Goal: Task Accomplishment & Management: Manage account settings

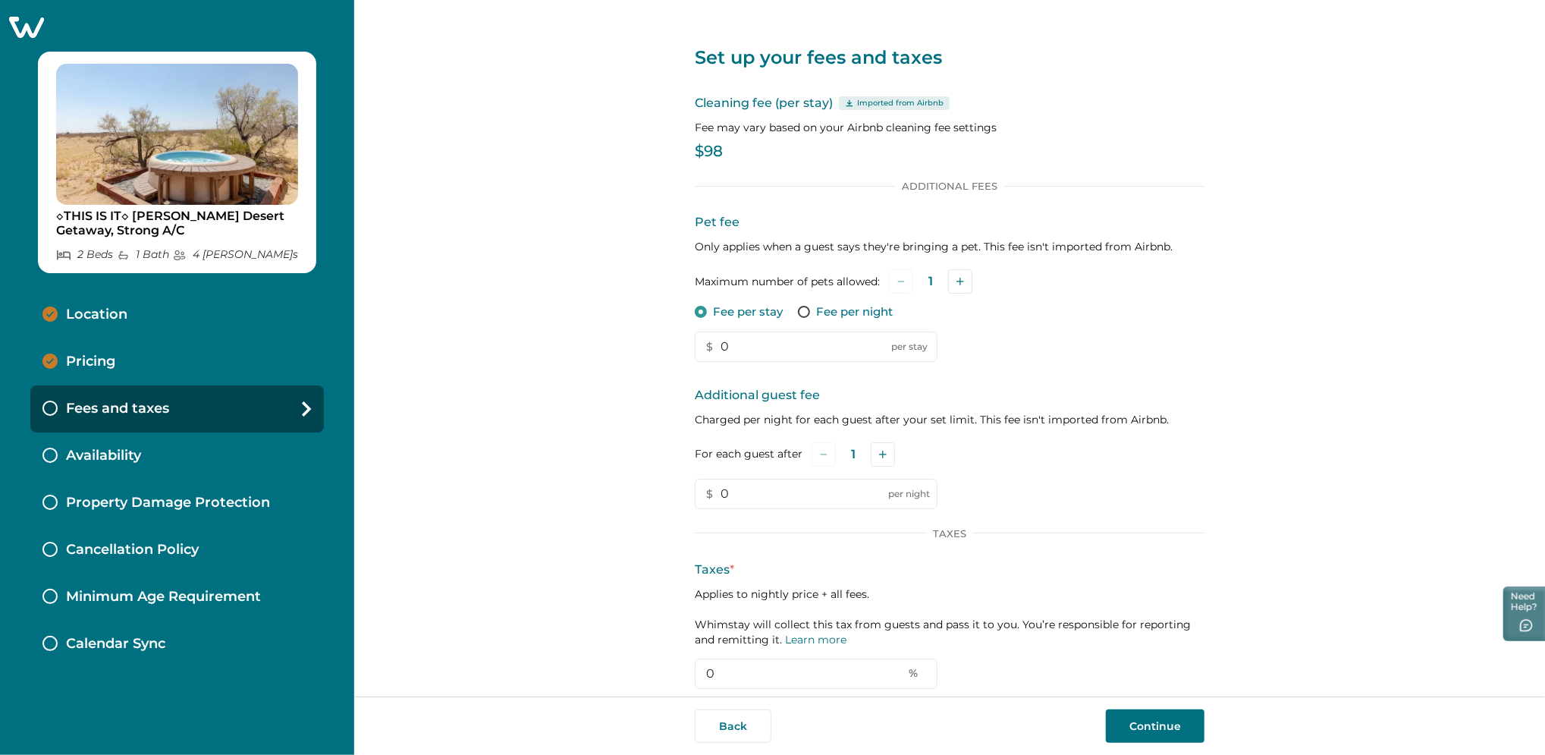
click at [19, 27] on icon at bounding box center [26, 27] width 35 height 21
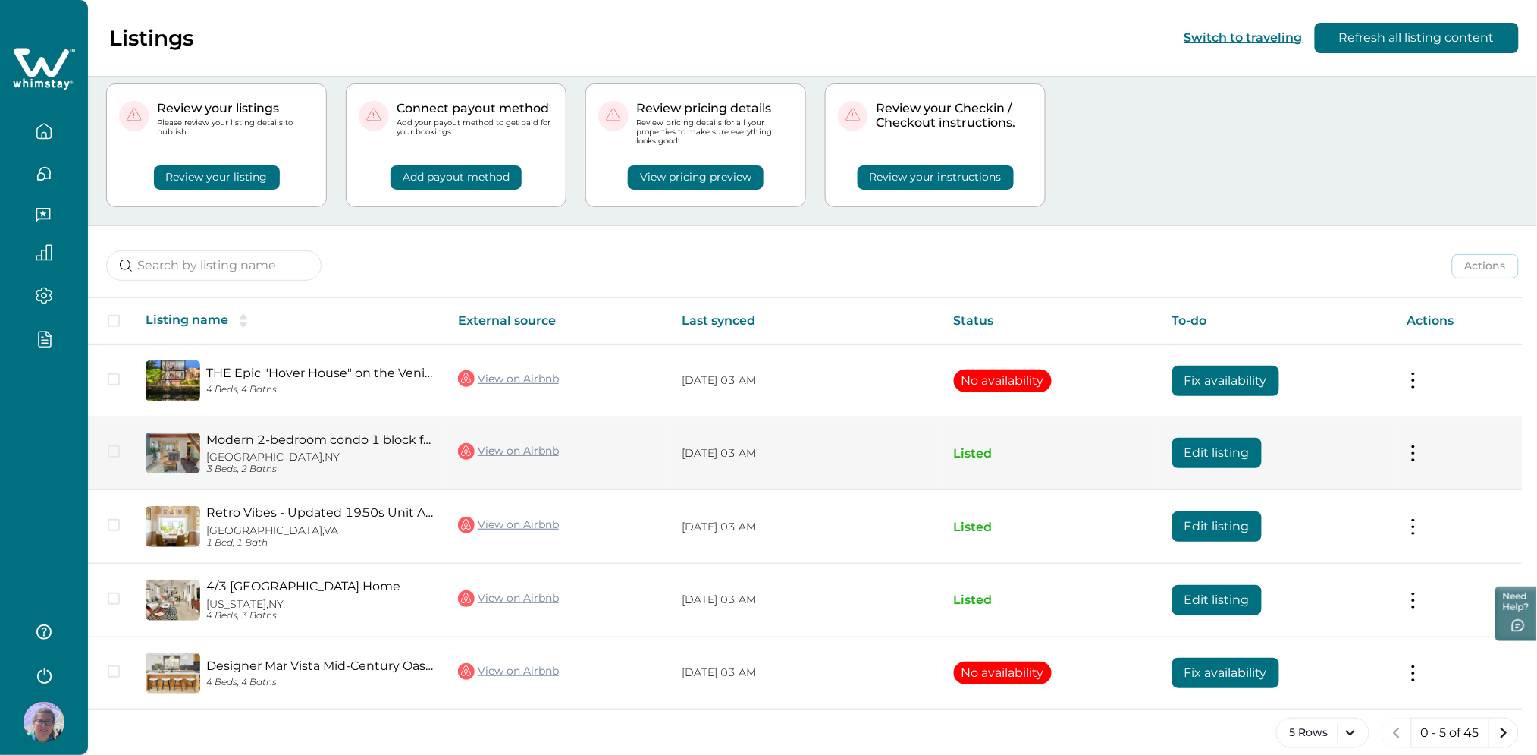
scroll to position [52, 0]
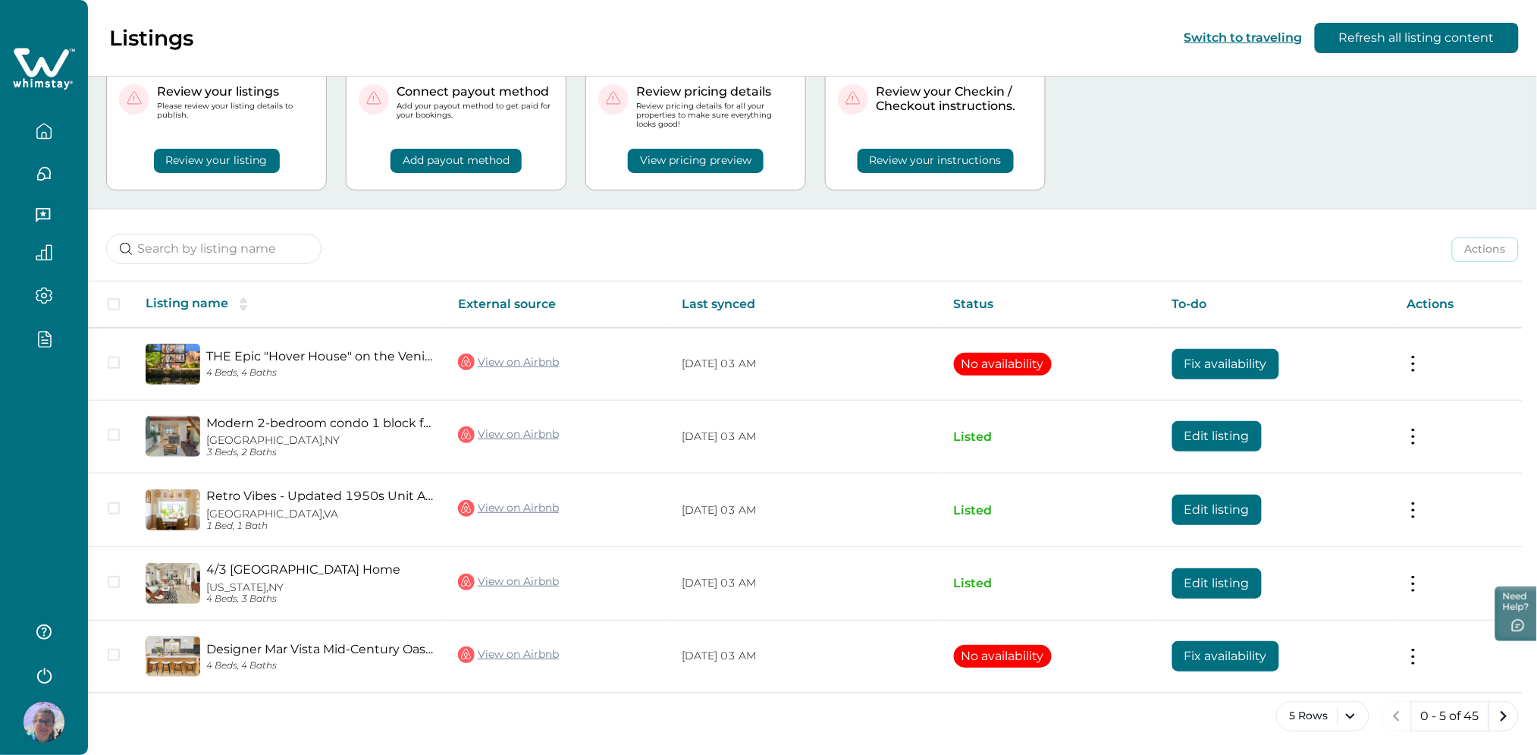
click at [0, 497] on html "Skip to Content Listings Switch to traveling Refresh all listing content Your n…" at bounding box center [768, 325] width 1537 height 755
click at [22, 463] on div at bounding box center [44, 377] width 88 height 755
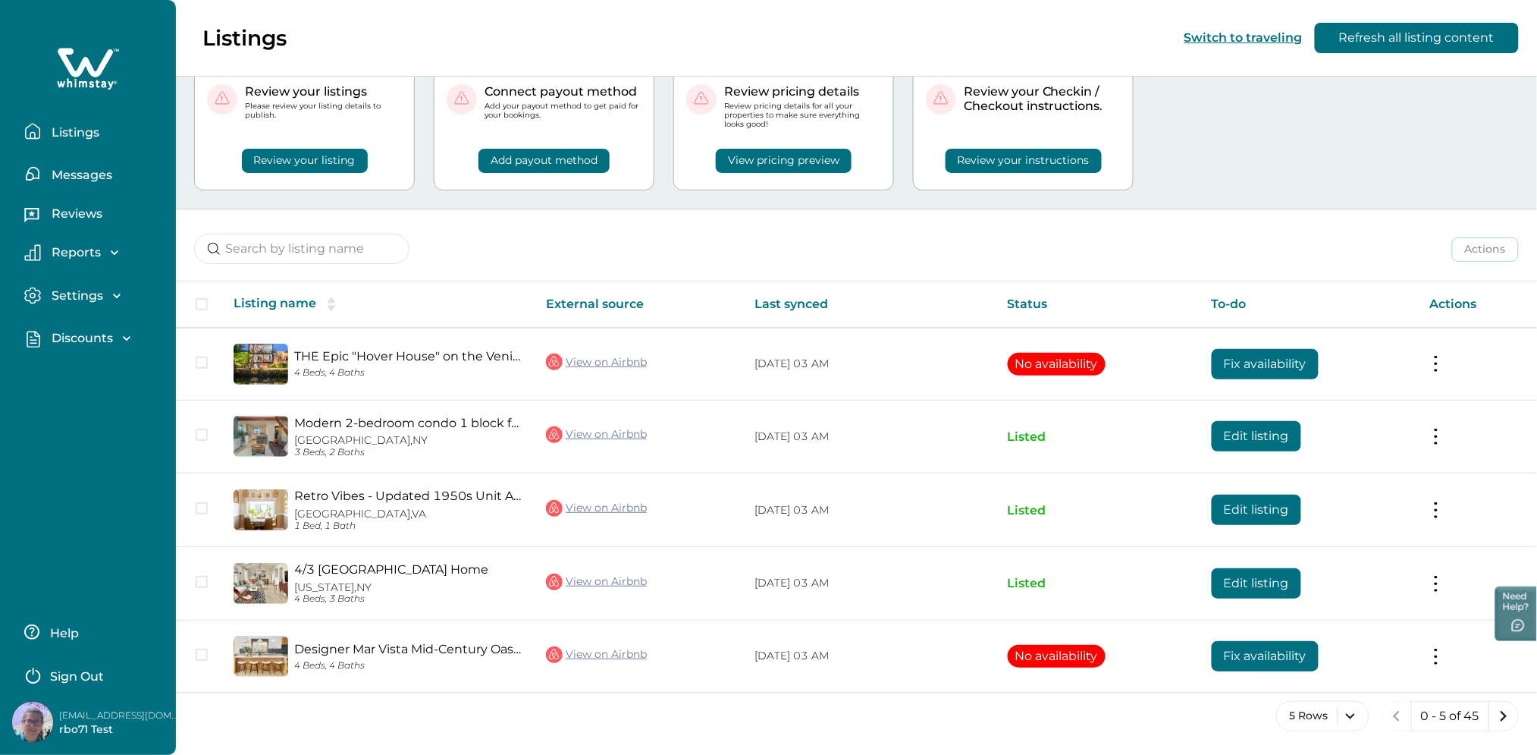
click at [92, 663] on button "Sign Out" at bounding box center [91, 674] width 134 height 30
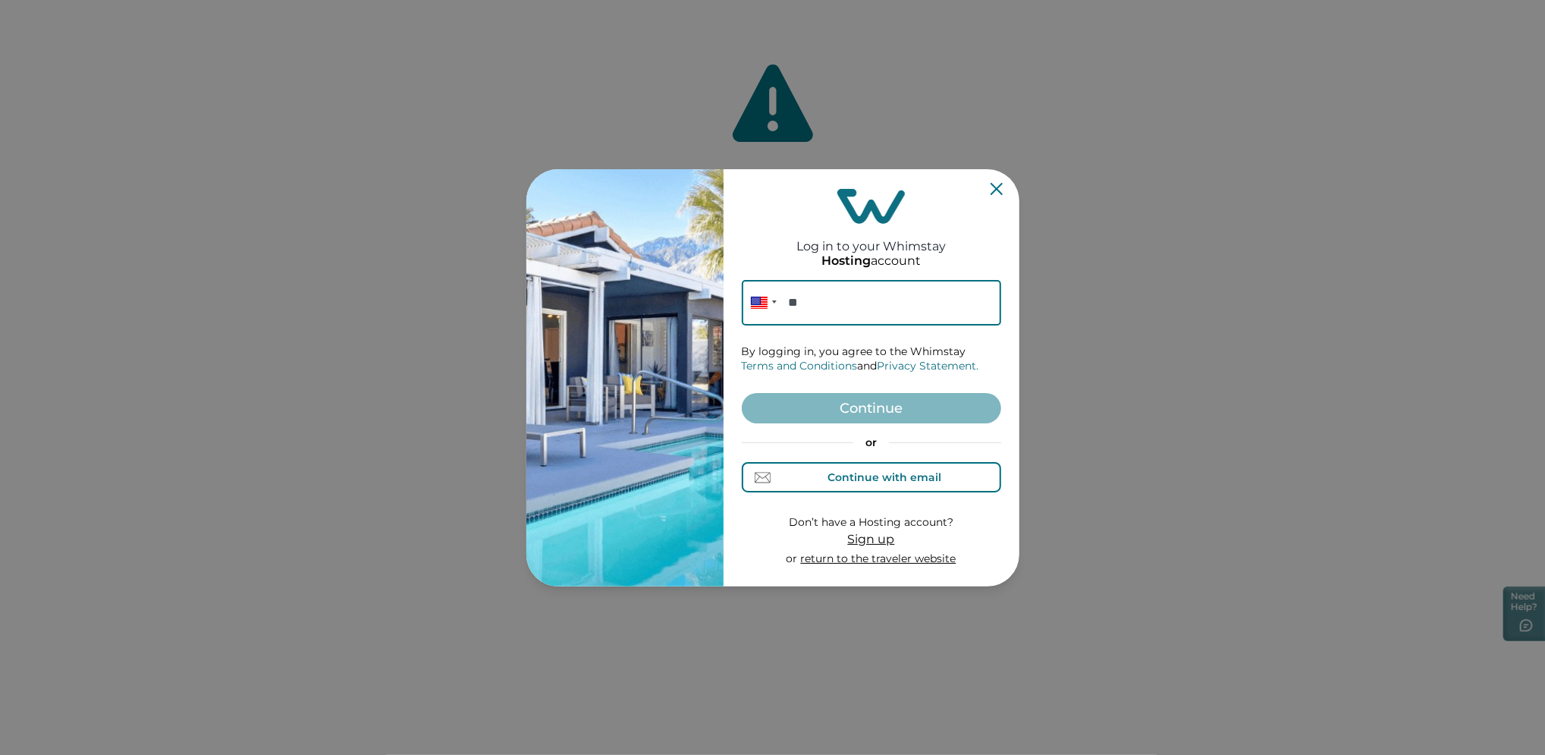
drag, startPoint x: 883, startPoint y: 469, endPoint x: 877, endPoint y: 463, distance: 8.1
click at [883, 471] on div "Continue with email" at bounding box center [884, 477] width 114 height 12
click at [865, 472] on div "Continue with email" at bounding box center [884, 477] width 114 height 12
click at [838, 325] on form "Email By logging in, you agree to the Whimstay Terms and Conditions and Privacy…" at bounding box center [871, 423] width 259 height 287
click at [829, 303] on input at bounding box center [871, 303] width 259 height 46
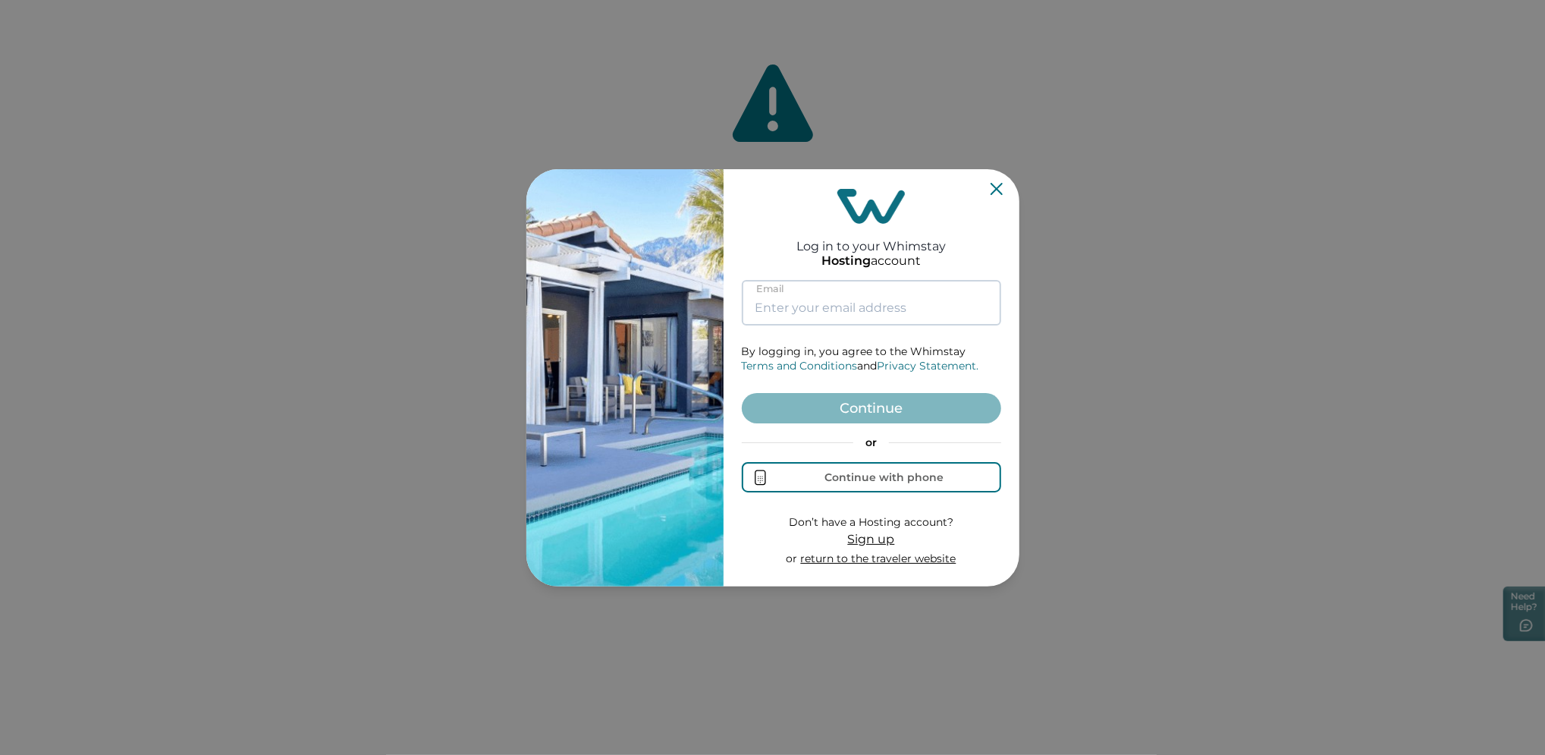
paste input "rbo73@yopmail.com"
click at [763, 416] on button "Continue" at bounding box center [871, 408] width 259 height 30
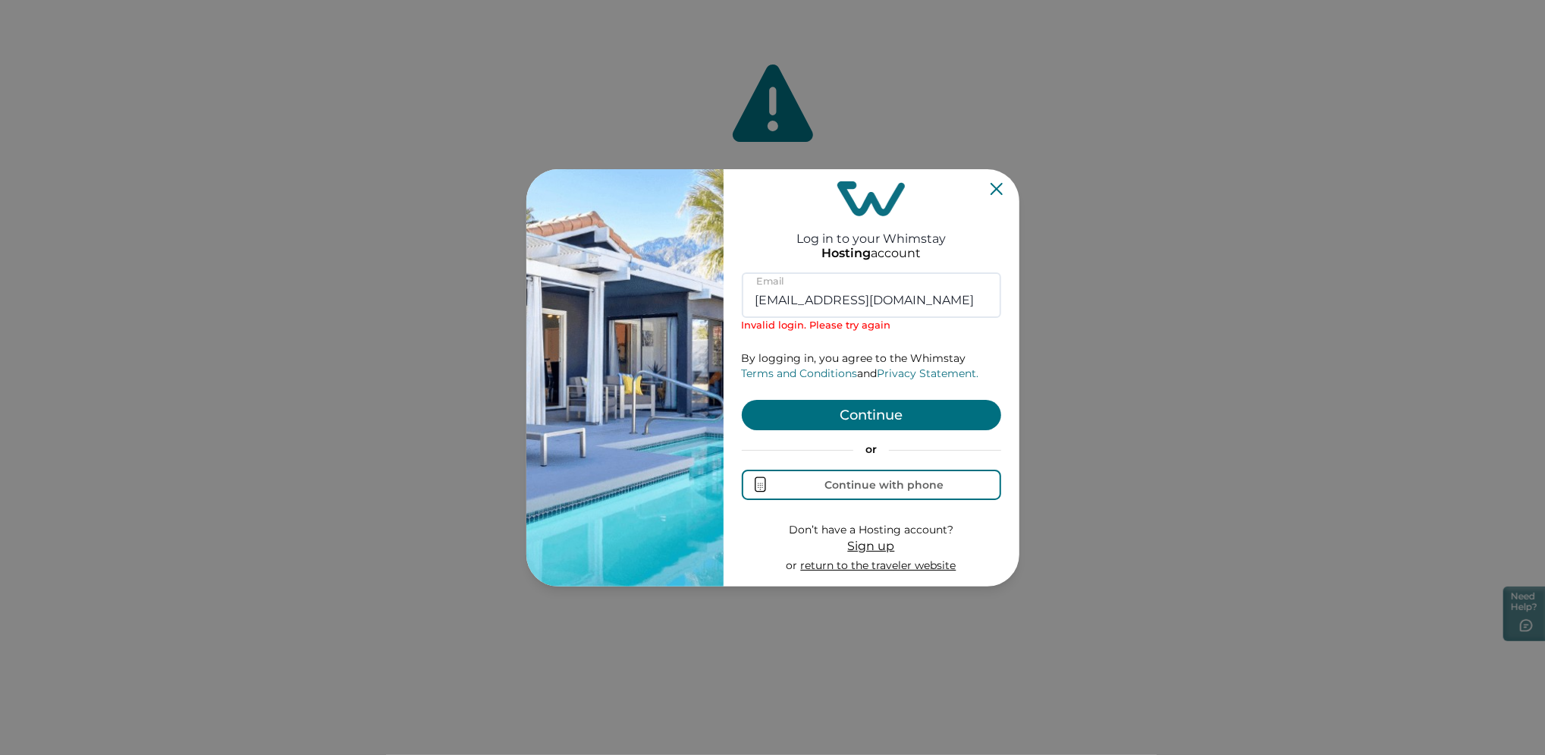
drag, startPoint x: 877, startPoint y: 300, endPoint x: 595, endPoint y: 317, distance: 283.4
click at [585, 300] on div "Log in to your Whimstay Hosting account rbo73@yopmail.com Email Invalid login. …" at bounding box center [772, 377] width 493 height 417
paste input "4"
click at [771, 412] on button "Continue" at bounding box center [871, 415] width 259 height 30
drag, startPoint x: 904, startPoint y: 299, endPoint x: 501, endPoint y: 314, distance: 403.0
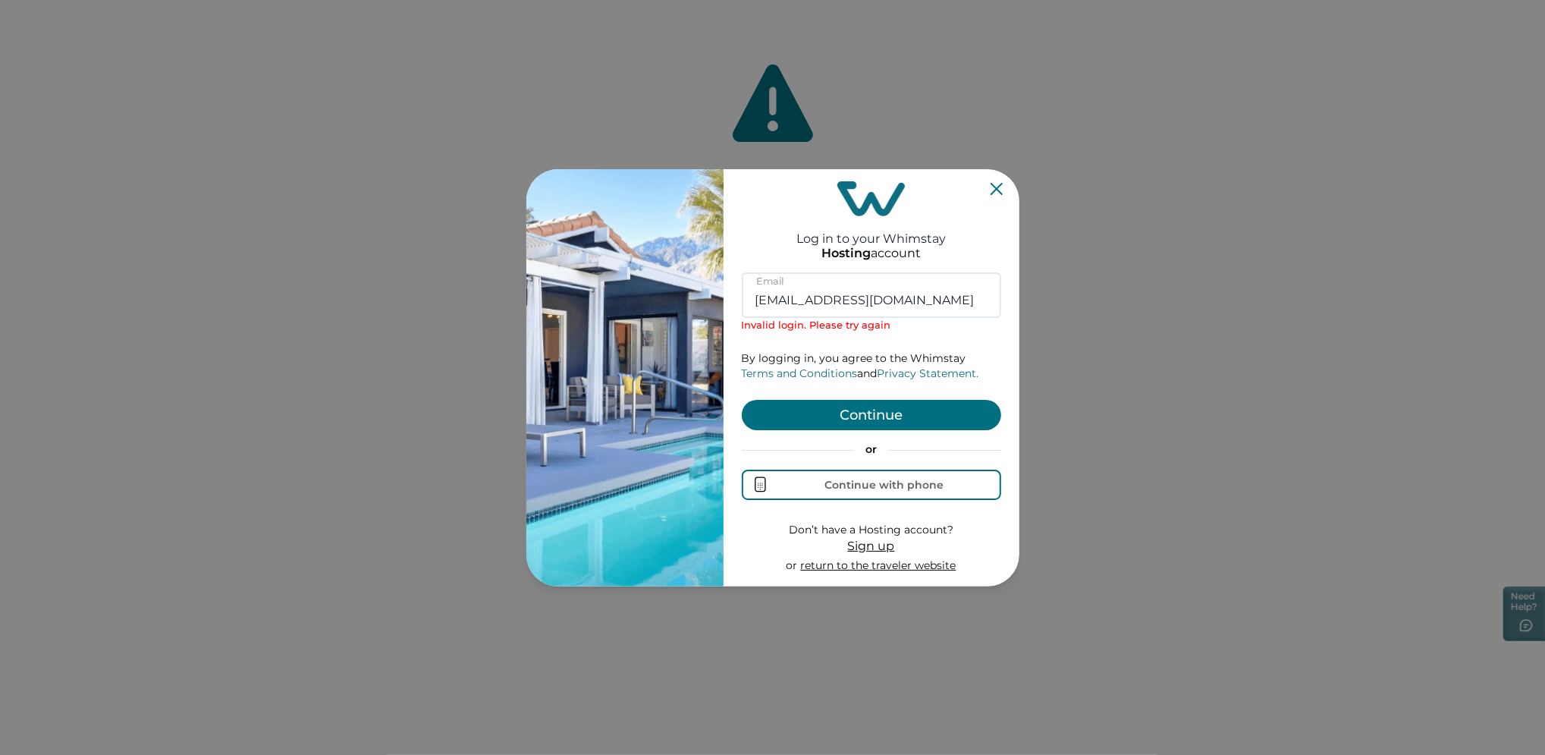
click at [501, 314] on div "Log in to your Whimstay Hosting account rbo74@yopmail.com Email Invalid login. …" at bounding box center [772, 377] width 1545 height 755
paste input "312+1"
type input "rbo7312+1@yopmail.com"
click at [865, 413] on button "Continue" at bounding box center [871, 415] width 259 height 30
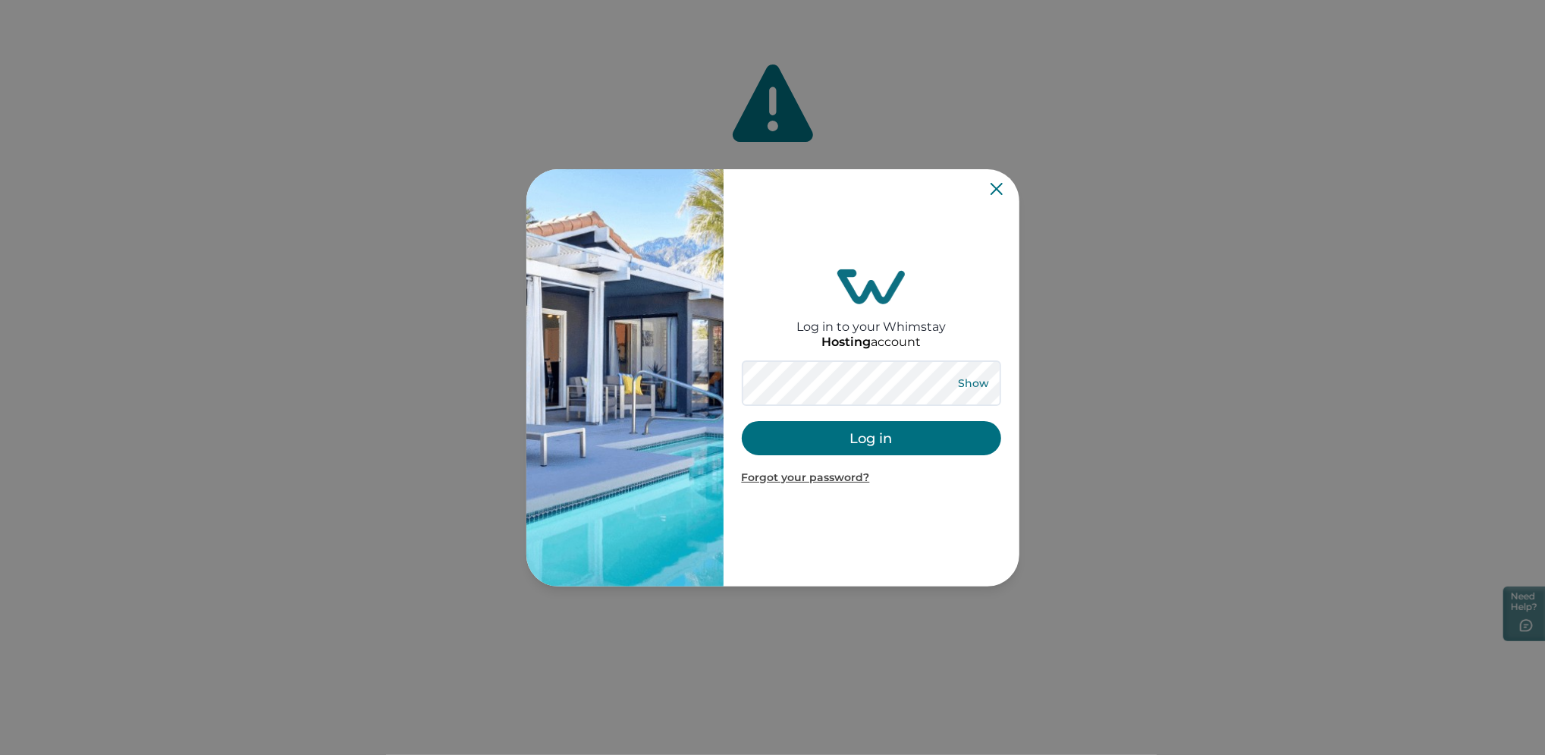
click at [963, 377] on button "Show" at bounding box center [973, 382] width 55 height 21
click at [814, 441] on button "Log in" at bounding box center [871, 438] width 259 height 34
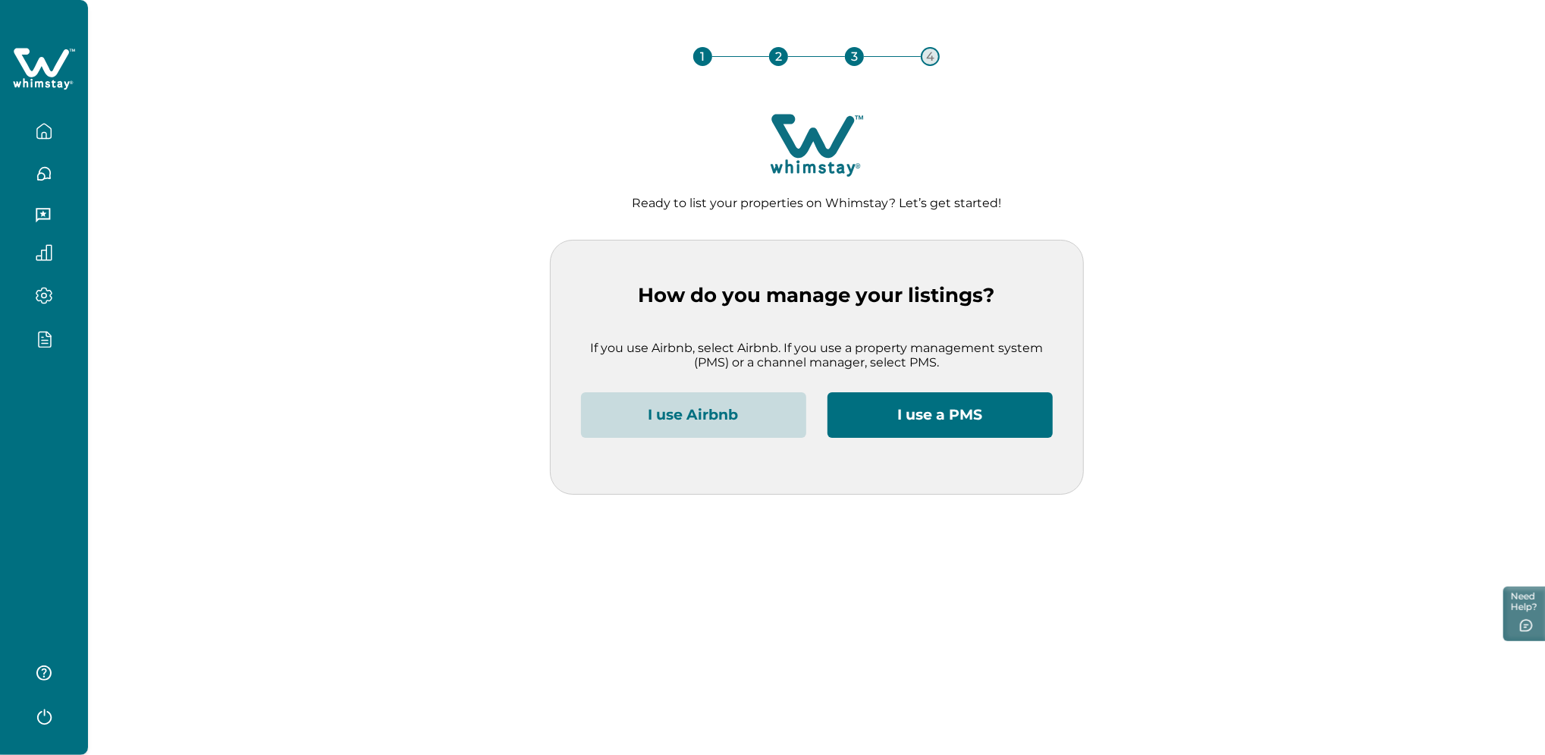
click at [738, 424] on button "I use Airbnb" at bounding box center [693, 415] width 225 height 46
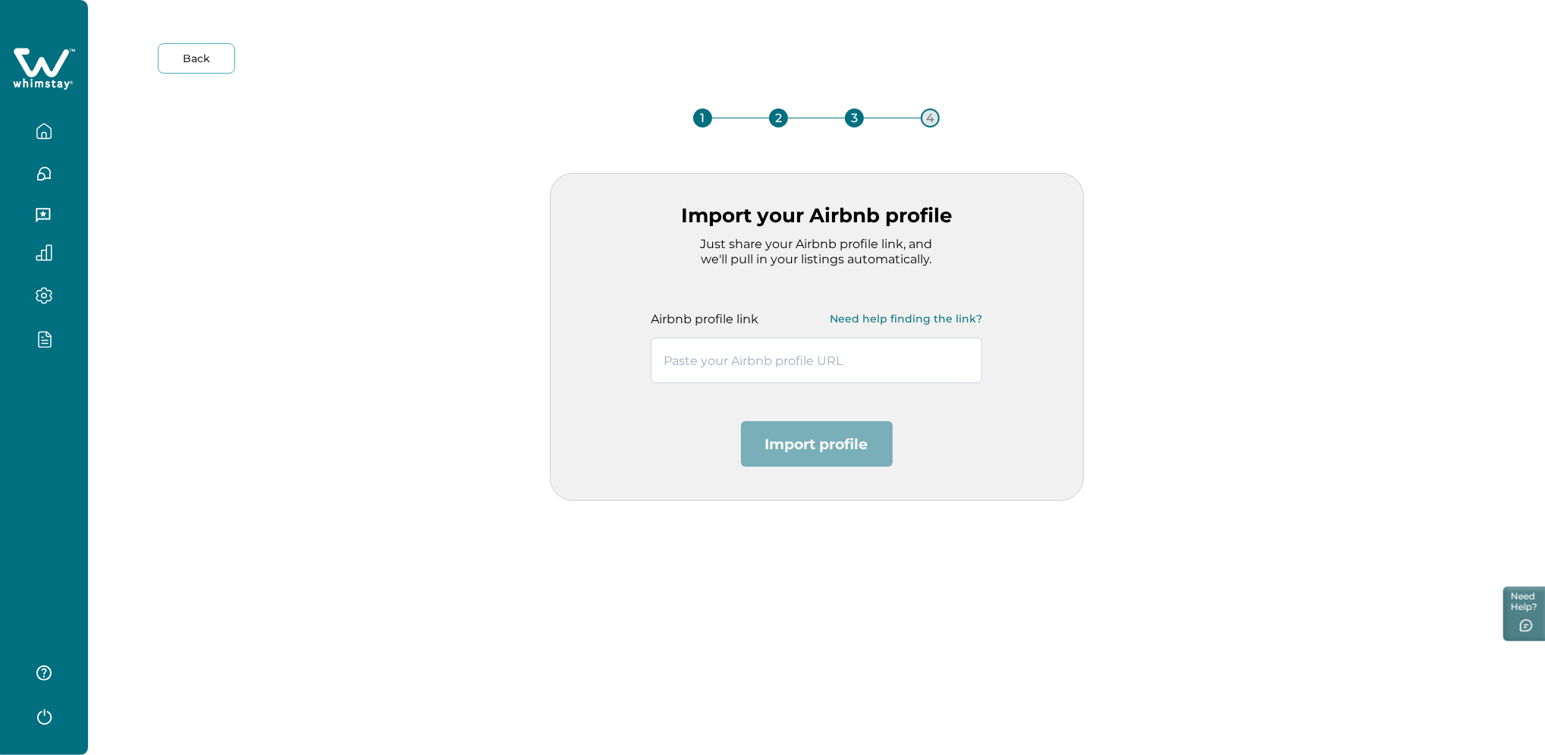
click at [688, 363] on input "text" at bounding box center [816, 360] width 331 height 46
paste input "https://www.airbnb.co.in/users/show/422977377"
type input "https://www.airbnb.co.in/users/show/422977377"
click at [793, 444] on button "Import profile" at bounding box center [817, 444] width 152 height 46
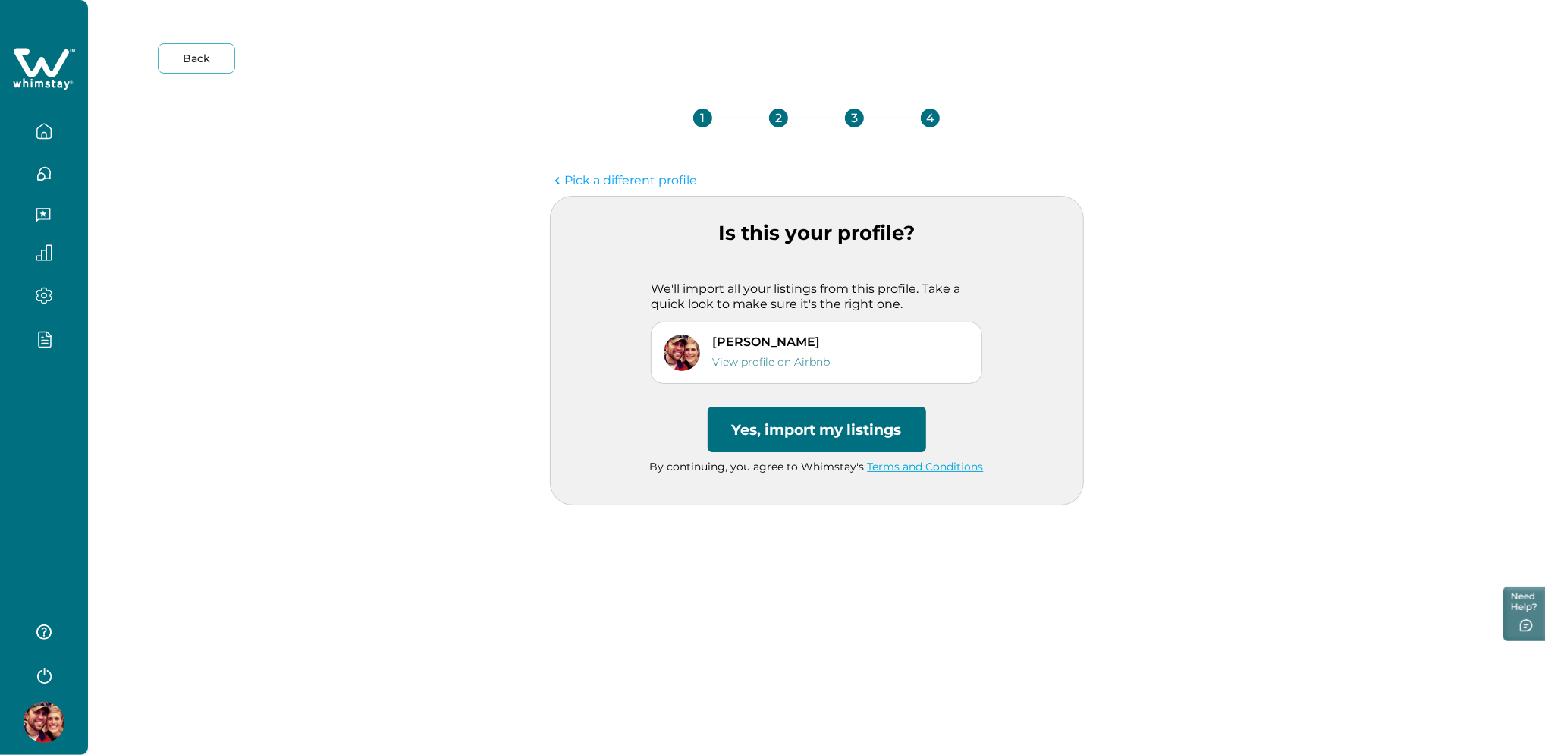
click at [784, 422] on button "Yes, import my listings" at bounding box center [817, 429] width 218 height 46
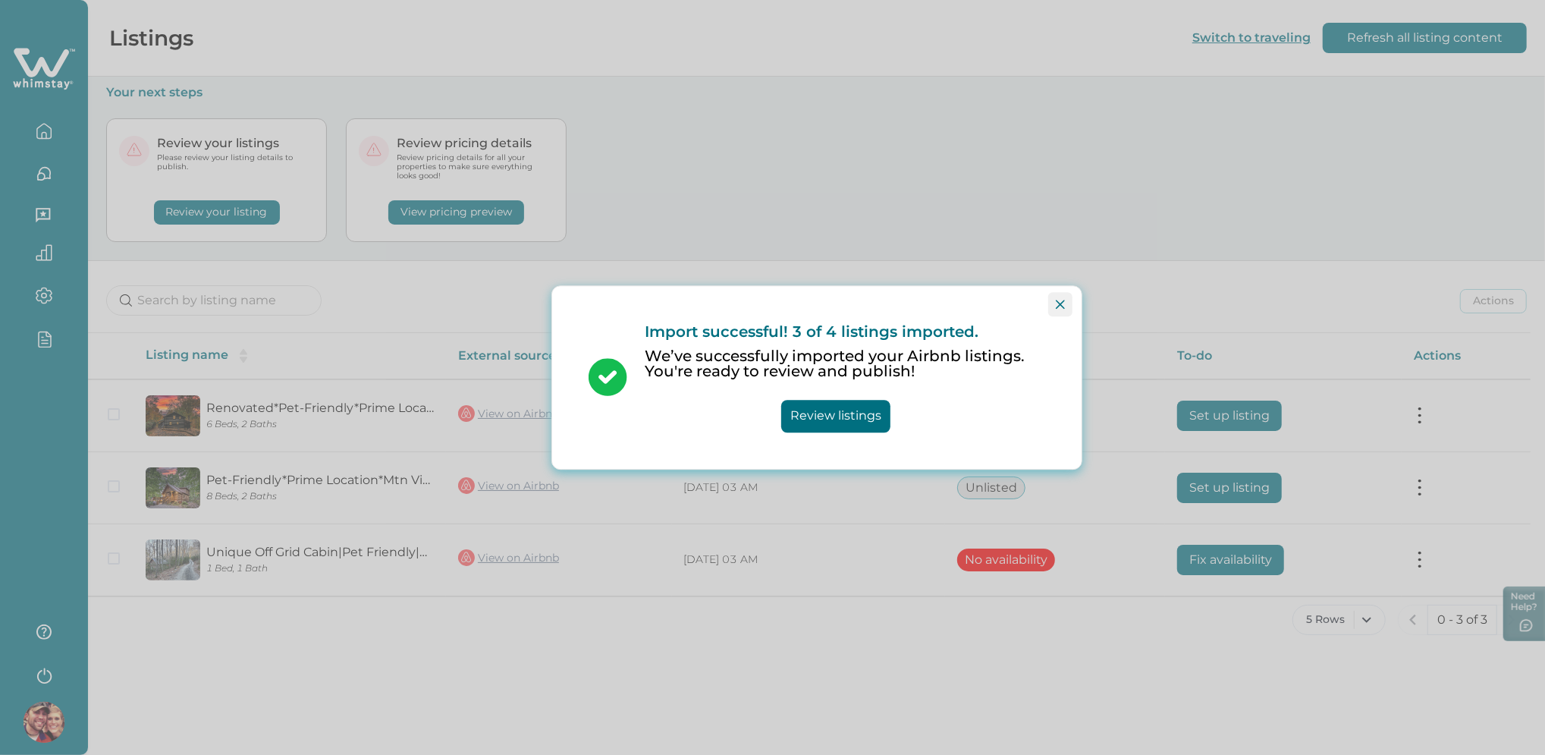
click at [1064, 295] on button "Close" at bounding box center [1060, 304] width 24 height 24
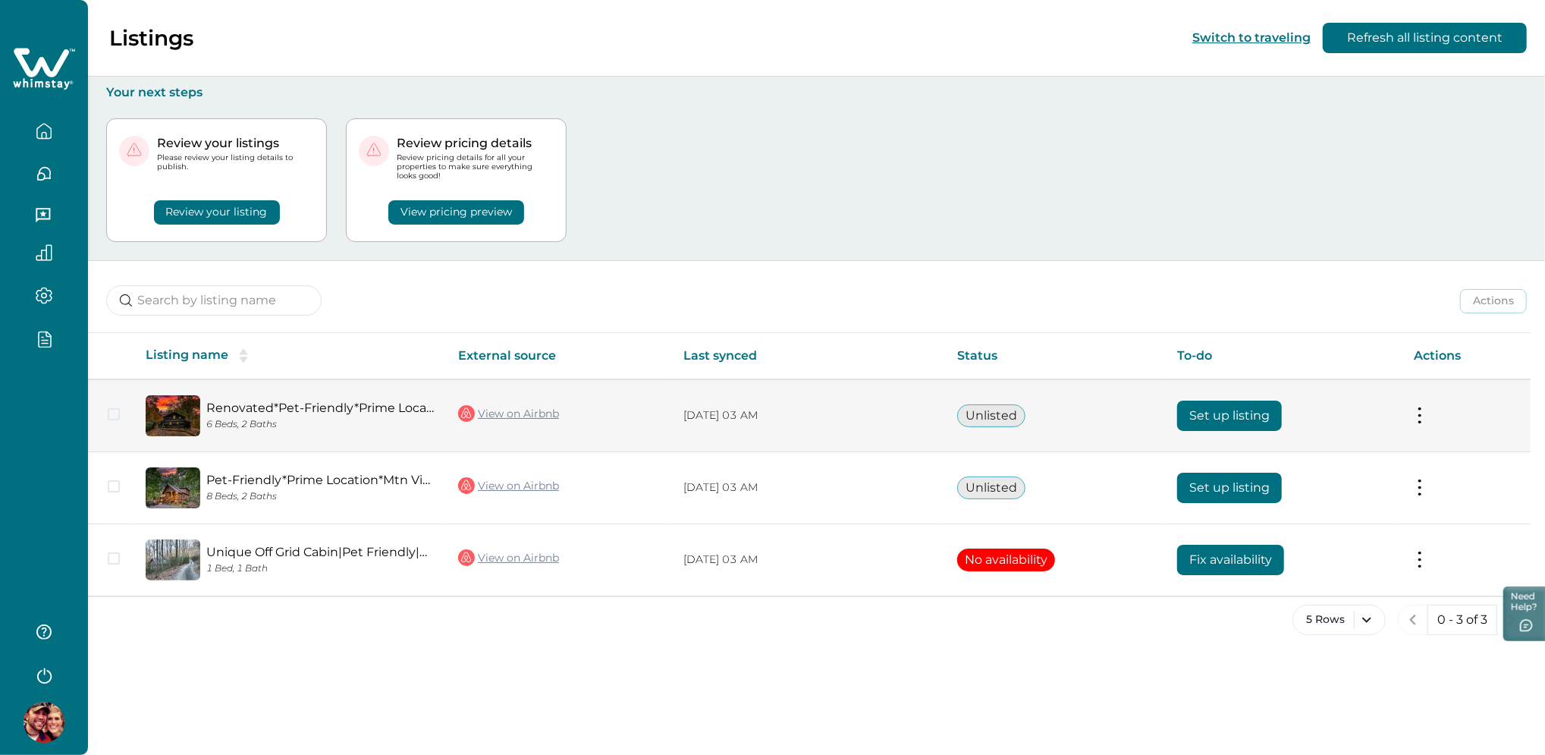
click at [1255, 405] on button "Set up listing" at bounding box center [1229, 415] width 105 height 30
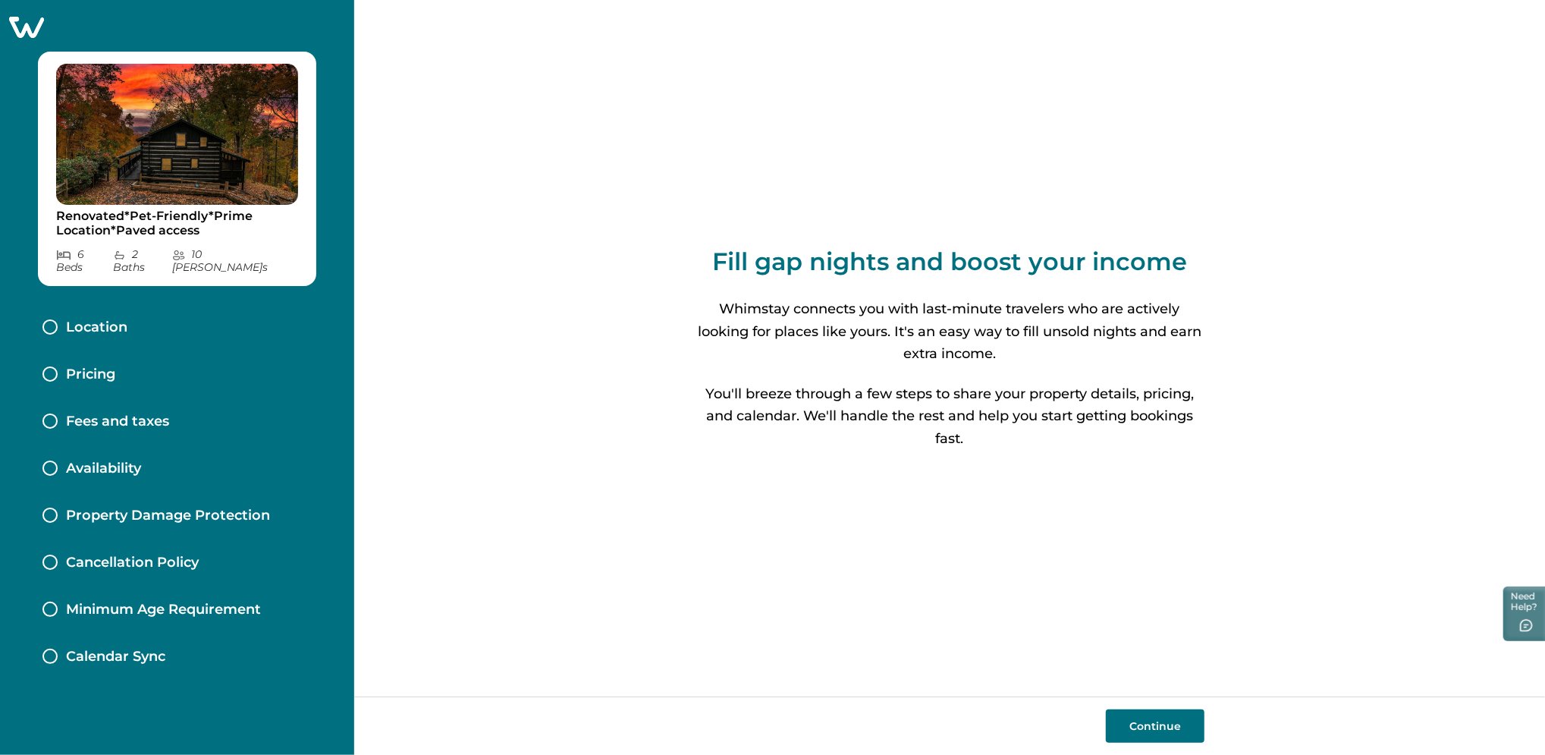
click at [1128, 714] on button "Continue" at bounding box center [1155, 725] width 99 height 33
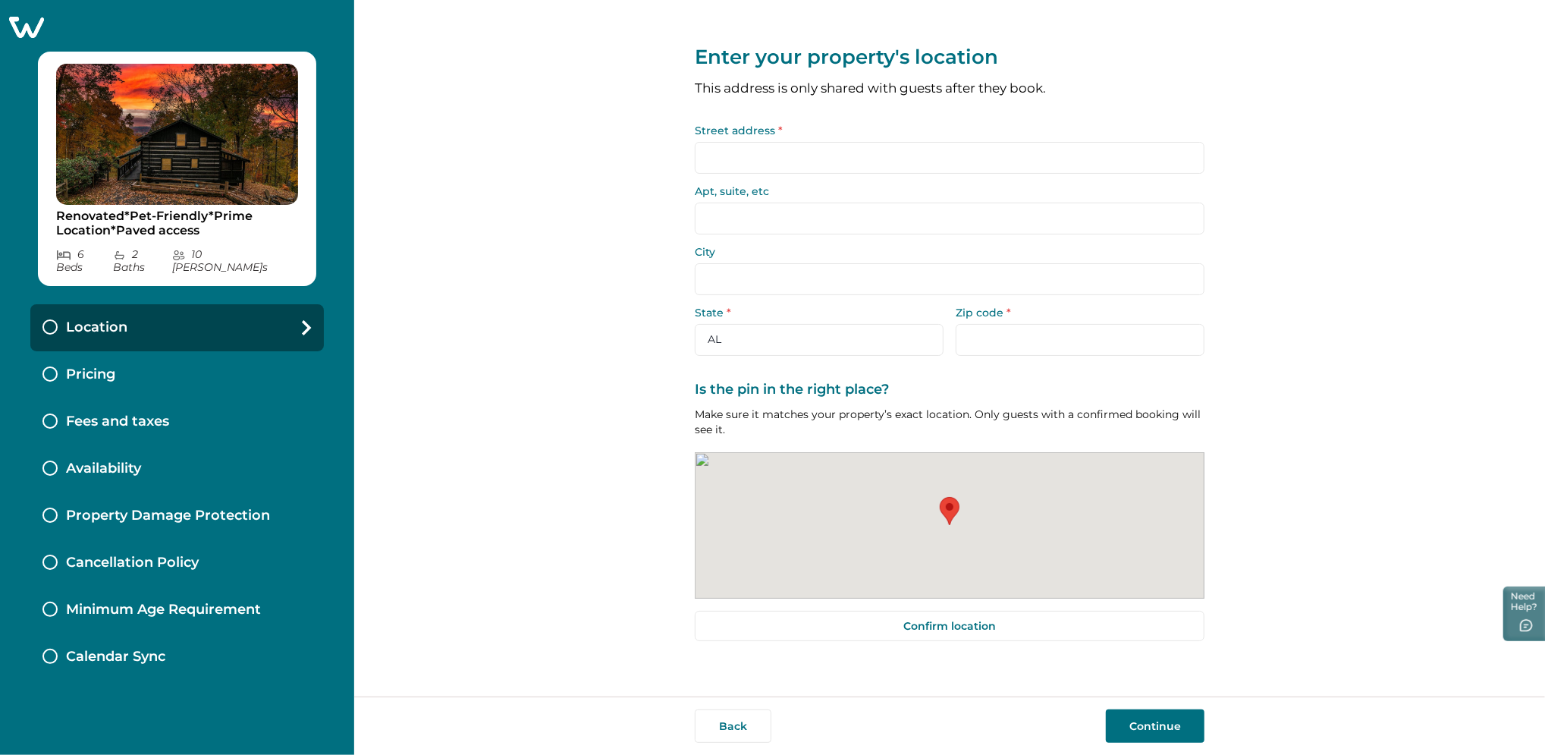
click at [766, 142] on input "Street address *" at bounding box center [950, 158] width 510 height 32
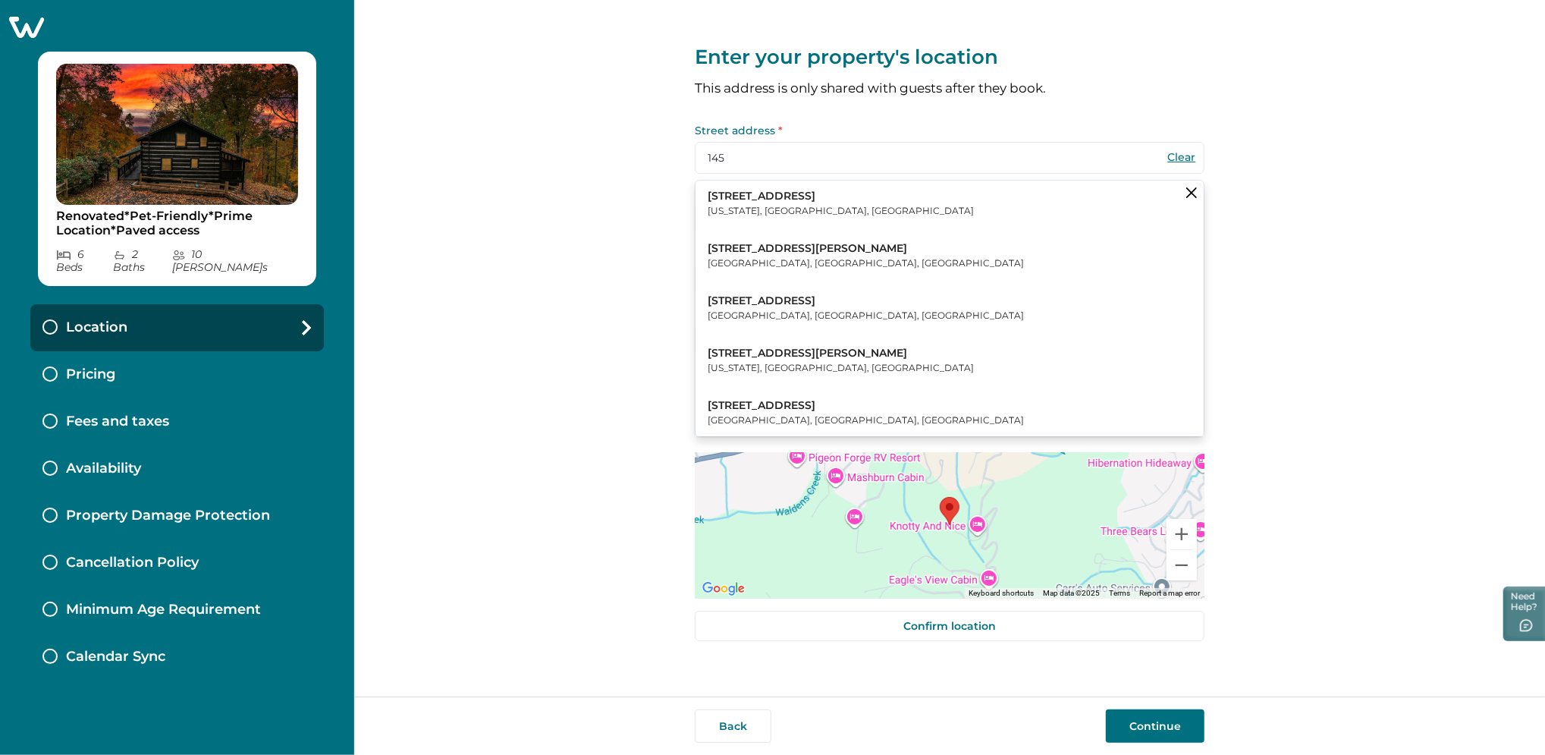
click at [797, 213] on p "New York, NY, USA" at bounding box center [841, 210] width 266 height 15
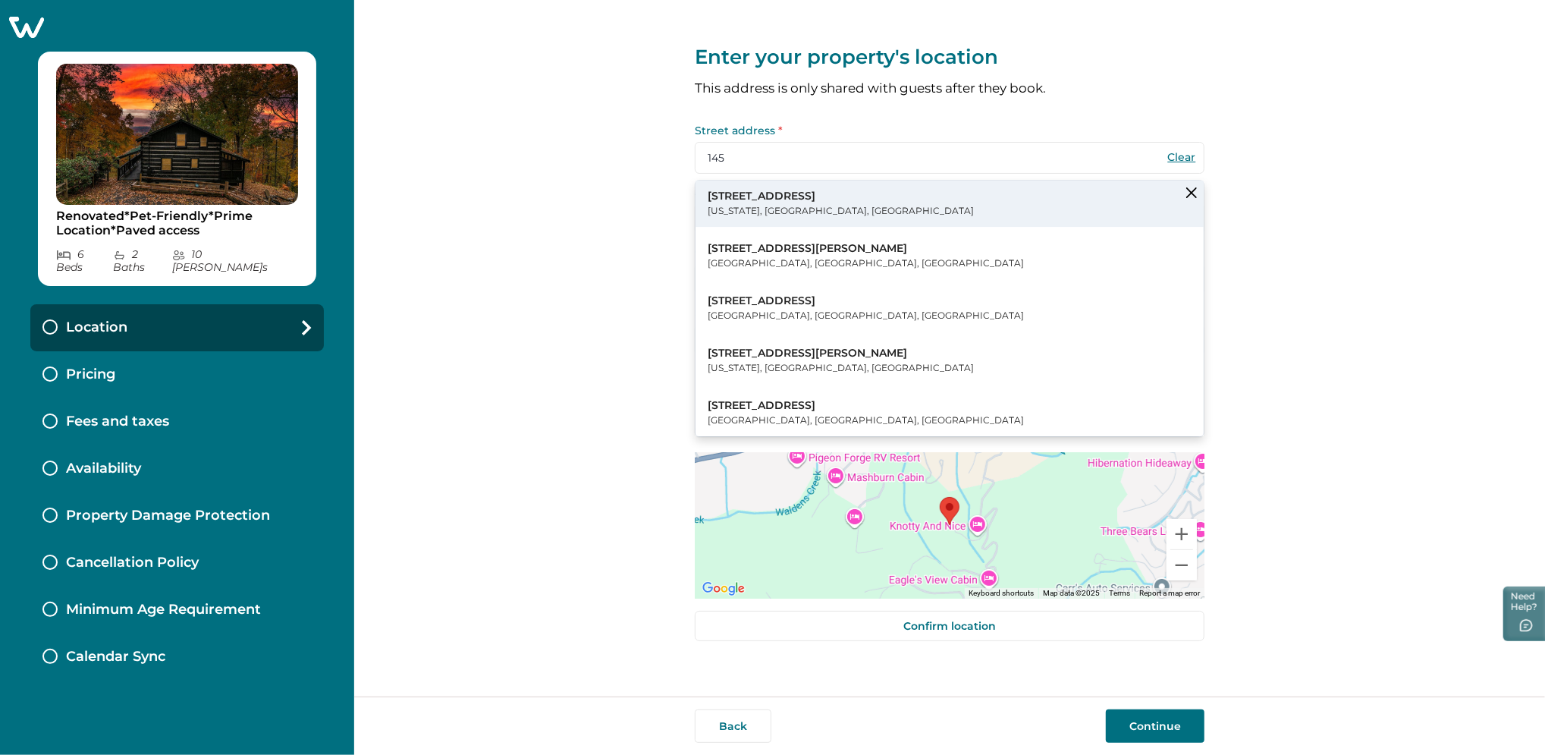
type input "145 W 30th St"
type input "[US_STATE]"
select select "NY"
type input "10001"
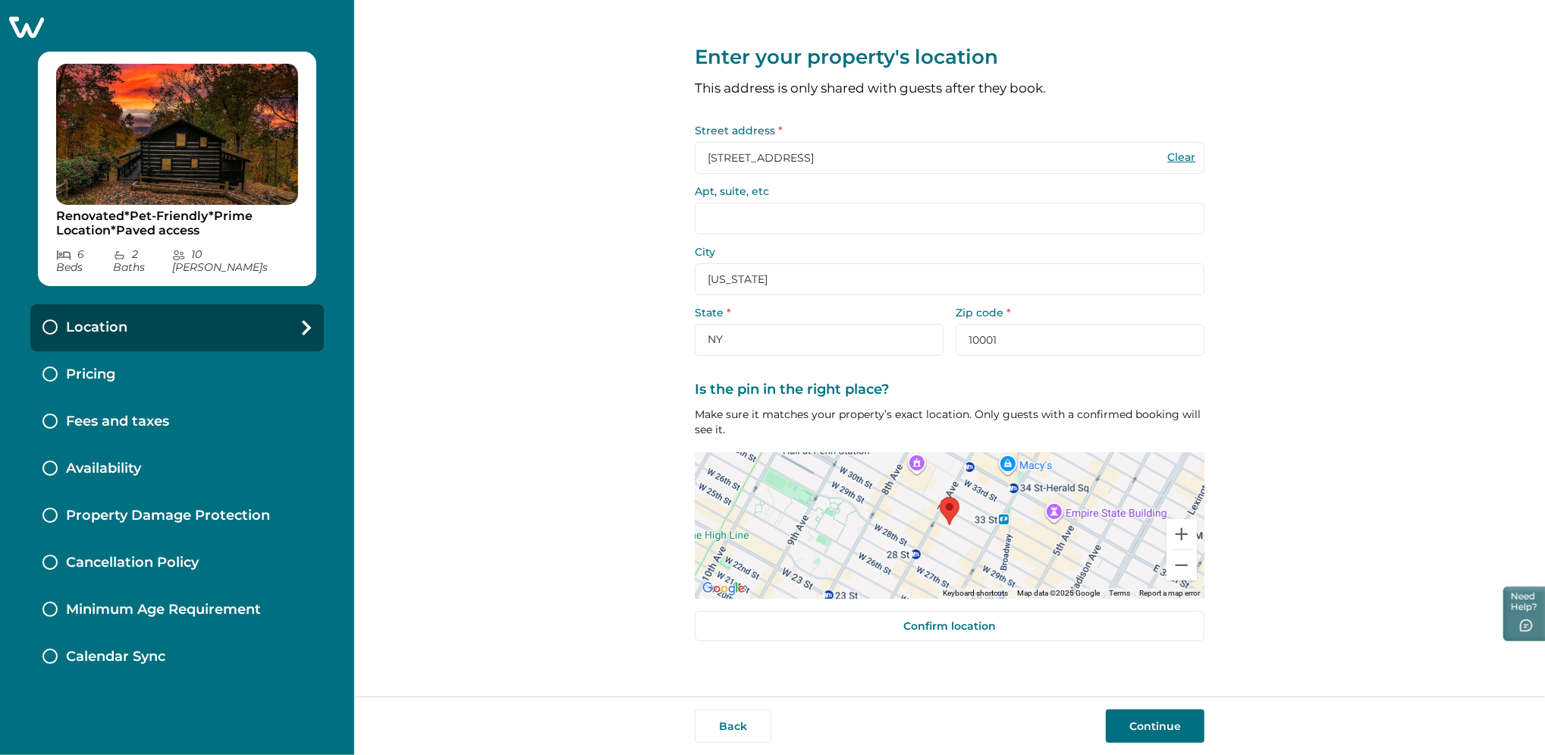
click at [1134, 725] on button "Continue" at bounding box center [1155, 725] width 99 height 33
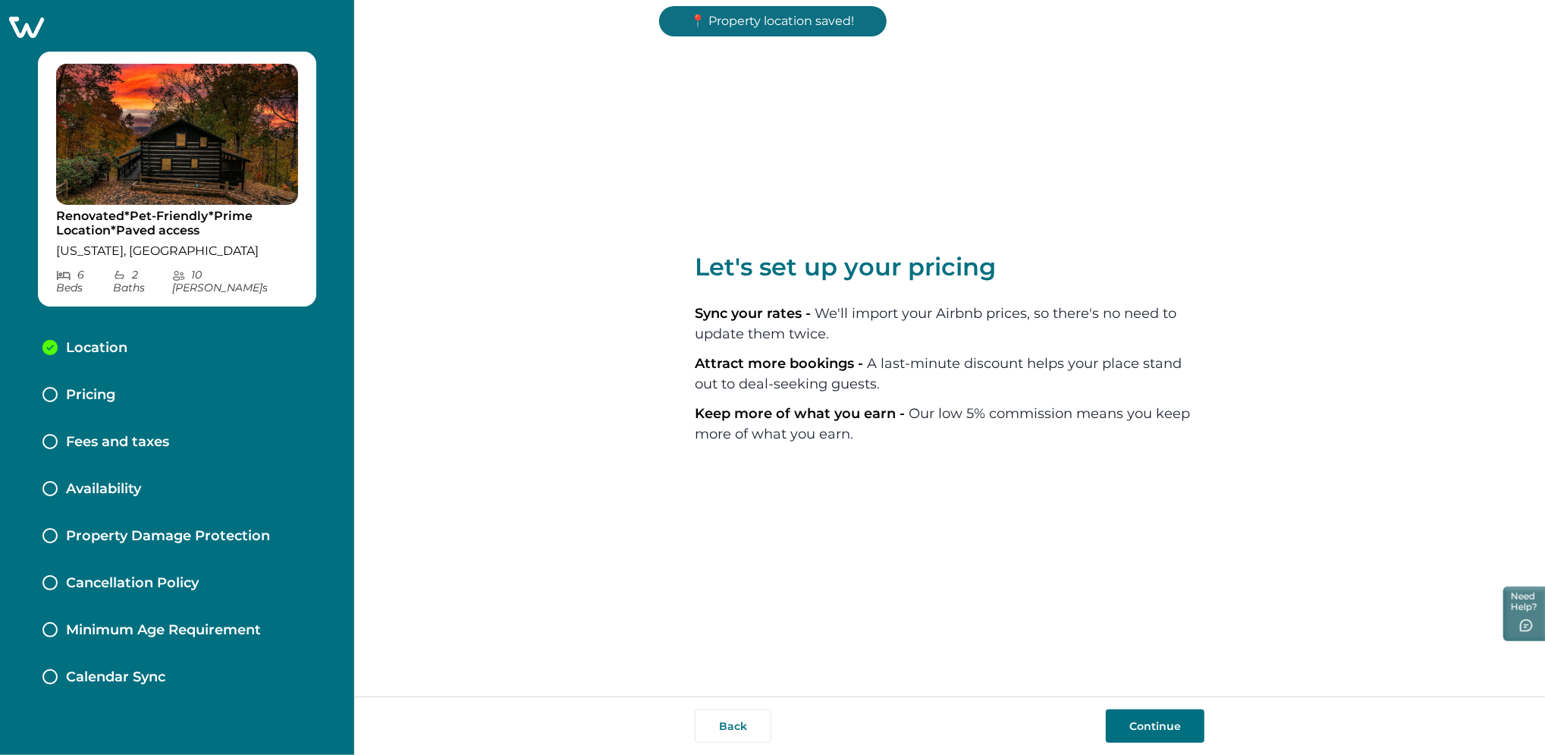
click at [1134, 725] on button "Continue" at bounding box center [1155, 725] width 99 height 33
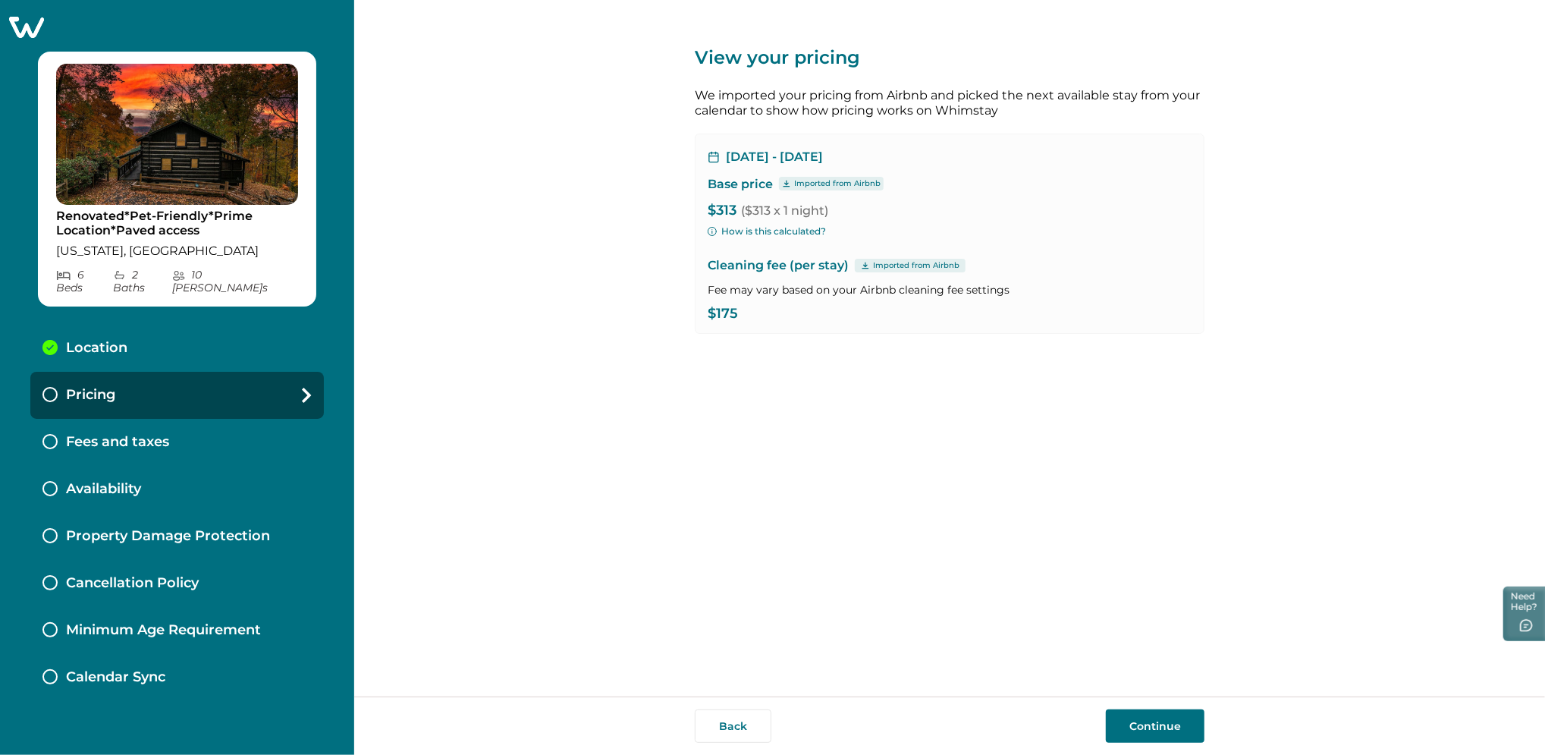
click at [1149, 717] on button "Continue" at bounding box center [1155, 725] width 99 height 33
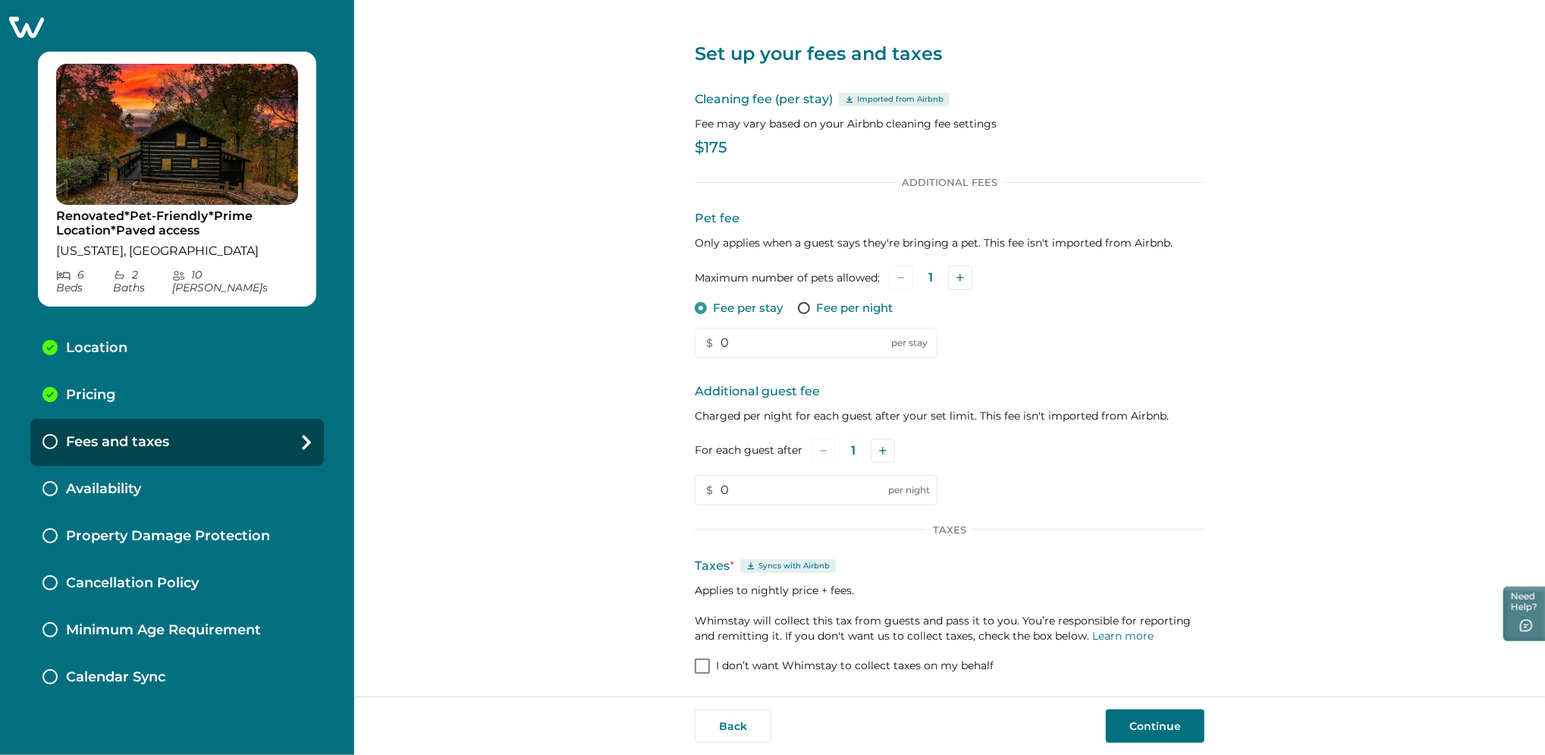
scroll to position [5, 0]
click at [1096, 637] on link "Learn more" at bounding box center [1122, 635] width 61 height 14
click at [1150, 734] on button "Continue" at bounding box center [1155, 725] width 99 height 33
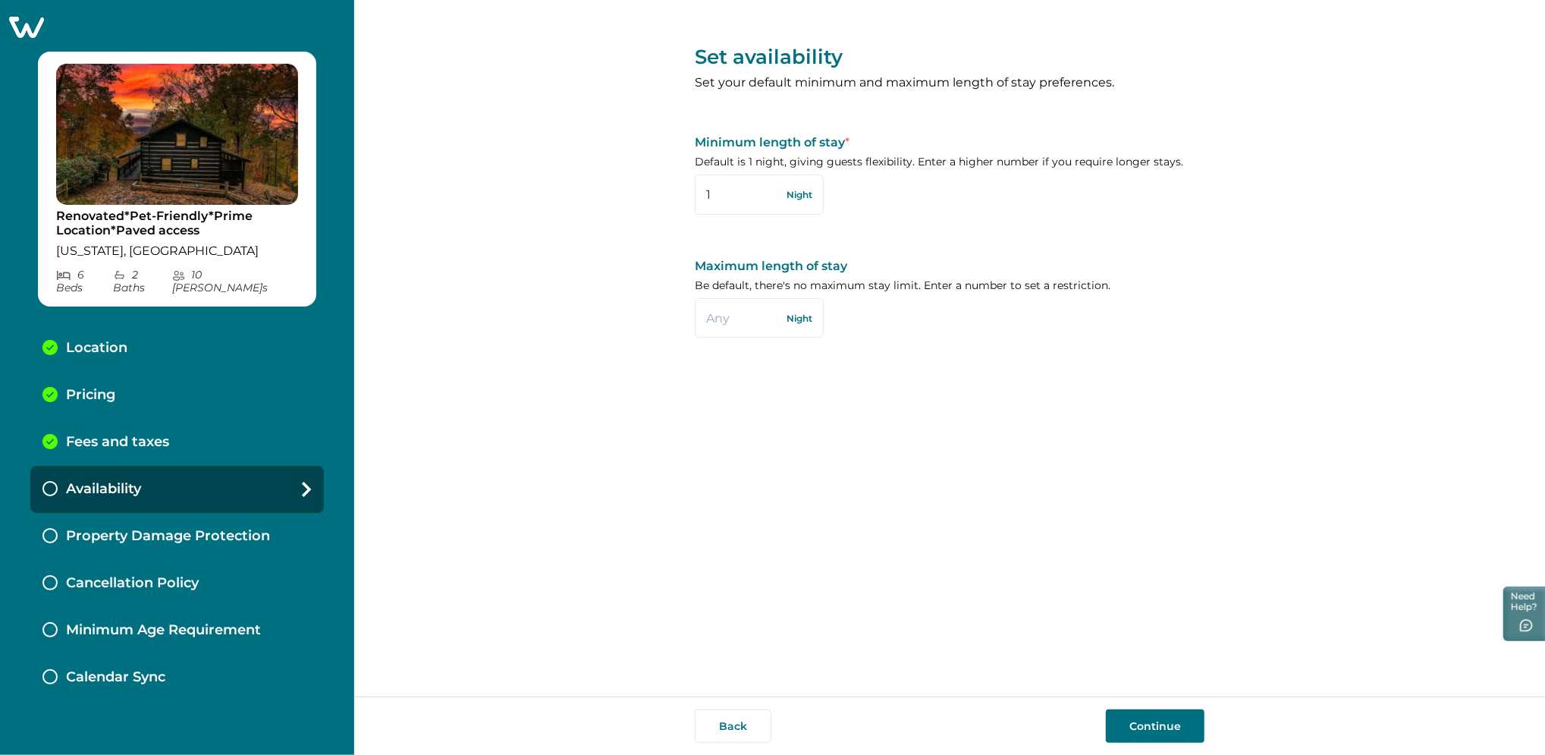
click at [1138, 730] on button "Continue" at bounding box center [1155, 725] width 99 height 33
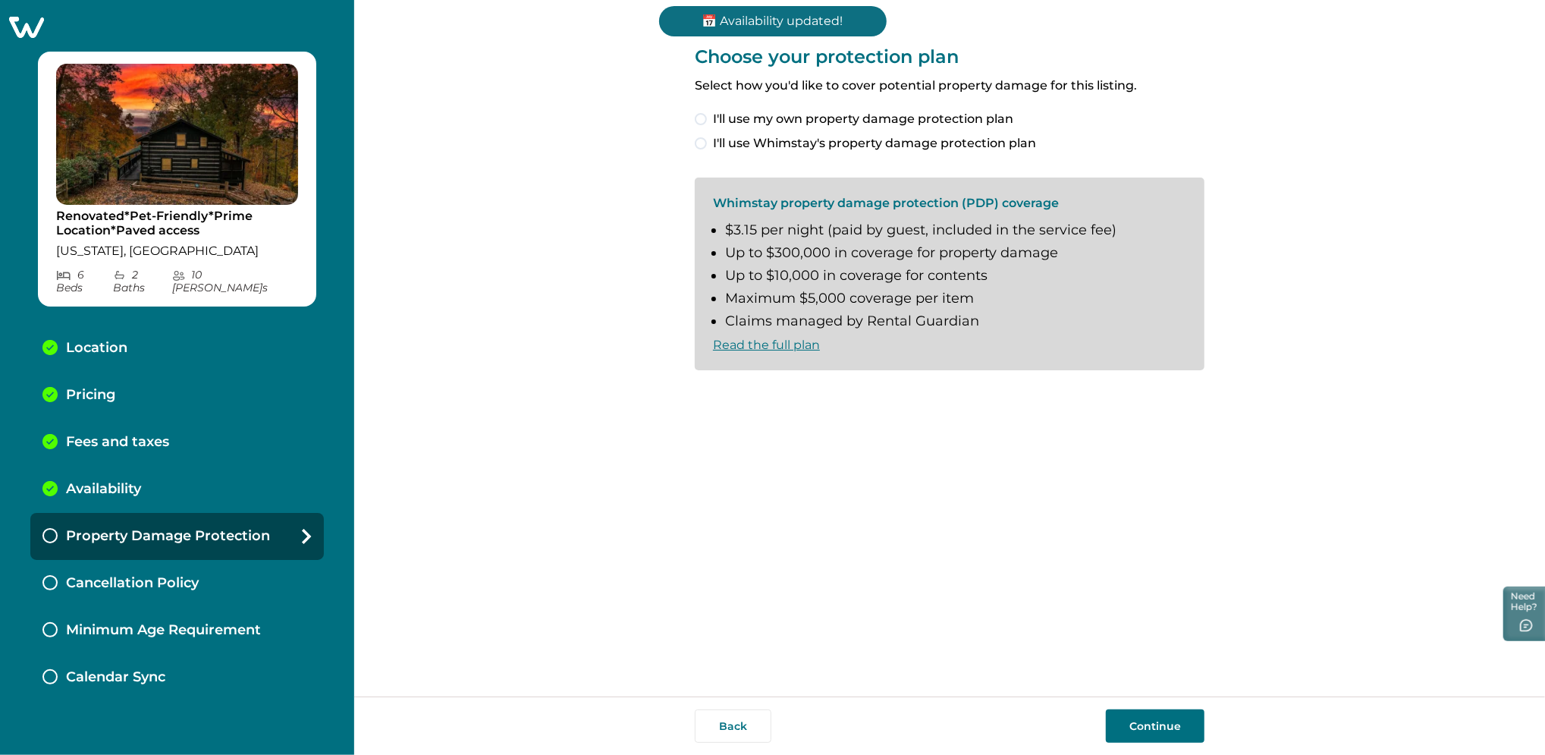
drag, startPoint x: 1138, startPoint y: 730, endPoint x: 805, endPoint y: 488, distance: 411.7
click at [811, 505] on div "Choose your protection plan Select how you'd like to cover potential property d…" at bounding box center [950, 348] width 510 height 696
click at [739, 121] on span "I'll use my own property damage protection plan" at bounding box center [863, 119] width 300 height 18
click at [1155, 728] on button "Continue" at bounding box center [1155, 725] width 99 height 33
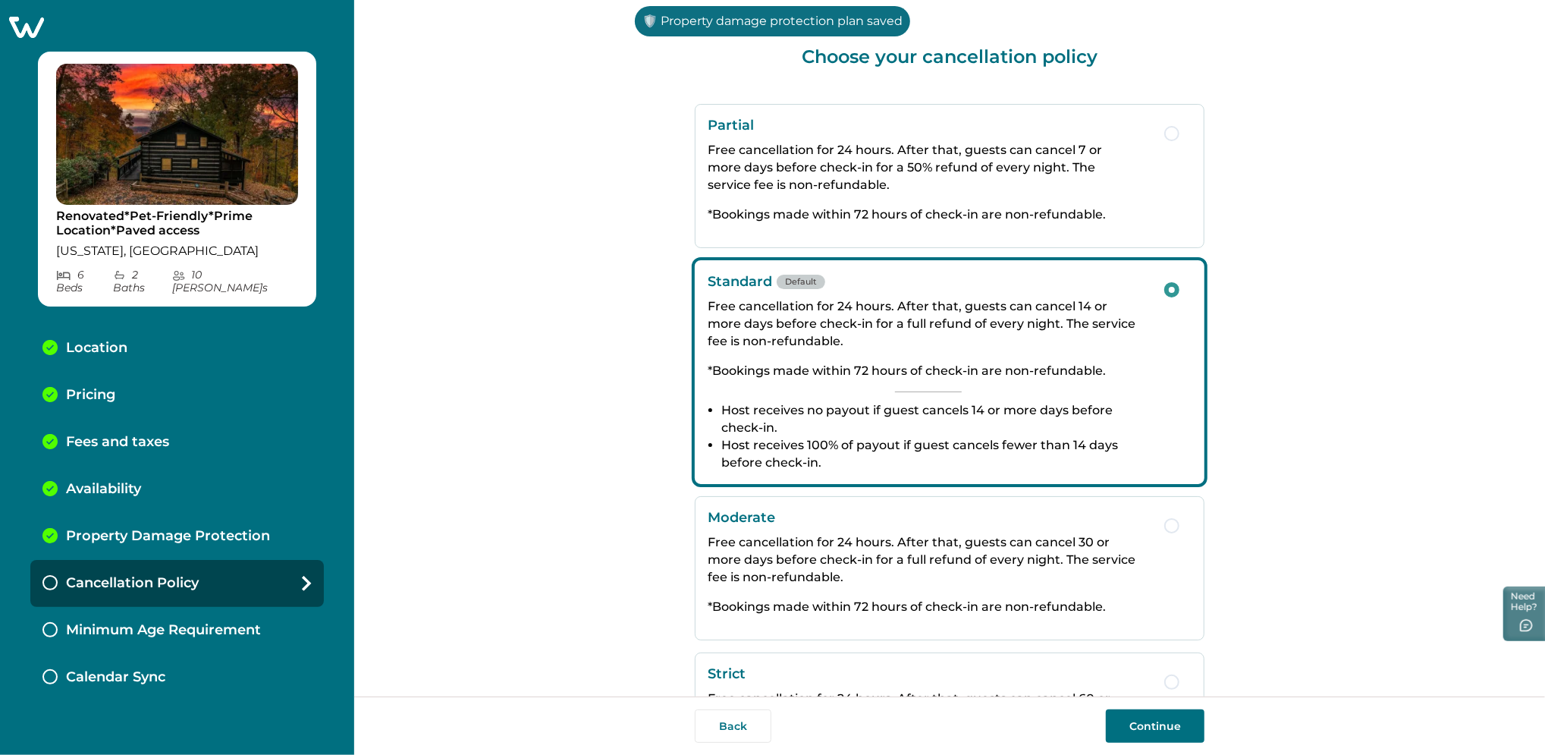
click at [1154, 722] on button "Continue" at bounding box center [1155, 725] width 99 height 33
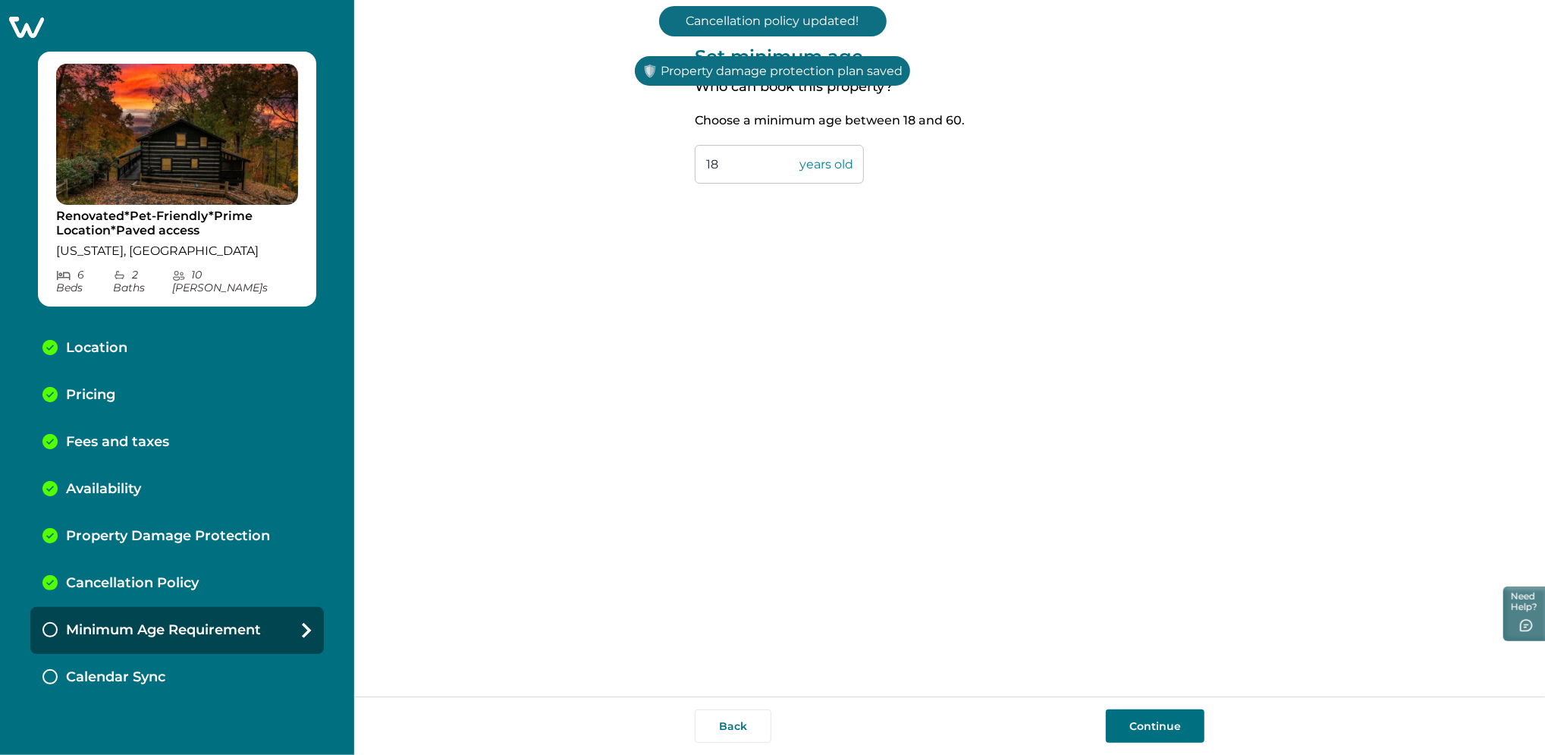
click at [1150, 723] on button "Continue" at bounding box center [1155, 725] width 99 height 33
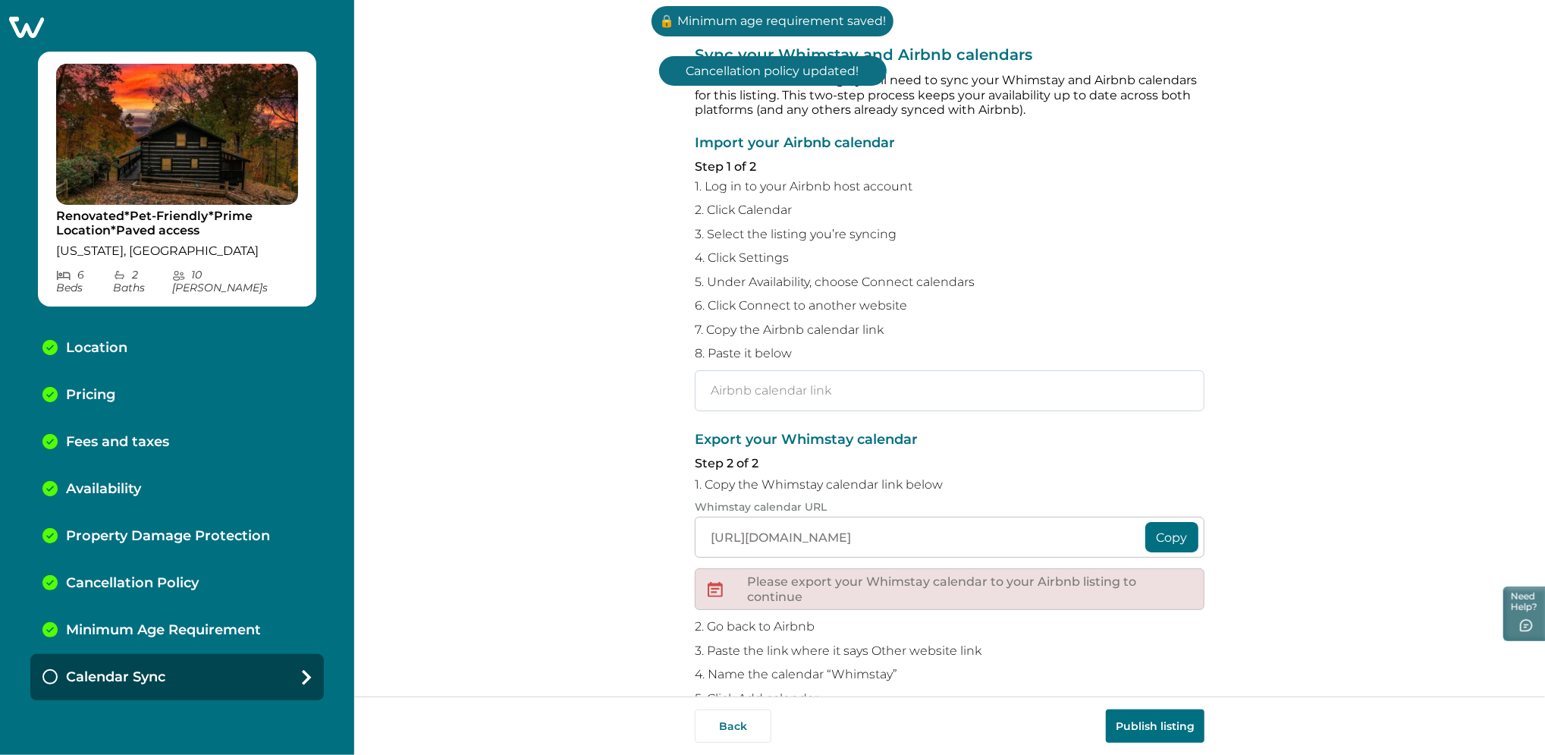
click at [778, 400] on input "text" at bounding box center [950, 390] width 510 height 41
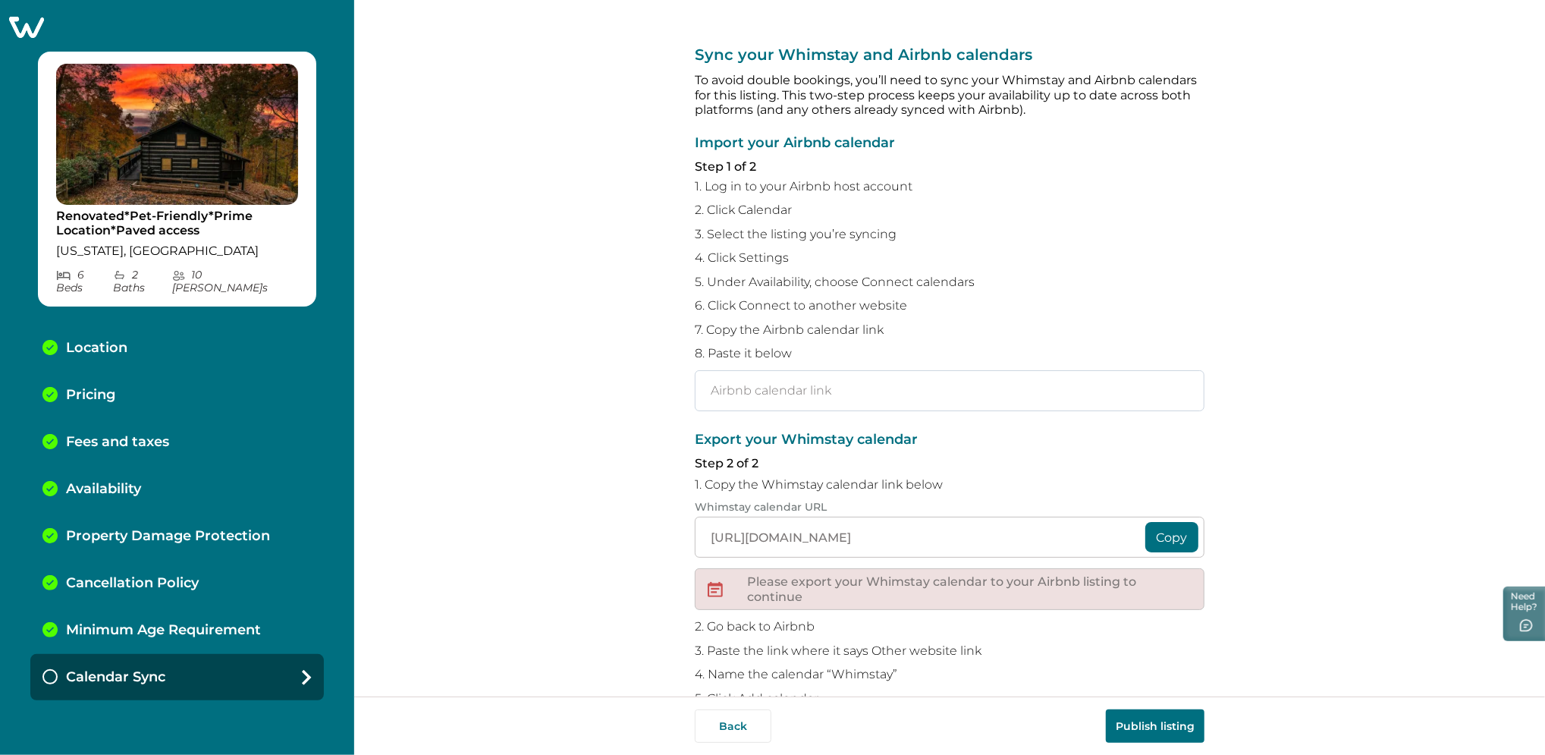
click at [813, 391] on input "text" at bounding box center [950, 390] width 510 height 41
paste input "https://www.airbnb.com/calendar/ical/1092019421665008674.ics?s=3e1deff4efe94ced…"
type input "https://www.airbnb.com/calendar/ical/1092019421665008674.ics?s=3e1deff4efe94ced…"
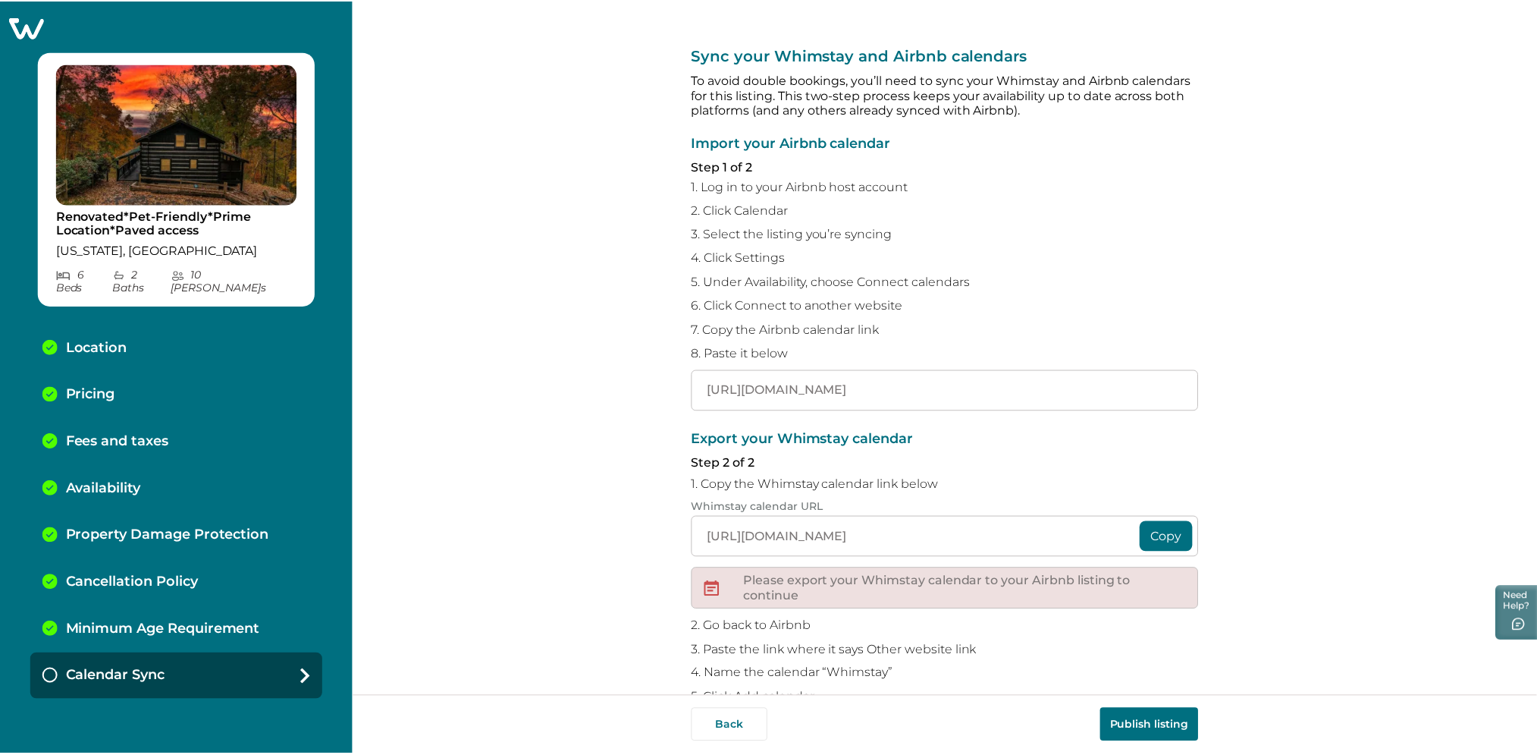
scroll to position [0, 0]
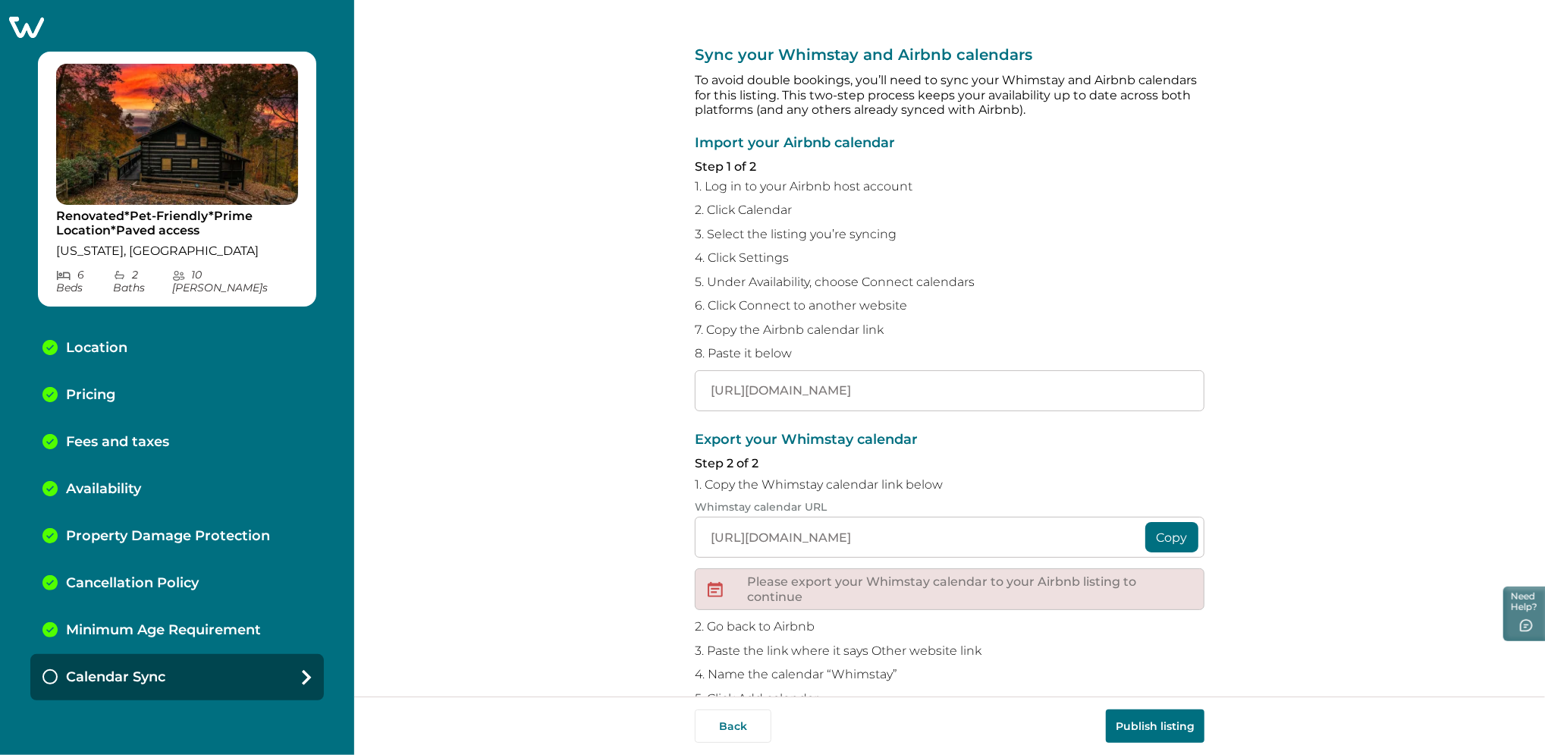
click at [1162, 722] on button "Publish listing" at bounding box center [1155, 725] width 99 height 33
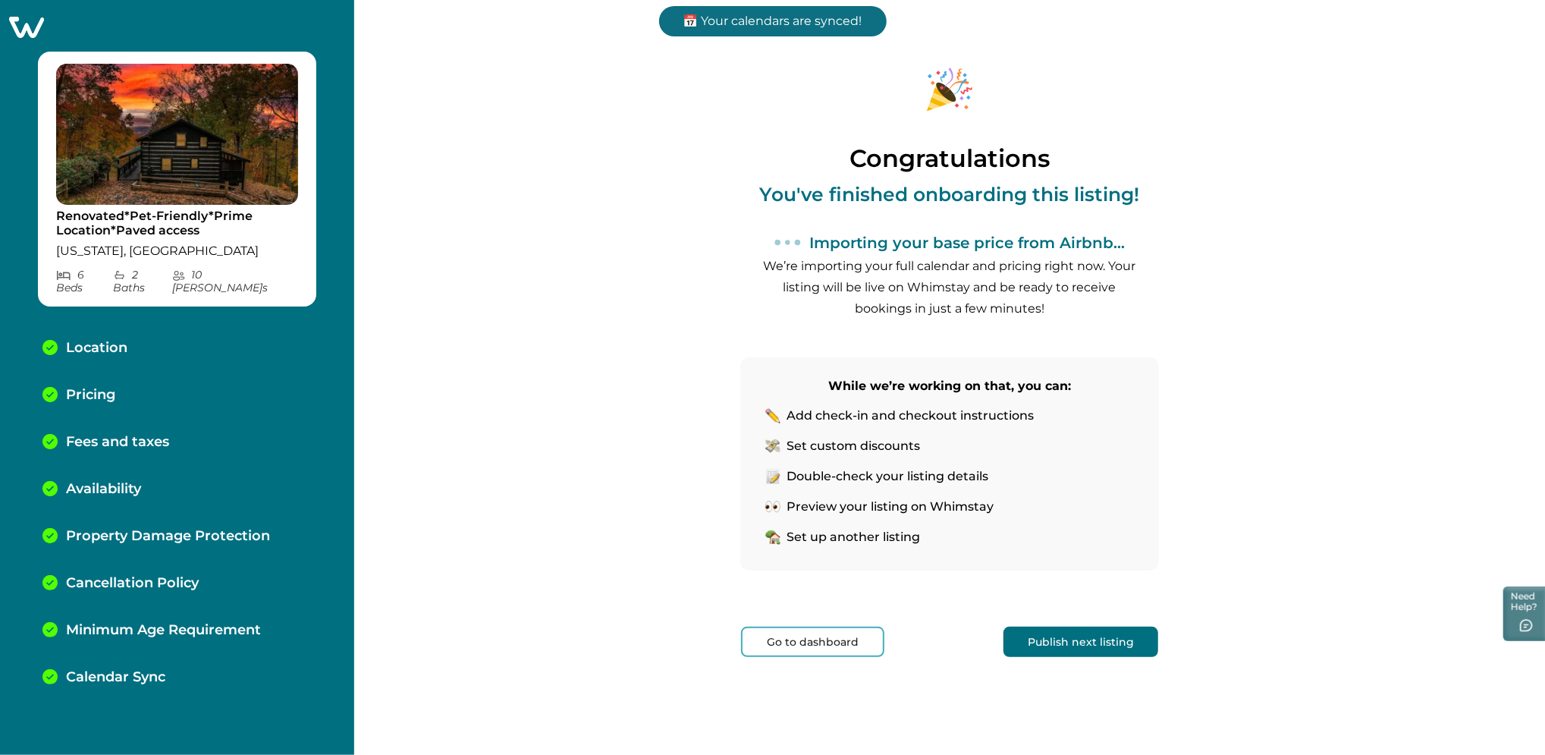
click at [836, 642] on button "Go to dashboard" at bounding box center [812, 641] width 143 height 30
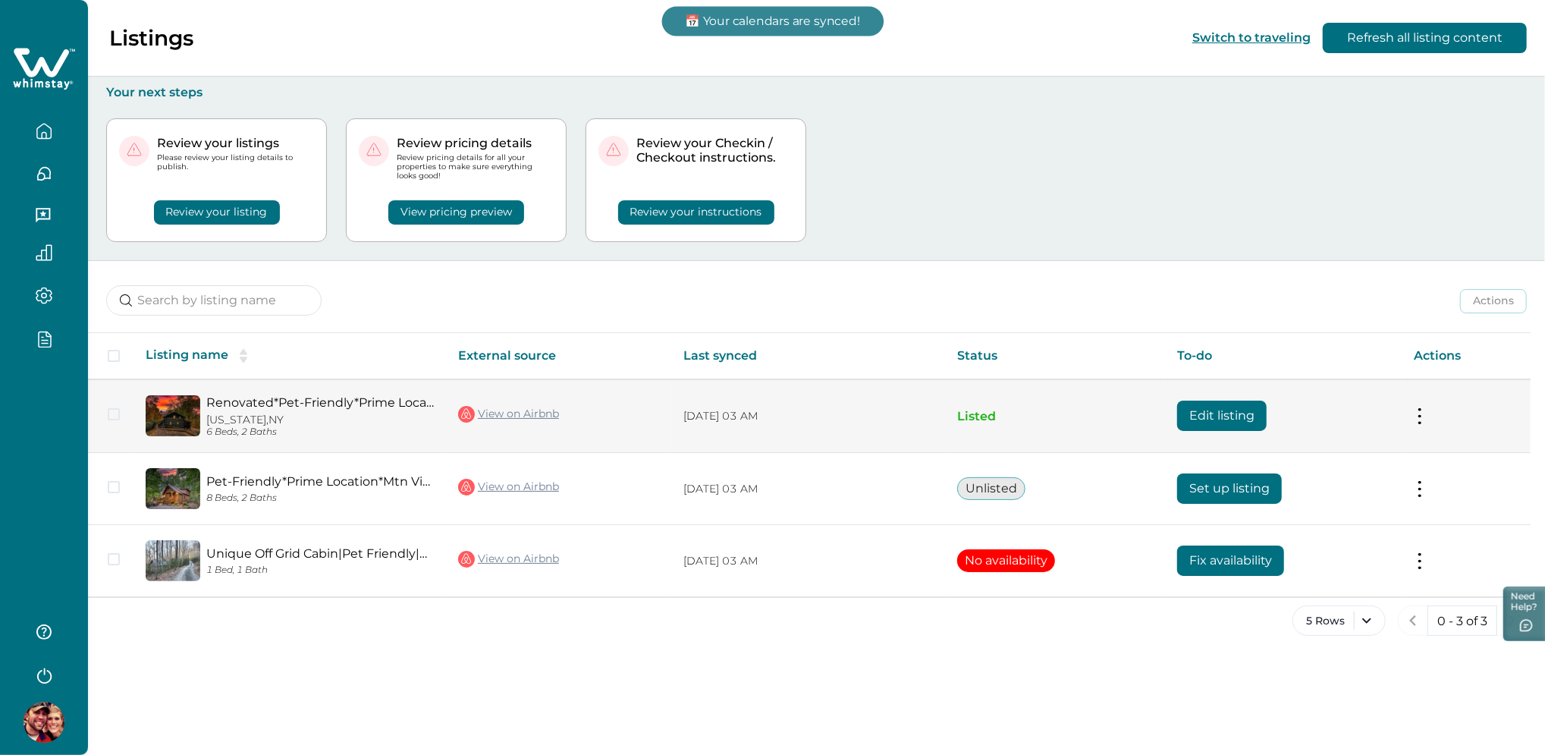
click at [333, 396] on link "Renovated*Pet-Friendly*Prime Location*Paved access" at bounding box center [320, 402] width 228 height 14
click at [1217, 413] on button "Edit listing" at bounding box center [1221, 415] width 89 height 30
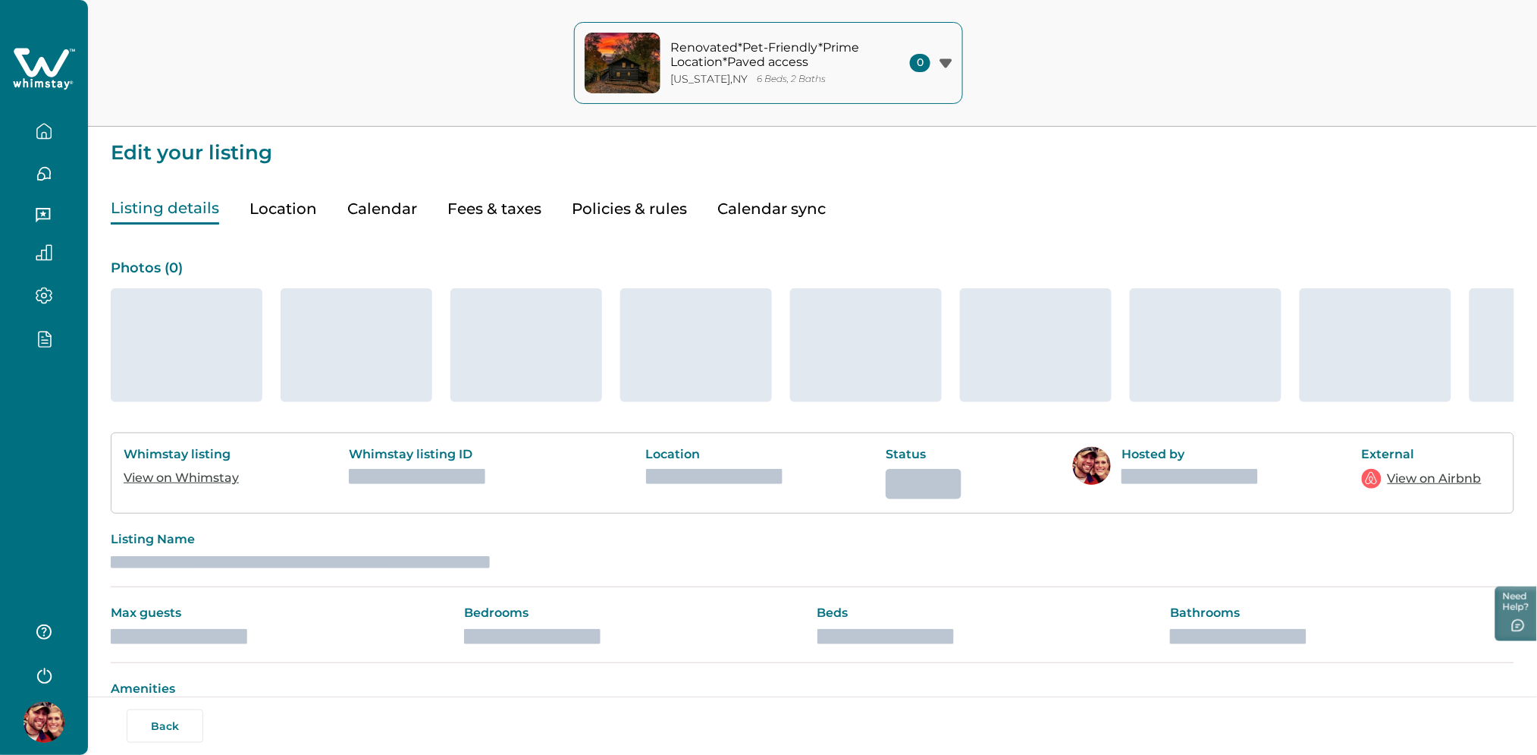
click at [507, 203] on button "Fees & taxes" at bounding box center [494, 208] width 94 height 31
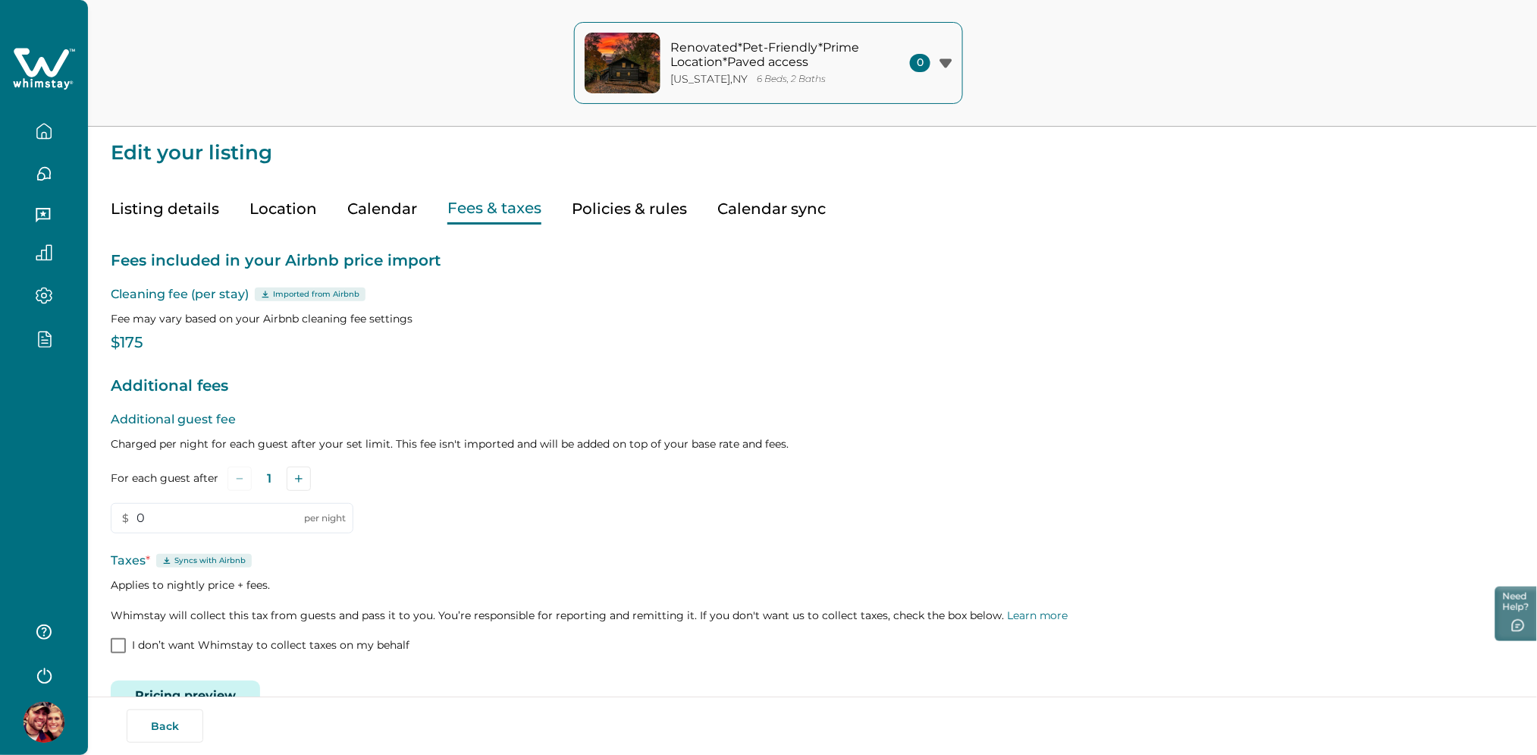
click at [507, 203] on button "Fees & taxes" at bounding box center [494, 208] width 94 height 31
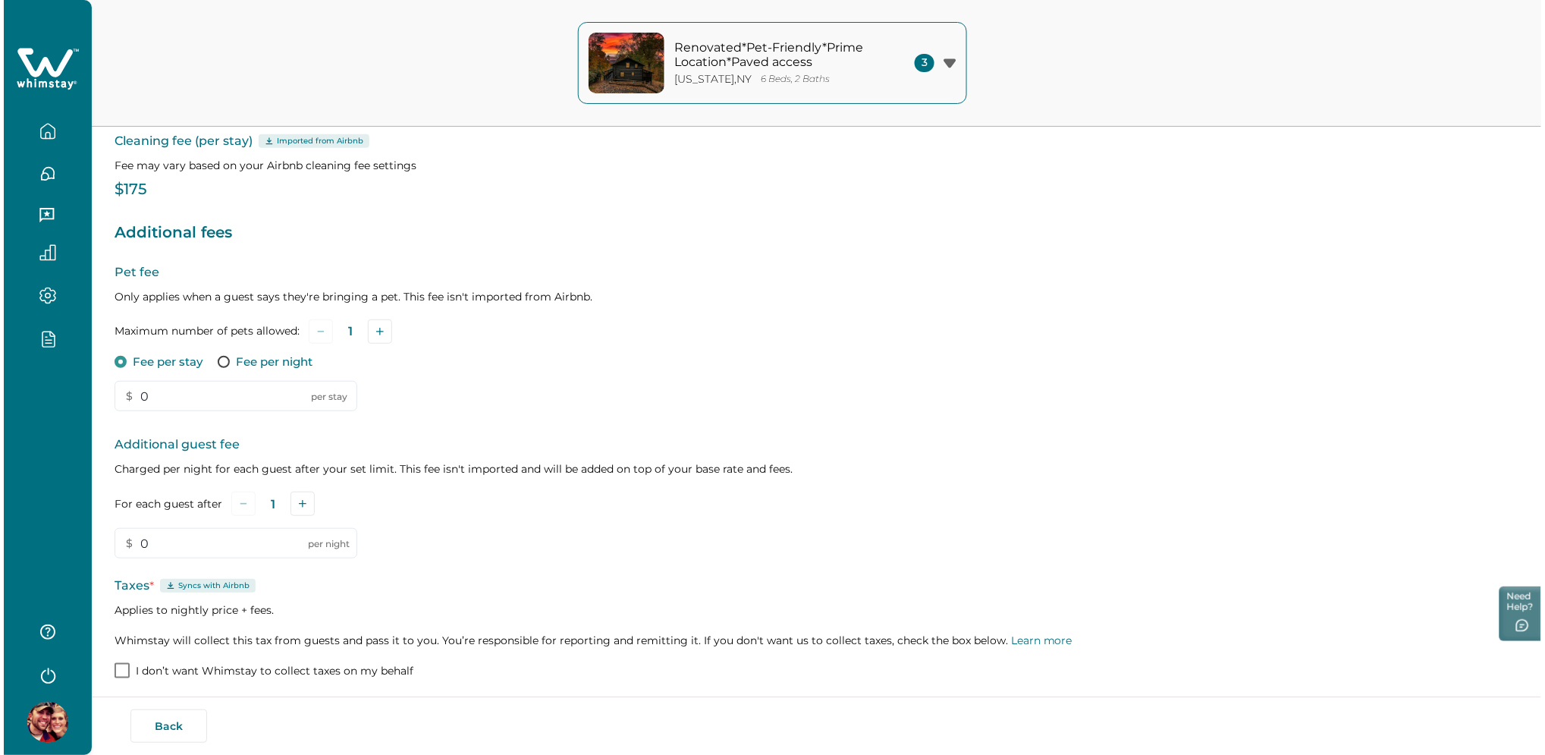
scroll to position [218, 0]
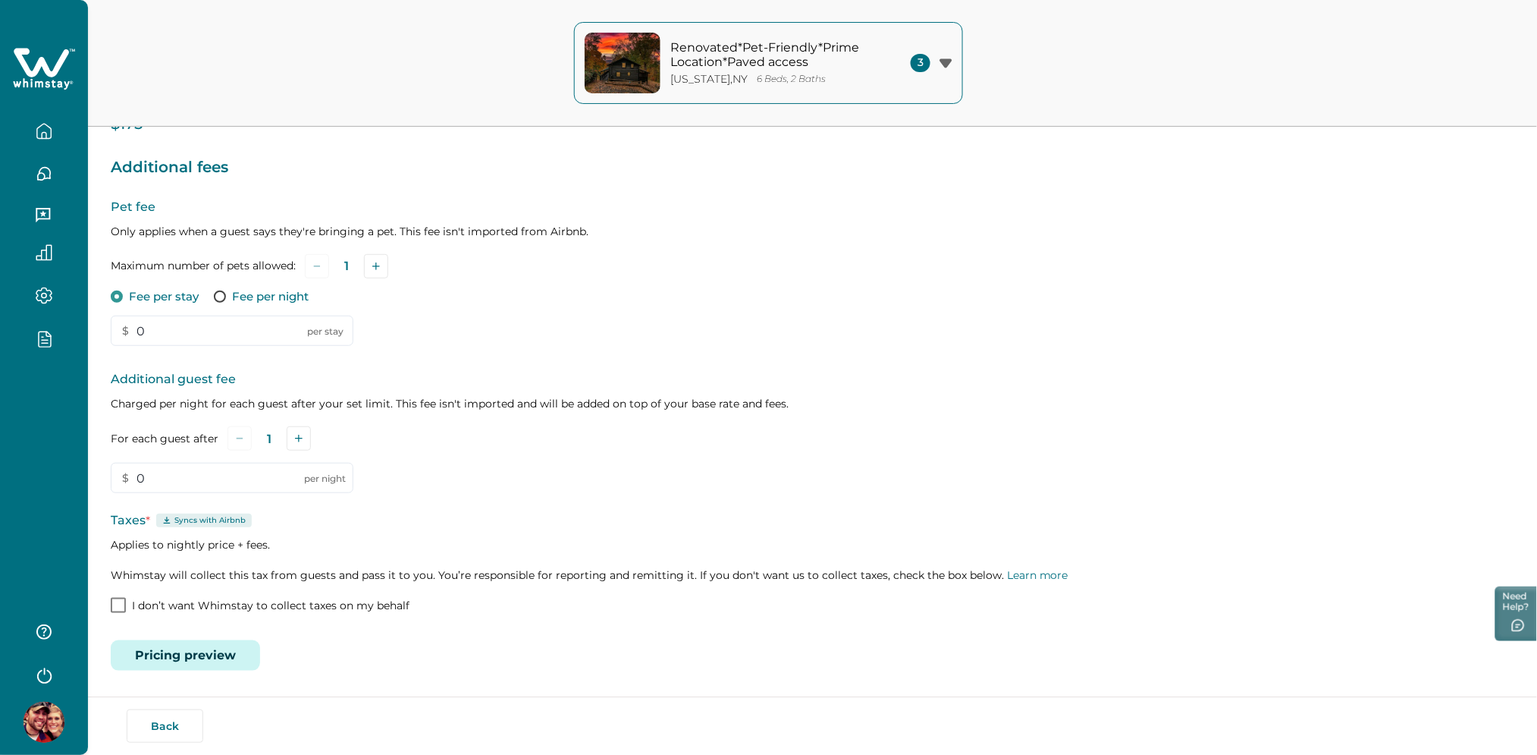
click at [202, 661] on button "Pricing preview" at bounding box center [185, 655] width 149 height 30
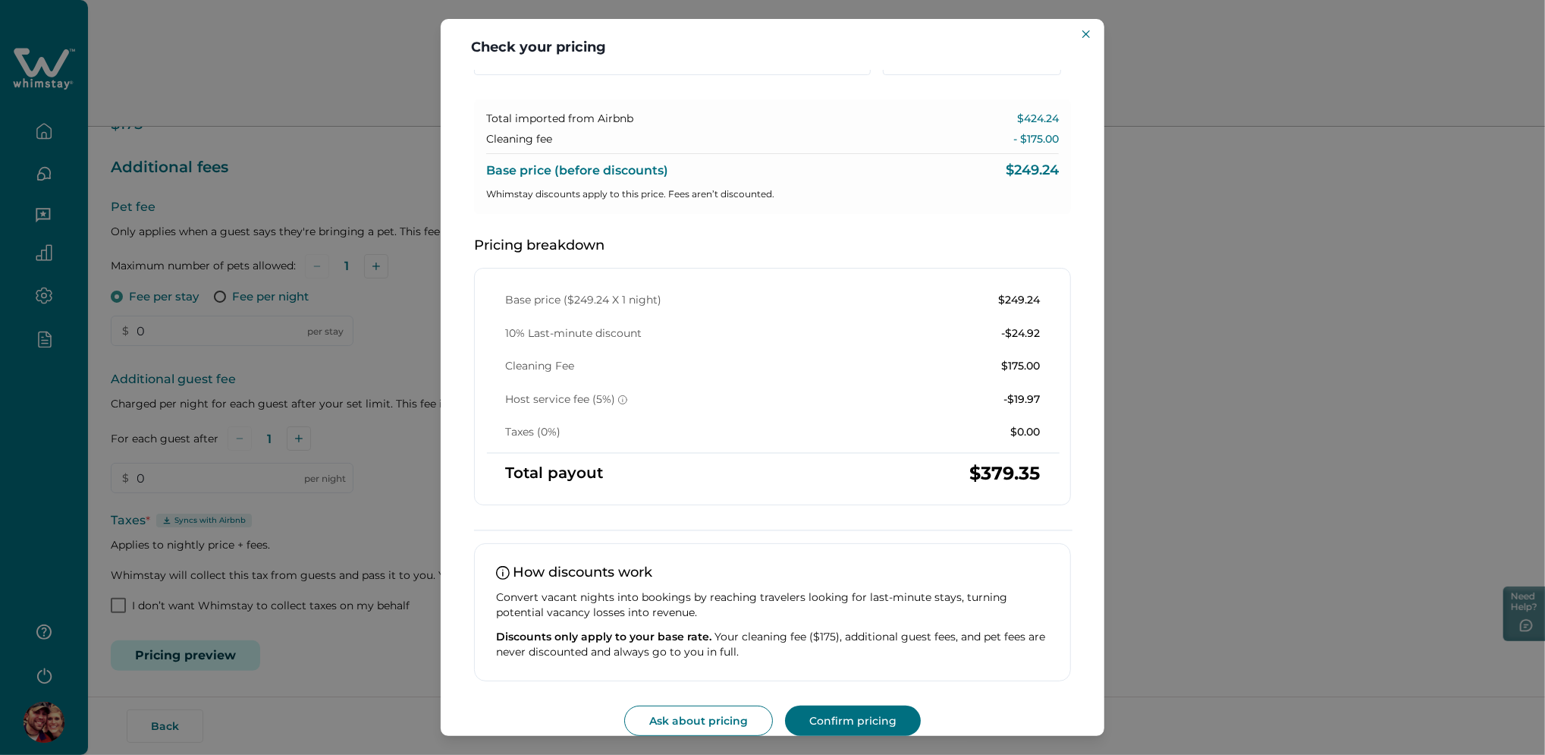
scroll to position [97, 0]
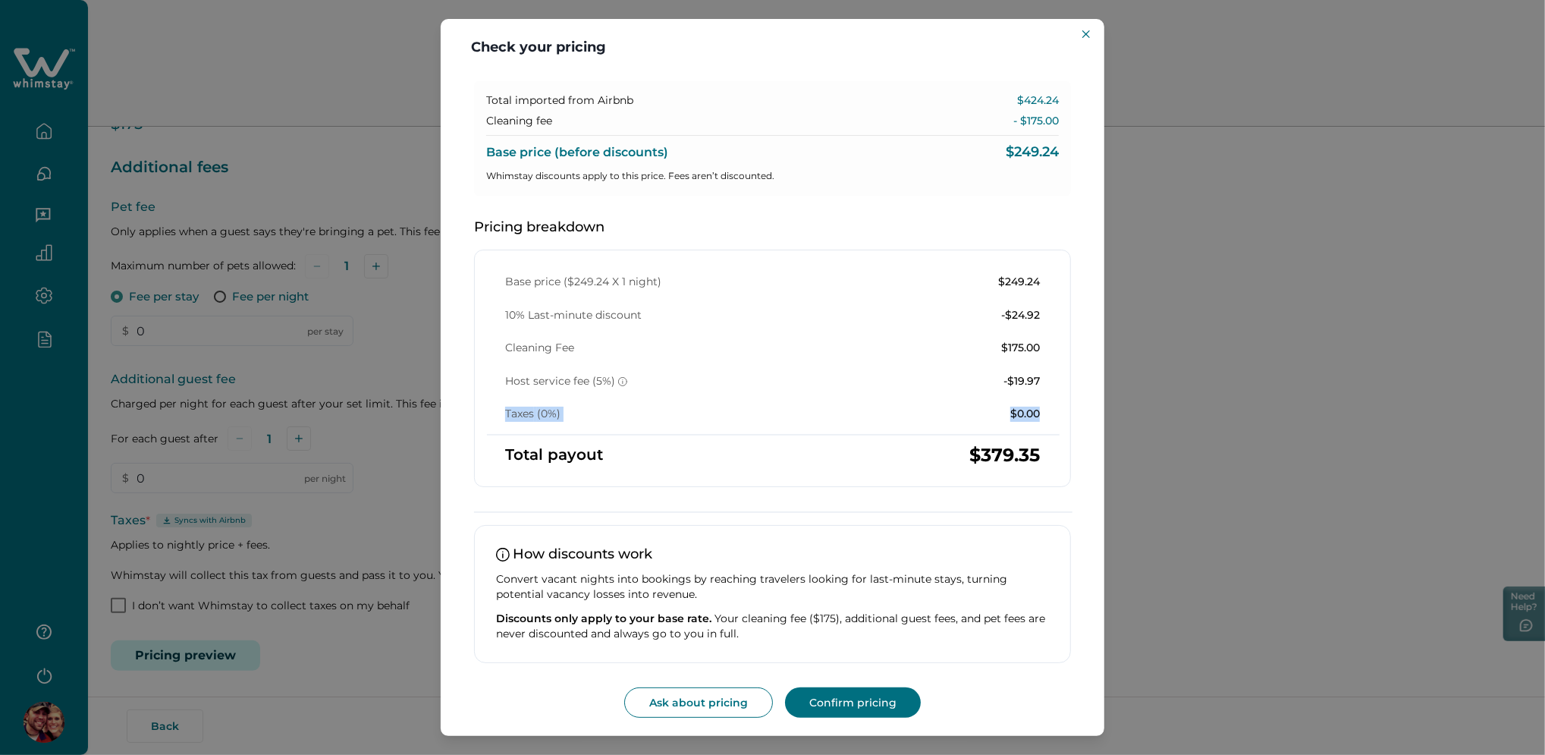
drag, startPoint x: 507, startPoint y: 412, endPoint x: 1052, endPoint y: 400, distance: 545.4
click at [1052, 400] on div "Base price ($249.24 X 1 night) $249.24 10% Last-minute discount -$24.92 Cleanin…" at bounding box center [772, 368] width 597 height 237
click at [498, 556] on icon at bounding box center [503, 555] width 14 height 14
click at [341, 343] on div "Check your pricing Understand how base rates, fees, and discounts come together…" at bounding box center [772, 377] width 1545 height 755
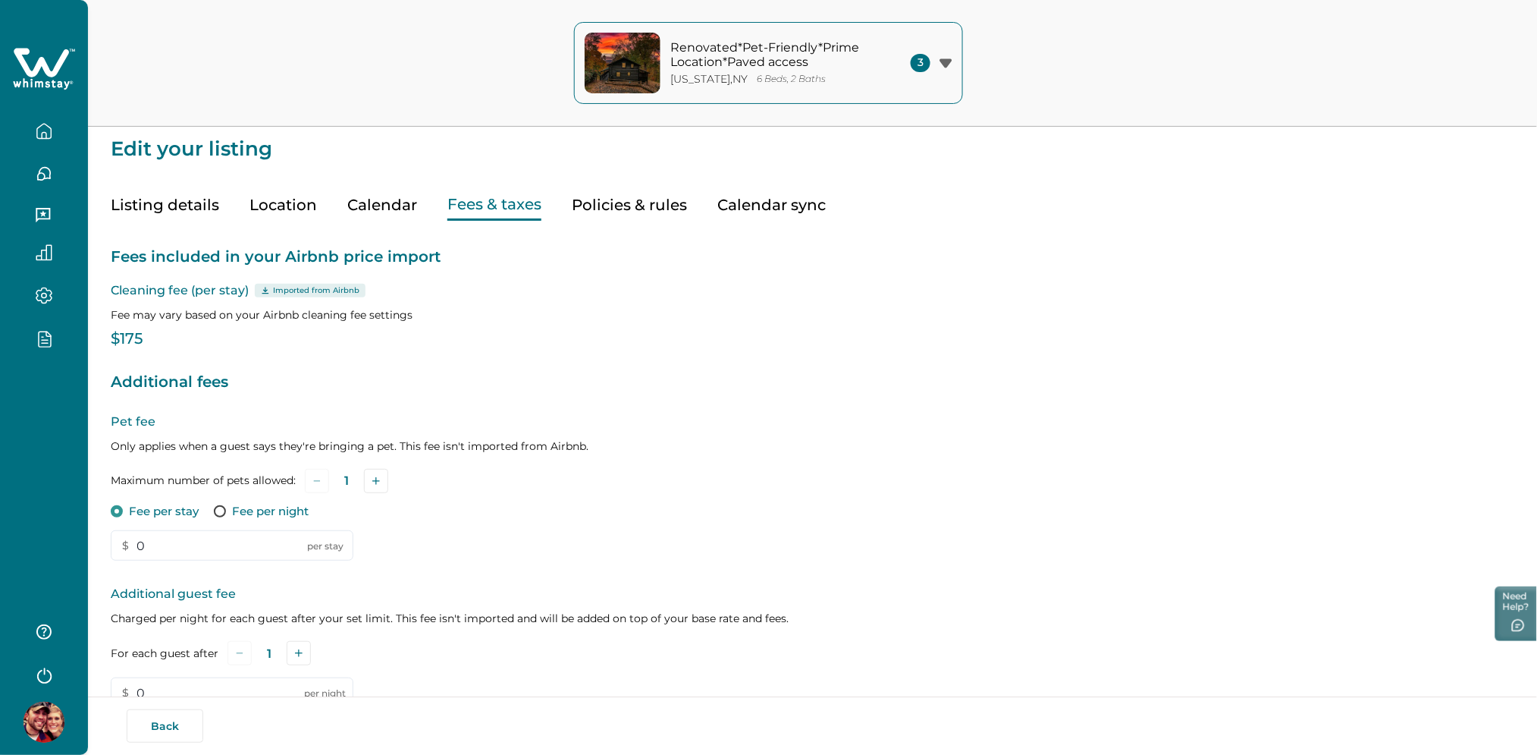
scroll to position [0, 0]
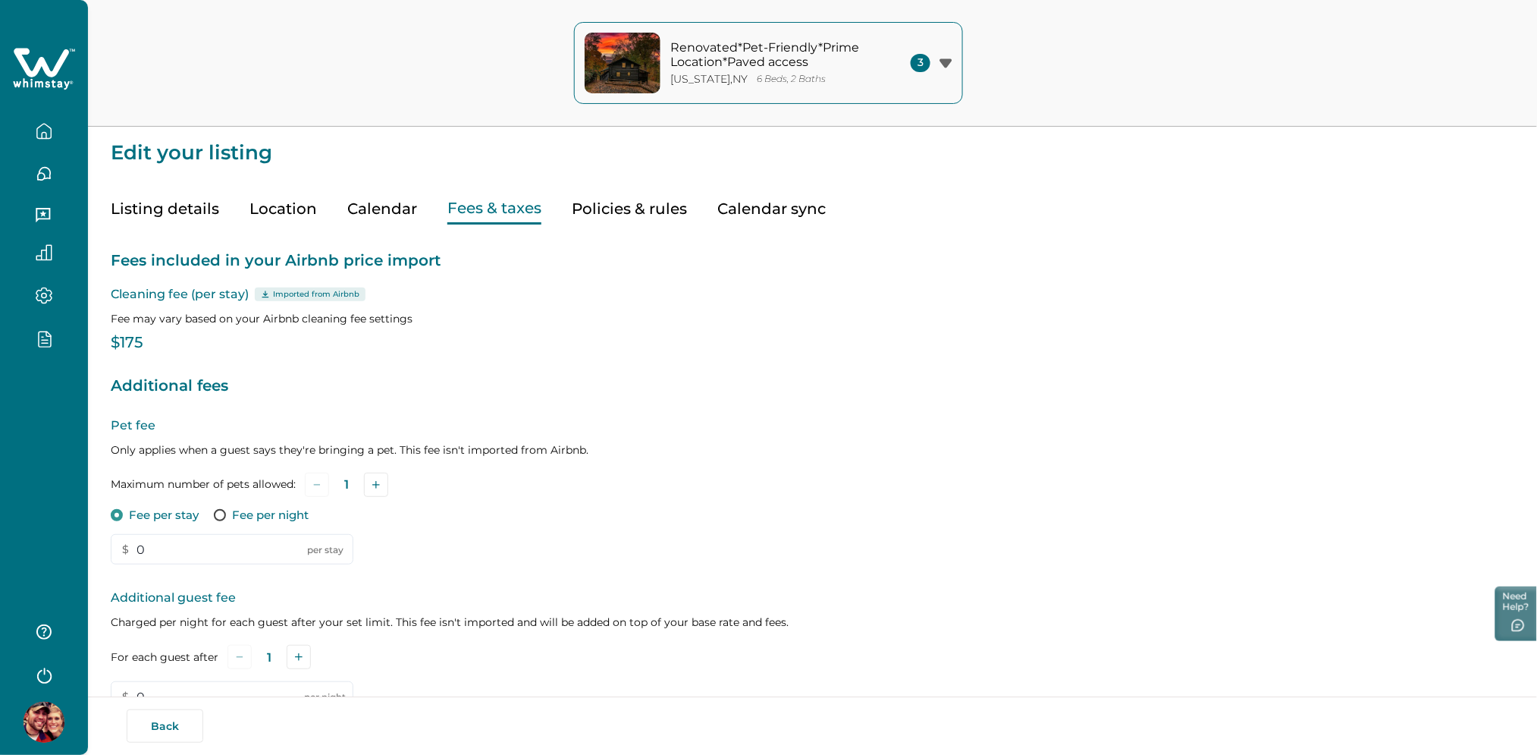
click at [271, 301] on p "Cleaning fee (per stay) Imported from Airbnb" at bounding box center [813, 294] width 1404 height 18
click at [271, 298] on div "Imported from Airbnb" at bounding box center [310, 294] width 111 height 14
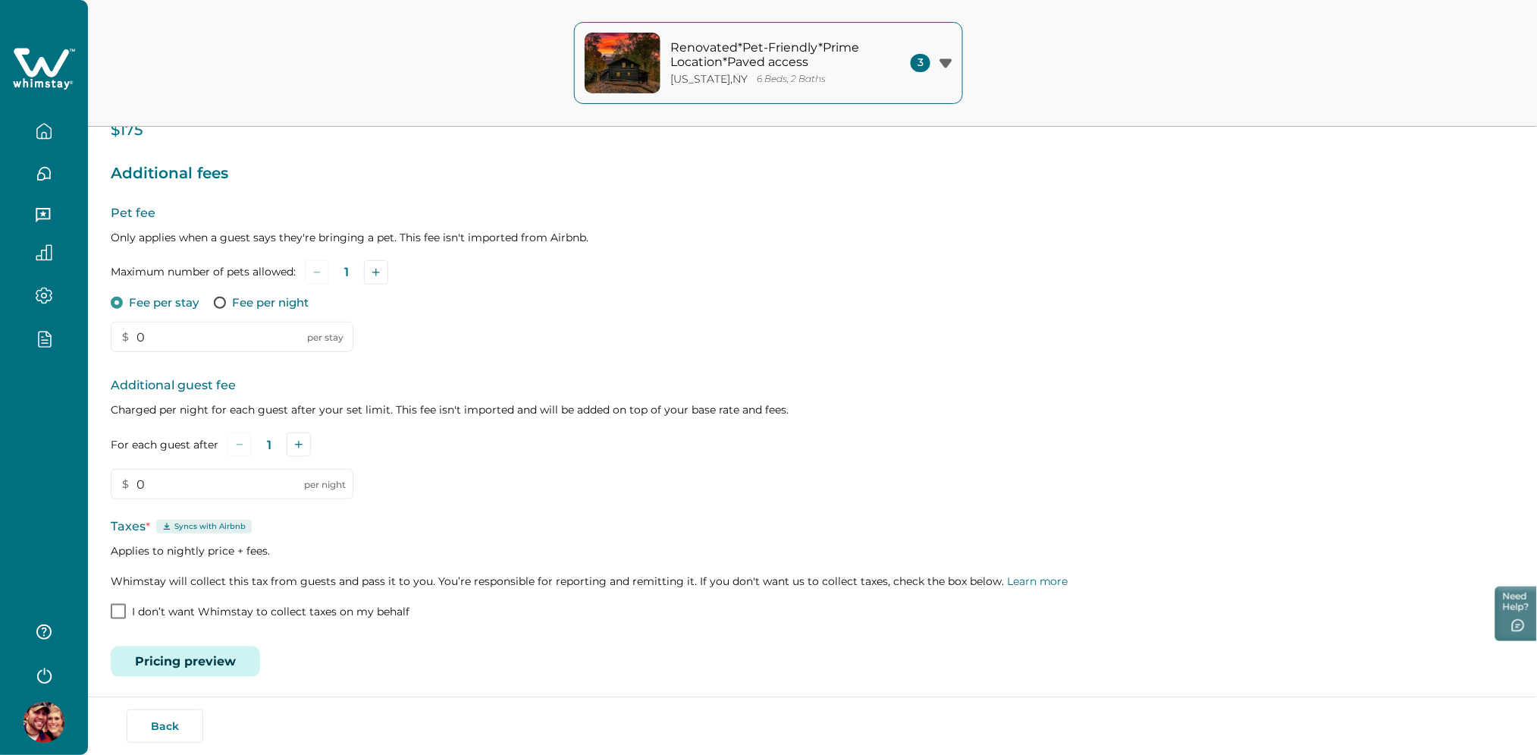
scroll to position [218, 0]
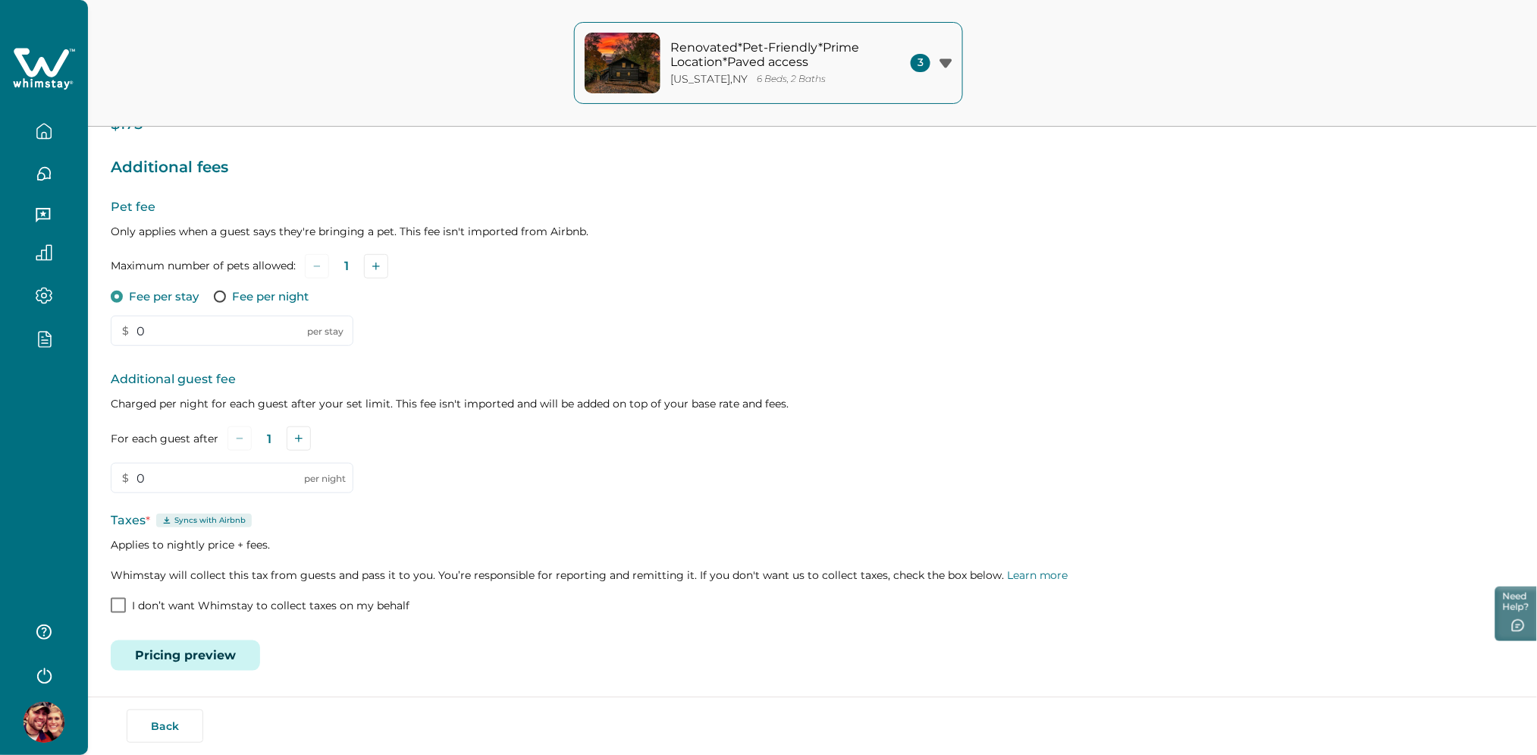
click at [122, 606] on span at bounding box center [118, 605] width 15 height 15
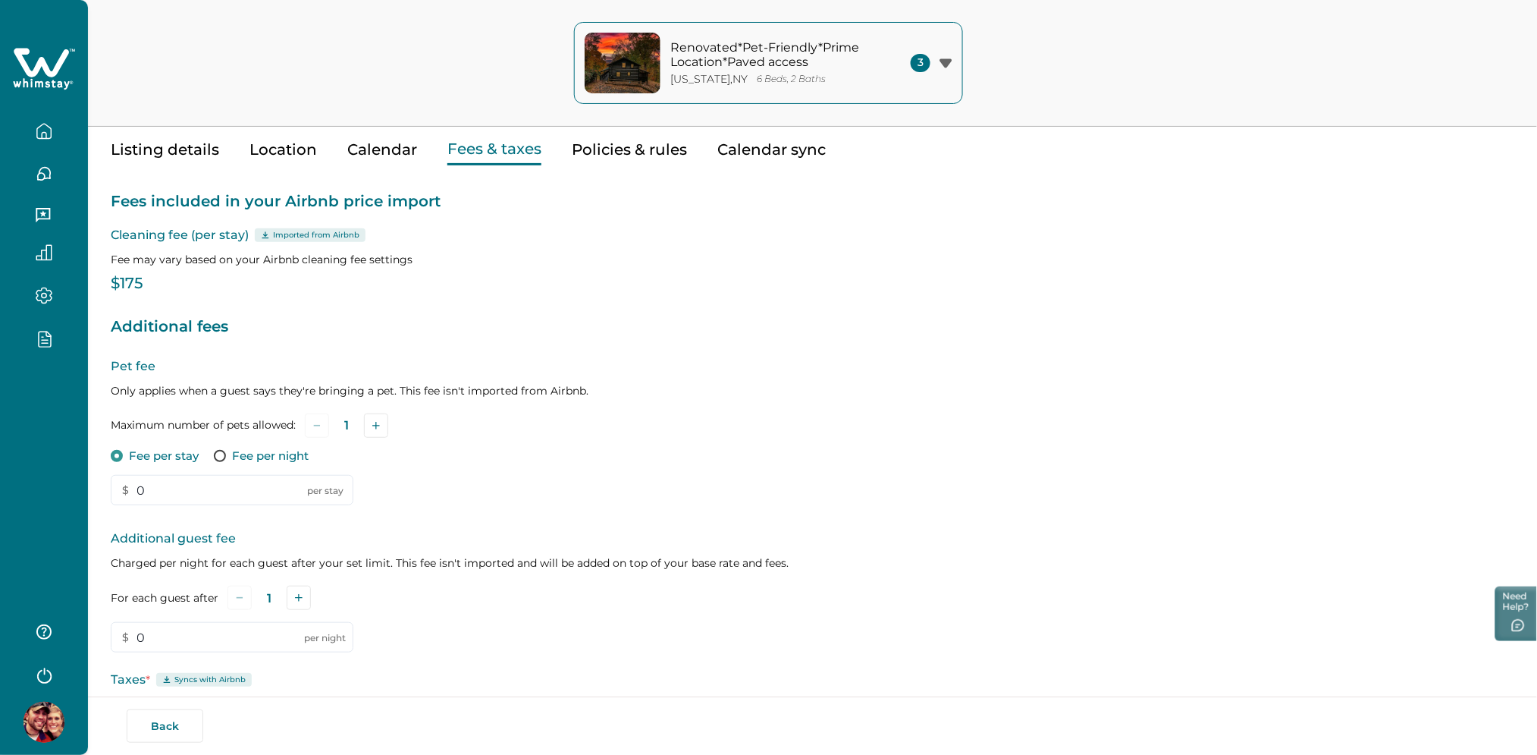
scroll to position [0, 0]
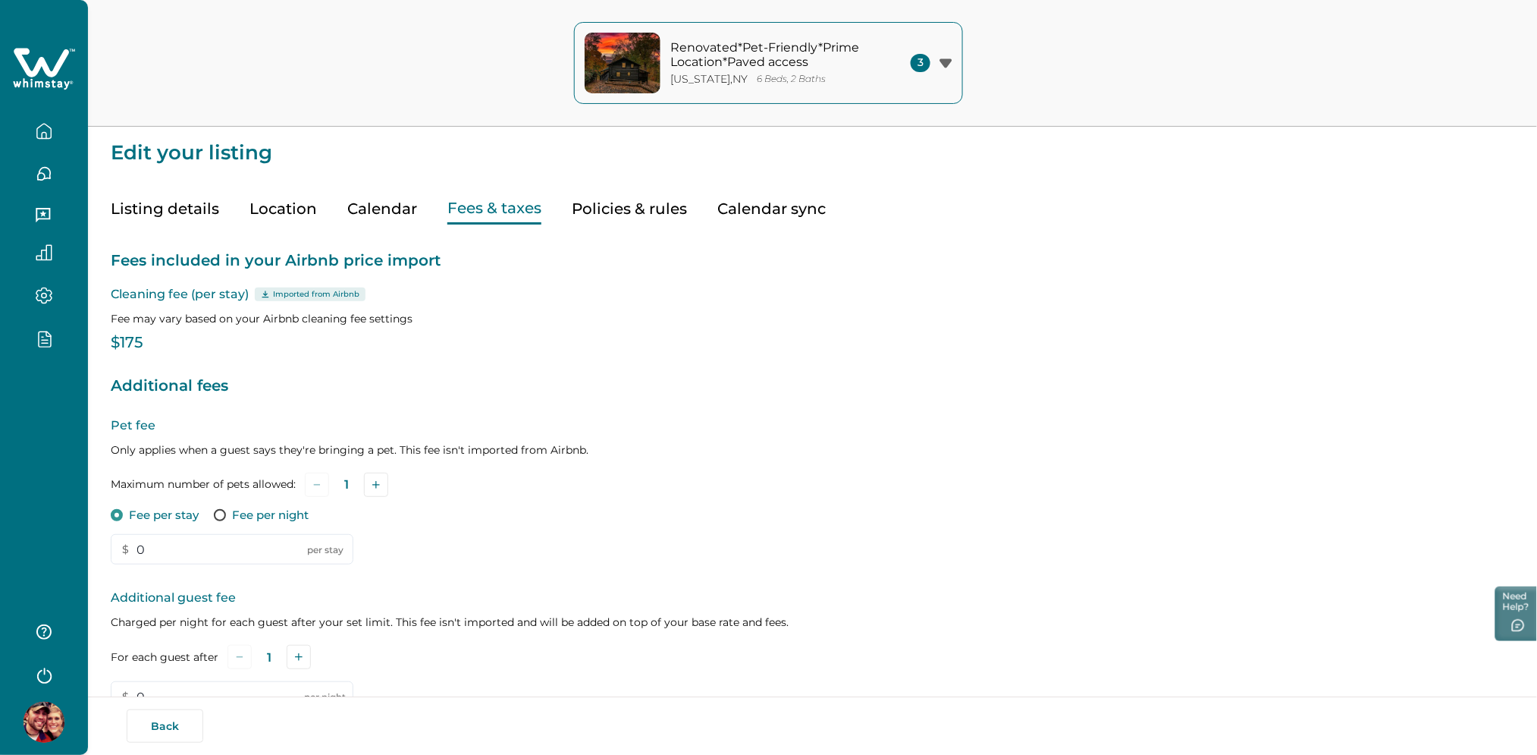
click at [142, 202] on button "Listing details" at bounding box center [165, 208] width 108 height 31
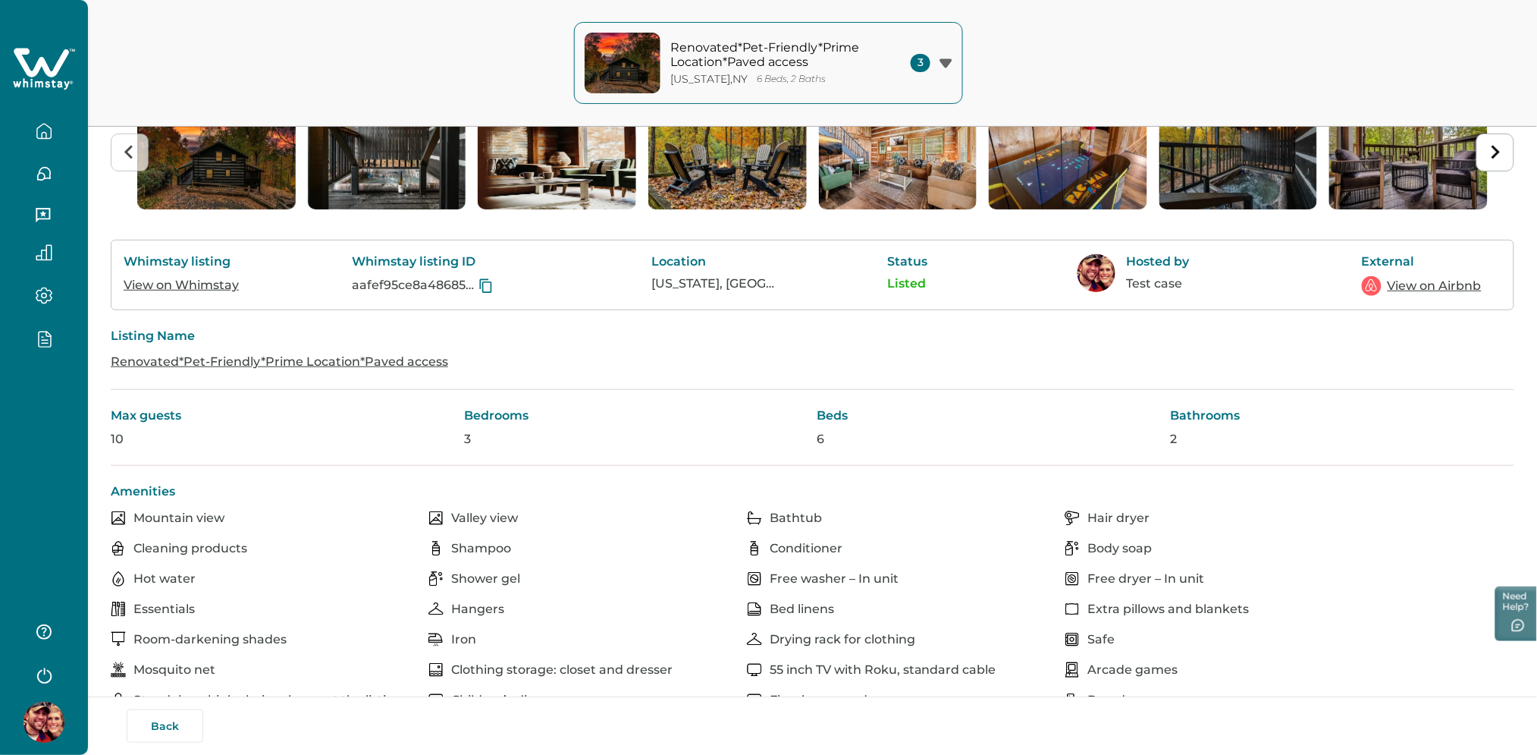
scroll to position [202, 0]
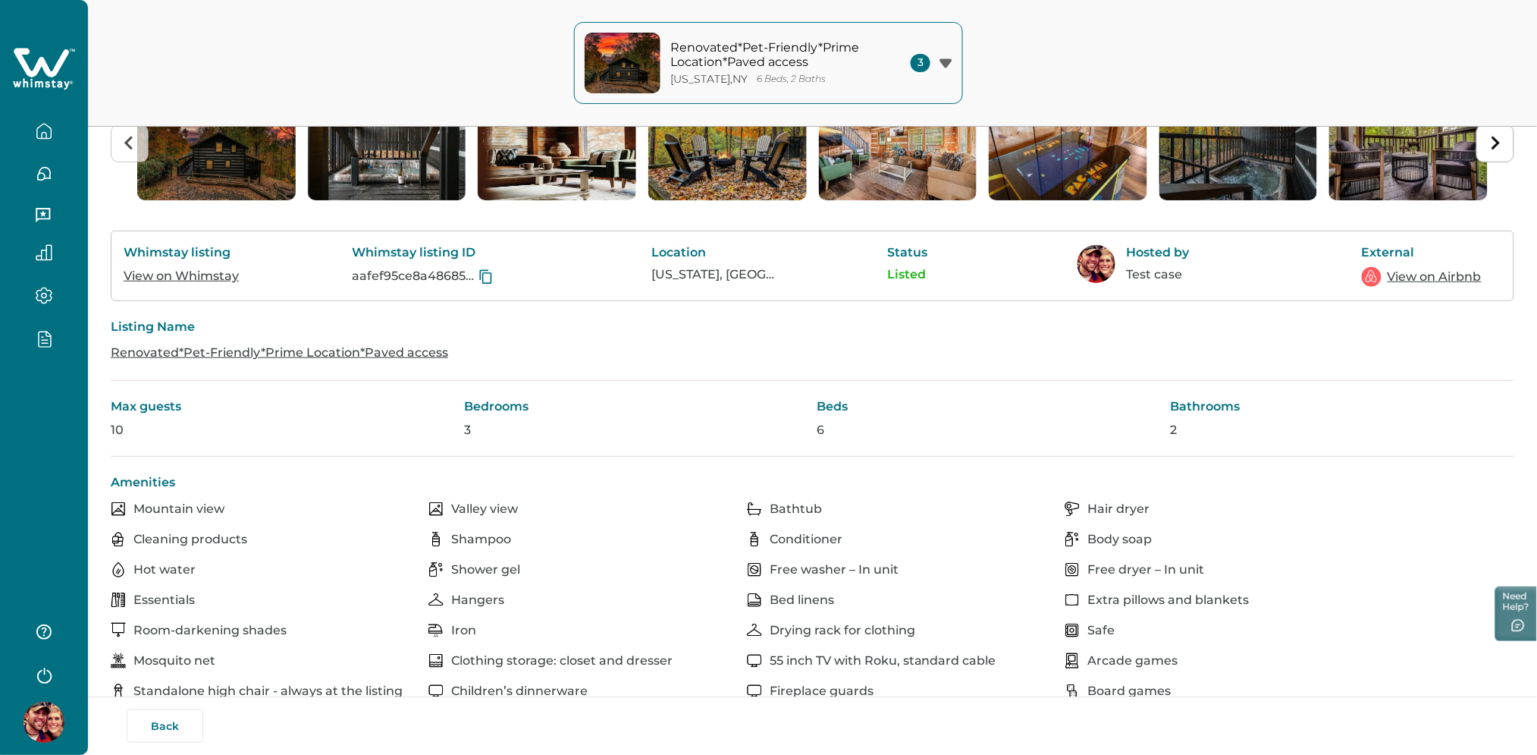
click at [1426, 278] on link "View on Airbnb" at bounding box center [1435, 277] width 94 height 18
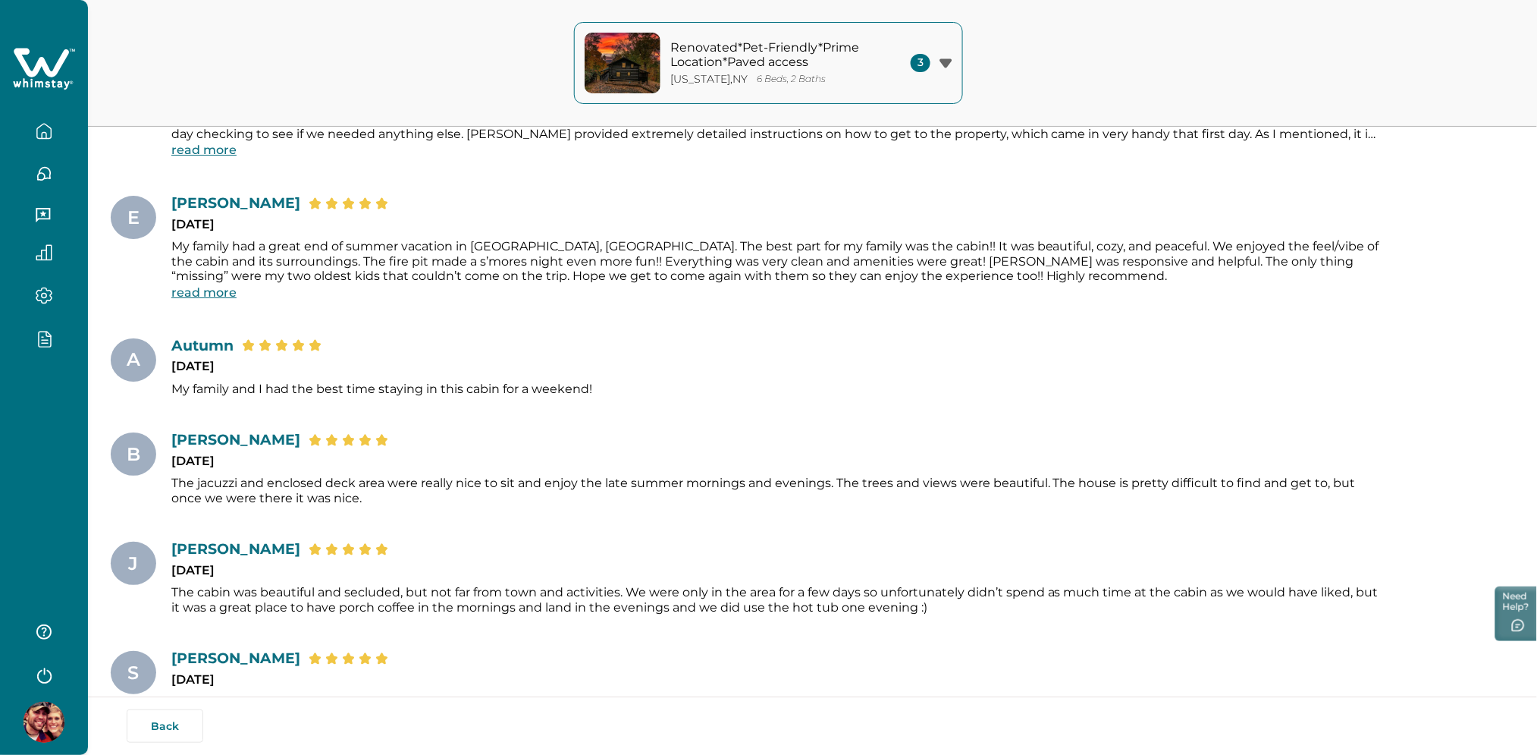
scroll to position [1887, 0]
click at [705, 379] on span "My family and I had the best time staying in this cabin for a weekend!" at bounding box center [775, 386] width 1209 height 15
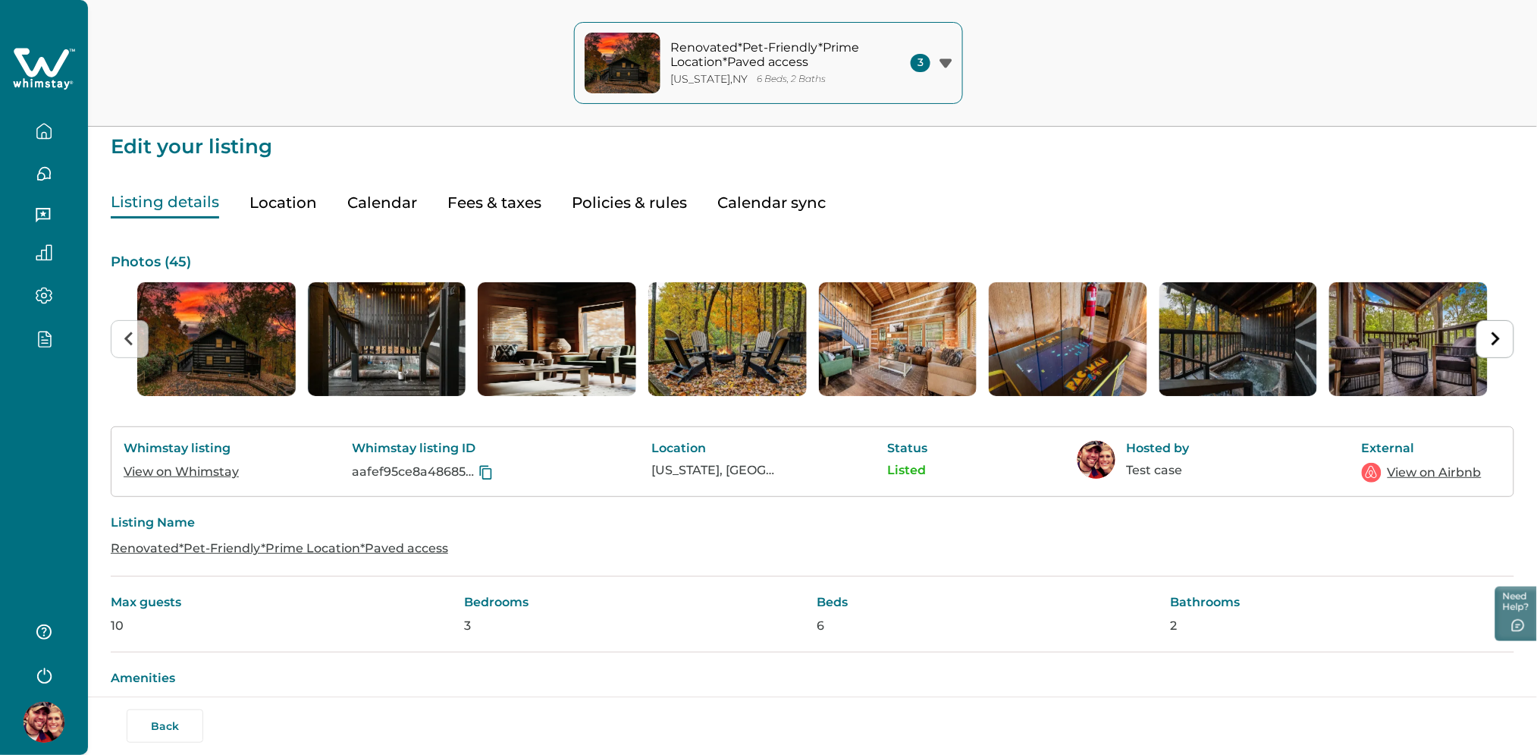
scroll to position [0, 0]
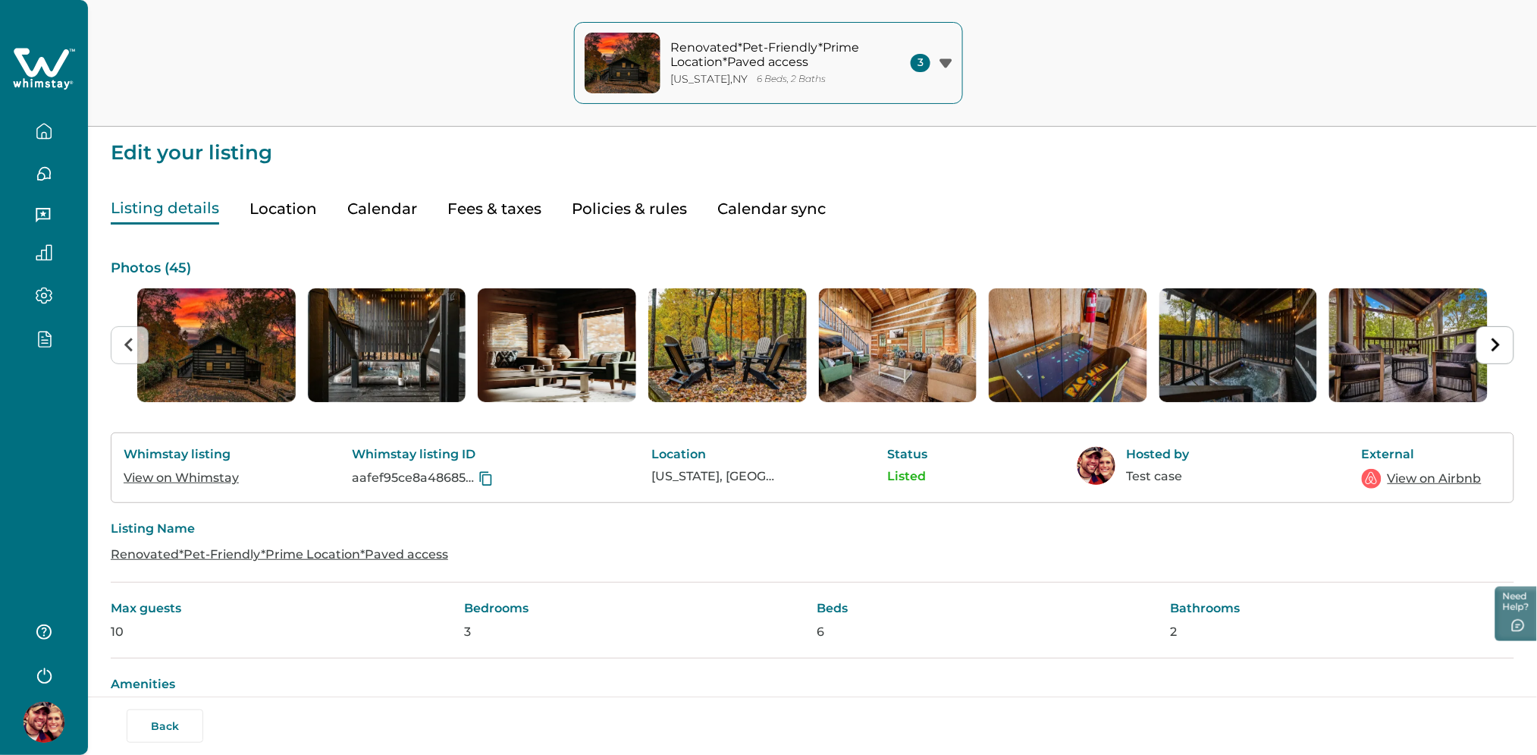
click at [538, 202] on button "Fees & taxes" at bounding box center [494, 208] width 94 height 31
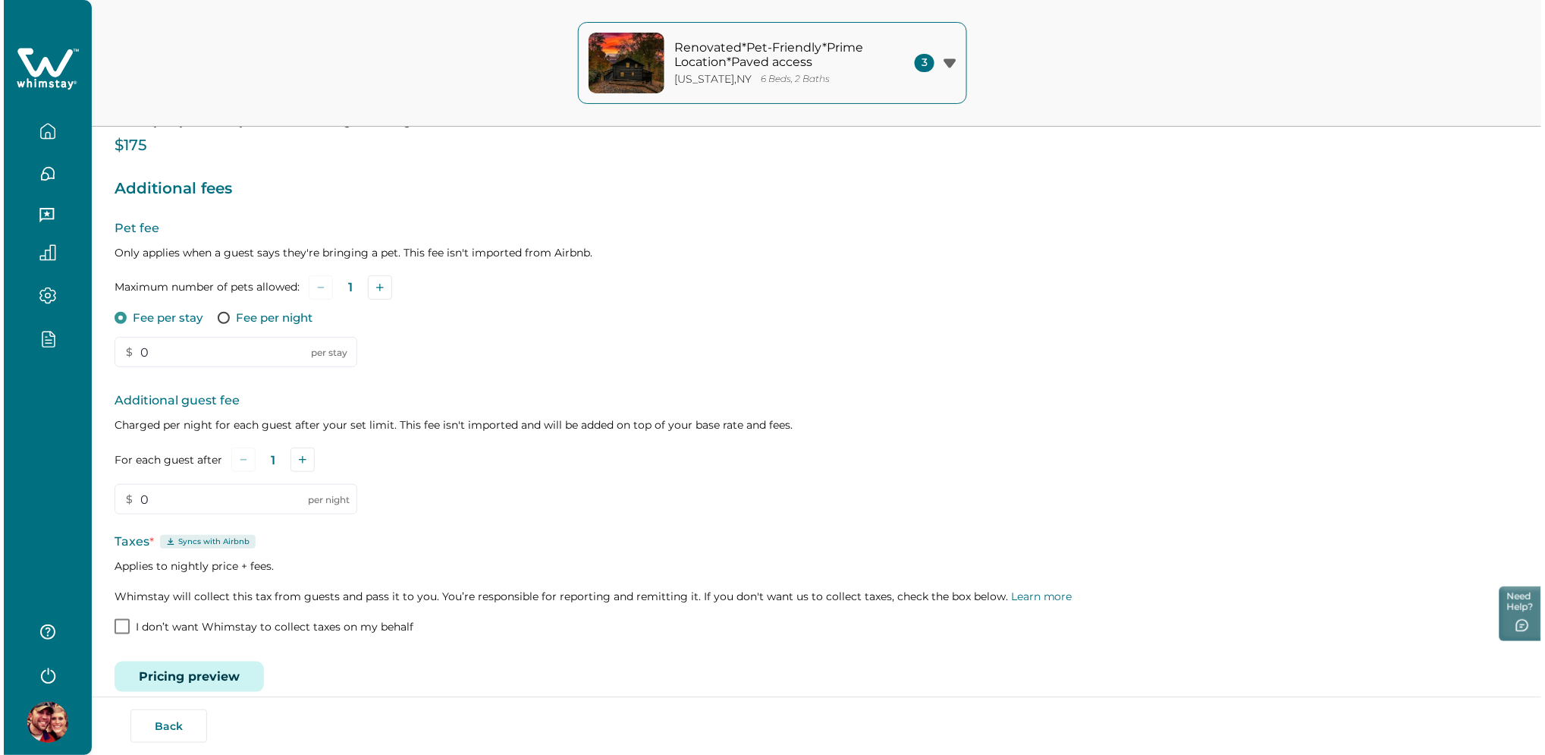
scroll to position [218, 0]
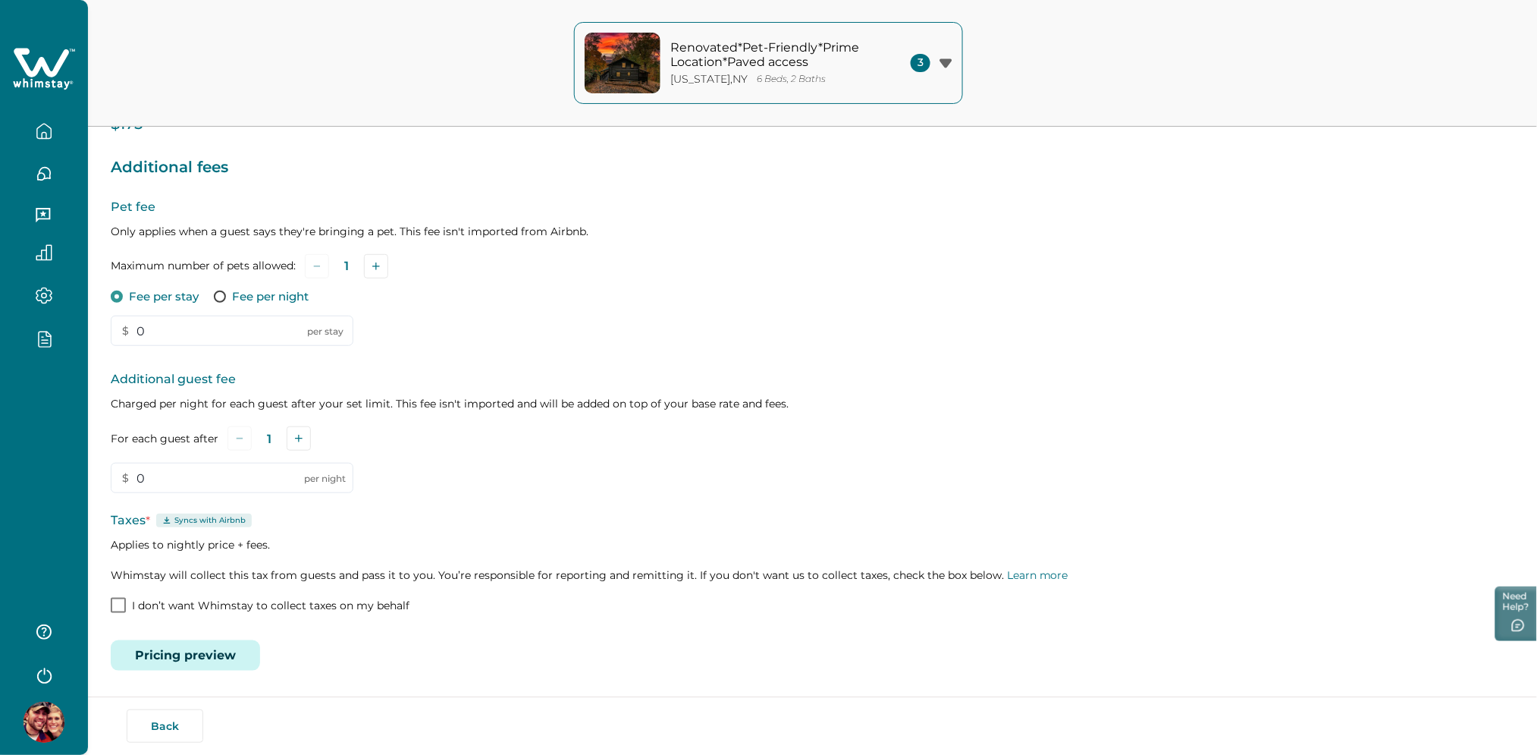
click at [213, 658] on button "Pricing preview" at bounding box center [185, 655] width 149 height 30
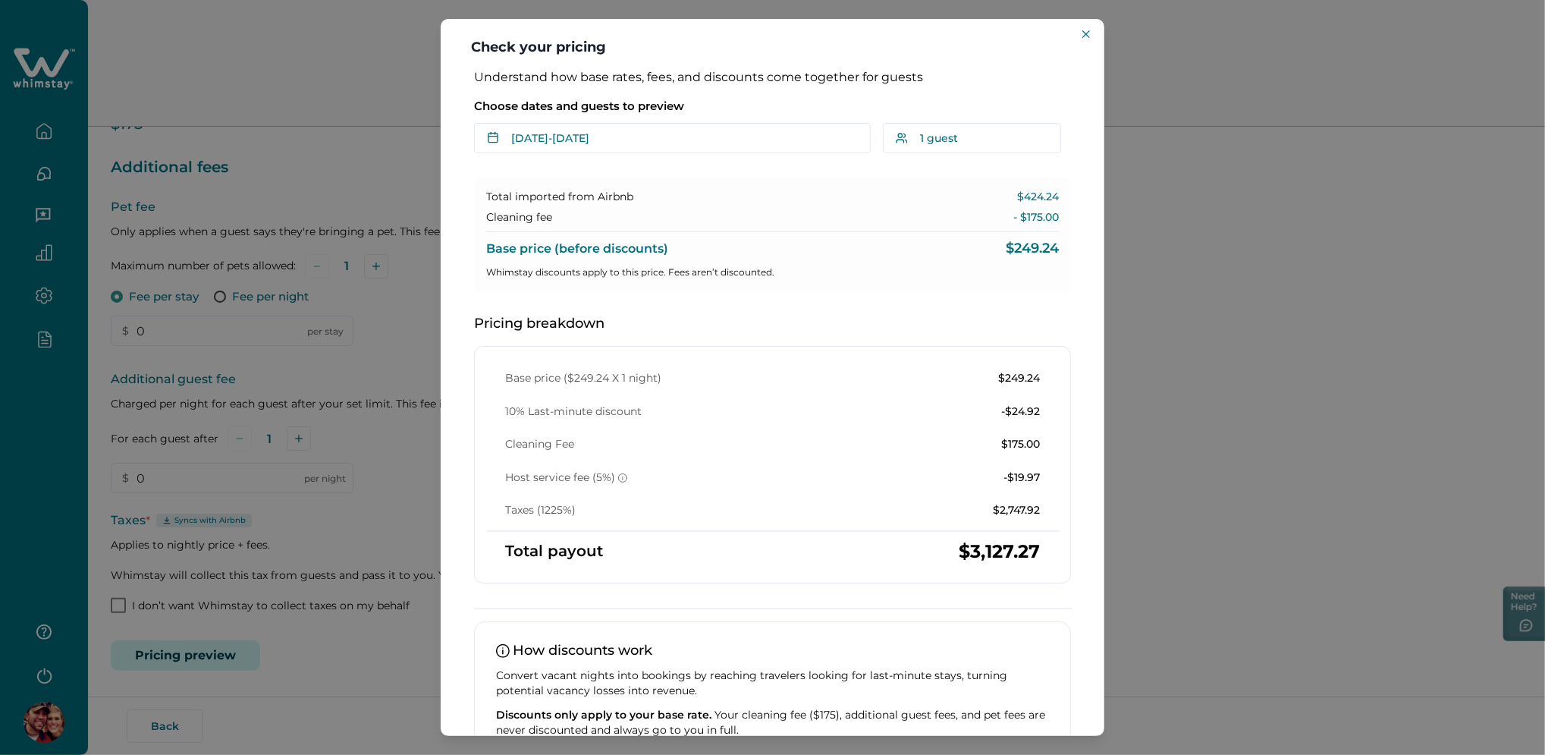
scroll to position [97, 0]
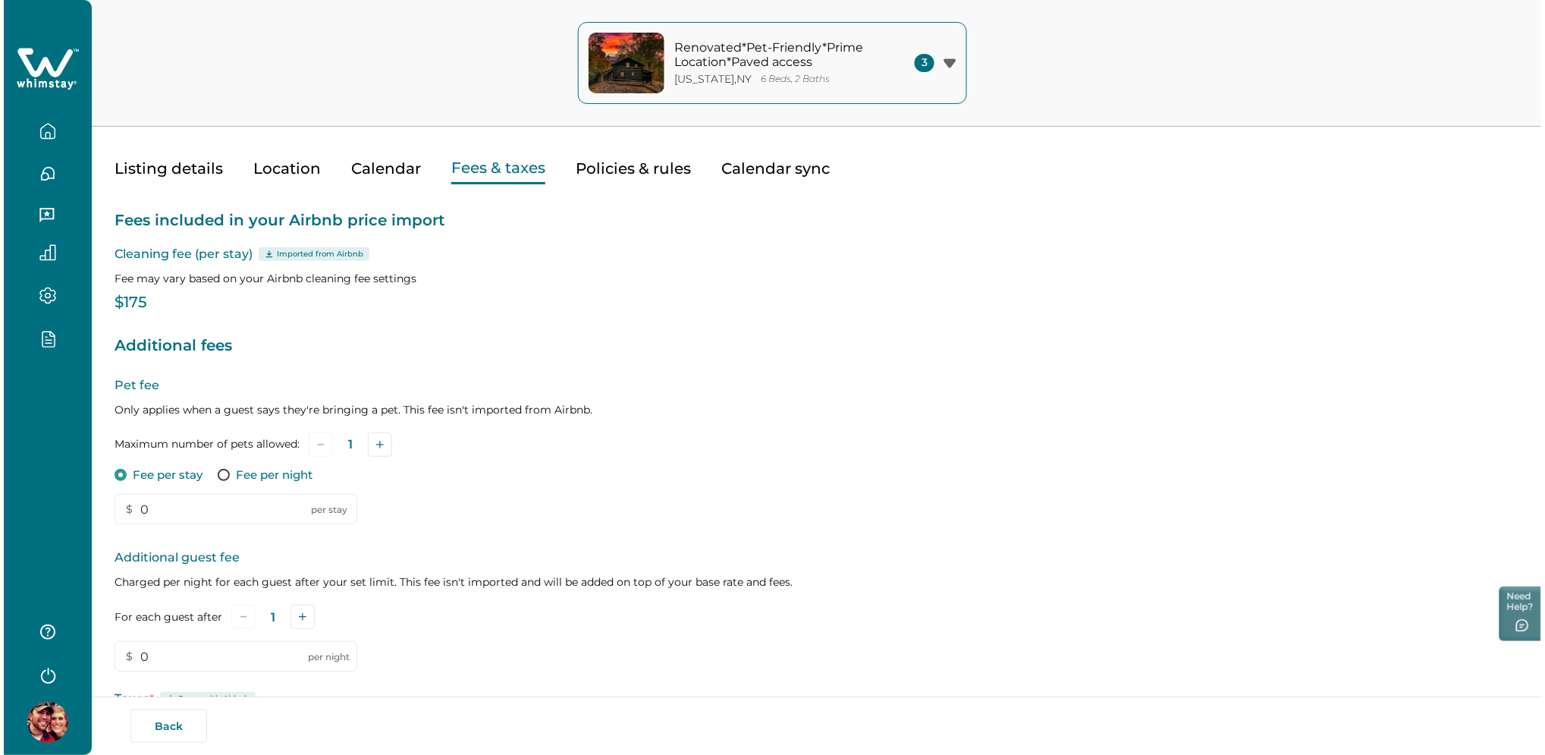
scroll to position [218, 0]
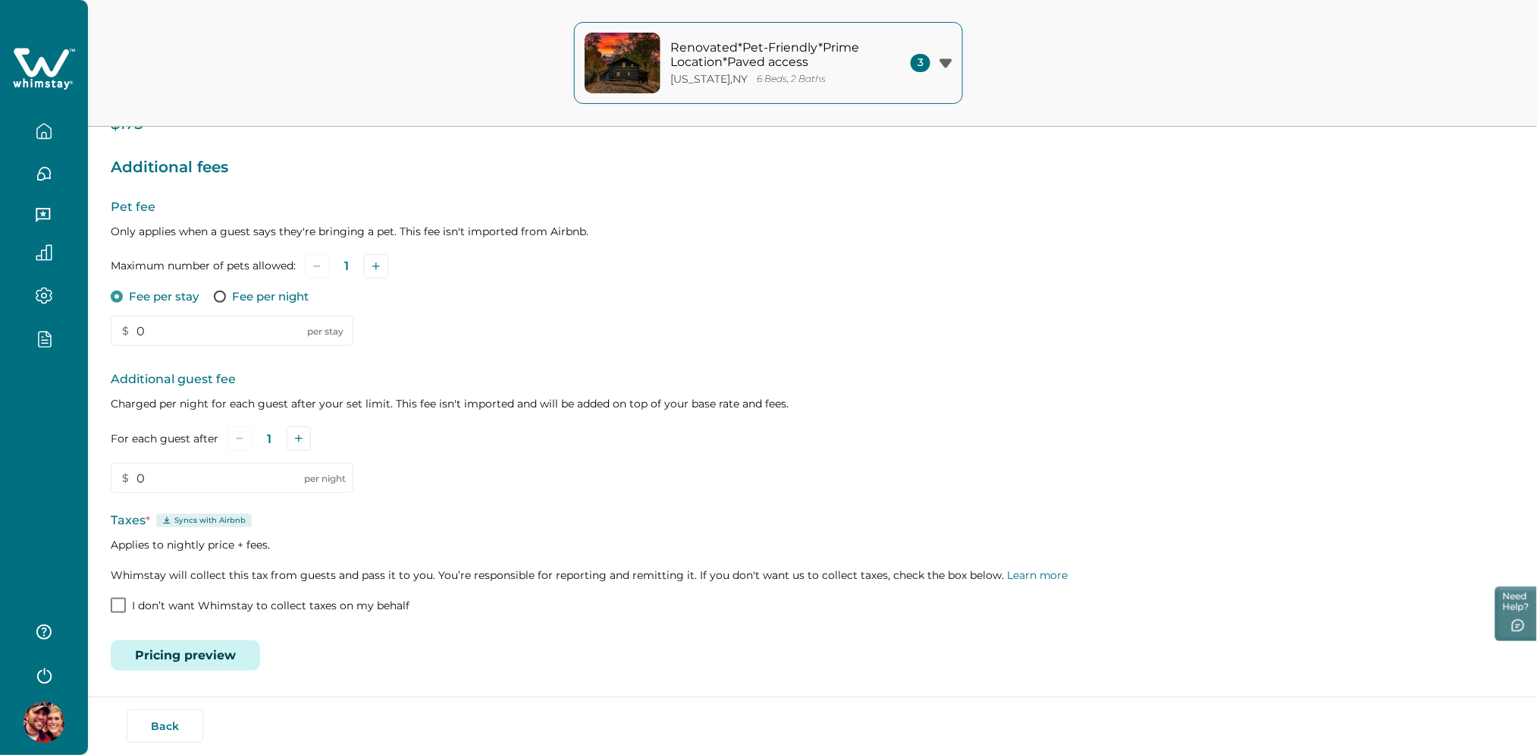
click at [188, 640] on button "Pricing preview" at bounding box center [185, 655] width 149 height 30
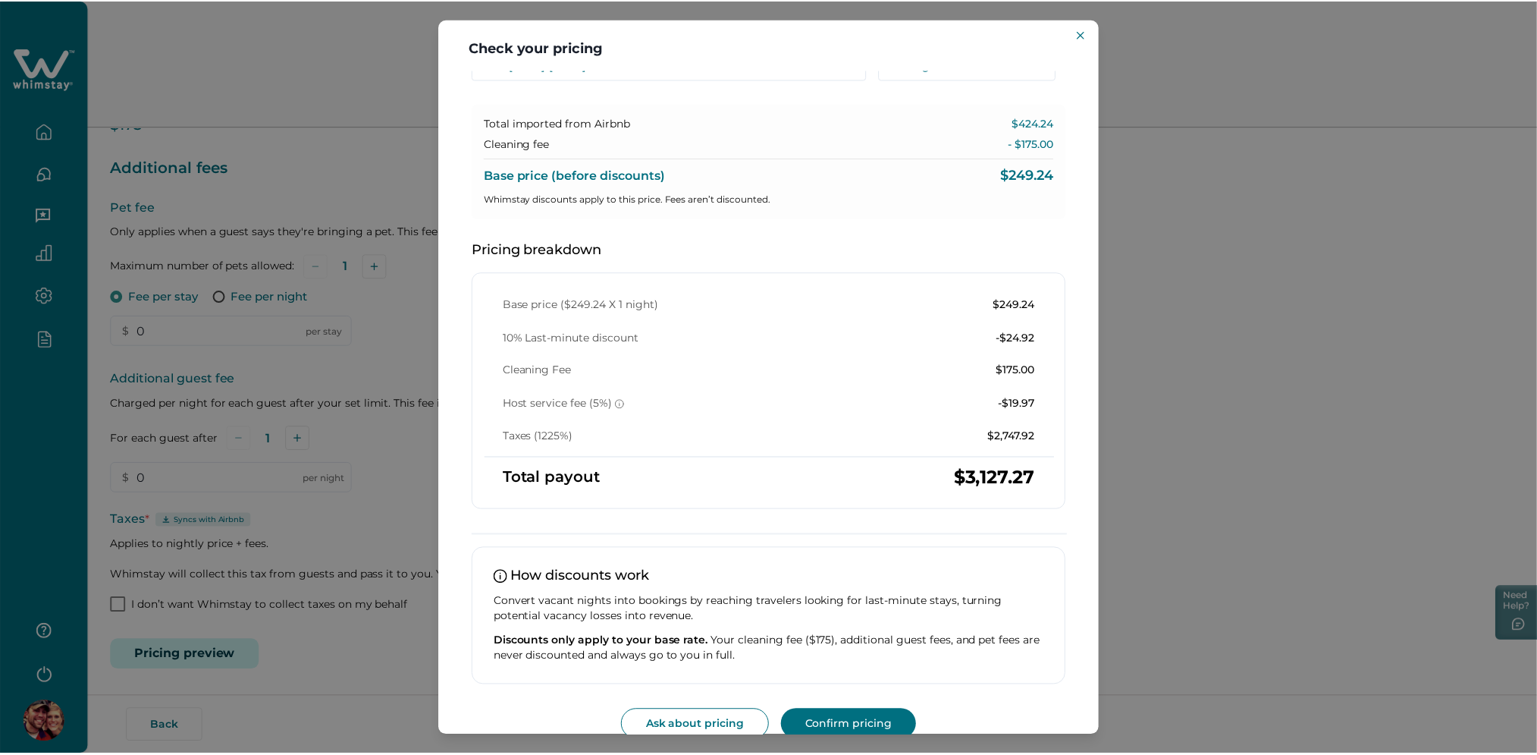
scroll to position [97, 0]
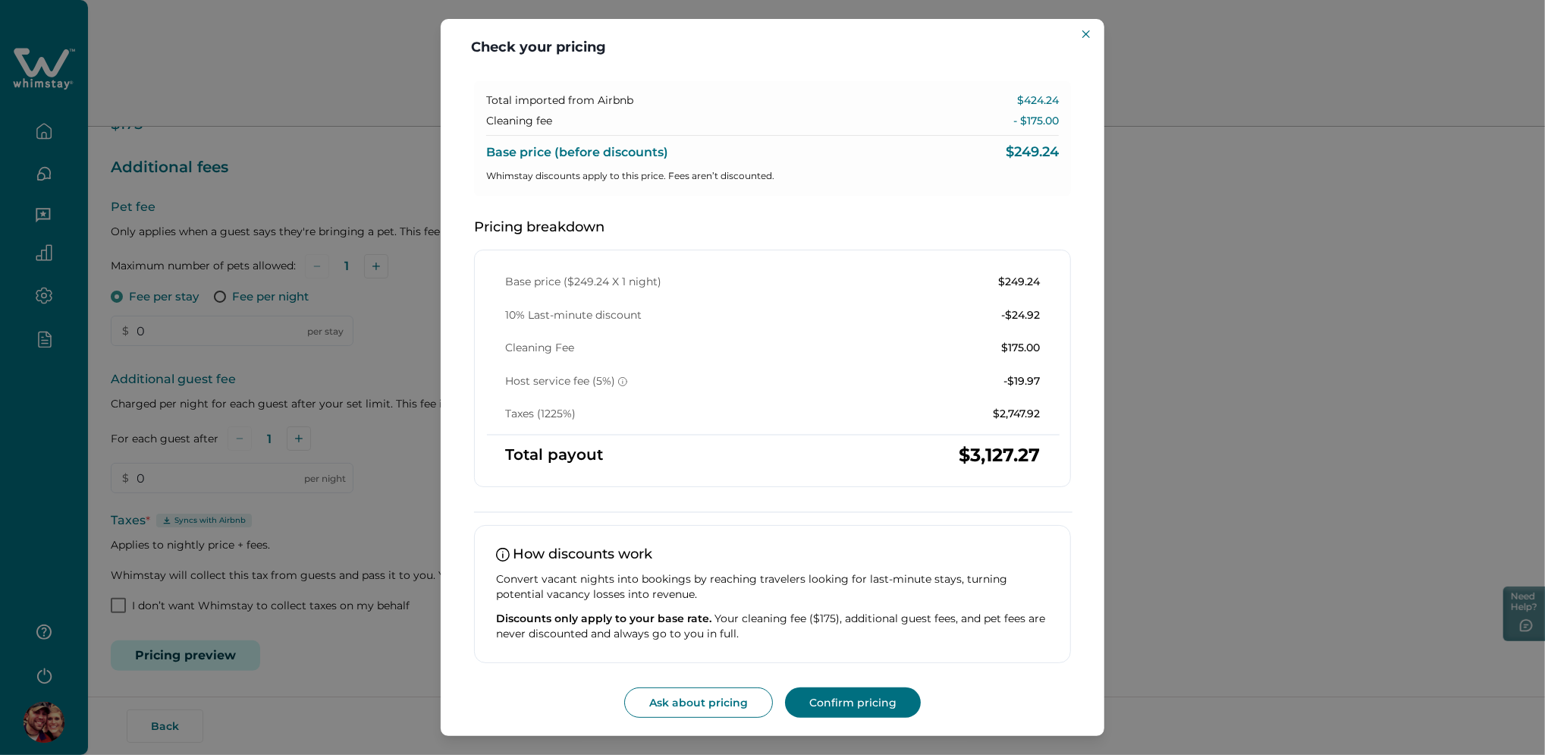
click at [322, 166] on div "Check your pricing Understand how base rates, fees, and discounts come together…" at bounding box center [772, 377] width 1545 height 755
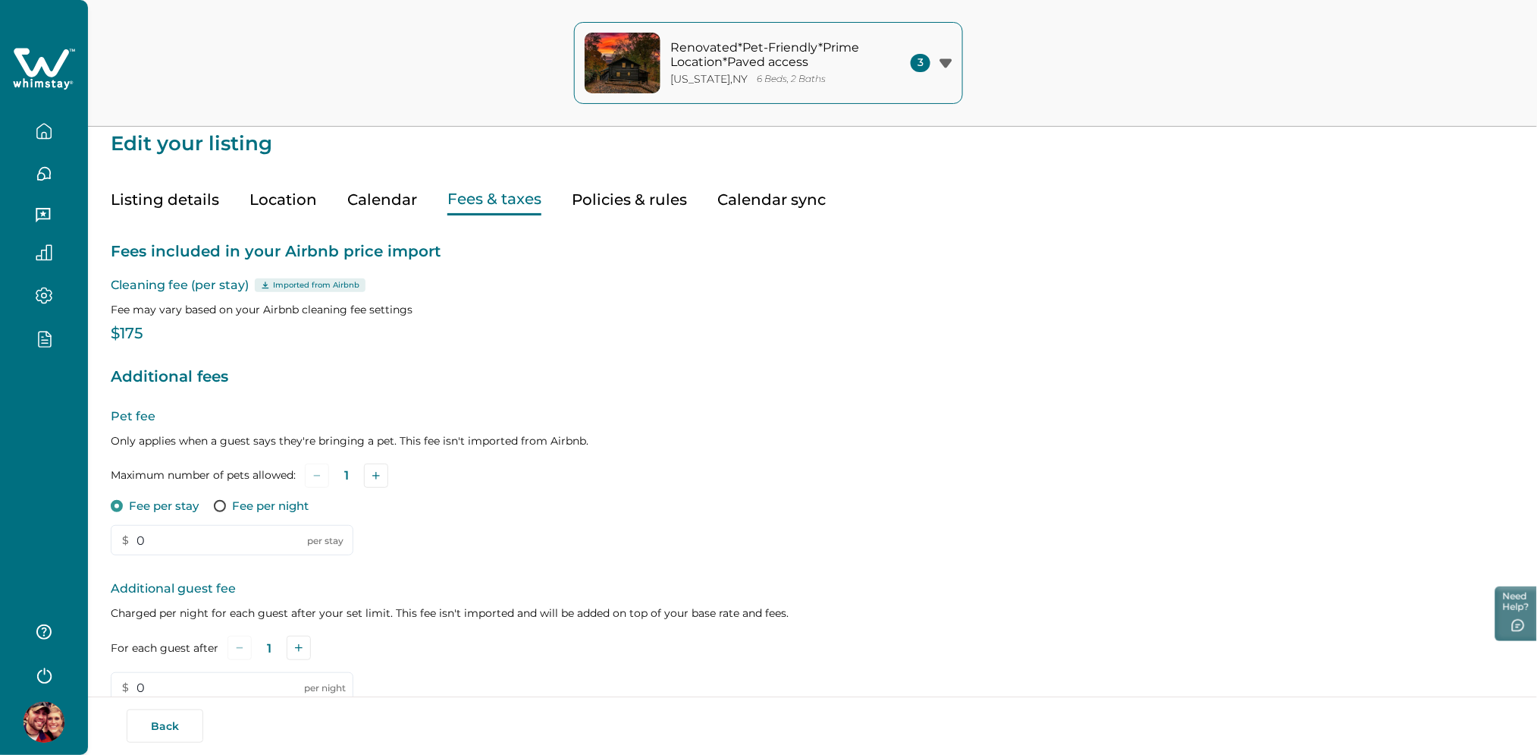
scroll to position [0, 0]
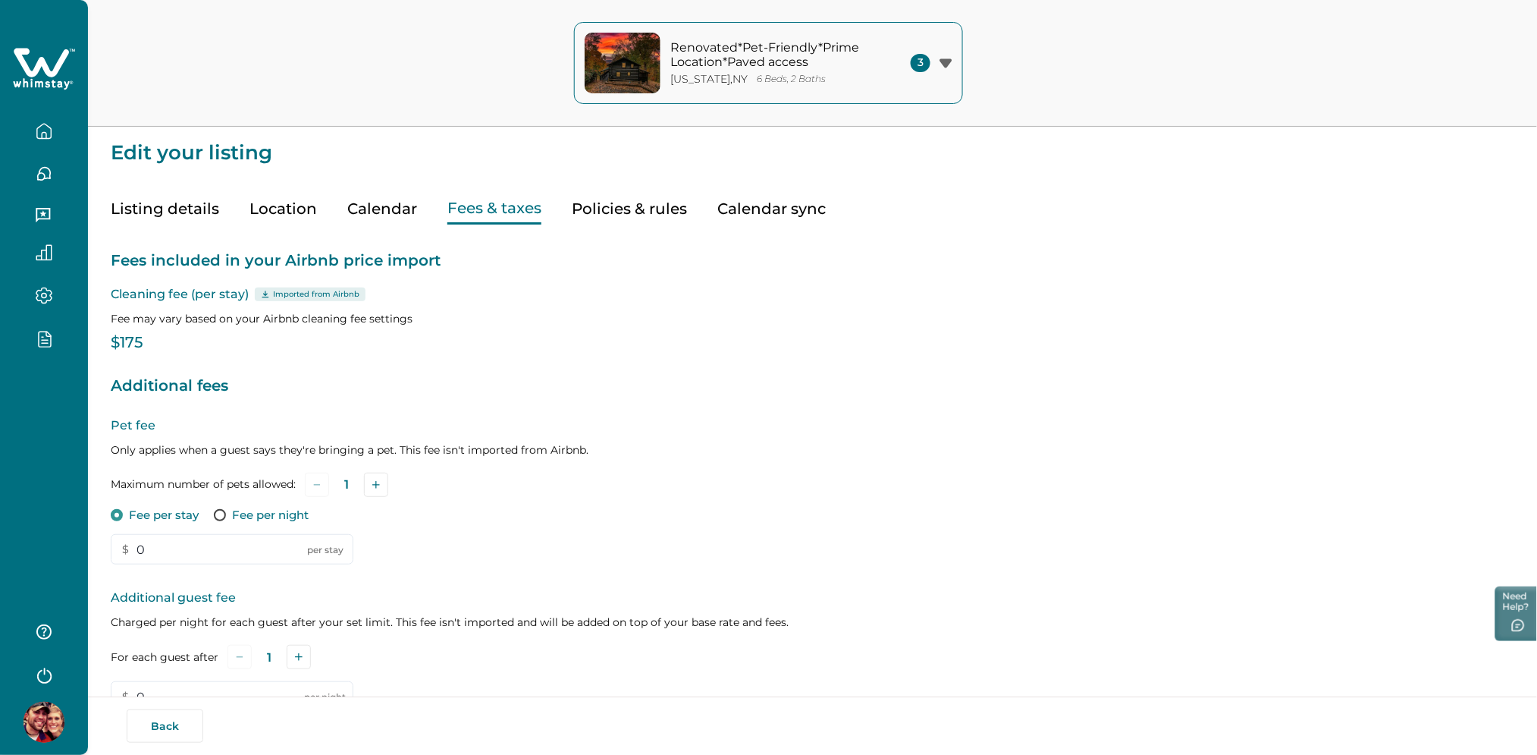
click at [49, 554] on div at bounding box center [44, 377] width 88 height 755
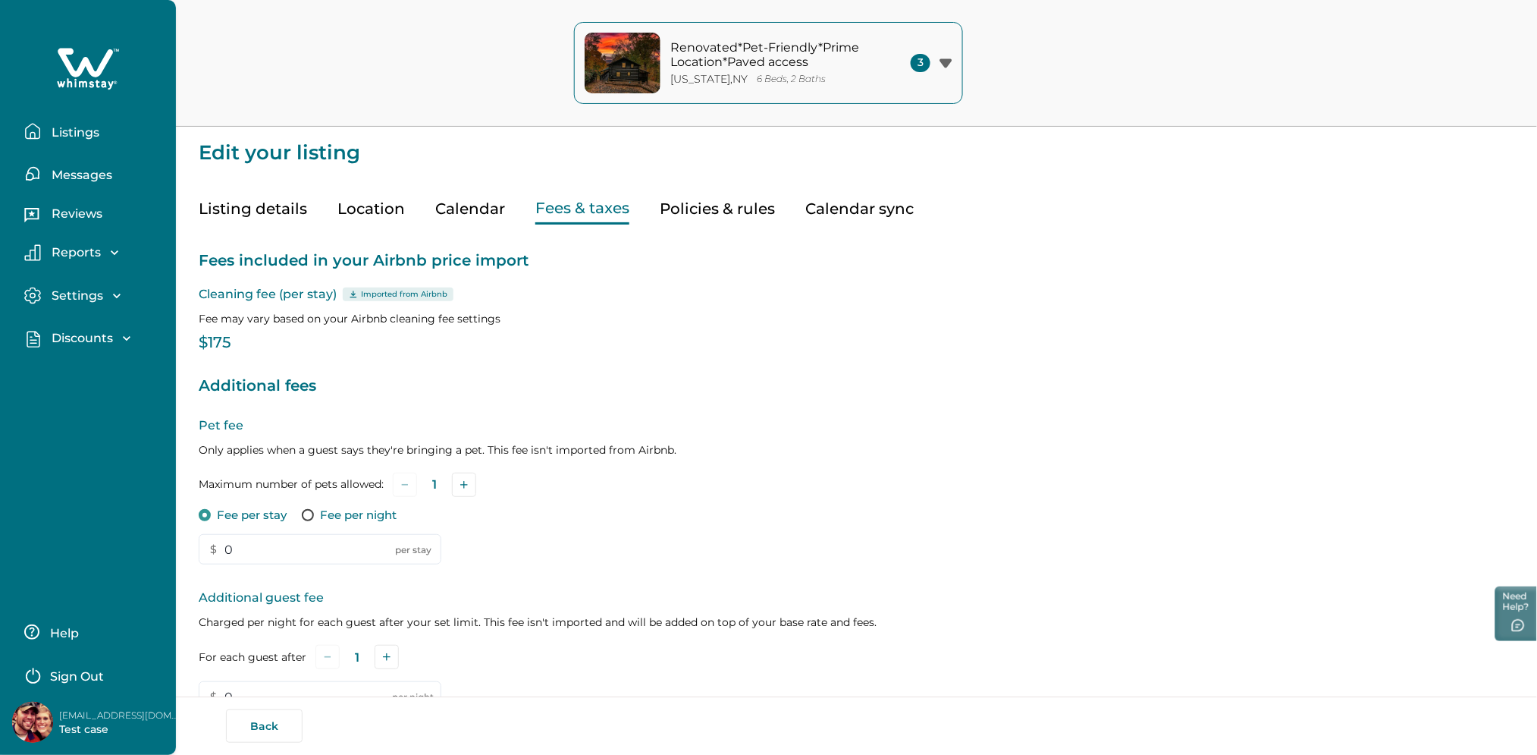
click at [105, 720] on p "[EMAIL_ADDRESS][DOMAIN_NAME]" at bounding box center [119, 715] width 121 height 15
copy p "[EMAIL_ADDRESS][DOMAIN_NAME]"
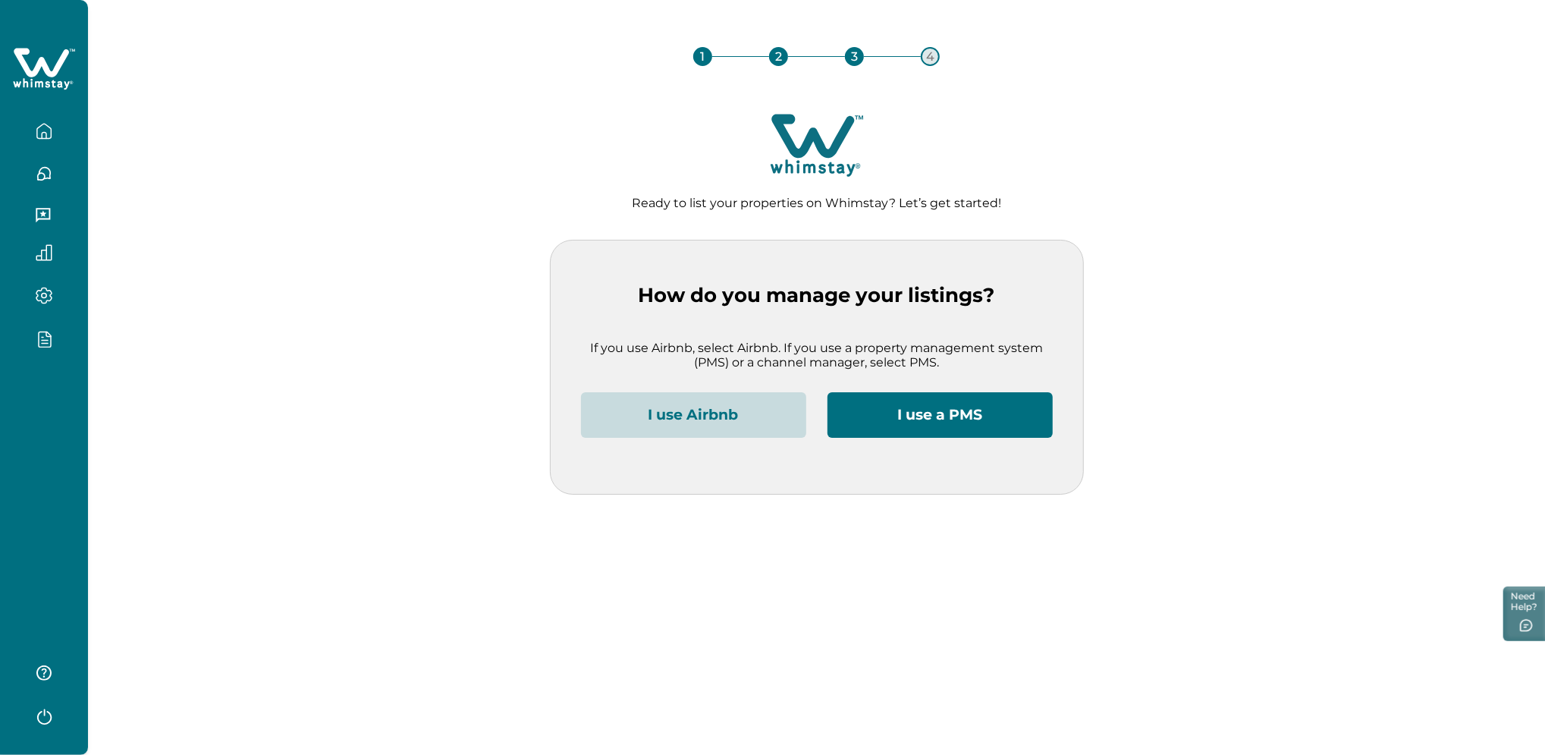
click at [677, 419] on button "I use Airbnb" at bounding box center [693, 415] width 225 height 46
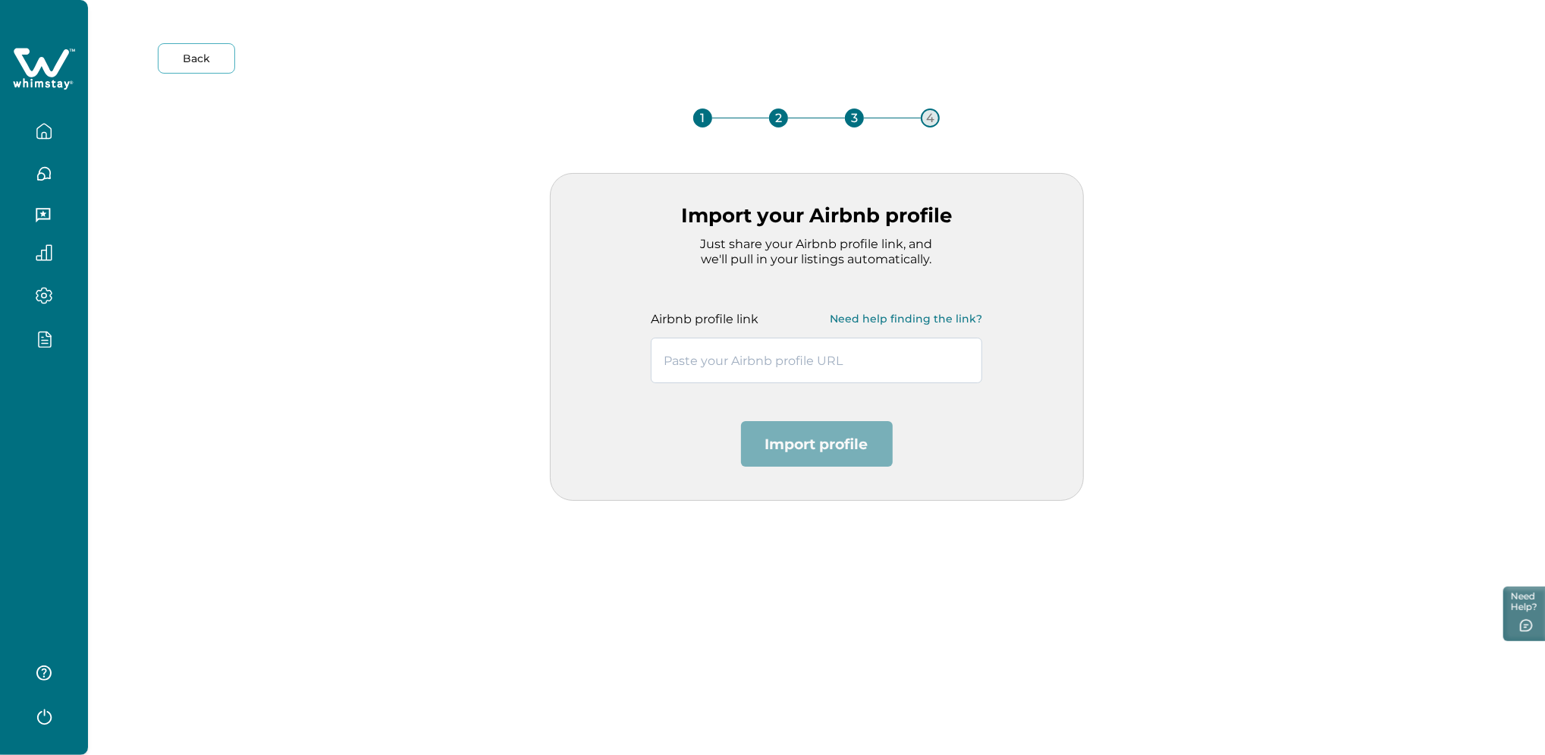
click at [682, 366] on input "text" at bounding box center [816, 360] width 331 height 46
paste input "https://www.airbnb.co.in/users/show/658940312"
type input "https://www.airbnb.co.in/users/show/658940312"
click at [851, 448] on button "Import profile" at bounding box center [817, 444] width 152 height 46
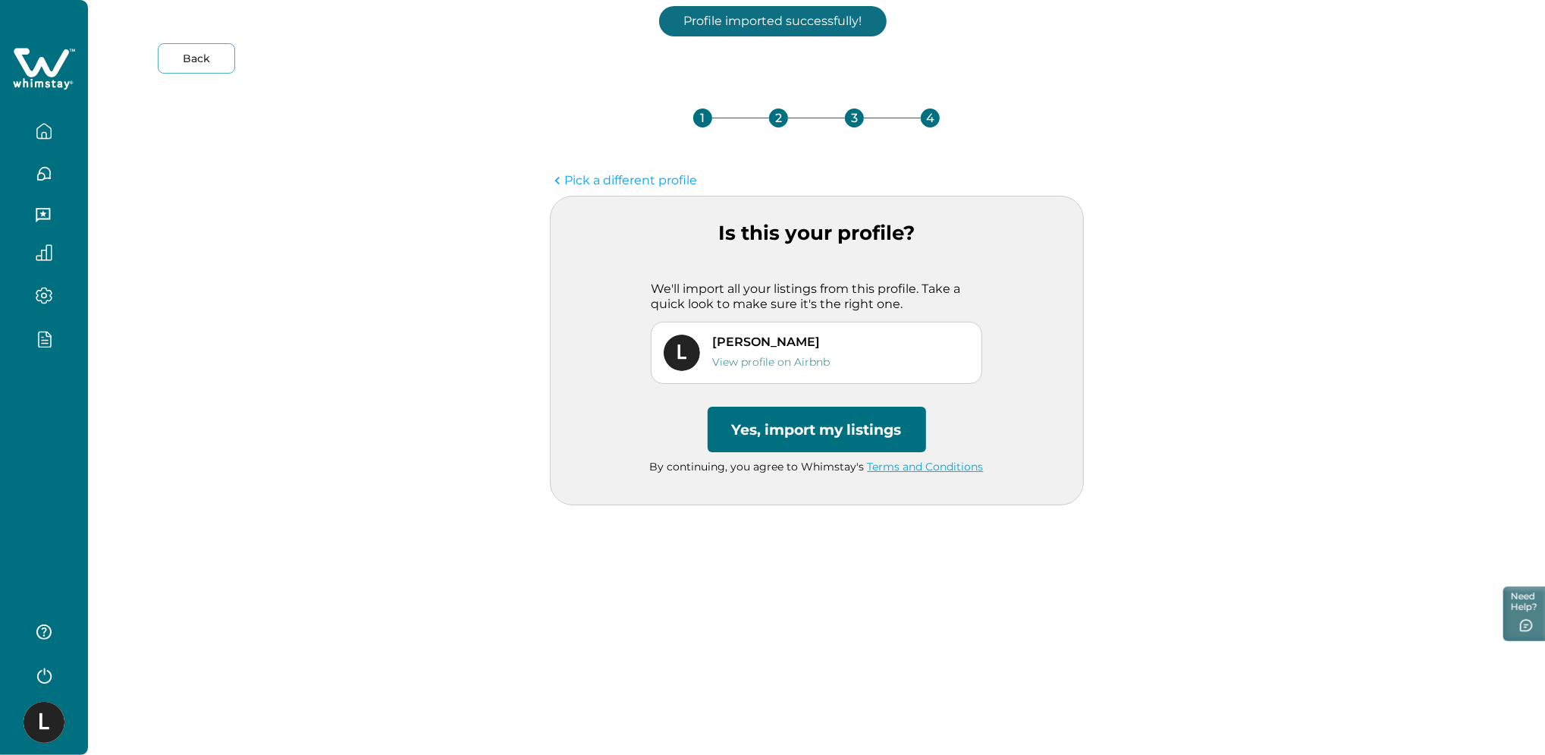
click at [818, 444] on button "Yes, import my listings" at bounding box center [817, 429] width 218 height 46
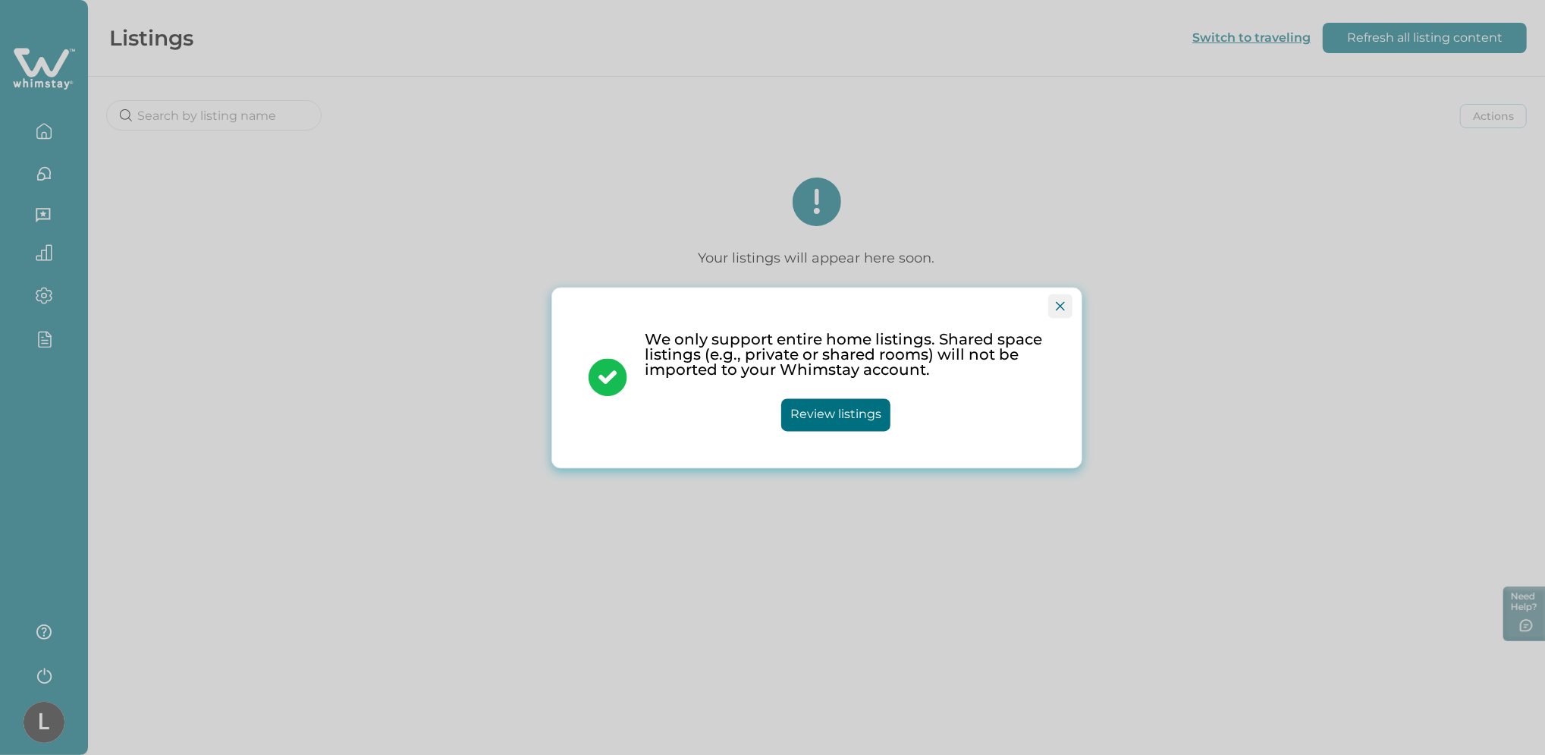
click at [1050, 308] on button "Close" at bounding box center [1060, 305] width 24 height 24
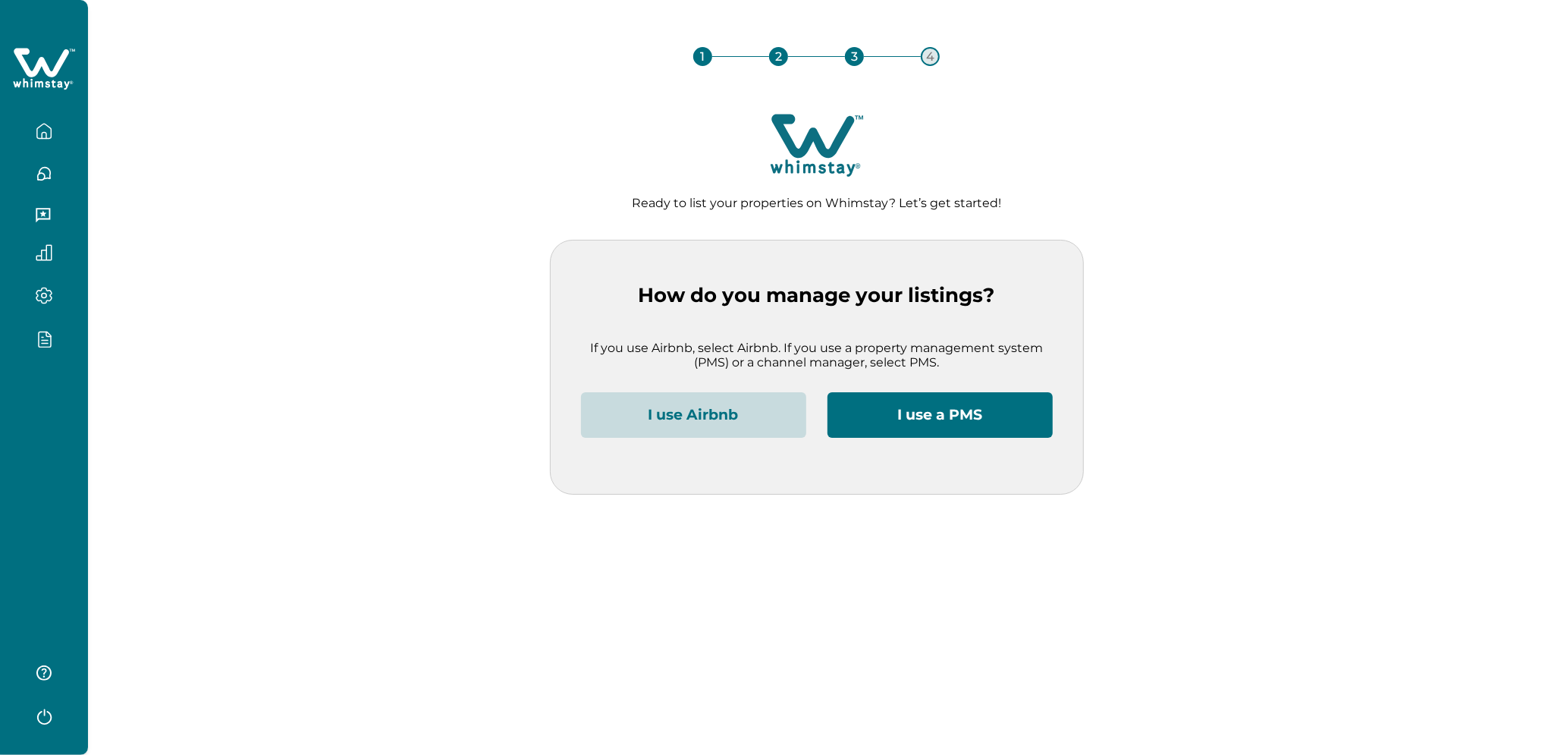
click at [670, 407] on button "I use Airbnb" at bounding box center [693, 415] width 225 height 46
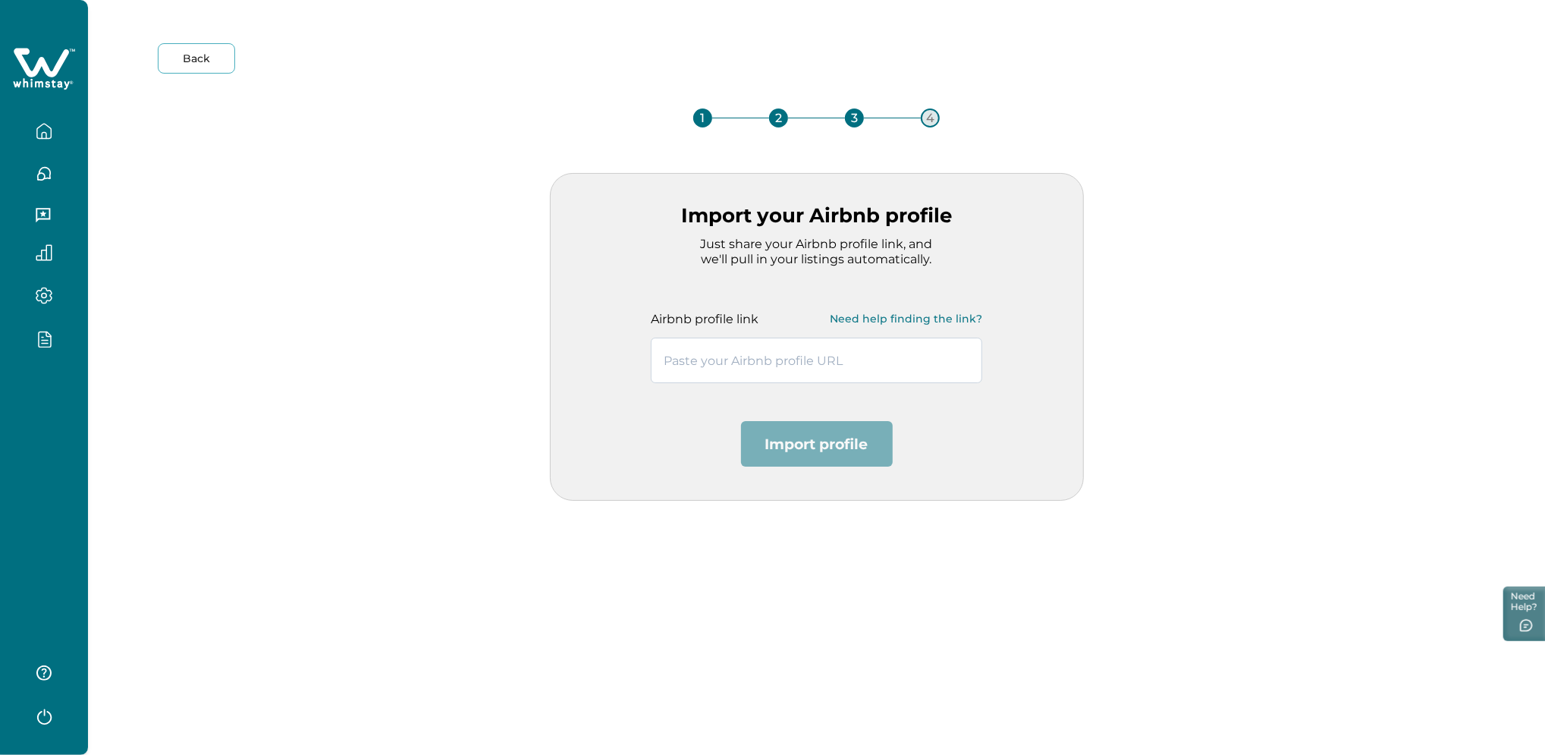
click at [694, 354] on input "text" at bounding box center [816, 360] width 331 height 46
paste input "[URL][DOMAIN_NAME]"
type input "[URL][DOMAIN_NAME]"
click at [822, 454] on button "Import profile" at bounding box center [817, 444] width 152 height 46
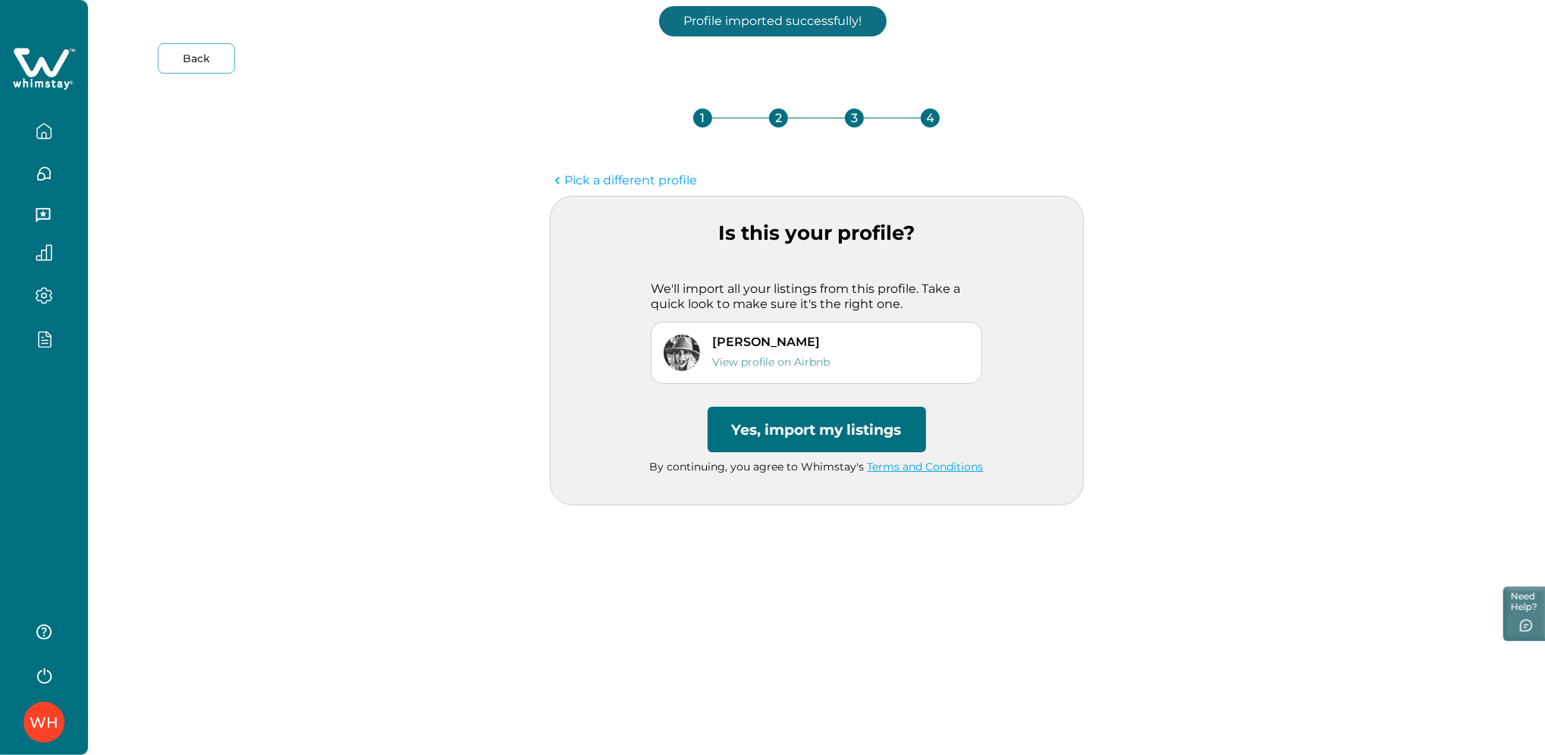
click at [818, 437] on button "Yes, import my listings" at bounding box center [817, 429] width 218 height 46
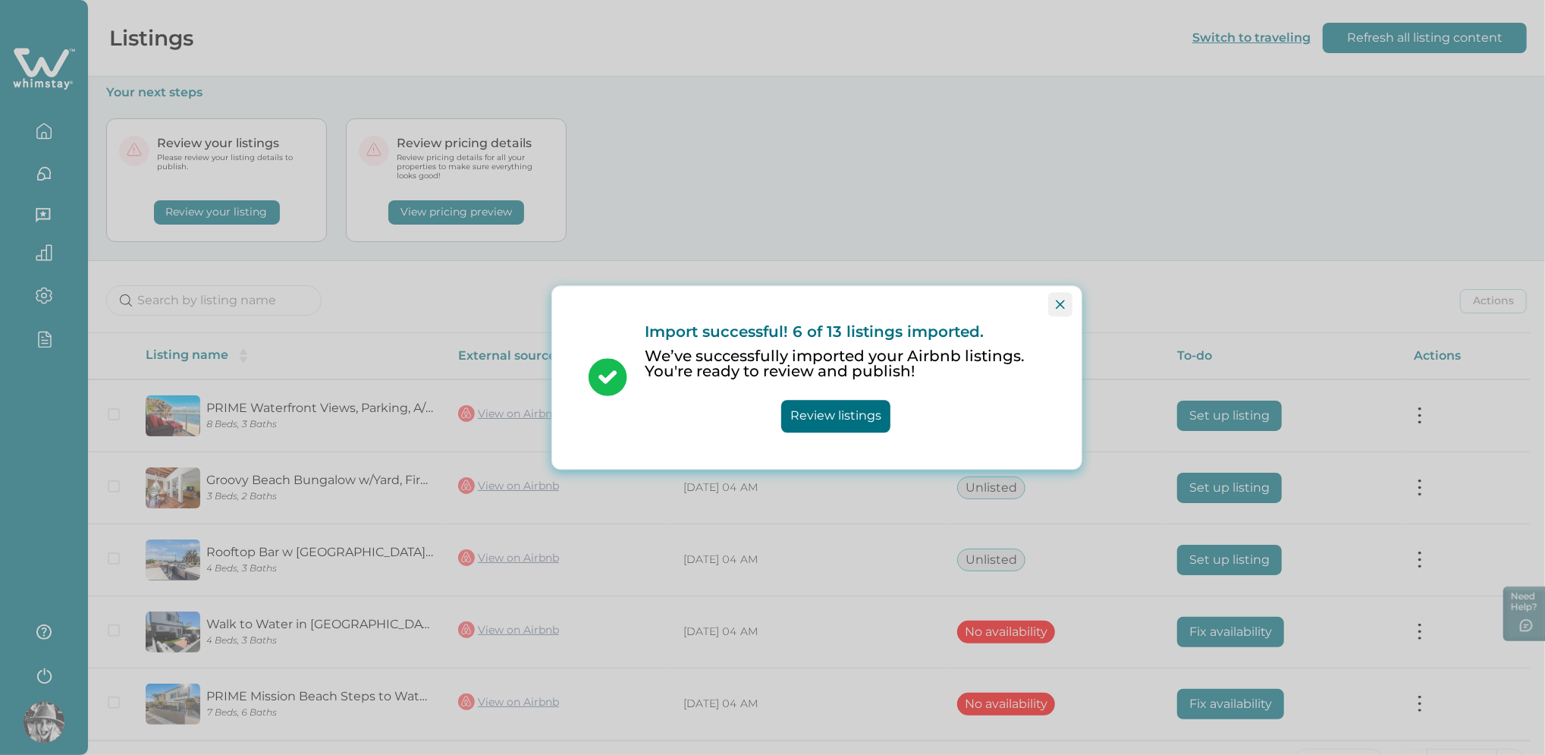
click at [1049, 308] on button "Close" at bounding box center [1060, 304] width 24 height 24
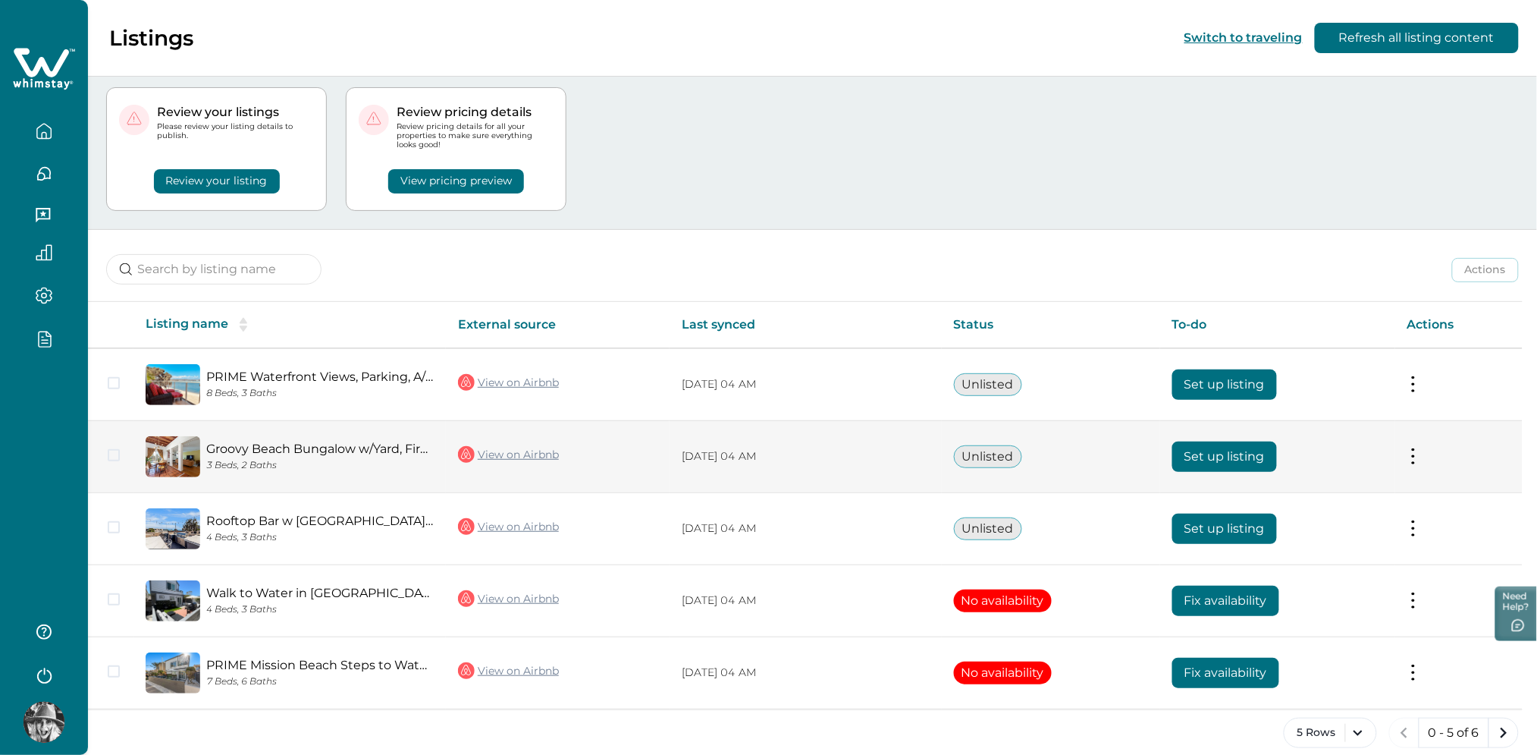
scroll to position [47, 0]
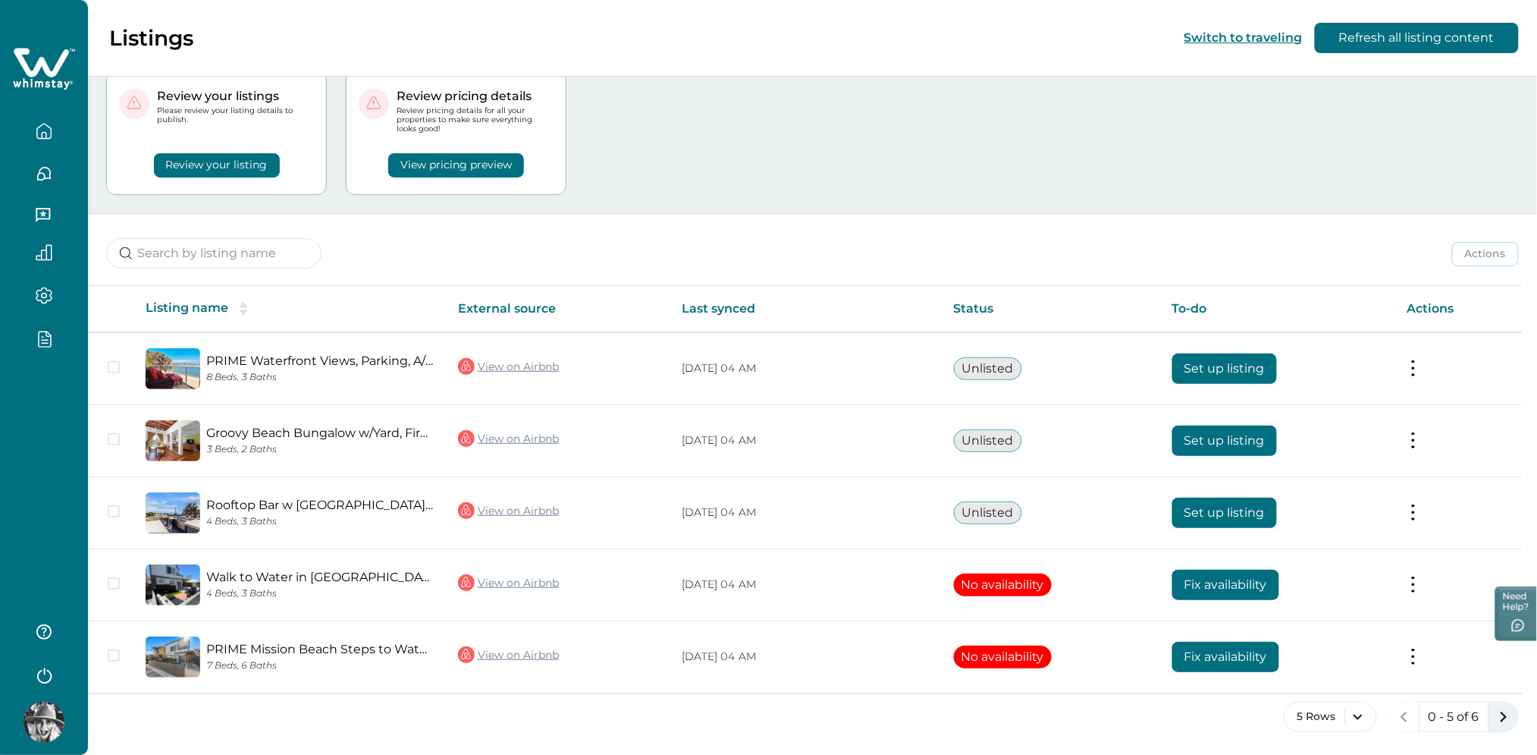
click at [1507, 710] on icon "next page" at bounding box center [1503, 716] width 21 height 21
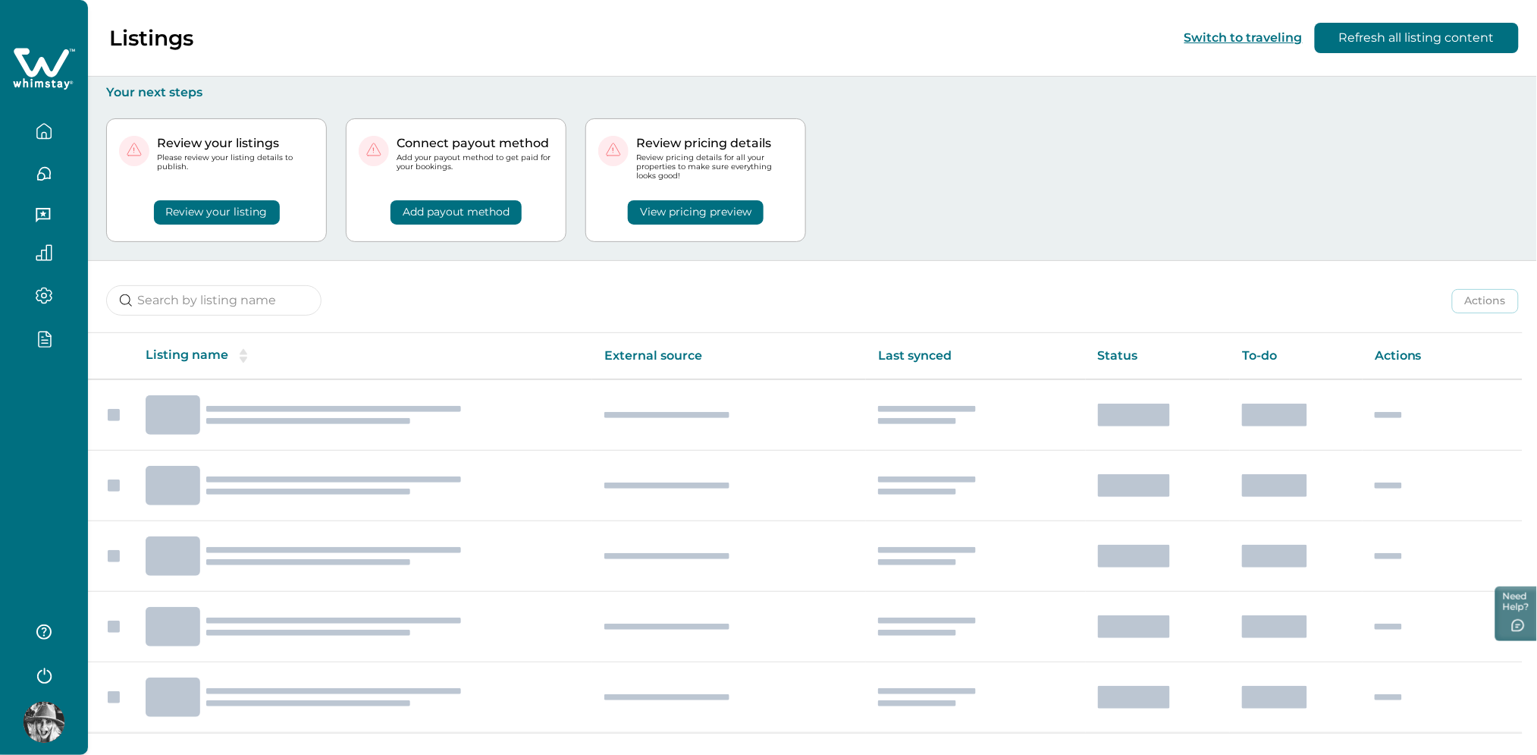
scroll to position [0, 0]
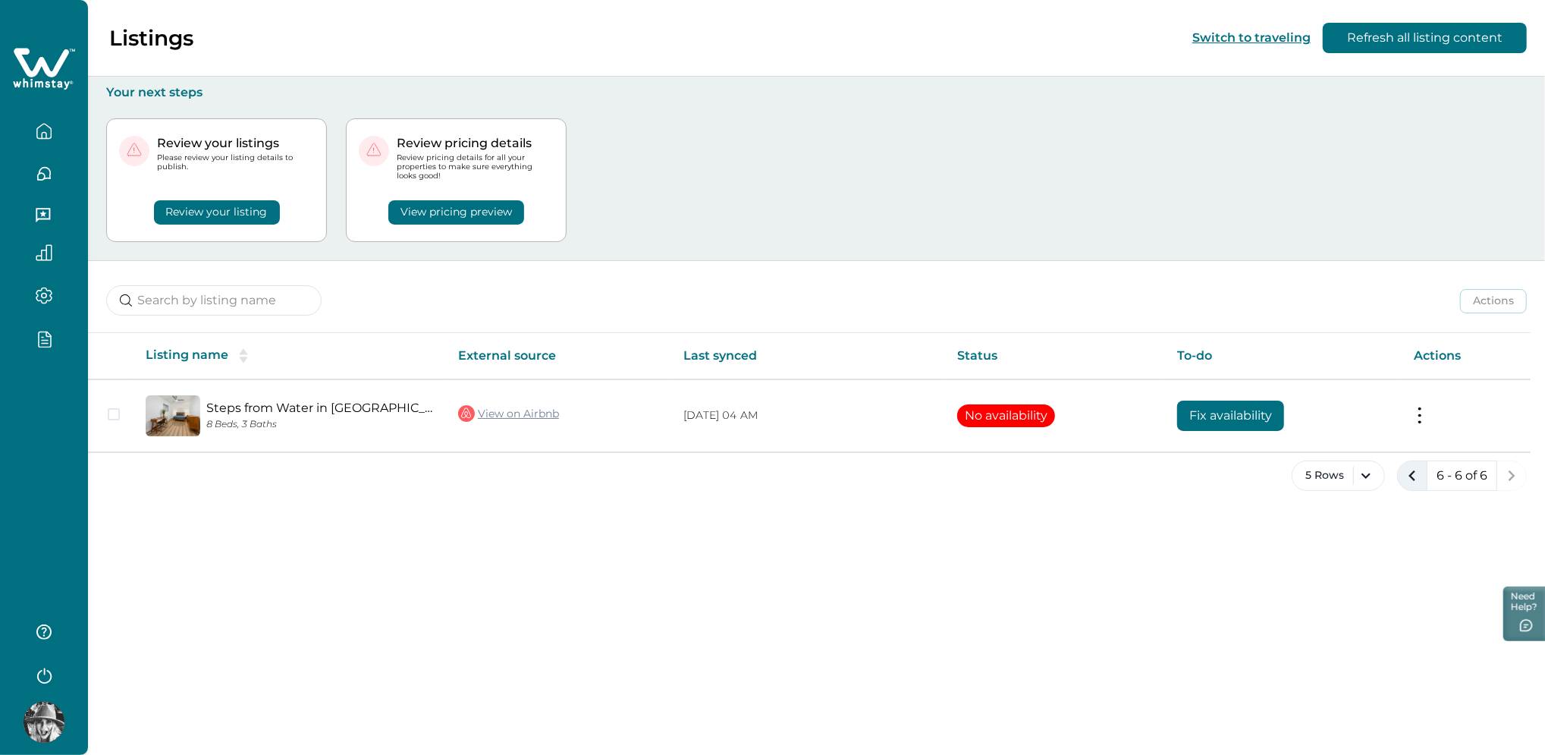
click at [1411, 473] on icon "previous page" at bounding box center [1411, 475] width 7 height 11
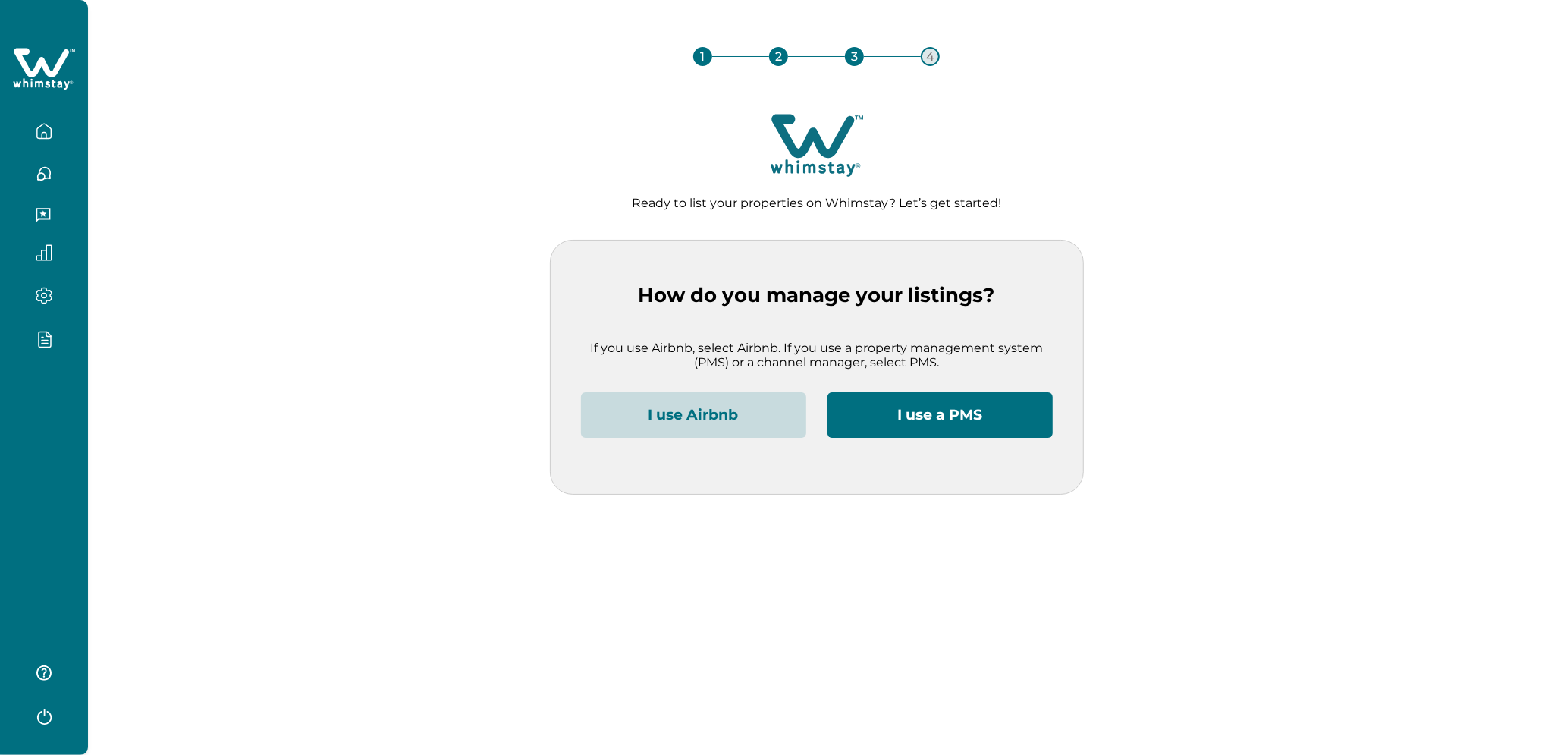
click at [672, 421] on button "I use Airbnb" at bounding box center [693, 415] width 225 height 46
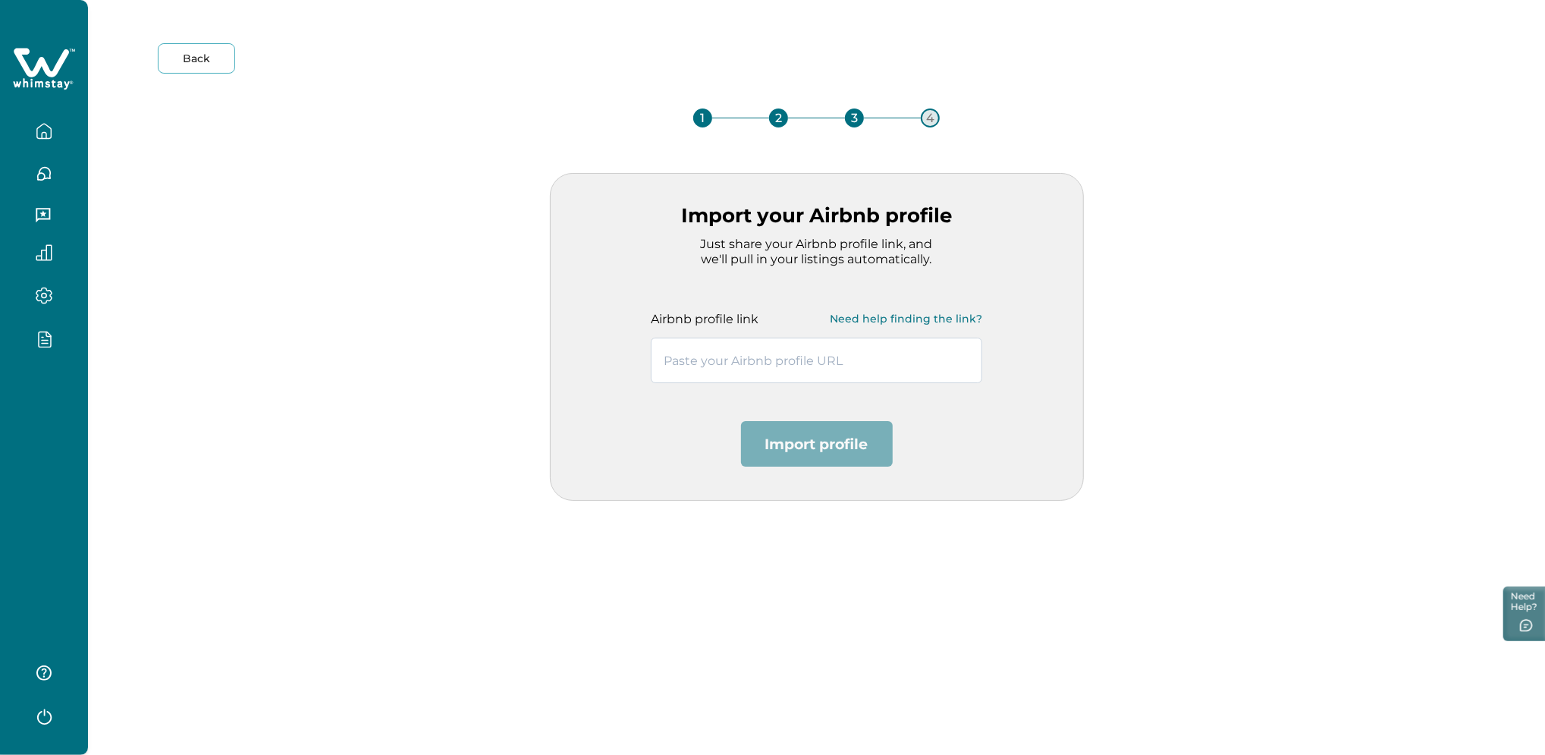
click at [705, 353] on input "text" at bounding box center [816, 360] width 331 height 46
paste input "https://www.airbnb.co.in/users/show/24374183"
type input "https://www.airbnb.co.in/users/show/24374183"
click at [821, 447] on button "Import profile" at bounding box center [817, 444] width 152 height 46
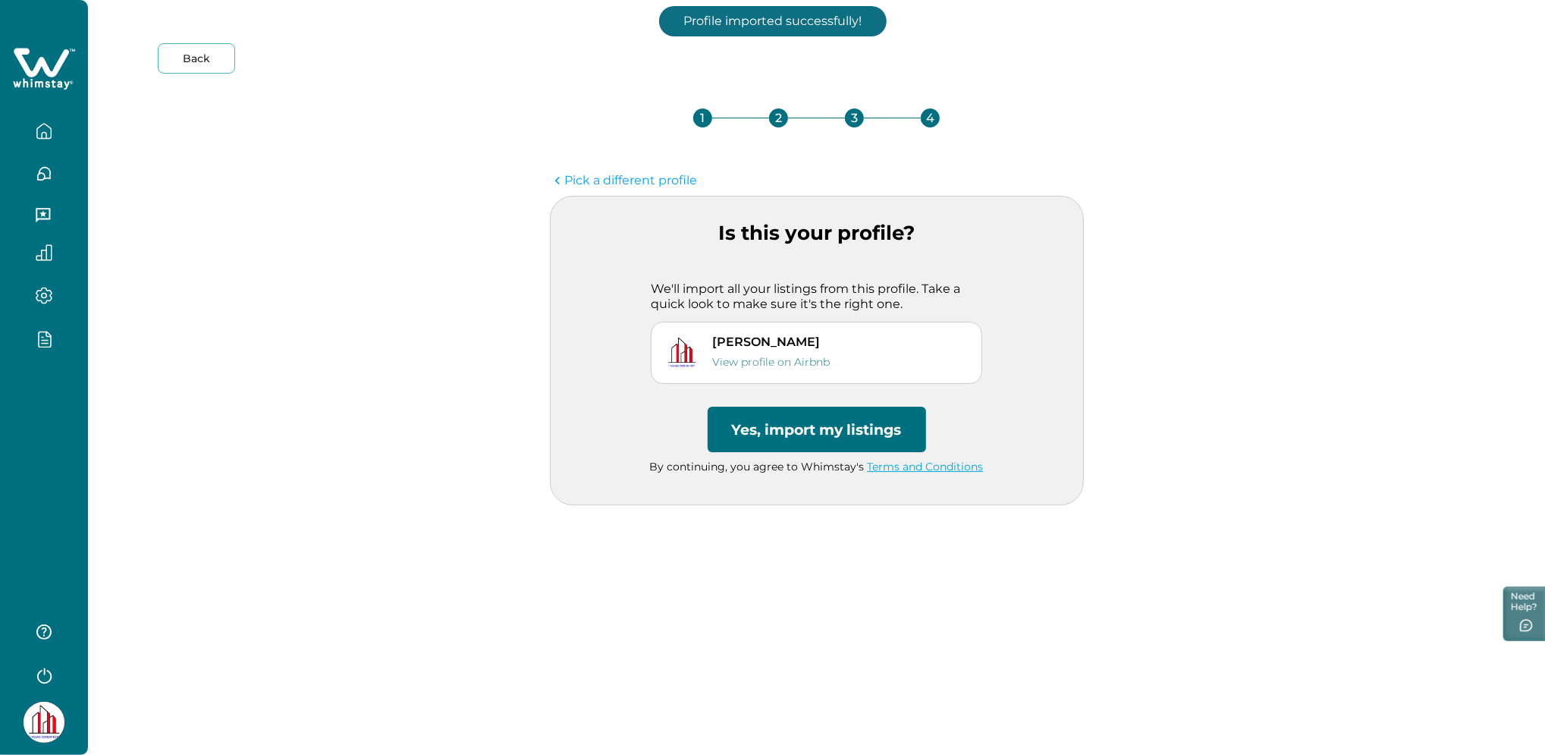
click at [797, 438] on button "Yes, import my listings" at bounding box center [817, 429] width 218 height 46
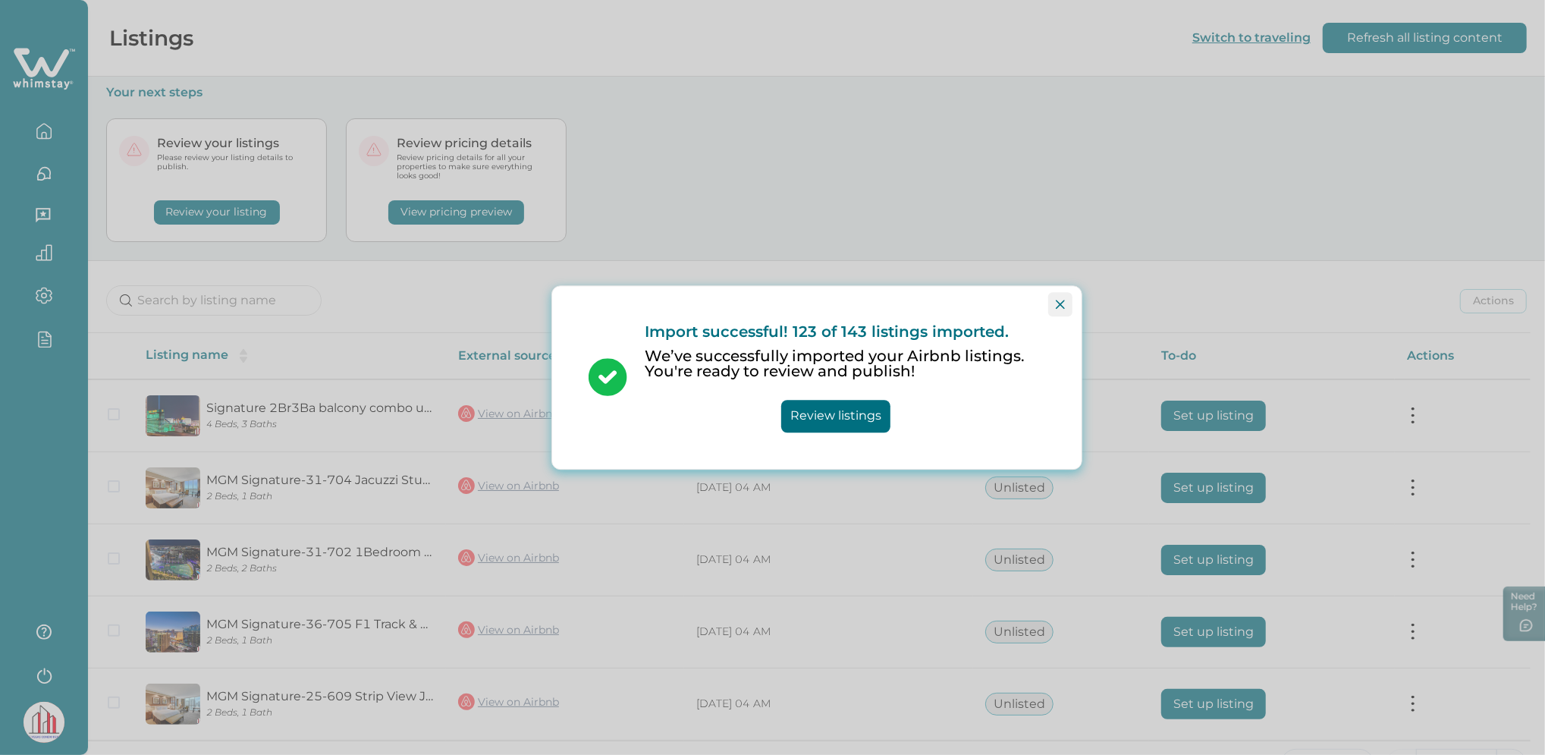
click at [1058, 301] on icon "Close" at bounding box center [1060, 304] width 9 height 9
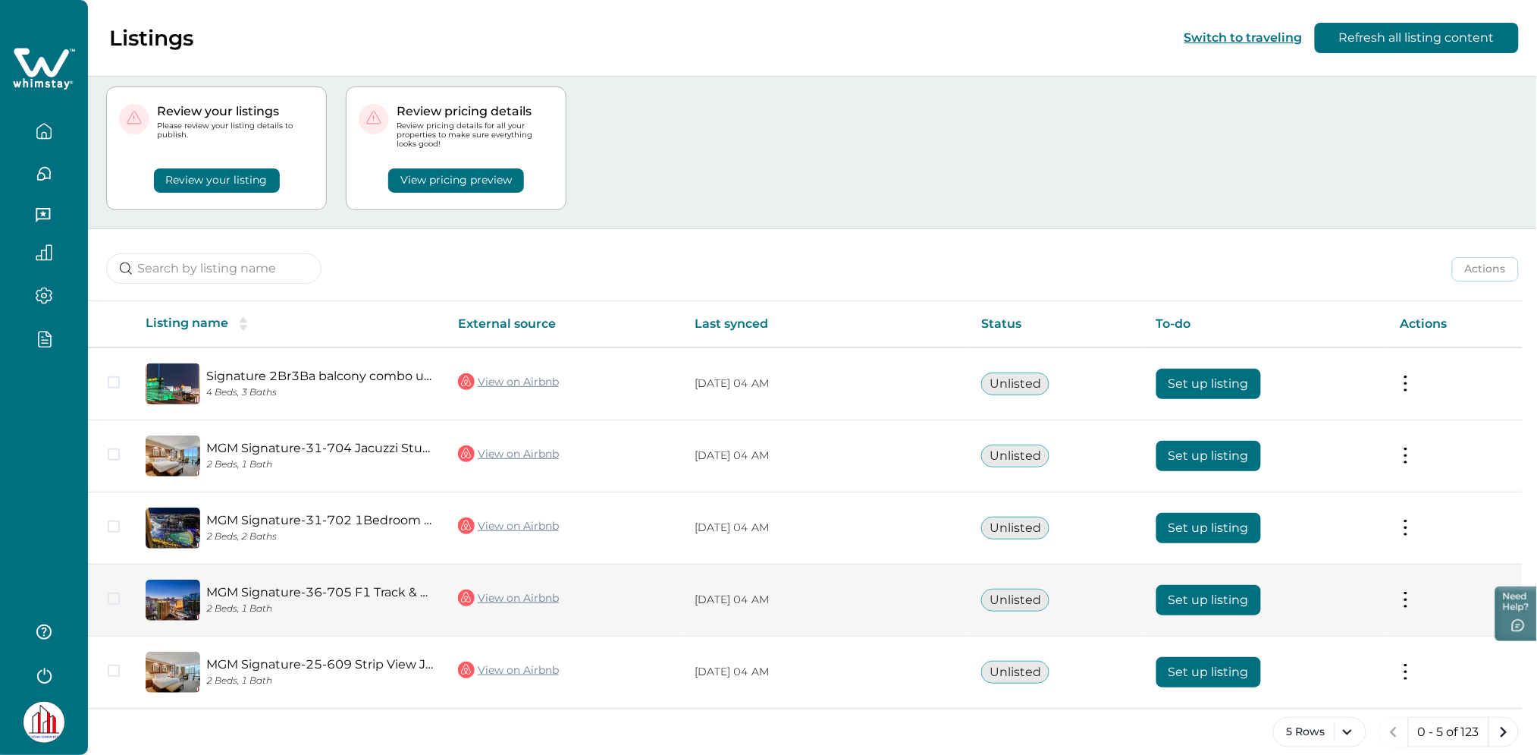
scroll to position [47, 0]
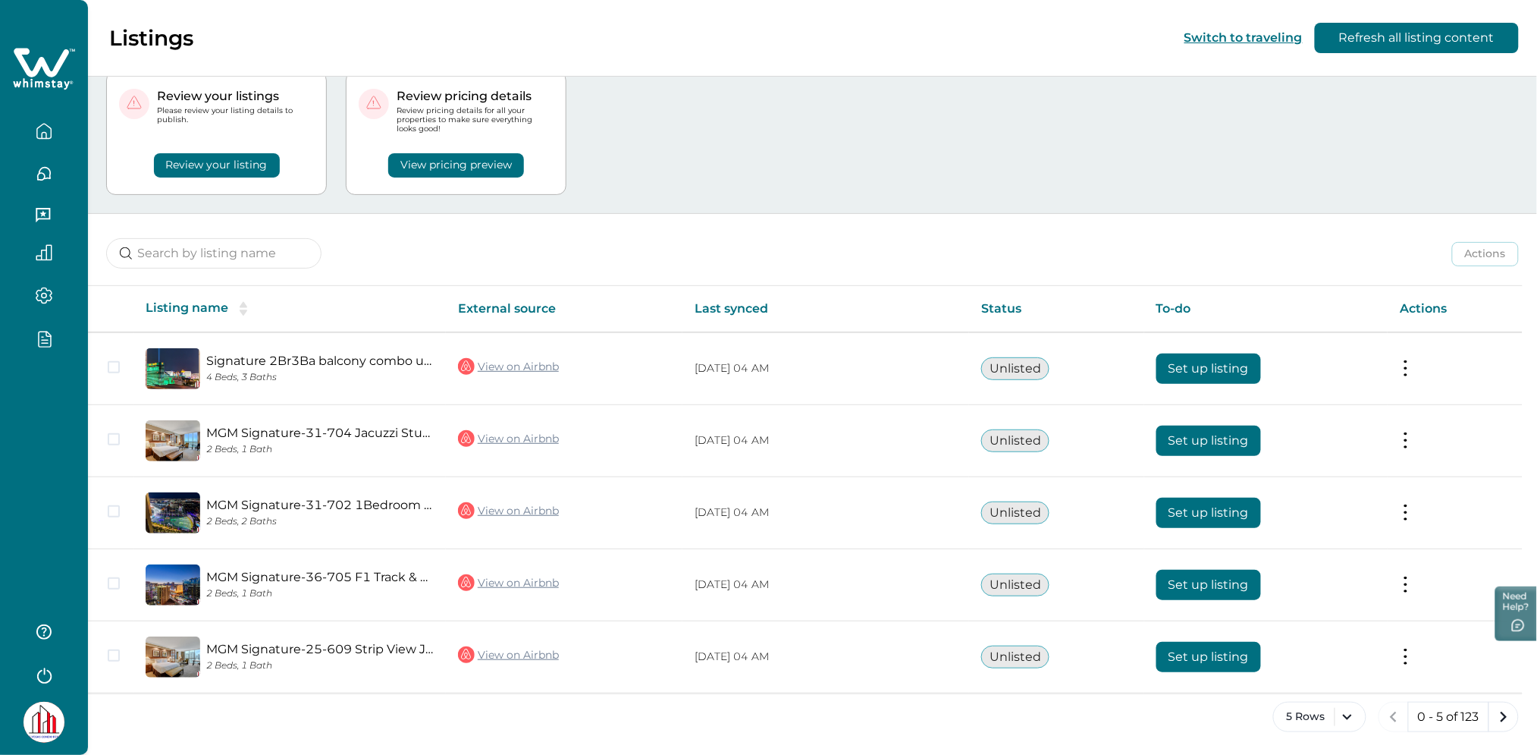
click at [16, 538] on div at bounding box center [44, 377] width 88 height 755
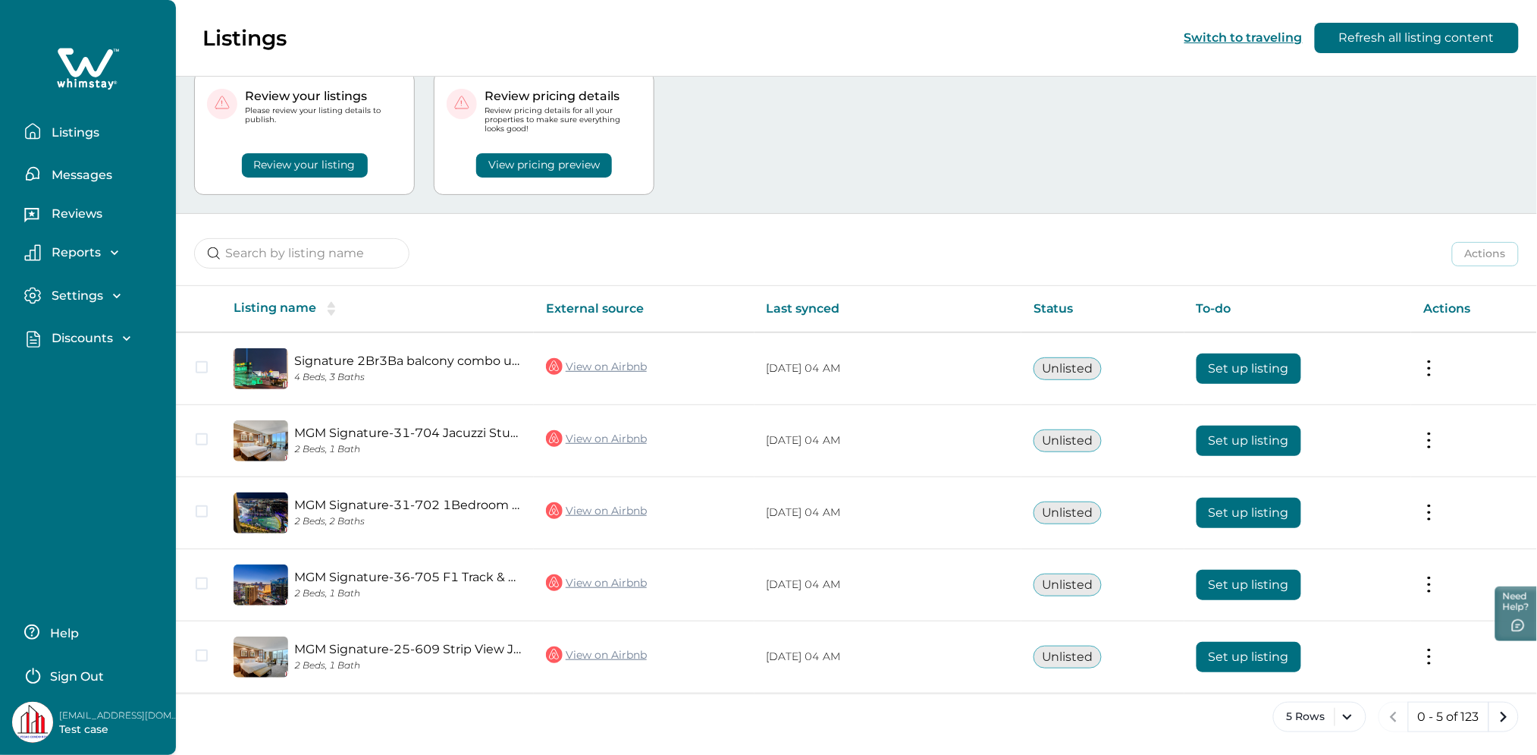
click at [105, 717] on p "rbo7312+1@yopmail.com" at bounding box center [119, 715] width 121 height 15
copy p "rbo7312+1@yopmail.com"
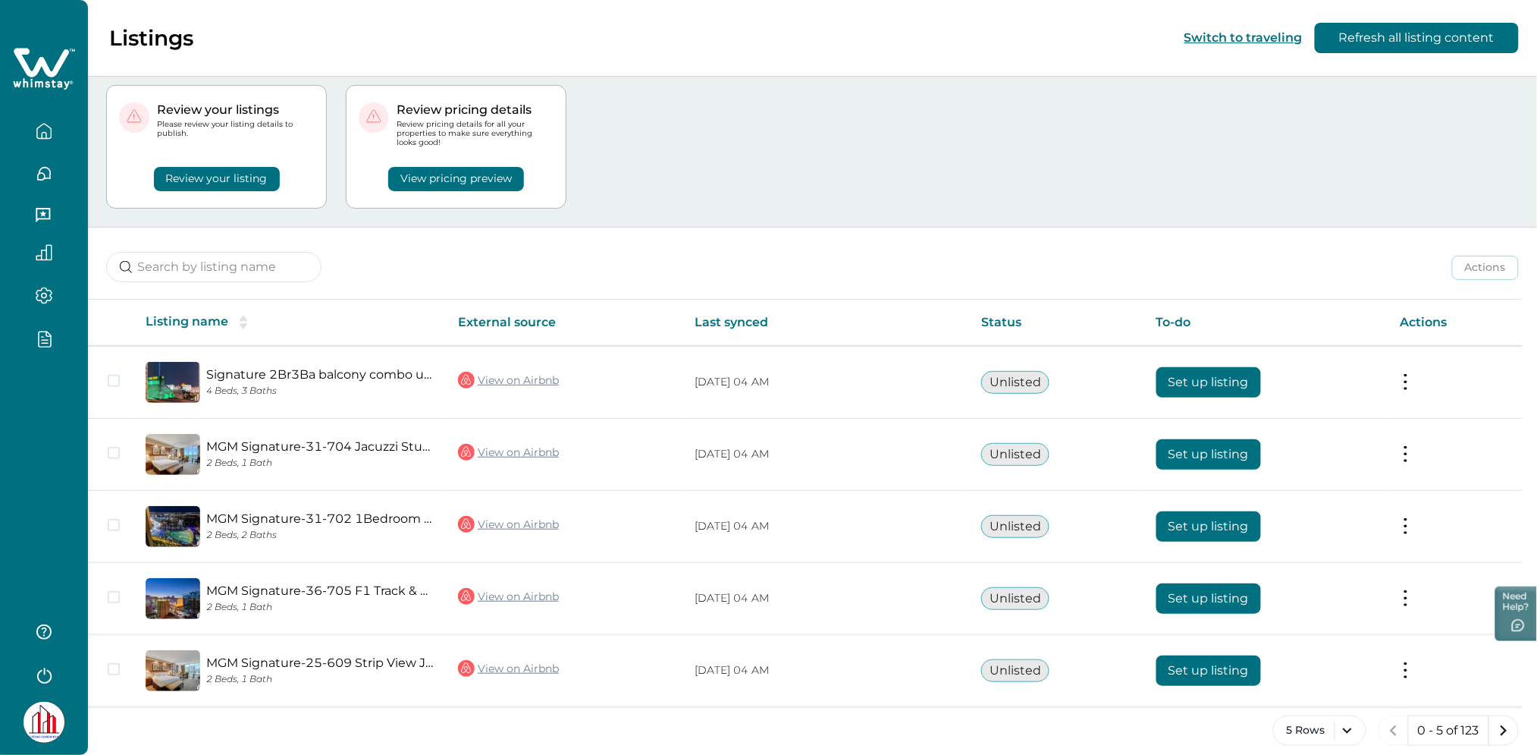
scroll to position [47, 0]
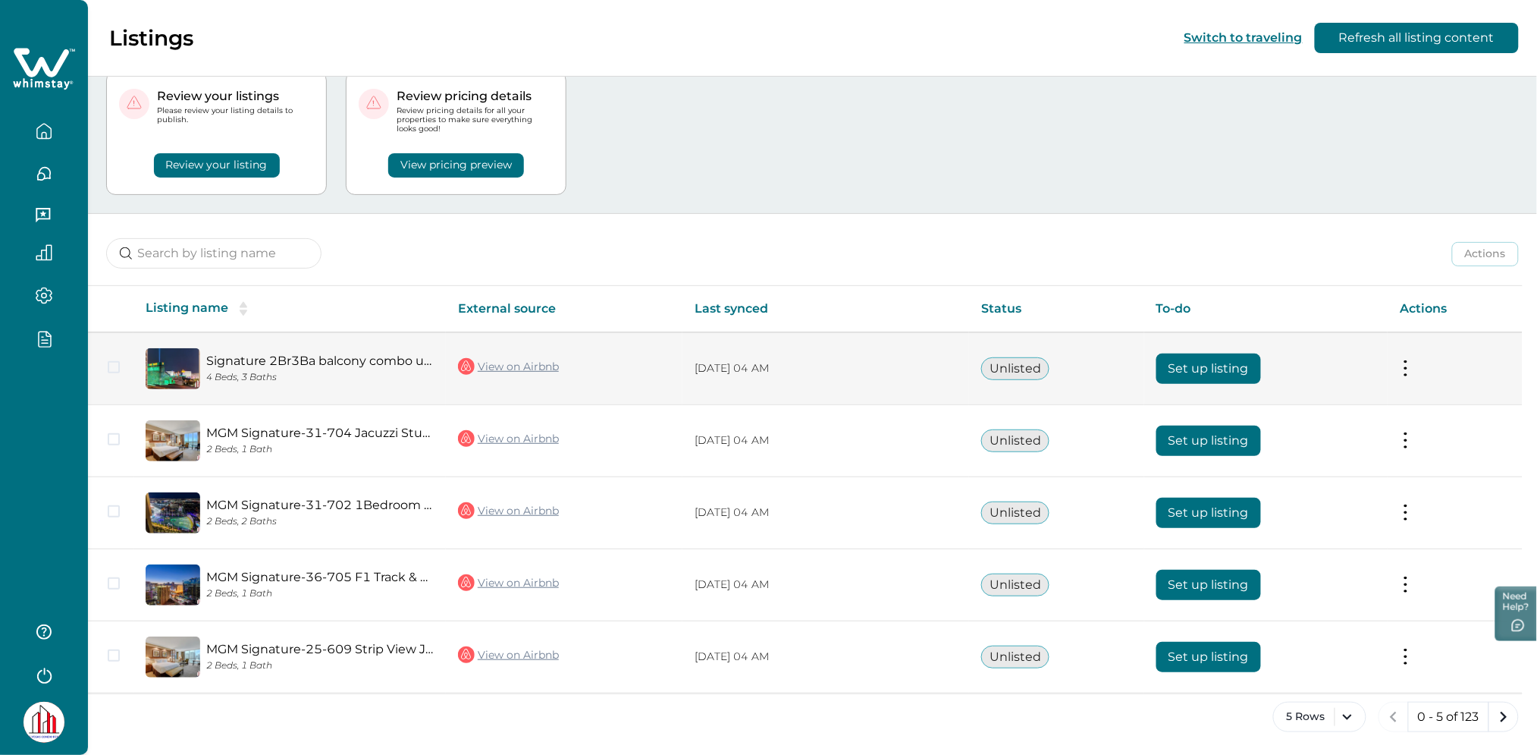
click at [1192, 366] on button "Set up listing" at bounding box center [1209, 368] width 105 height 30
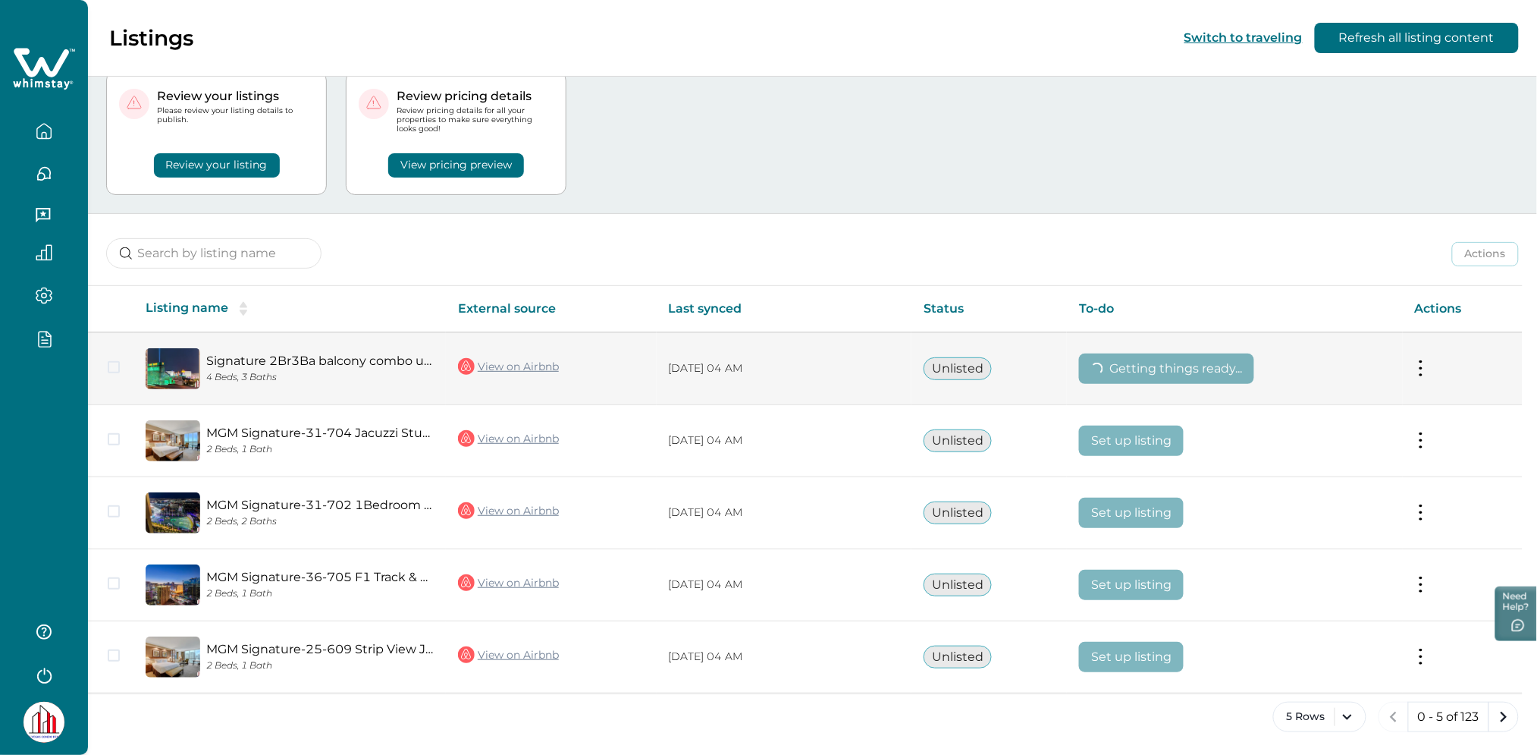
click at [532, 363] on link "View on Airbnb" at bounding box center [508, 366] width 101 height 20
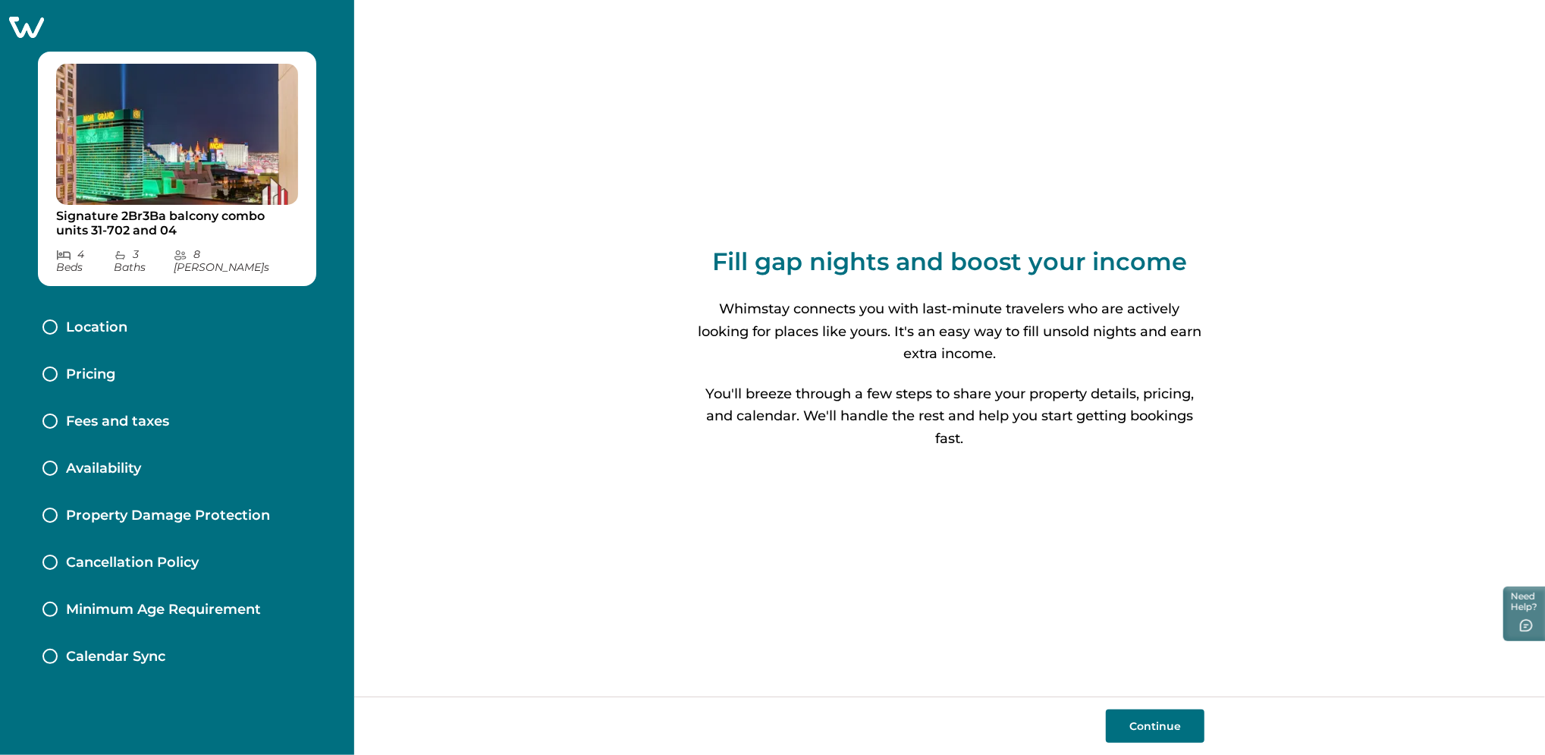
click at [1161, 729] on button "Continue" at bounding box center [1155, 725] width 99 height 33
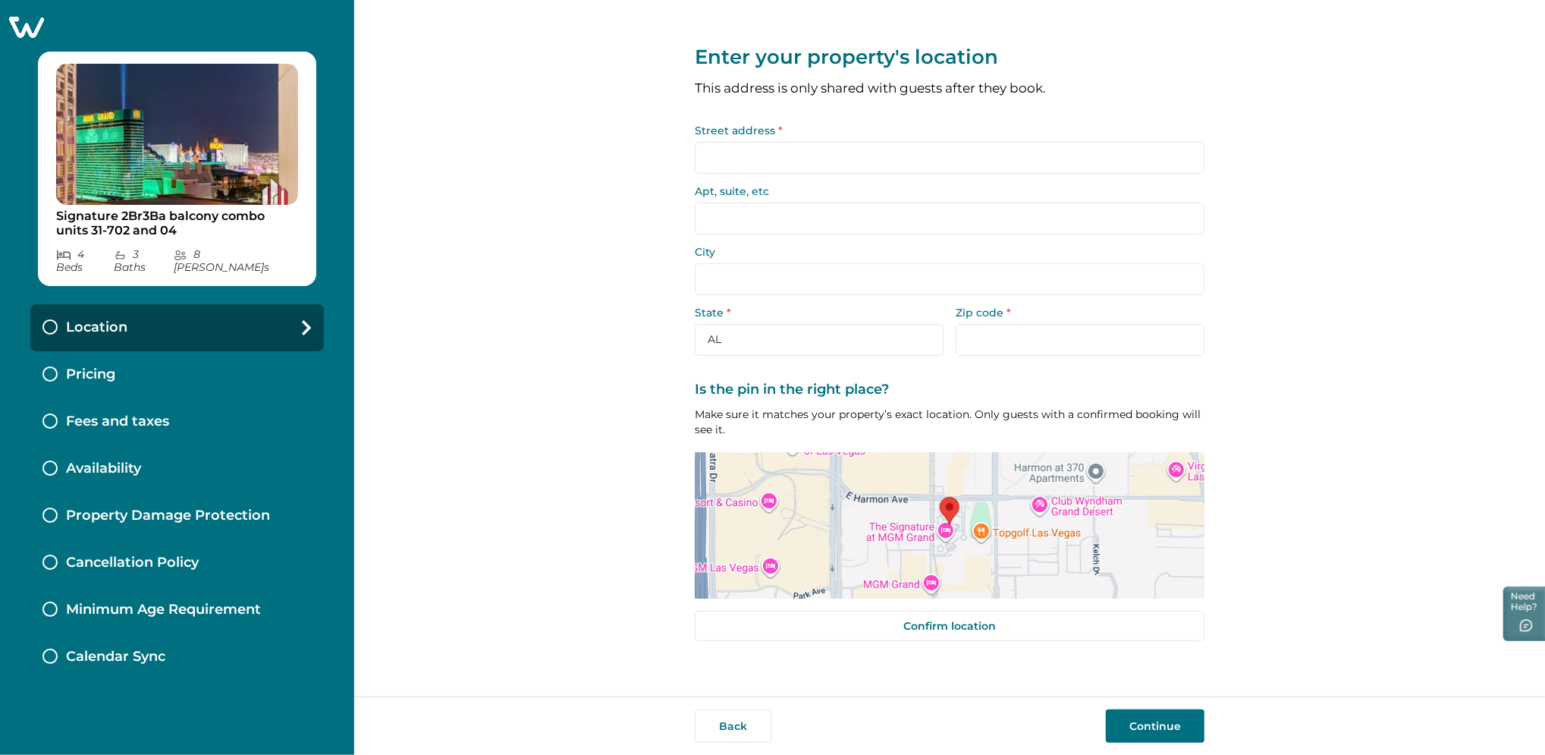
click at [762, 162] on input "Street address *" at bounding box center [950, 158] width 510 height 32
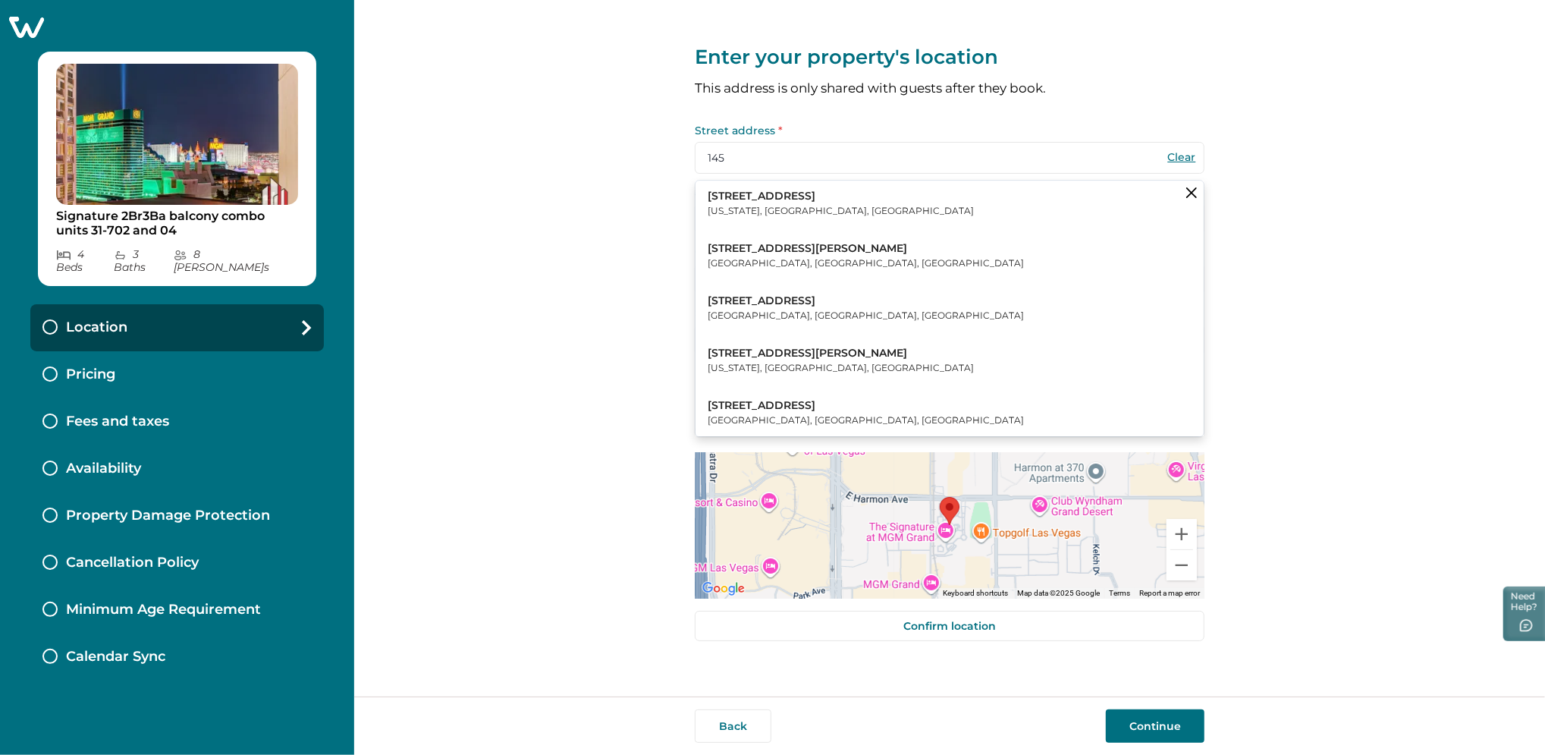
click at [773, 206] on p "New York, NY, USA" at bounding box center [841, 210] width 266 height 15
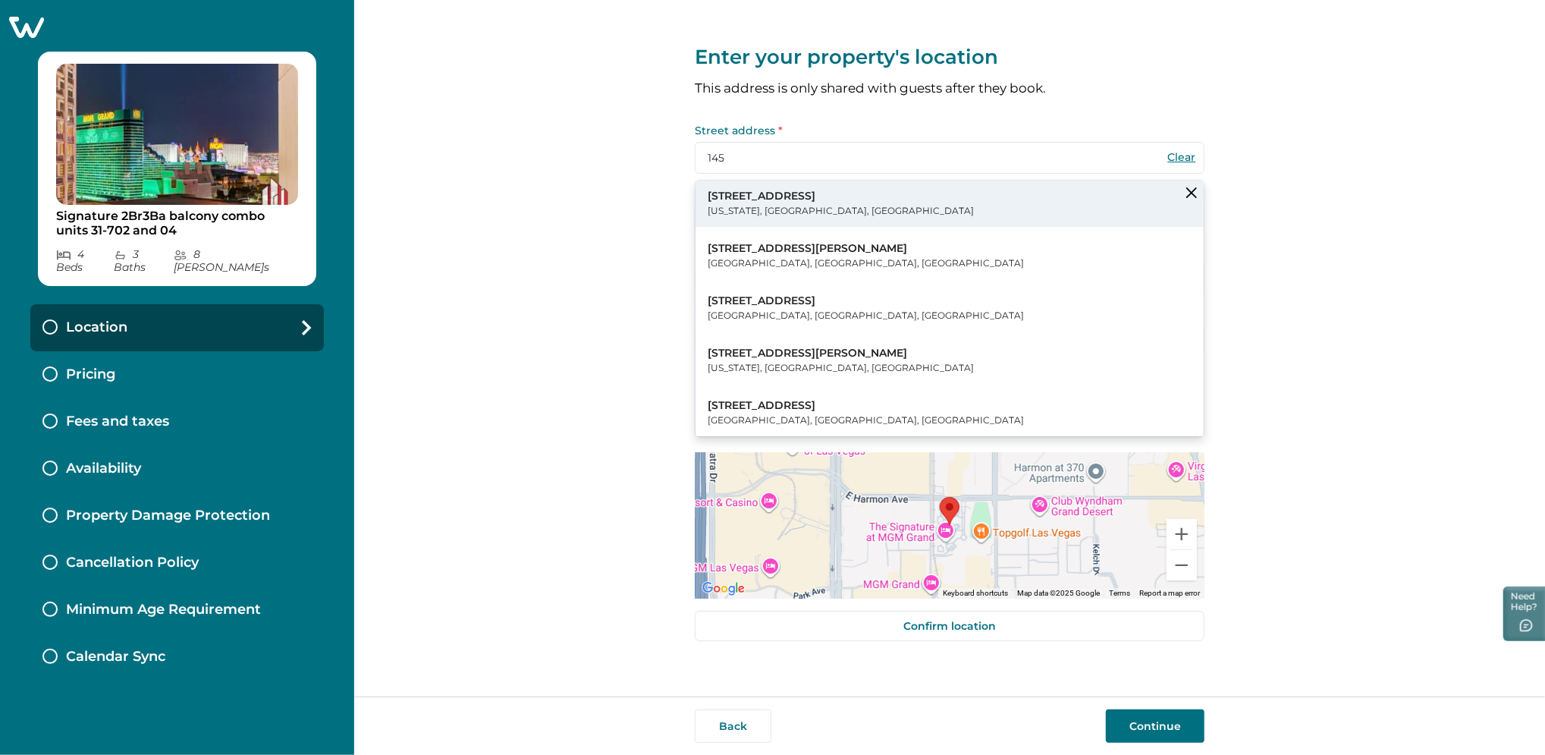
type input "145 W 30th St"
type input "[US_STATE]"
select select "NY"
type input "10001"
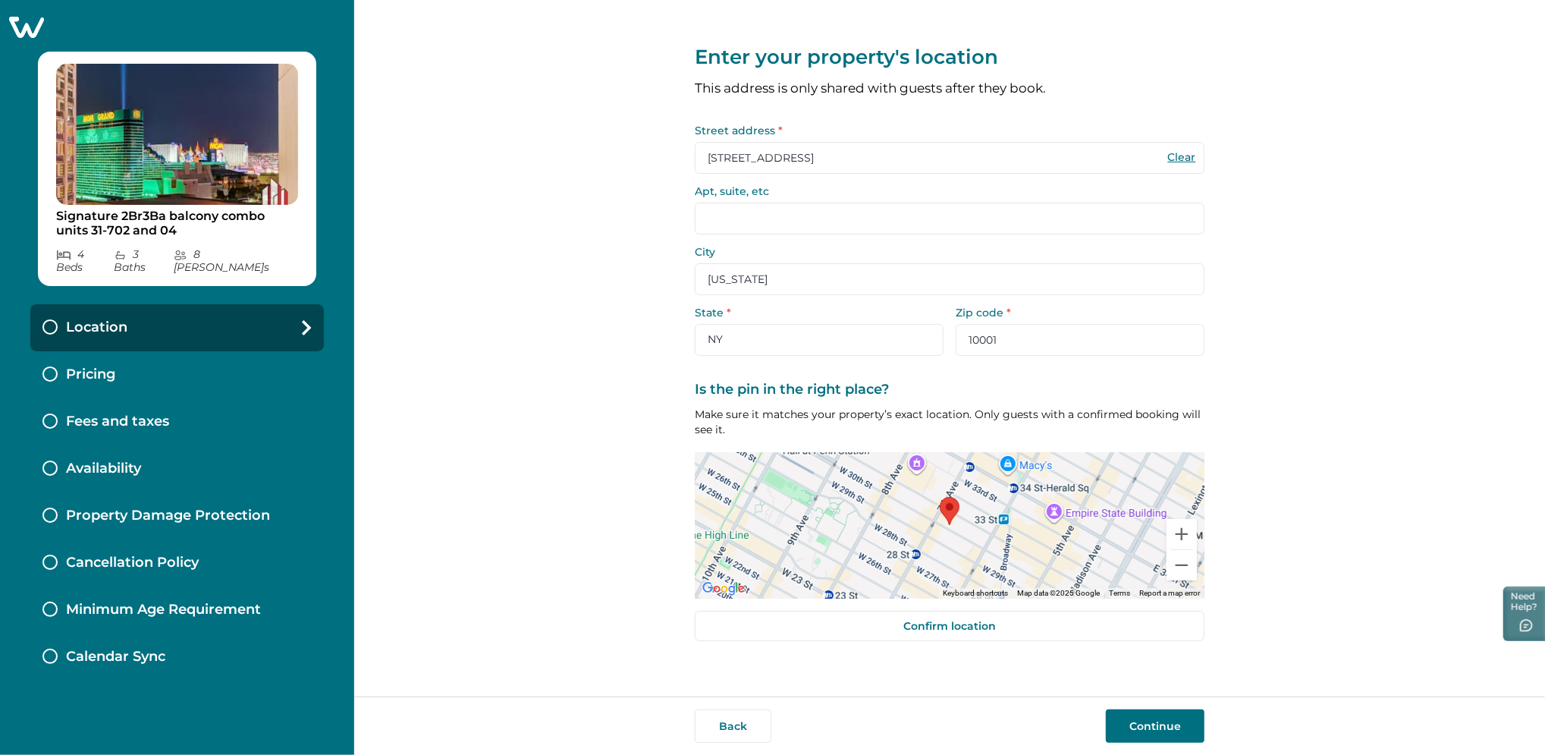
click at [1161, 728] on button "Continue" at bounding box center [1155, 725] width 99 height 33
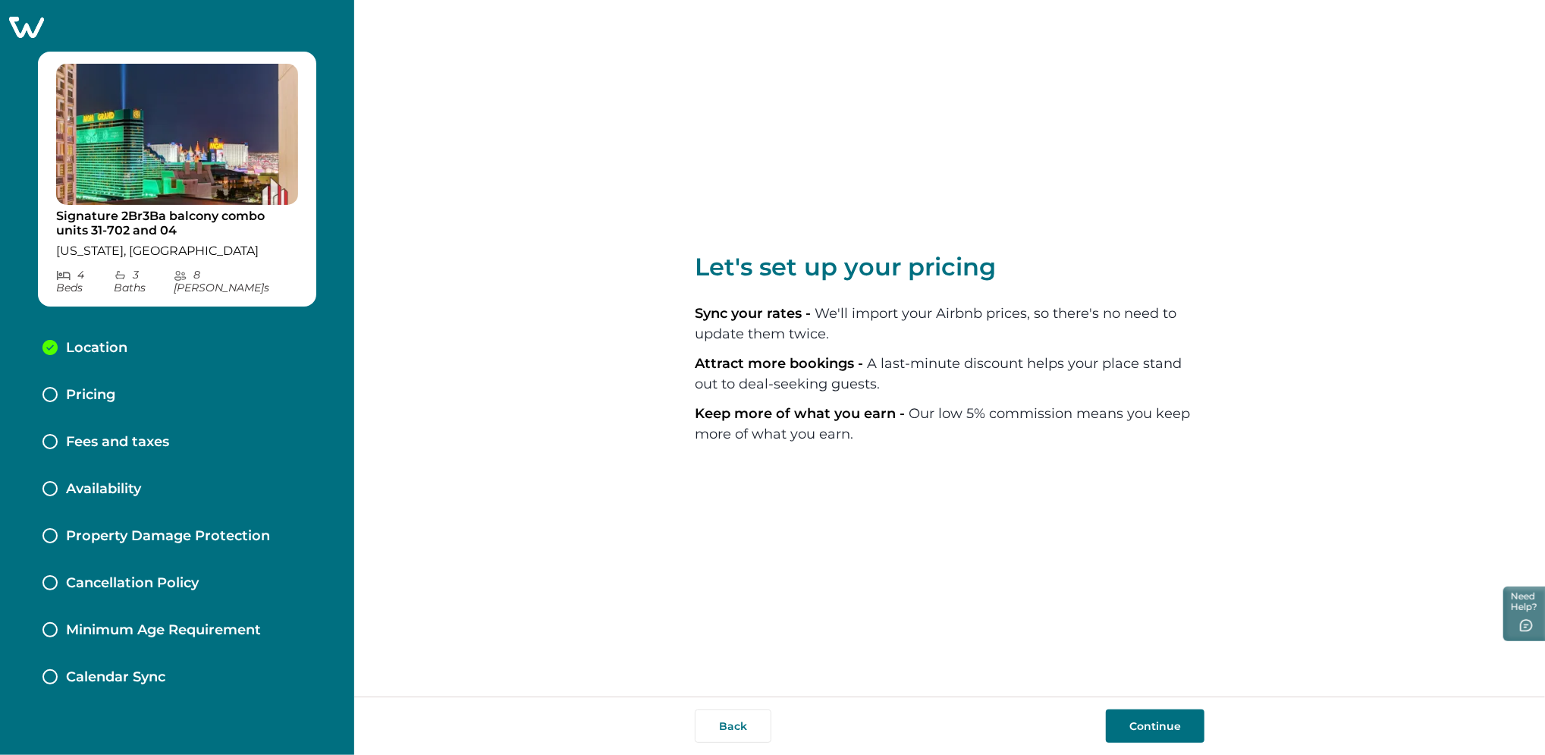
click at [1166, 730] on button "Continue" at bounding box center [1155, 725] width 99 height 33
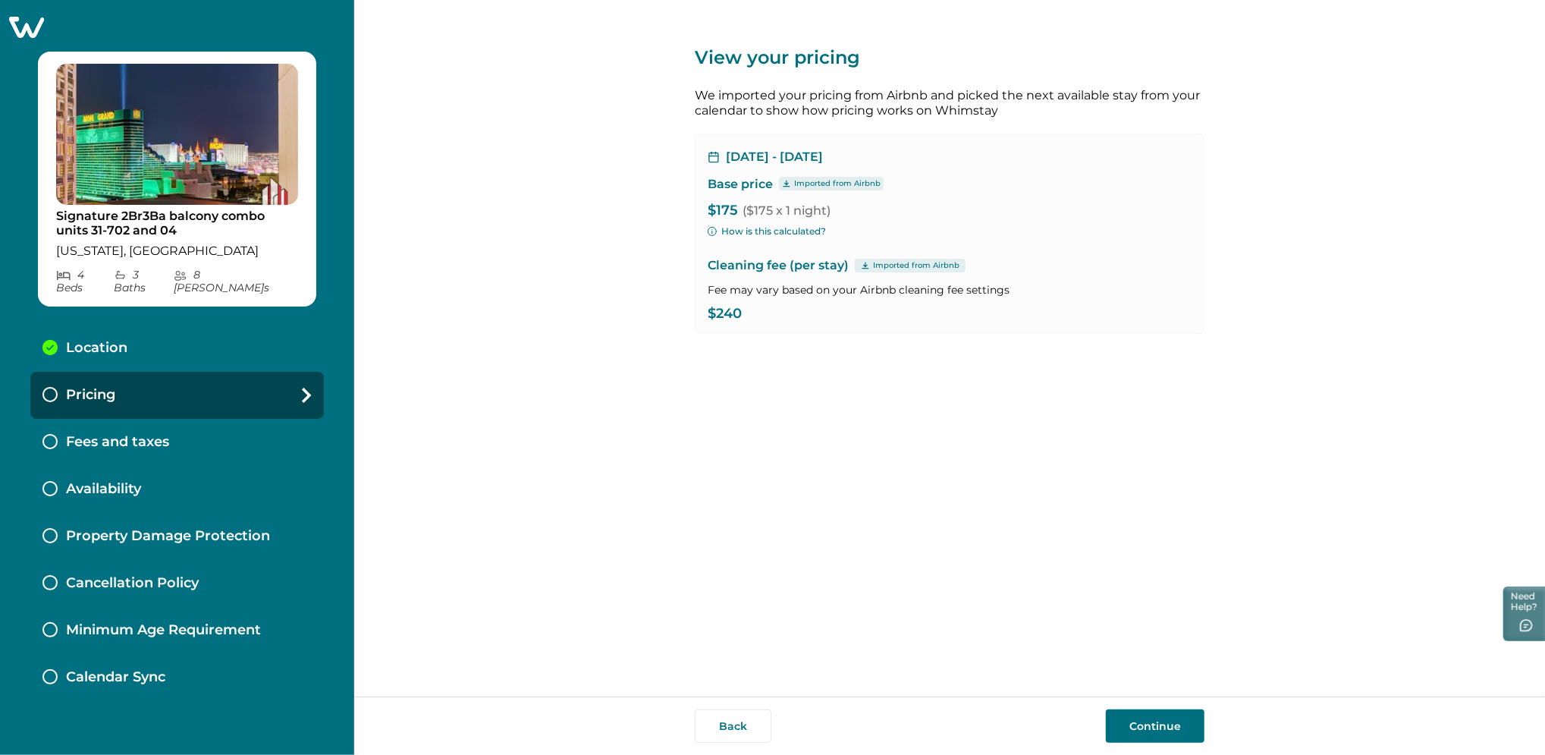
drag, startPoint x: 1166, startPoint y: 730, endPoint x: 1149, endPoint y: 565, distance: 166.2
click at [1149, 565] on div "View your pricing We imported your pricing from Airbnb and picked the next avai…" at bounding box center [950, 348] width 510 height 696
click at [1186, 730] on button "Continue" at bounding box center [1155, 725] width 99 height 33
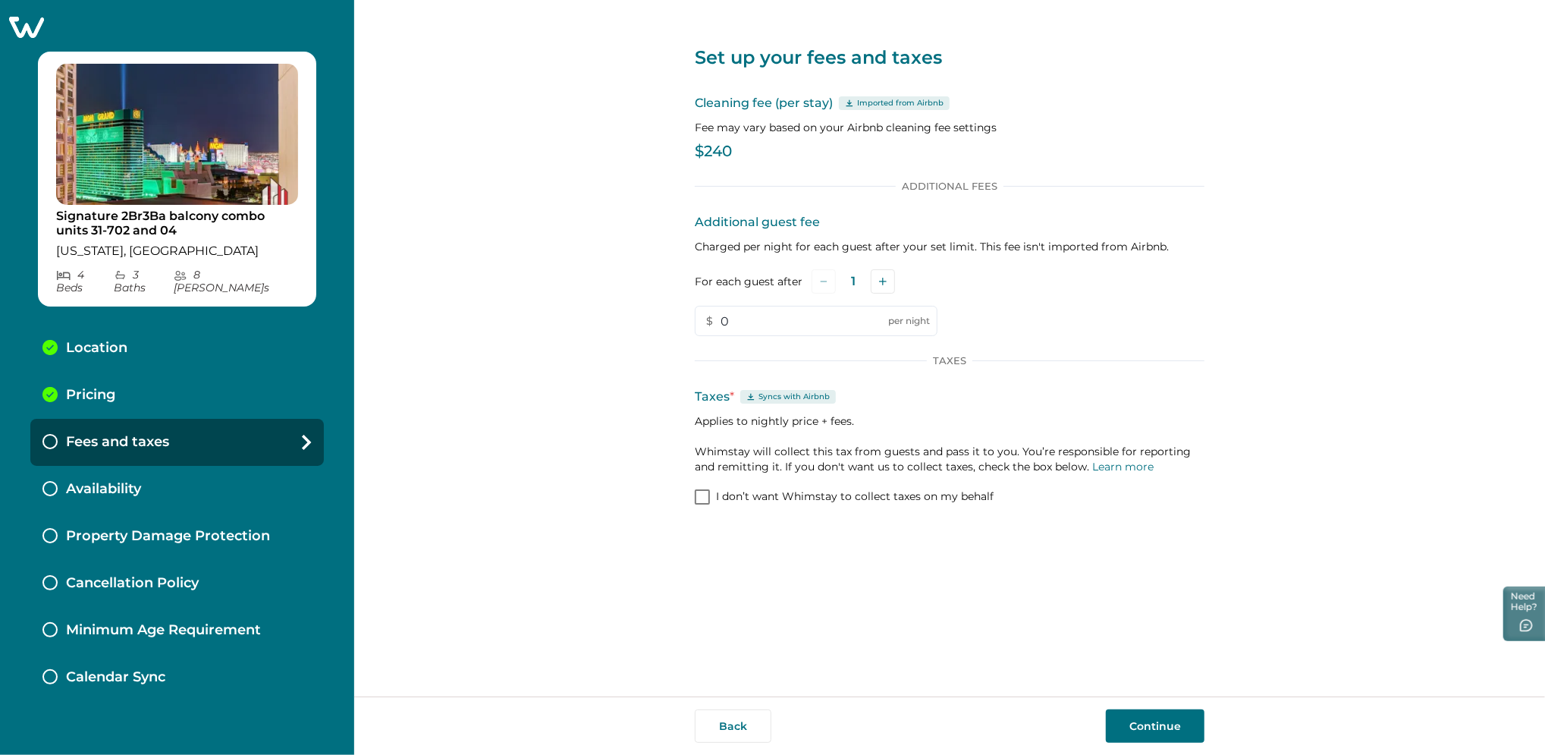
click at [1144, 717] on button "Continue" at bounding box center [1155, 725] width 99 height 33
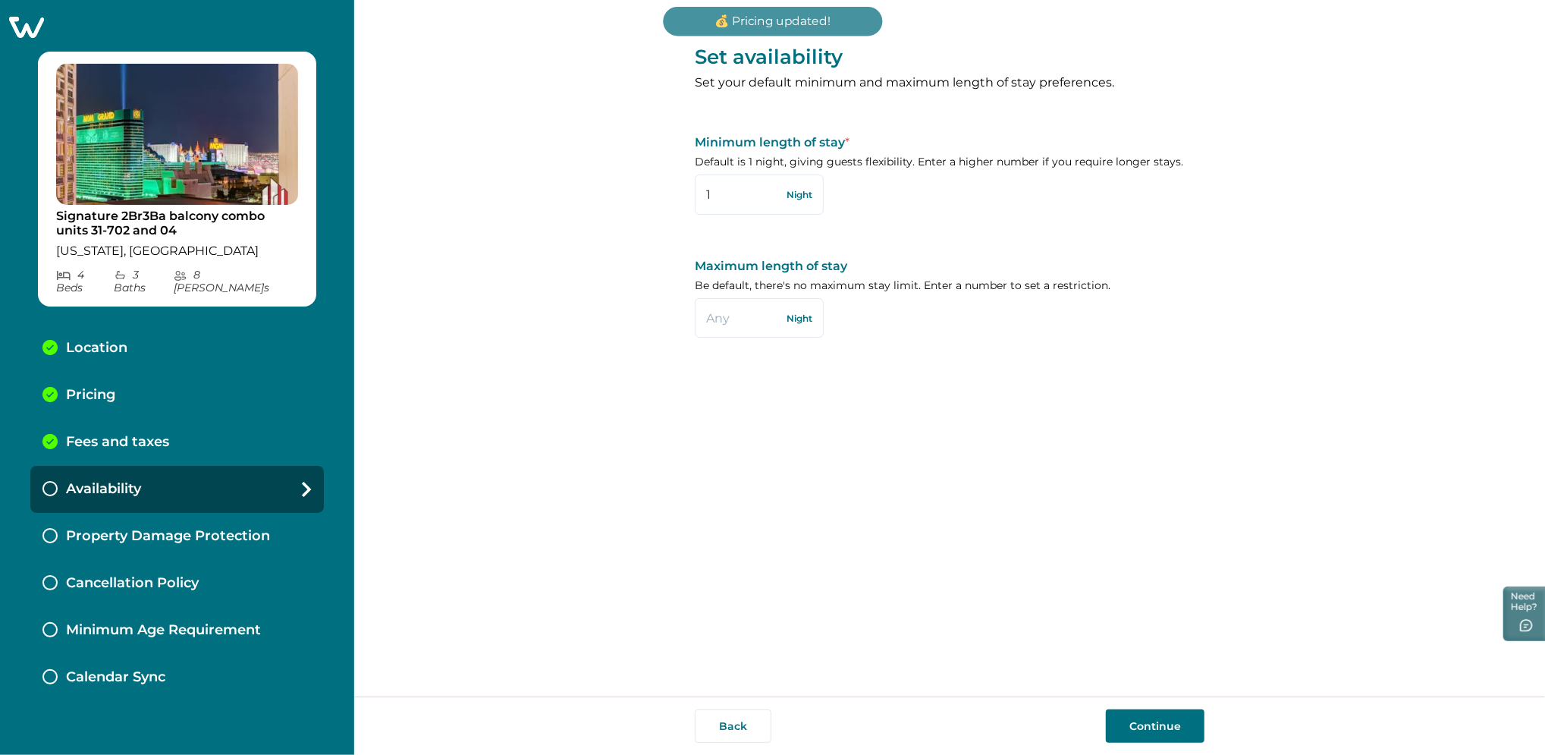
click at [1144, 717] on button "Continue" at bounding box center [1155, 725] width 99 height 33
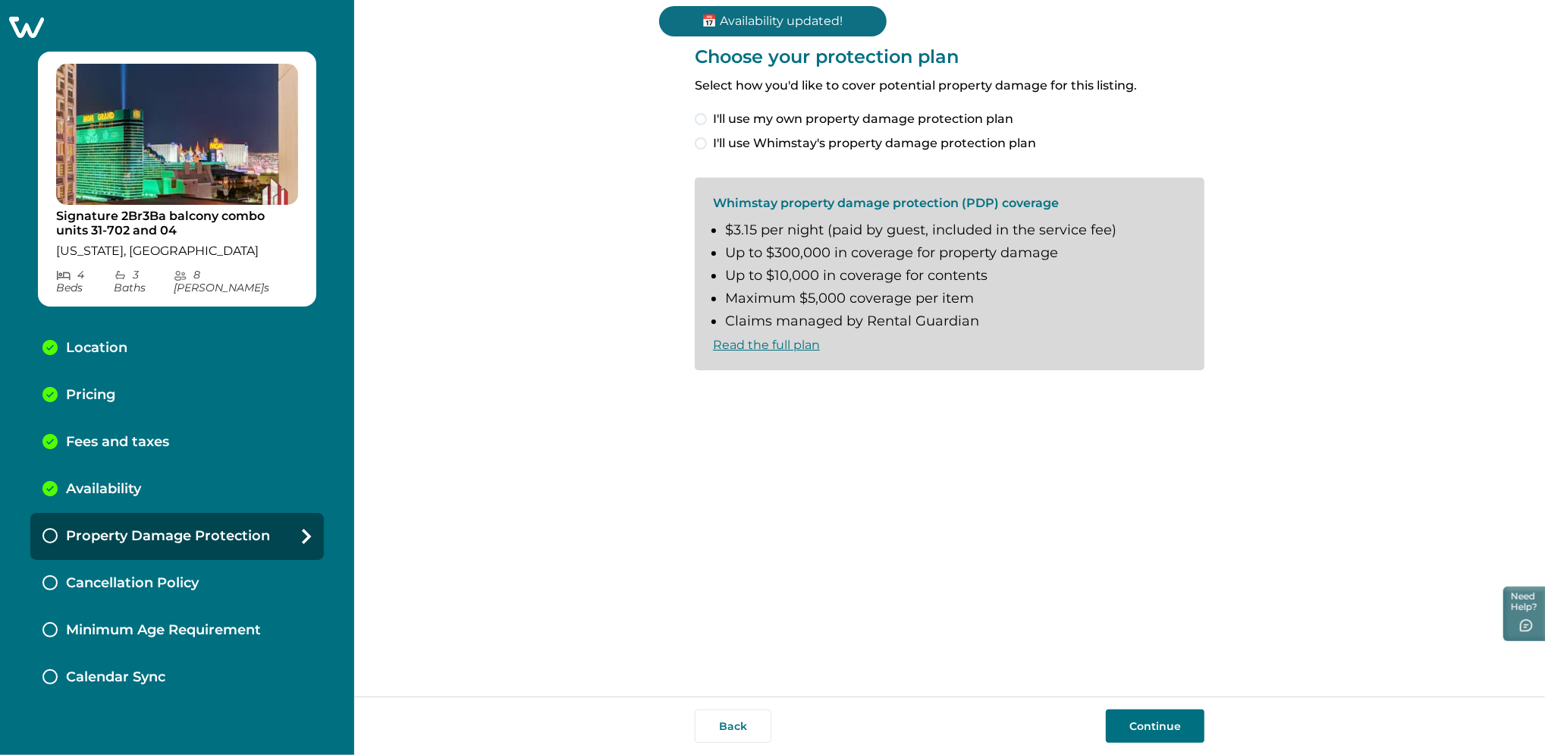
click at [766, 120] on span "I'll use my own property damage protection plan" at bounding box center [863, 119] width 300 height 18
click at [1167, 730] on button "Continue" at bounding box center [1155, 725] width 99 height 33
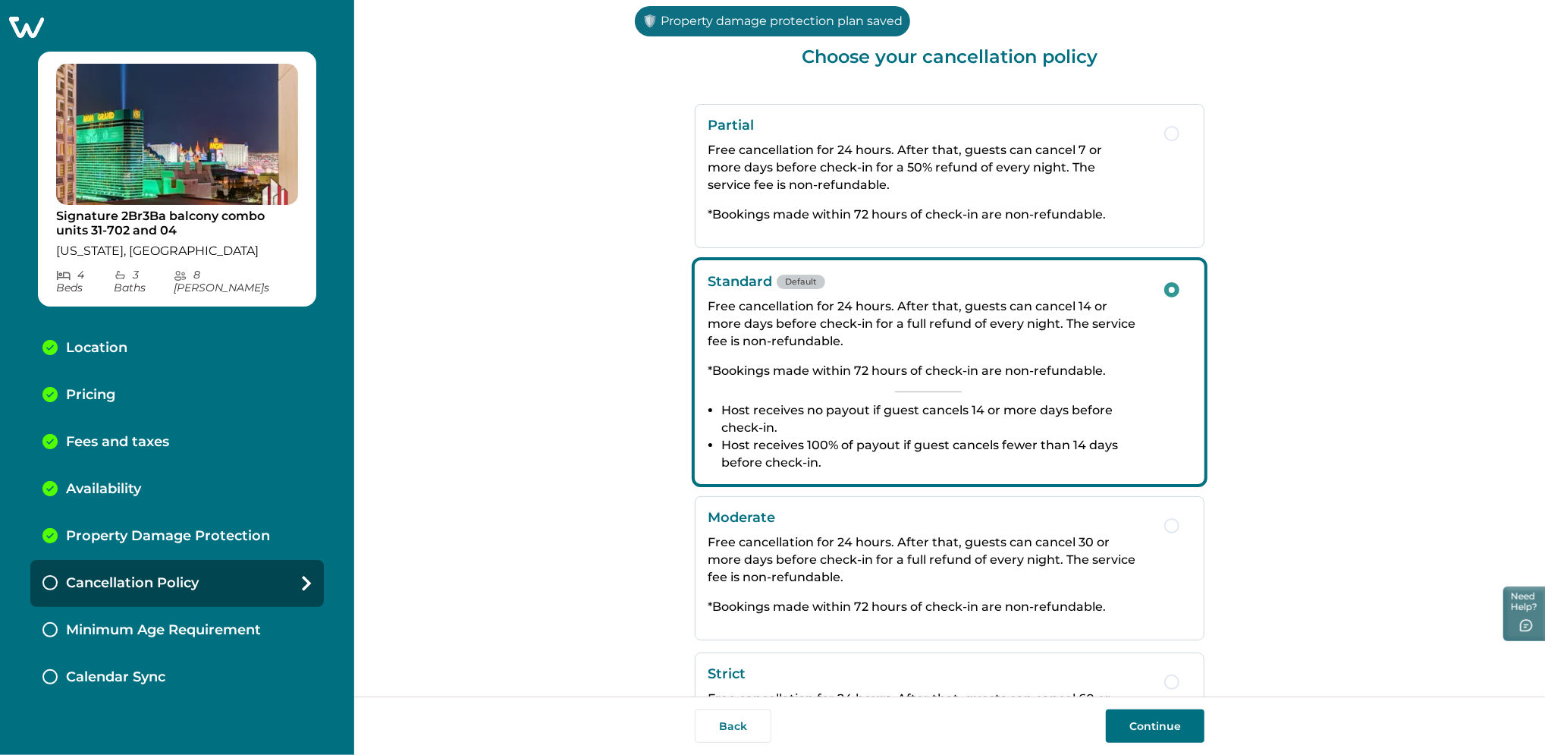
click at [1167, 729] on button "Continue" at bounding box center [1155, 725] width 99 height 33
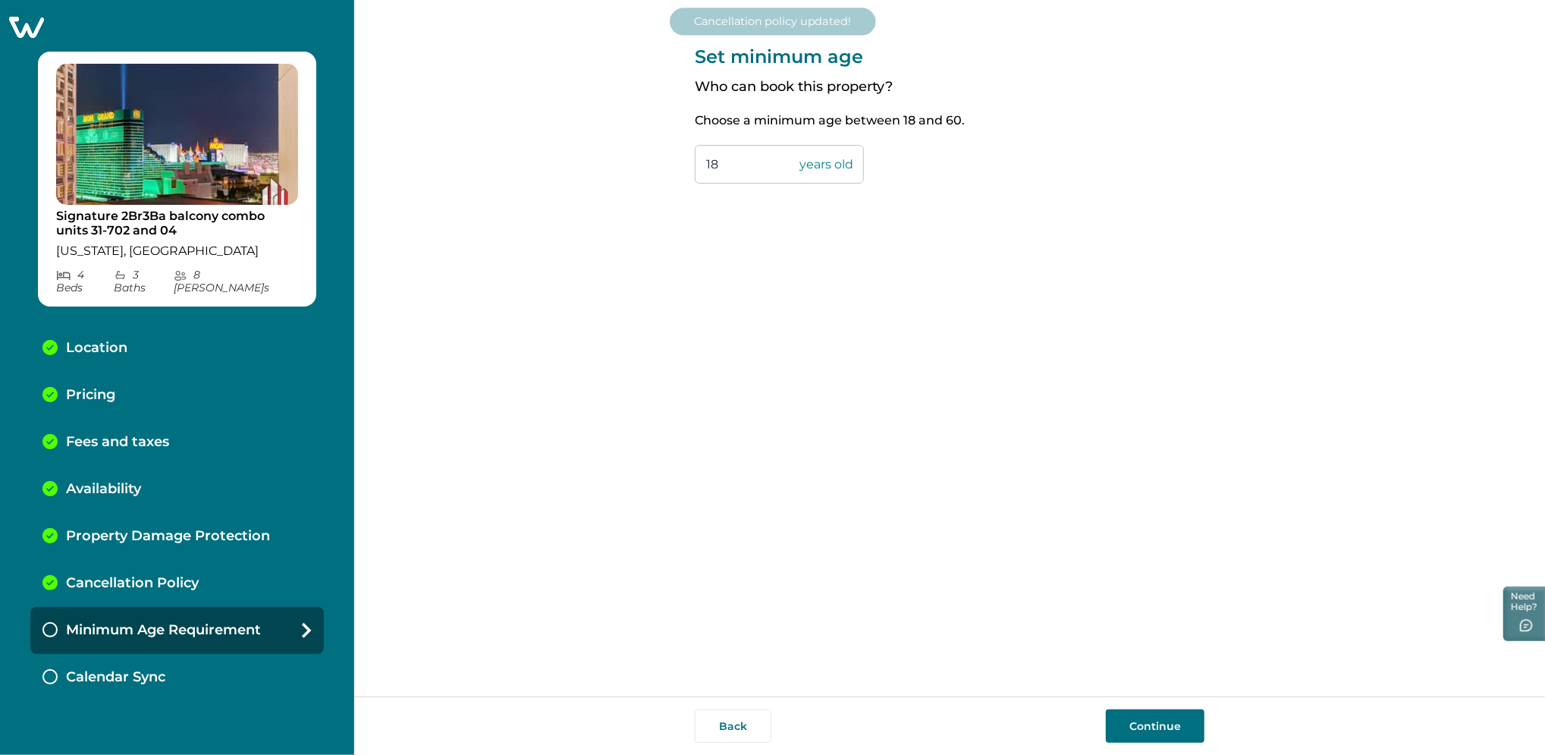
click at [1167, 729] on button "Continue" at bounding box center [1155, 725] width 99 height 33
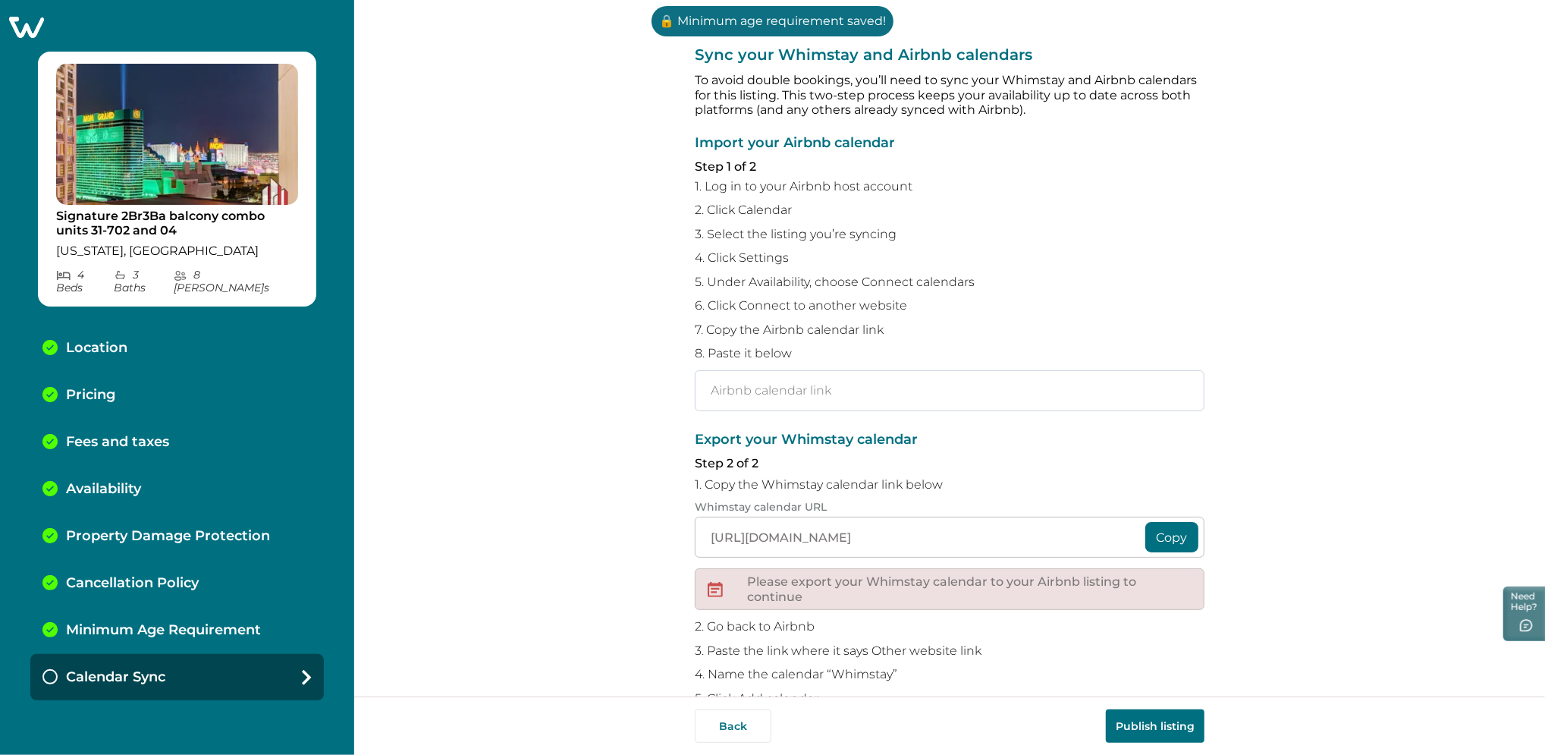
click at [778, 403] on input "text" at bounding box center [950, 390] width 510 height 41
click at [761, 400] on input "text" at bounding box center [950, 390] width 510 height 41
paste input "https://www.airbnb.com/calendar/ical/1092019421665008674.ics?s=3e1deff4efe94ced…"
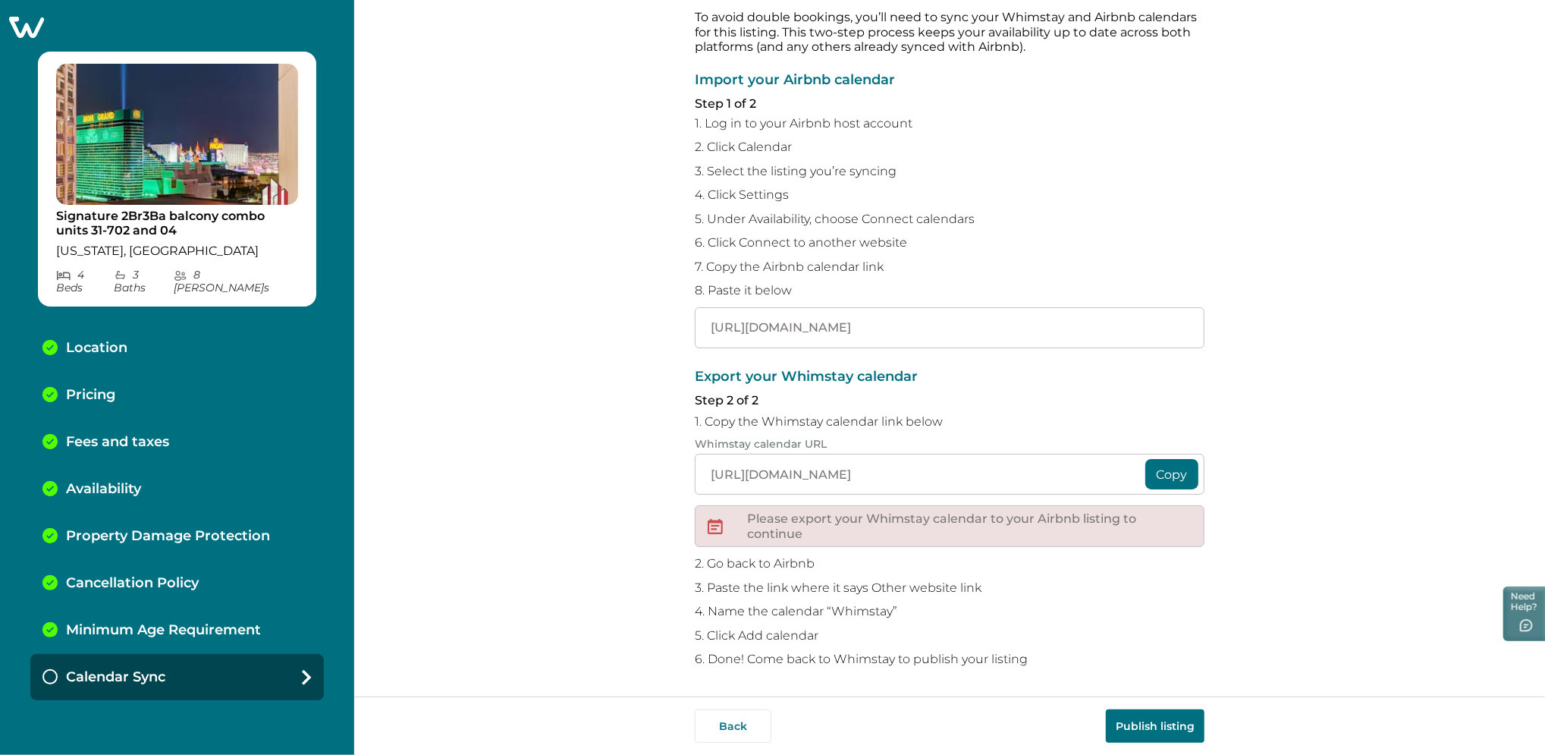
type input "https://www.airbnb.com/calendar/ical/1092019421665008674.ics?s=3e1deff4efe94ced…"
click at [1135, 723] on button "Publish listing" at bounding box center [1155, 725] width 99 height 33
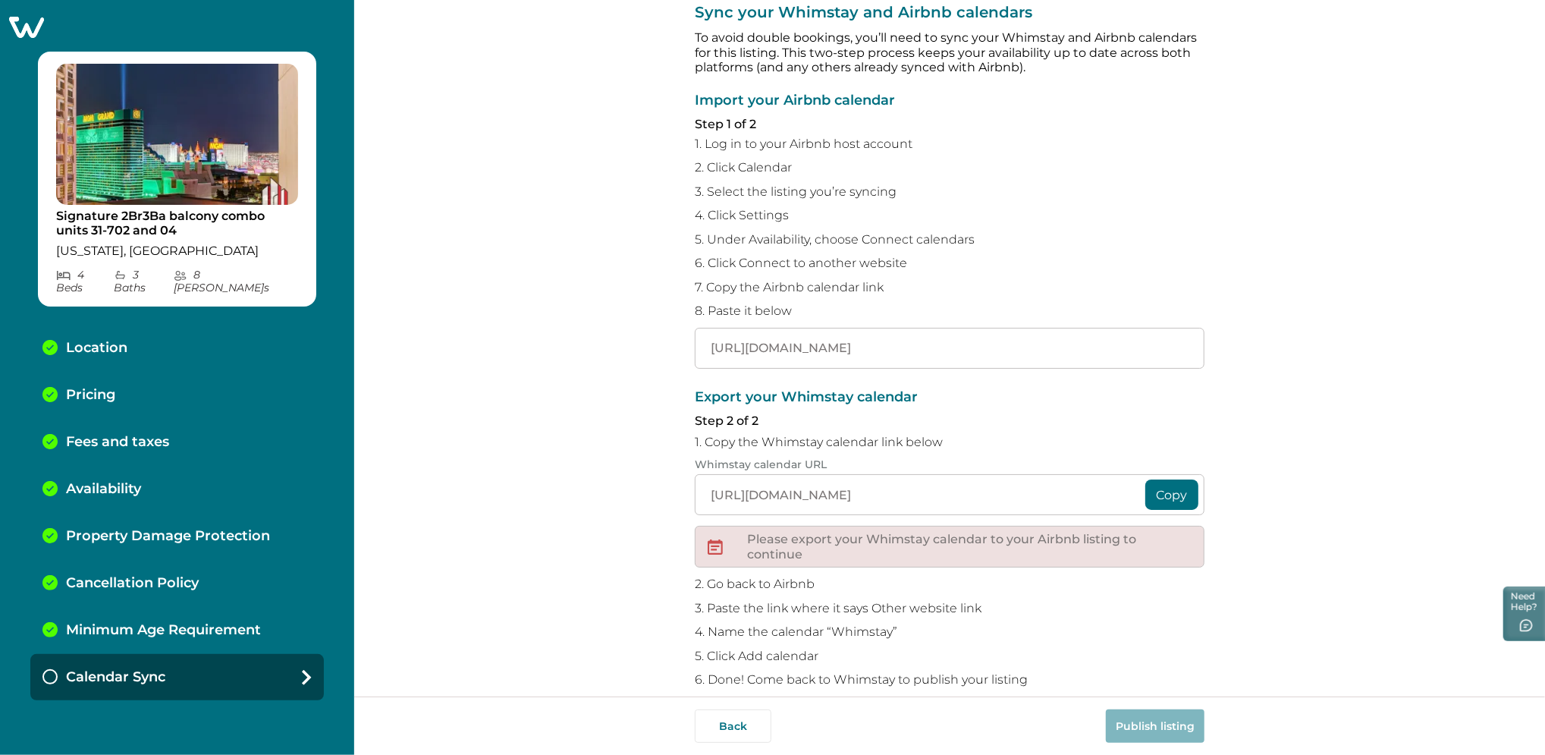
scroll to position [63, 0]
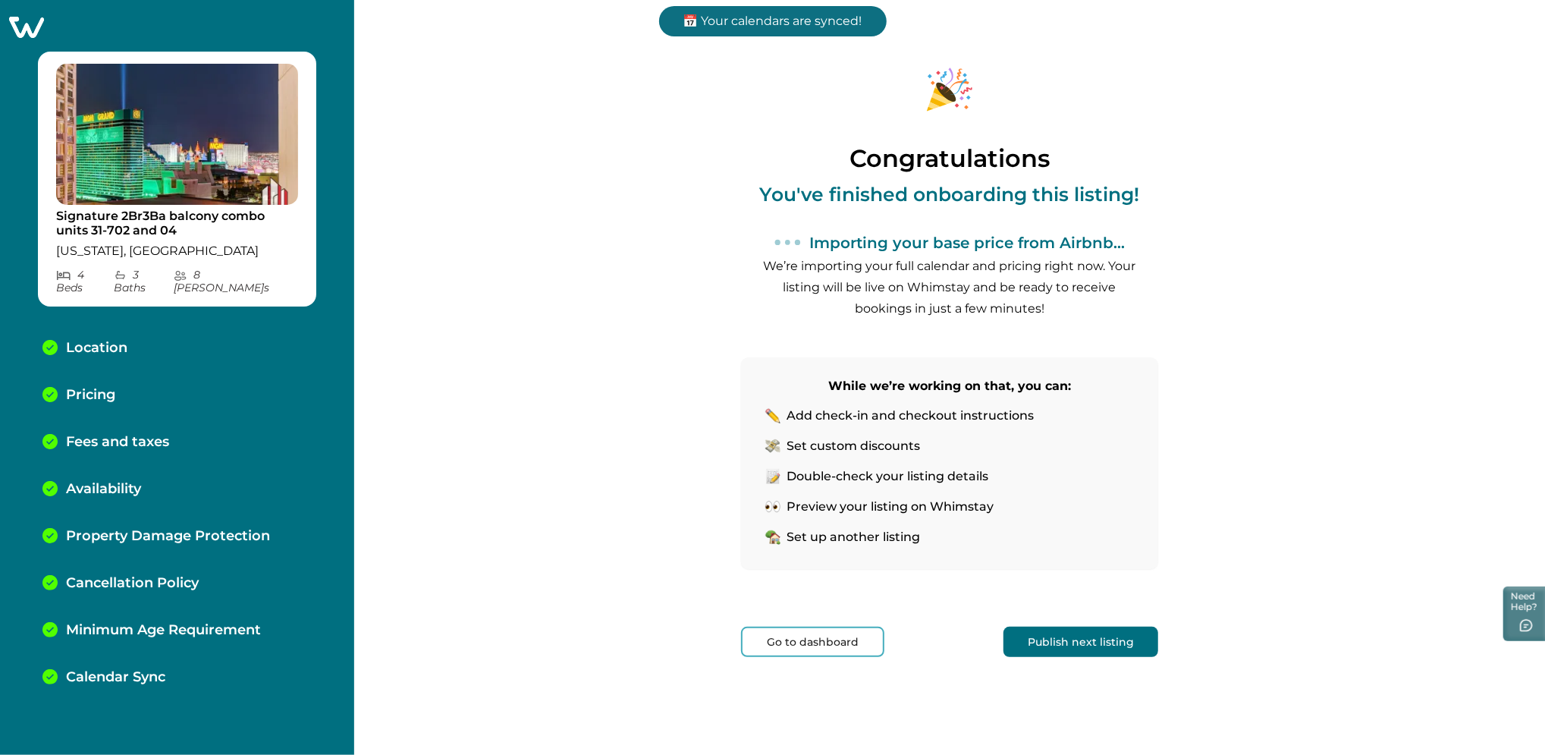
click at [789, 648] on button "Go to dashboard" at bounding box center [812, 641] width 143 height 30
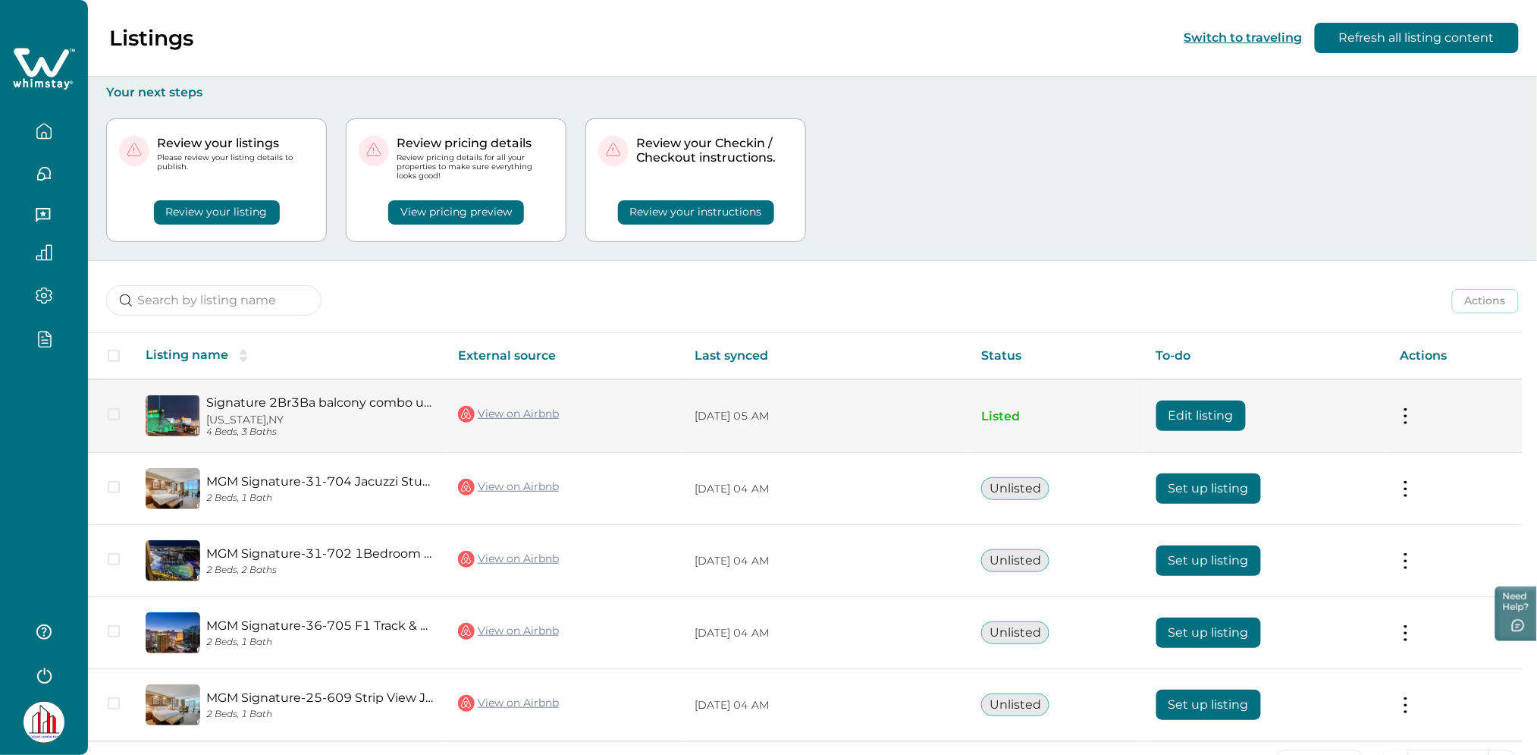
click at [1182, 405] on button "Edit listing" at bounding box center [1201, 415] width 89 height 30
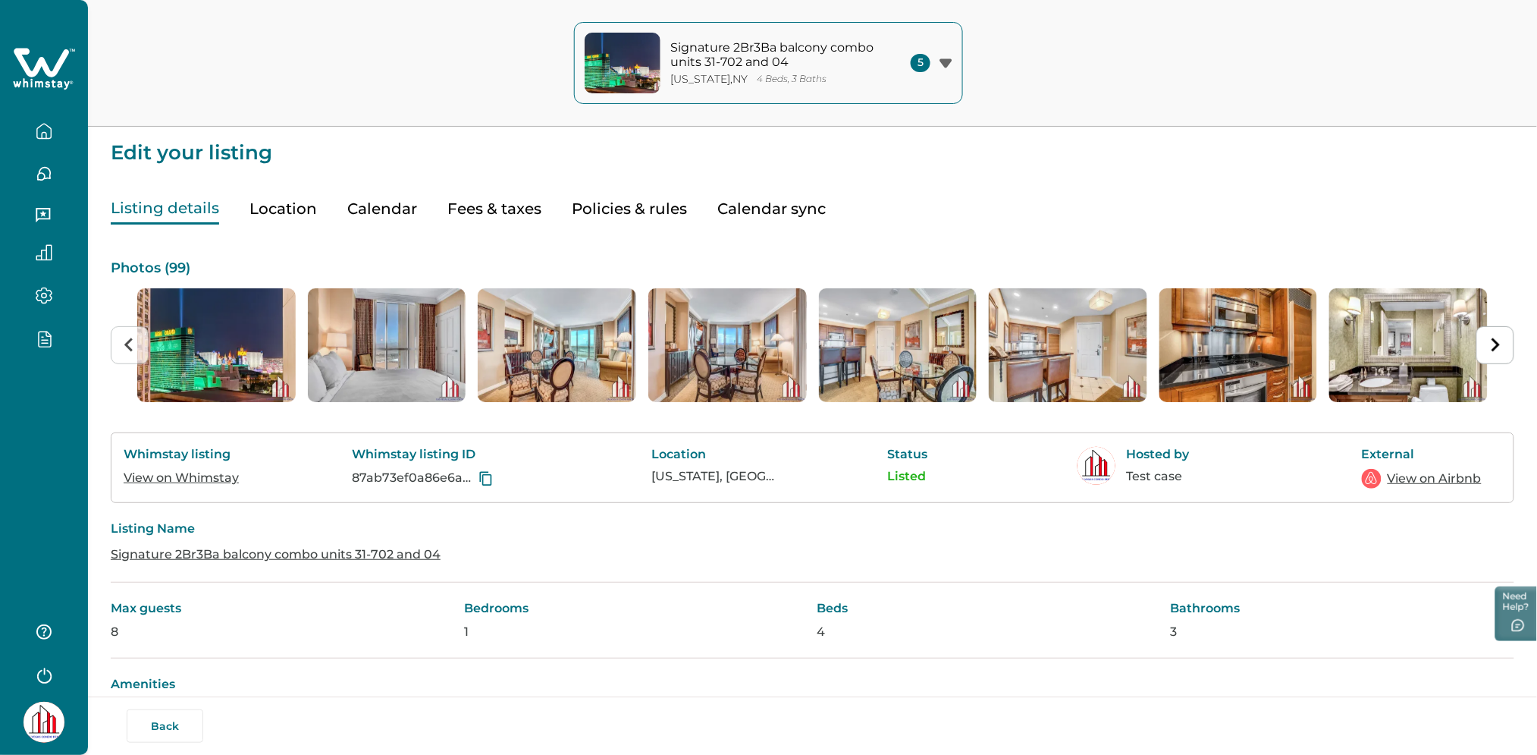
click at [511, 213] on button "Fees & taxes" at bounding box center [494, 208] width 94 height 31
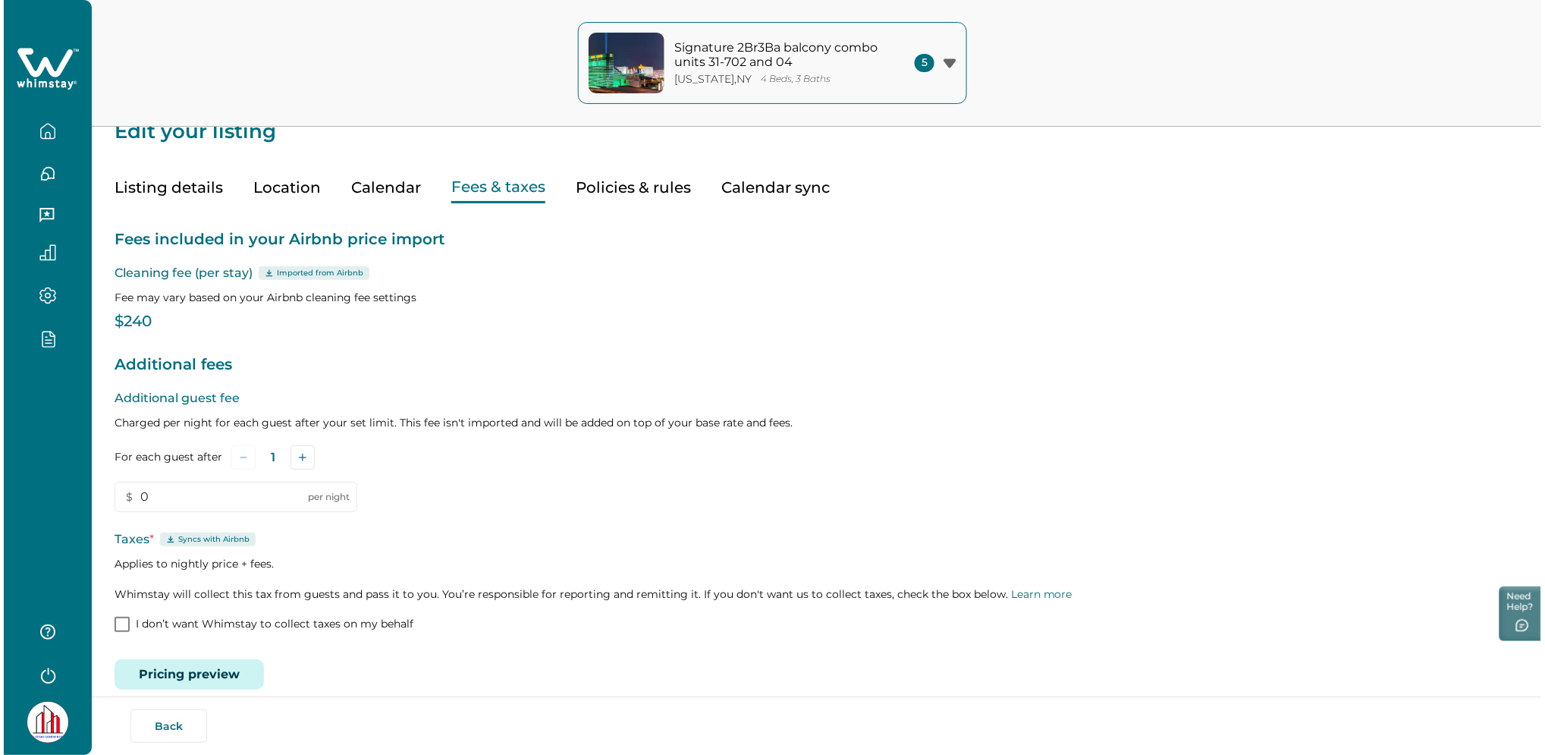
scroll to position [40, 0]
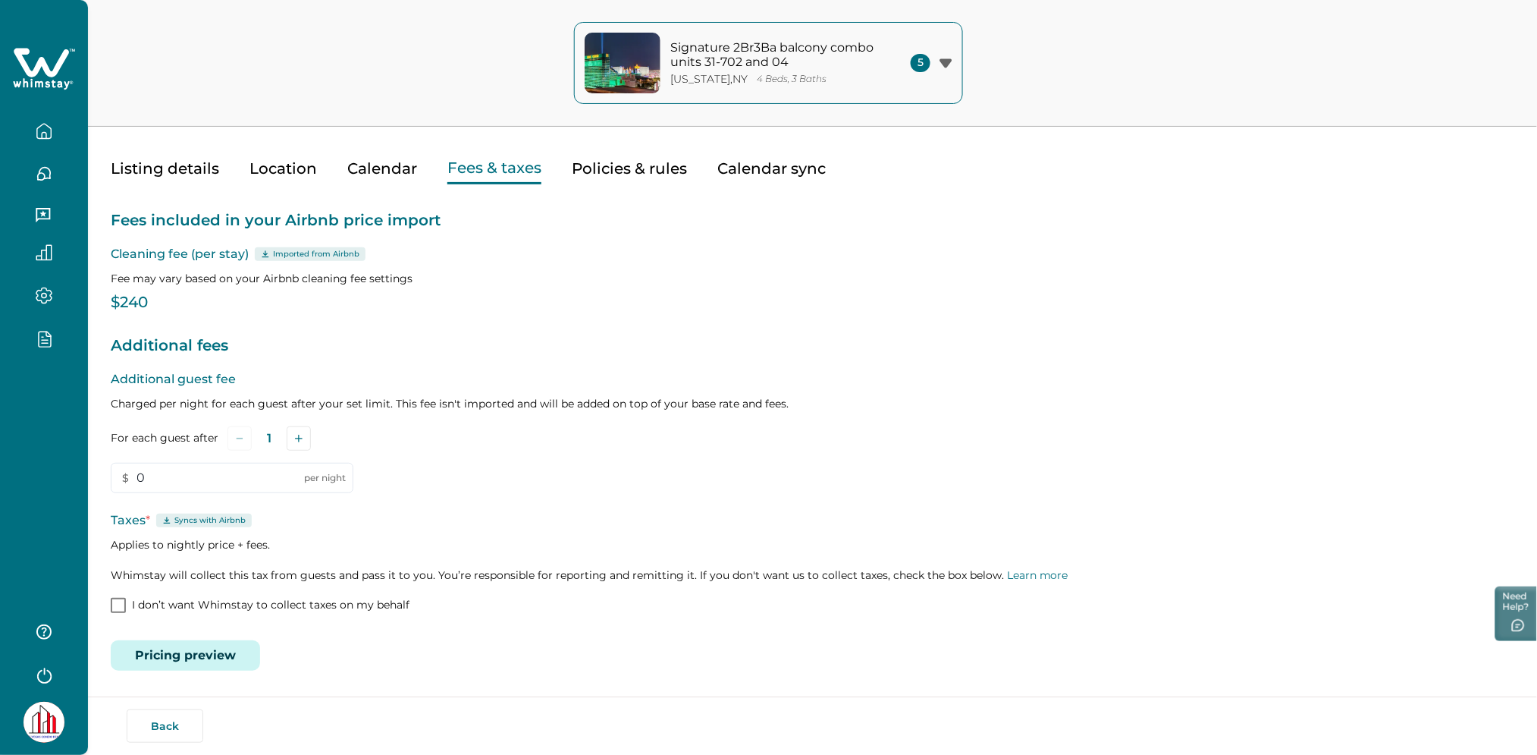
click at [226, 663] on button "Pricing preview" at bounding box center [185, 655] width 149 height 30
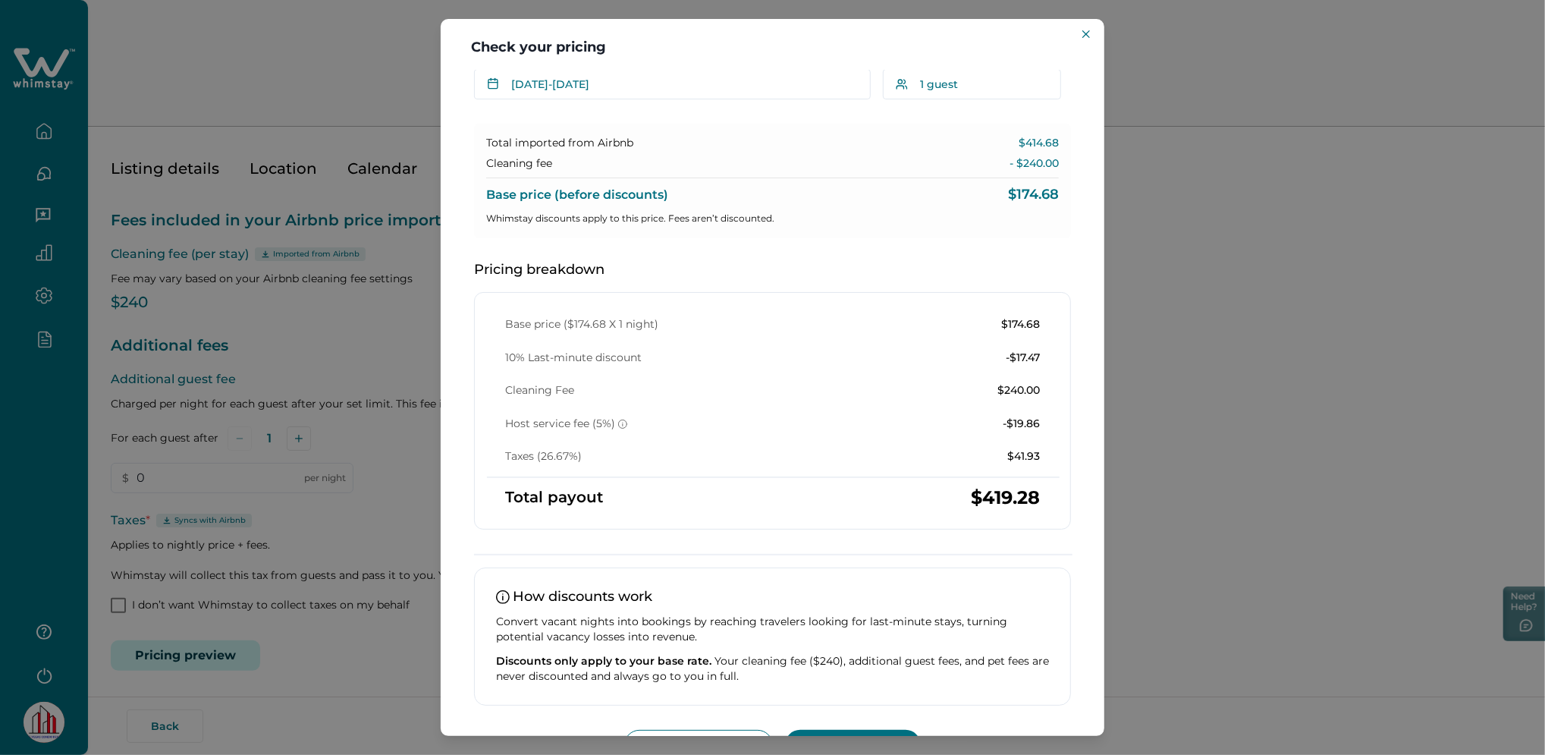
scroll to position [97, 0]
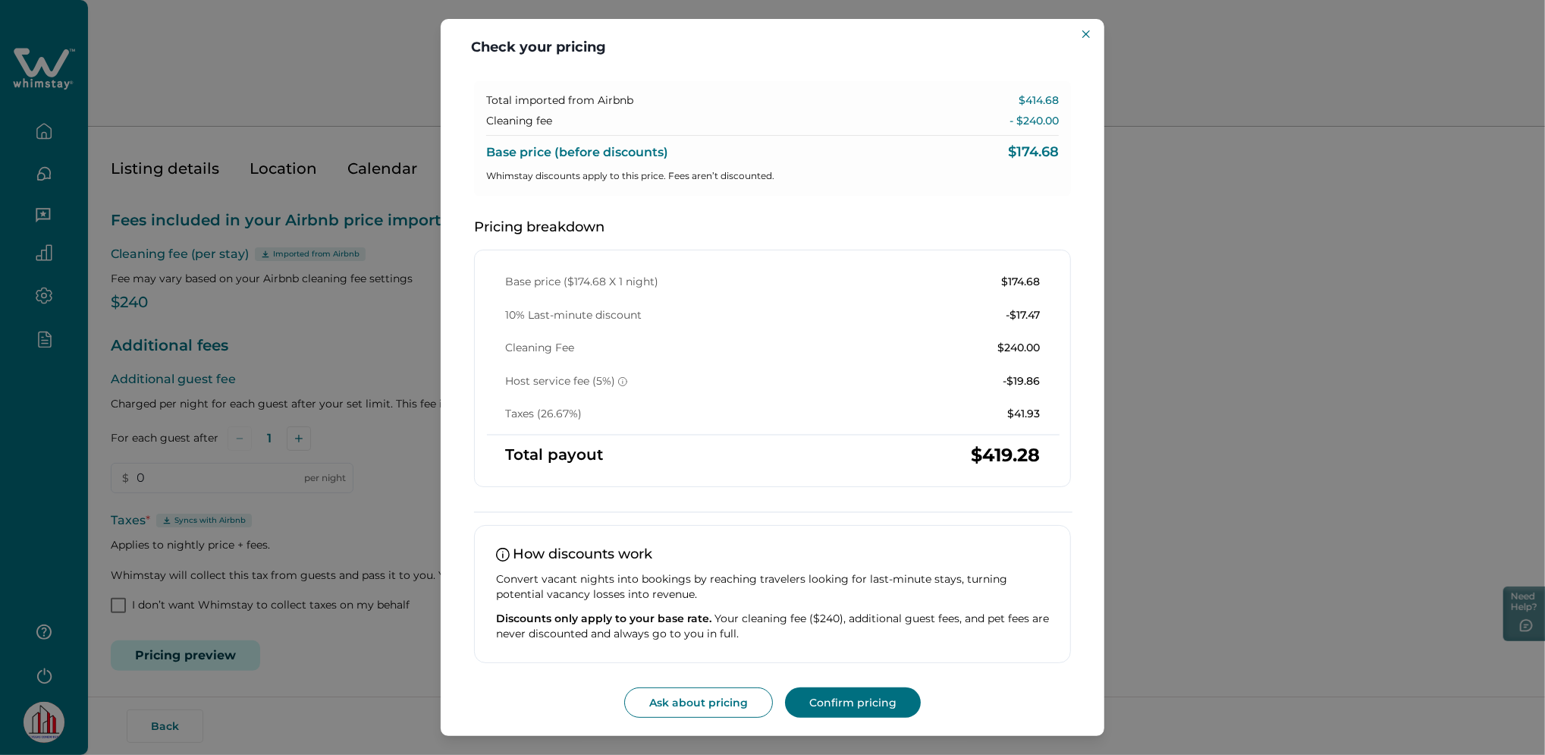
click at [310, 246] on div "Check your pricing Understand how base rates, fees, and discounts come together…" at bounding box center [772, 377] width 1545 height 755
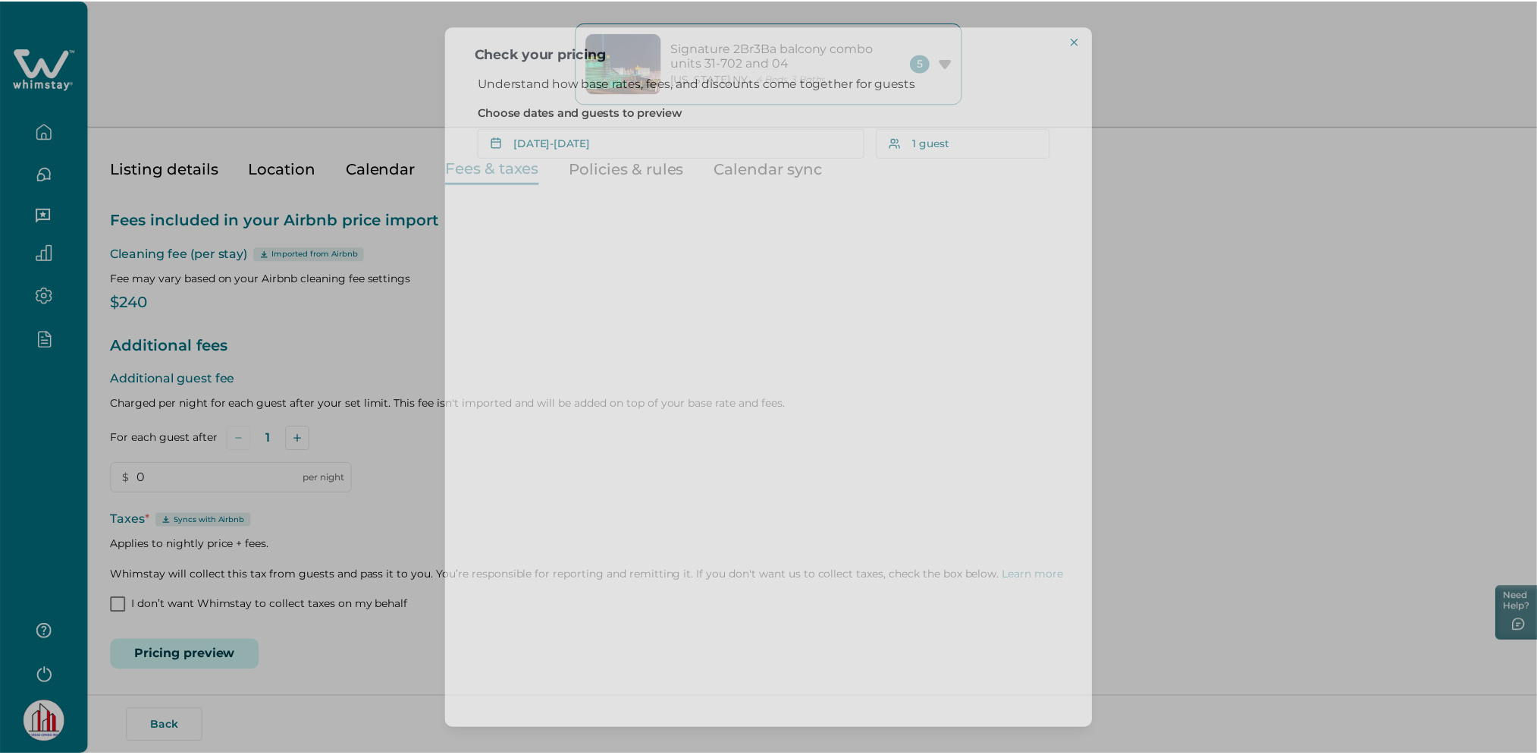
scroll to position [0, 0]
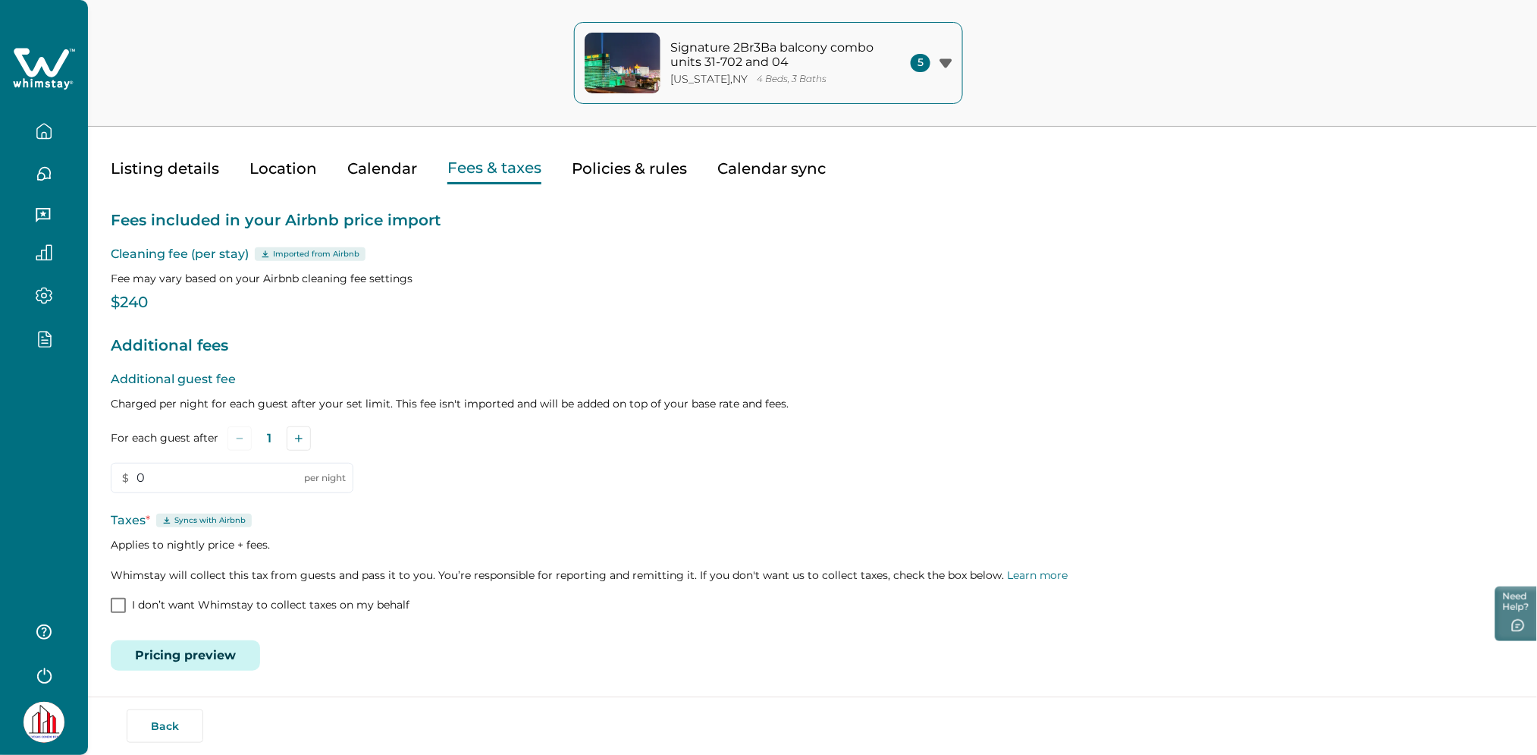
click at [152, 164] on button "Listing details" at bounding box center [165, 168] width 108 height 31
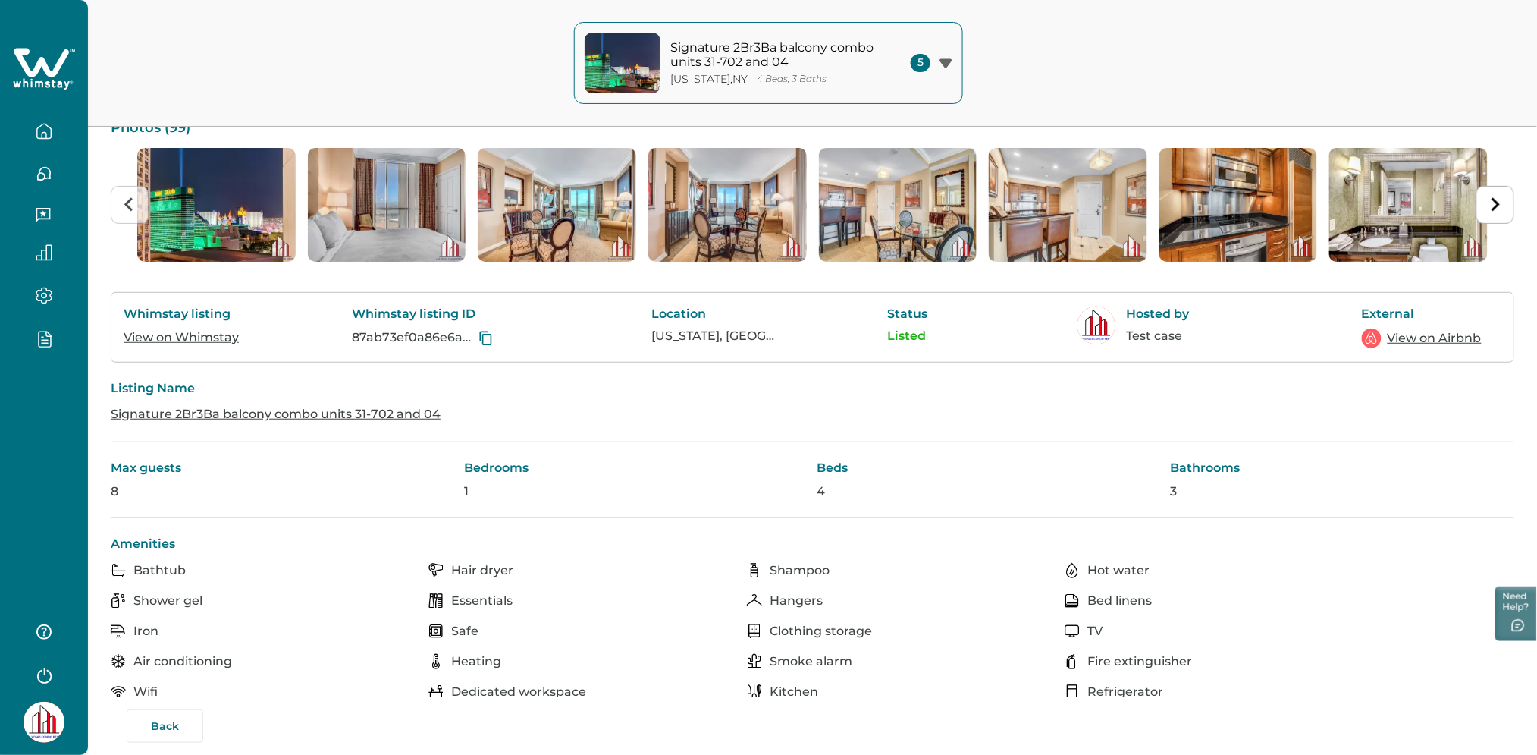
scroll to position [141, 0]
drag, startPoint x: 478, startPoint y: 416, endPoint x: 100, endPoint y: 419, distance: 377.7
copy link "Signature 2Br3Ba balcony combo units 31-702 and 04"
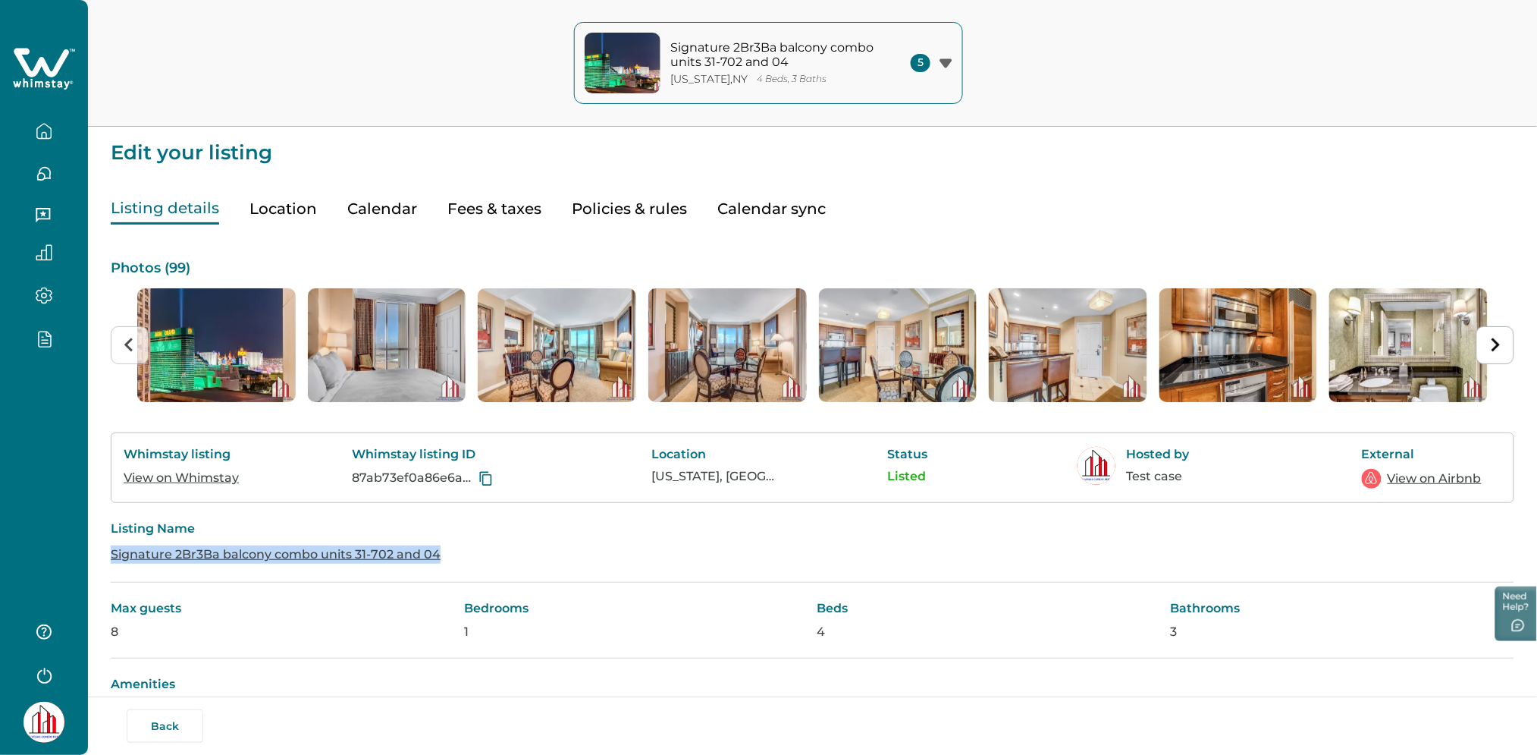
click at [507, 196] on button "Fees & taxes" at bounding box center [494, 208] width 94 height 31
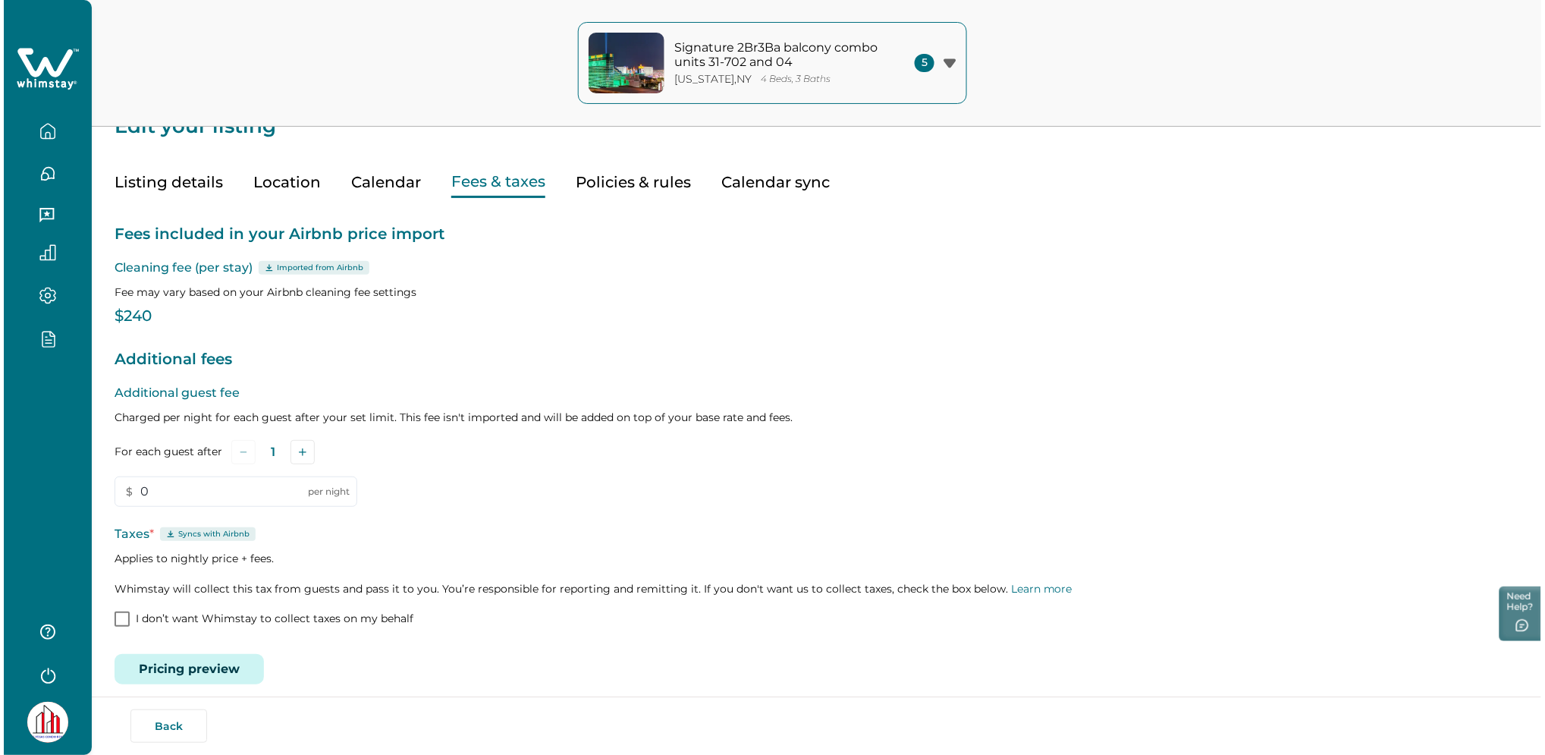
scroll to position [40, 0]
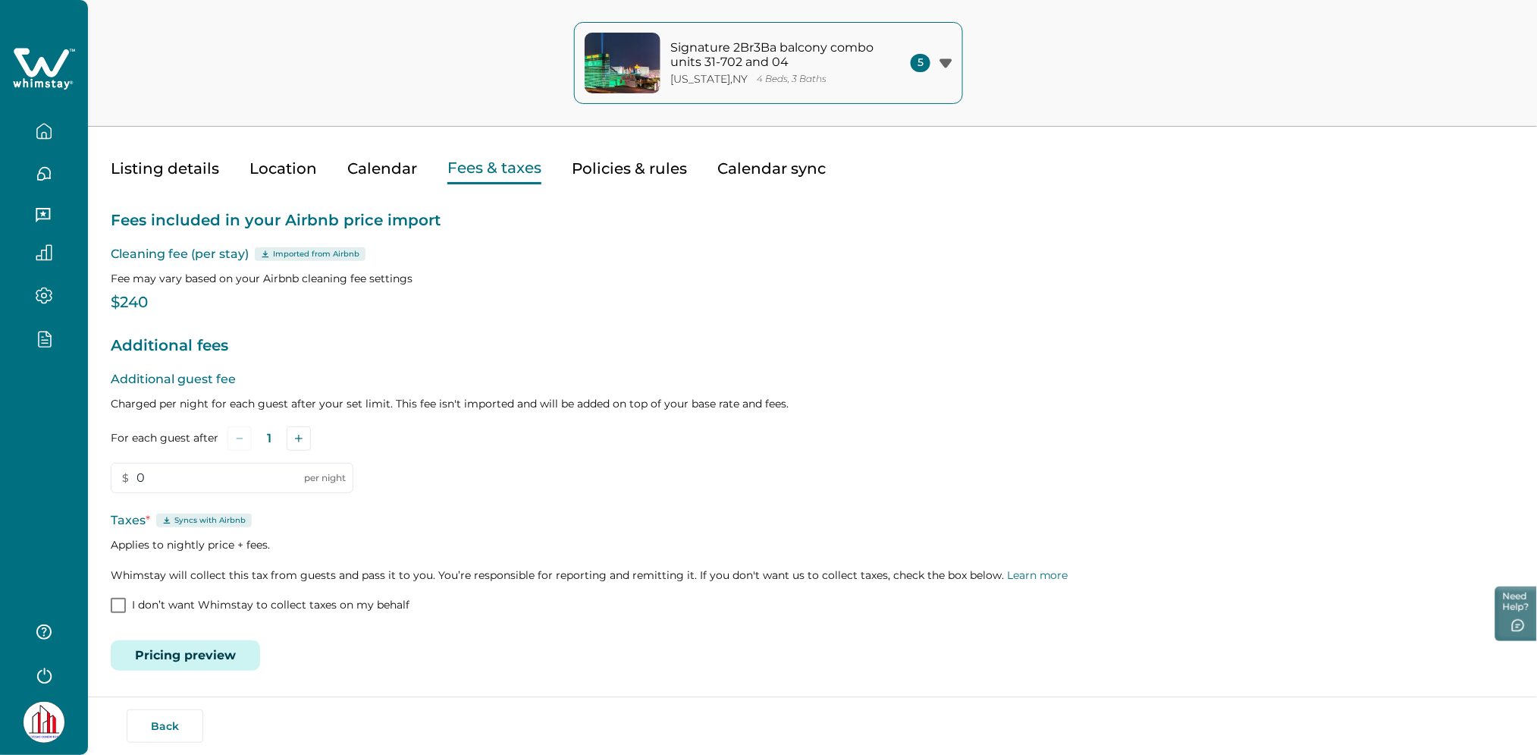
click at [204, 654] on button "Pricing preview" at bounding box center [185, 655] width 149 height 30
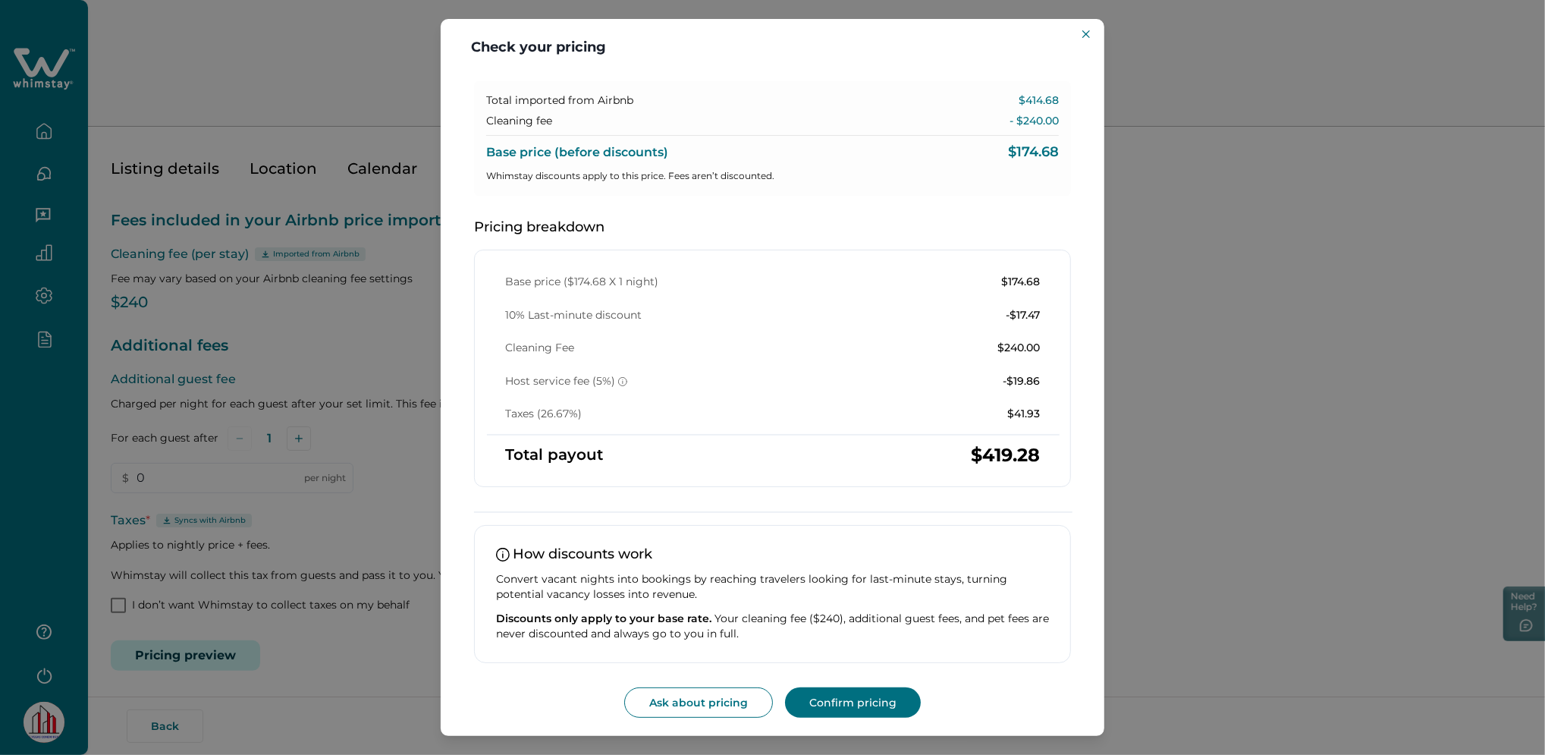
scroll to position [0, 0]
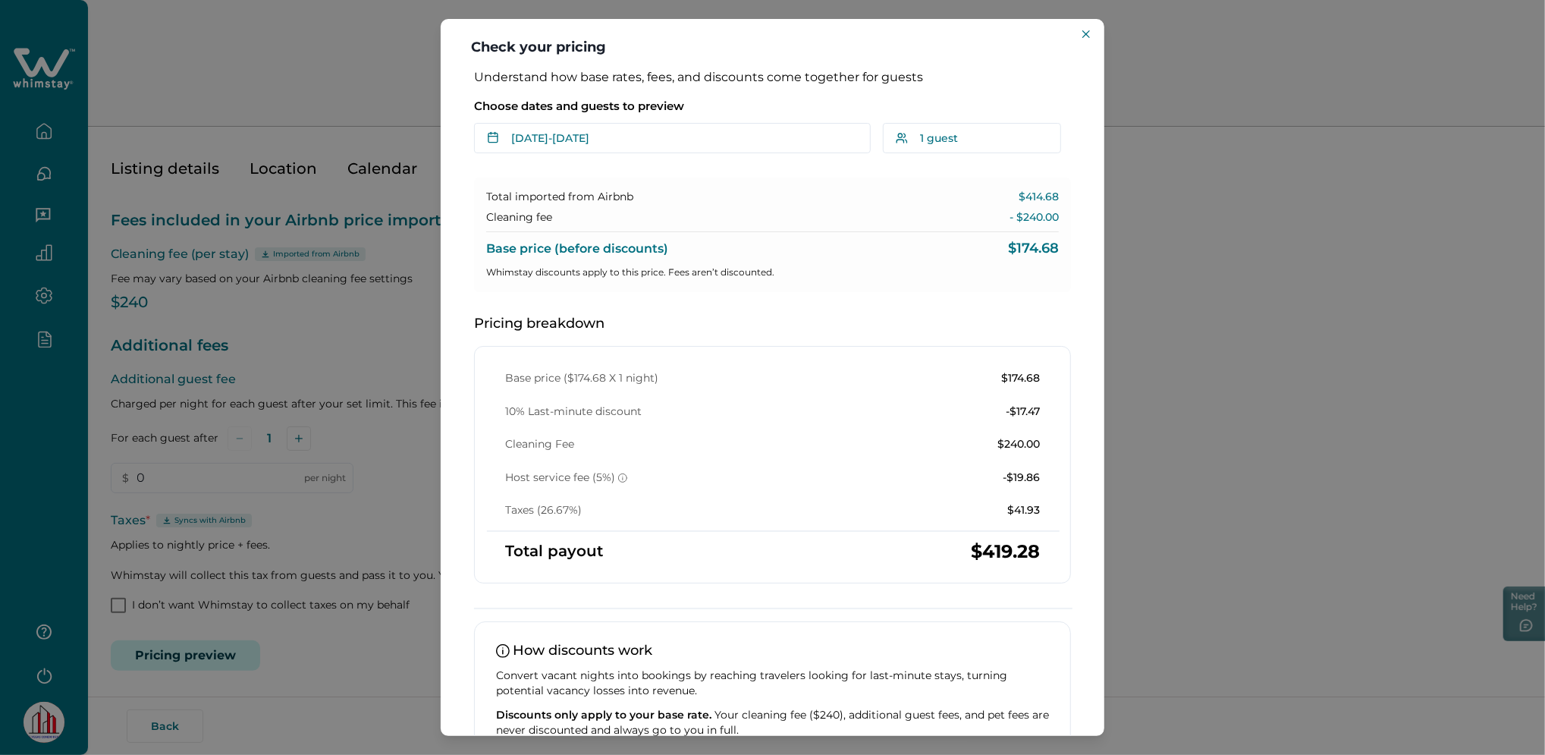
click at [250, 378] on div "Check your pricing Understand how base rates, fees, and discounts come together…" at bounding box center [772, 377] width 1545 height 755
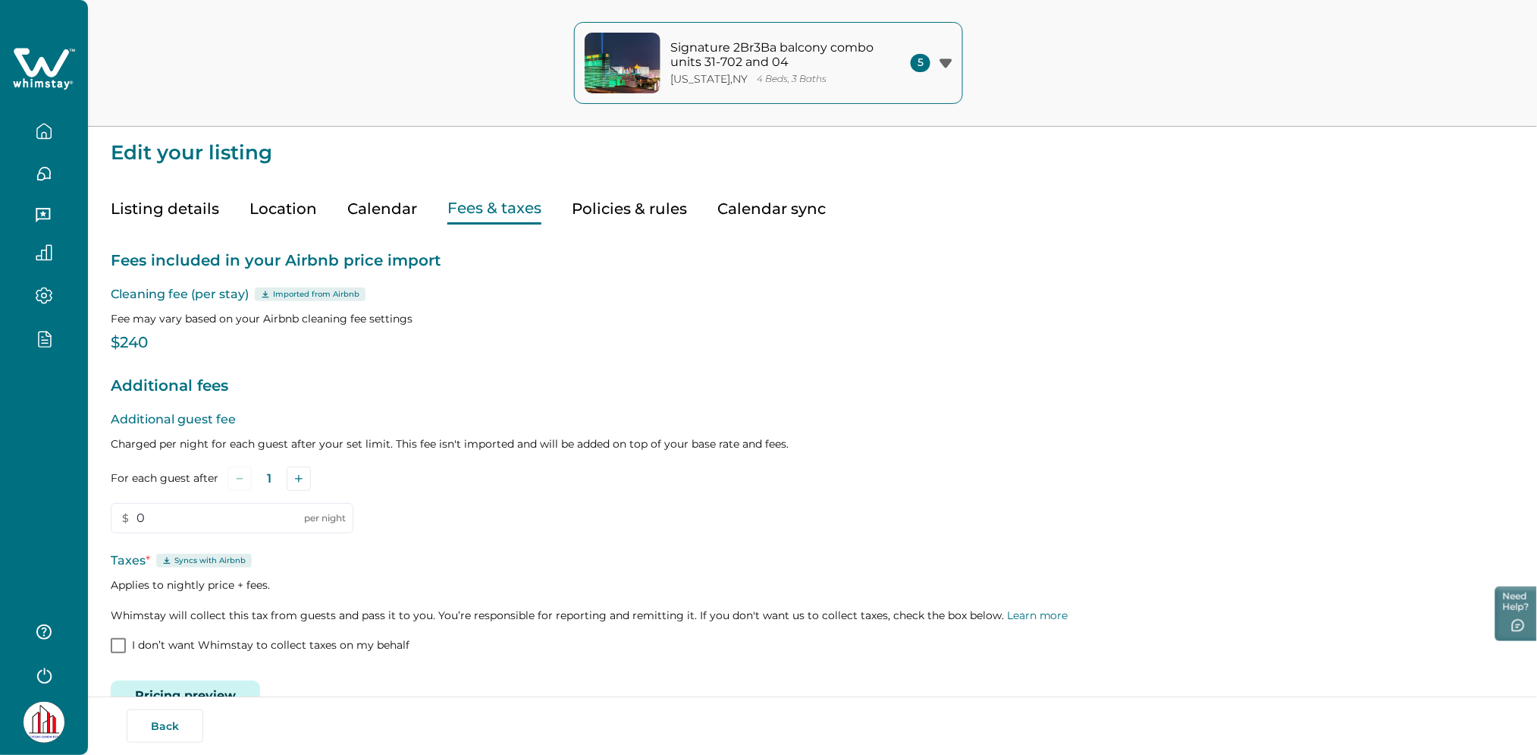
click at [183, 210] on button "Listing details" at bounding box center [165, 208] width 108 height 31
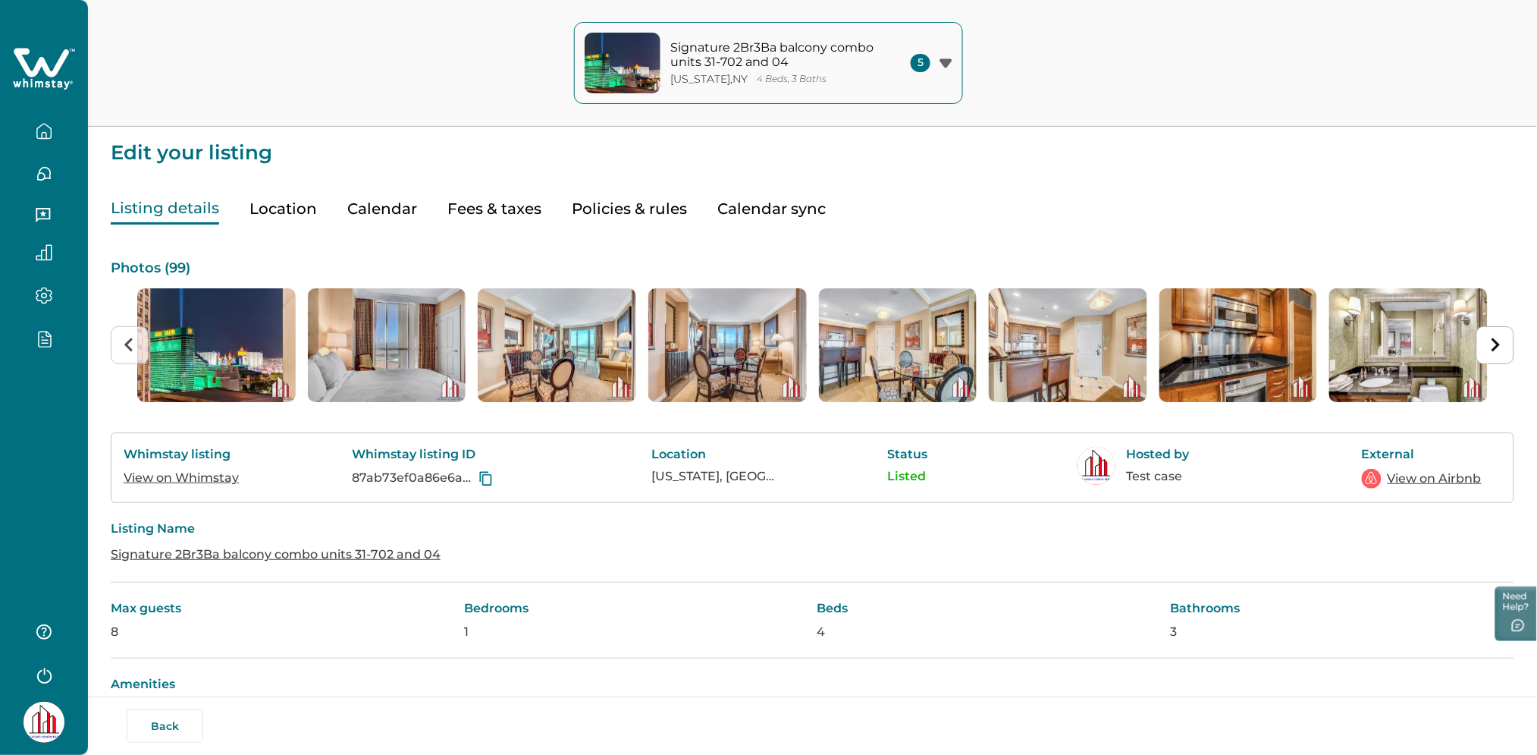
click at [196, 476] on link "View on Whimstay" at bounding box center [181, 477] width 115 height 14
click at [449, 202] on button "Fees & taxes" at bounding box center [494, 208] width 94 height 31
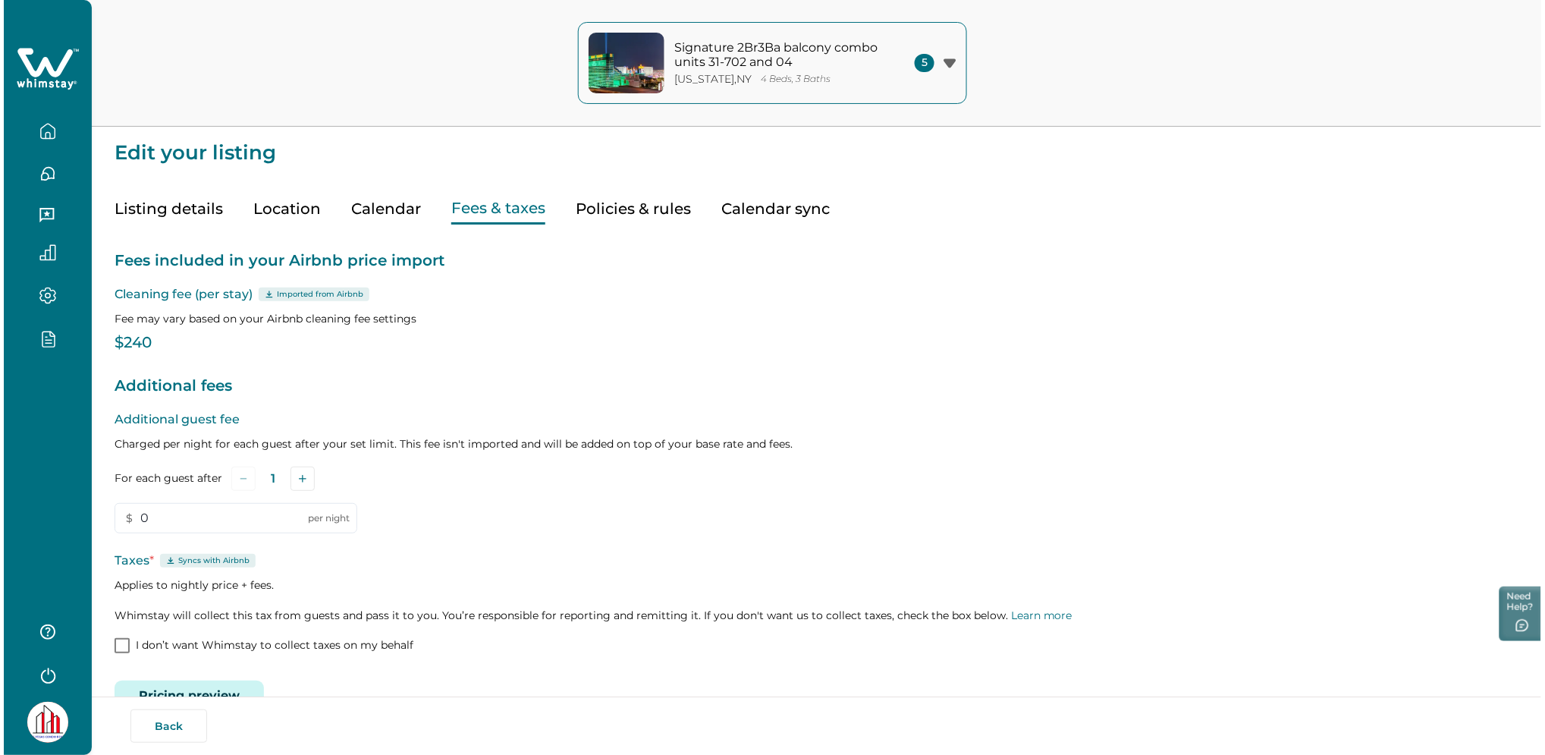
scroll to position [40, 0]
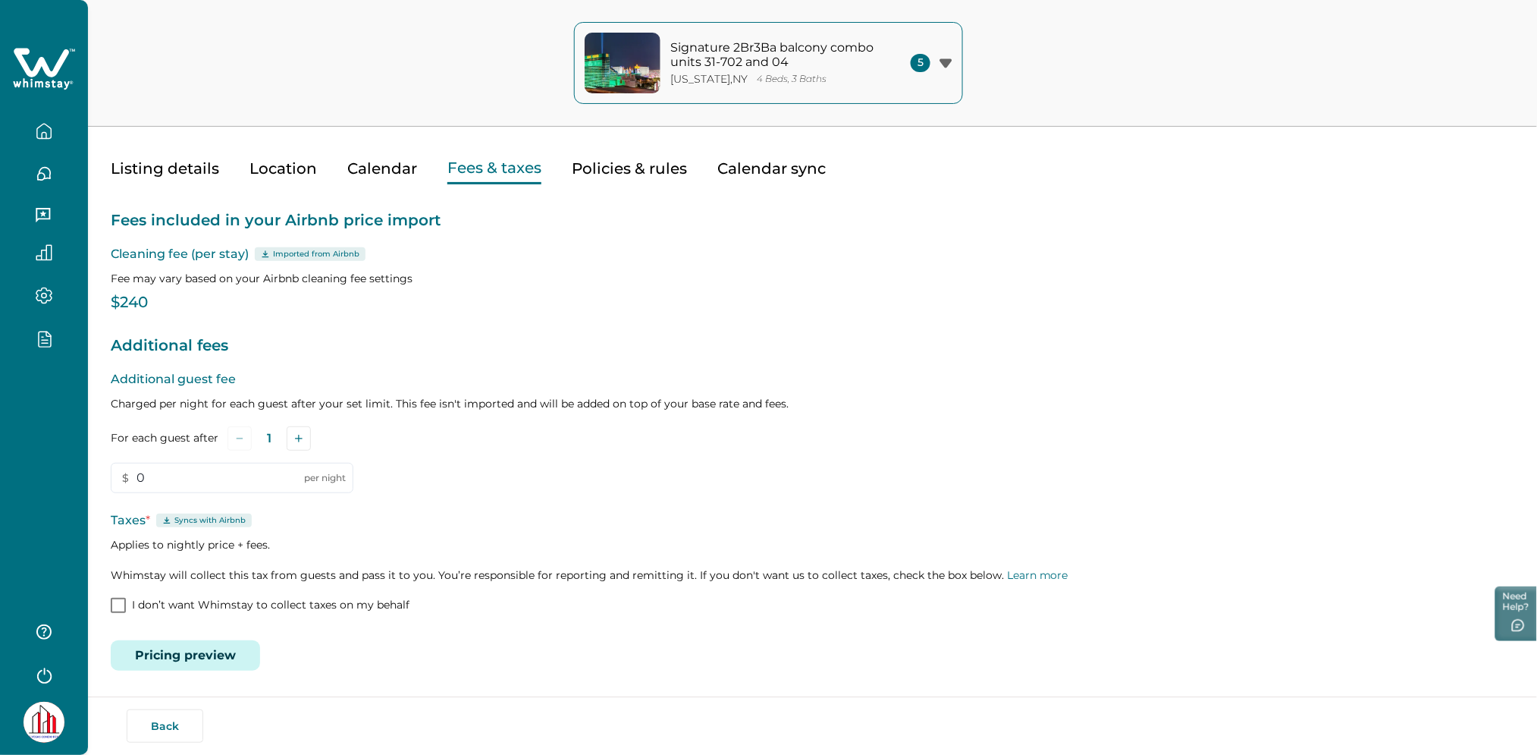
click at [183, 642] on button "Pricing preview" at bounding box center [185, 655] width 149 height 30
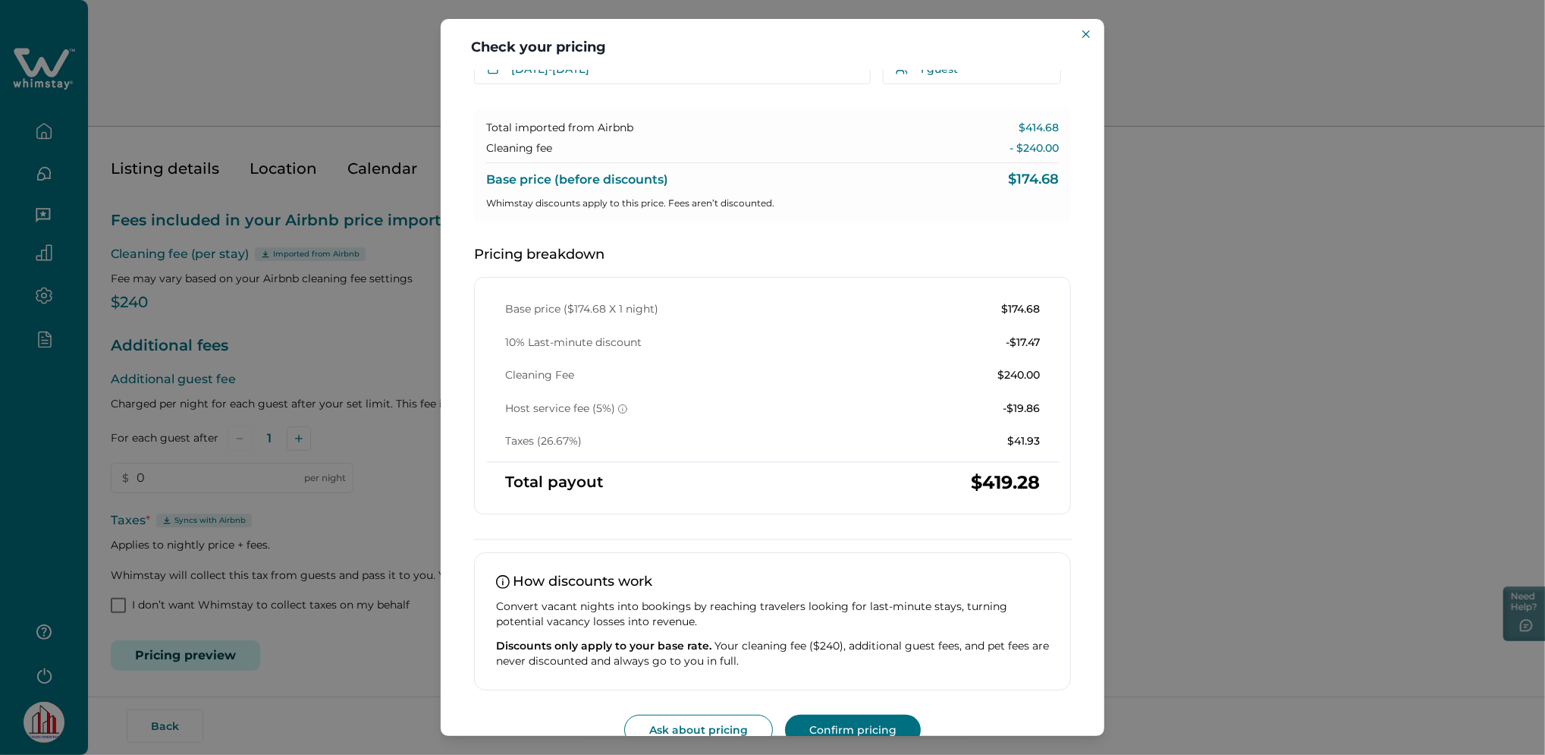
scroll to position [97, 0]
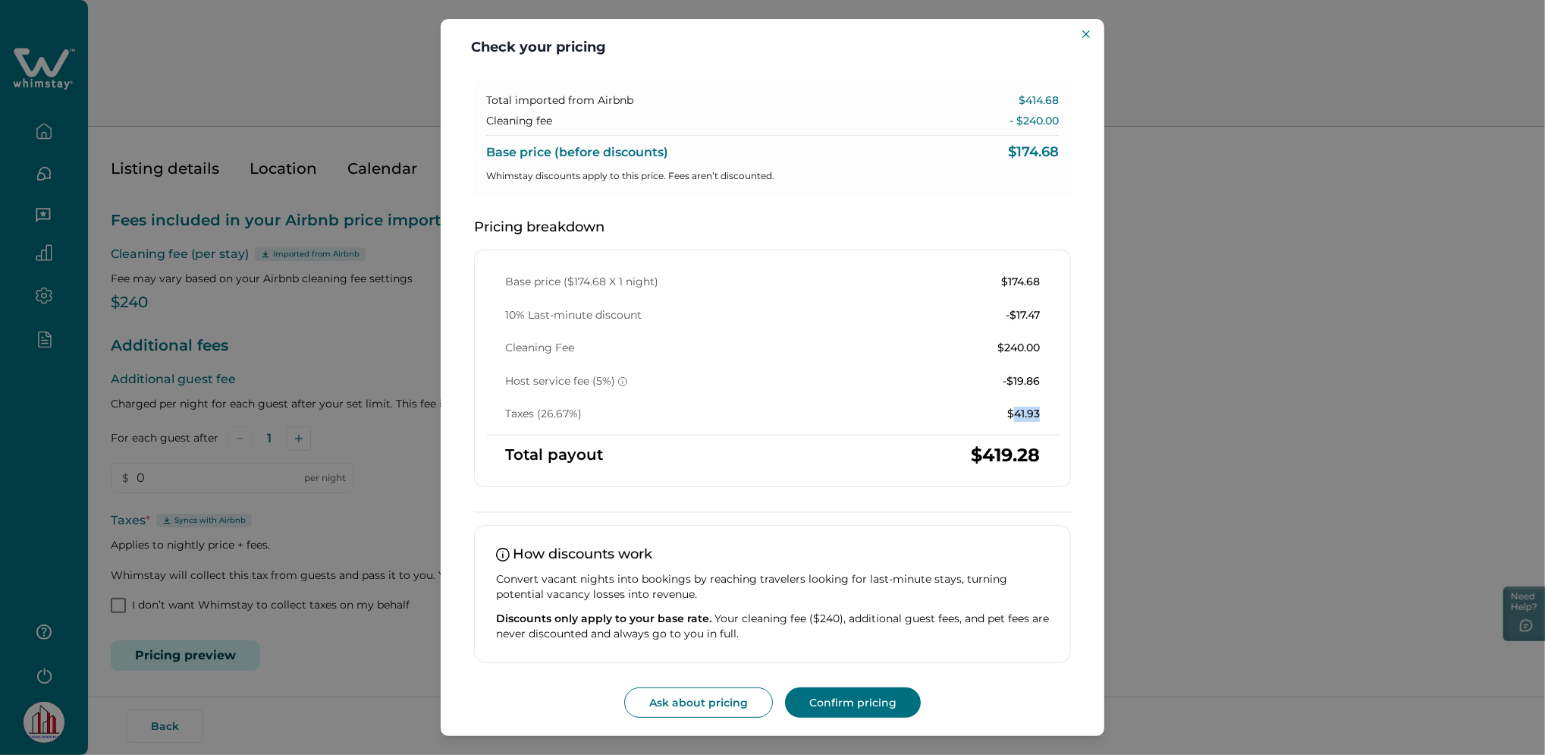
drag, startPoint x: 1009, startPoint y: 406, endPoint x: 1031, endPoint y: 407, distance: 22.8
click at [1031, 407] on p "$41.93" at bounding box center [1023, 413] width 33 height 15
click at [777, 407] on div "Taxes (26.67%) $41.93" at bounding box center [772, 413] width 535 height 15
drag, startPoint x: 504, startPoint y: 412, endPoint x: 1062, endPoint y: 417, distance: 557.4
click at [1062, 417] on div "Base price ($174.68 X 1 night) $174.68 10% Last-minute discount -$17.47 Cleanin…" at bounding box center [772, 368] width 597 height 237
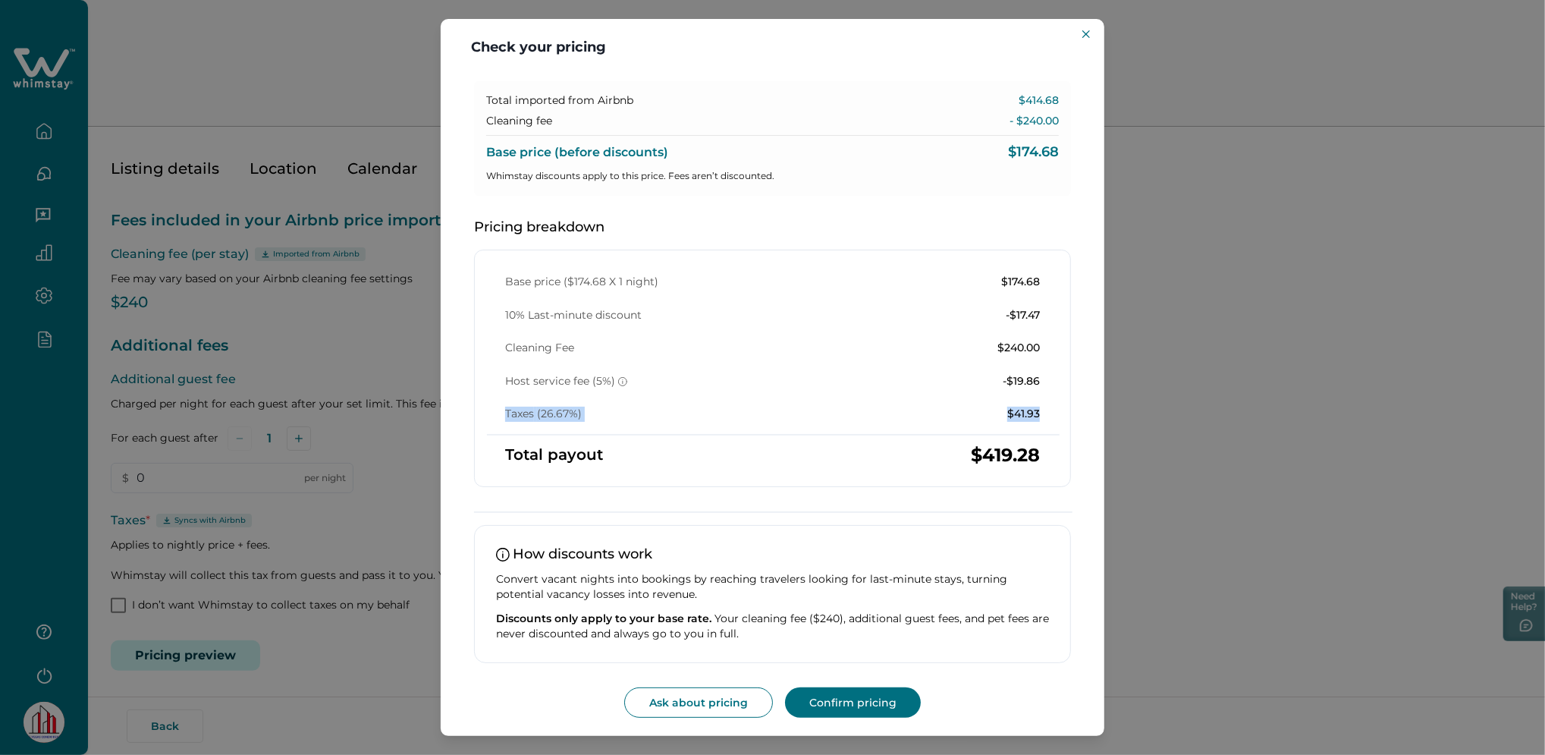
drag, startPoint x: 1062, startPoint y: 417, endPoint x: 946, endPoint y: 402, distance: 116.3
click at [946, 402] on div "Base price ($174.68 X 1 night) $174.68 10% Last-minute discount -$17.47 Cleanin…" at bounding box center [772, 348] width 571 height 147
click at [1012, 413] on p "$41.93" at bounding box center [1023, 413] width 33 height 15
drag, startPoint x: 1012, startPoint y: 413, endPoint x: 917, endPoint y: 445, distance: 100.0
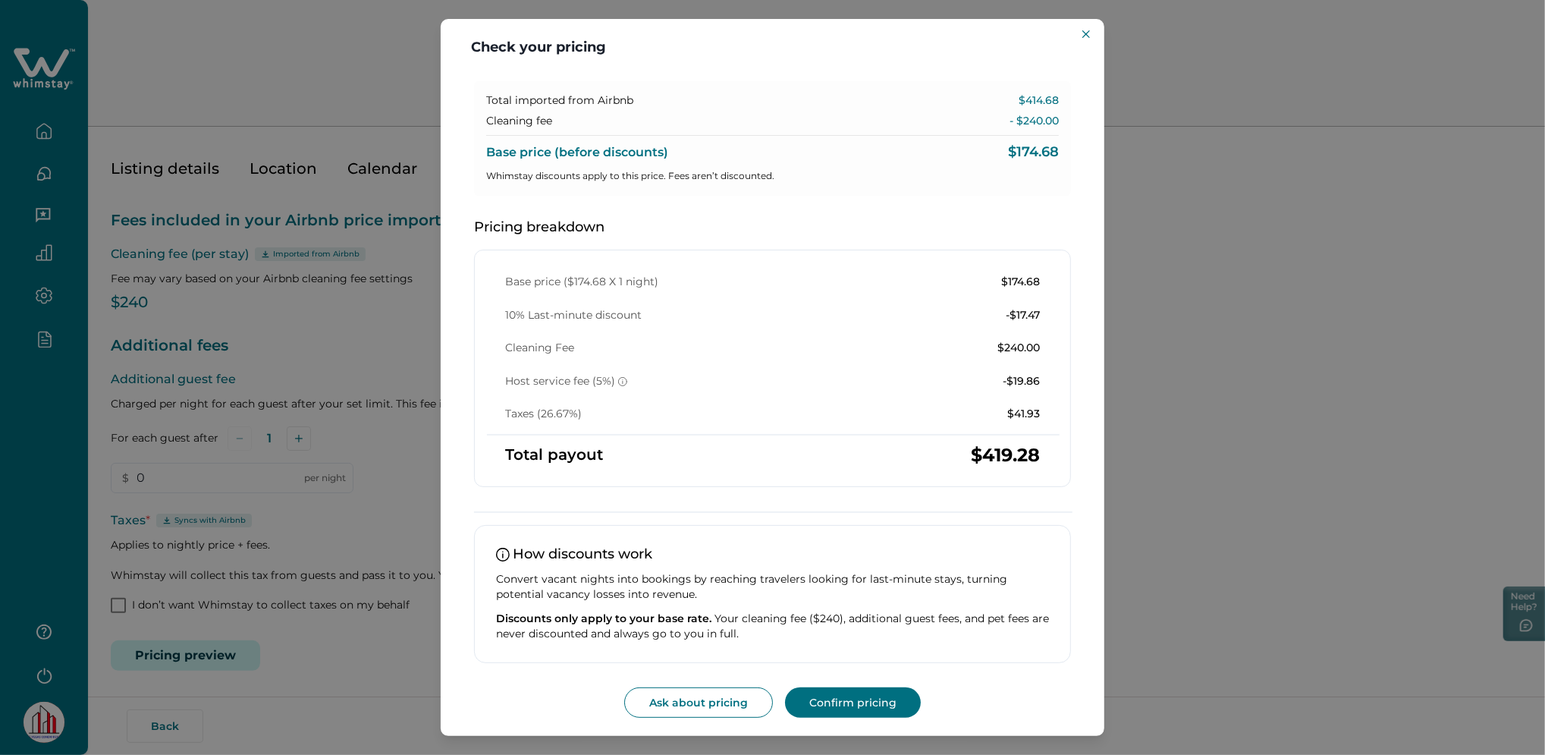
click at [917, 445] on div "Base price ($174.68 X 1 night) $174.68 10% Last-minute discount -$17.47 Cleanin…" at bounding box center [772, 368] width 597 height 237
drag, startPoint x: 542, startPoint y: 416, endPoint x: 579, endPoint y: 412, distance: 37.4
click at [579, 412] on p "Taxes (26.67%)" at bounding box center [543, 413] width 77 height 15
drag, startPoint x: 579, startPoint y: 412, endPoint x: 560, endPoint y: 410, distance: 19.8
click at [560, 410] on p "Taxes (26.67%)" at bounding box center [543, 413] width 77 height 15
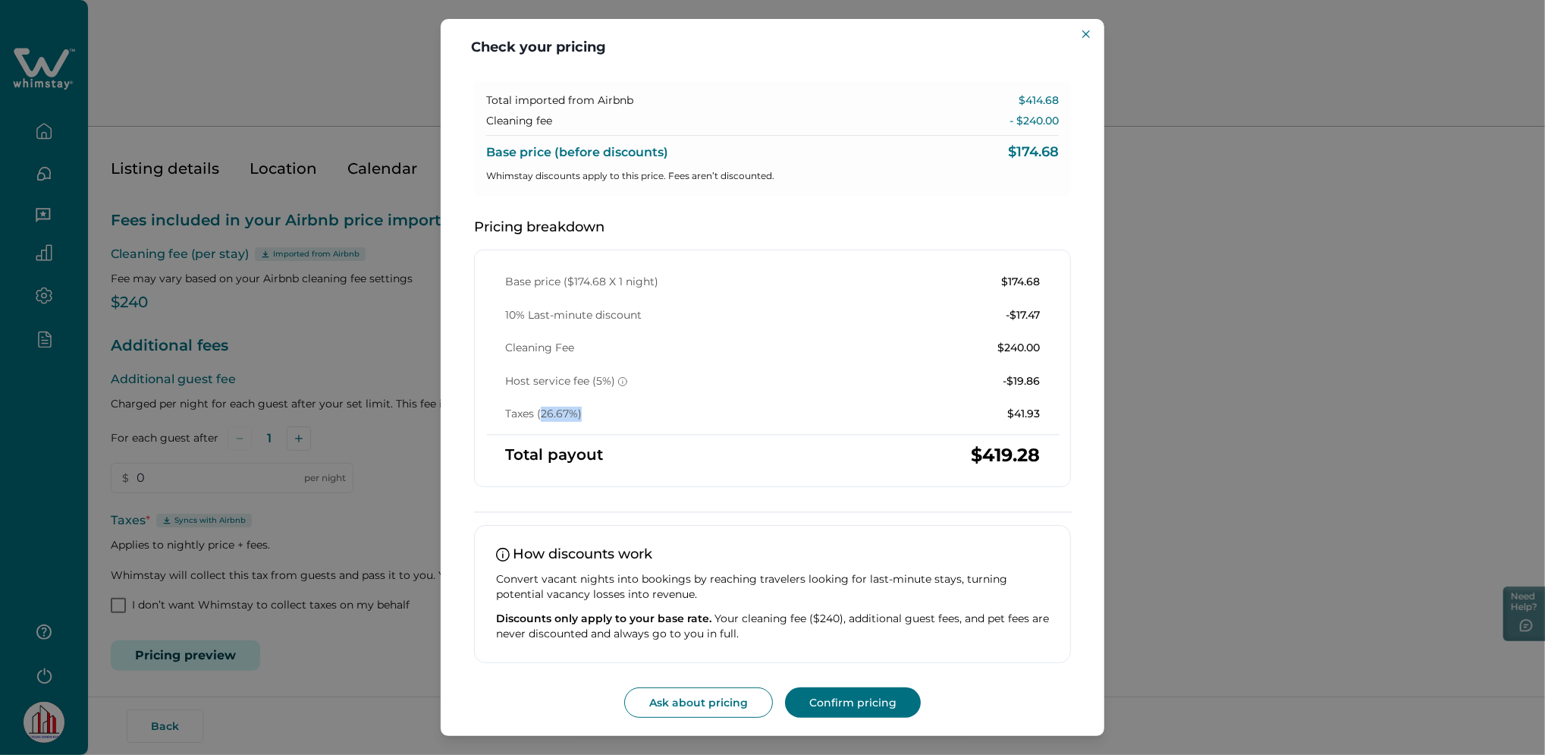
click at [568, 420] on p "Taxes (26.67%)" at bounding box center [543, 413] width 77 height 15
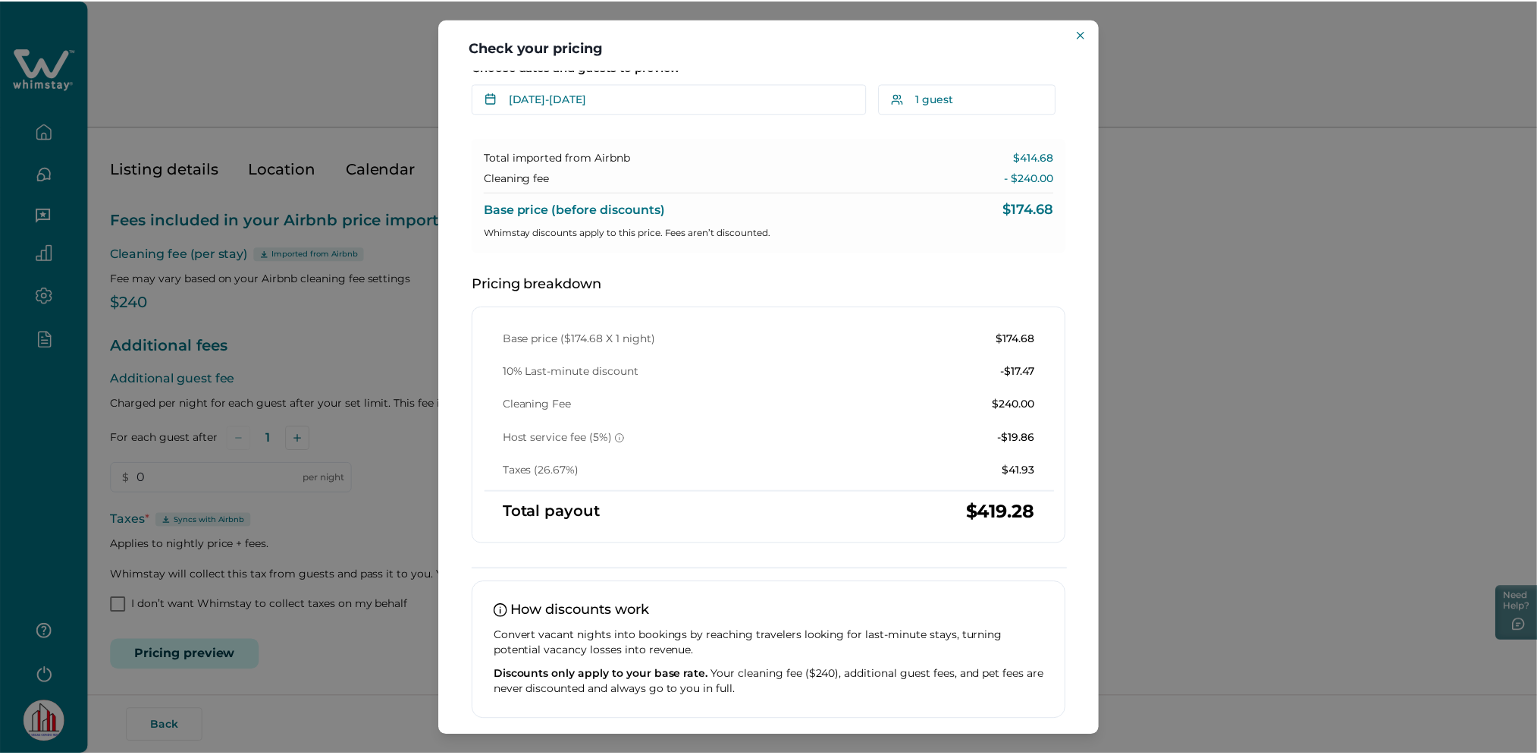
scroll to position [0, 0]
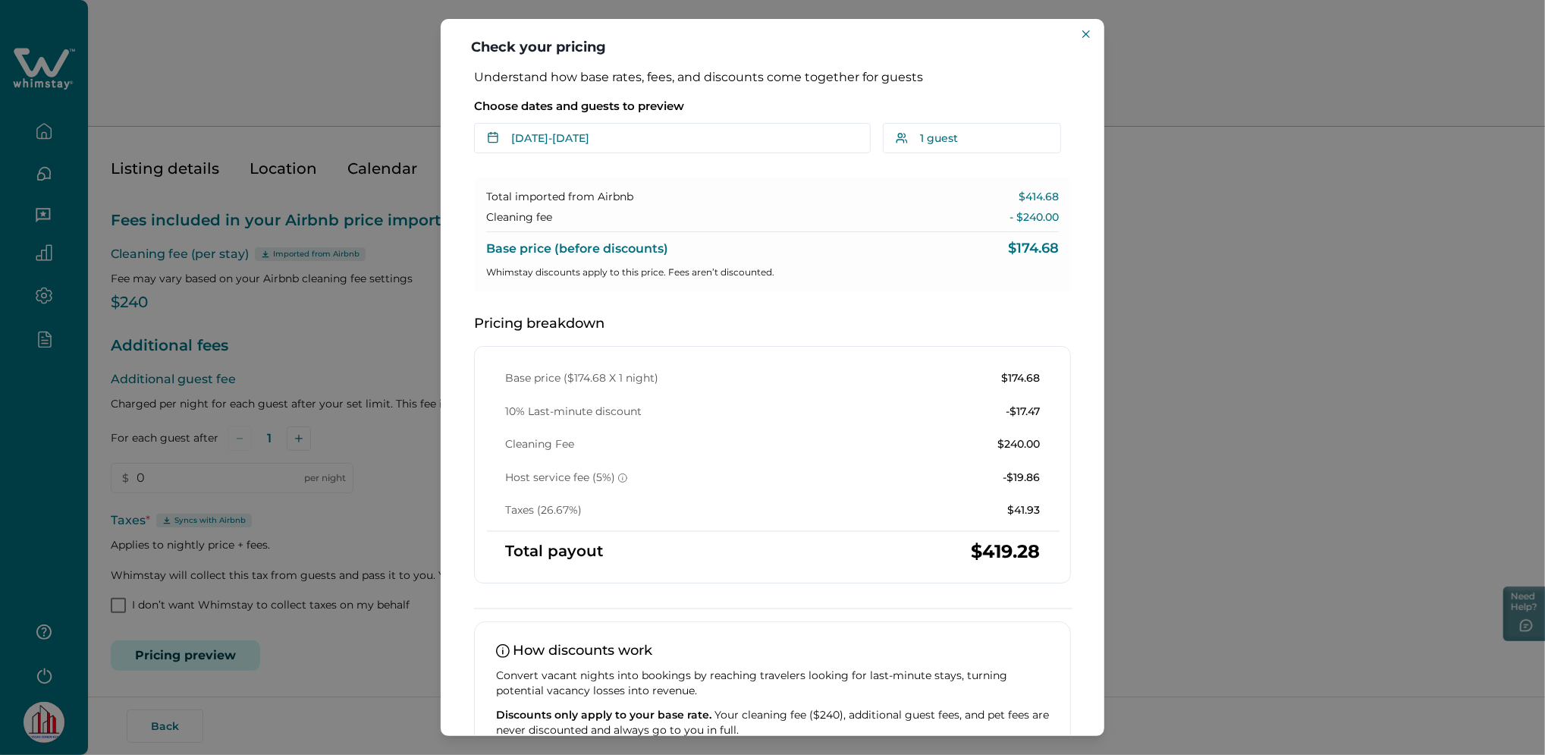
click at [356, 319] on div "Check your pricing Understand how base rates, fees, and discounts come together…" at bounding box center [772, 377] width 1545 height 755
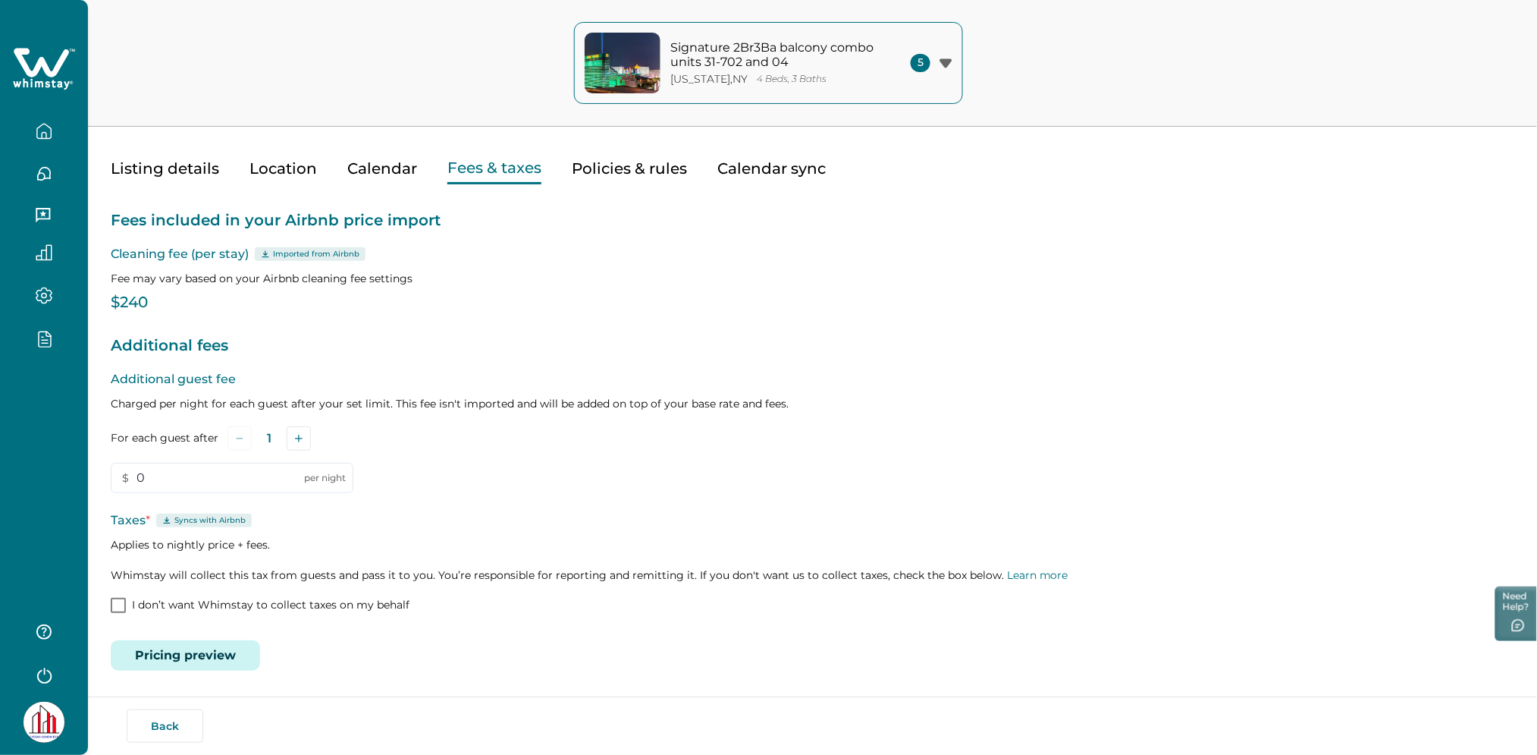
click at [352, 174] on button "Calendar" at bounding box center [382, 168] width 70 height 31
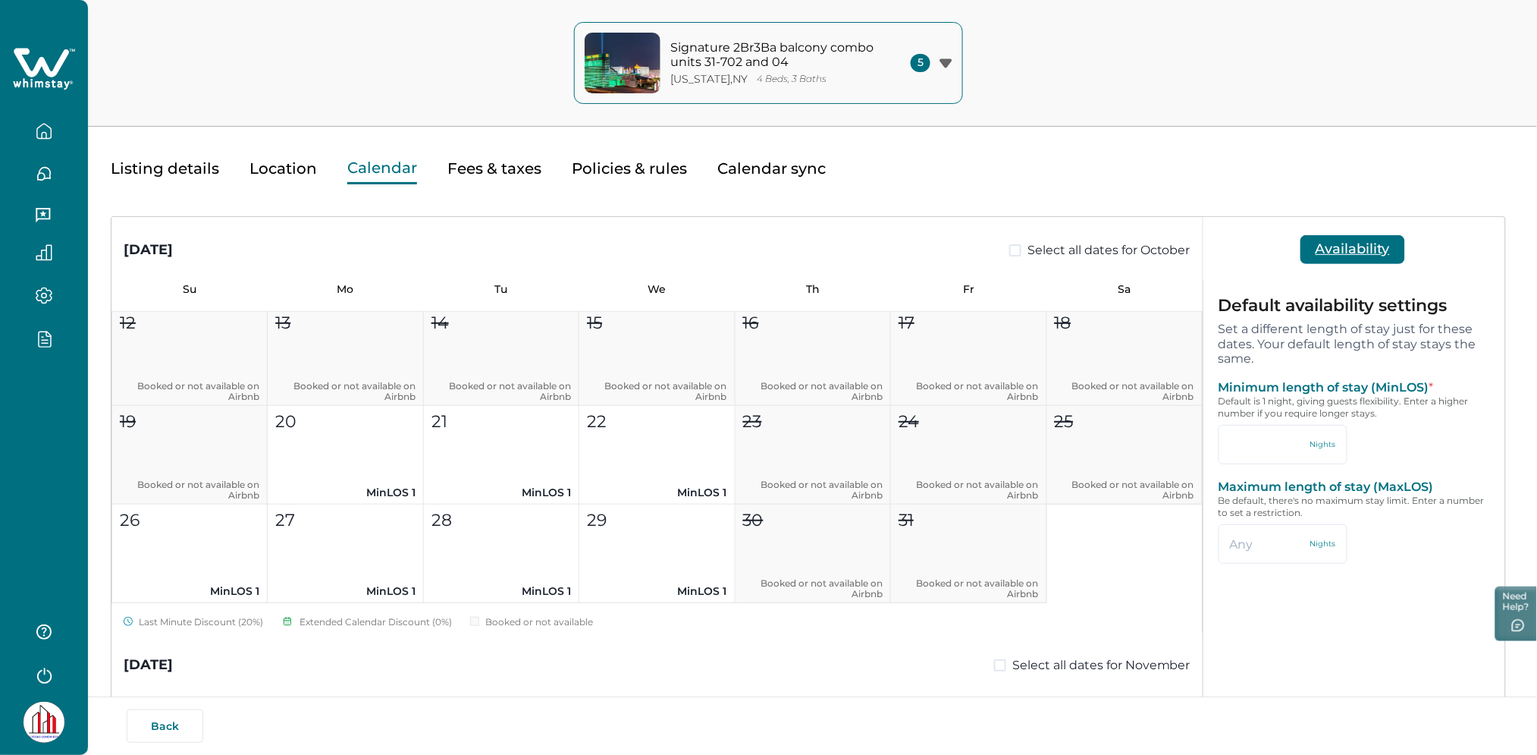
scroll to position [101, 0]
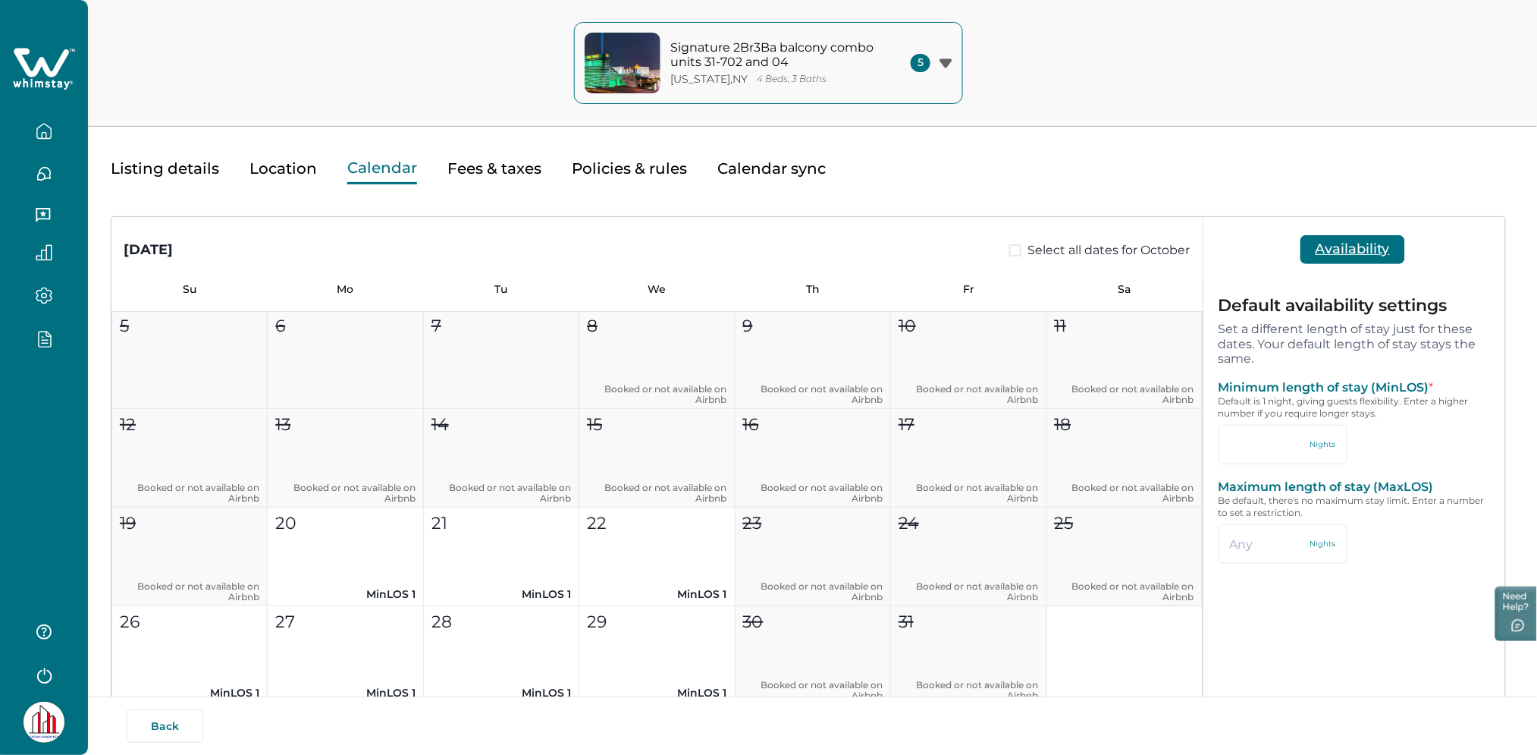
click at [27, 452] on div at bounding box center [44, 377] width 88 height 755
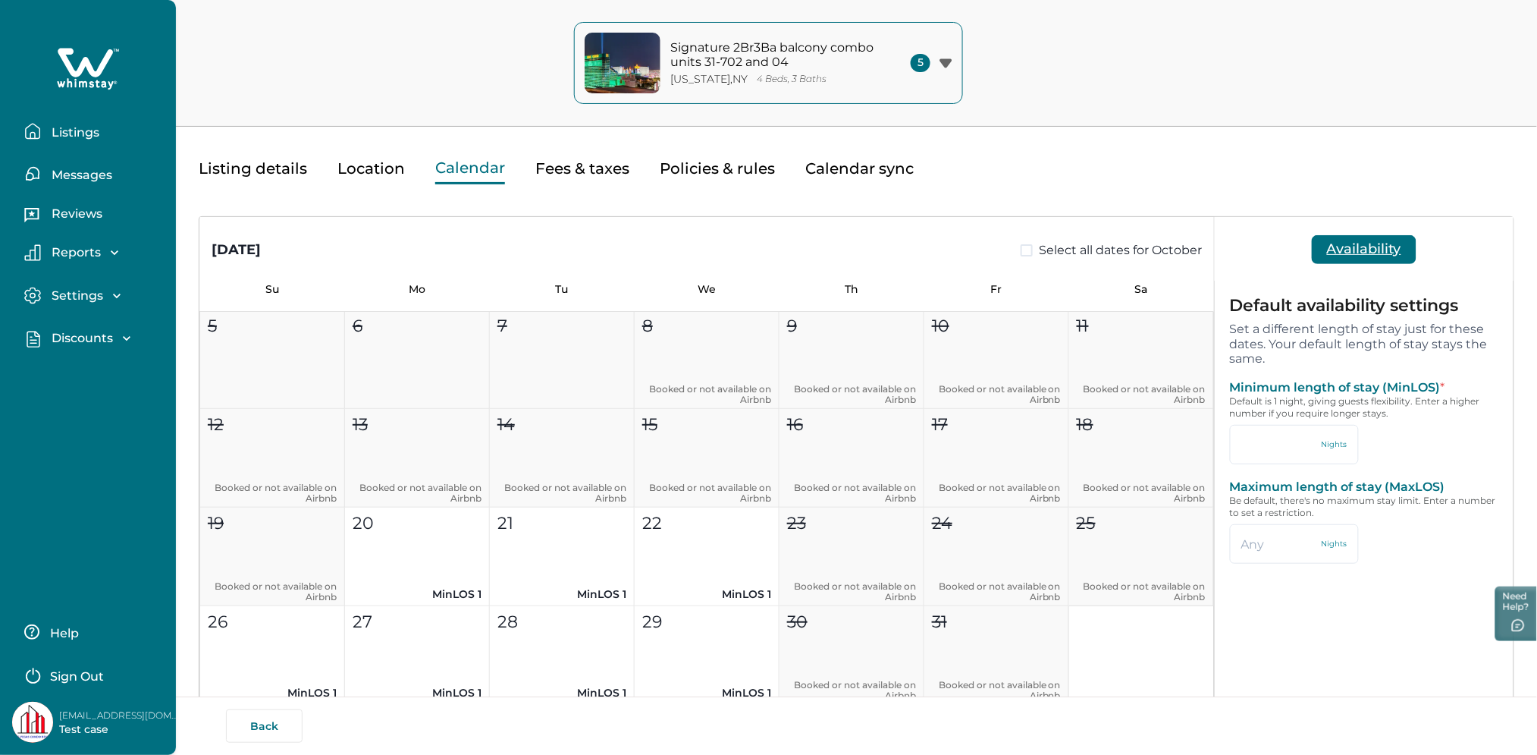
click at [73, 331] on p "Discounts" at bounding box center [80, 338] width 66 height 15
click at [103, 373] on p "Discounts" at bounding box center [80, 371] width 66 height 15
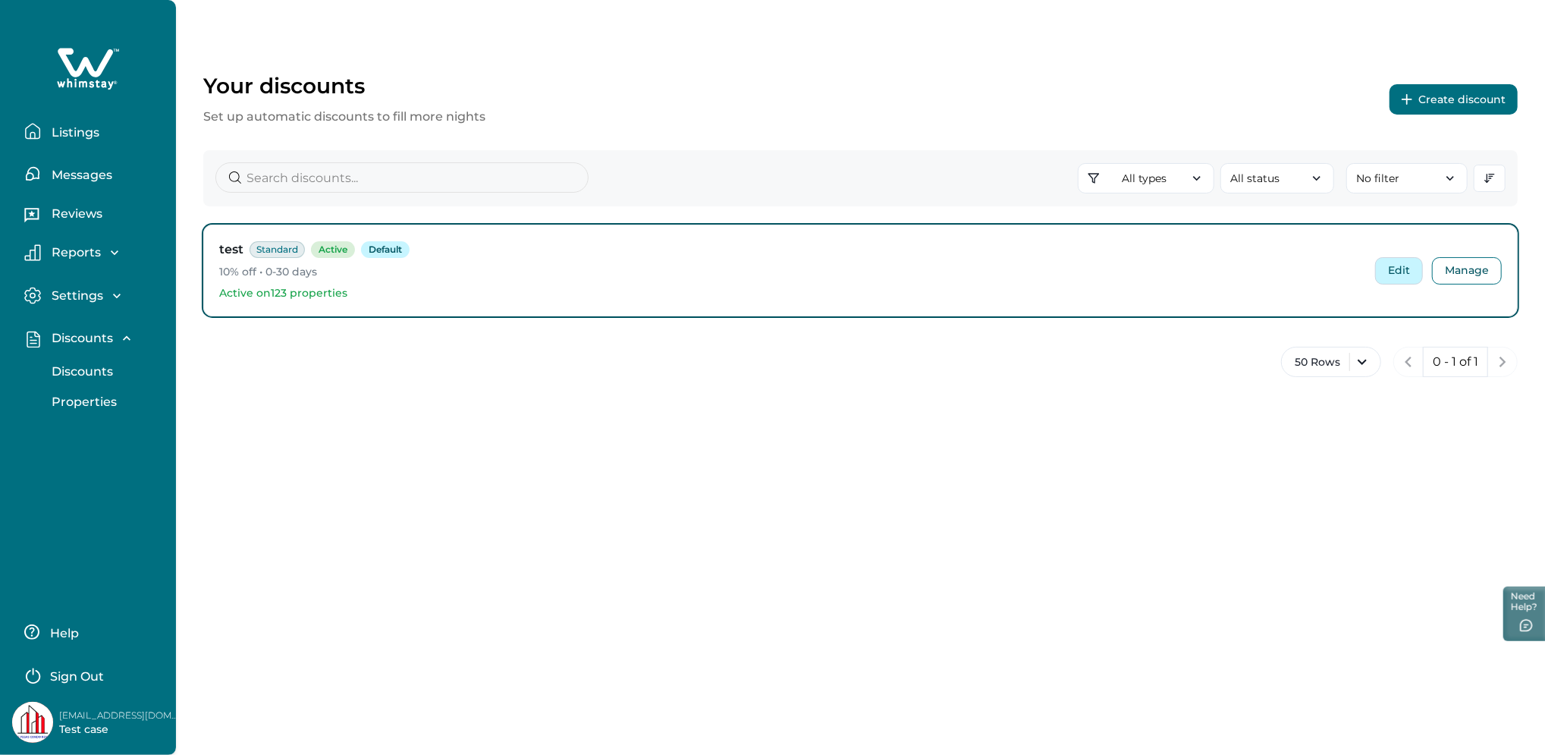
click at [1406, 268] on button "Edit" at bounding box center [1399, 270] width 48 height 27
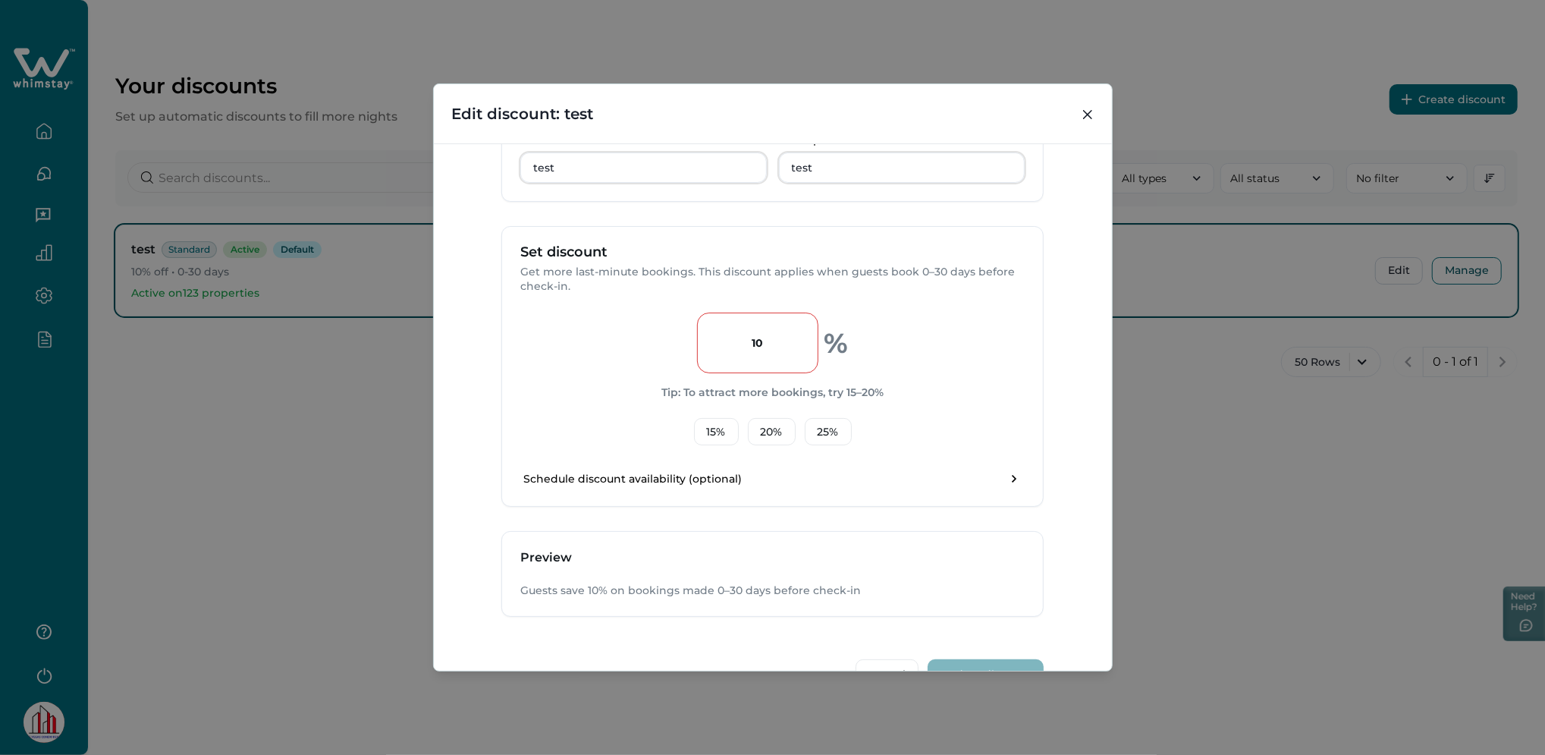
scroll to position [293, 0]
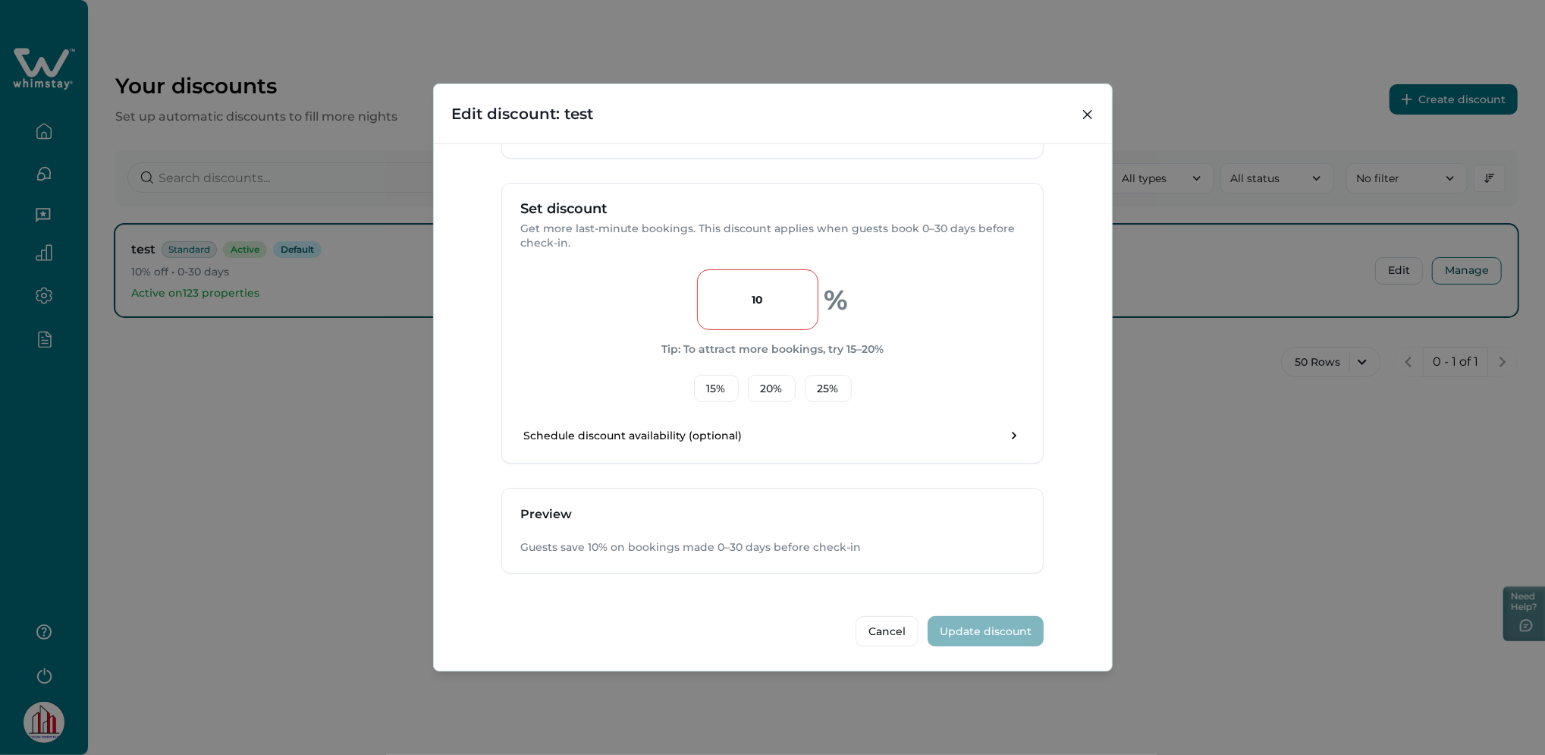
click at [1168, 450] on div "Edit discount: test Discount Type Standard (0-30 days) Discount bookings within…" at bounding box center [772, 377] width 1545 height 755
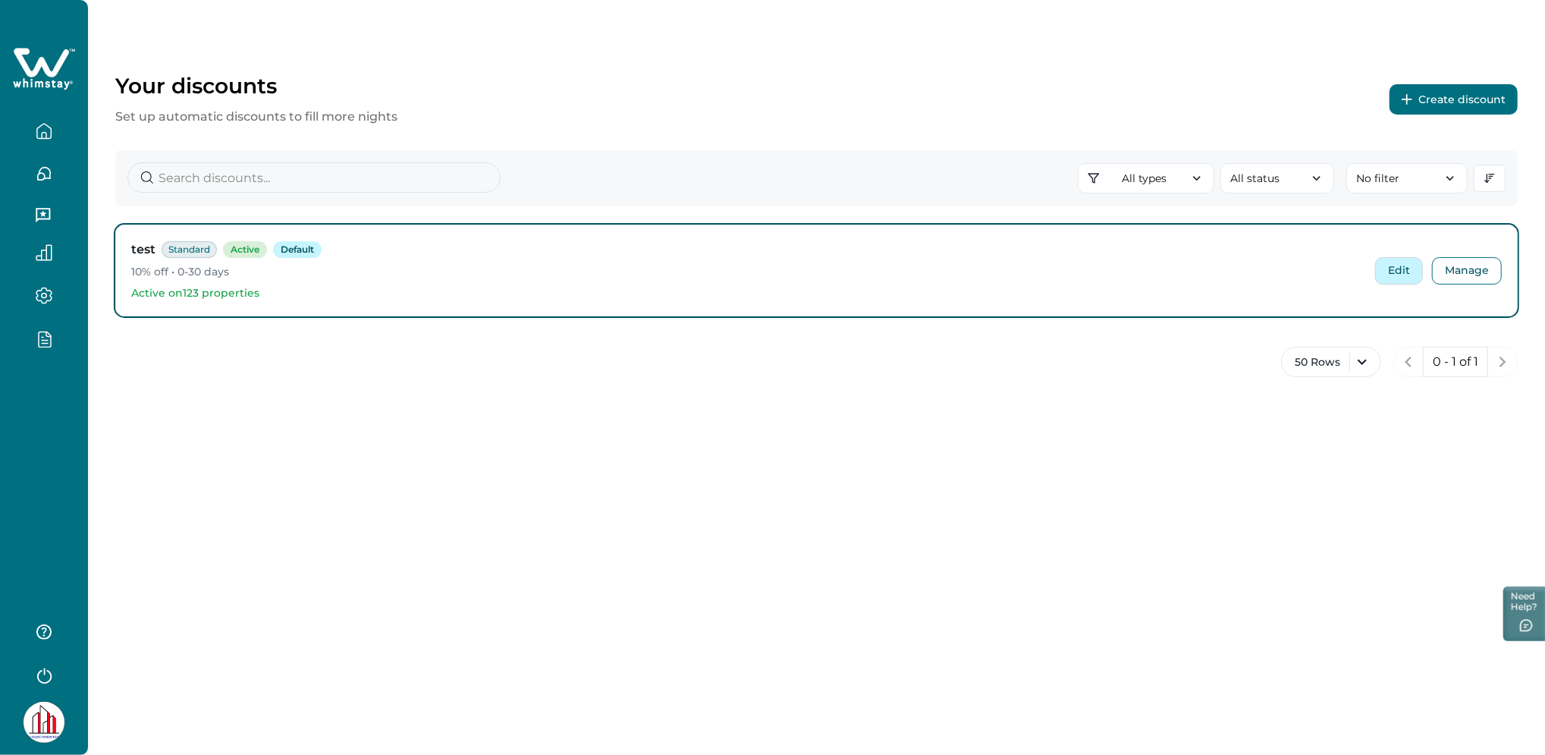
click at [1394, 275] on button "Edit" at bounding box center [1399, 270] width 48 height 27
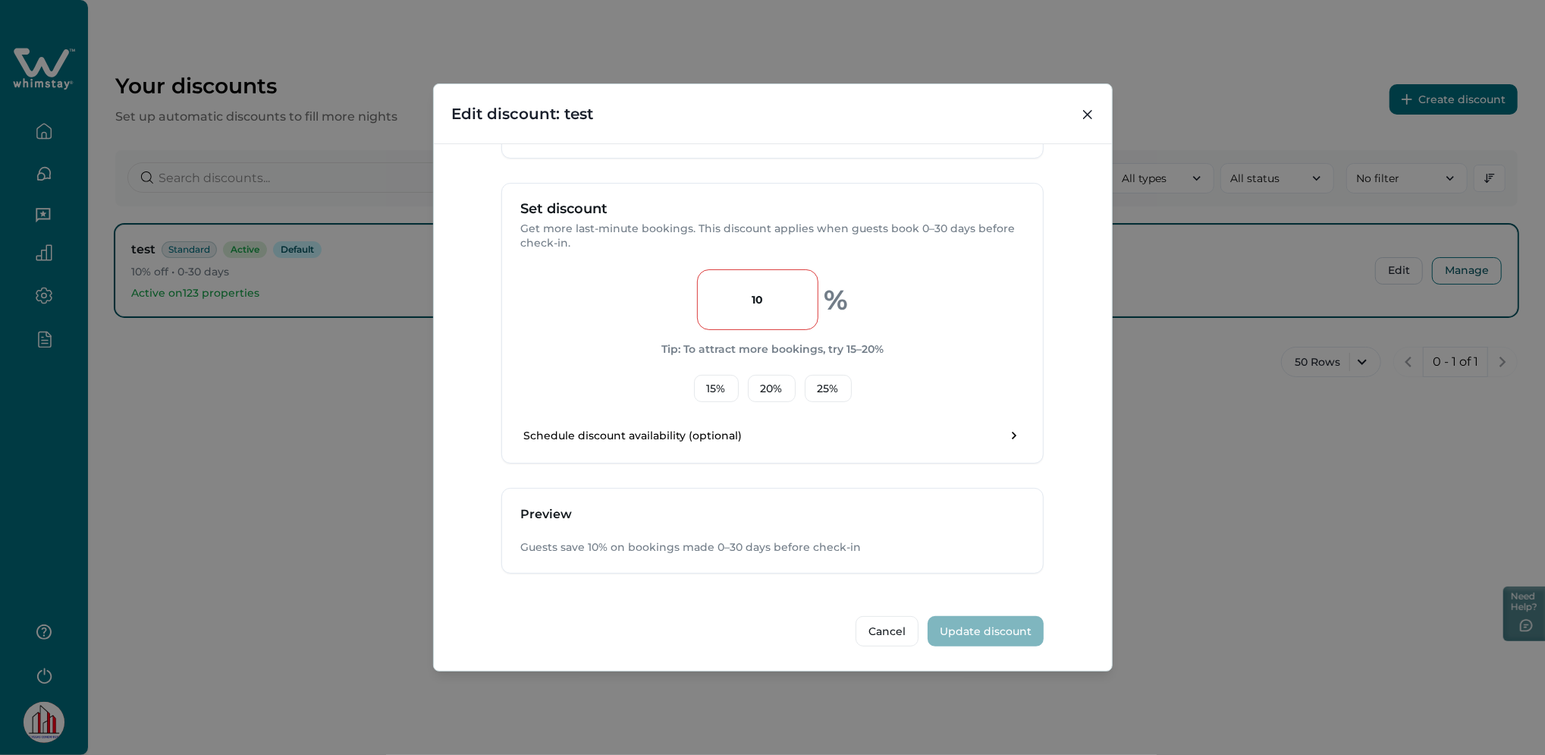
click at [1196, 452] on div "Edit discount: test Discount Type Standard (0-30 days) Discount bookings within…" at bounding box center [772, 377] width 1545 height 755
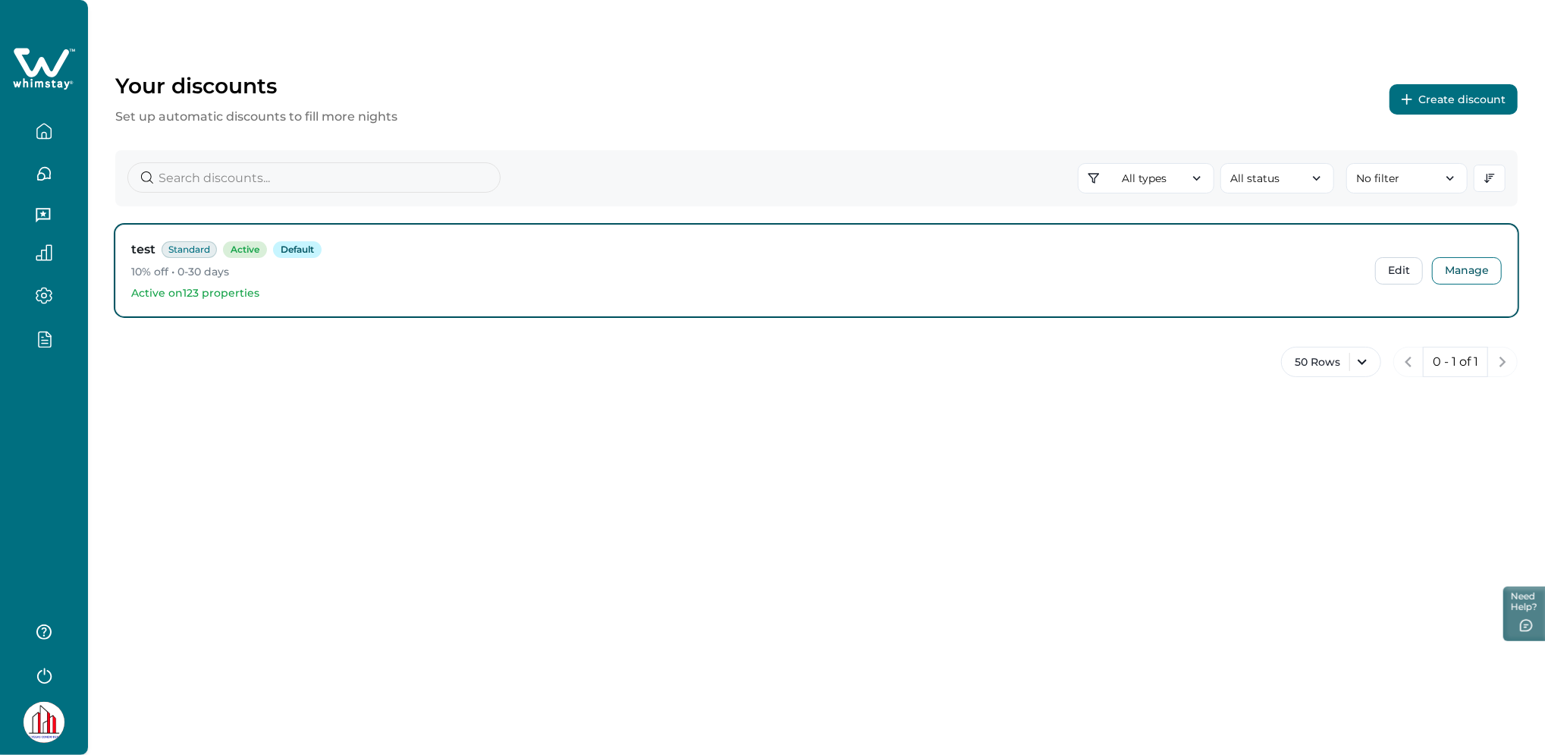
click at [32, 168] on button "button" at bounding box center [44, 174] width 64 height 30
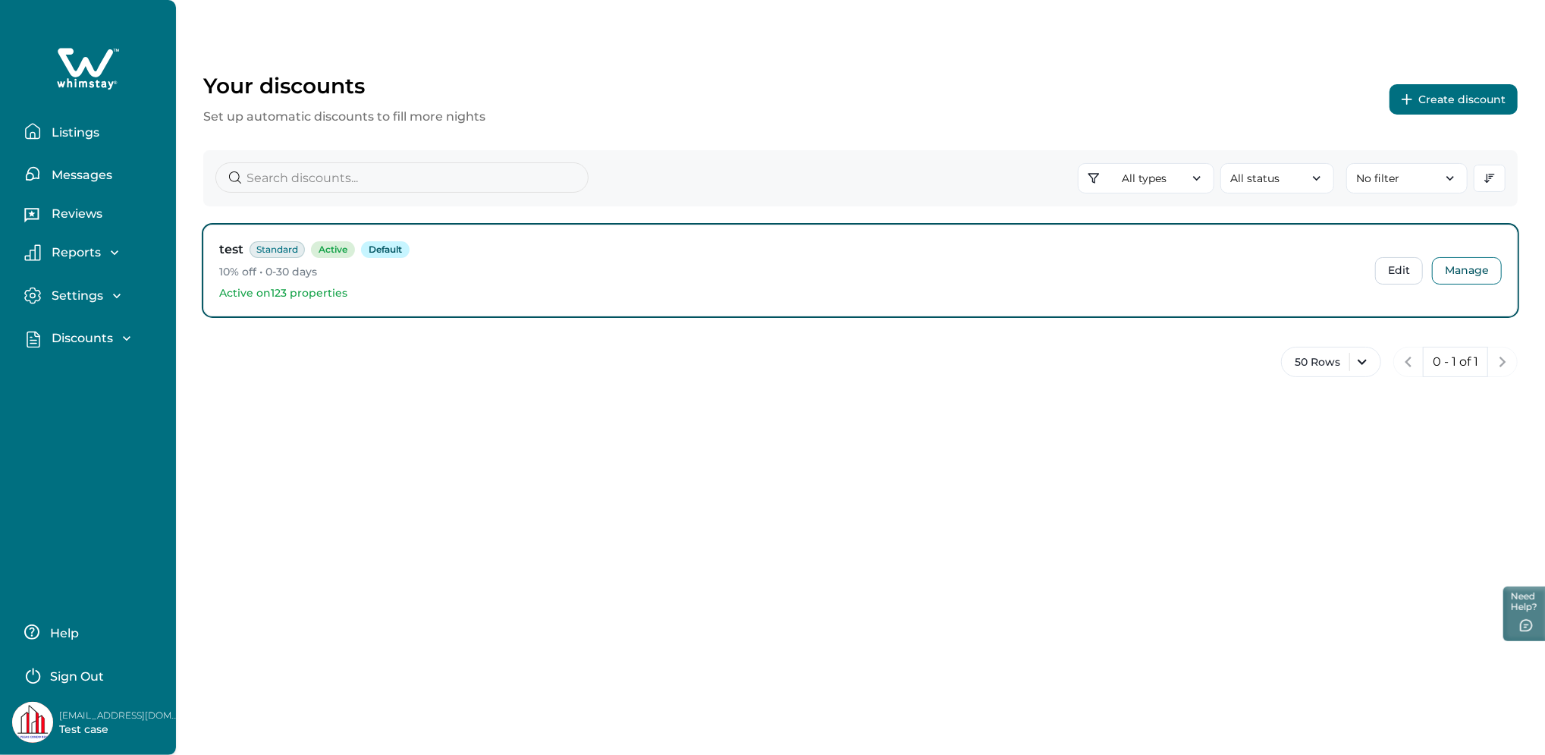
click at [80, 135] on p "Listings" at bounding box center [73, 132] width 52 height 15
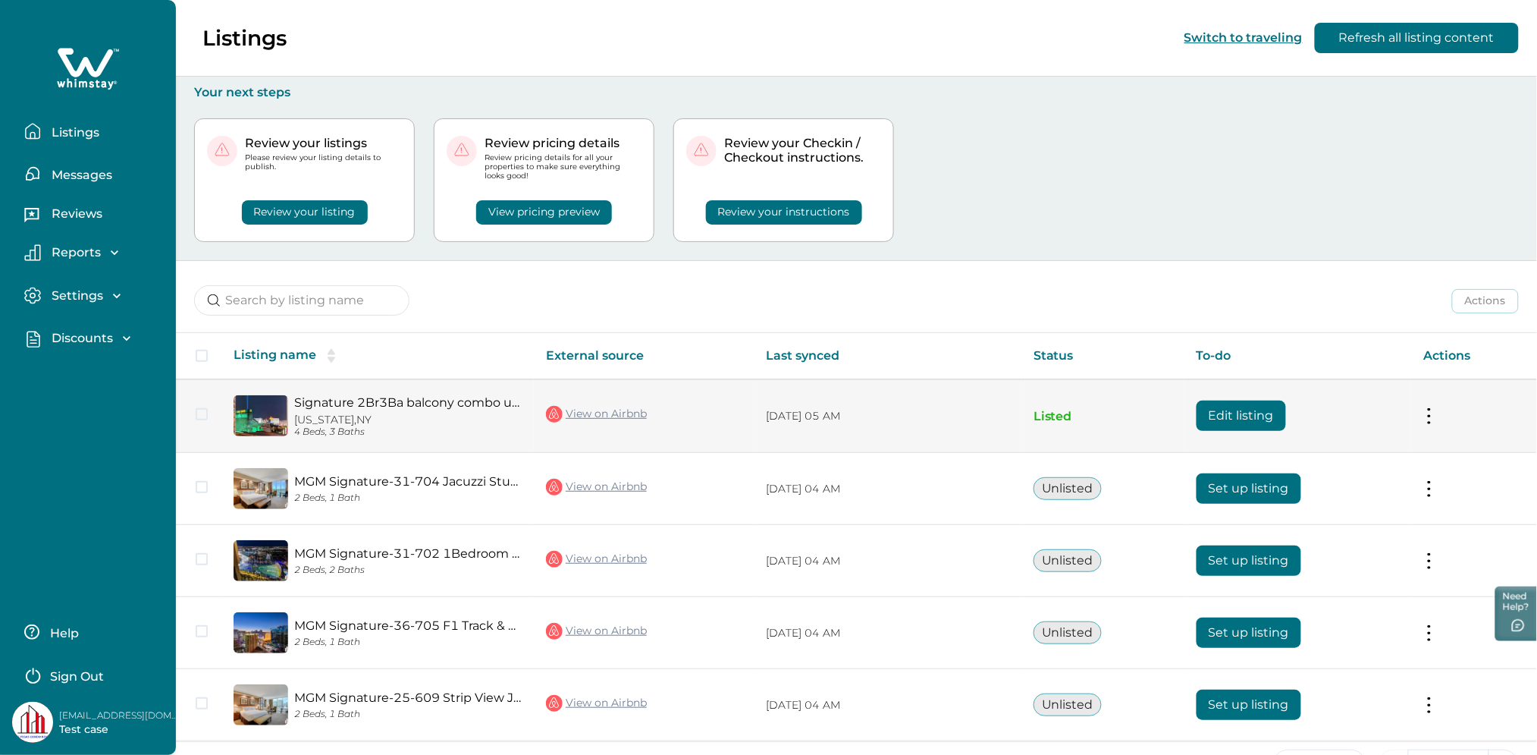
click at [1247, 412] on button "Edit listing" at bounding box center [1241, 415] width 89 height 30
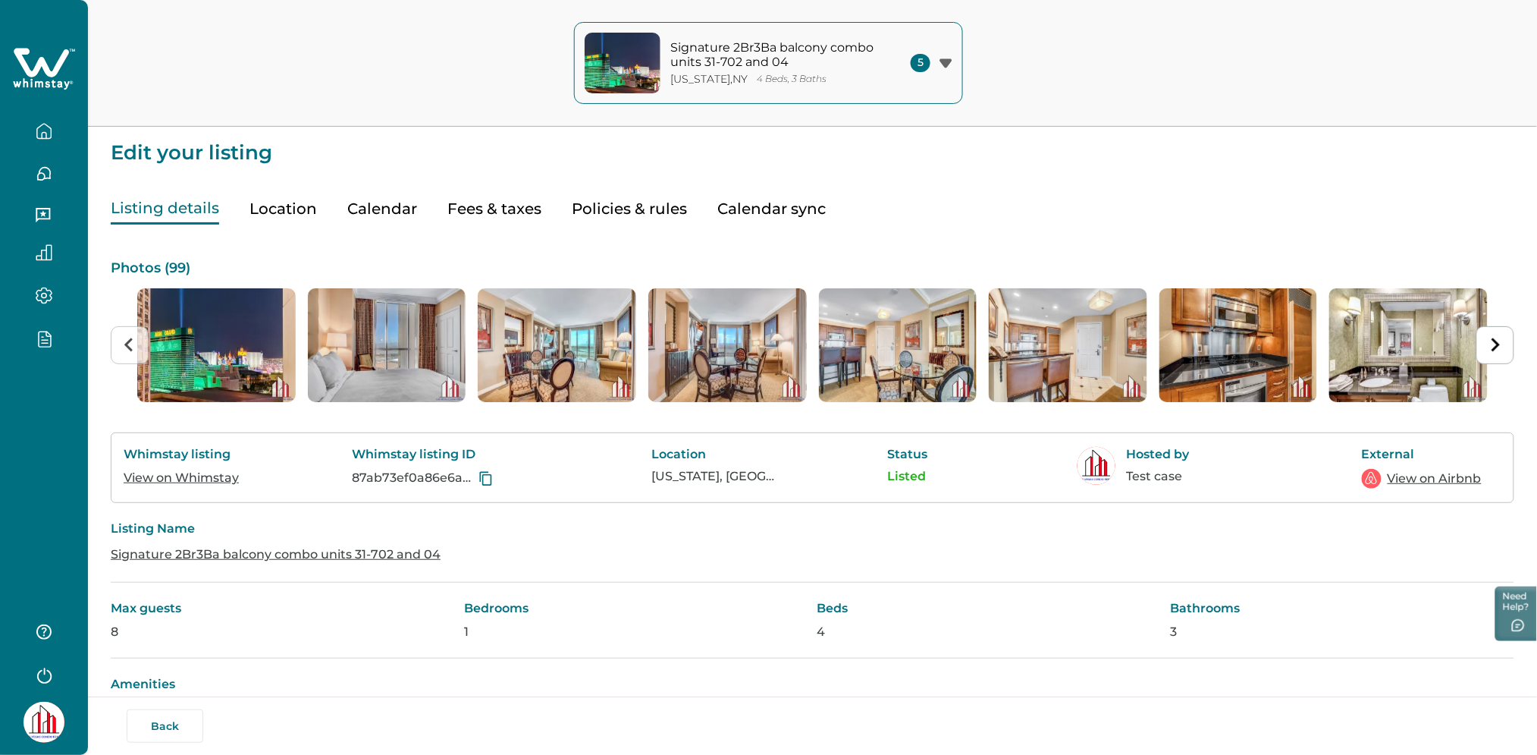
click at [46, 337] on icon "button" at bounding box center [44, 338] width 17 height 17
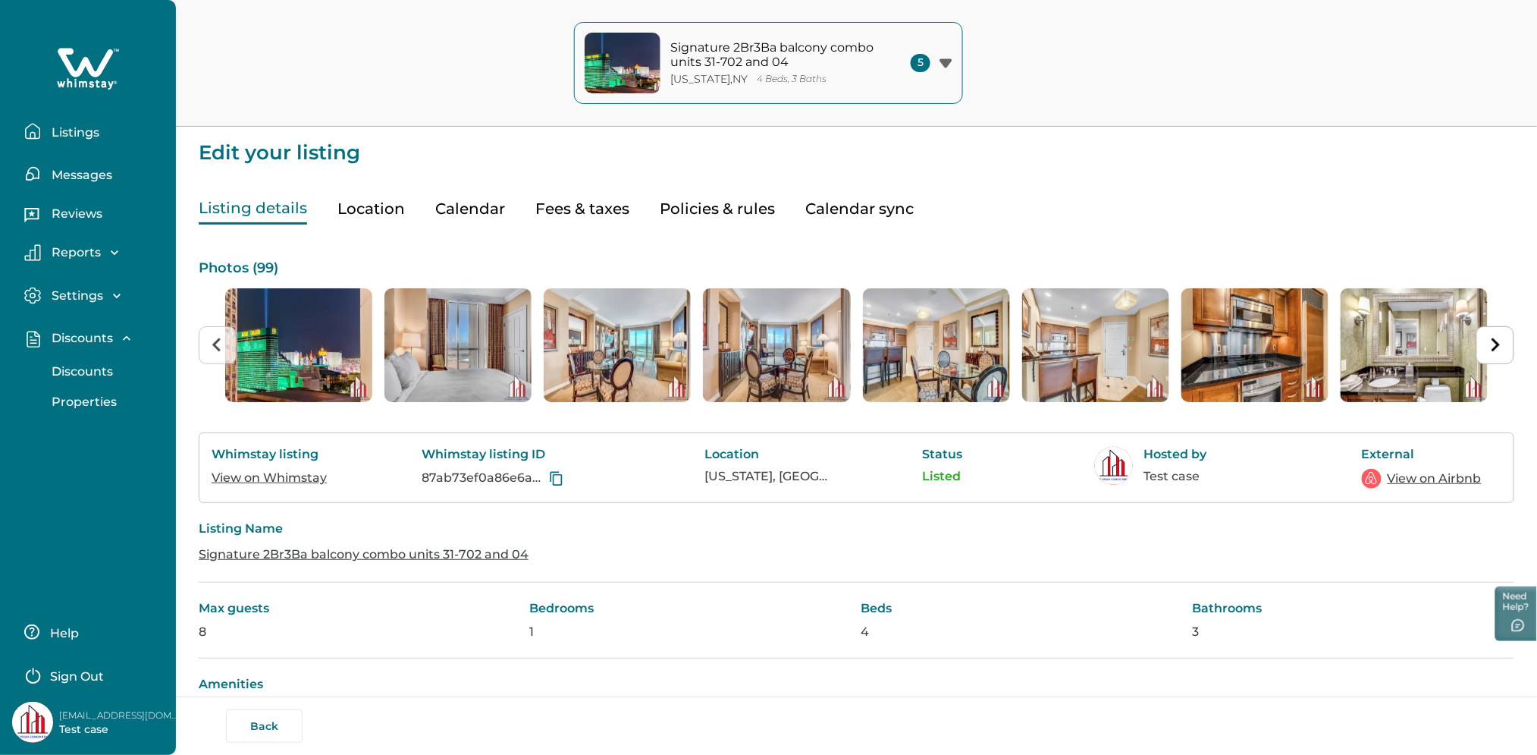
click at [78, 375] on p "Discounts" at bounding box center [80, 371] width 66 height 15
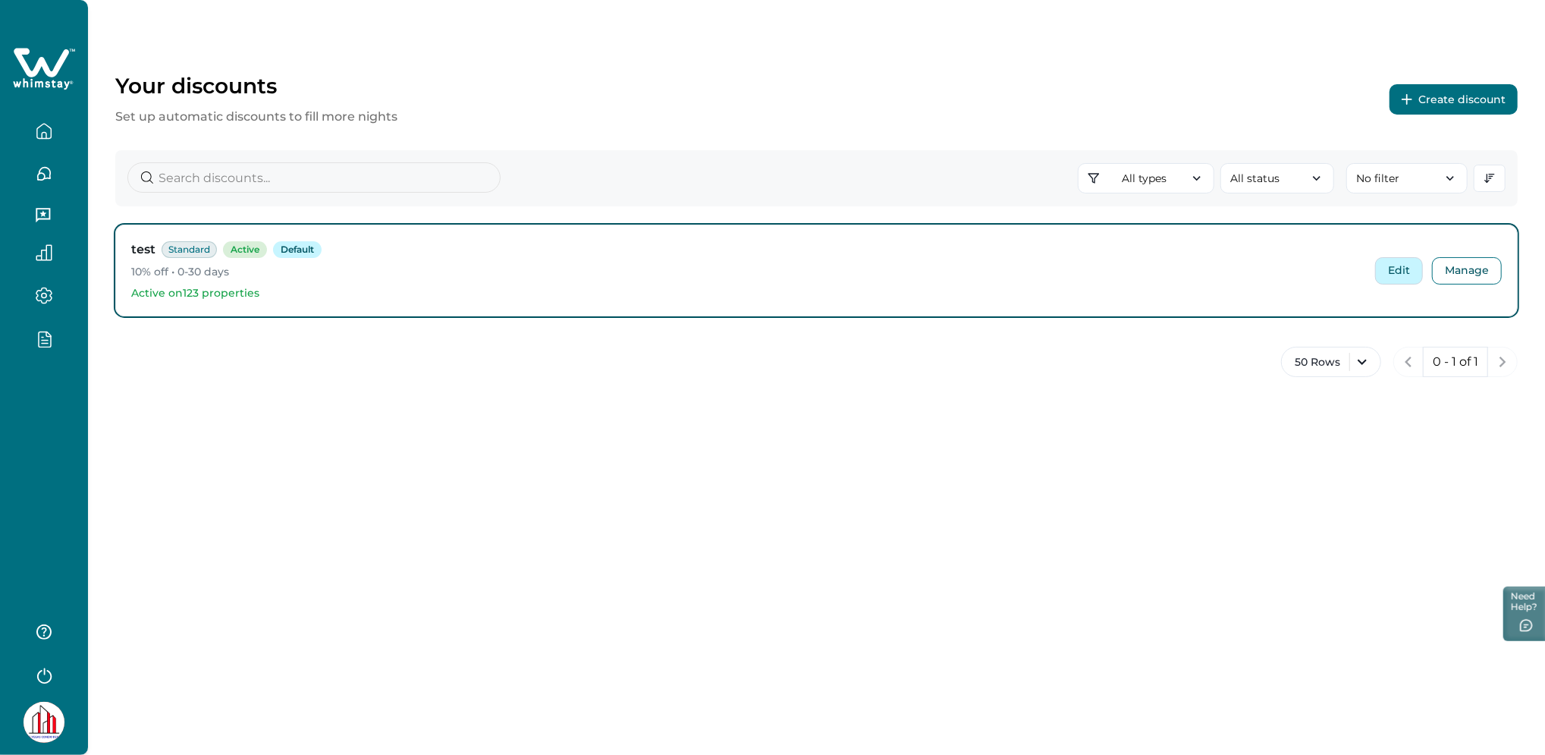
click at [1381, 276] on button "Edit" at bounding box center [1399, 270] width 48 height 27
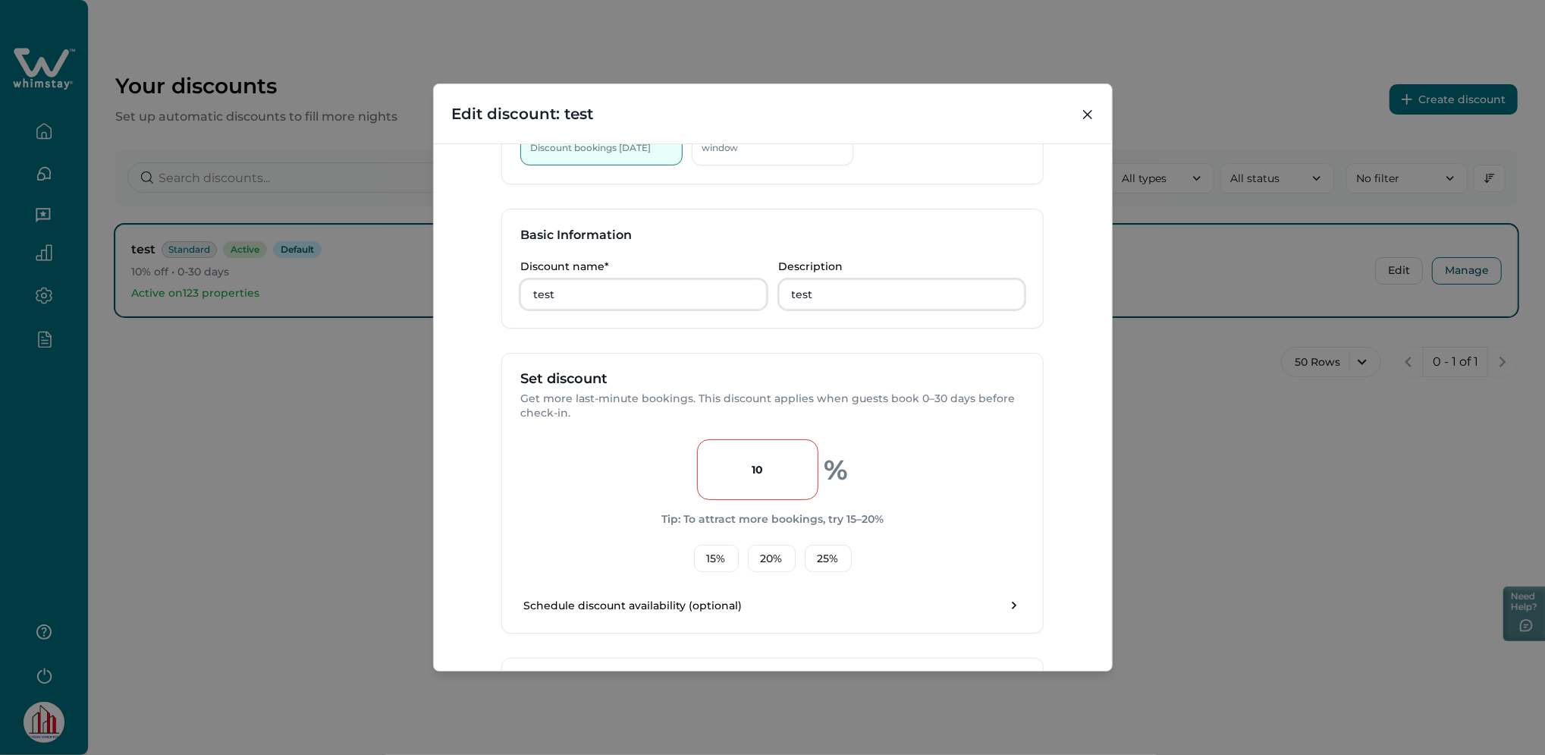
scroll to position [202, 0]
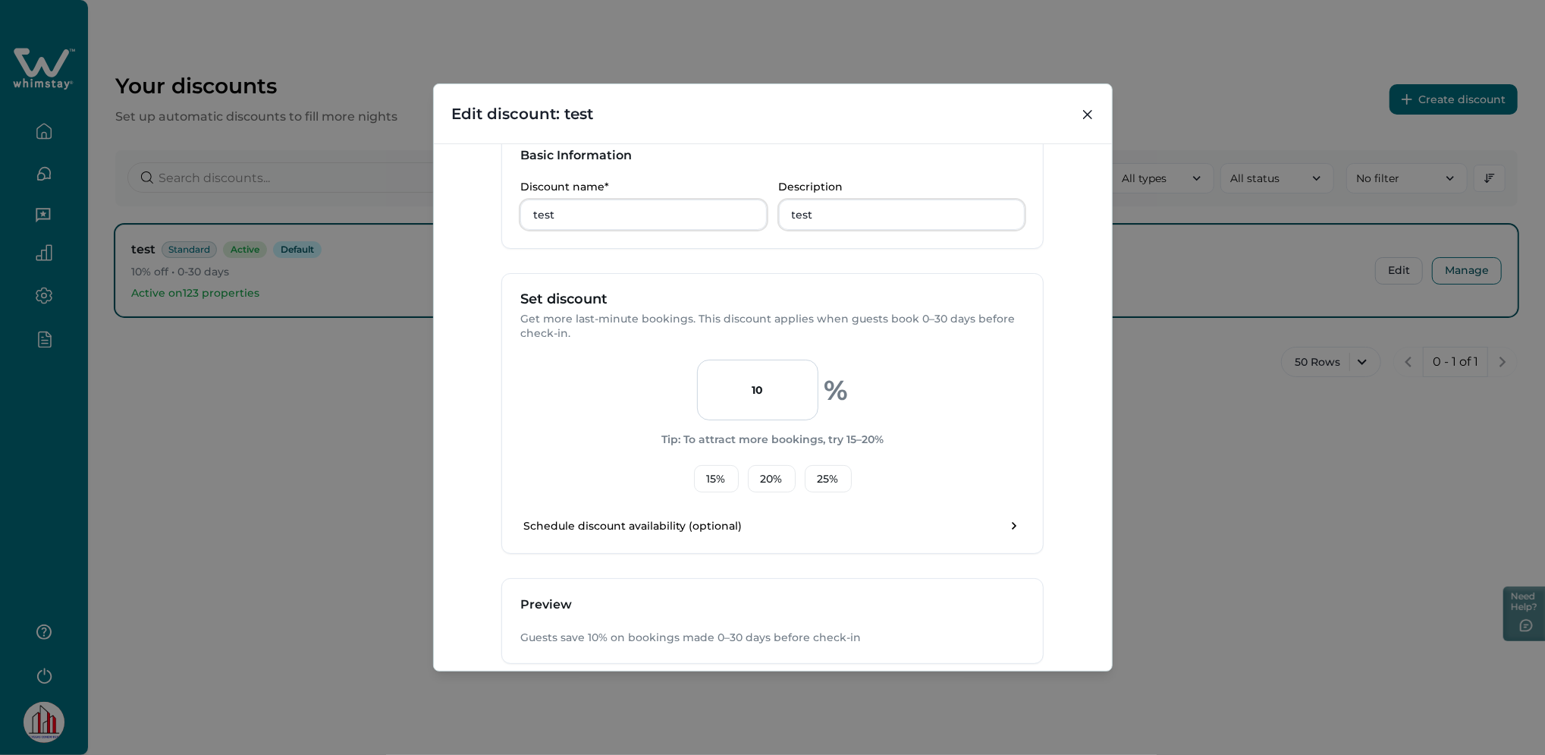
drag, startPoint x: 763, startPoint y: 390, endPoint x: 719, endPoint y: 403, distance: 45.8
click at [719, 403] on input "10" at bounding box center [757, 389] width 121 height 61
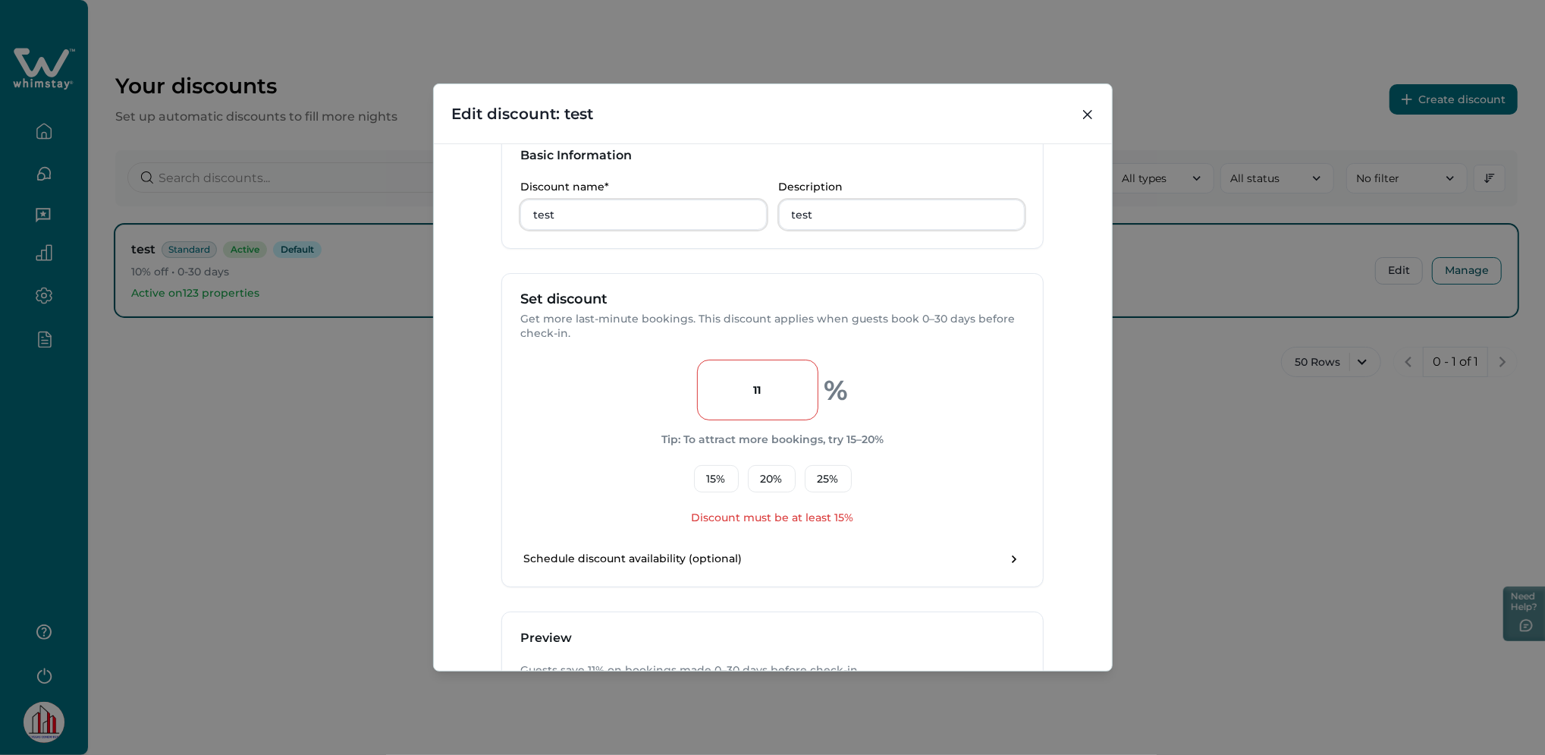
type input "1"
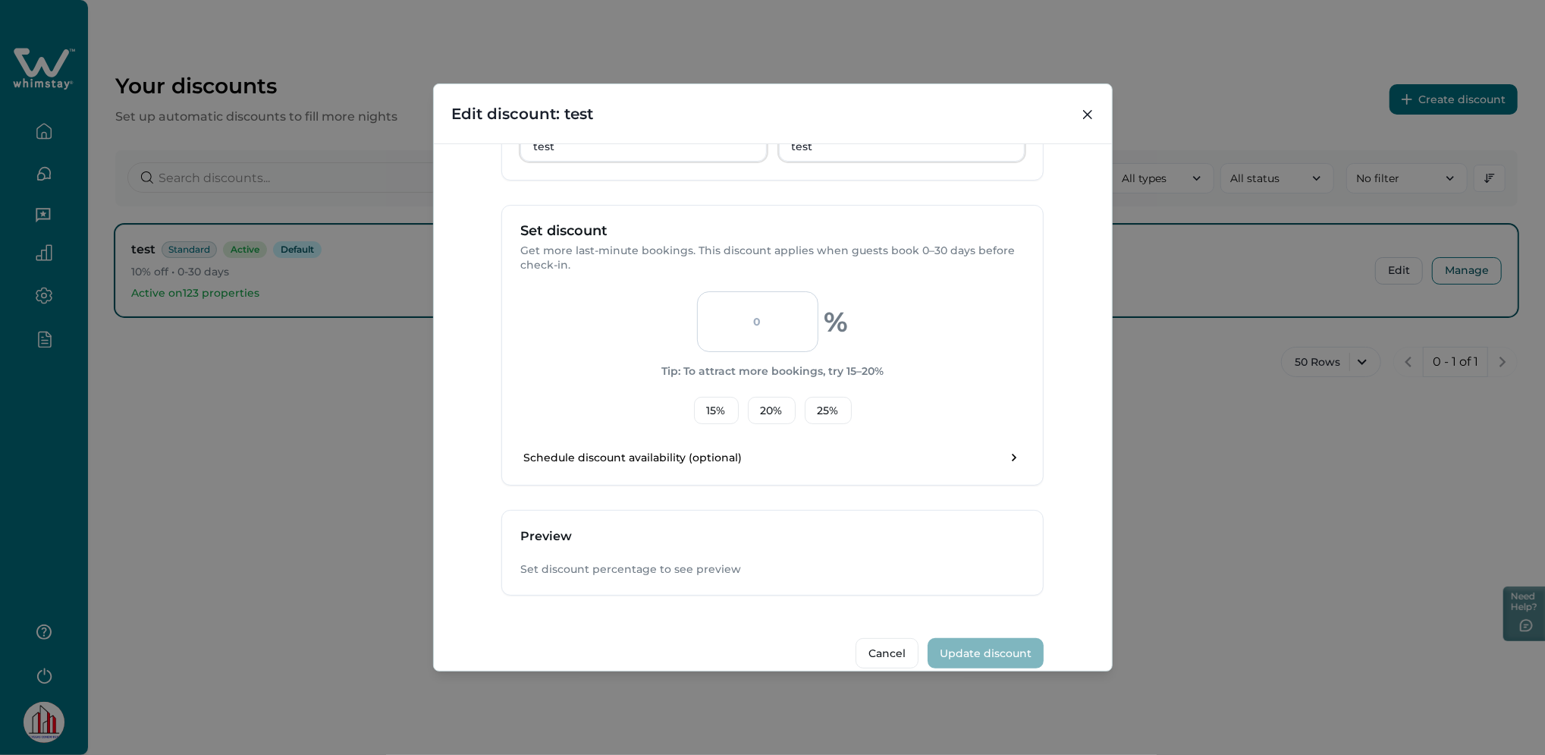
scroll to position [293, 0]
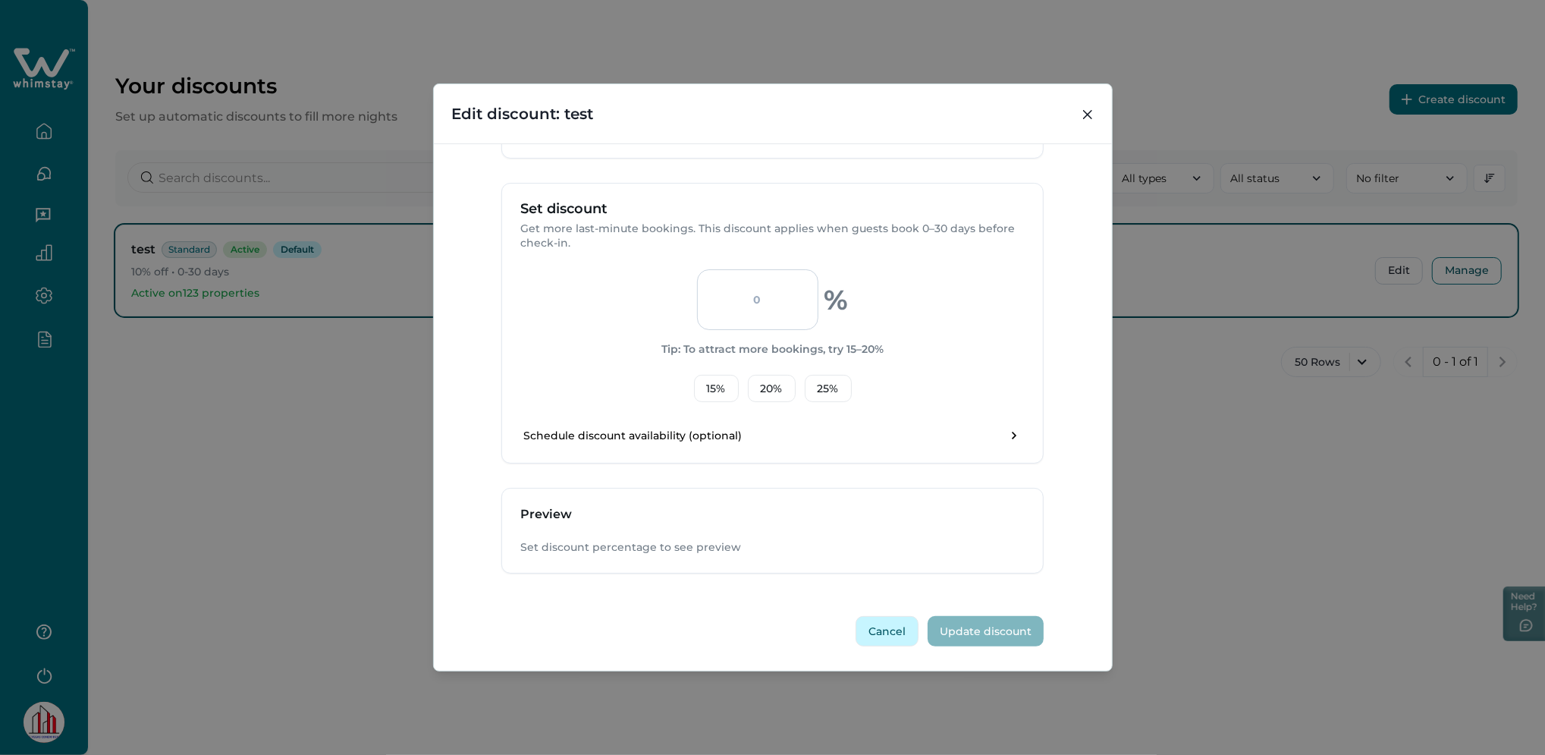
click at [884, 629] on button "Cancel" at bounding box center [886, 631] width 63 height 30
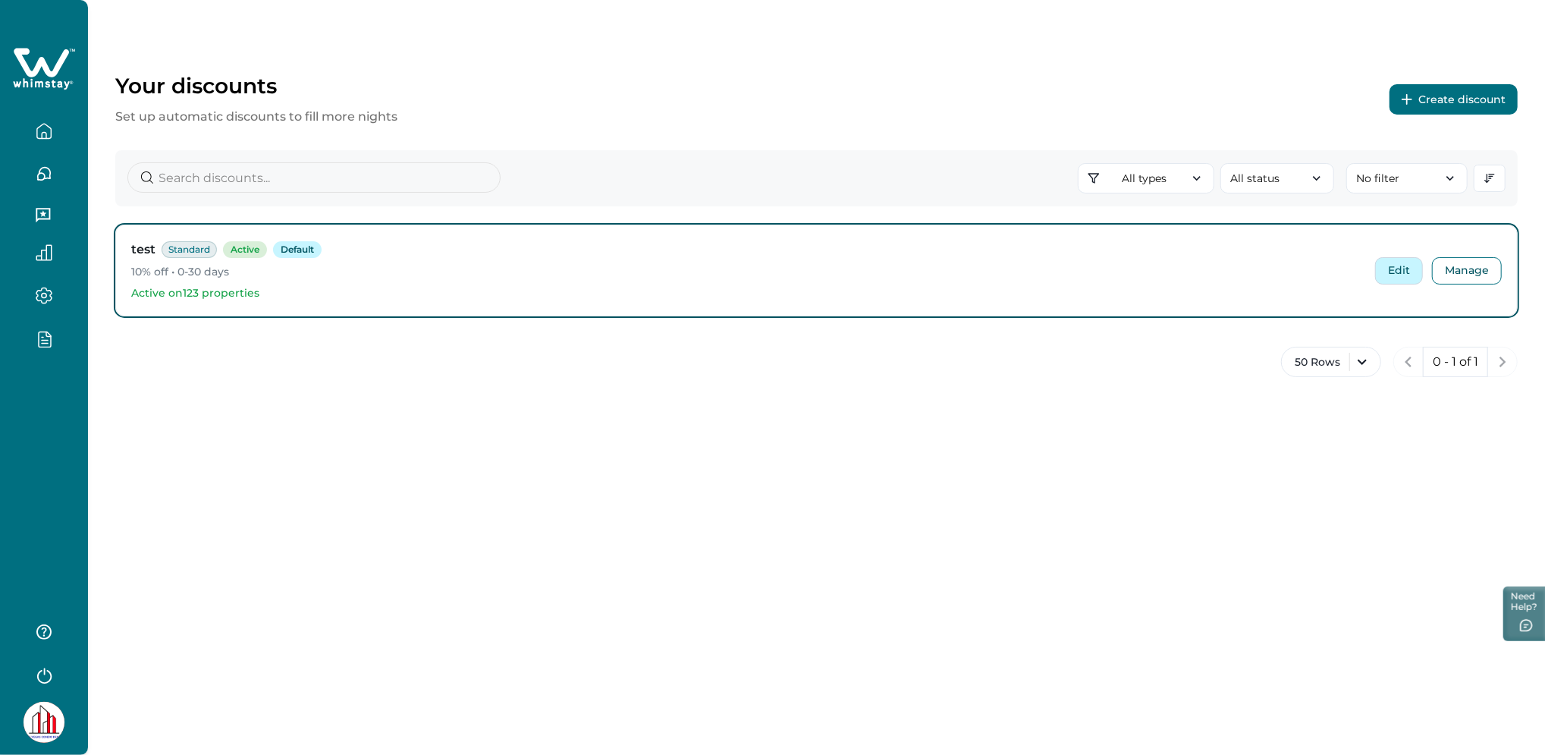
click at [1392, 272] on button "Edit" at bounding box center [1399, 270] width 48 height 27
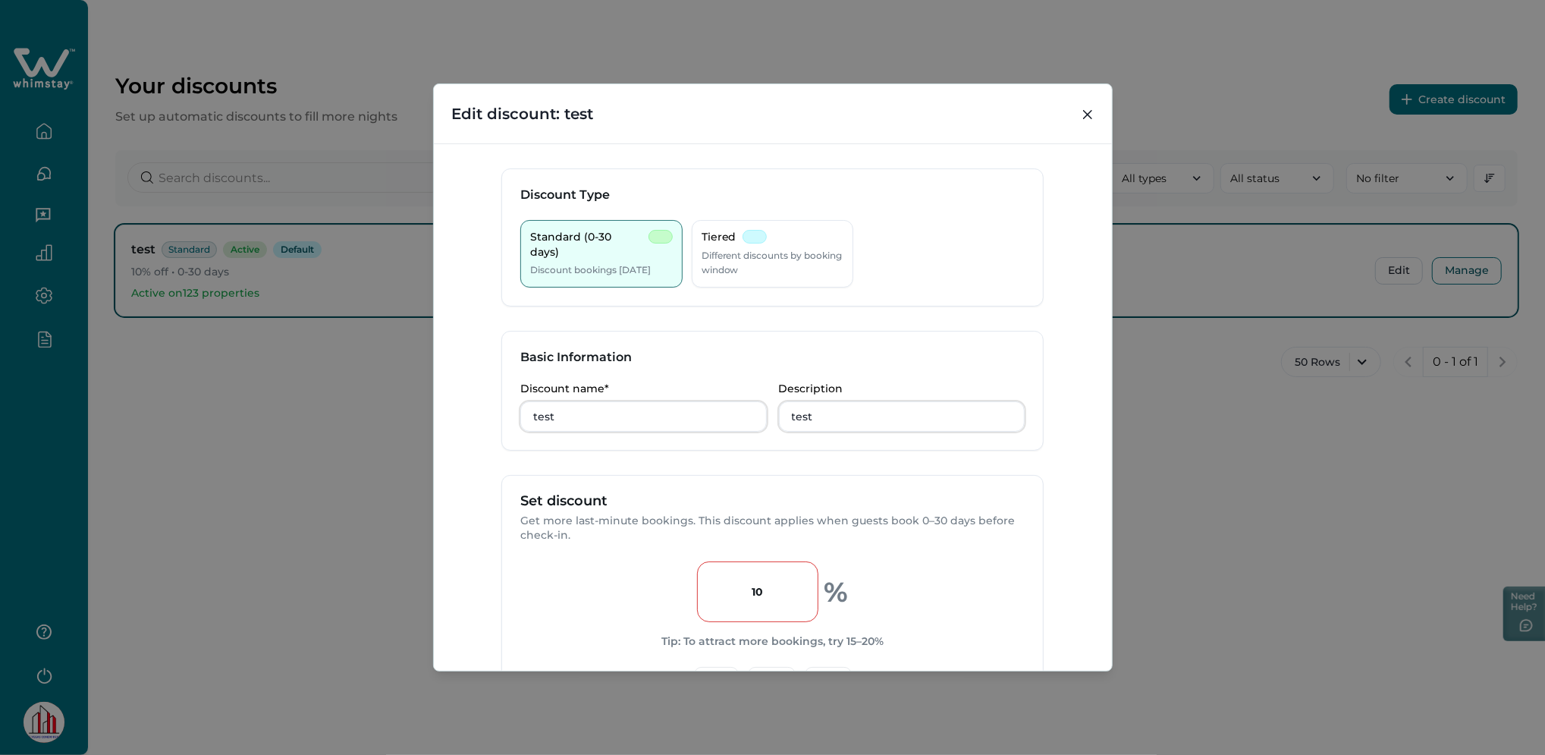
click at [1136, 482] on div "Edit discount: test Discount Type Standard (0-30 days) Discount bookings within…" at bounding box center [772, 377] width 1545 height 755
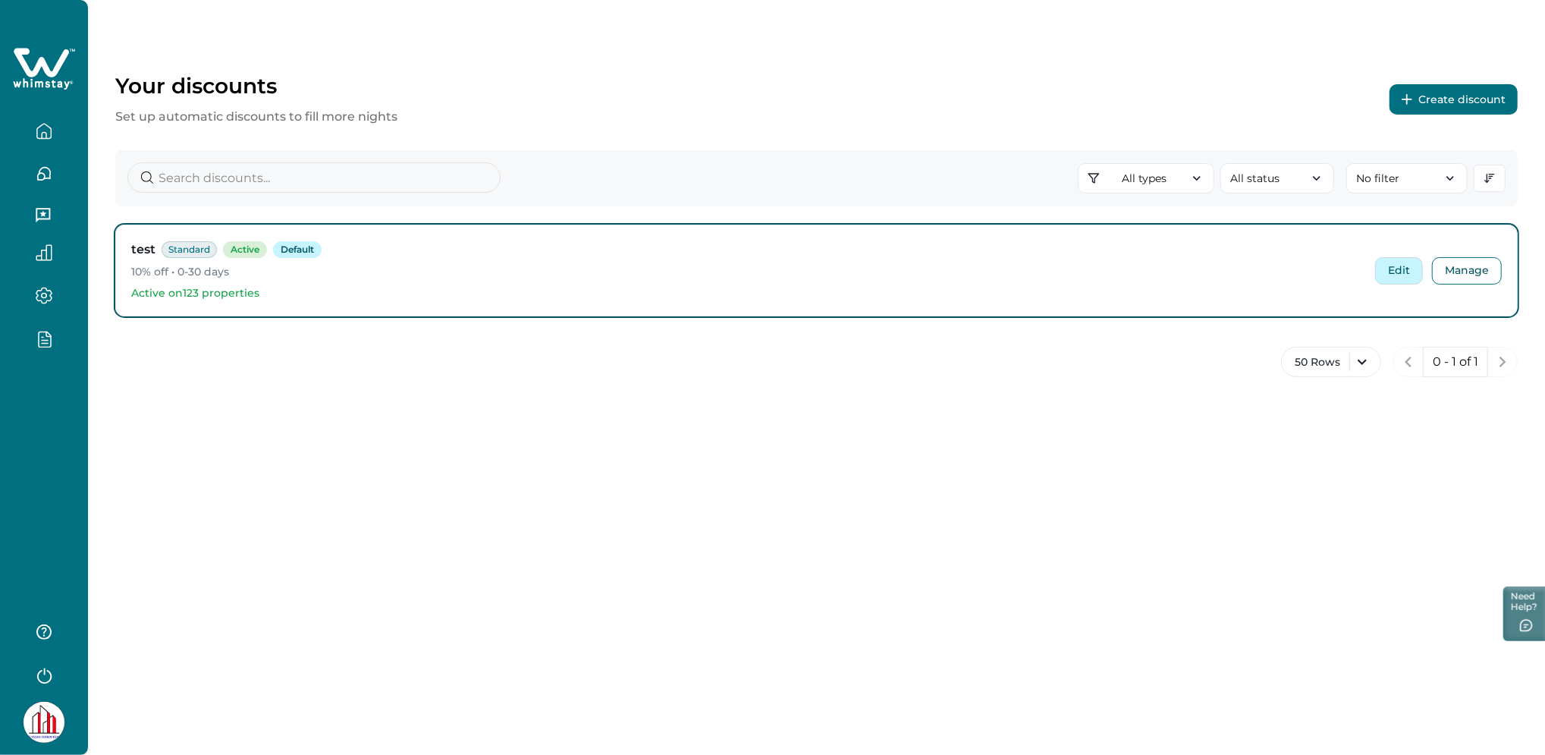
click at [1389, 268] on button "Edit" at bounding box center [1399, 270] width 48 height 27
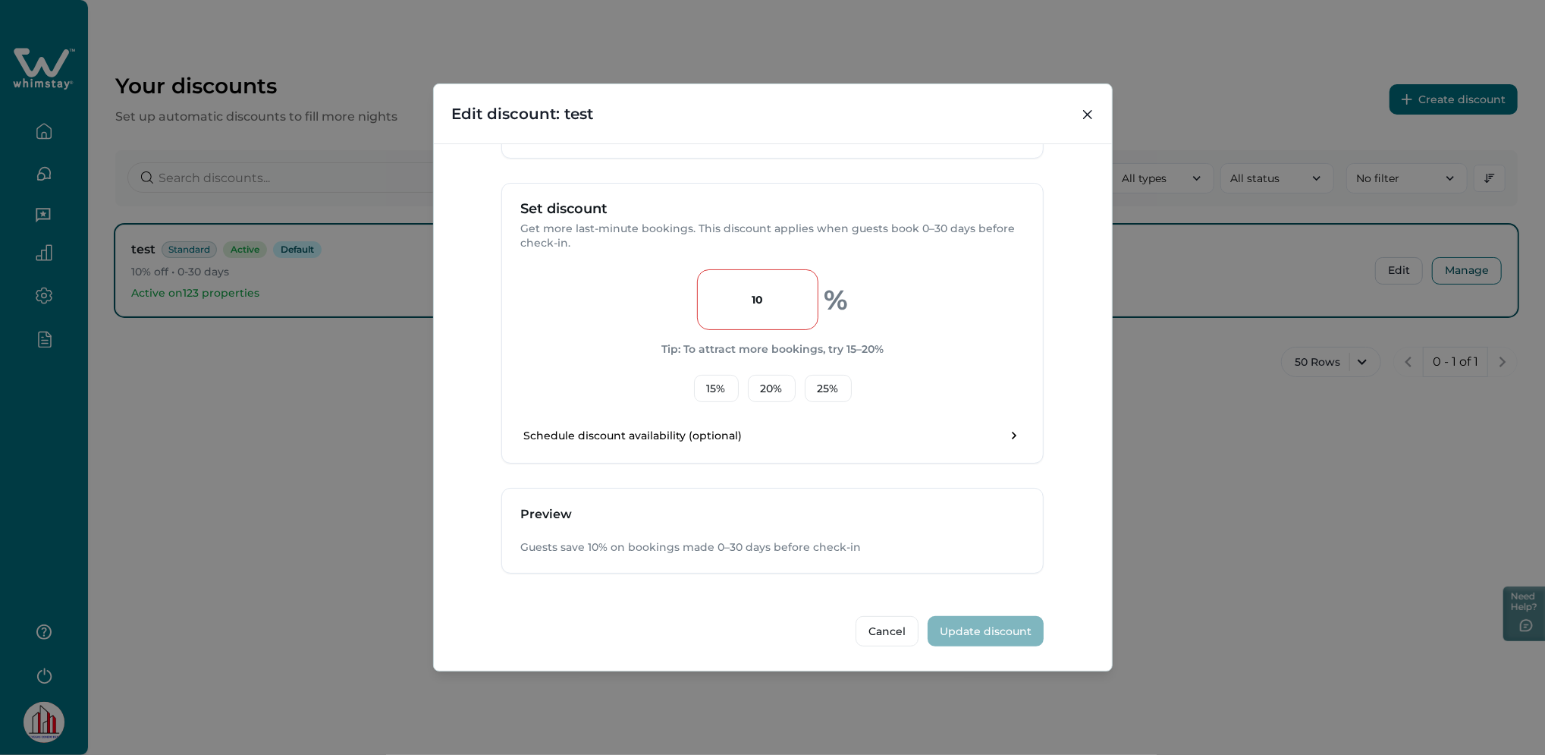
click at [332, 408] on div "Edit discount: test Discount Type Standard (0-30 days) Discount bookings within…" at bounding box center [772, 377] width 1545 height 755
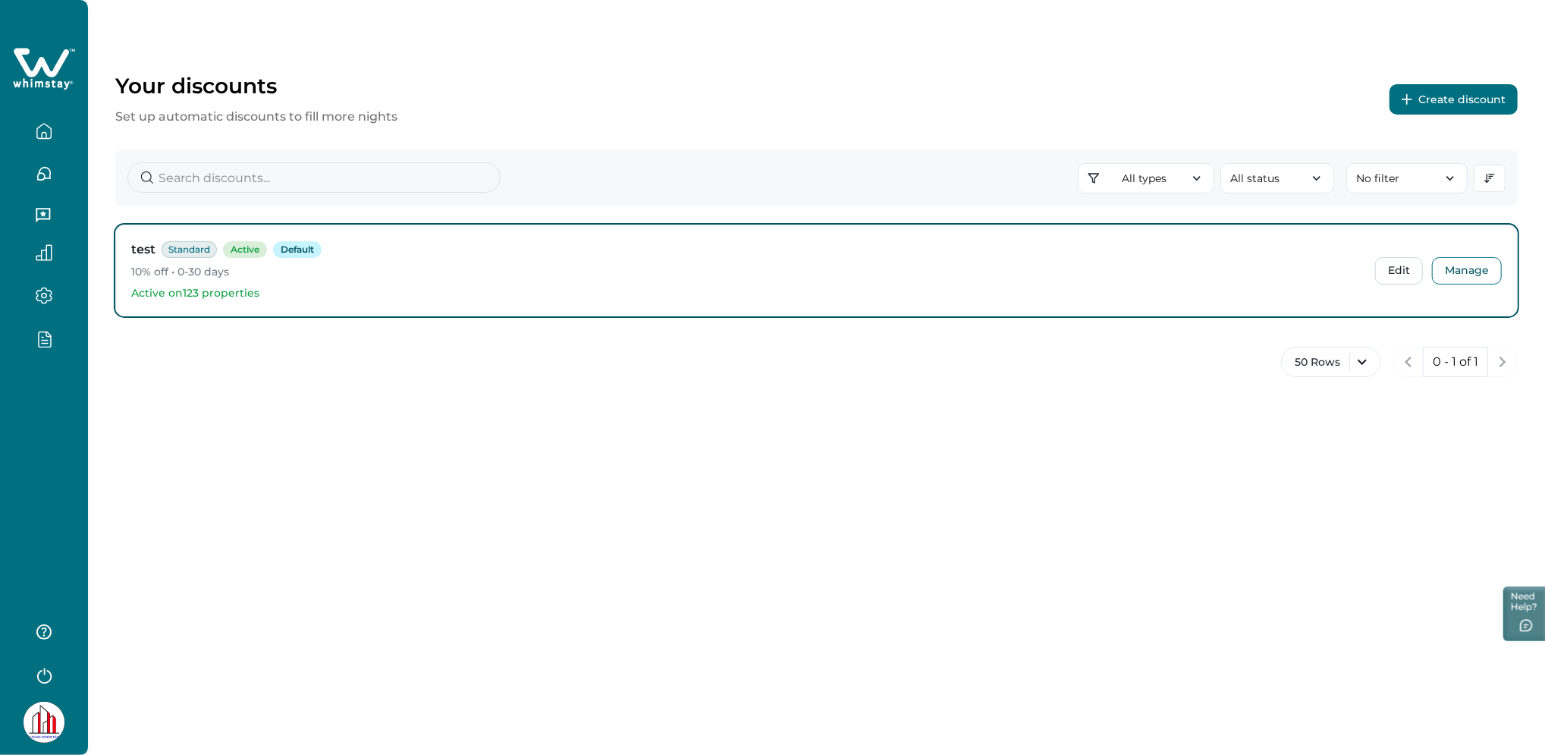
click at [39, 141] on button "button" at bounding box center [44, 131] width 64 height 30
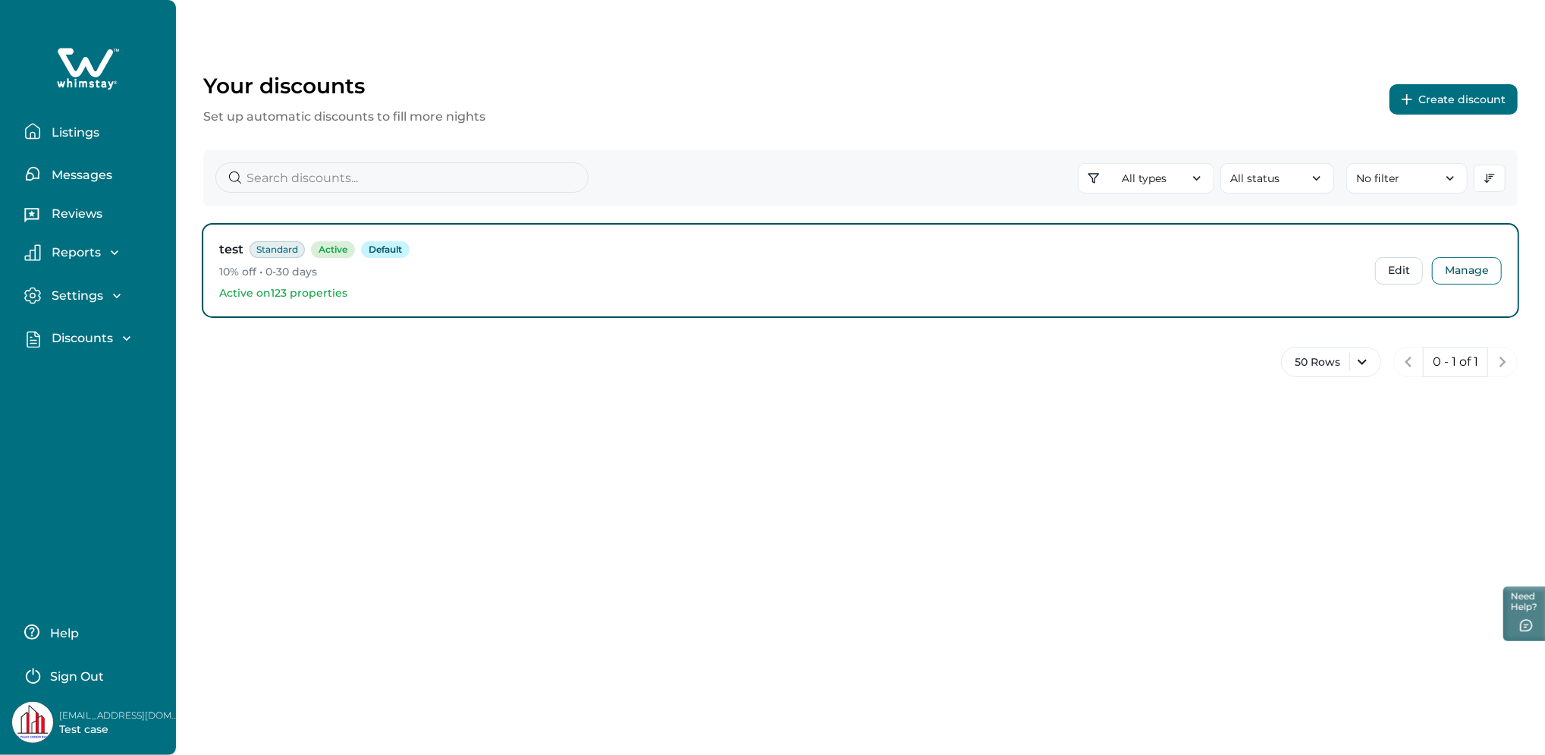
click at [61, 174] on p "Messages" at bounding box center [79, 175] width 65 height 15
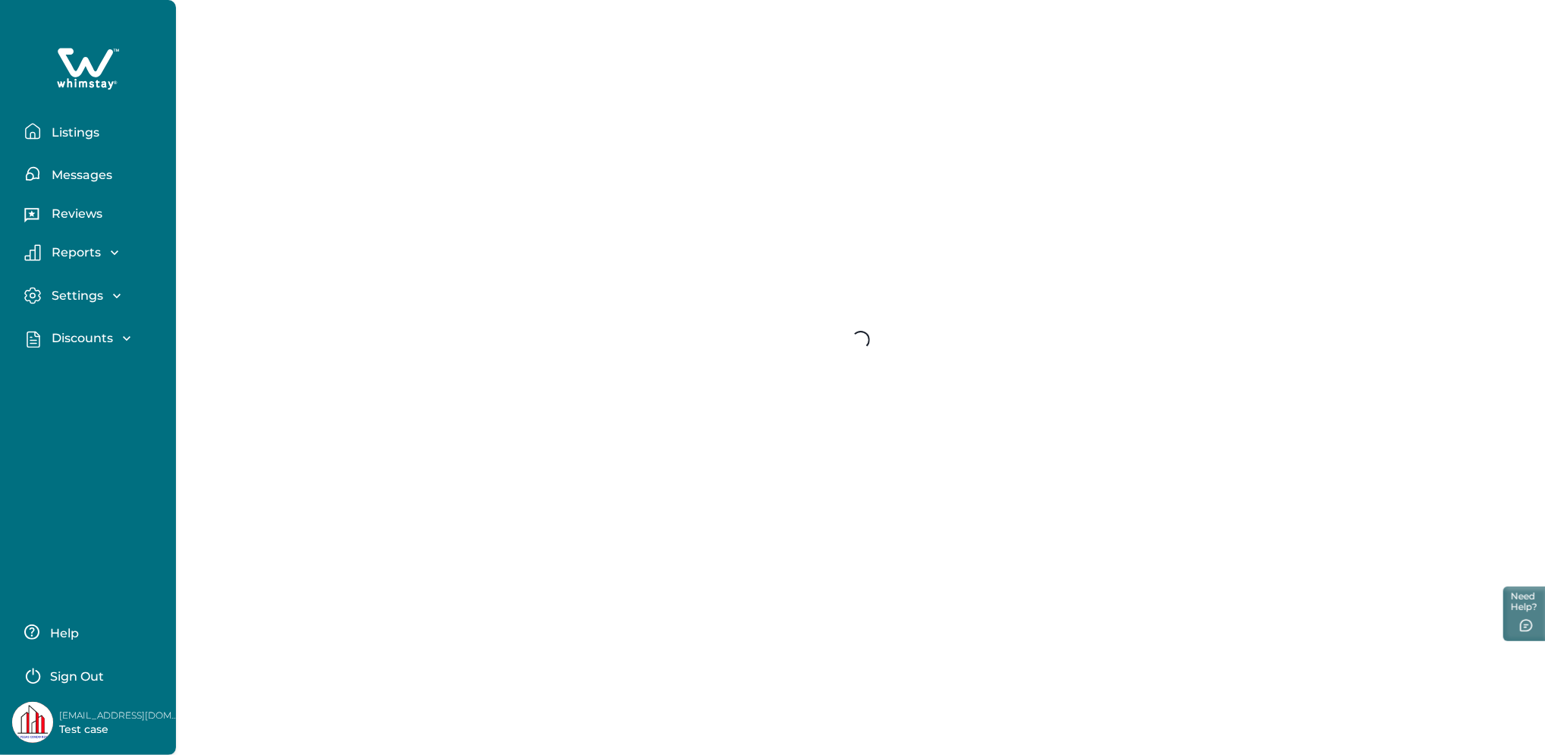
click at [63, 141] on button "Listings" at bounding box center [94, 131] width 140 height 30
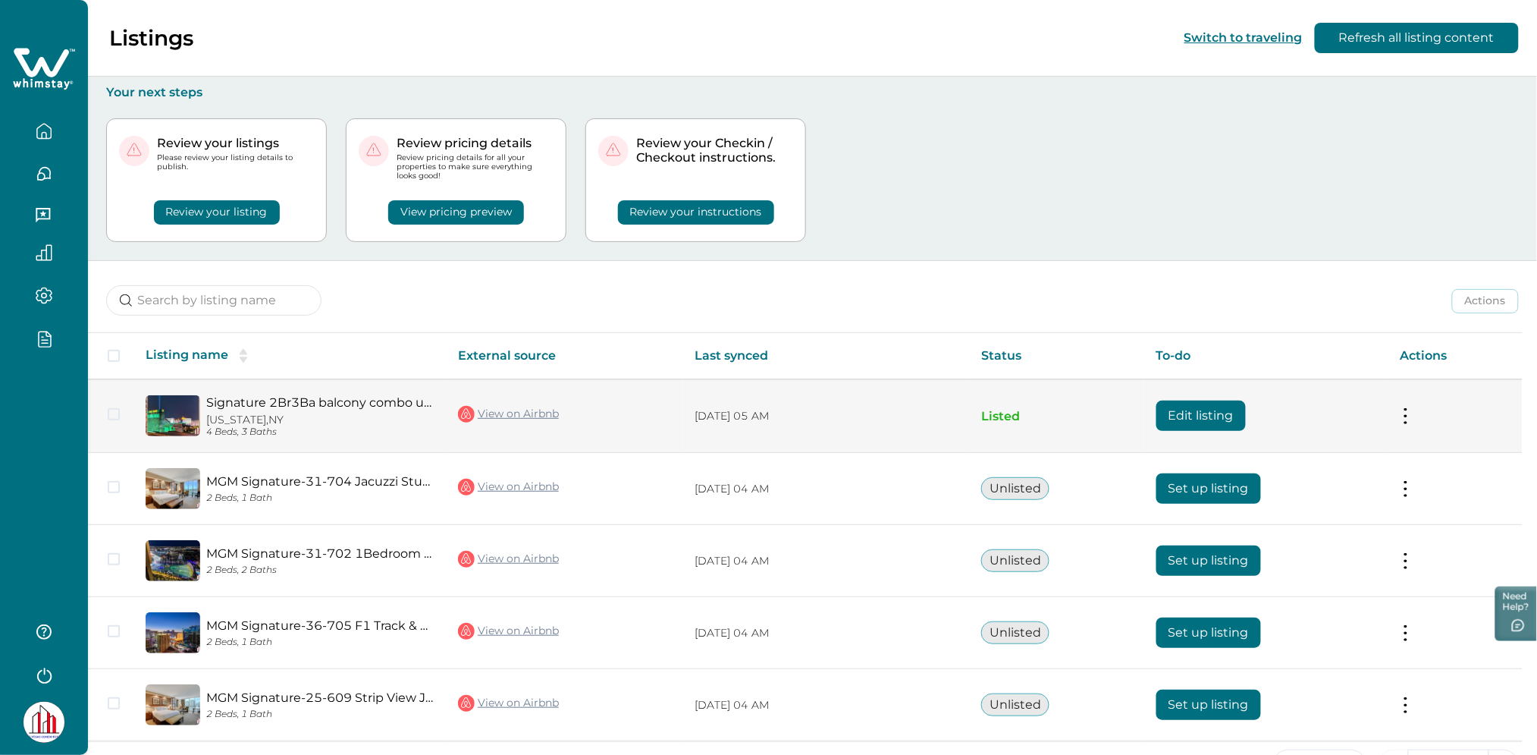
click at [1246, 423] on button "Edit listing" at bounding box center [1201, 415] width 89 height 30
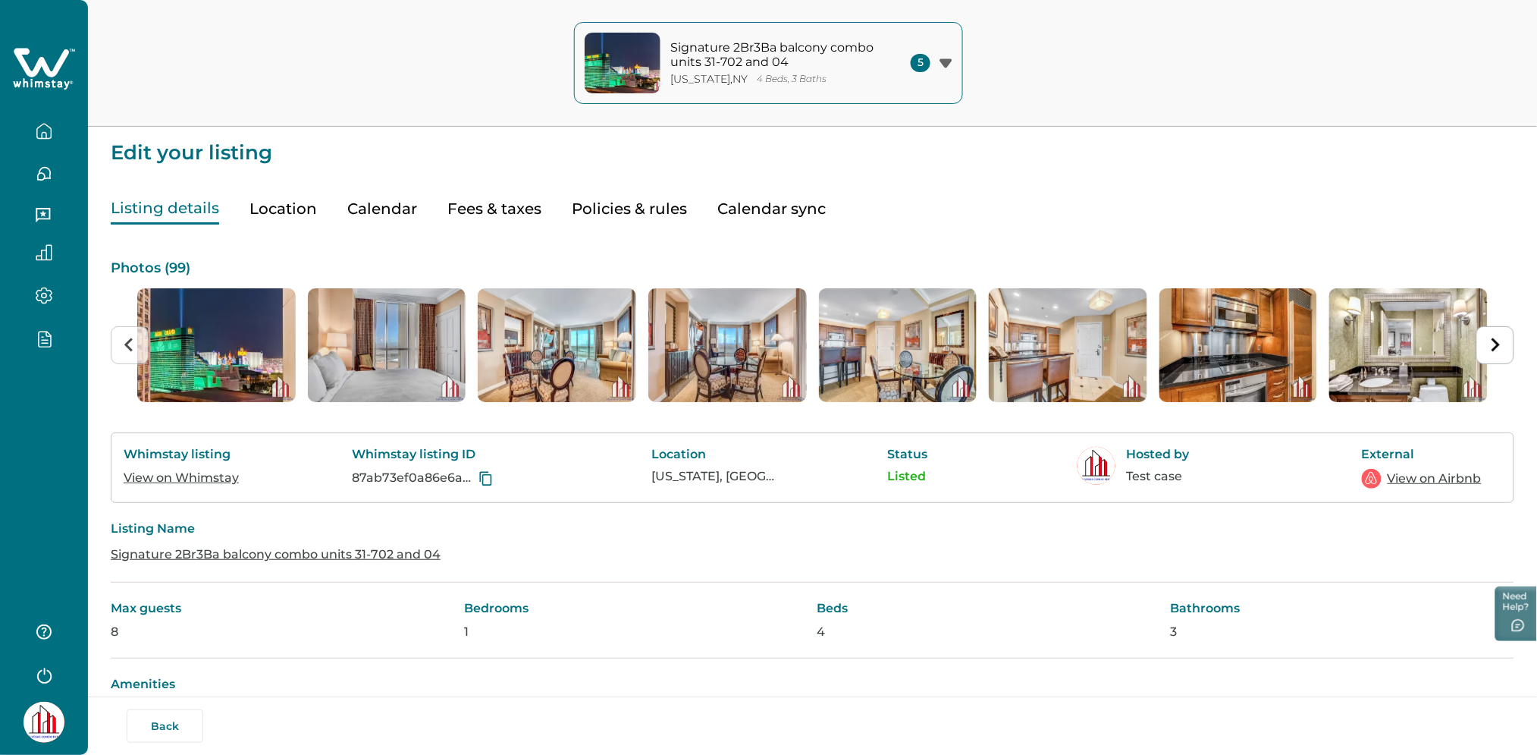
click at [515, 216] on button "Fees & taxes" at bounding box center [494, 208] width 94 height 31
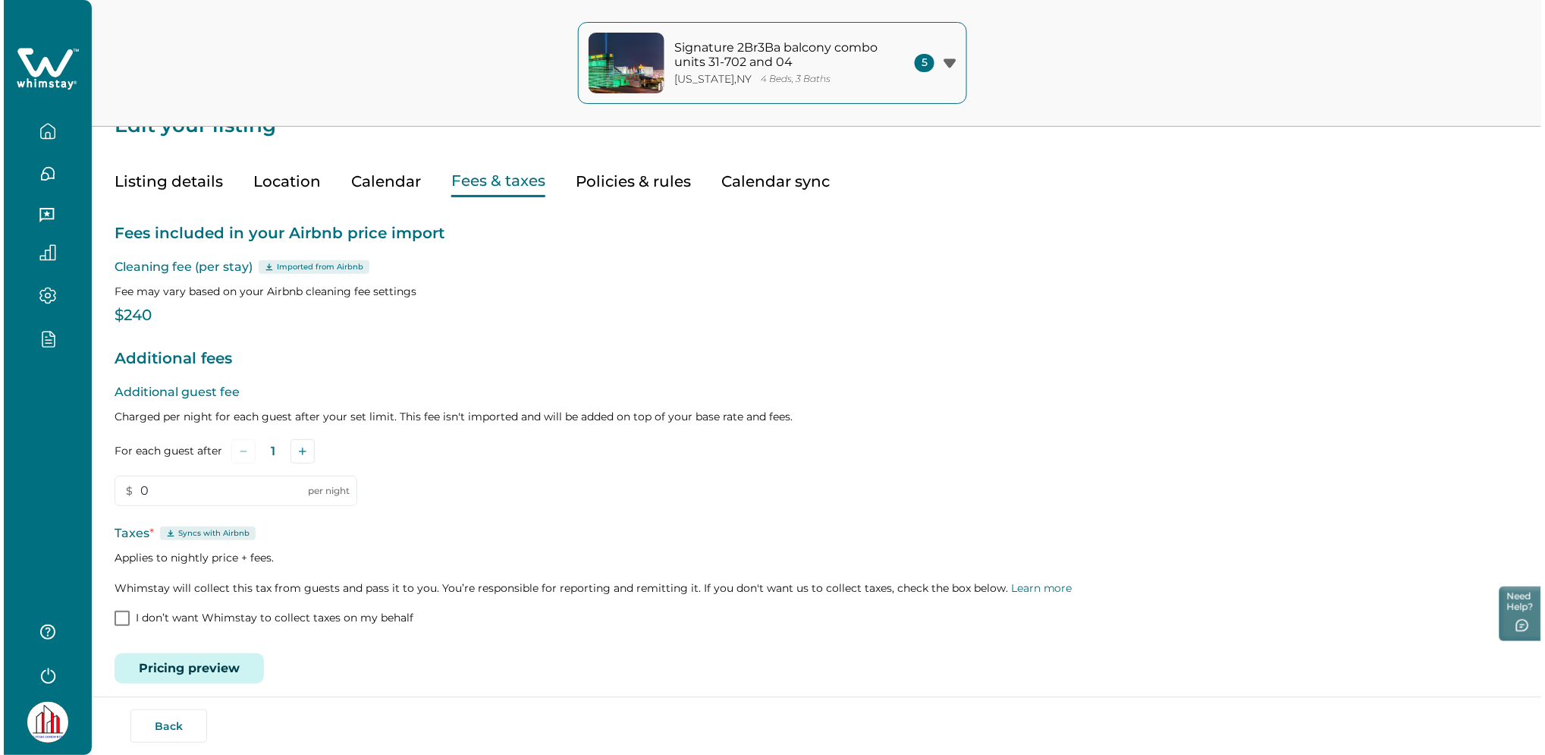
scroll to position [40, 0]
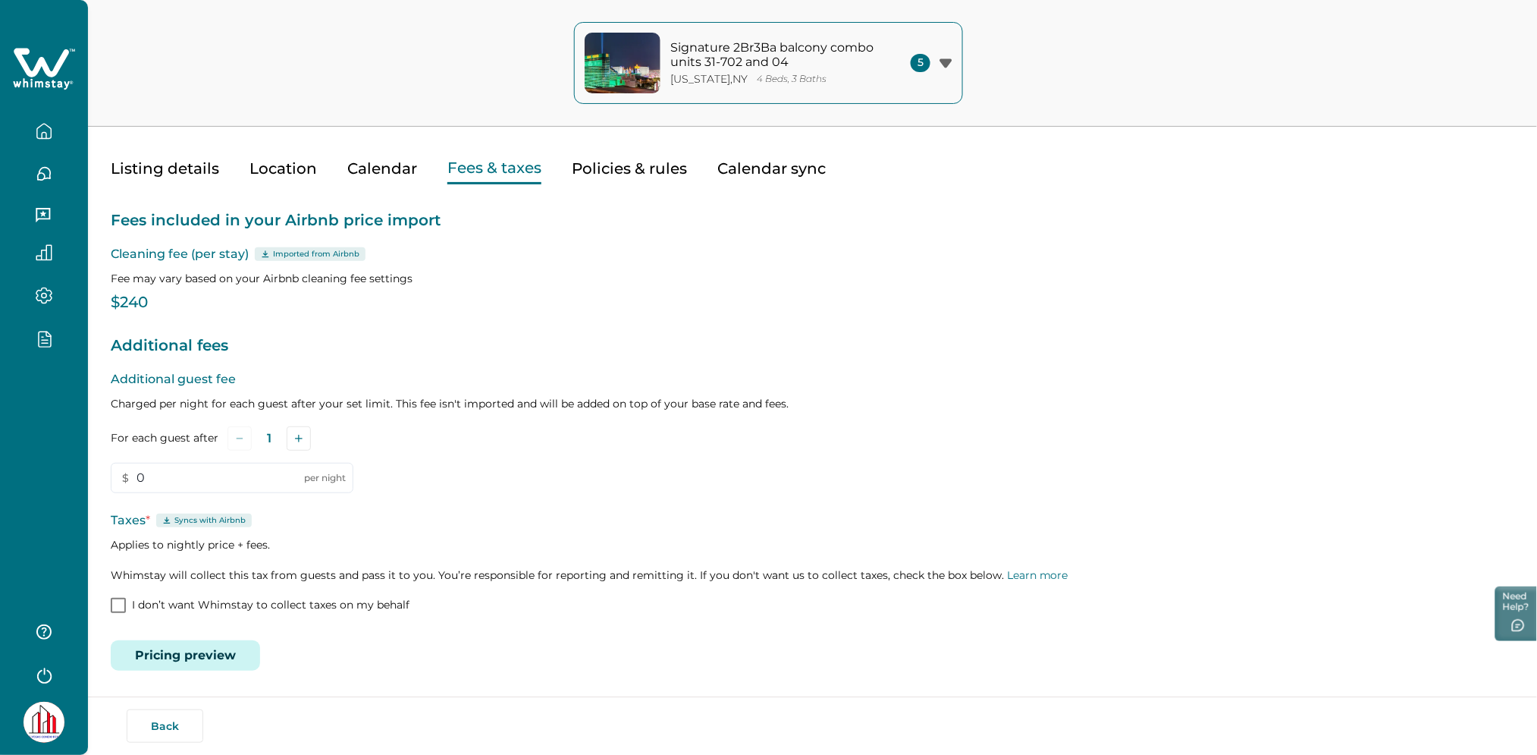
click at [177, 645] on button "Pricing preview" at bounding box center [185, 655] width 149 height 30
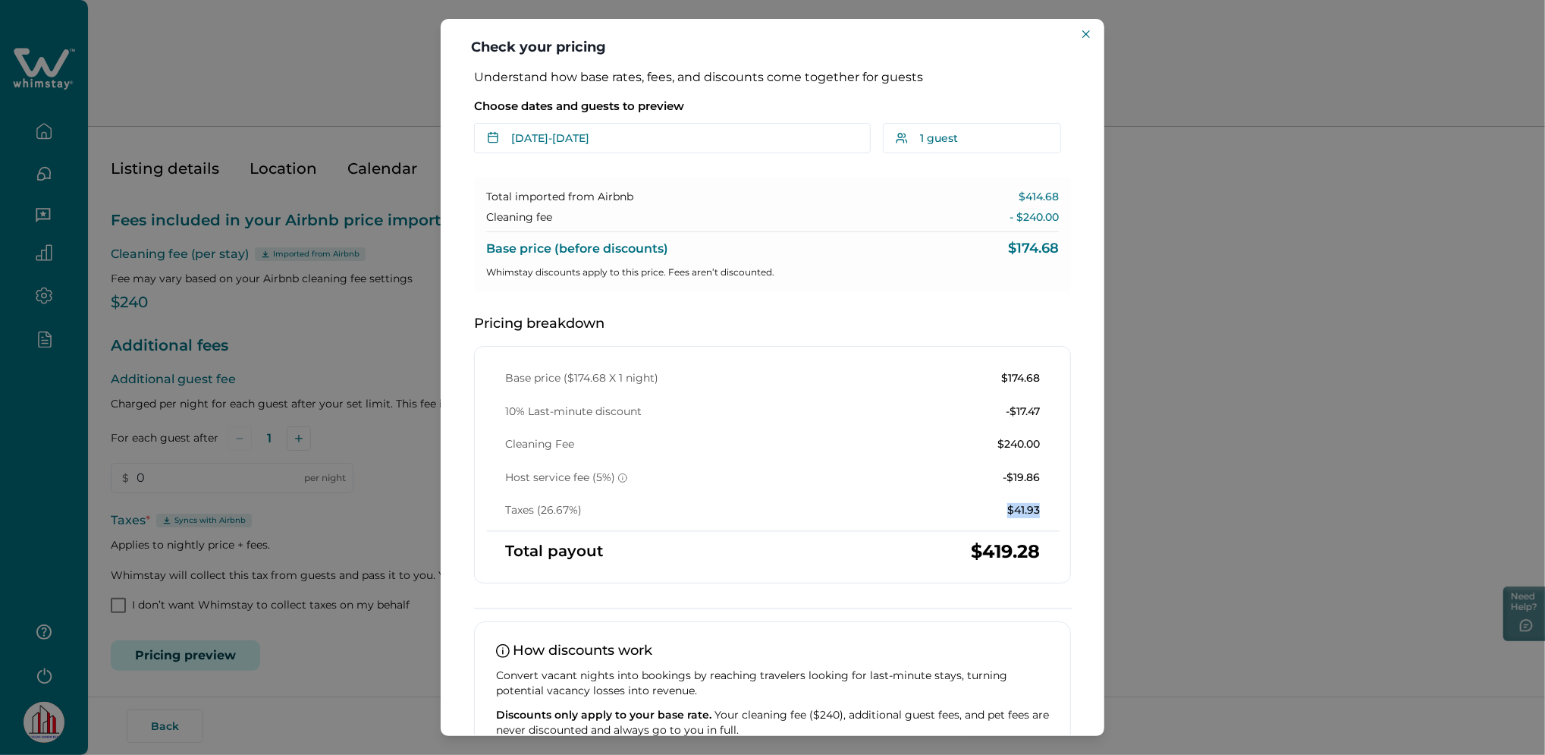
drag, startPoint x: 1002, startPoint y: 514, endPoint x: 1044, endPoint y: 513, distance: 42.5
click at [1044, 513] on div "Base price ($174.68 X 1 night) $174.68 10% Last-minute discount -$17.47 Cleanin…" at bounding box center [772, 444] width 571 height 147
click at [1036, 453] on div "Base price ($174.68 X 1 night) $174.68 10% Last-minute discount -$17.47 Cleanin…" at bounding box center [772, 444] width 571 height 147
click at [1046, 494] on div "Base price ($174.68 X 1 night) $174.68 10% Last-minute discount -$17.47 Cleanin…" at bounding box center [772, 444] width 571 height 147
click at [347, 262] on div "Check your pricing Understand how base rates, fees, and discounts come together…" at bounding box center [772, 377] width 1545 height 755
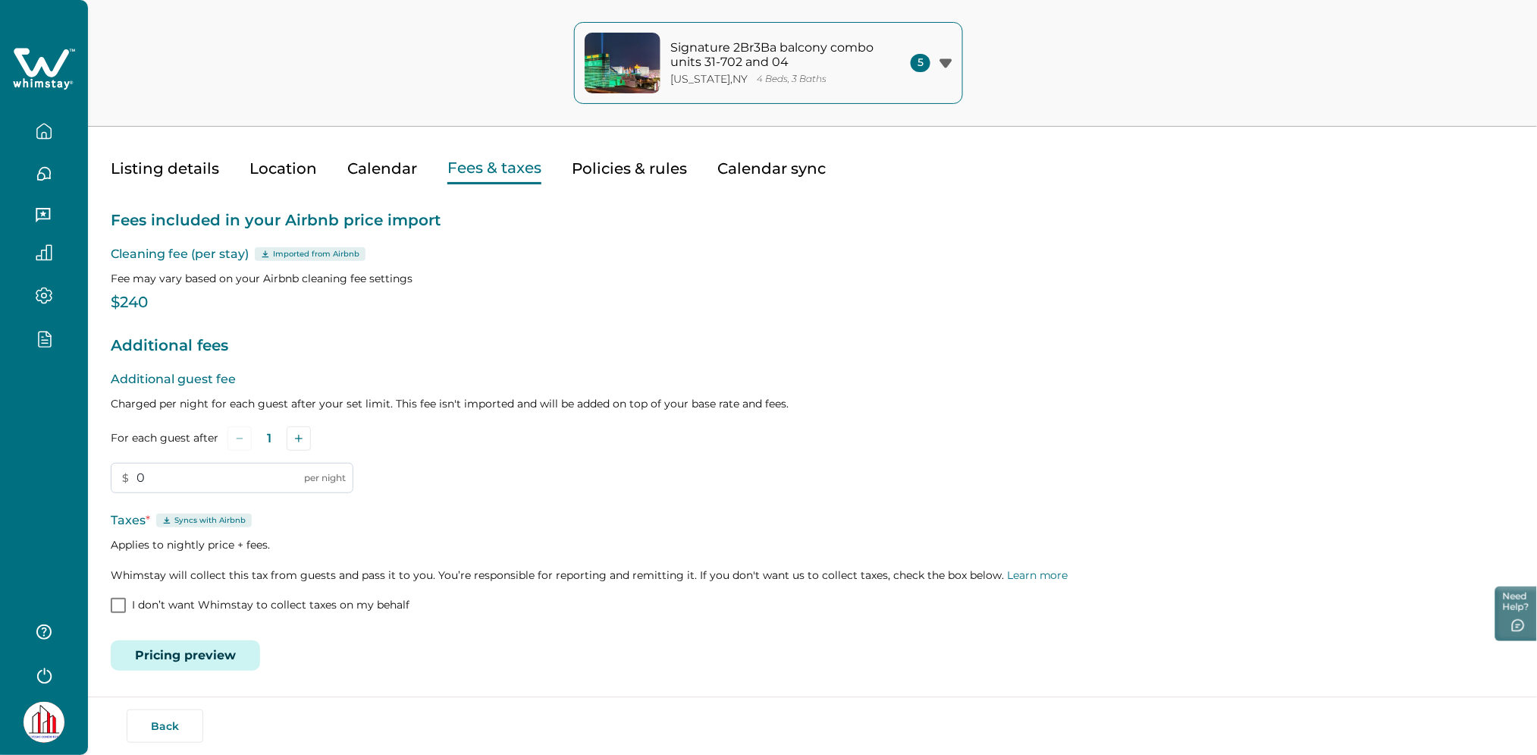
drag, startPoint x: 177, startPoint y: 484, endPoint x: 127, endPoint y: 484, distance: 50.1
click at [127, 484] on input "0" at bounding box center [232, 478] width 243 height 30
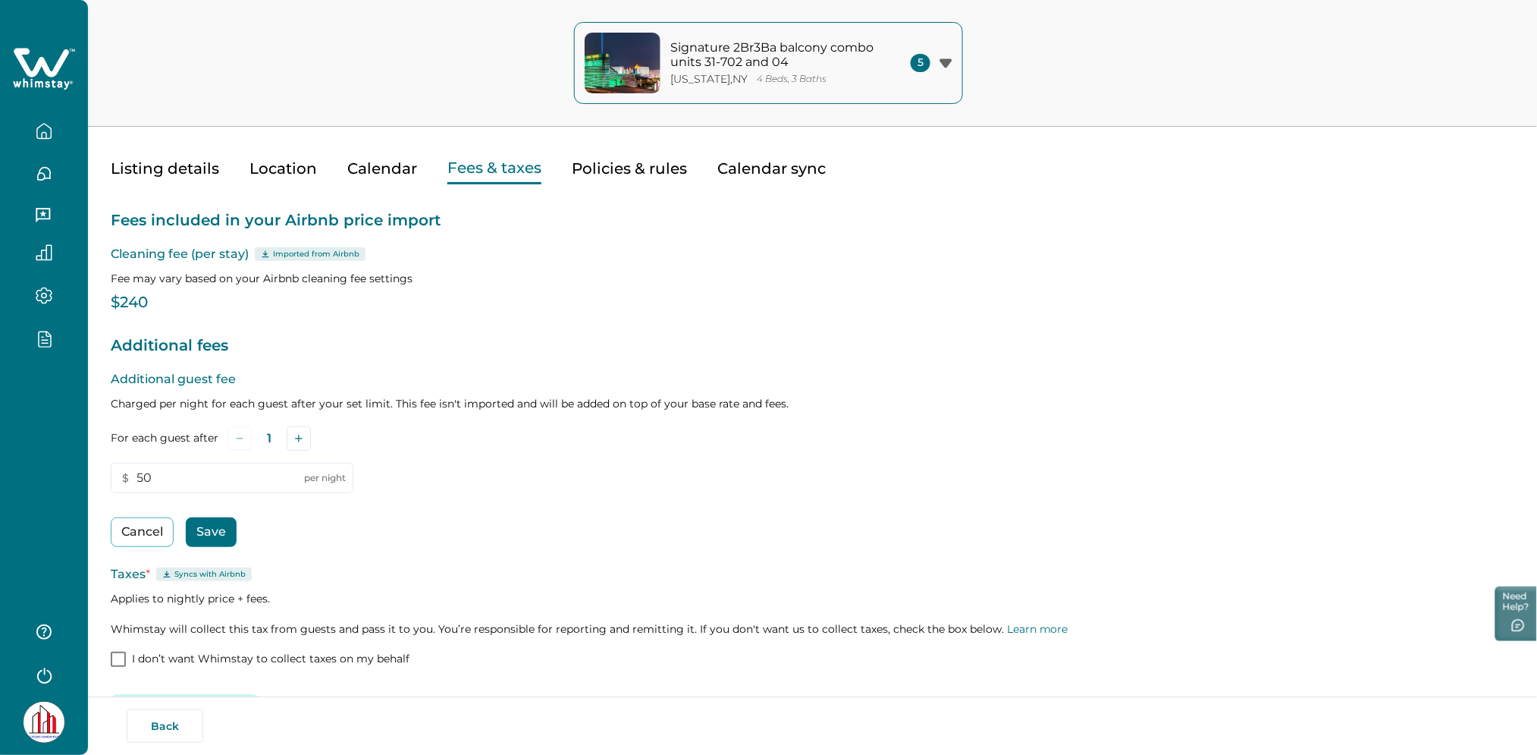
drag, startPoint x: 174, startPoint y: 467, endPoint x: 85, endPoint y: 492, distance: 92.9
click at [85, 492] on div "Signature 2Br3Ba balcony combo units 31-702 and 04 New York , NY 4 Beds, 3 Bath…" at bounding box center [768, 337] width 1537 height 755
type input "500"
click at [224, 521] on button "Save" at bounding box center [211, 532] width 51 height 30
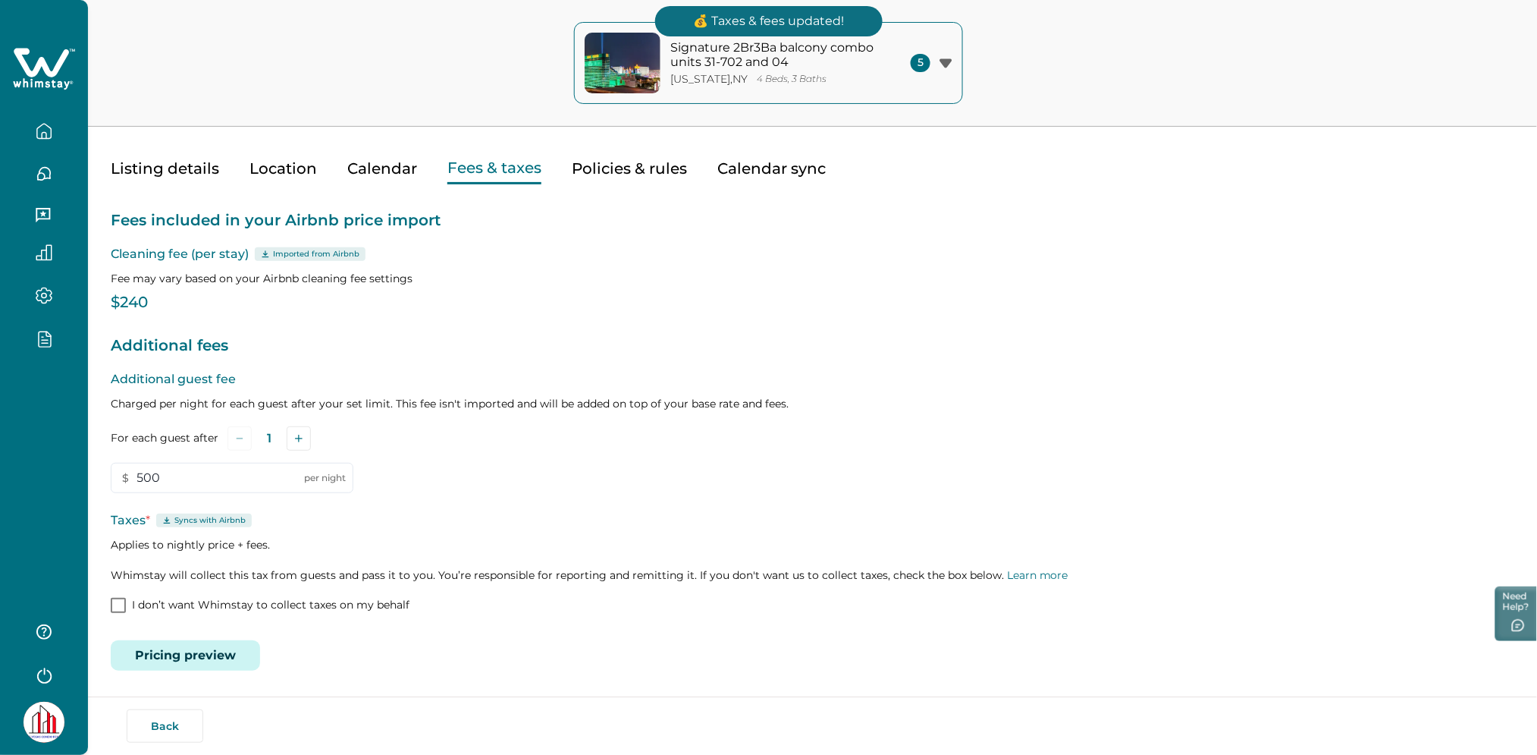
click at [179, 663] on button "Pricing preview" at bounding box center [185, 655] width 149 height 30
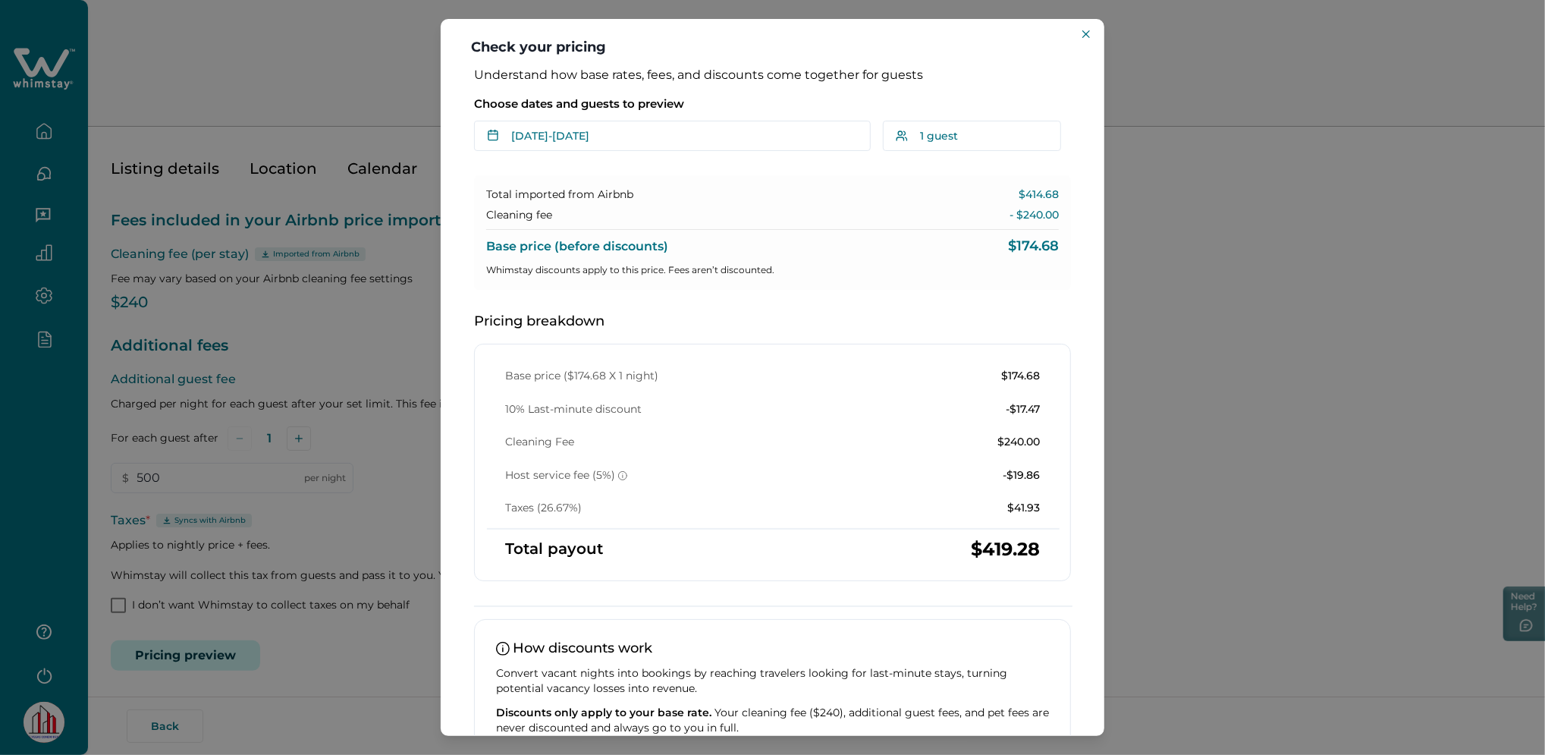
scroll to position [0, 0]
click at [947, 141] on button "1 guest" at bounding box center [972, 138] width 178 height 30
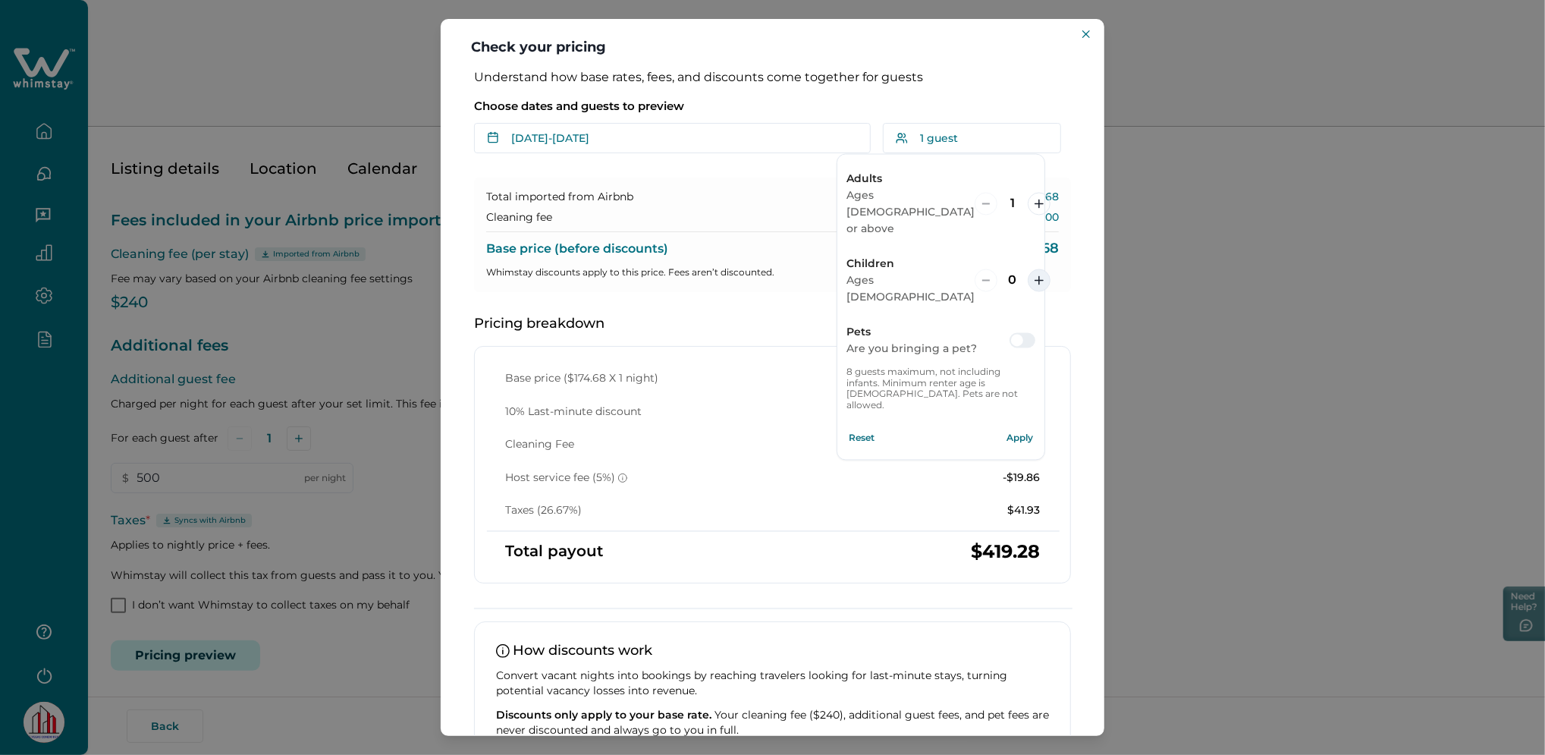
click at [1034, 275] on icon "increment" at bounding box center [1038, 279] width 9 height 9
click at [1028, 192] on button "increment" at bounding box center [1039, 203] width 23 height 23
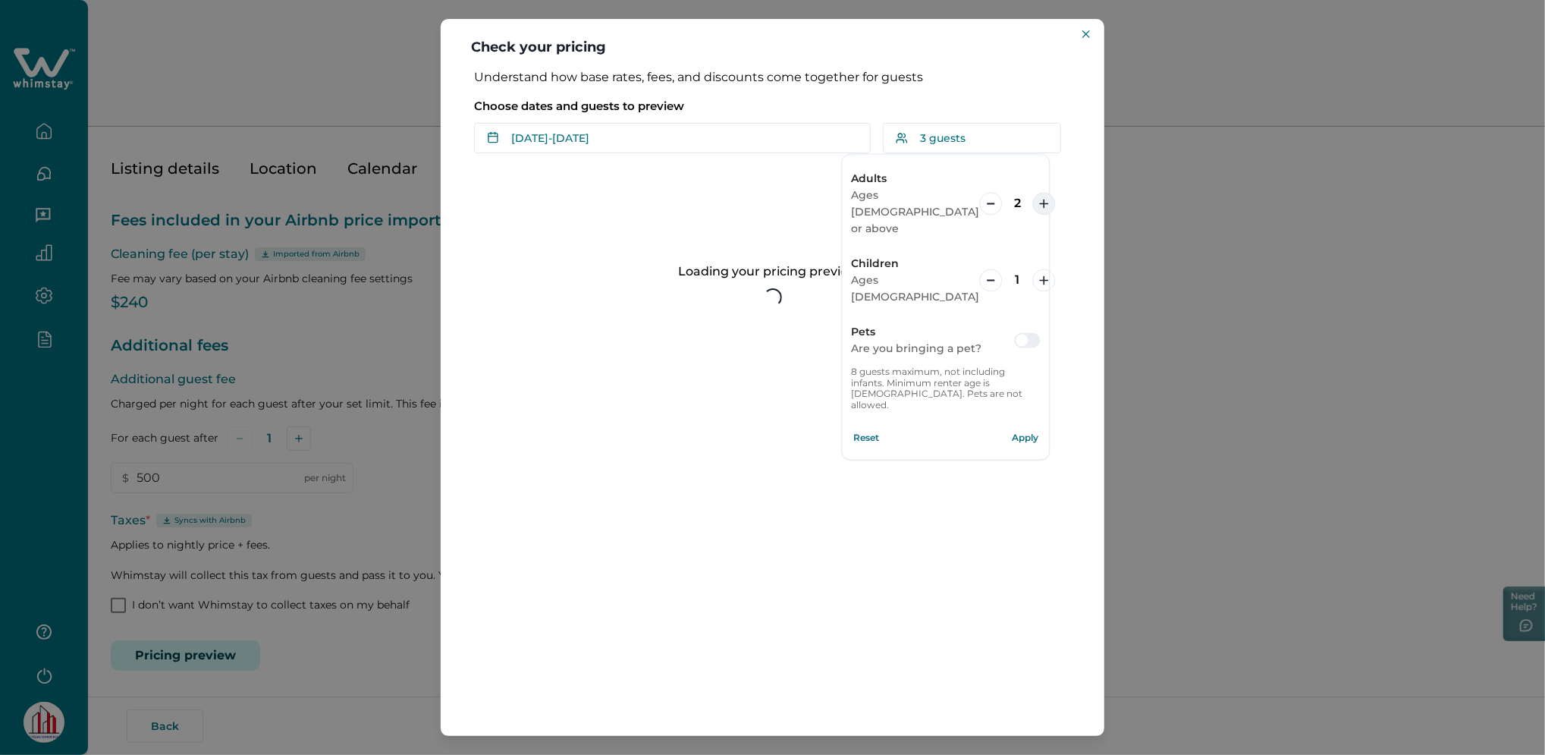
click at [1032, 192] on button "increment" at bounding box center [1043, 203] width 23 height 23
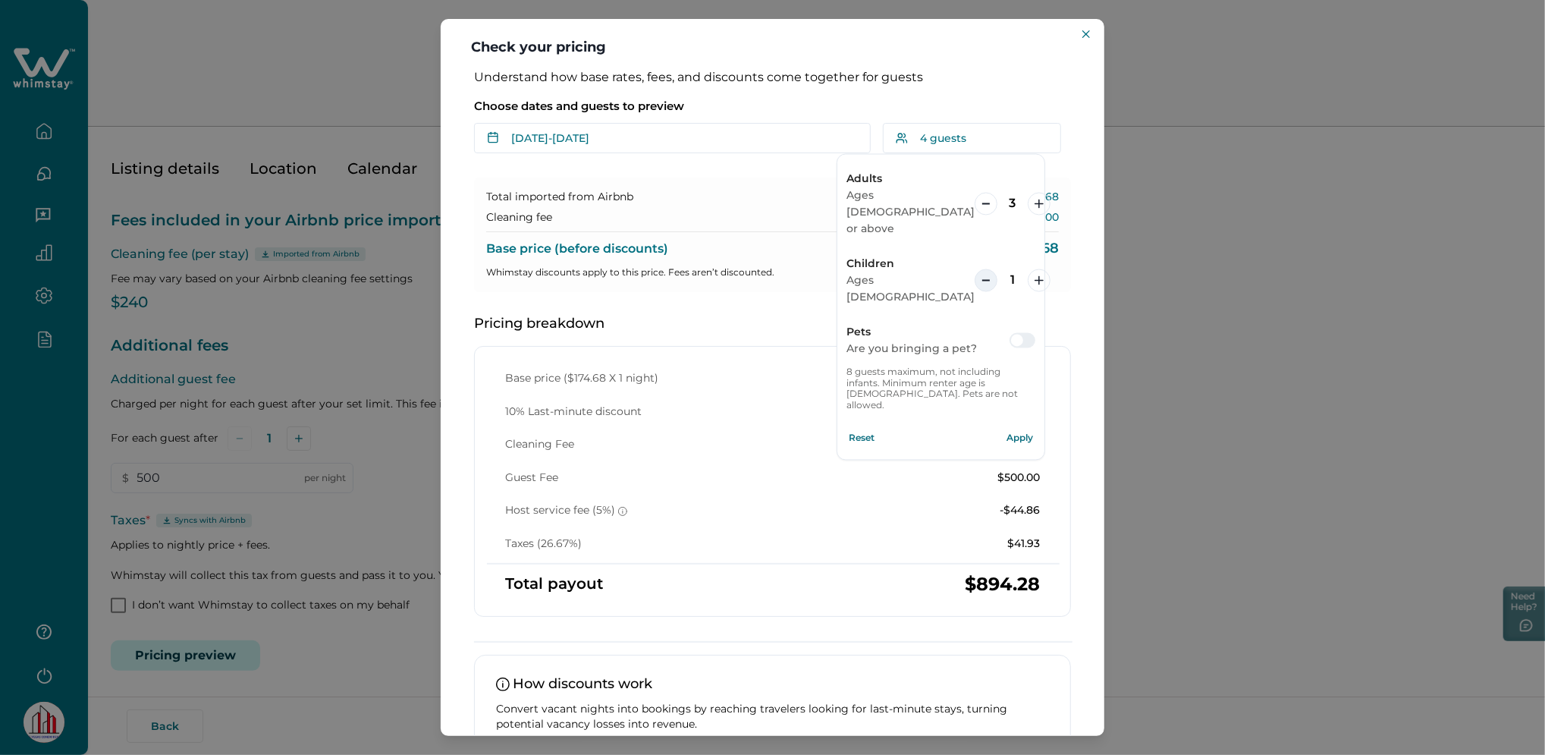
click at [975, 268] on button "decrement" at bounding box center [986, 279] width 23 height 23
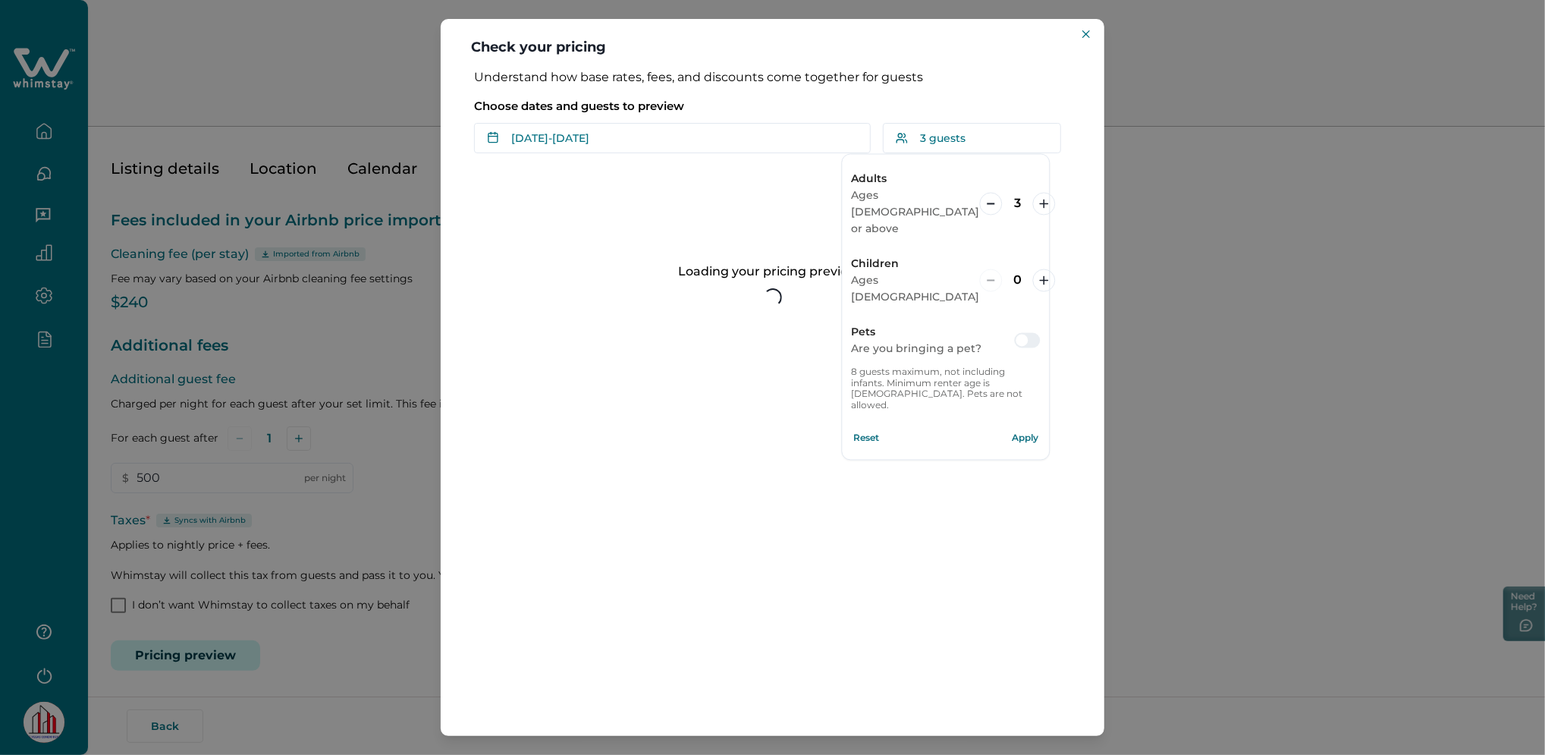
click at [1026, 423] on button "Apply" at bounding box center [1024, 438] width 30 height 30
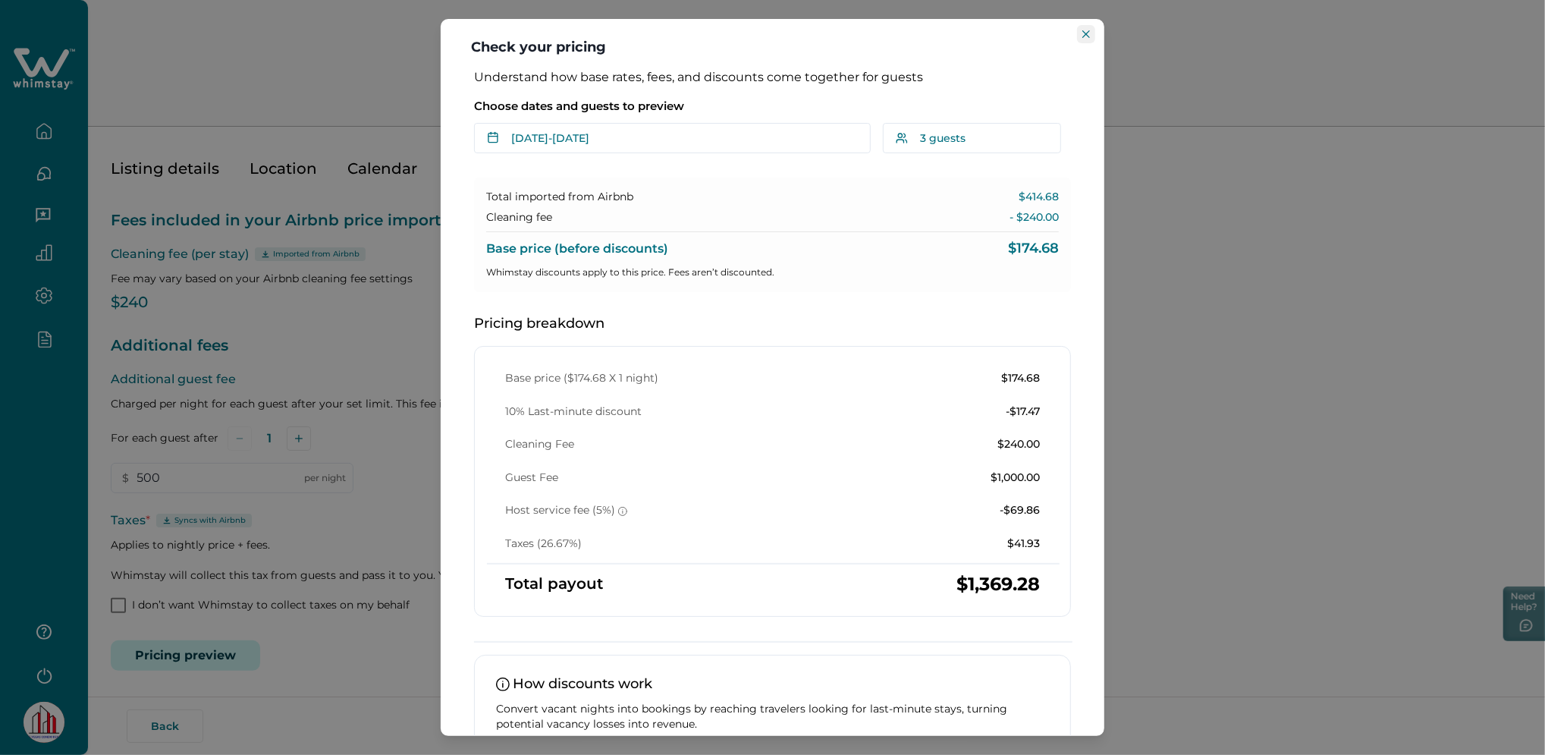
click at [1086, 33] on icon "Close" at bounding box center [1086, 34] width 8 height 8
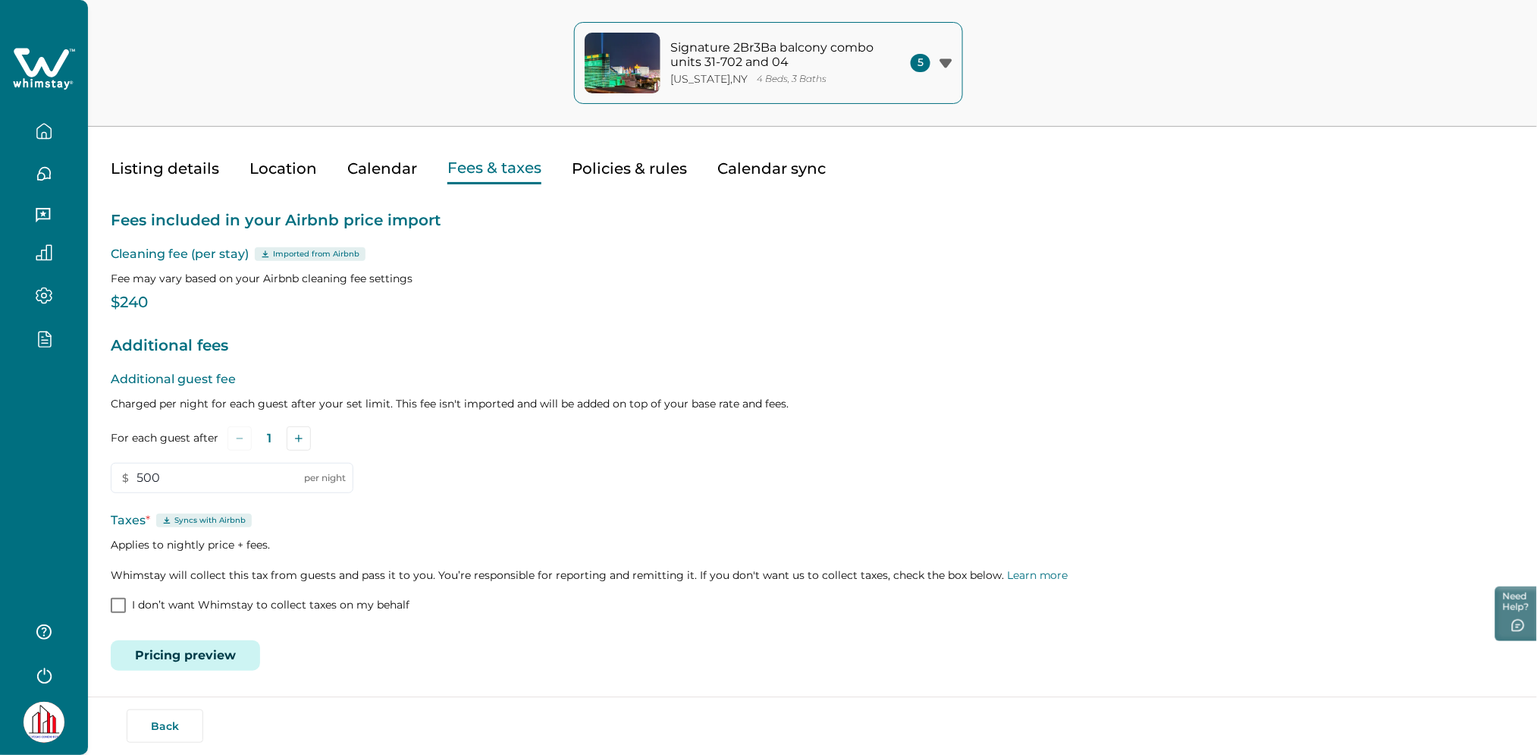
drag, startPoint x: 194, startPoint y: 465, endPoint x: 52, endPoint y: 487, distance: 144.3
click at [52, 487] on div "Signature 2Br3Ba balcony combo units 31-702 and 04 New York , NY 4 Beds, 3 Bath…" at bounding box center [768, 337] width 1537 height 755
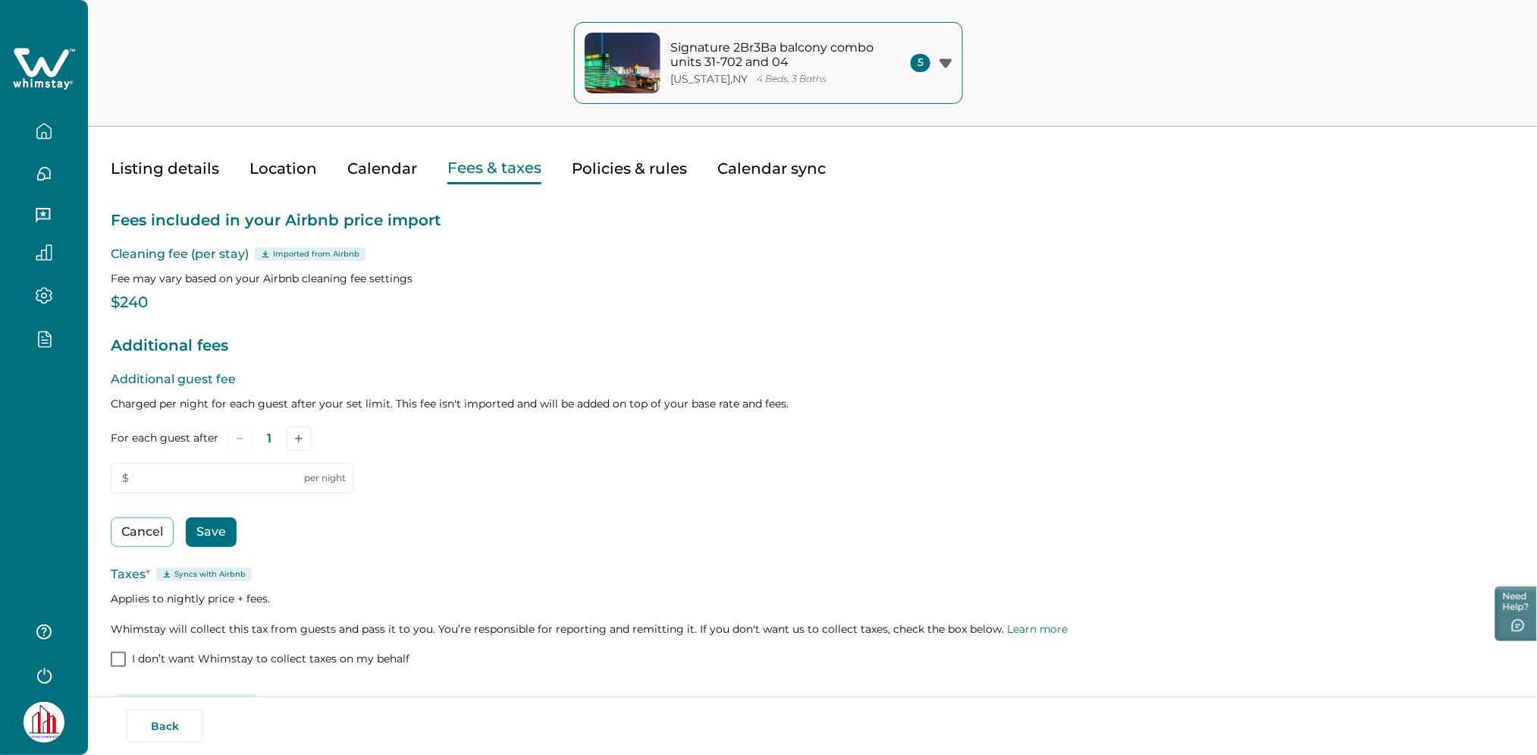
click at [219, 534] on button "Save" at bounding box center [211, 532] width 51 height 30
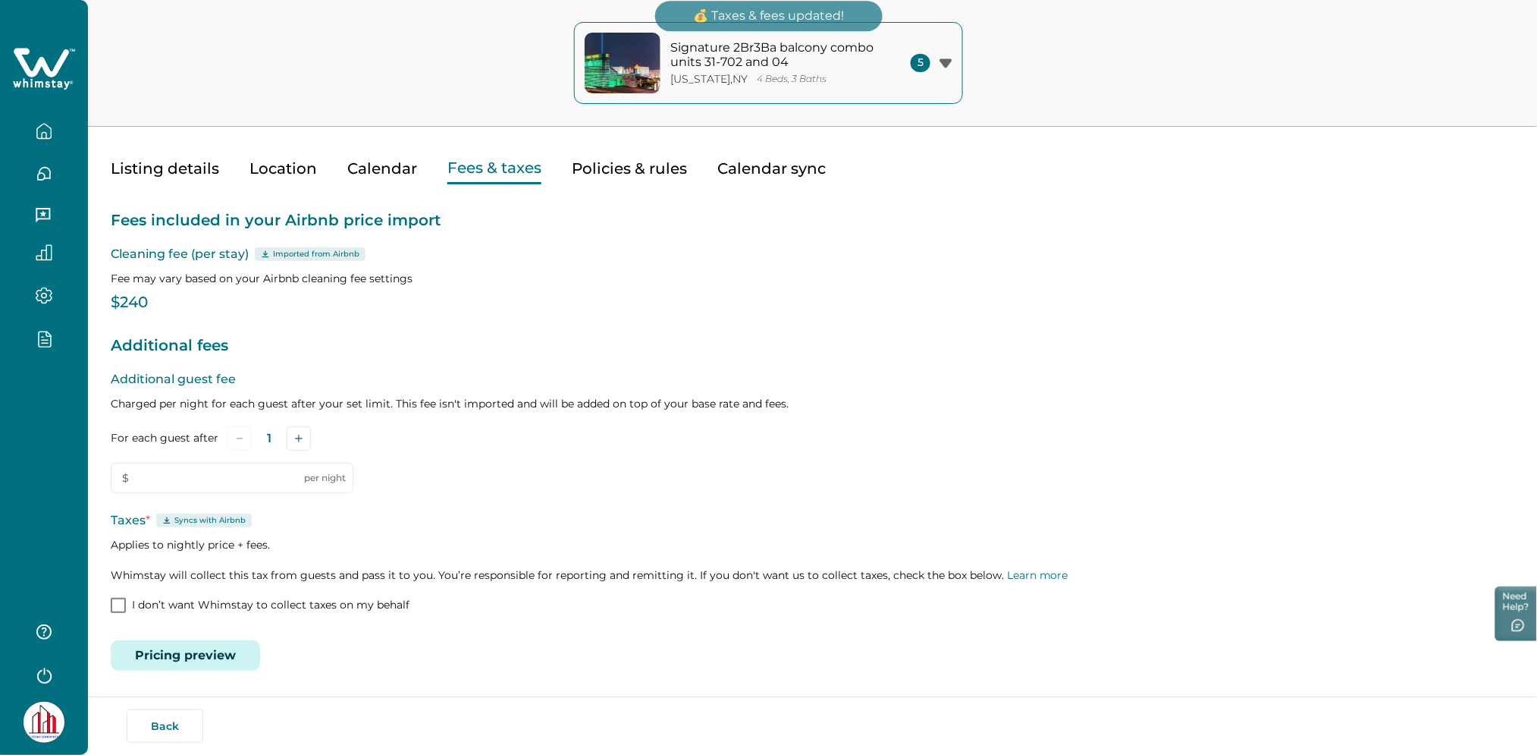
type input "0"
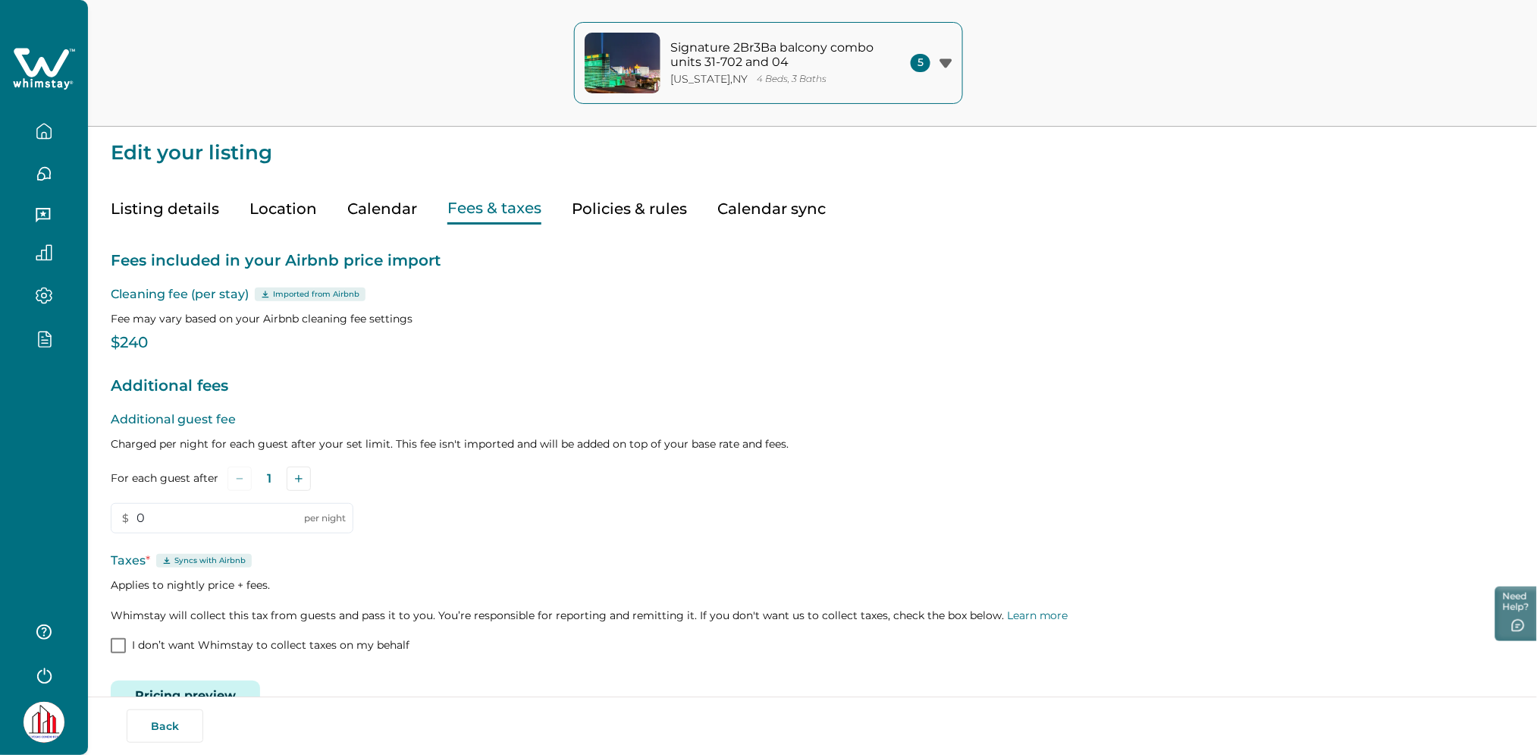
click at [37, 136] on icon "button" at bounding box center [44, 131] width 14 height 14
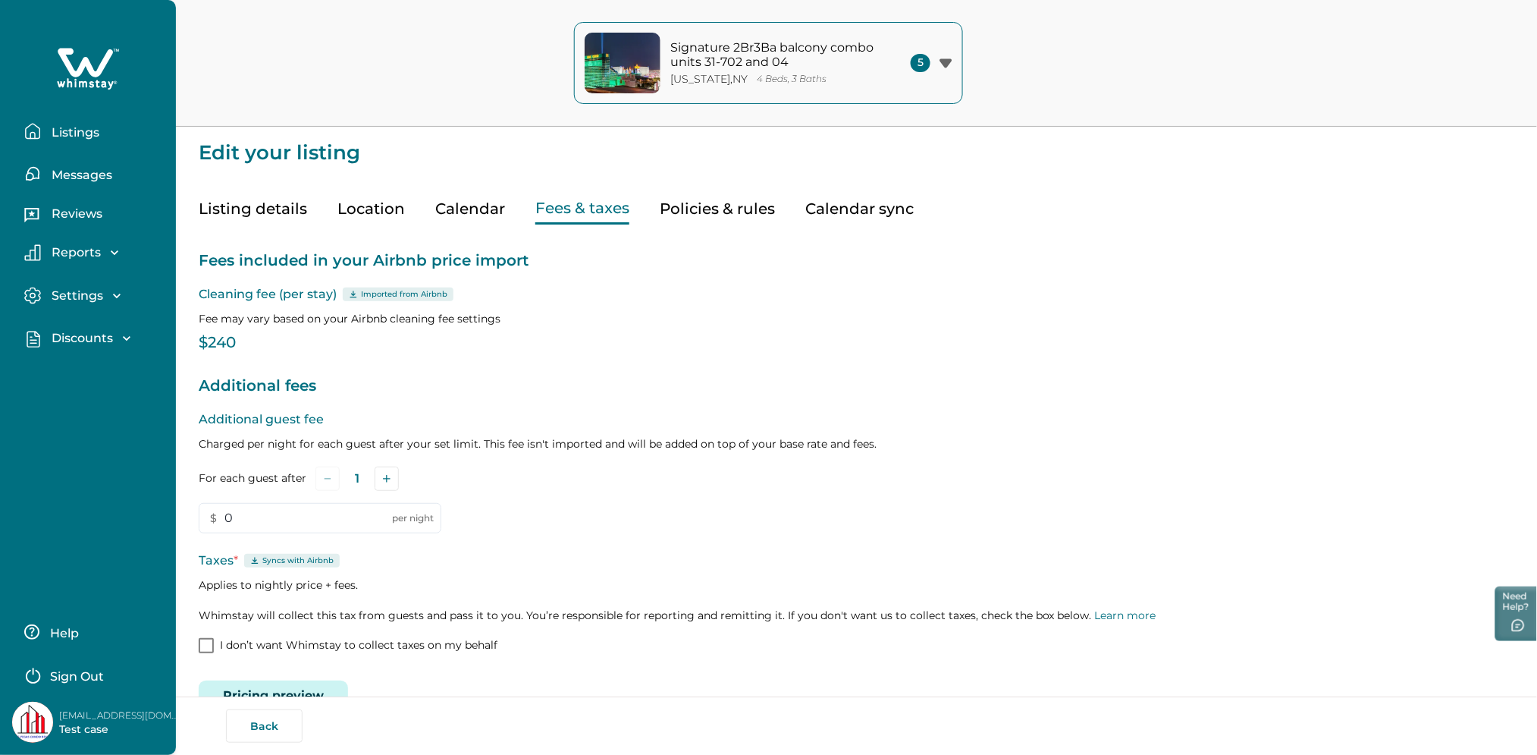
click at [111, 136] on button "Listings" at bounding box center [94, 131] width 140 height 30
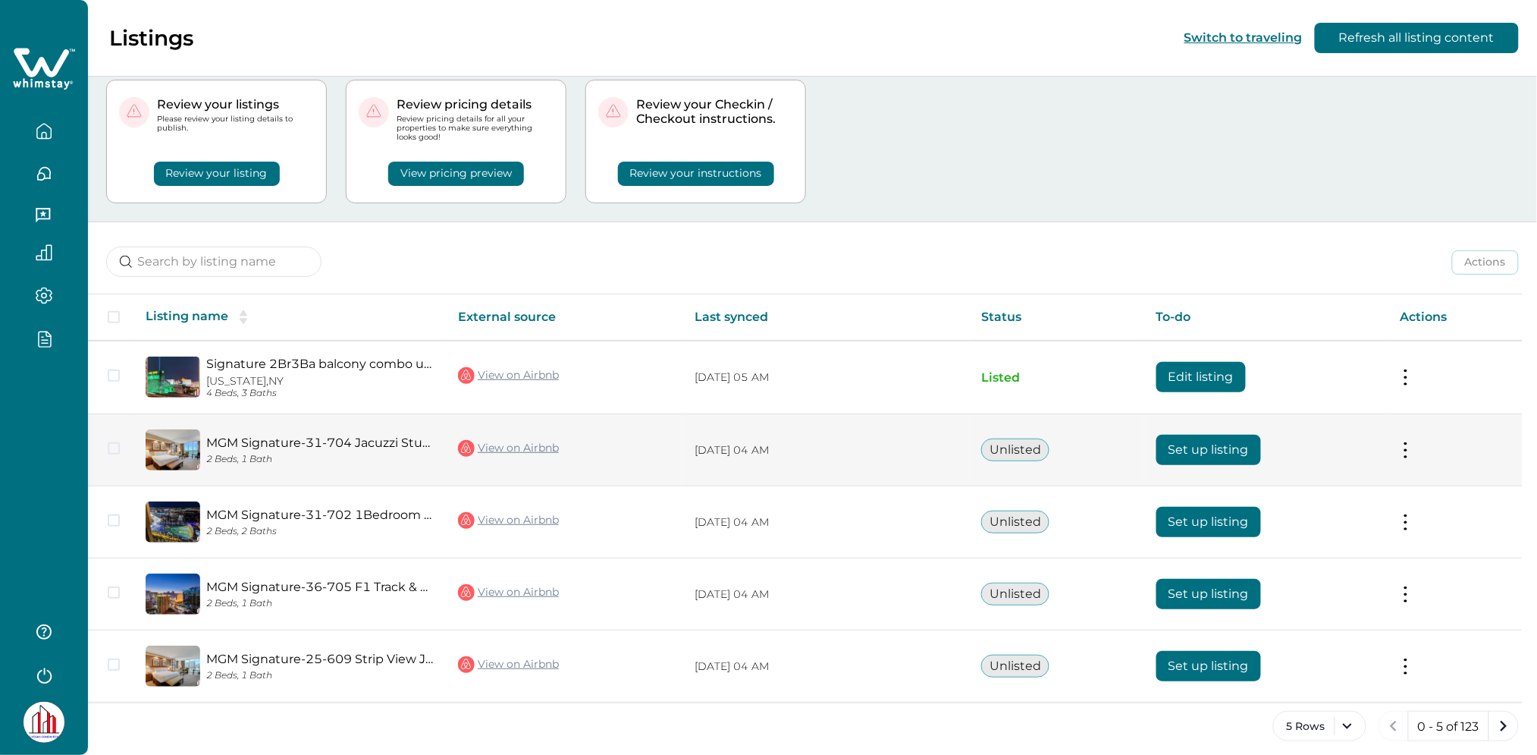
scroll to position [49, 0]
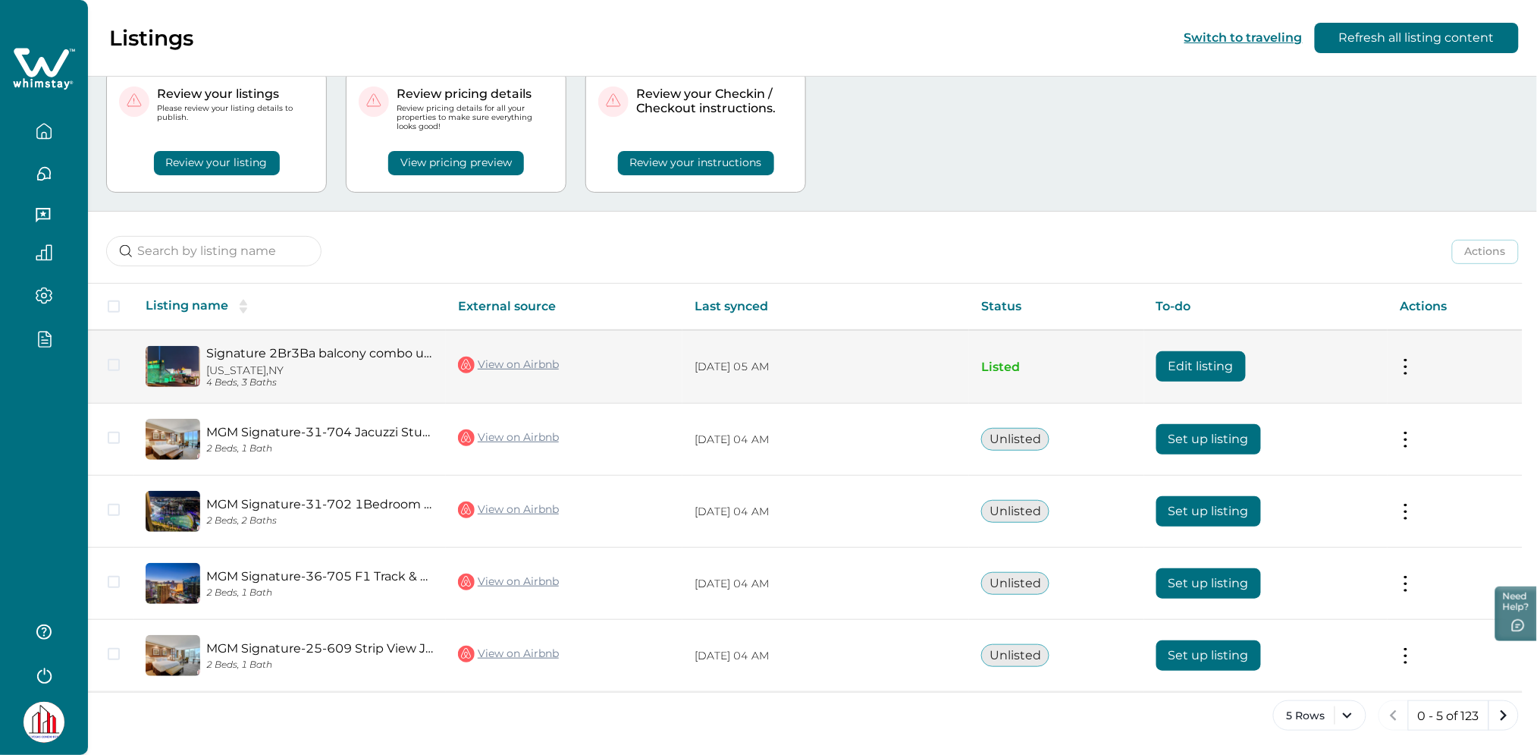
click at [1178, 362] on button "Edit listing" at bounding box center [1201, 366] width 89 height 30
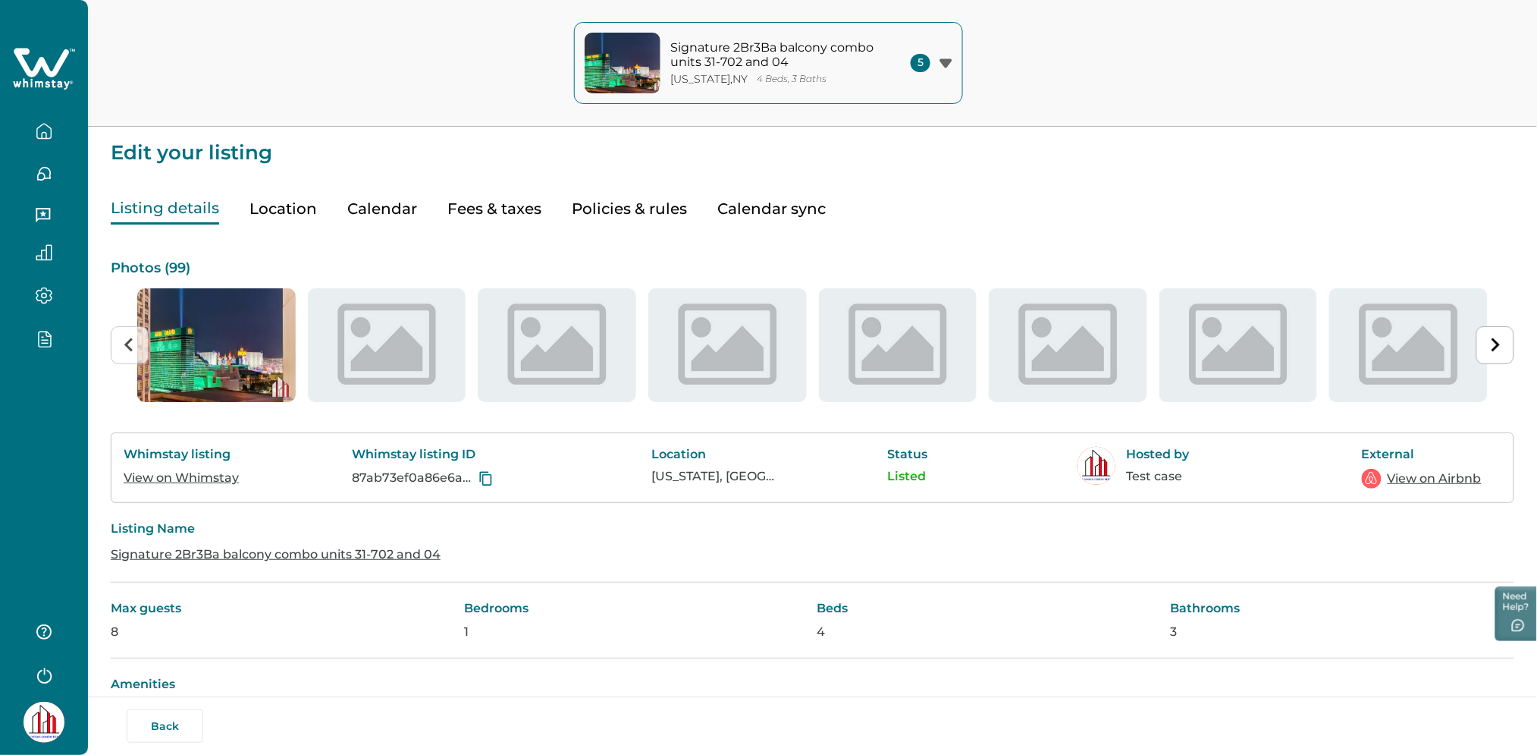
click at [476, 218] on button "Fees & taxes" at bounding box center [494, 208] width 94 height 31
type input "0"
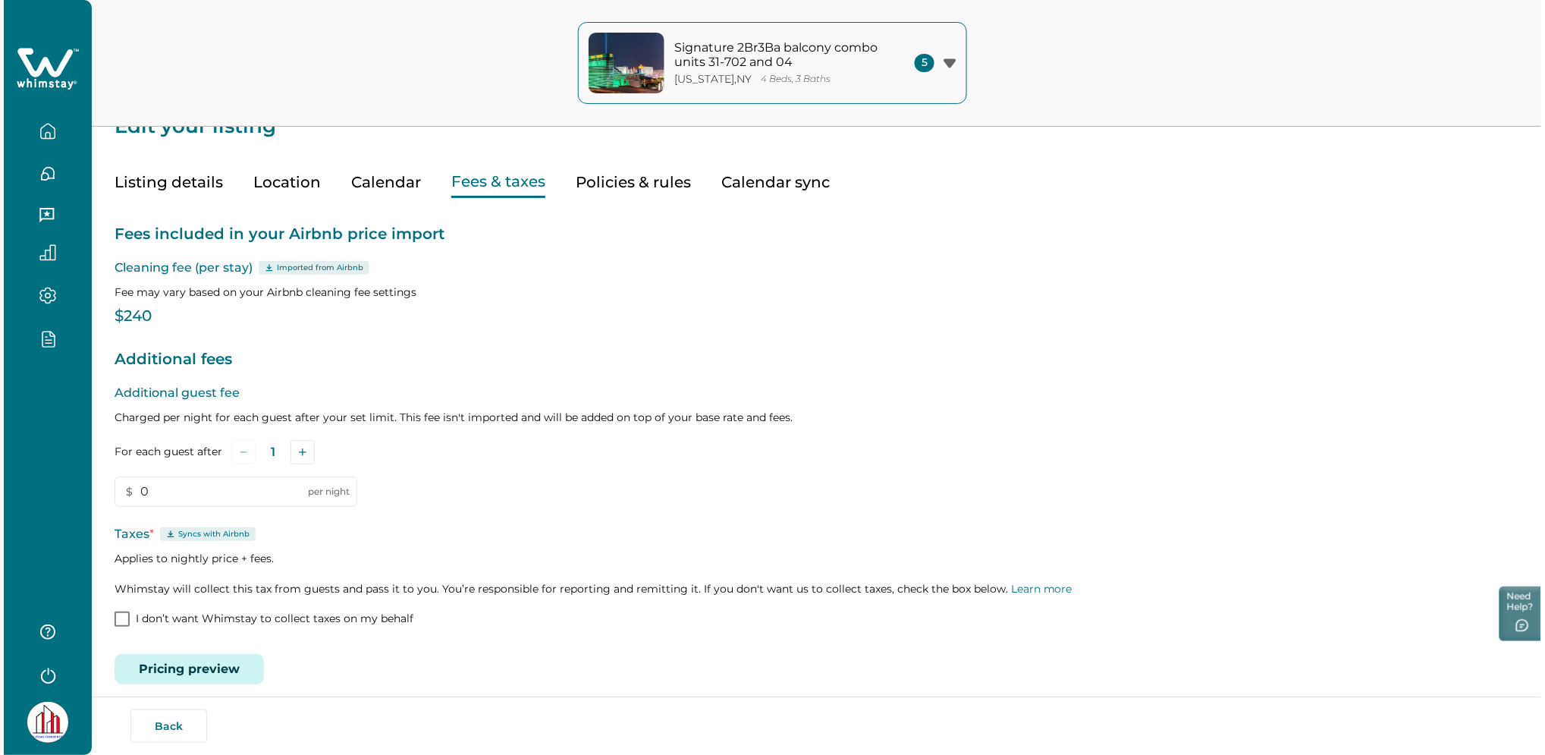
scroll to position [40, 0]
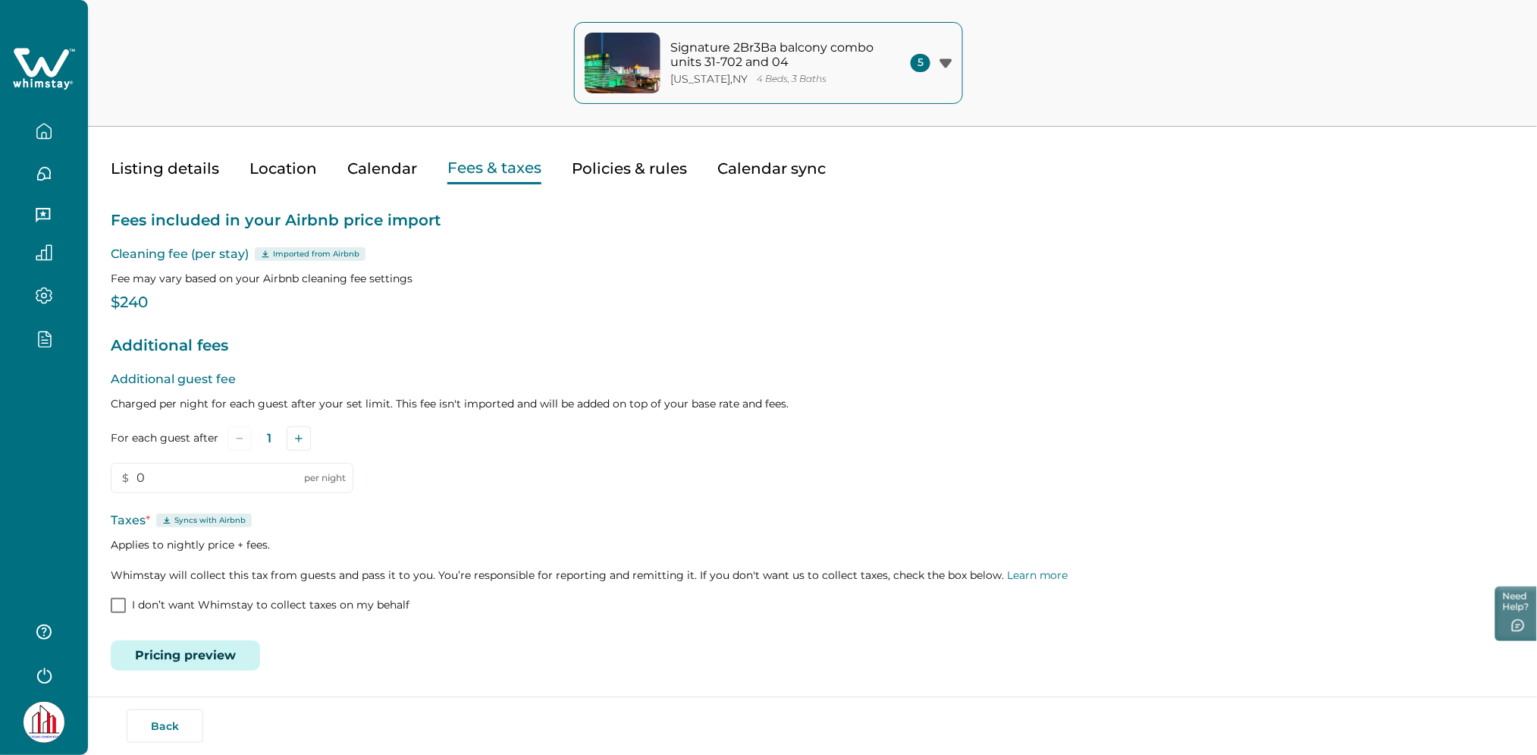
click at [195, 646] on button "Pricing preview" at bounding box center [185, 655] width 149 height 30
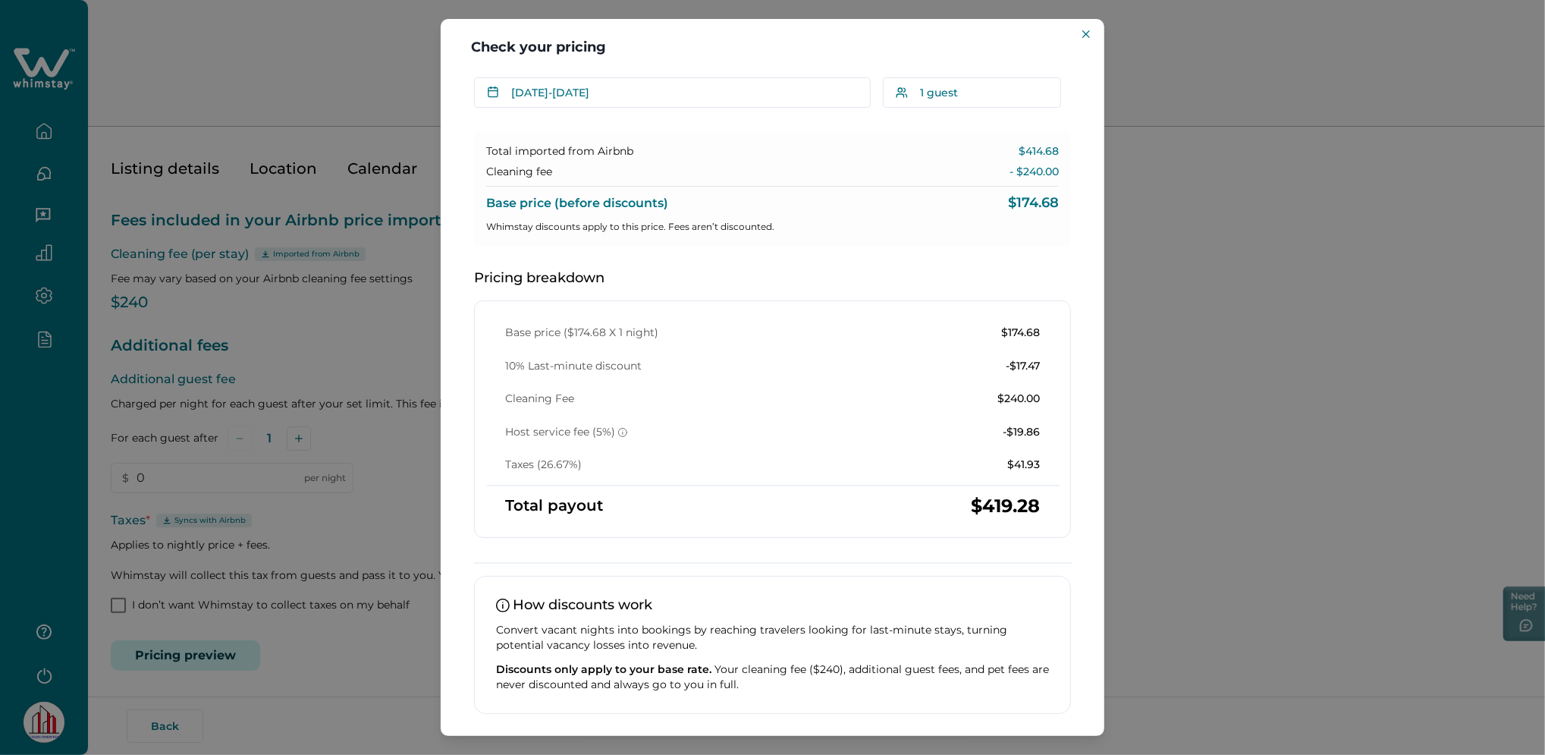
scroll to position [0, 0]
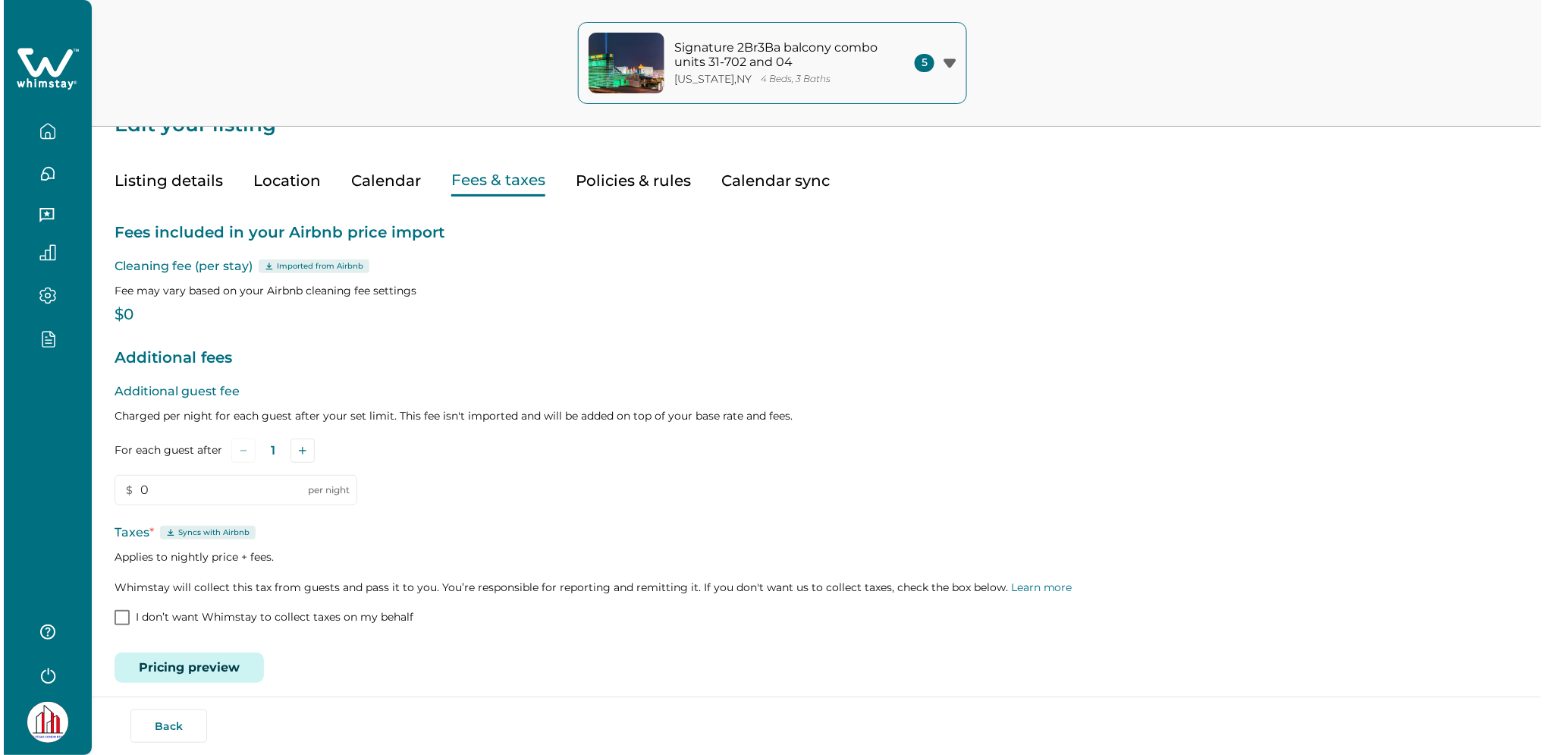
scroll to position [40, 0]
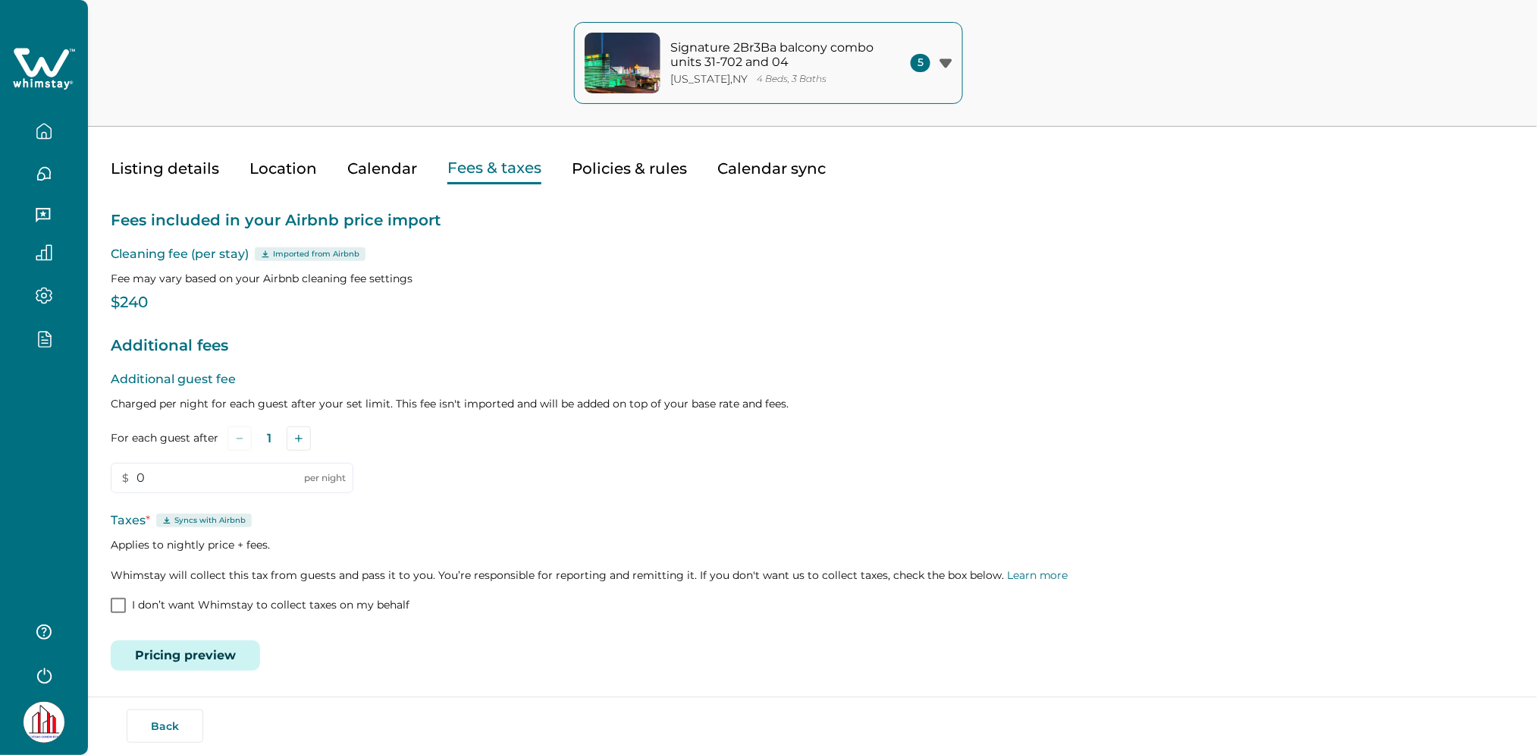
click at [182, 651] on button "Pricing preview" at bounding box center [185, 655] width 149 height 30
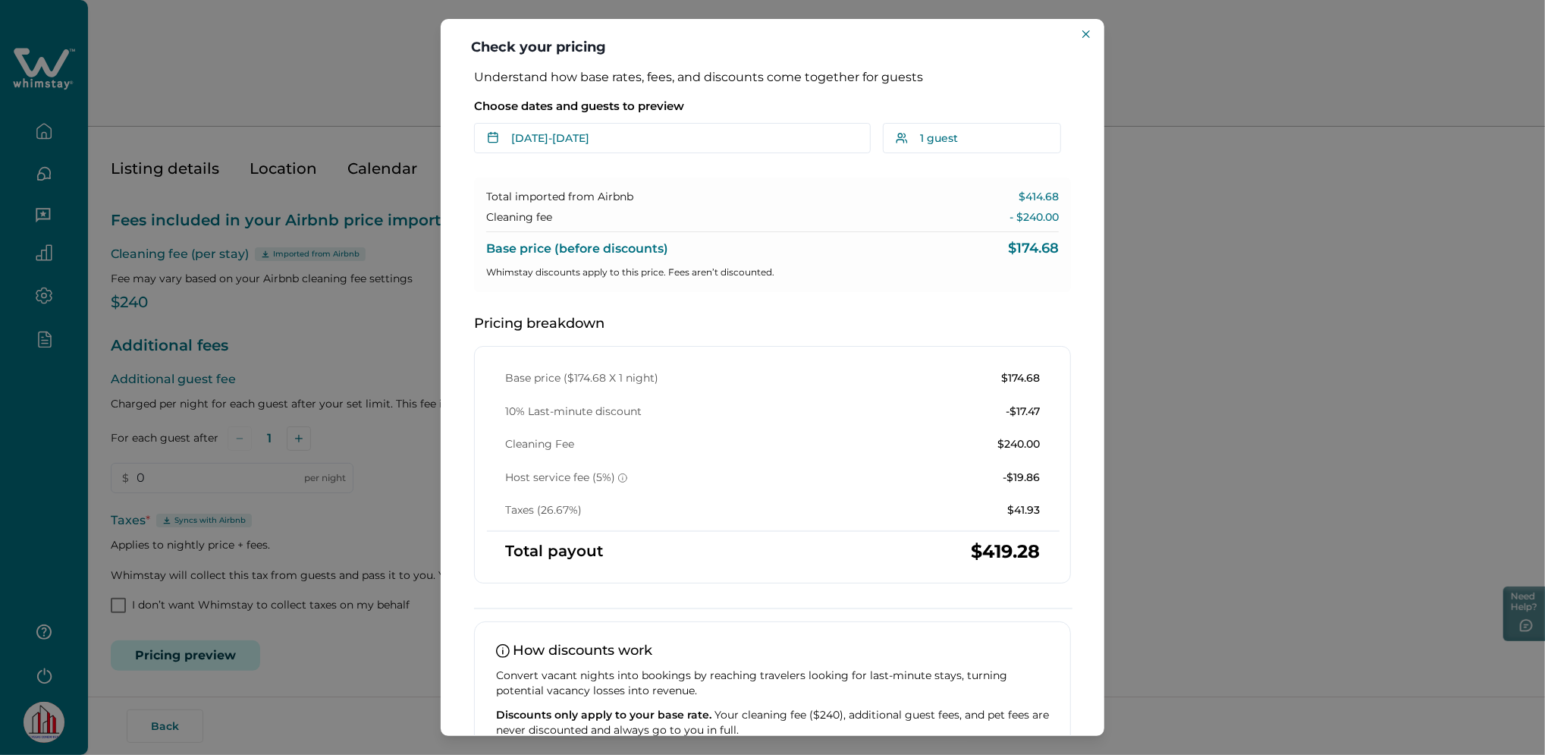
scroll to position [97, 0]
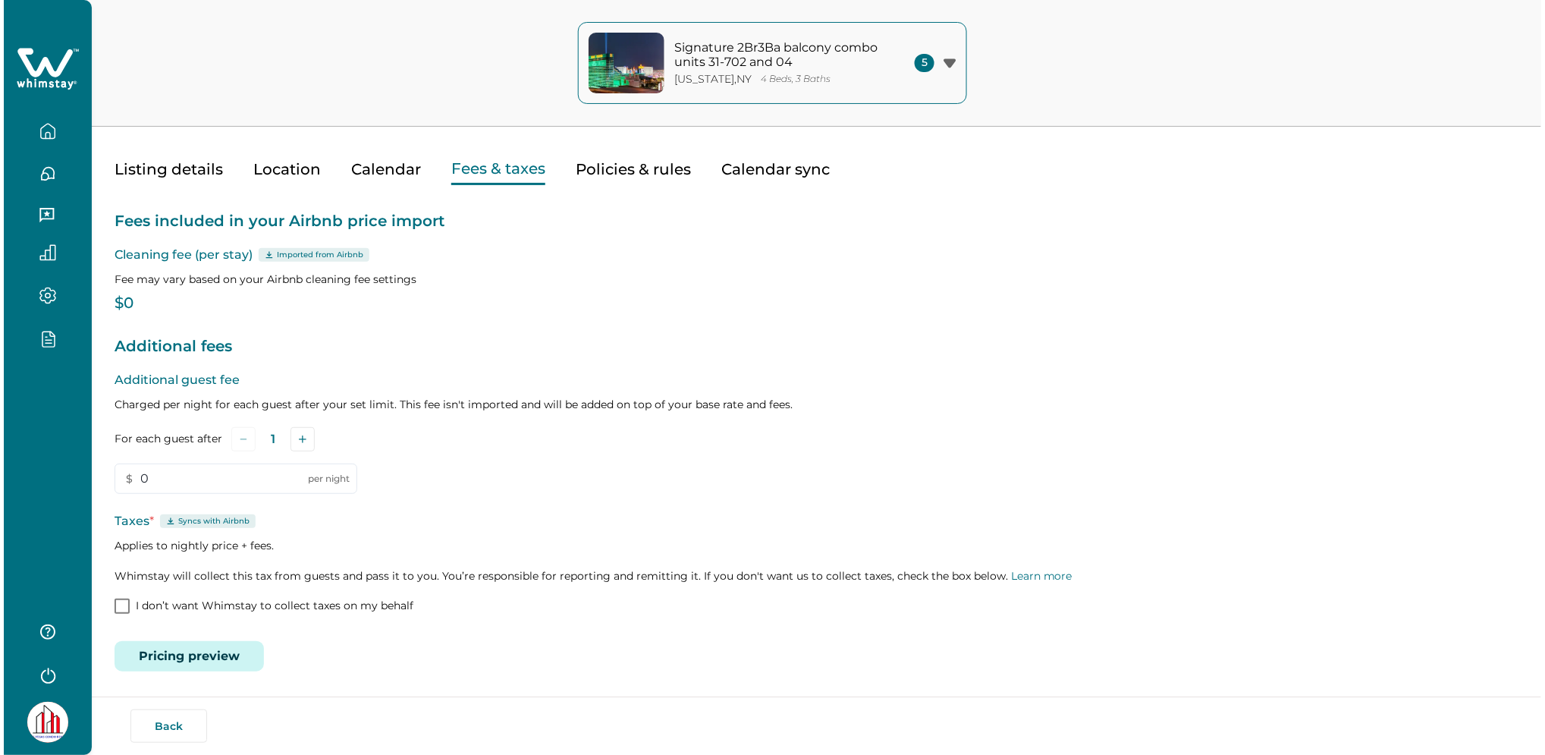
scroll to position [40, 0]
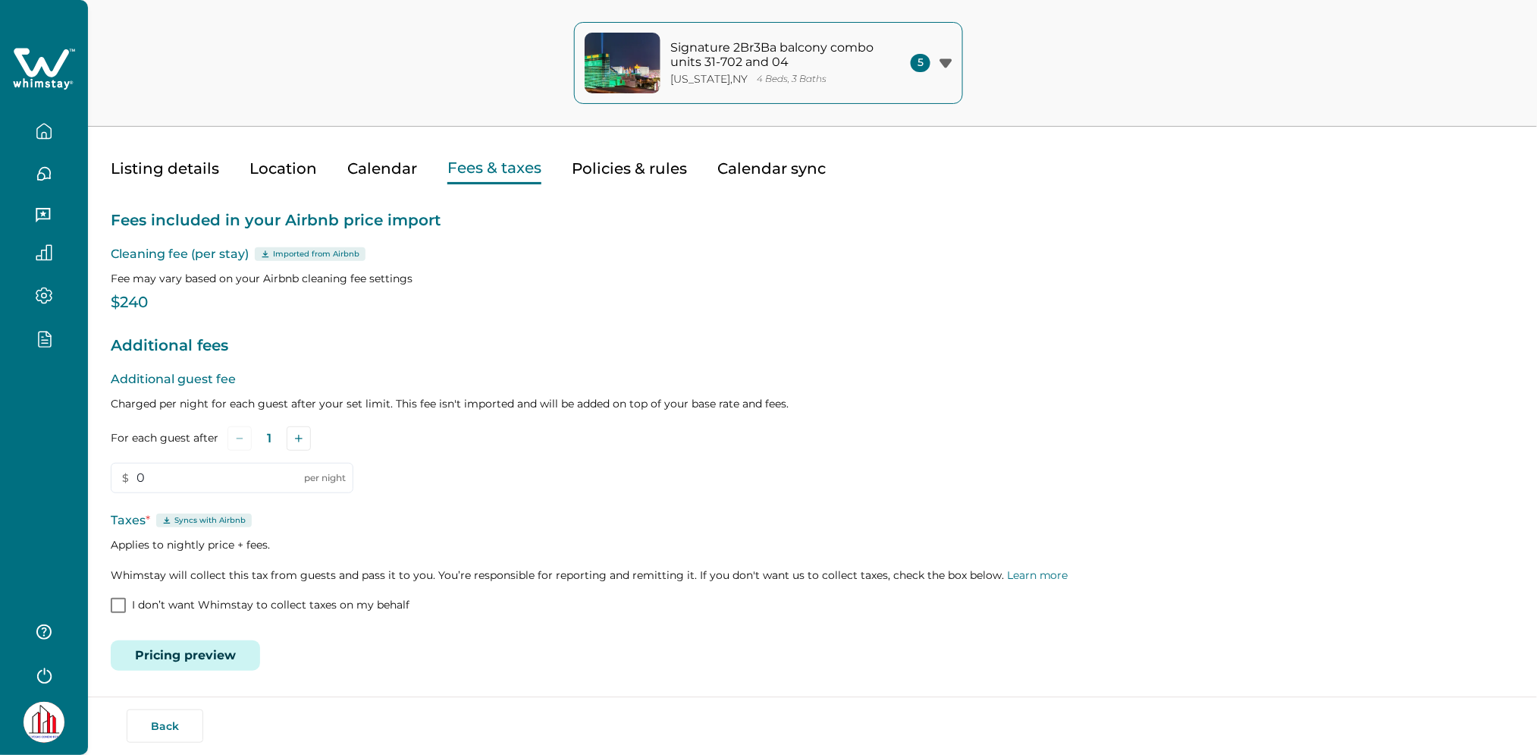
click at [184, 654] on button "Pricing preview" at bounding box center [185, 655] width 149 height 30
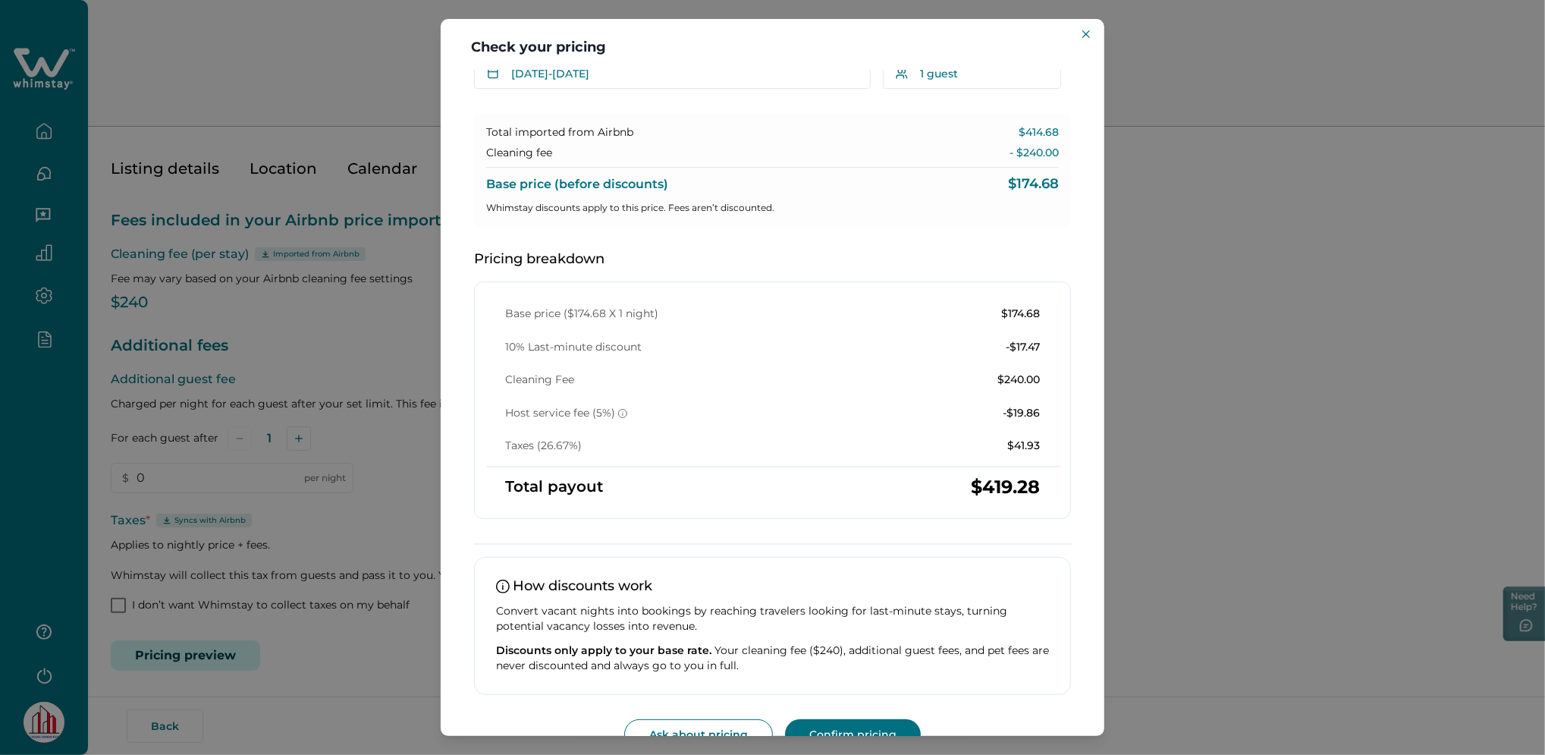
scroll to position [97, 0]
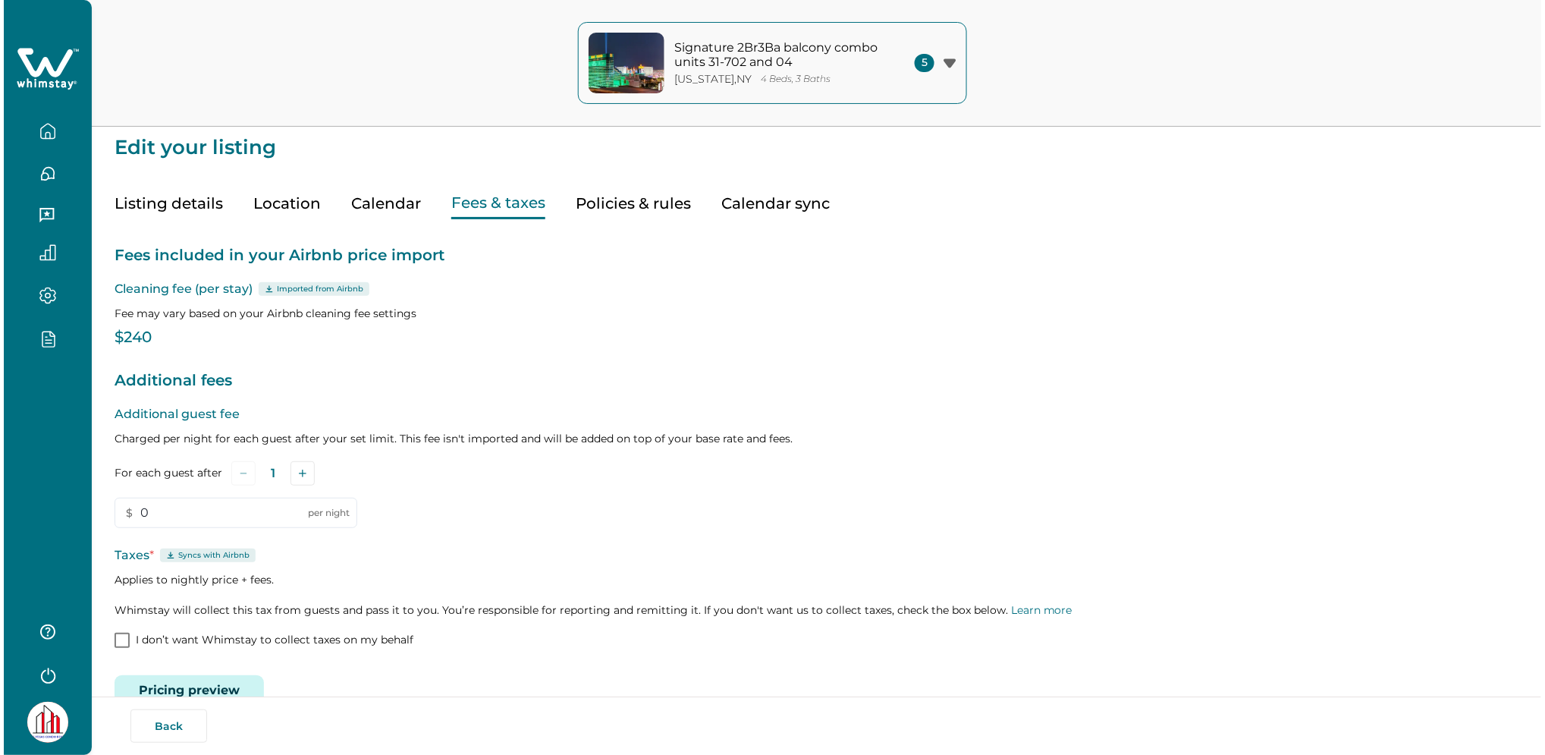
scroll to position [40, 0]
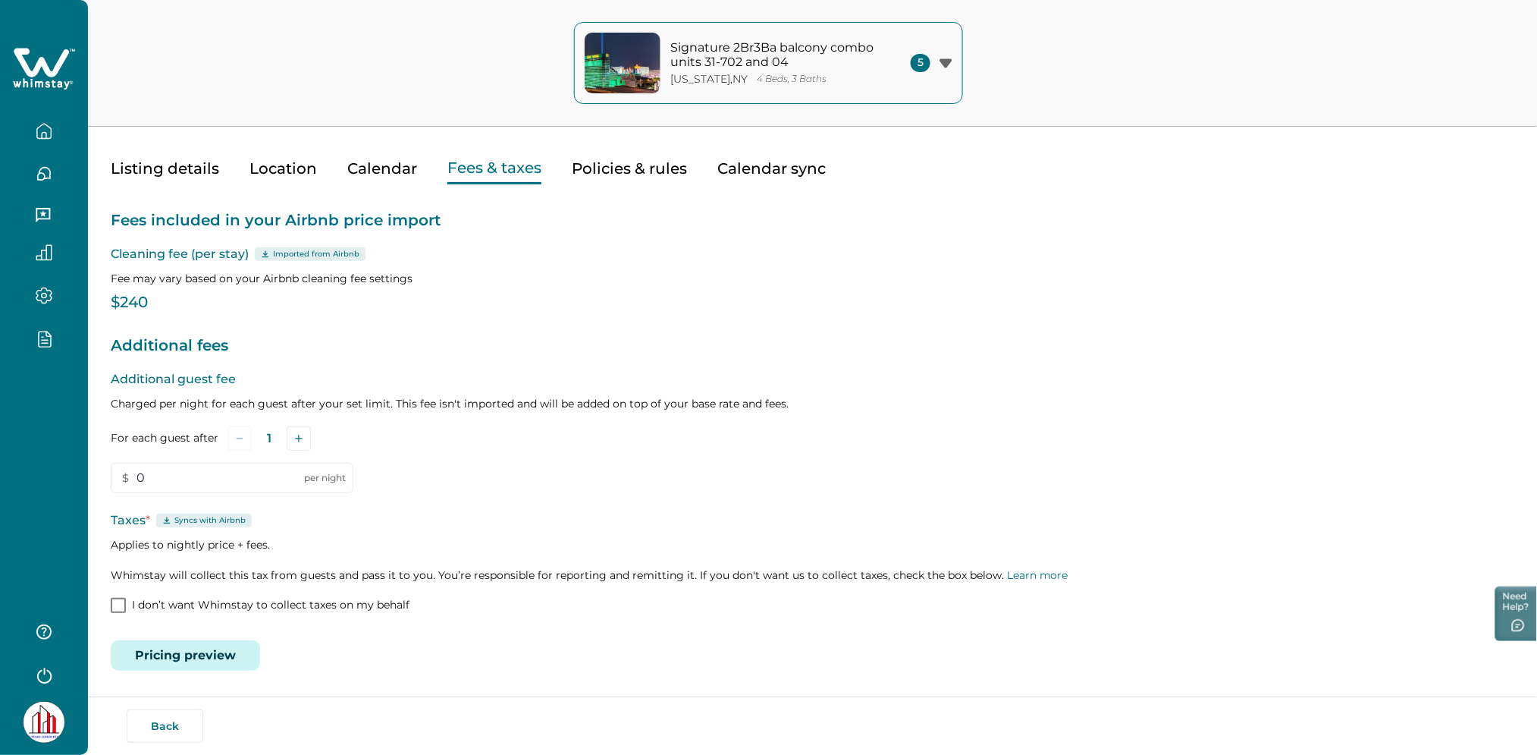
click at [186, 654] on button "Pricing preview" at bounding box center [185, 655] width 149 height 30
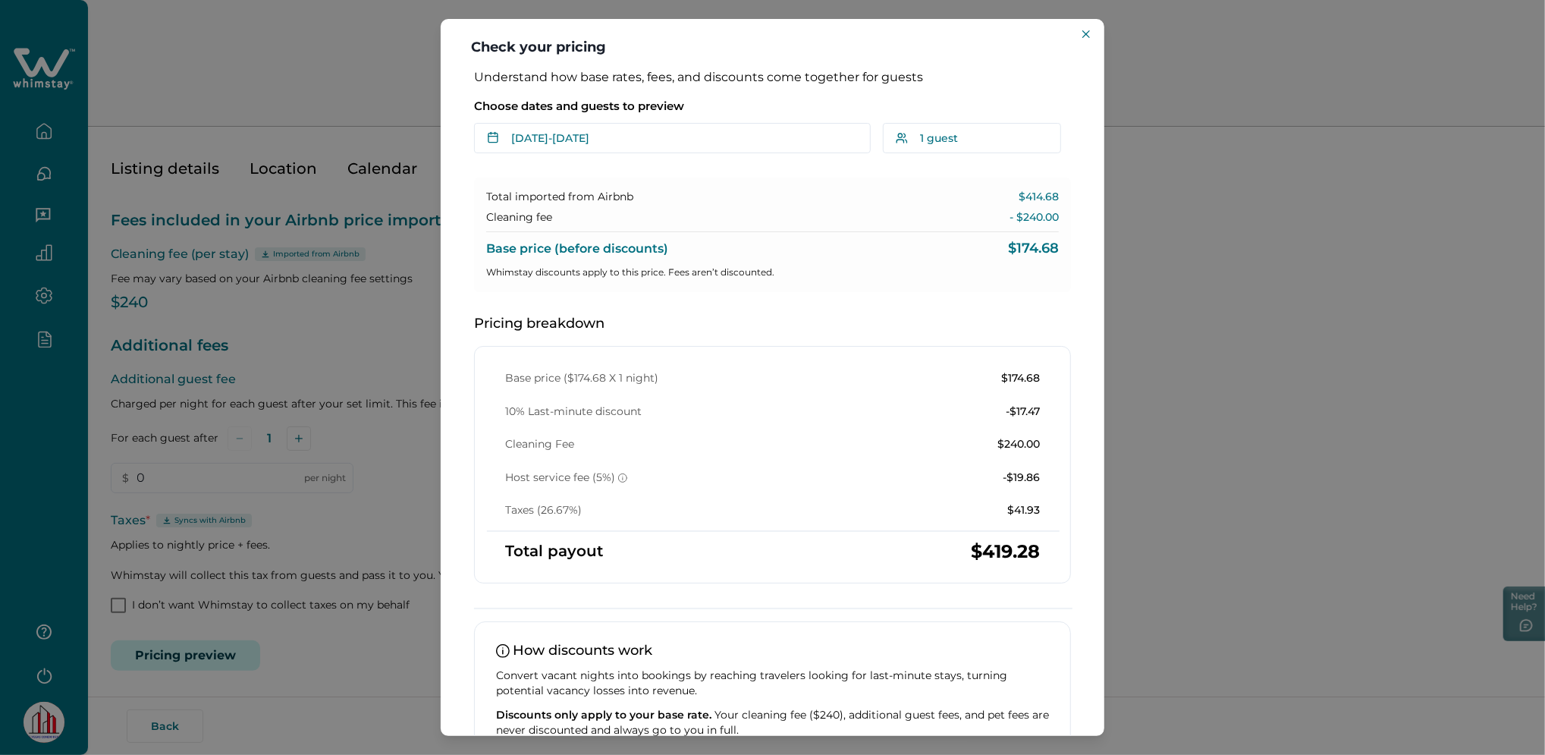
scroll to position [97, 0]
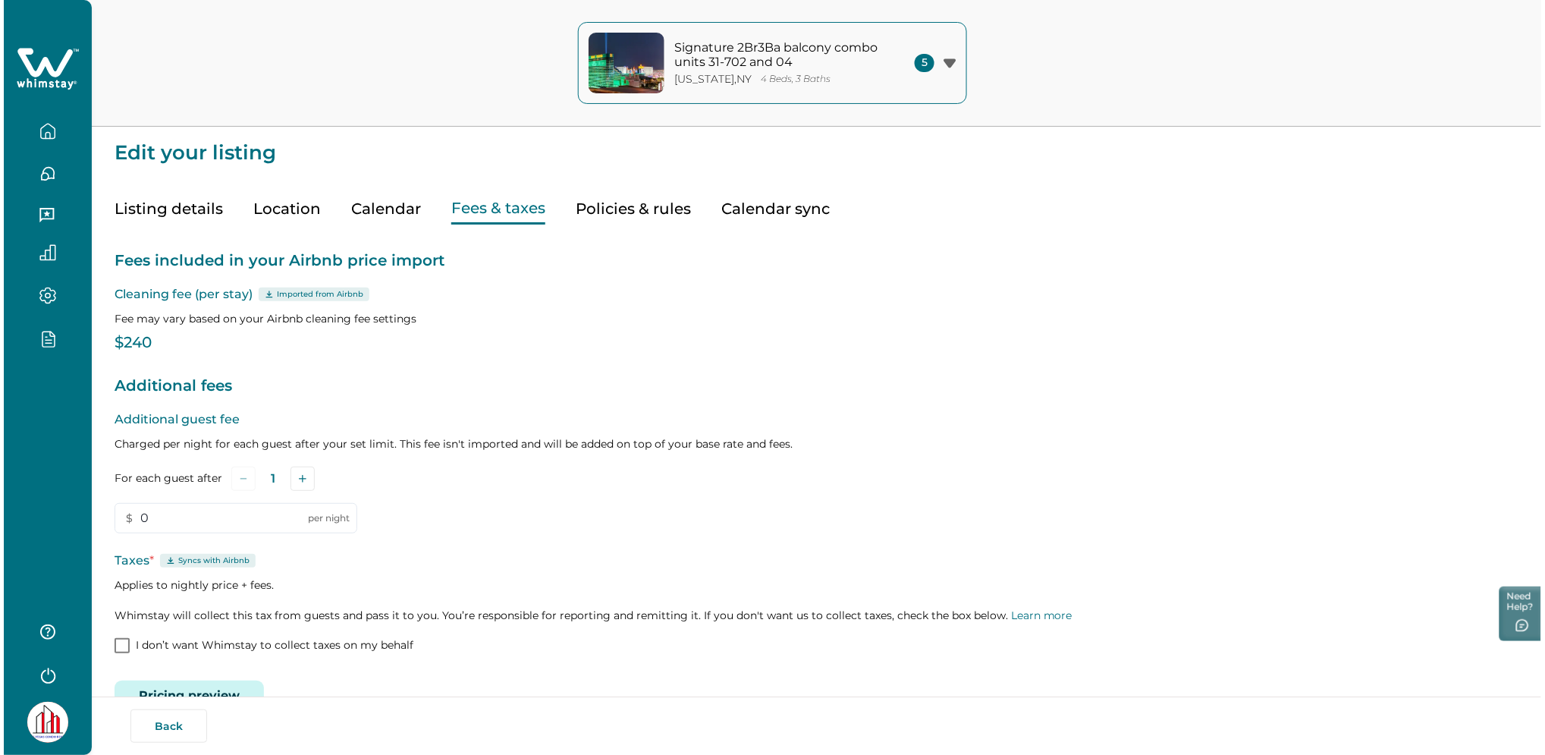
scroll to position [40, 0]
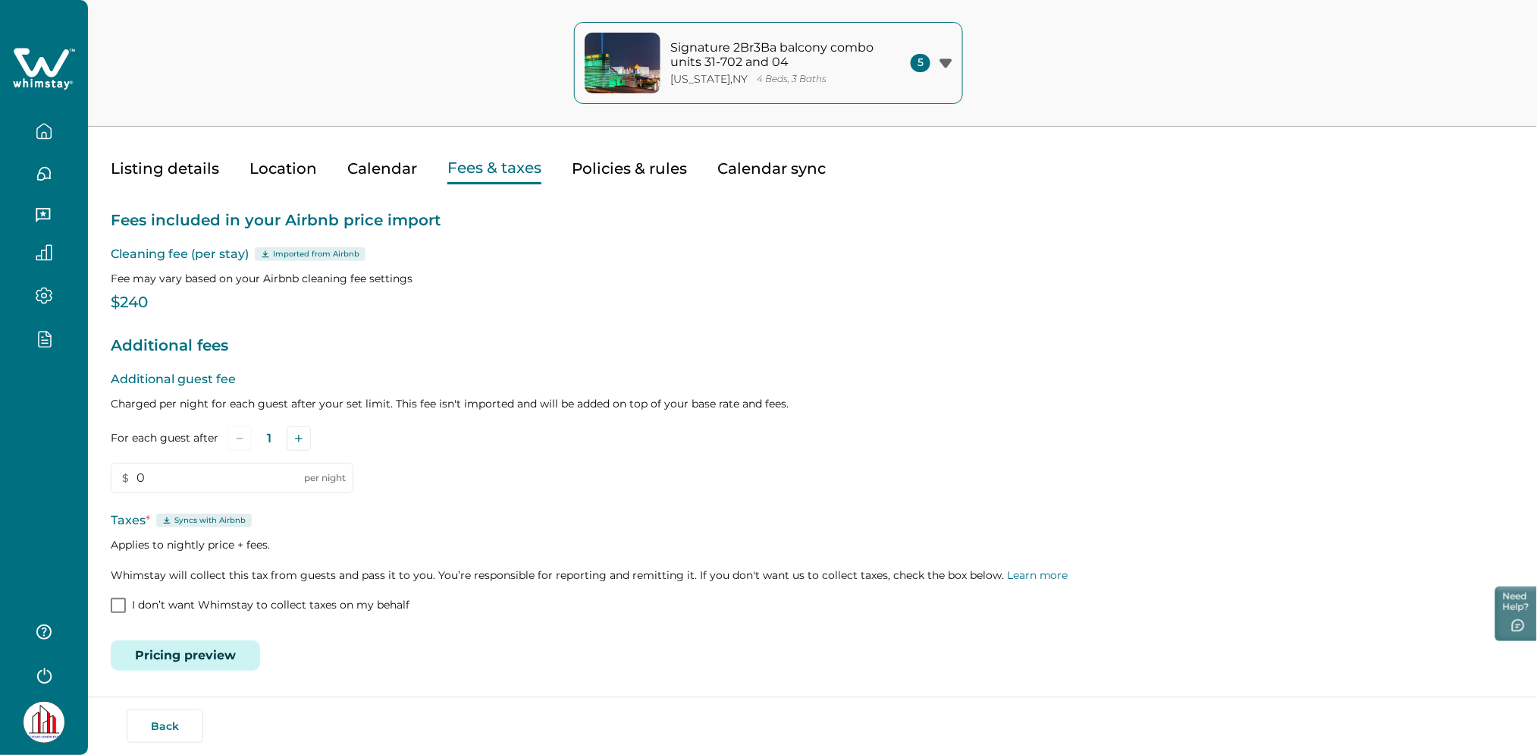
click at [194, 645] on button "Pricing preview" at bounding box center [185, 655] width 149 height 30
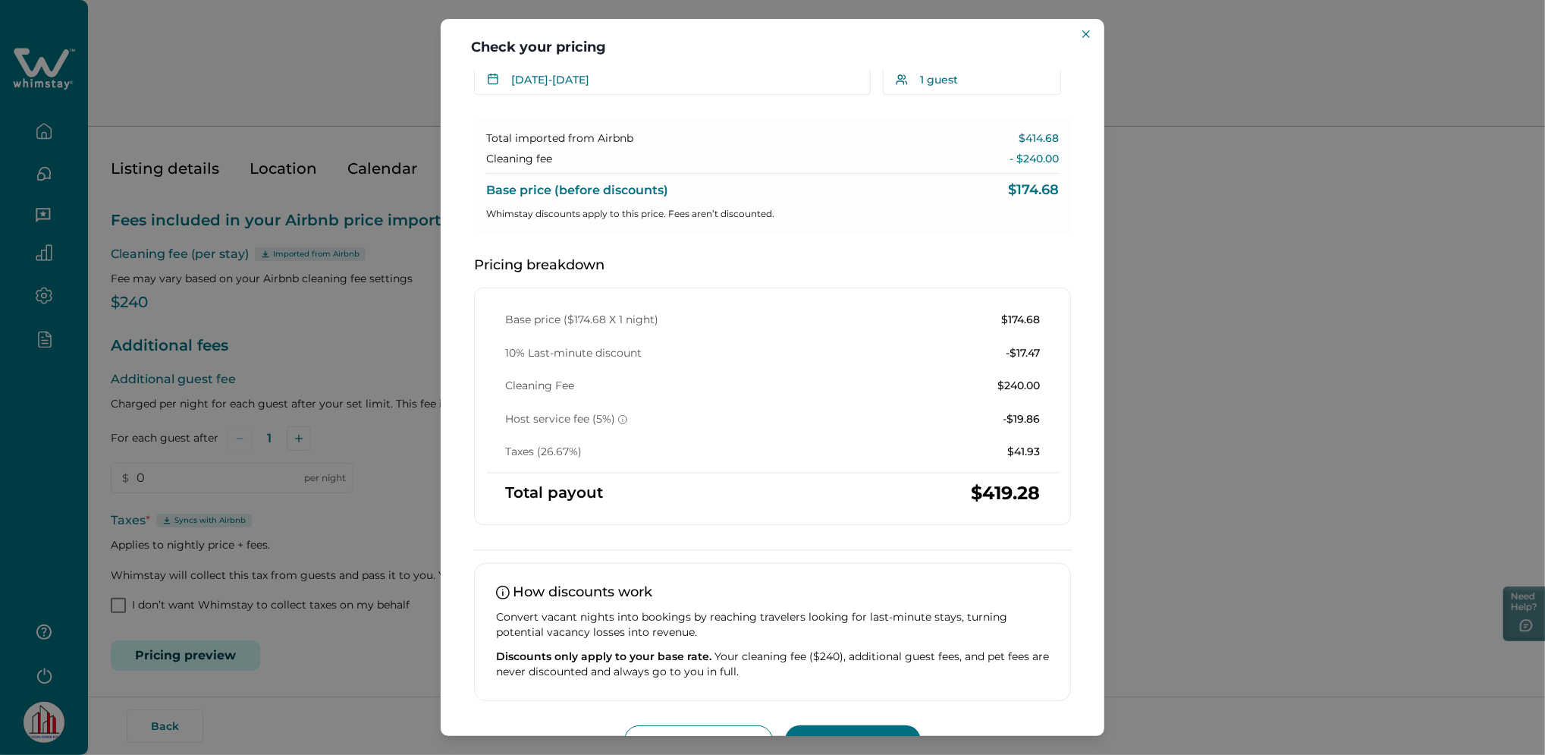
scroll to position [97, 0]
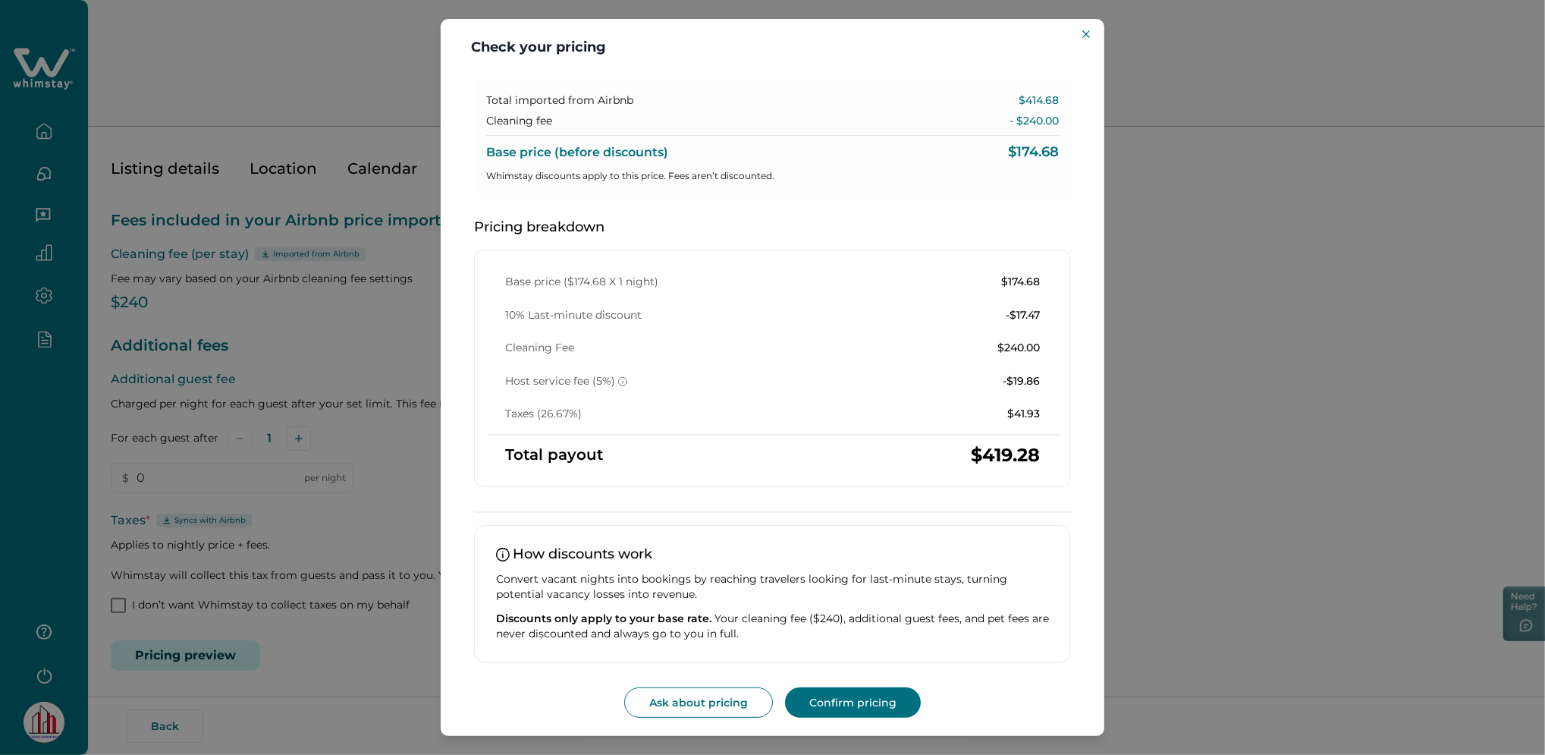
click at [61, 52] on div "Check your pricing Understand how base rates, fees, and discounts come together…" at bounding box center [772, 377] width 1545 height 755
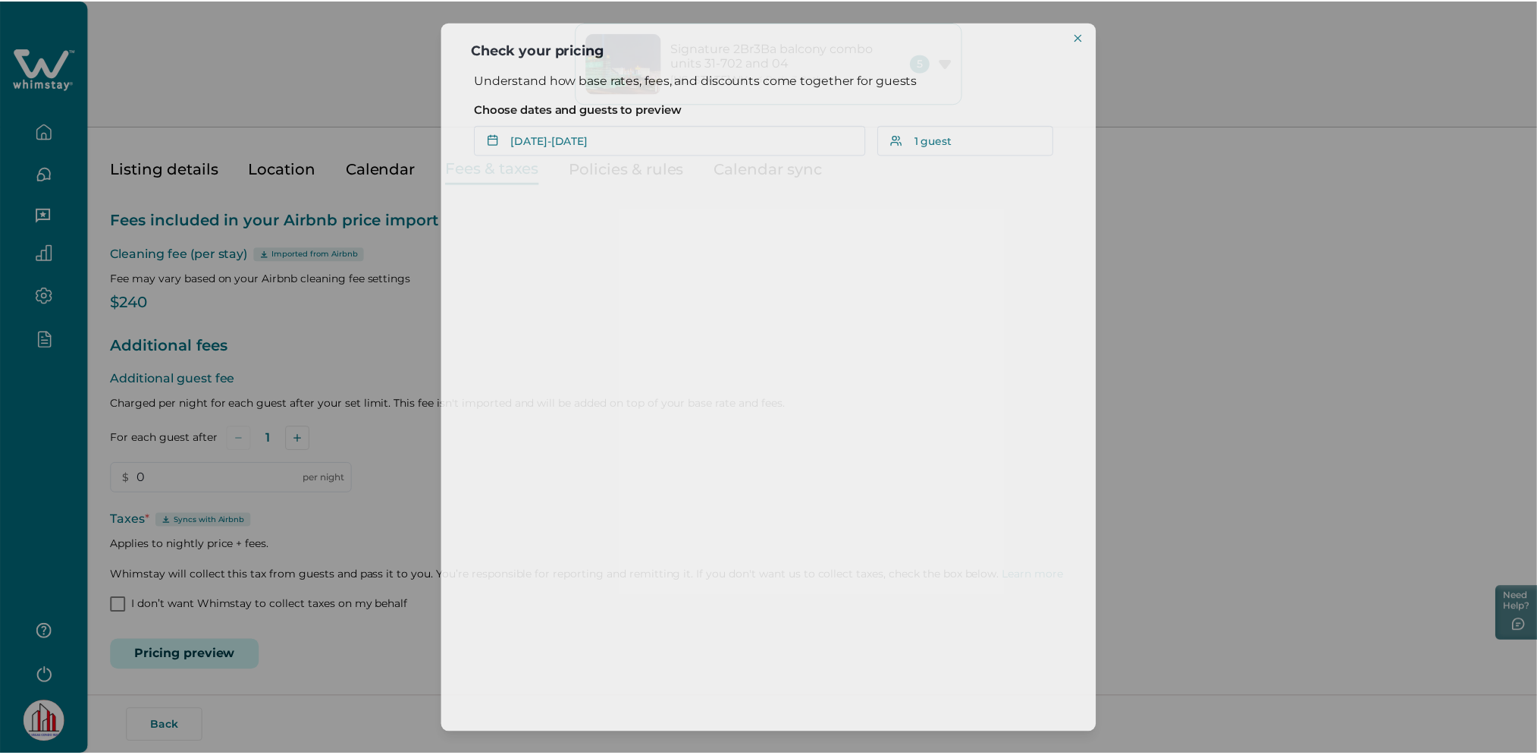
scroll to position [0, 0]
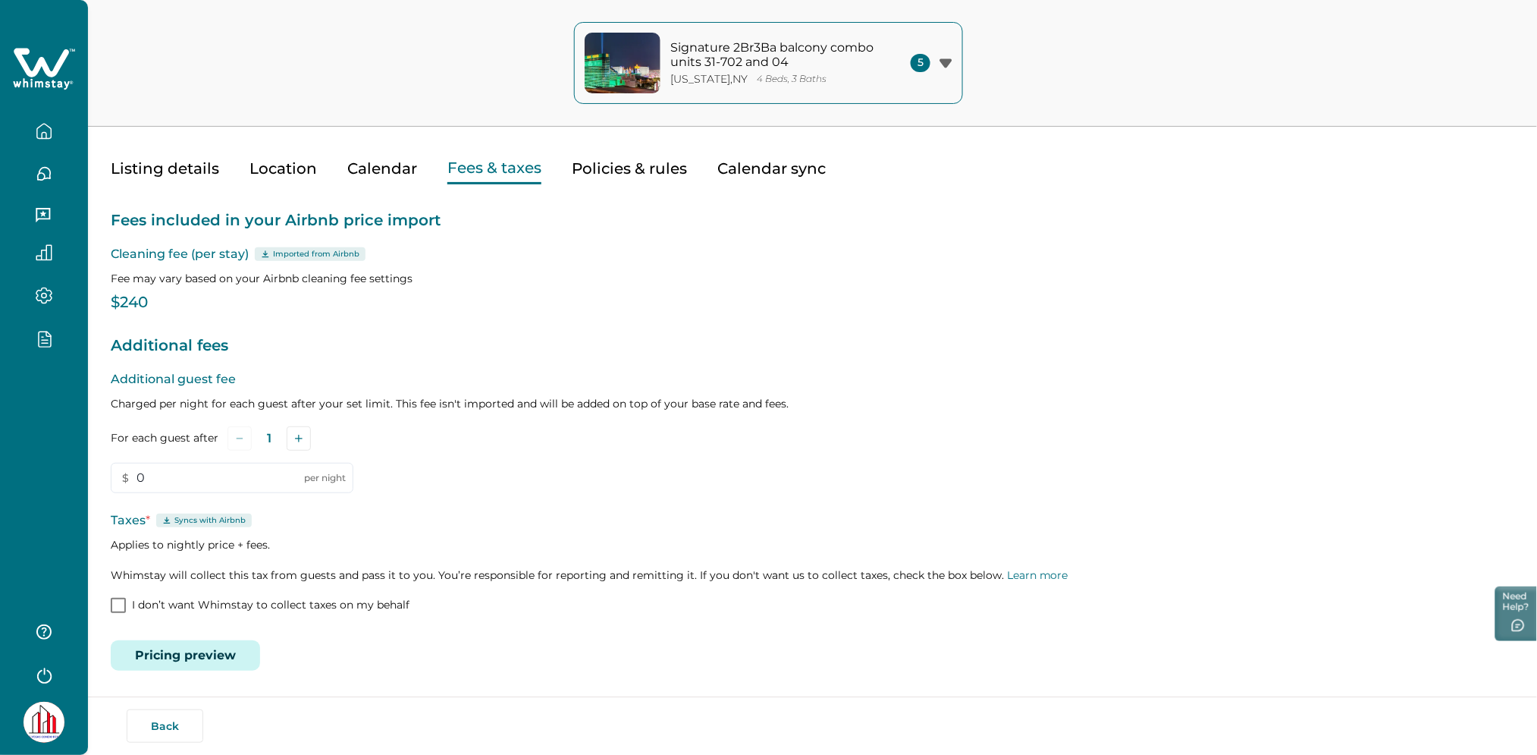
click at [11, 74] on div at bounding box center [44, 186] width 88 height 372
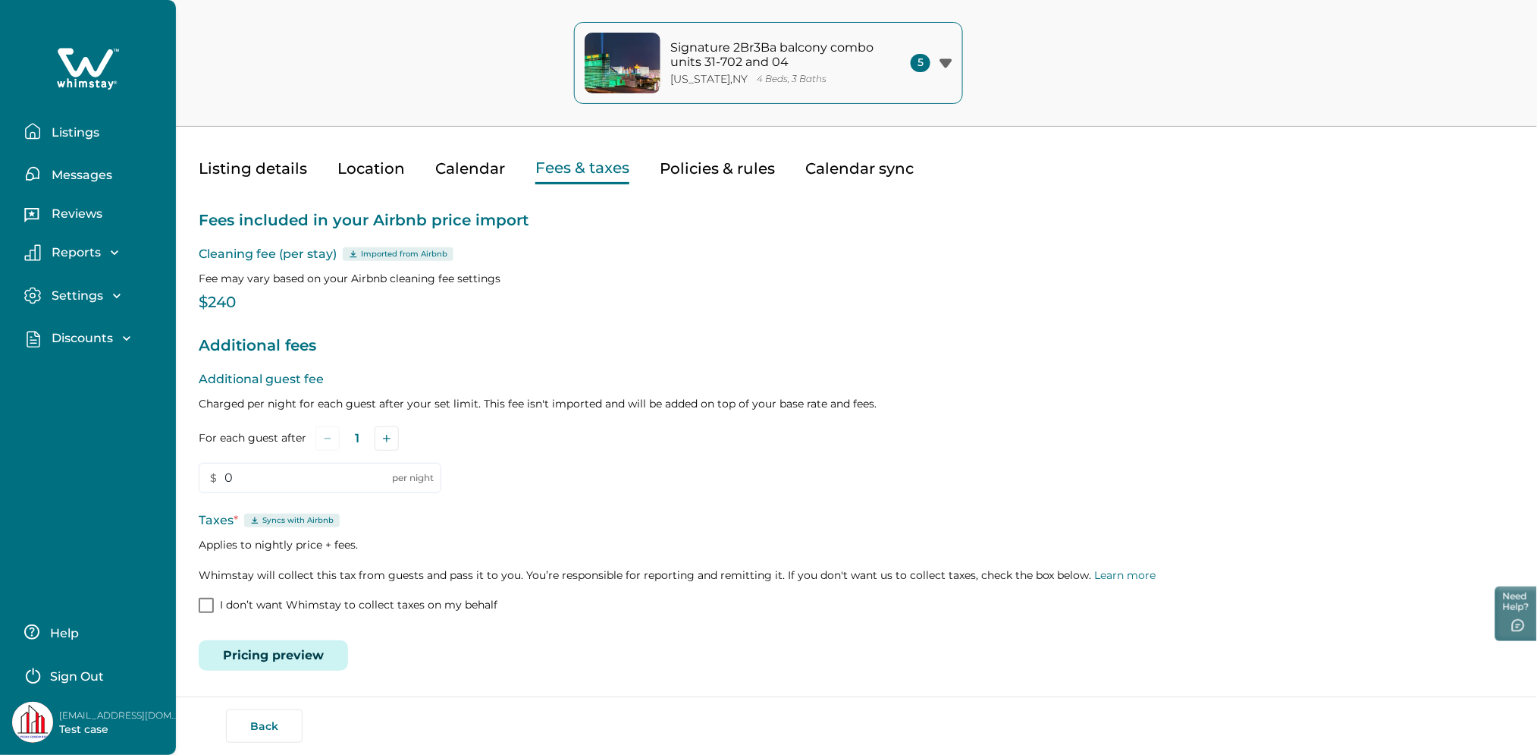
click at [52, 65] on div at bounding box center [88, 69] width 152 height 46
click at [63, 67] on icon at bounding box center [88, 69] width 62 height 46
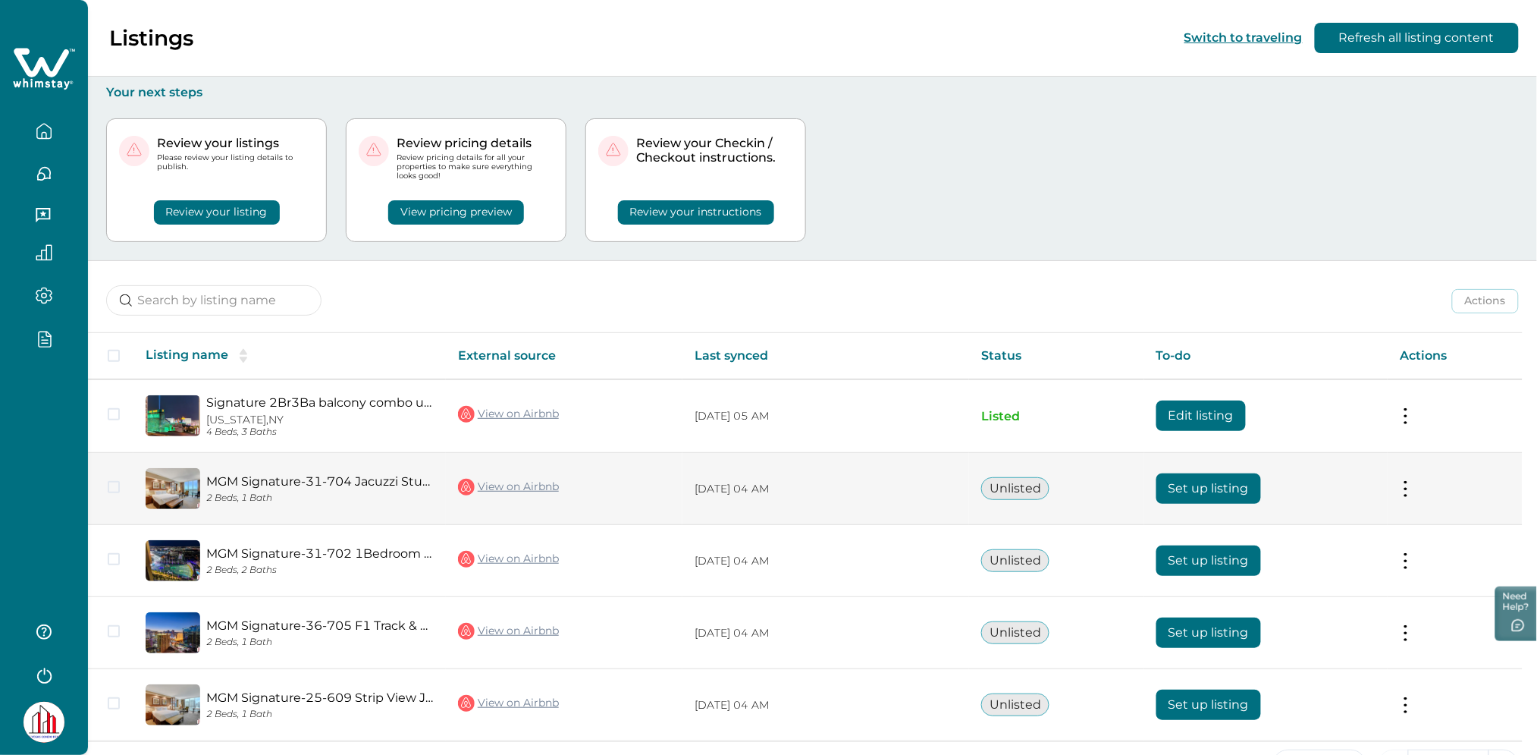
click at [1244, 490] on button "Set up listing" at bounding box center [1209, 488] width 105 height 30
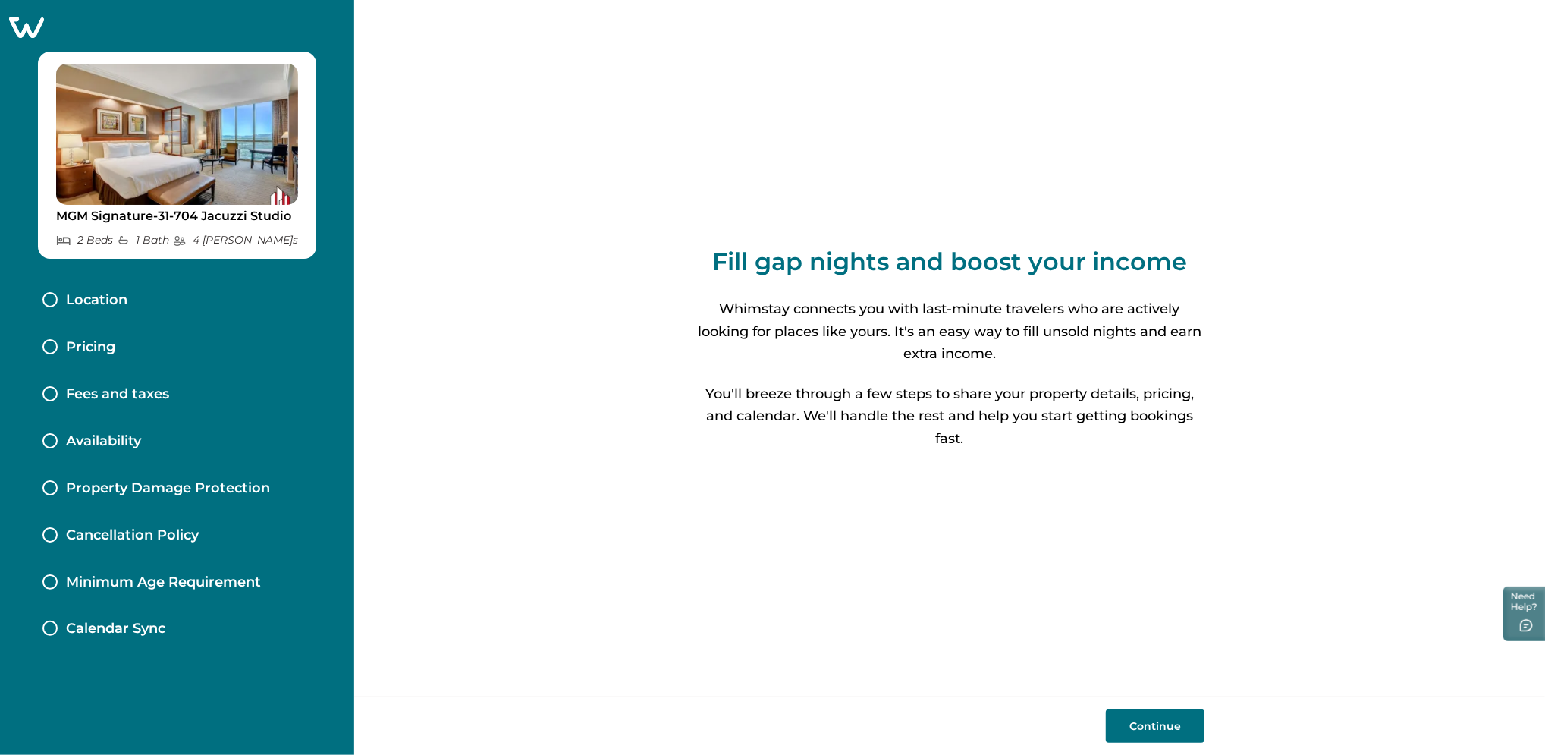
click at [1142, 729] on button "Continue" at bounding box center [1155, 725] width 99 height 33
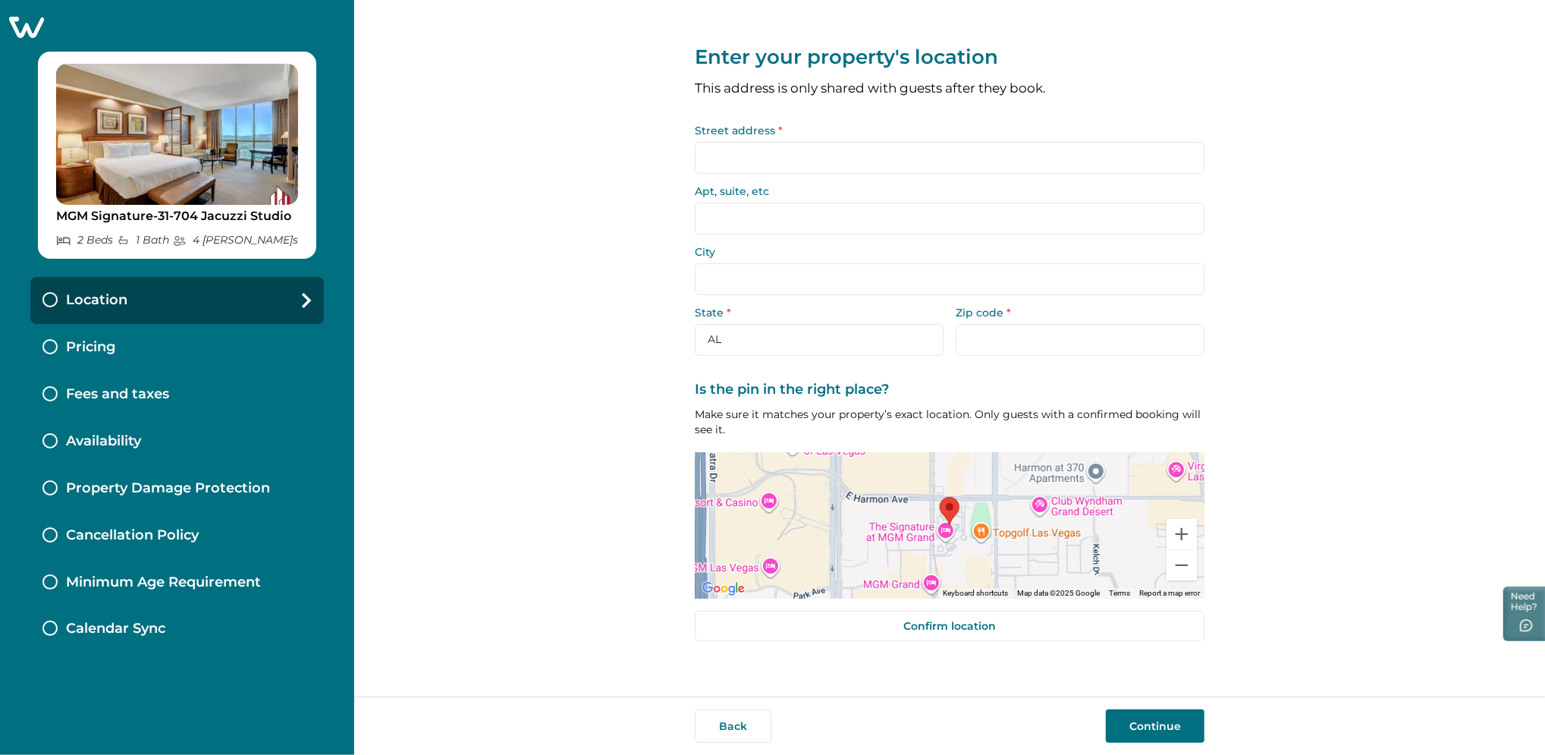
click at [771, 149] on input "Street address *" at bounding box center [950, 158] width 510 height 32
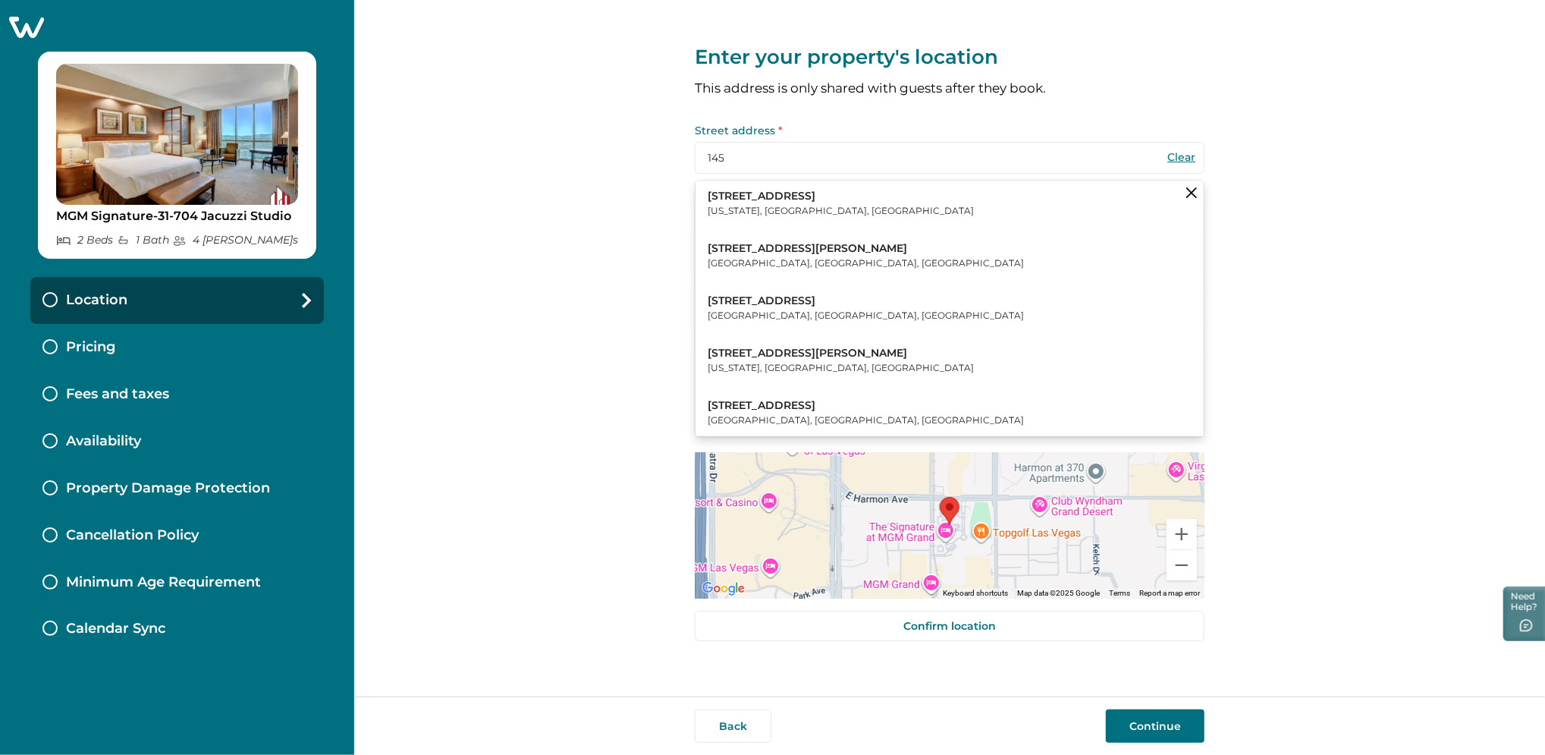
click at [765, 265] on p "North Andover, MA, USA" at bounding box center [866, 263] width 316 height 15
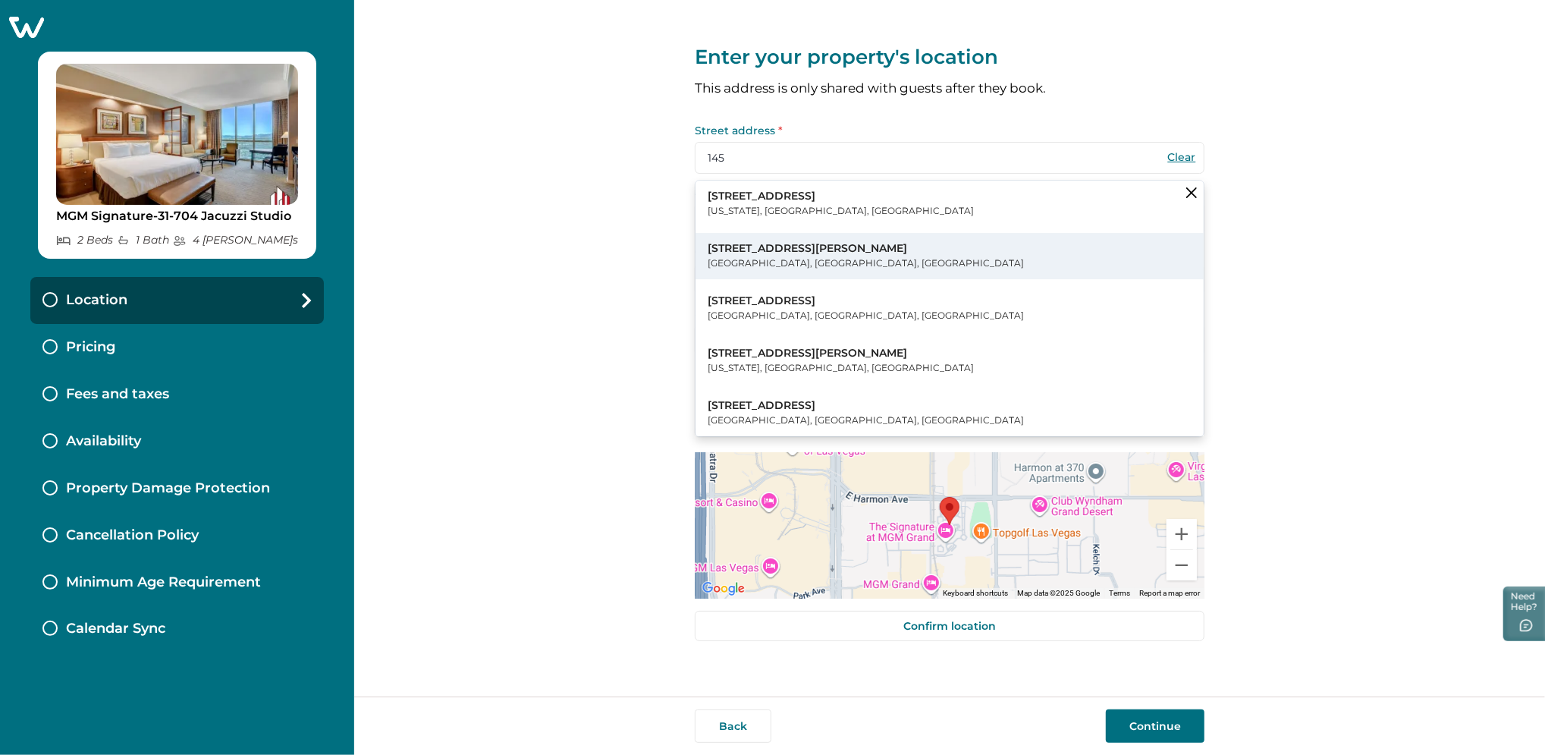
type input "1450 Osgood St"
type input "North Andover"
select select "MA"
type input "01845"
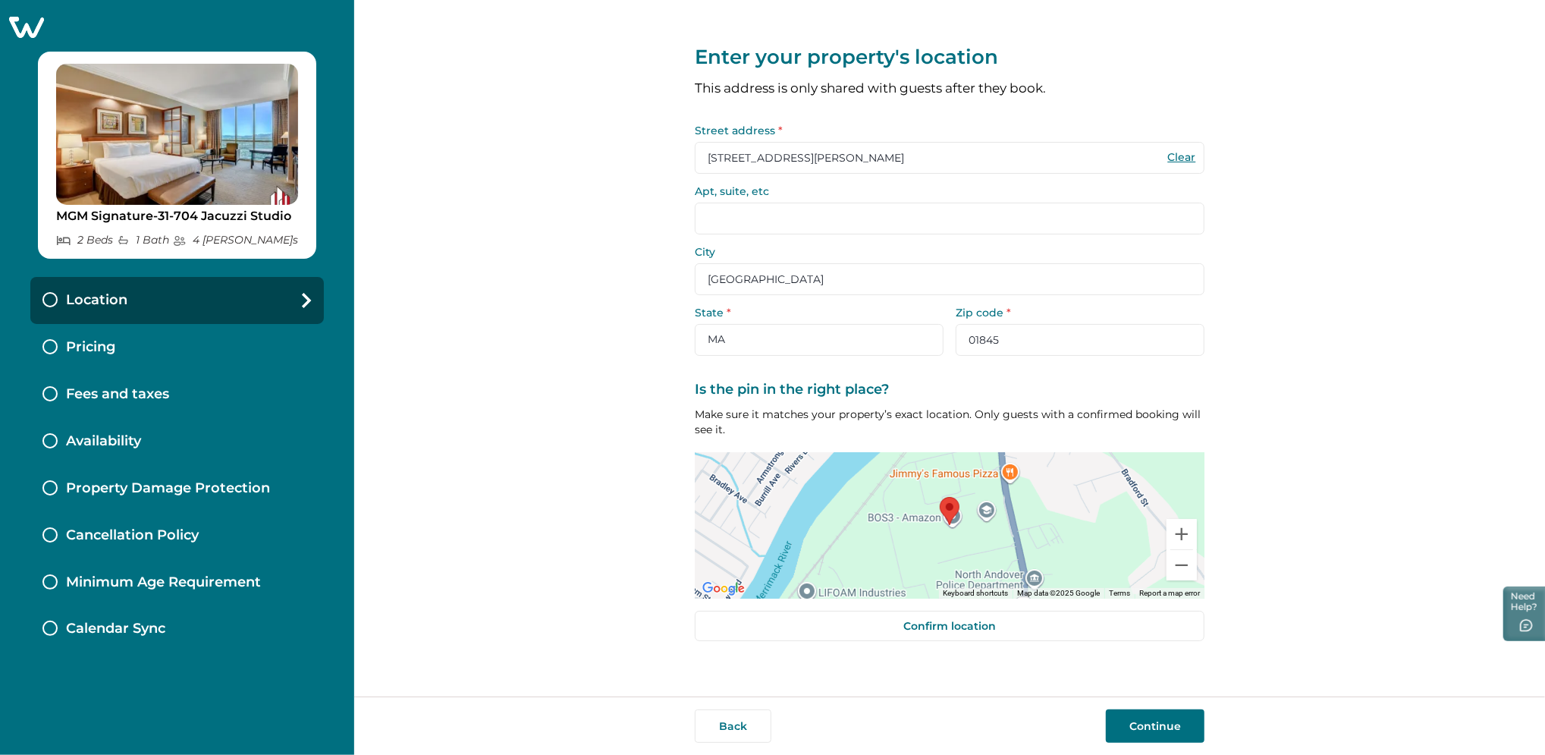
click at [1145, 720] on button "Continue" at bounding box center [1155, 725] width 99 height 33
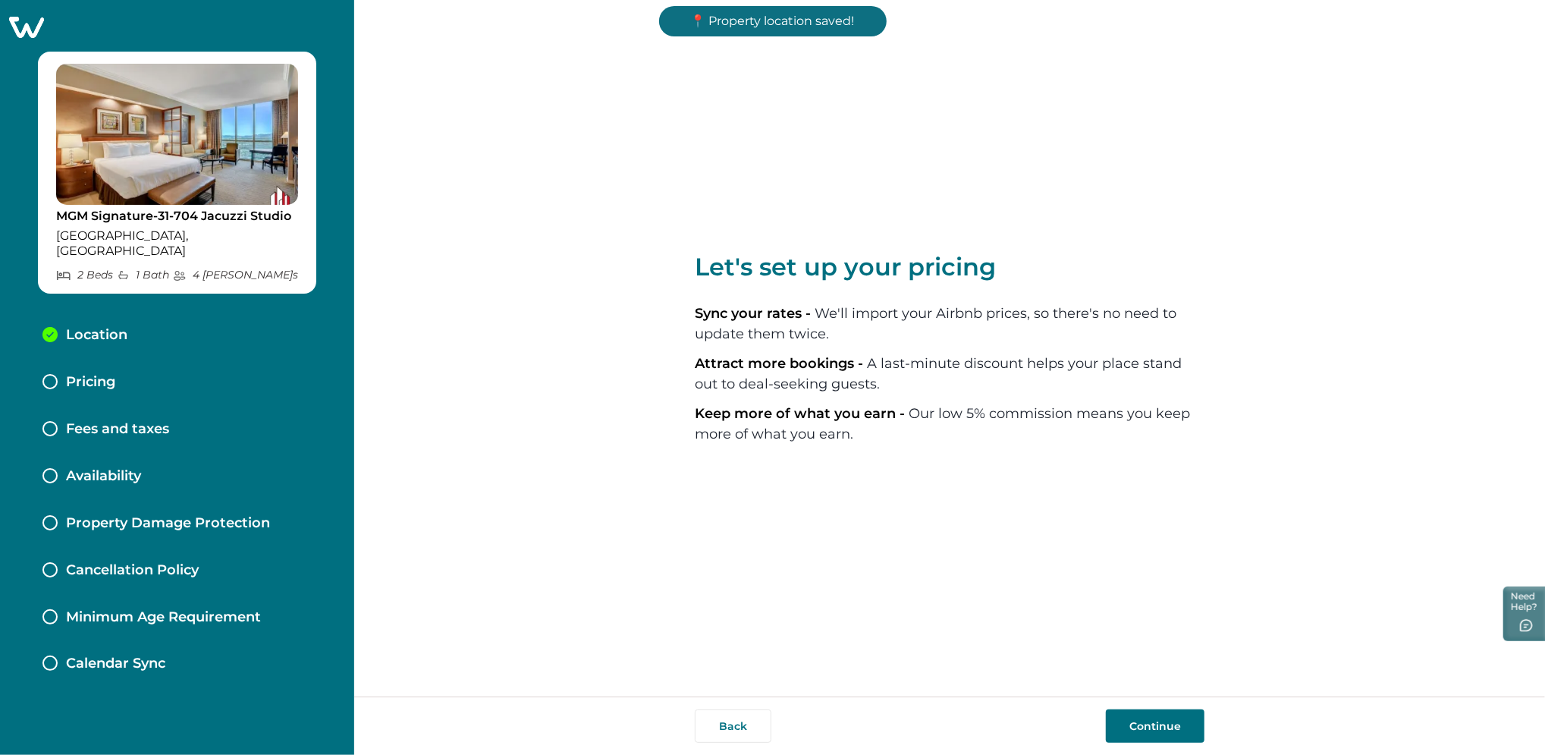
click at [1145, 720] on button "Continue" at bounding box center [1155, 725] width 99 height 33
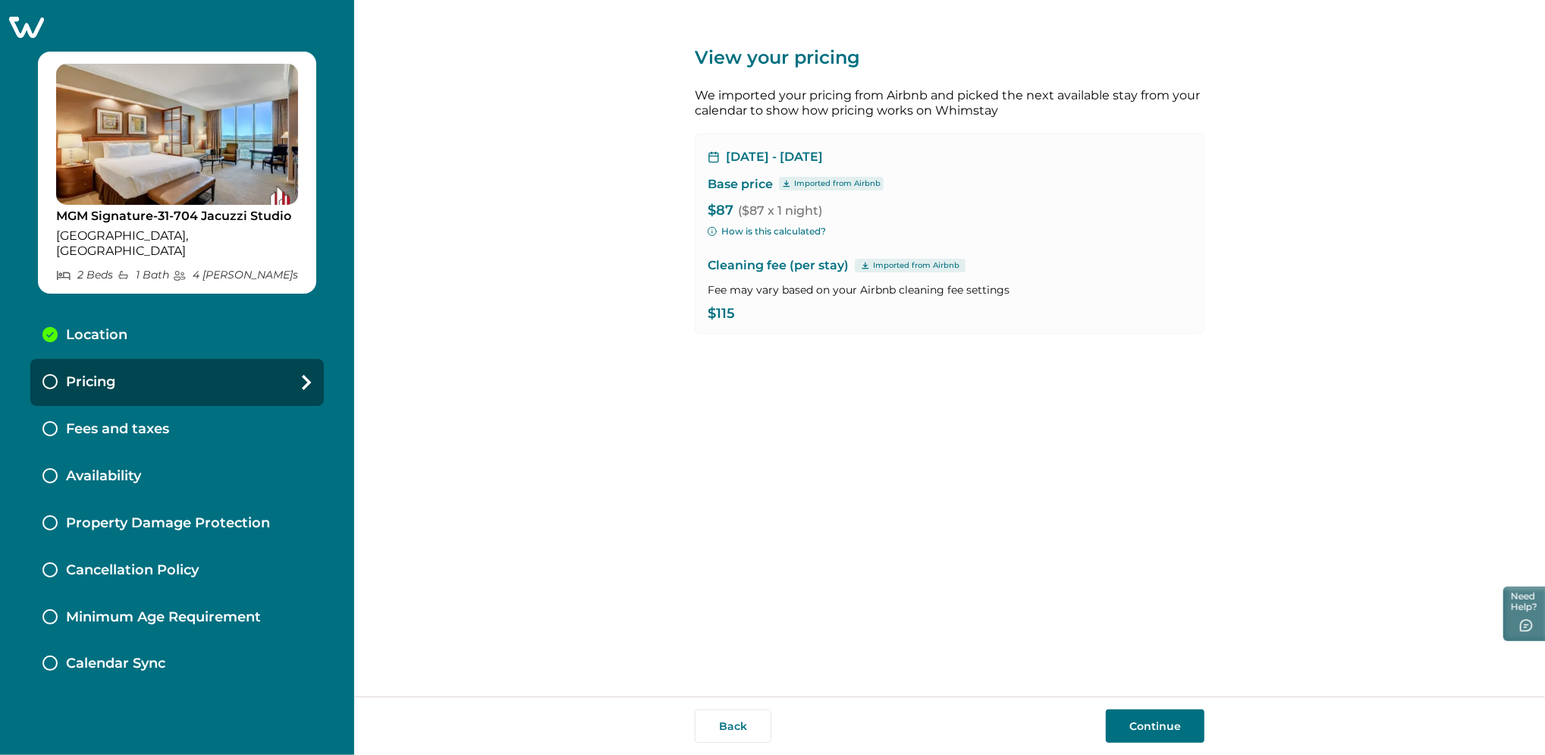
click at [1145, 720] on button "Continue" at bounding box center [1155, 725] width 99 height 33
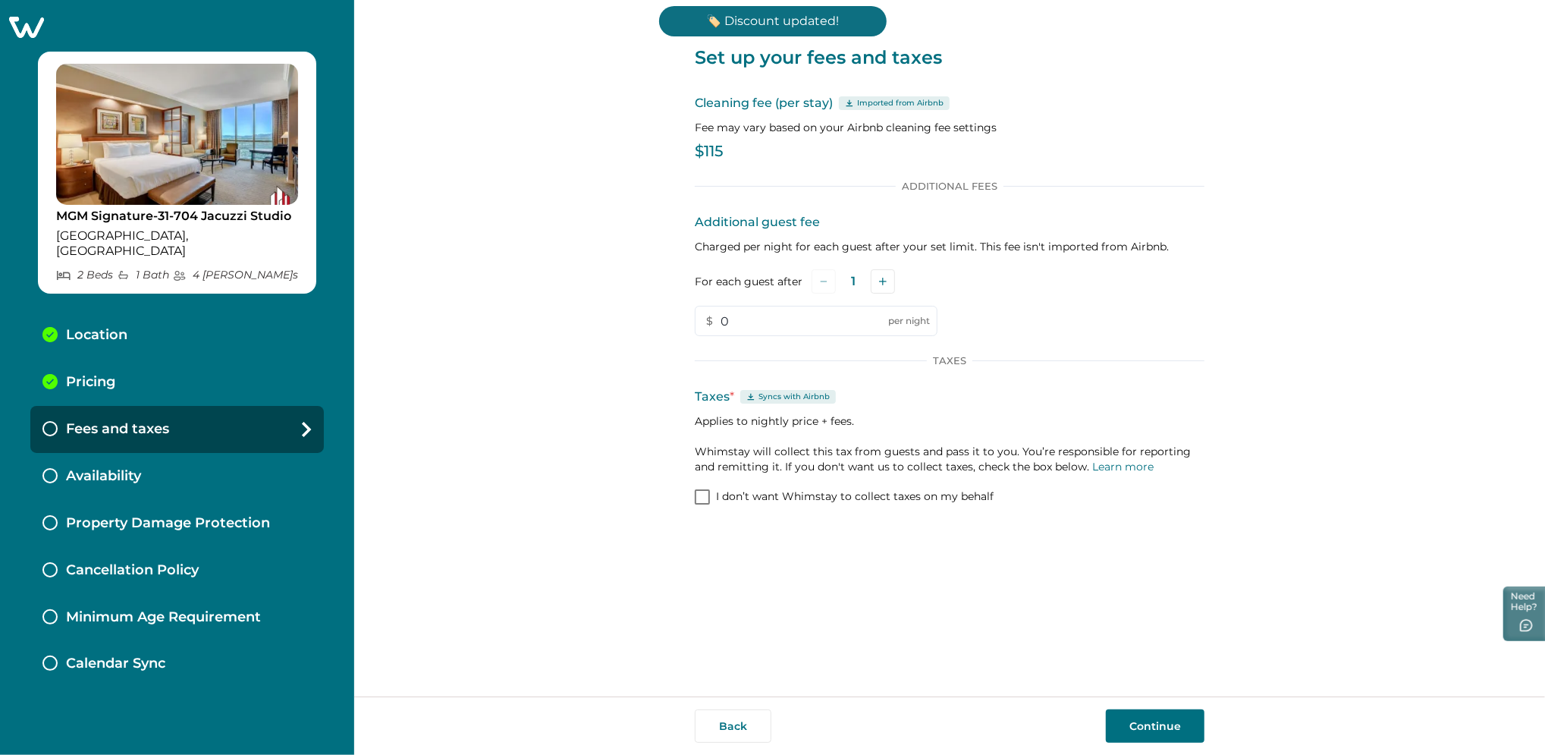
click at [1145, 720] on button "Continue" at bounding box center [1155, 725] width 99 height 33
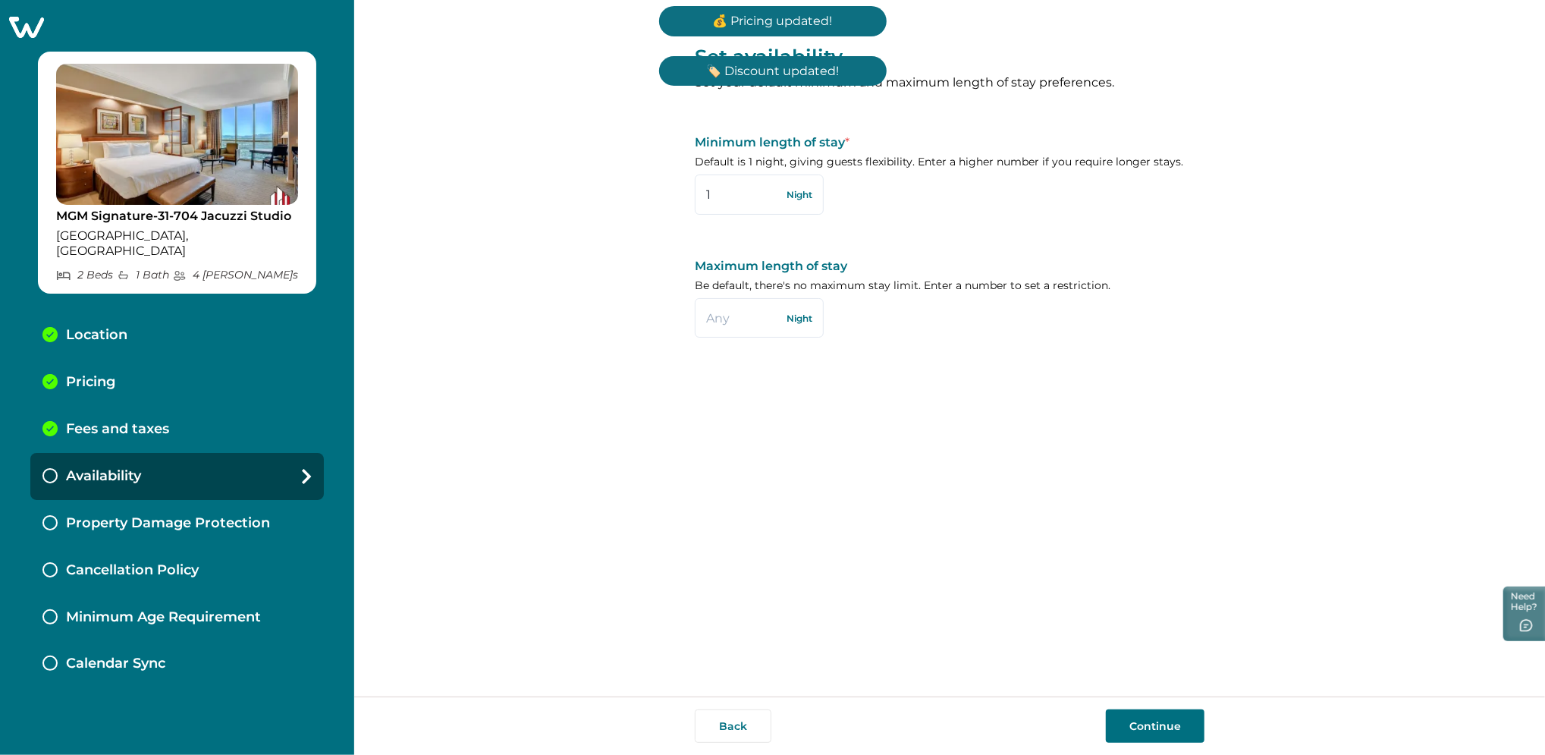
click at [1145, 720] on button "Continue" at bounding box center [1155, 725] width 99 height 33
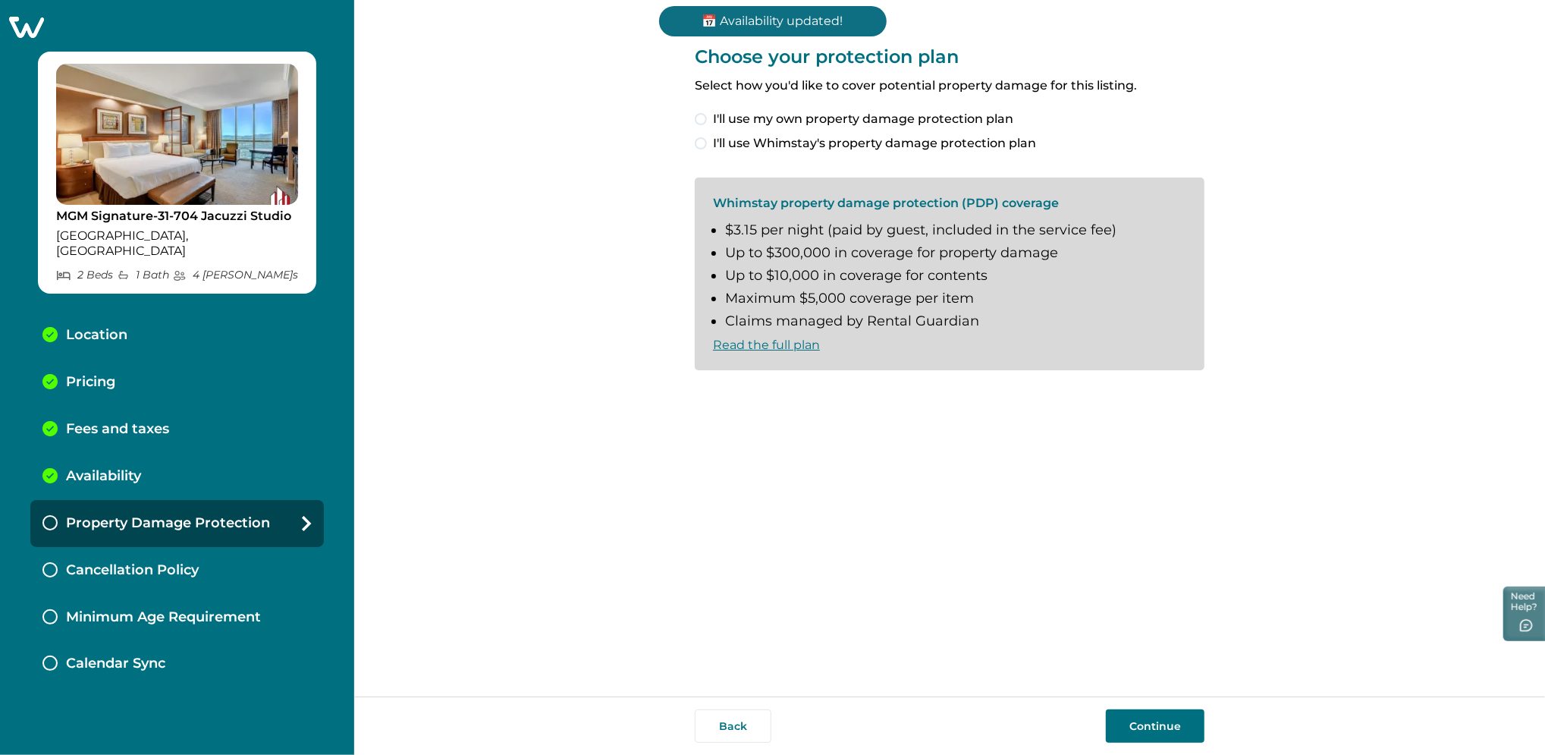
click at [774, 118] on span "I'll use my own property damage protection plan" at bounding box center [863, 119] width 300 height 18
click at [1125, 720] on button "Continue" at bounding box center [1155, 725] width 99 height 33
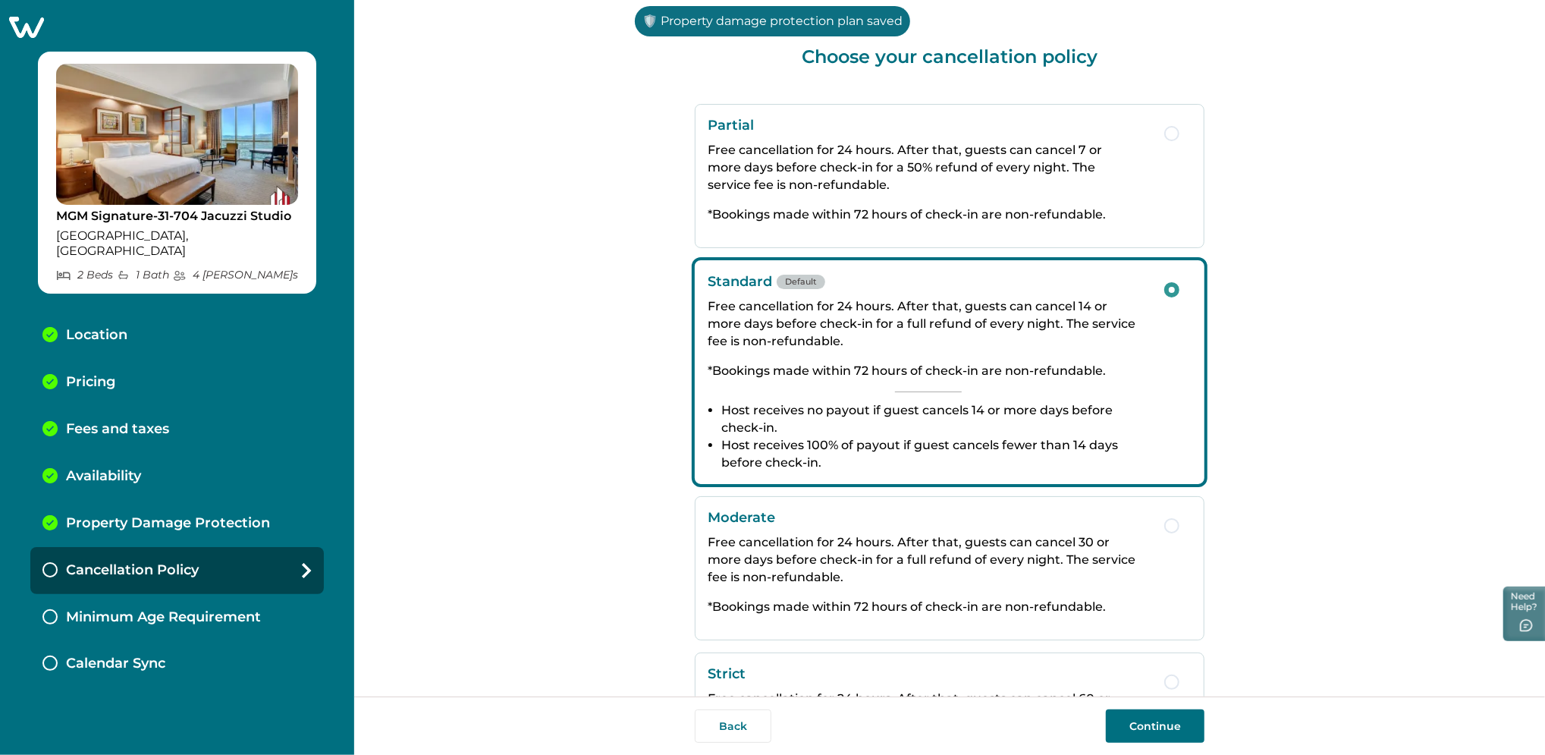
click at [1125, 720] on button "Continue" at bounding box center [1155, 725] width 99 height 33
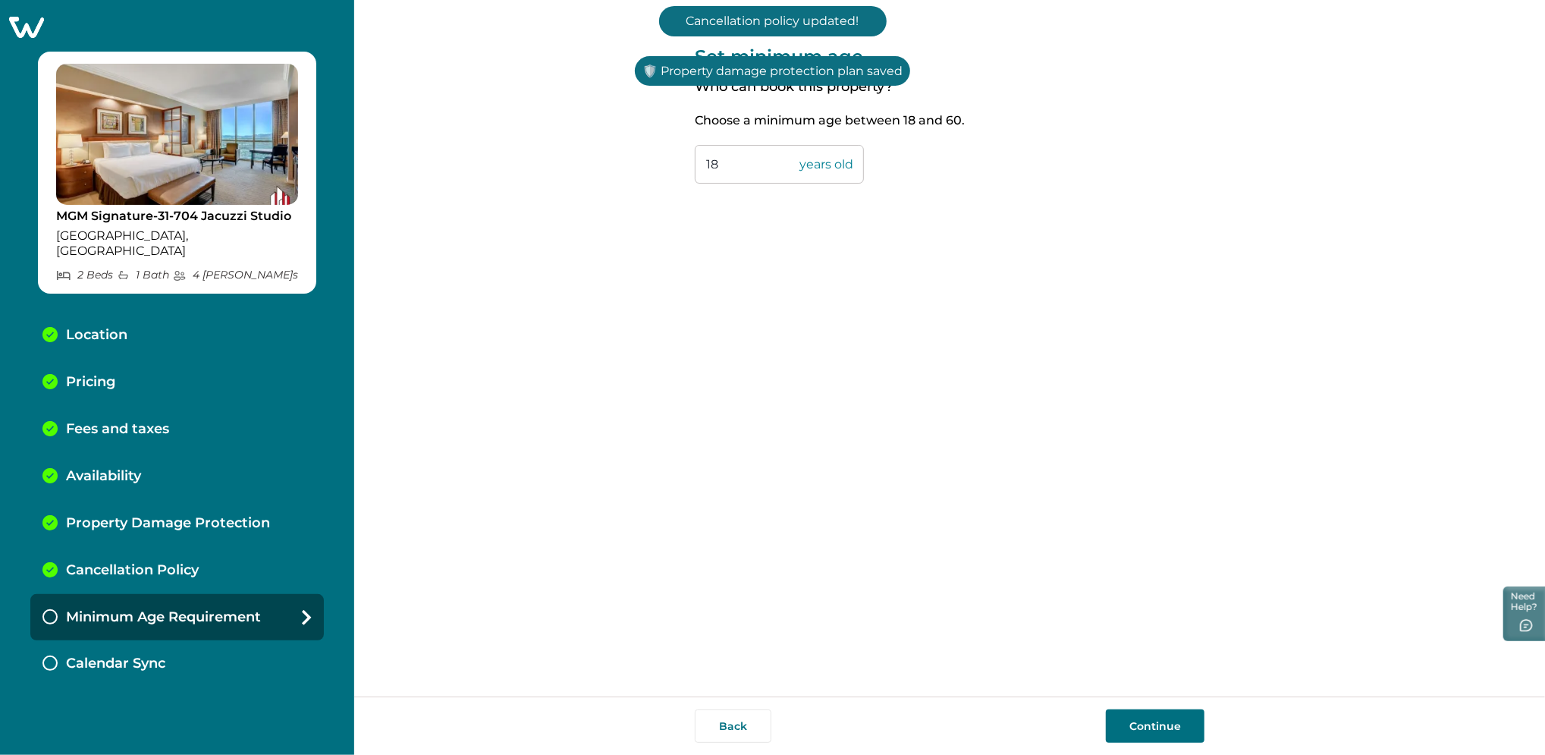
click at [1125, 720] on button "Continue" at bounding box center [1155, 725] width 99 height 33
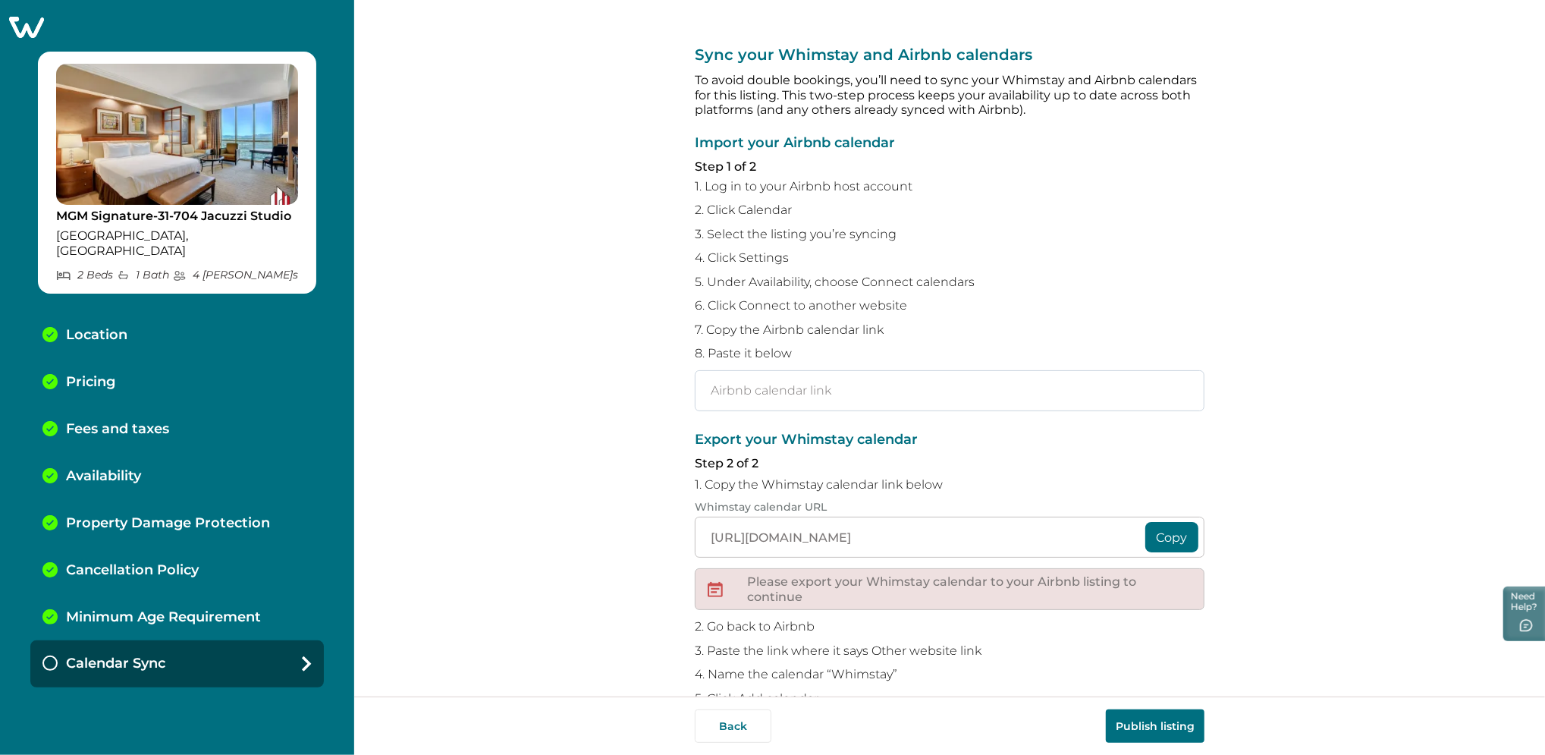
click at [765, 382] on input "text" at bounding box center [950, 390] width 510 height 41
paste input "https://www.airbnb.com/calendar/ical/1092019421665008674.ics?s=3e1deff4efe94ced…"
type input "https://www.airbnb.com/calendar/ical/1092019421665008674.ics?s=3e1deff4efe94ced…"
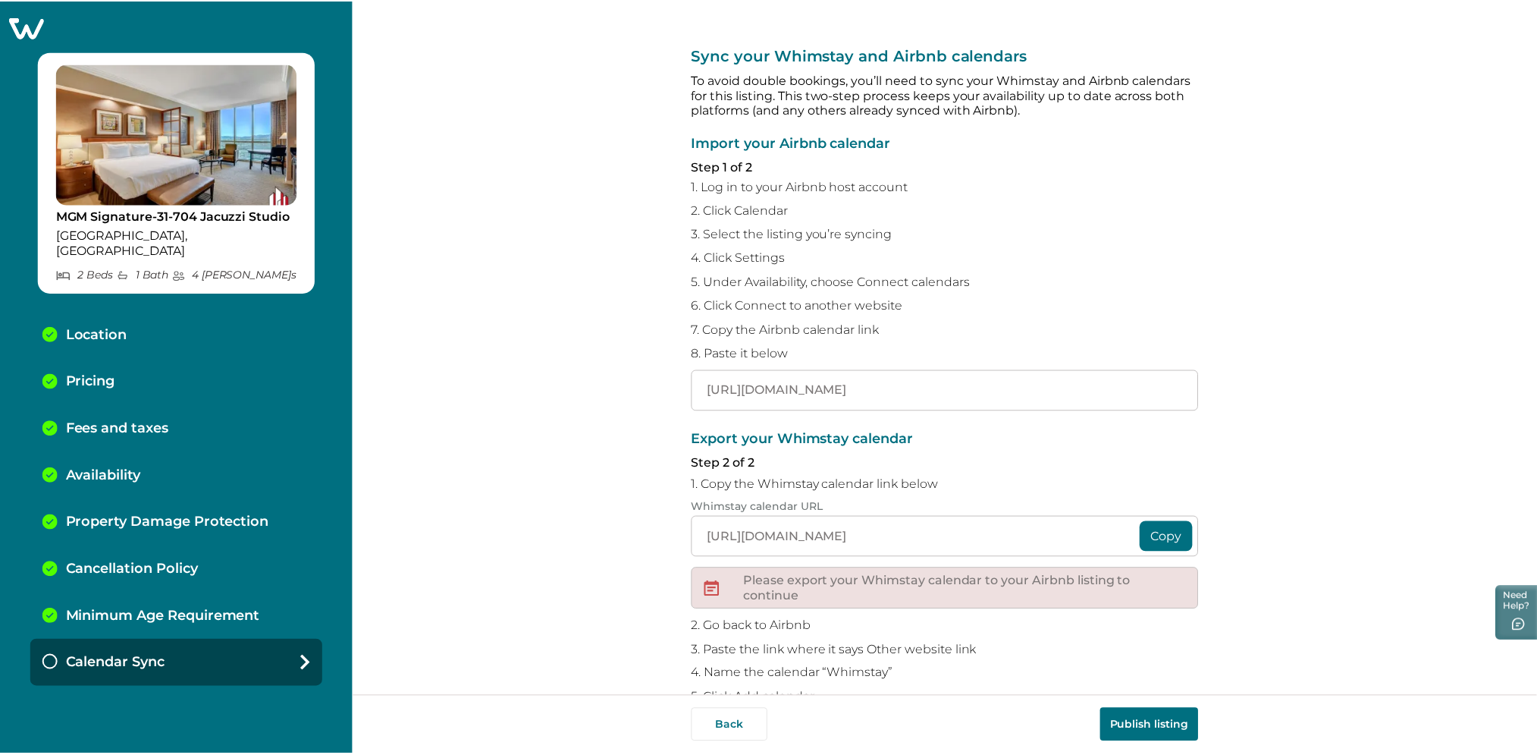
scroll to position [0, 0]
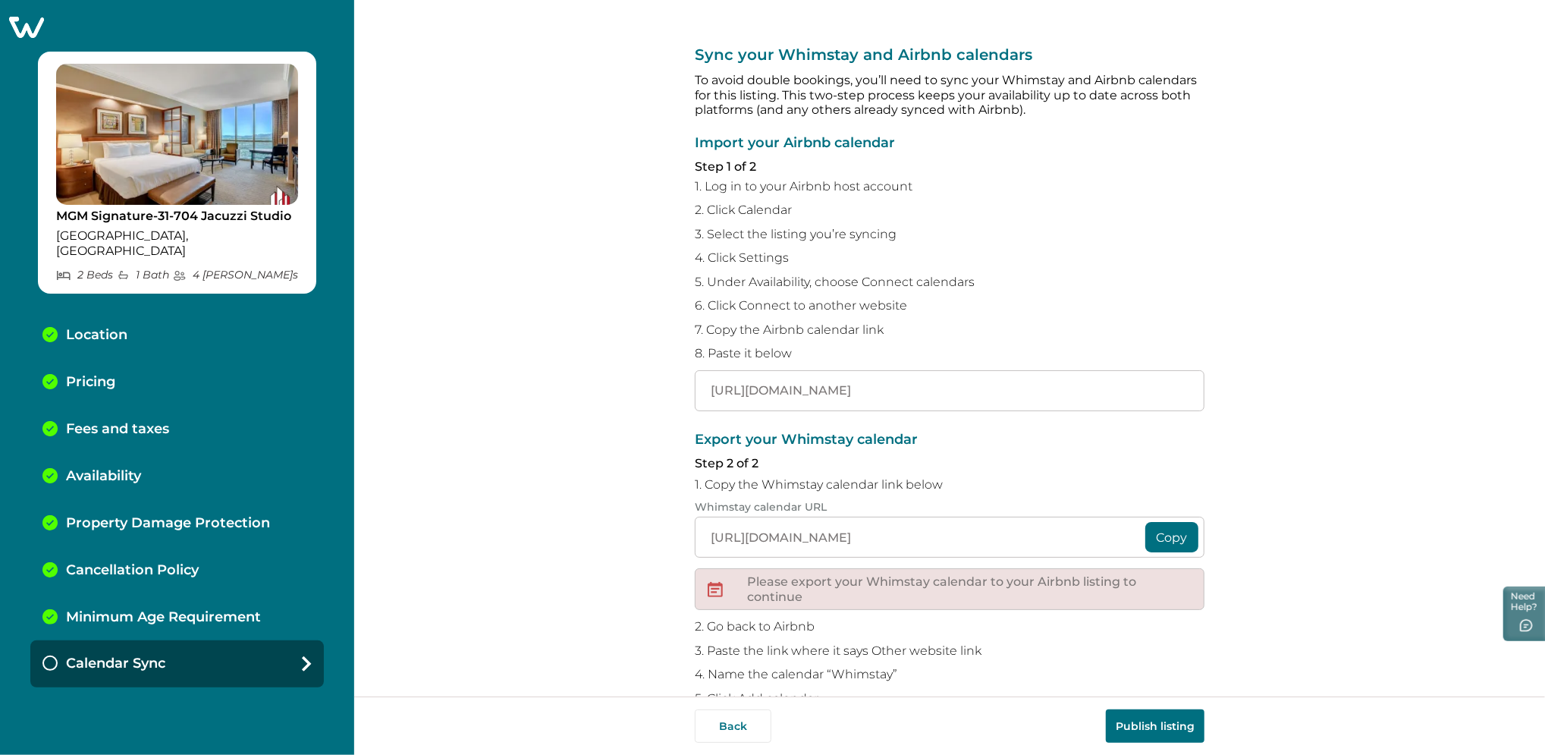
click at [1145, 725] on button "Publish listing" at bounding box center [1155, 725] width 99 height 33
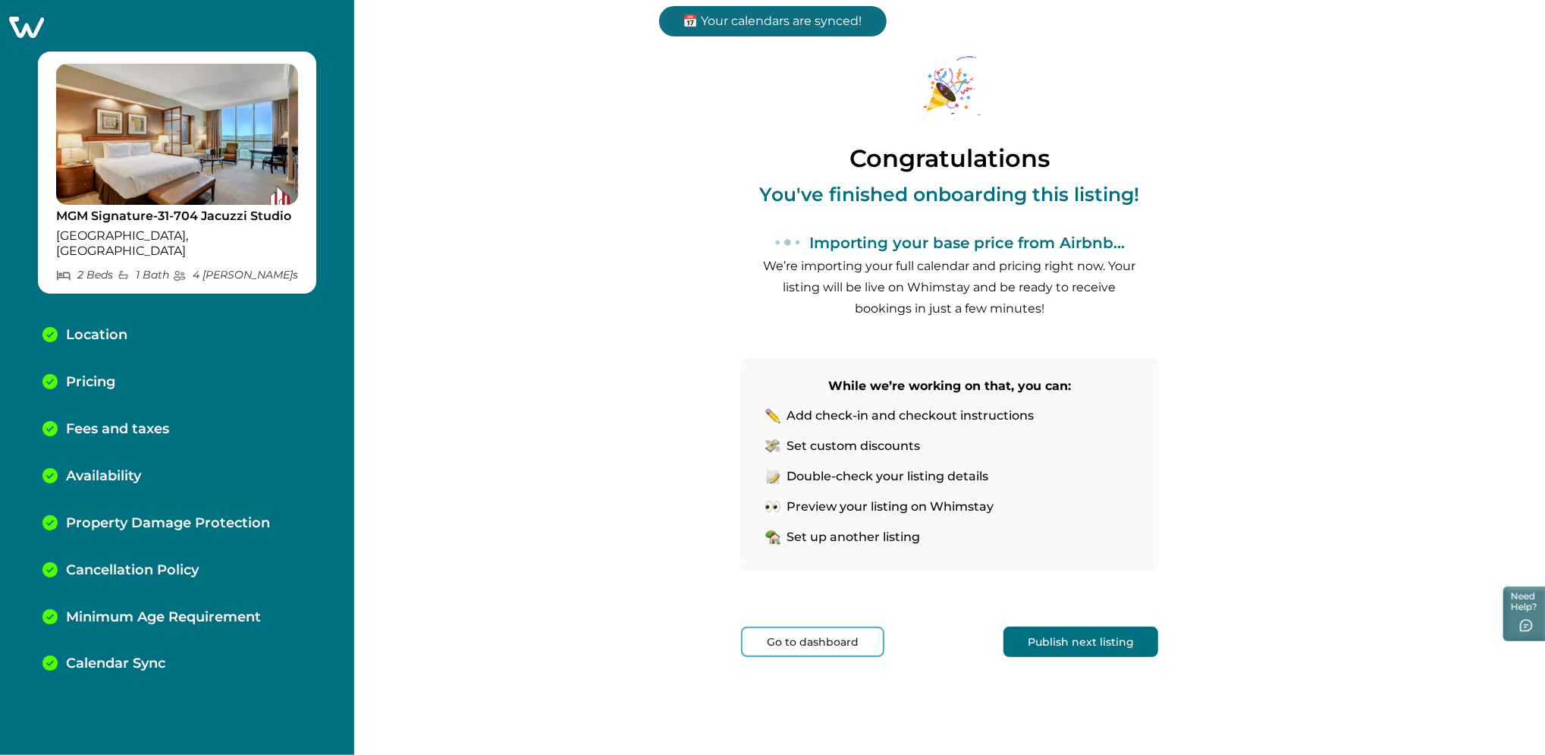
click at [839, 625] on div "Congratulations You've finished onboarding this listing! Importing your base pr…" at bounding box center [949, 368] width 417 height 736
click at [839, 643] on button "Go to dashboard" at bounding box center [812, 641] width 143 height 30
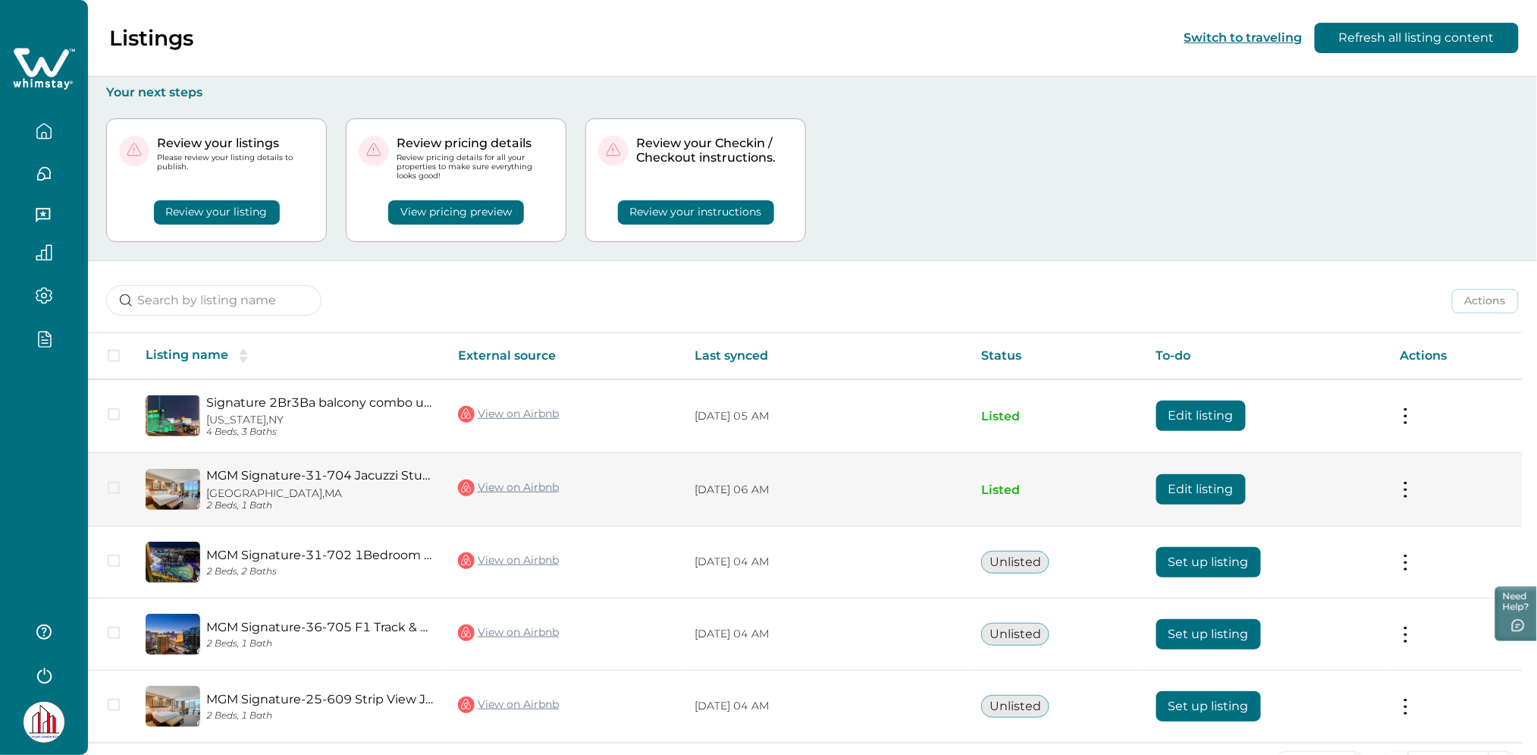
click at [1190, 485] on button "Edit listing" at bounding box center [1201, 489] width 89 height 30
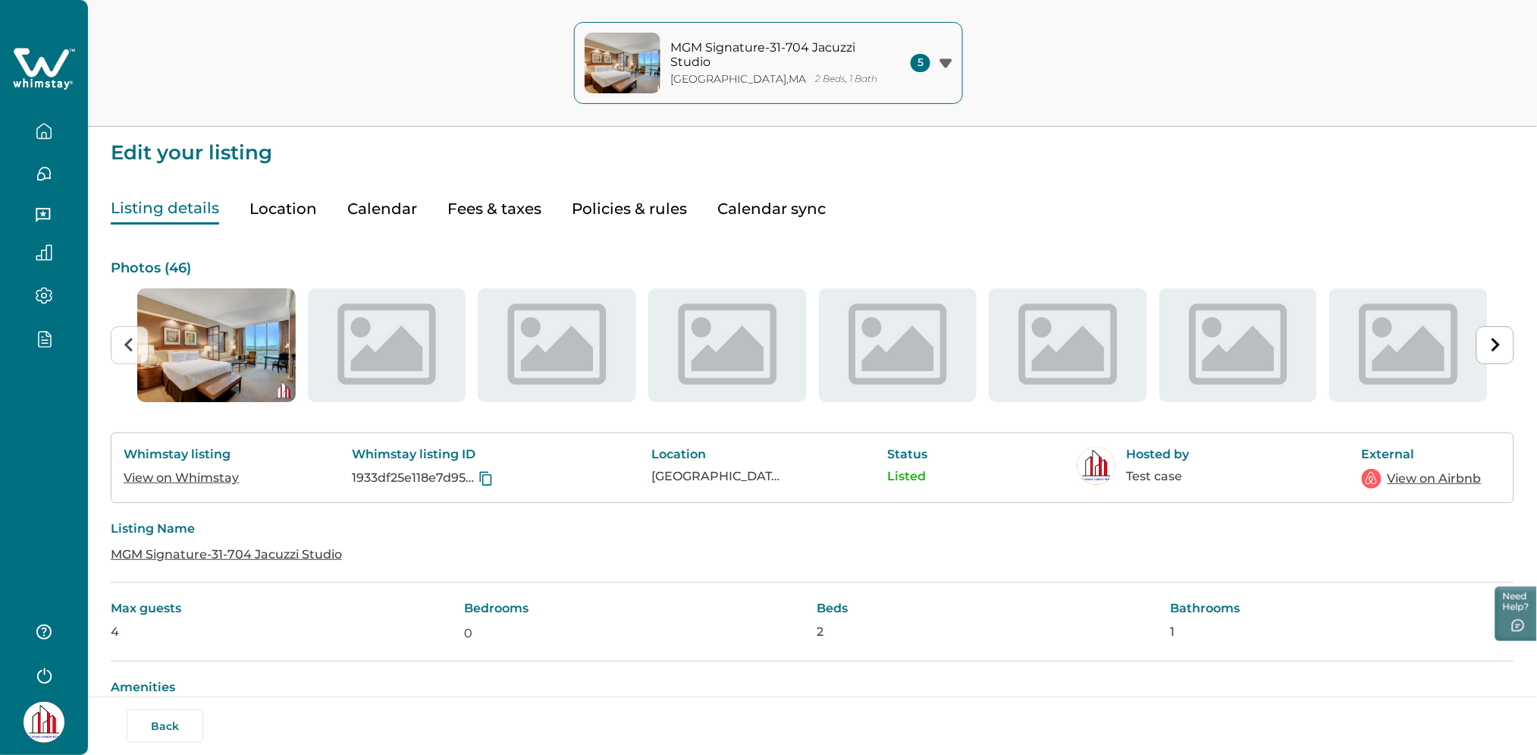
click at [491, 216] on button "Fees & taxes" at bounding box center [494, 208] width 94 height 31
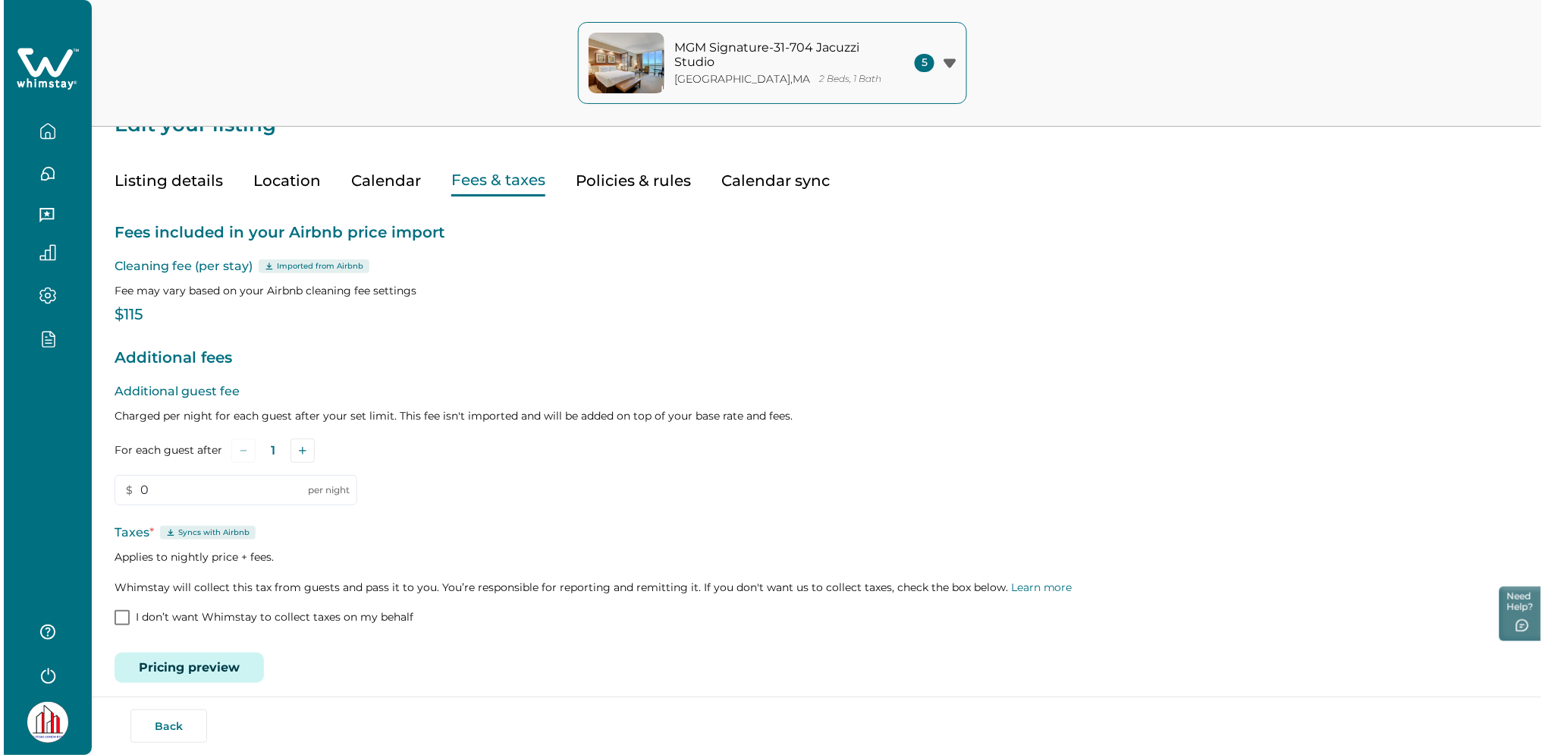
scroll to position [40, 0]
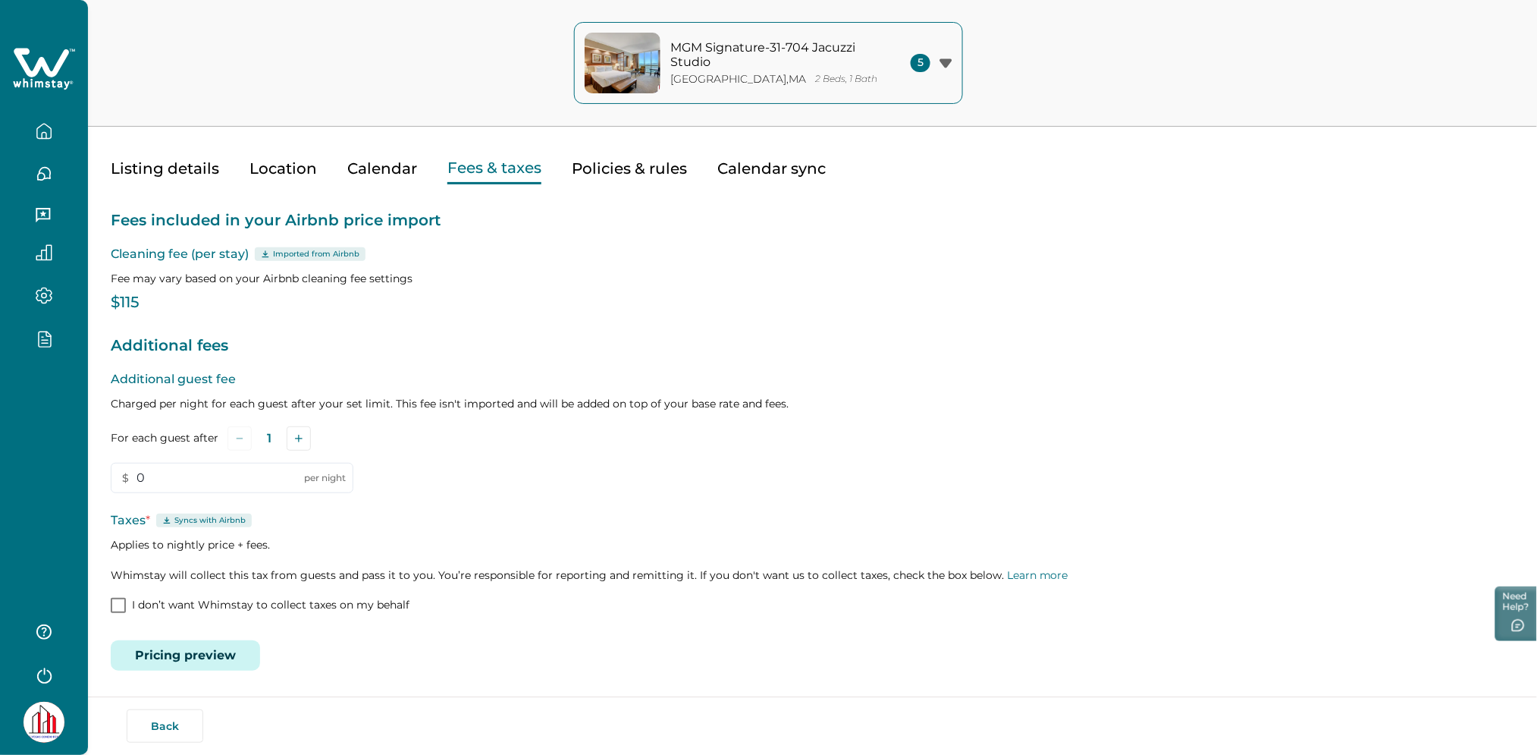
click at [167, 655] on button "Pricing preview" at bounding box center [185, 655] width 149 height 30
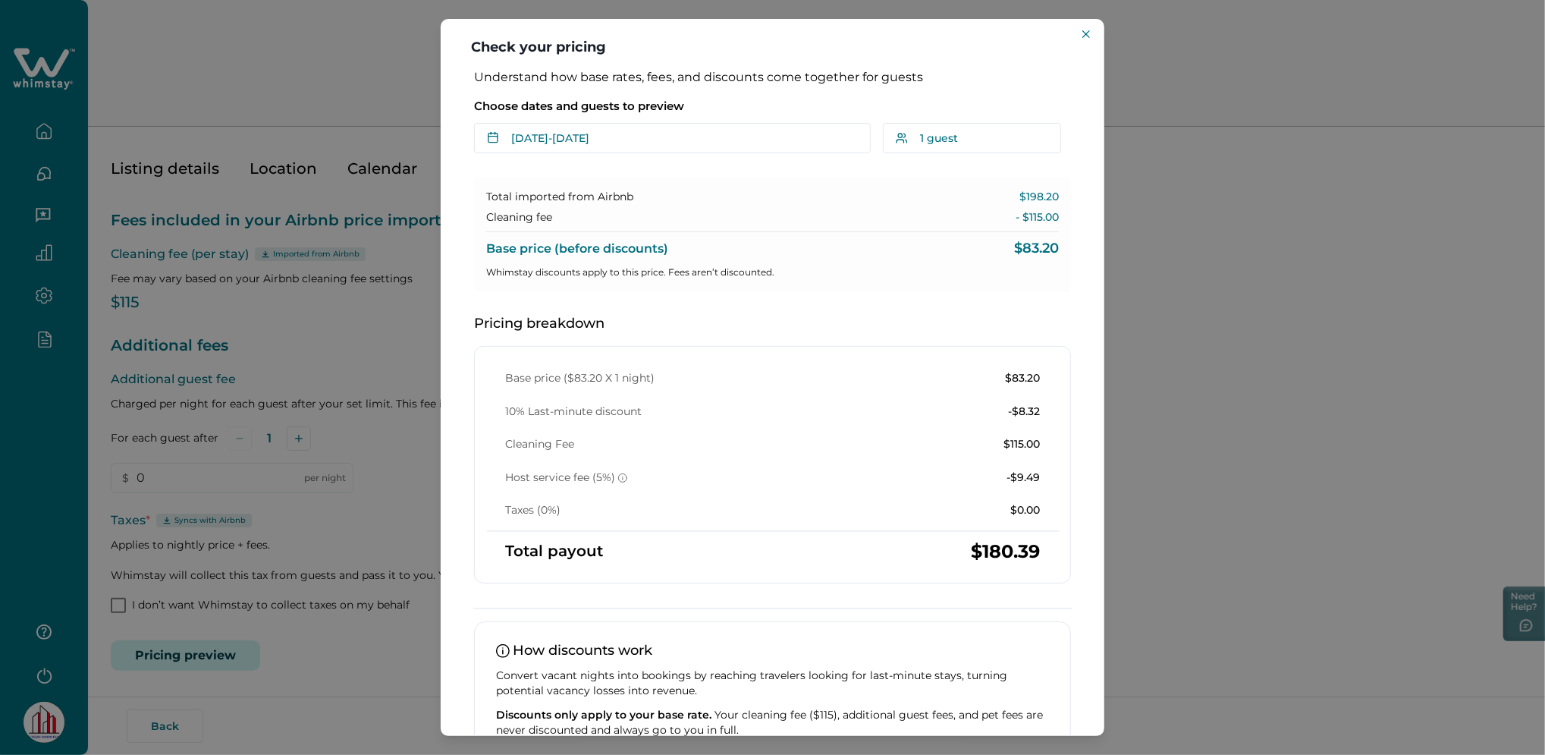
scroll to position [97, 0]
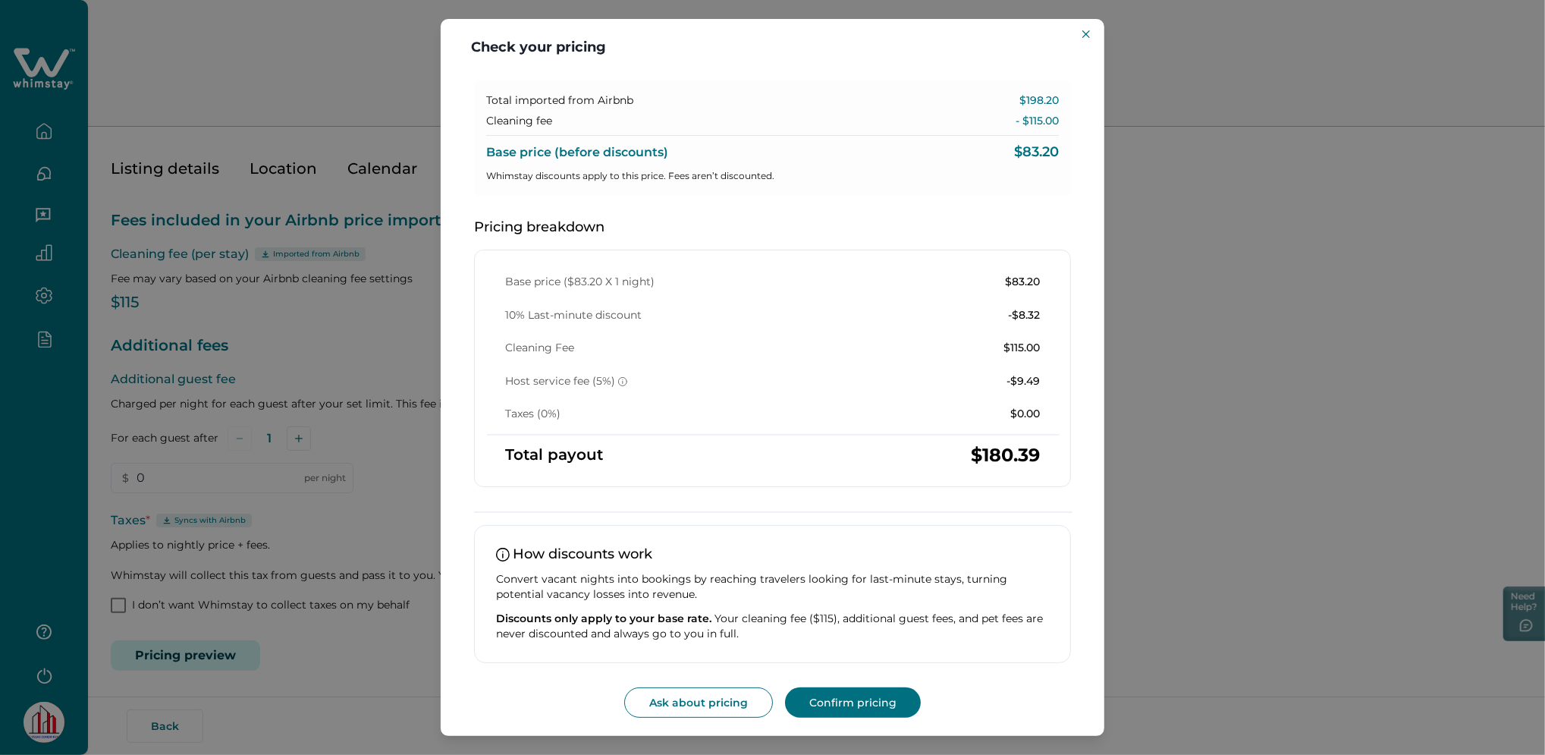
click at [317, 101] on div "Check your pricing Understand how base rates, fees, and discounts come together…" at bounding box center [772, 377] width 1545 height 755
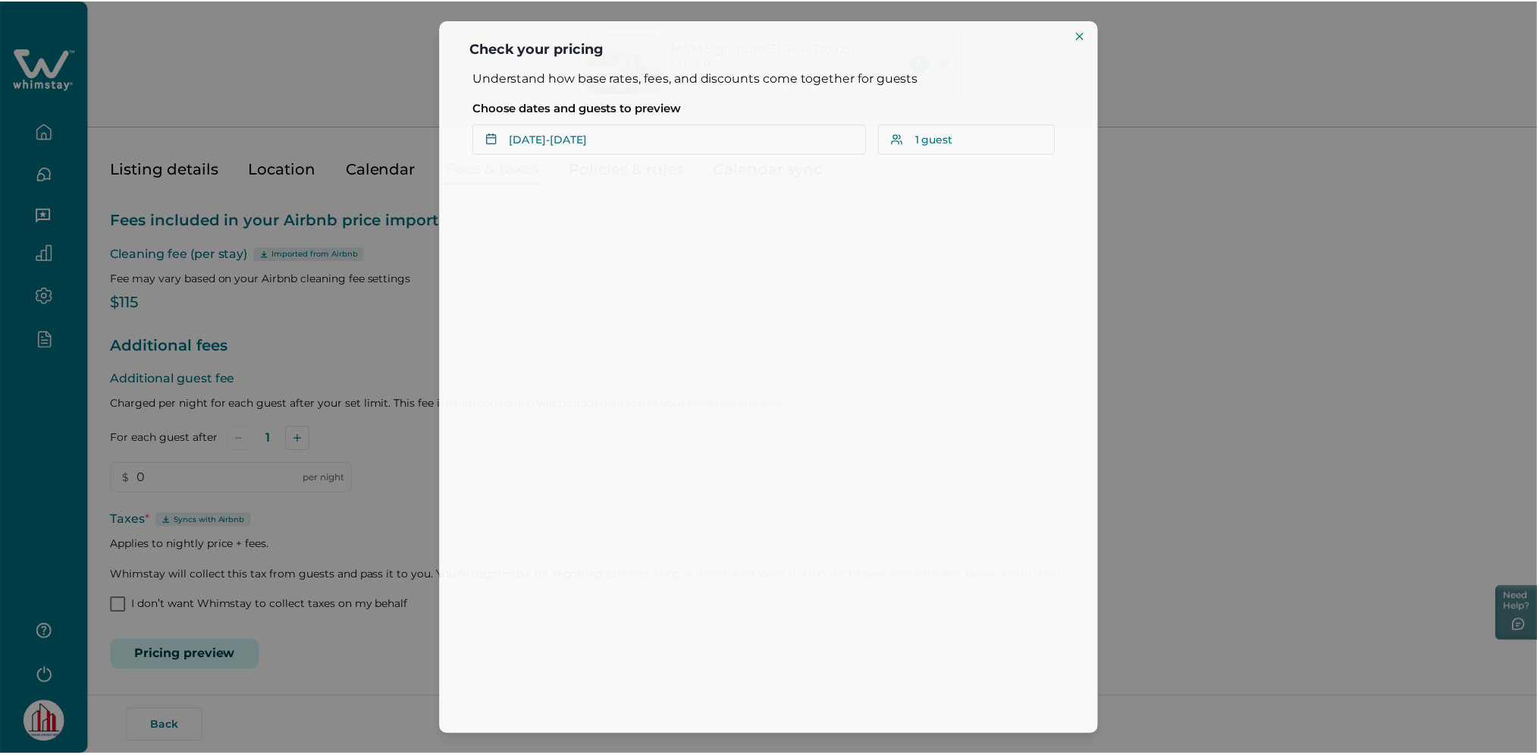
scroll to position [0, 0]
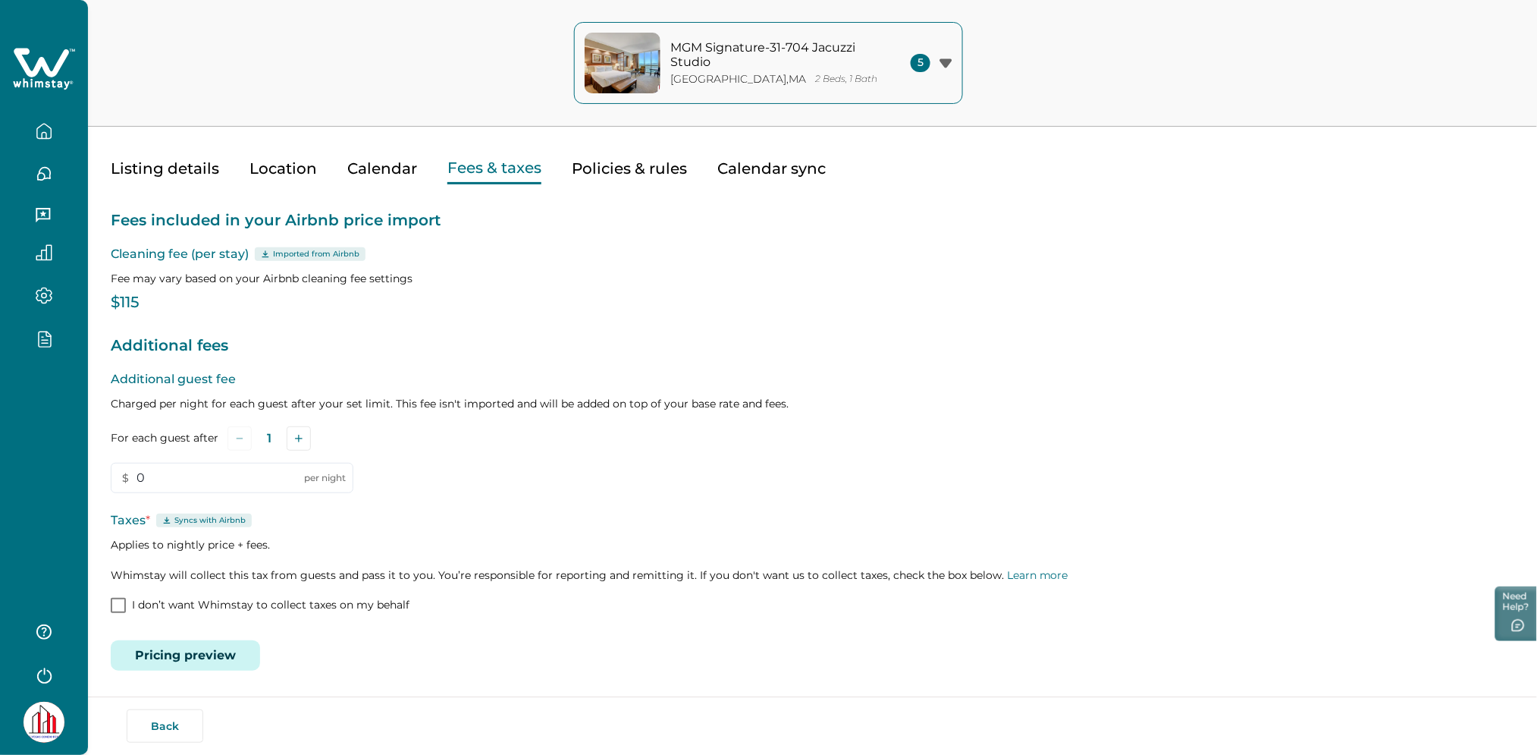
click at [175, 169] on button "Listing details" at bounding box center [165, 168] width 108 height 31
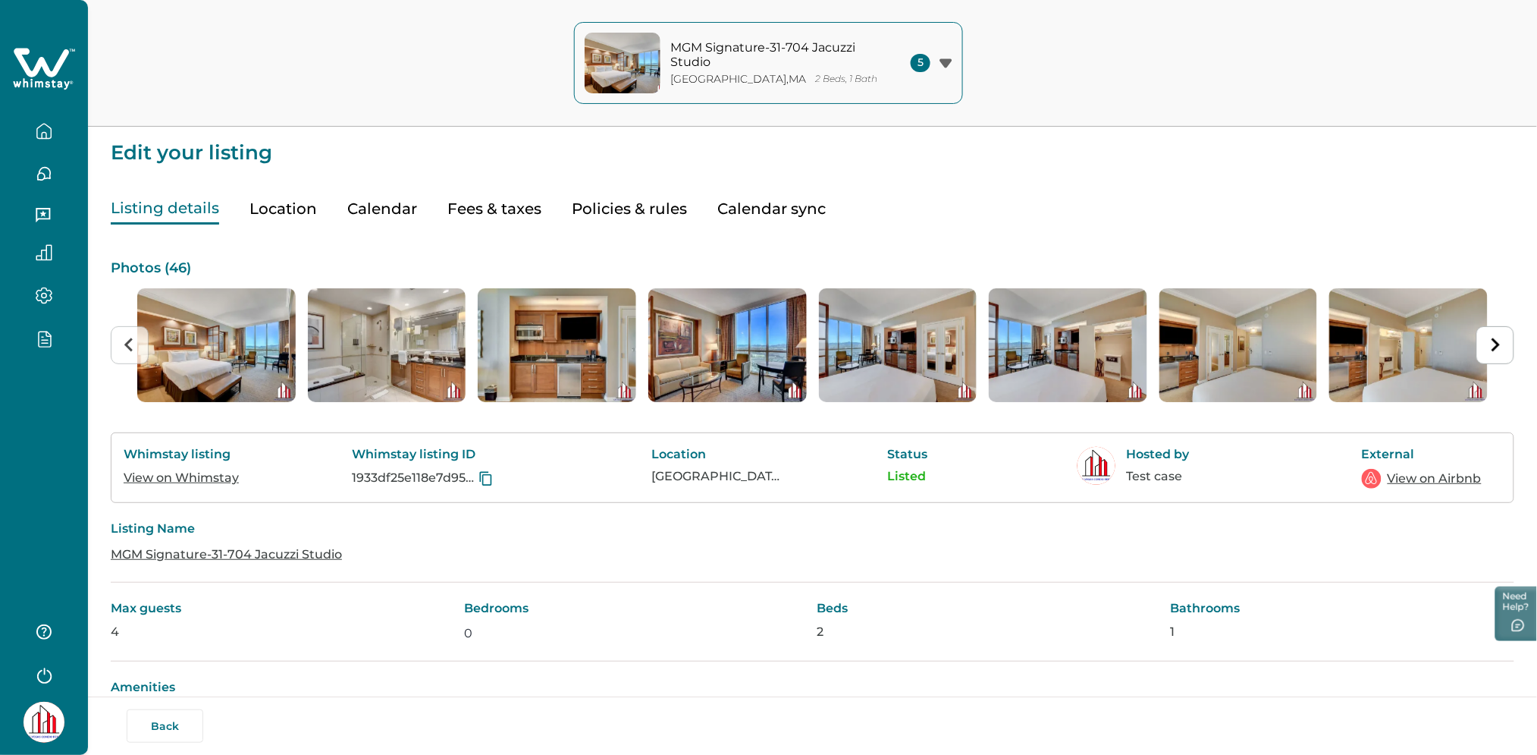
click at [1401, 474] on link "View on Airbnb" at bounding box center [1435, 478] width 94 height 18
click at [489, 212] on button "Fees & taxes" at bounding box center [494, 208] width 94 height 31
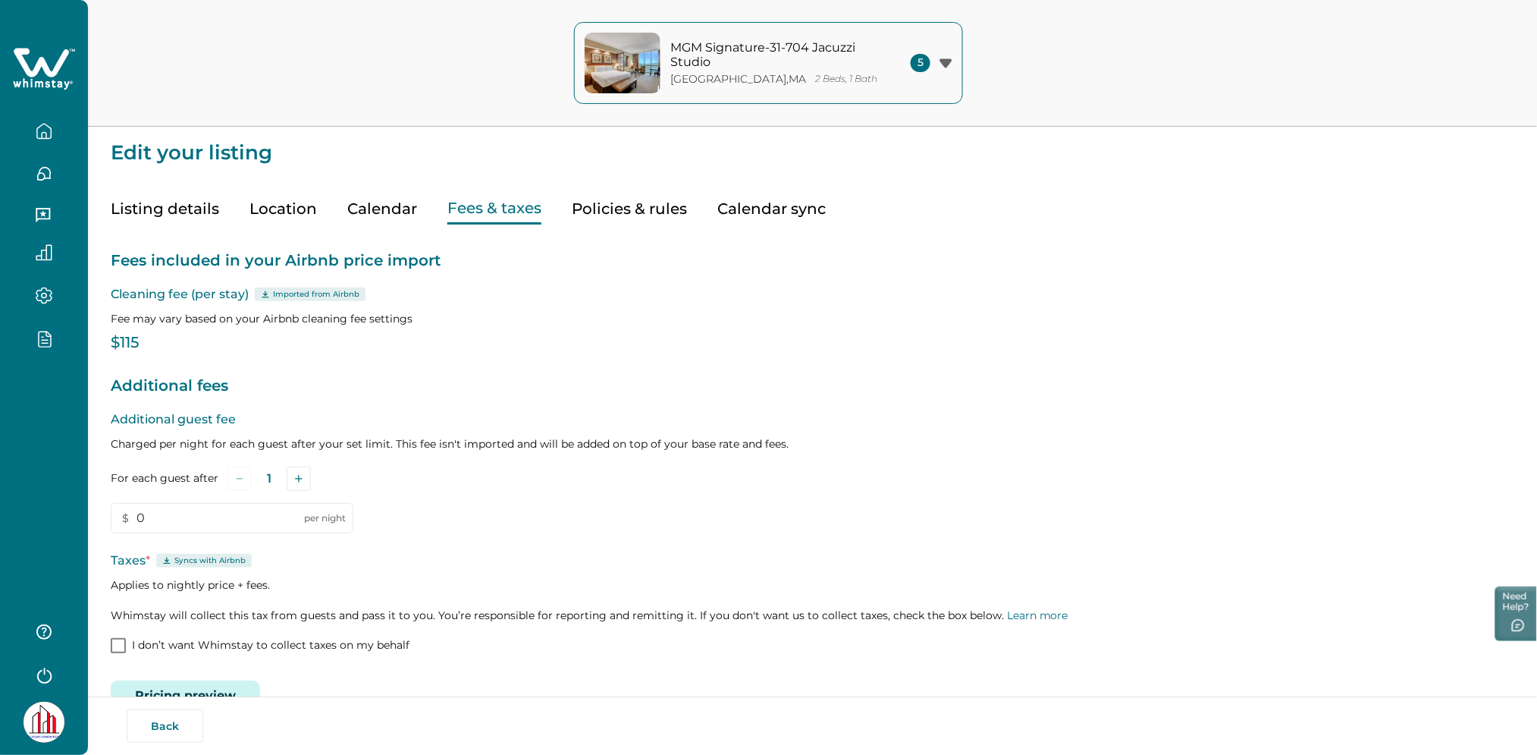
click at [405, 209] on button "Calendar" at bounding box center [382, 208] width 70 height 31
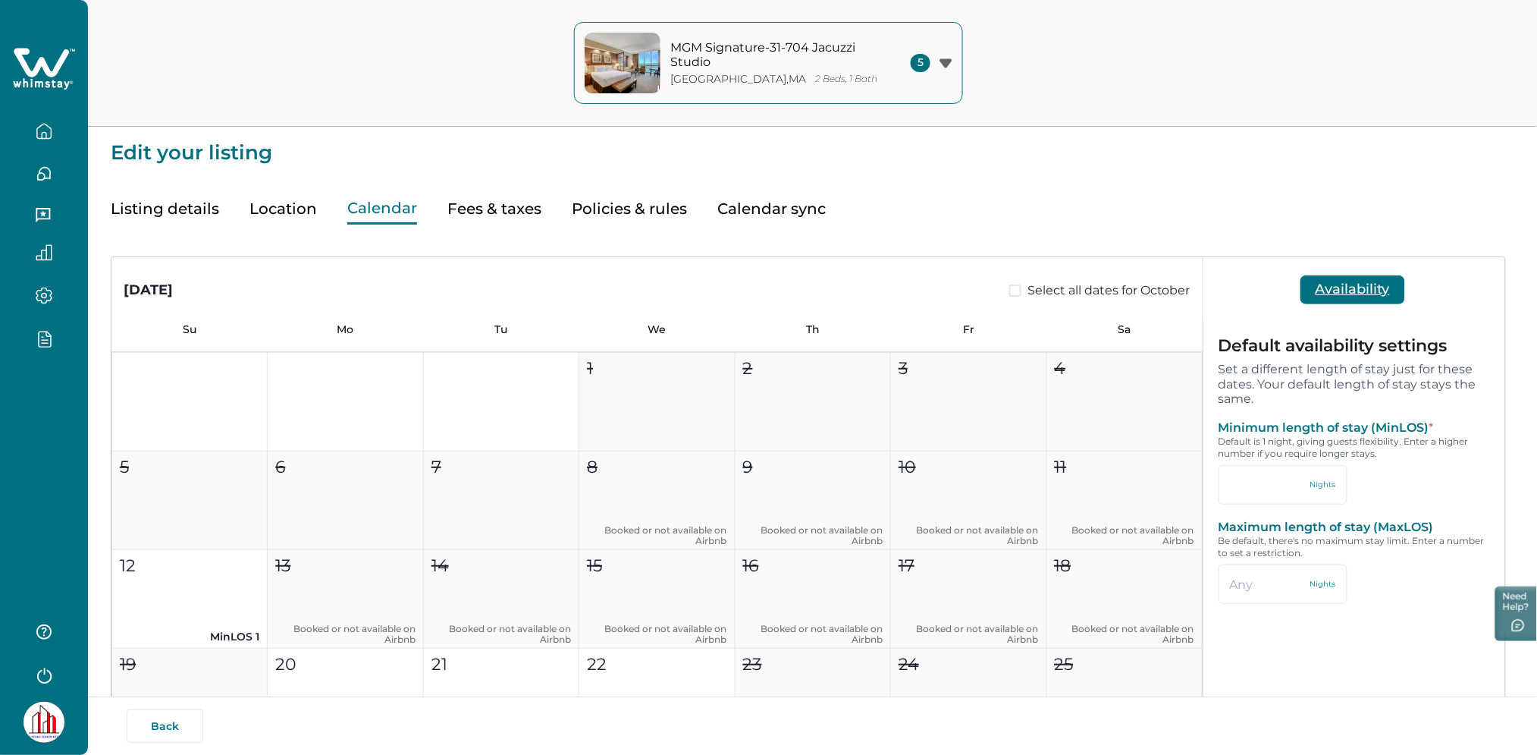
click at [474, 200] on button "Fees & taxes" at bounding box center [494, 208] width 94 height 31
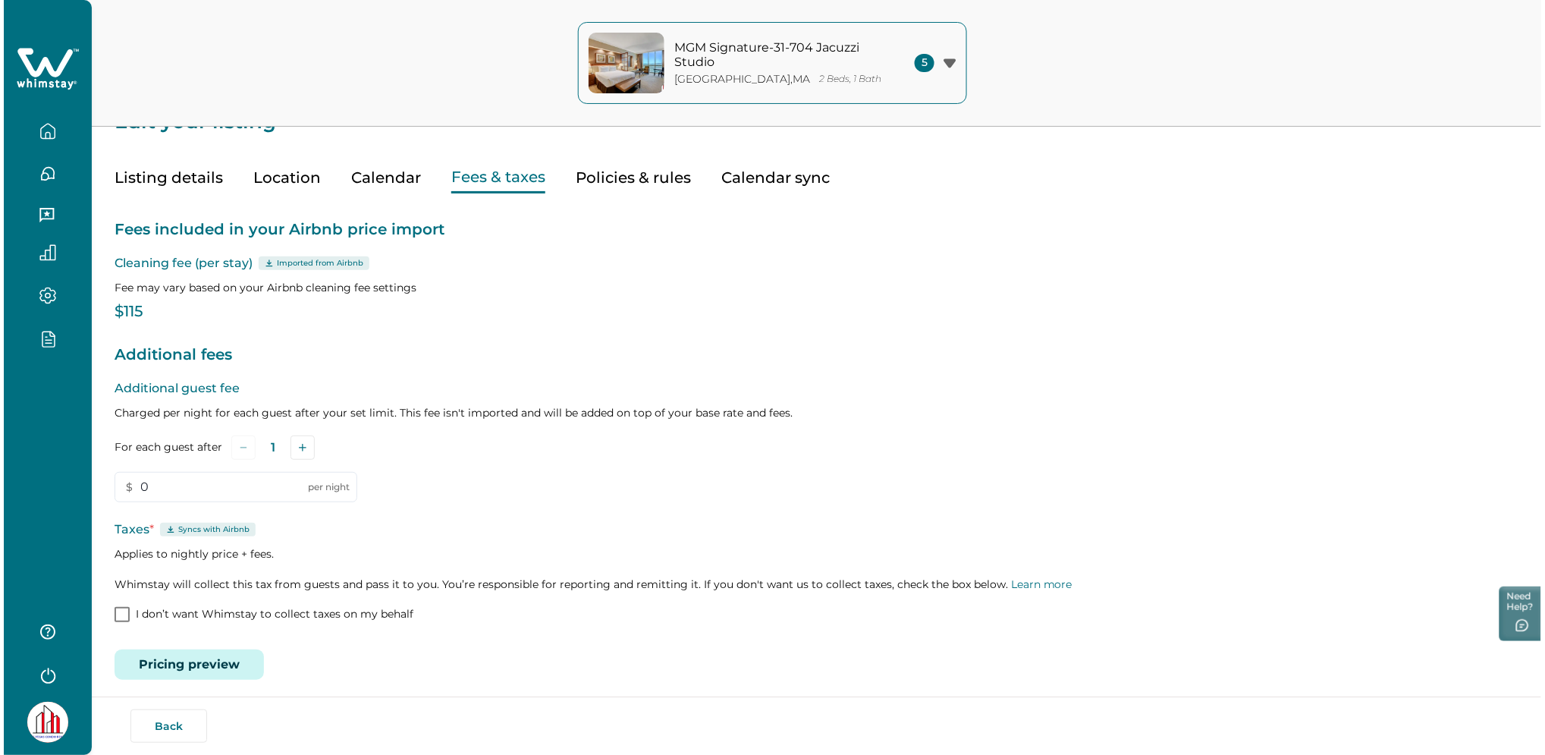
scroll to position [40, 0]
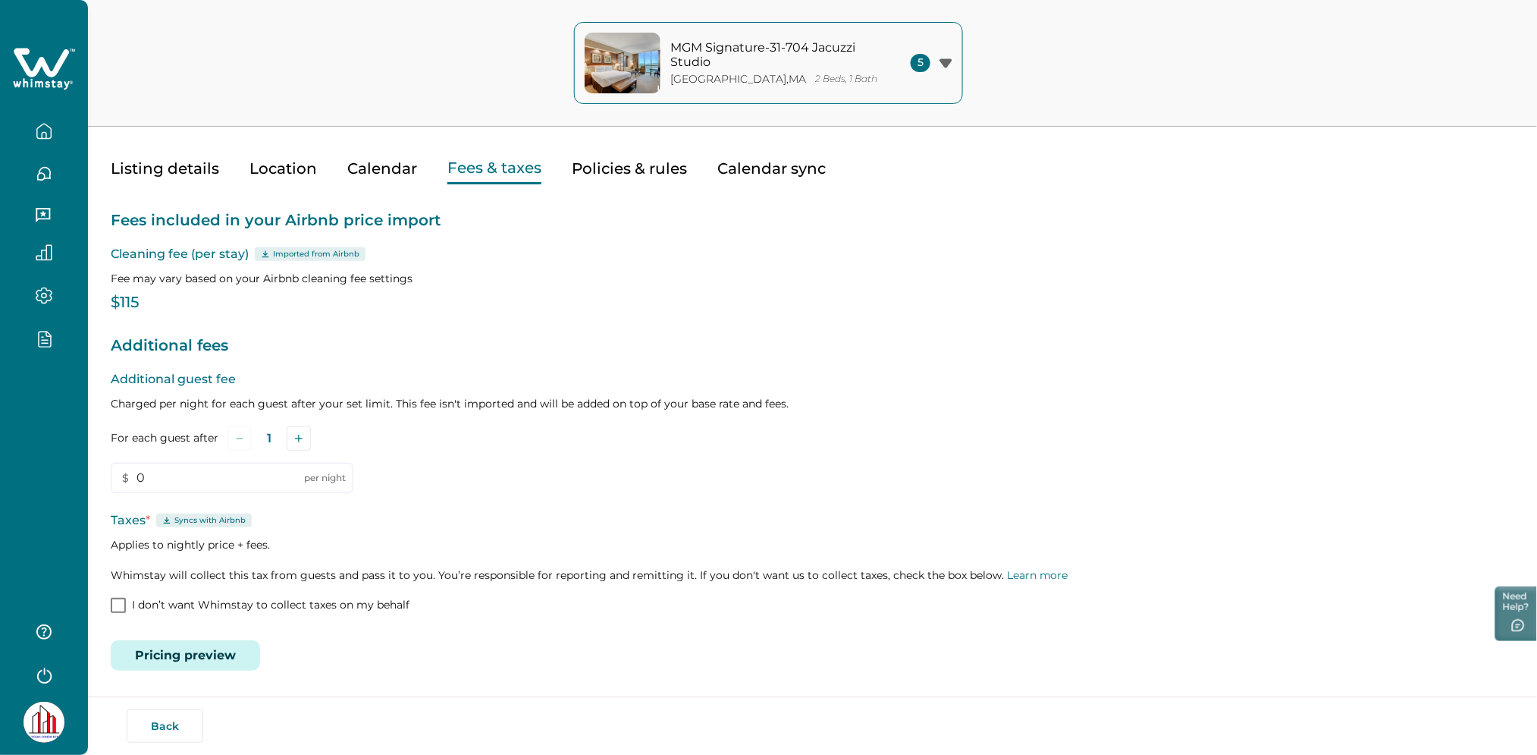
click at [187, 652] on button "Pricing preview" at bounding box center [185, 655] width 149 height 30
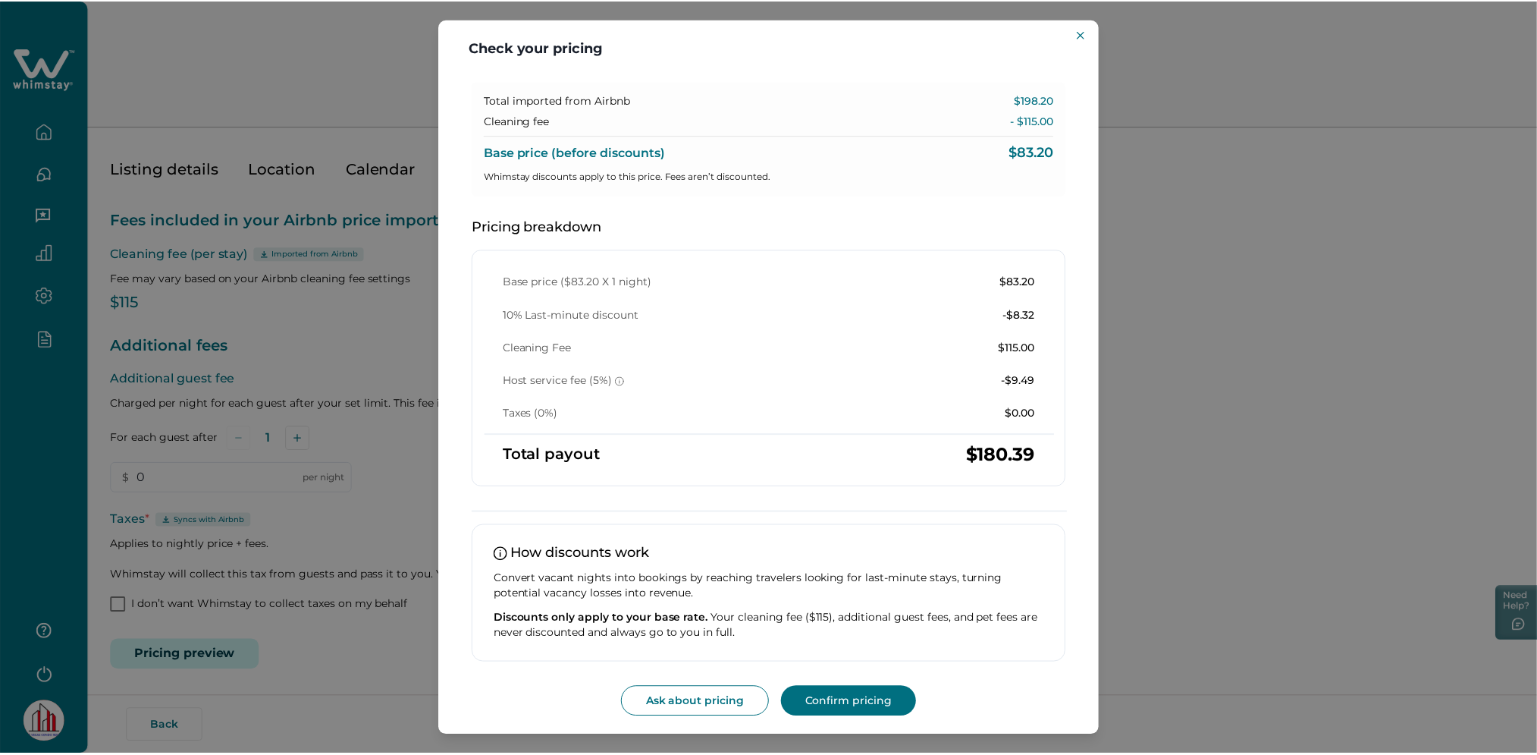
scroll to position [0, 0]
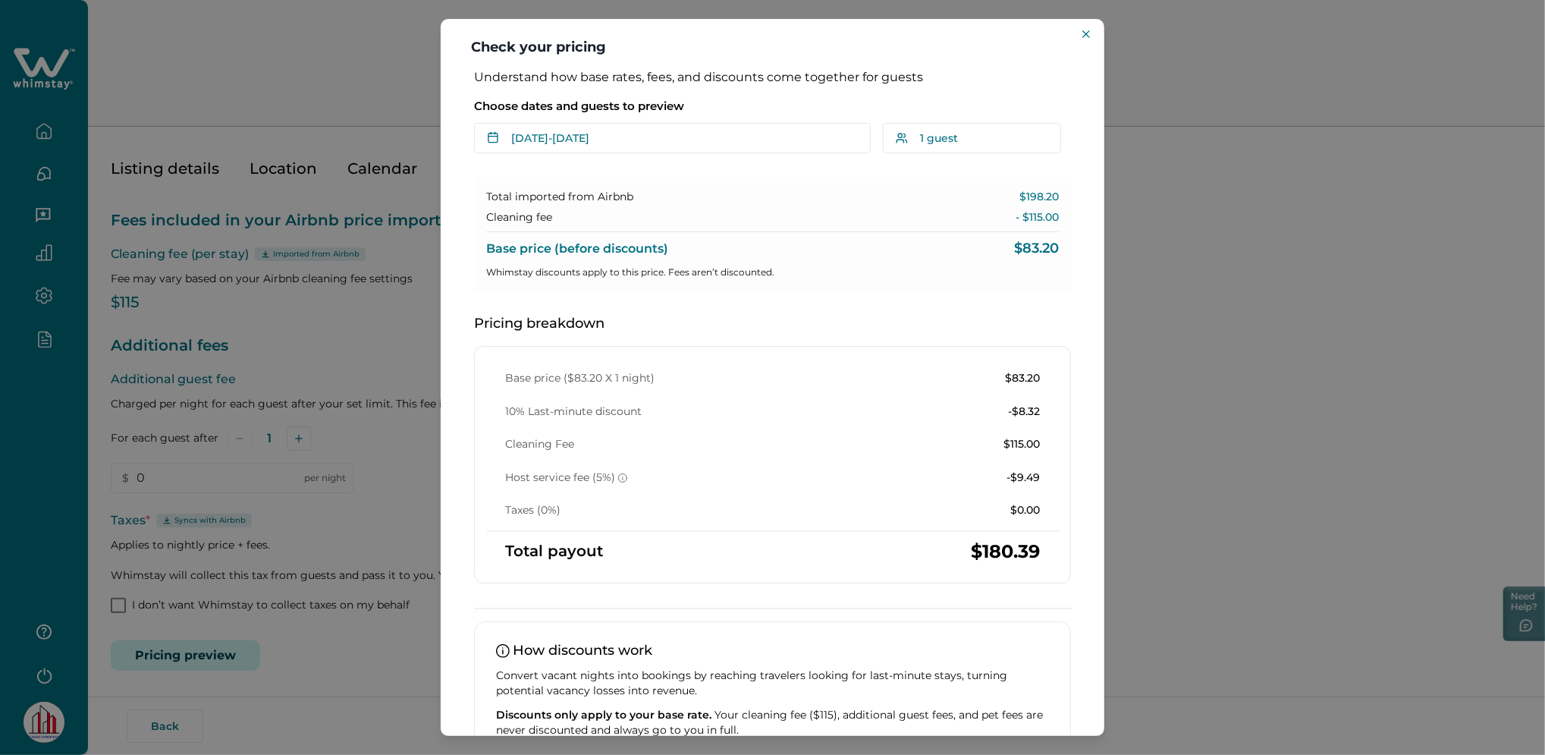
click at [305, 315] on div "Check your pricing Understand how base rates, fees, and discounts come together…" at bounding box center [772, 377] width 1545 height 755
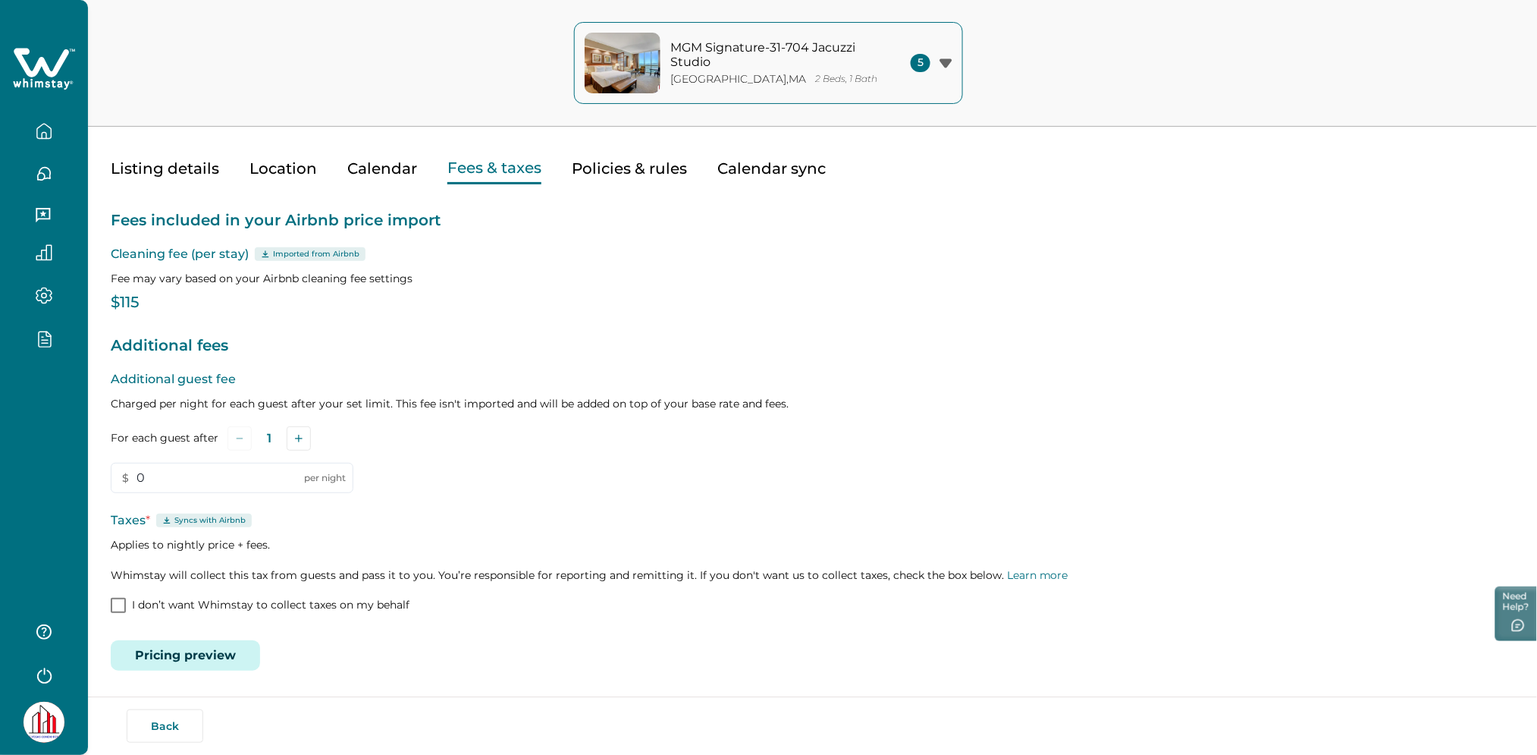
click at [153, 159] on button "Listing details" at bounding box center [165, 168] width 108 height 31
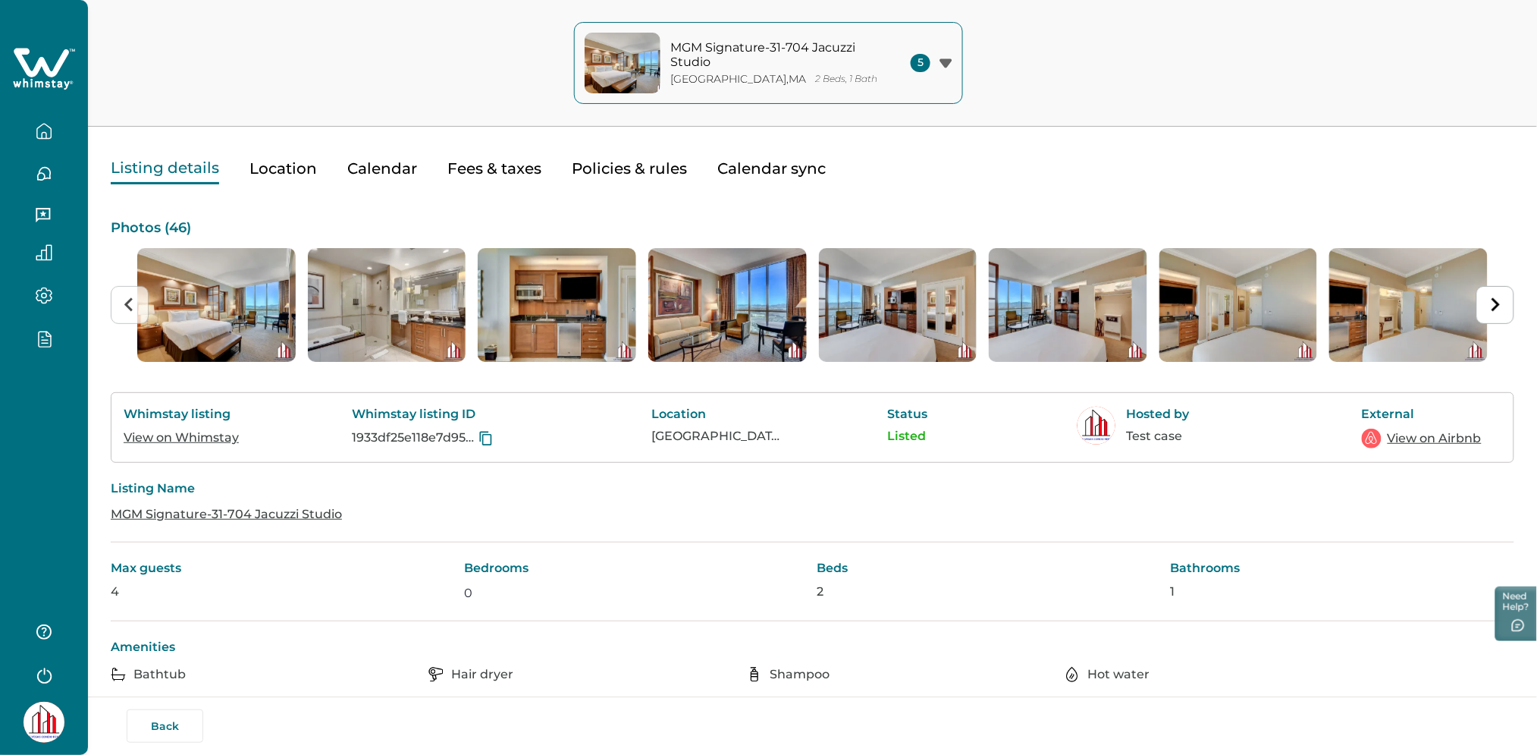
click at [209, 432] on link "View on Whimstay" at bounding box center [181, 437] width 115 height 14
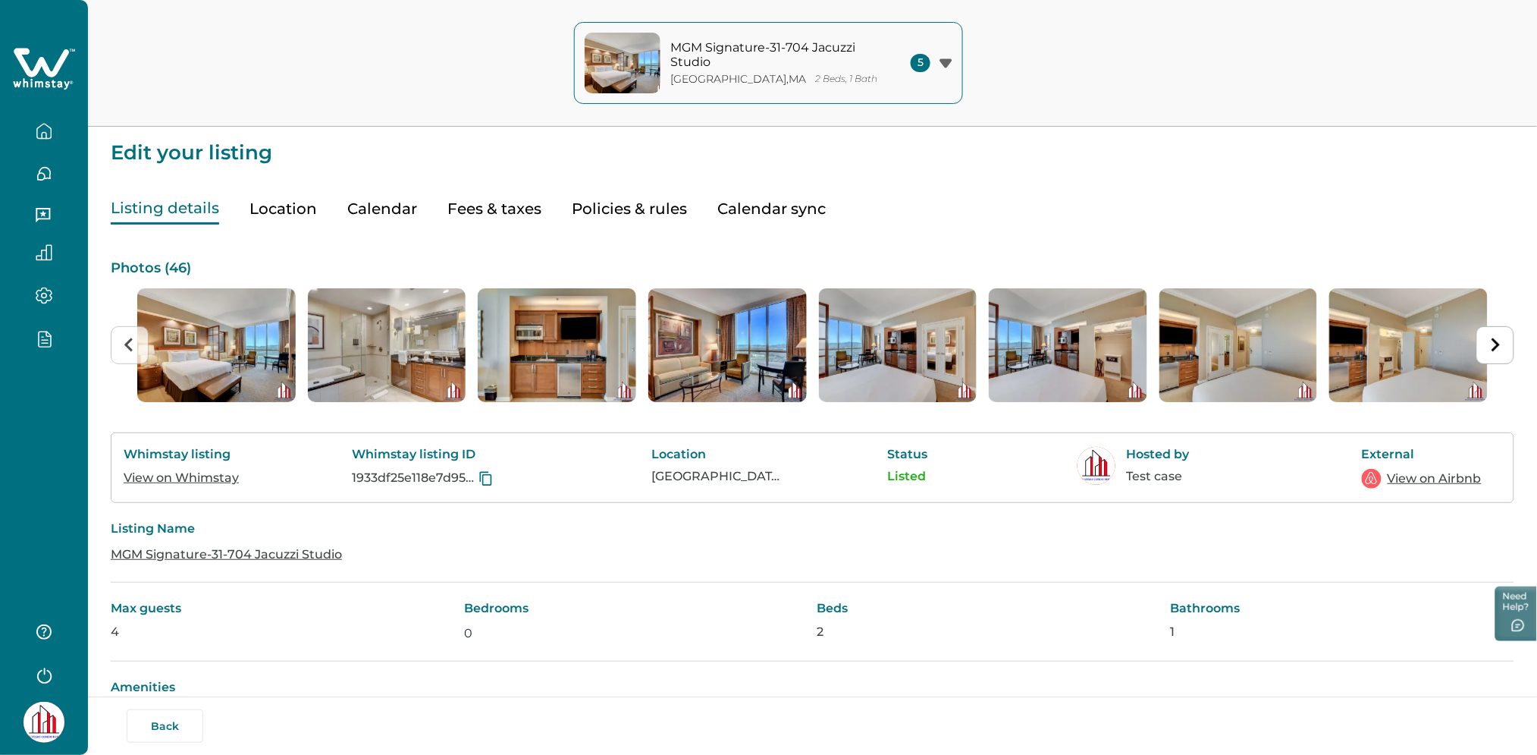
click at [507, 214] on button "Fees & taxes" at bounding box center [494, 208] width 94 height 31
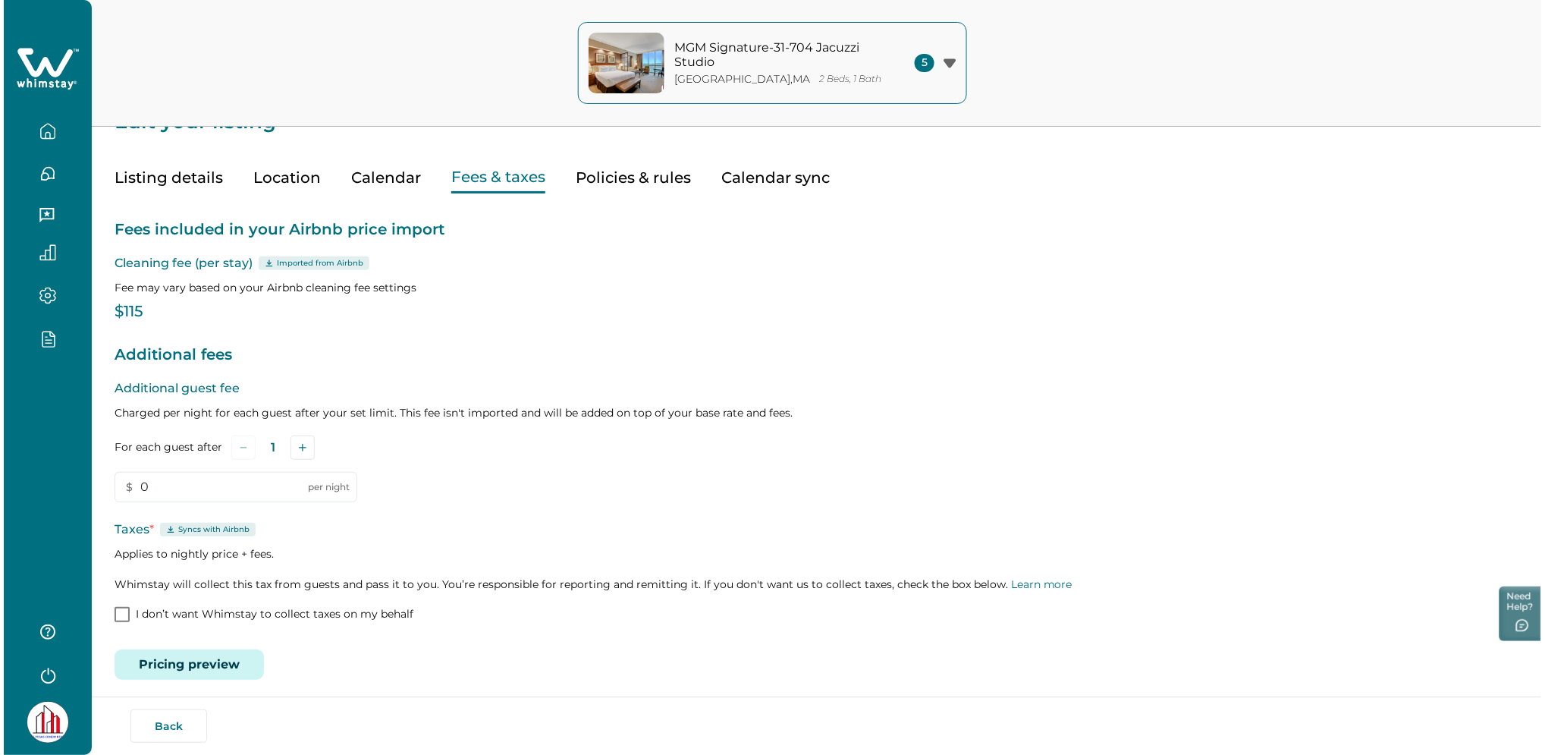
scroll to position [40, 0]
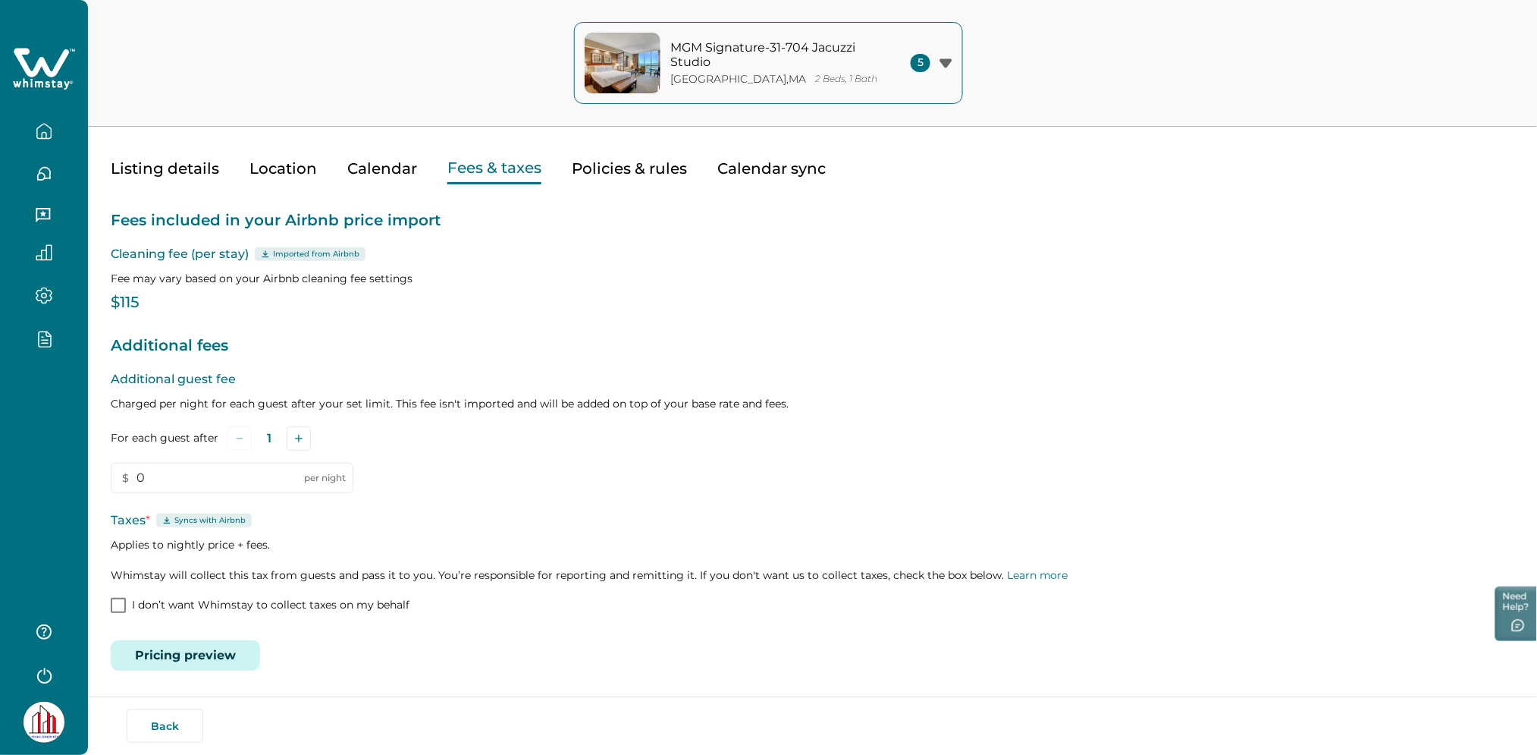
click at [219, 665] on button "Pricing preview" at bounding box center [185, 655] width 149 height 30
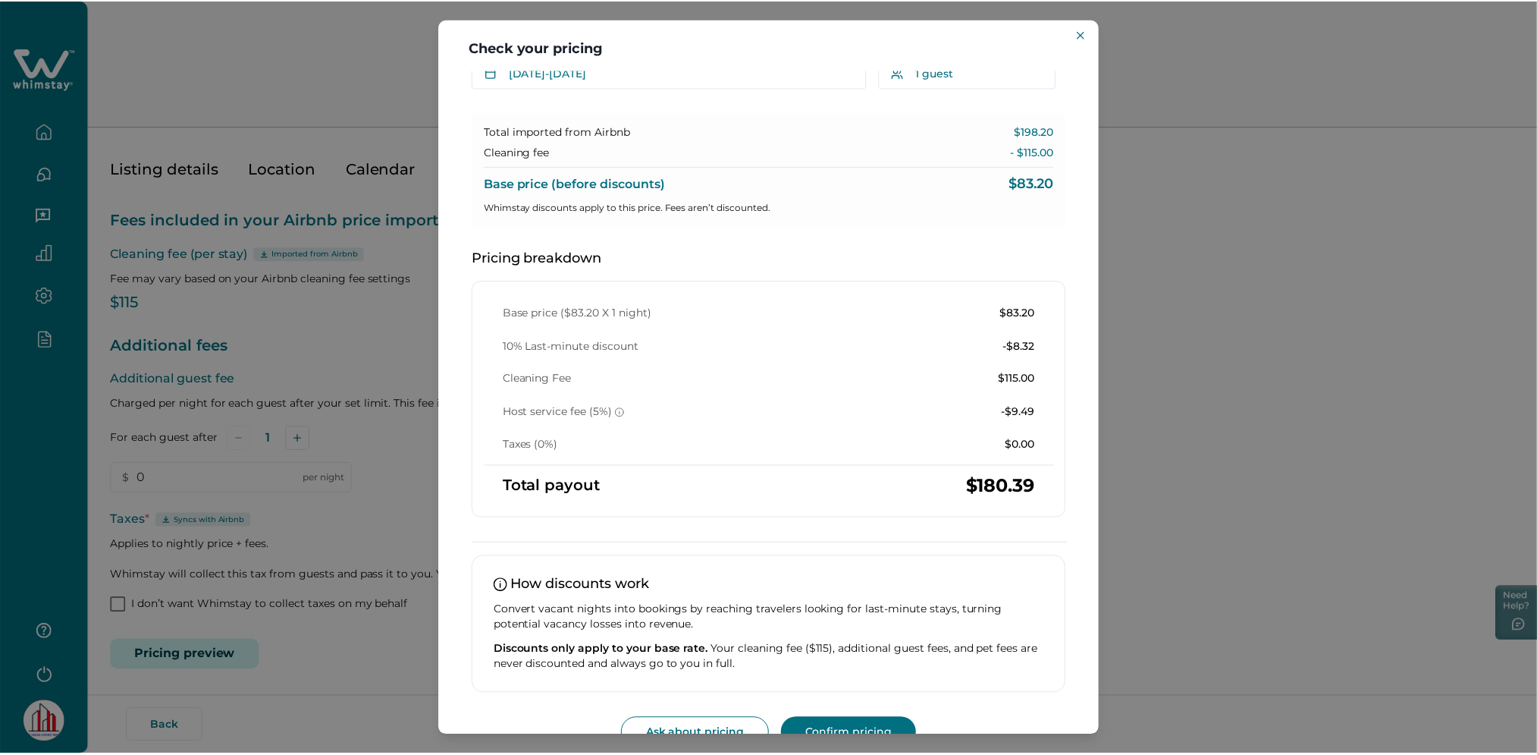
scroll to position [97, 0]
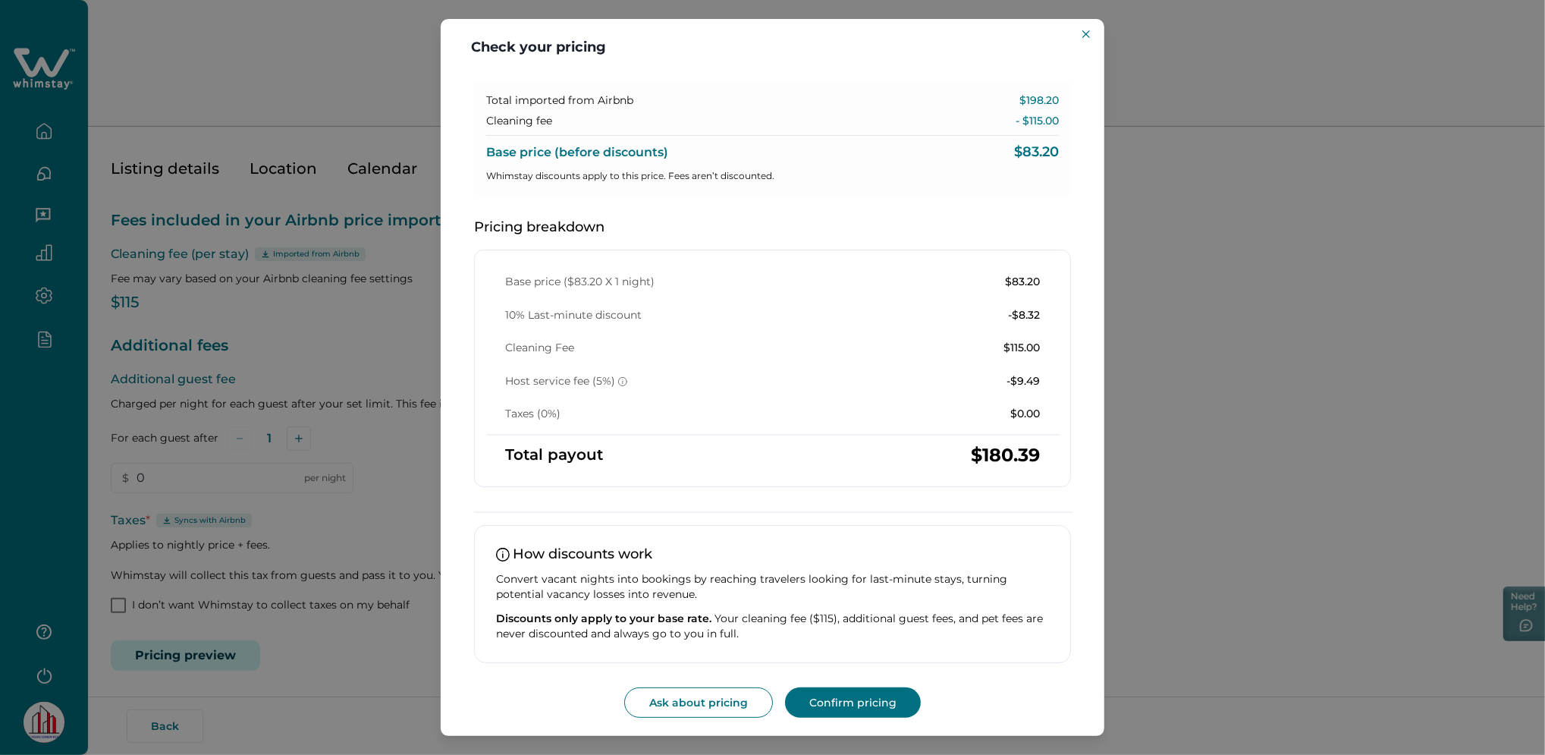
click at [217, 241] on div "Check your pricing Understand how base rates, fees, and discounts come together…" at bounding box center [772, 377] width 1545 height 755
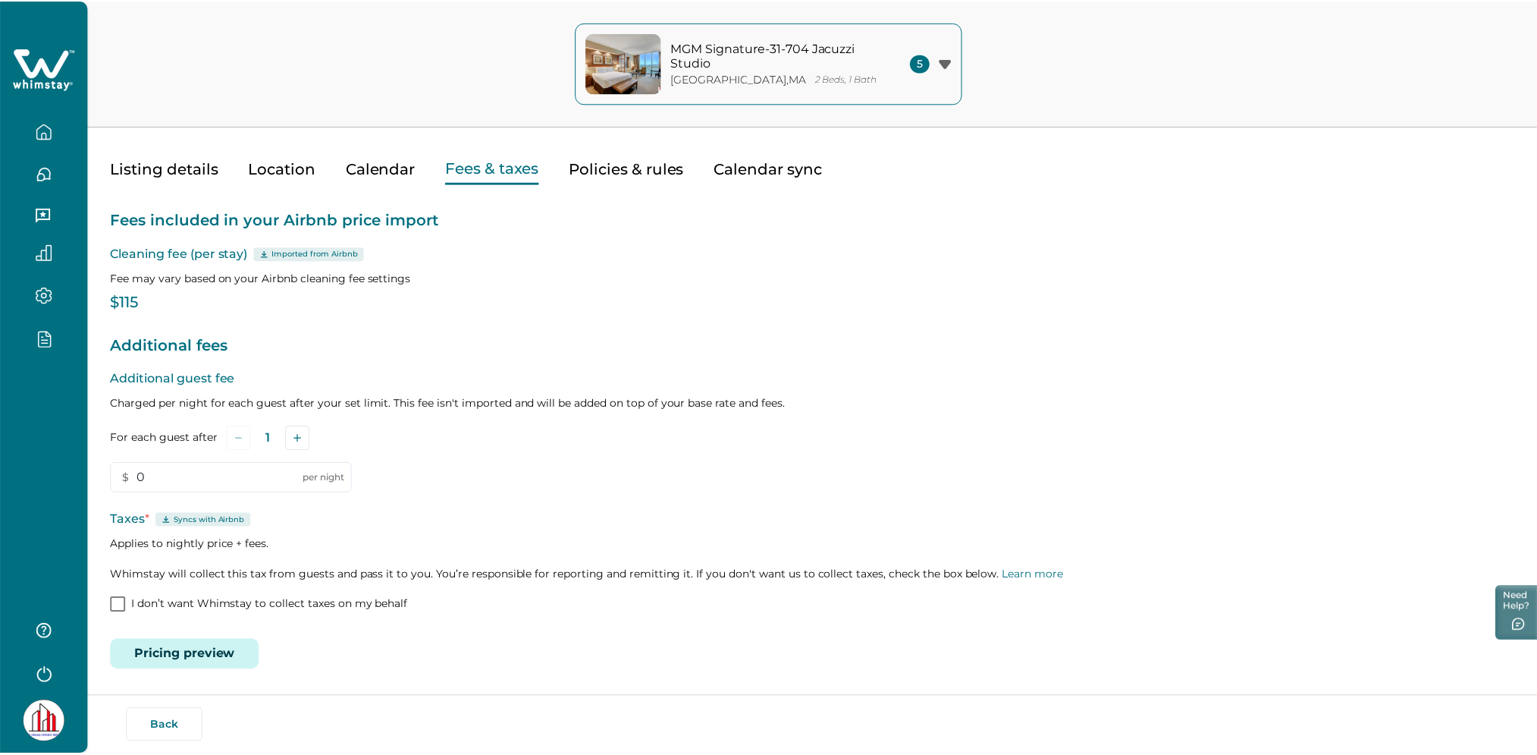
scroll to position [0, 0]
click at [32, 131] on button "button" at bounding box center [44, 131] width 64 height 30
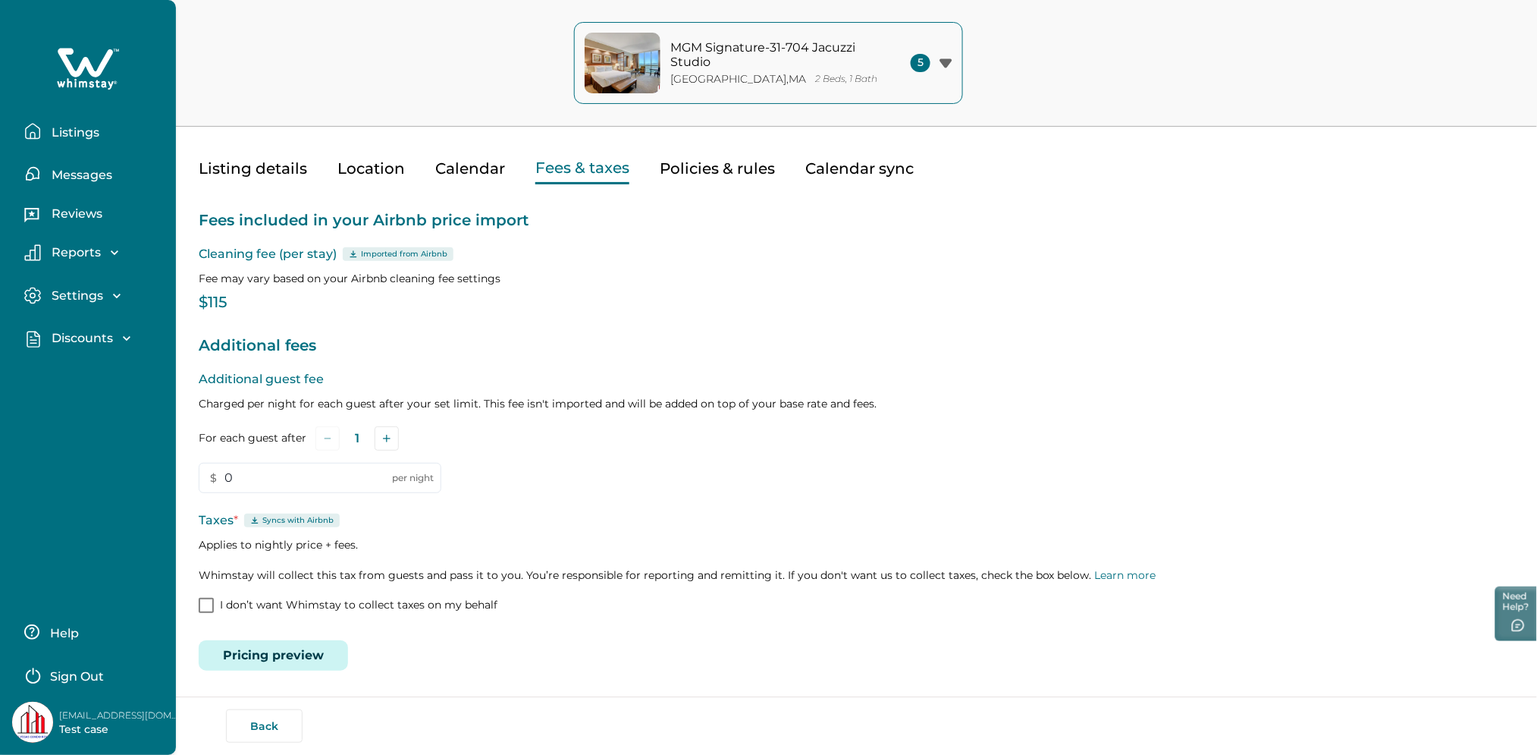
click at [592, 253] on p "Cleaning fee (per stay) Imported from Airbnb" at bounding box center [857, 254] width 1316 height 18
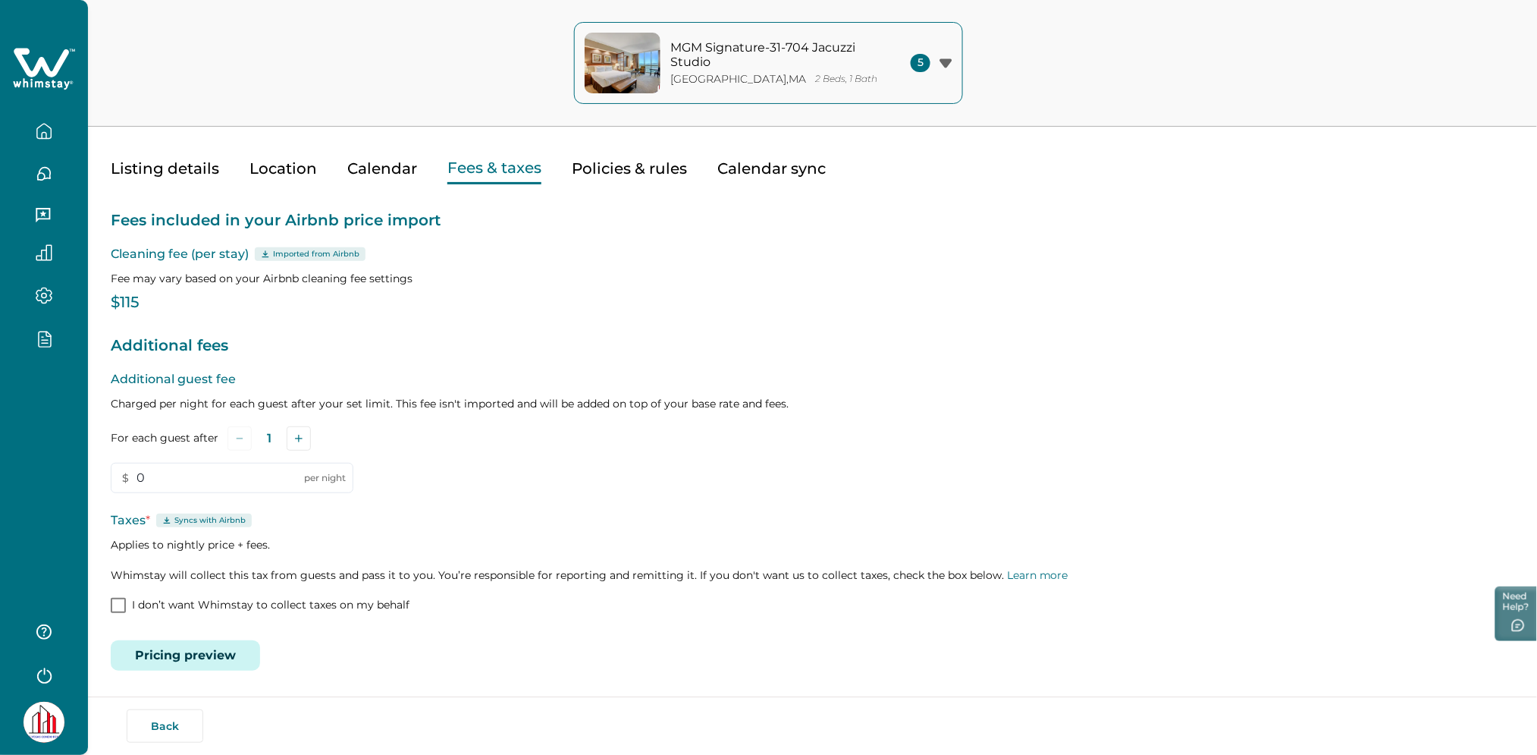
click at [379, 170] on button "Calendar" at bounding box center [382, 168] width 70 height 31
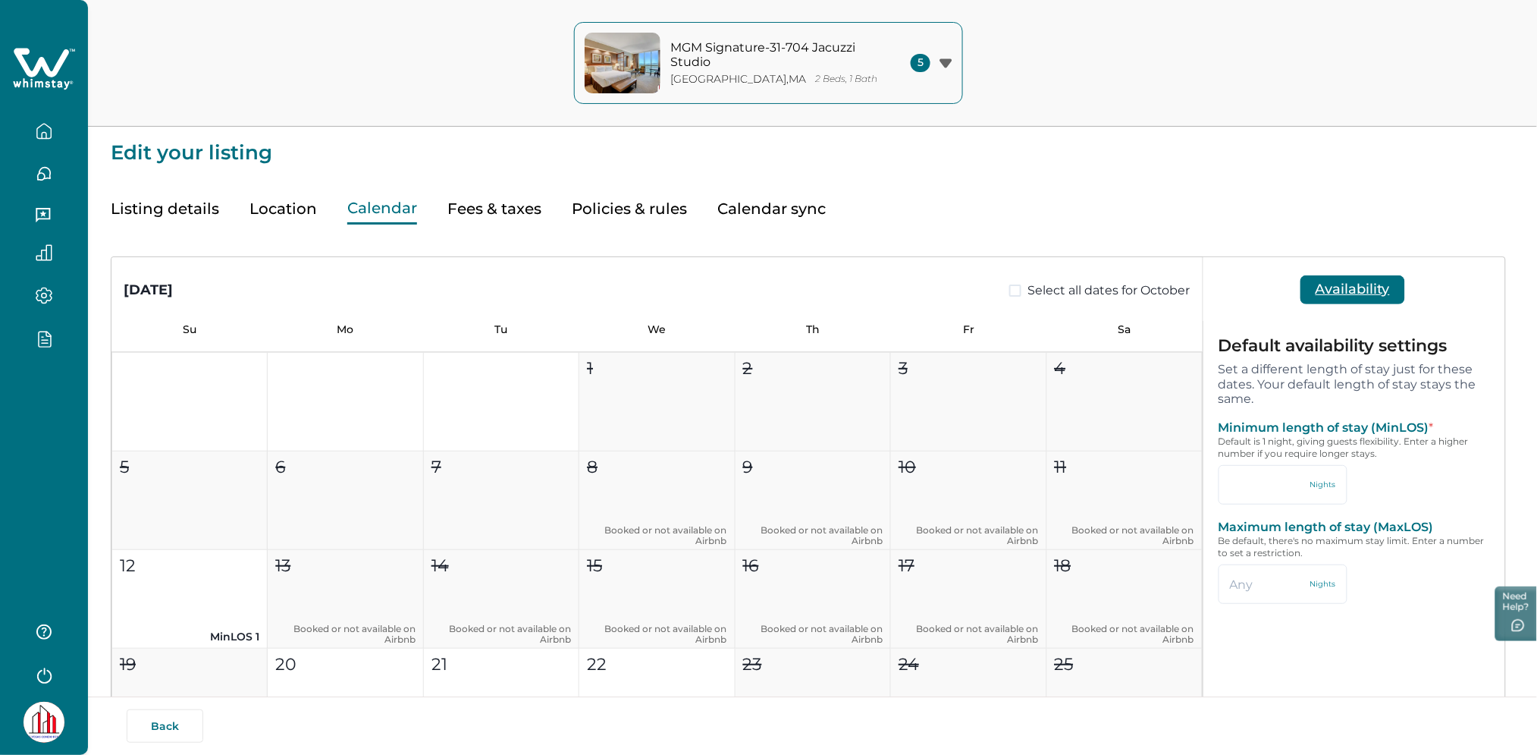
click at [56, 104] on div at bounding box center [44, 125] width 64 height 42
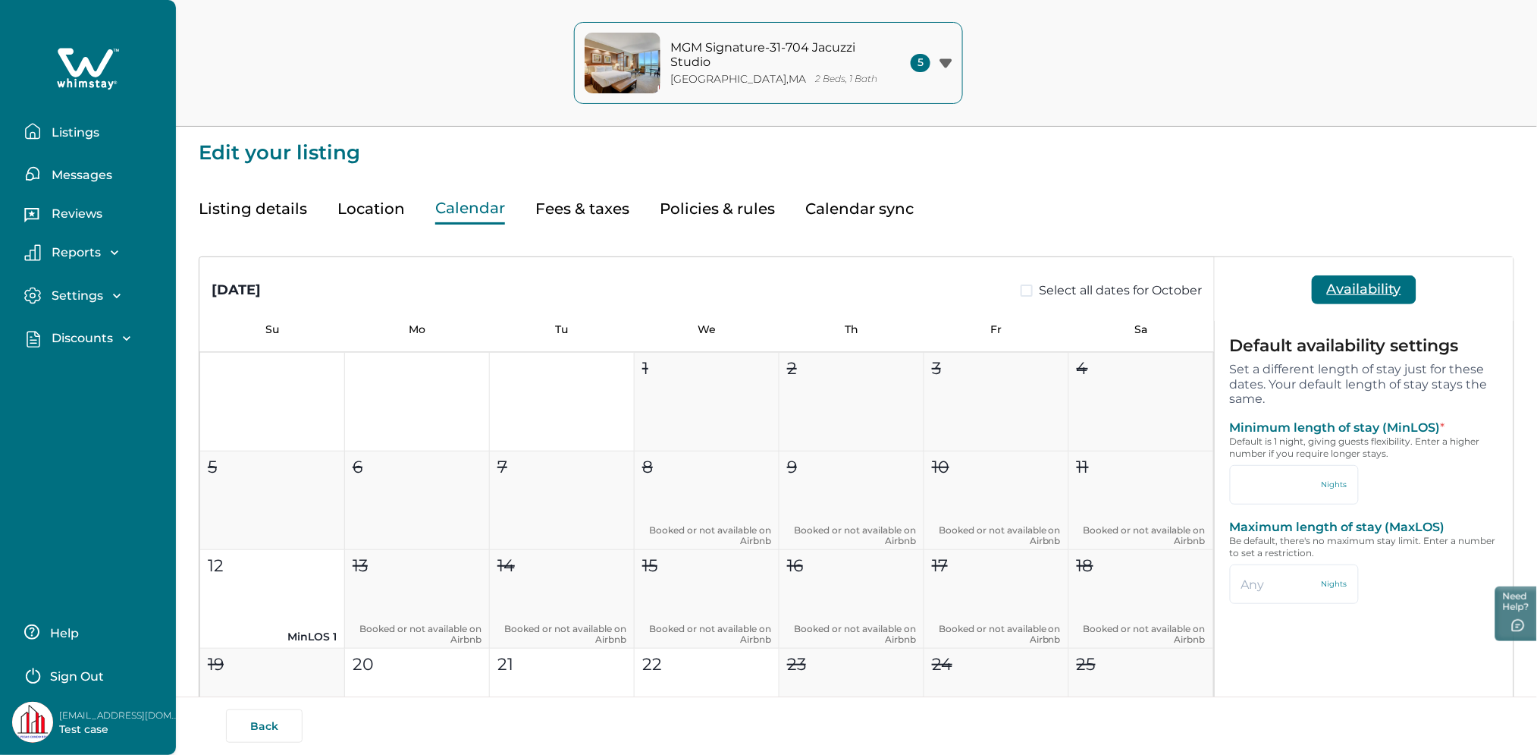
click at [55, 74] on div at bounding box center [88, 69] width 152 height 46
click at [55, 58] on div at bounding box center [88, 69] width 152 height 46
click at [73, 64] on icon at bounding box center [88, 69] width 62 height 46
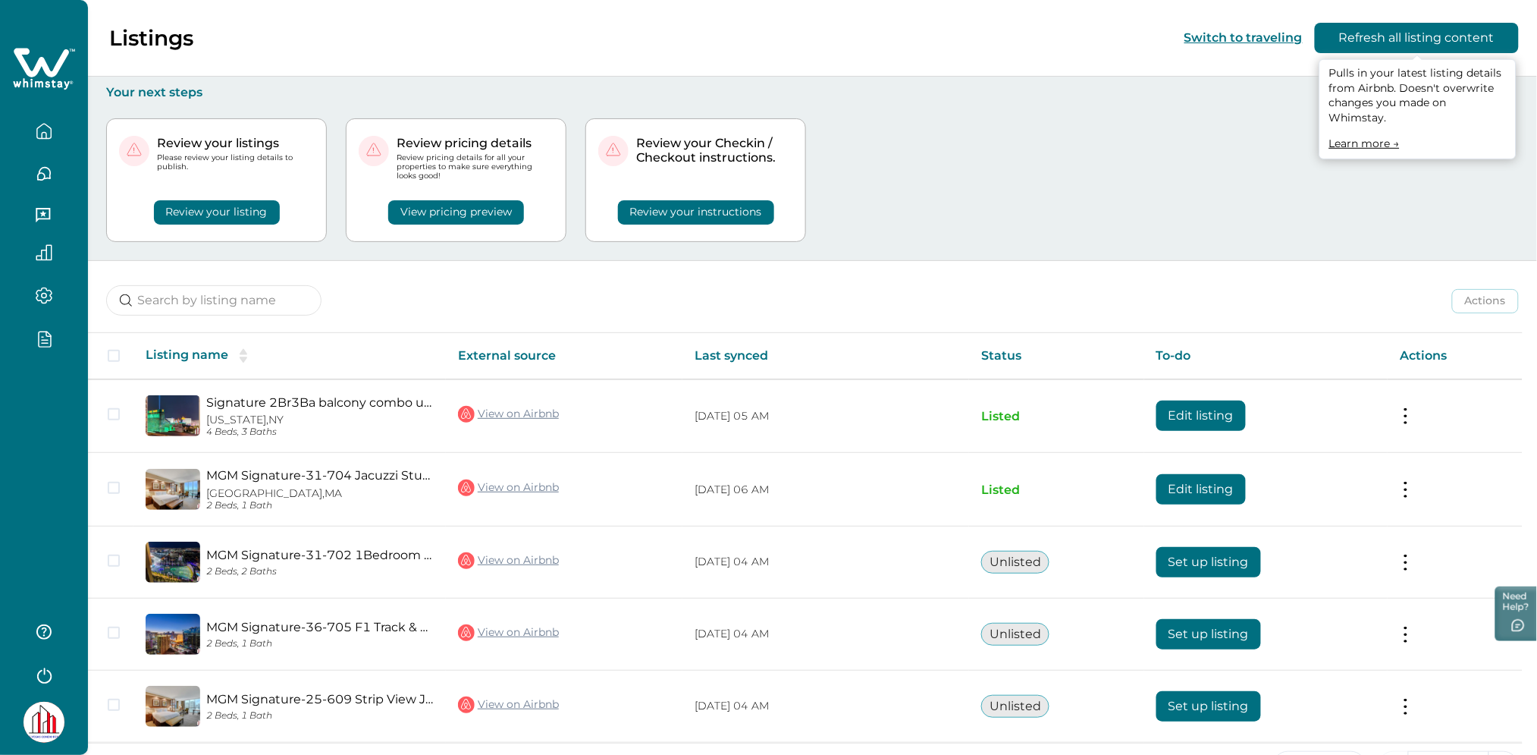
click at [1406, 27] on button "Refresh all listing content" at bounding box center [1417, 38] width 204 height 30
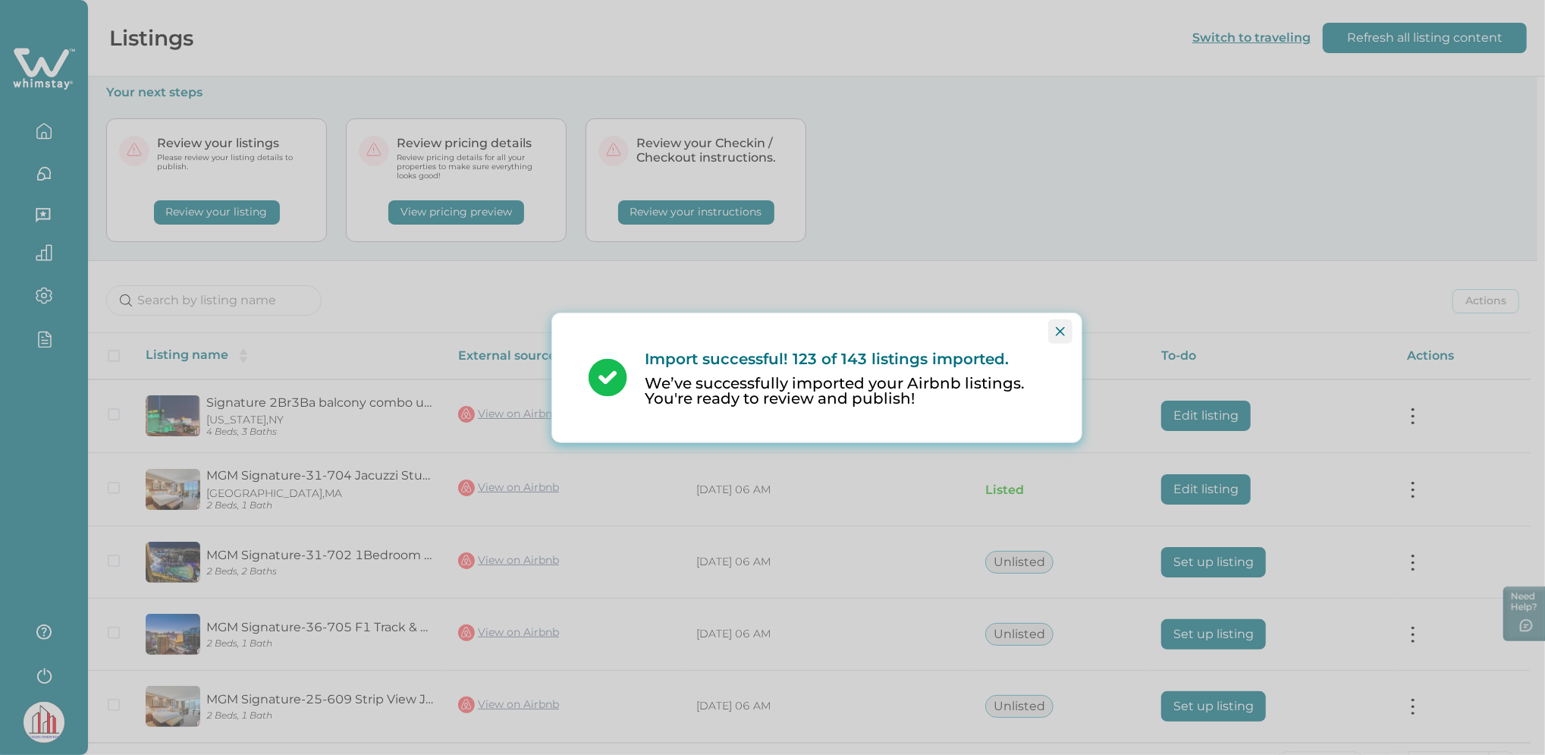
click at [1056, 335] on icon "Close" at bounding box center [1060, 330] width 9 height 9
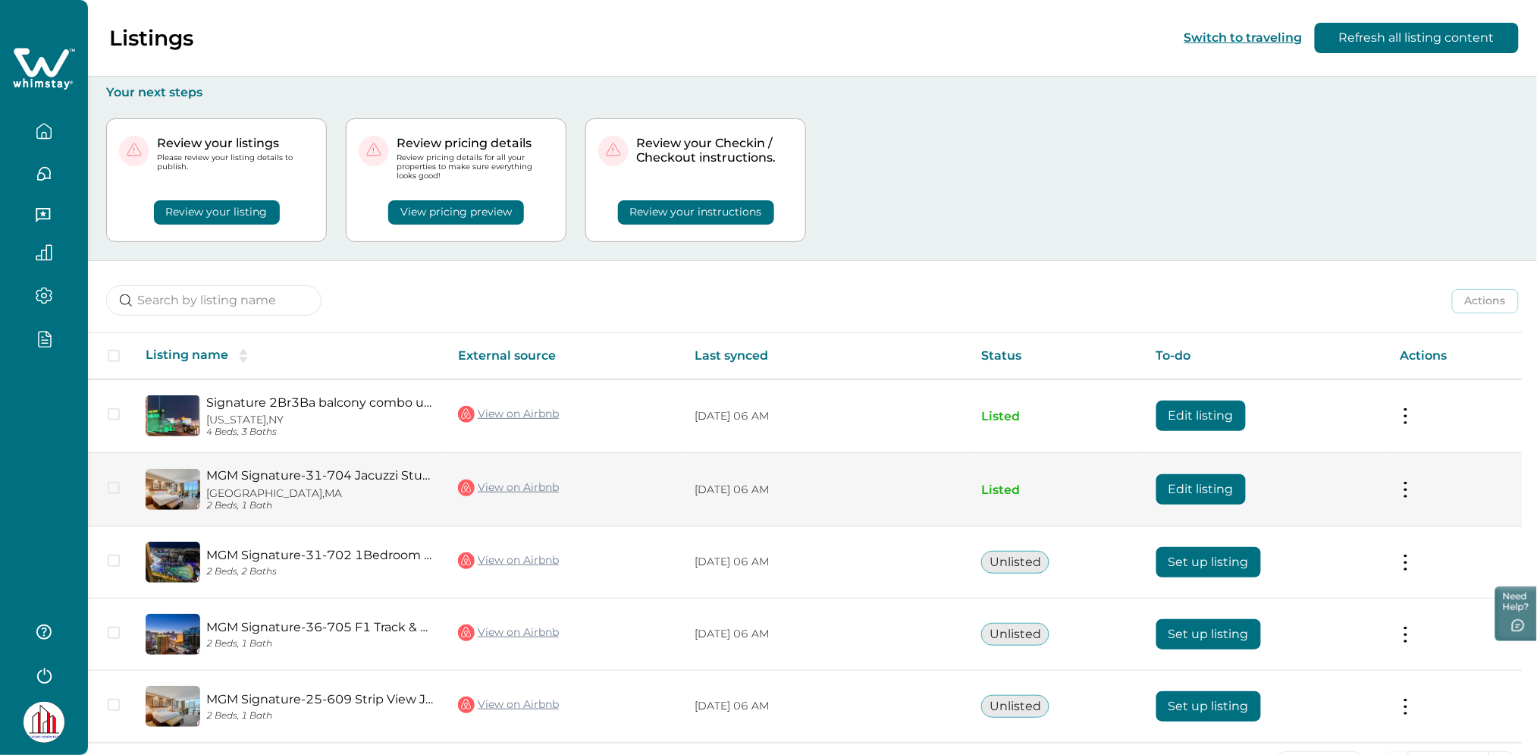
click at [1197, 484] on button "Edit listing" at bounding box center [1201, 489] width 89 height 30
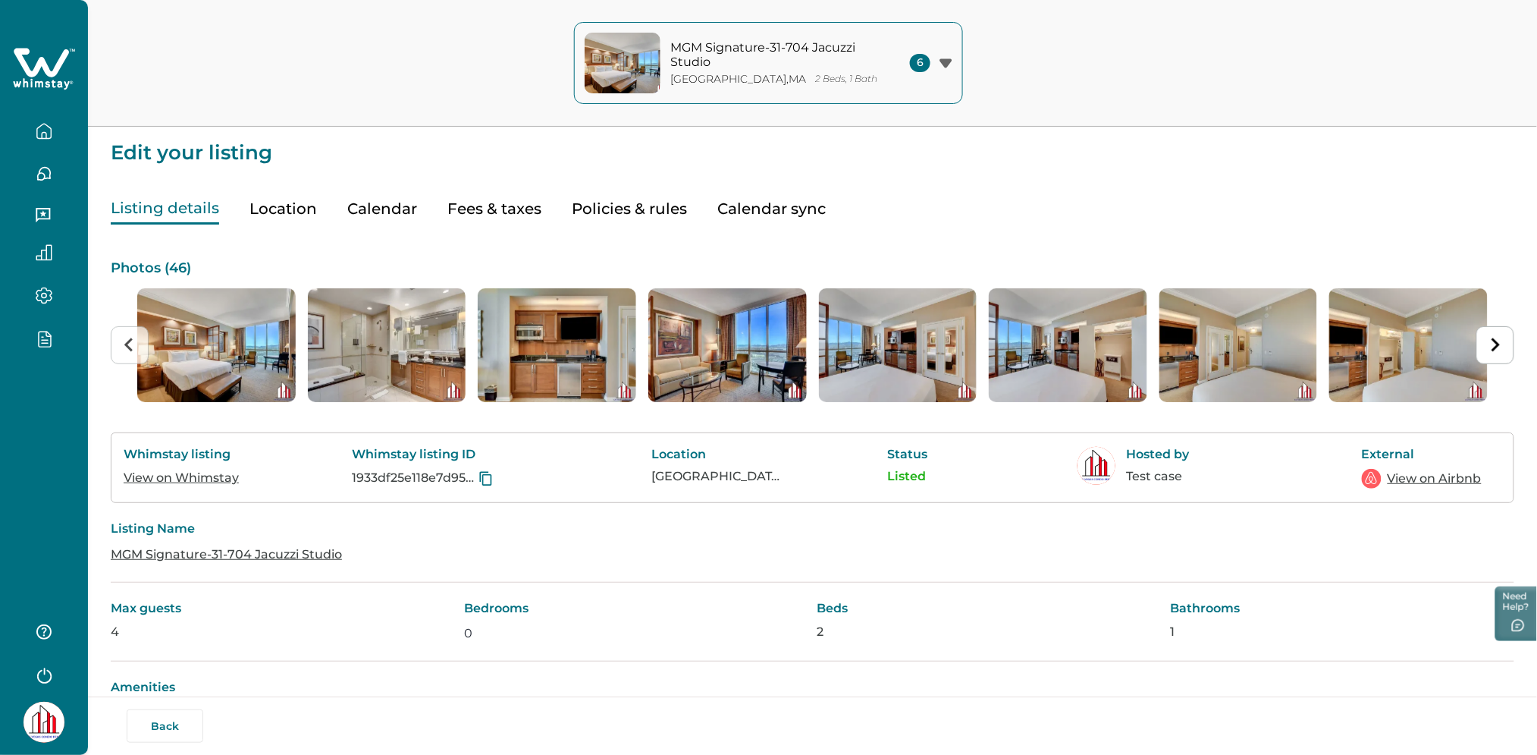
click at [413, 203] on button "Calendar" at bounding box center [382, 208] width 70 height 31
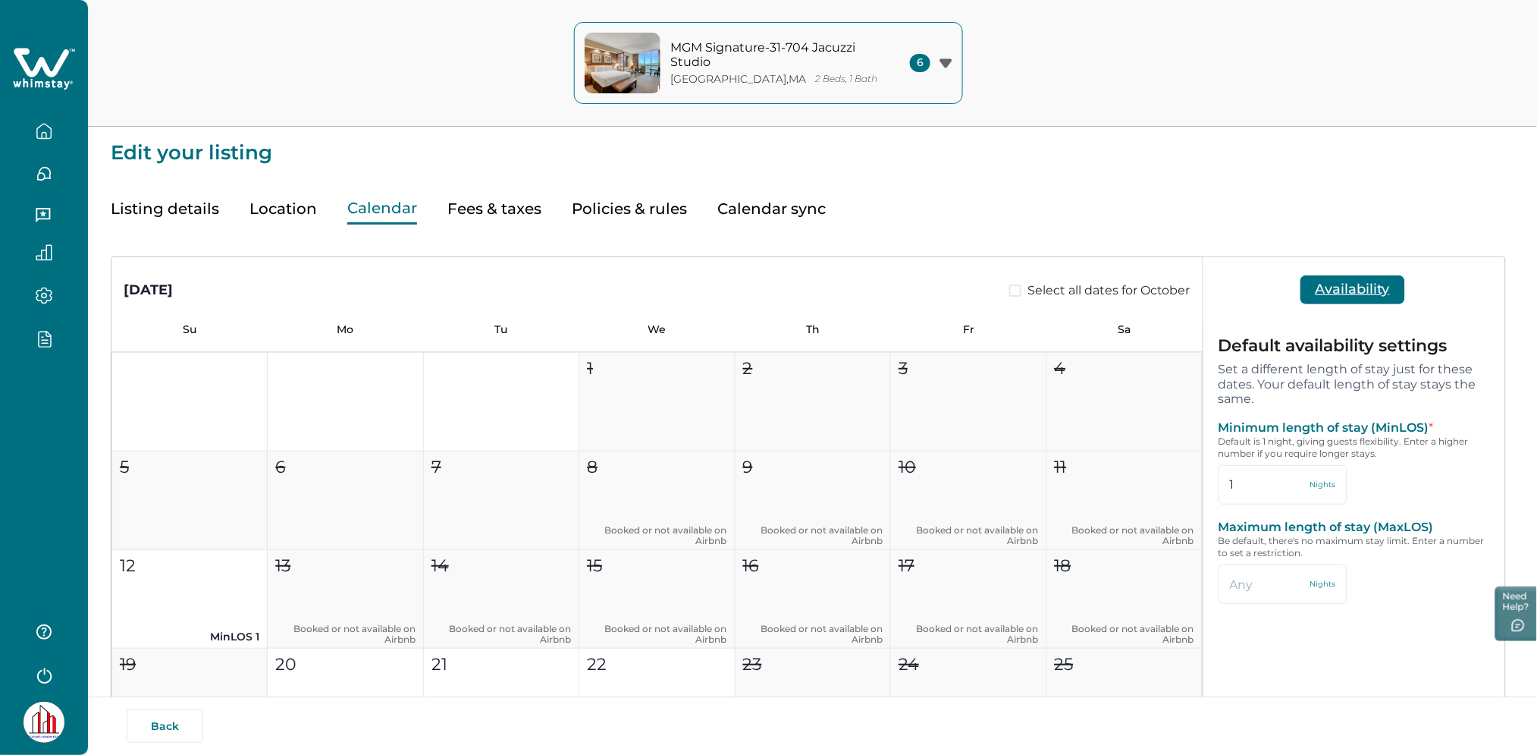
click at [476, 210] on button "Fees & taxes" at bounding box center [494, 208] width 94 height 31
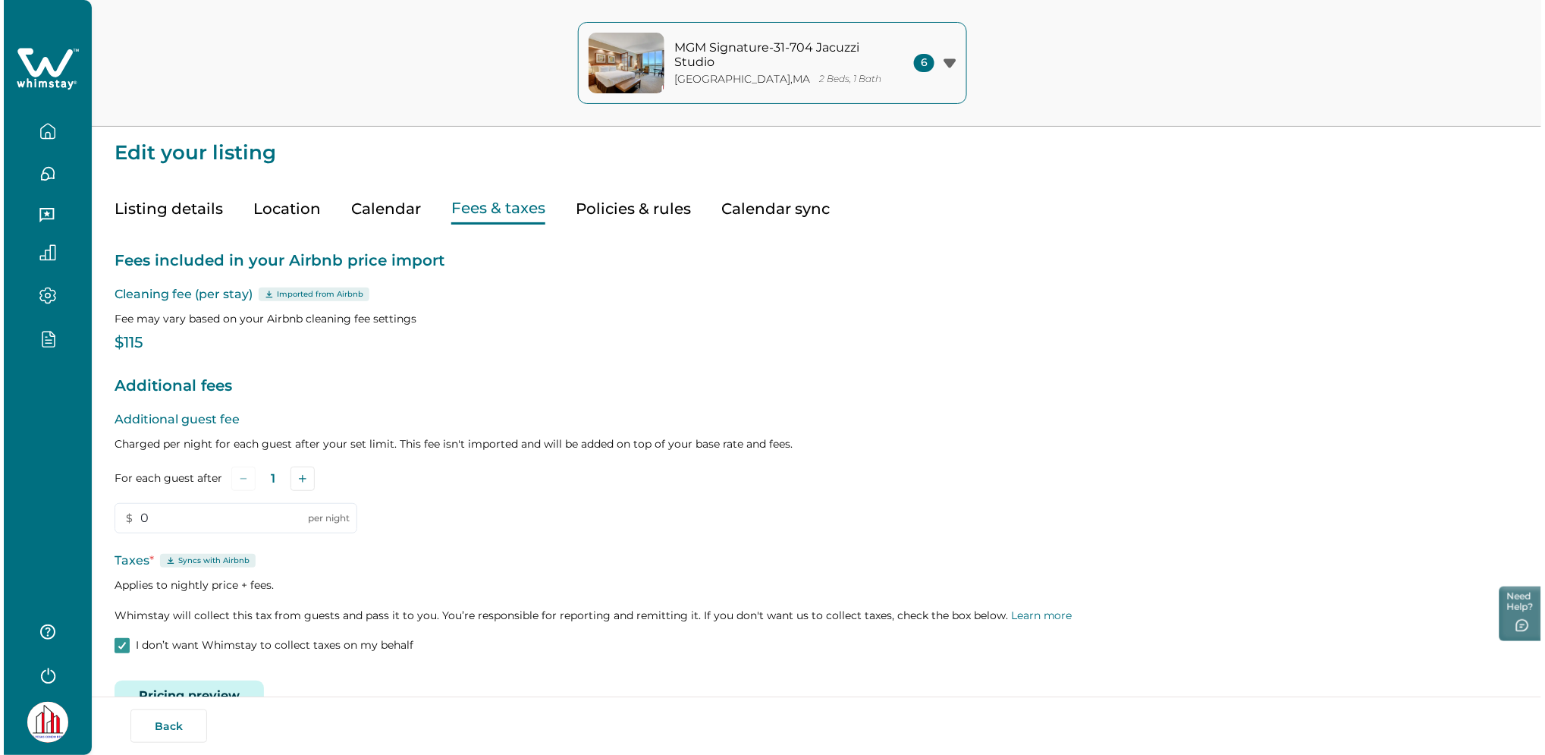
scroll to position [40, 0]
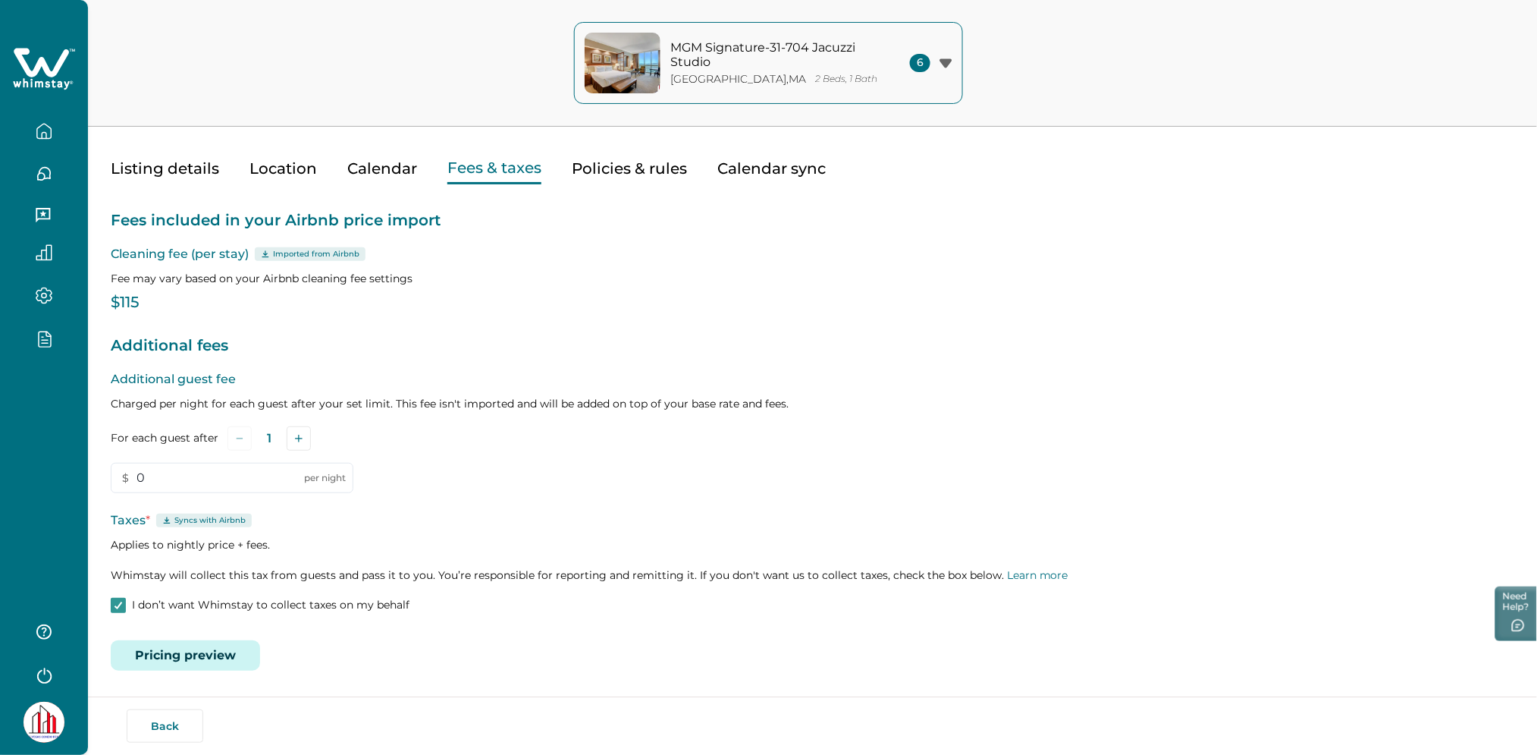
click at [191, 648] on button "Pricing preview" at bounding box center [185, 655] width 149 height 30
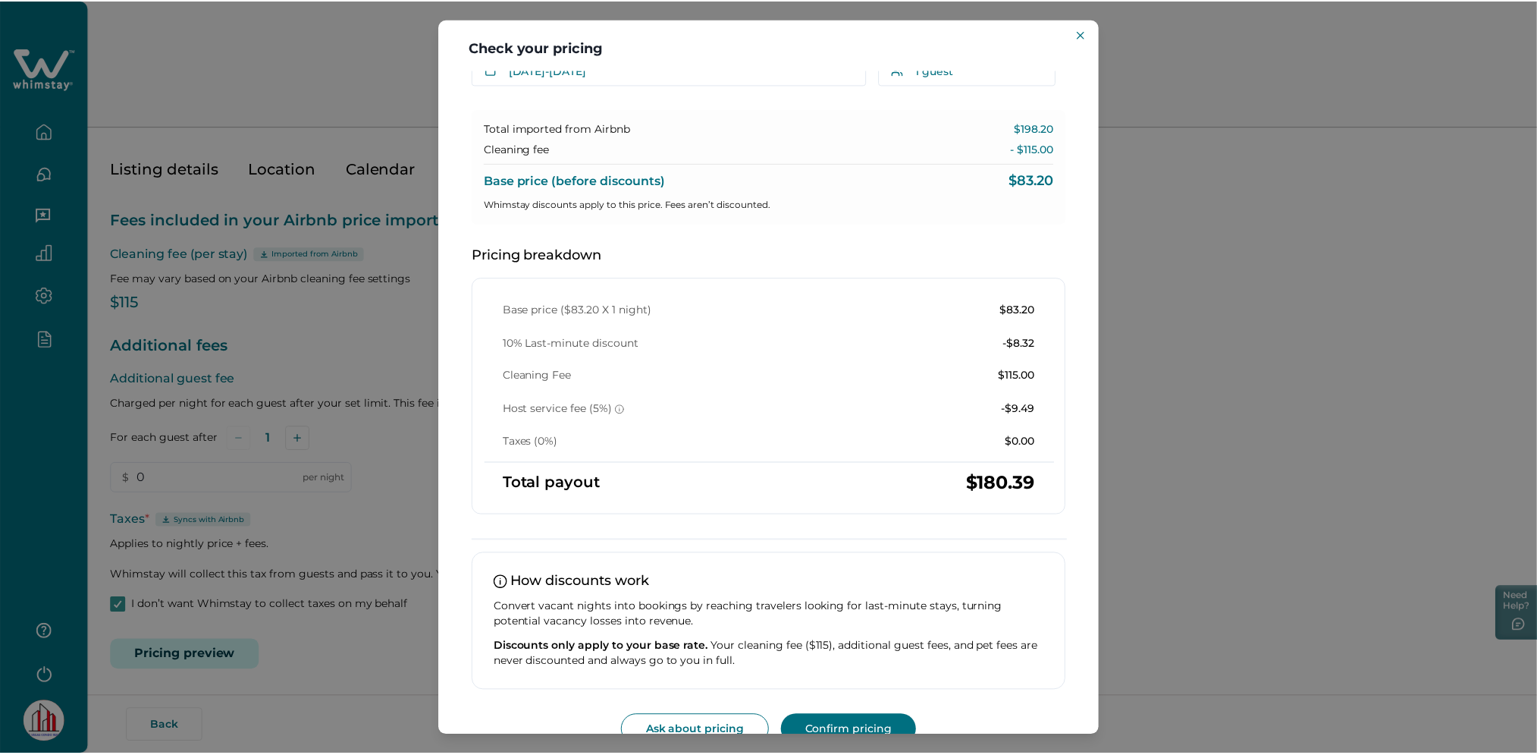
scroll to position [97, 0]
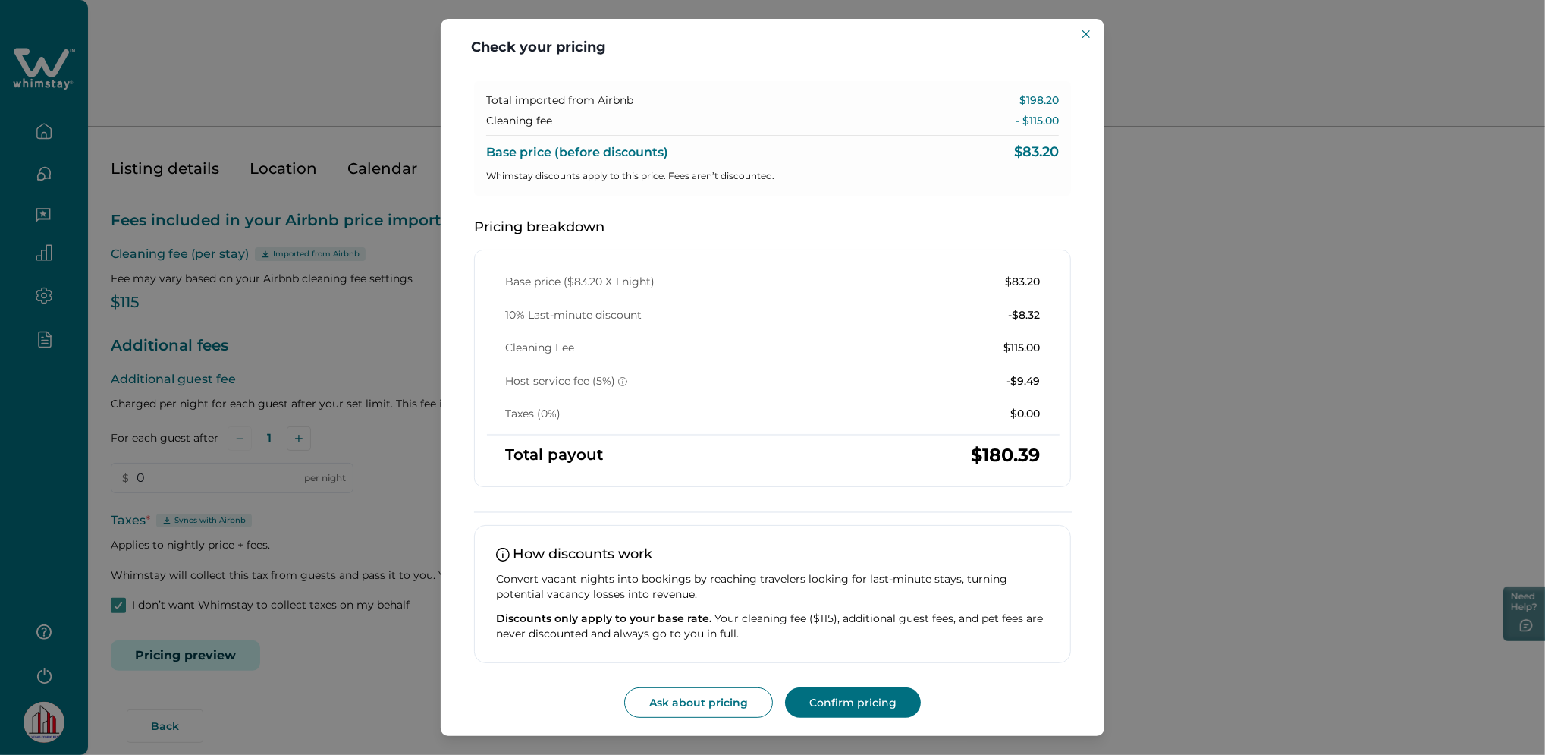
click at [323, 557] on div "Check your pricing Understand how base rates, fees, and discounts come together…" at bounding box center [772, 377] width 1545 height 755
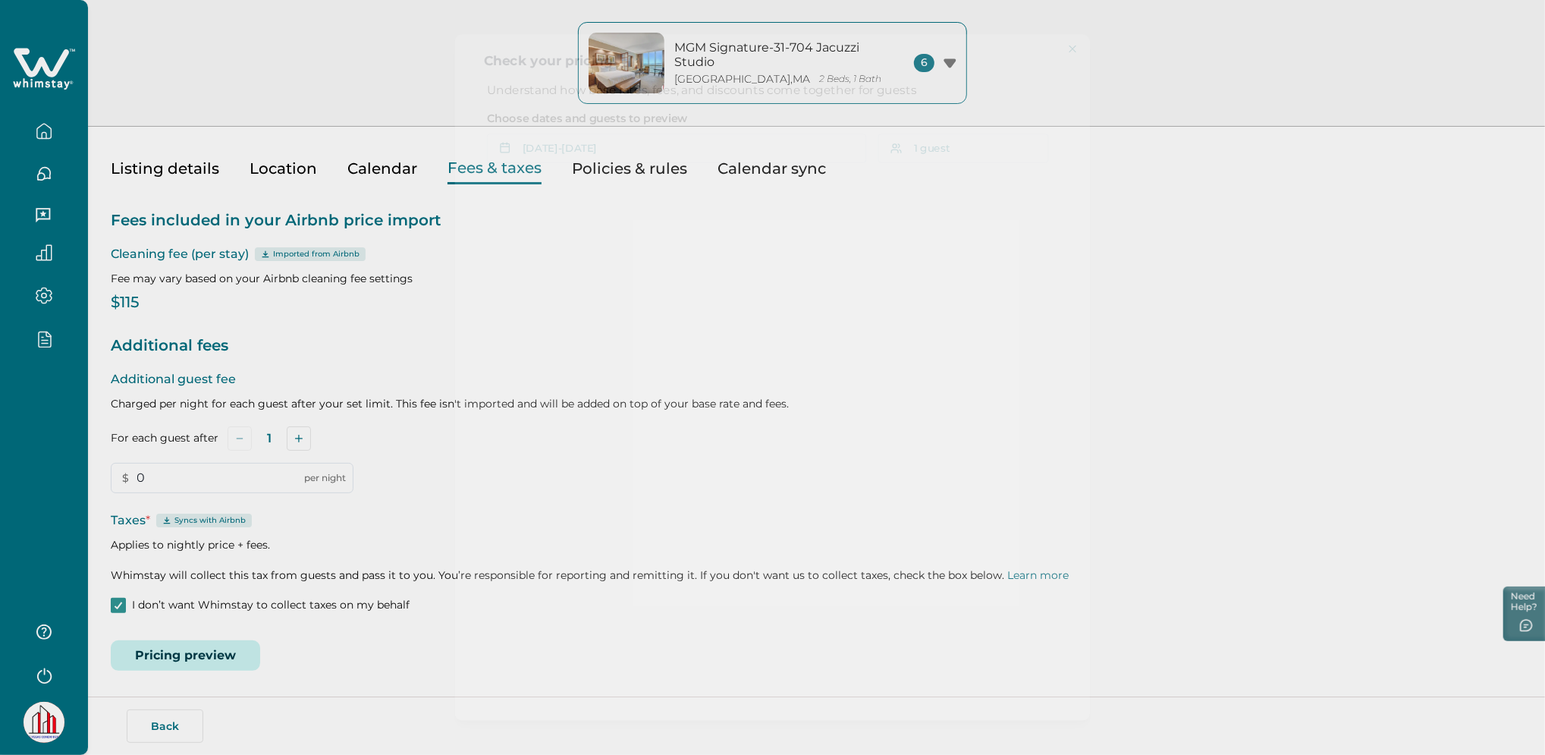
scroll to position [0, 0]
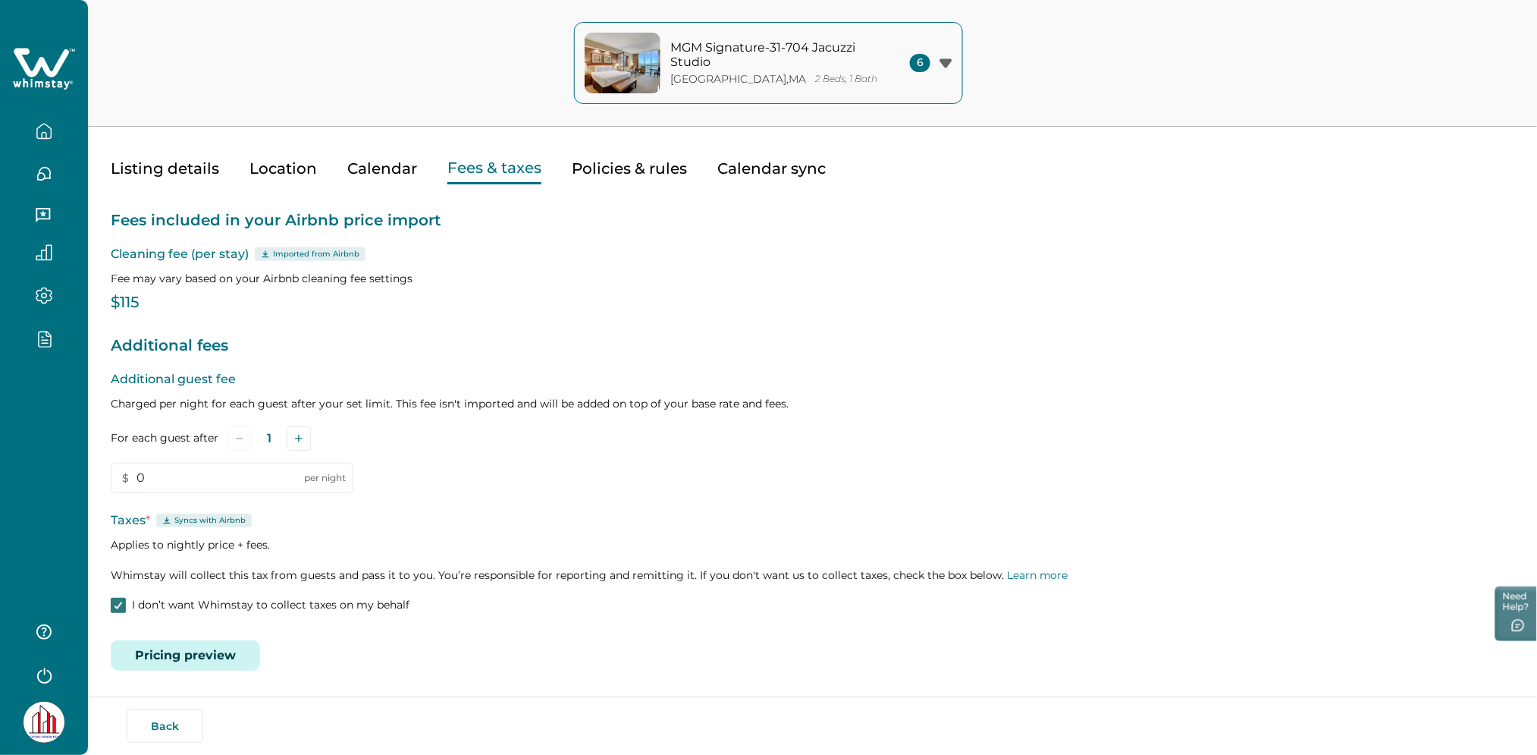
click at [118, 604] on polyline at bounding box center [118, 605] width 7 height 6
click at [215, 650] on button "Pricing preview" at bounding box center [185, 655] width 149 height 30
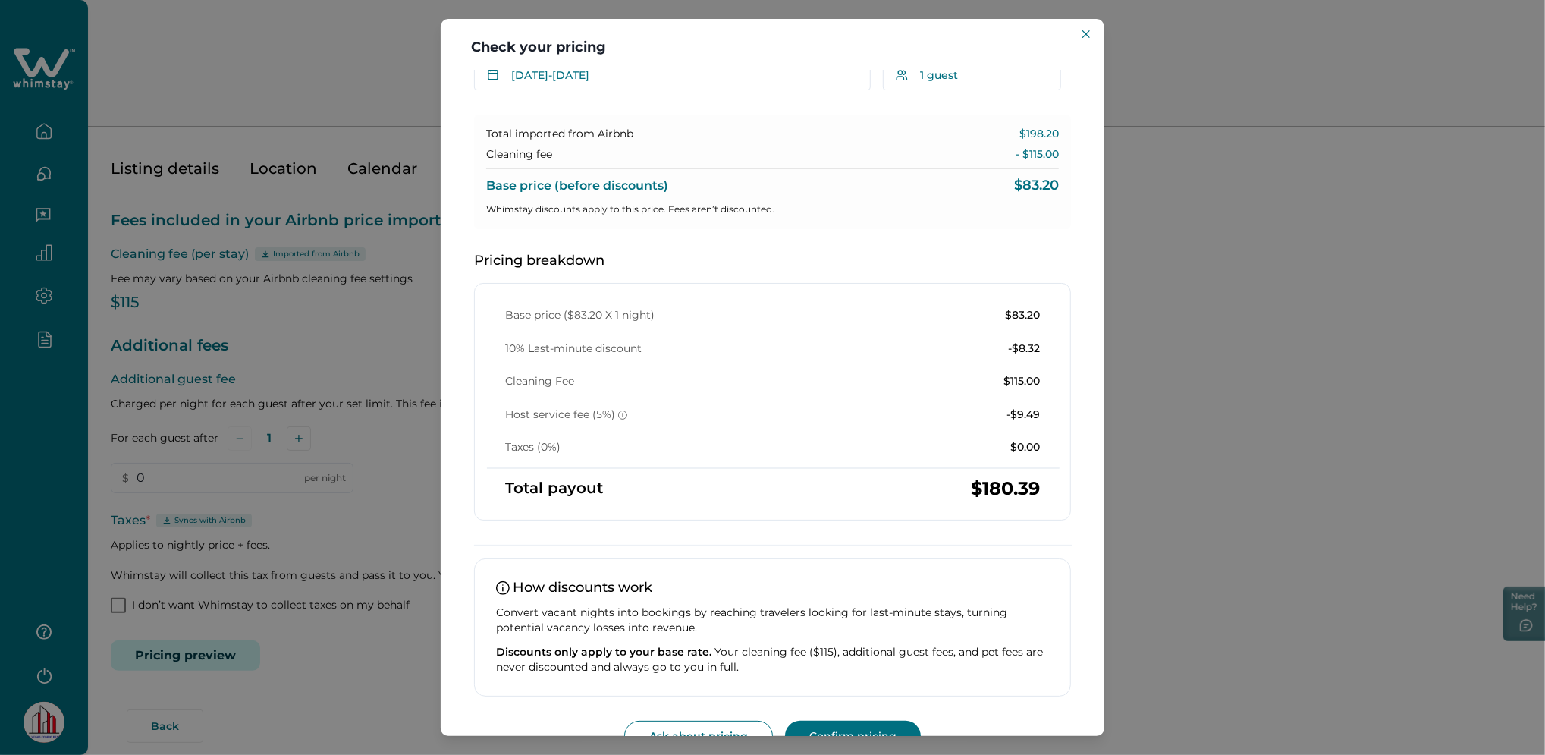
scroll to position [97, 0]
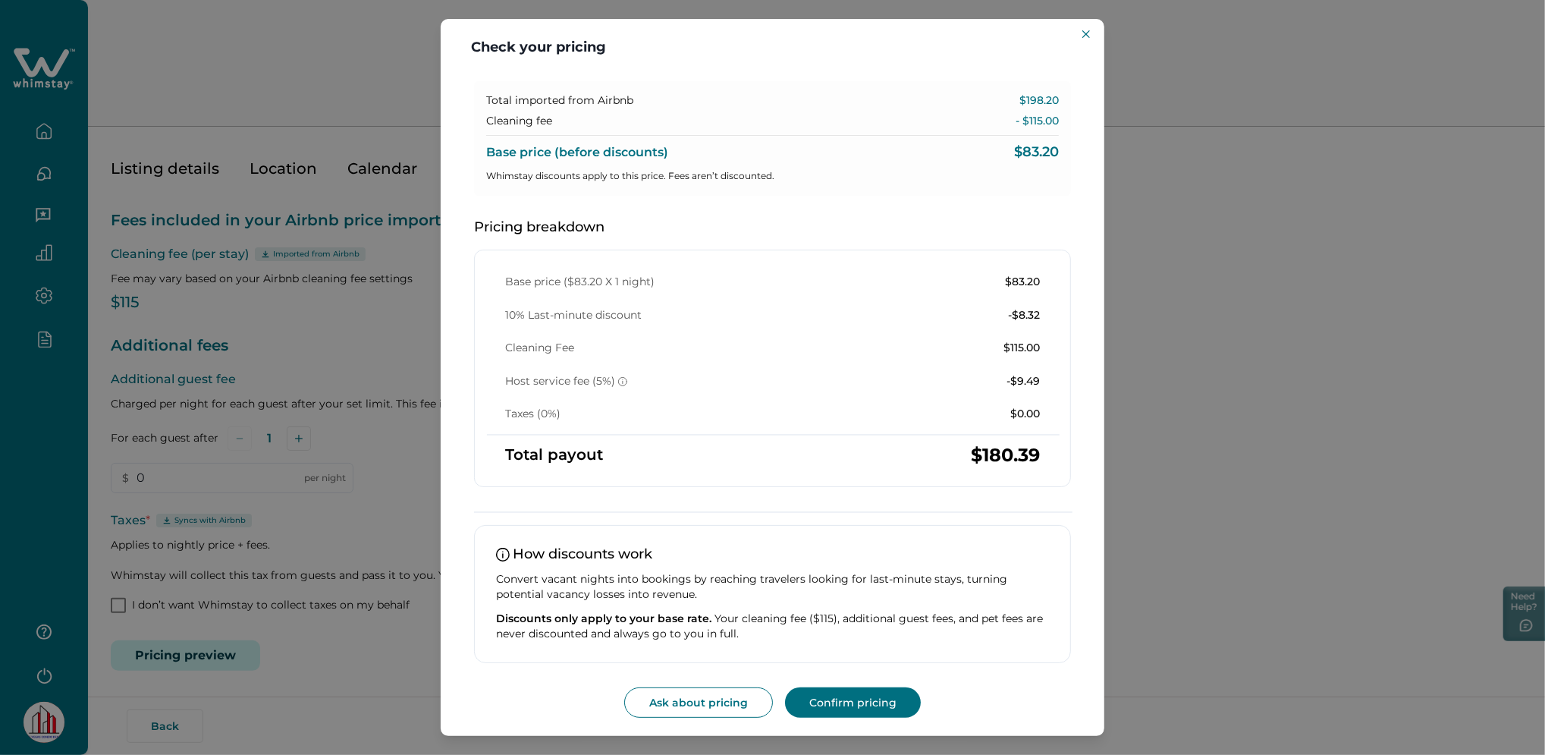
click at [328, 535] on div "Check your pricing Understand how base rates, fees, and discounts come together…" at bounding box center [772, 377] width 1545 height 755
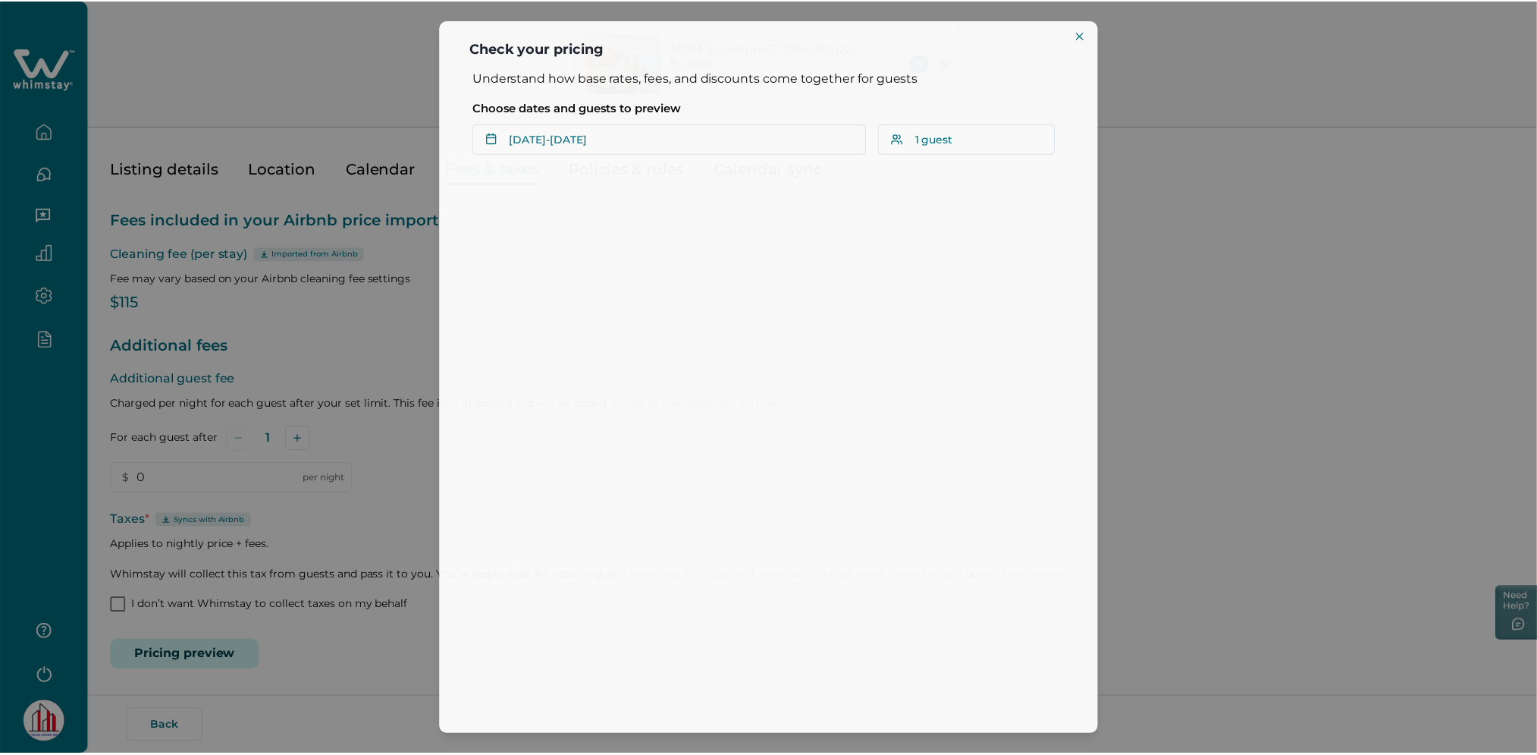
scroll to position [0, 0]
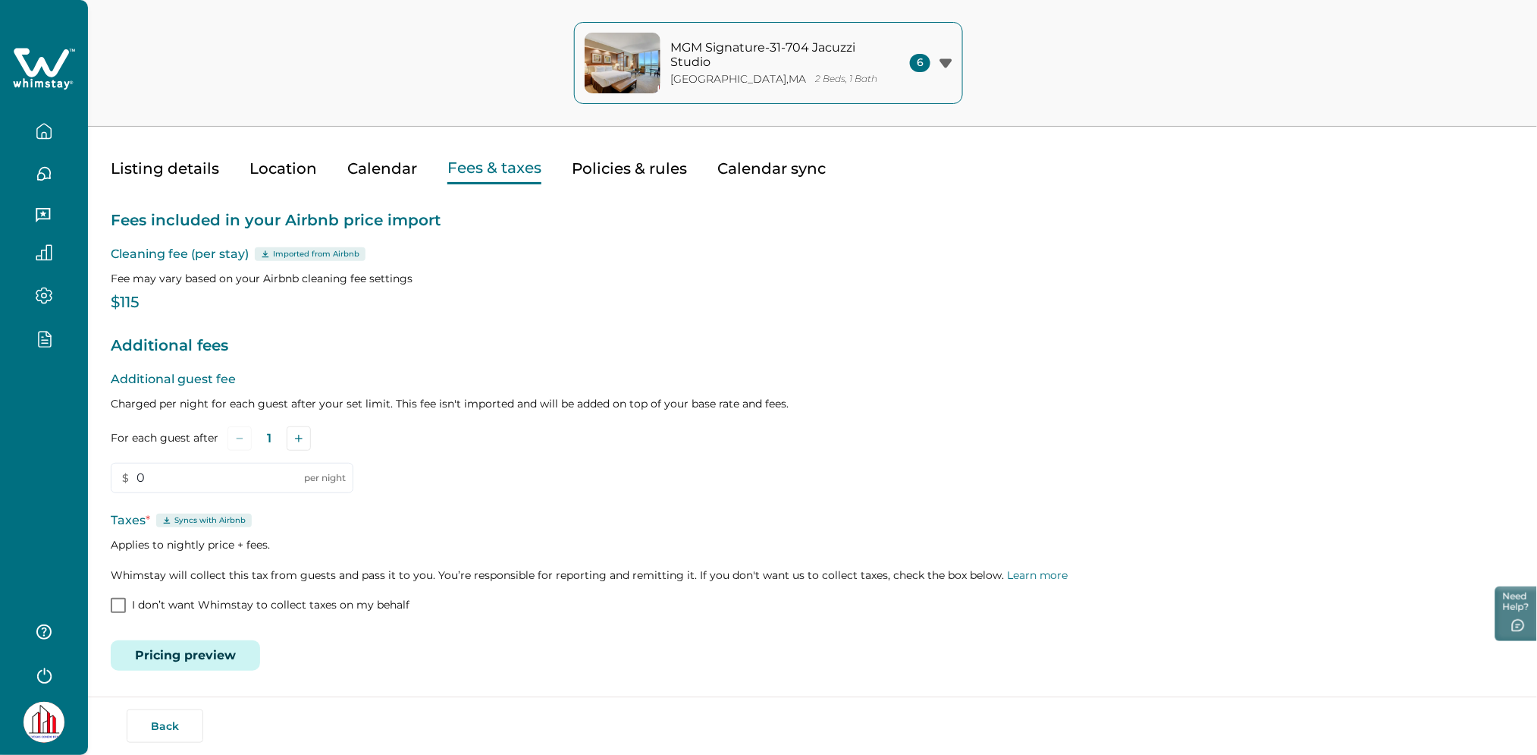
click at [120, 601] on span at bounding box center [118, 605] width 15 height 15
click at [120, 606] on icon at bounding box center [118, 605] width 9 height 8
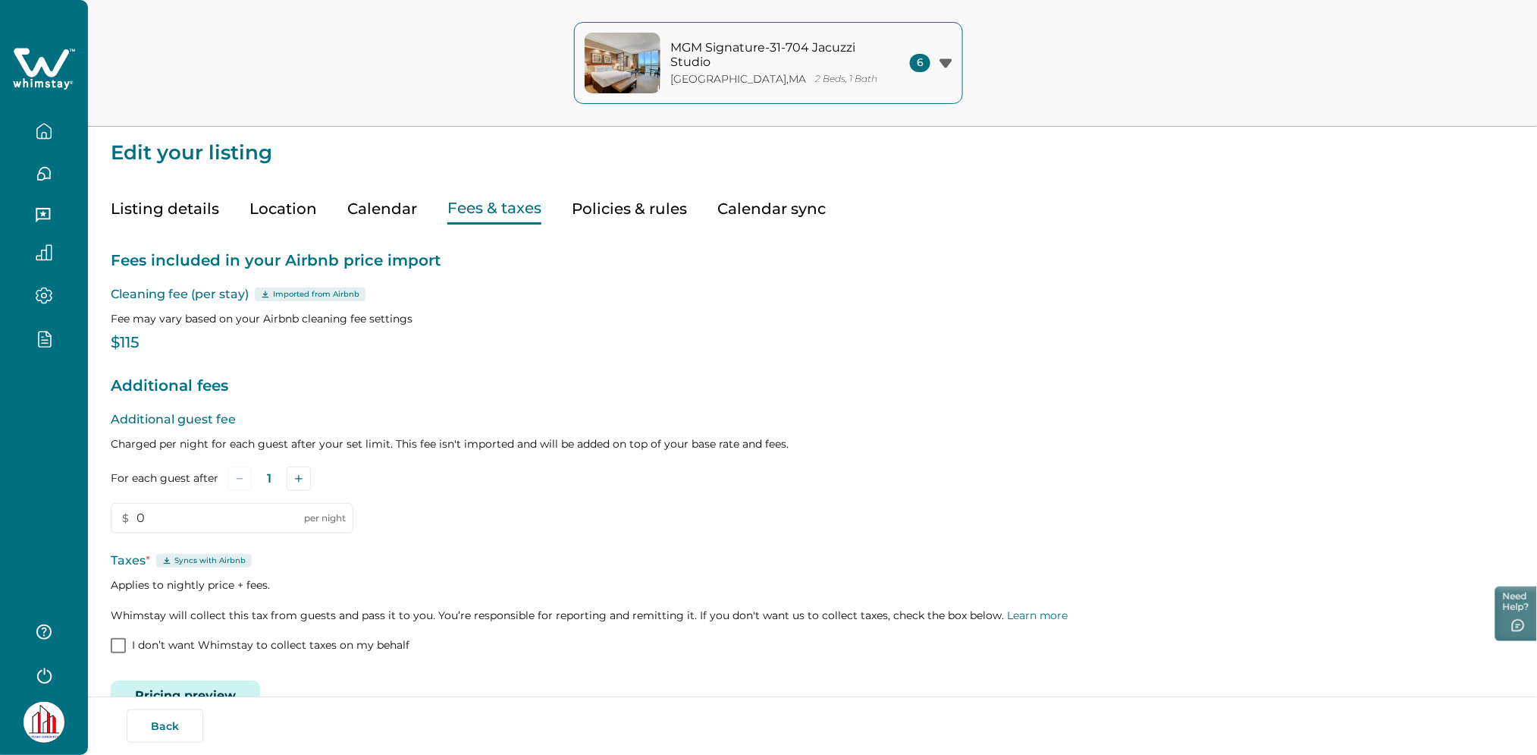
click at [152, 206] on button "Listing details" at bounding box center [165, 208] width 108 height 31
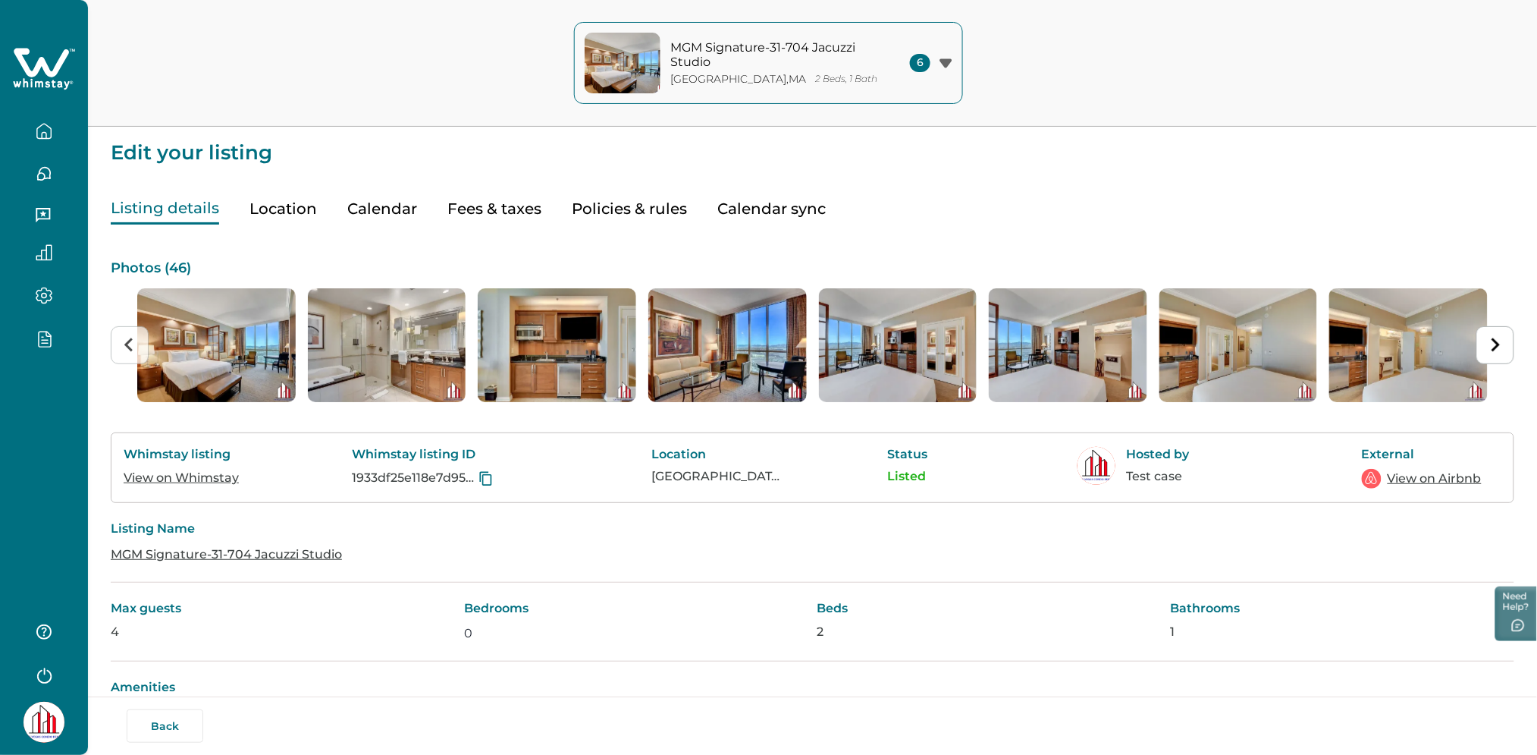
click at [516, 217] on button "Fees & taxes" at bounding box center [494, 208] width 94 height 31
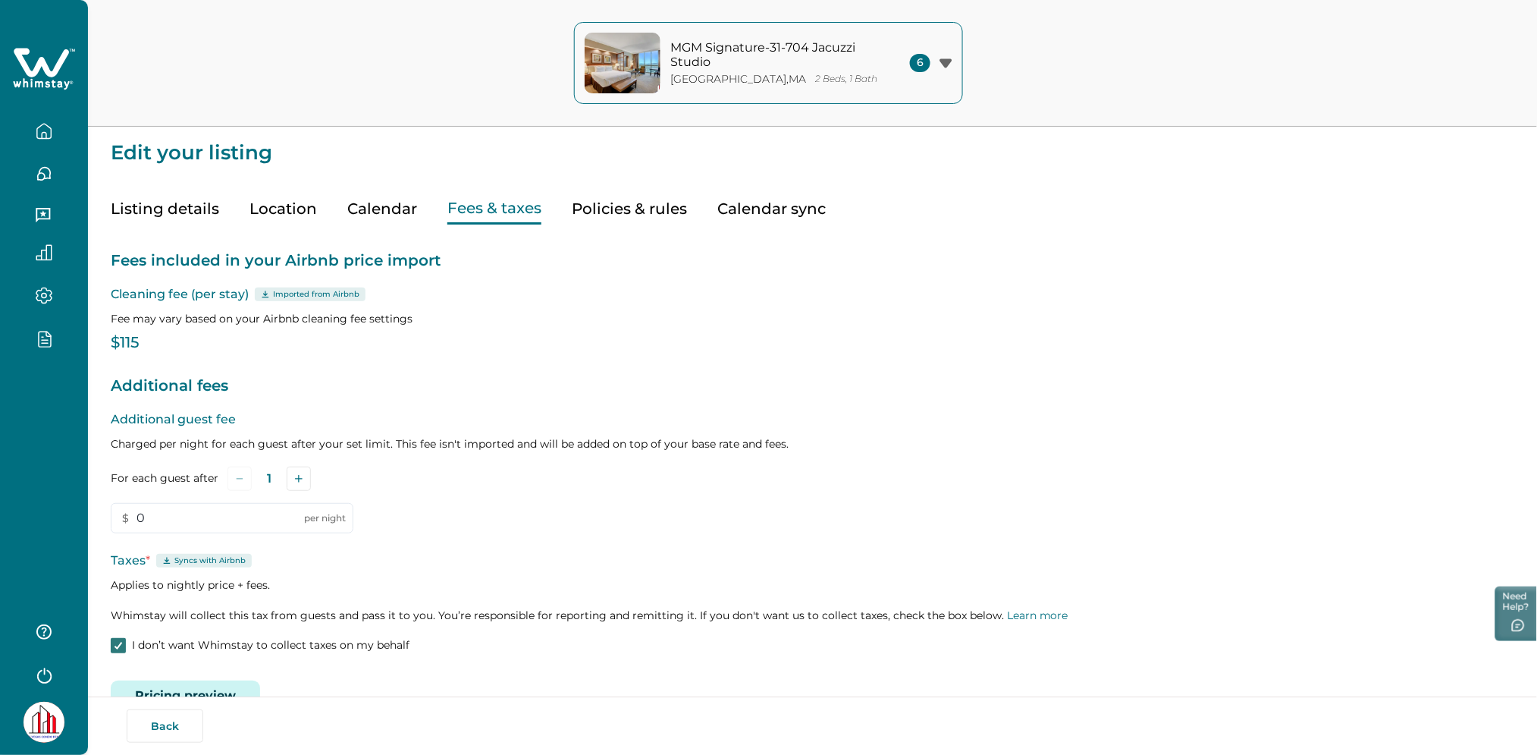
drag, startPoint x: 24, startPoint y: 103, endPoint x: 39, endPoint y: 144, distance: 43.4
click at [26, 105] on div at bounding box center [44, 125] width 64 height 42
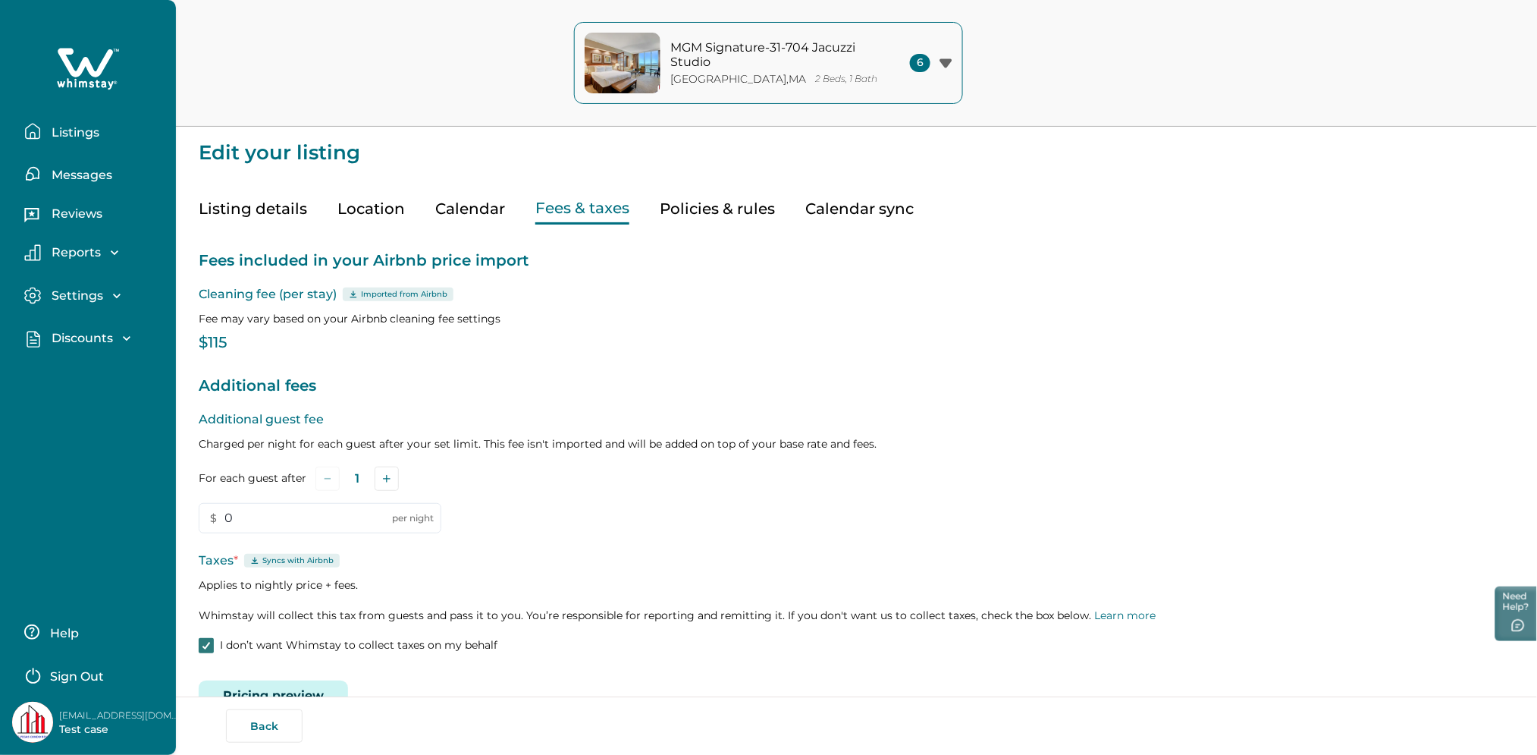
click at [64, 136] on p "Listings" at bounding box center [73, 132] width 52 height 15
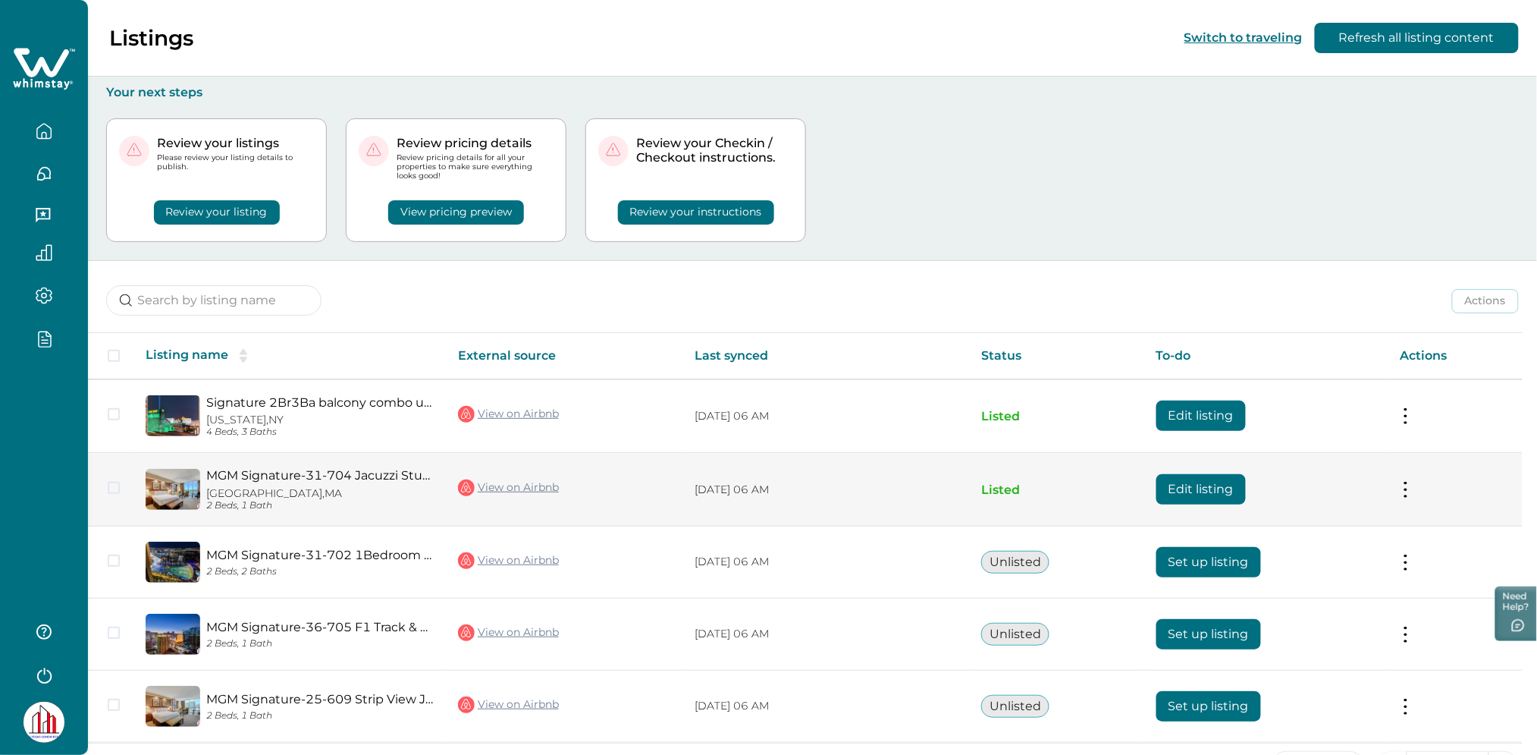
click at [1232, 498] on button "Edit listing" at bounding box center [1201, 489] width 89 height 30
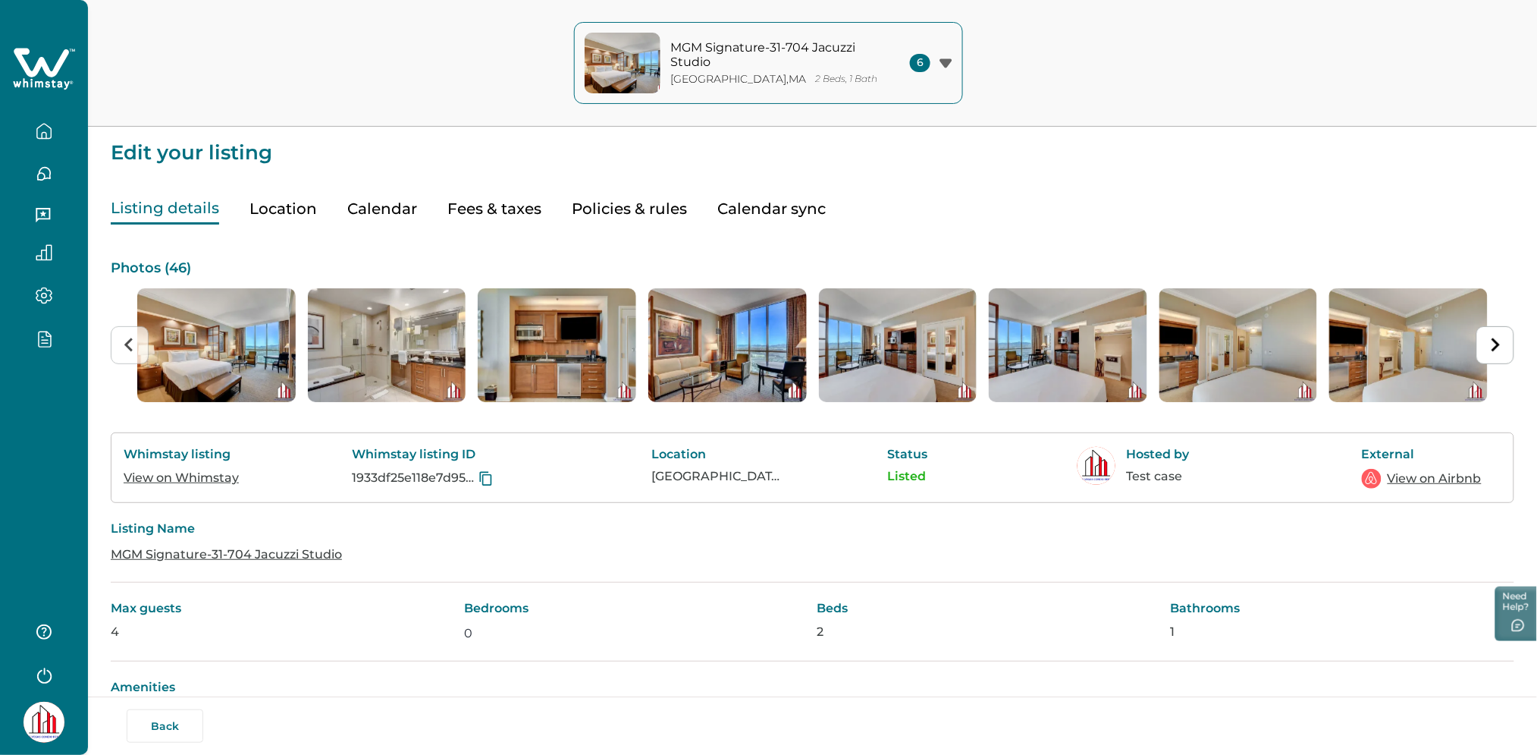
click at [456, 219] on button "Fees & taxes" at bounding box center [494, 208] width 94 height 31
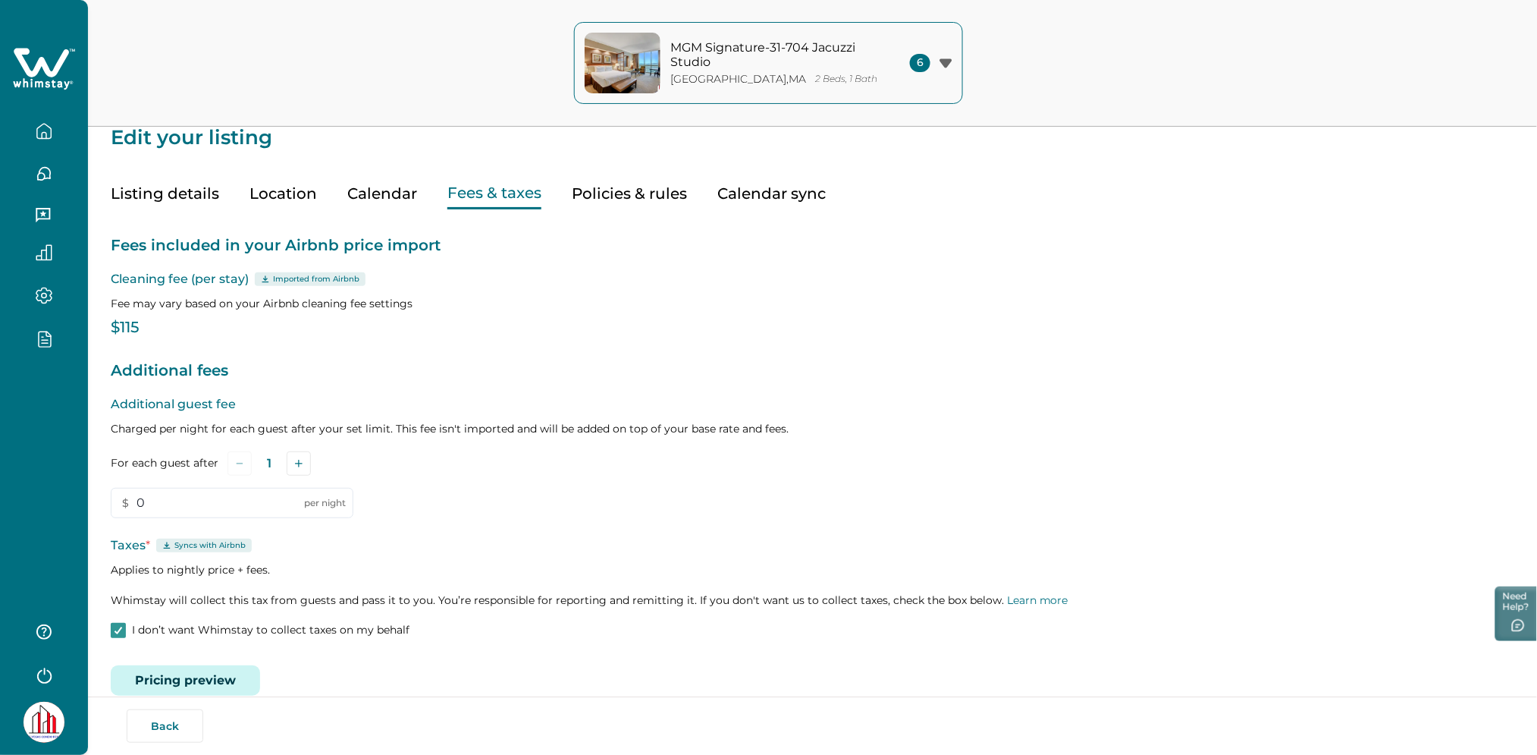
scroll to position [40, 0]
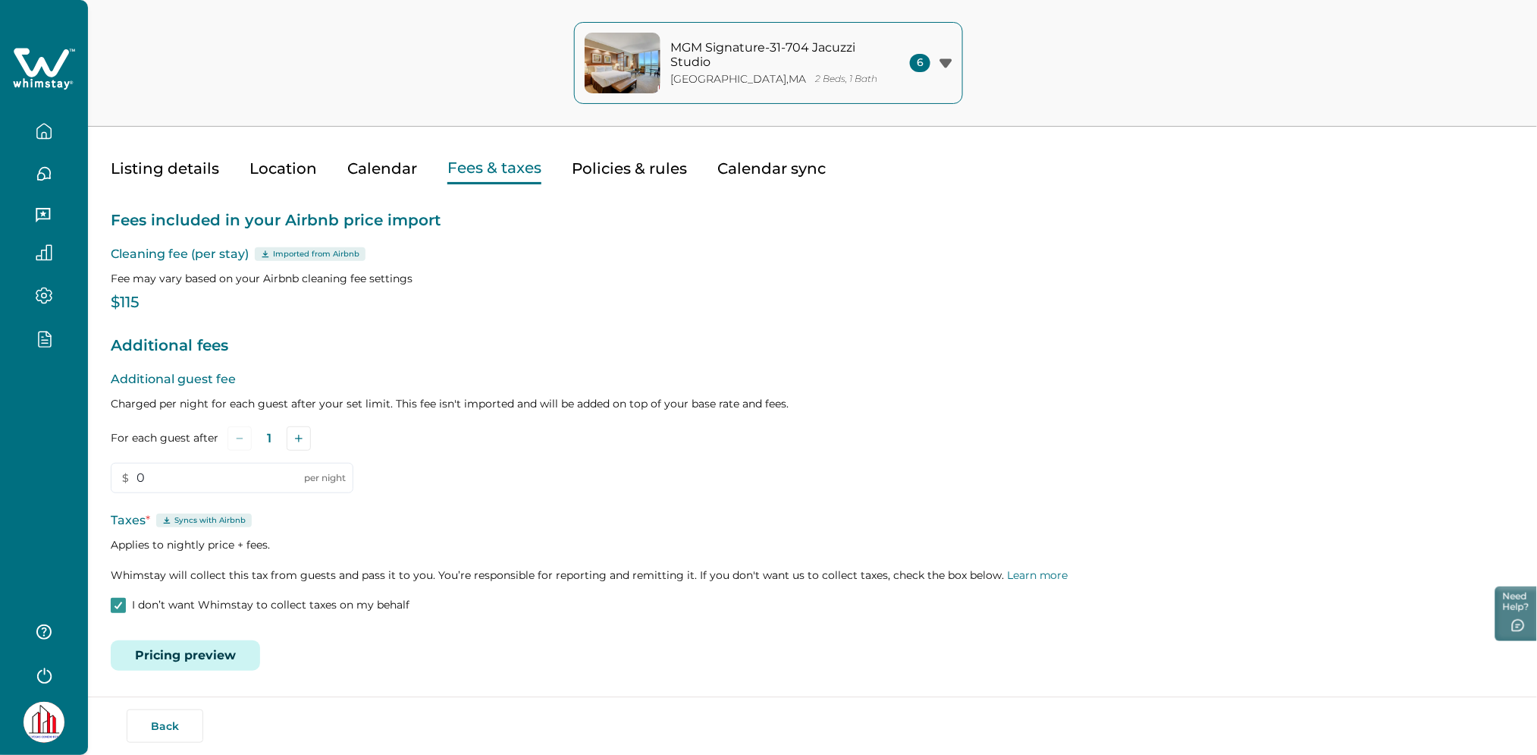
click at [143, 605] on p "I don’t want Whimstay to collect taxes on my behalf" at bounding box center [271, 605] width 278 height 15
click at [118, 599] on span at bounding box center [118, 605] width 15 height 15
click at [124, 607] on span at bounding box center [118, 605] width 15 height 15
click at [379, 166] on button "Calendar" at bounding box center [382, 168] width 70 height 31
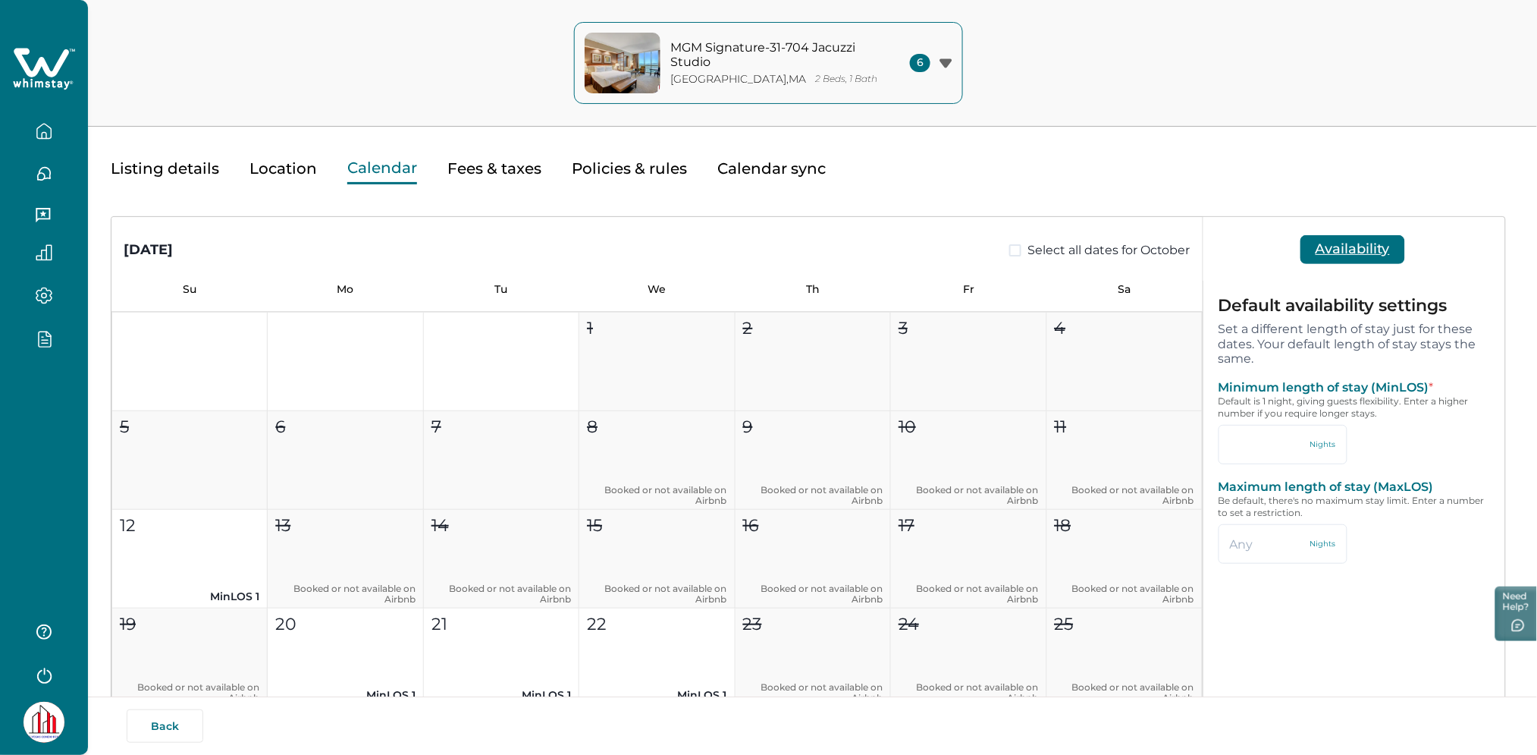
click at [494, 169] on button "Fees & taxes" at bounding box center [494, 168] width 94 height 31
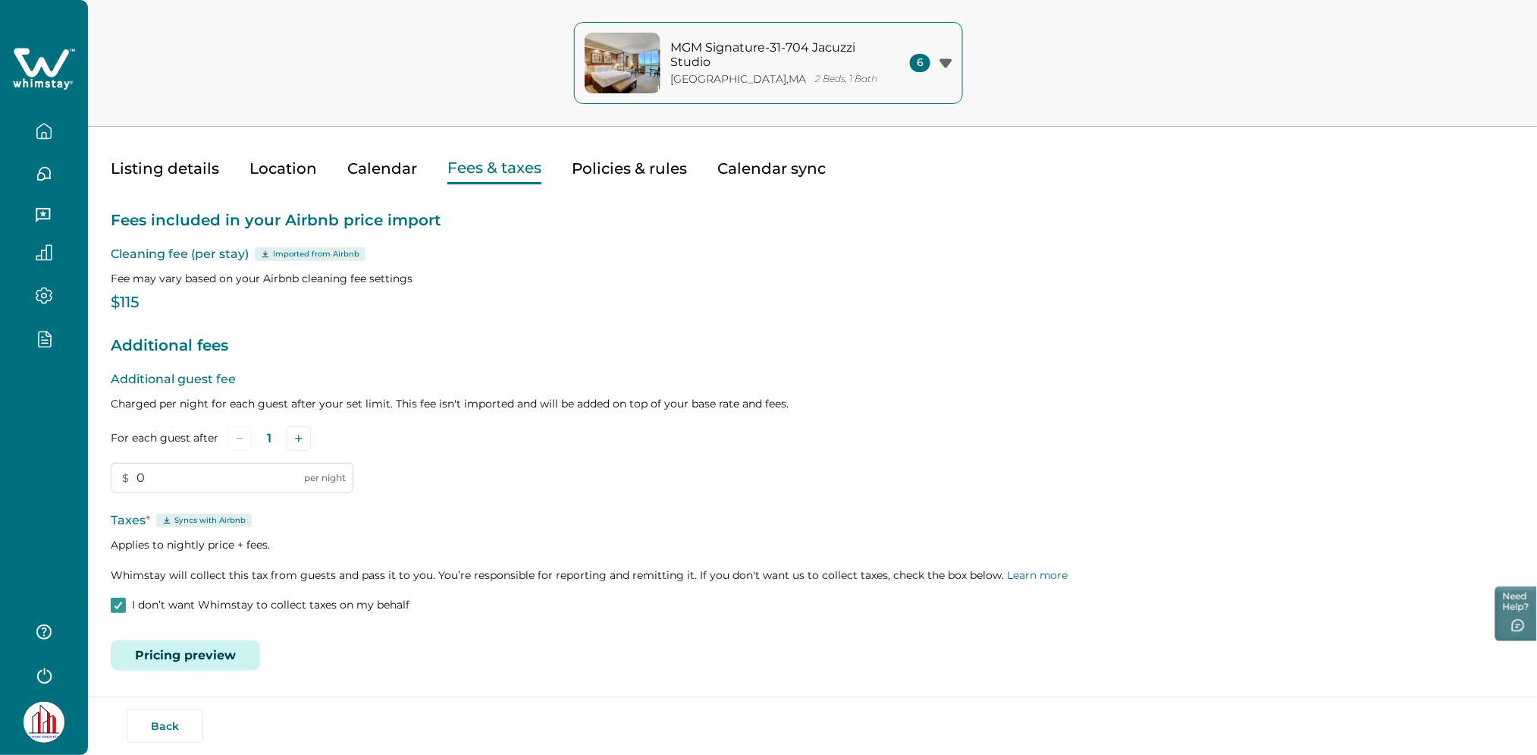
click at [227, 469] on input "0" at bounding box center [232, 478] width 243 height 30
click at [111, 599] on span at bounding box center [118, 605] width 15 height 15
click at [137, 476] on input "0" at bounding box center [232, 478] width 243 height 30
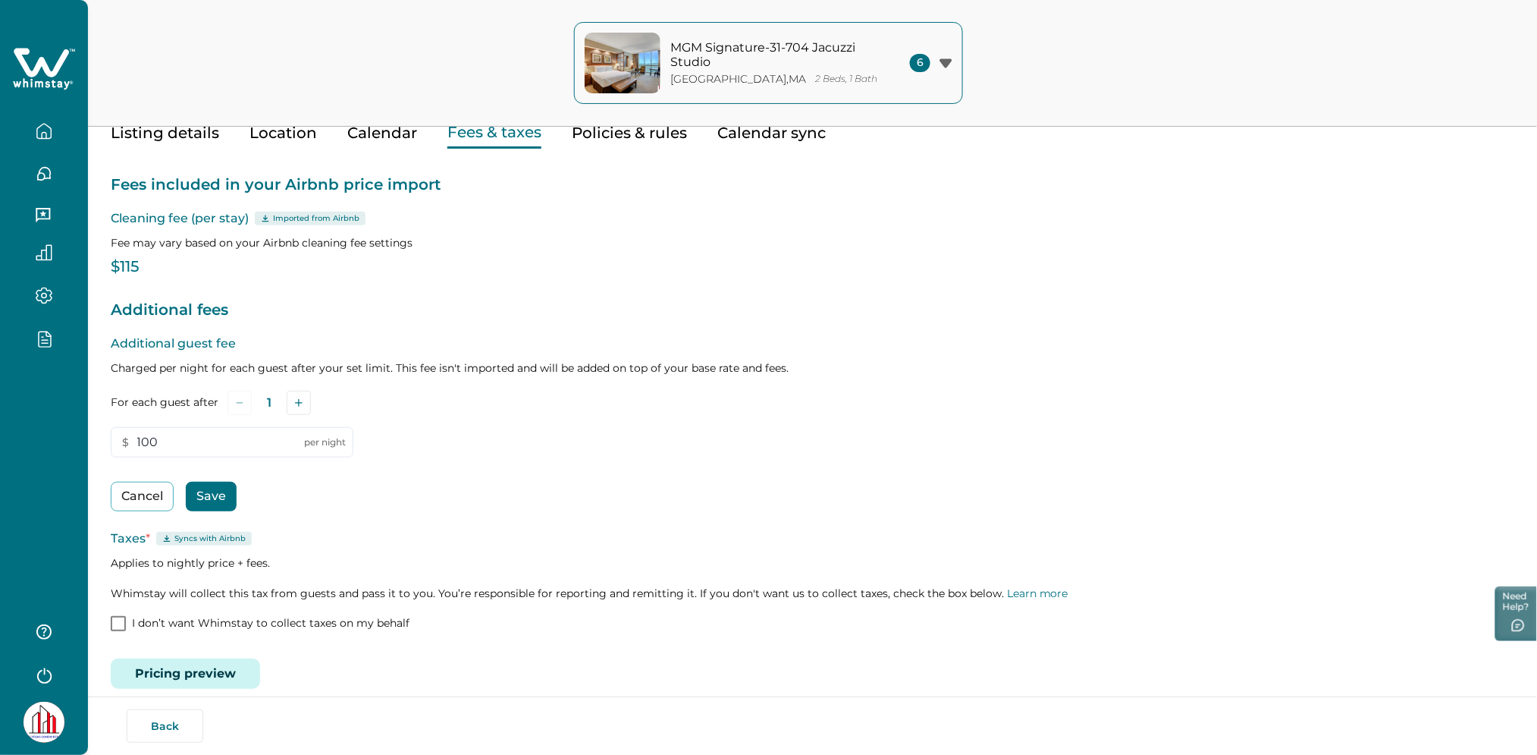
scroll to position [93, 0]
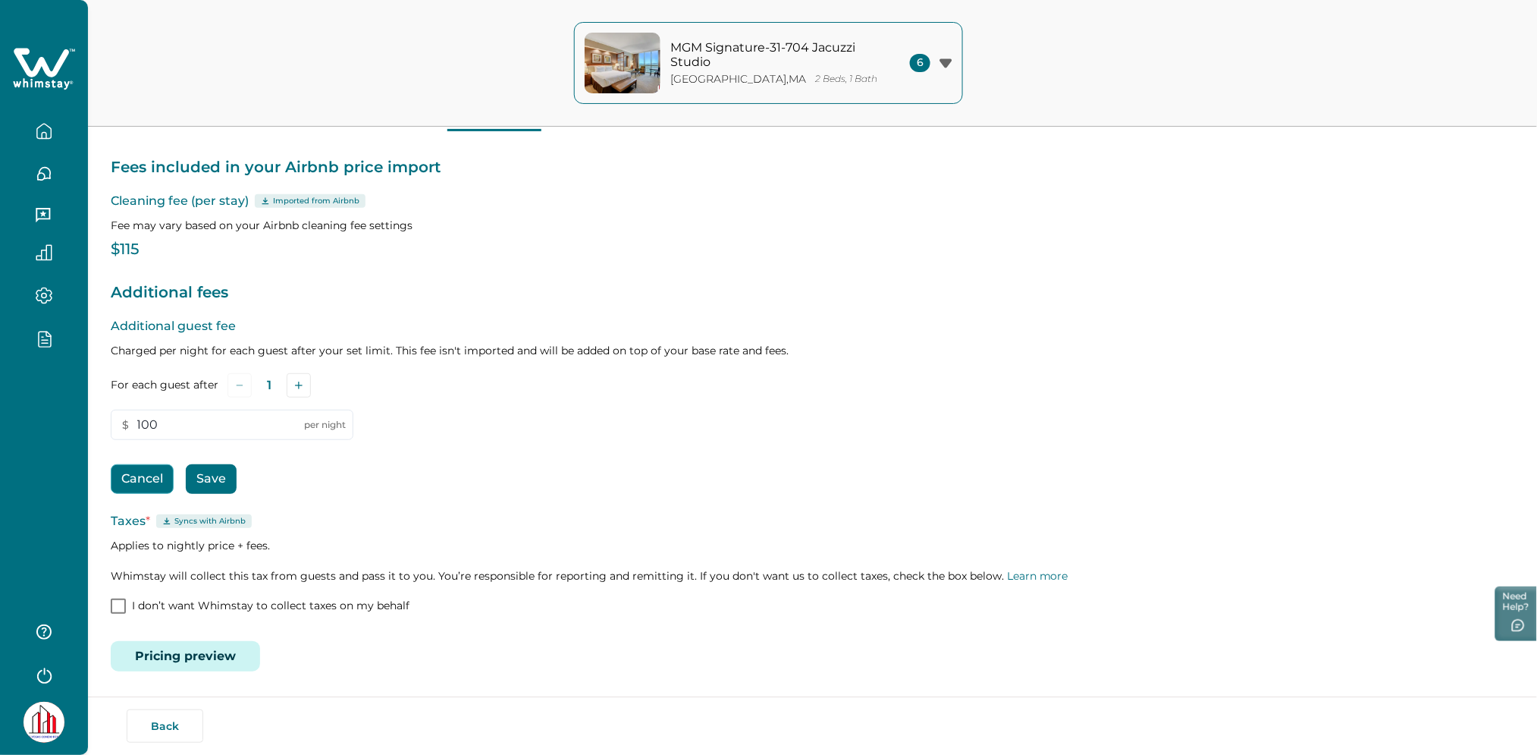
click at [135, 481] on button "Cancel" at bounding box center [142, 479] width 63 height 30
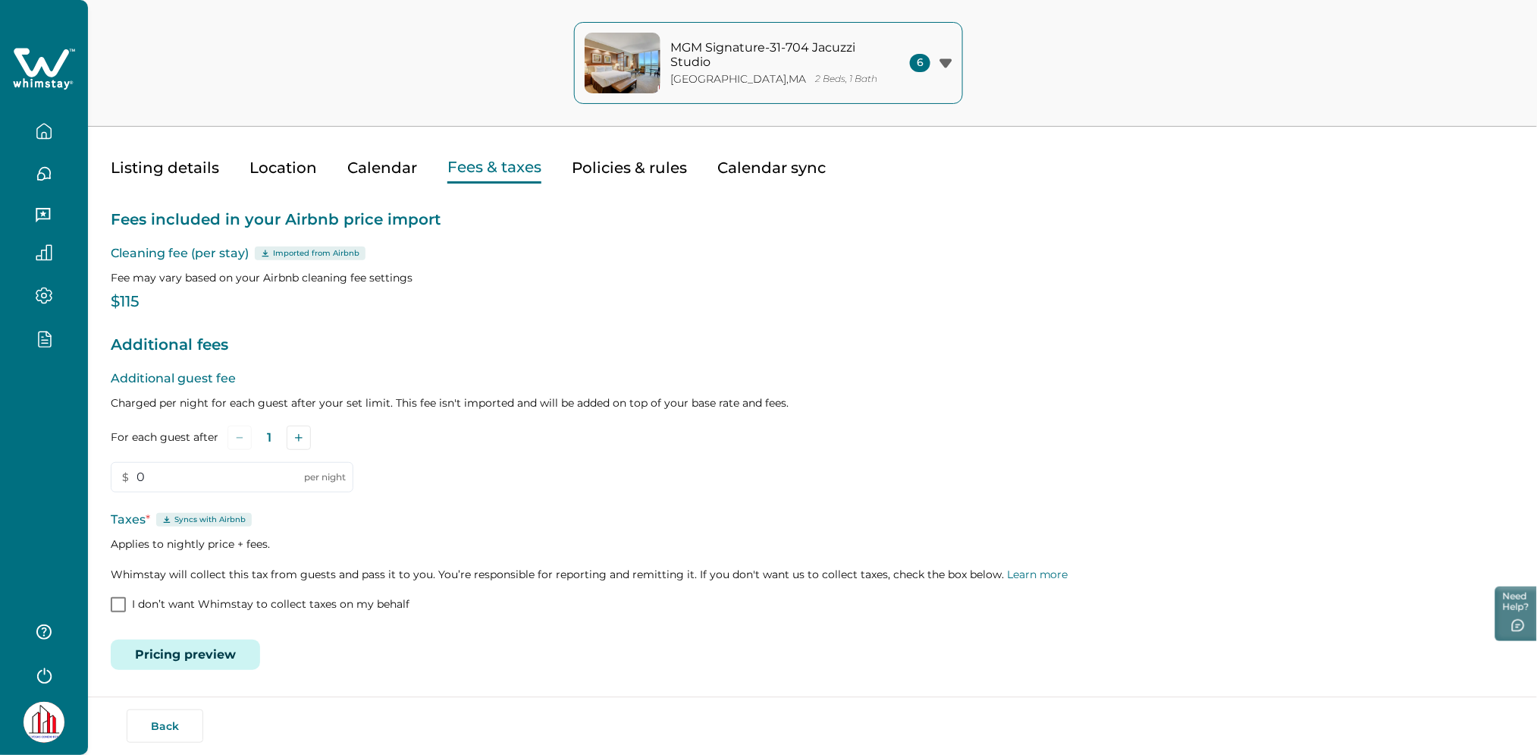
scroll to position [40, 0]
click at [124, 602] on span at bounding box center [118, 605] width 15 height 15
click at [217, 599] on p "I don’t want Whimstay to collect taxes on my behalf" at bounding box center [271, 605] width 278 height 15
click at [237, 607] on p "I don’t want Whimstay to collect taxes on my behalf" at bounding box center [271, 605] width 278 height 15
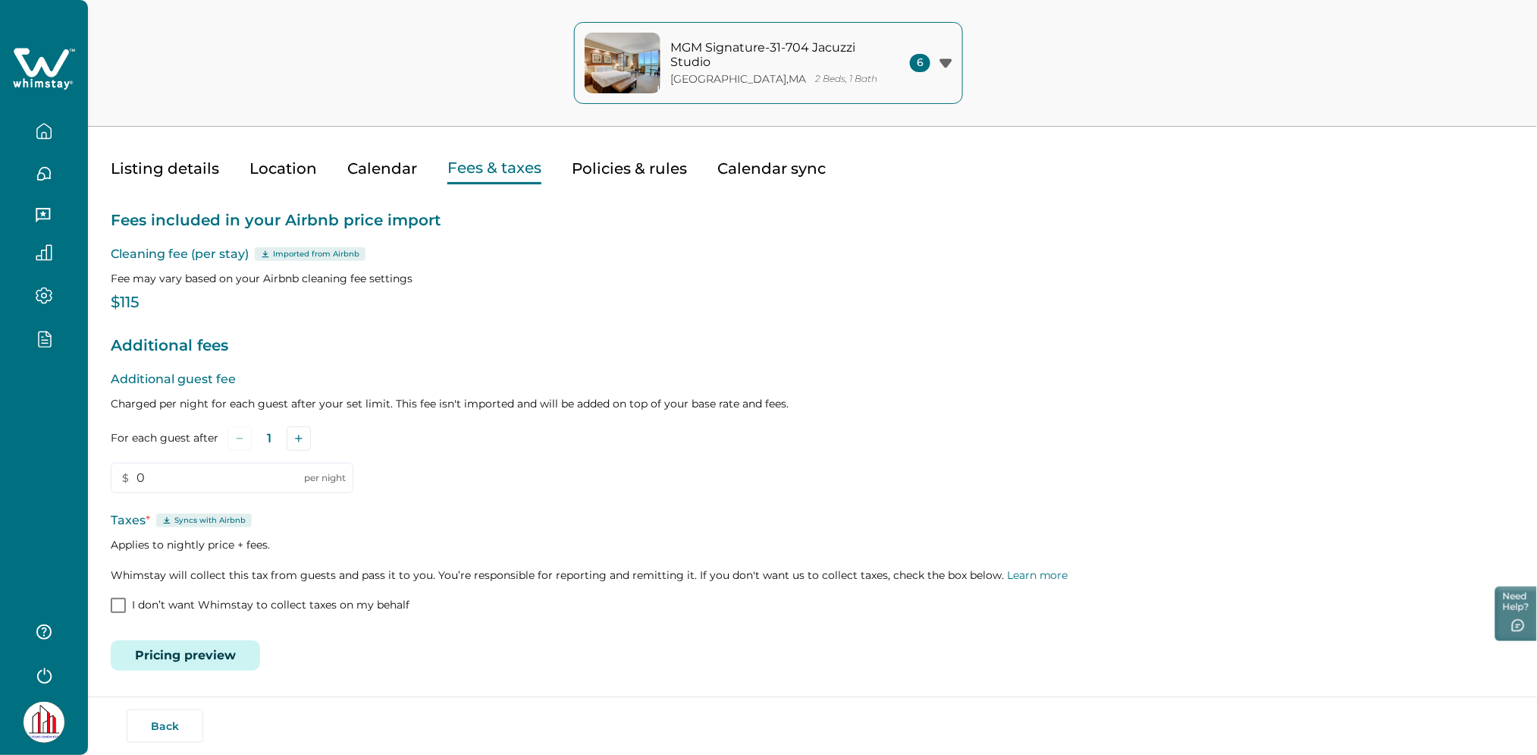
click at [237, 607] on p "I don’t want Whimstay to collect taxes on my behalf" at bounding box center [271, 605] width 278 height 15
click at [236, 680] on div "Edit your listing Listing details Location Calendar Fees & taxes Policies & rul…" at bounding box center [812, 358] width 1449 height 796
drag, startPoint x: 117, startPoint y: 480, endPoint x: 104, endPoint y: 481, distance: 12.9
click at [104, 481] on div "Edit your listing Listing details Location Calendar Fees & taxes Policies & rul…" at bounding box center [812, 358] width 1449 height 796
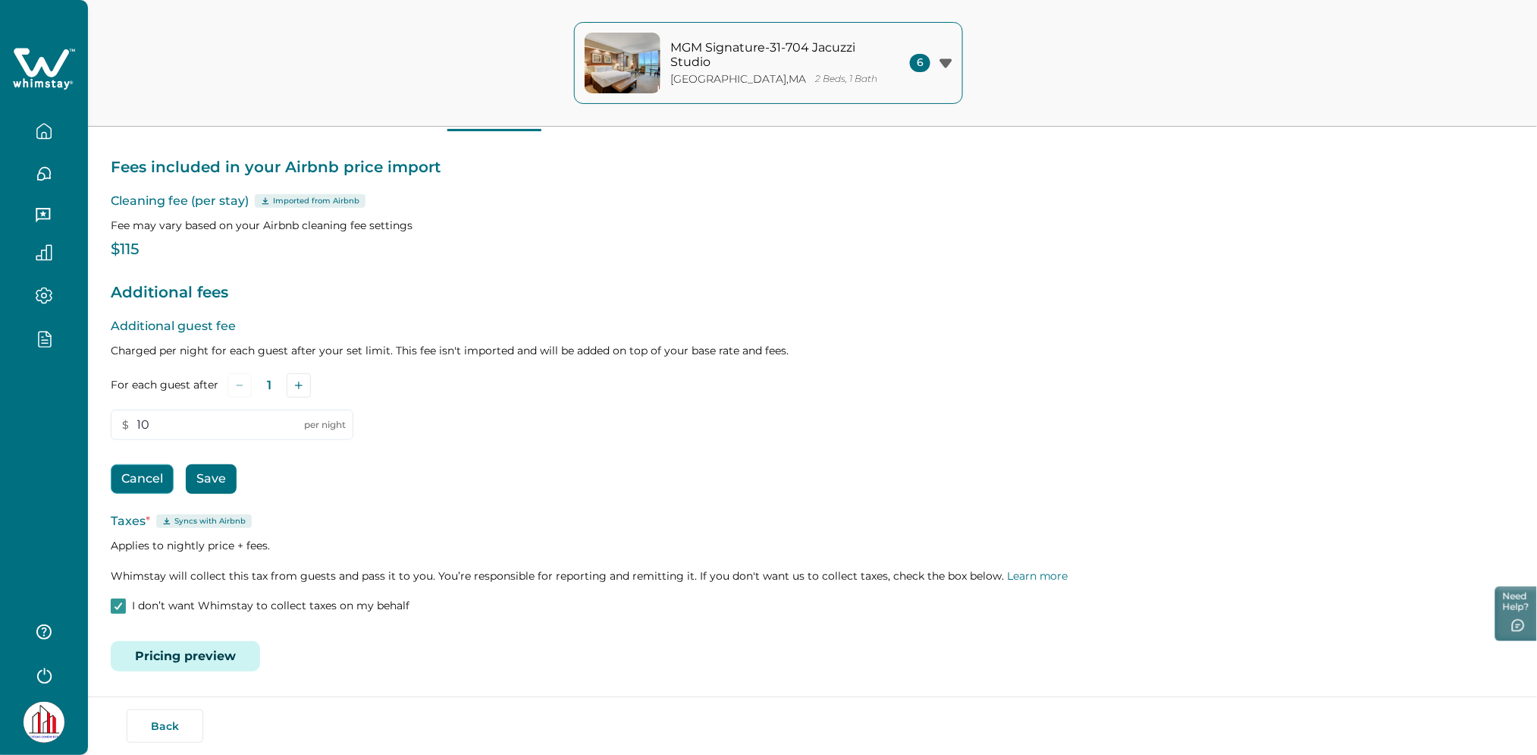
click at [137, 477] on button "Cancel" at bounding box center [142, 479] width 63 height 30
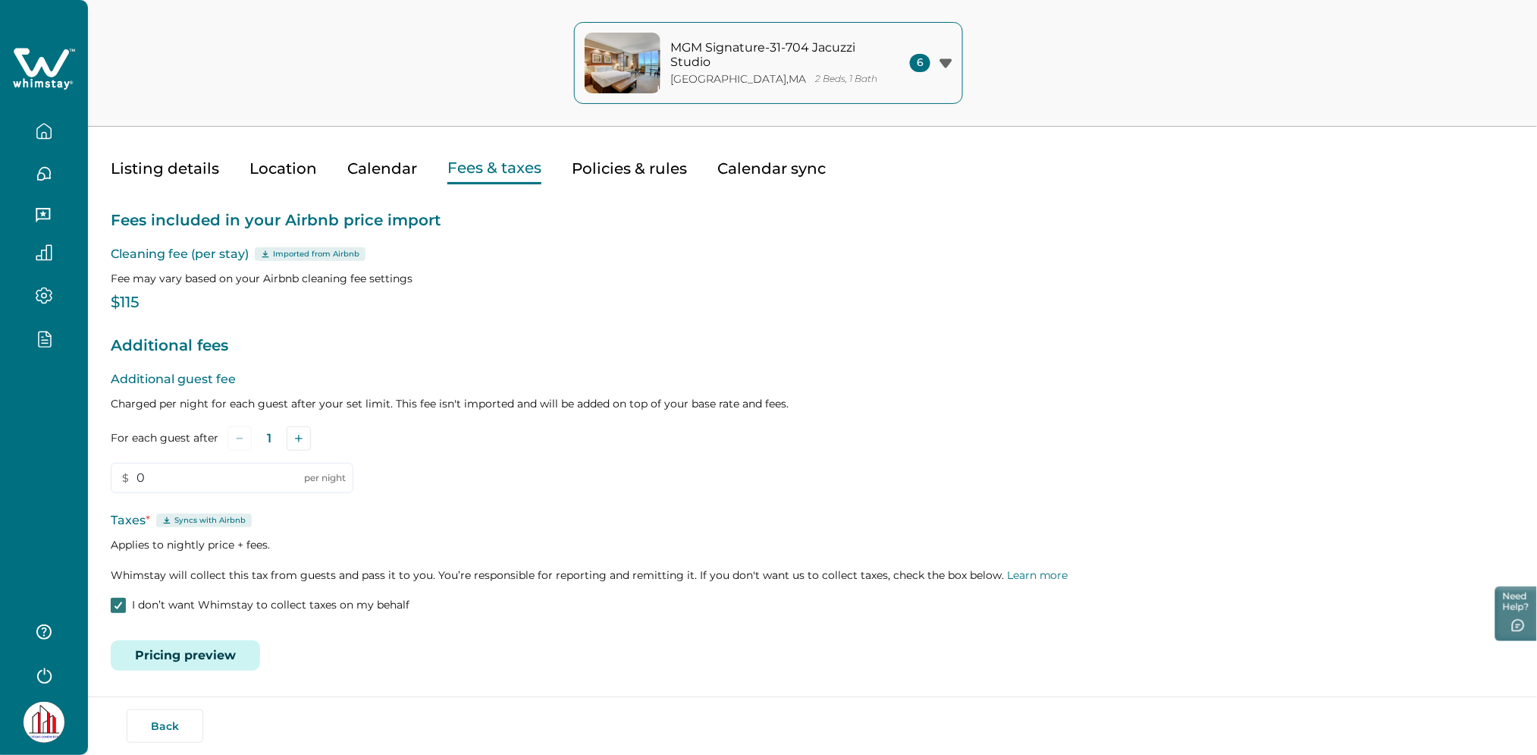
click at [125, 601] on span at bounding box center [118, 605] width 15 height 15
click at [328, 632] on div "Fees included in your Airbnb price import Cleaning fee (per stay) Imported from…" at bounding box center [813, 427] width 1404 height 486
click at [122, 603] on span at bounding box center [118, 605] width 15 height 15
click at [115, 604] on polyline at bounding box center [118, 605] width 7 height 6
click at [428, 614] on div "Additional guest fee Charged per night for each guest after your set limit. Thi…" at bounding box center [813, 493] width 1404 height 246
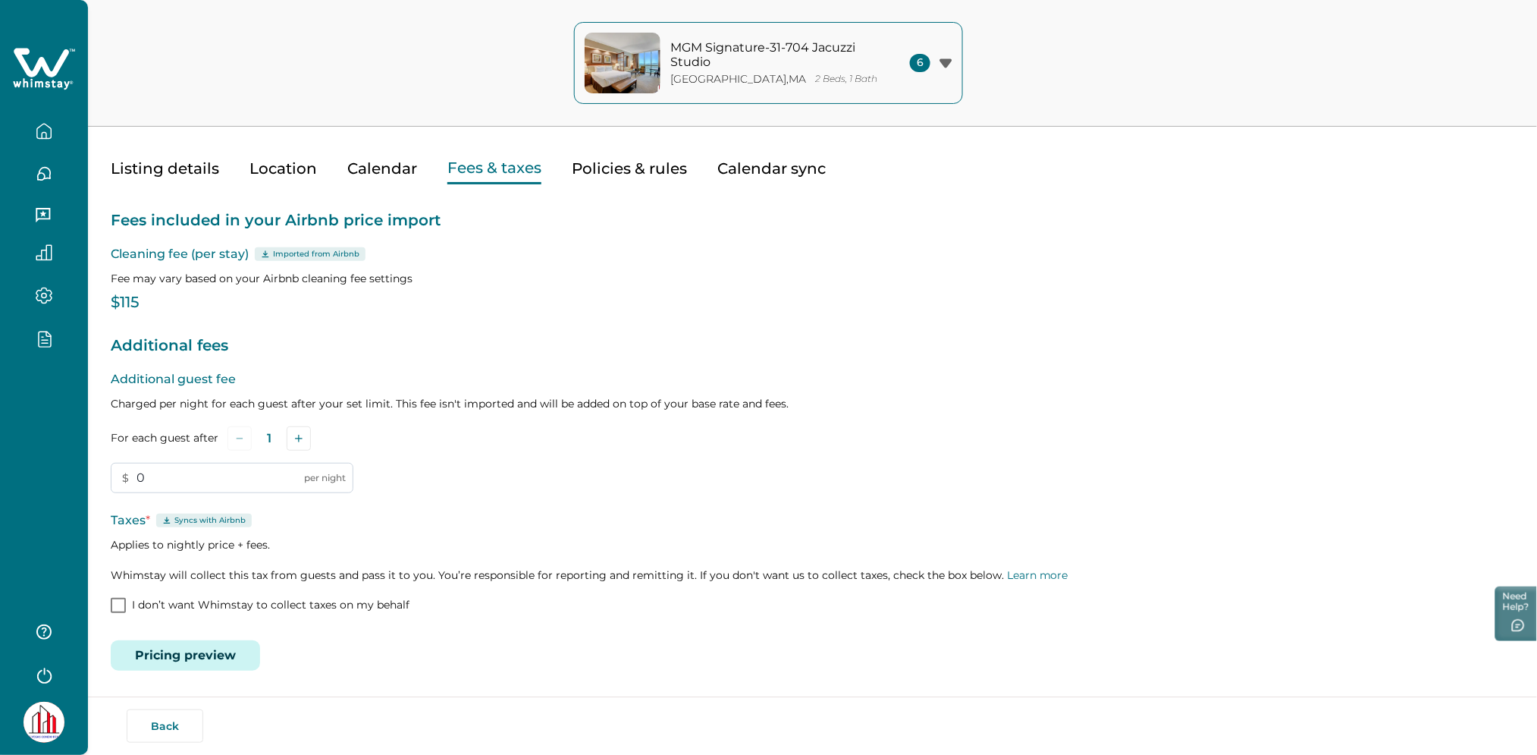
drag, startPoint x: 155, startPoint y: 476, endPoint x: 116, endPoint y: 479, distance: 39.6
click at [116, 479] on input "0" at bounding box center [232, 478] width 243 height 30
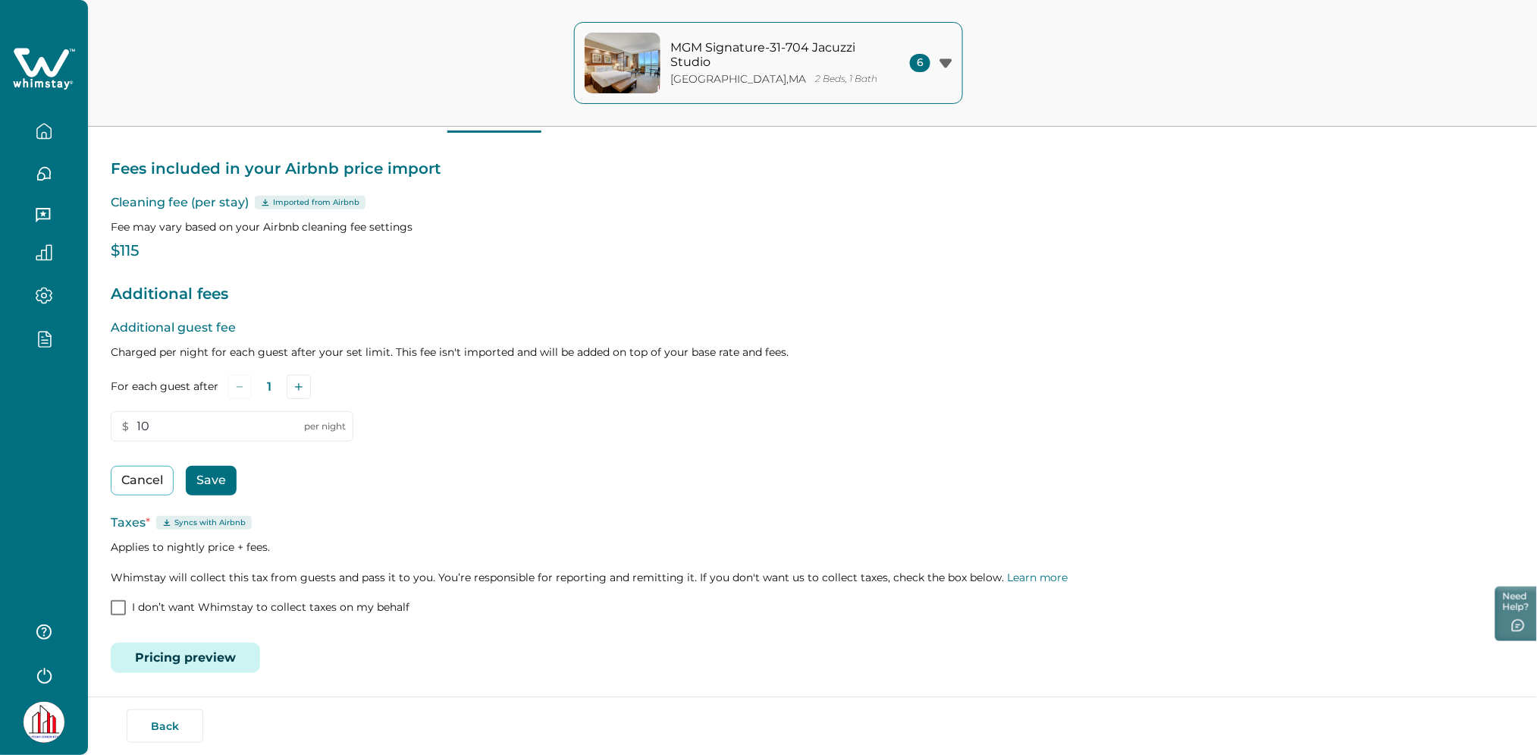
scroll to position [93, 0]
type input "10"
click at [41, 118] on button "button" at bounding box center [44, 131] width 64 height 30
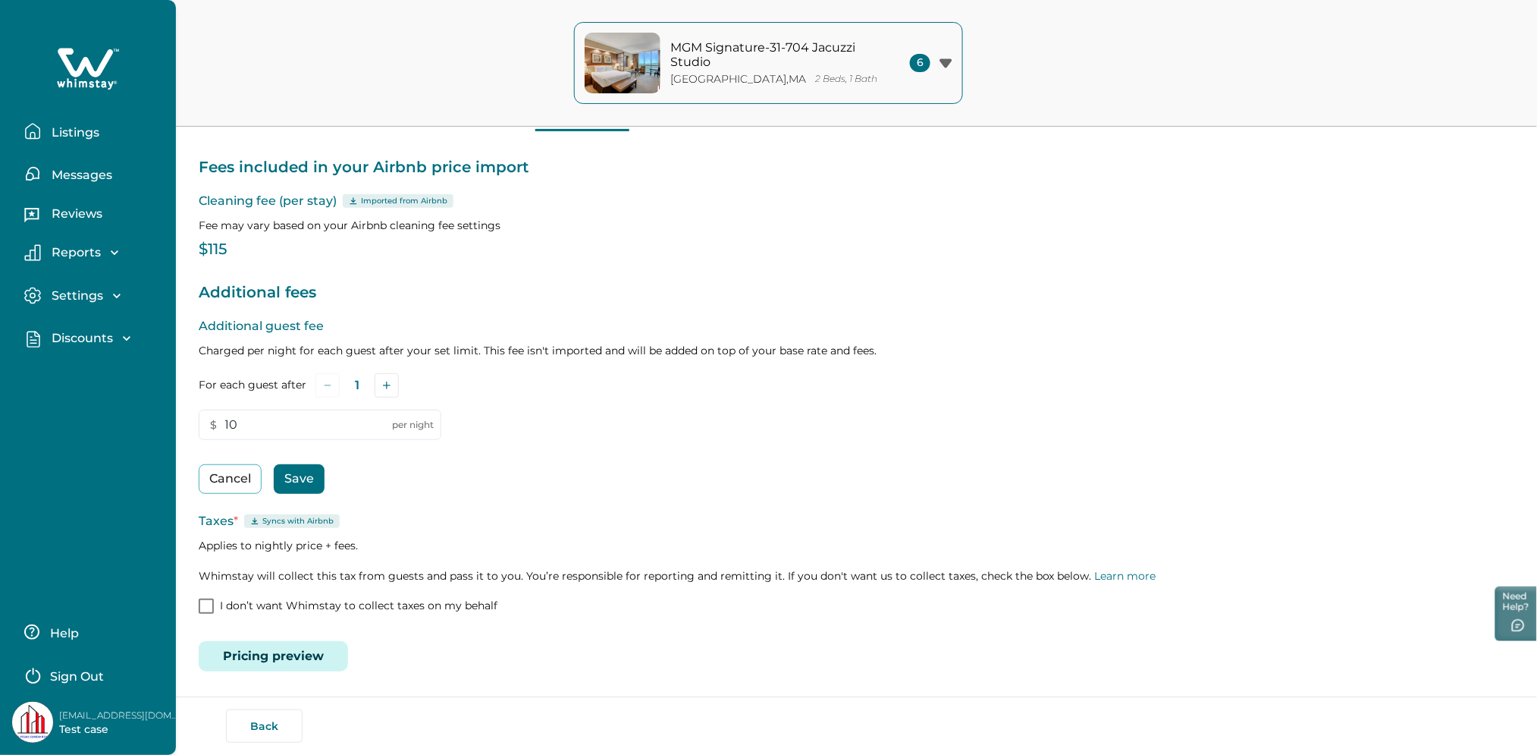
click at [99, 134] on p "Listings" at bounding box center [73, 132] width 52 height 15
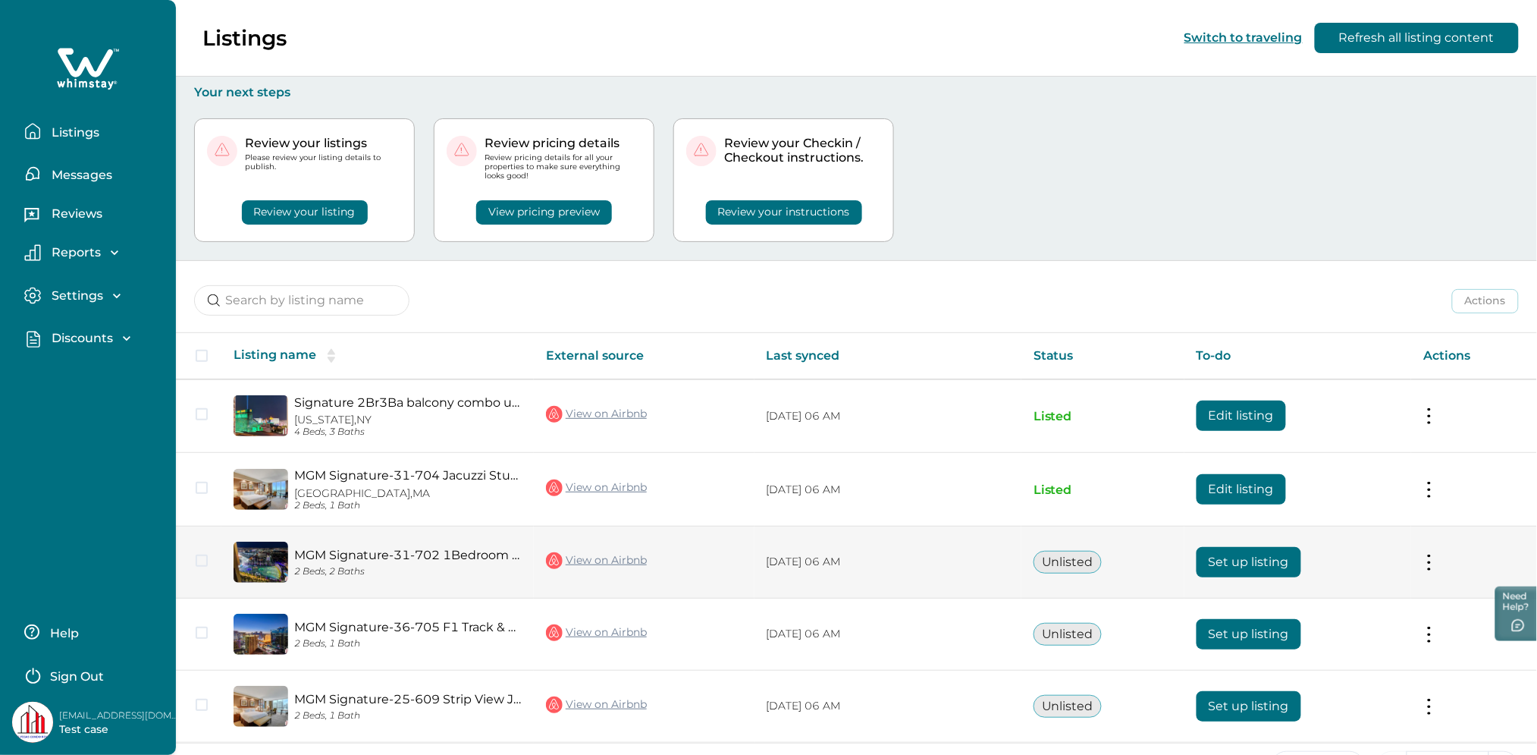
scroll to position [51, 0]
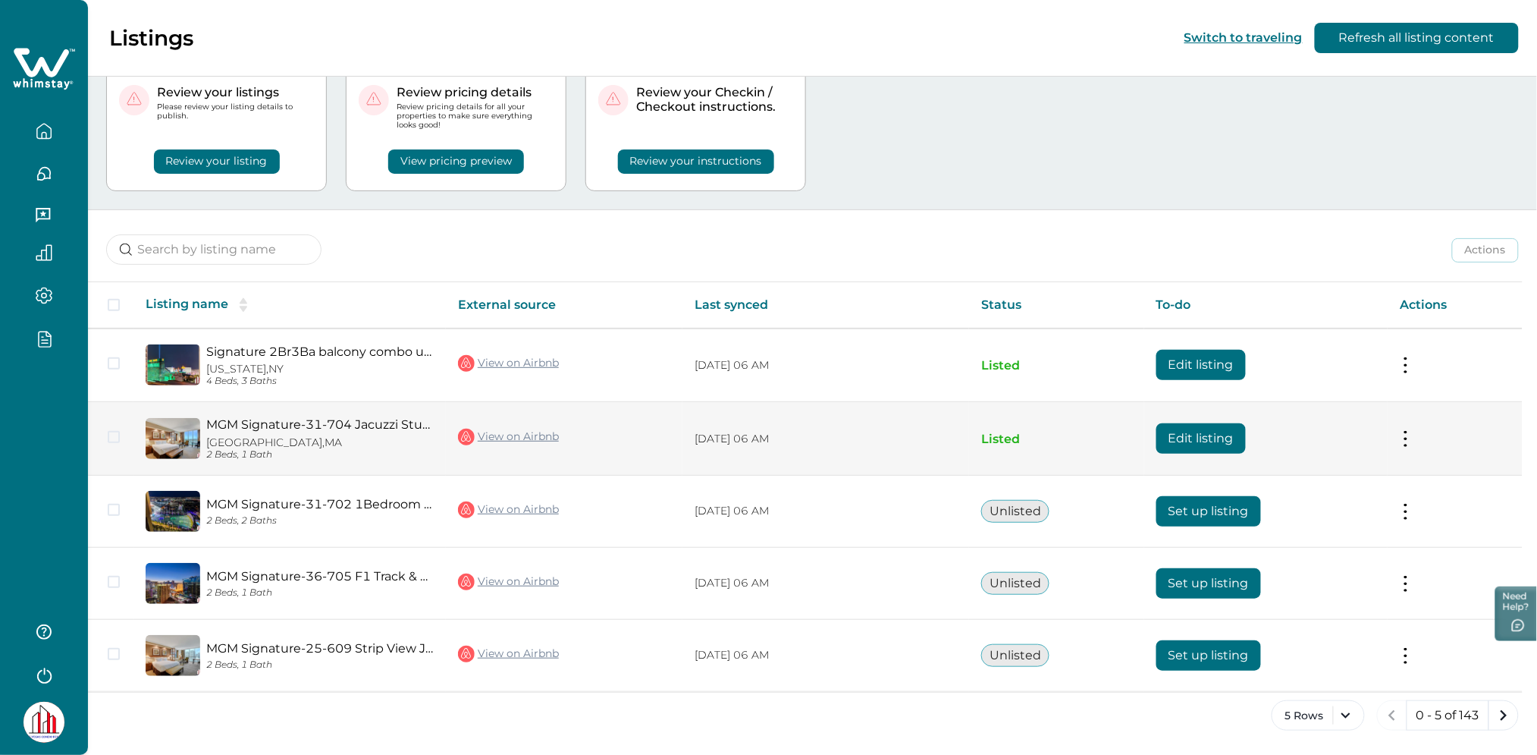
click at [1223, 432] on button "Edit listing" at bounding box center [1201, 438] width 89 height 30
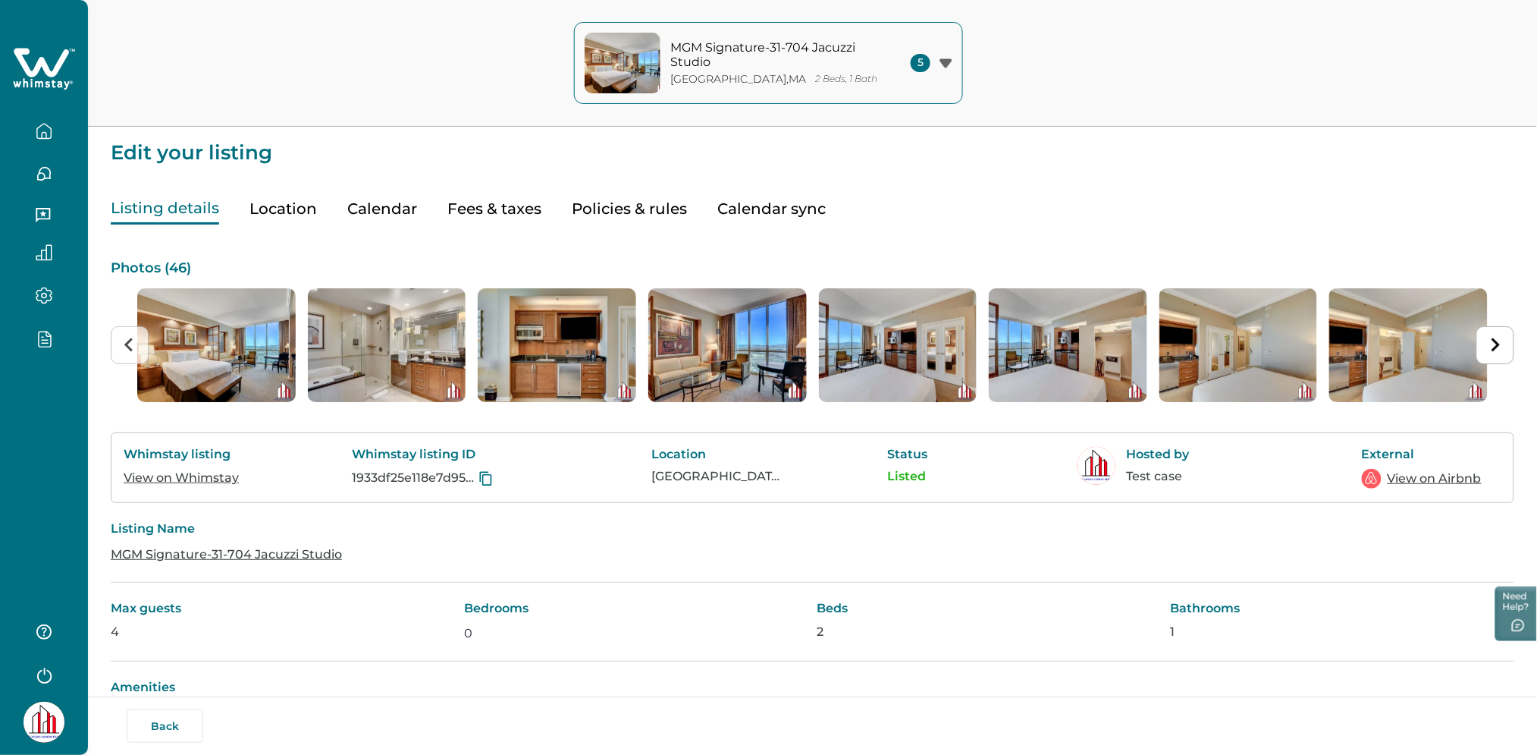
click at [471, 215] on button "Fees & taxes" at bounding box center [494, 208] width 94 height 31
type input "0"
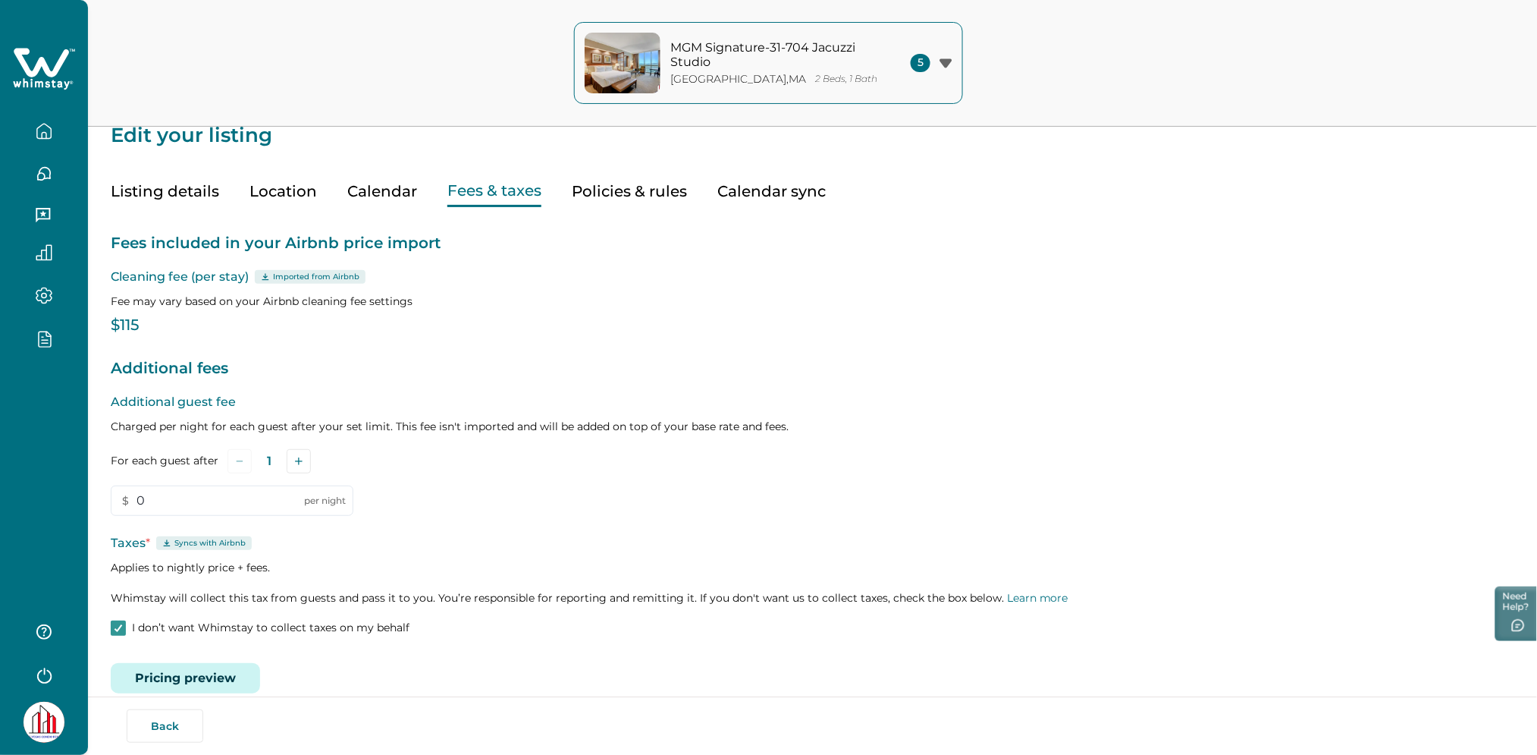
scroll to position [40, 0]
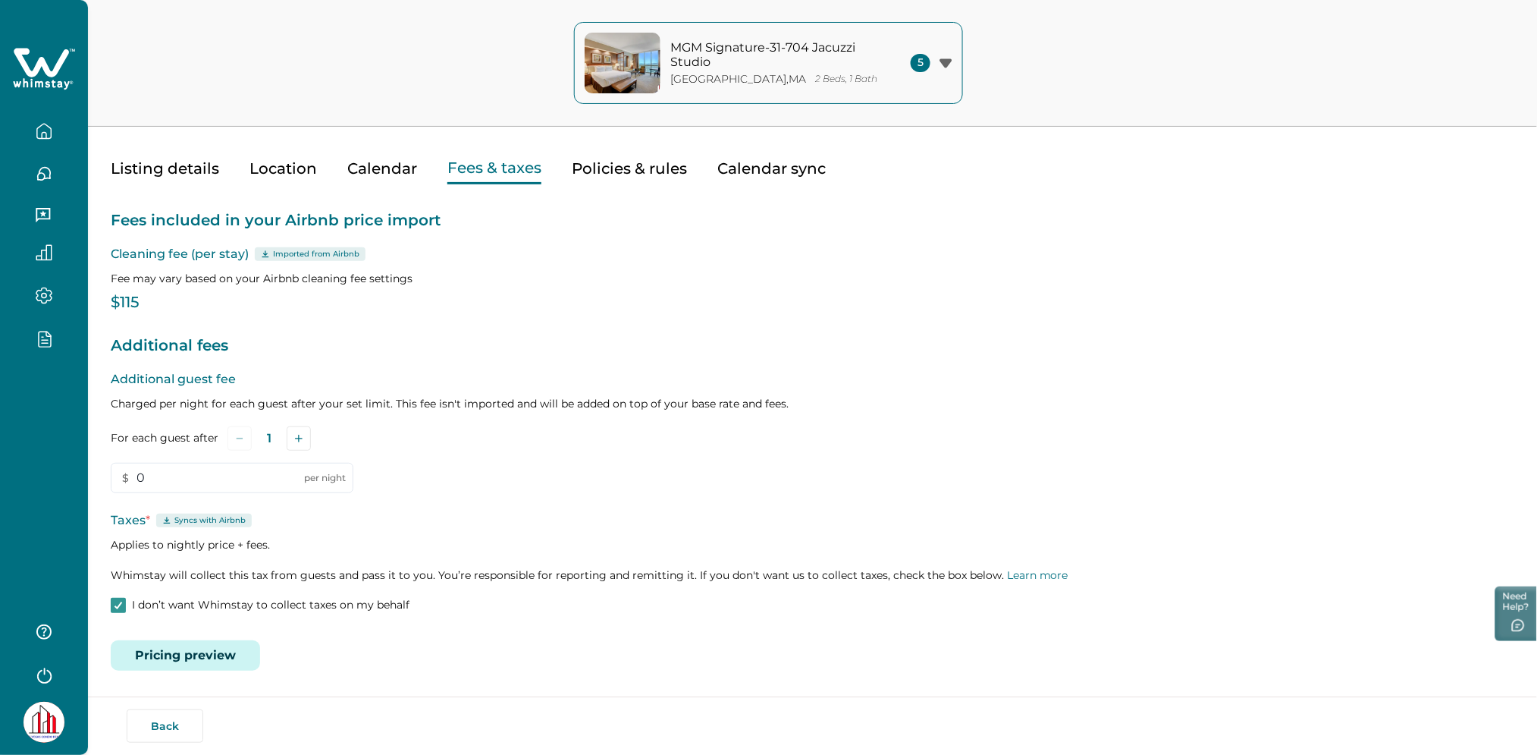
click at [52, 125] on button "button" at bounding box center [44, 131] width 64 height 30
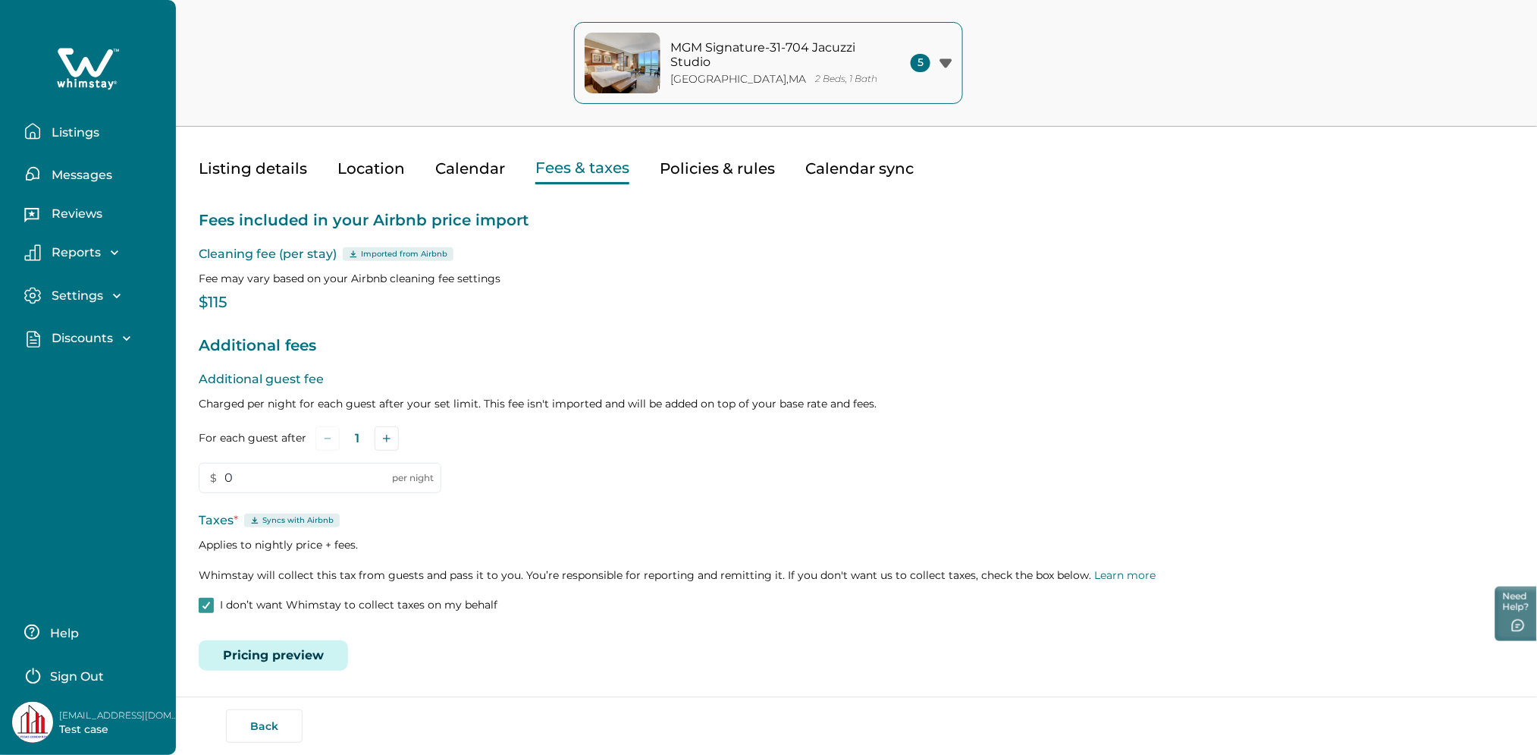
click at [88, 132] on p "Listings" at bounding box center [73, 132] width 52 height 15
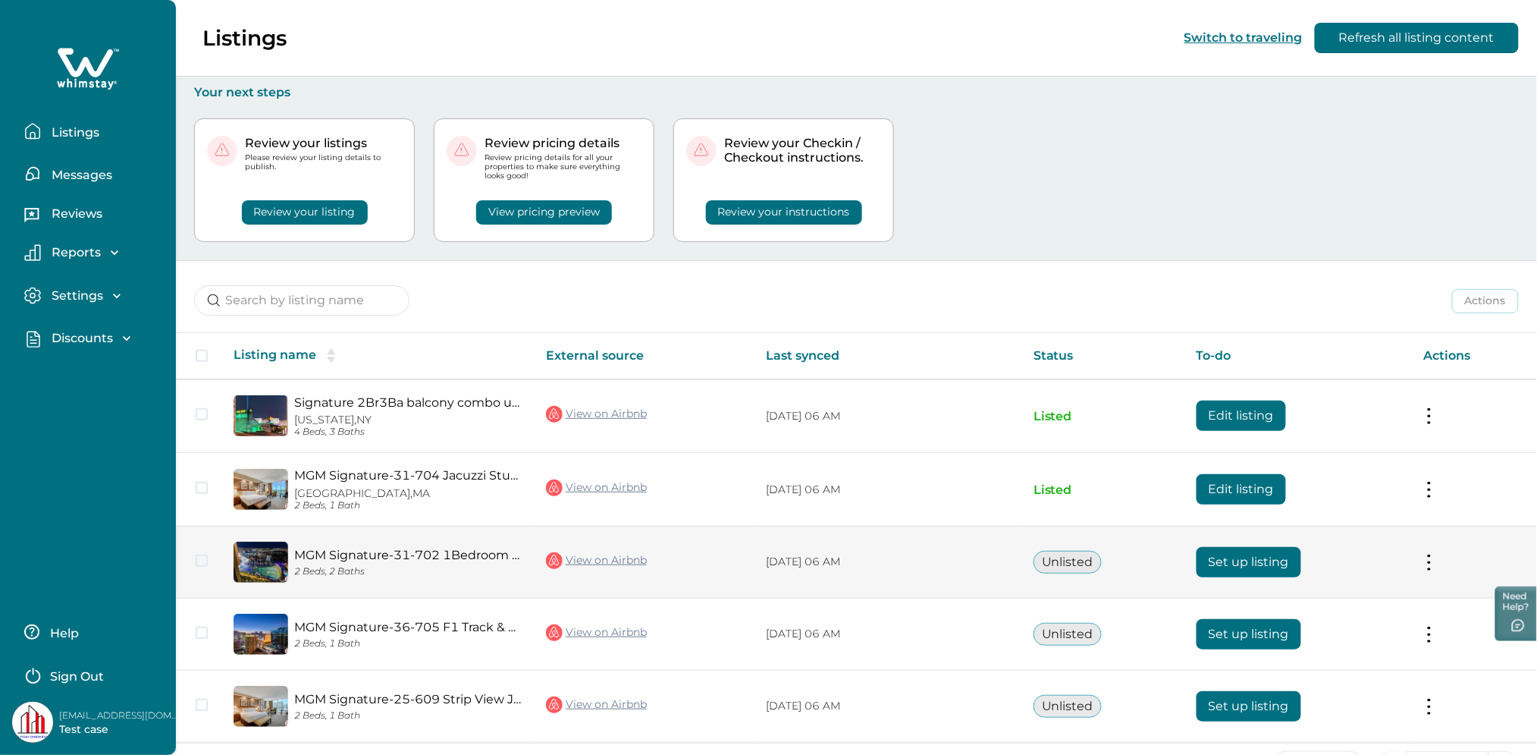
scroll to position [51, 0]
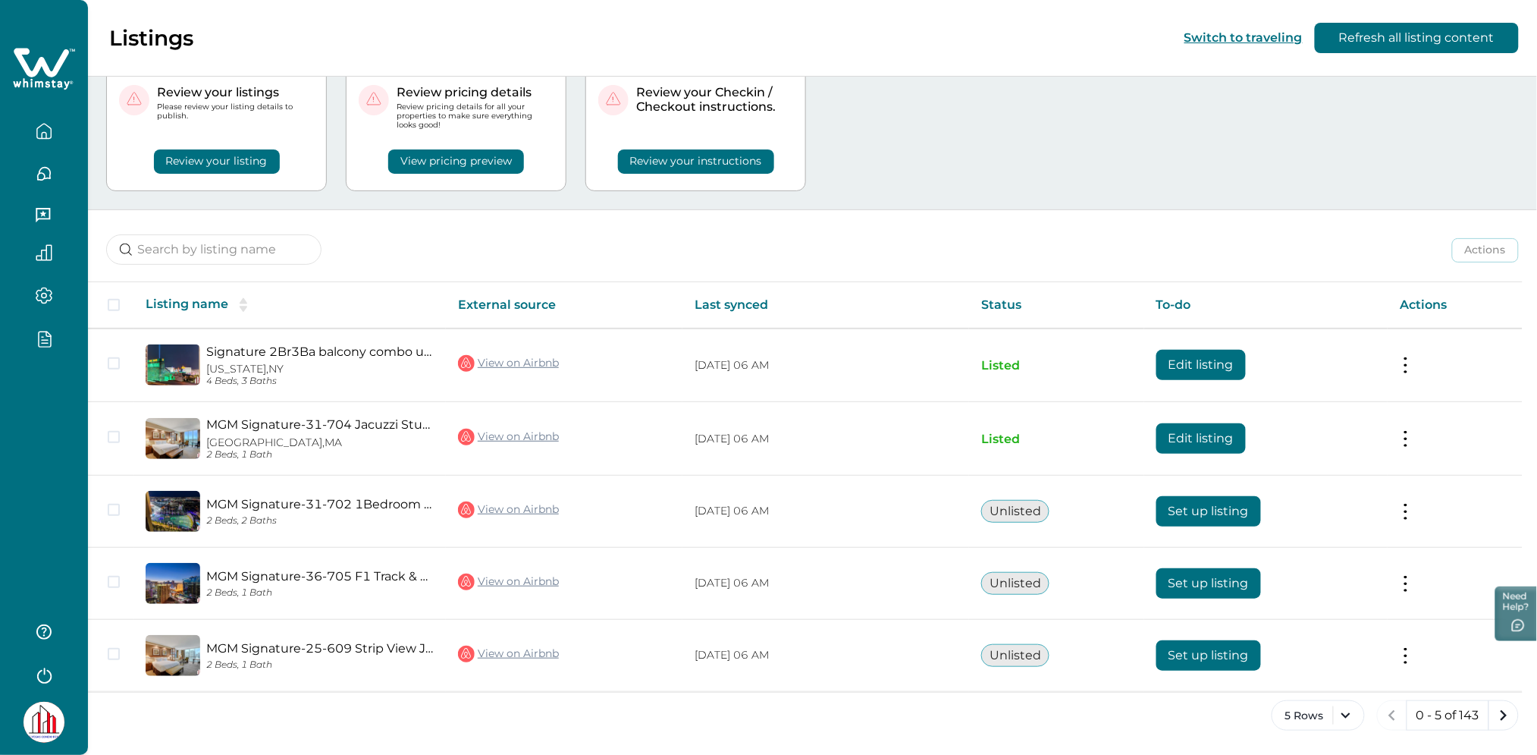
click at [1031, 186] on div "Review your listings Please review your listing details to publish. Review your…" at bounding box center [812, 129] width 1413 height 160
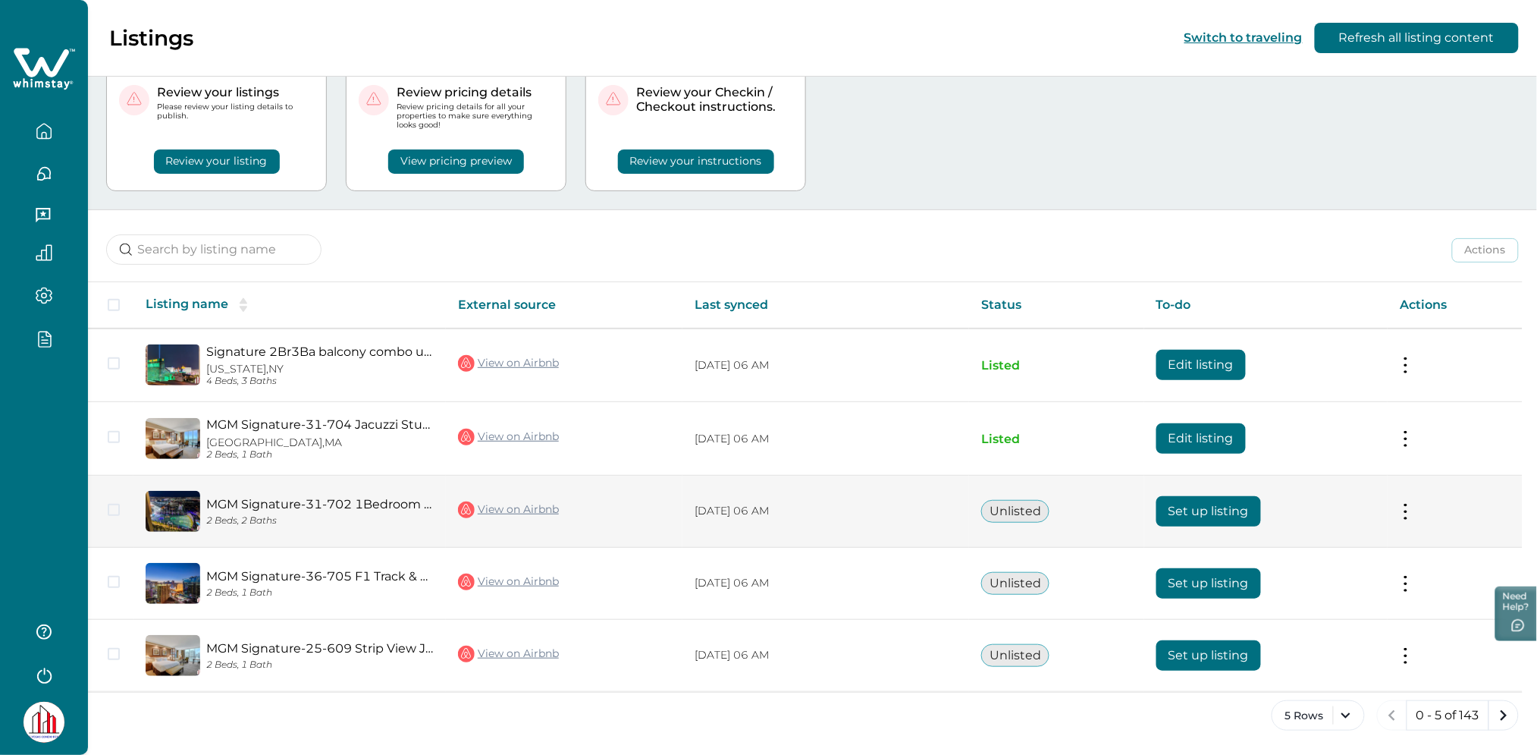
click at [1223, 507] on button "Set up listing" at bounding box center [1209, 511] width 105 height 30
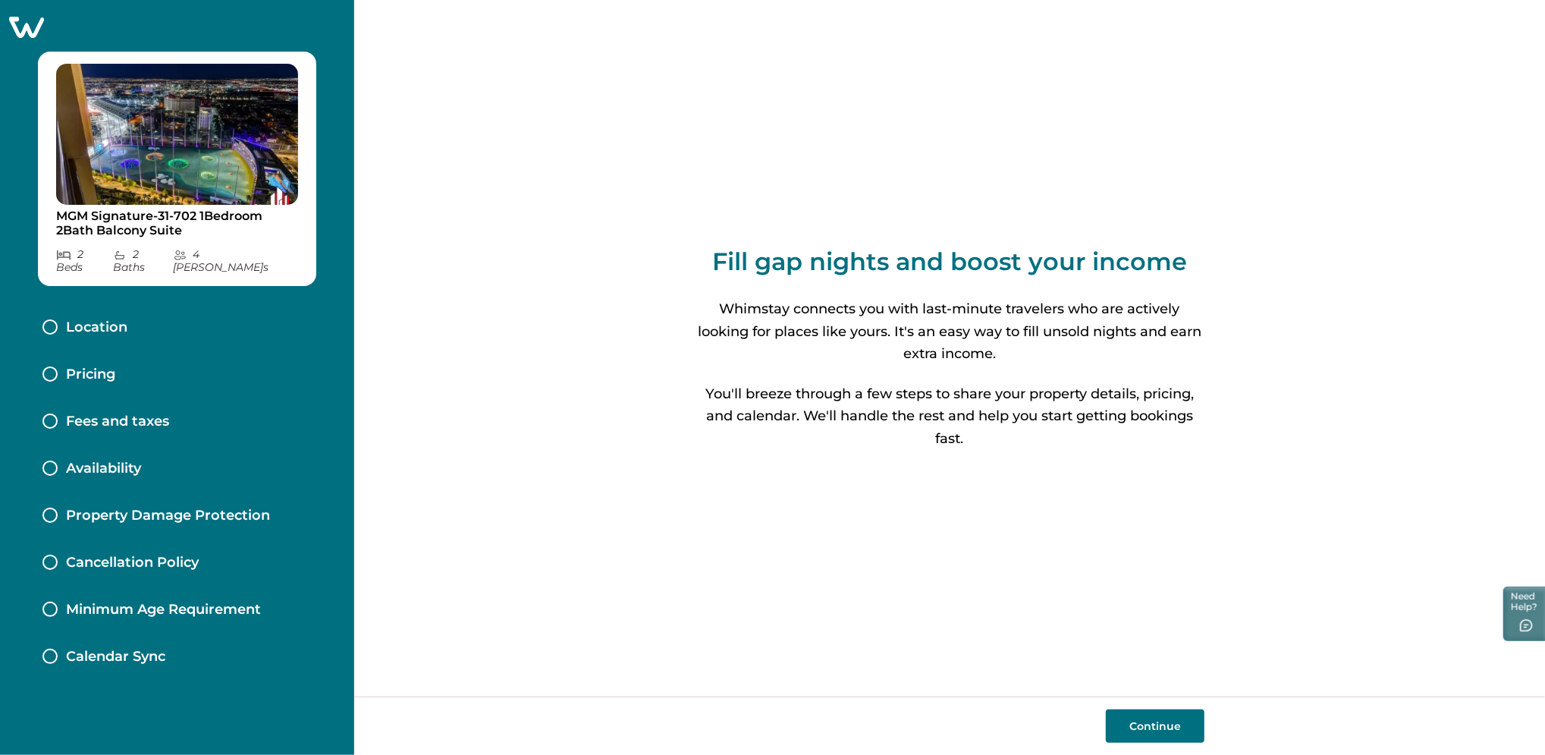
click at [16, 22] on icon at bounding box center [26, 27] width 37 height 24
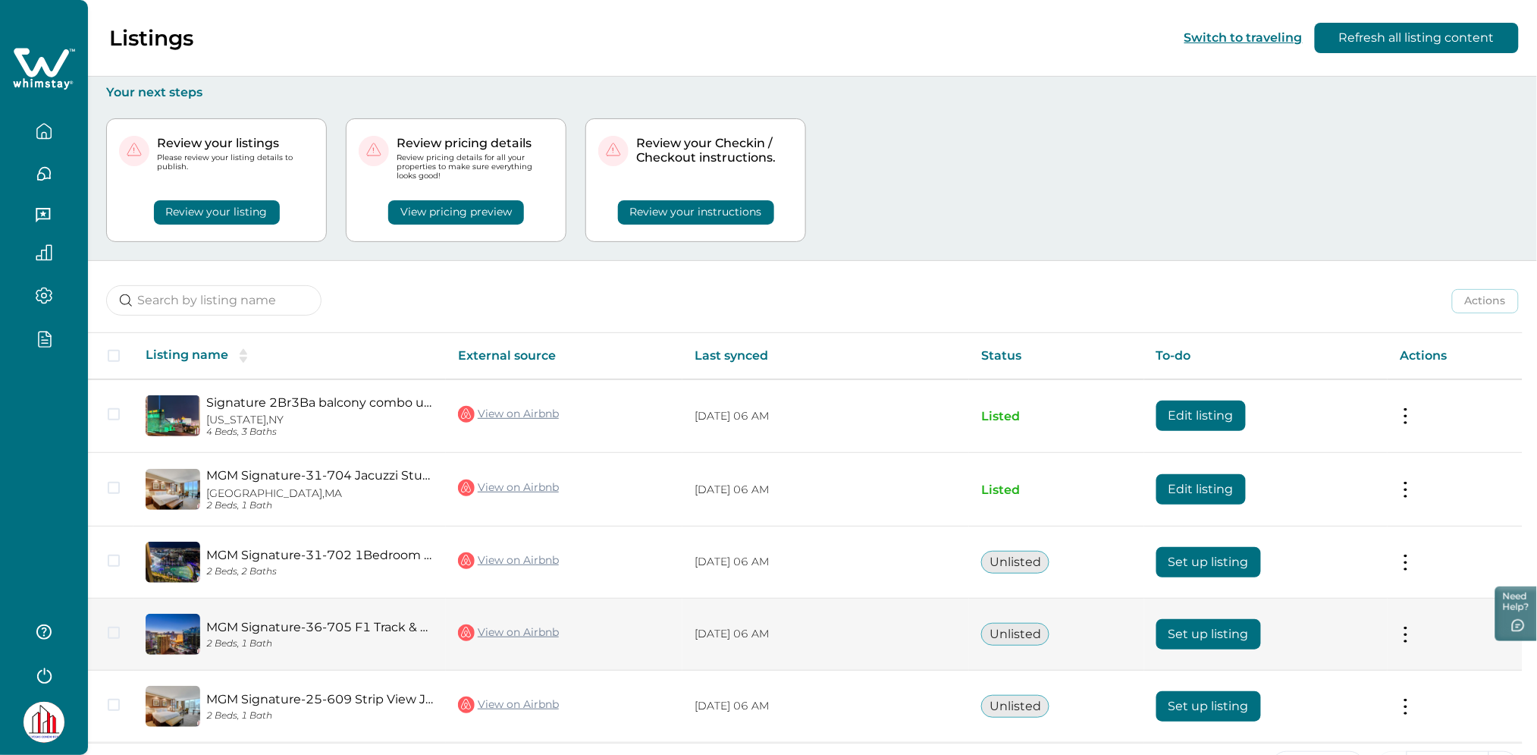
click at [1193, 620] on button "Set up listing" at bounding box center [1209, 634] width 105 height 30
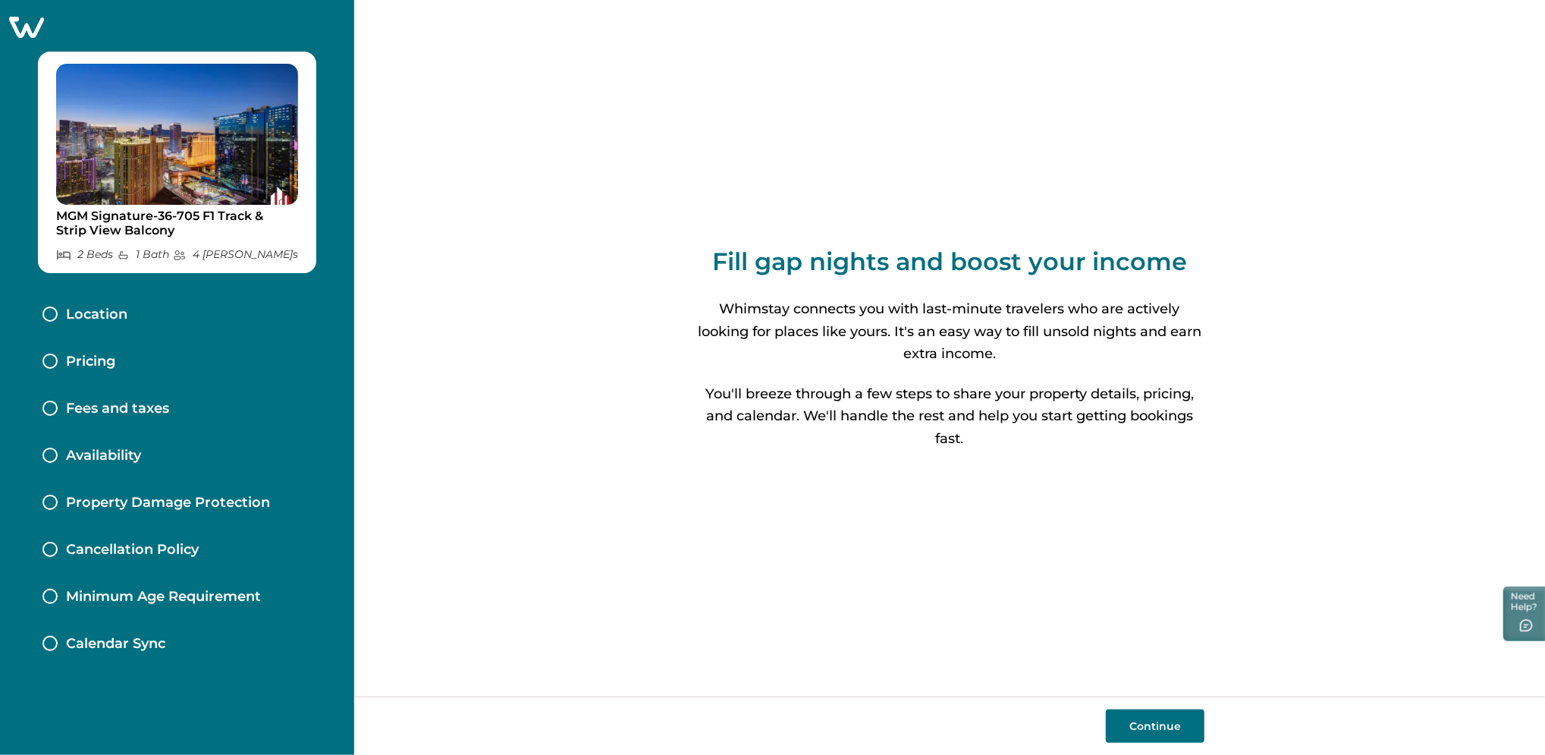
click at [1138, 711] on button "Continue" at bounding box center [1155, 725] width 99 height 33
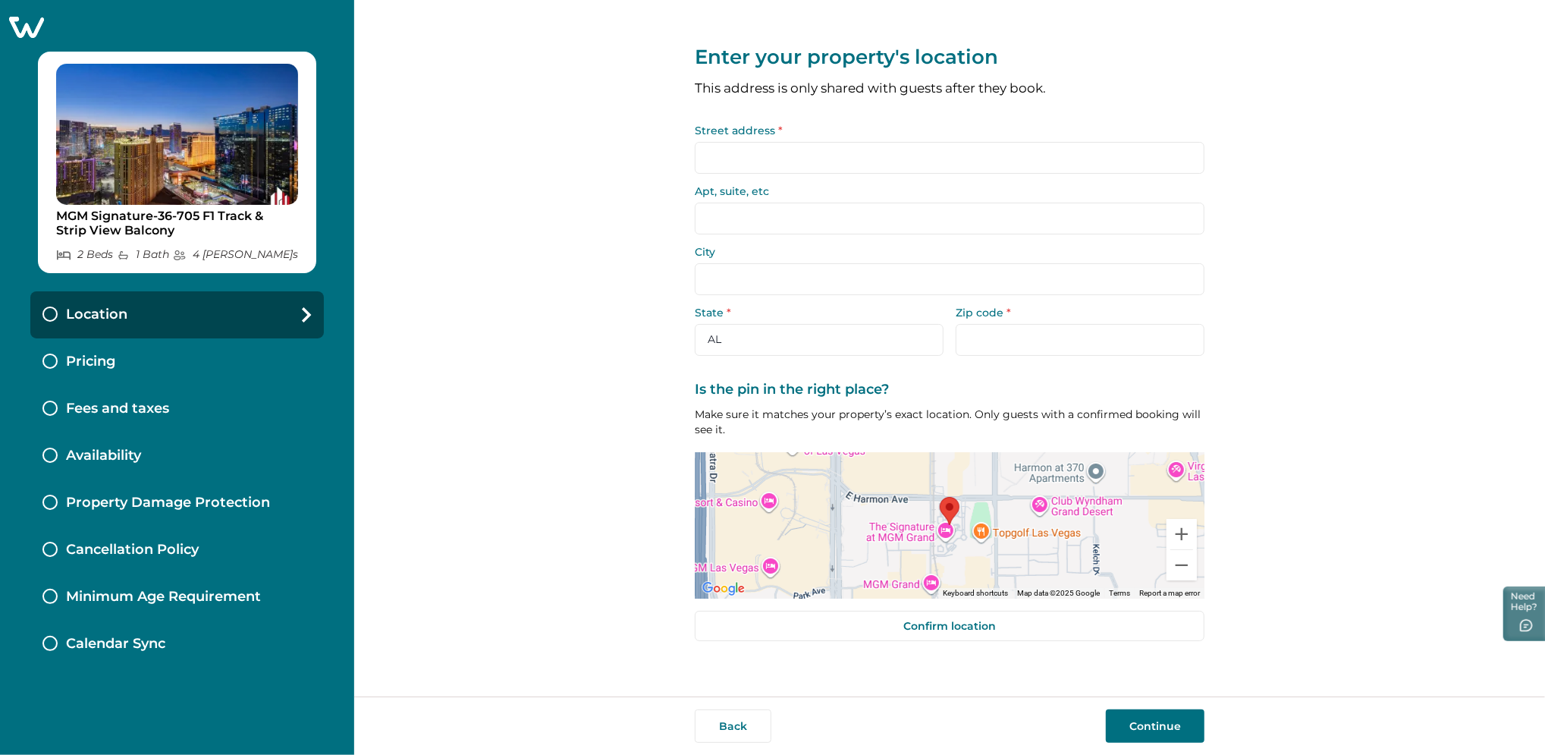
click at [783, 158] on input "Street address *" at bounding box center [950, 158] width 510 height 32
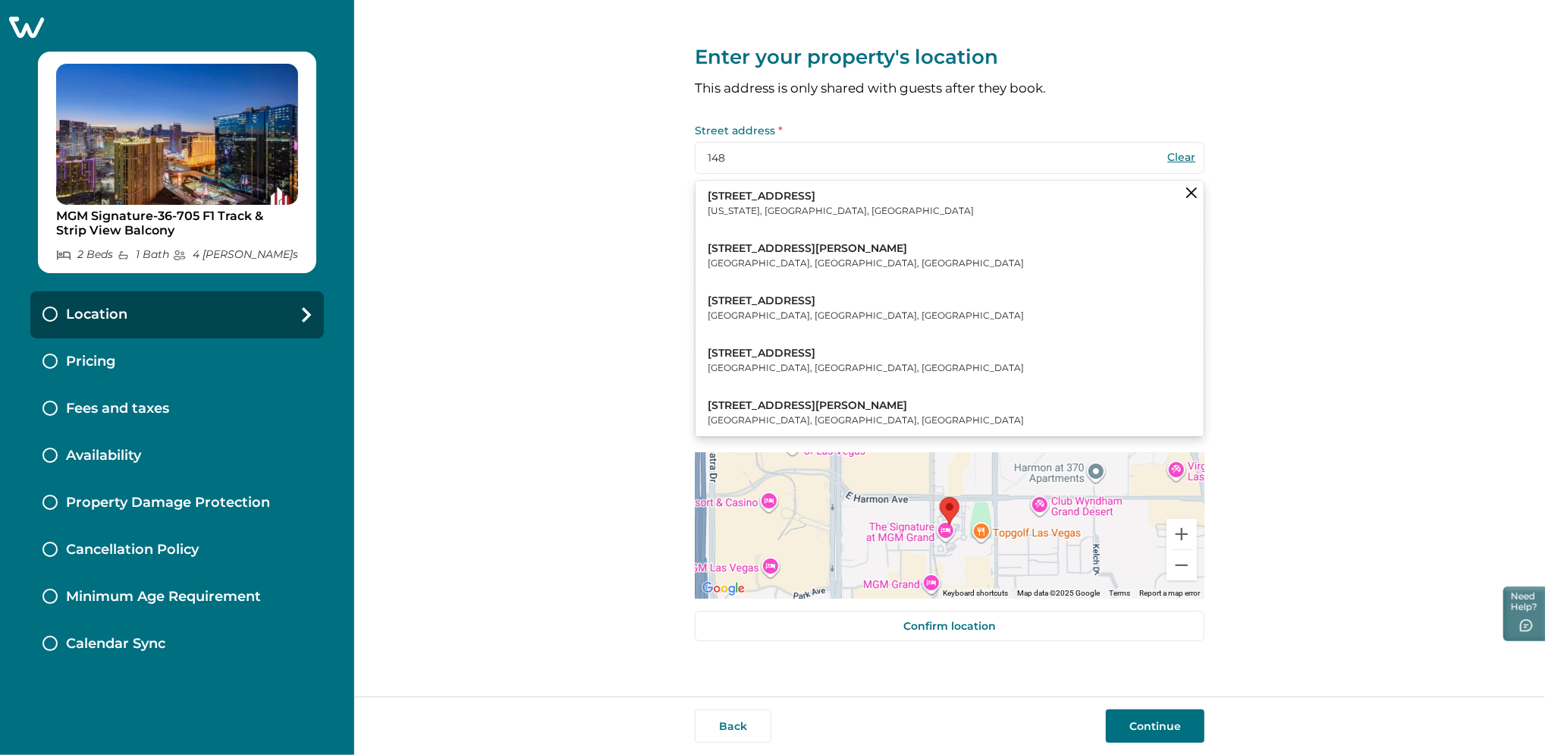
click at [767, 202] on p "148 Lafayette Street" at bounding box center [841, 196] width 266 height 15
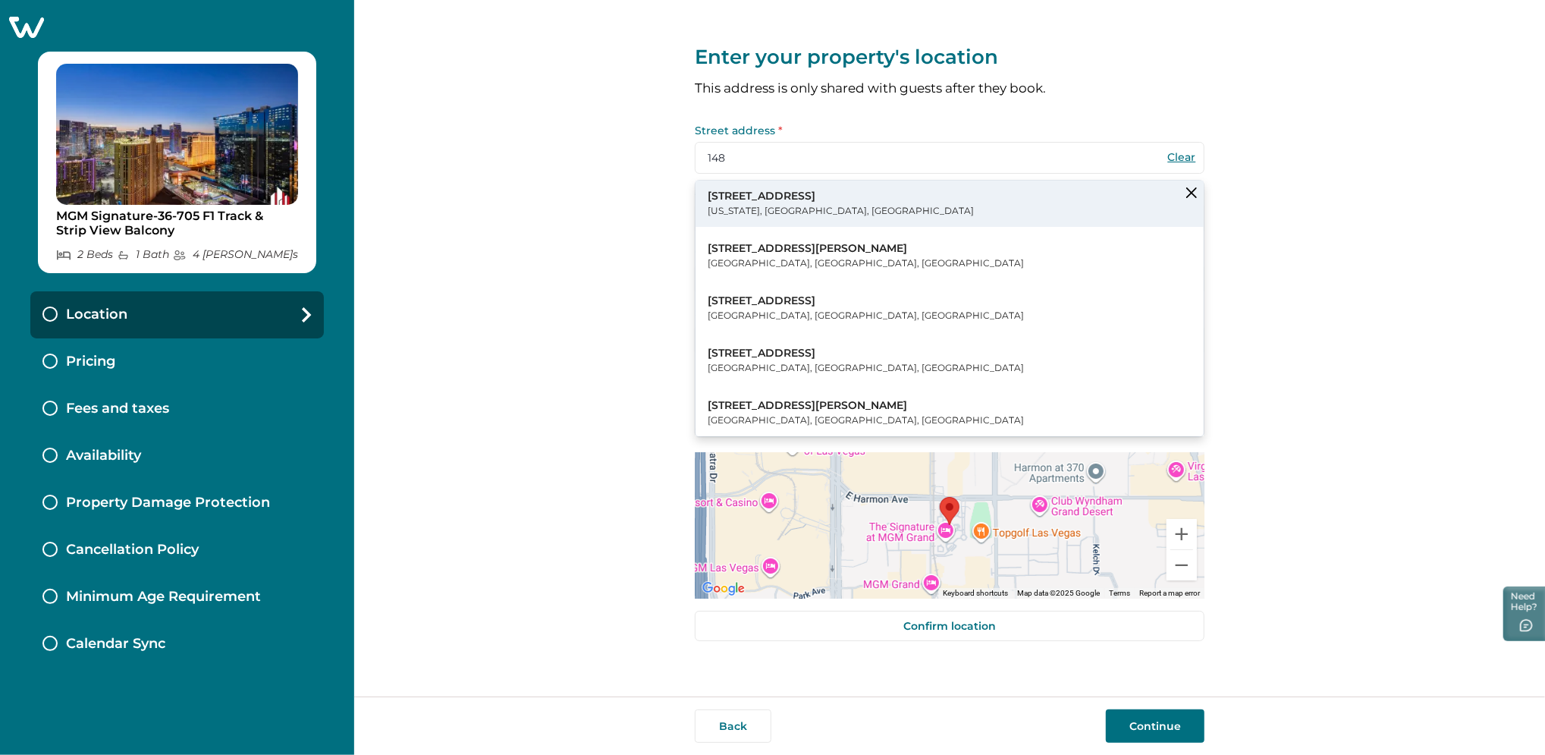
type input "148 Lafayette St"
type input "New York"
select select "NY"
type input "10013"
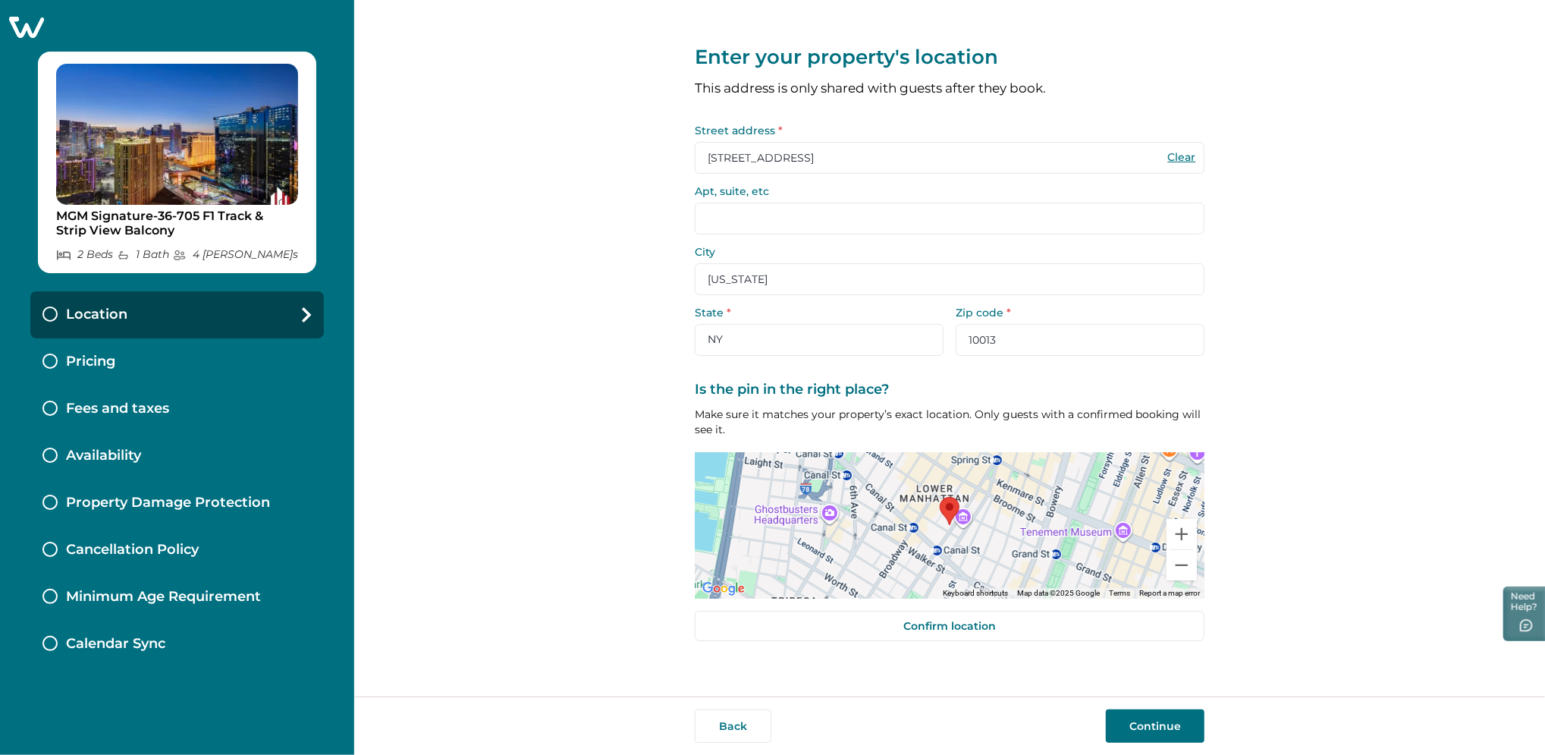
click at [1146, 717] on button "Continue" at bounding box center [1155, 725] width 99 height 33
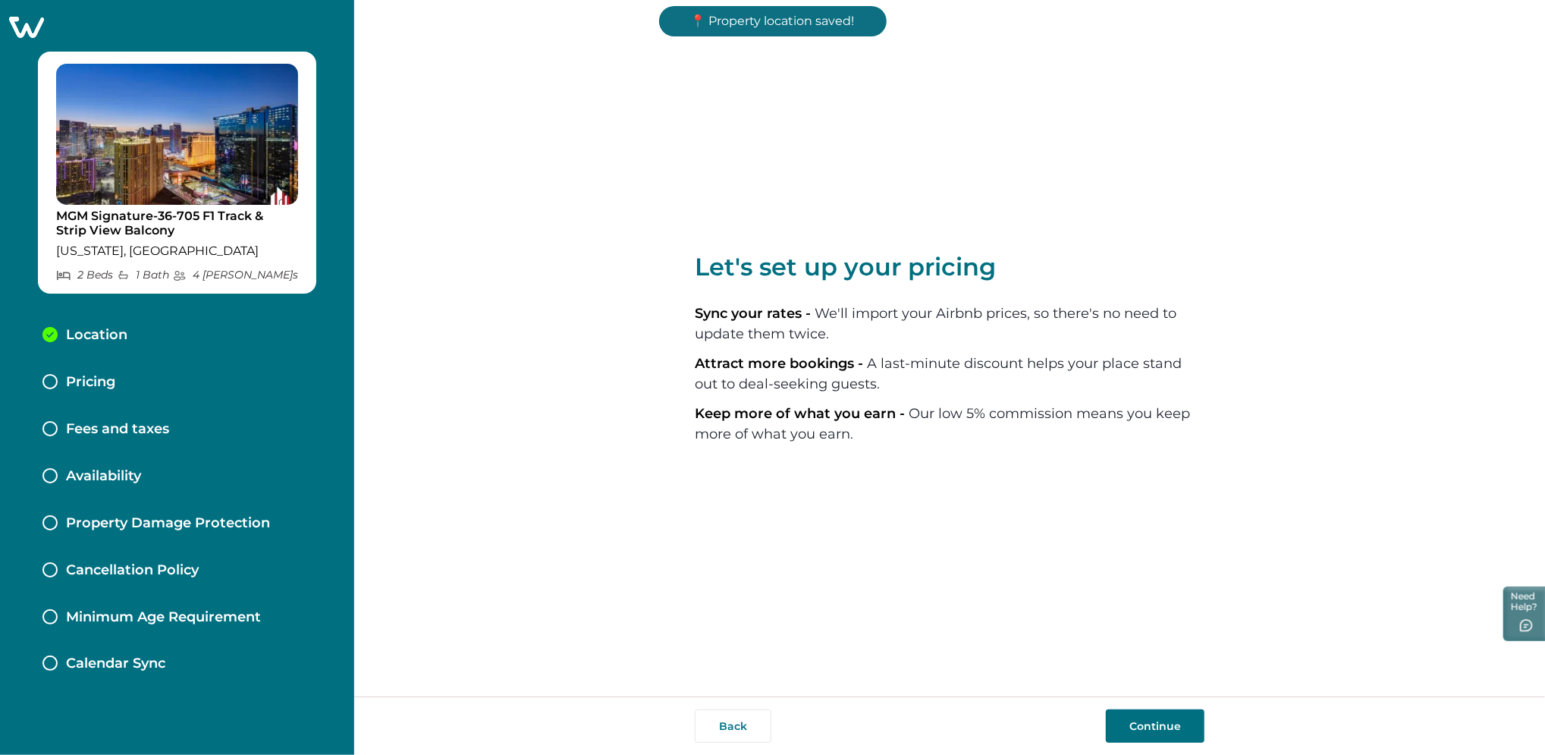
click at [1146, 717] on button "Continue" at bounding box center [1155, 725] width 99 height 33
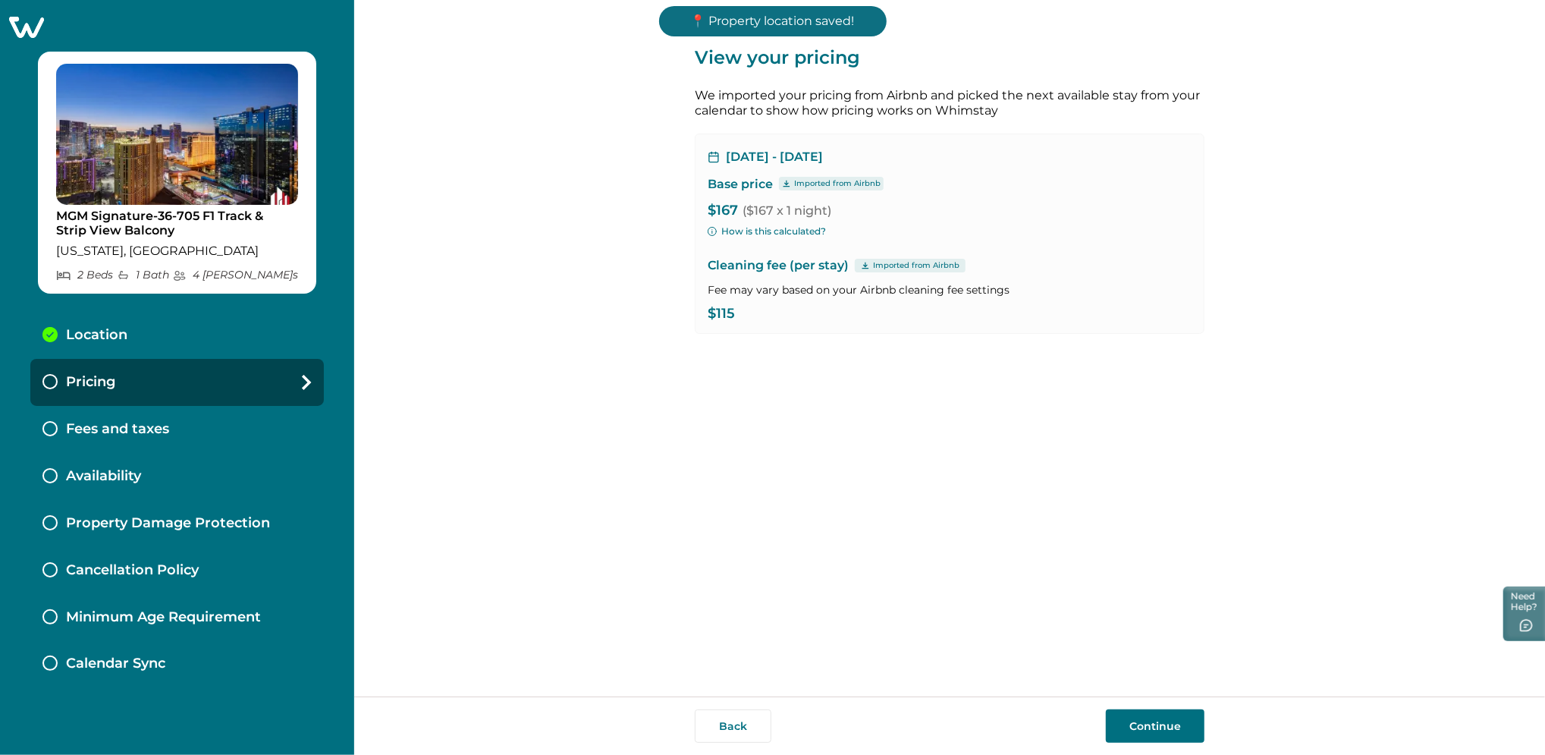
click at [1146, 717] on button "Continue" at bounding box center [1155, 725] width 99 height 33
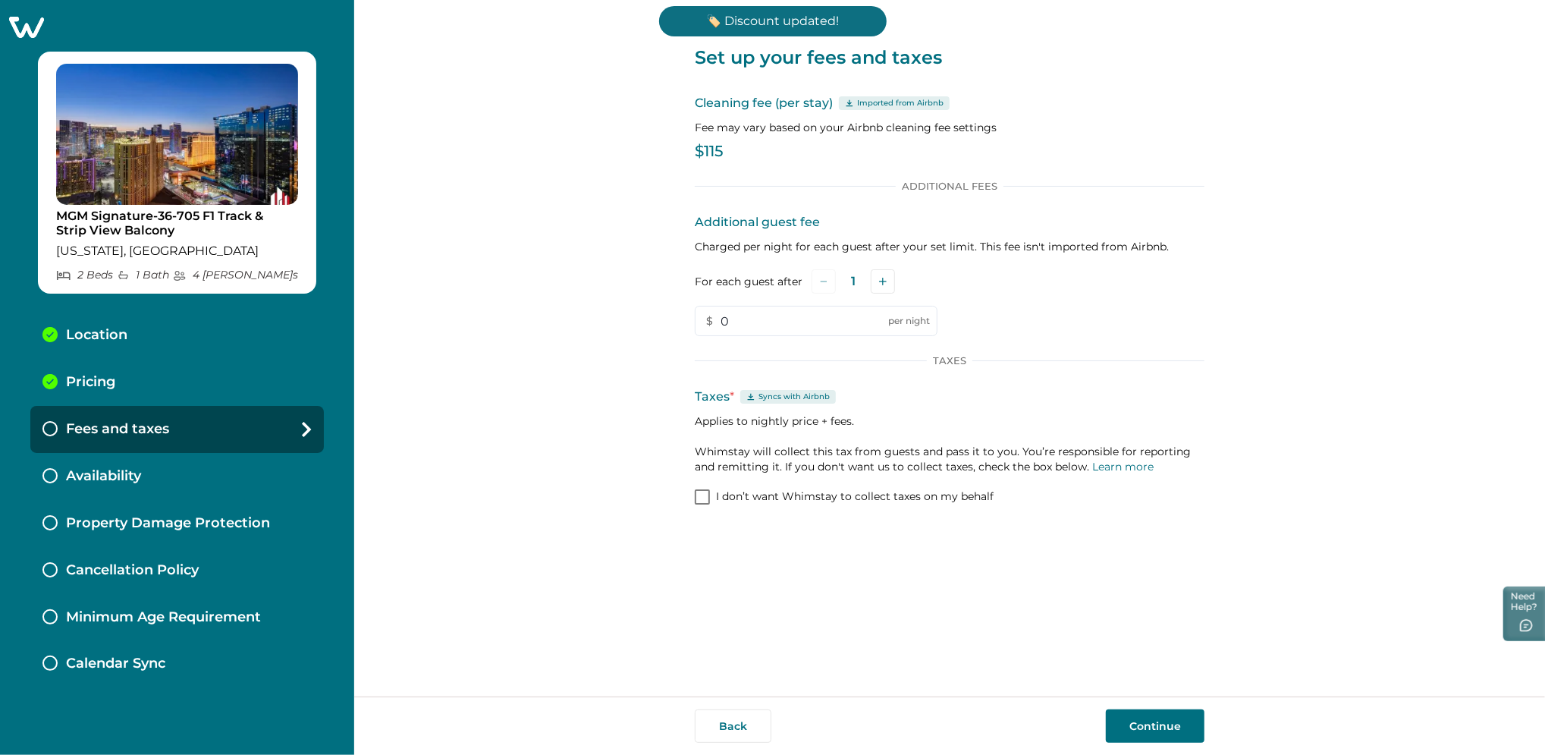
drag, startPoint x: 1146, startPoint y: 717, endPoint x: 1222, endPoint y: 670, distance: 89.2
click at [1191, 690] on div "Set up your fees and taxes Cleaning fee (per stay) Imported from Airbnb Fee may…" at bounding box center [950, 348] width 510 height 696
click at [1363, 518] on div "Set up your fees and taxes Cleaning fee (per stay) Imported from Airbnb Fee may…" at bounding box center [949, 348] width 1191 height 696
click at [1141, 725] on button "Continue" at bounding box center [1155, 725] width 99 height 33
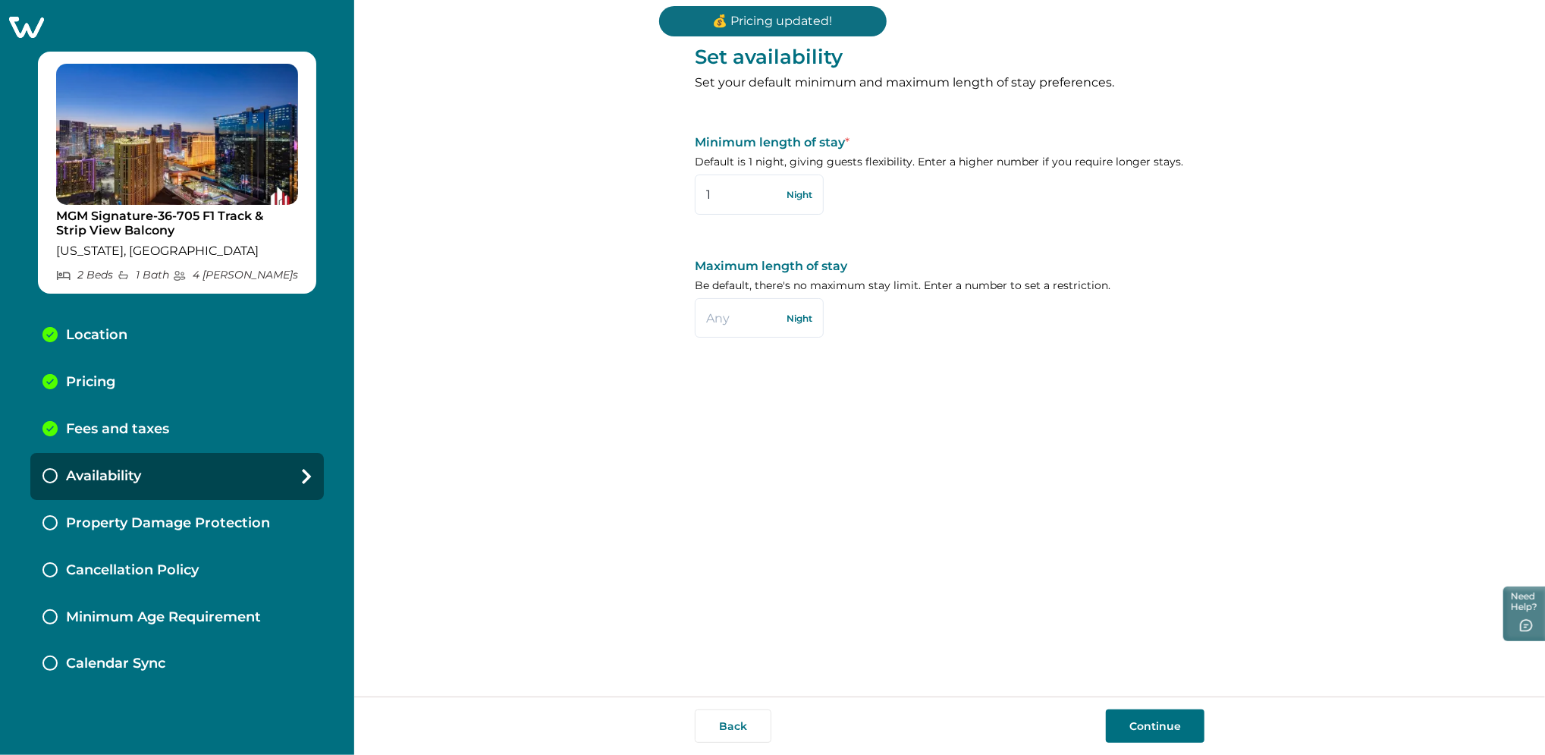
click at [1141, 725] on button "Continue" at bounding box center [1155, 725] width 99 height 33
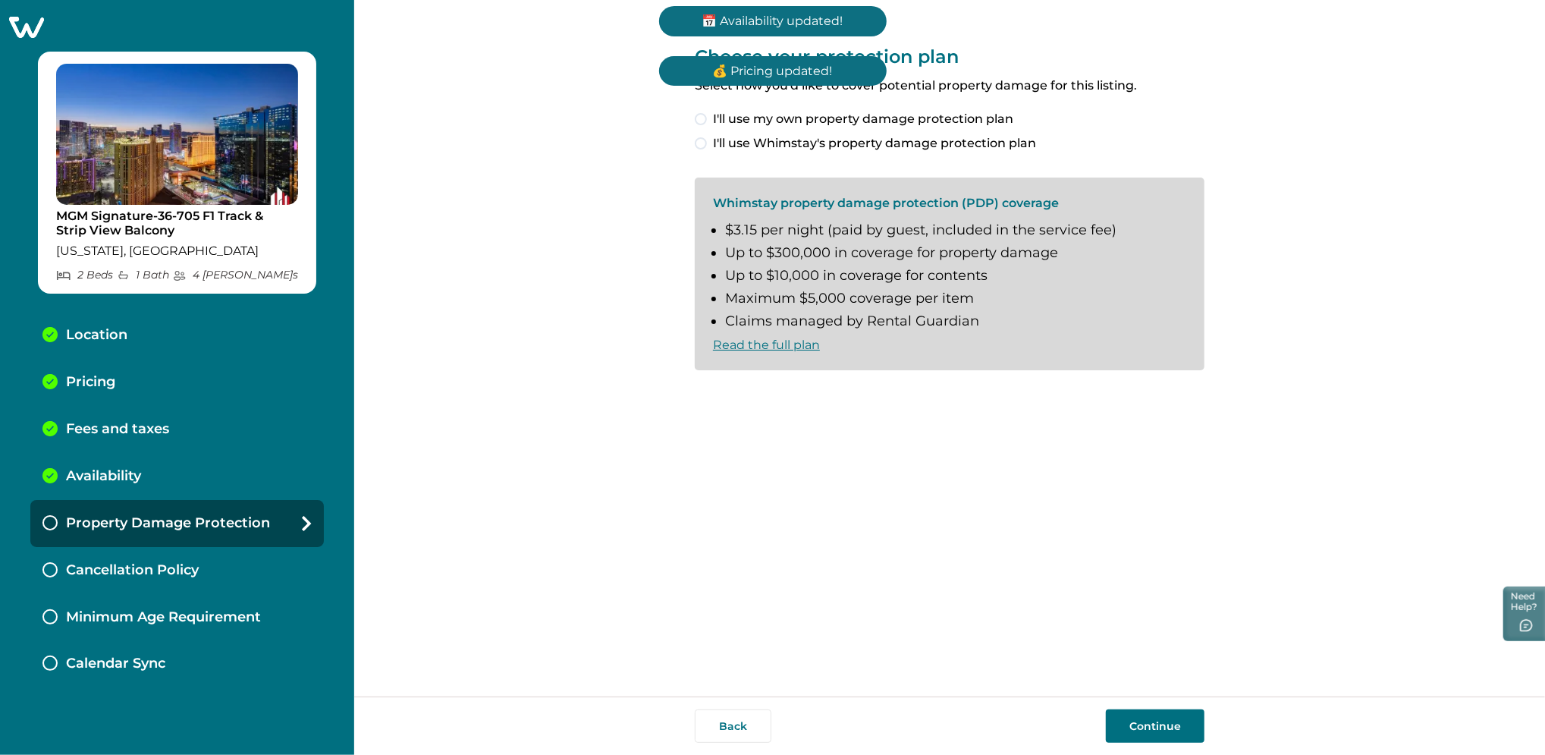
click at [1141, 725] on button "Continue" at bounding box center [1155, 725] width 99 height 33
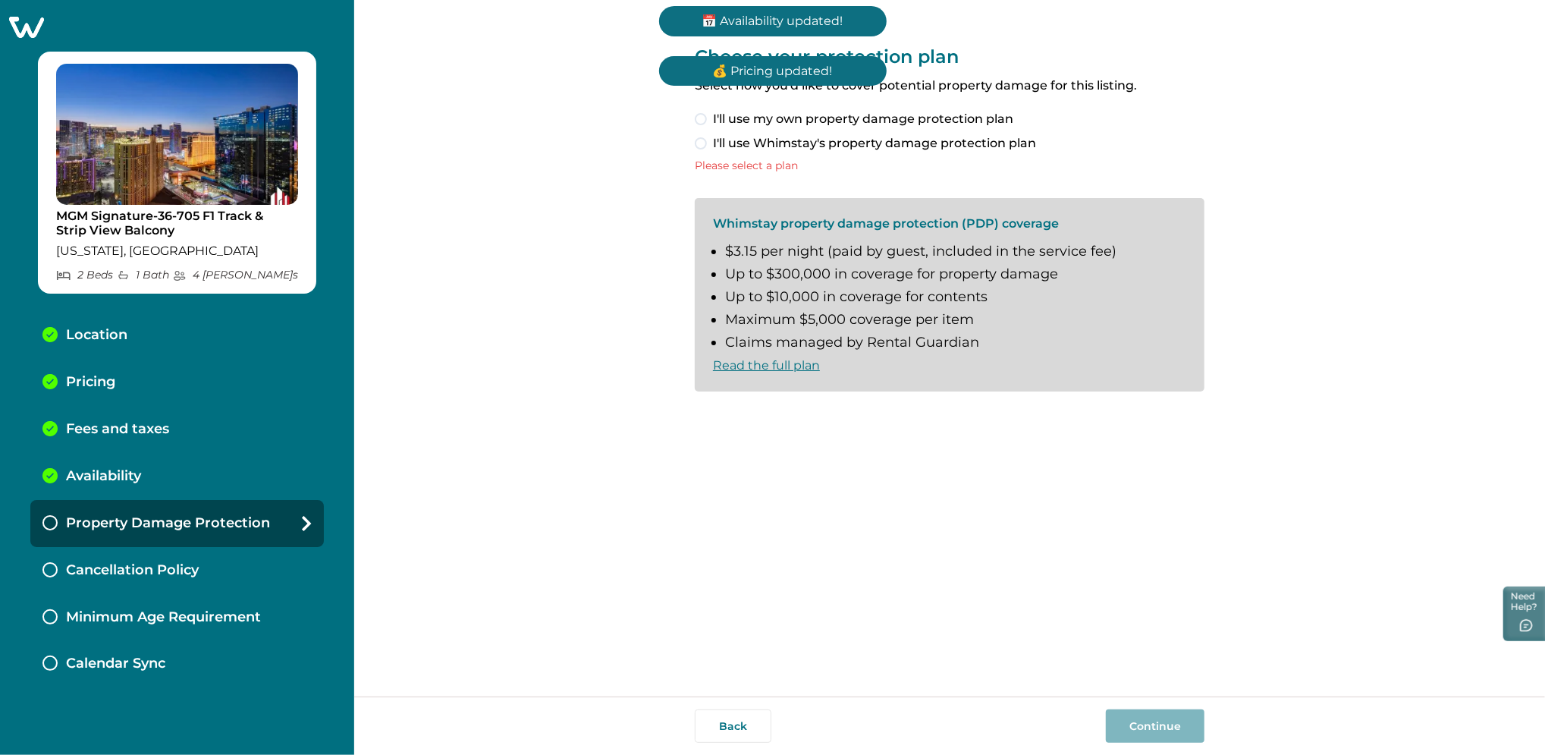
click at [810, 112] on span "I'll use my own property damage protection plan" at bounding box center [863, 119] width 300 height 18
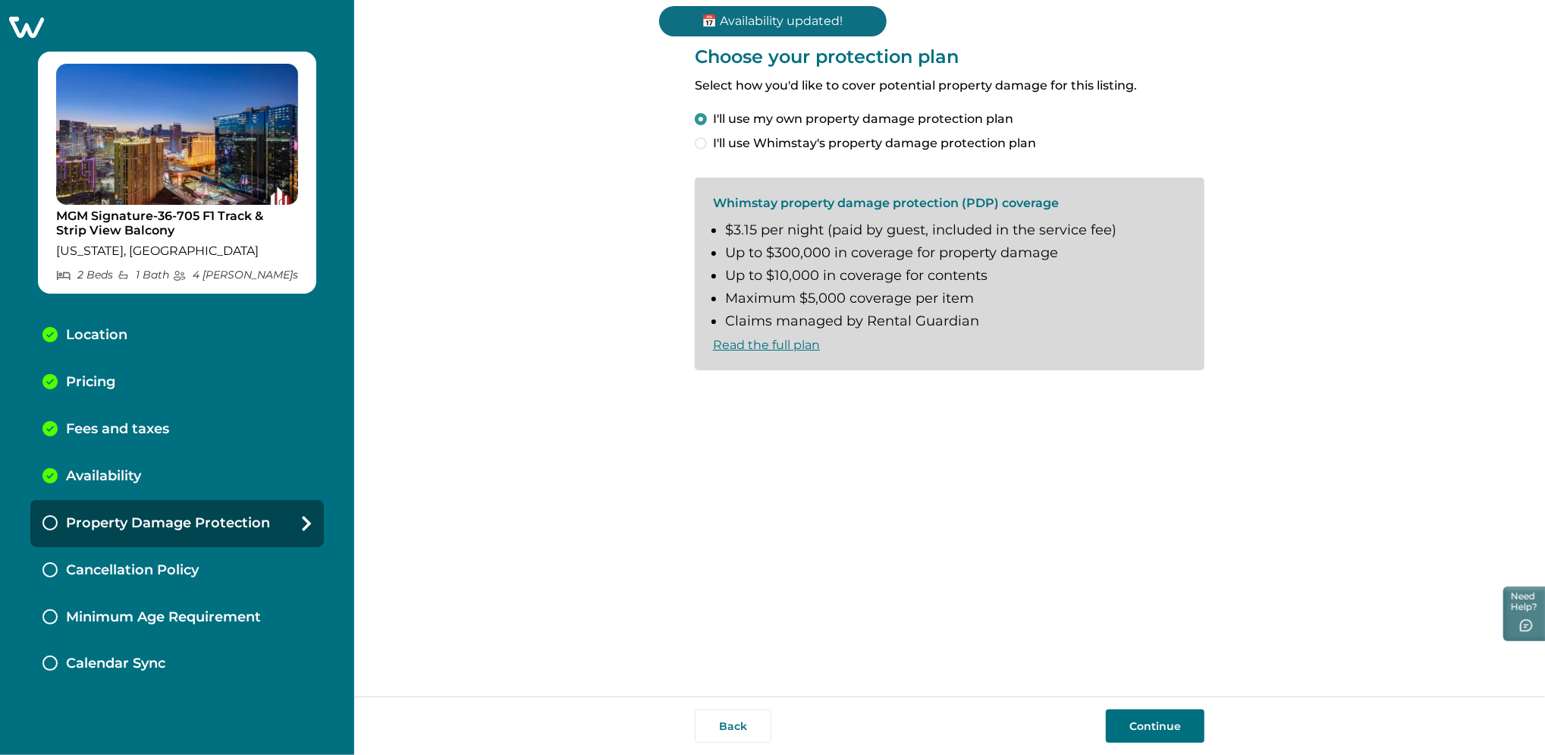
click at [1137, 729] on button "Continue" at bounding box center [1155, 725] width 99 height 33
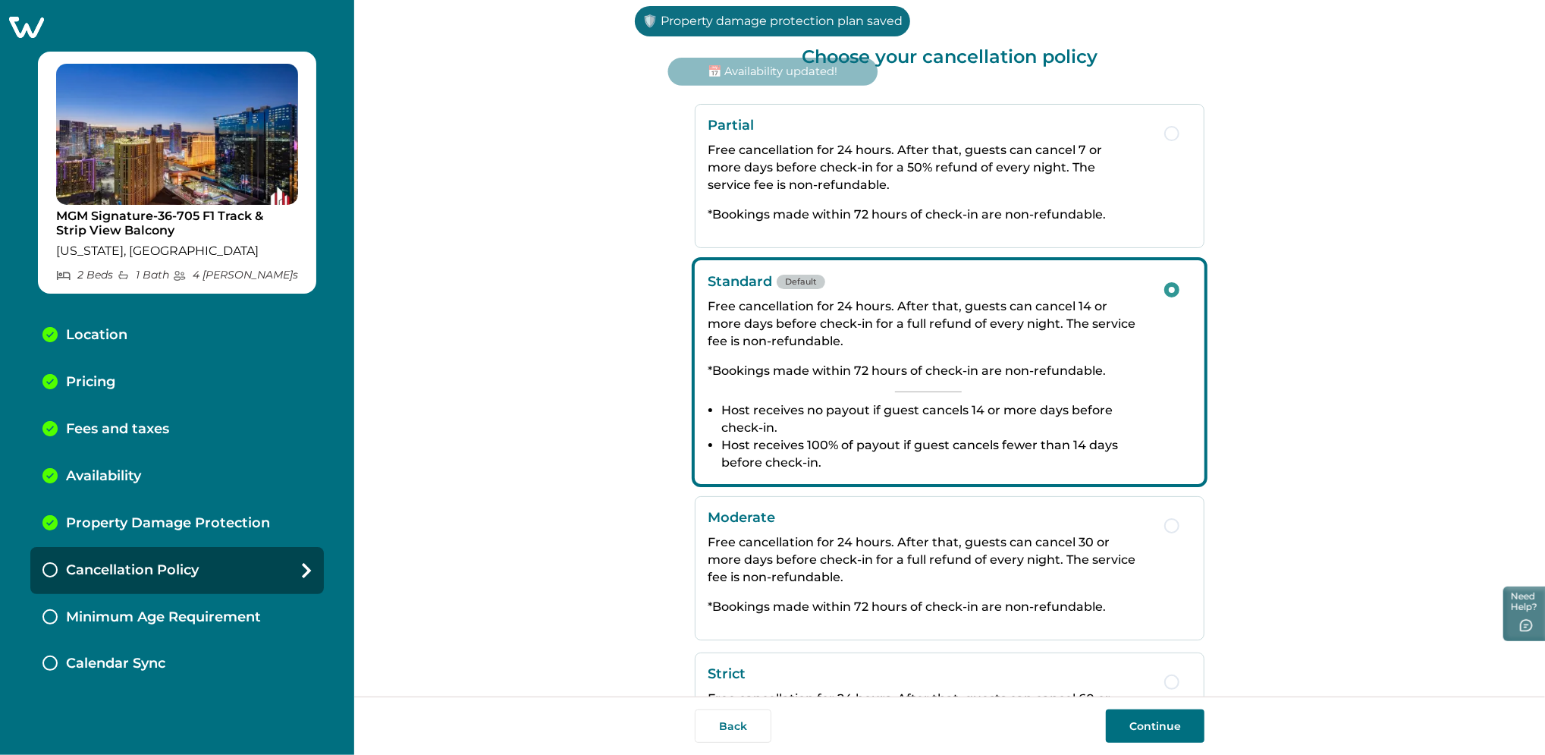
click at [1137, 729] on button "Continue" at bounding box center [1155, 725] width 99 height 33
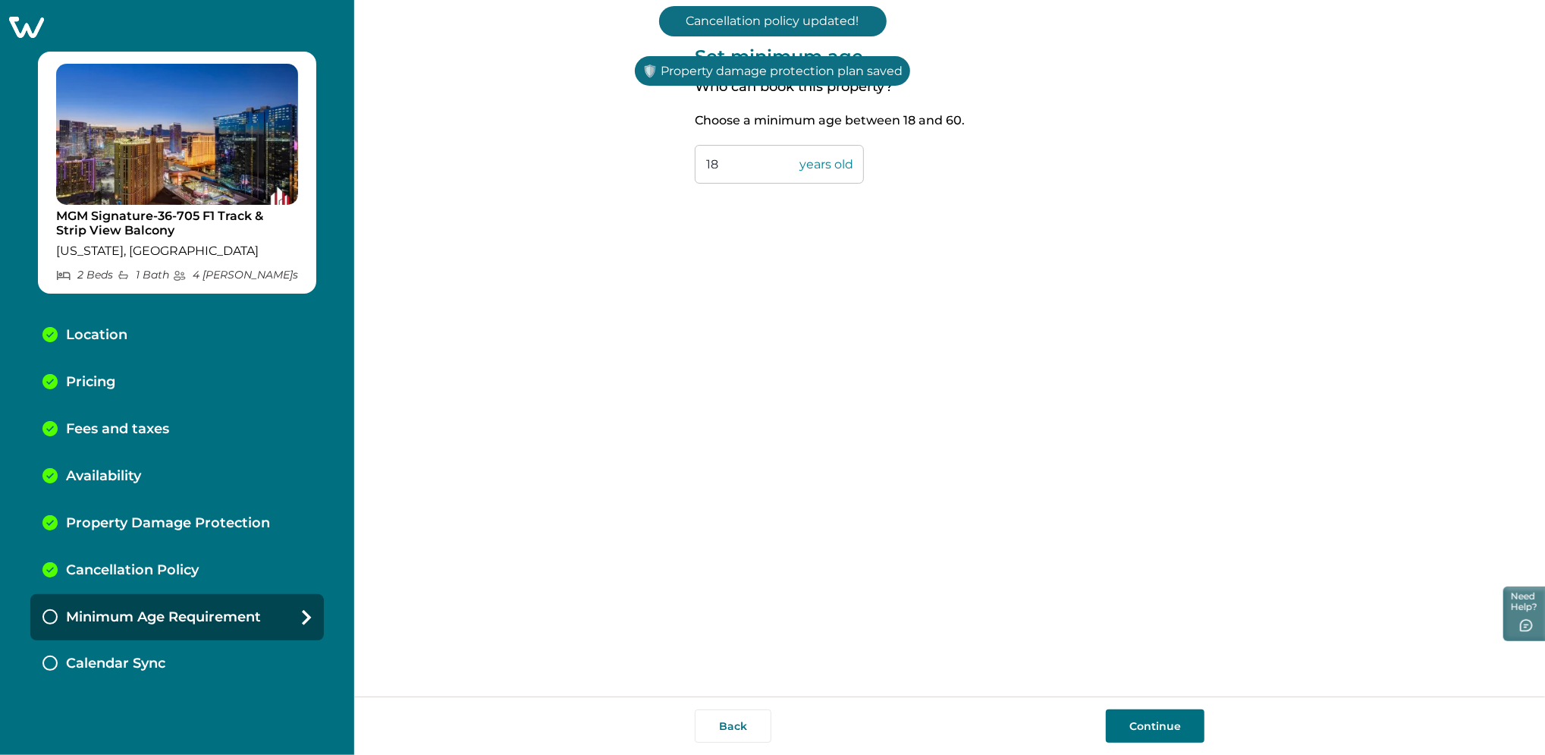
click at [1137, 729] on button "Continue" at bounding box center [1155, 725] width 99 height 33
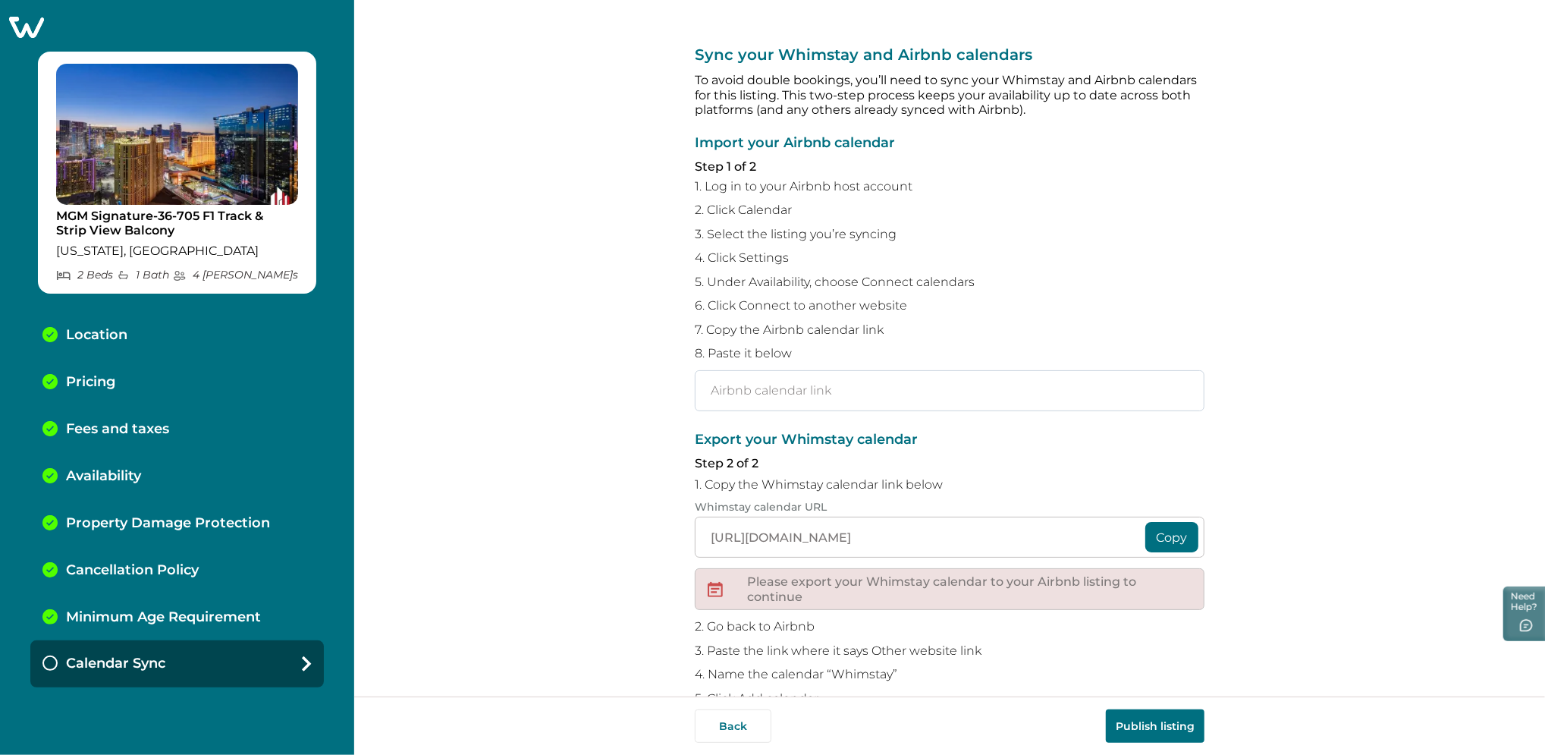
click at [751, 394] on input "text" at bounding box center [950, 390] width 510 height 41
paste input "https://www.airbnb.com/calendar/ical/1092019421665008674.ics?s=3e1deff4efe94ced…"
type input "https://www.airbnb.com/calendar/ical/1092019421665008674.ics?s=3e1deff4efe94ced…"
click at [1143, 723] on button "Publish listing" at bounding box center [1155, 725] width 99 height 33
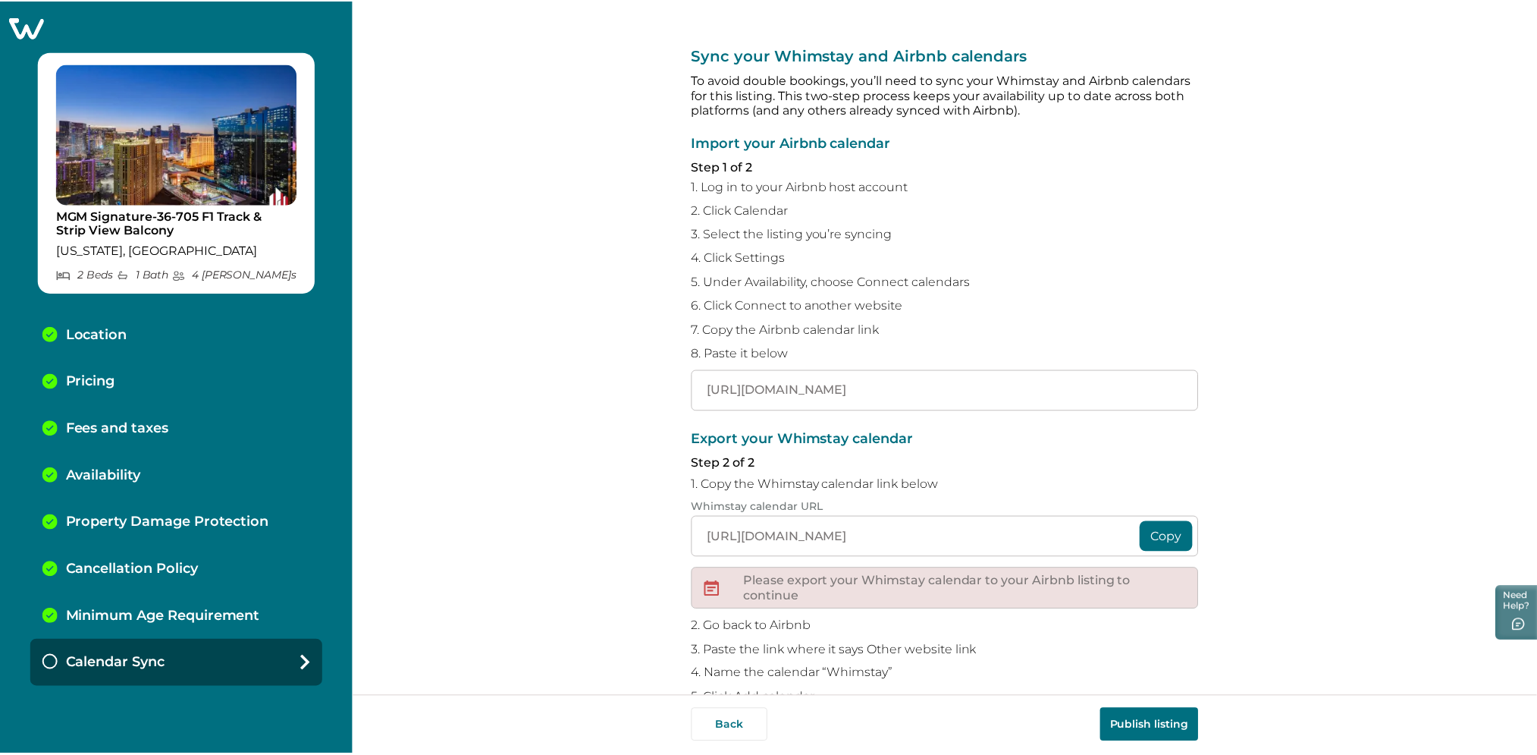
scroll to position [0, 0]
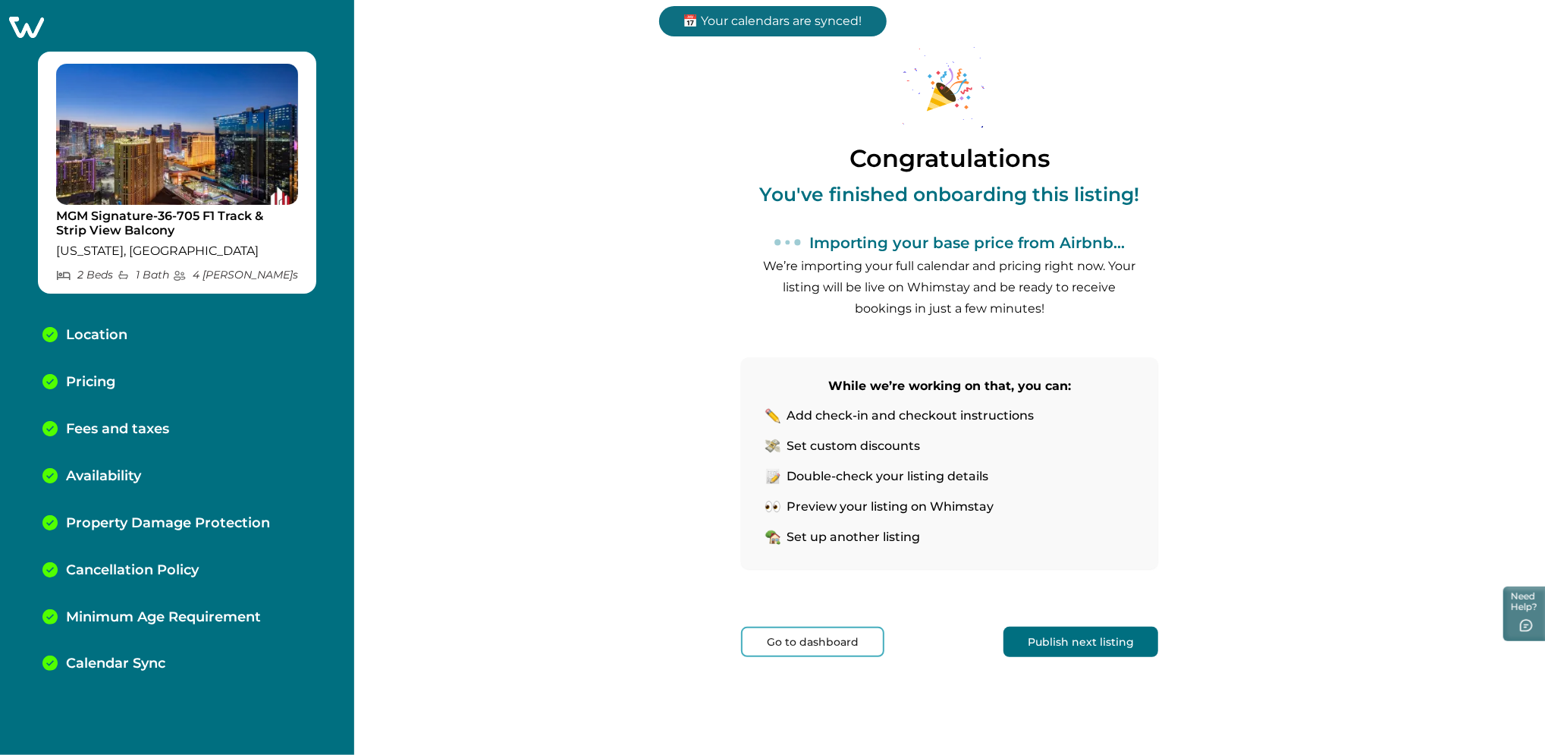
click at [827, 658] on div "Congratulations You've finished onboarding this listing! Importing your base pr…" at bounding box center [949, 368] width 417 height 736
click at [817, 645] on button "Go to dashboard" at bounding box center [812, 641] width 143 height 30
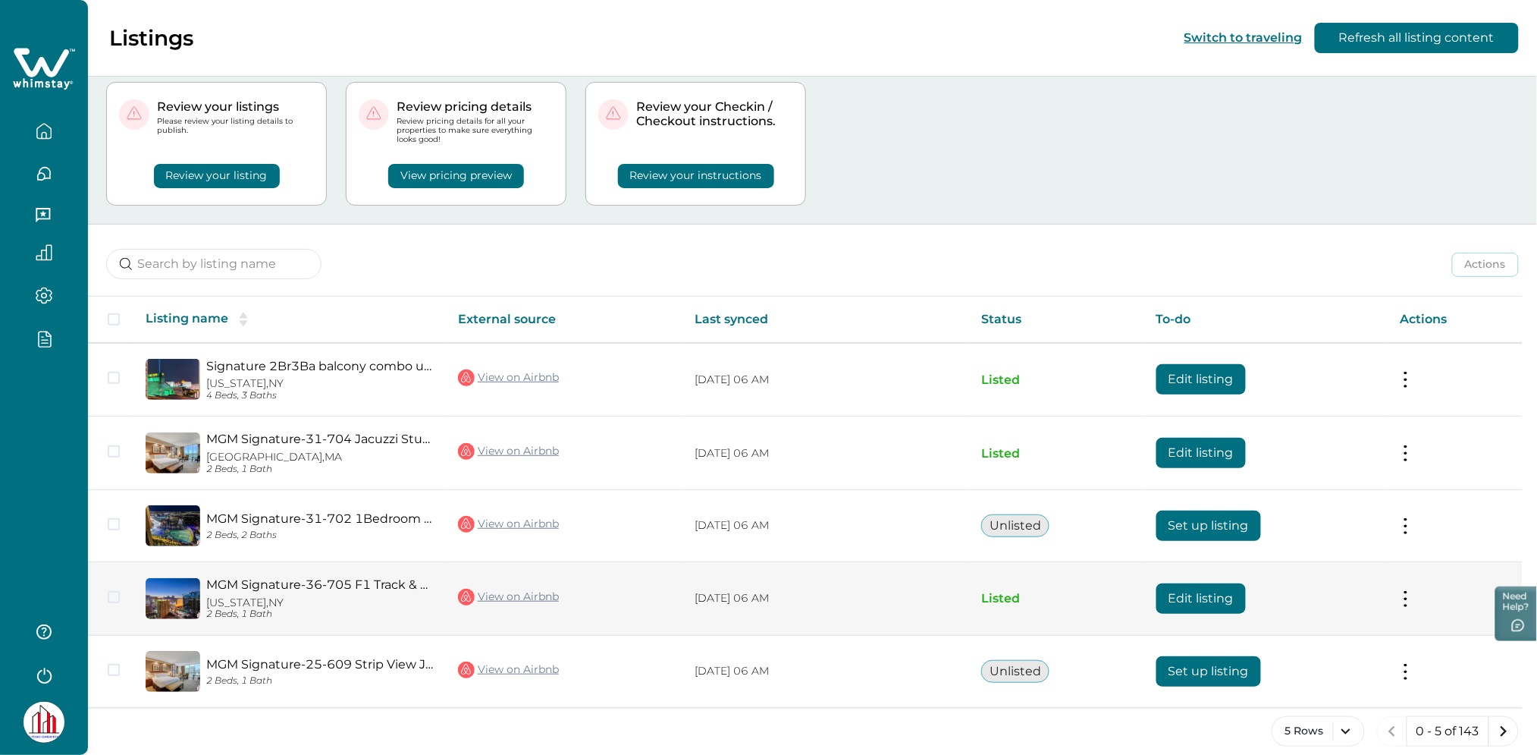
scroll to position [52, 0]
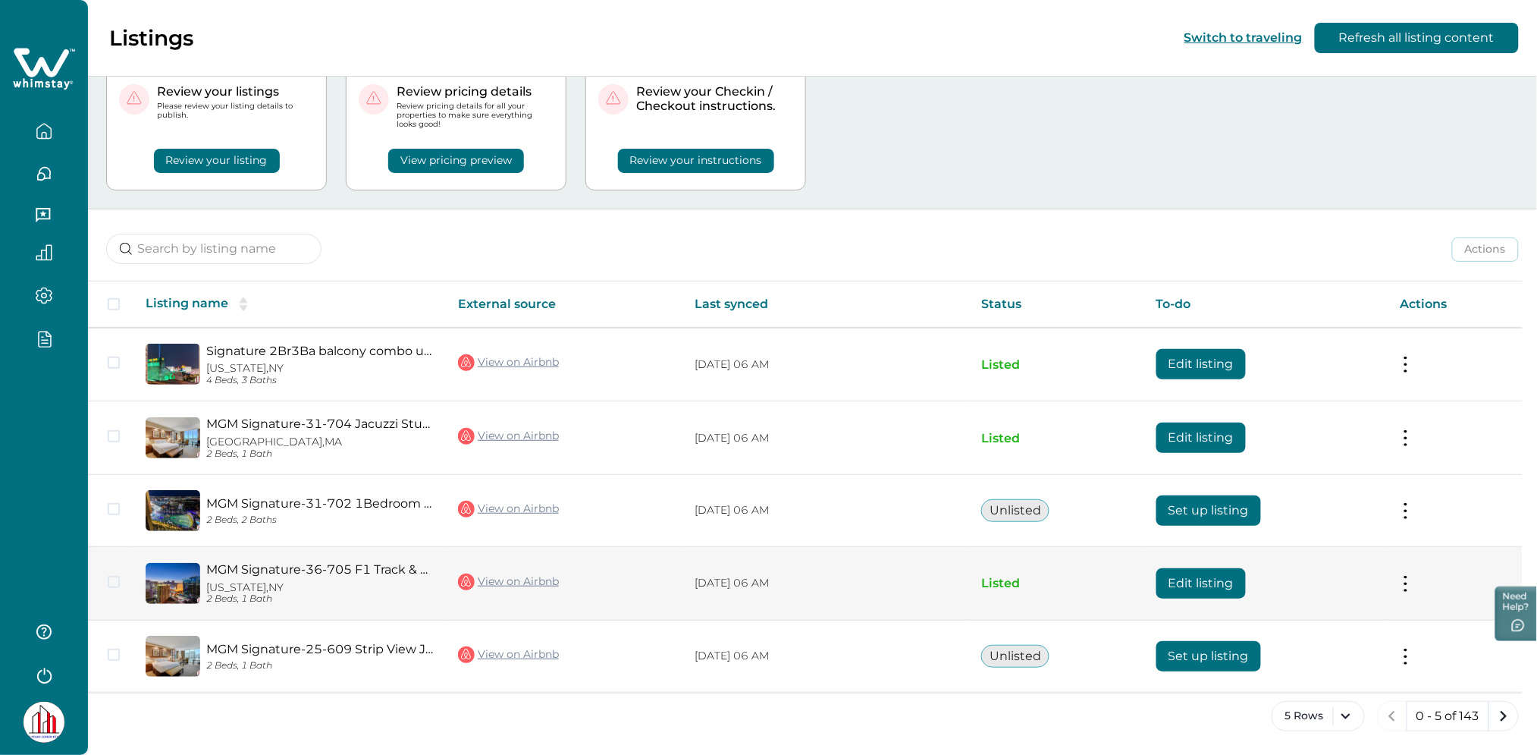
click at [293, 575] on link "MGM Signature-36-705 F1 Track & Strip View Balcony" at bounding box center [320, 569] width 228 height 14
click at [503, 581] on link "View on Airbnb" at bounding box center [508, 582] width 101 height 20
click at [1201, 585] on button "Edit listing" at bounding box center [1201, 583] width 89 height 30
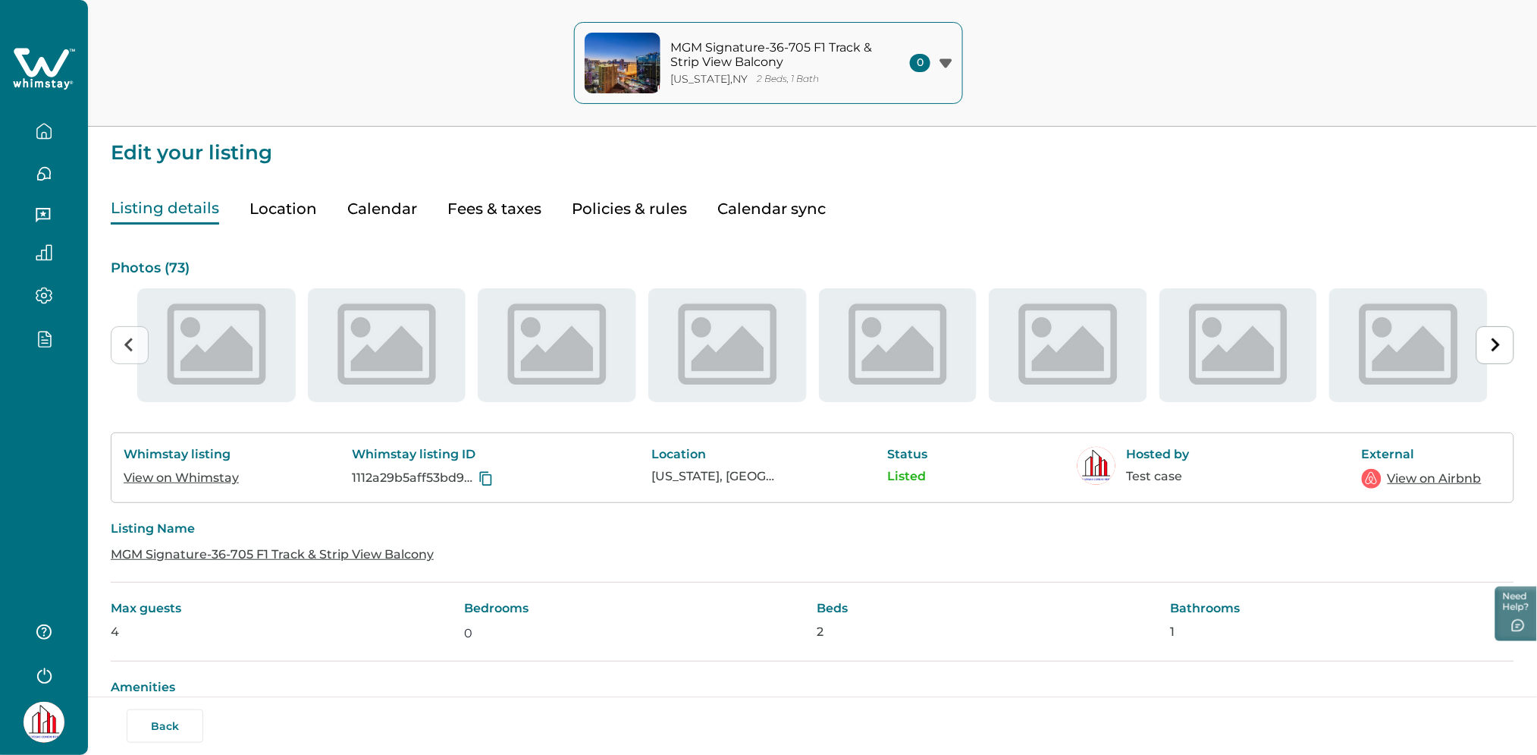
click at [484, 208] on button "Fees & taxes" at bounding box center [494, 208] width 94 height 31
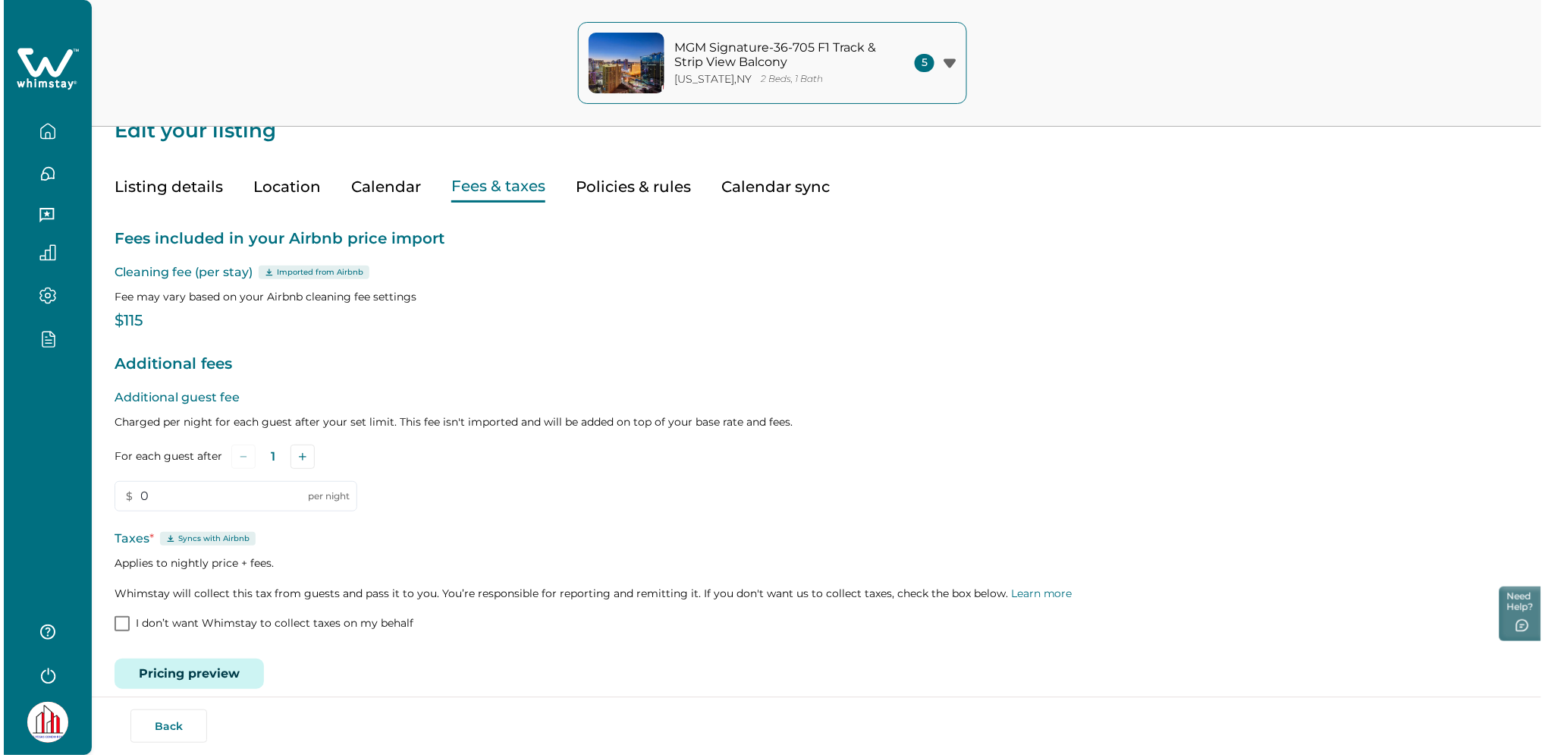
scroll to position [40, 0]
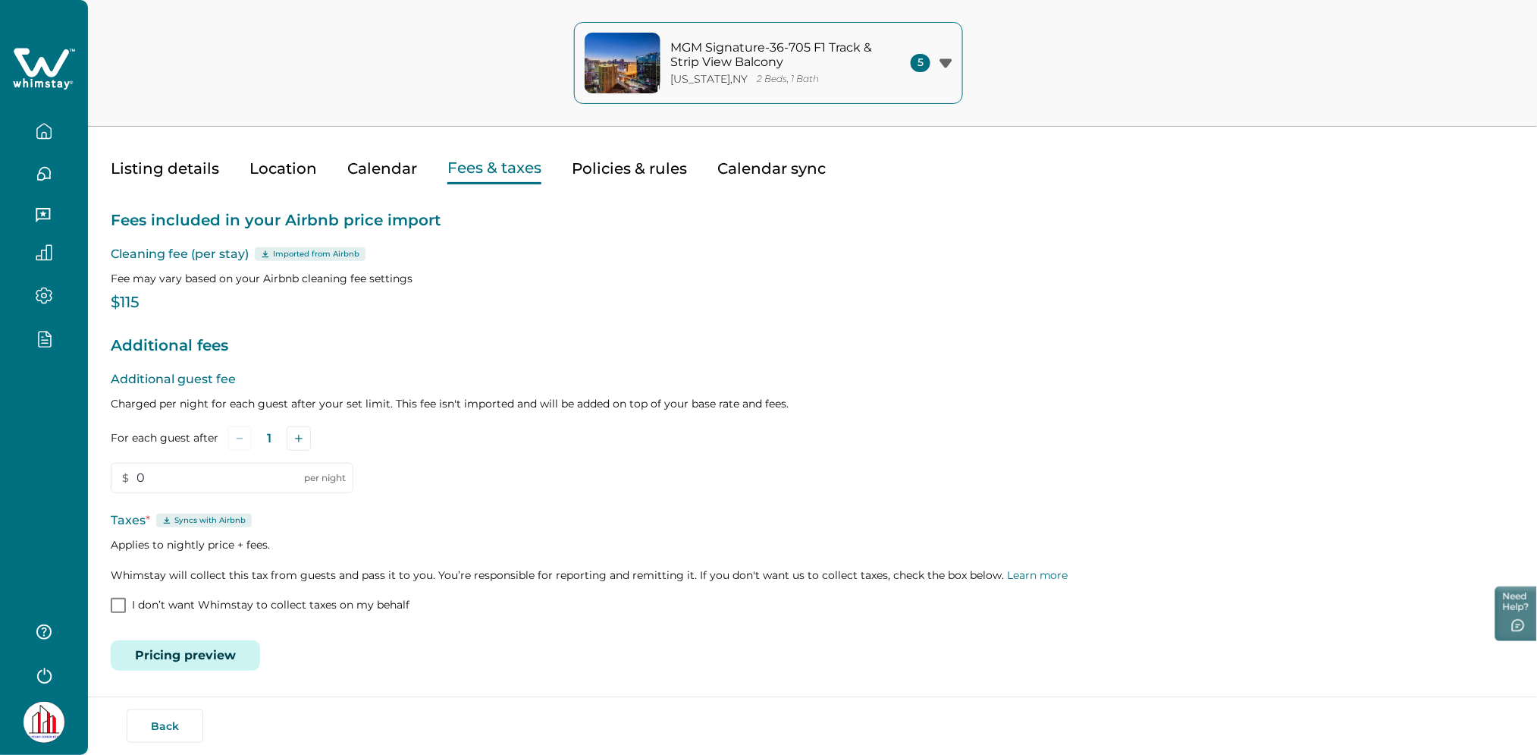
click at [162, 642] on button "Pricing preview" at bounding box center [185, 655] width 149 height 30
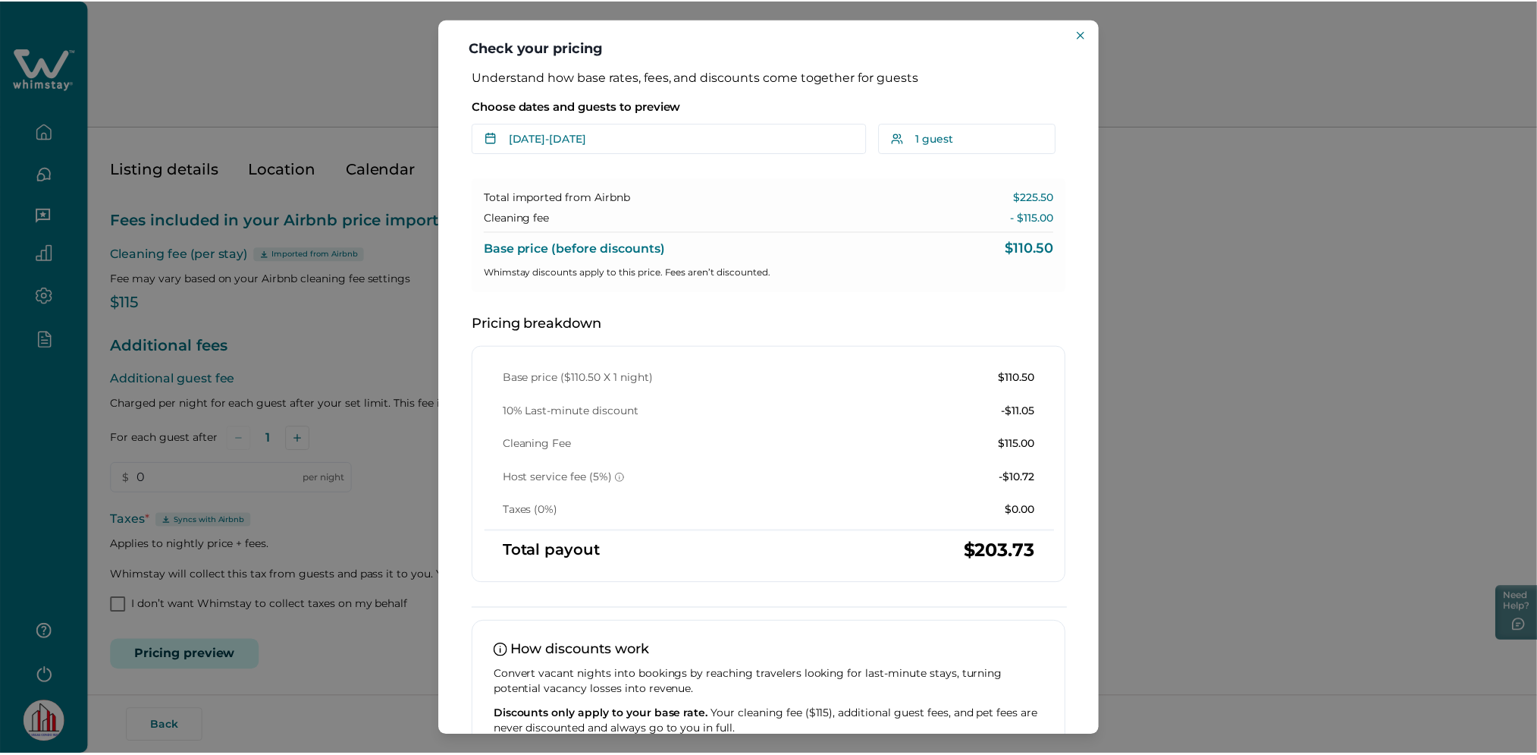
scroll to position [97, 0]
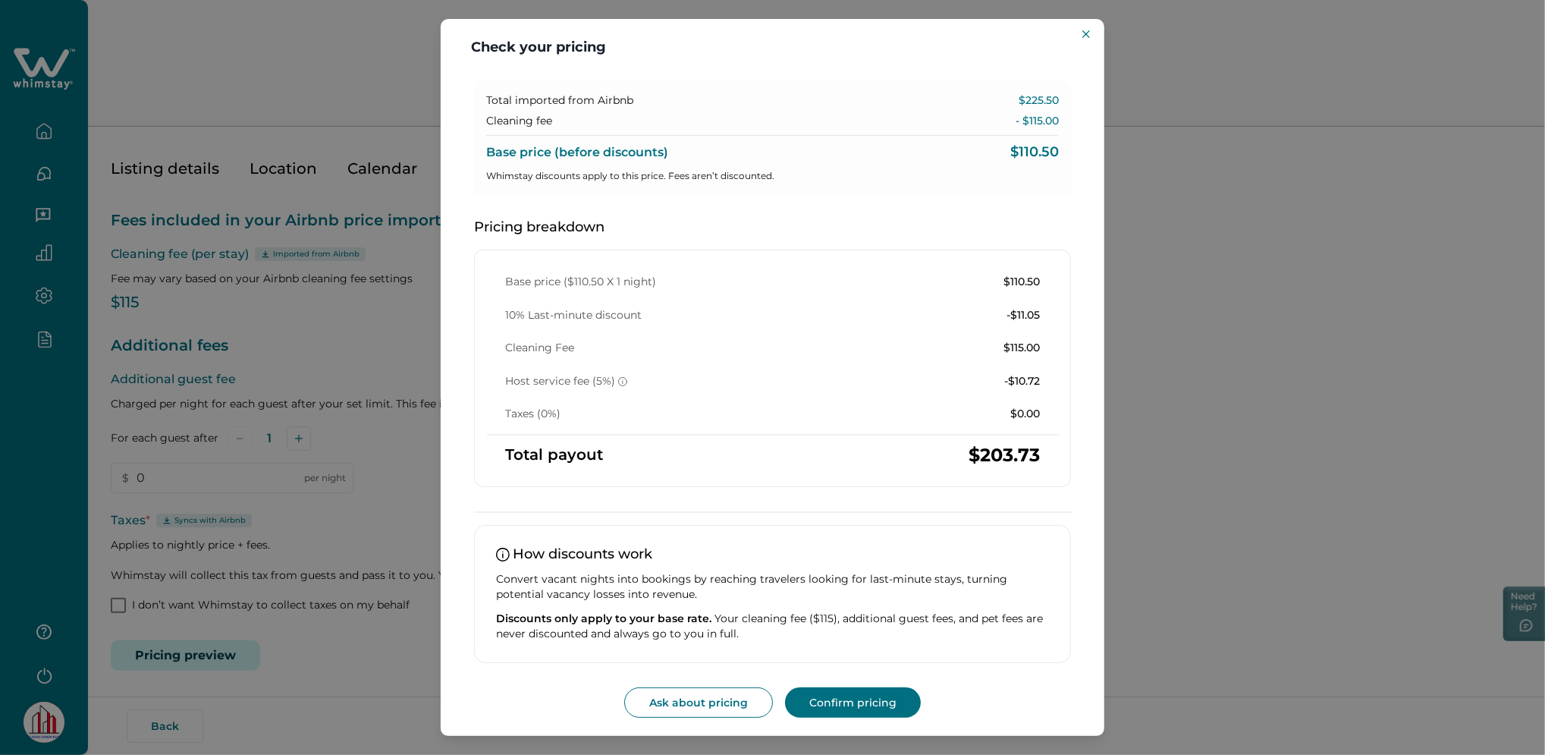
click at [414, 341] on div "Check your pricing Understand how base rates, fees, and discounts come together…" at bounding box center [772, 377] width 1545 height 755
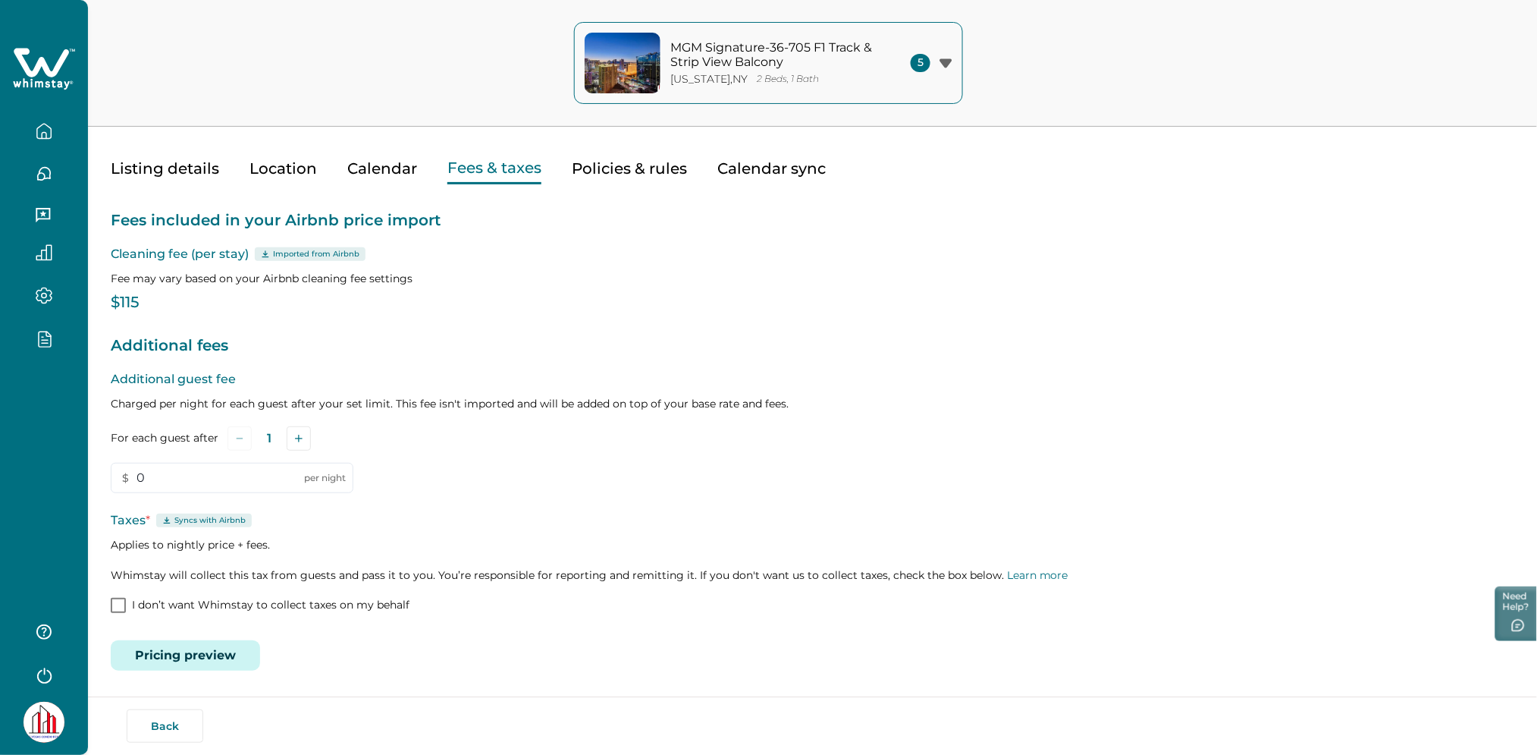
click at [414, 341] on p "Additional fees" at bounding box center [813, 346] width 1404 height 24
click at [38, 118] on button "button" at bounding box center [44, 131] width 64 height 30
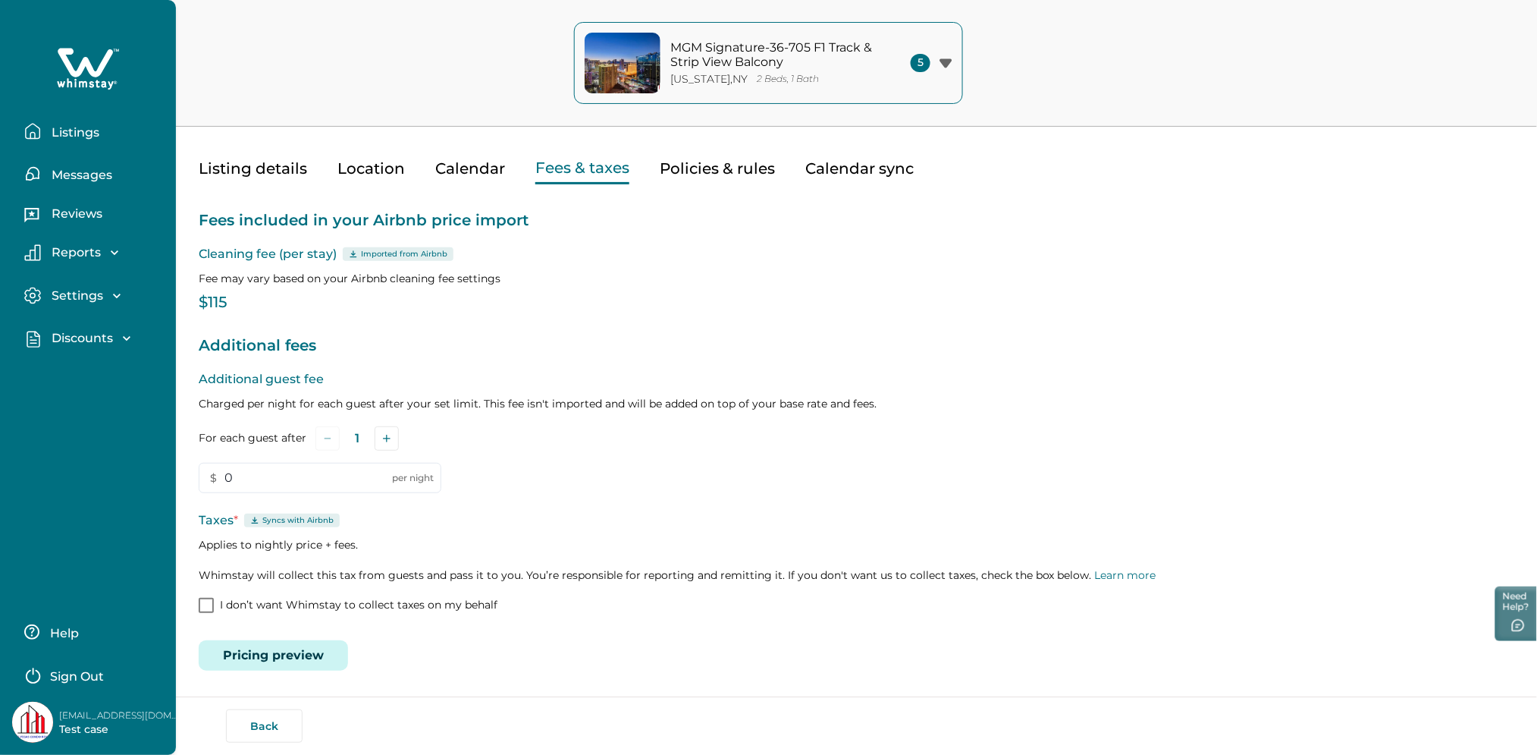
click at [112, 143] on button "Listings" at bounding box center [94, 131] width 140 height 30
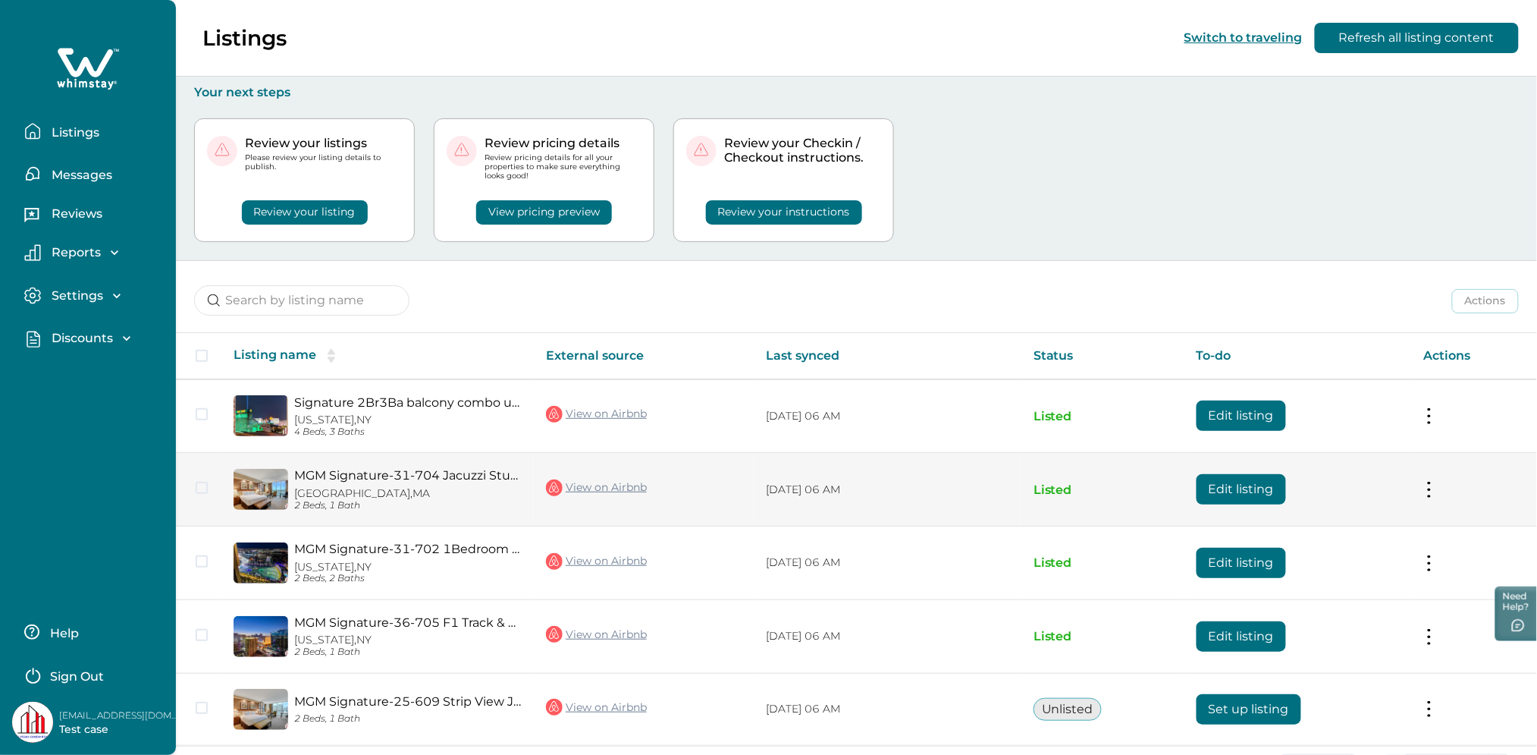
scroll to position [53, 0]
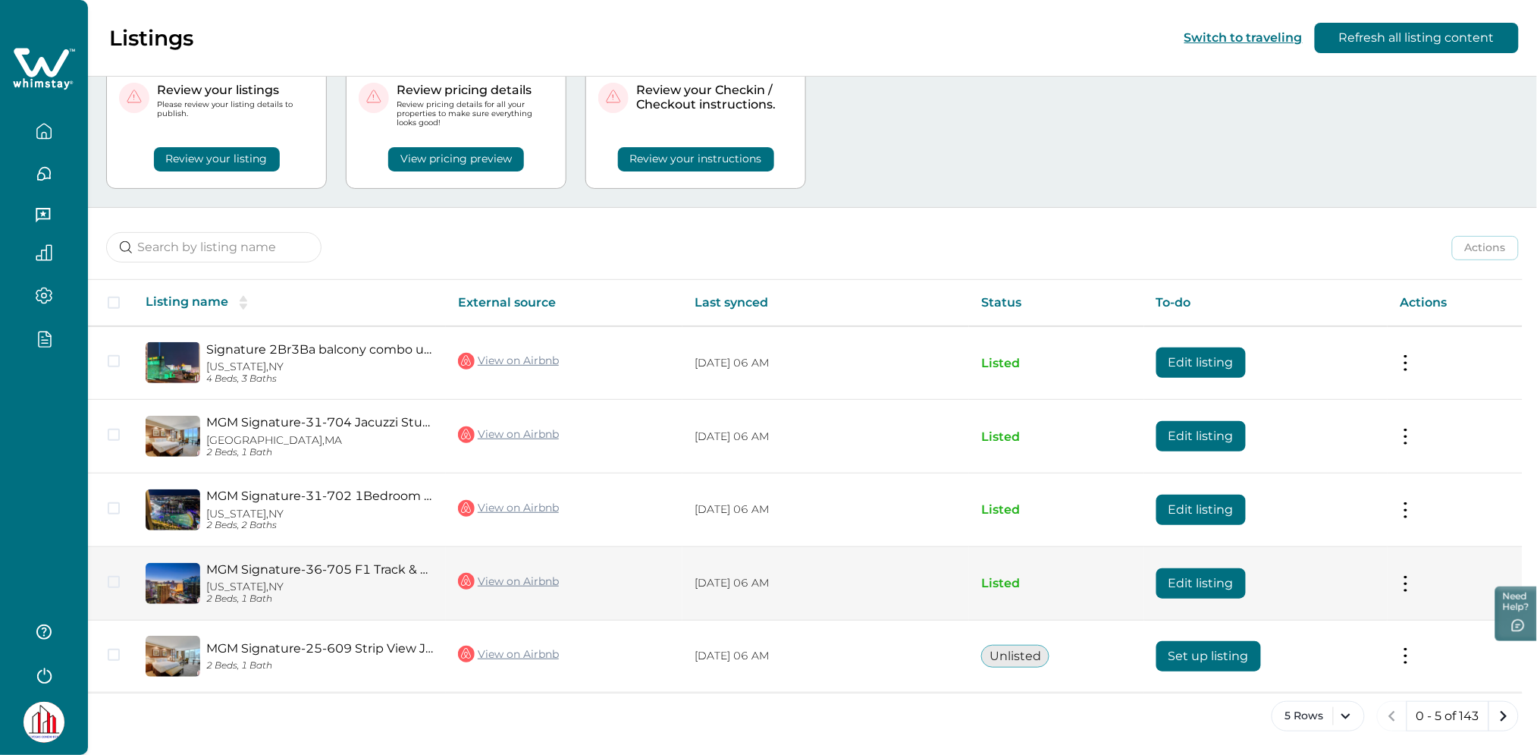
click at [1273, 575] on td "Edit listing" at bounding box center [1265, 584] width 243 height 74
click at [1224, 581] on button "Edit listing" at bounding box center [1201, 583] width 89 height 30
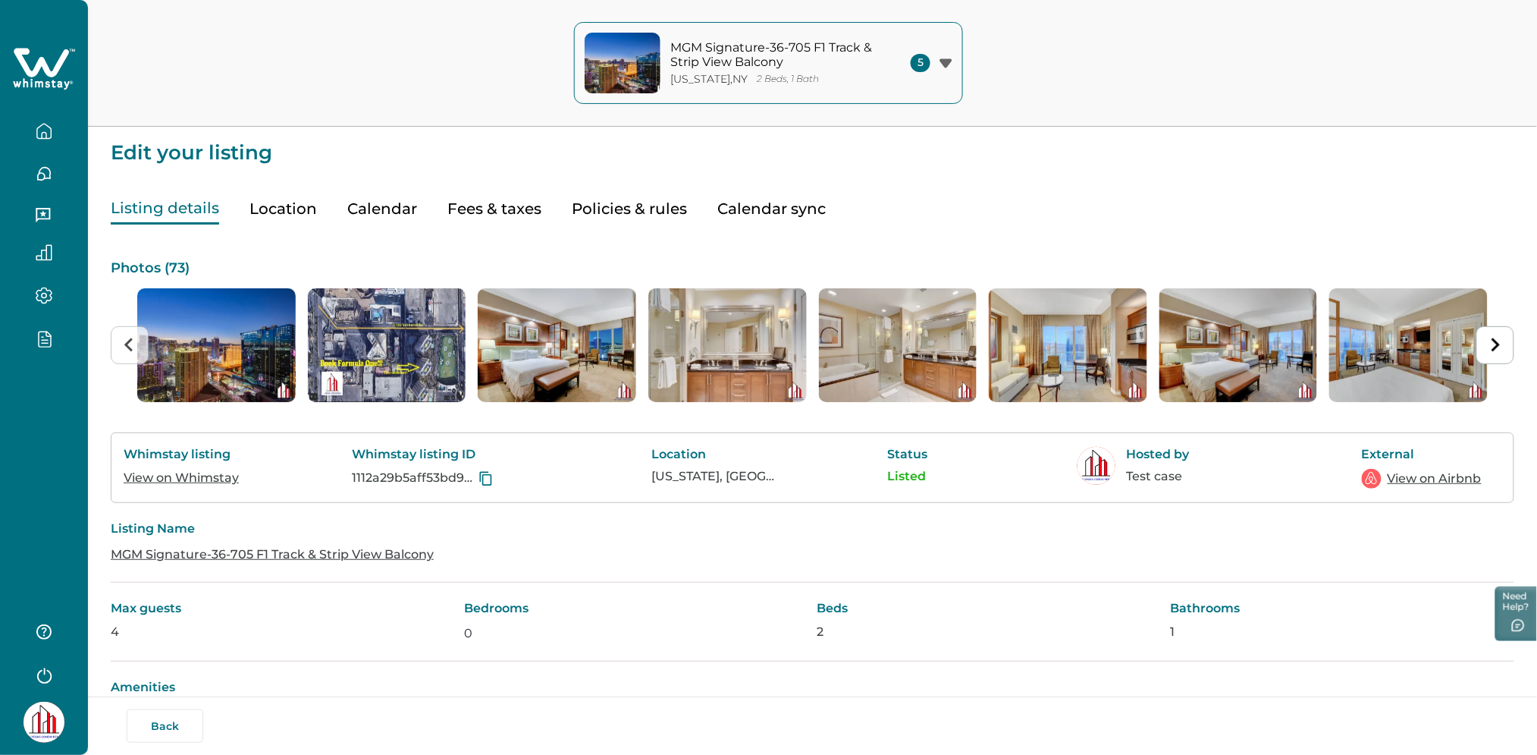
click at [490, 210] on button "Fees & taxes" at bounding box center [494, 208] width 94 height 31
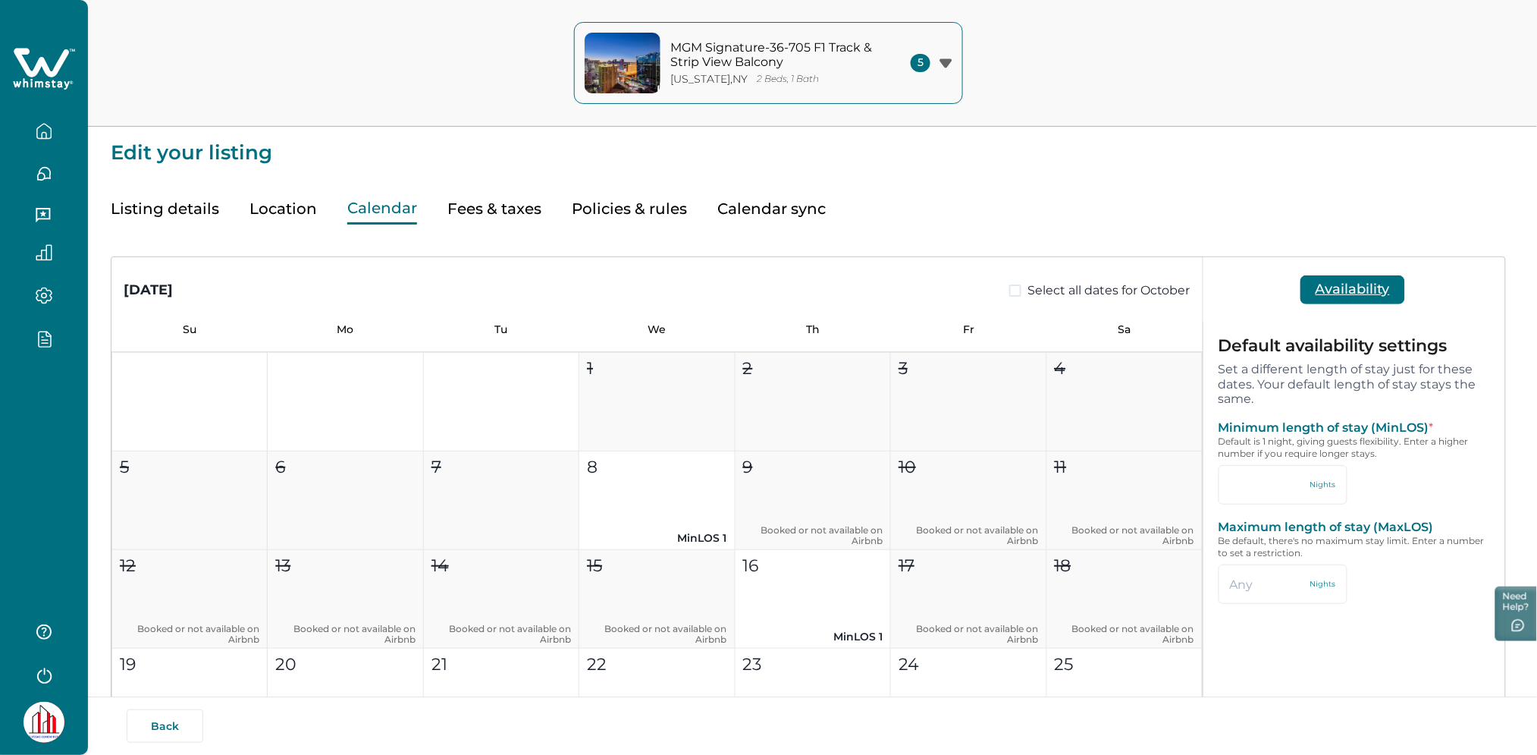
click at [410, 203] on button "Calendar" at bounding box center [382, 208] width 70 height 31
click at [479, 200] on button "Fees & taxes" at bounding box center [494, 208] width 94 height 31
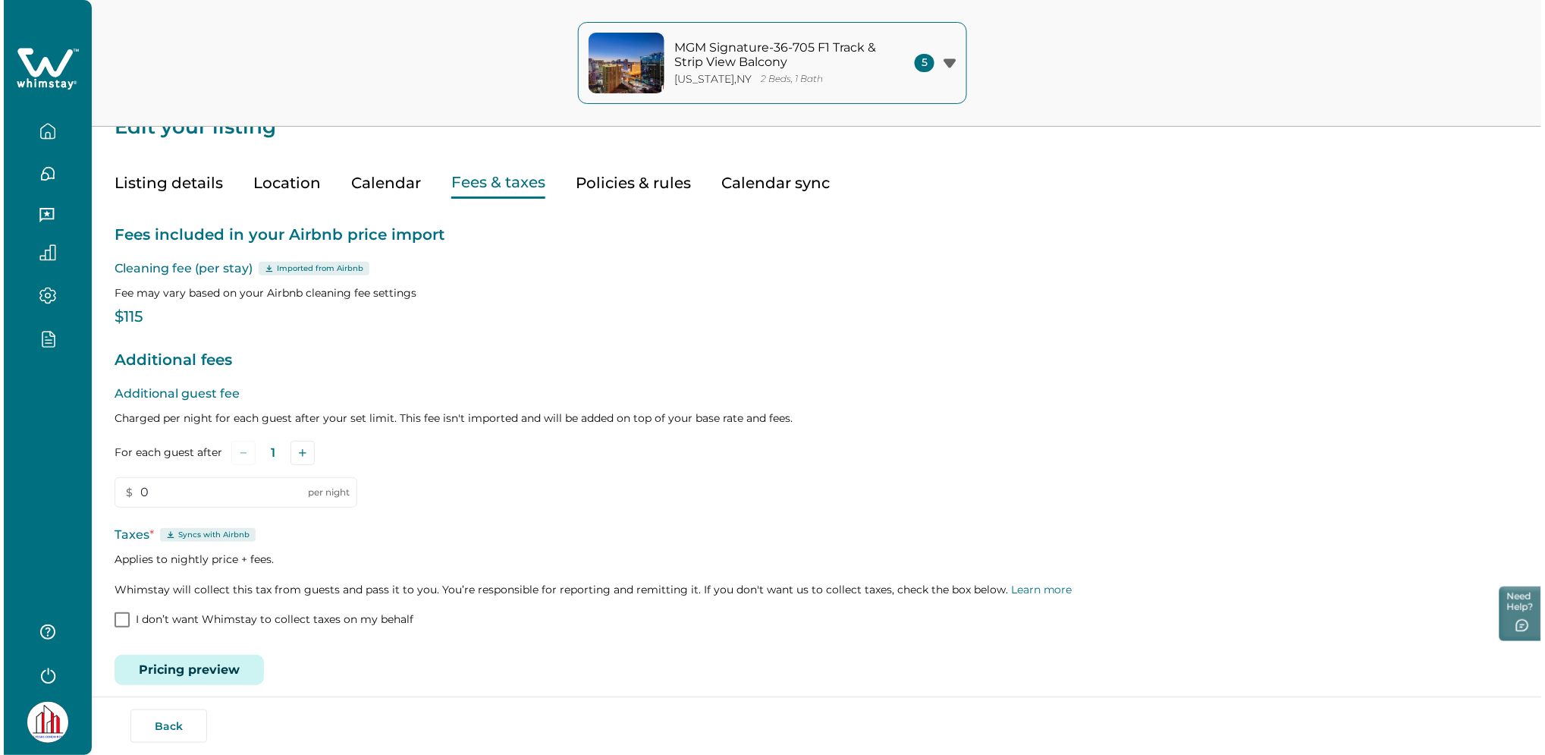
scroll to position [40, 0]
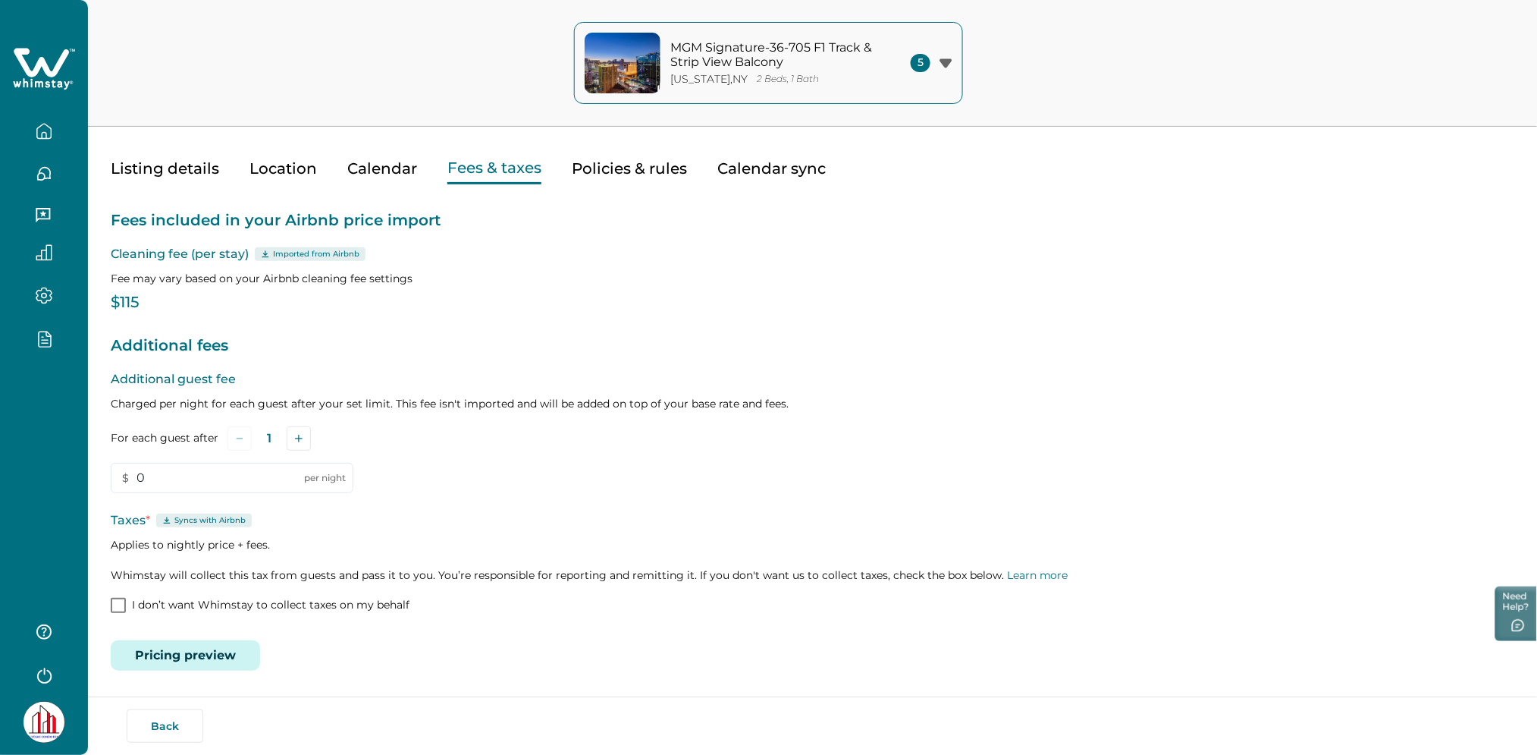
click at [190, 659] on button "Pricing preview" at bounding box center [185, 655] width 149 height 30
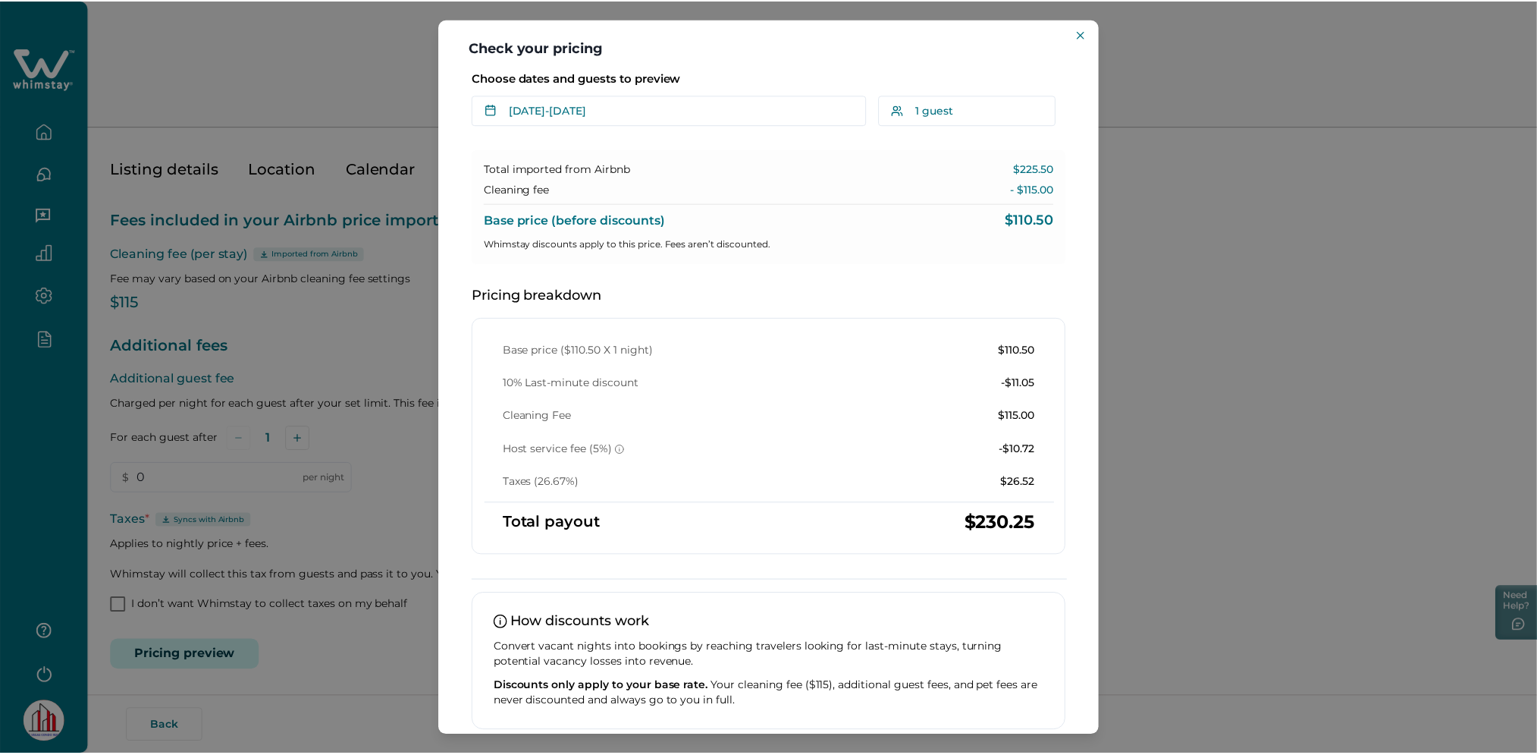
scroll to position [0, 0]
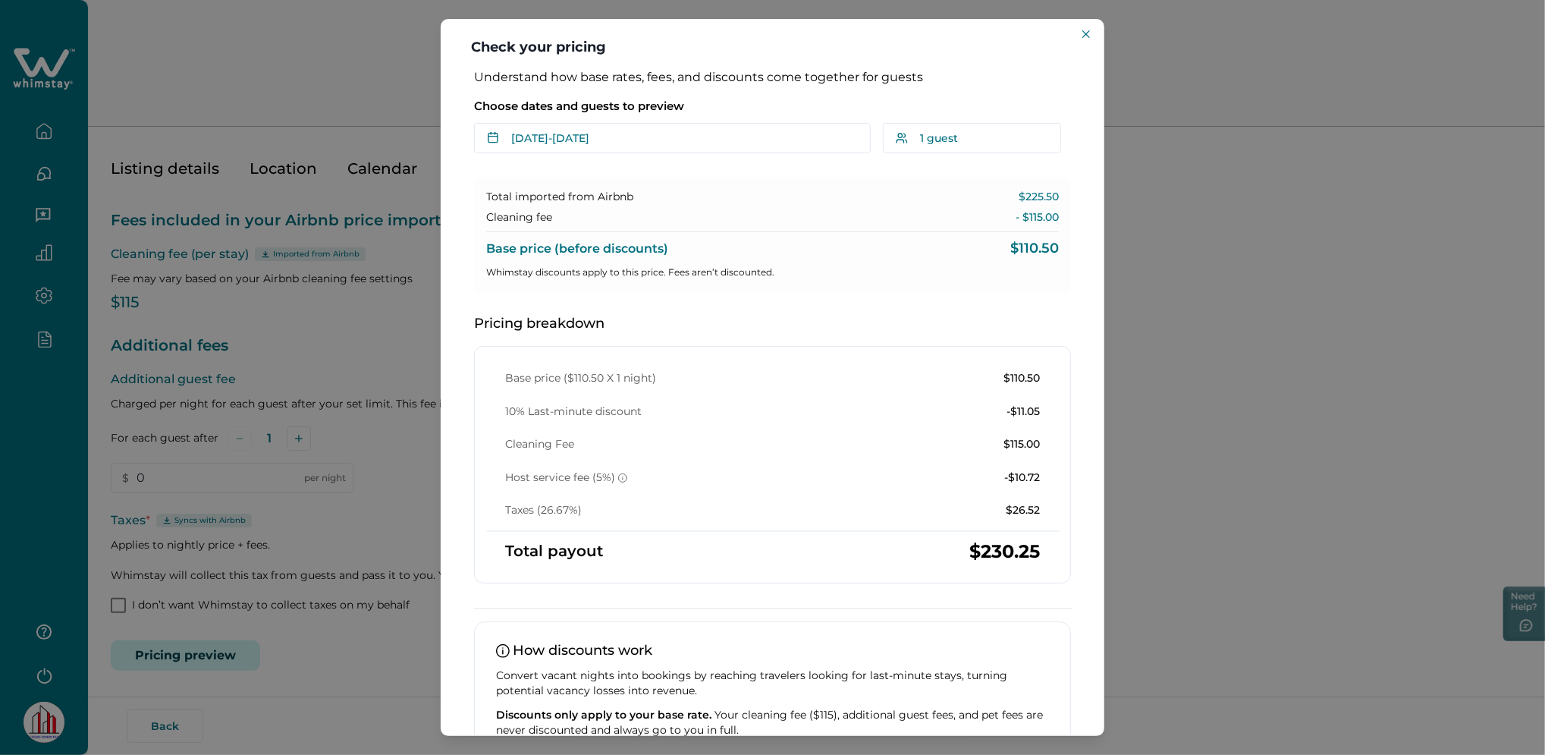
click at [389, 275] on div "Check your pricing Understand how base rates, fees, and discounts come together…" at bounding box center [772, 377] width 1545 height 755
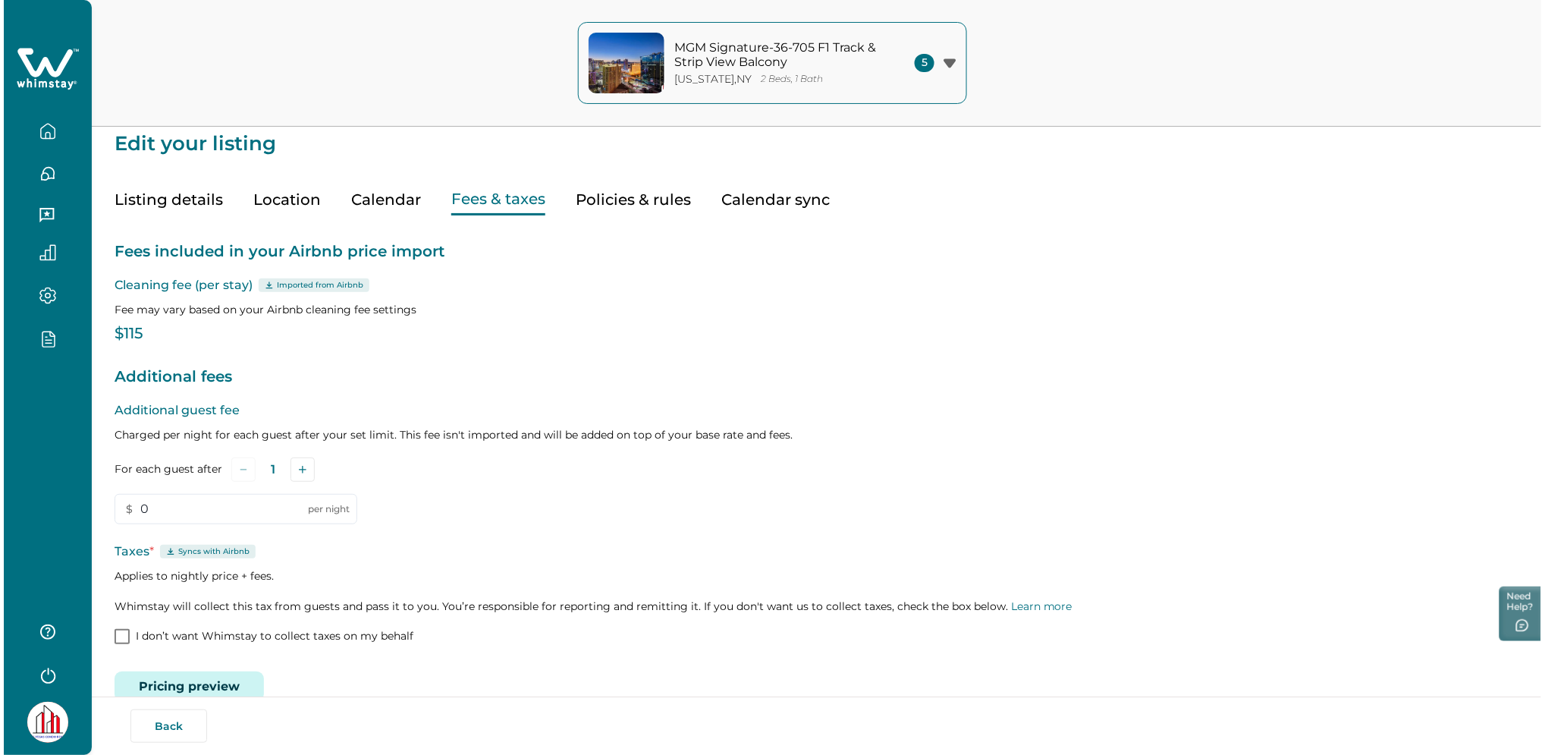
scroll to position [40, 0]
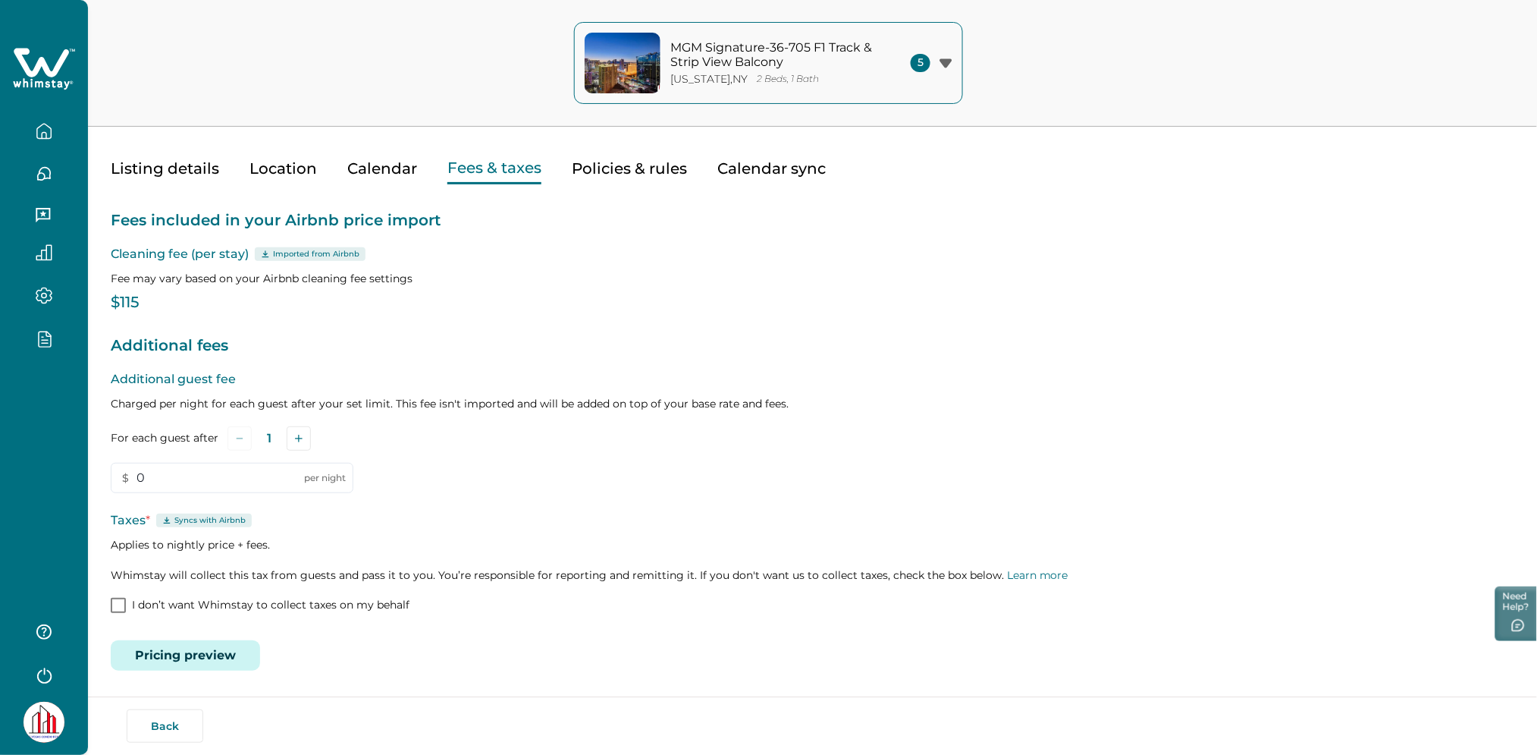
drag, startPoint x: 215, startPoint y: 631, endPoint x: 211, endPoint y: 641, distance: 10.6
click at [212, 632] on div "Fees included in your Airbnb price import Cleaning fee (per stay) Imported from…" at bounding box center [813, 427] width 1404 height 486
click at [206, 652] on button "Pricing preview" at bounding box center [185, 655] width 149 height 30
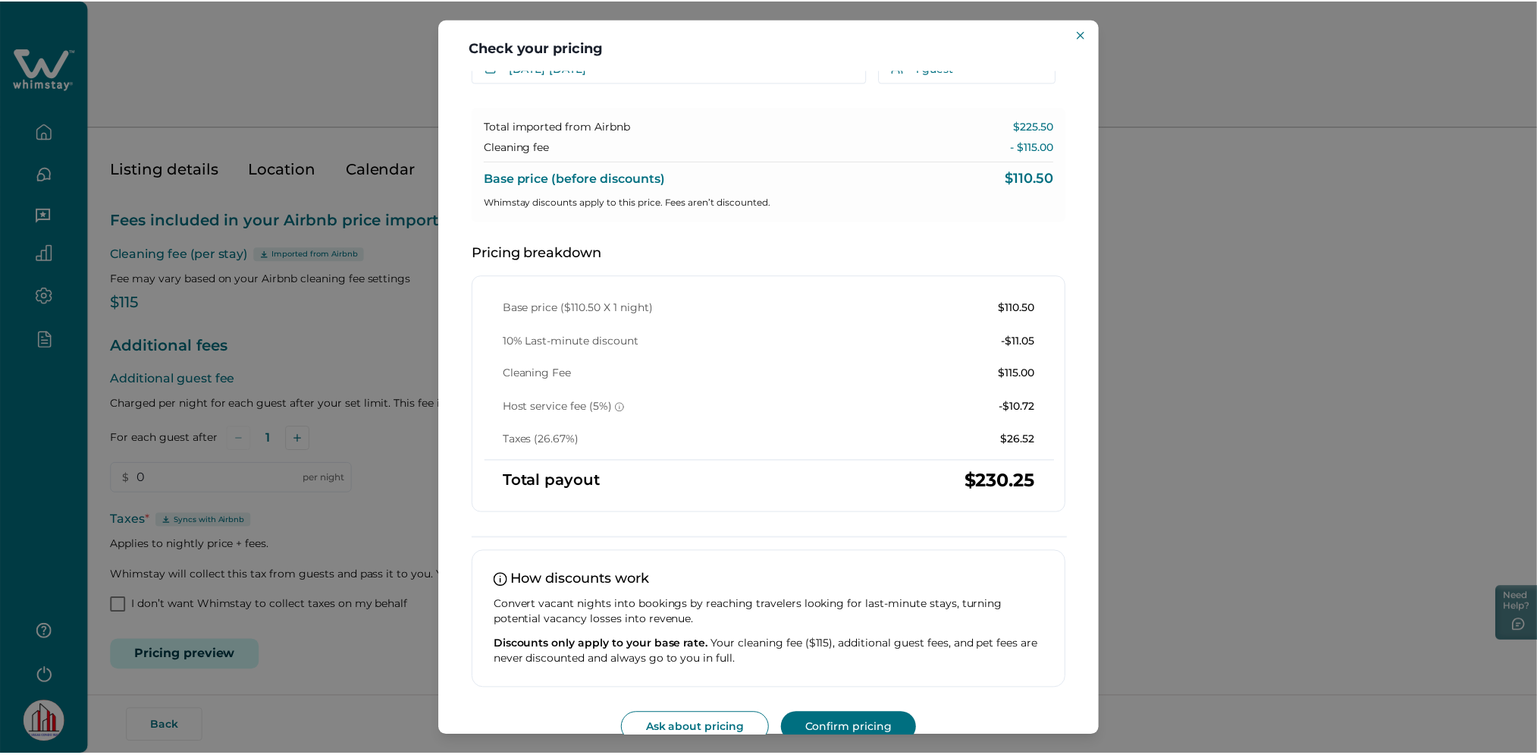
scroll to position [97, 0]
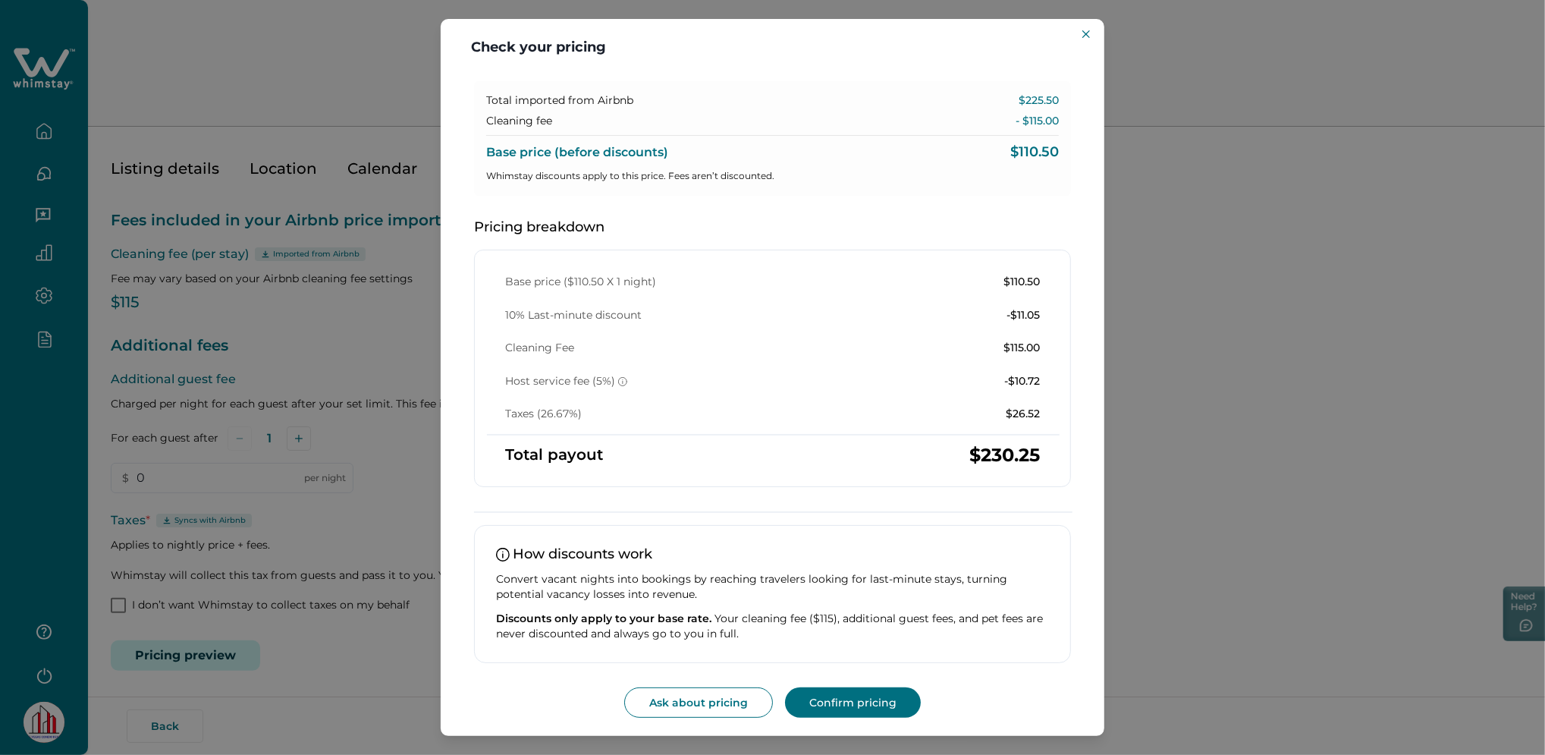
click at [1161, 254] on div "Check your pricing Understand how base rates, fees, and discounts come together…" at bounding box center [772, 377] width 1545 height 755
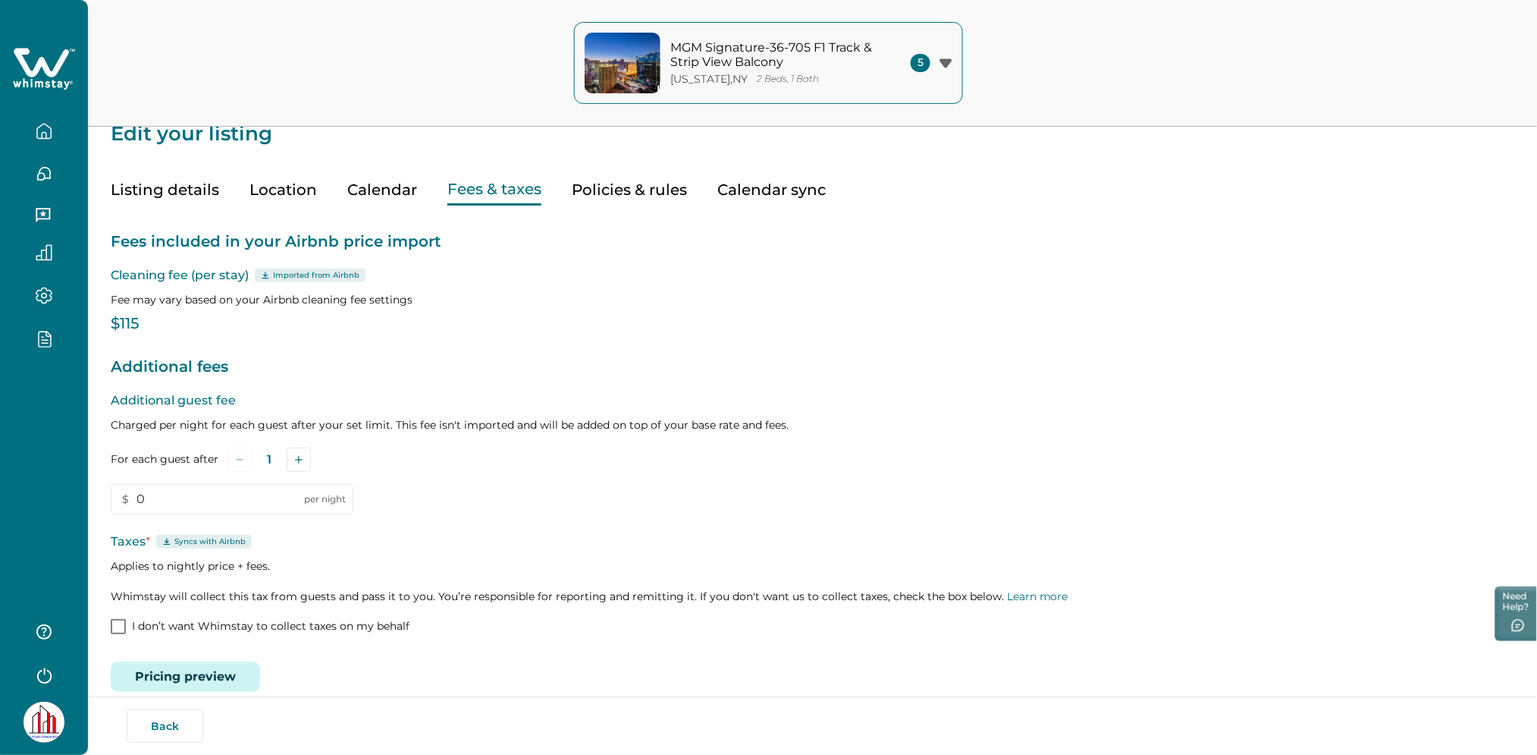
scroll to position [0, 0]
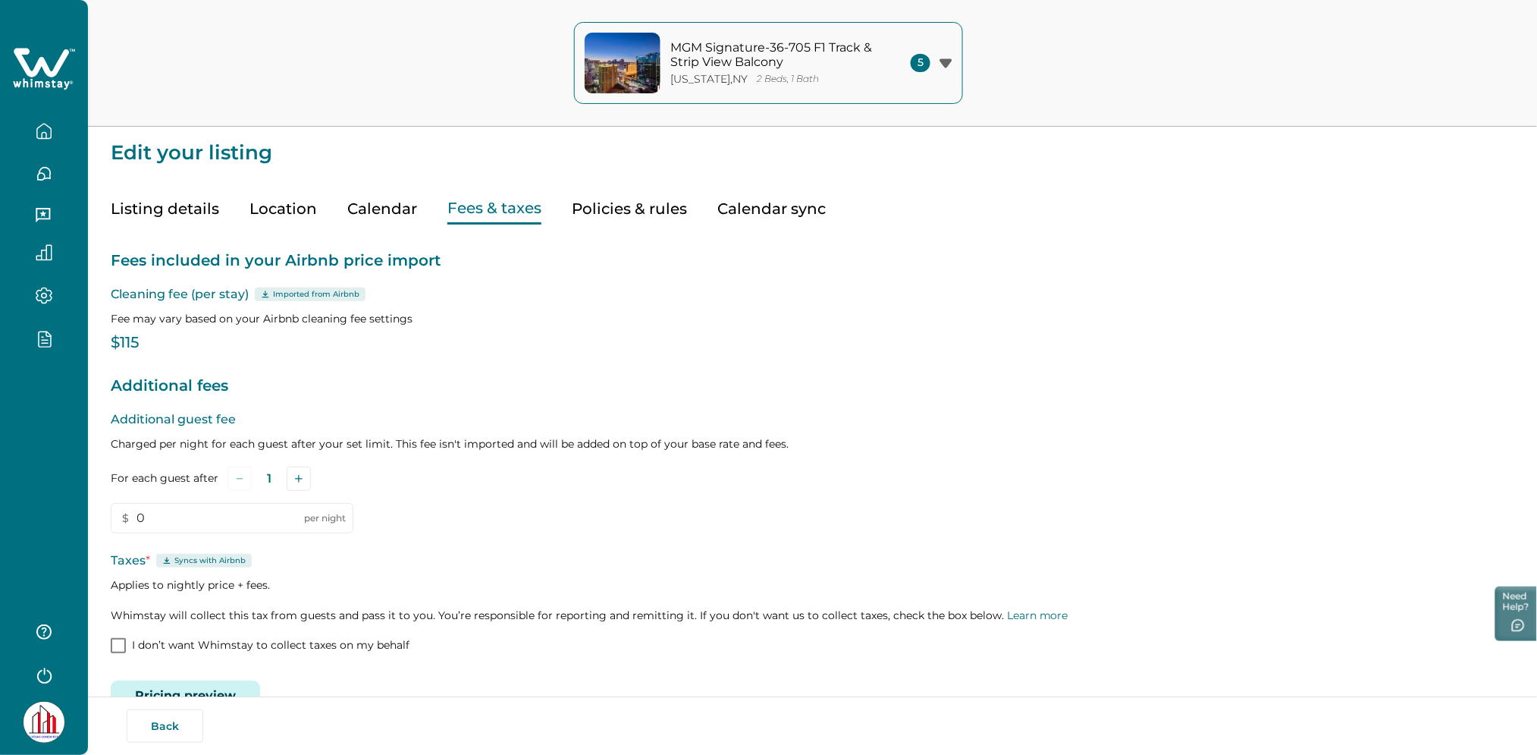
click at [34, 71] on icon at bounding box center [41, 62] width 55 height 29
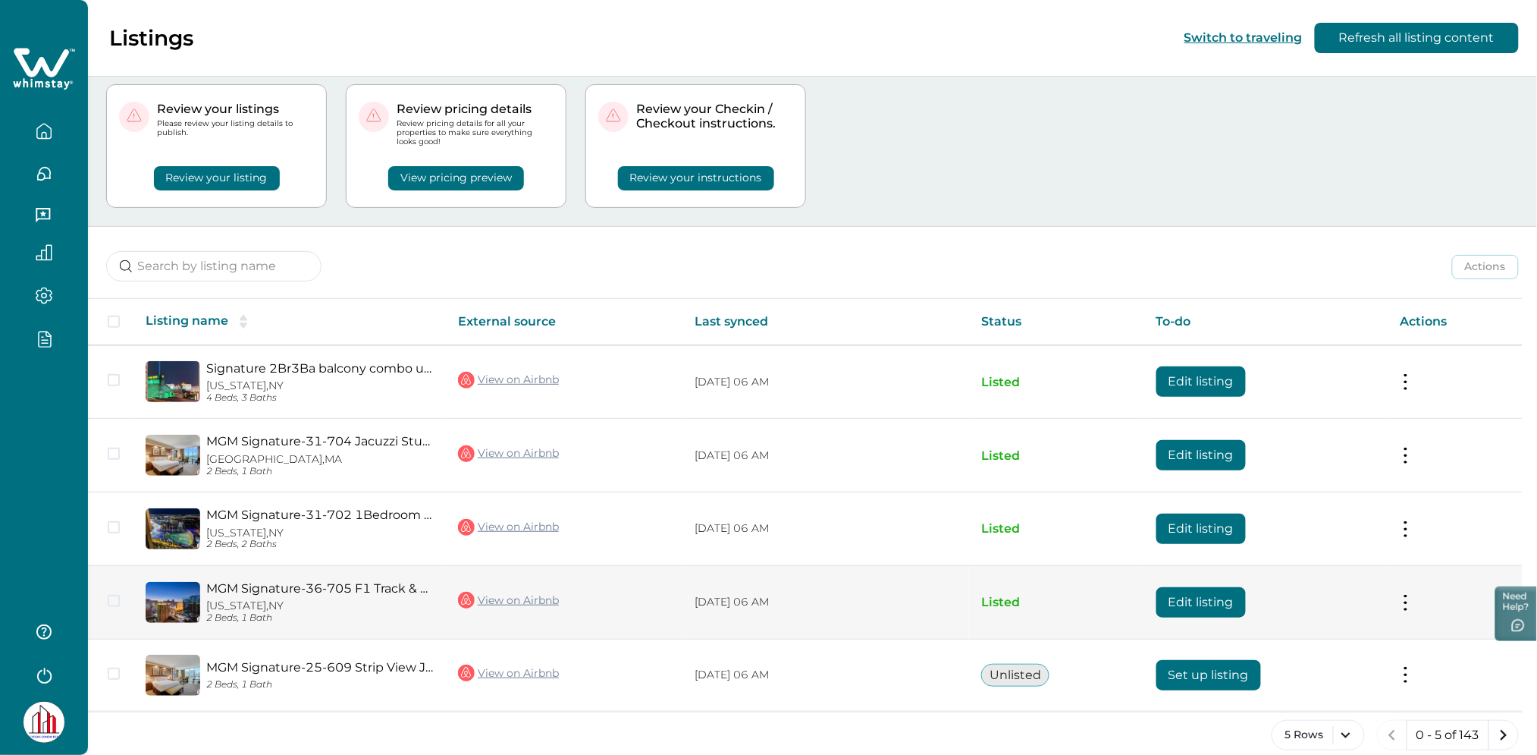
scroll to position [53, 0]
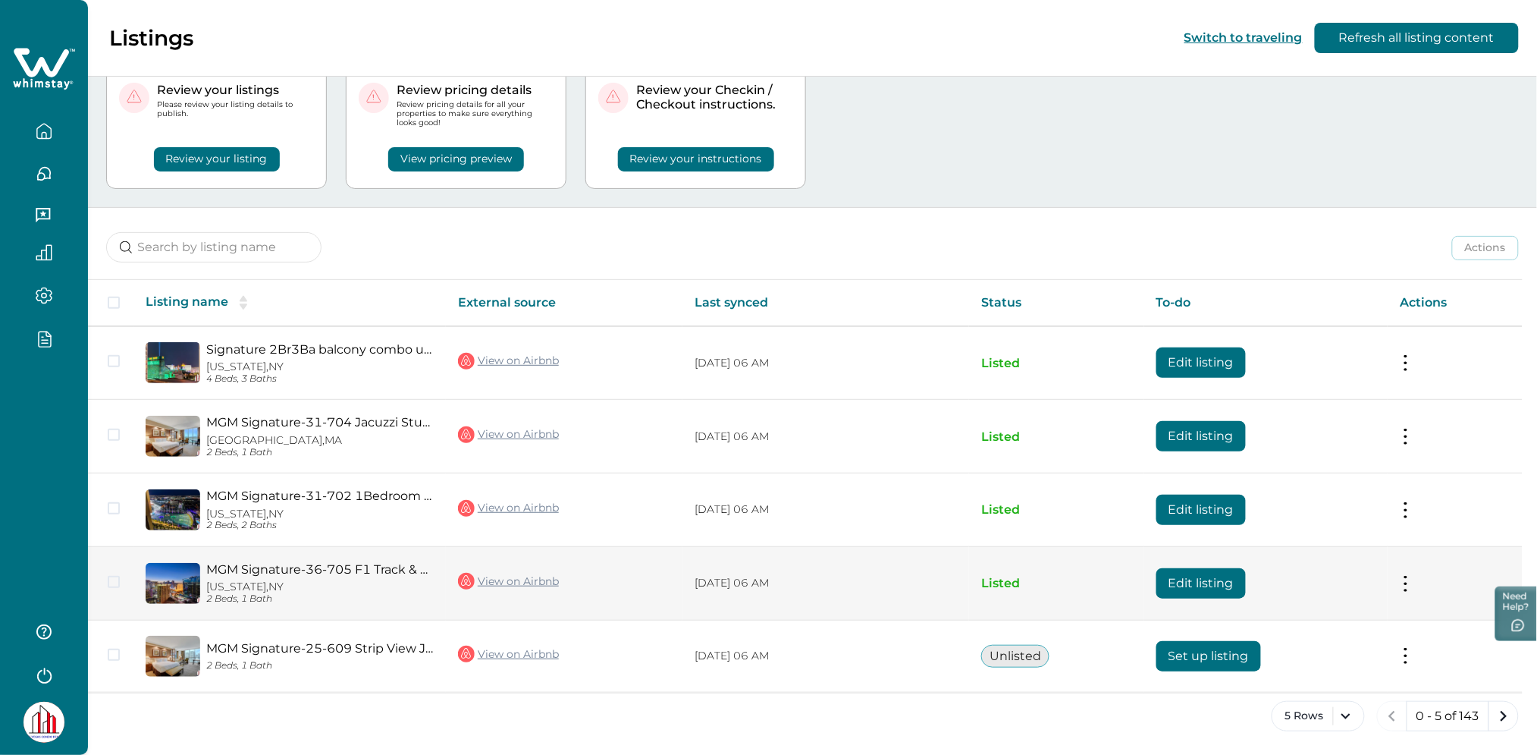
click at [1212, 587] on button "Edit listing" at bounding box center [1201, 583] width 89 height 30
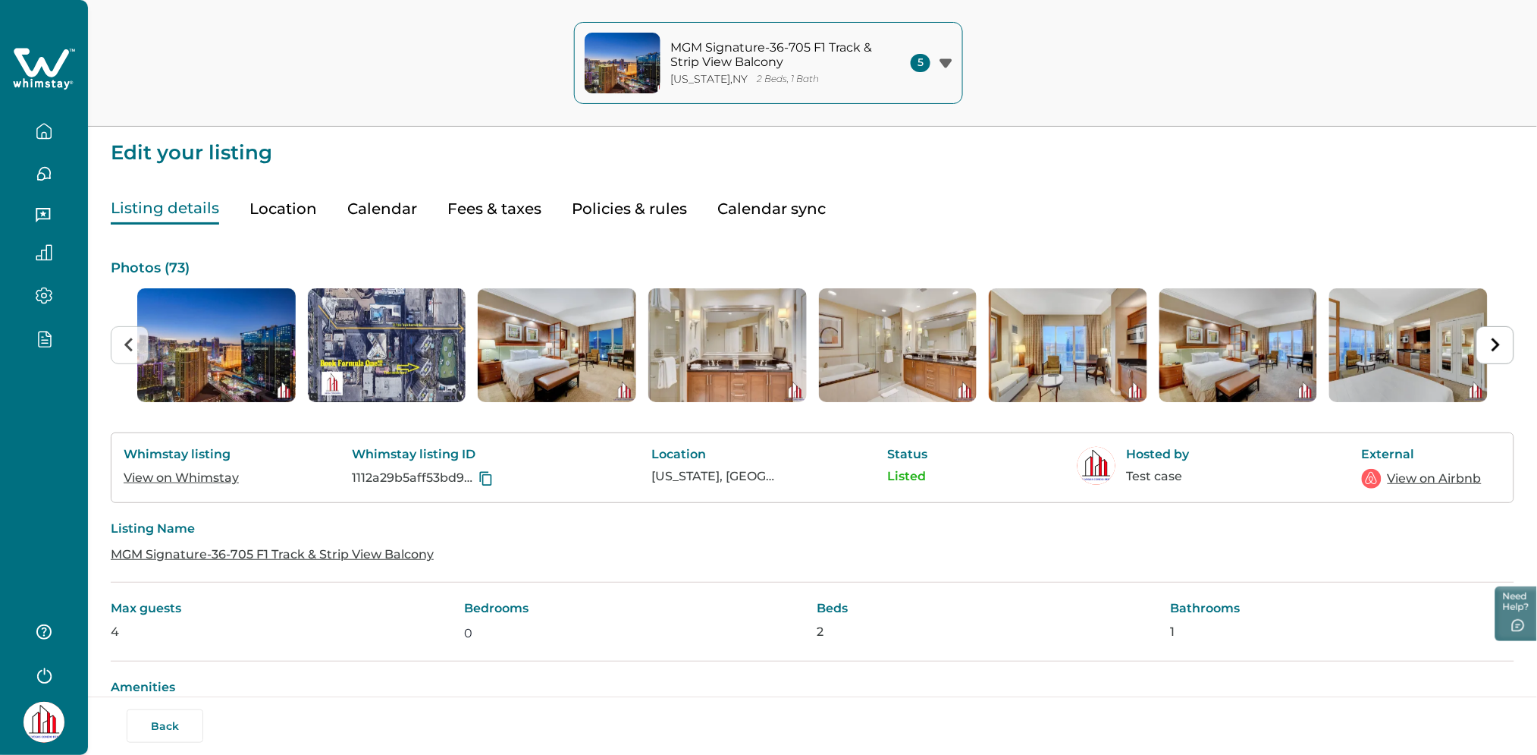
click at [53, 75] on icon at bounding box center [41, 62] width 55 height 29
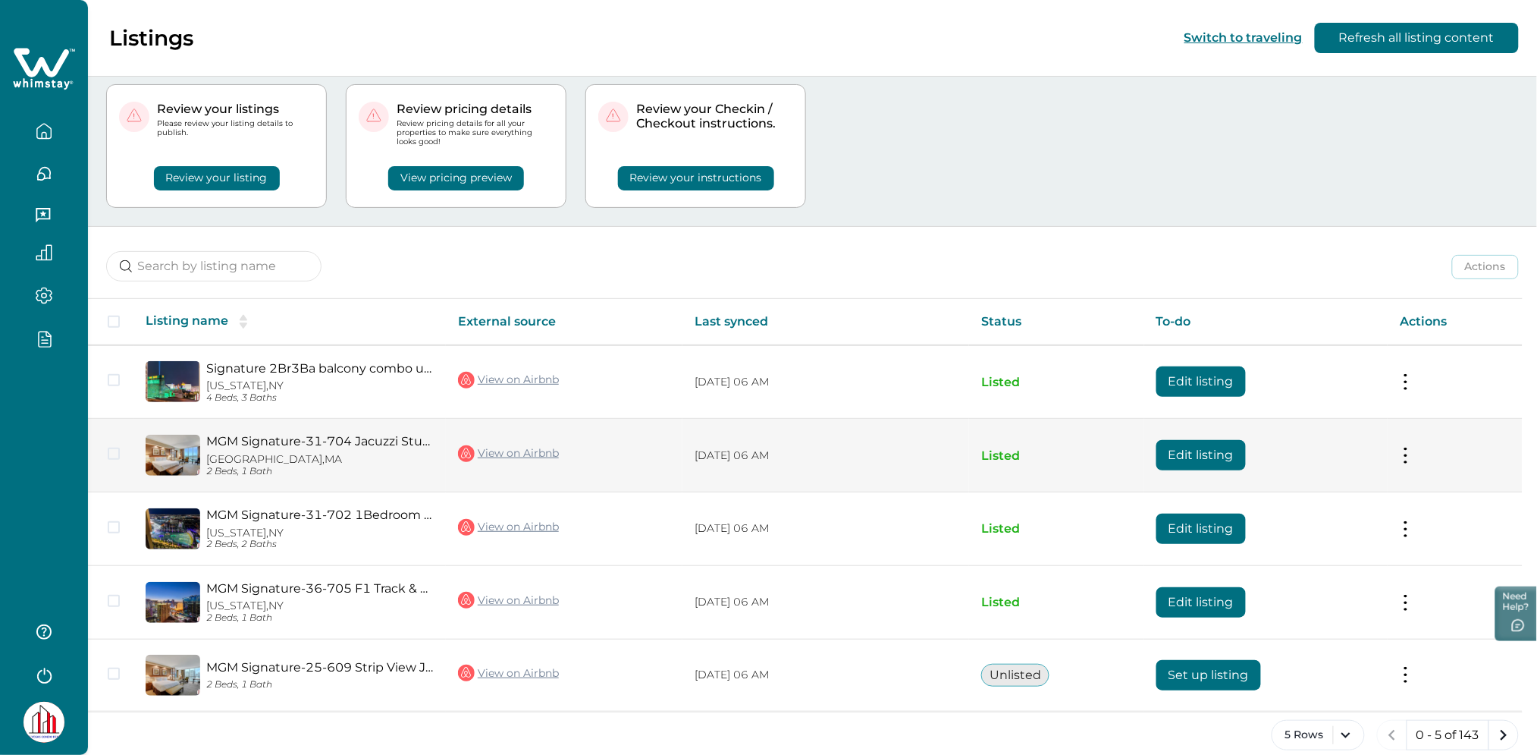
scroll to position [53, 0]
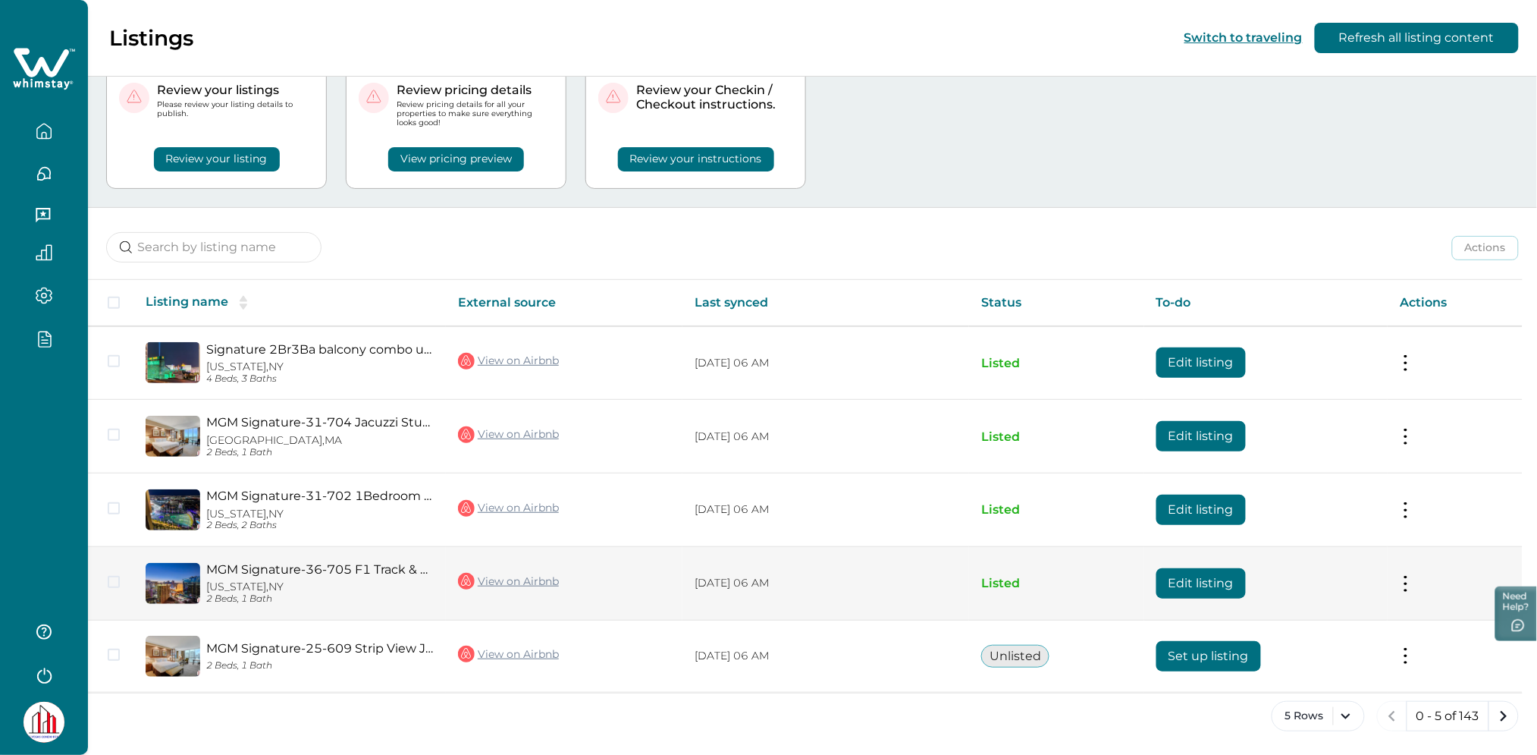
click at [1205, 585] on button "Edit listing" at bounding box center [1201, 583] width 89 height 30
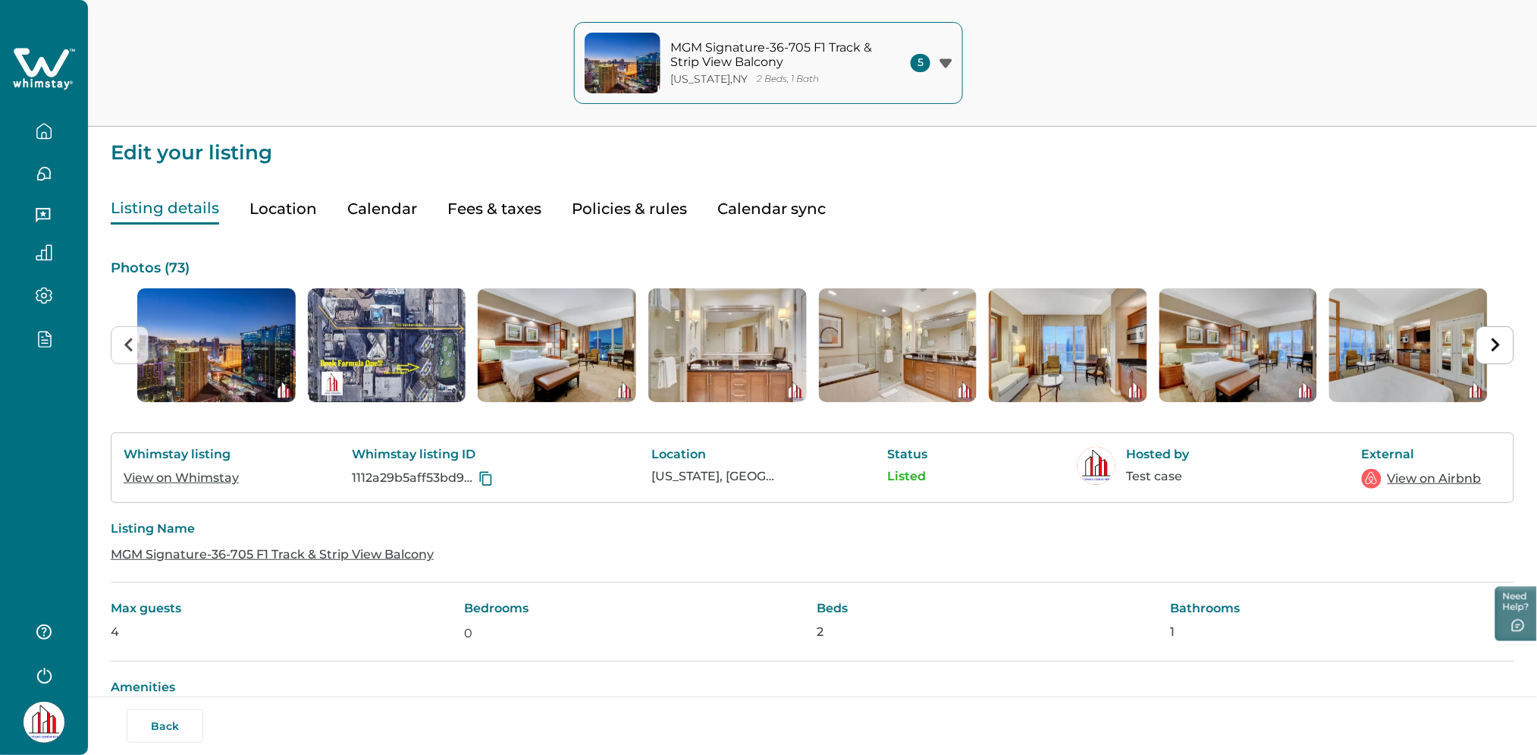
click at [474, 207] on button "Fees & taxes" at bounding box center [494, 208] width 94 height 31
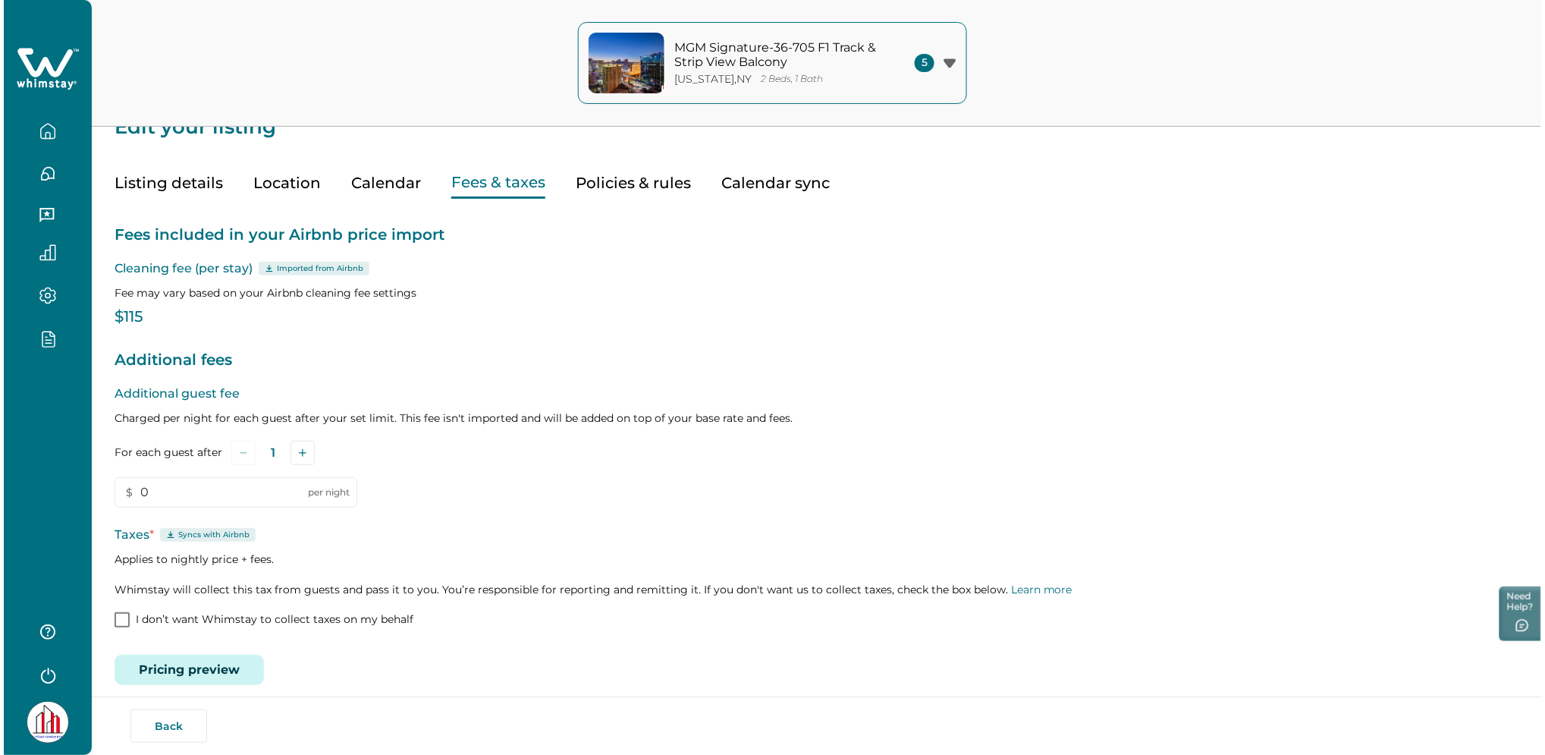
scroll to position [40, 0]
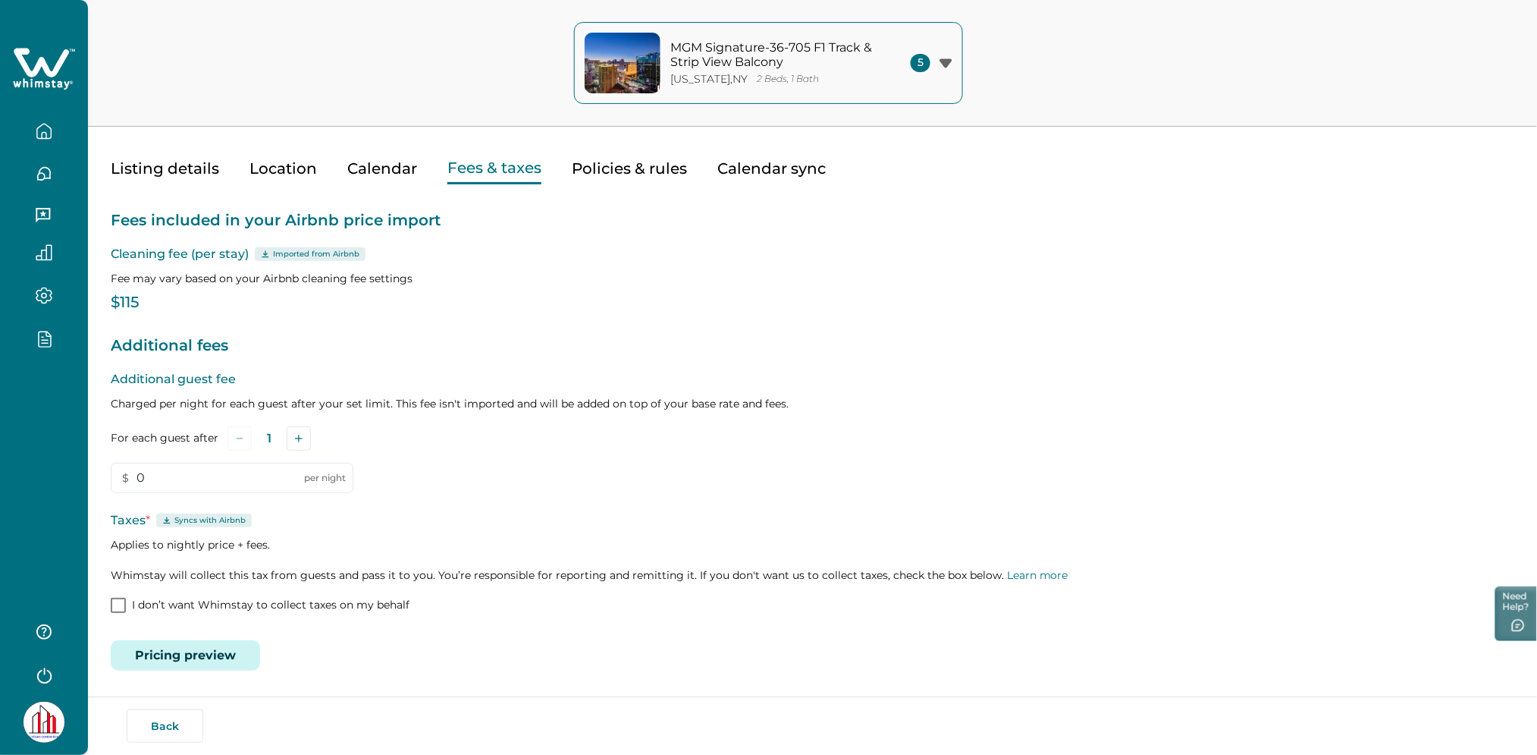
click at [163, 663] on button "Pricing preview" at bounding box center [185, 655] width 149 height 30
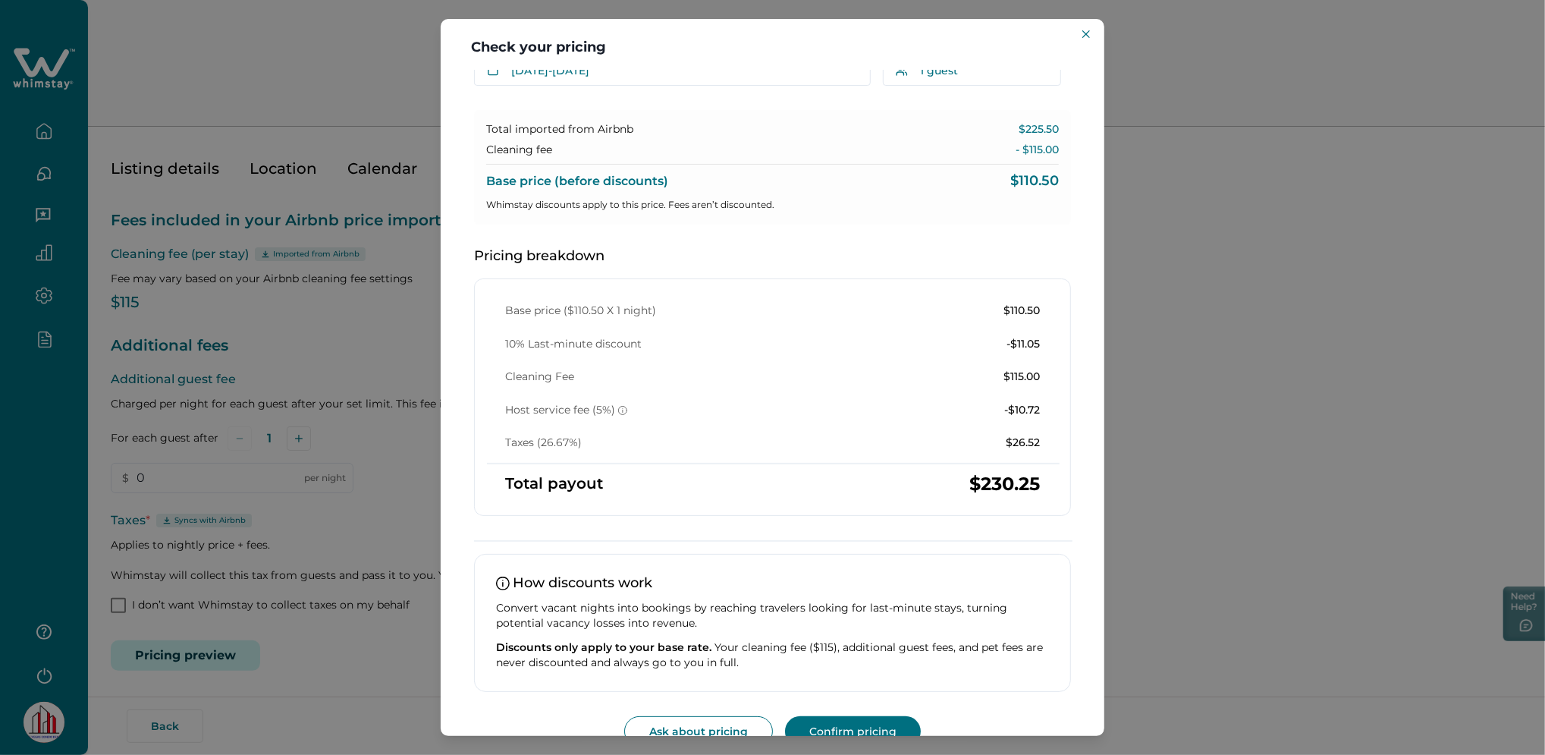
scroll to position [97, 0]
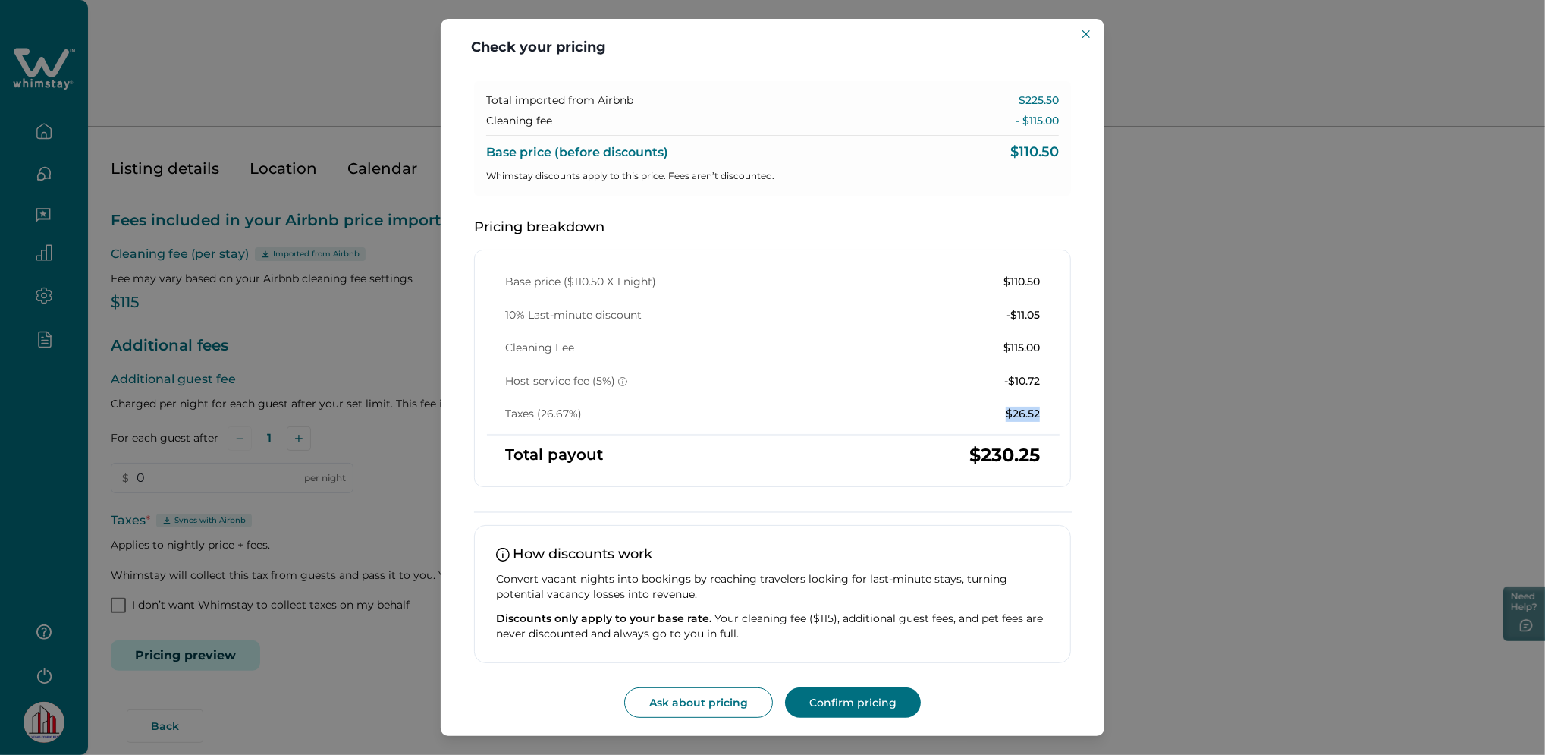
drag, startPoint x: 1003, startPoint y: 411, endPoint x: 1051, endPoint y: 411, distance: 47.8
click at [1051, 411] on div "Base price ($110.50 X 1 night) $110.50 10% Last-minute discount -$11.05 Cleanin…" at bounding box center [772, 368] width 597 height 237
drag, startPoint x: 1051, startPoint y: 411, endPoint x: 1012, endPoint y: 424, distance: 40.8
click at [1012, 424] on div "Base price ($110.50 X 1 night) $110.50 10% Last-minute discount -$11.05 Cleanin…" at bounding box center [772, 368] width 597 height 237
click at [1012, 416] on p "$26.52" at bounding box center [1023, 413] width 34 height 15
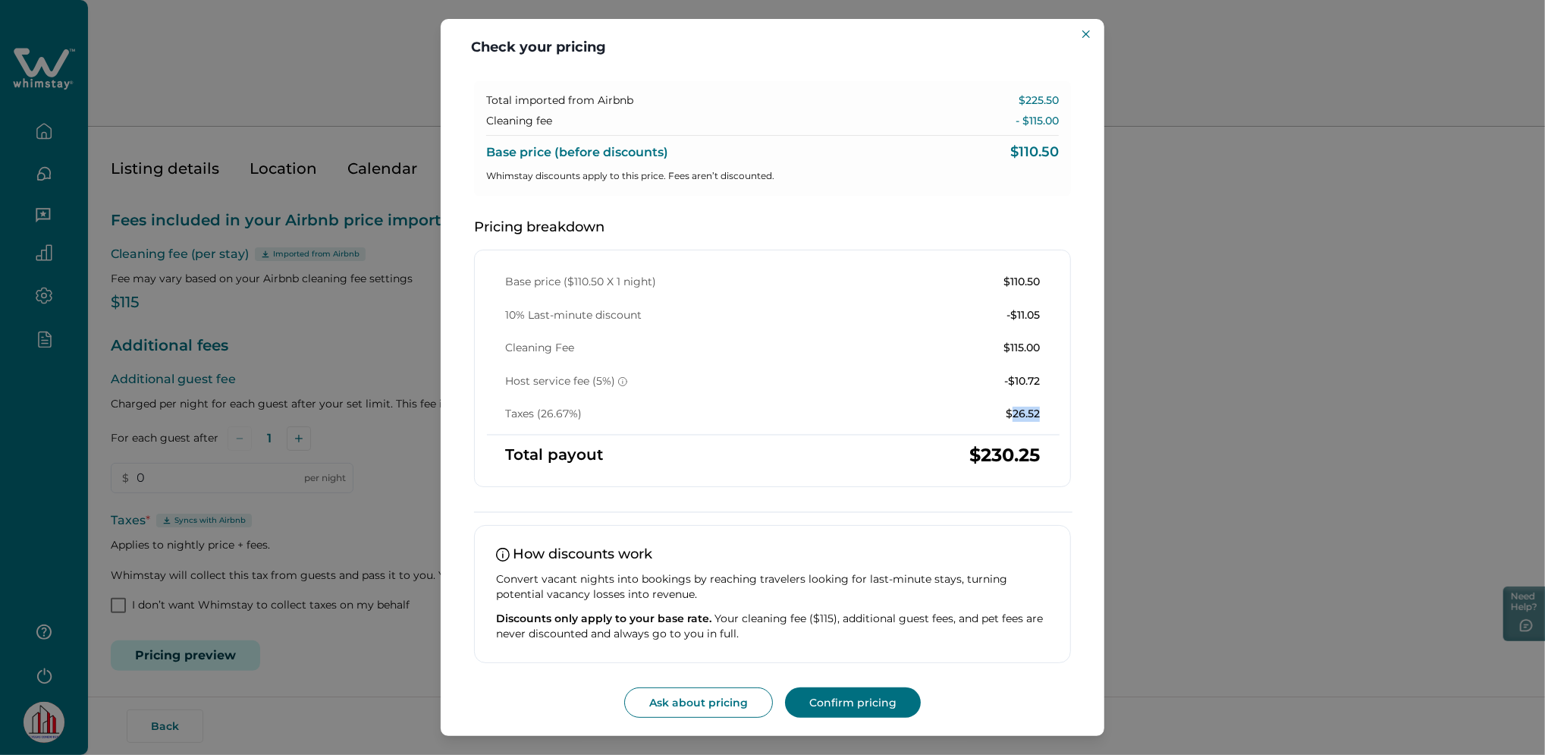
click at [1012, 416] on p "$26.52" at bounding box center [1023, 413] width 34 height 15
click at [1006, 416] on p "$26.52" at bounding box center [1023, 413] width 34 height 15
click at [1020, 413] on p "$26.52" at bounding box center [1023, 413] width 34 height 15
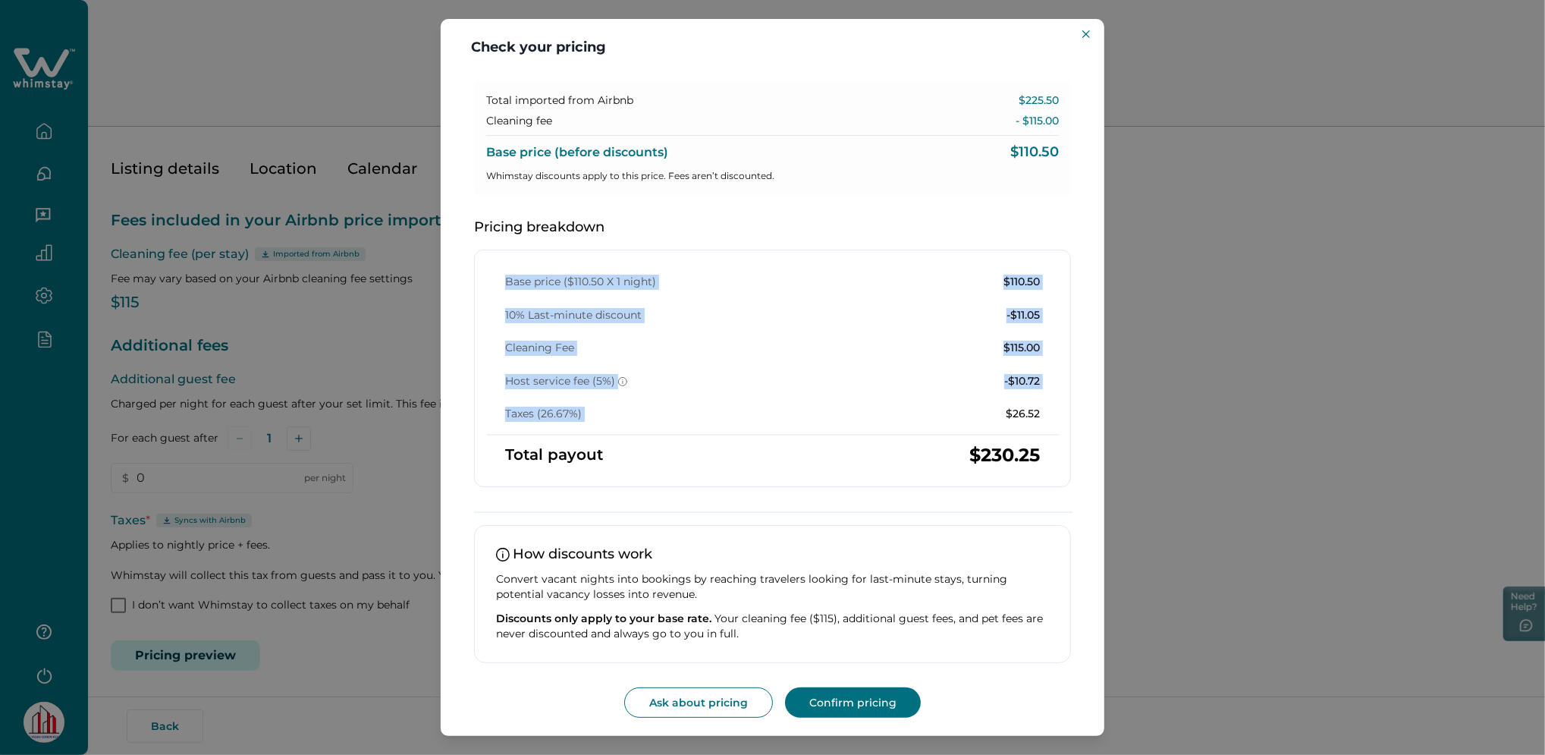
click at [1020, 413] on p "$26.52" at bounding box center [1023, 413] width 34 height 15
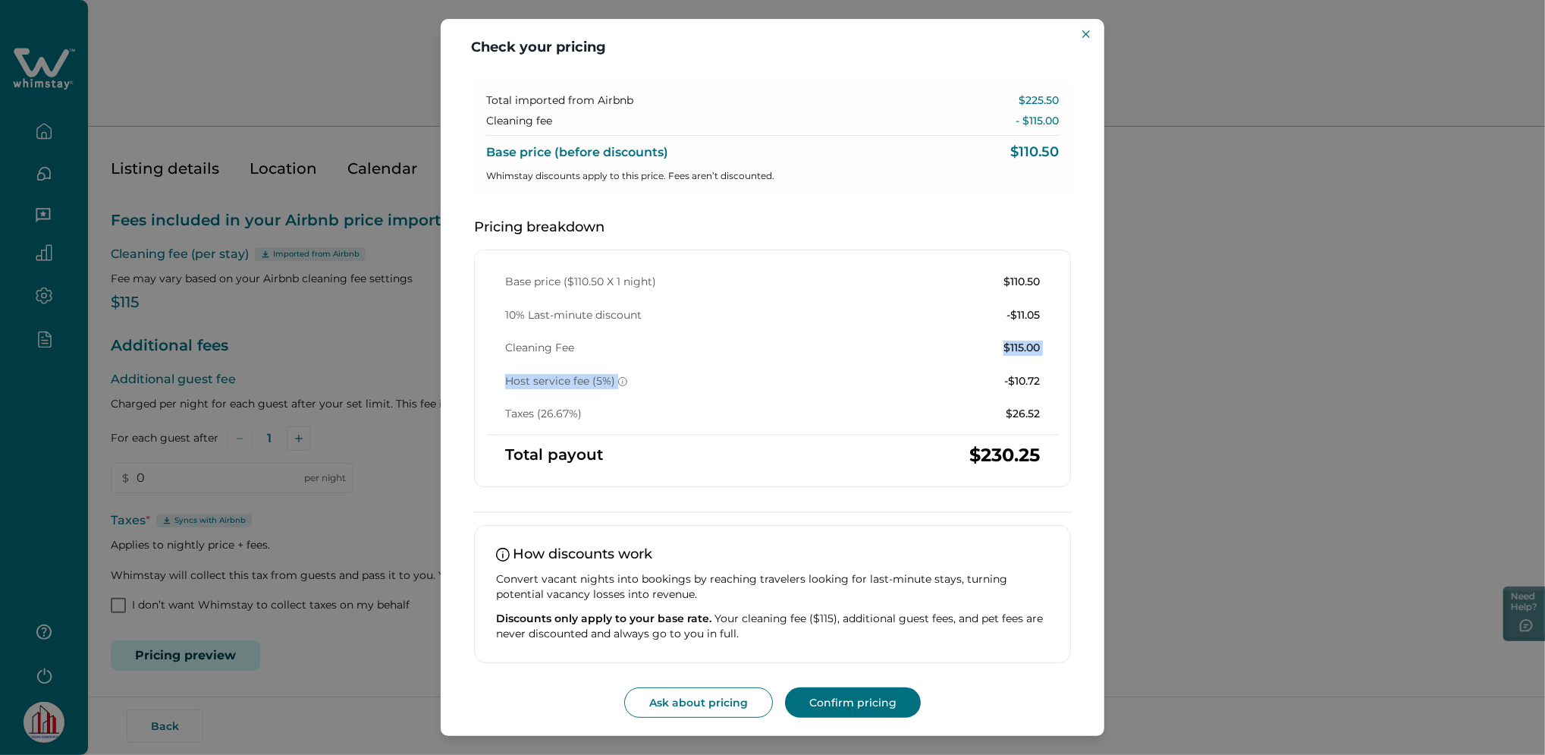
drag, startPoint x: 1020, startPoint y: 413, endPoint x: 953, endPoint y: 364, distance: 83.6
click at [953, 364] on div "Base price ($110.50 X 1 night) $110.50 10% Last-minute discount -$11.05 Cleanin…" at bounding box center [772, 348] width 571 height 147
click at [732, 362] on div "Base price ($110.50 X 1 night) $110.50 10% Last-minute discount -$11.05 Cleanin…" at bounding box center [772, 348] width 571 height 147
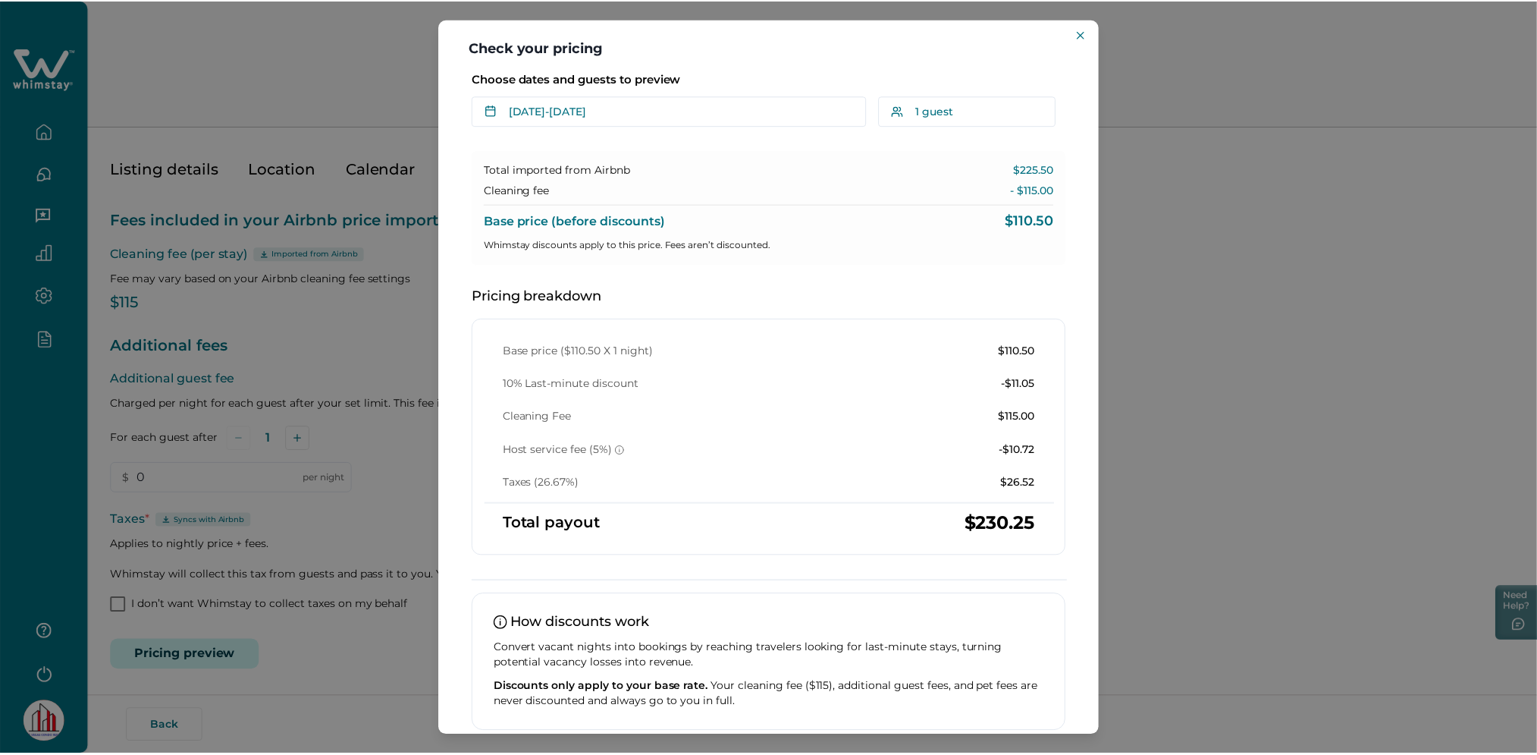
scroll to position [0, 0]
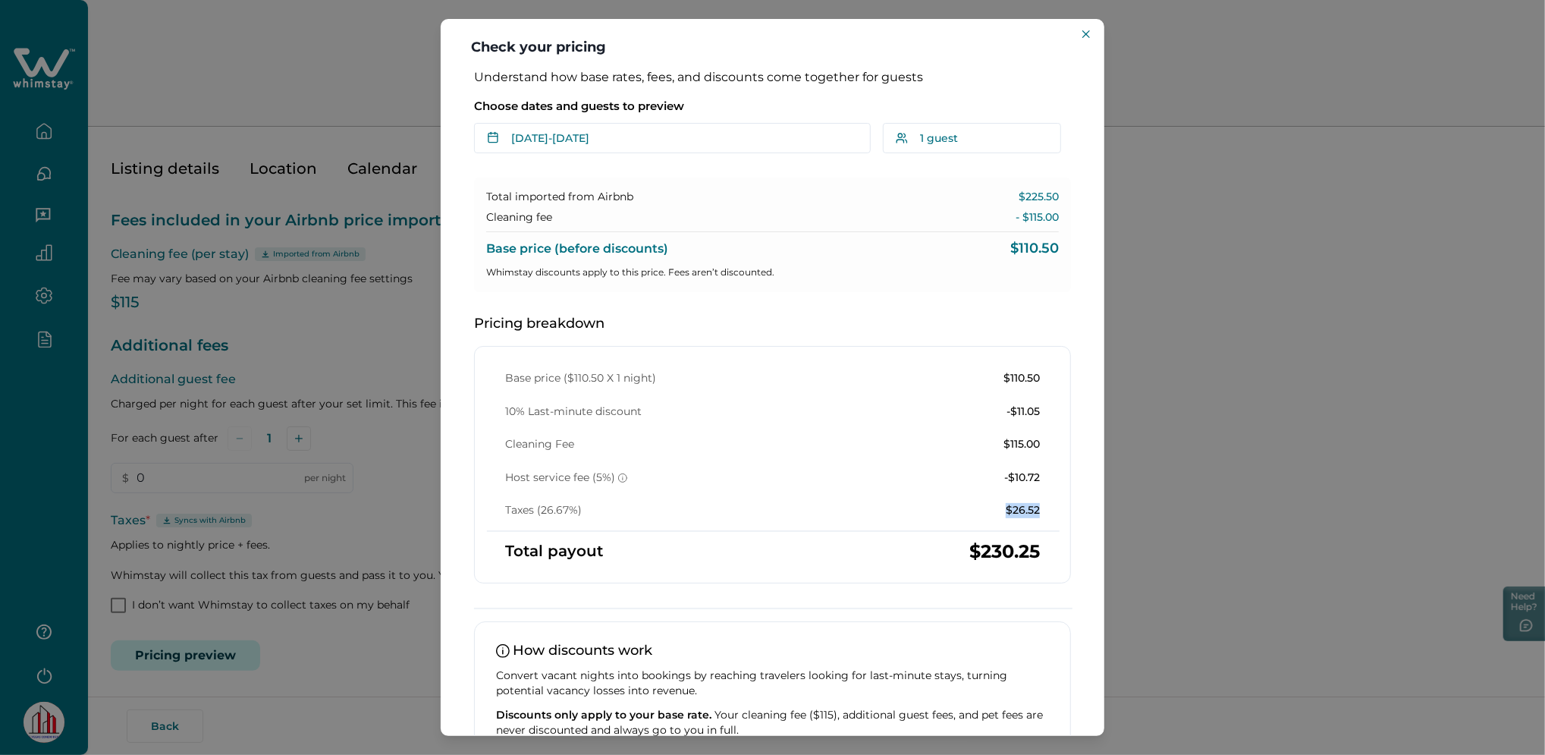
drag, startPoint x: 996, startPoint y: 510, endPoint x: 1037, endPoint y: 508, distance: 41.7
click at [1037, 508] on div "Base price ($110.50 X 1 night) $110.50 10% Last-minute discount -$11.05 Cleanin…" at bounding box center [772, 444] width 571 height 147
click at [408, 403] on div "Check your pricing Understand how base rates, fees, and discounts come together…" at bounding box center [772, 377] width 1545 height 755
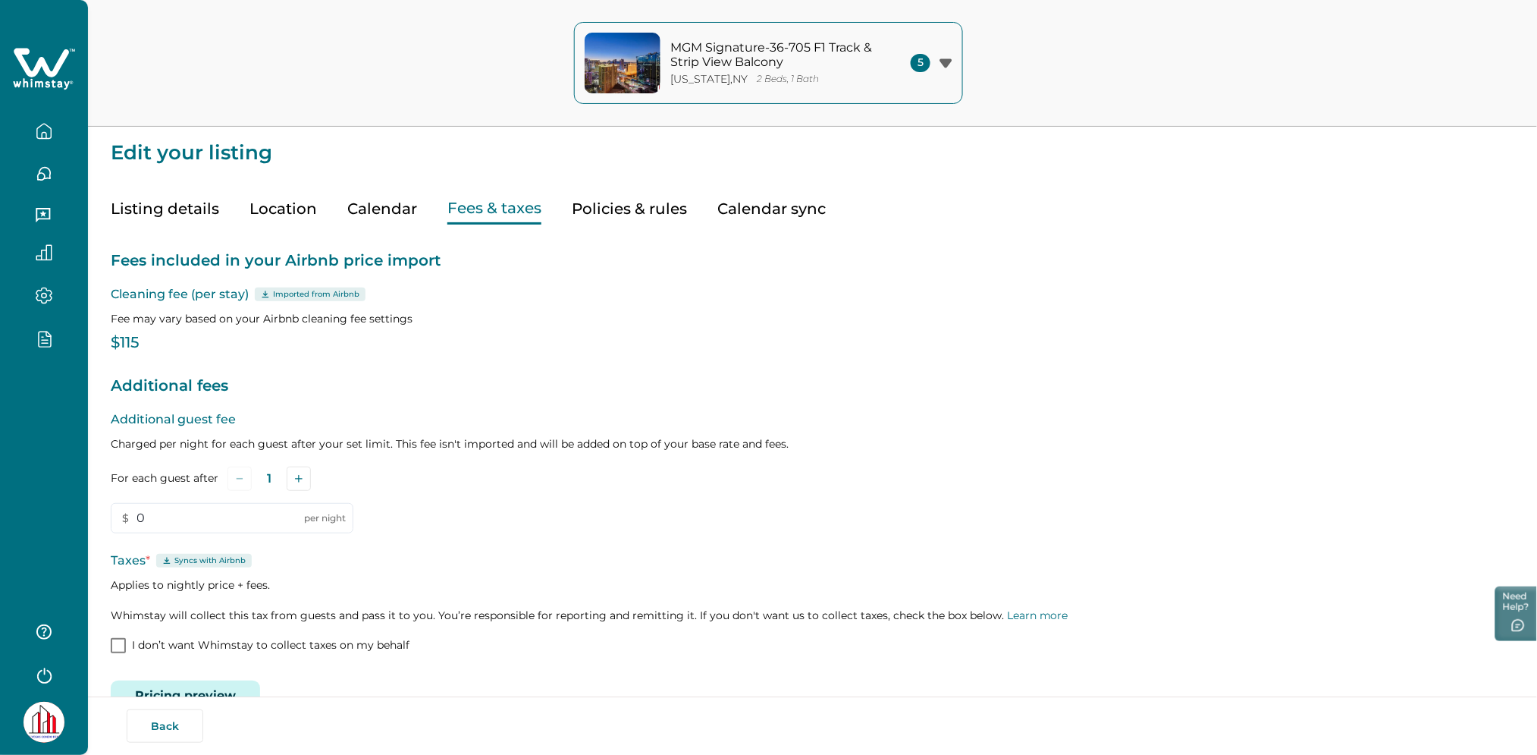
click at [172, 212] on button "Listing details" at bounding box center [165, 208] width 108 height 31
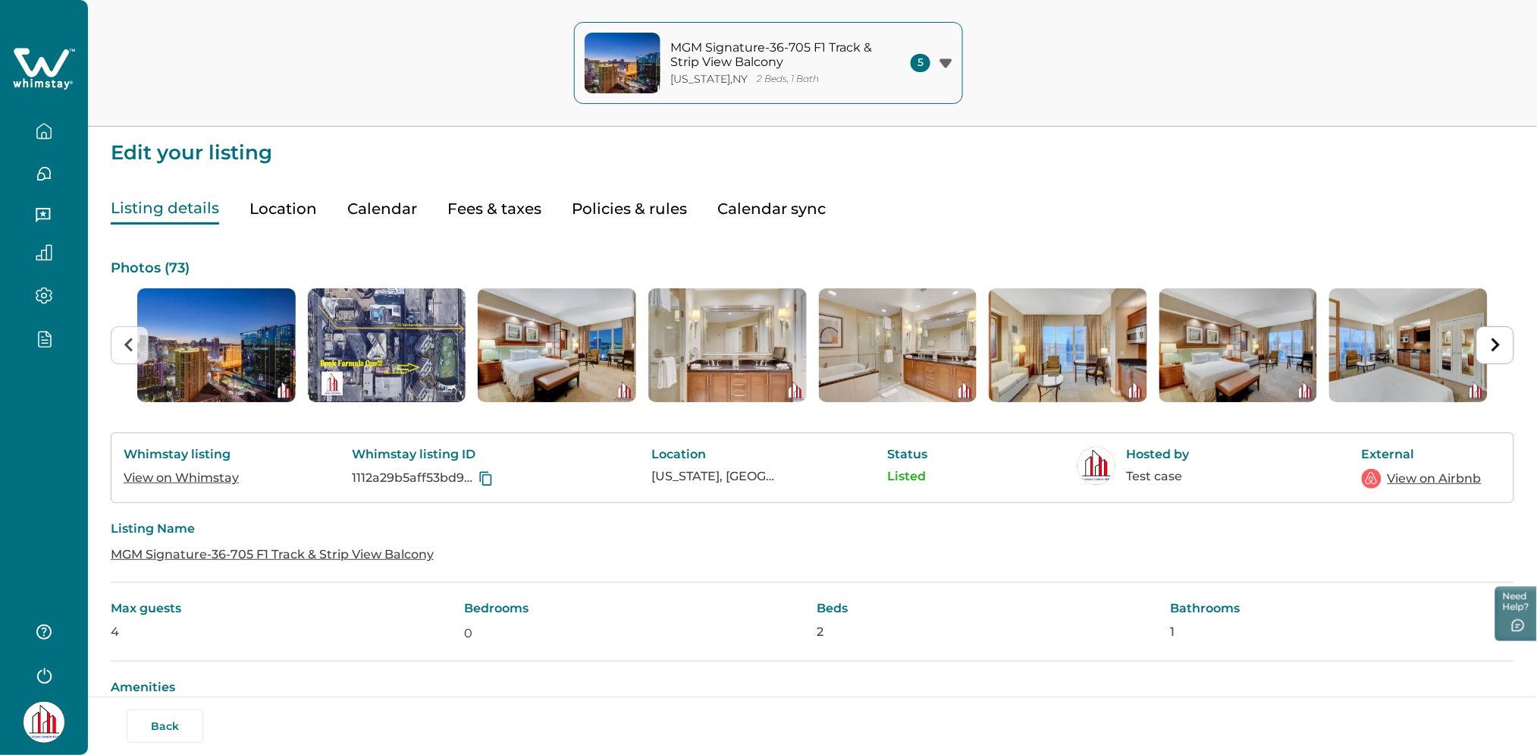
click at [194, 476] on link "View on Whimstay" at bounding box center [181, 477] width 115 height 14
click at [42, 63] on icon at bounding box center [41, 62] width 55 height 29
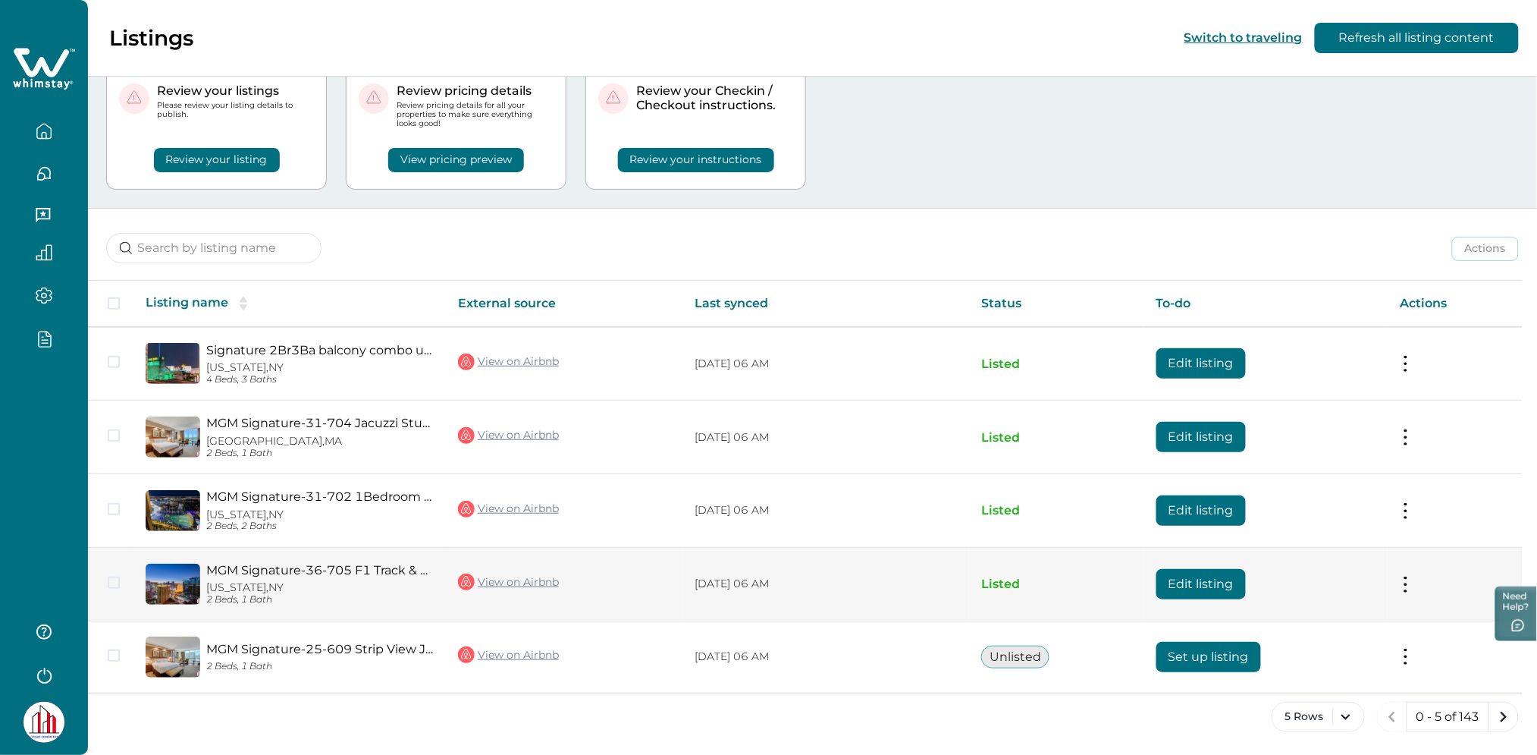
scroll to position [53, 0]
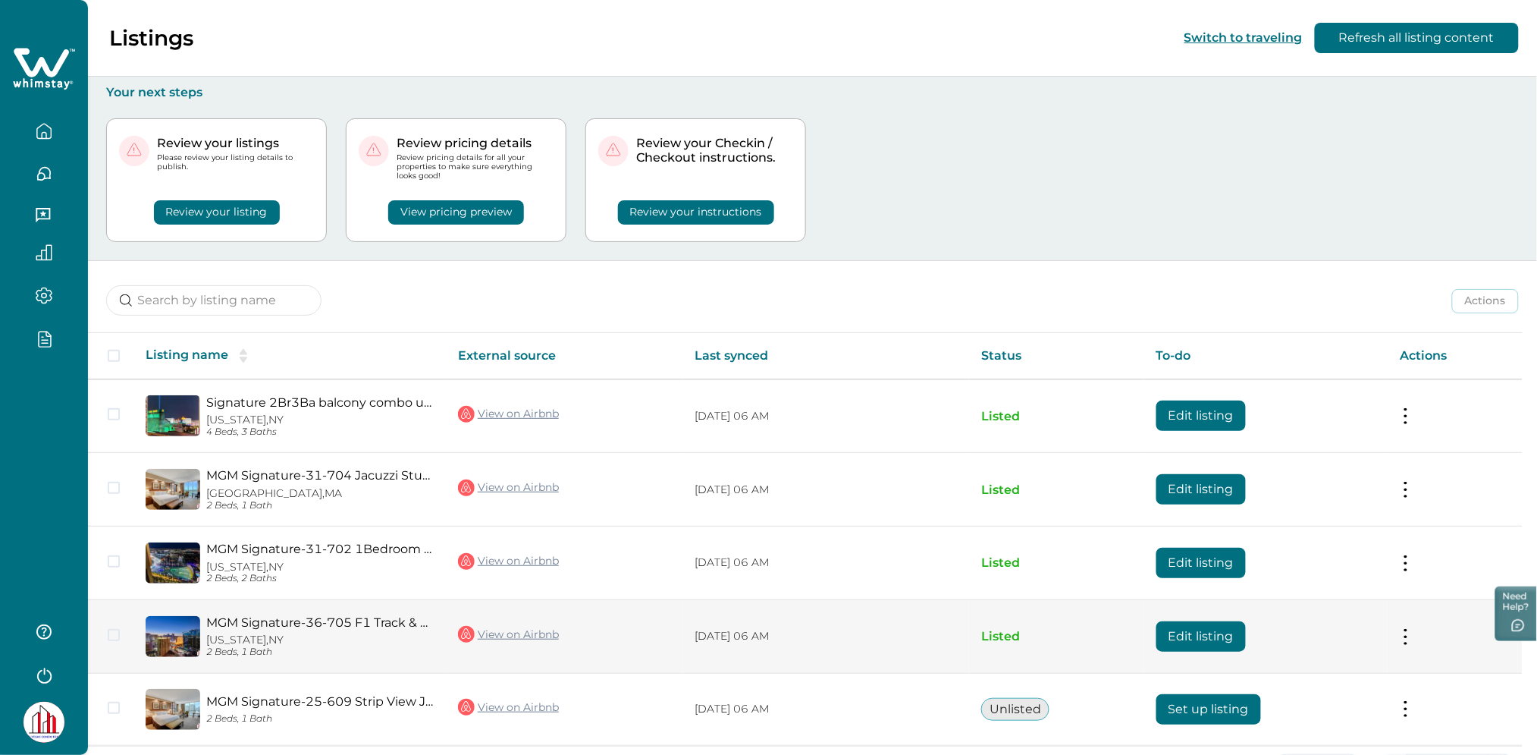
click at [1187, 629] on button "Edit listing" at bounding box center [1201, 636] width 89 height 30
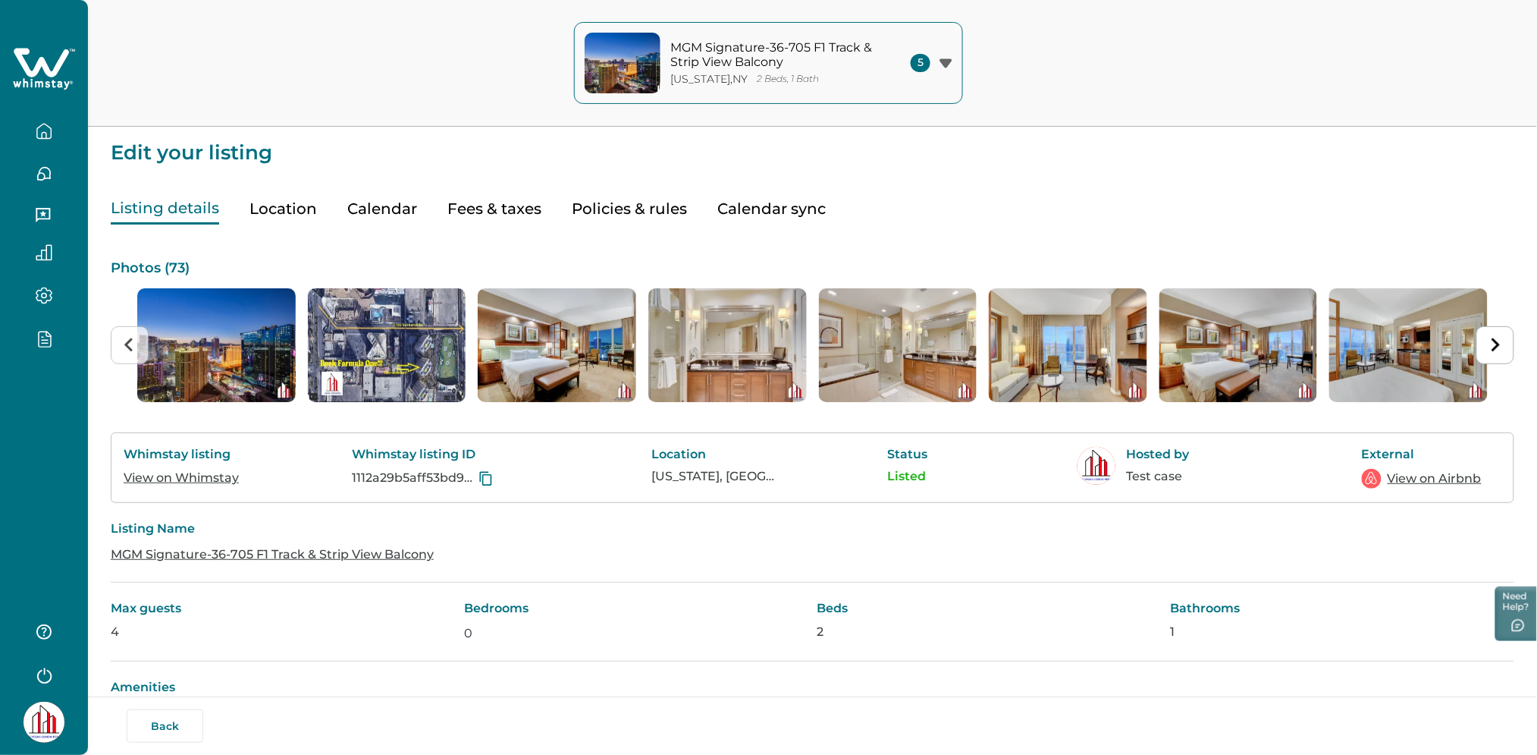
click at [482, 211] on button "Fees & taxes" at bounding box center [494, 208] width 94 height 31
type input "0"
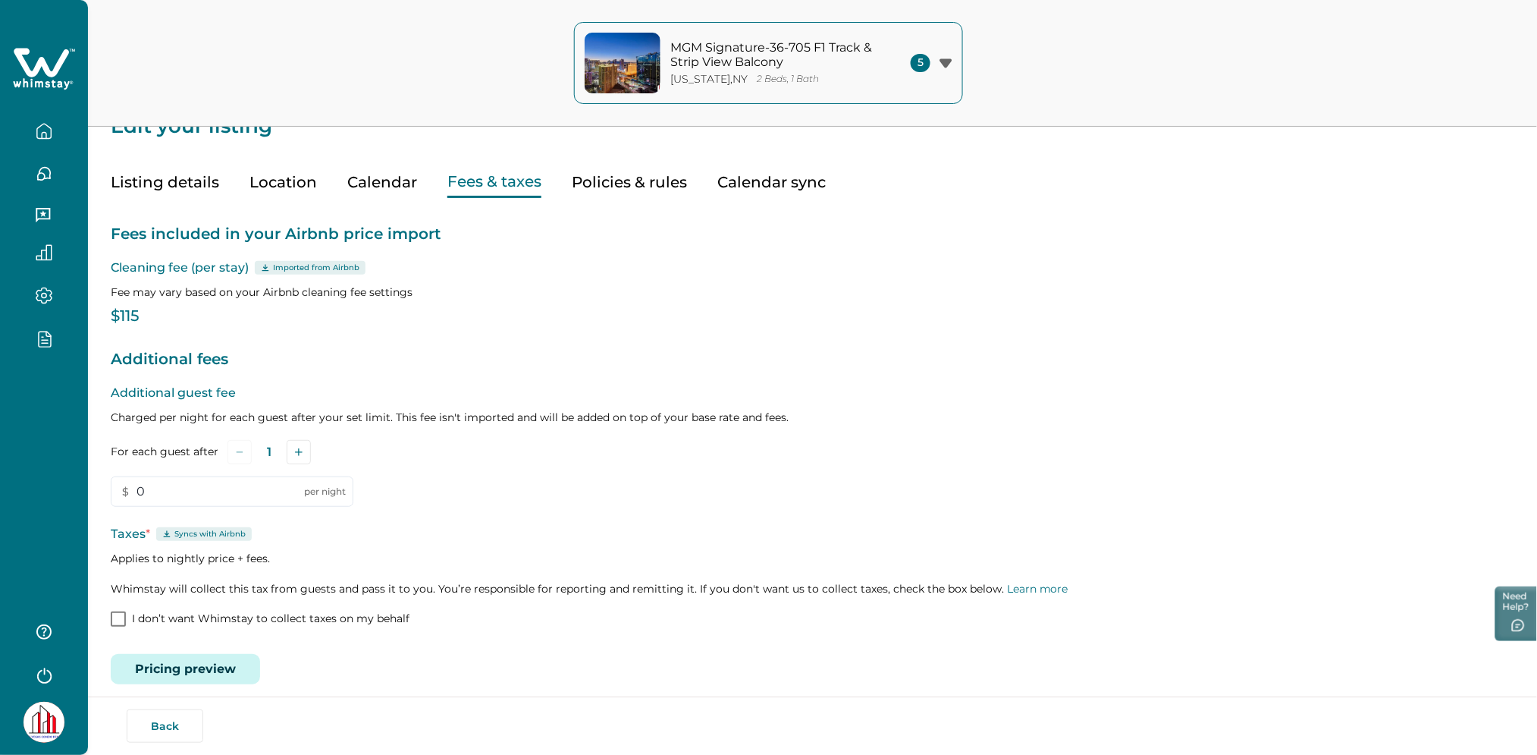
scroll to position [40, 0]
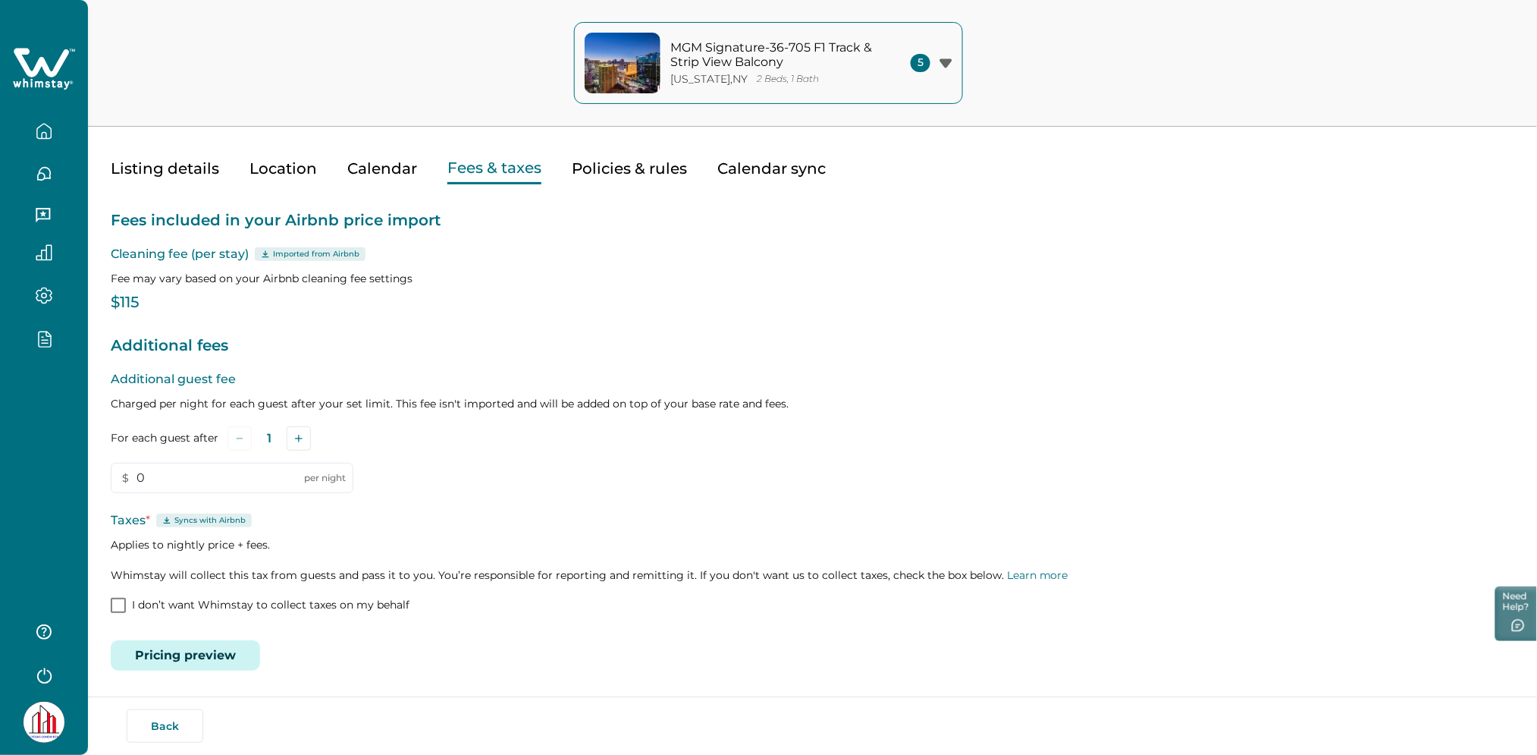
click at [173, 647] on button "Pricing preview" at bounding box center [185, 655] width 149 height 30
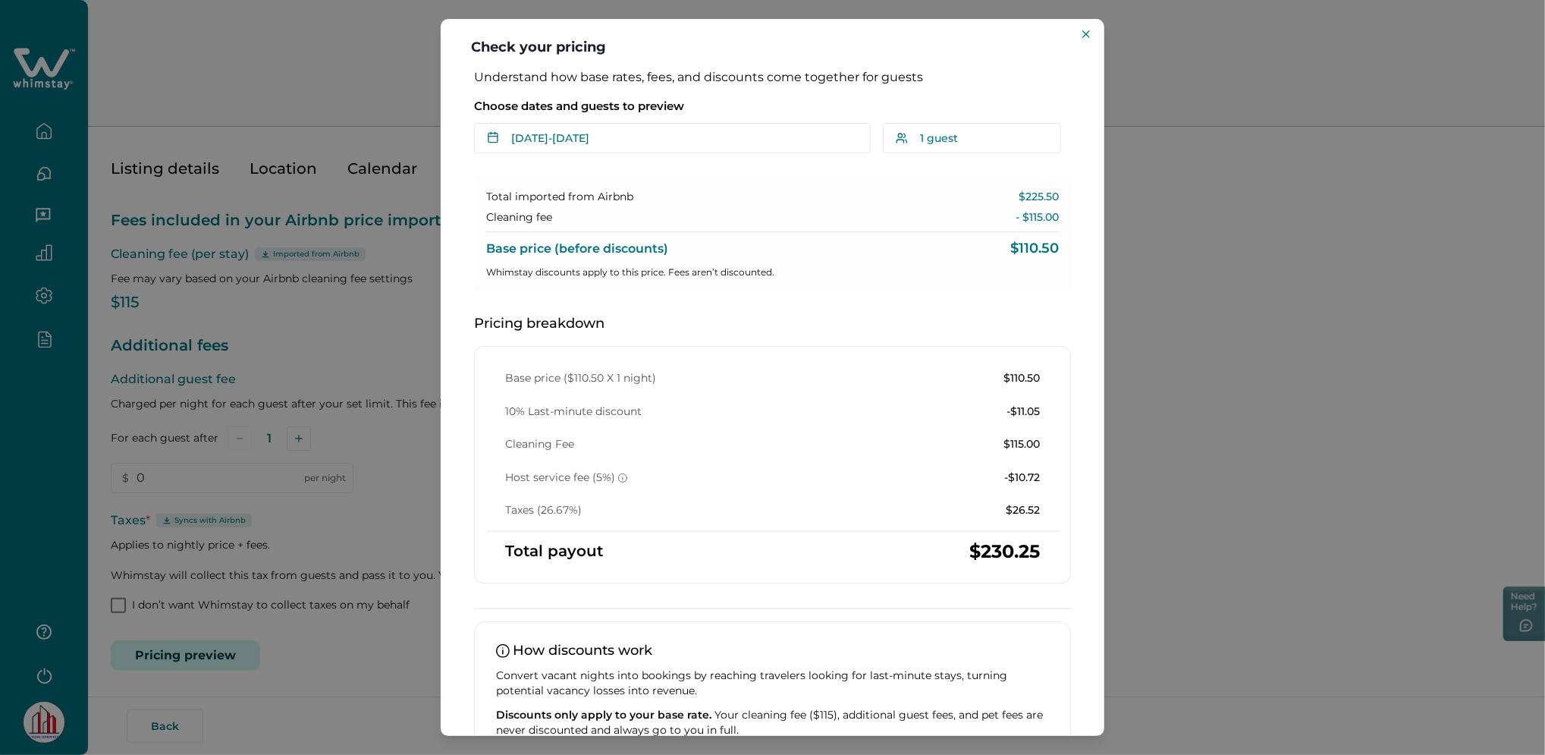
click at [276, 373] on div "Check your pricing Understand how base rates, fees, and discounts come together…" at bounding box center [772, 377] width 1545 height 755
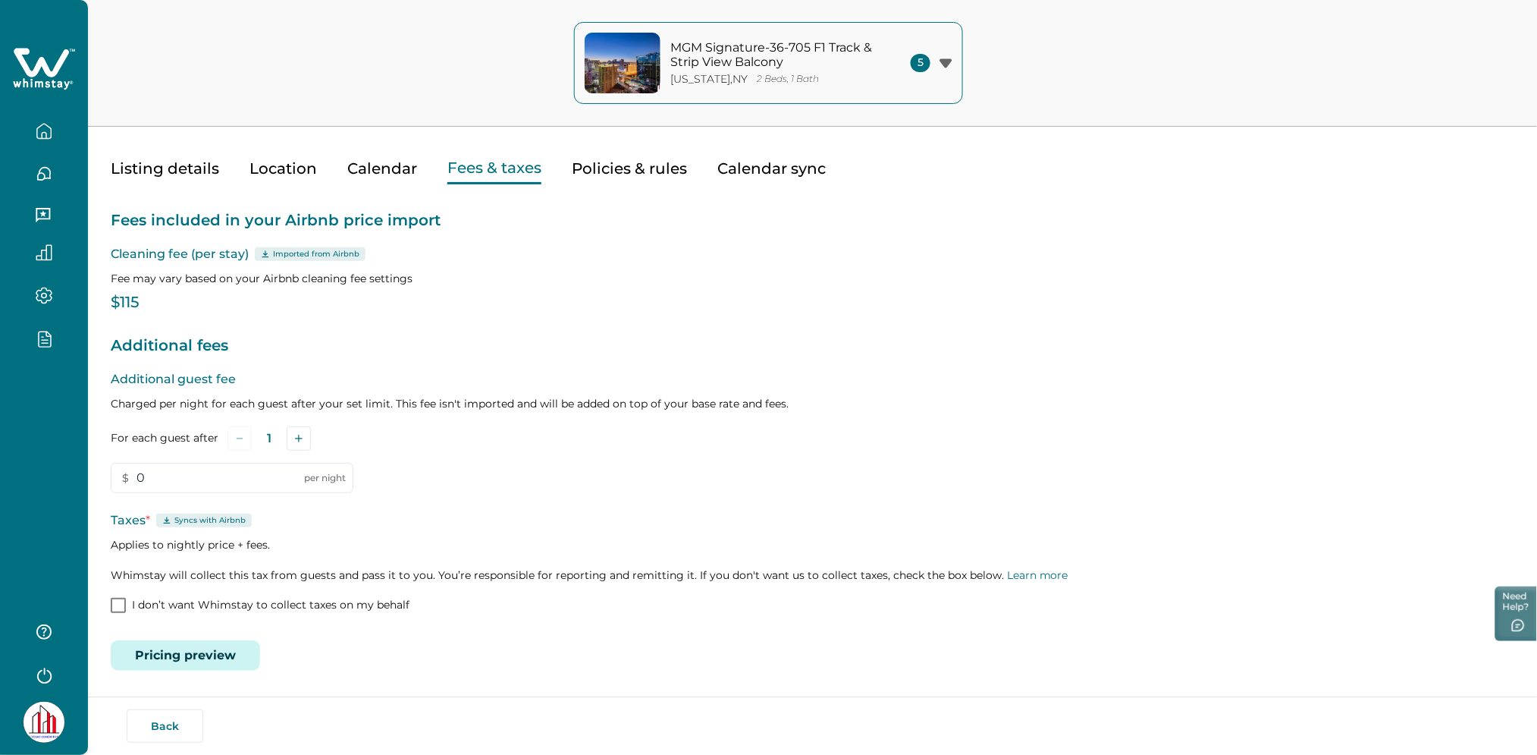
drag, startPoint x: 58, startPoint y: 43, endPoint x: 58, endPoint y: 52, distance: 9.1
click at [58, 43] on div at bounding box center [44, 186] width 88 height 372
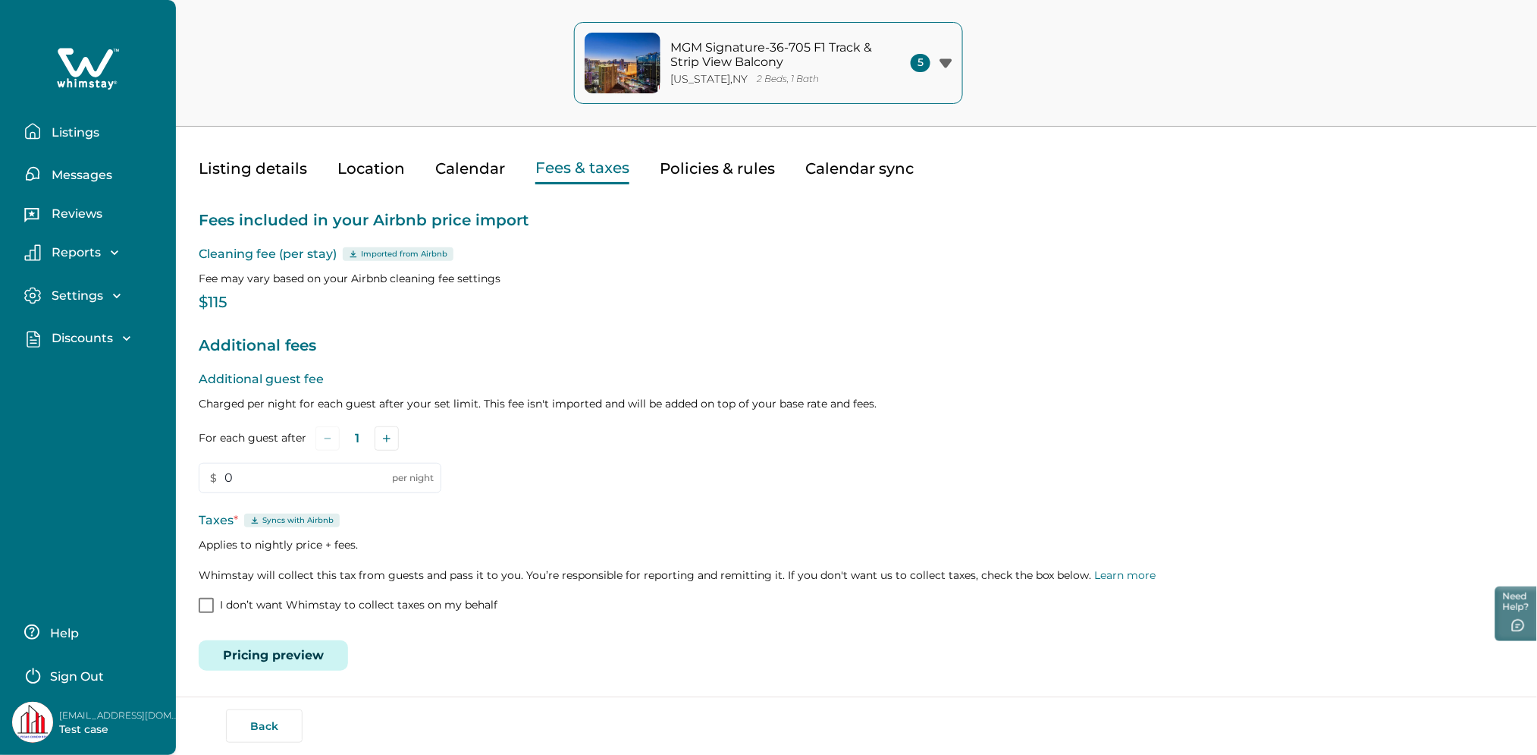
click at [57, 63] on icon at bounding box center [88, 69] width 62 height 46
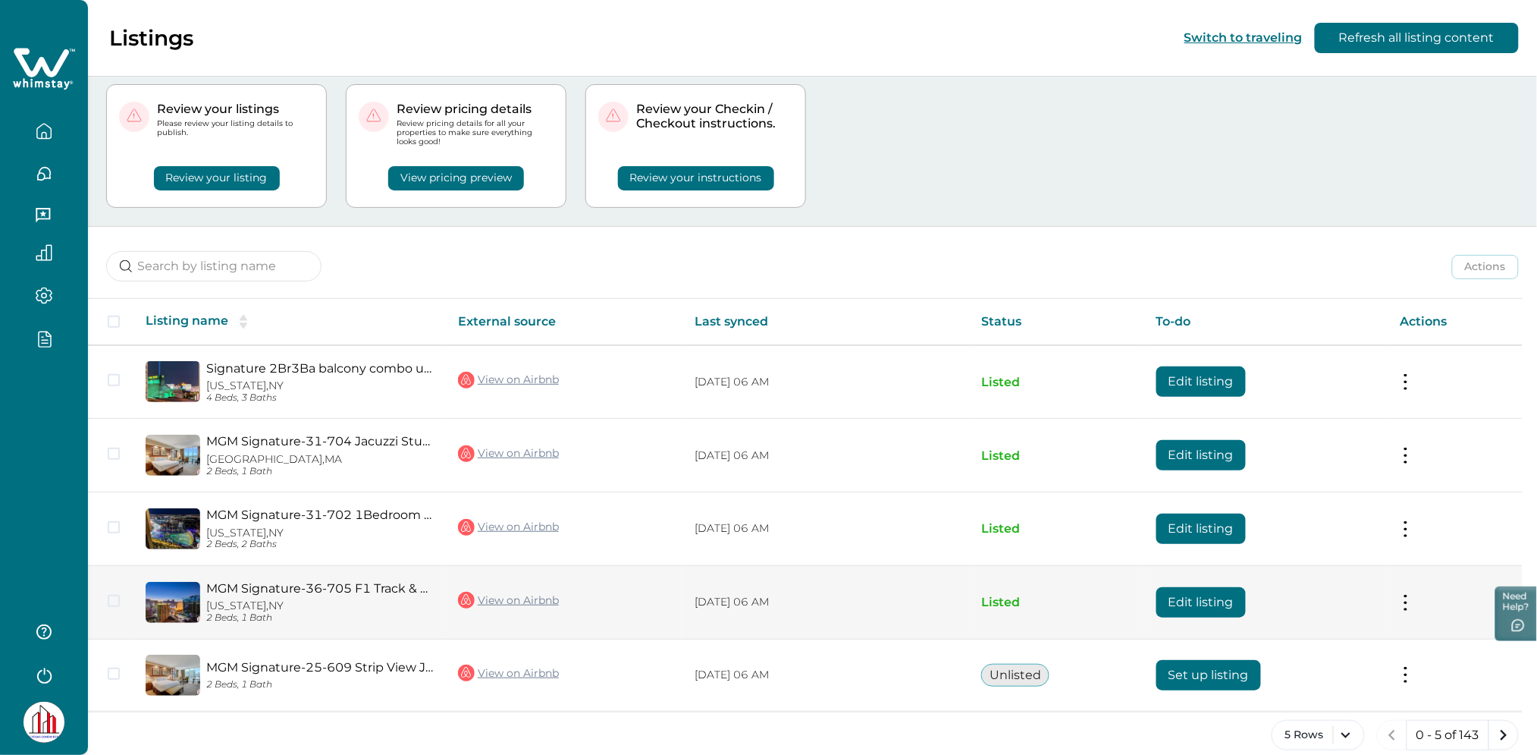
scroll to position [53, 0]
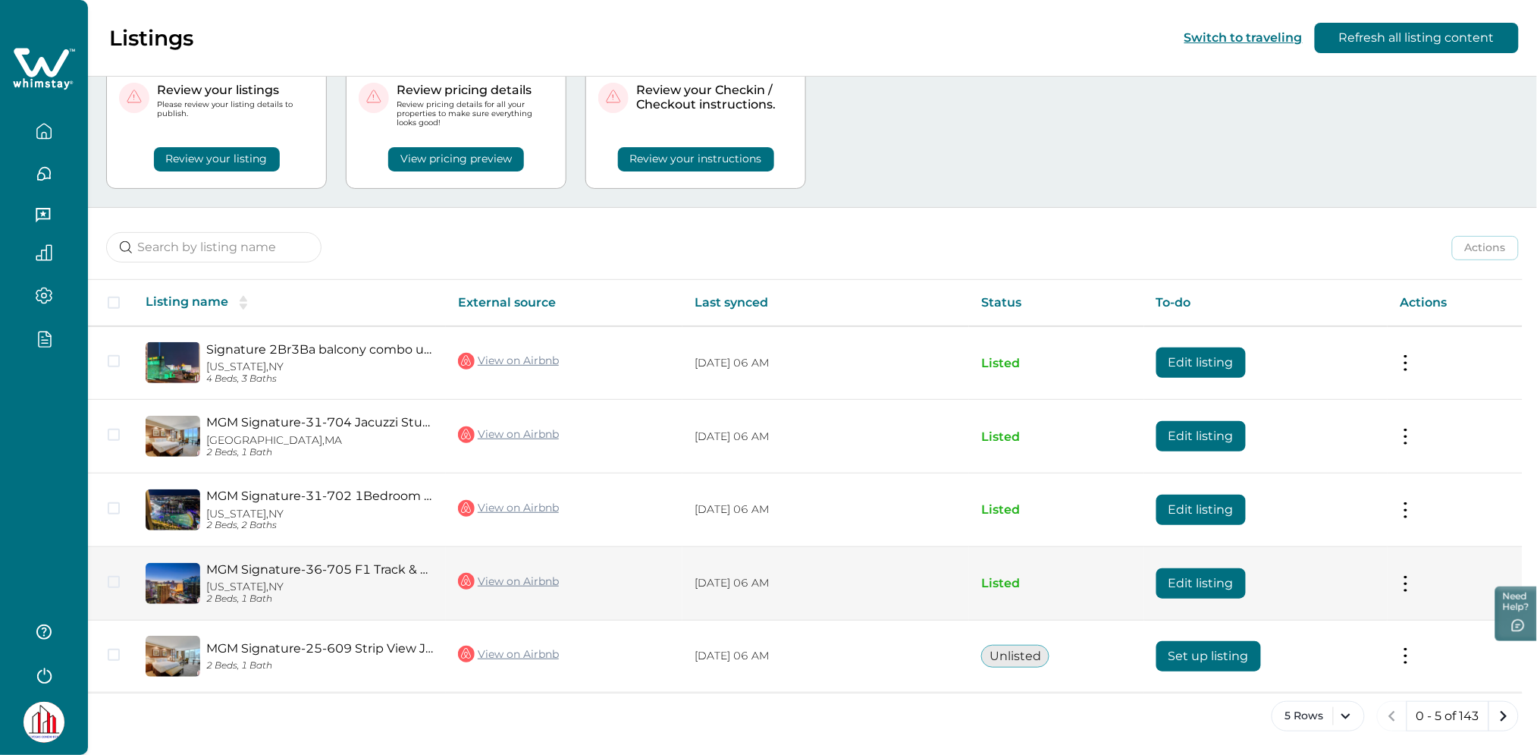
click at [1202, 582] on button "Edit listing" at bounding box center [1201, 583] width 89 height 30
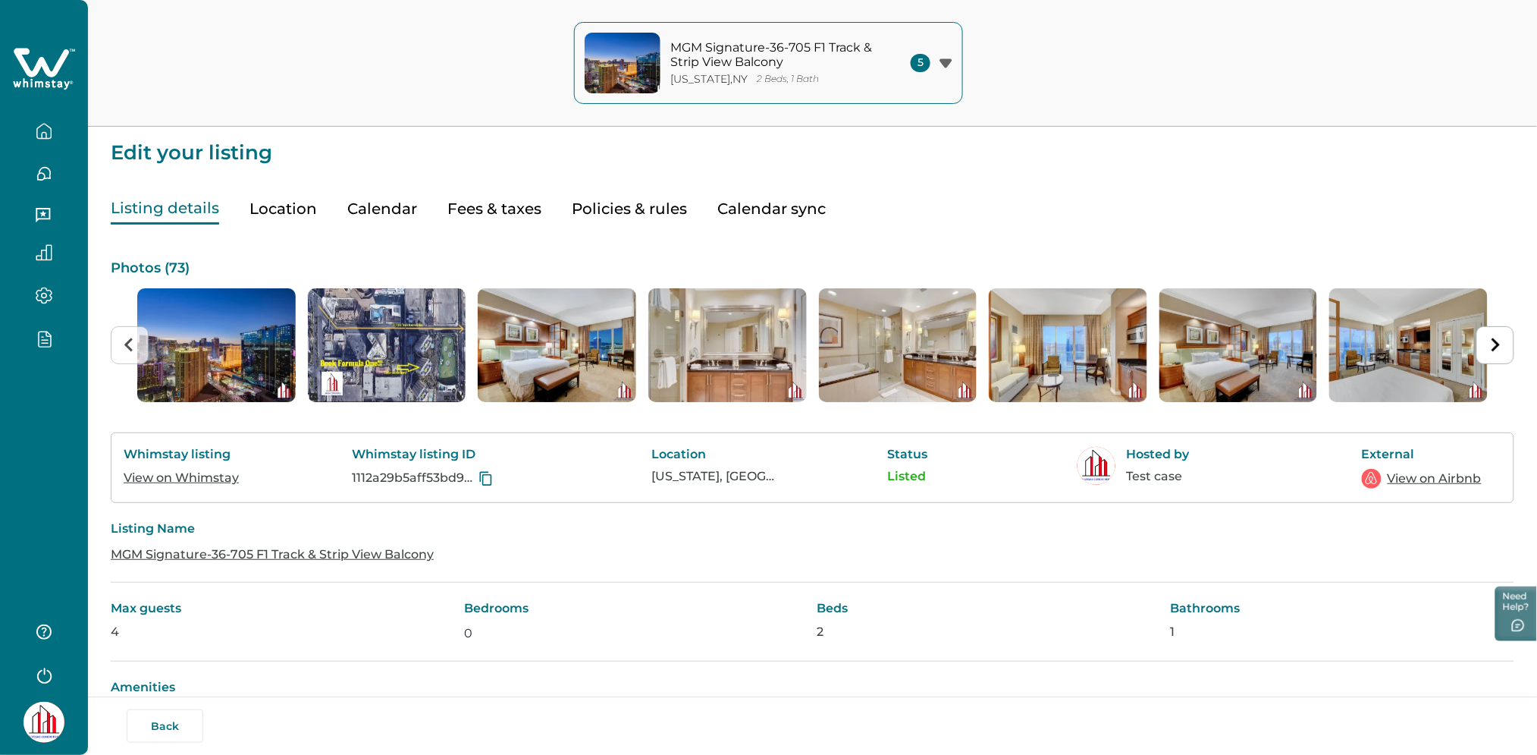
click at [545, 216] on div "Listing details Location Calendar Fees & taxes Policies & rules Calendar sync" at bounding box center [813, 193] width 1404 height 61
click at [529, 210] on button "Fees & taxes" at bounding box center [494, 208] width 94 height 31
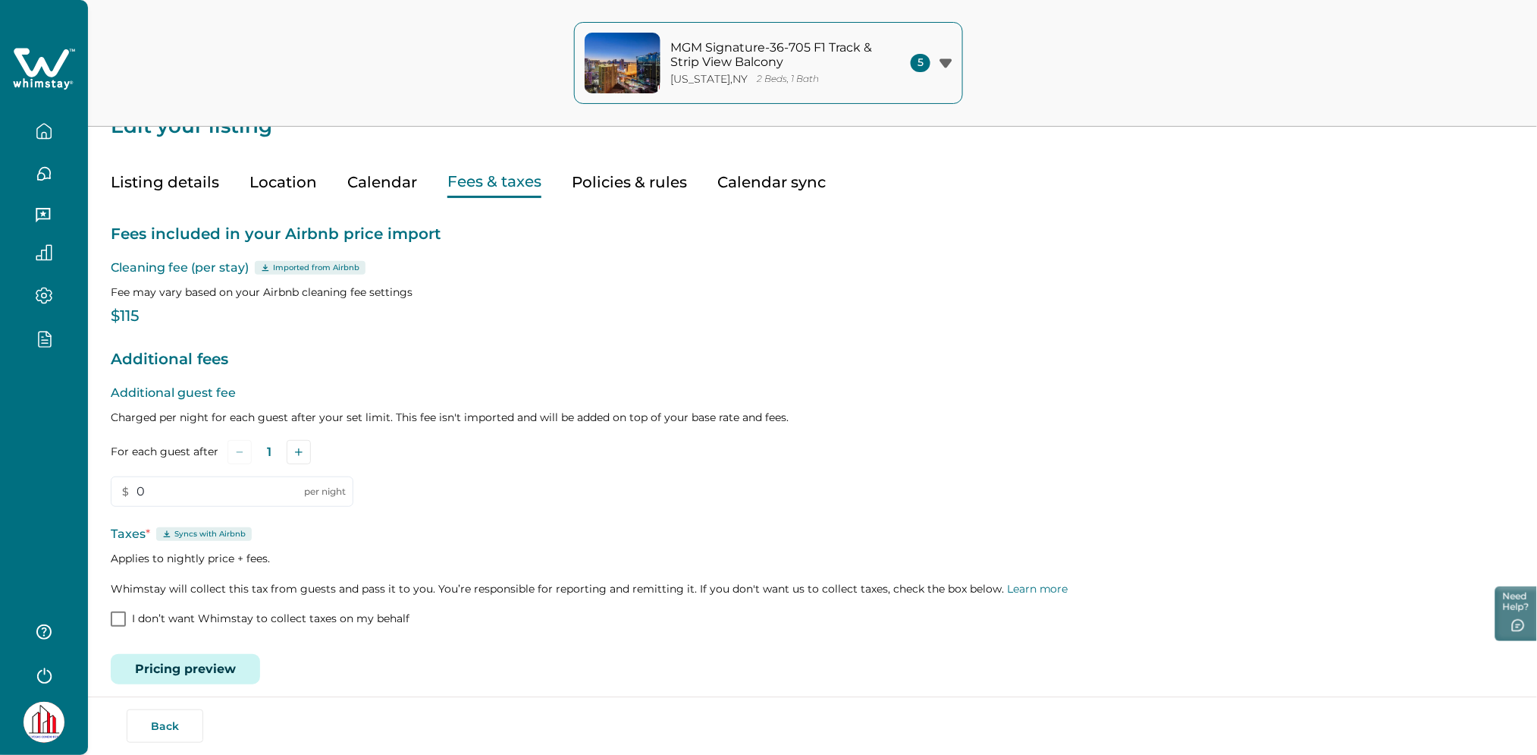
scroll to position [40, 0]
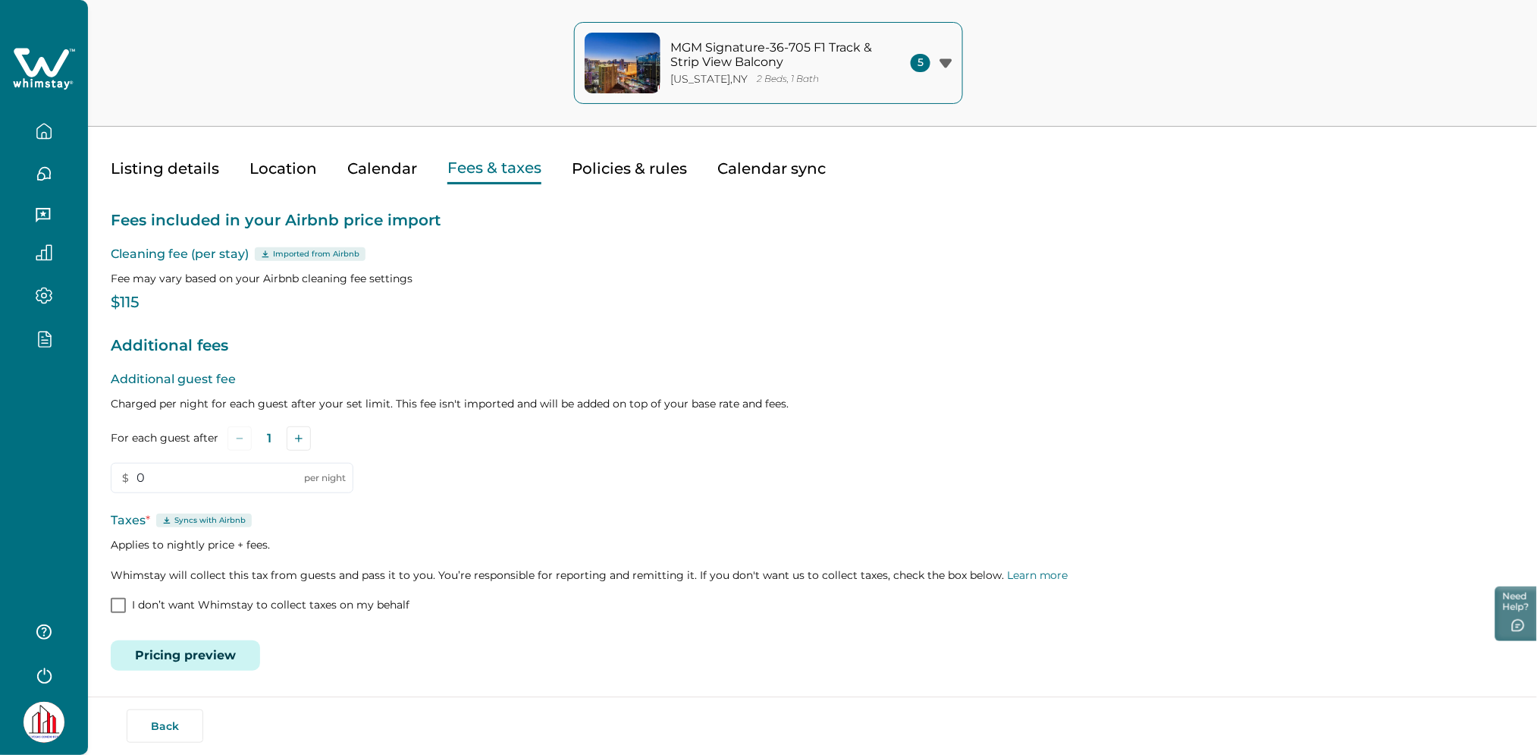
click at [144, 609] on p "I don’t want Whimstay to collect taxes on my behalf" at bounding box center [271, 605] width 278 height 15
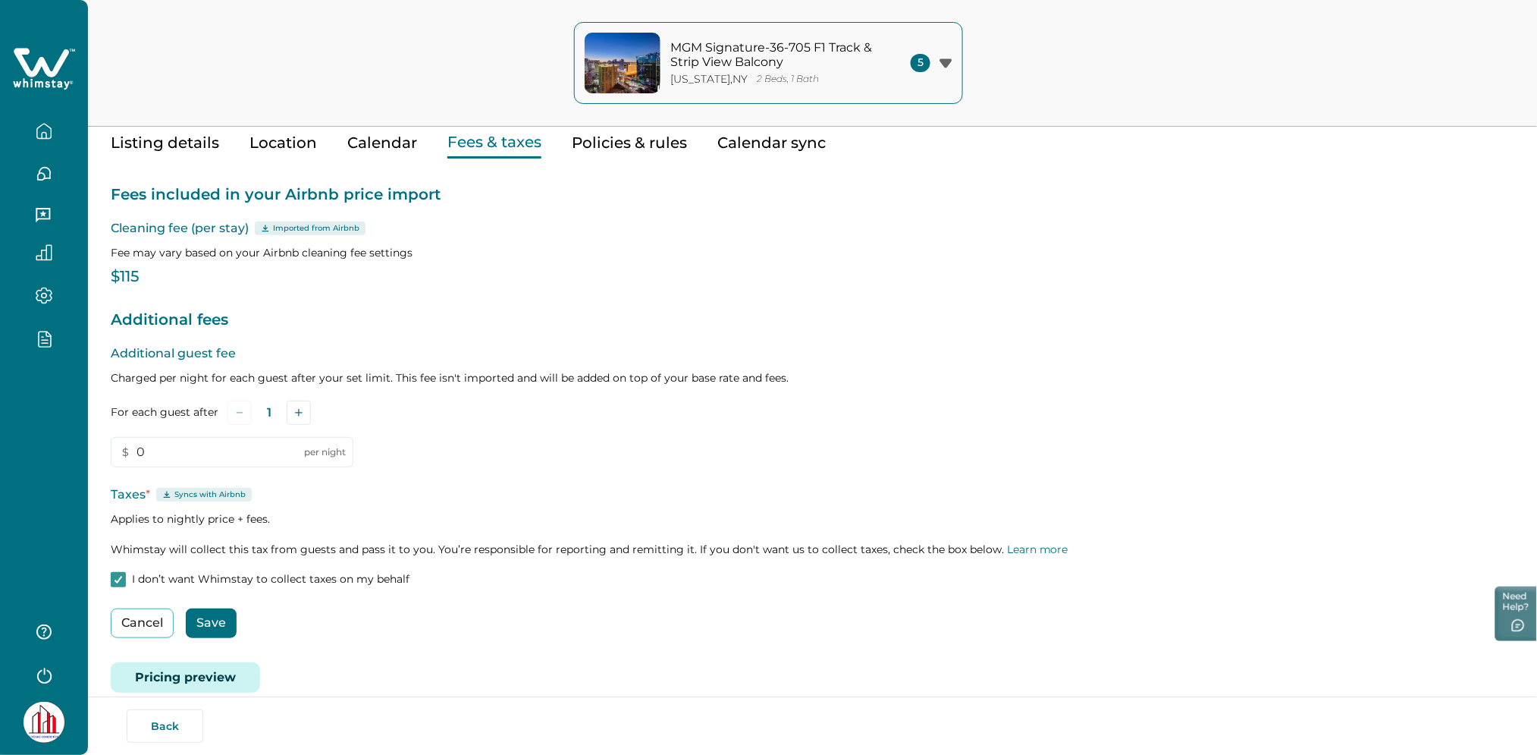
scroll to position [88, 0]
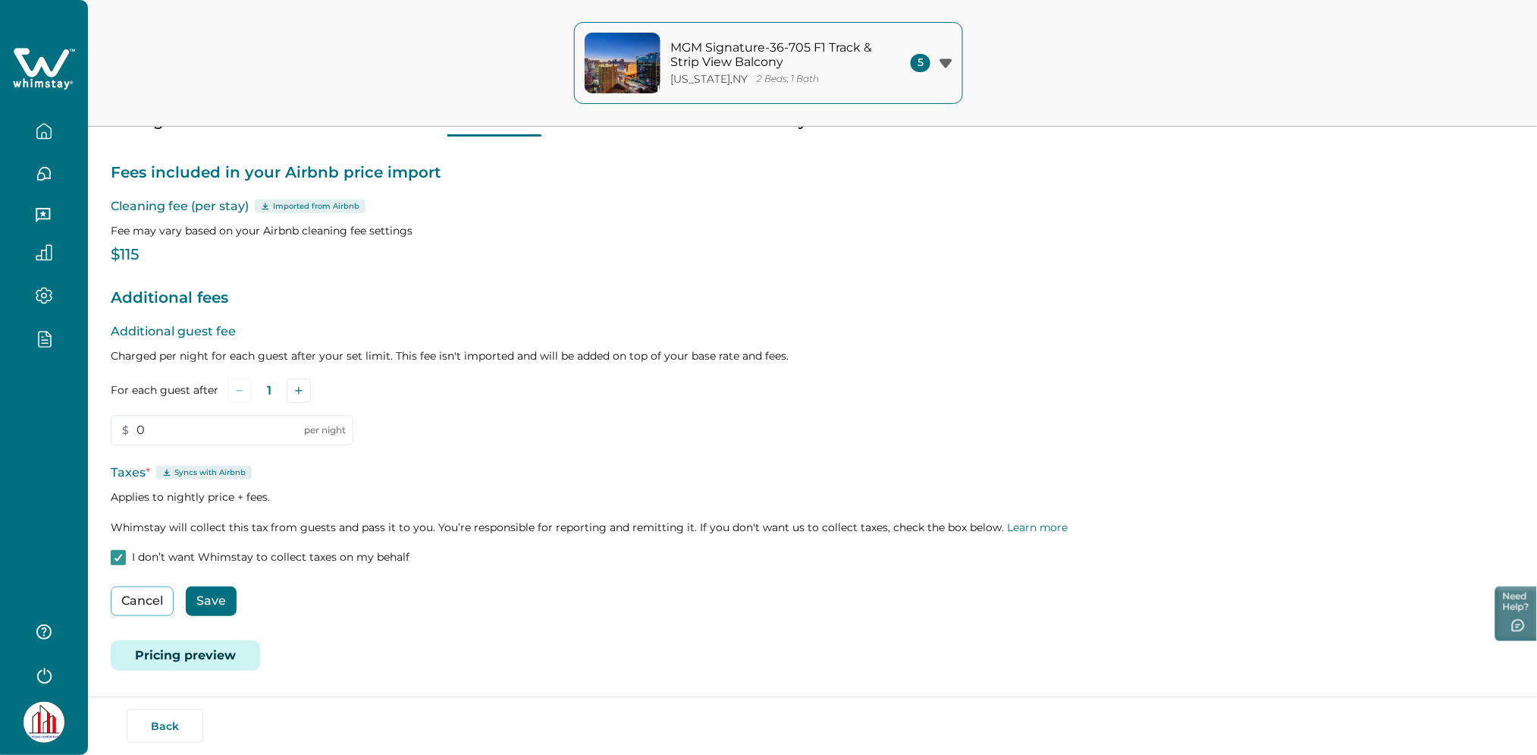
click at [204, 603] on button "Save" at bounding box center [211, 601] width 51 height 30
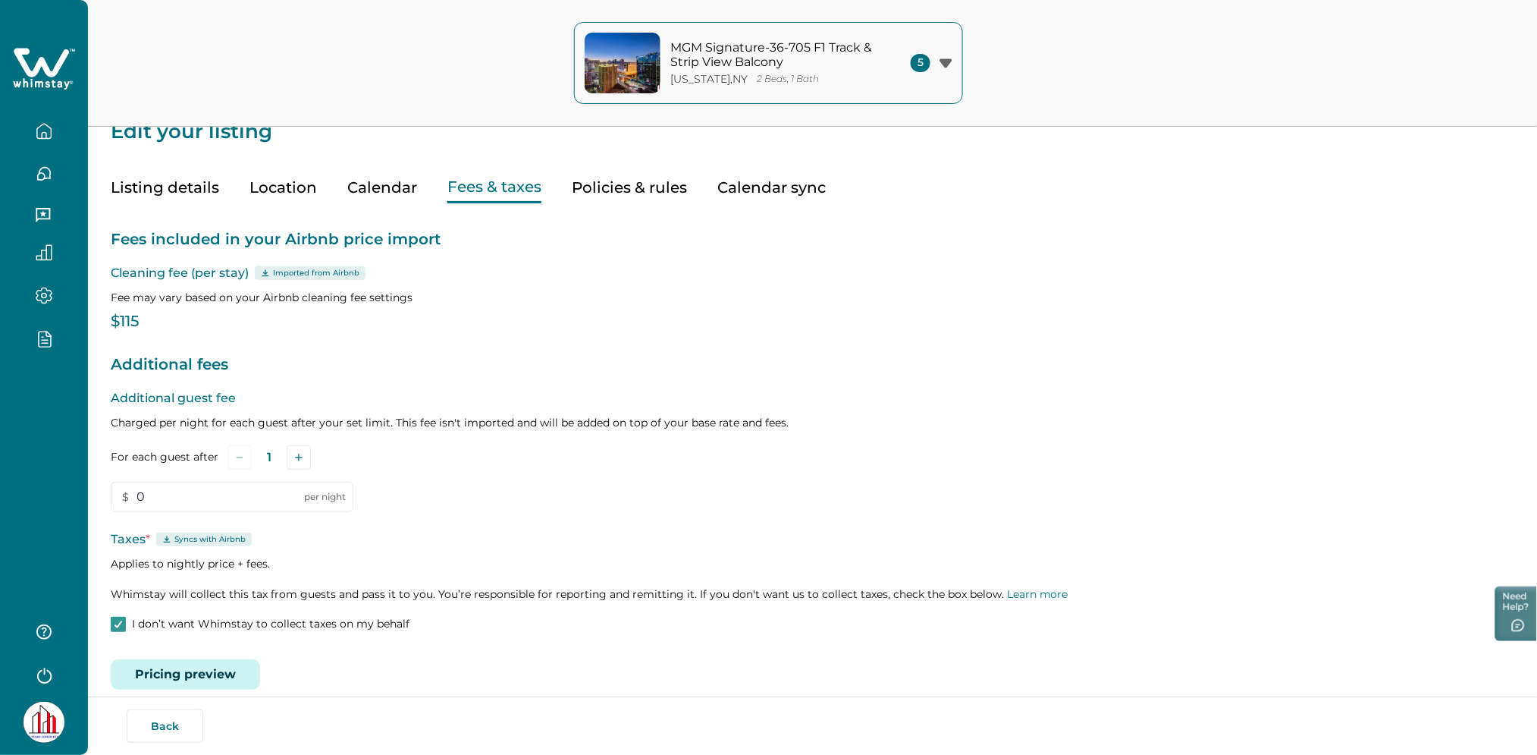
scroll to position [40, 0]
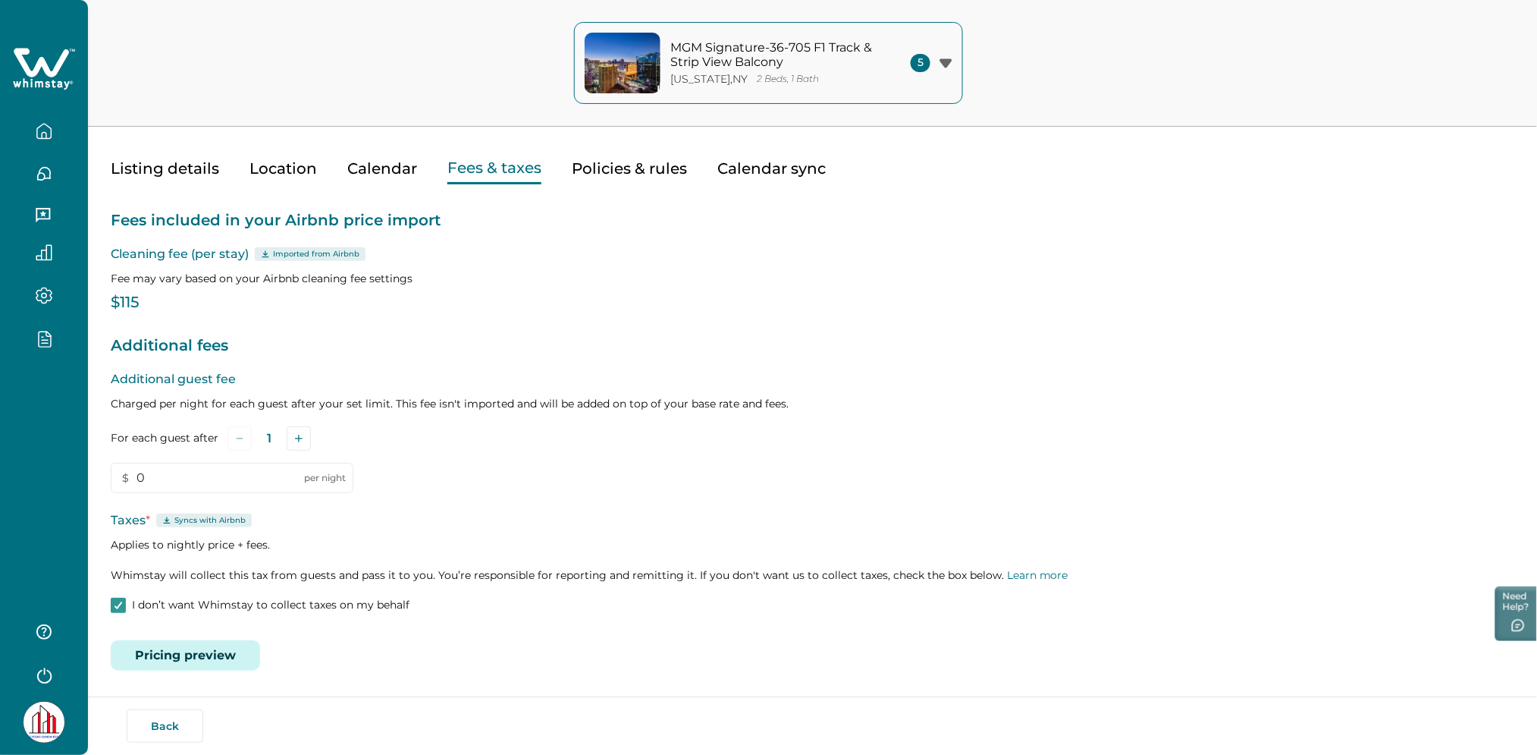
click at [398, 164] on button "Calendar" at bounding box center [382, 168] width 70 height 31
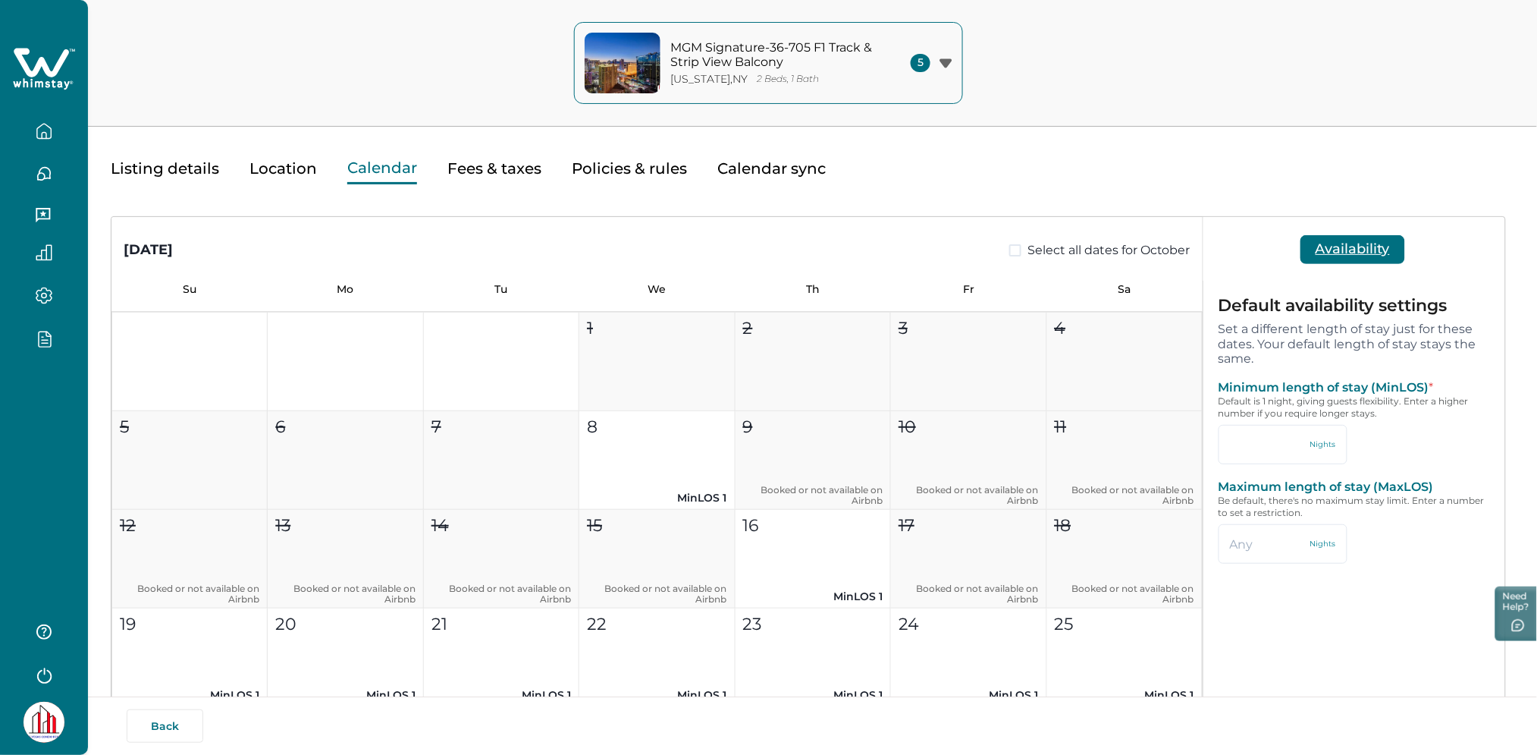
click at [542, 168] on div "Listing details Location Calendar Fees & taxes Policies & rules Calendar sync" at bounding box center [813, 153] width 1404 height 61
click at [501, 166] on button "Fees & taxes" at bounding box center [494, 168] width 94 height 31
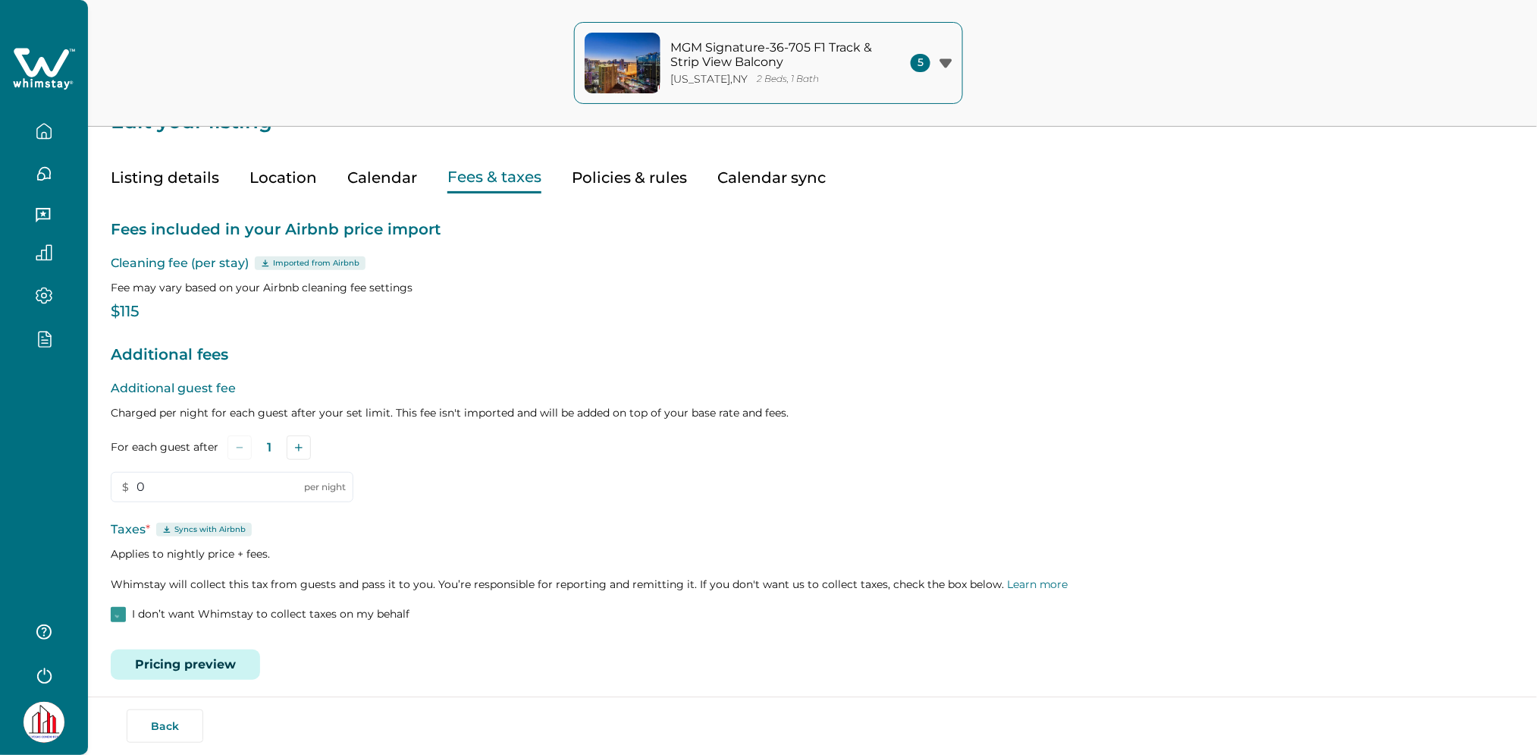
scroll to position [40, 0]
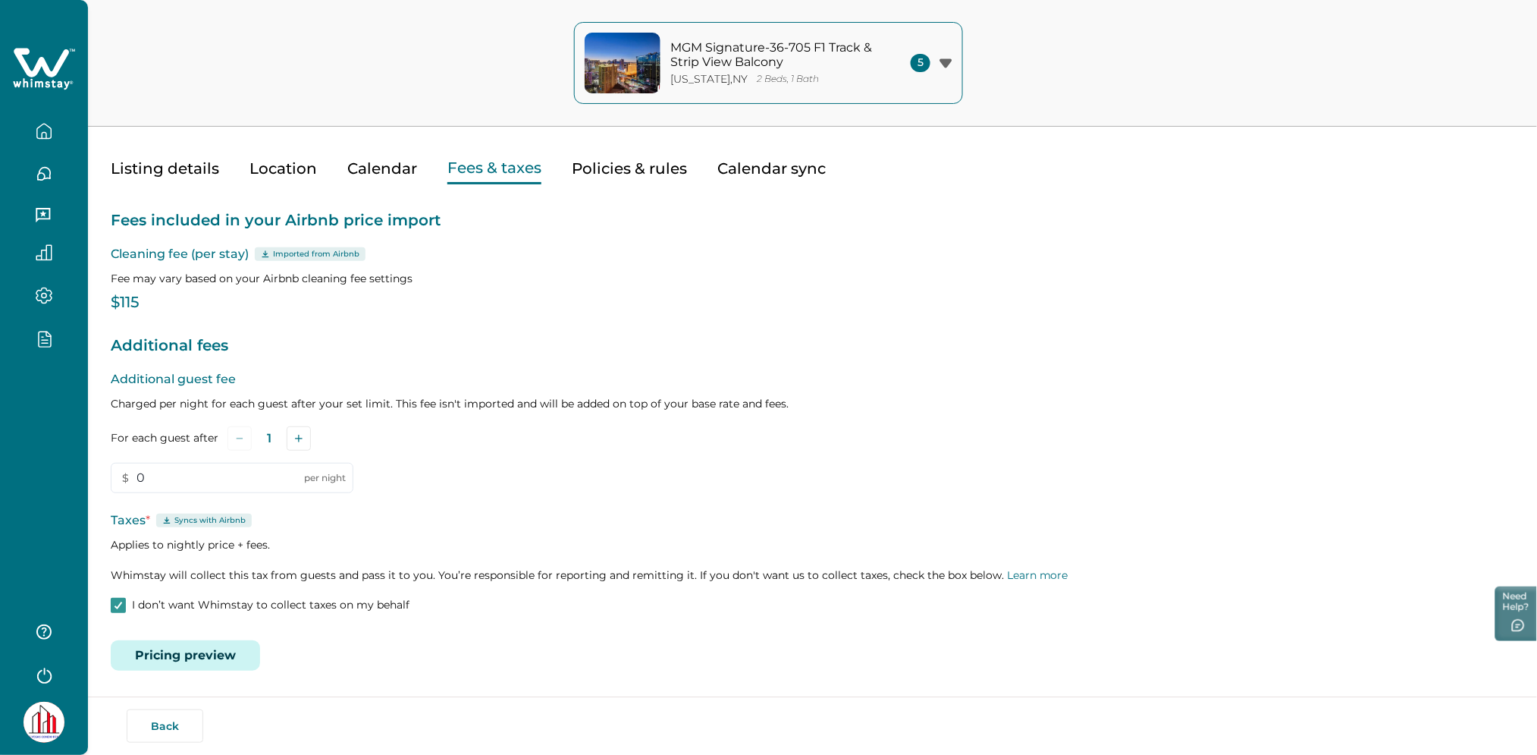
click at [153, 615] on div "Fees included in your Airbnb price import Cleaning fee (per stay) Imported from…" at bounding box center [813, 427] width 1404 height 486
click at [155, 606] on p "I don’t want Whimstay to collect taxes on my behalf" at bounding box center [271, 605] width 278 height 15
click at [219, 649] on button "Save" at bounding box center [211, 649] width 51 height 30
click at [180, 170] on button "Listing details" at bounding box center [165, 168] width 108 height 31
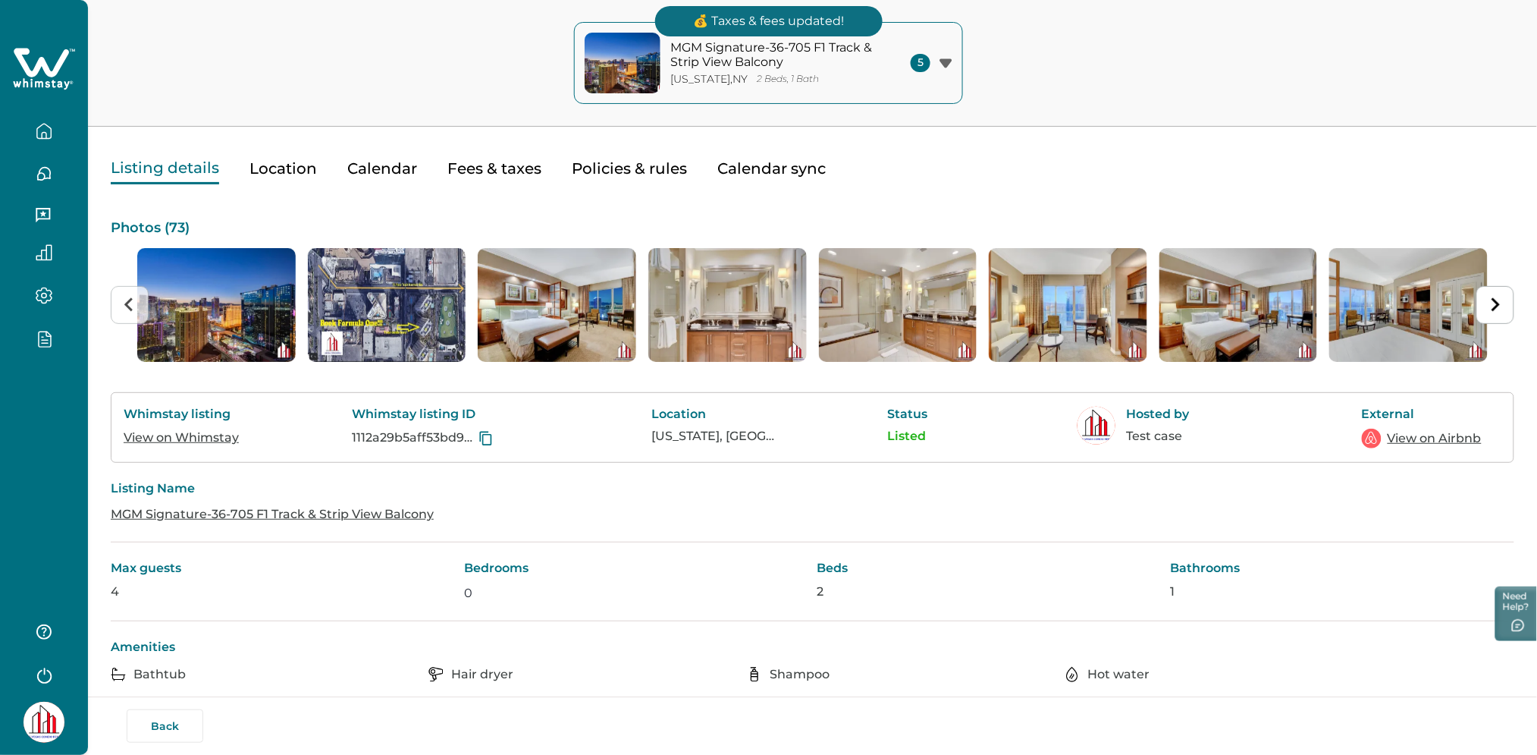
click at [528, 166] on button "Fees & taxes" at bounding box center [494, 168] width 94 height 31
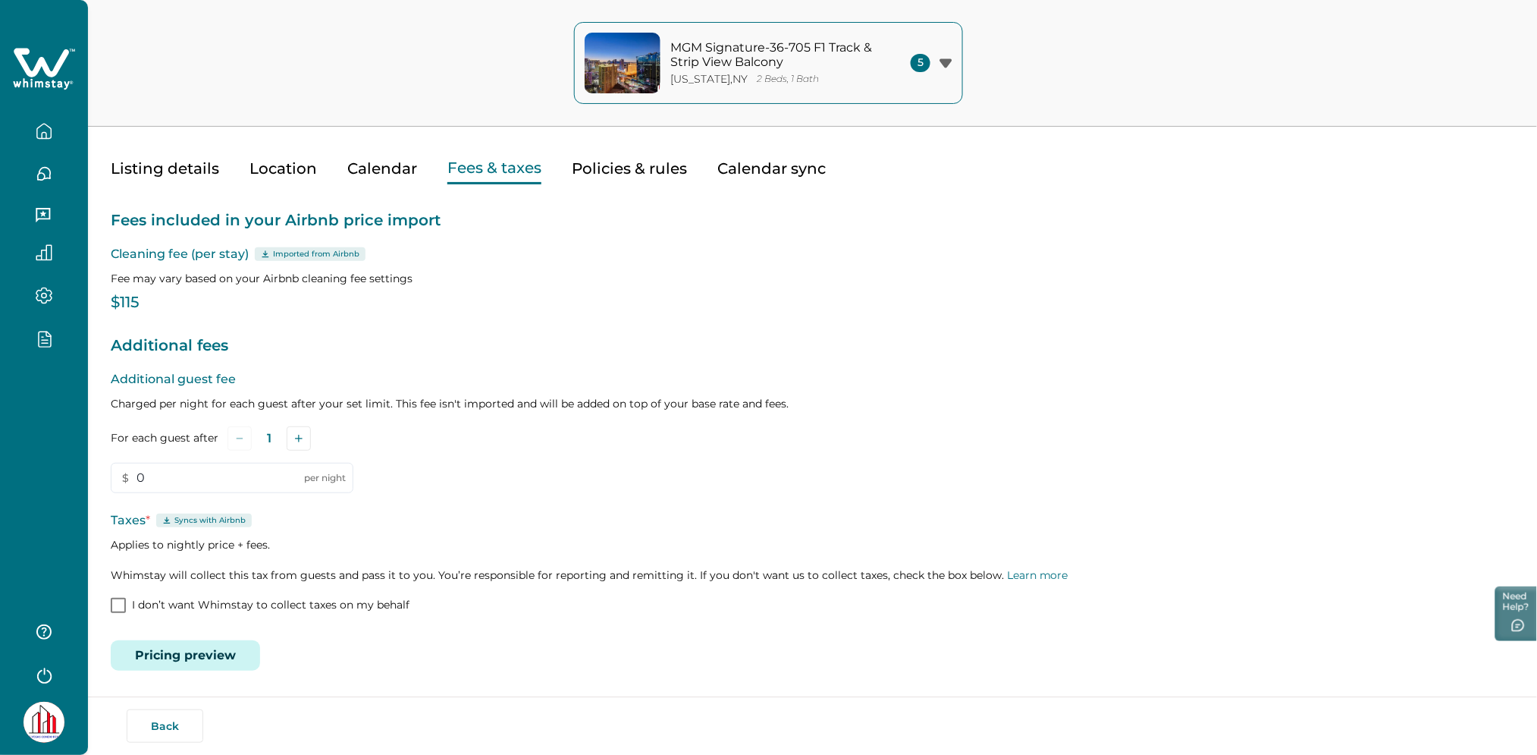
click at [111, 605] on span at bounding box center [118, 605] width 15 height 15
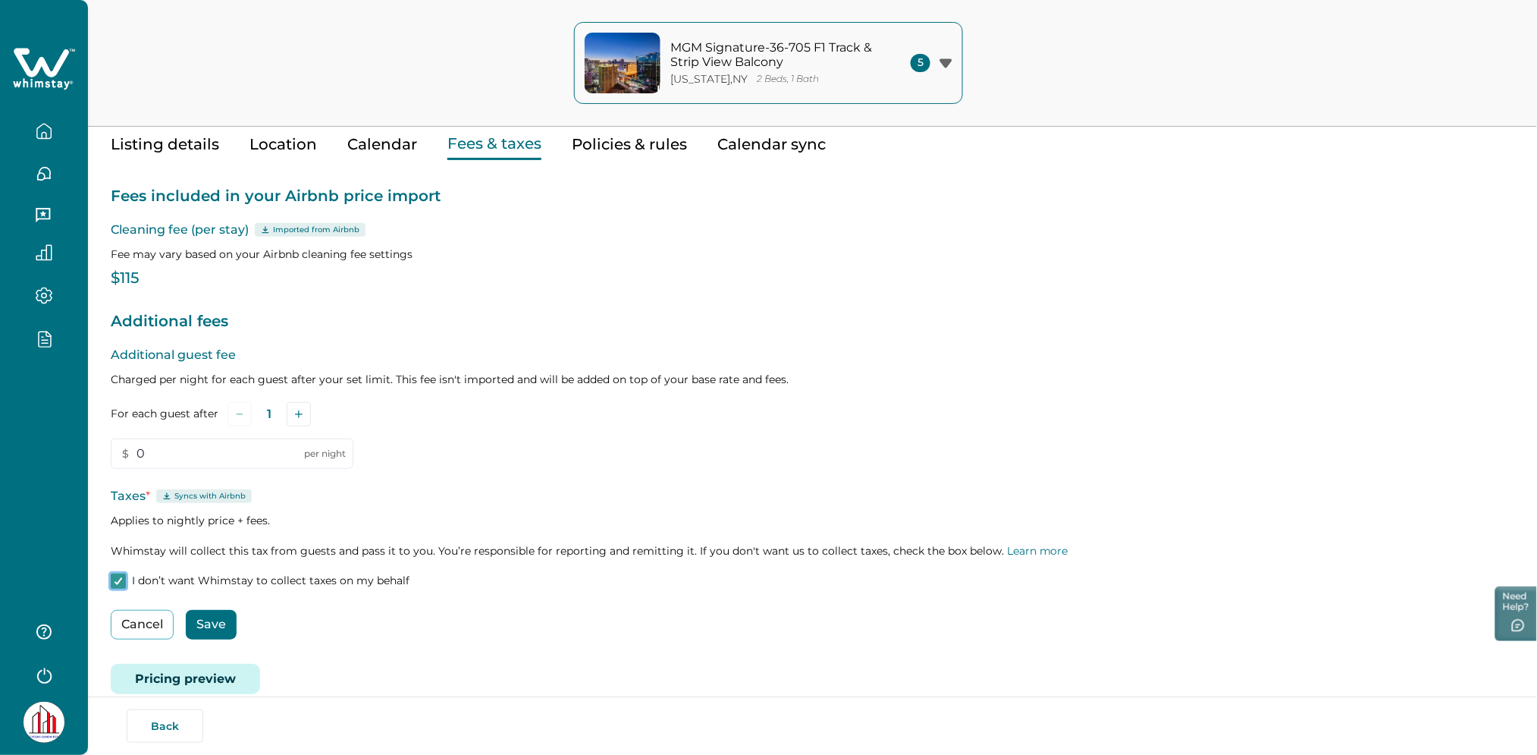
scroll to position [88, 0]
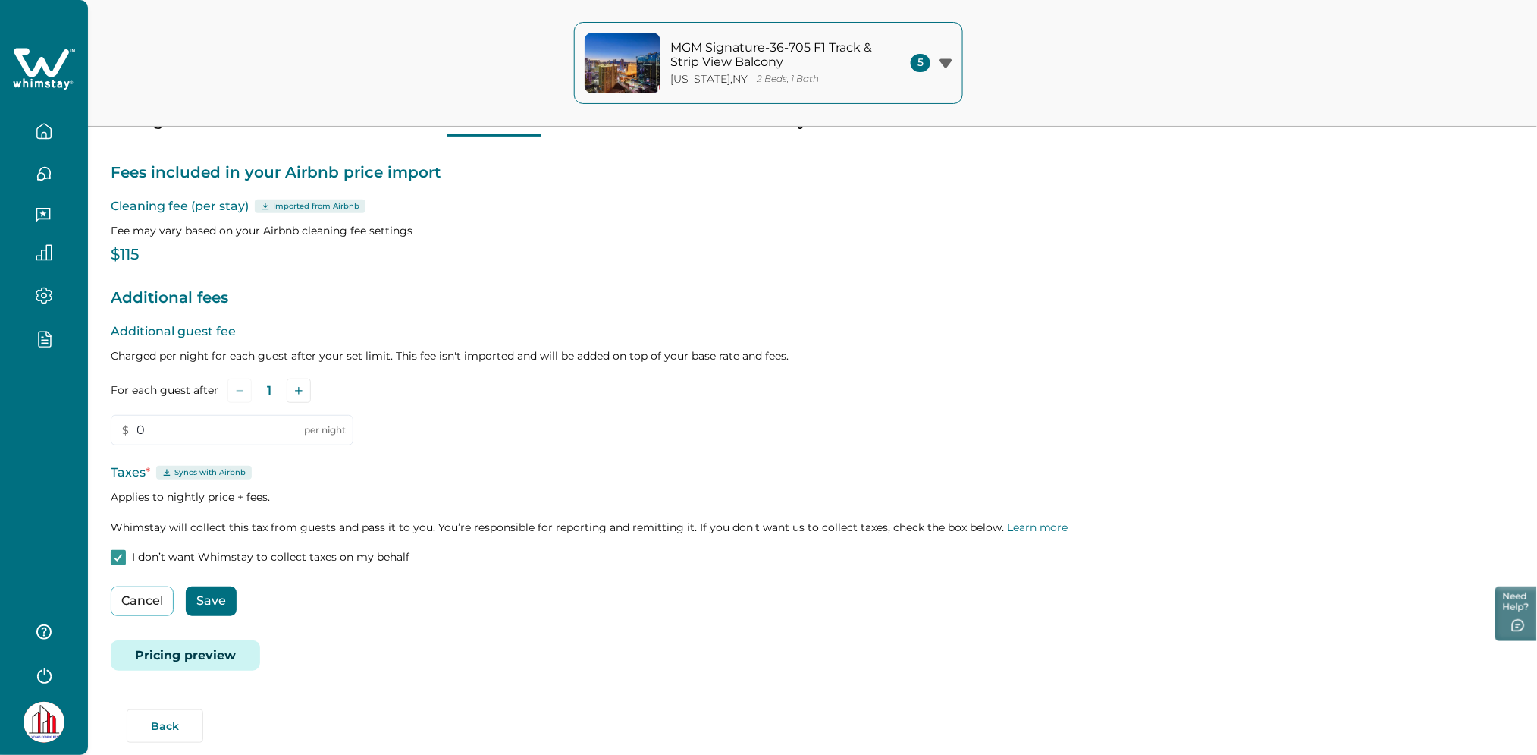
click at [232, 594] on button "Save" at bounding box center [211, 601] width 51 height 30
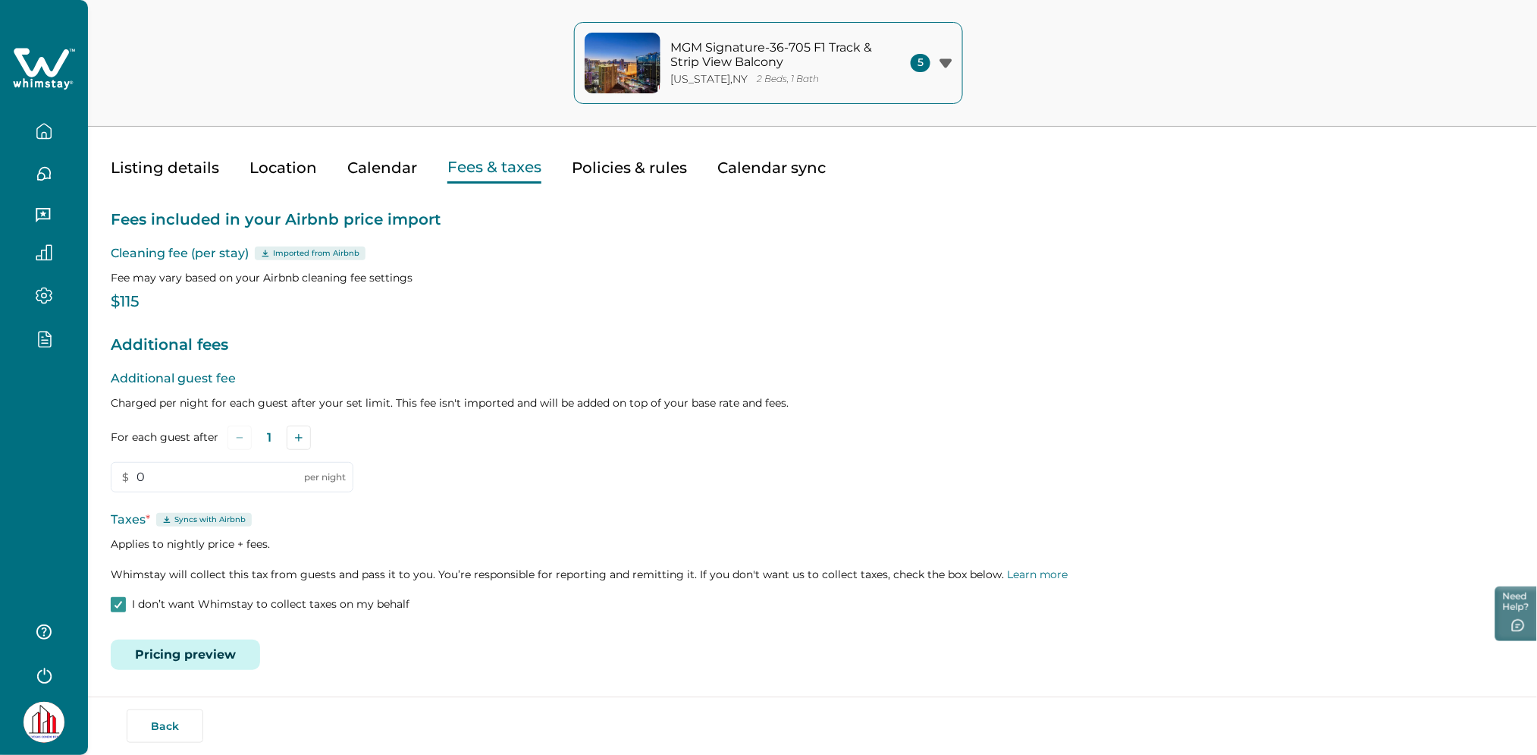
scroll to position [40, 0]
click at [177, 171] on div "Listing details Location Calendar Fees & taxes Policies & rules Calendar sync P…" at bounding box center [813, 397] width 1404 height 548
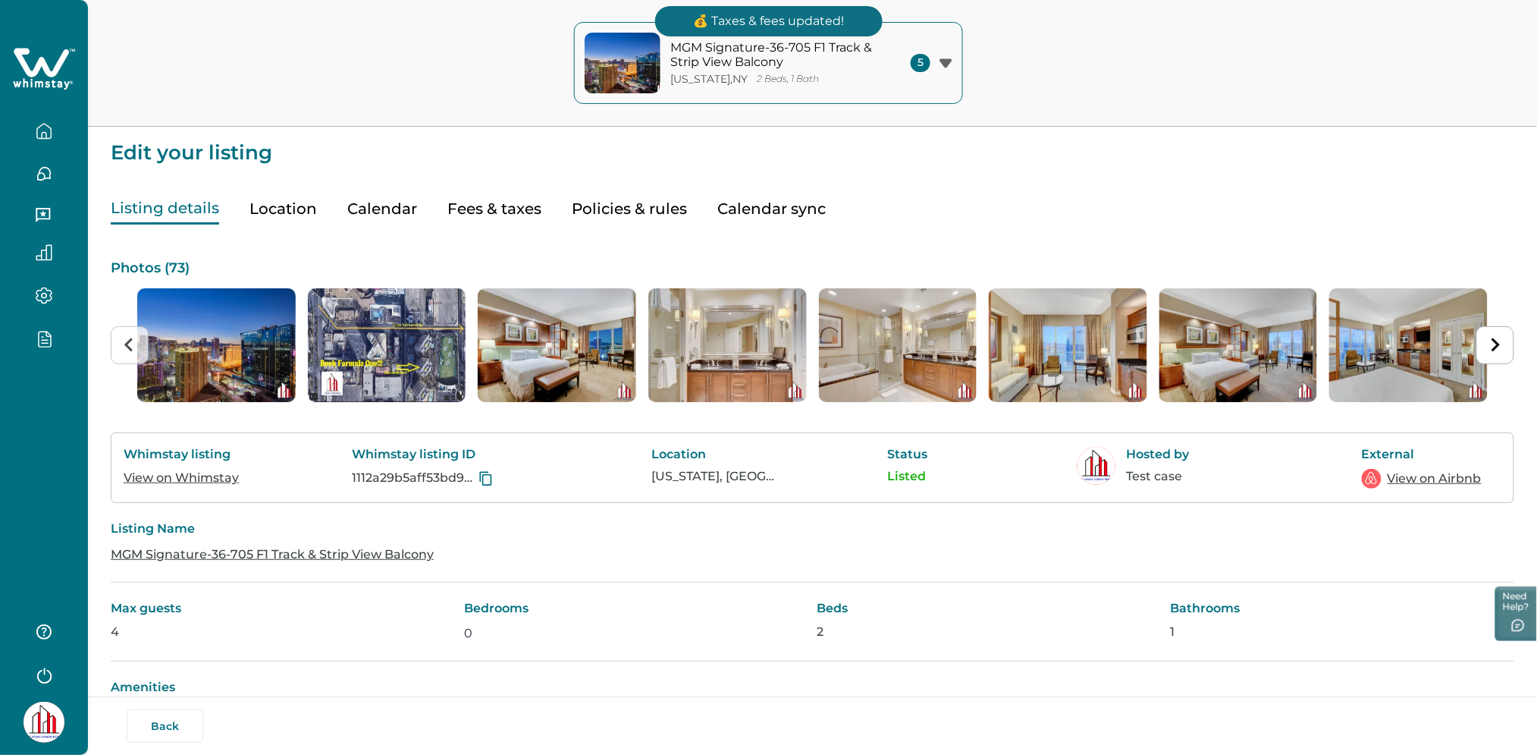
click at [492, 198] on button "Fees & taxes" at bounding box center [494, 208] width 94 height 31
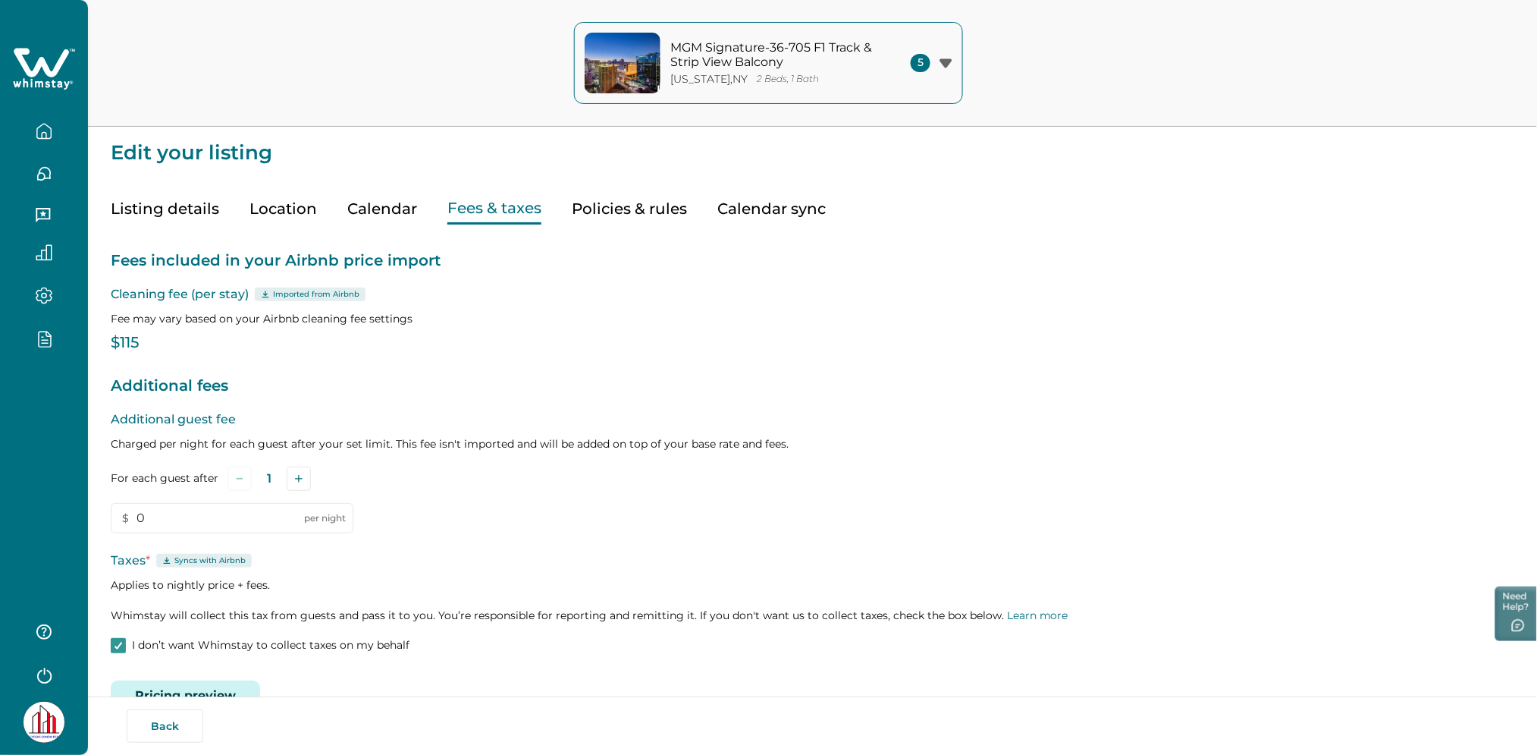
click at [146, 645] on p "I don’t want Whimstay to collect taxes on my behalf" at bounding box center [271, 645] width 278 height 15
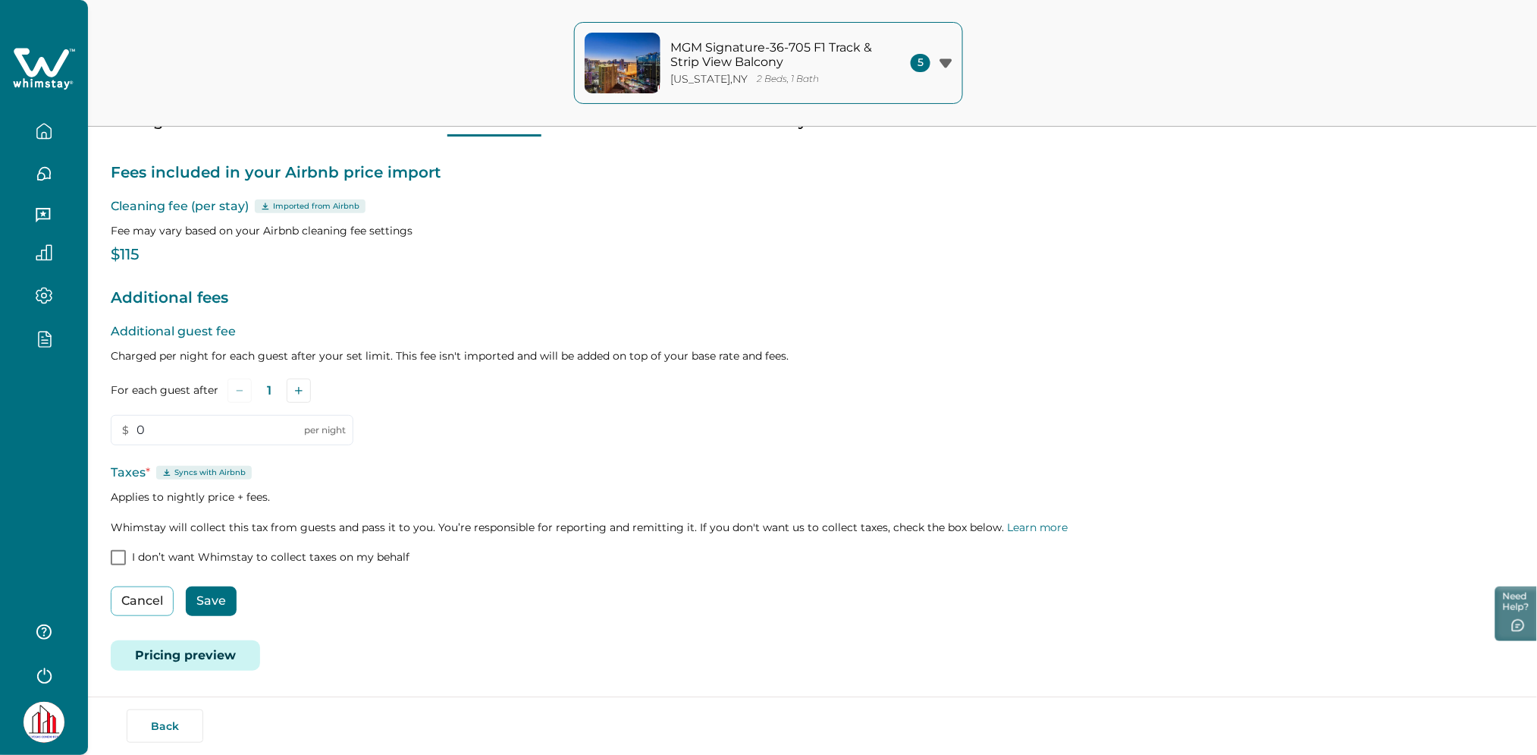
click at [212, 601] on button "Save" at bounding box center [211, 601] width 51 height 30
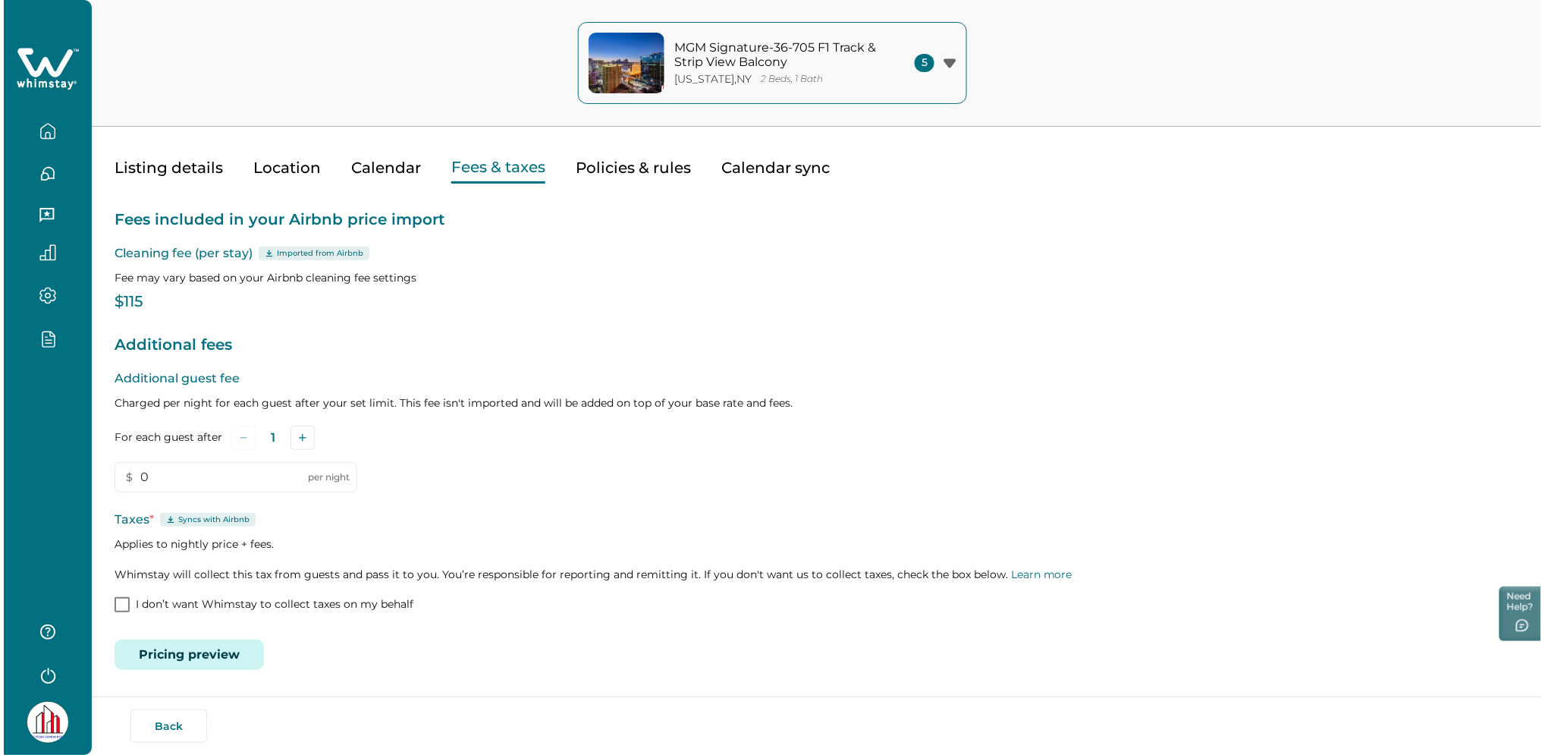
scroll to position [40, 0]
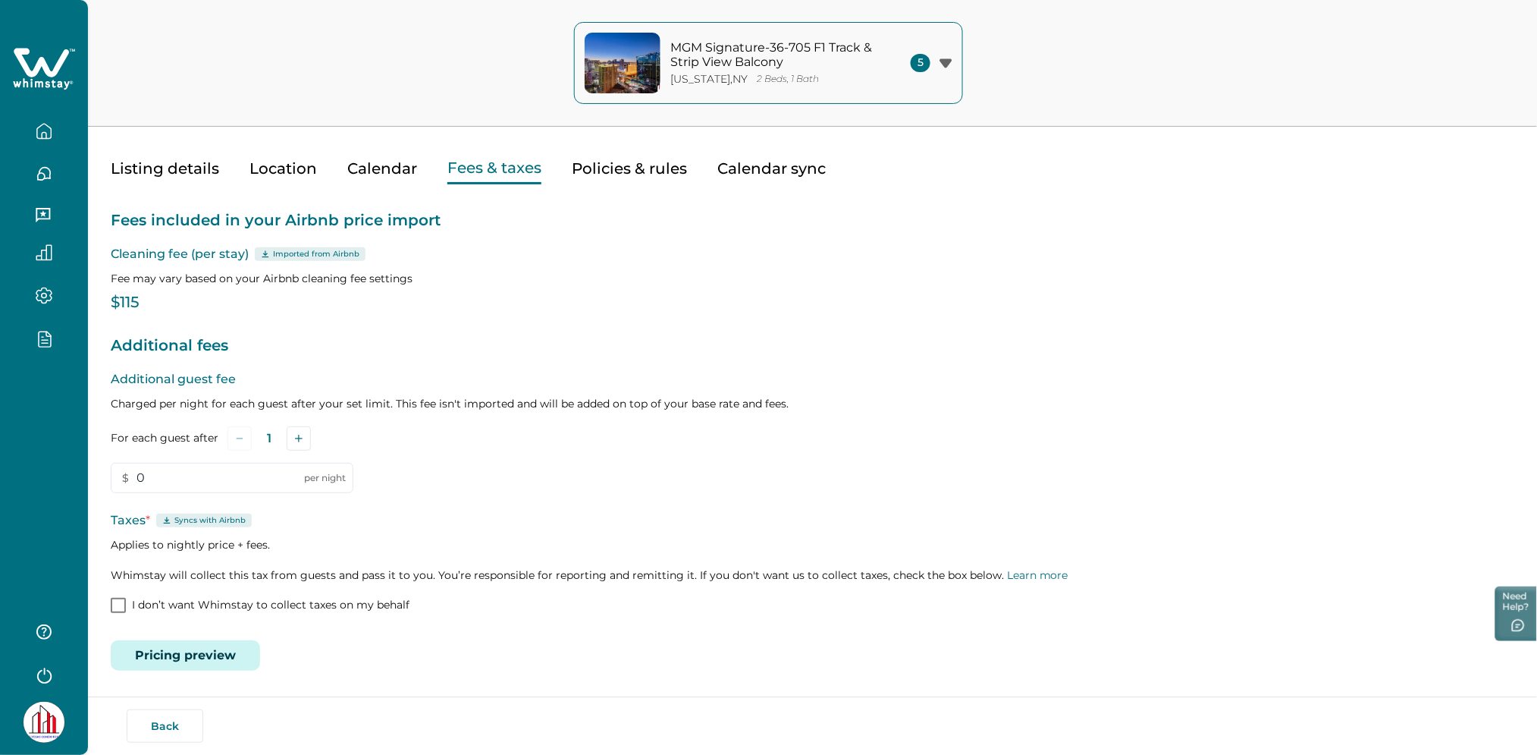
click at [184, 666] on button "Pricing preview" at bounding box center [185, 655] width 149 height 30
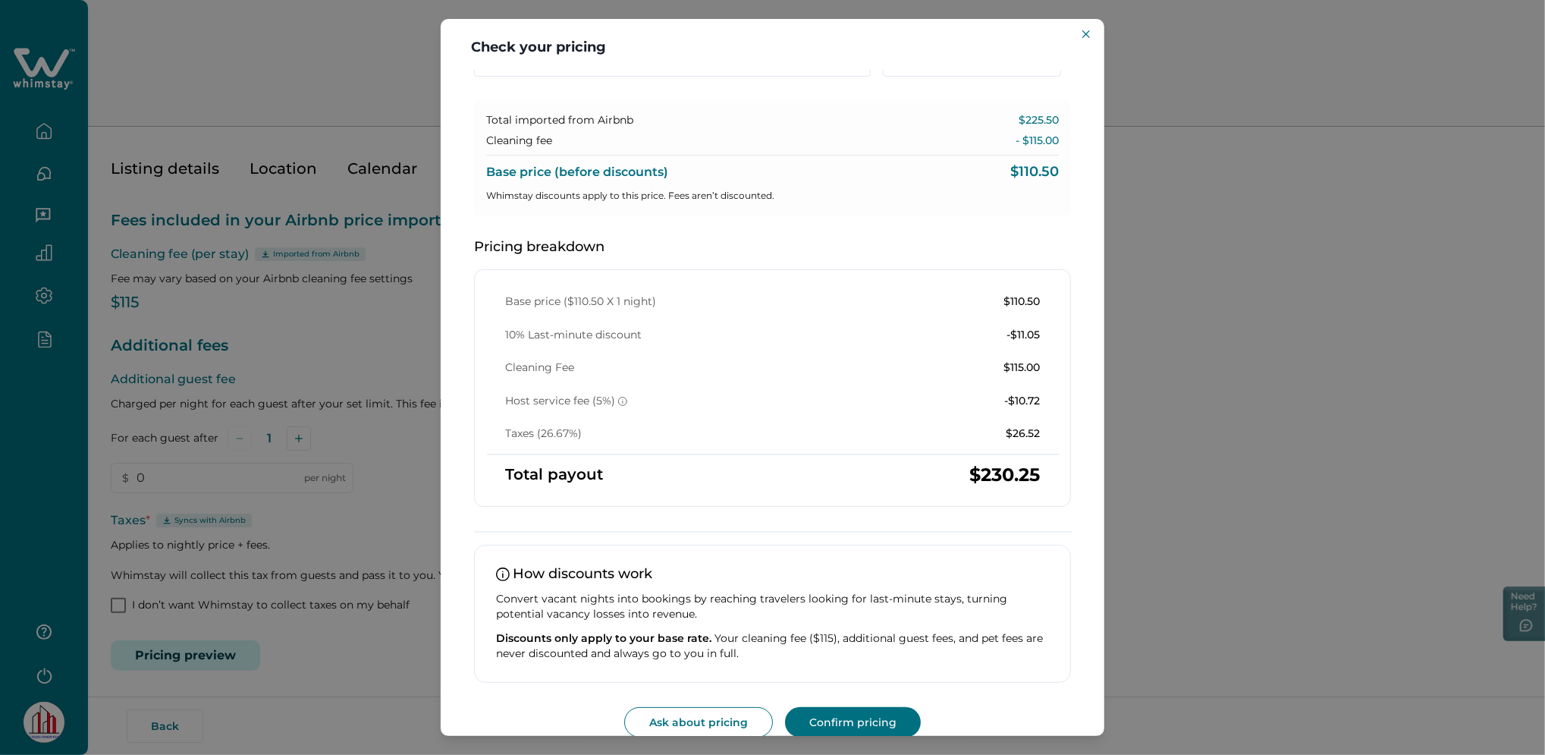
scroll to position [97, 0]
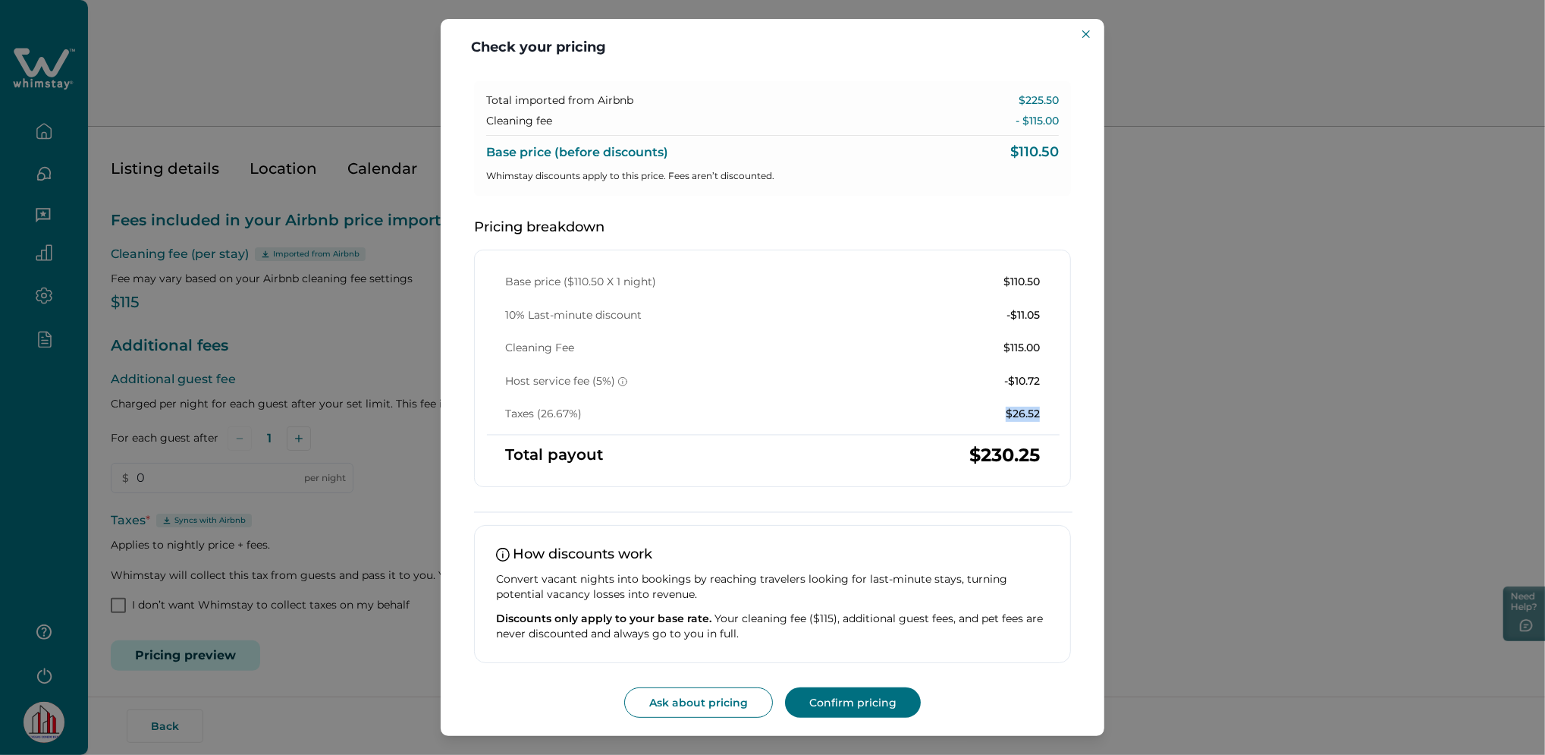
drag, startPoint x: 1017, startPoint y: 416, endPoint x: 973, endPoint y: 416, distance: 44.0
click at [973, 416] on div "Base price ($110.50 X 1 night) $110.50 10% Last-minute discount -$11.05 Cleanin…" at bounding box center [772, 348] width 571 height 147
drag, startPoint x: 973, startPoint y: 416, endPoint x: 862, endPoint y: 399, distance: 112.7
click at [862, 399] on div "Base price ($110.50 X 1 night) $110.50 10% Last-minute discount -$11.05 Cleanin…" at bounding box center [772, 348] width 571 height 147
click at [376, 303] on div "Check your pricing Understand how base rates, fees, and discounts come together…" at bounding box center [772, 377] width 1545 height 755
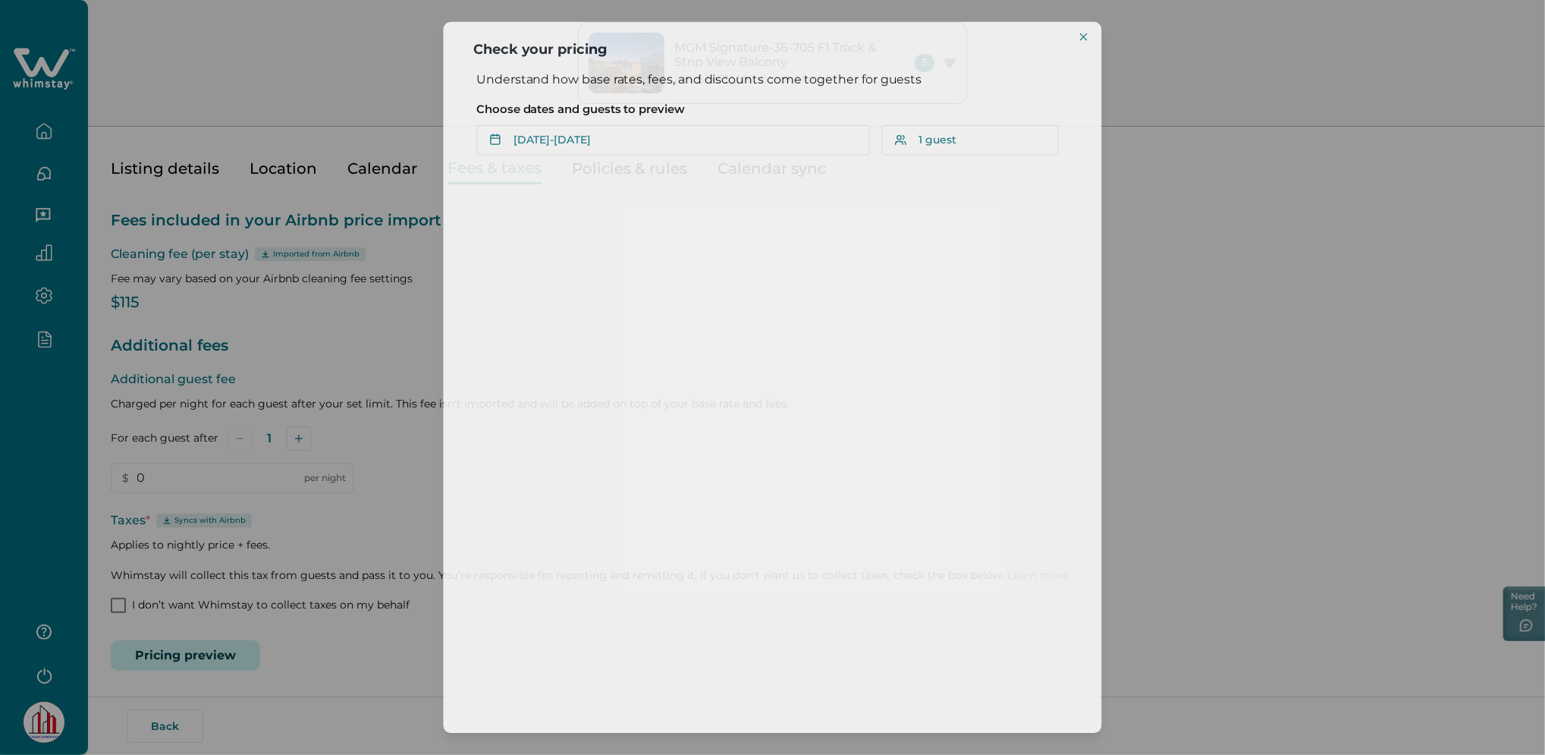
scroll to position [0, 0]
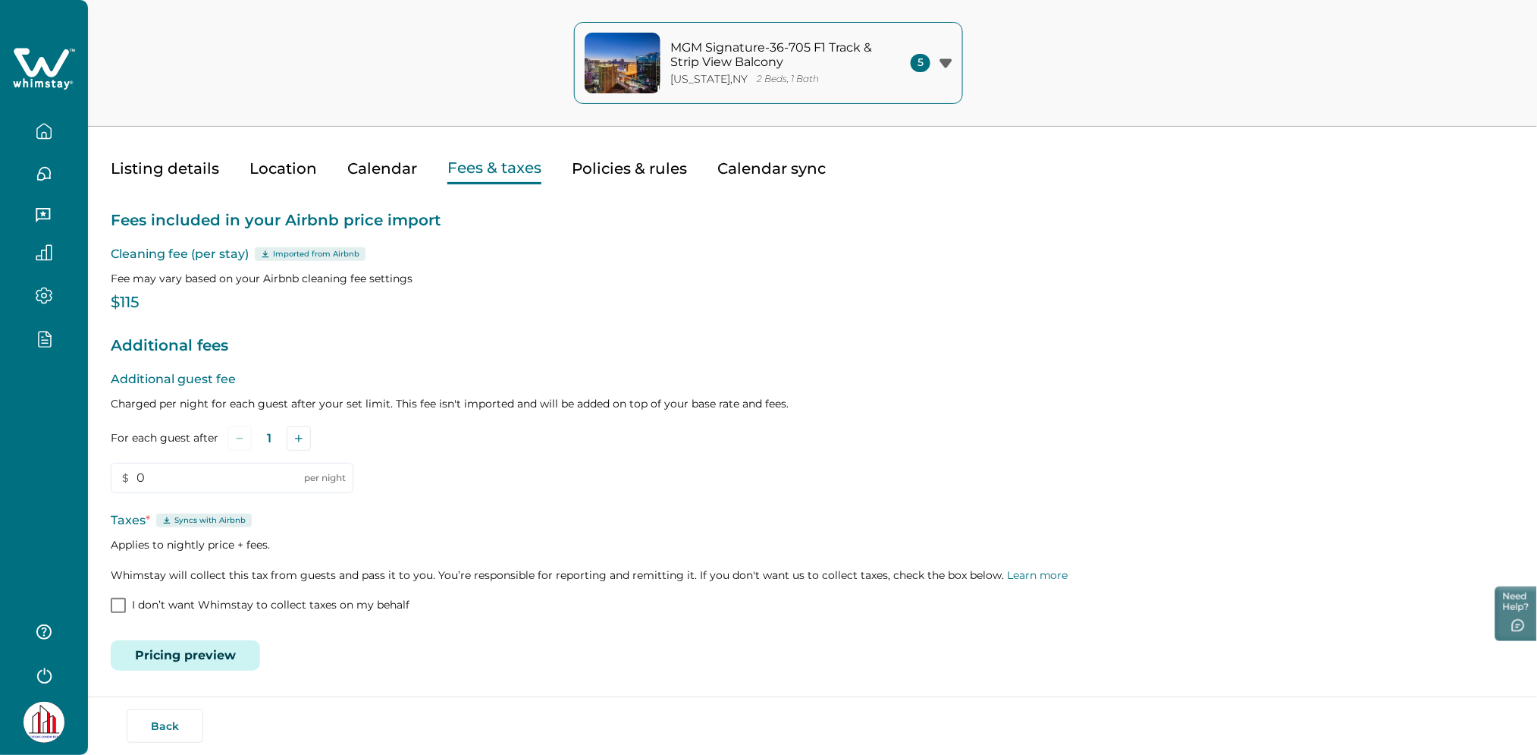
click at [162, 658] on button "Pricing preview" at bounding box center [185, 655] width 149 height 30
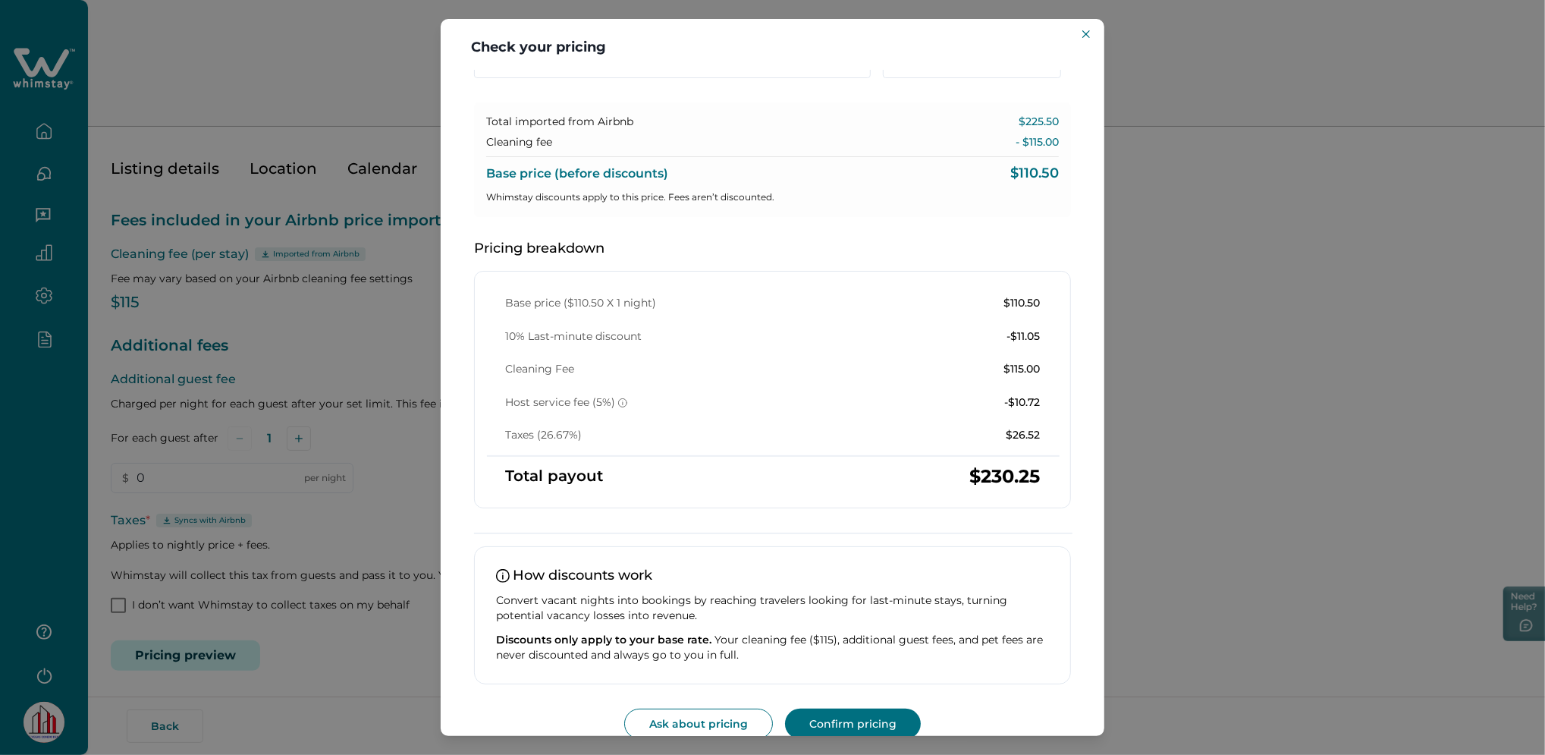
scroll to position [97, 0]
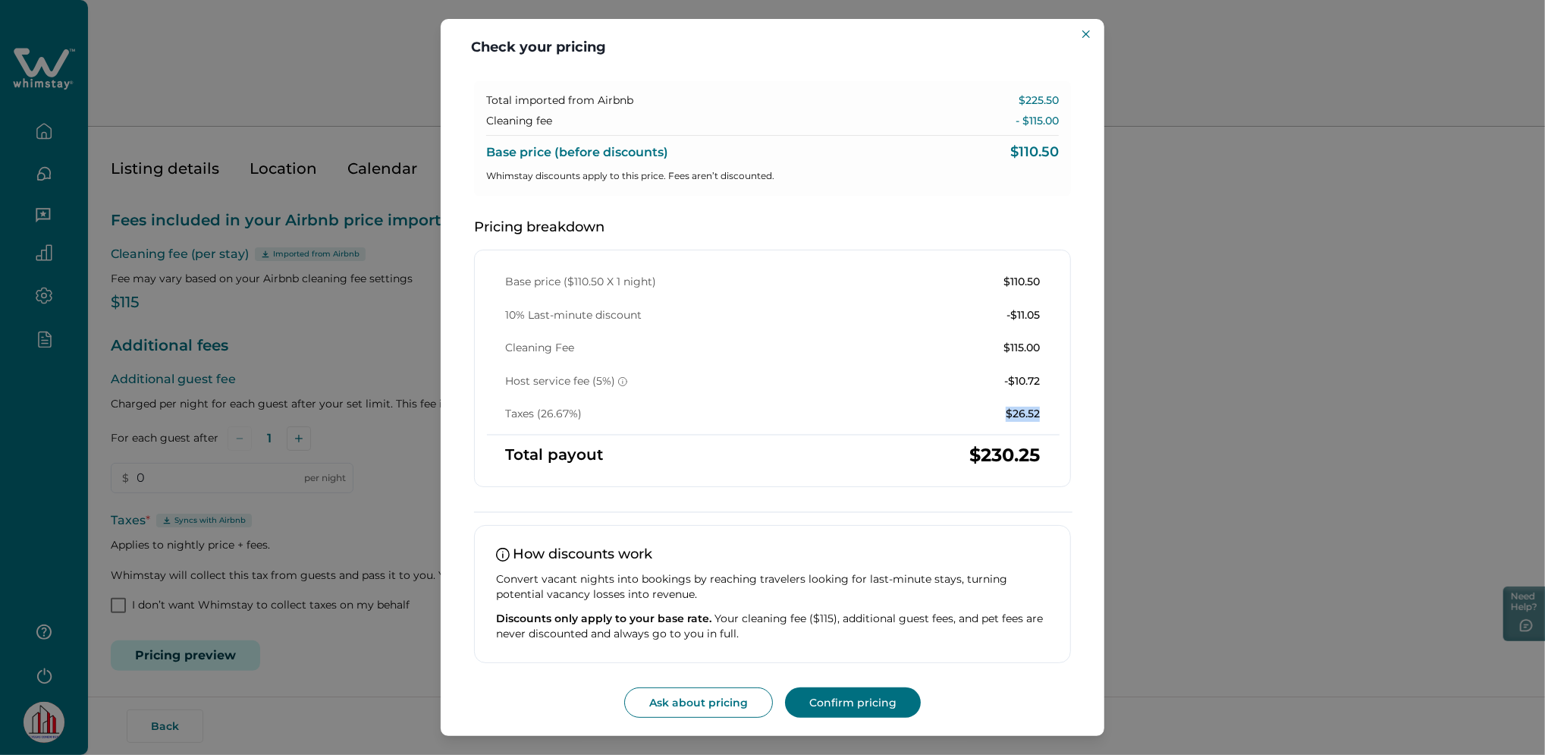
drag, startPoint x: 990, startPoint y: 413, endPoint x: 1042, endPoint y: 412, distance: 51.6
click at [1042, 412] on div "Base price ($110.50 X 1 night) $110.50 10% Last-minute discount -$11.05 Cleanin…" at bounding box center [772, 348] width 571 height 147
click at [1022, 413] on p "$26.52" at bounding box center [1023, 413] width 34 height 15
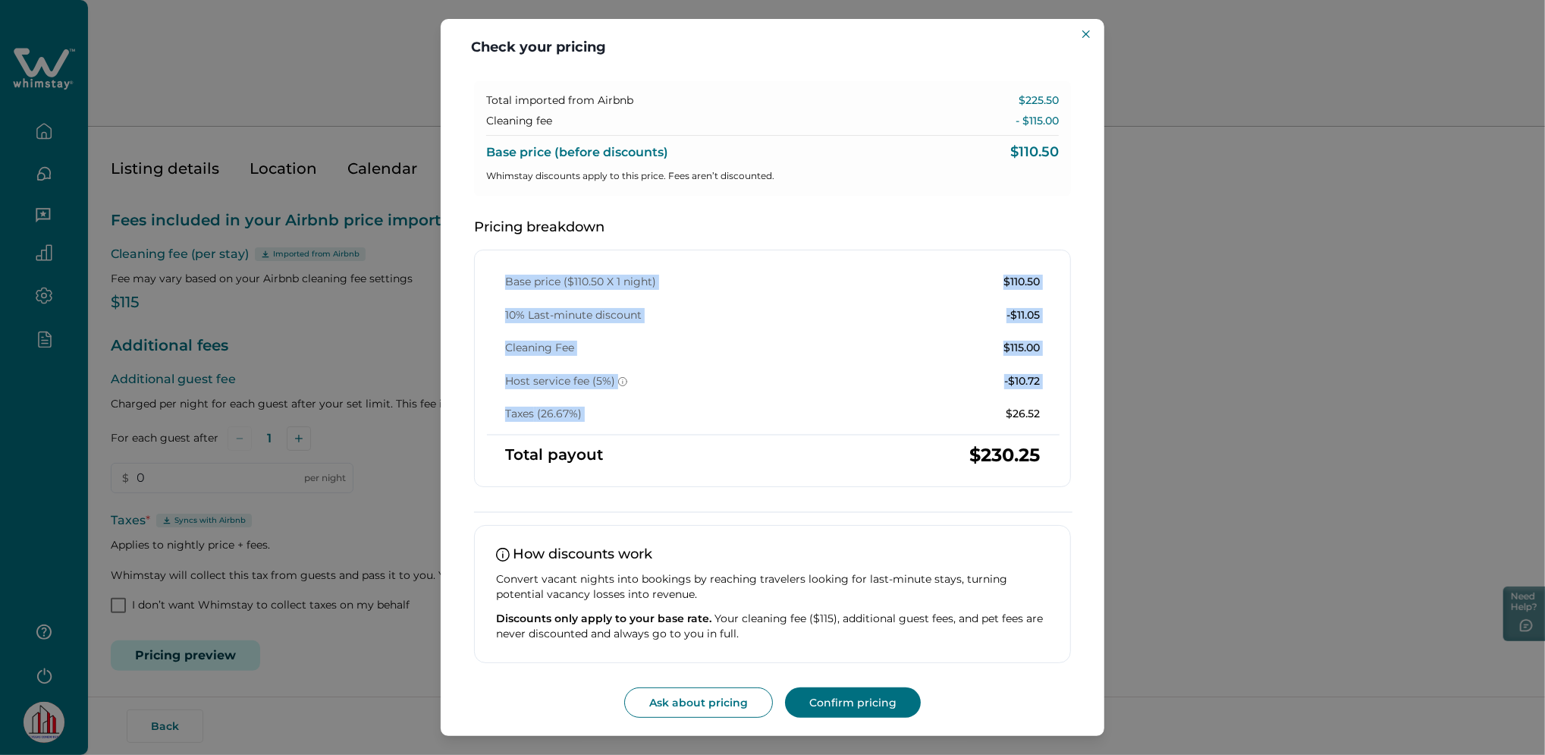
click at [1022, 413] on p "$26.52" at bounding box center [1023, 413] width 34 height 15
drag, startPoint x: 1022, startPoint y: 413, endPoint x: 997, endPoint y: 408, distance: 24.7
click at [997, 408] on div "Taxes (26.67%) $26.52" at bounding box center [772, 413] width 535 height 15
click at [1014, 421] on div "Base price ($110.50 X 1 night) $110.50 10% Last-minute discount -$11.05 Cleanin…" at bounding box center [772, 368] width 597 height 237
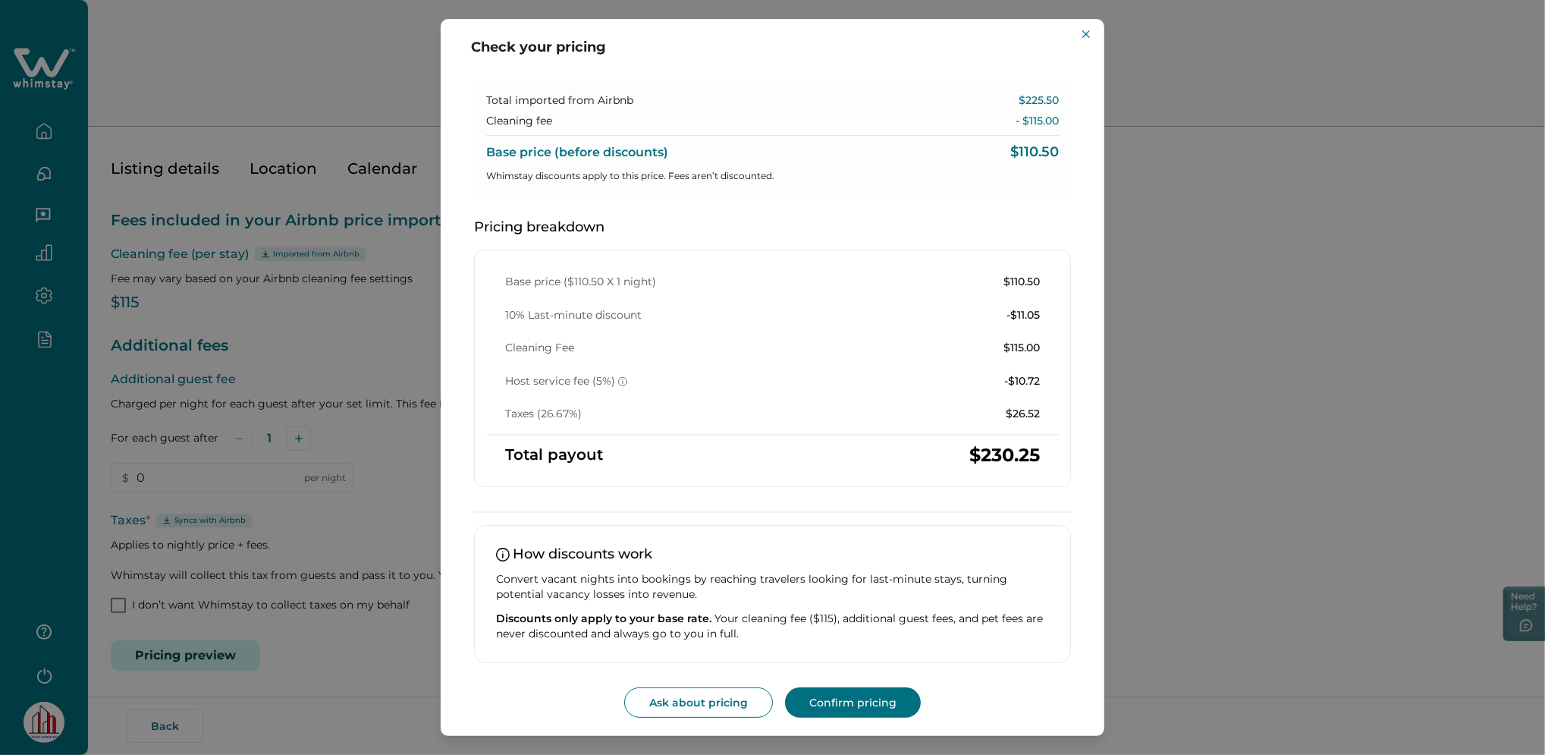
click at [70, 100] on div "Check your pricing Understand how base rates, fees, and discounts come together…" at bounding box center [772, 377] width 1545 height 755
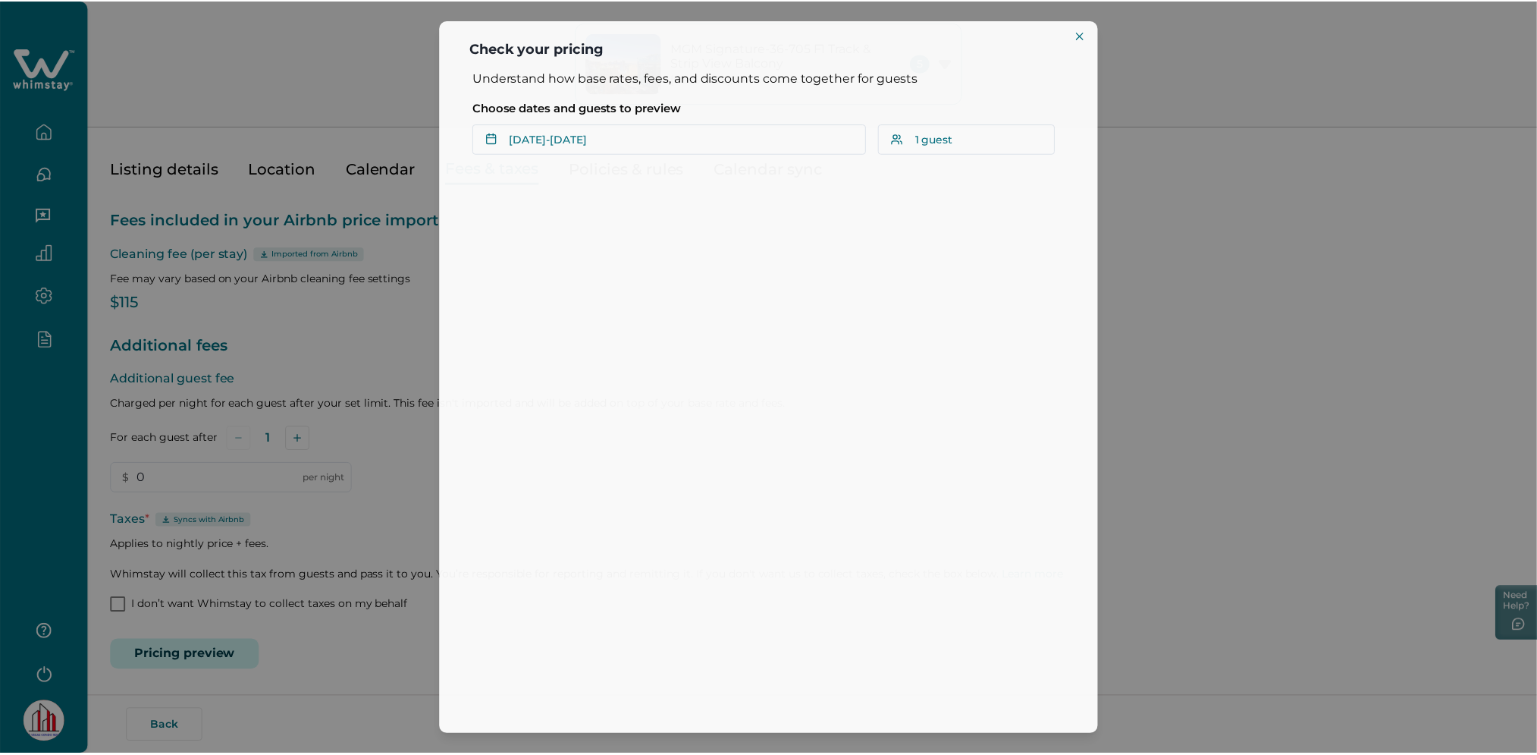
scroll to position [0, 0]
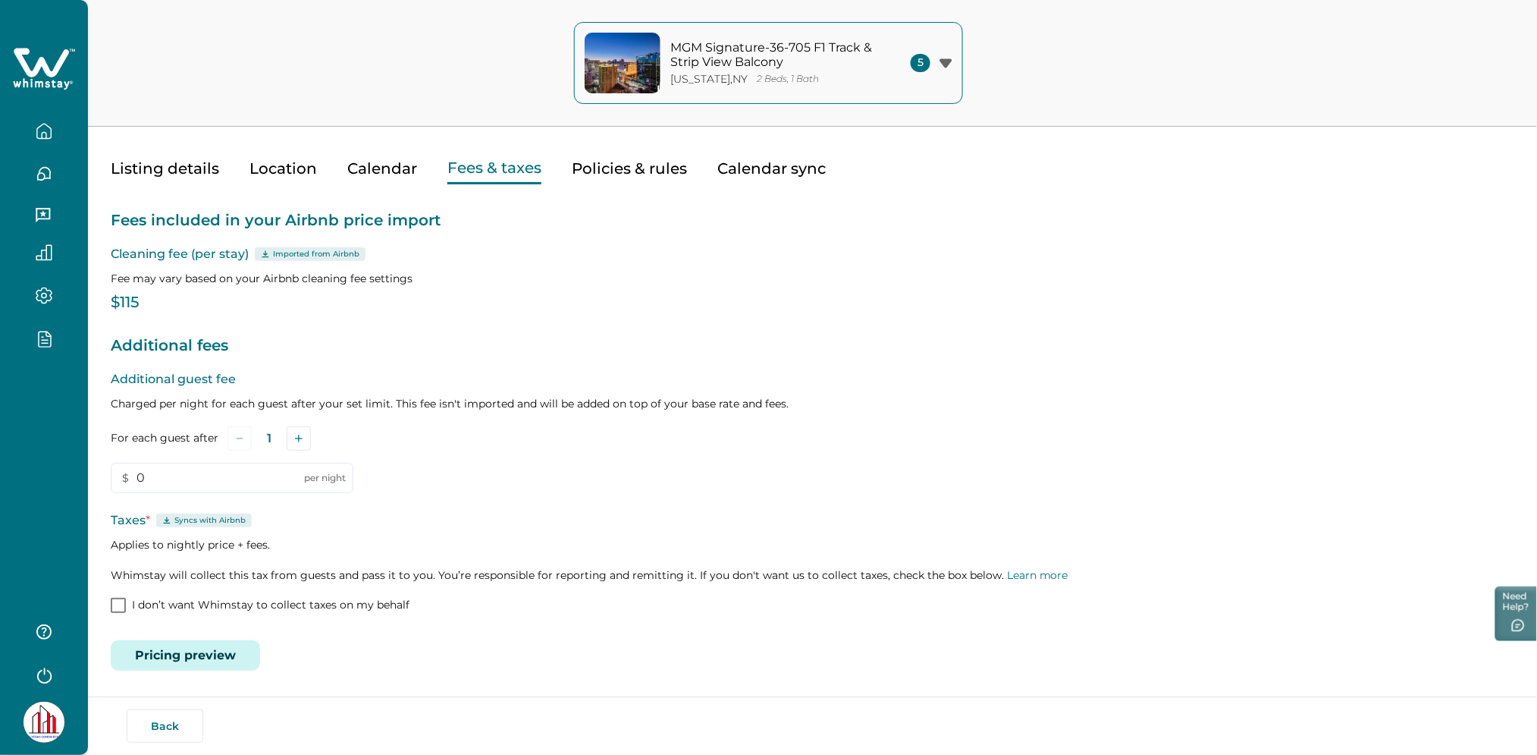
click at [27, 64] on icon at bounding box center [41, 62] width 55 height 29
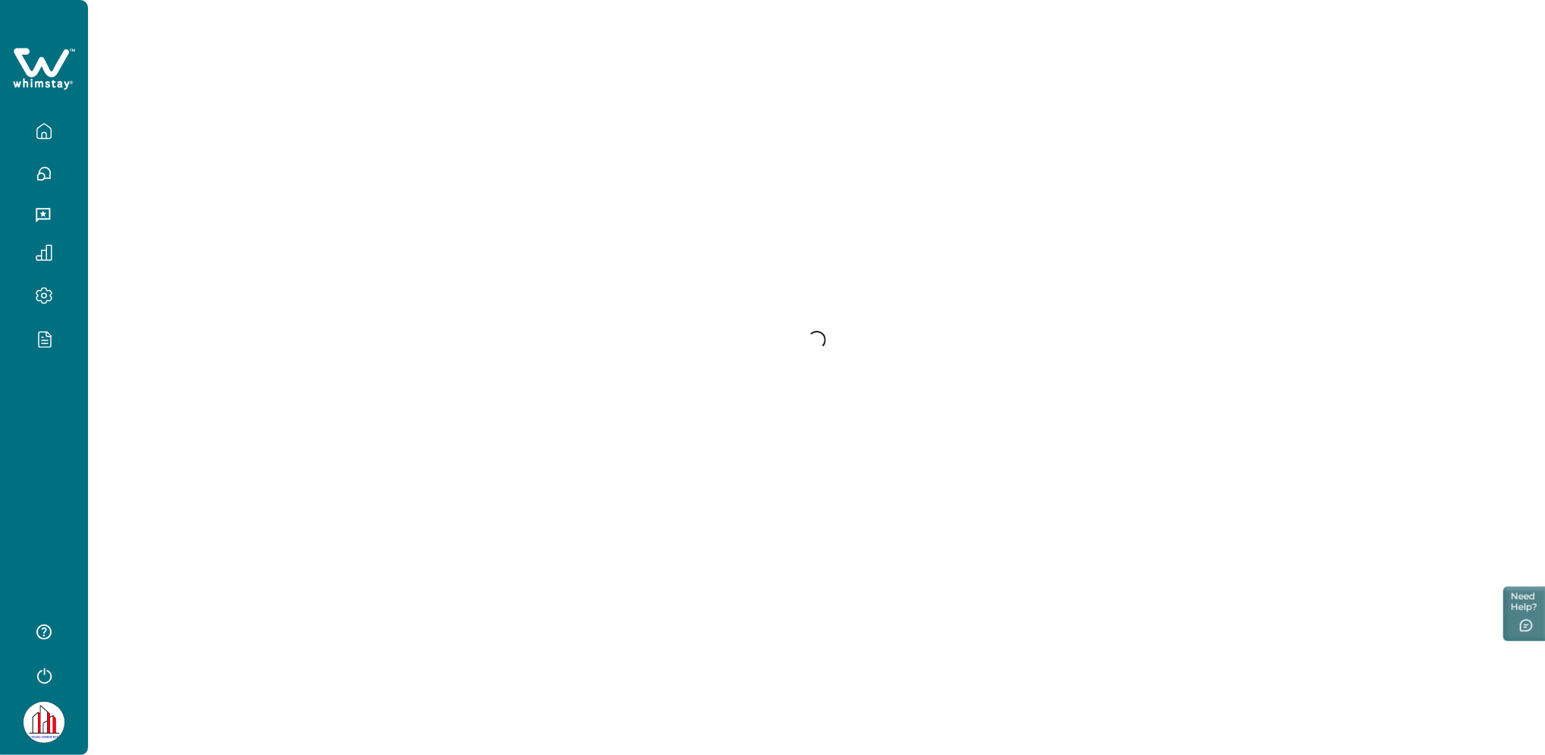
click at [27, 64] on icon at bounding box center [41, 62] width 55 height 29
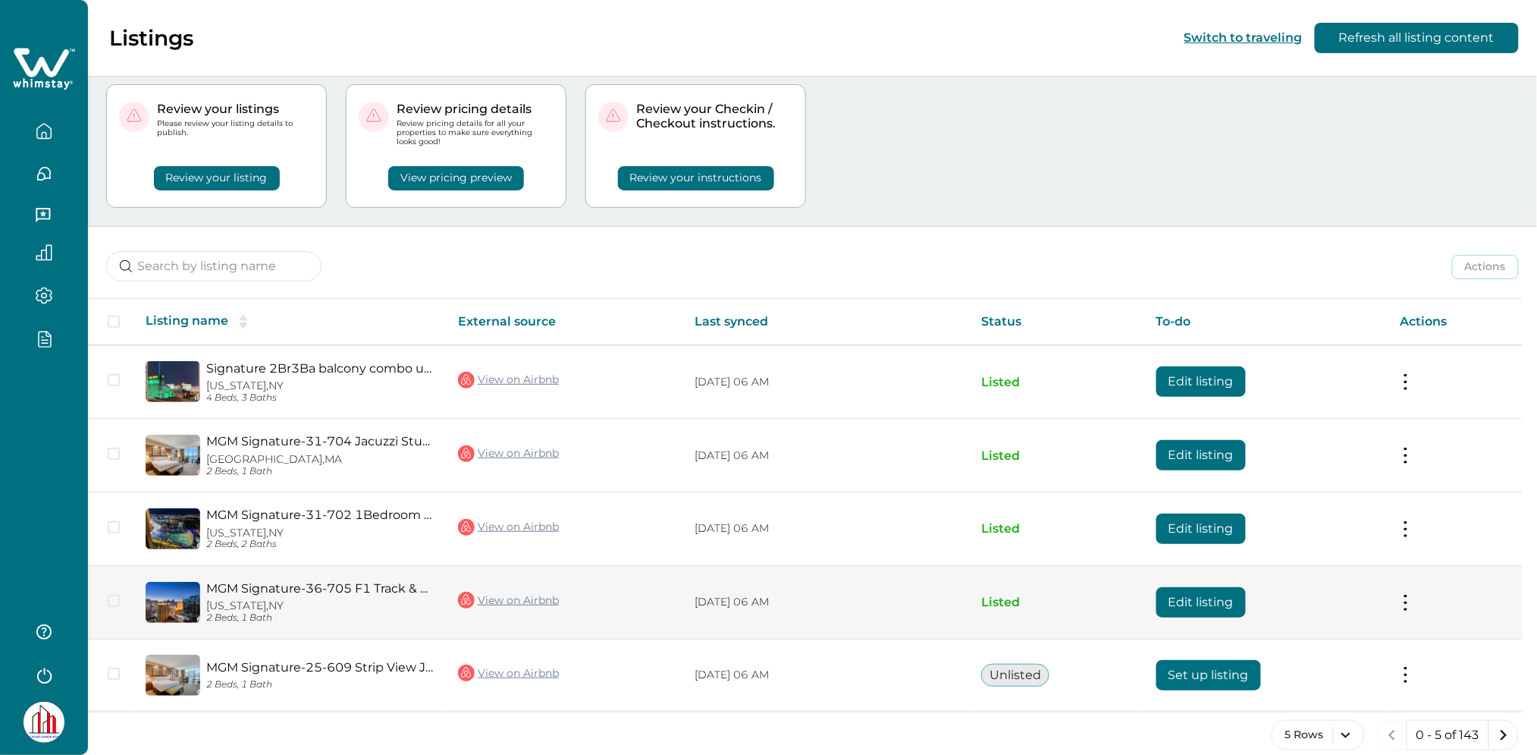
scroll to position [53, 0]
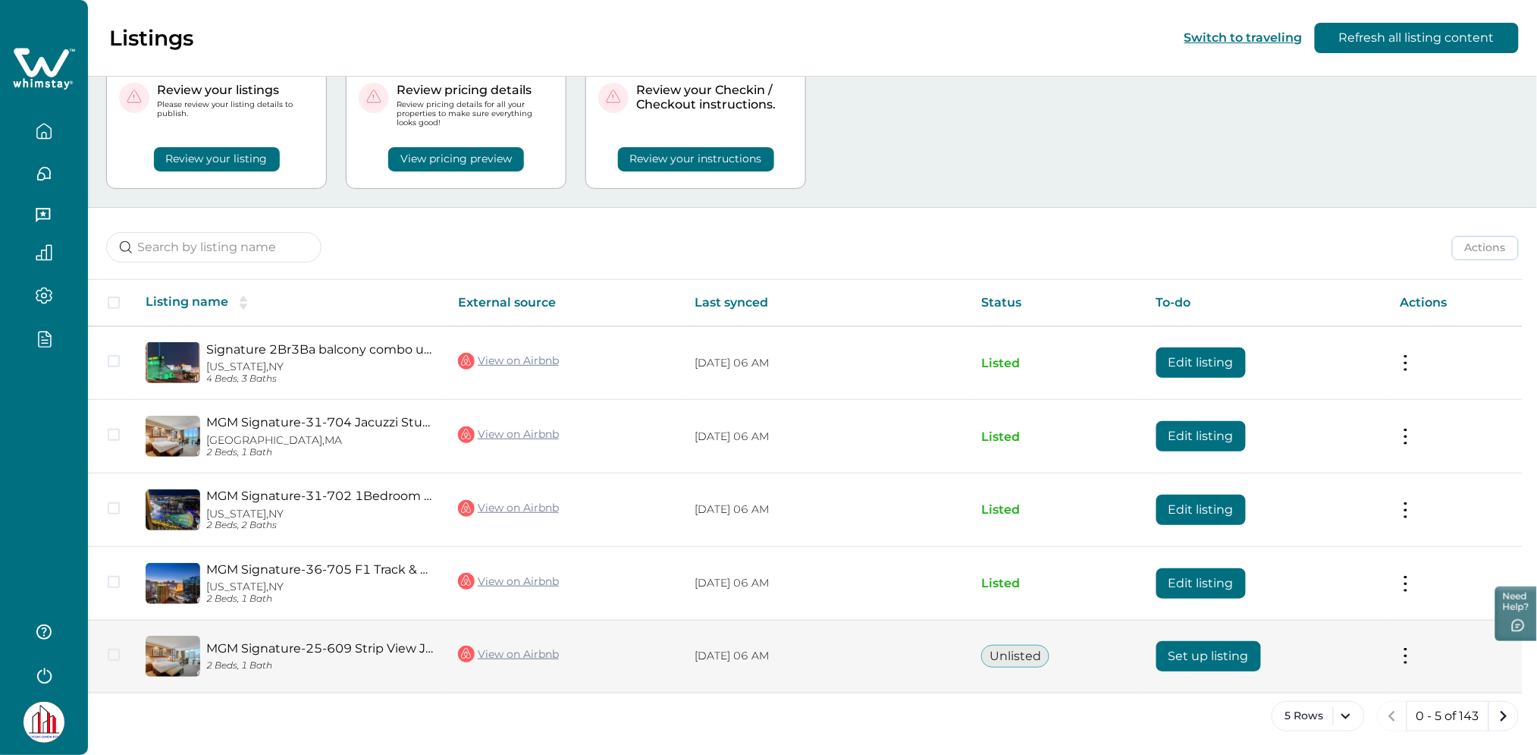
click at [1206, 666] on button "Set up listing" at bounding box center [1209, 656] width 105 height 30
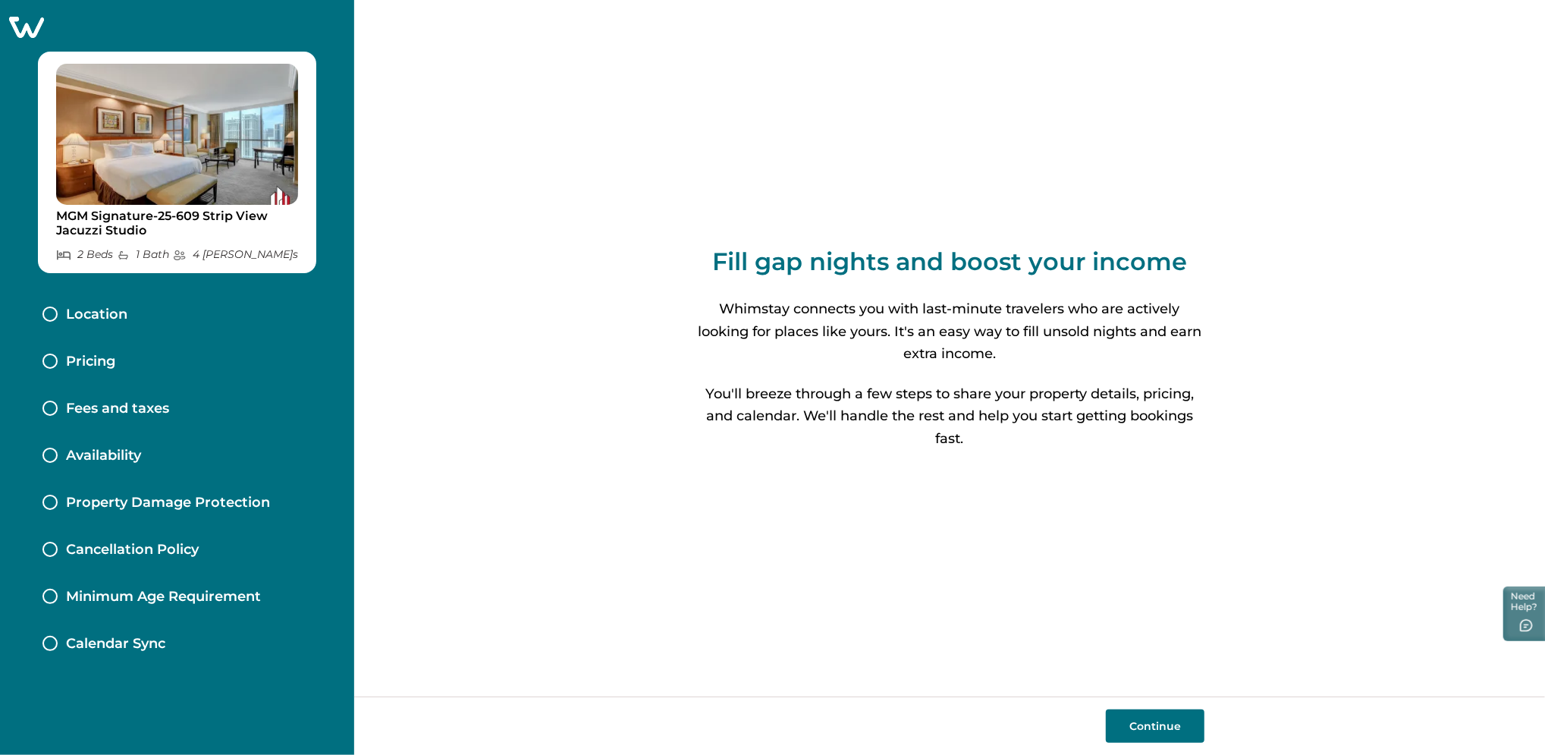
click at [1154, 716] on button "Continue" at bounding box center [1155, 725] width 99 height 33
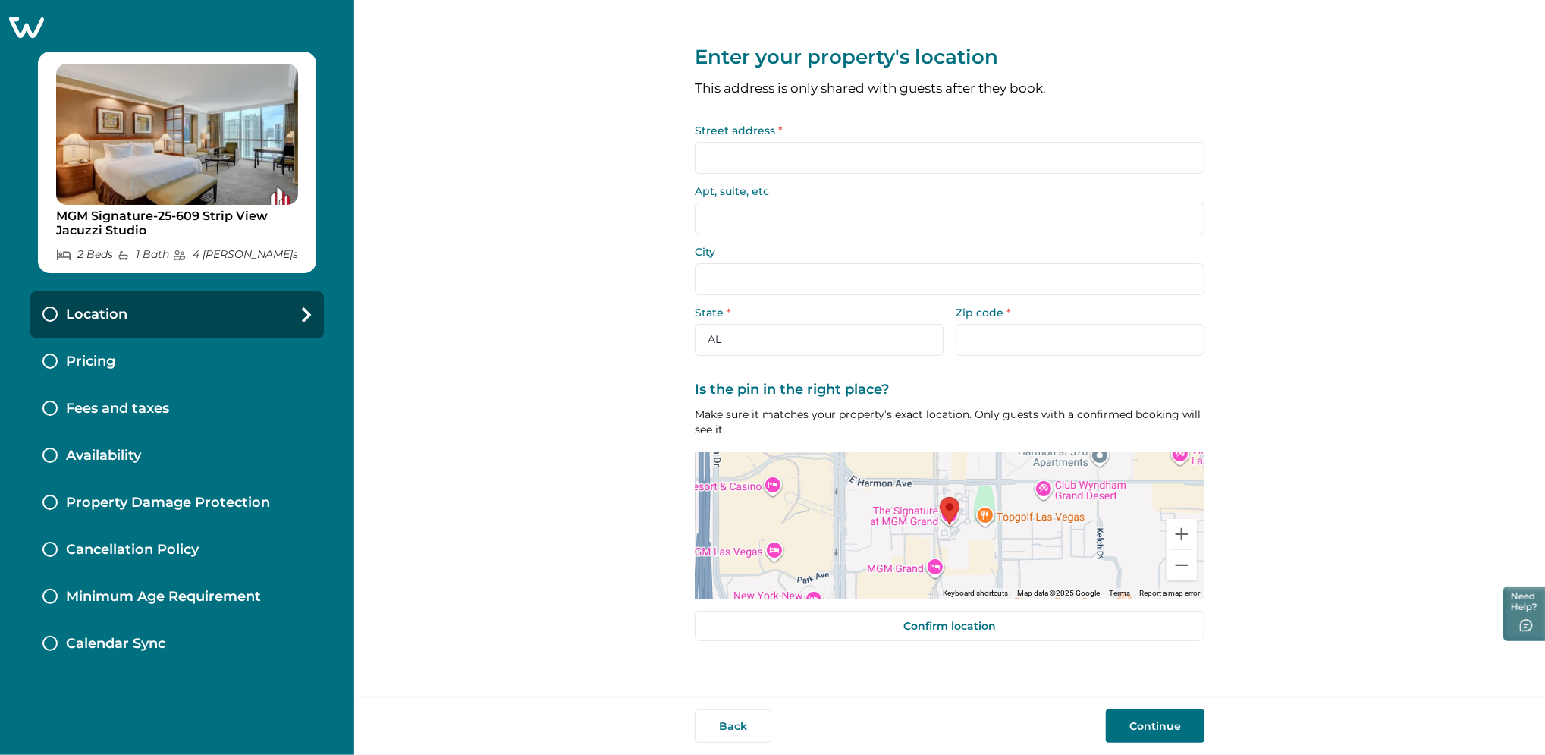
click at [746, 162] on input "Street address *" at bounding box center [950, 158] width 510 height 32
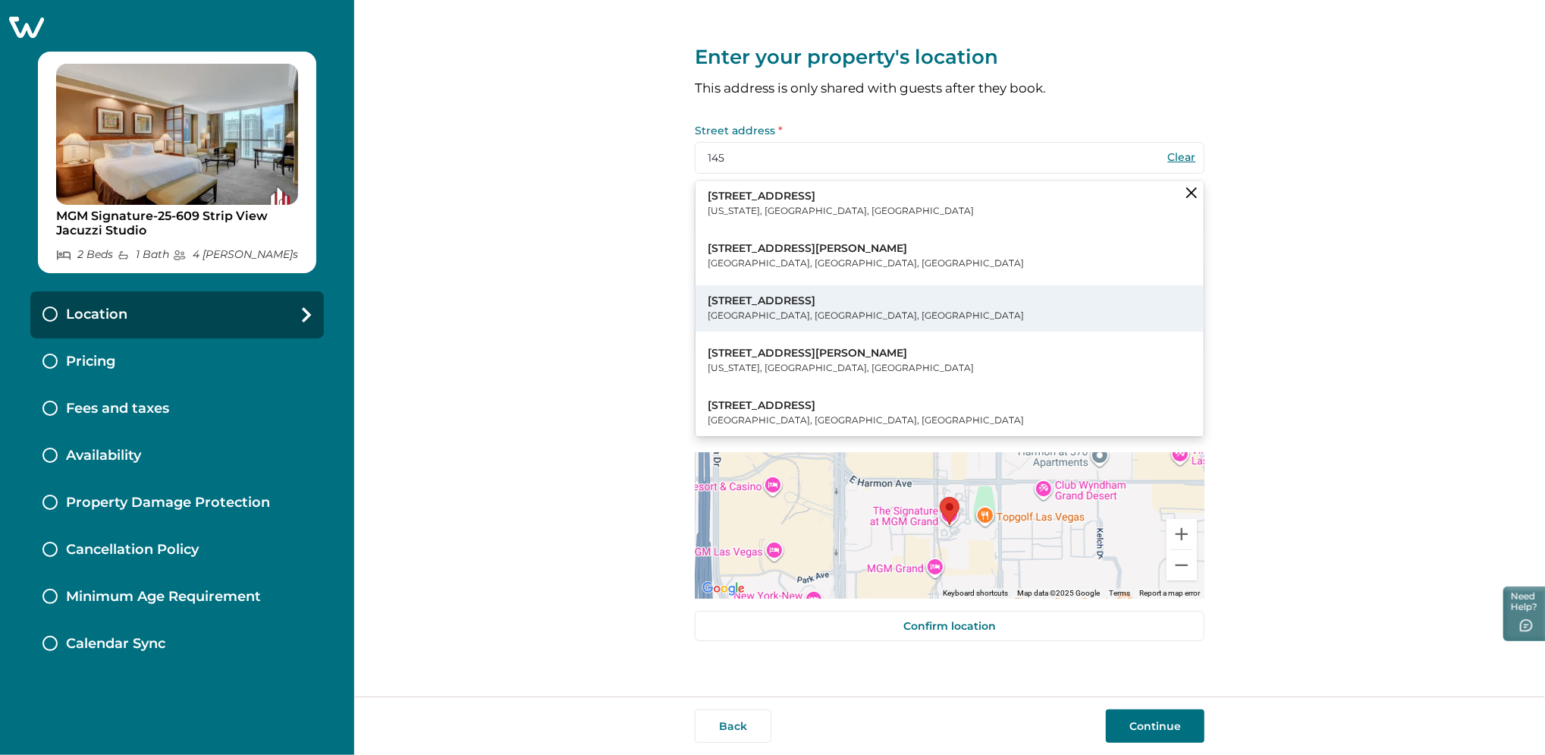
drag, startPoint x: 799, startPoint y: 265, endPoint x: 808, endPoint y: 310, distance: 46.4
click at [808, 309] on div "[STREET_ADDRESS][US_STATE] [STREET_ADDRESS][PERSON_NAME] [STREET_ADDRESS] [STRE…" at bounding box center [949, 308] width 508 height 256
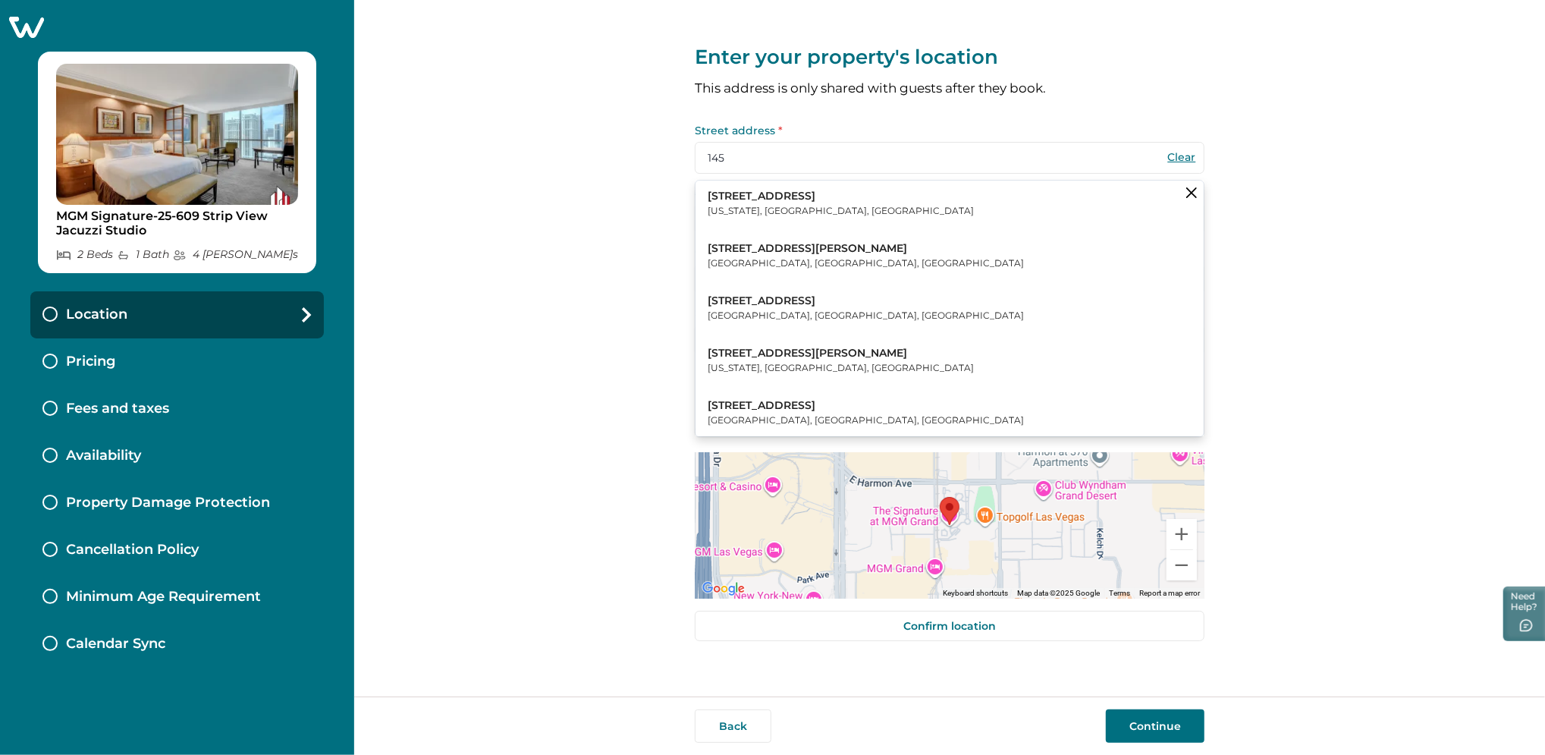
click at [808, 310] on p "[GEOGRAPHIC_DATA], [GEOGRAPHIC_DATA], [GEOGRAPHIC_DATA]" at bounding box center [866, 315] width 316 height 15
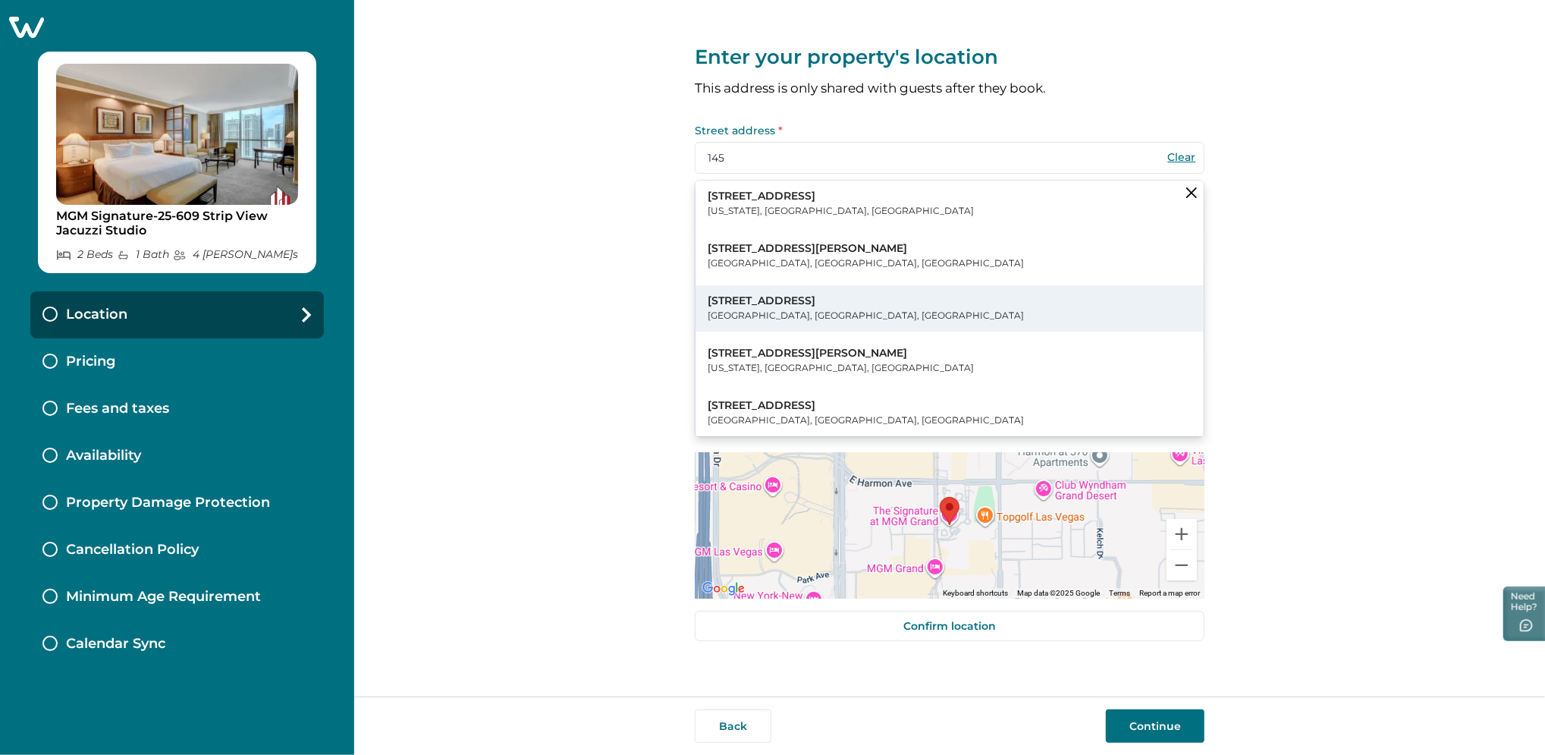
type input "[STREET_ADDRESS]"
type input "Radnor"
select select "PA"
type input "19087"
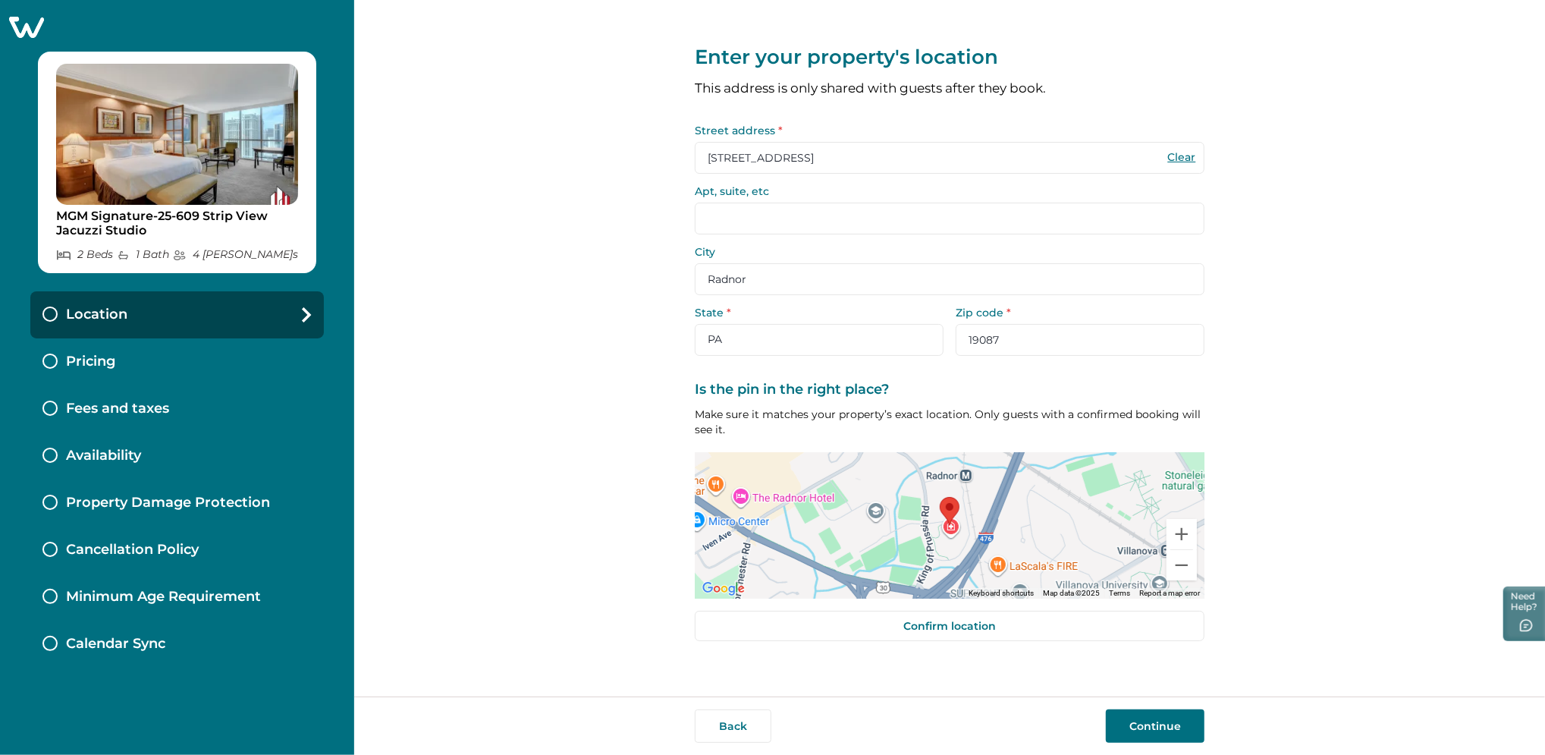
click at [1153, 729] on button "Continue" at bounding box center [1155, 725] width 99 height 33
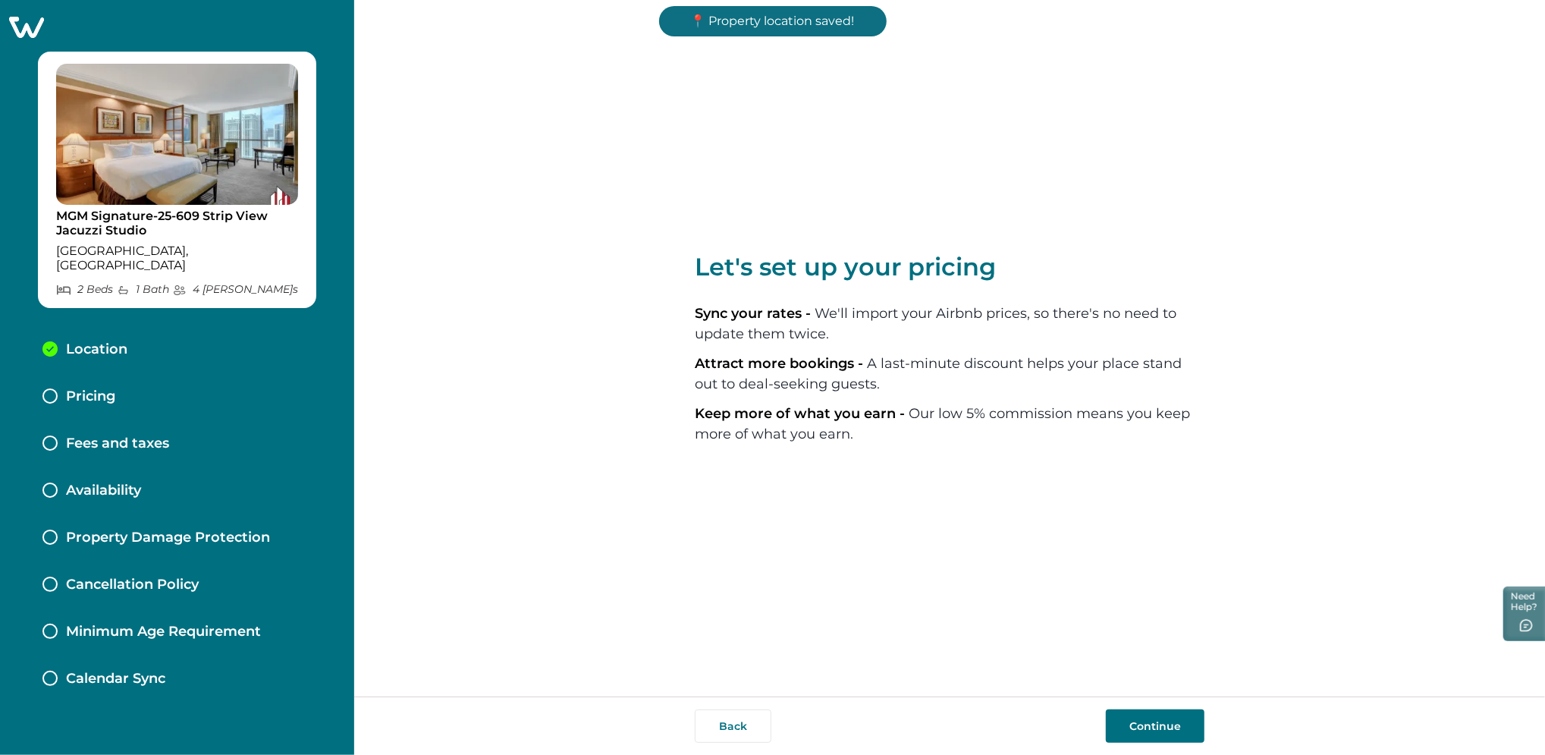
click at [1153, 729] on button "Continue" at bounding box center [1155, 725] width 99 height 33
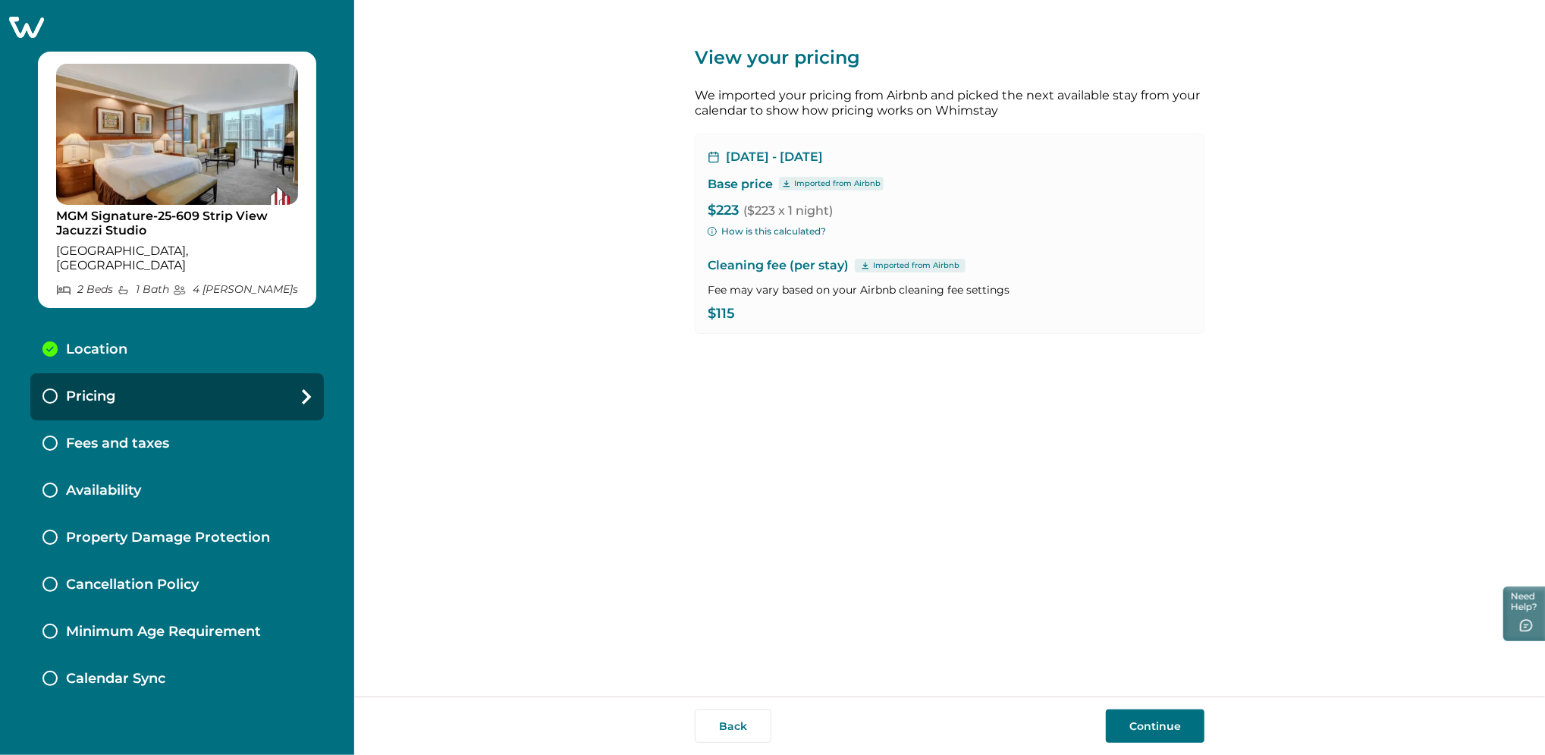
click at [1153, 729] on button "Continue" at bounding box center [1155, 725] width 99 height 33
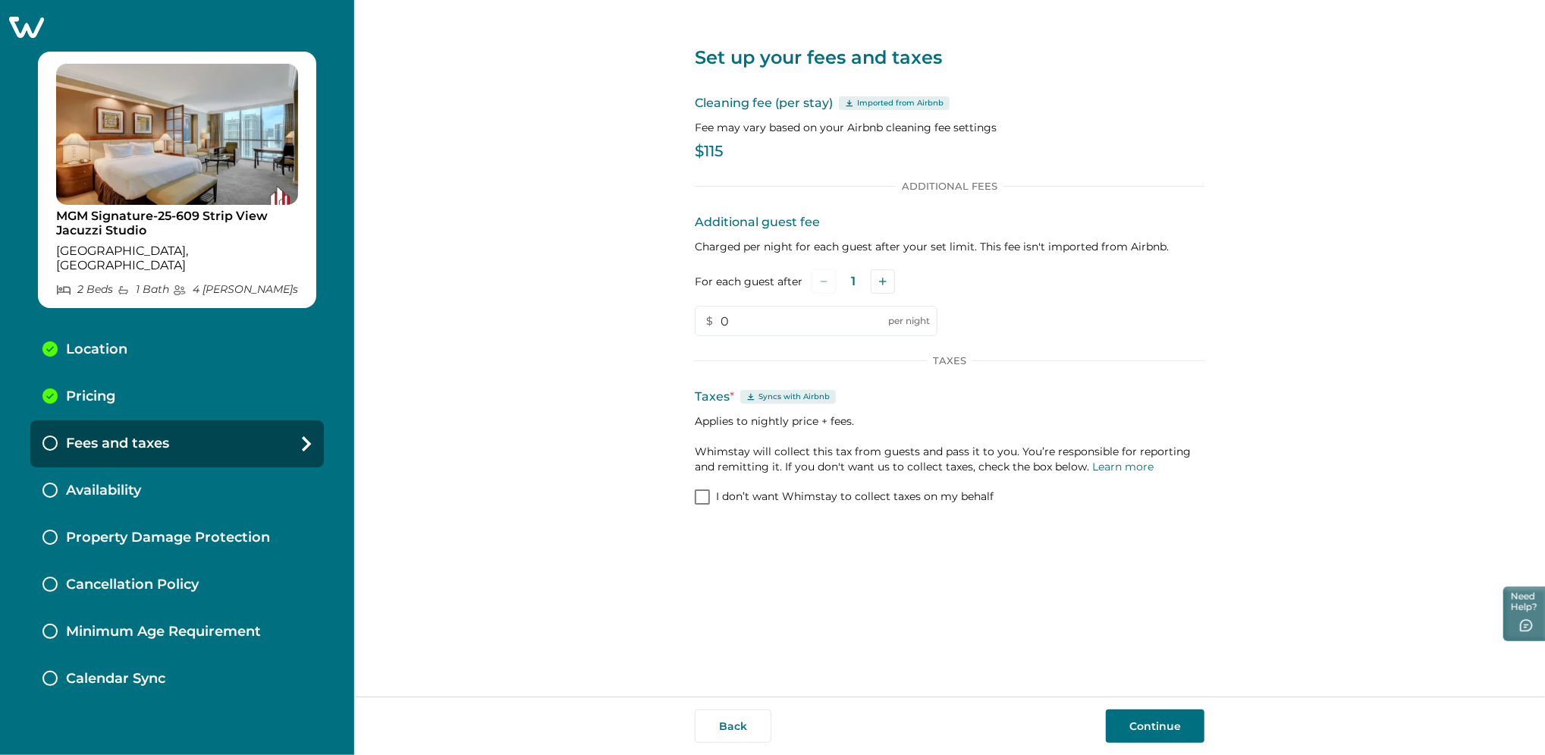
click at [1171, 727] on button "Continue" at bounding box center [1155, 725] width 99 height 33
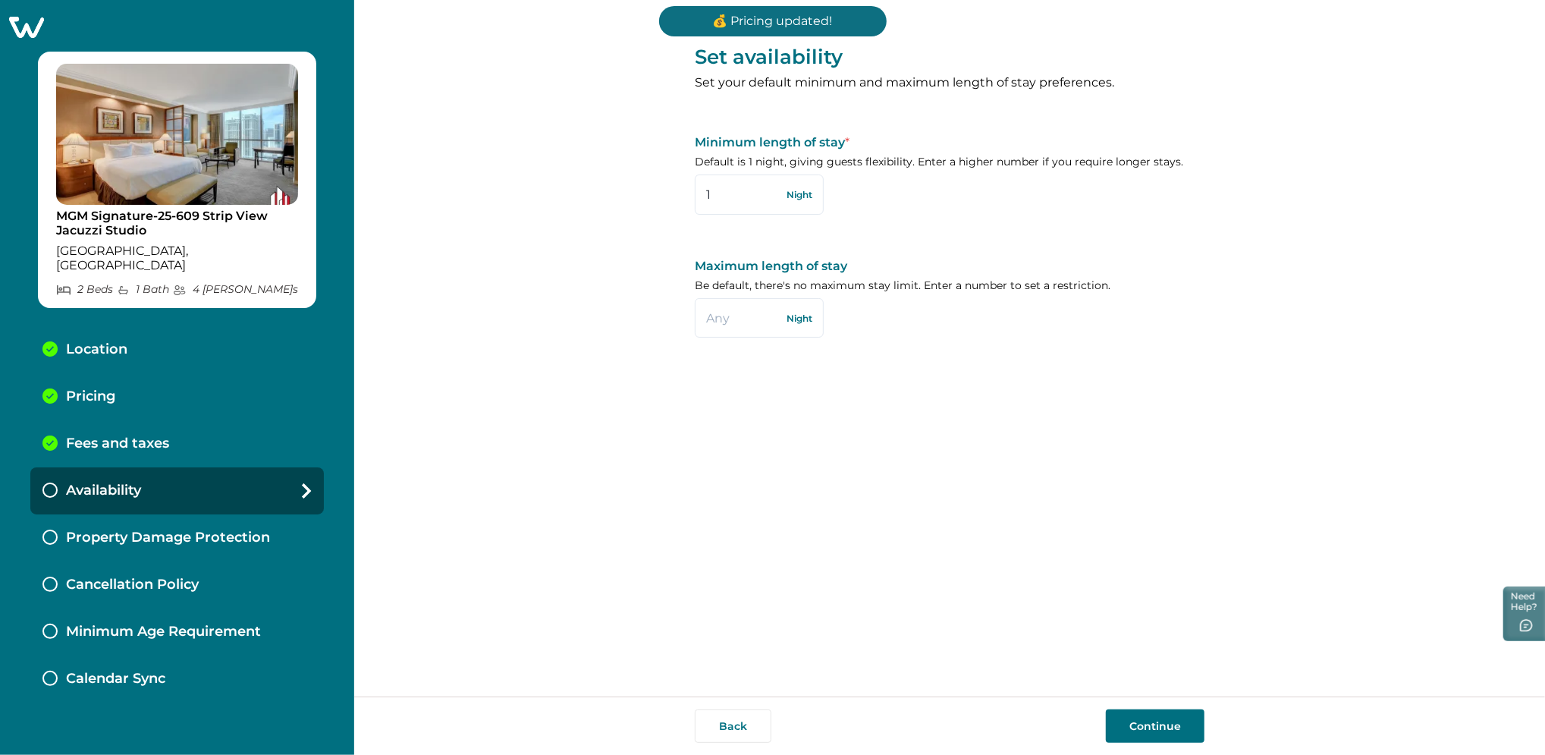
click at [1155, 728] on button "Continue" at bounding box center [1155, 725] width 99 height 33
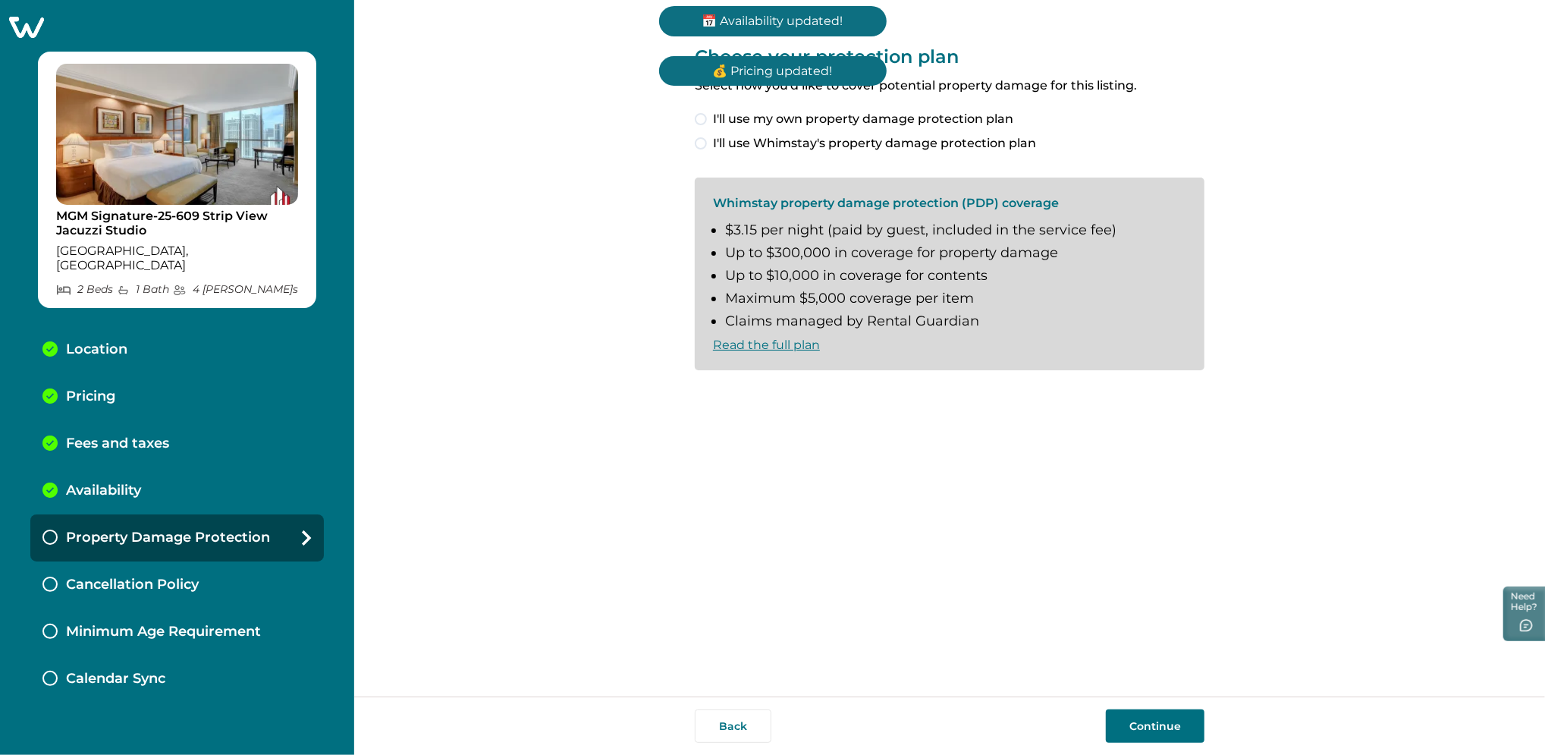
click at [767, 120] on span "I'll use my own property damage protection plan" at bounding box center [863, 119] width 300 height 18
click at [1150, 726] on button "Continue" at bounding box center [1155, 725] width 99 height 33
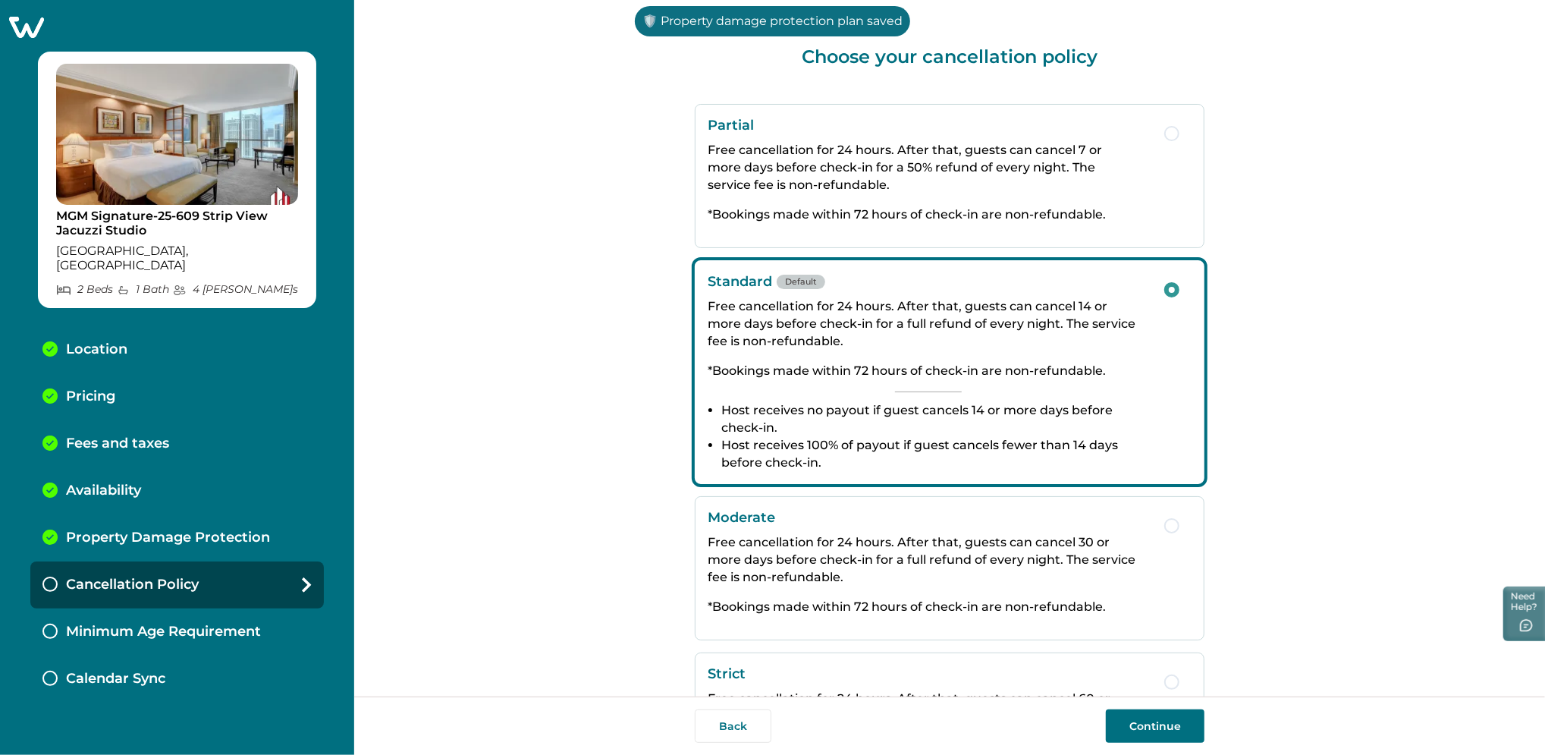
click at [1150, 726] on button "Continue" at bounding box center [1155, 725] width 99 height 33
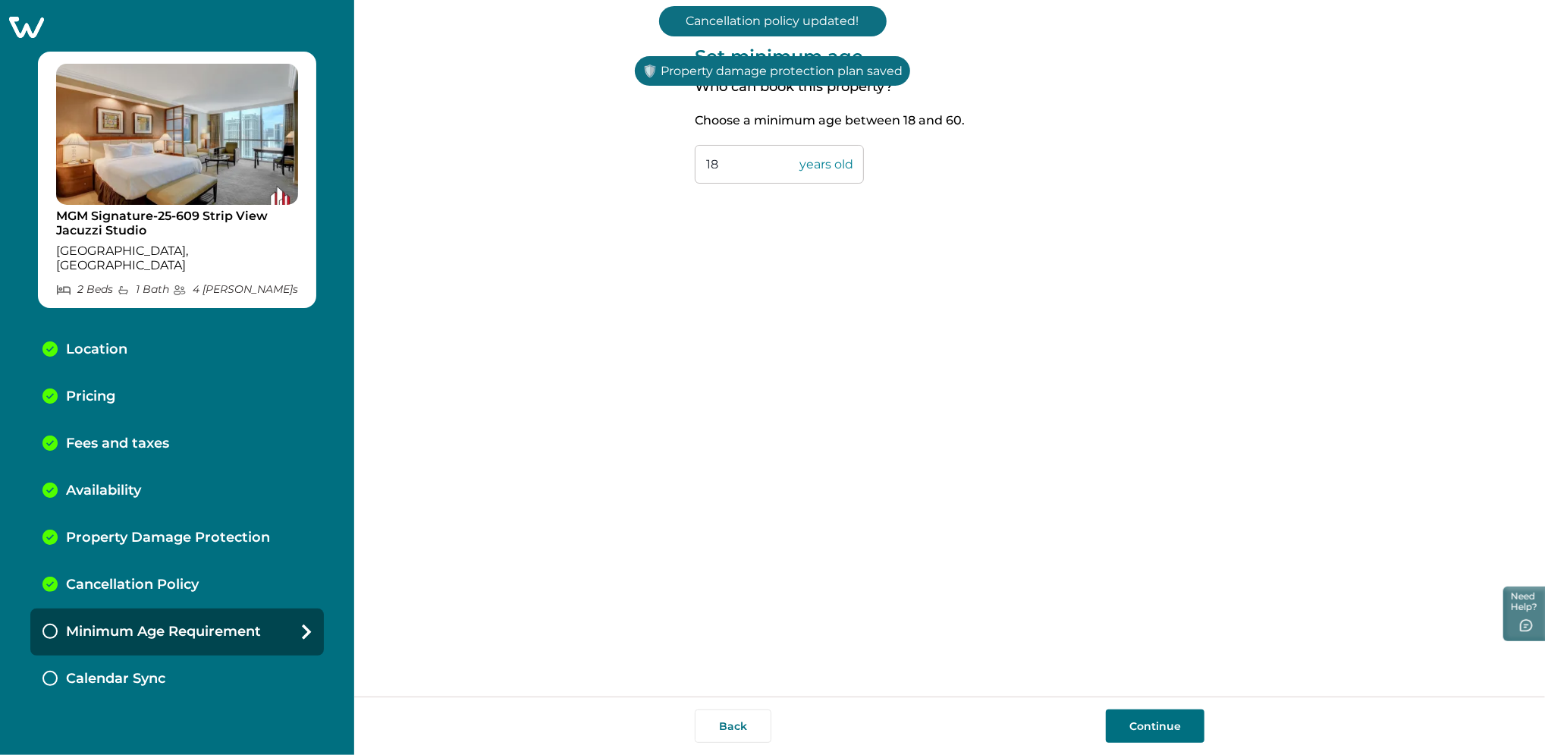
click at [1150, 726] on button "Continue" at bounding box center [1155, 725] width 99 height 33
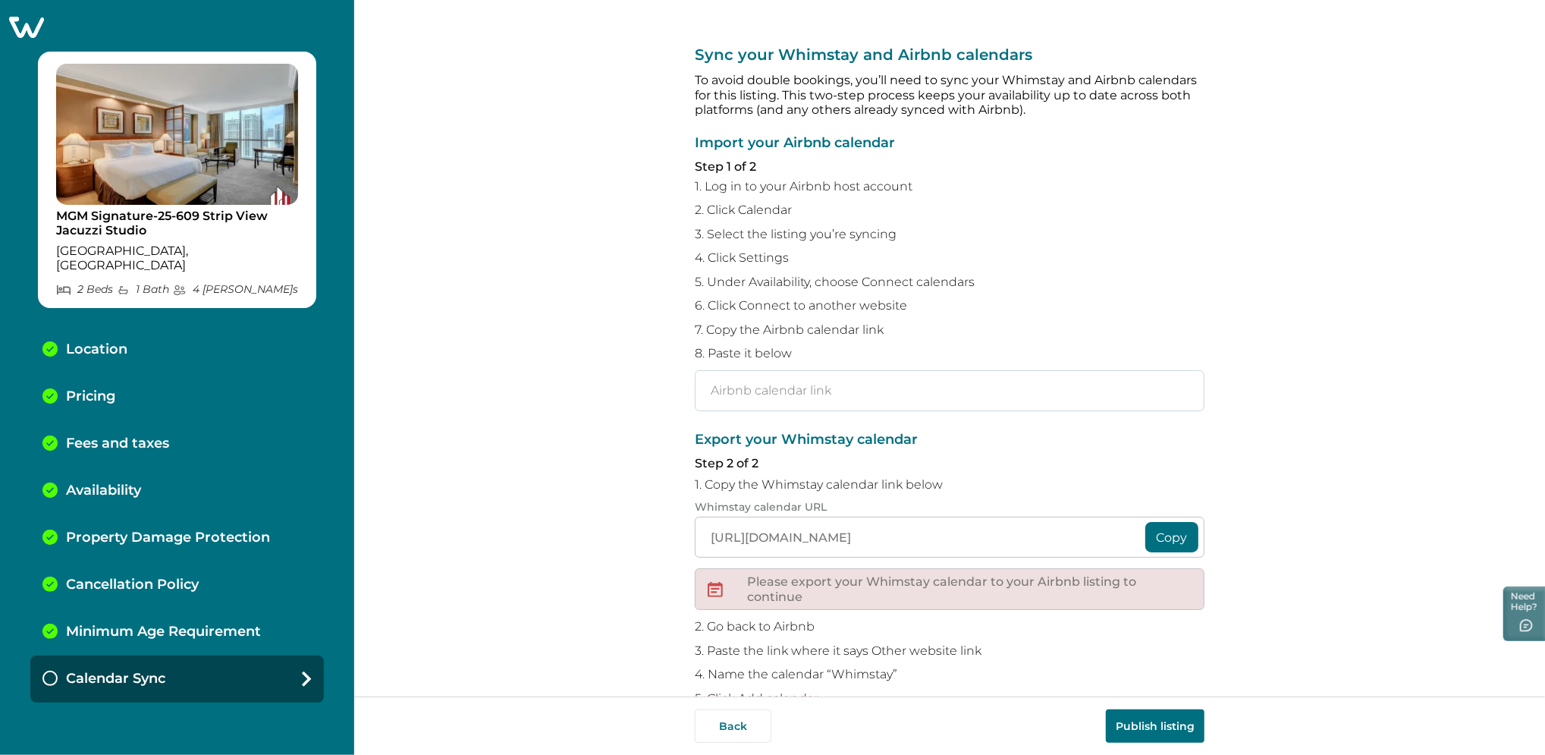
click at [781, 397] on input "text" at bounding box center [950, 390] width 510 height 41
paste input "[URL][DOMAIN_NAME]"
type input "[URL][DOMAIN_NAME]"
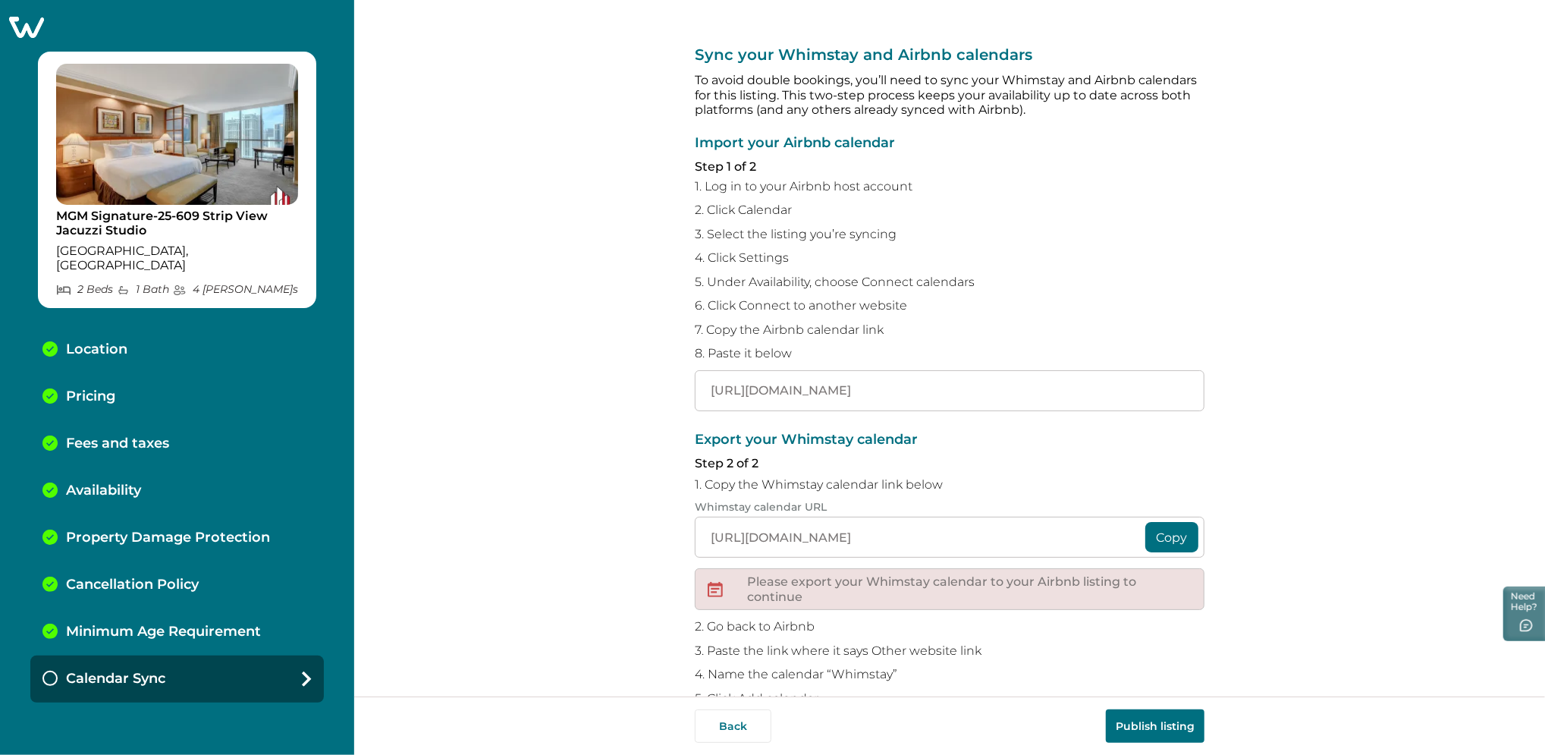
click at [1151, 723] on button "Publish listing" at bounding box center [1155, 725] width 99 height 33
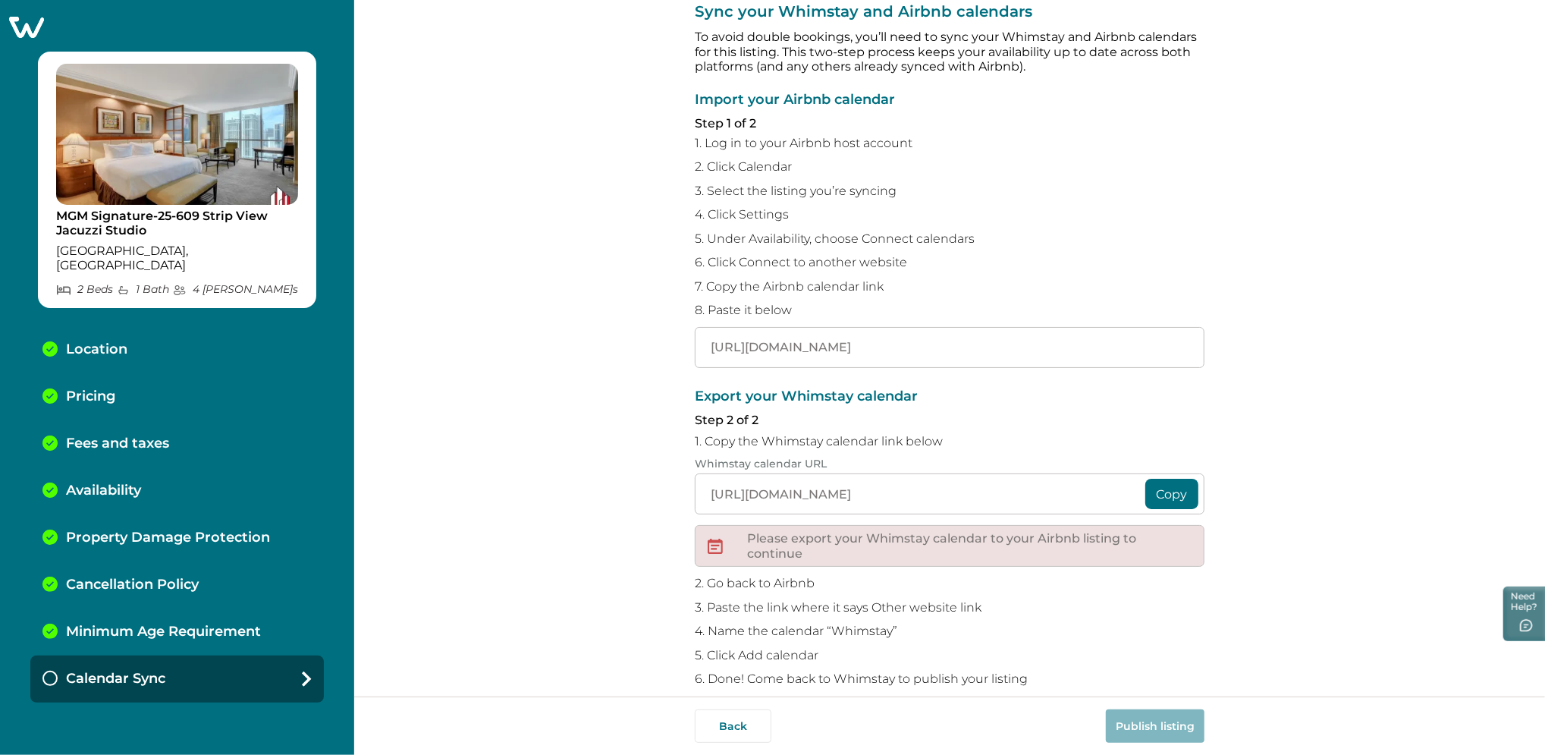
scroll to position [63, 0]
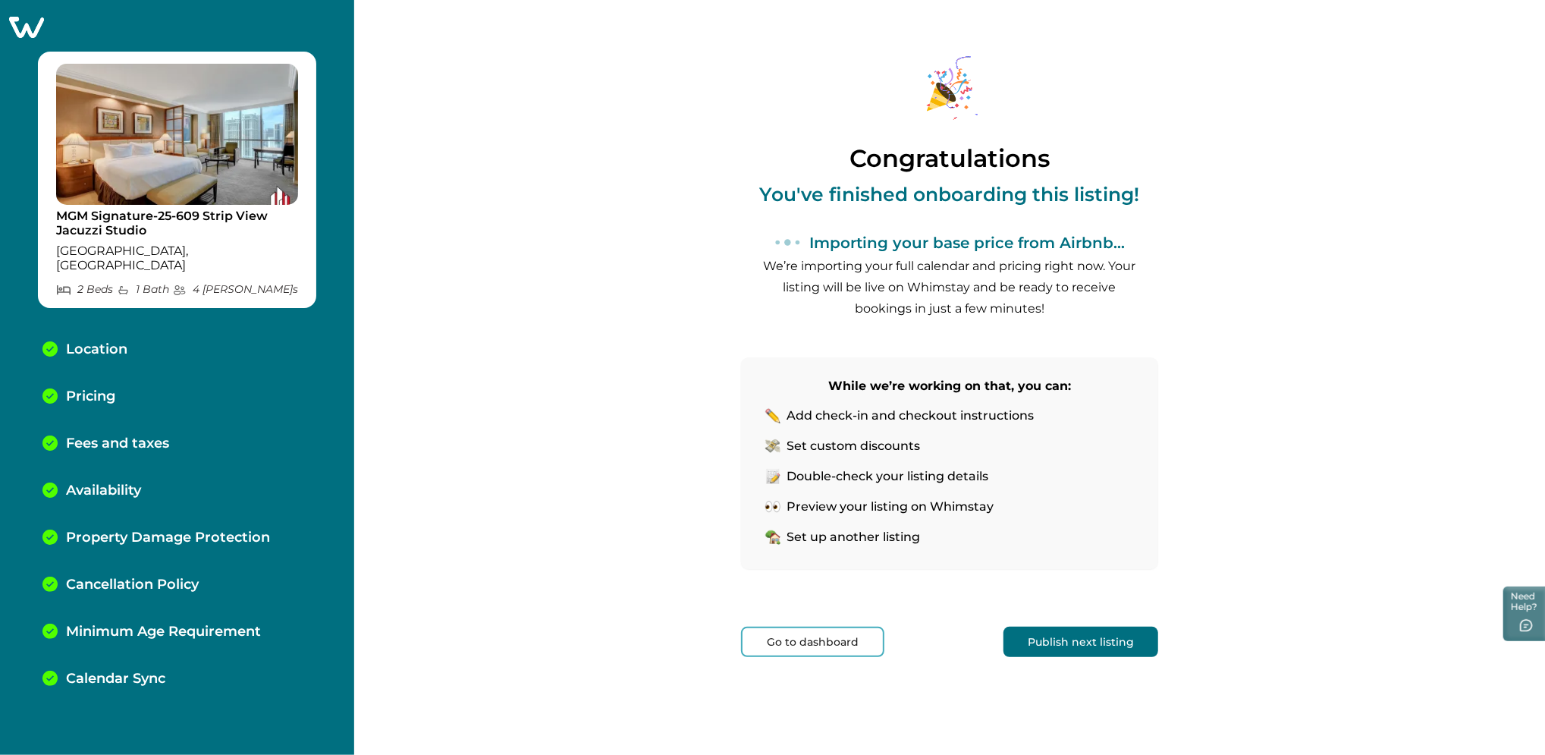
click at [105, 223] on p "MGM Signature-25-609 Strip View Jacuzzi Studio" at bounding box center [177, 224] width 242 height 30
copy p "MGM Signature-25-609 Strip View Jacuzzi Studio"
click at [138, 211] on p "MGM Signature-25-609 Strip View Jacuzzi Studio" at bounding box center [177, 224] width 242 height 30
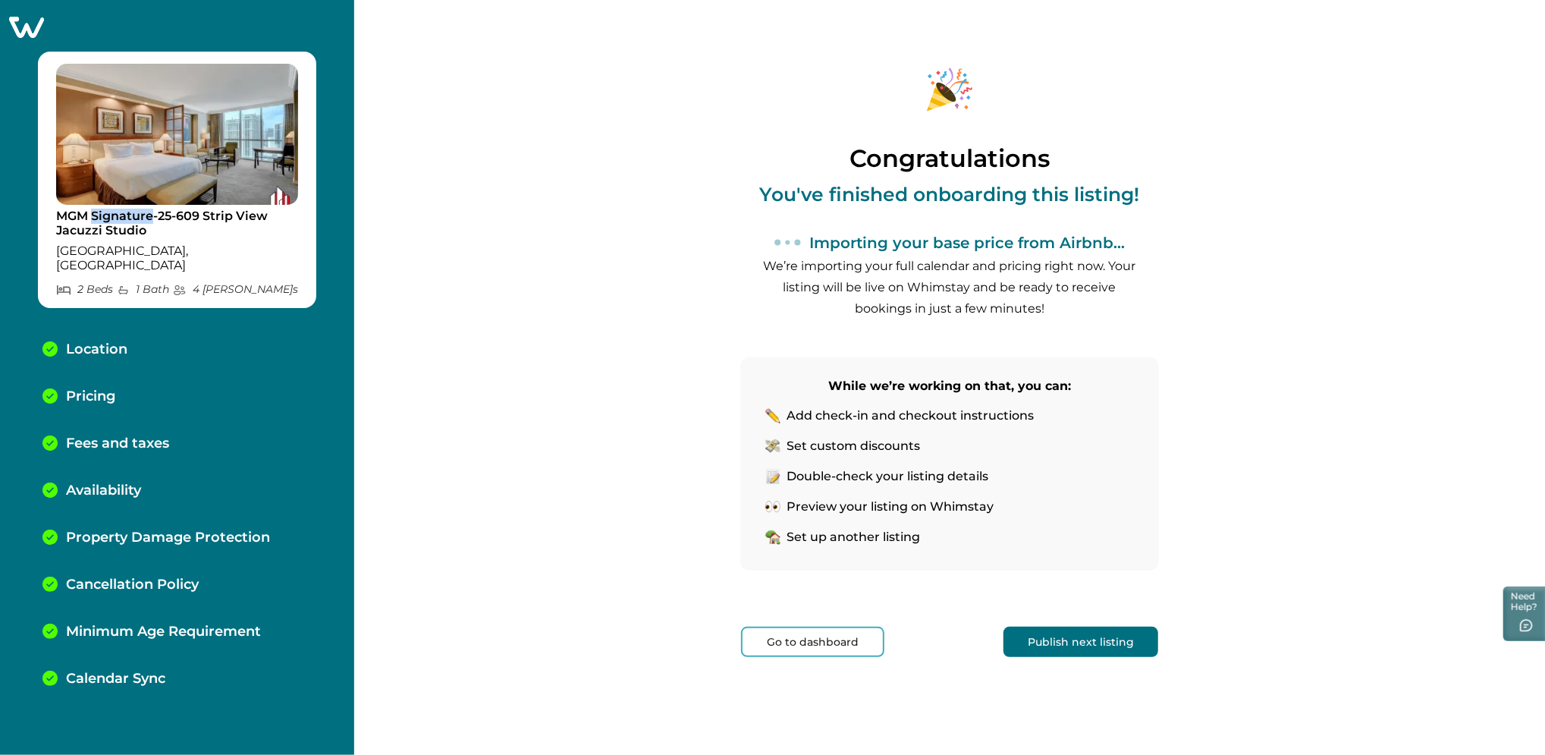
click at [138, 211] on p "MGM Signature-25-609 Strip View Jacuzzi Studio" at bounding box center [177, 224] width 242 height 30
click at [126, 219] on p "MGM Signature-25-609 Strip View Jacuzzi Studio" at bounding box center [177, 224] width 242 height 30
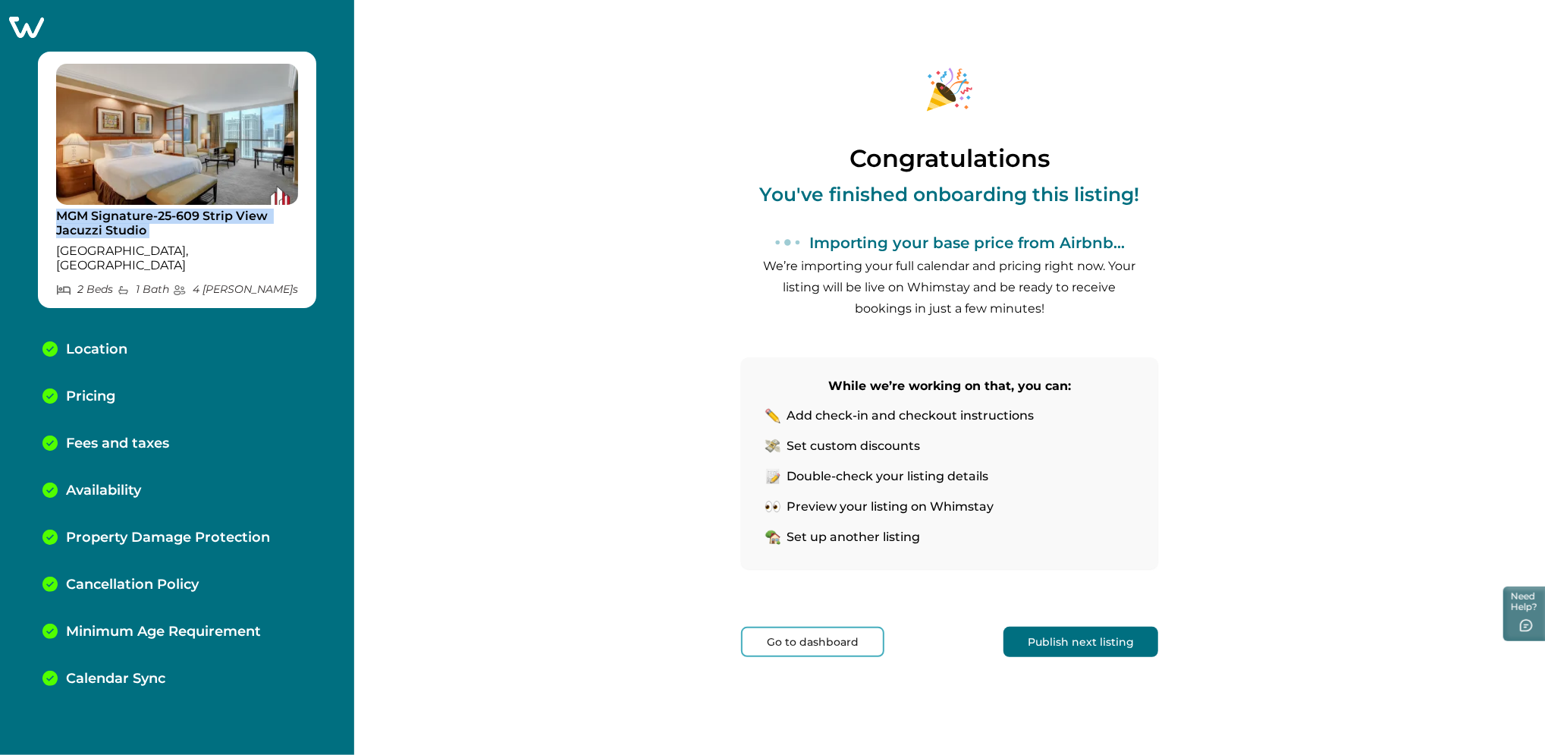
click at [786, 652] on button "Go to dashboard" at bounding box center [812, 641] width 143 height 30
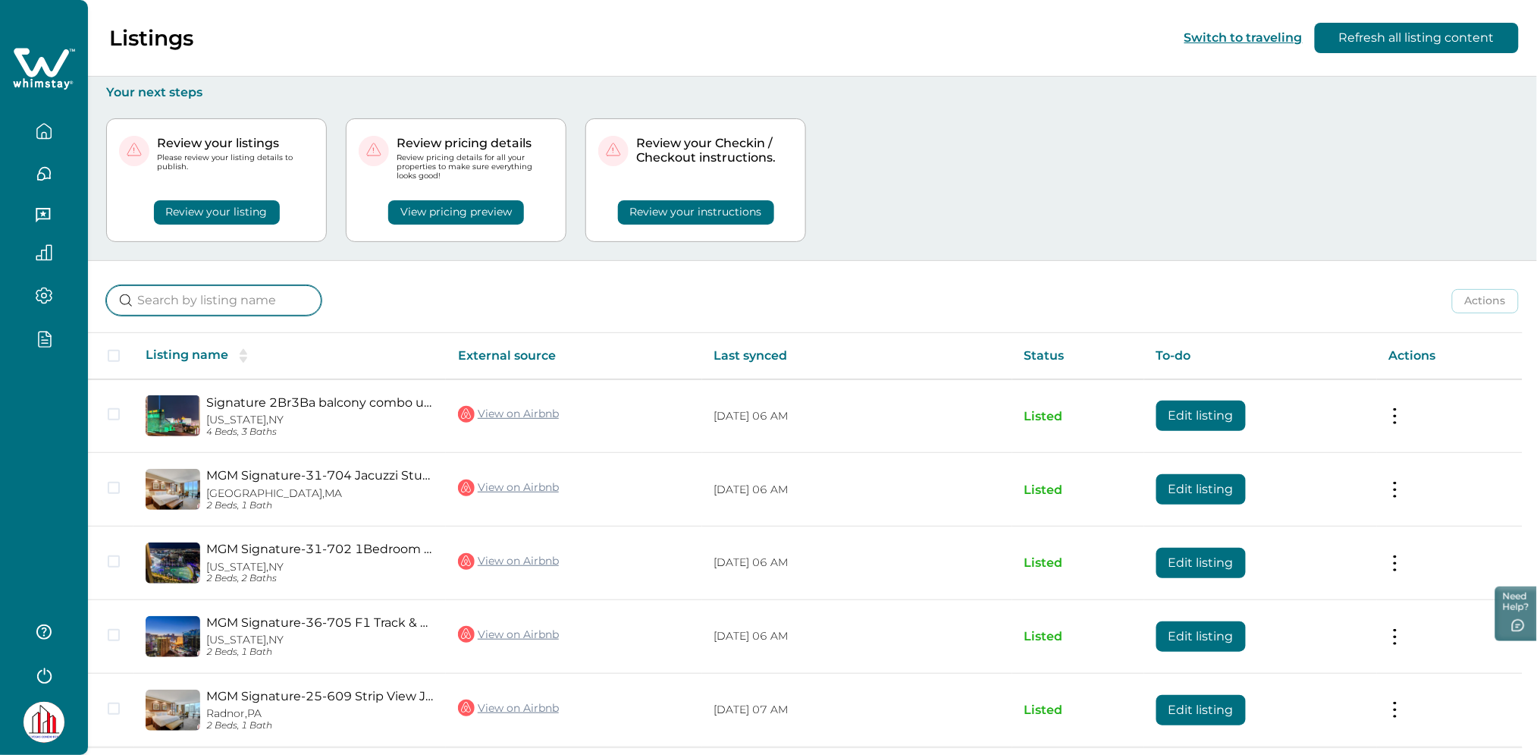
click at [251, 297] on input at bounding box center [213, 300] width 215 height 30
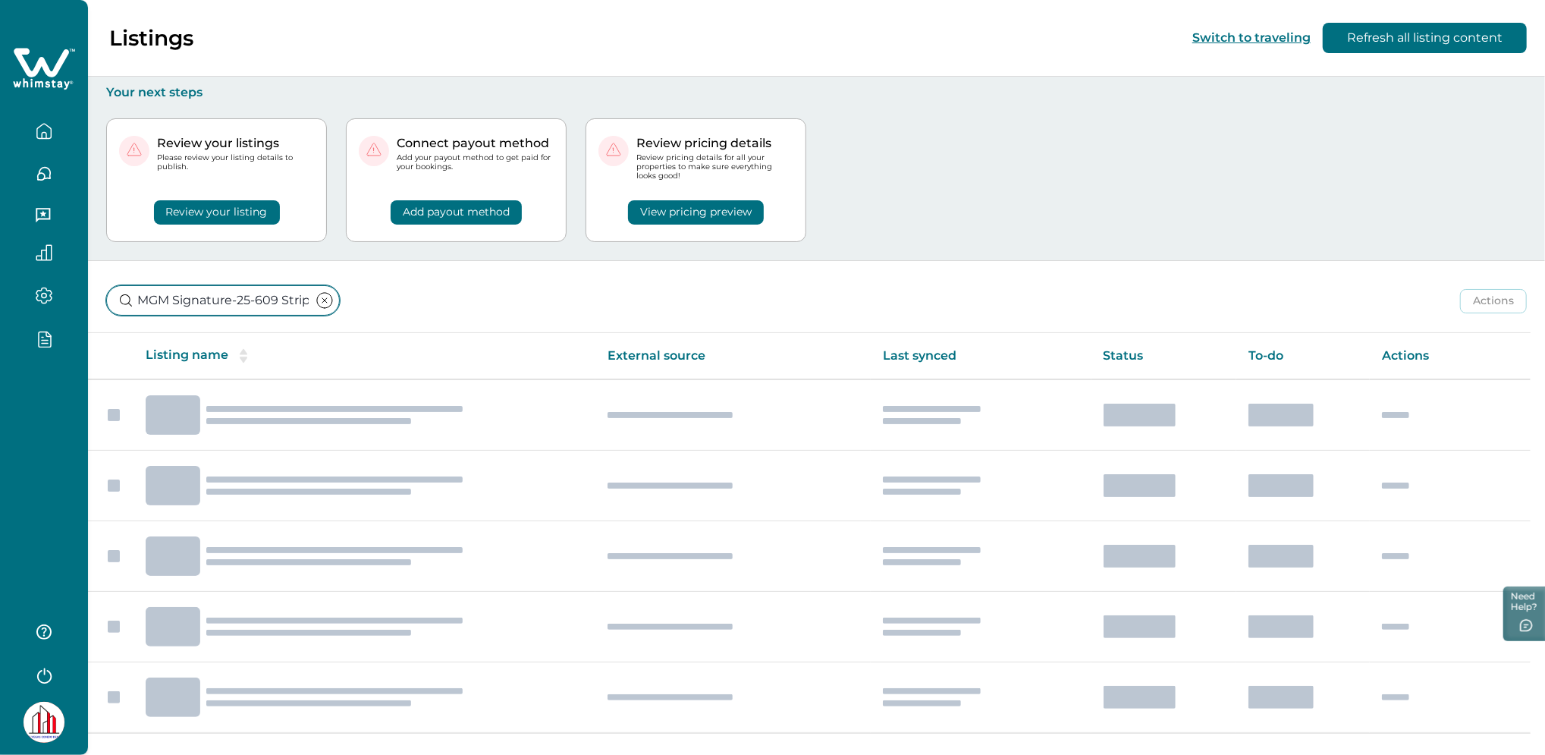
scroll to position [0, 148]
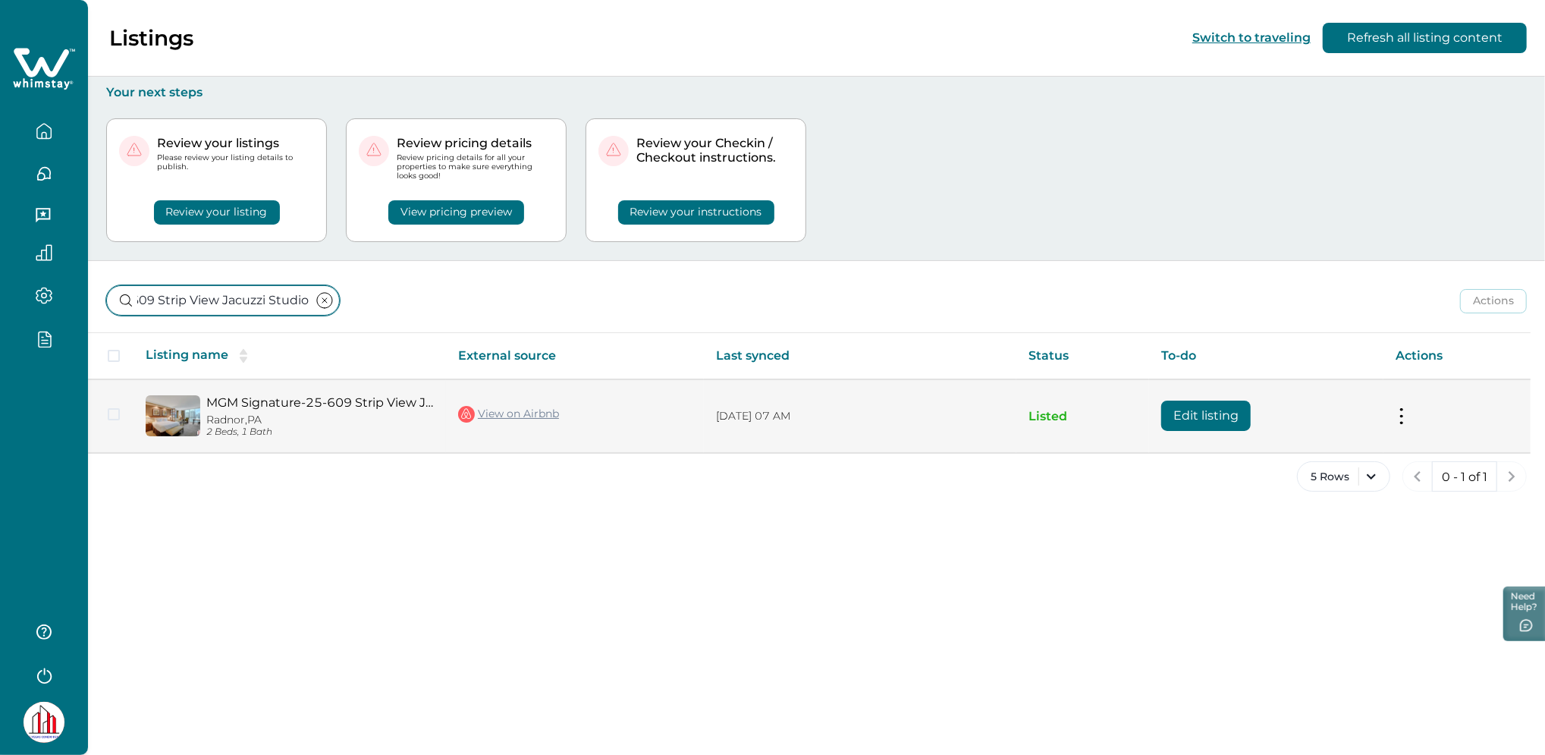
type input "MGM Signature-25-609 Strip View Jacuzzi Studio"
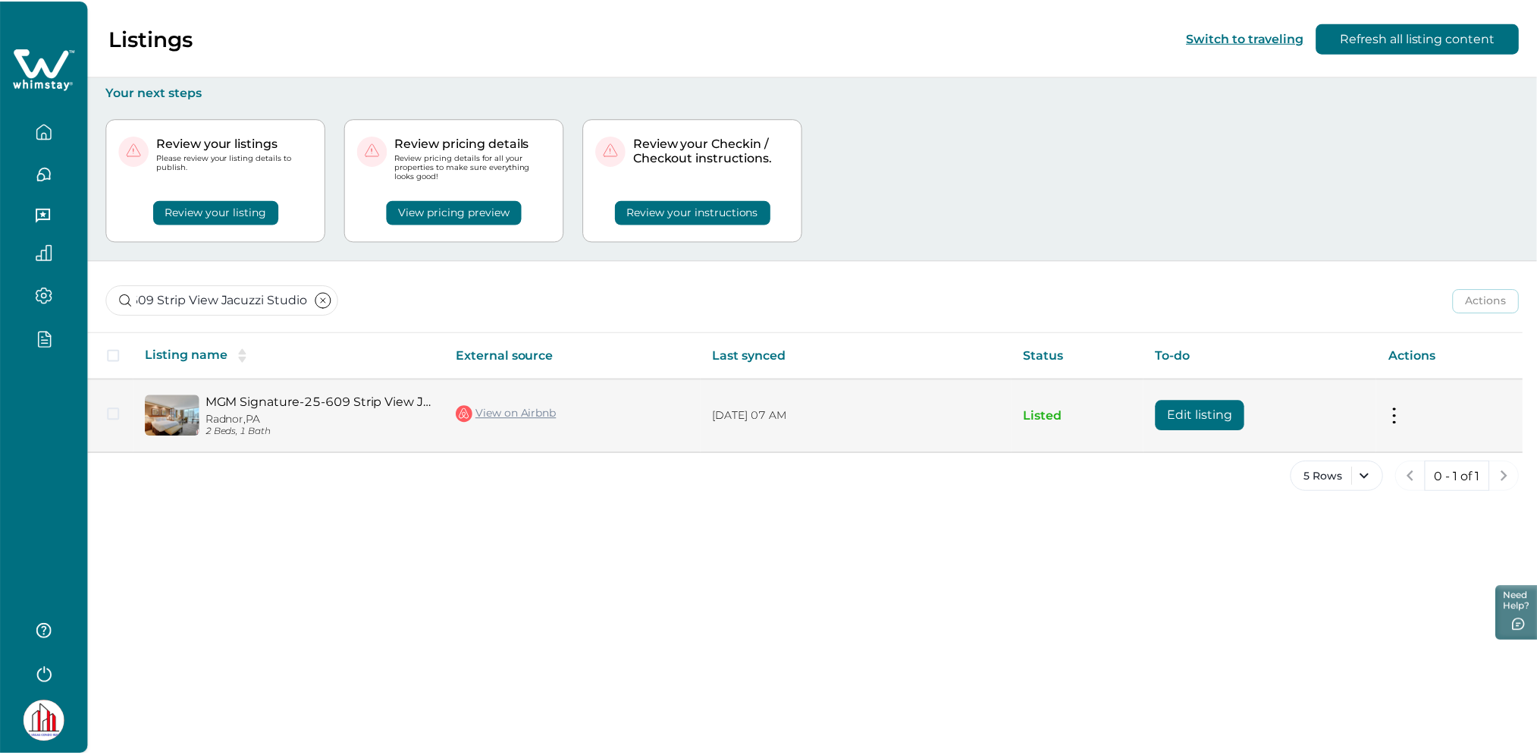
scroll to position [0, 0]
click at [1202, 411] on button "Edit listing" at bounding box center [1205, 415] width 89 height 30
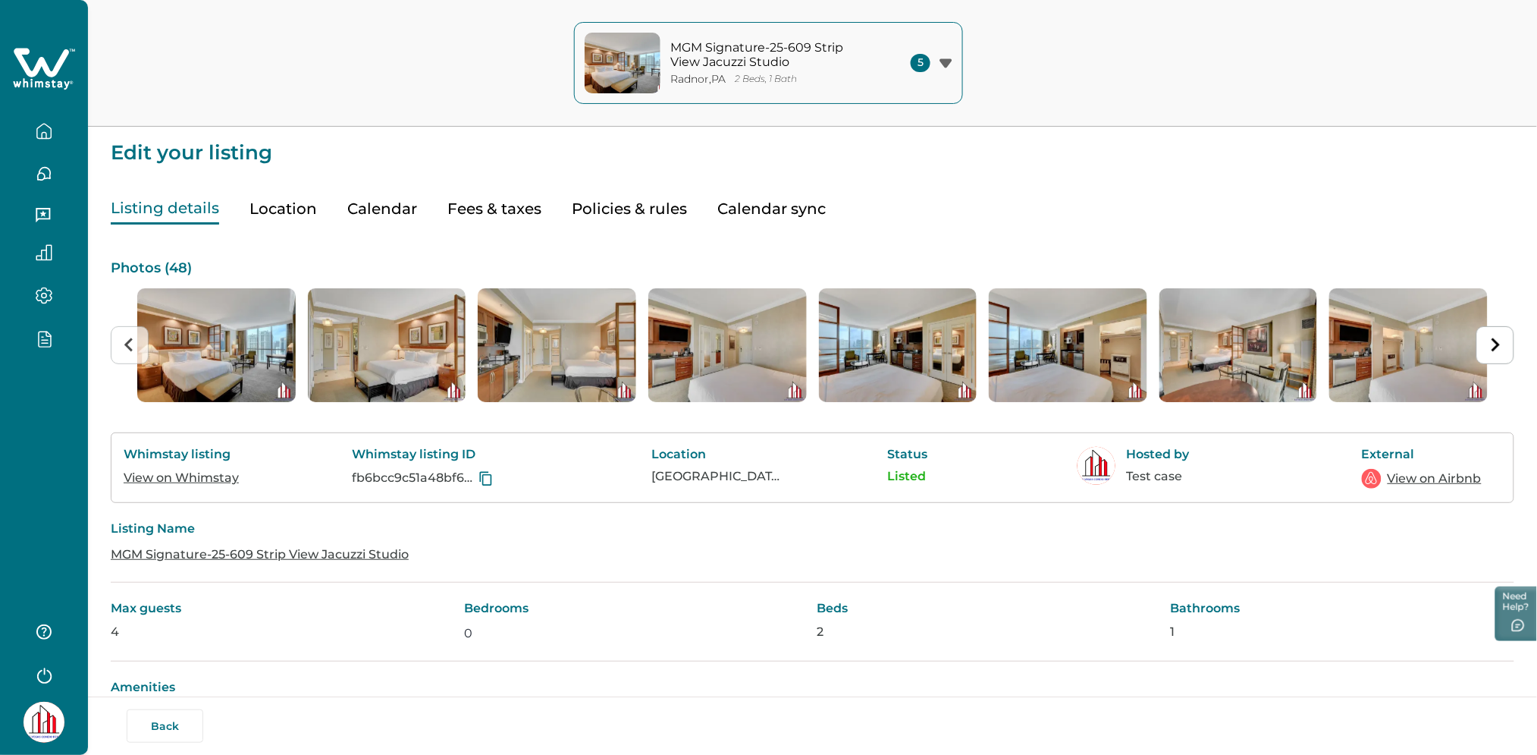
click at [490, 209] on button "Fees & taxes" at bounding box center [494, 208] width 94 height 31
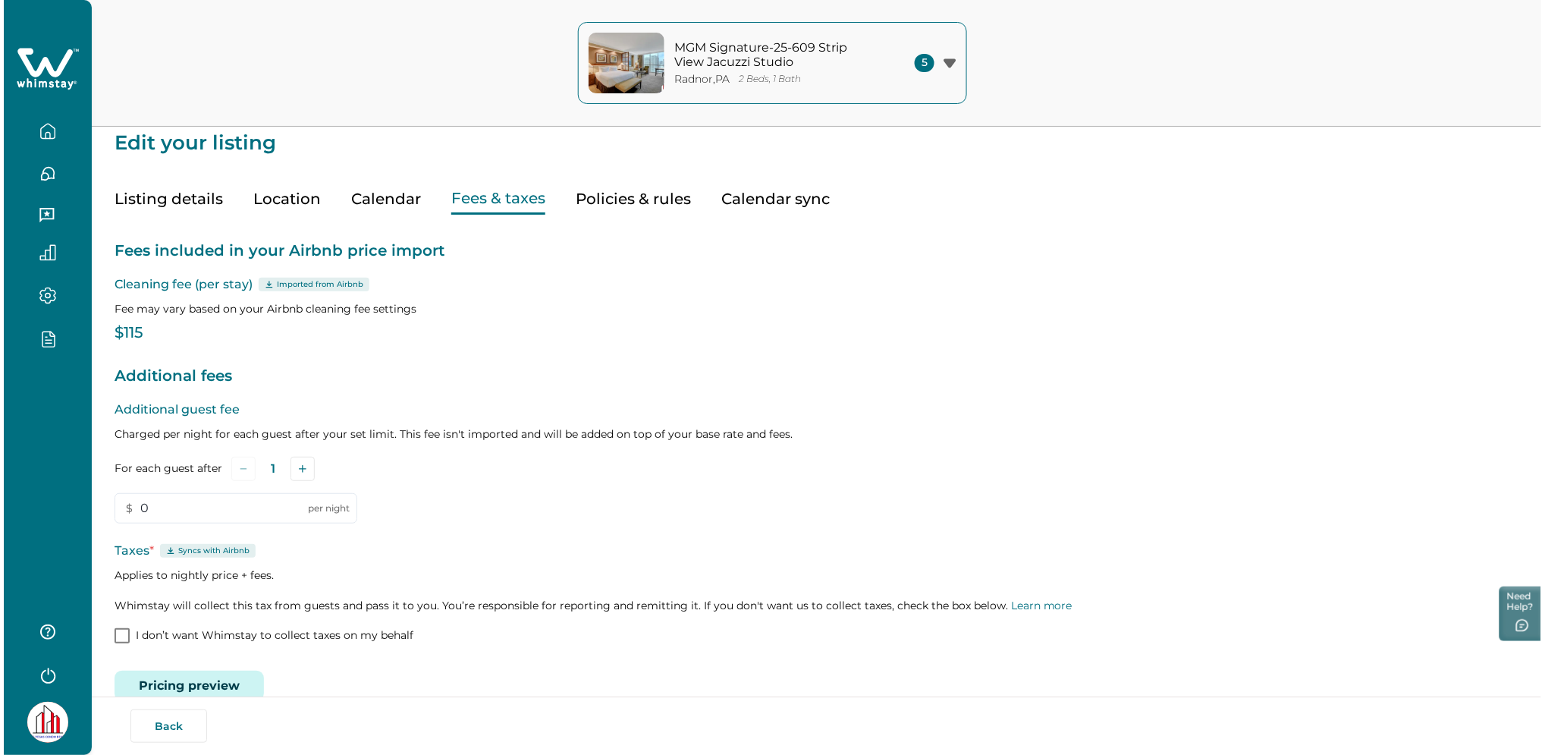
scroll to position [40, 0]
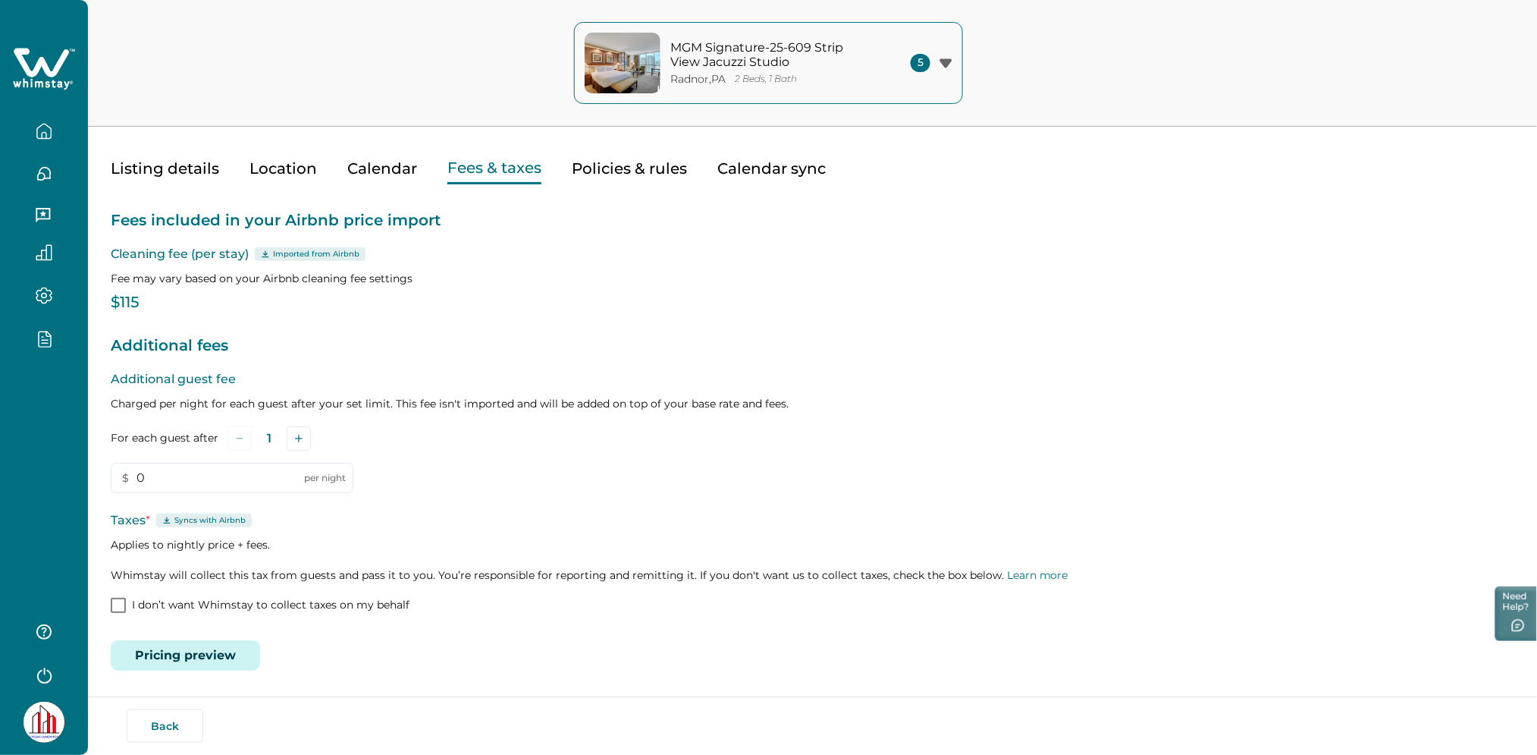
click at [176, 640] on button "Pricing preview" at bounding box center [185, 655] width 149 height 30
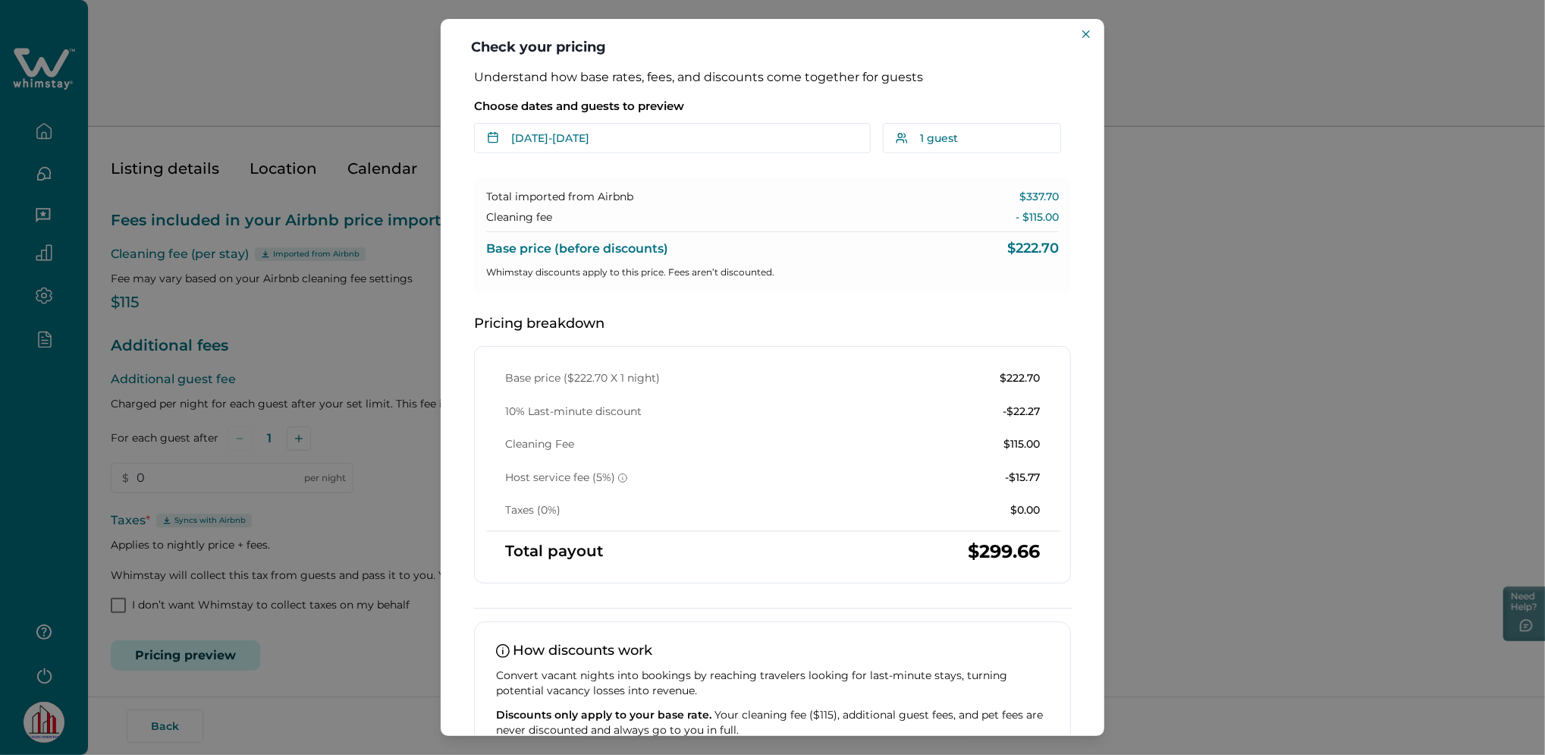
scroll to position [97, 0]
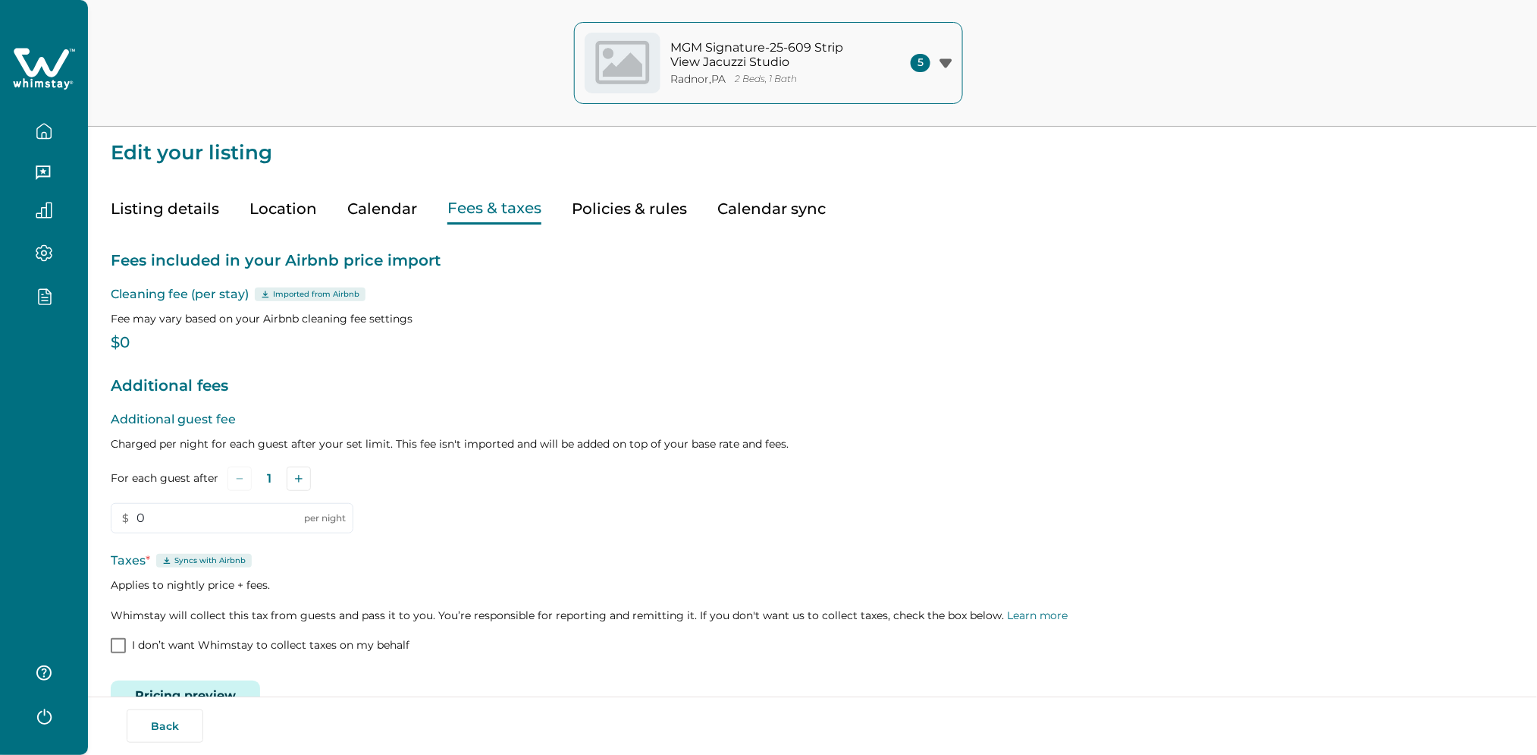
click at [205, 686] on button "Pricing preview" at bounding box center [185, 695] width 149 height 30
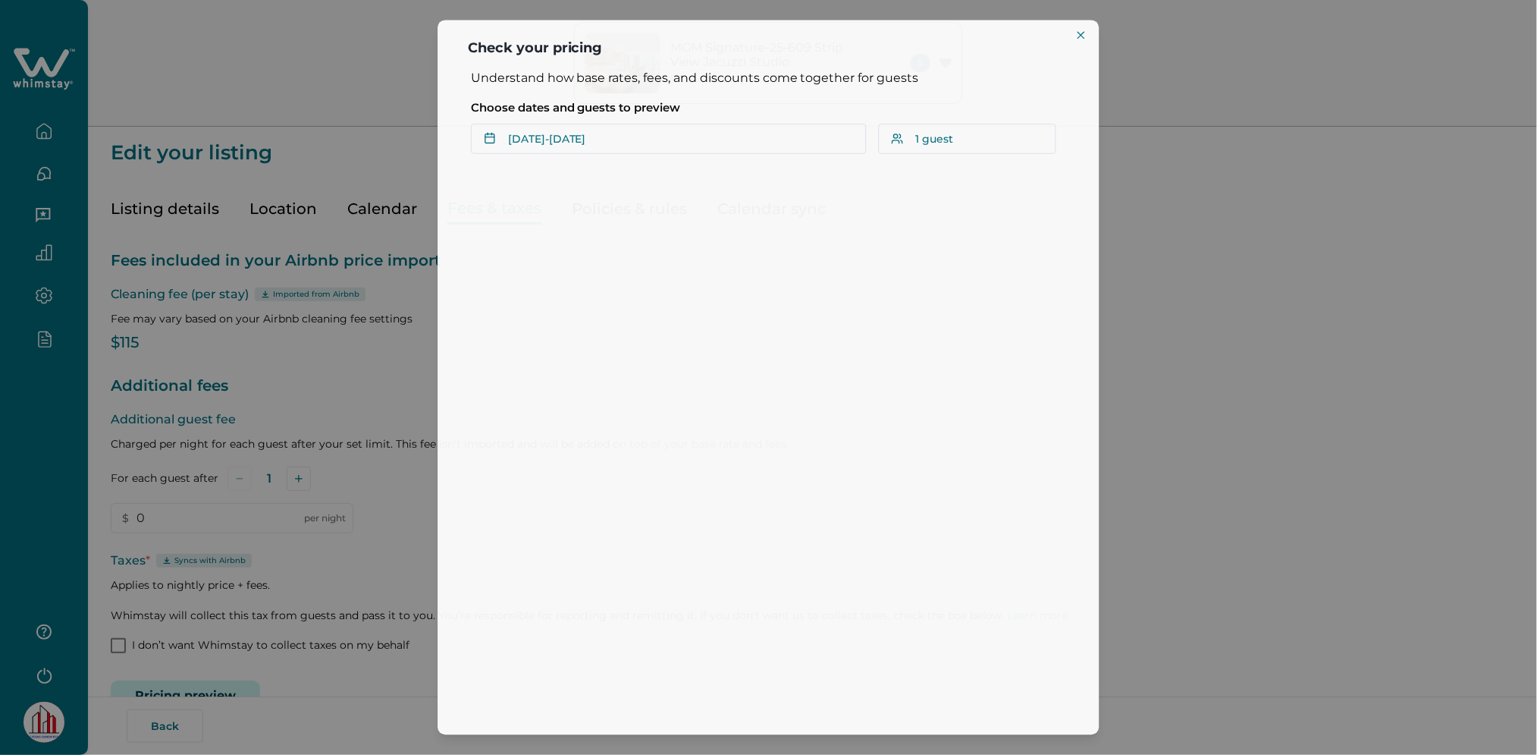
scroll to position [40, 0]
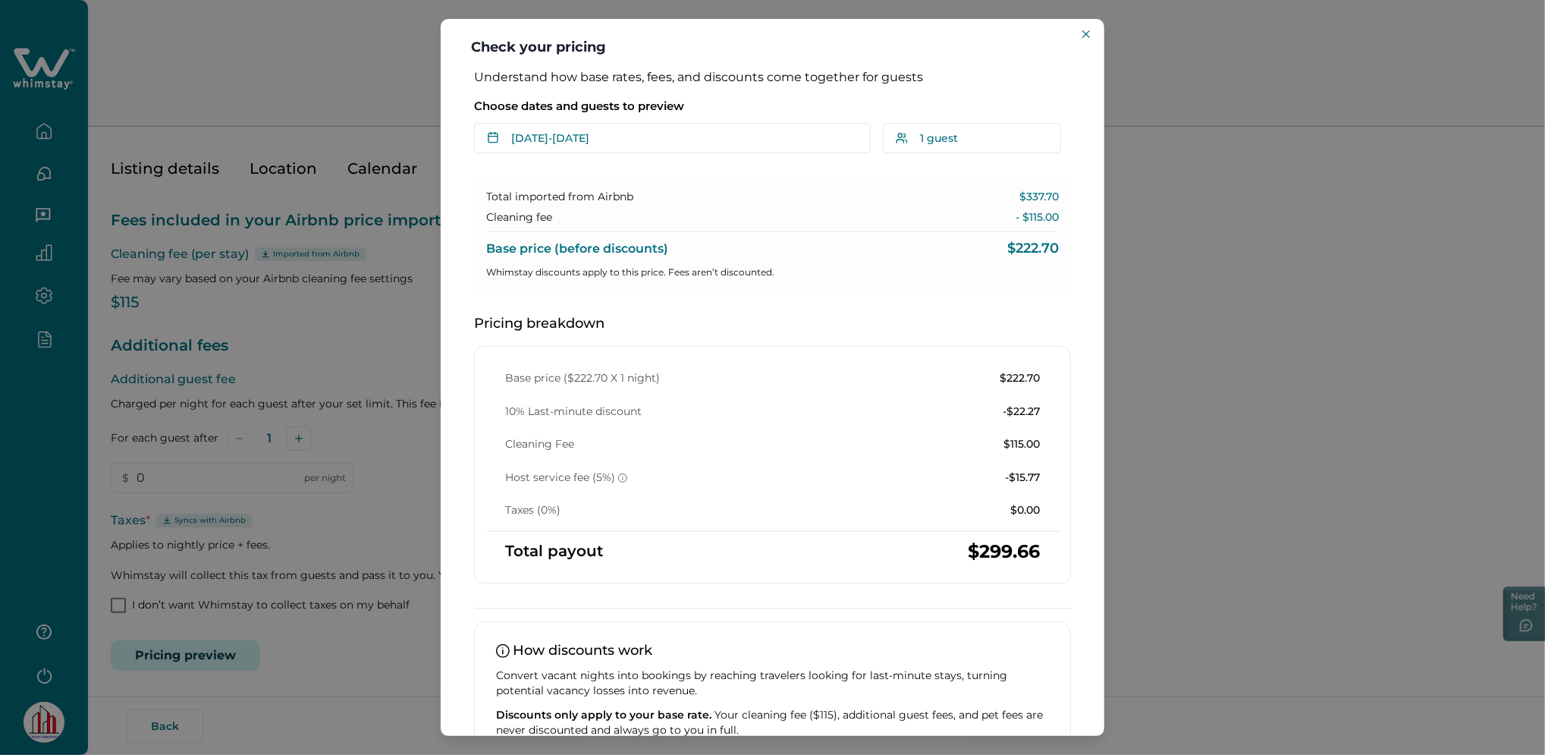
click at [1232, 422] on div "Check your pricing Understand how base rates, fees, and discounts come together…" at bounding box center [772, 377] width 1545 height 755
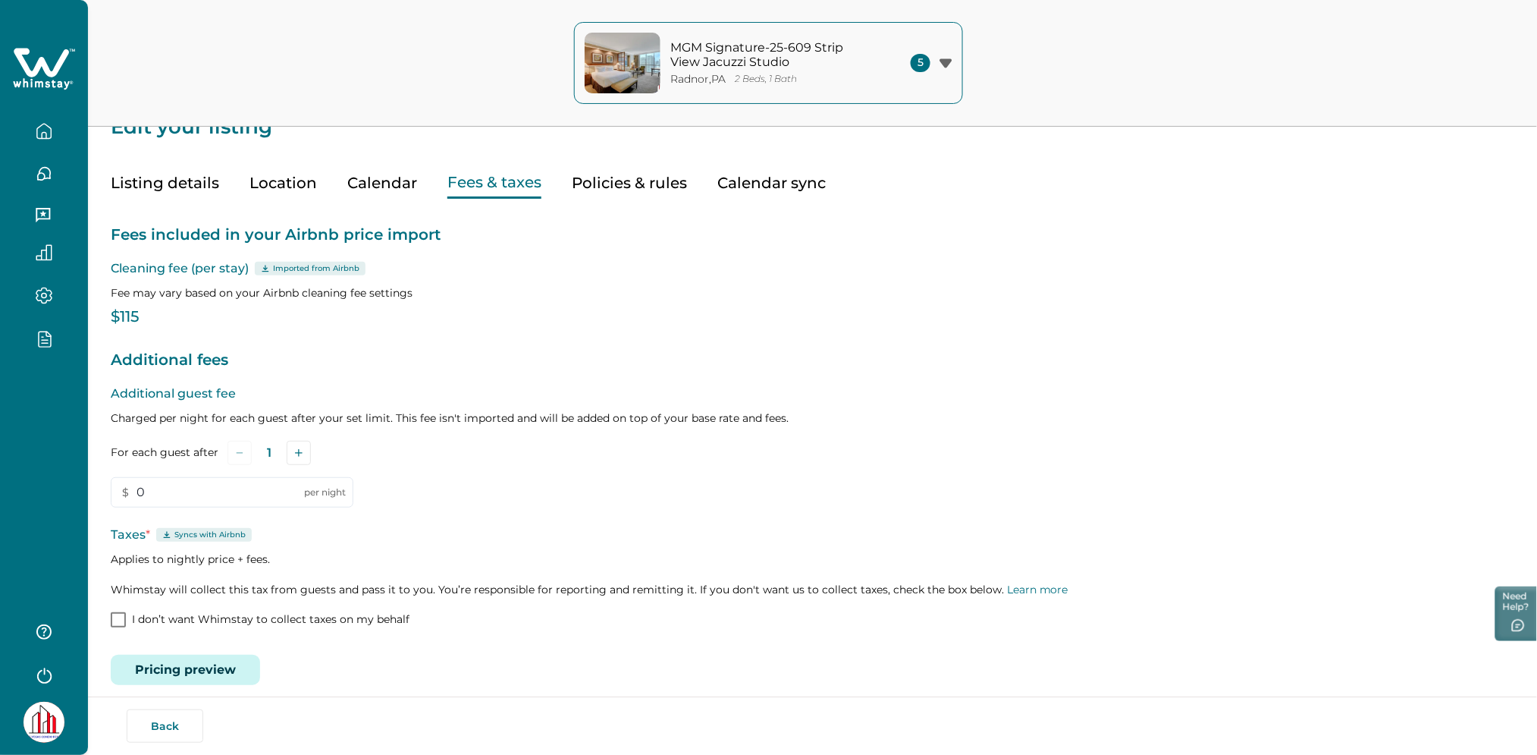
scroll to position [0, 0]
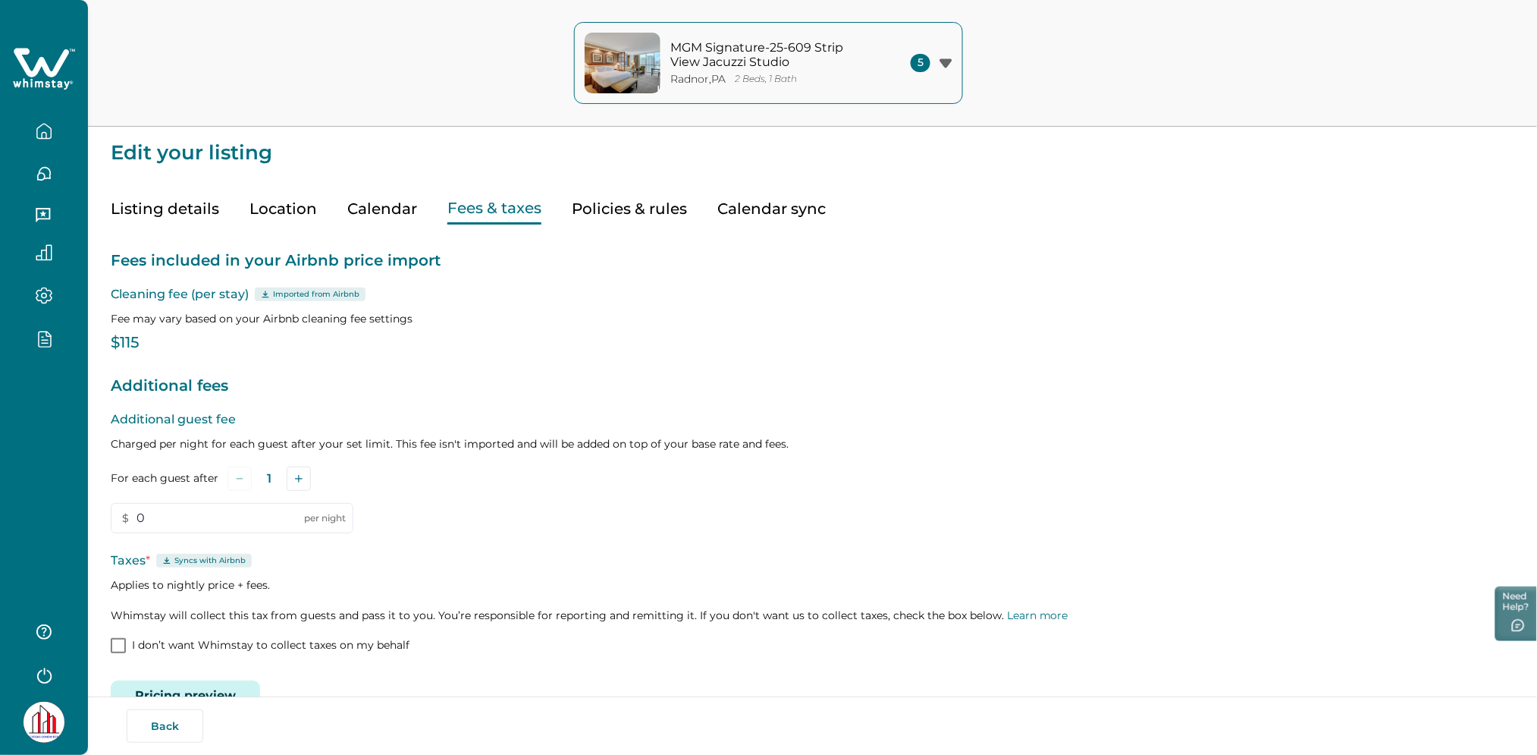
click at [24, 68] on icon at bounding box center [41, 62] width 55 height 29
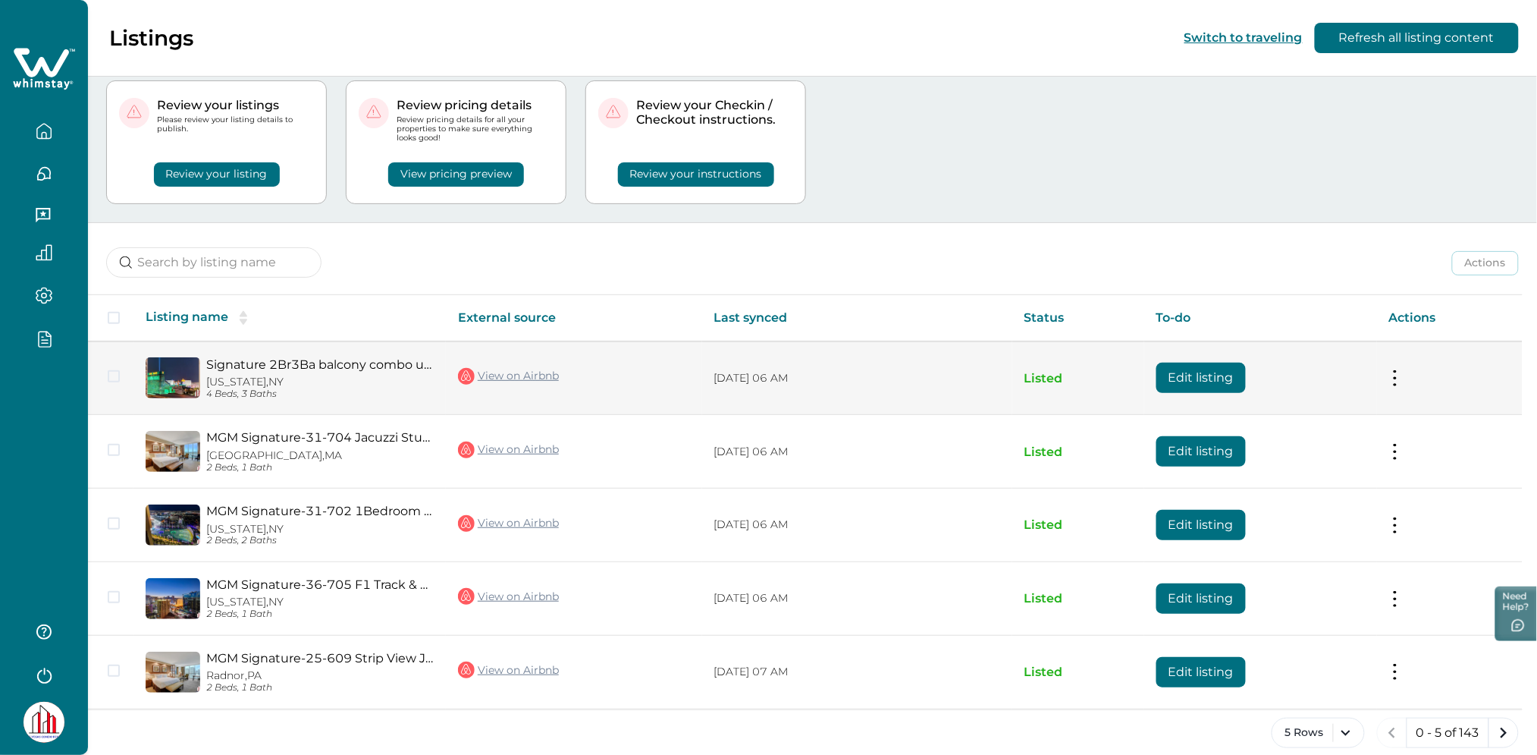
scroll to position [55, 0]
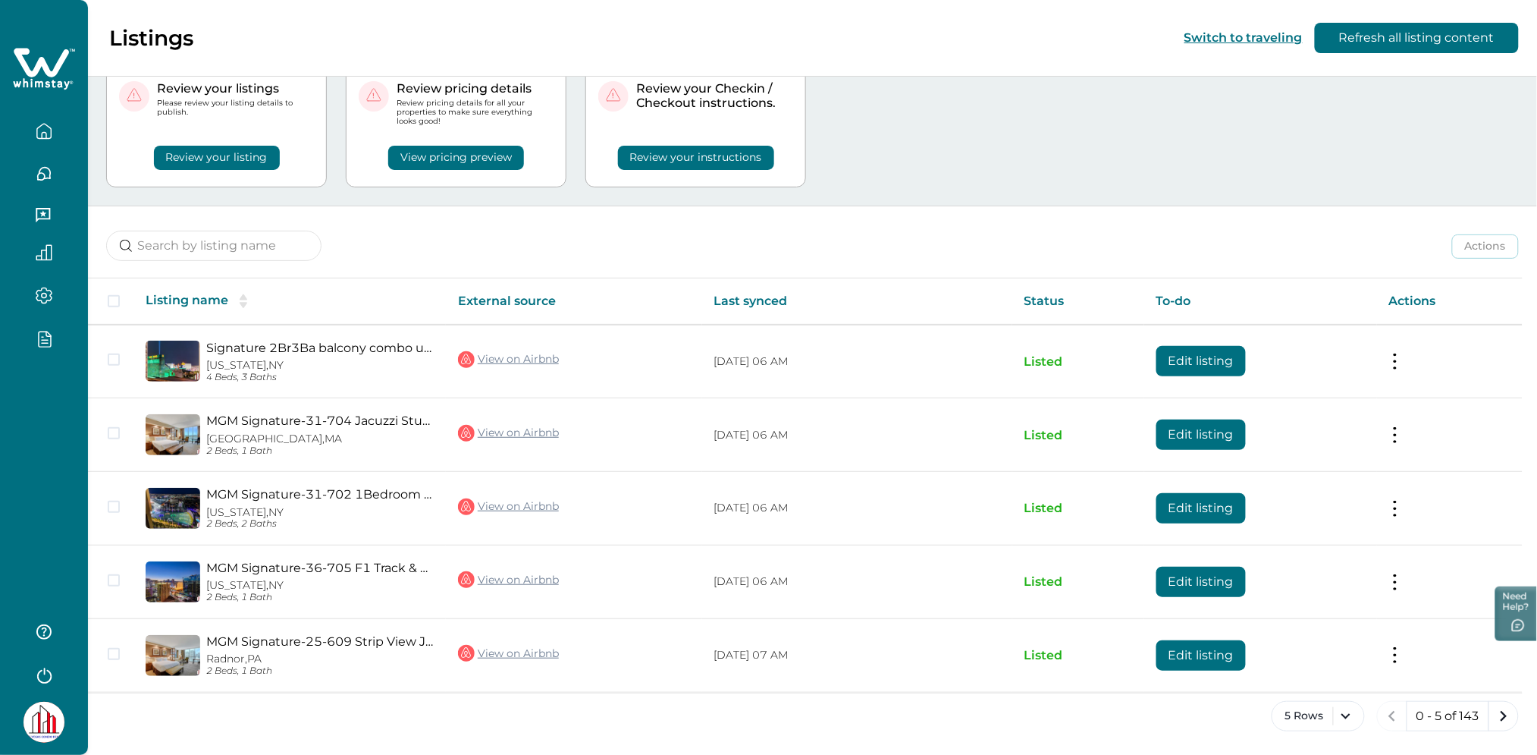
click at [171, 264] on div "Actions Actions Publish listing Unlist listing Listing name External source Las…" at bounding box center [812, 480] width 1449 height 549
click at [174, 247] on input at bounding box center [213, 246] width 215 height 30
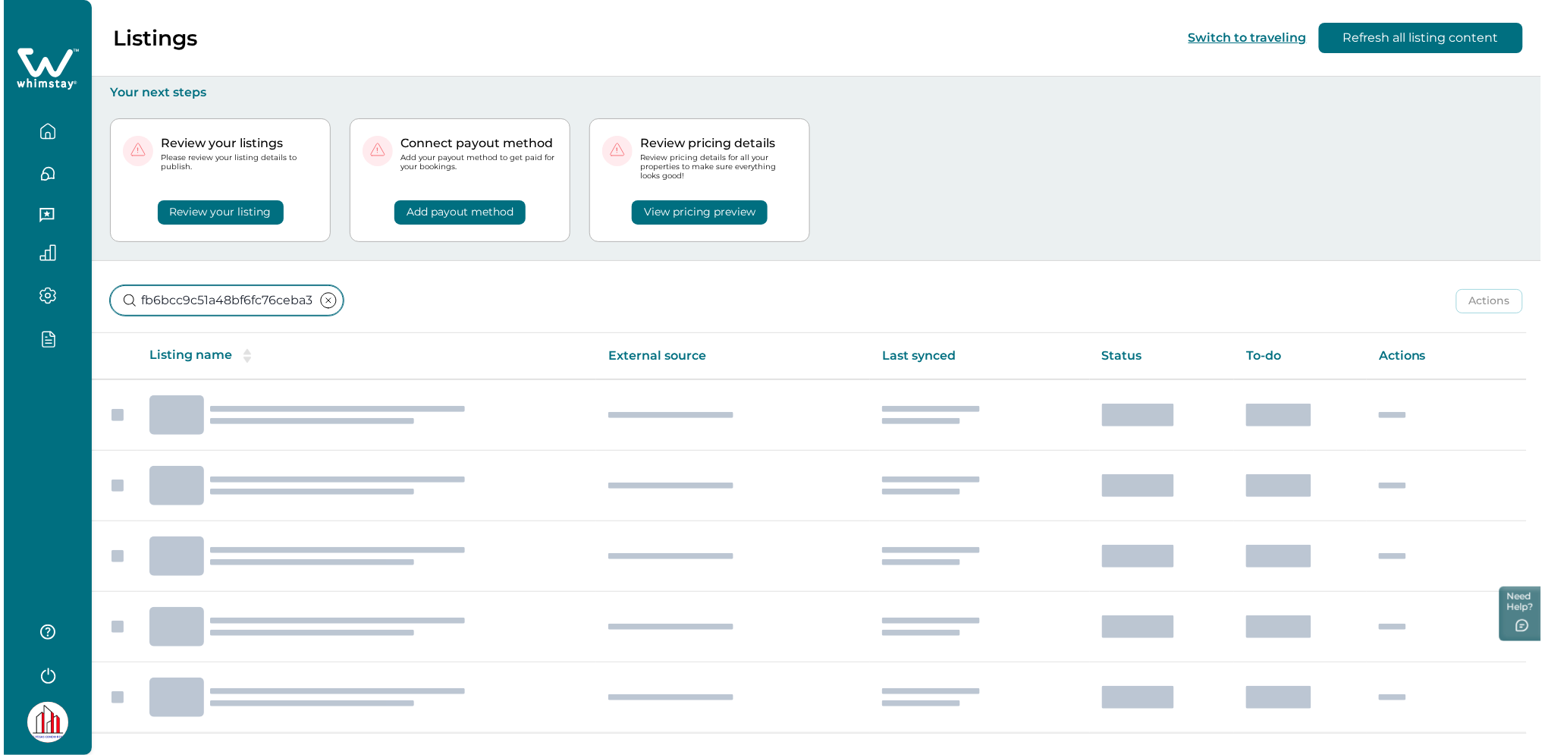
scroll to position [0, 71]
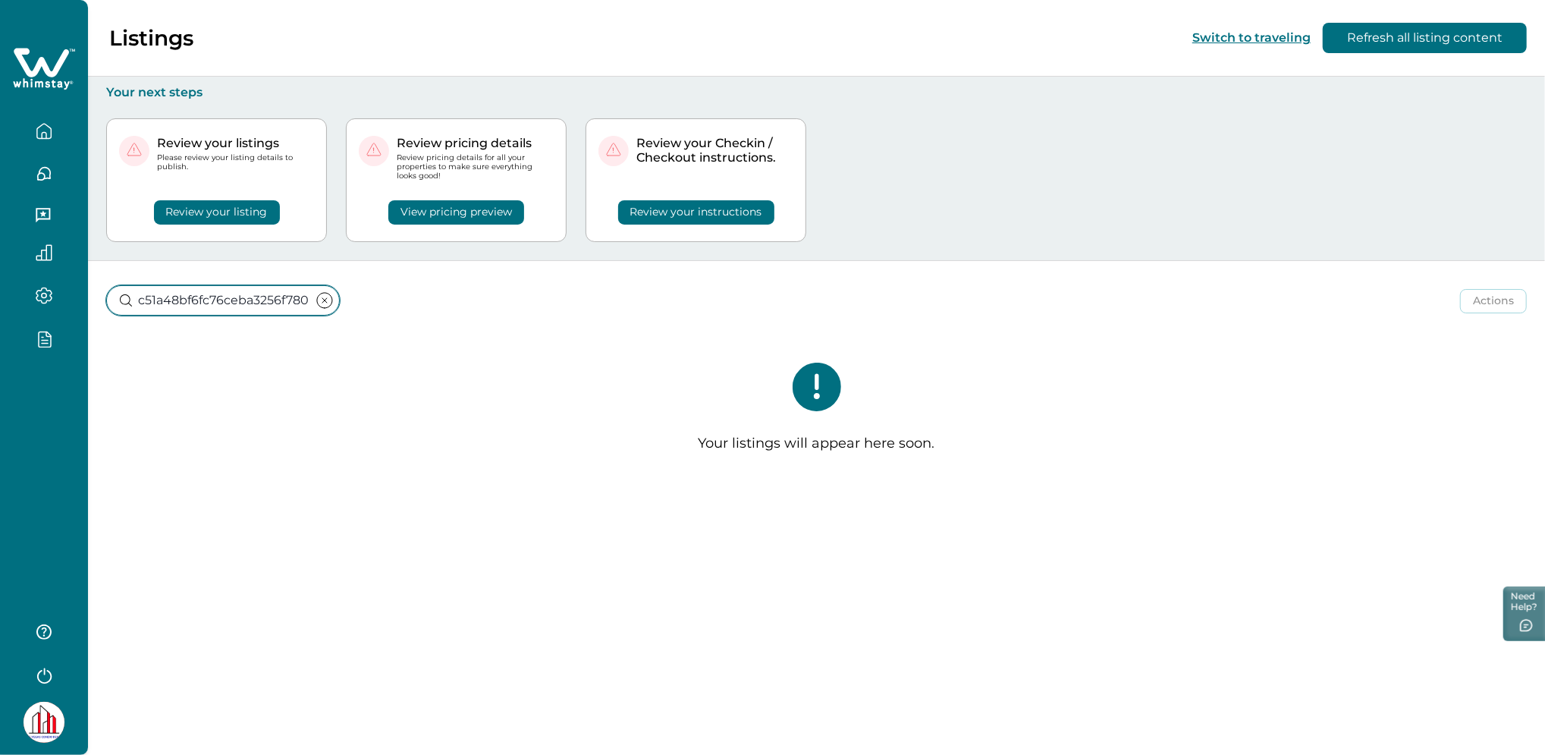
type input "fb6bcc9c51a48bf6fc76ceba3256f780"
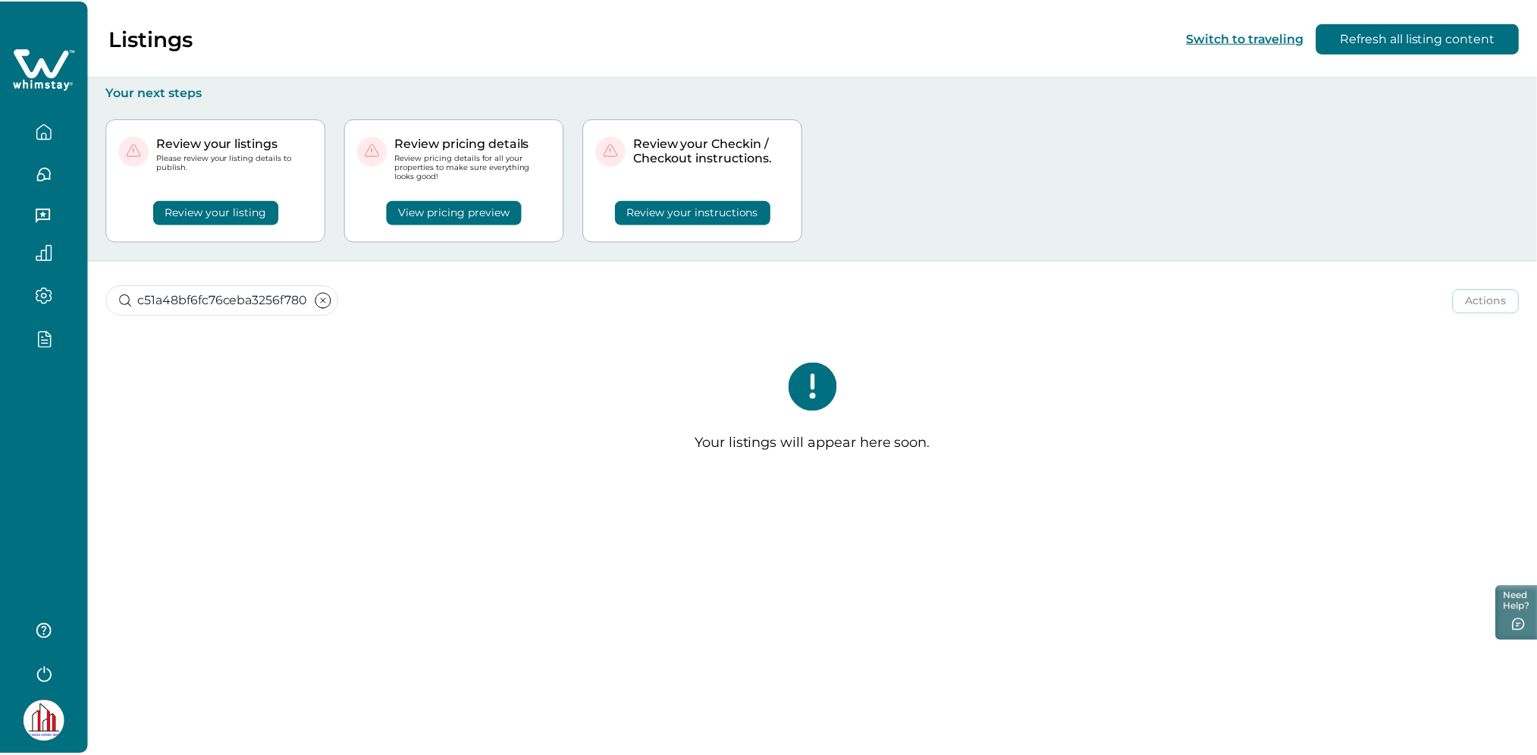
scroll to position [0, 0]
click at [315, 302] on icon "clear input" at bounding box center [324, 300] width 18 height 18
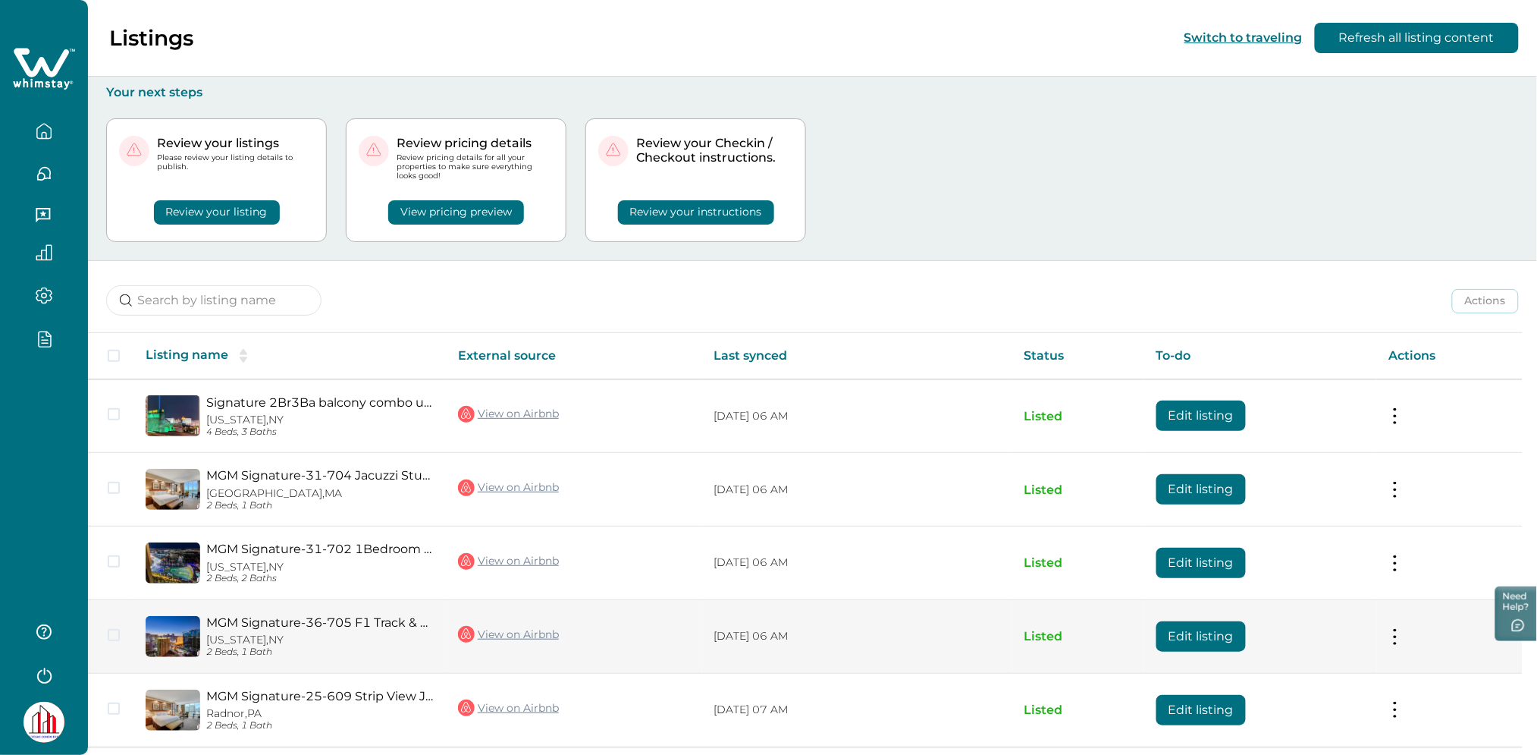
scroll to position [55, 0]
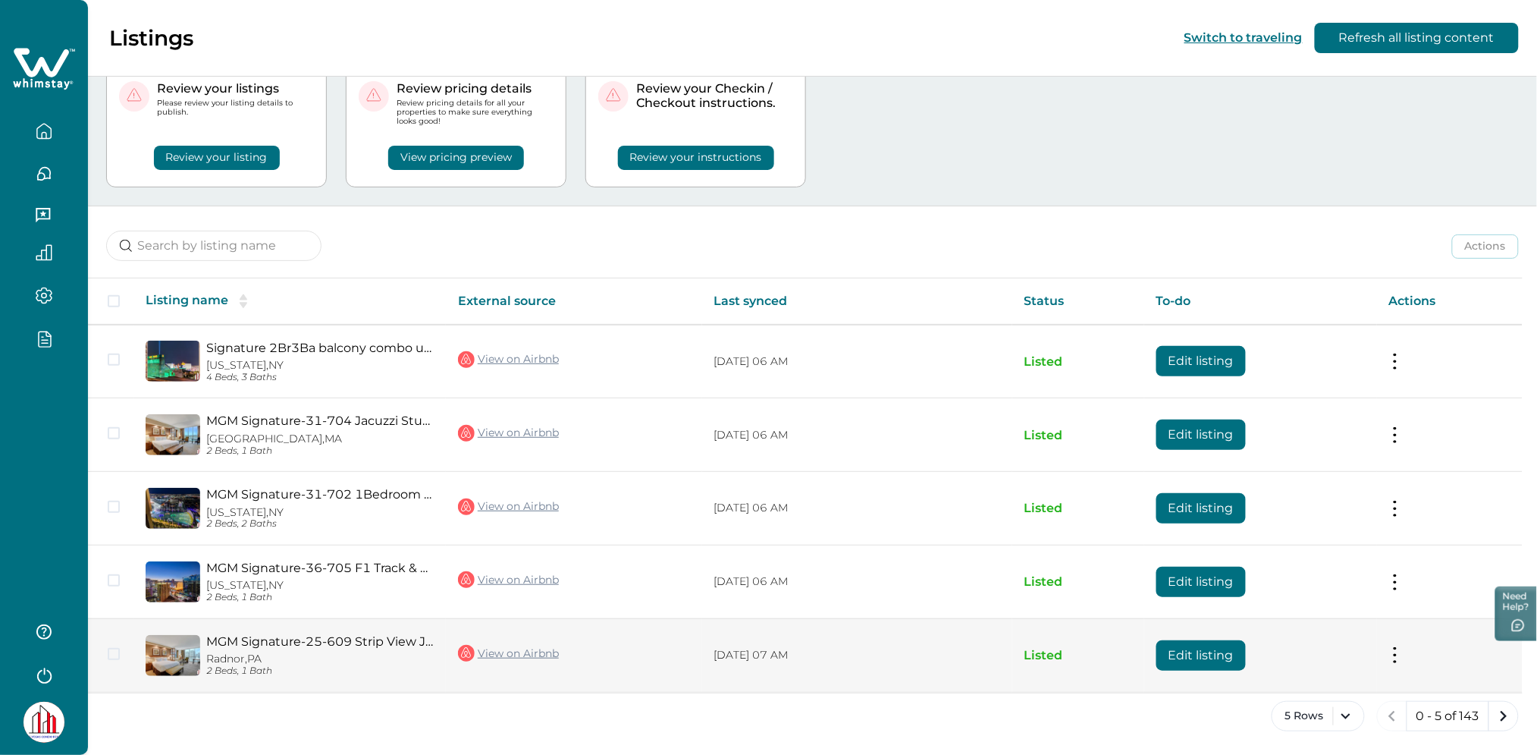
click at [1186, 651] on button "Edit listing" at bounding box center [1201, 655] width 89 height 30
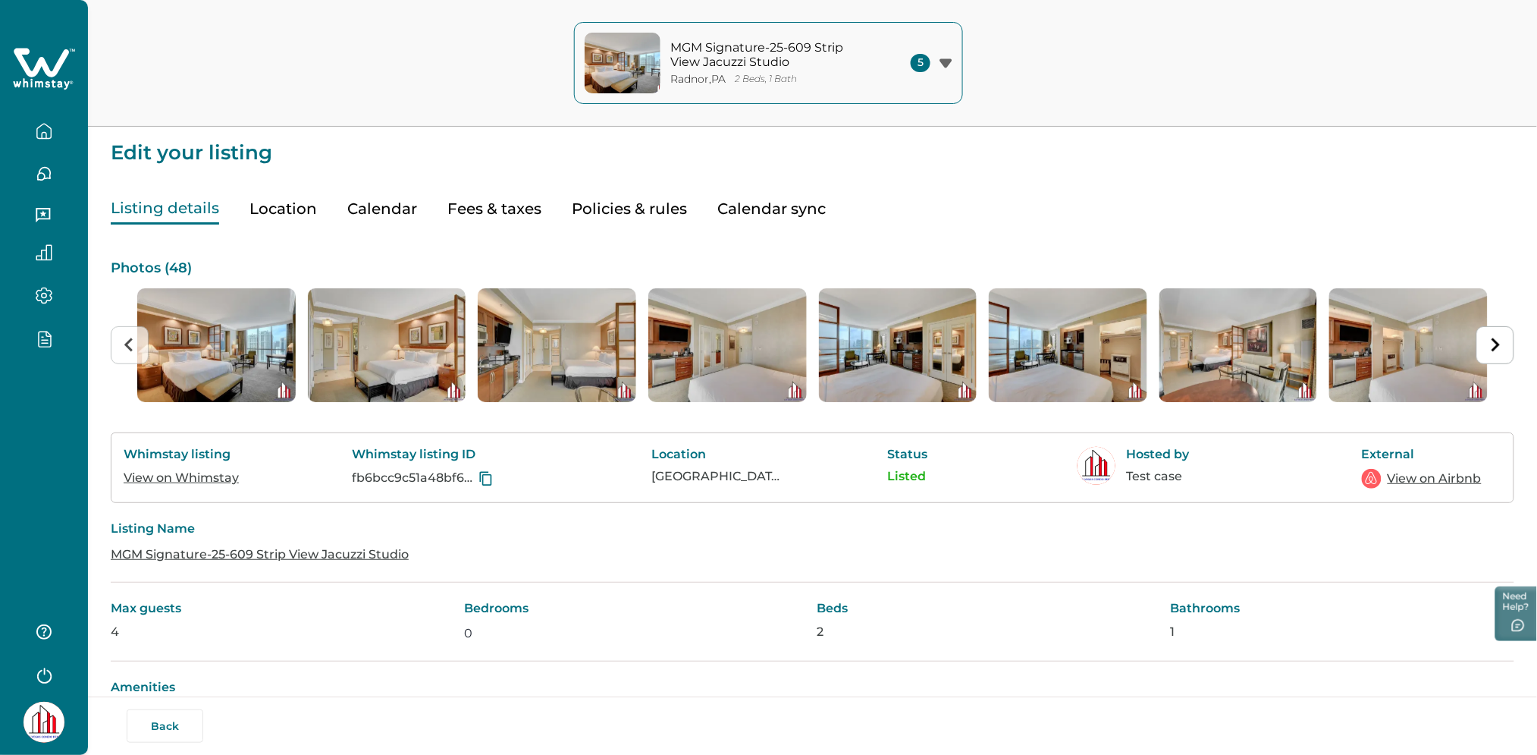
click at [463, 203] on button "Fees & taxes" at bounding box center [494, 208] width 94 height 31
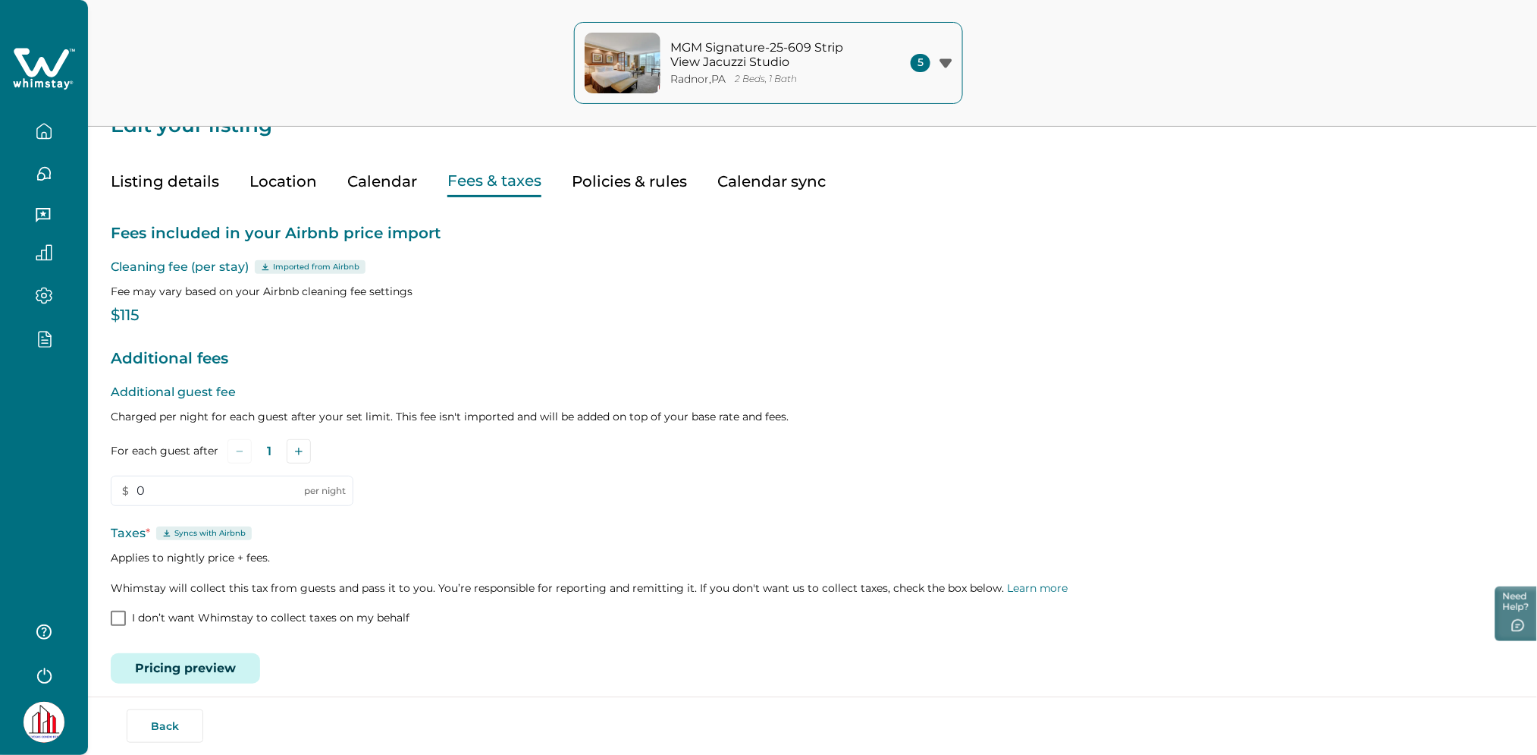
scroll to position [40, 0]
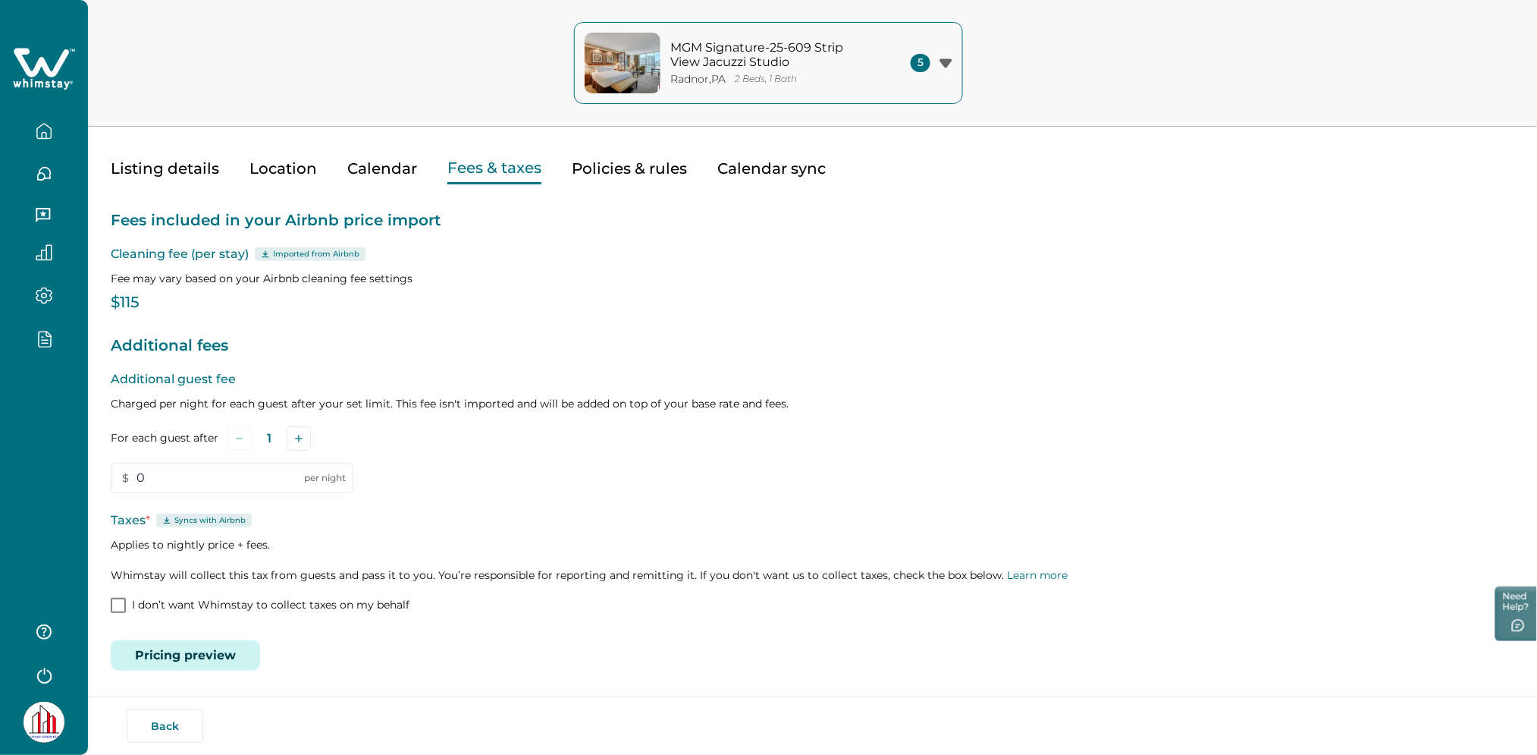
click at [141, 645] on button "Pricing preview" at bounding box center [185, 655] width 149 height 30
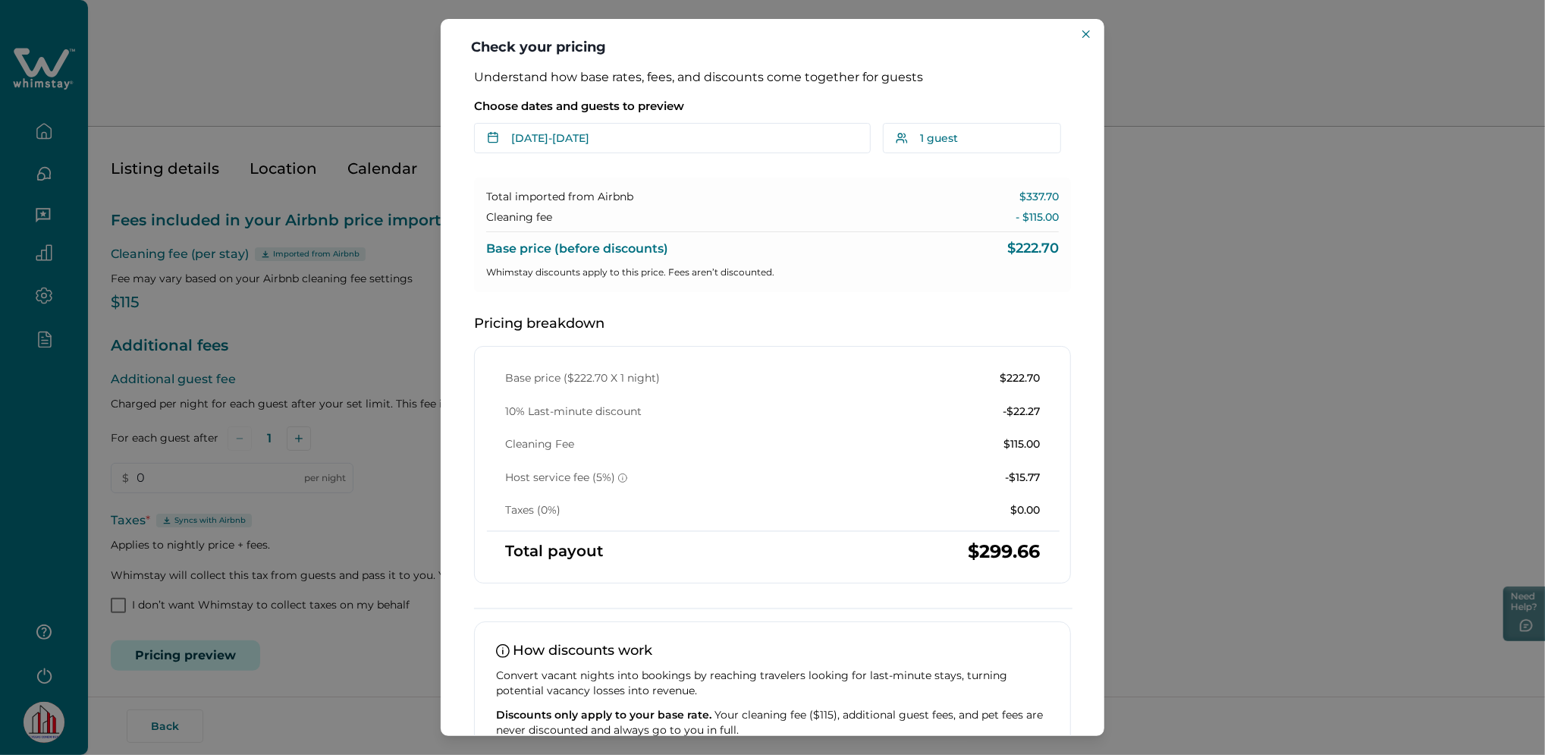
click at [372, 81] on div "Check your pricing Understand how base rates, fees, and discounts come together…" at bounding box center [772, 377] width 1545 height 755
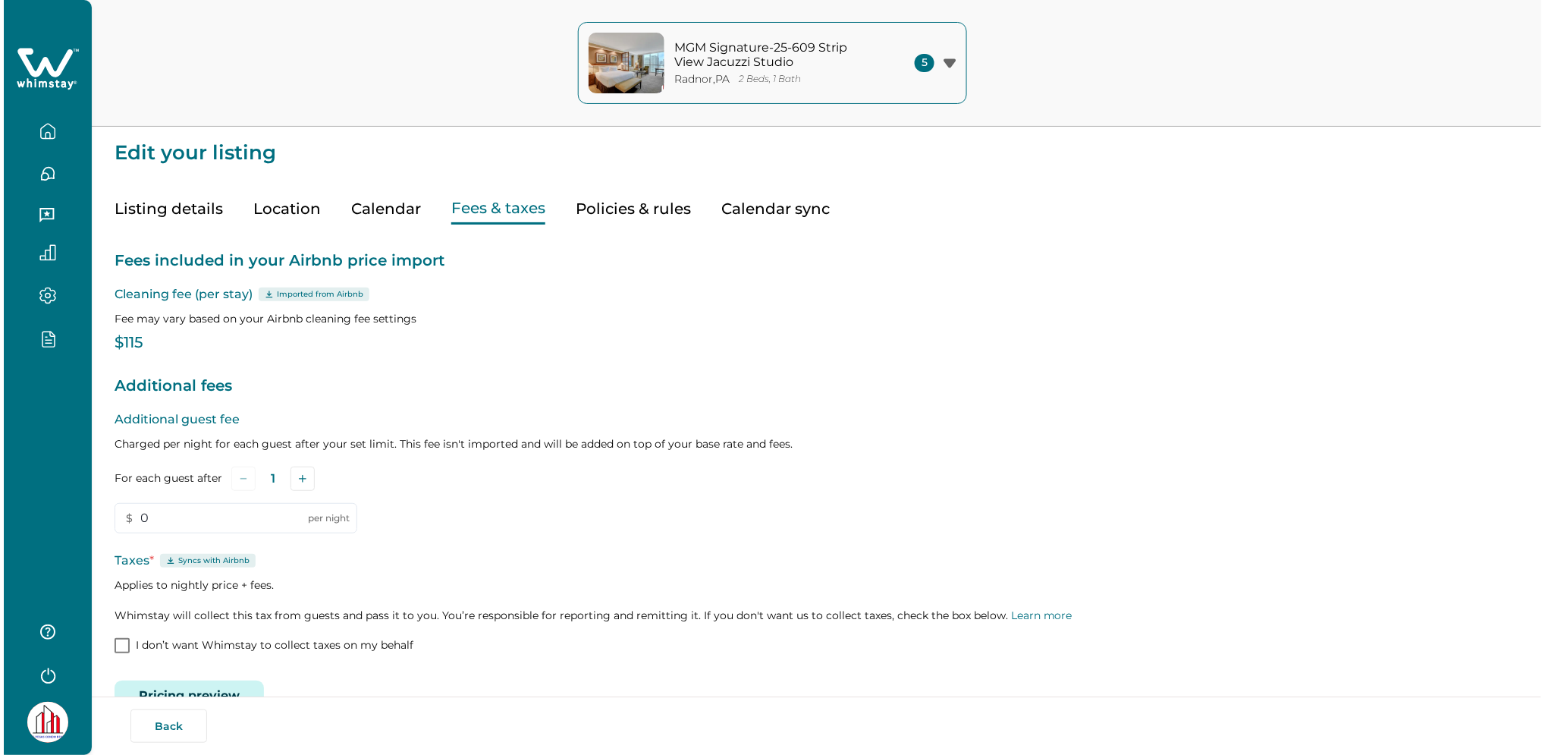
scroll to position [40, 0]
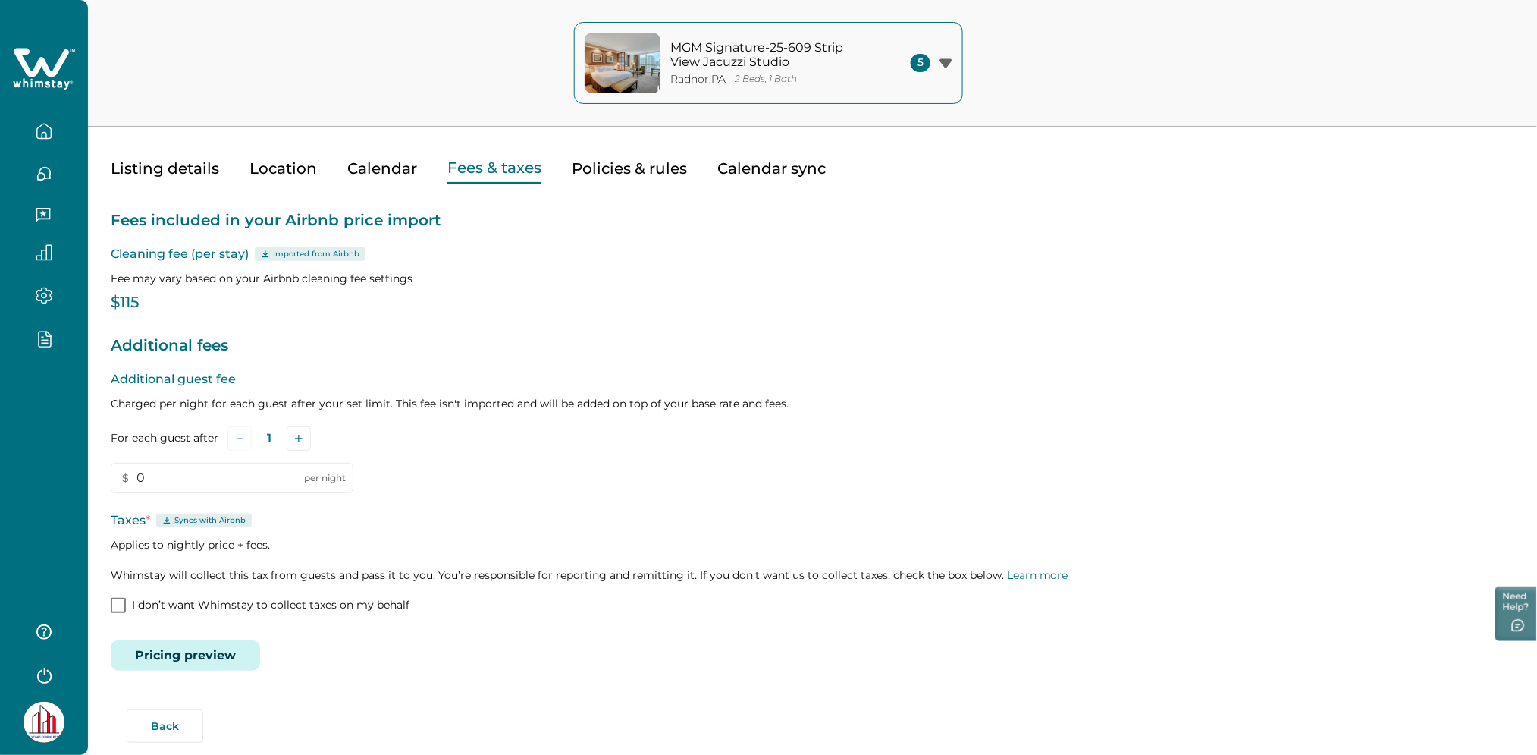
click at [208, 657] on button "Pricing preview" at bounding box center [185, 655] width 149 height 30
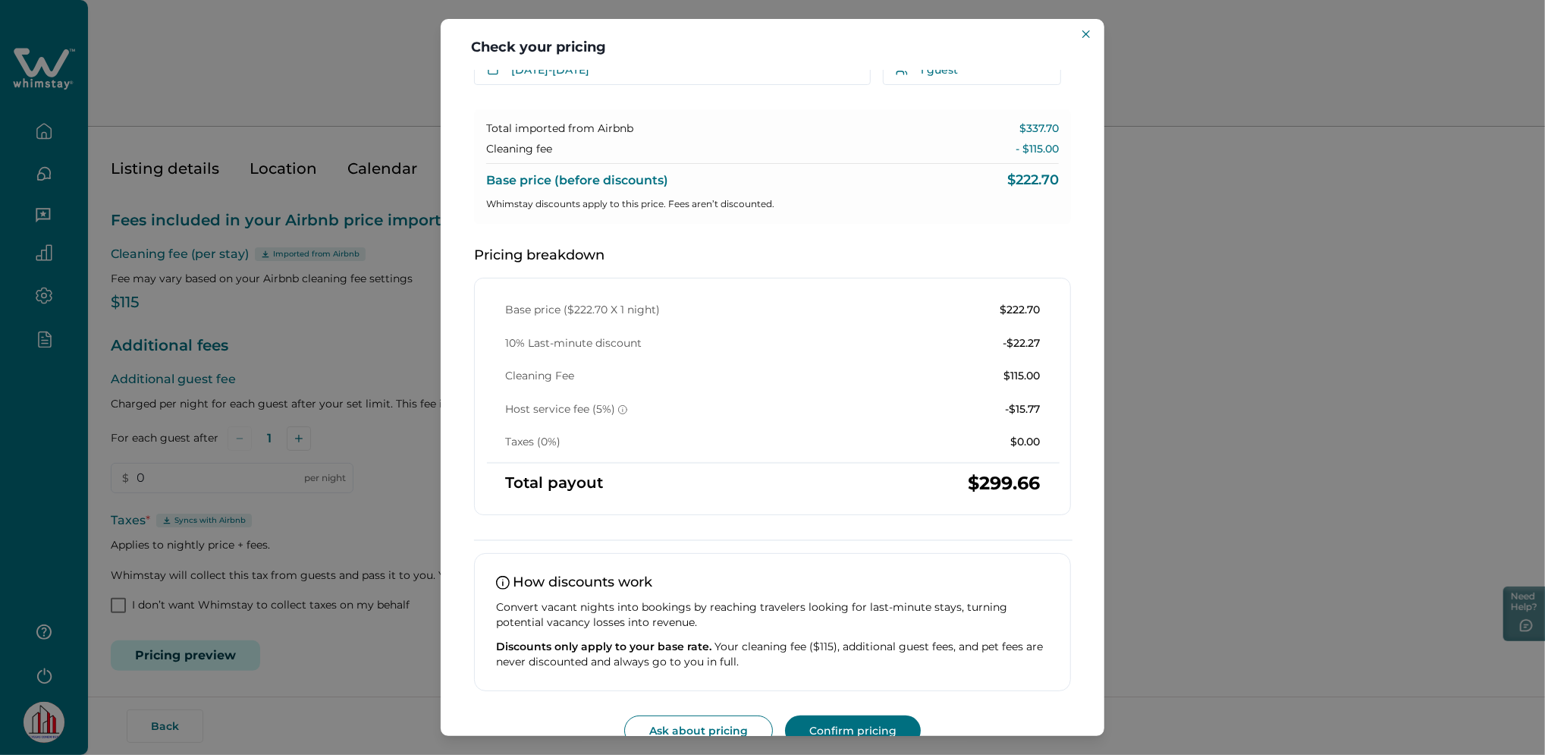
scroll to position [97, 0]
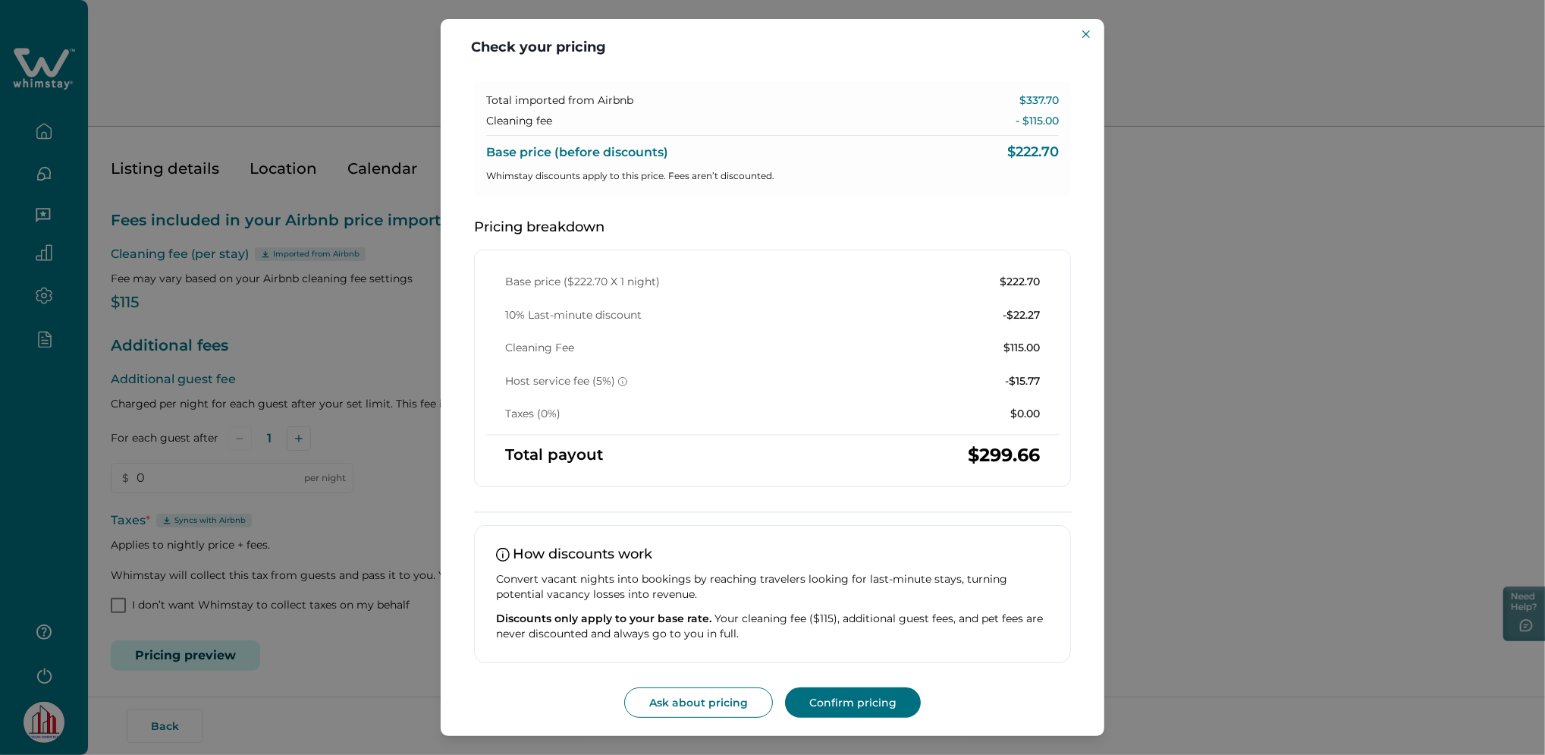
click at [212, 183] on div "Check your pricing Understand how base rates, fees, and discounts come together…" at bounding box center [772, 377] width 1545 height 755
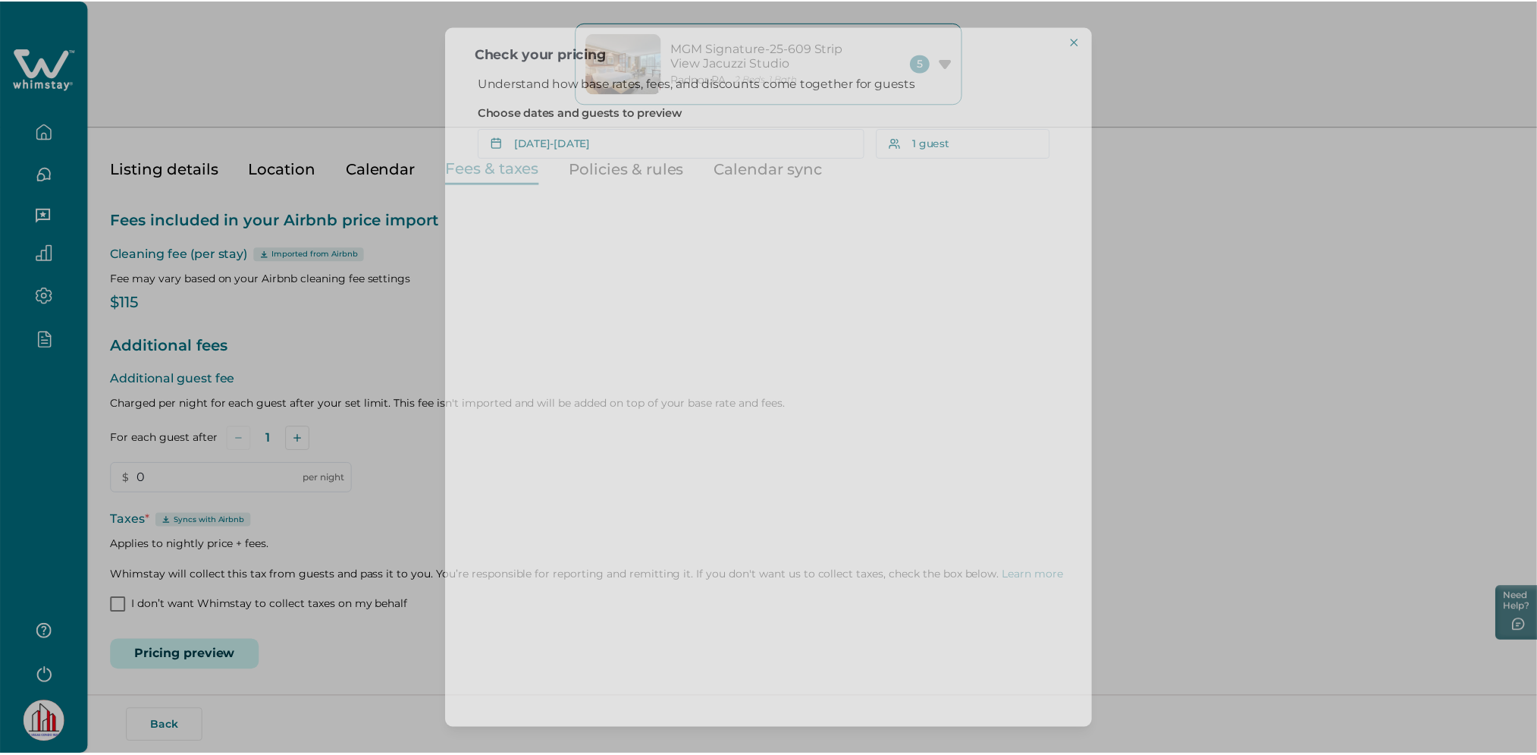
scroll to position [0, 0]
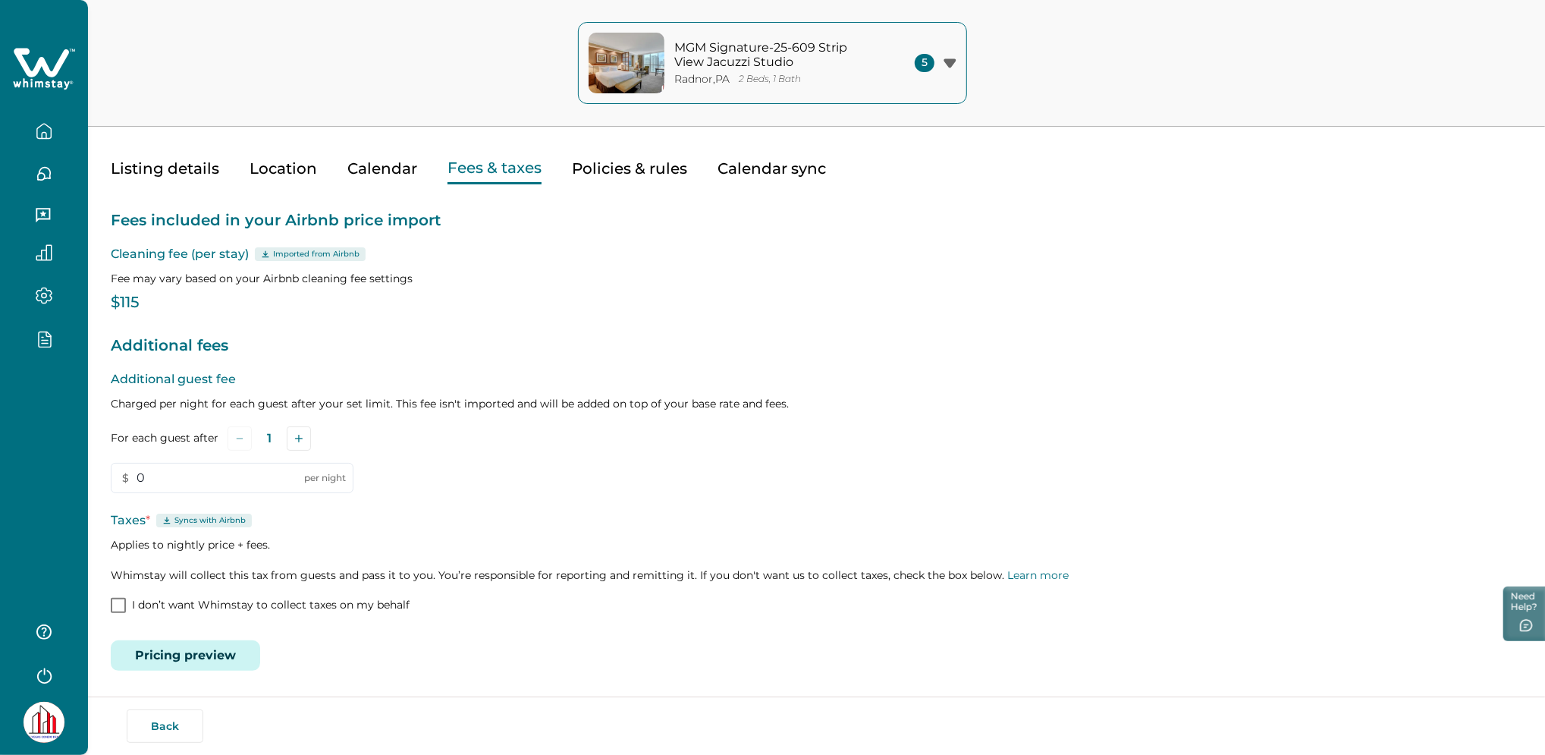
click at [171, 165] on button "Listing details" at bounding box center [165, 168] width 108 height 31
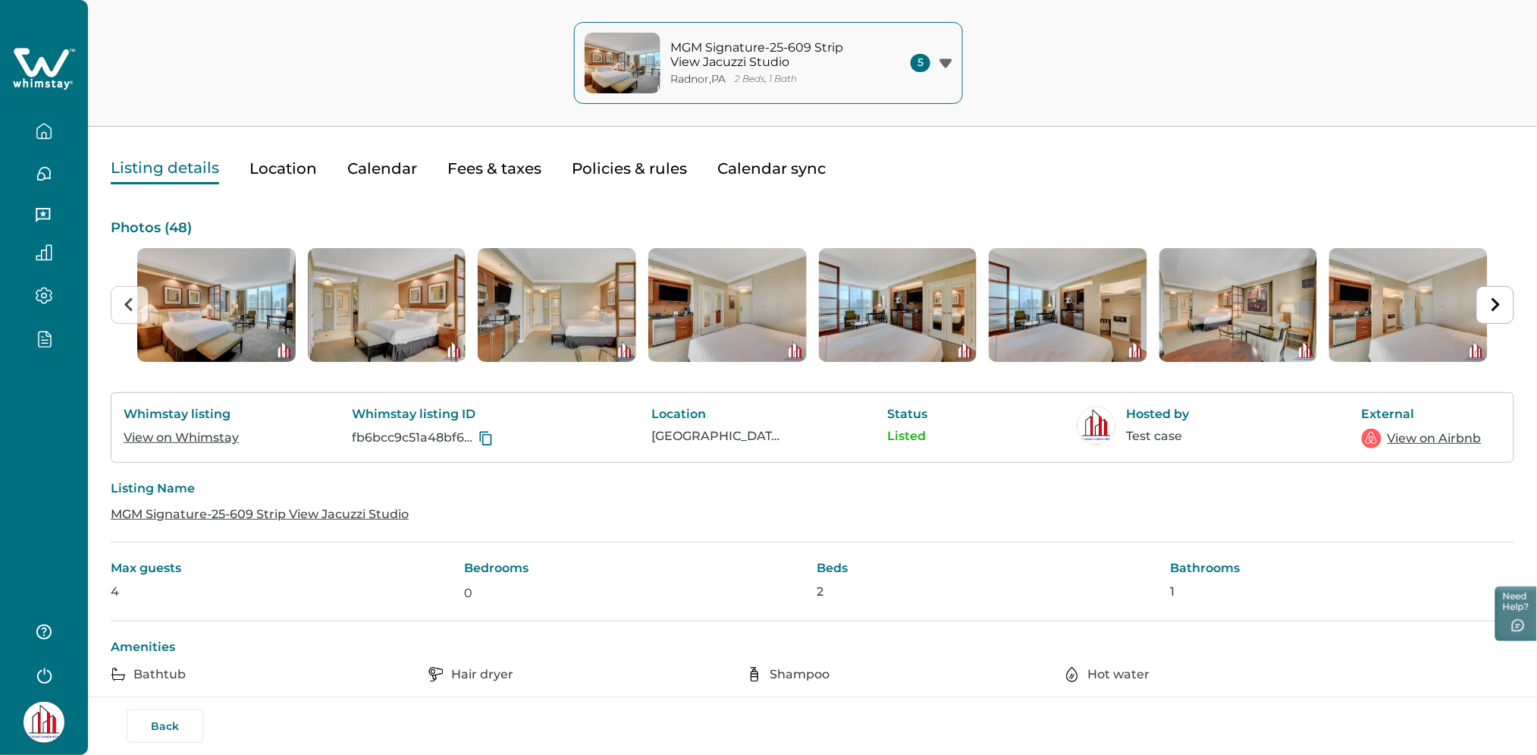
click at [191, 433] on link "View on Whimstay" at bounding box center [181, 437] width 115 height 14
click at [1417, 439] on link "View on Airbnb" at bounding box center [1435, 438] width 94 height 18
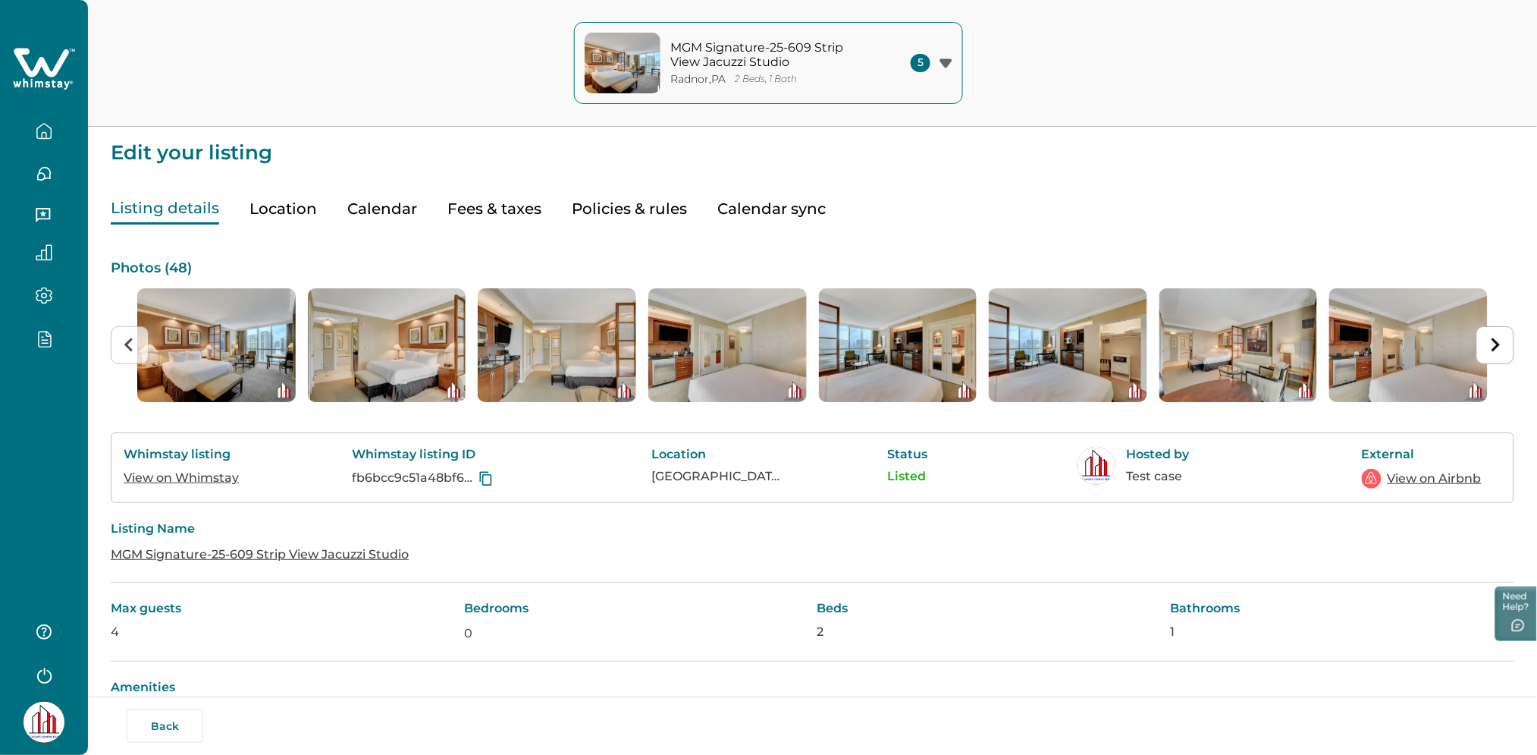
click at [27, 58] on icon at bounding box center [44, 69] width 62 height 46
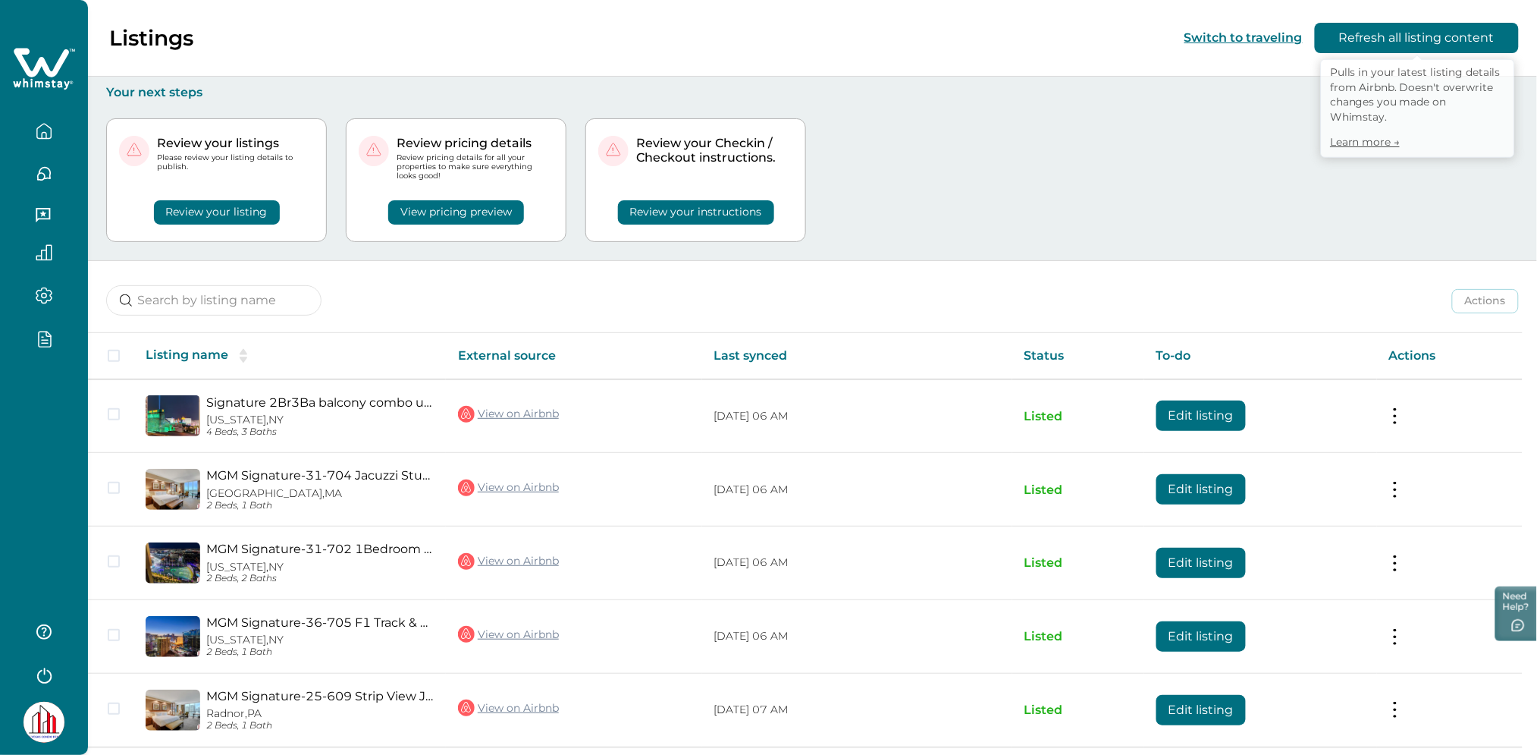
click at [1412, 35] on button "Refresh all listing content" at bounding box center [1417, 38] width 204 height 30
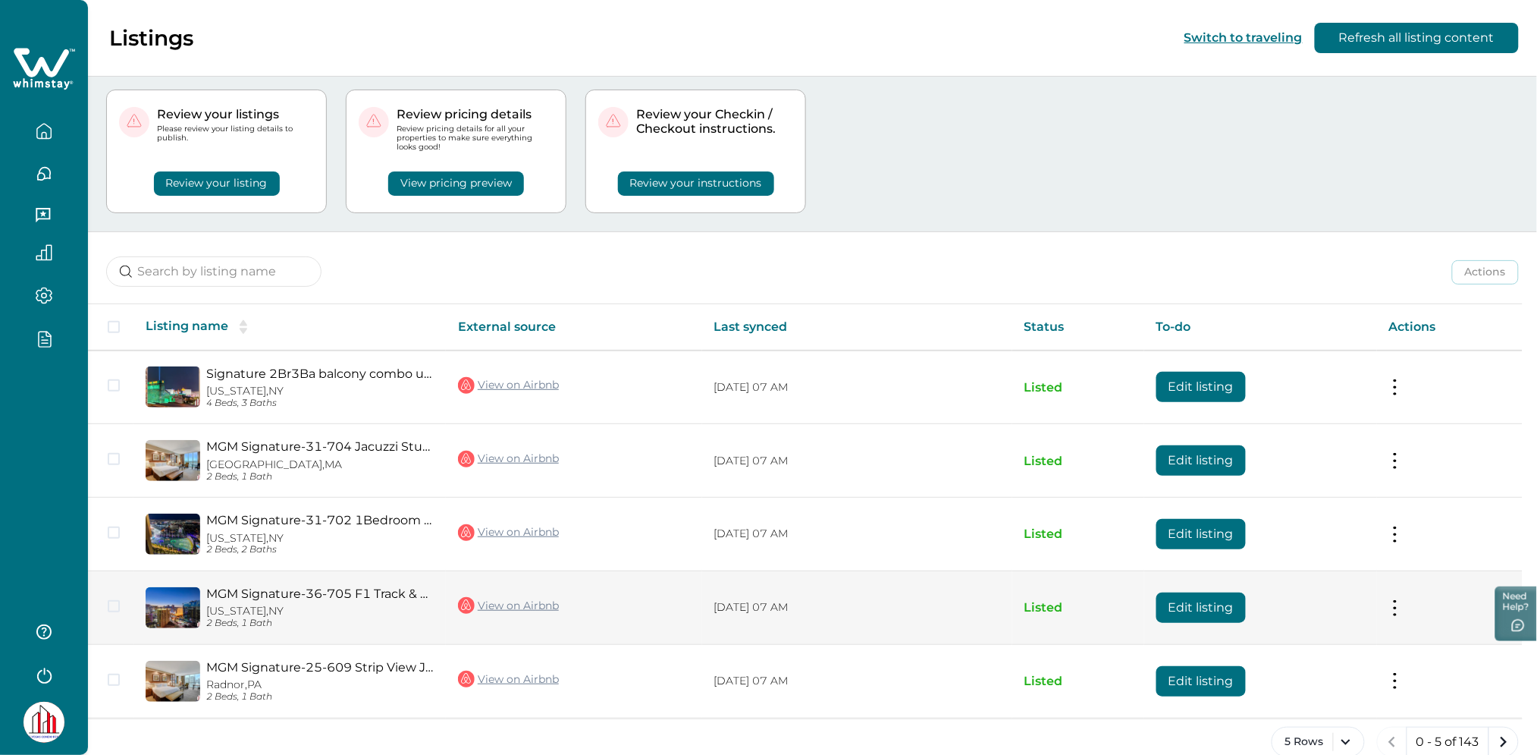
scroll to position [55, 0]
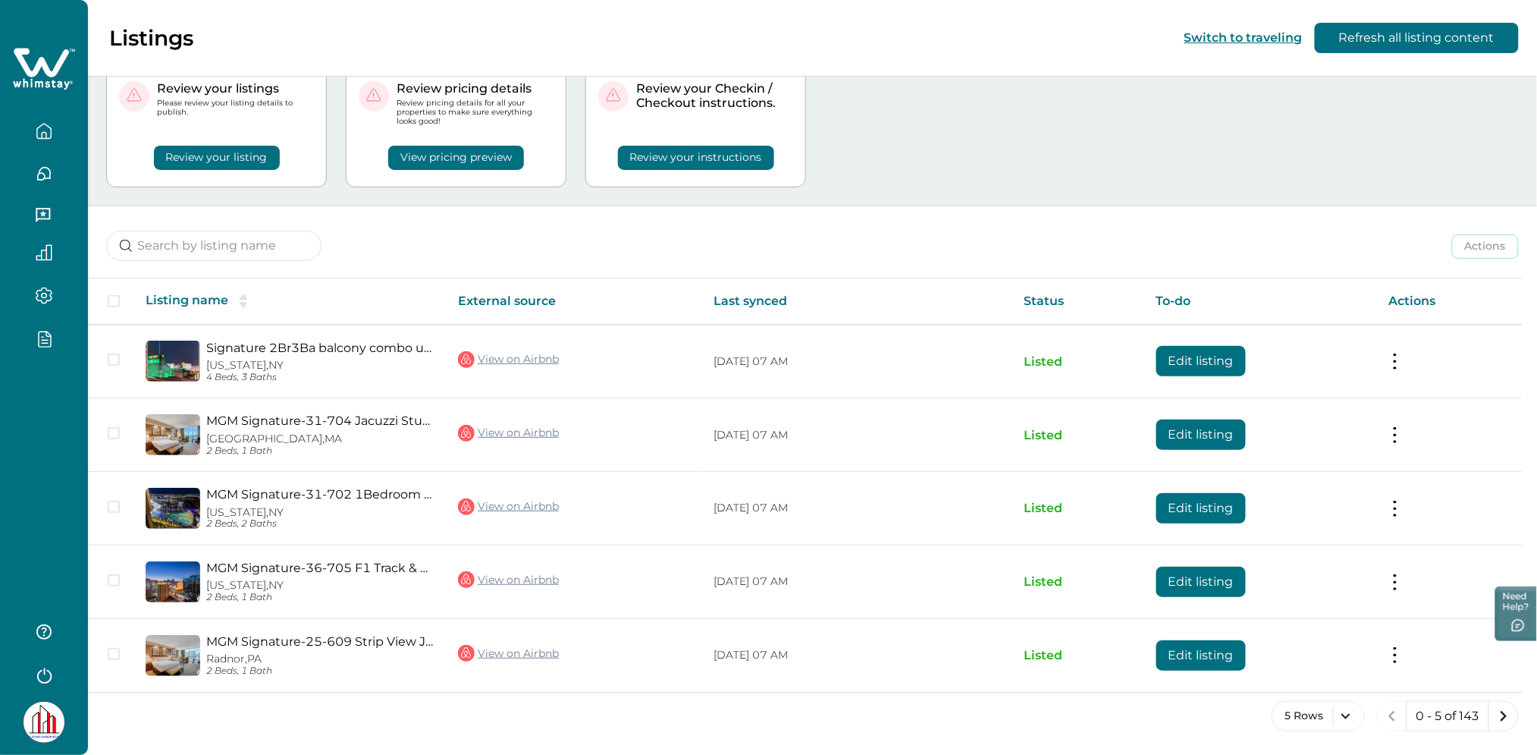
drag, startPoint x: 1193, startPoint y: 651, endPoint x: 380, endPoint y: 7, distance: 1037.1
click at [581, 350] on tbody "Signature 2Br3Ba balcony combo units 31-702 and [GEOGRAPHIC_DATA][US_STATE] 4 B…" at bounding box center [805, 509] width 1435 height 368
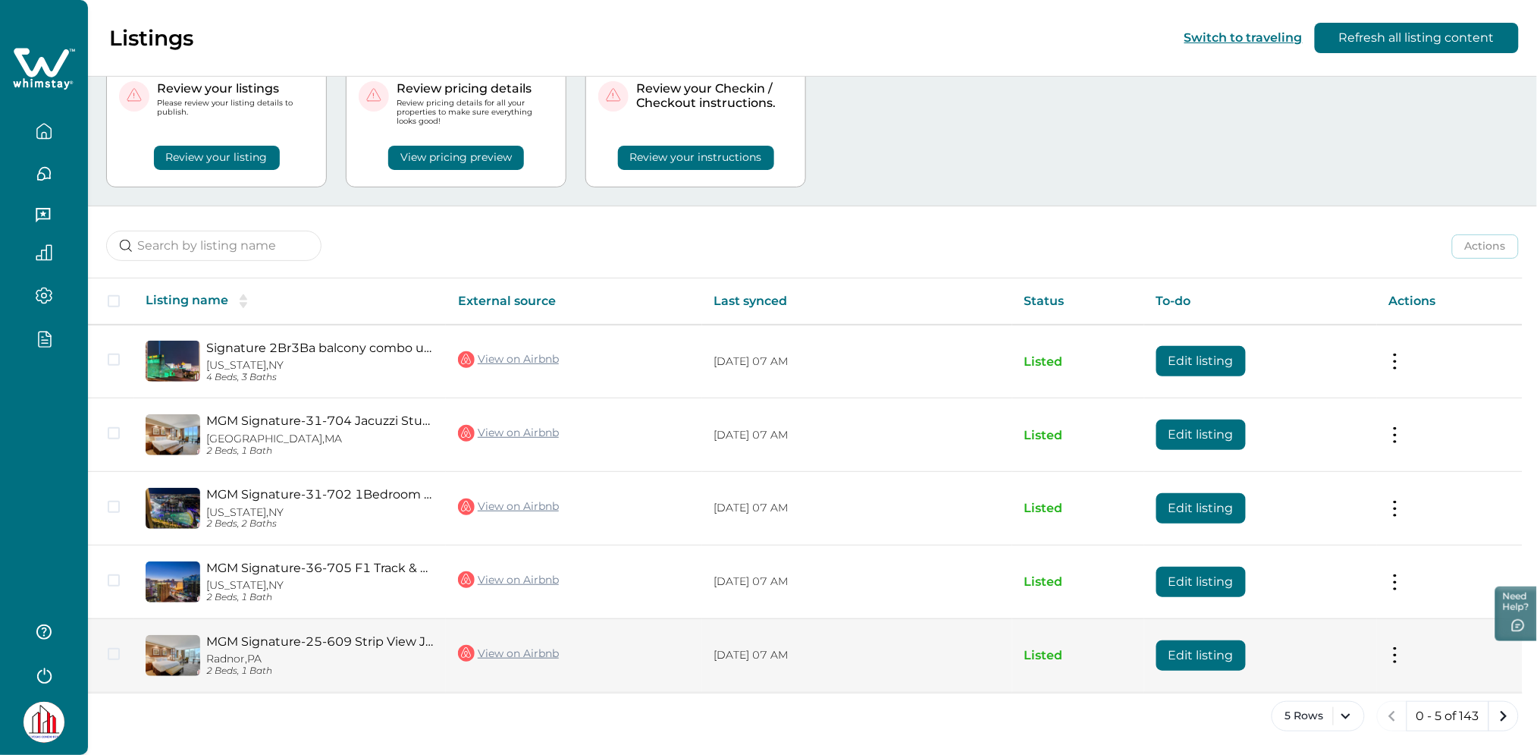
click at [1232, 651] on button "Edit listing" at bounding box center [1201, 655] width 89 height 30
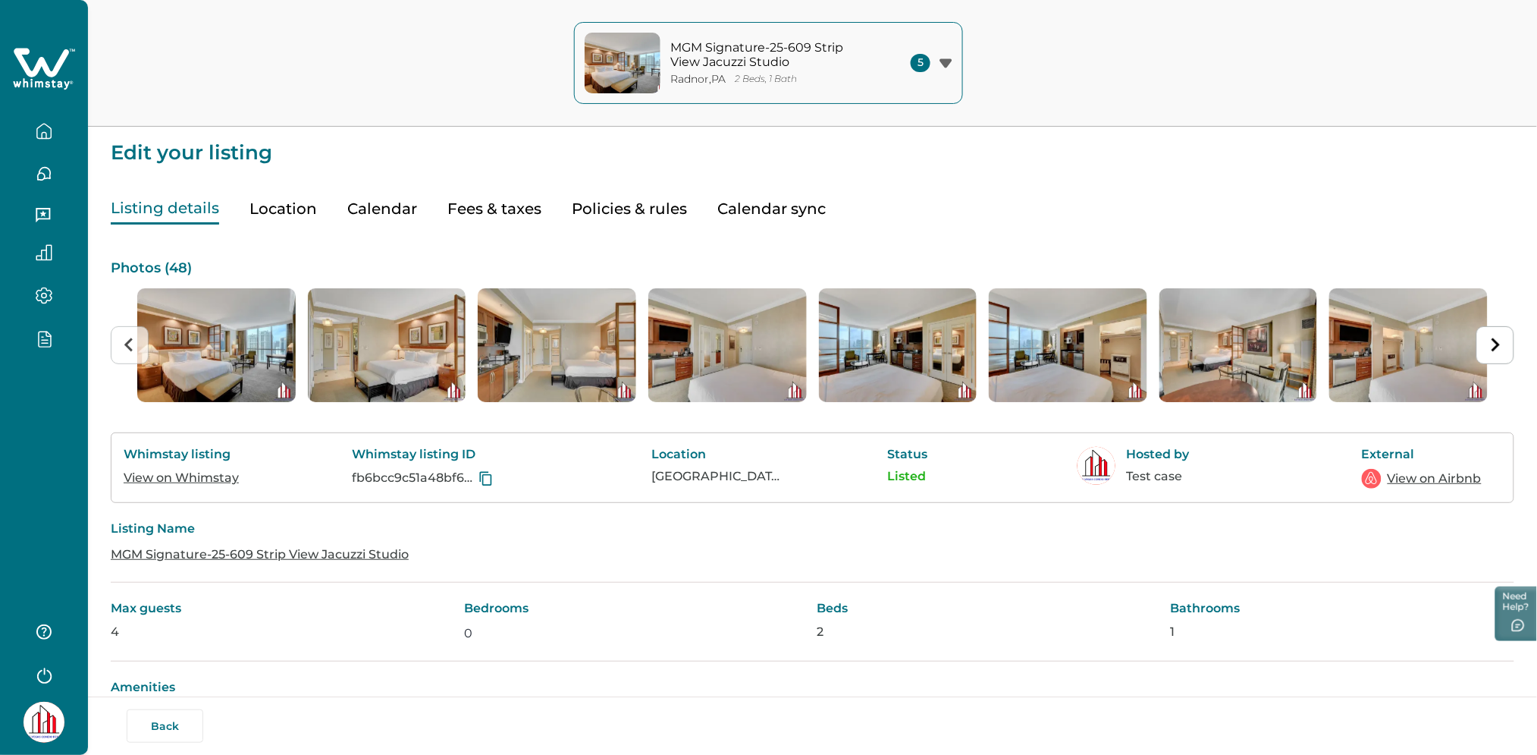
click at [475, 209] on button "Fees & taxes" at bounding box center [494, 208] width 94 height 31
type input "0"
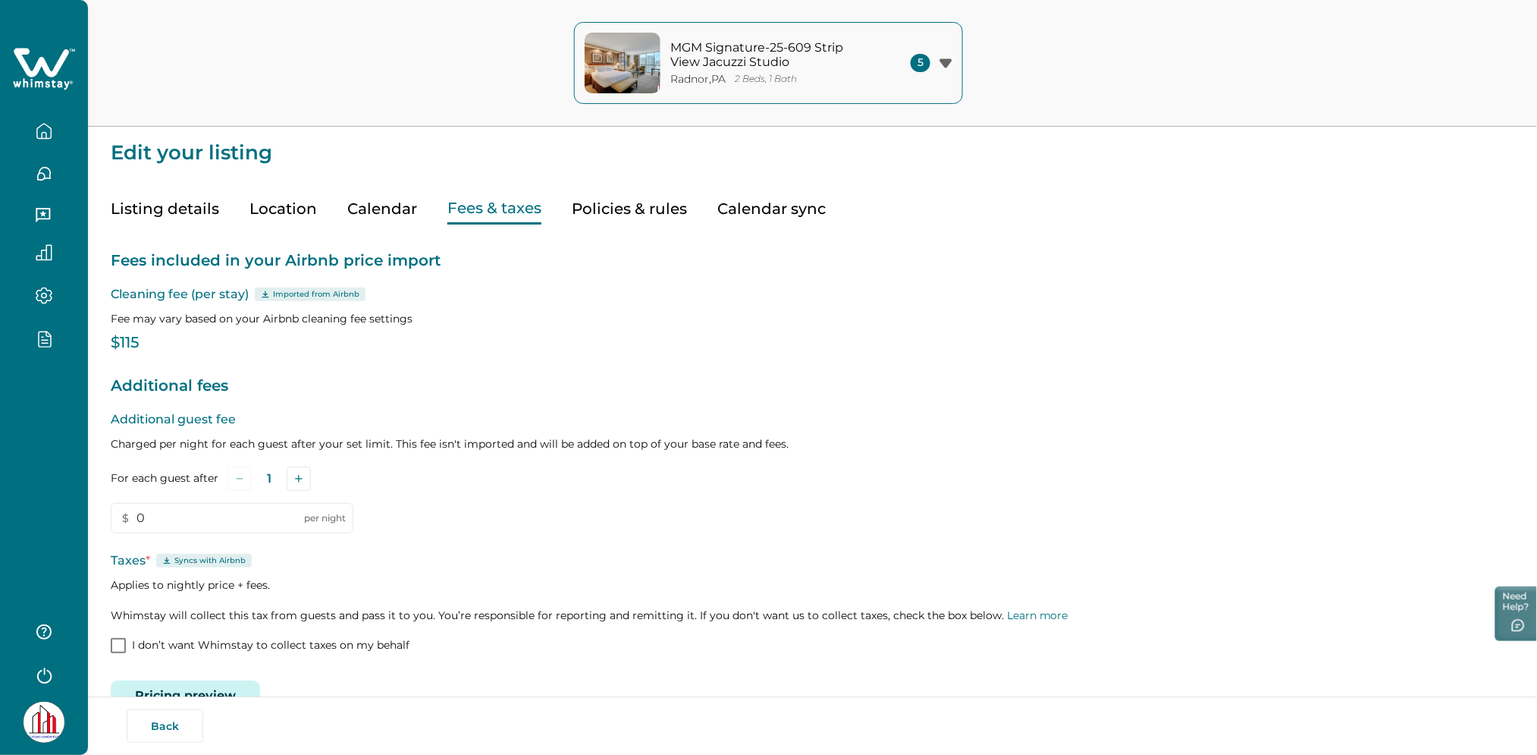
scroll to position [40, 0]
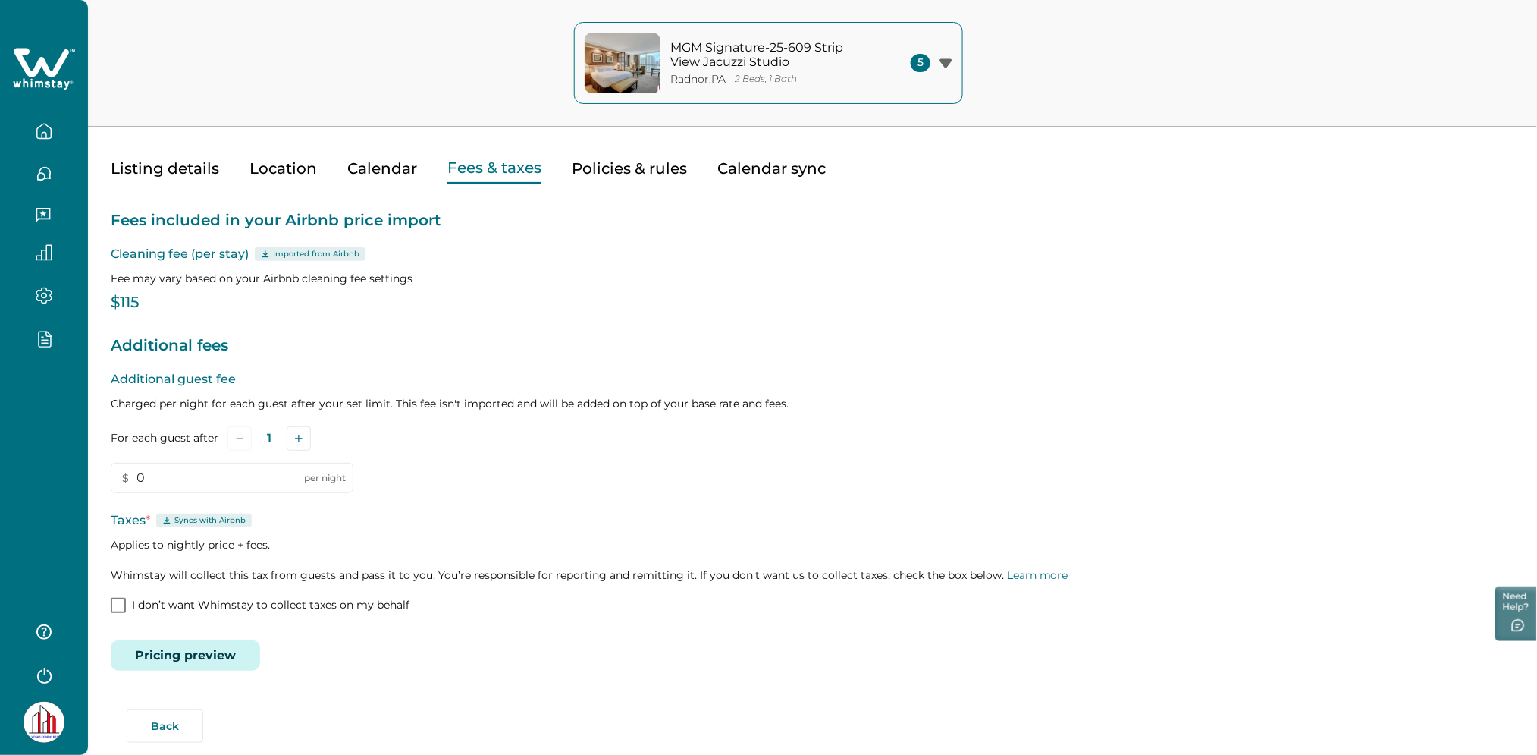
click at [209, 651] on button "Pricing preview" at bounding box center [185, 655] width 149 height 30
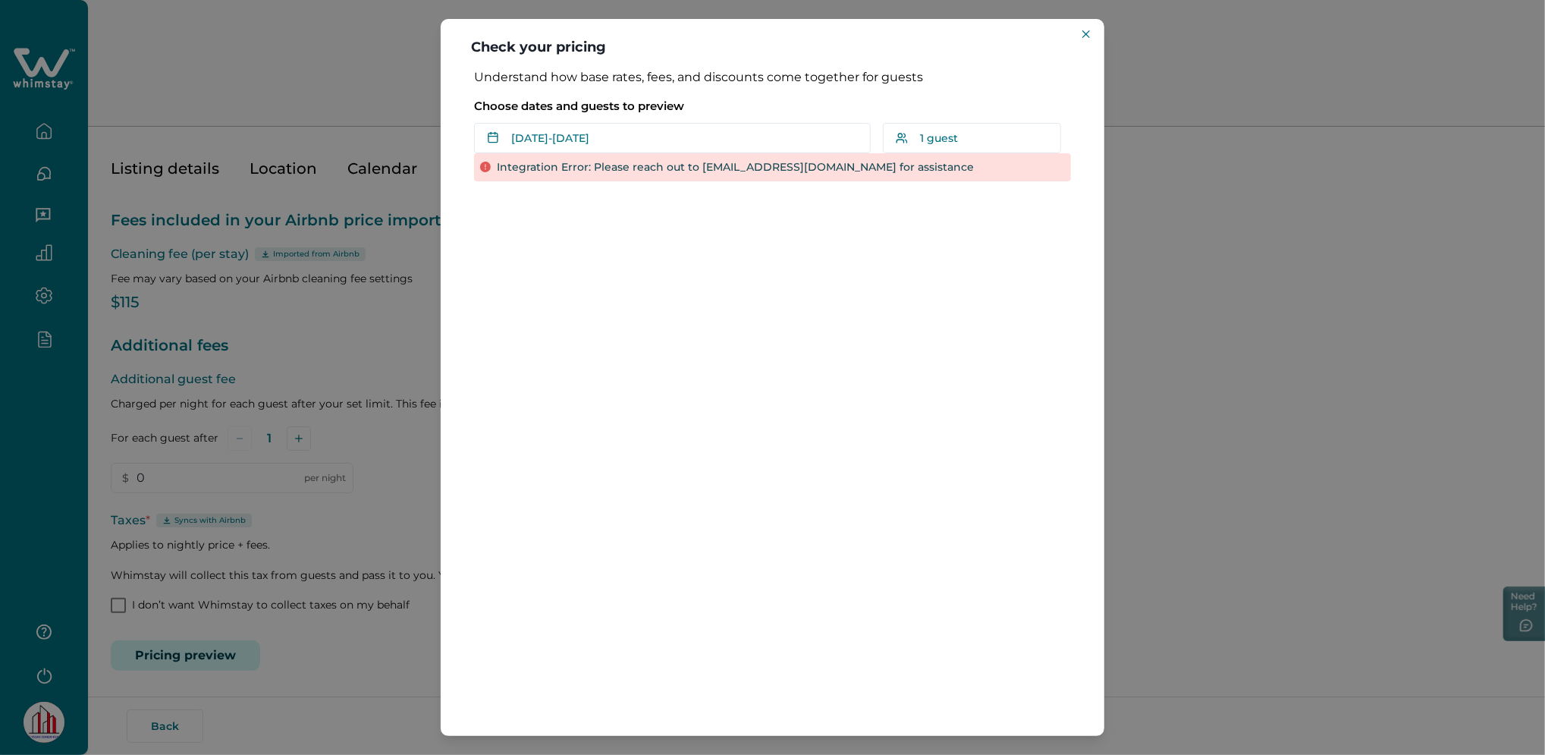
click at [380, 329] on div "Check your pricing Understand how base rates, fees, and discounts come together…" at bounding box center [772, 377] width 1545 height 755
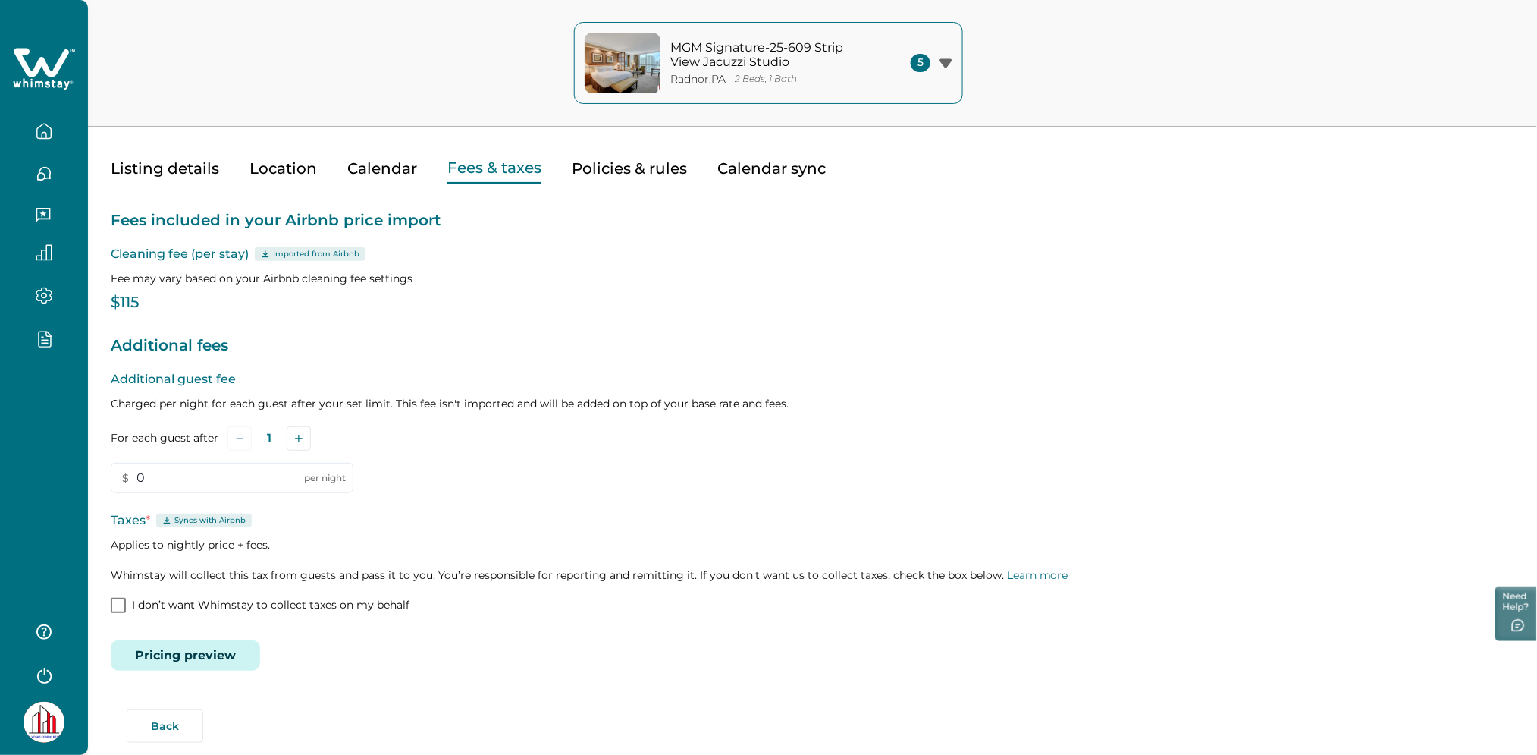
click at [149, 642] on button "Pricing preview" at bounding box center [185, 655] width 149 height 30
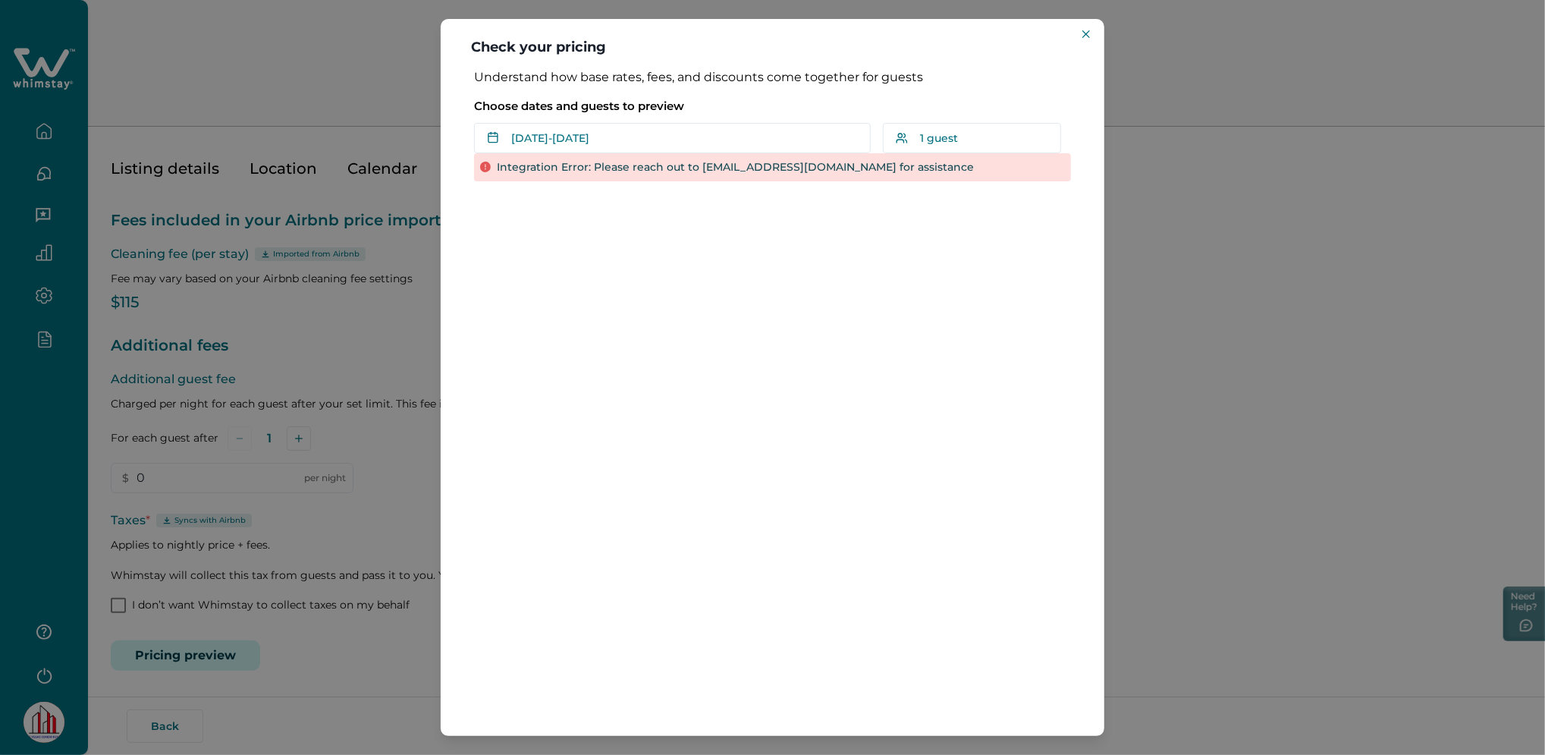
click at [365, 278] on div "Check your pricing Understand how base rates, fees, and discounts come together…" at bounding box center [772, 377] width 1545 height 755
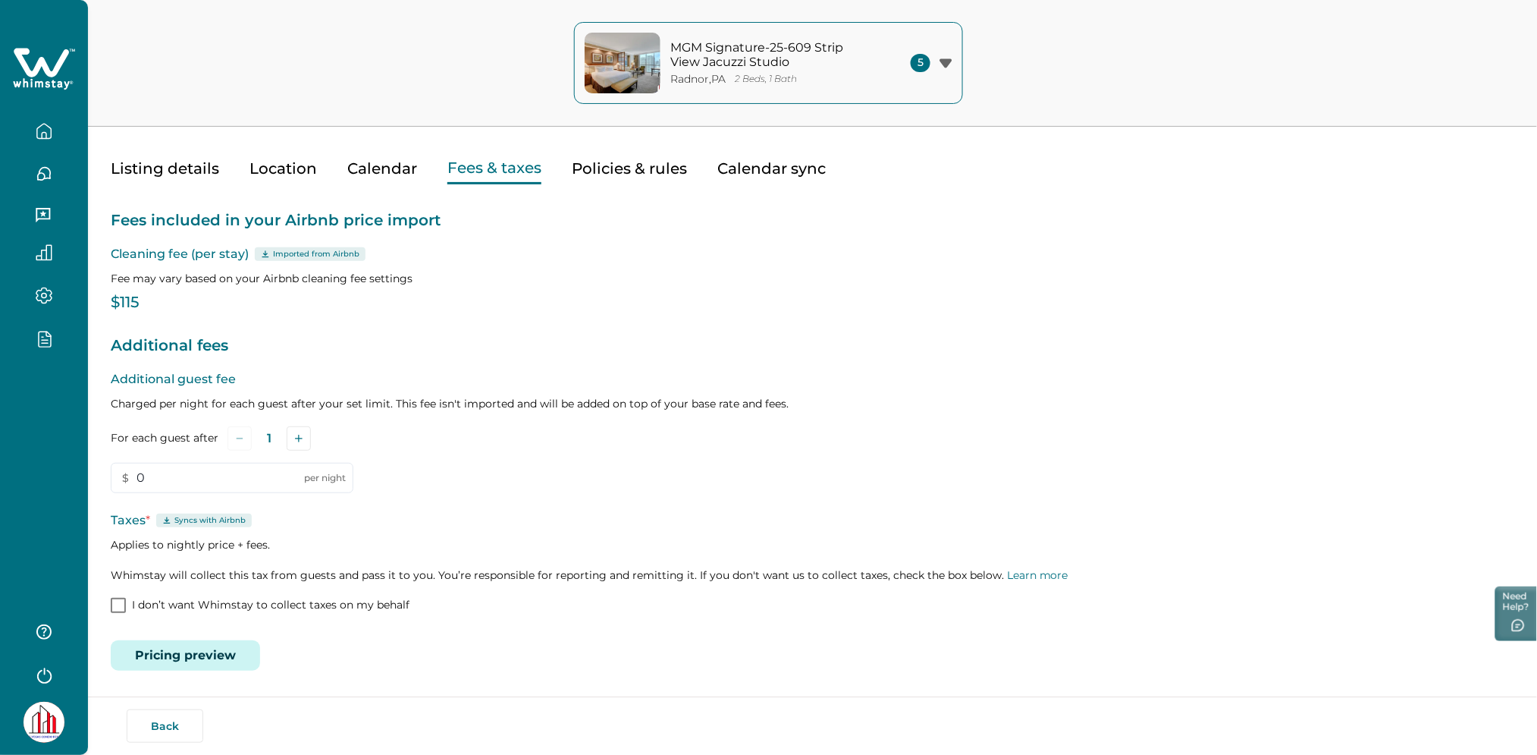
click at [668, 171] on button "Policies & rules" at bounding box center [629, 168] width 115 height 31
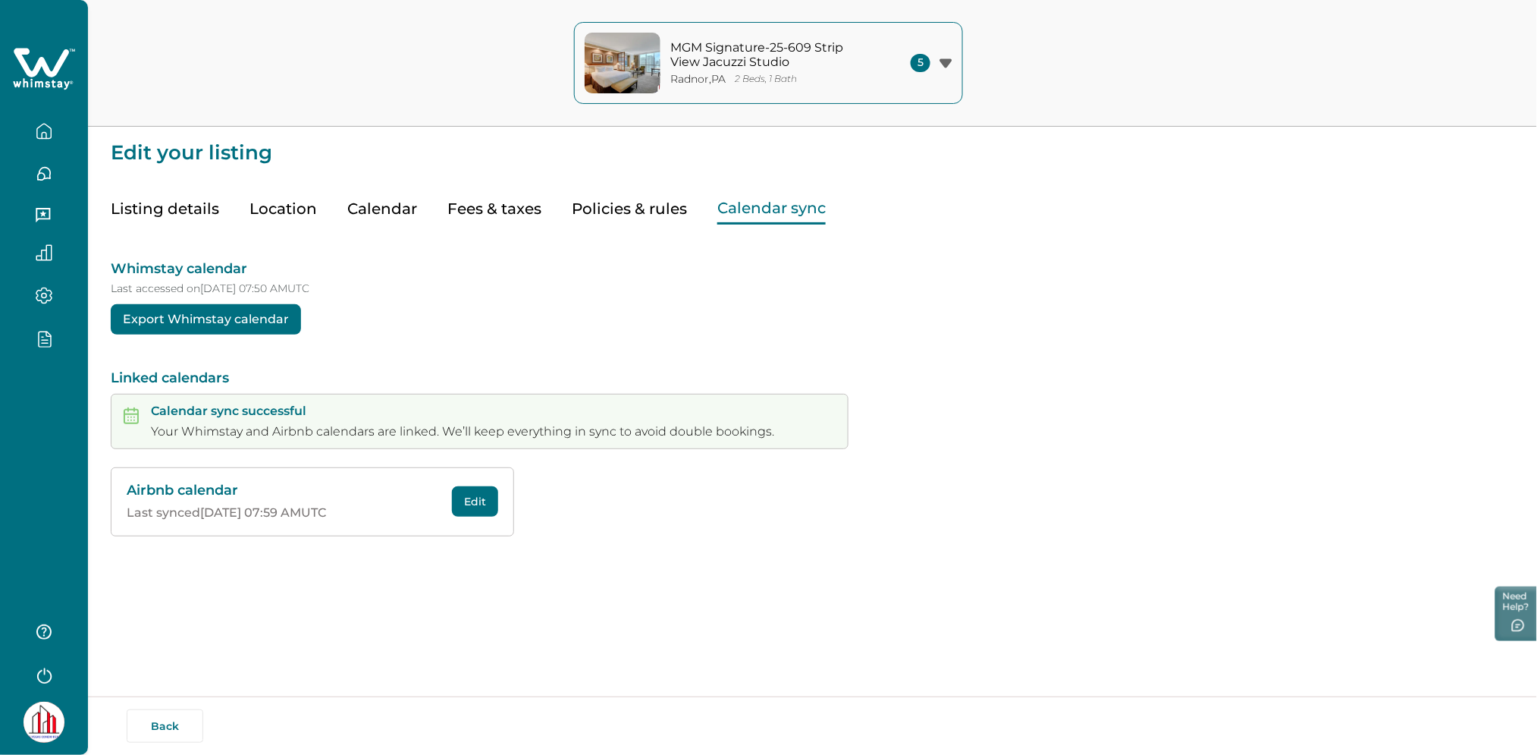
click at [777, 165] on div "Listing details Location Calendar Fees & taxes Policies & rules Calendar sync" at bounding box center [813, 193] width 1404 height 61
drag, startPoint x: 423, startPoint y: 513, endPoint x: 446, endPoint y: 510, distance: 22.9
click at [426, 513] on p "Last synced 10/08/2025 at 07:59 AM UTC" at bounding box center [285, 512] width 316 height 15
click at [464, 510] on button "Edit" at bounding box center [475, 501] width 46 height 30
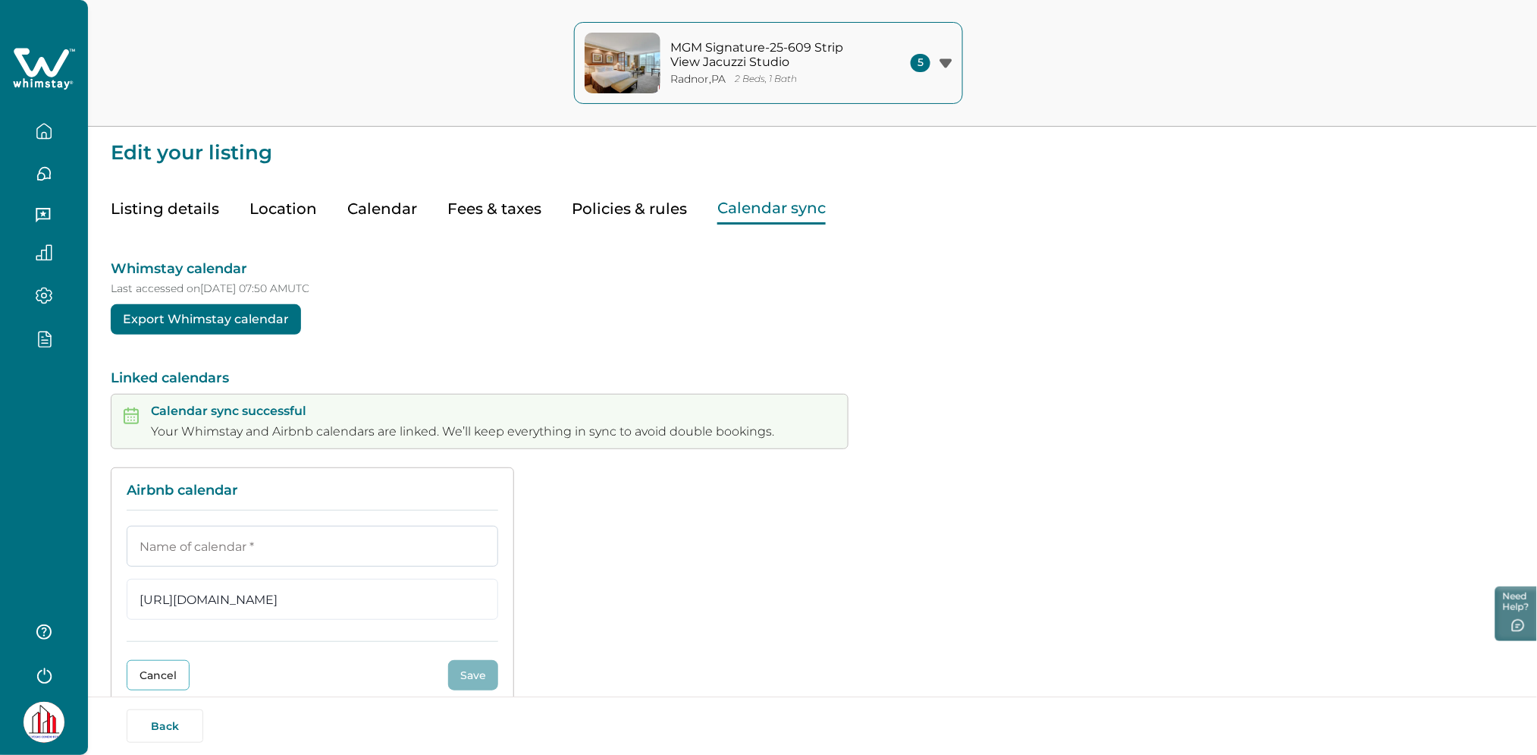
click at [280, 541] on input at bounding box center [313, 546] width 372 height 41
type input "test"
click at [469, 674] on button "Save" at bounding box center [473, 675] width 50 height 30
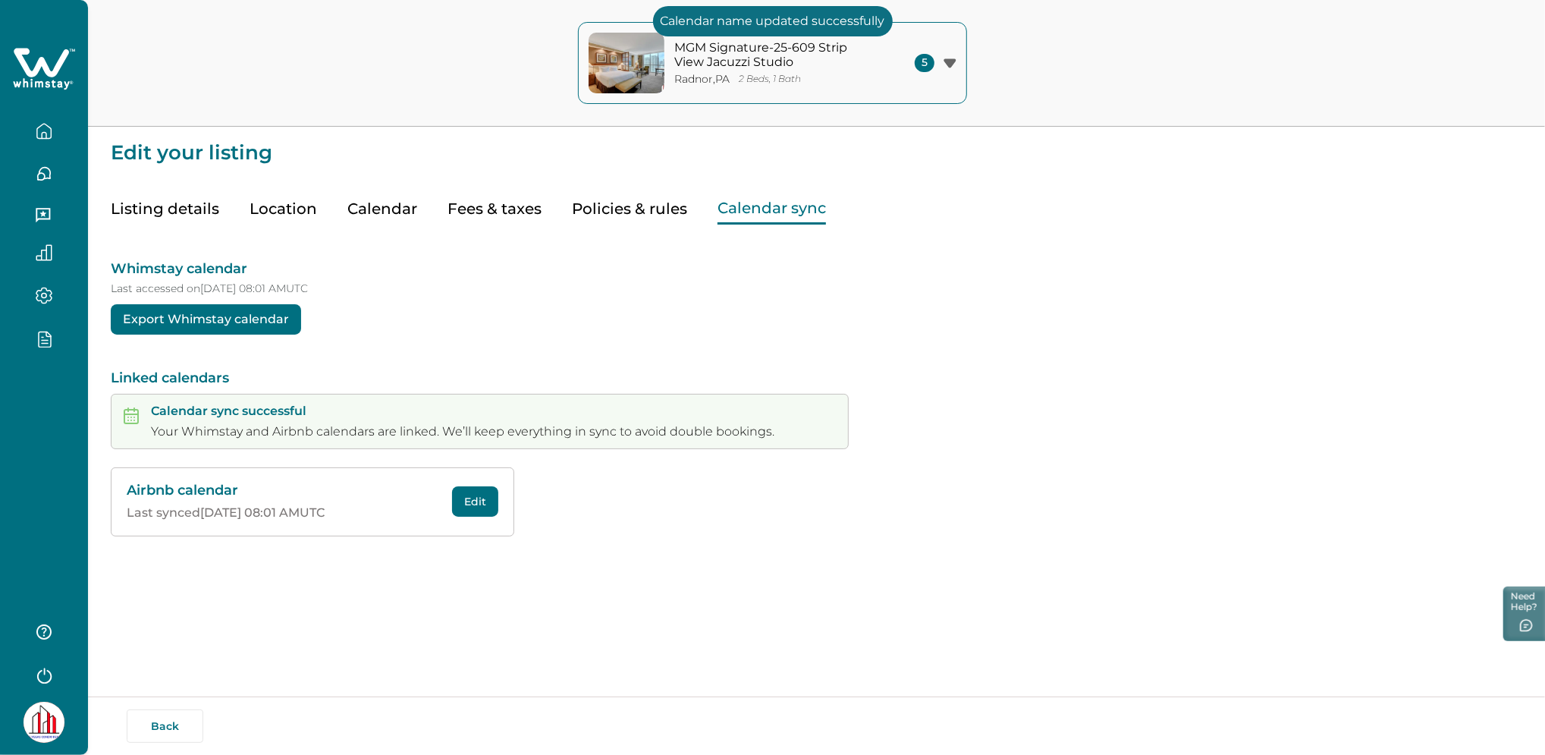
click at [380, 206] on button "Calendar" at bounding box center [382, 208] width 70 height 31
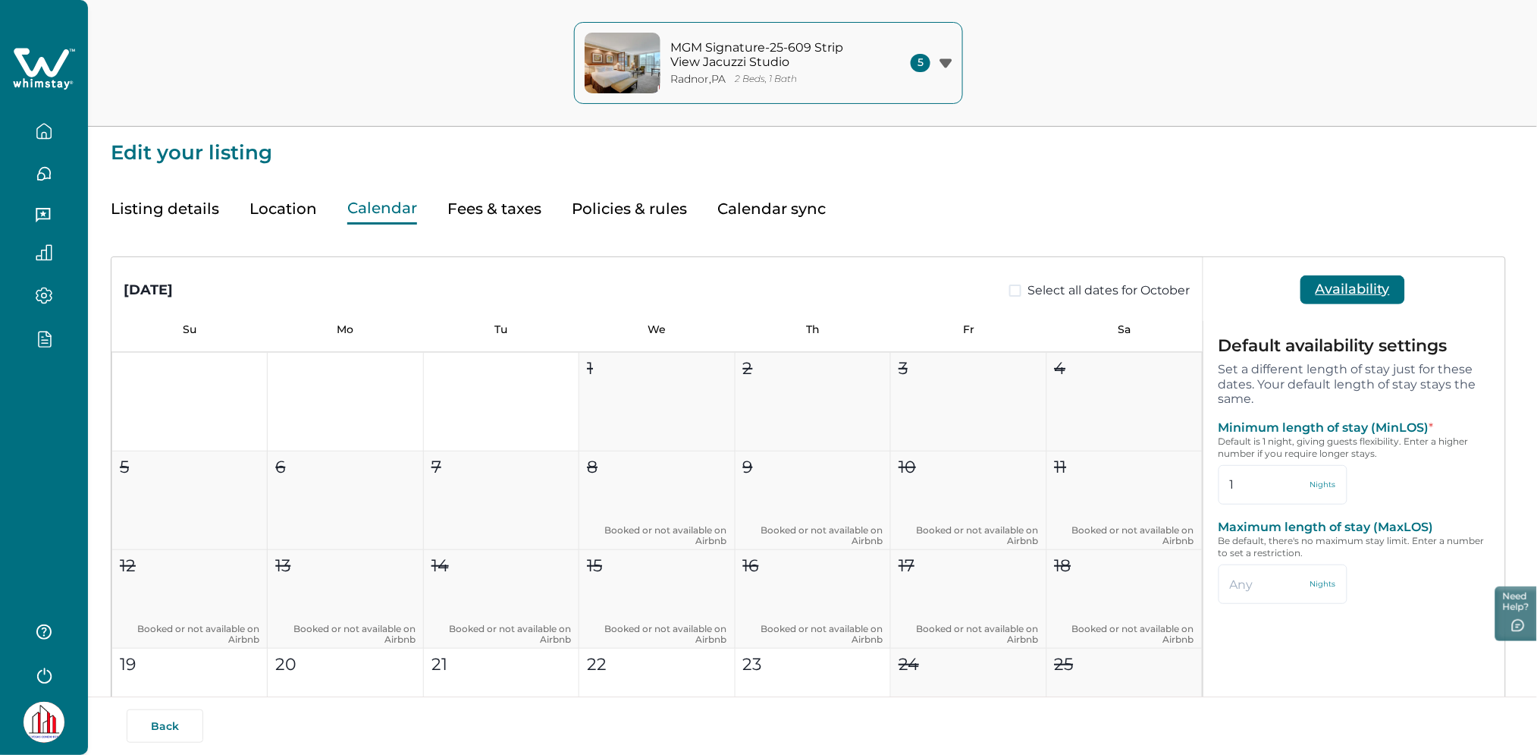
click at [645, 202] on button "Policies & rules" at bounding box center [629, 208] width 115 height 31
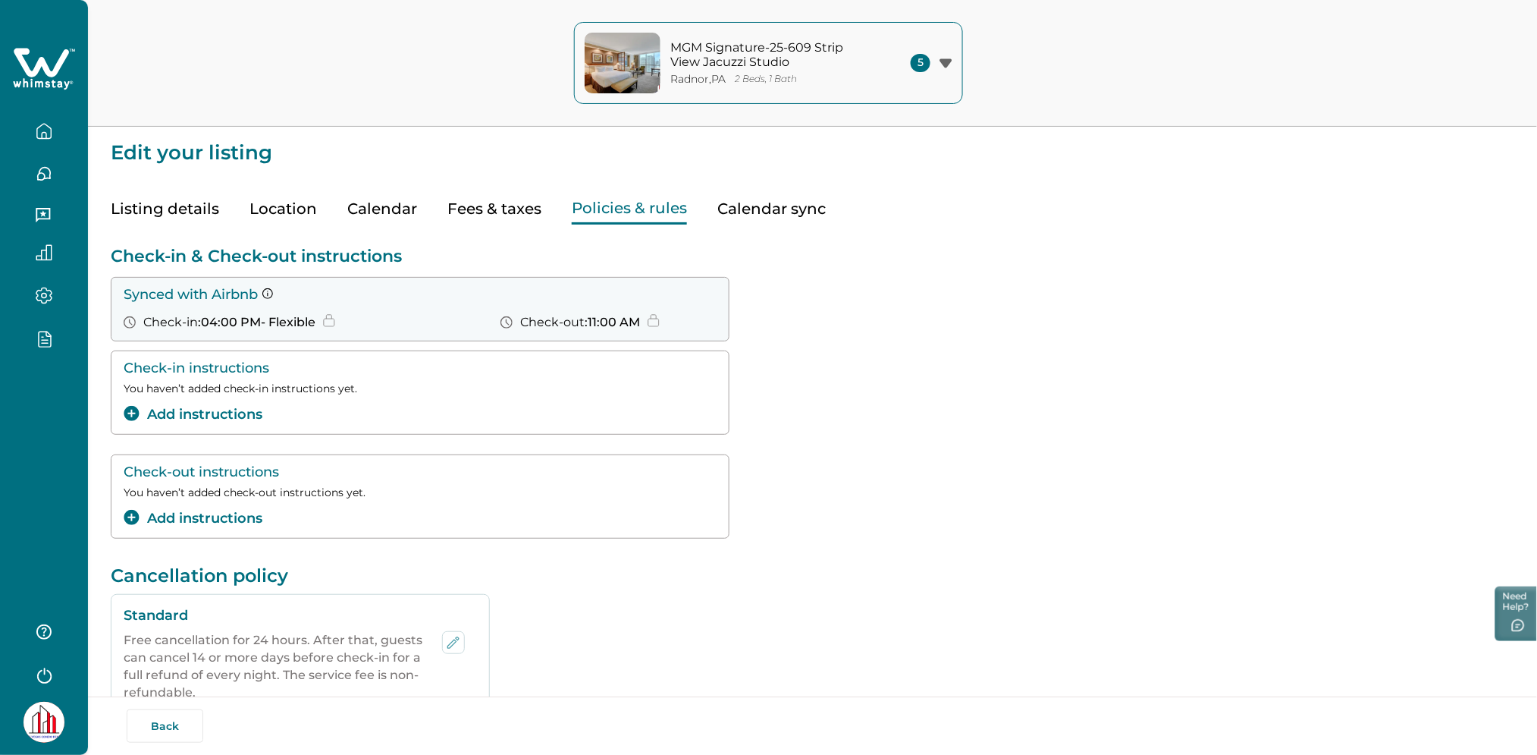
click at [482, 209] on button "Fees & taxes" at bounding box center [494, 208] width 94 height 31
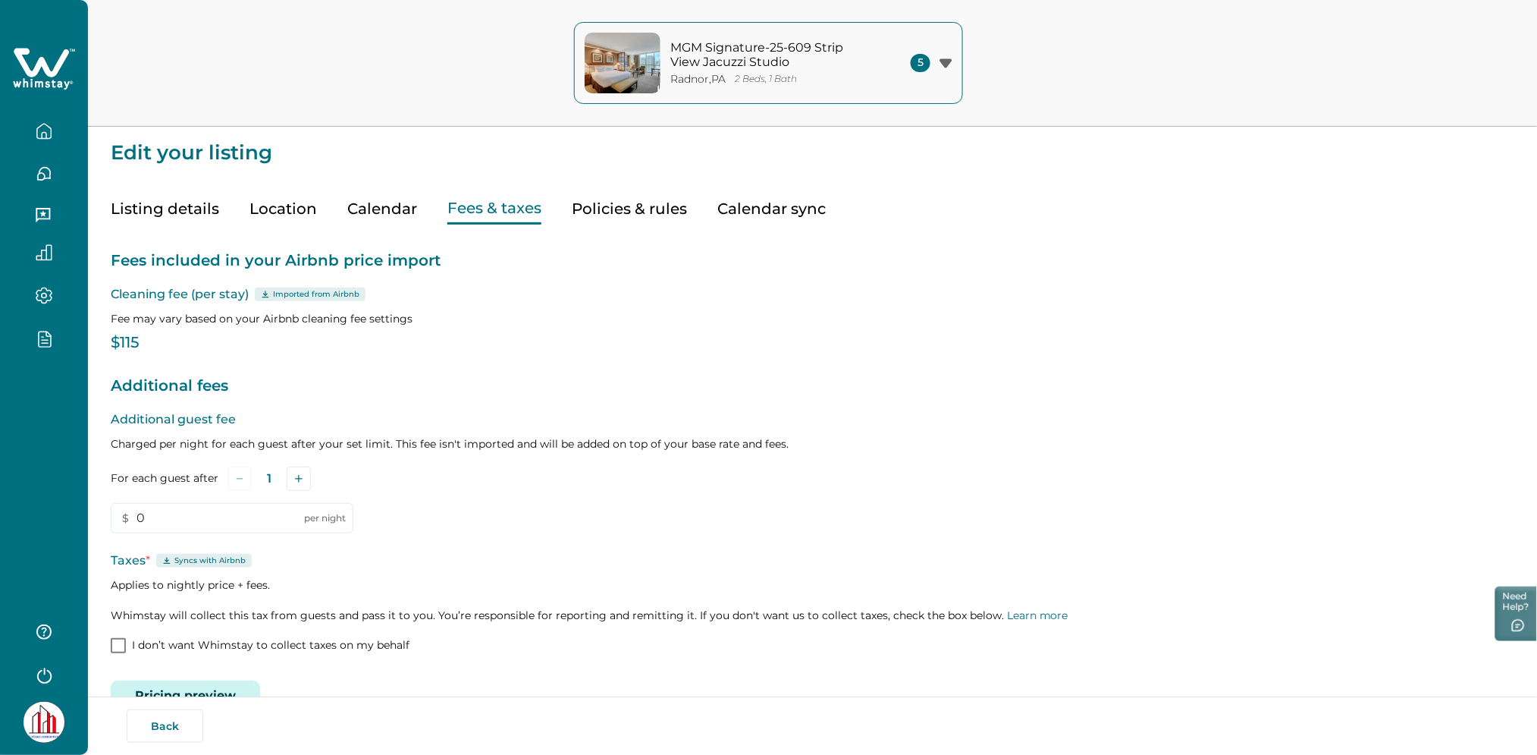
click at [374, 207] on button "Calendar" at bounding box center [382, 208] width 70 height 31
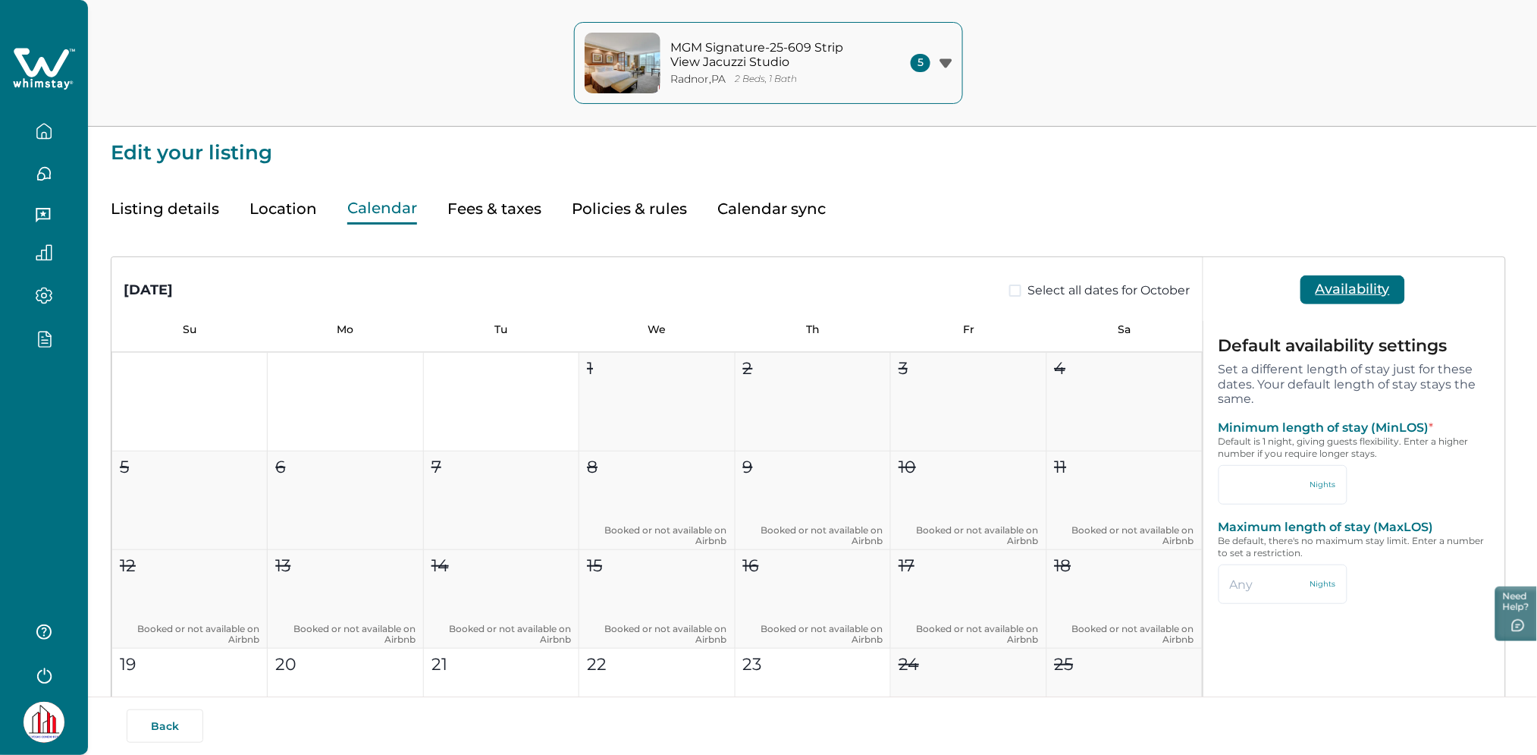
click at [510, 214] on button "Fees & taxes" at bounding box center [494, 208] width 94 height 31
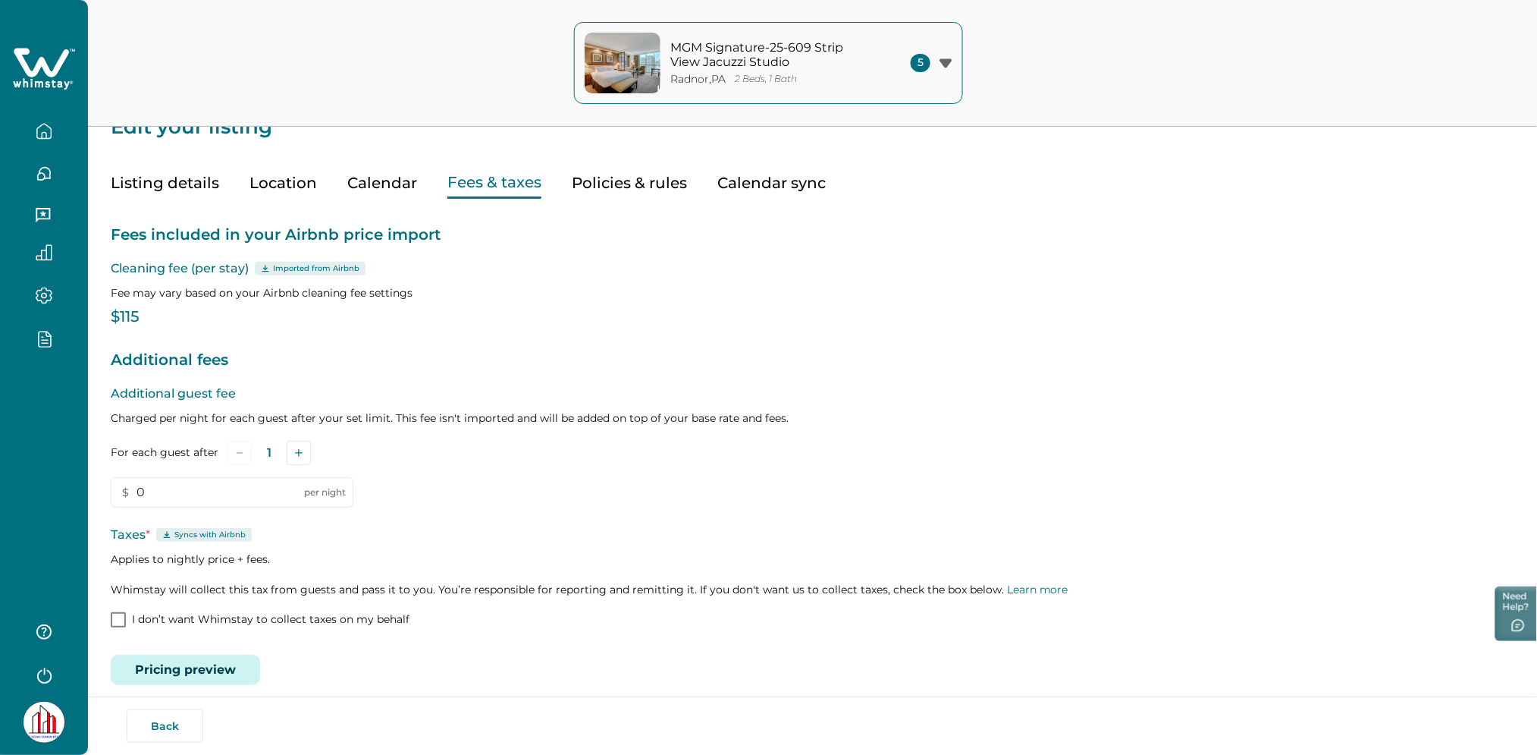
scroll to position [40, 0]
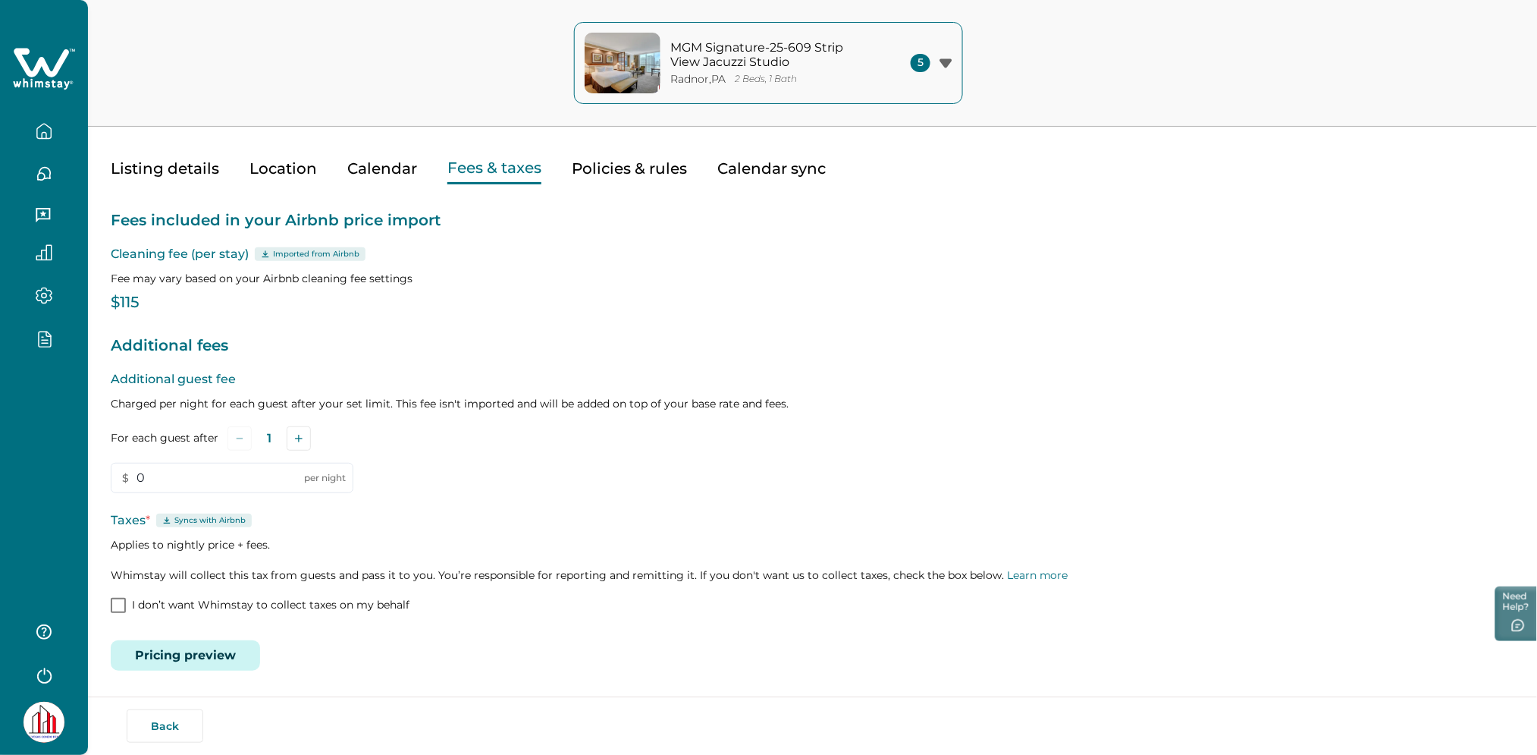
click at [194, 665] on button "Pricing preview" at bounding box center [185, 655] width 149 height 30
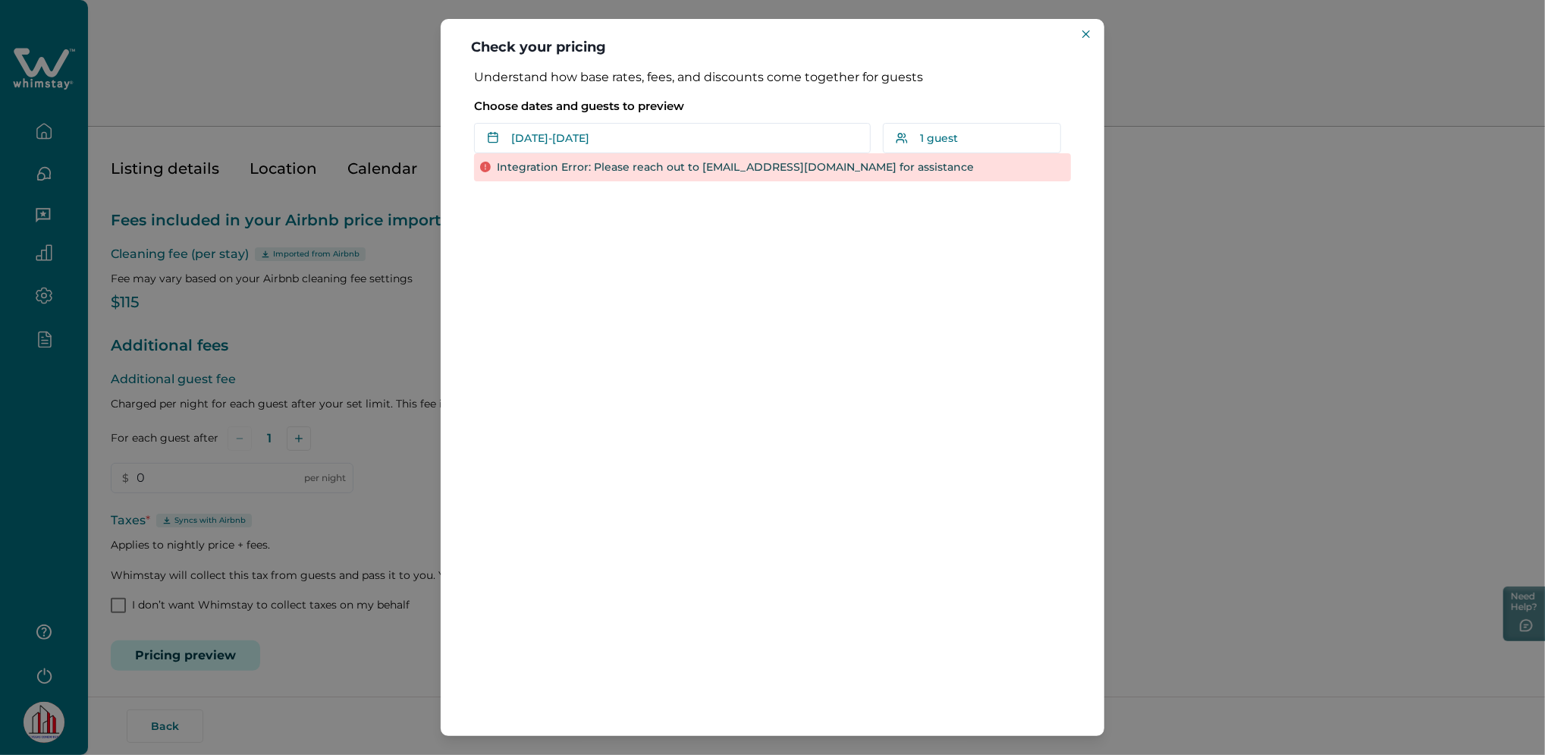
click at [55, 138] on div "Check your pricing Understand how base rates, fees, and discounts come together…" at bounding box center [772, 377] width 1545 height 755
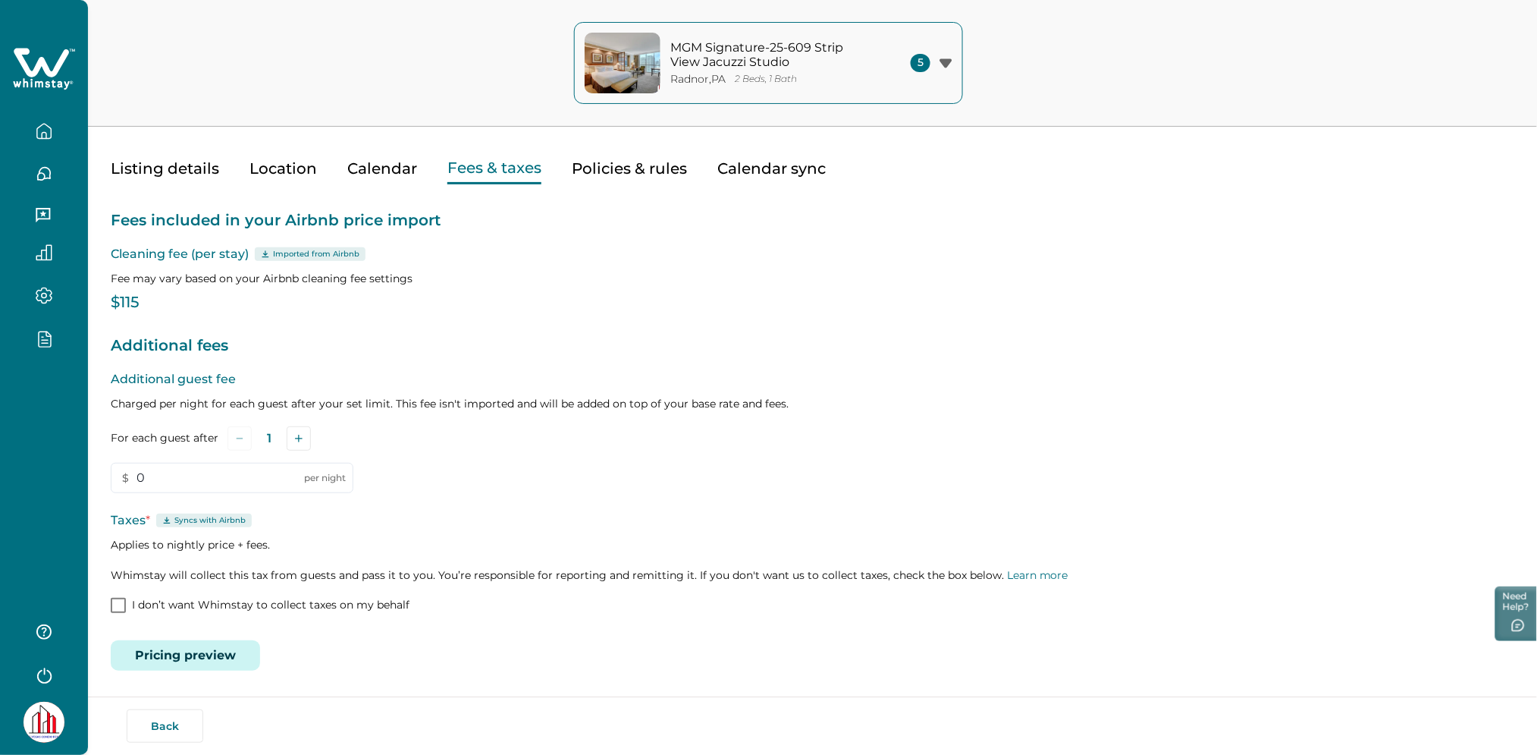
click at [49, 68] on icon at bounding box center [44, 69] width 62 height 46
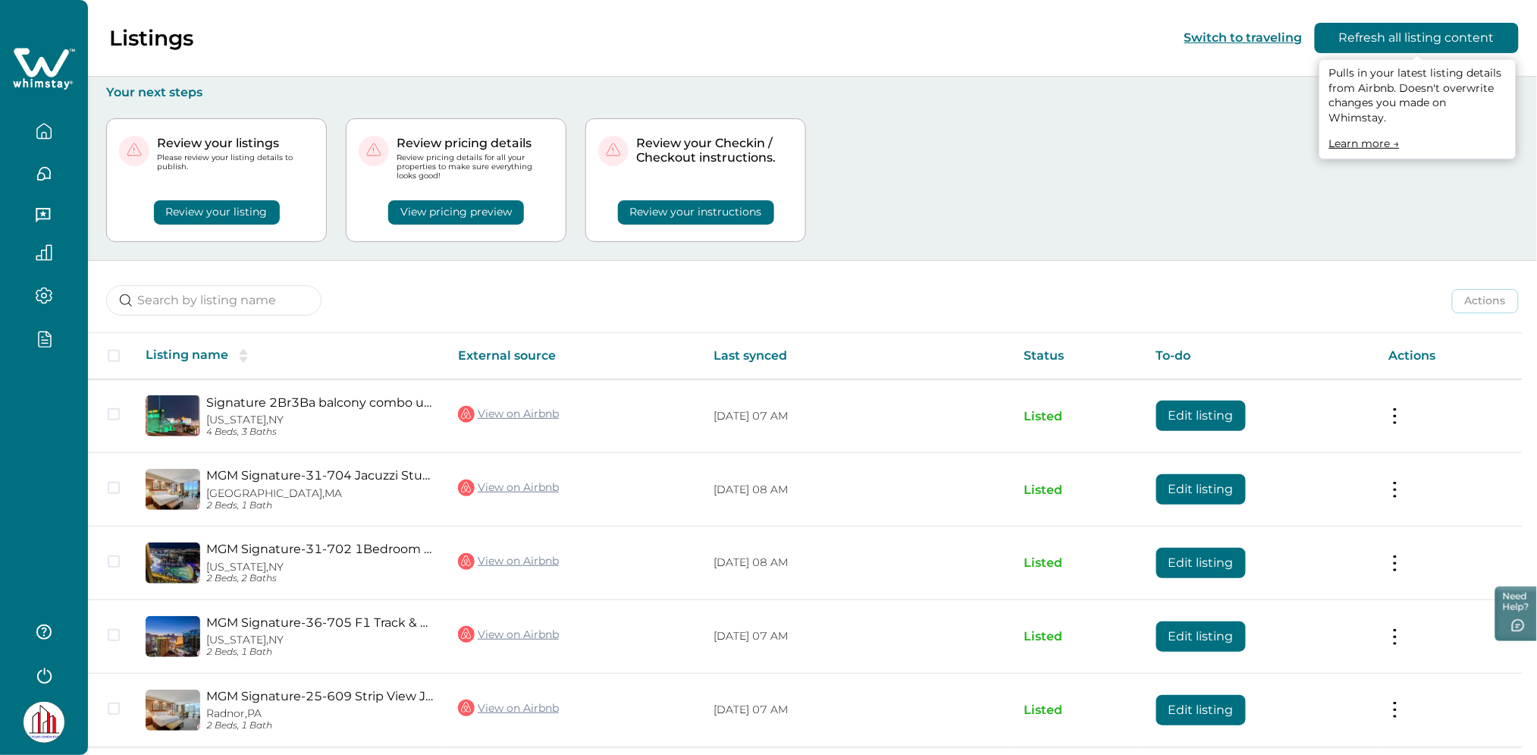
click at [1391, 47] on button "Refresh all listing content" at bounding box center [1417, 38] width 204 height 30
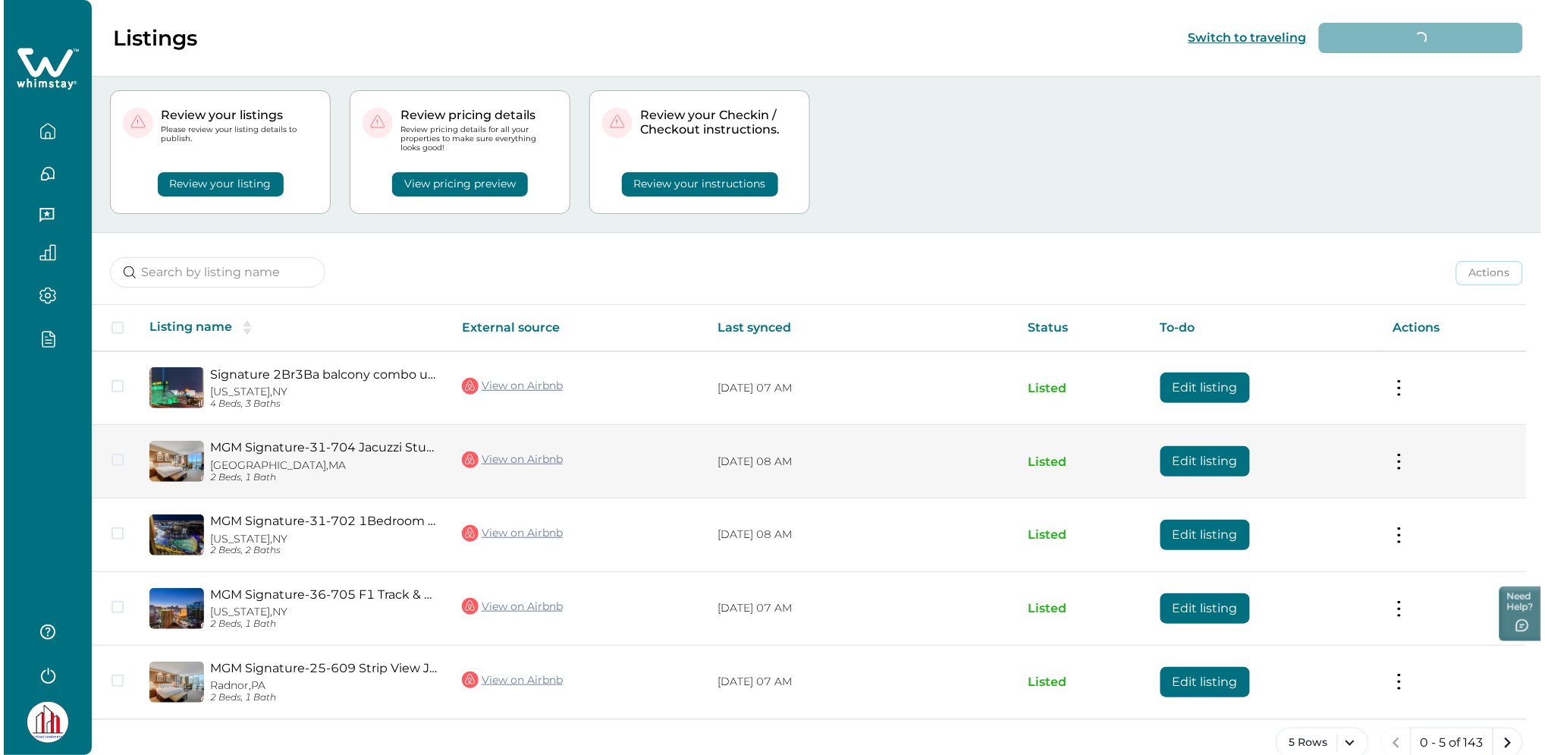
scroll to position [55, 0]
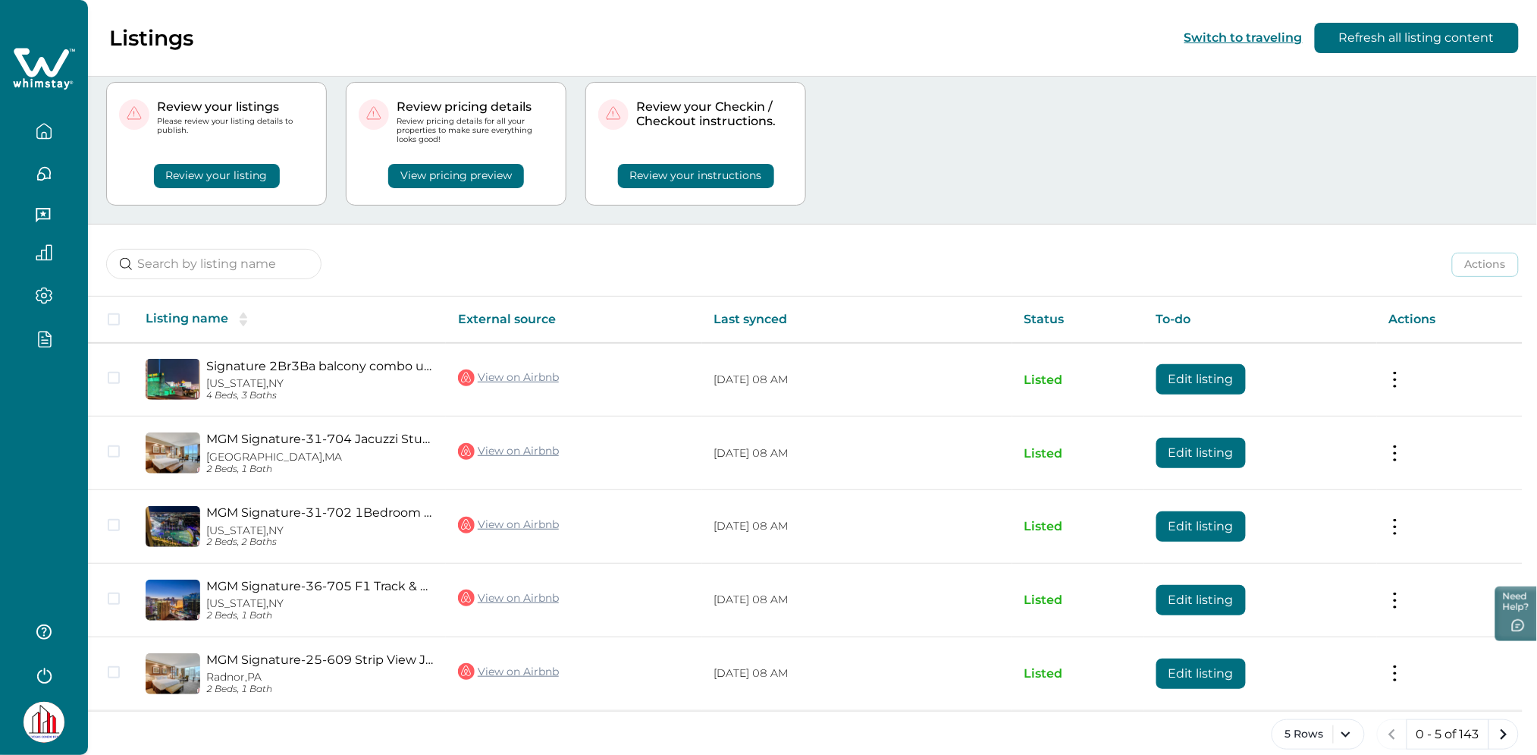
scroll to position [55, 0]
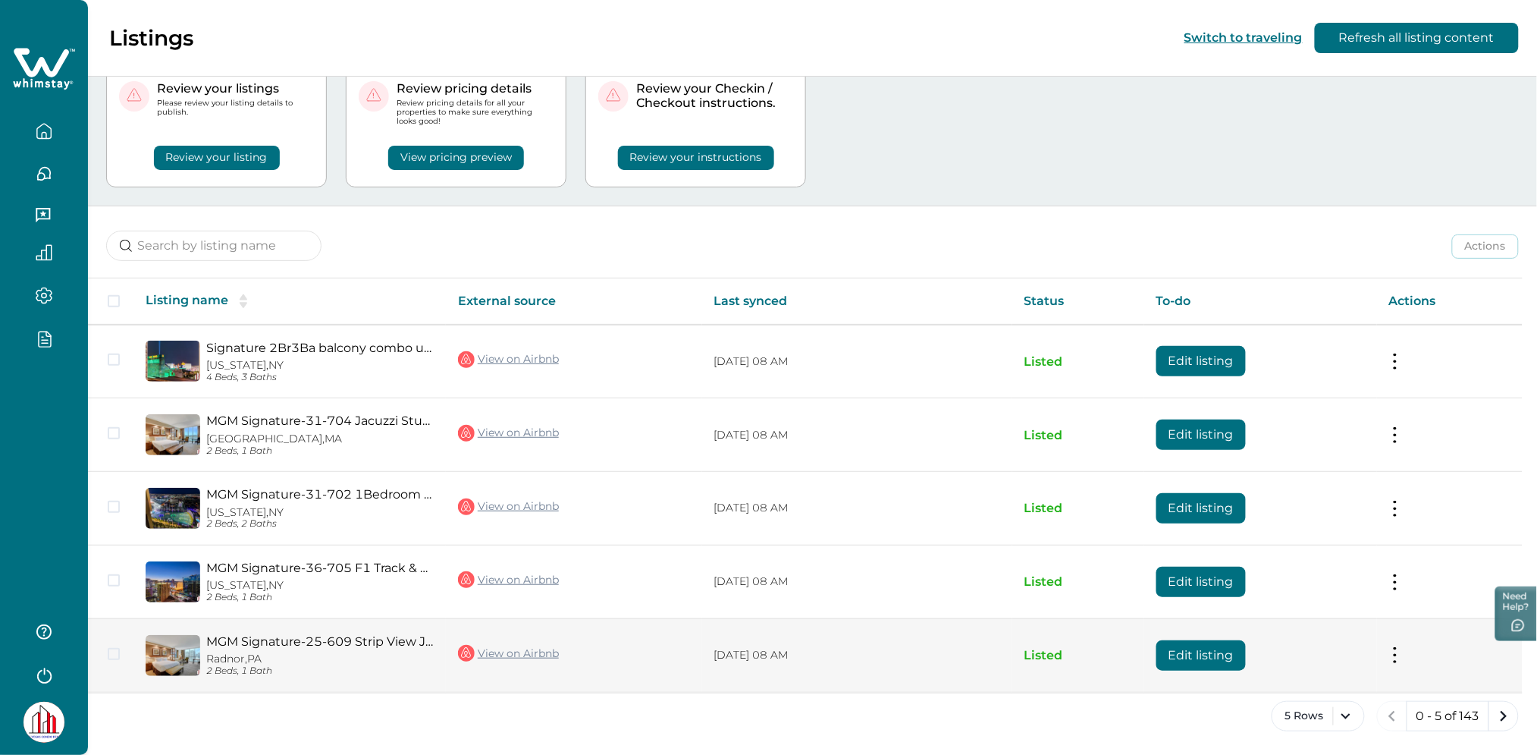
click at [1209, 654] on button "Edit listing" at bounding box center [1201, 655] width 89 height 30
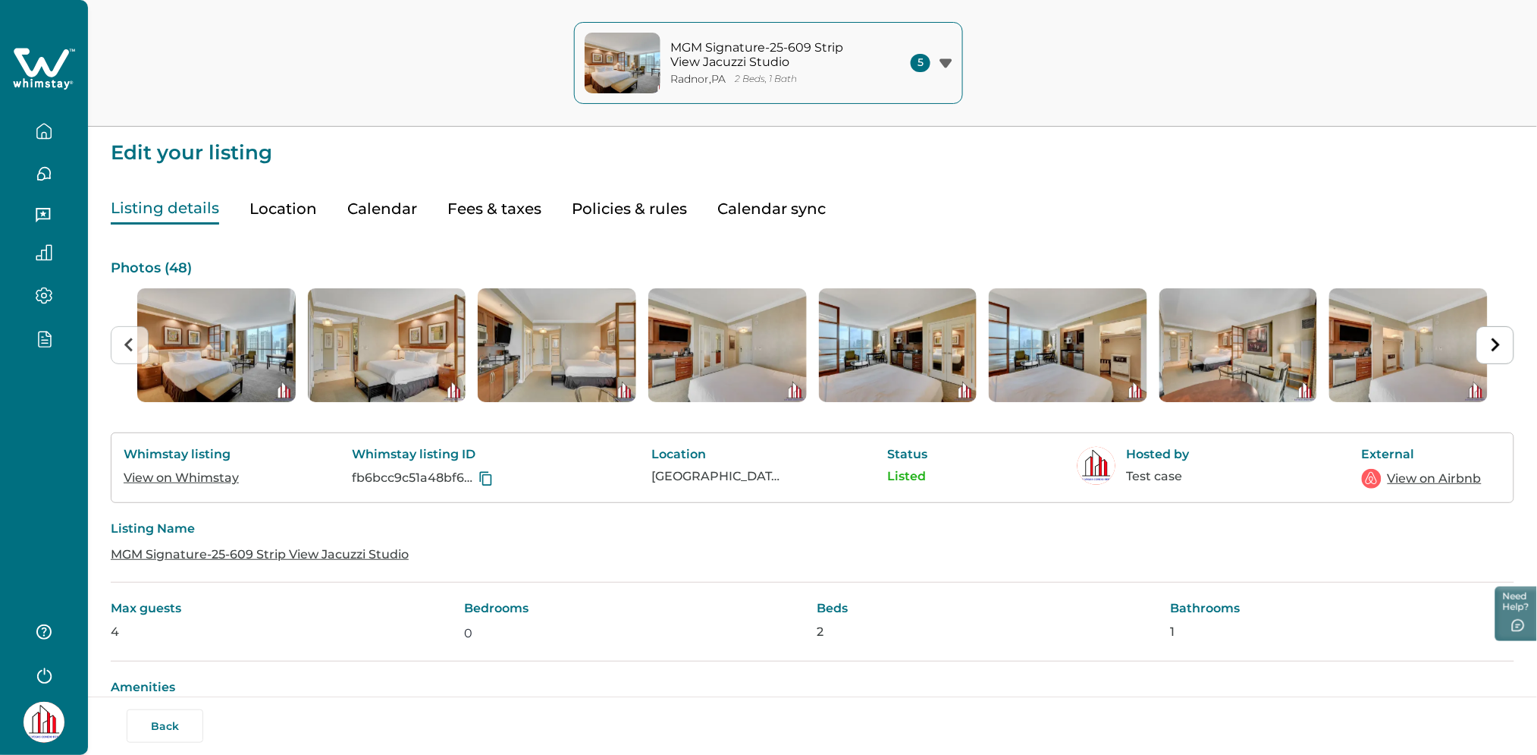
click at [469, 214] on button "Fees & taxes" at bounding box center [494, 208] width 94 height 31
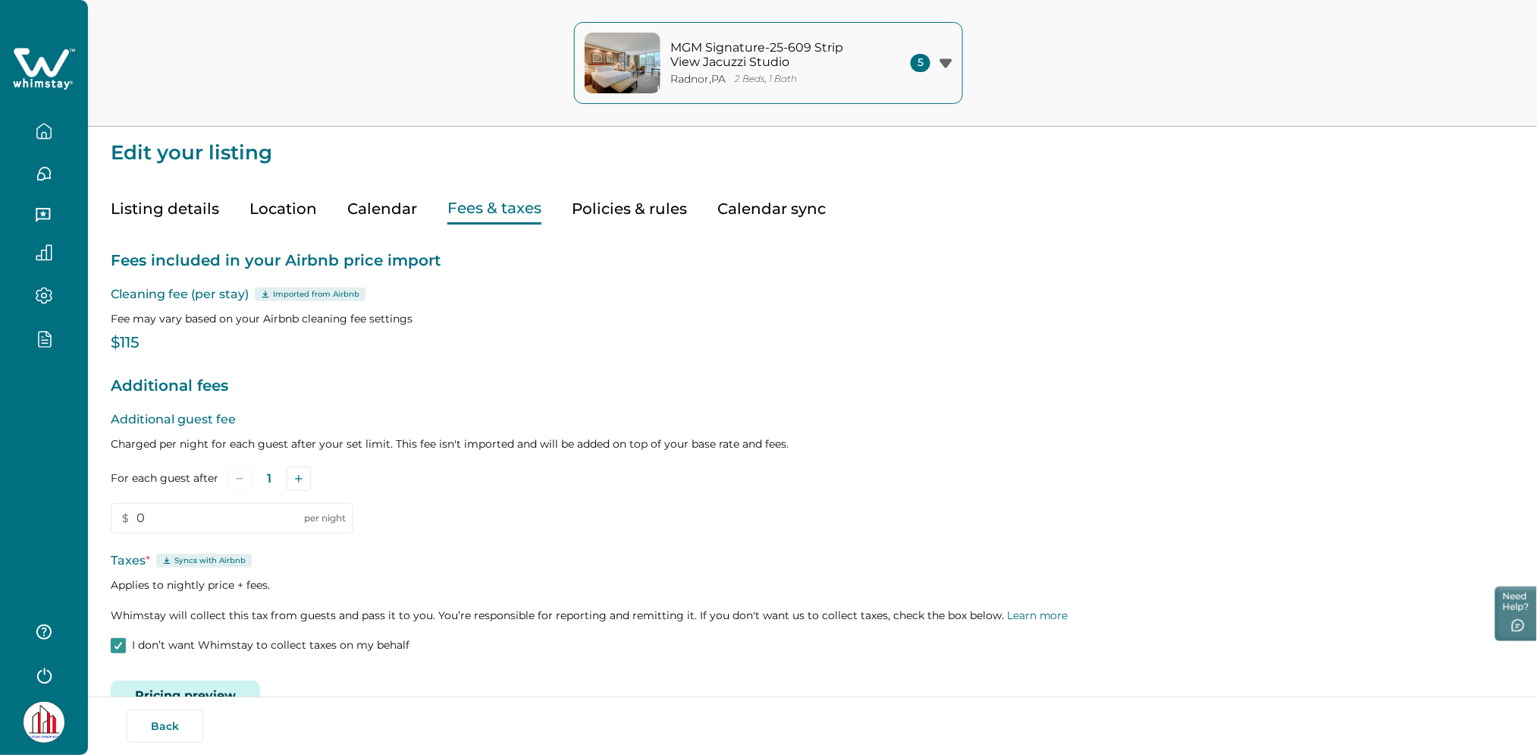
type input "0"
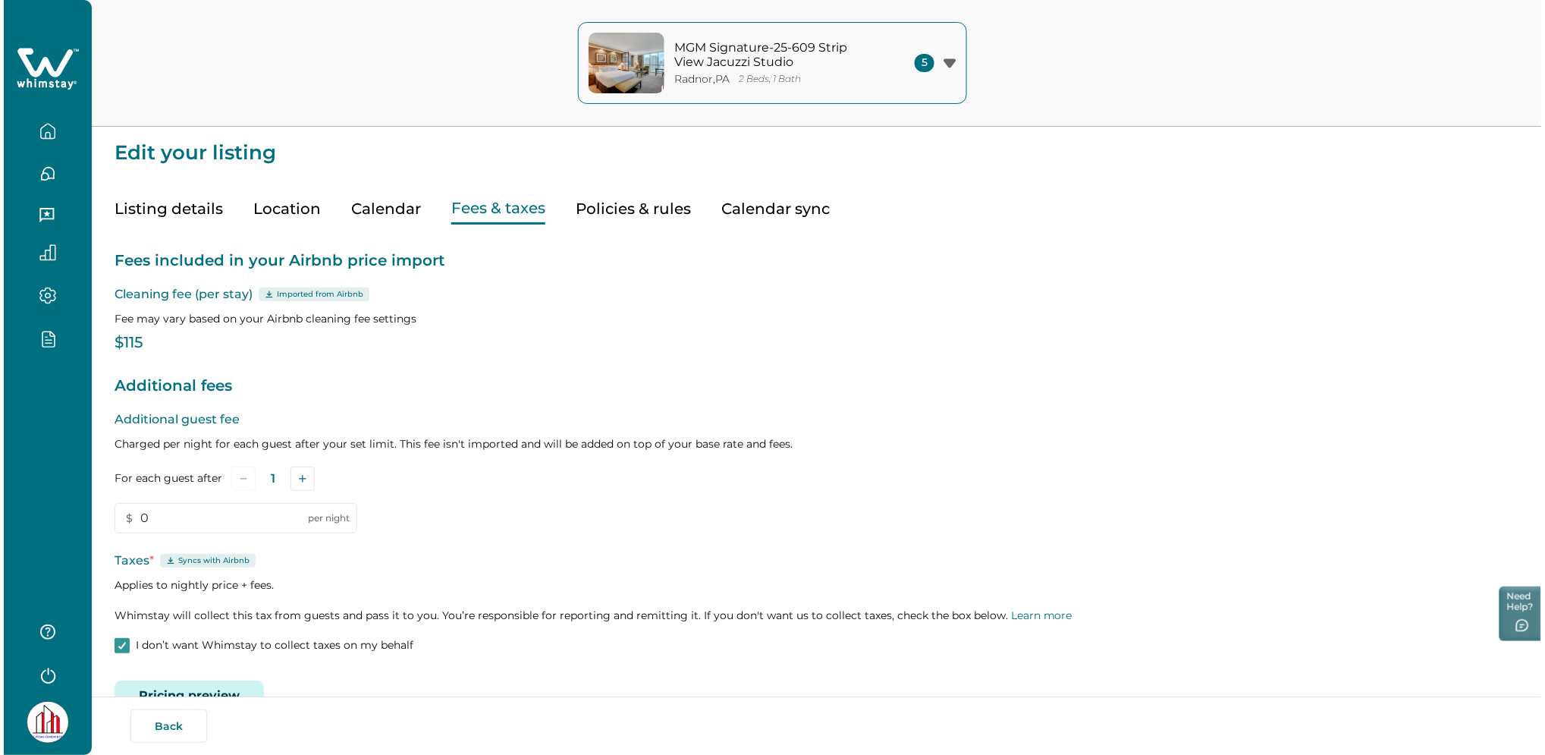
scroll to position [40, 0]
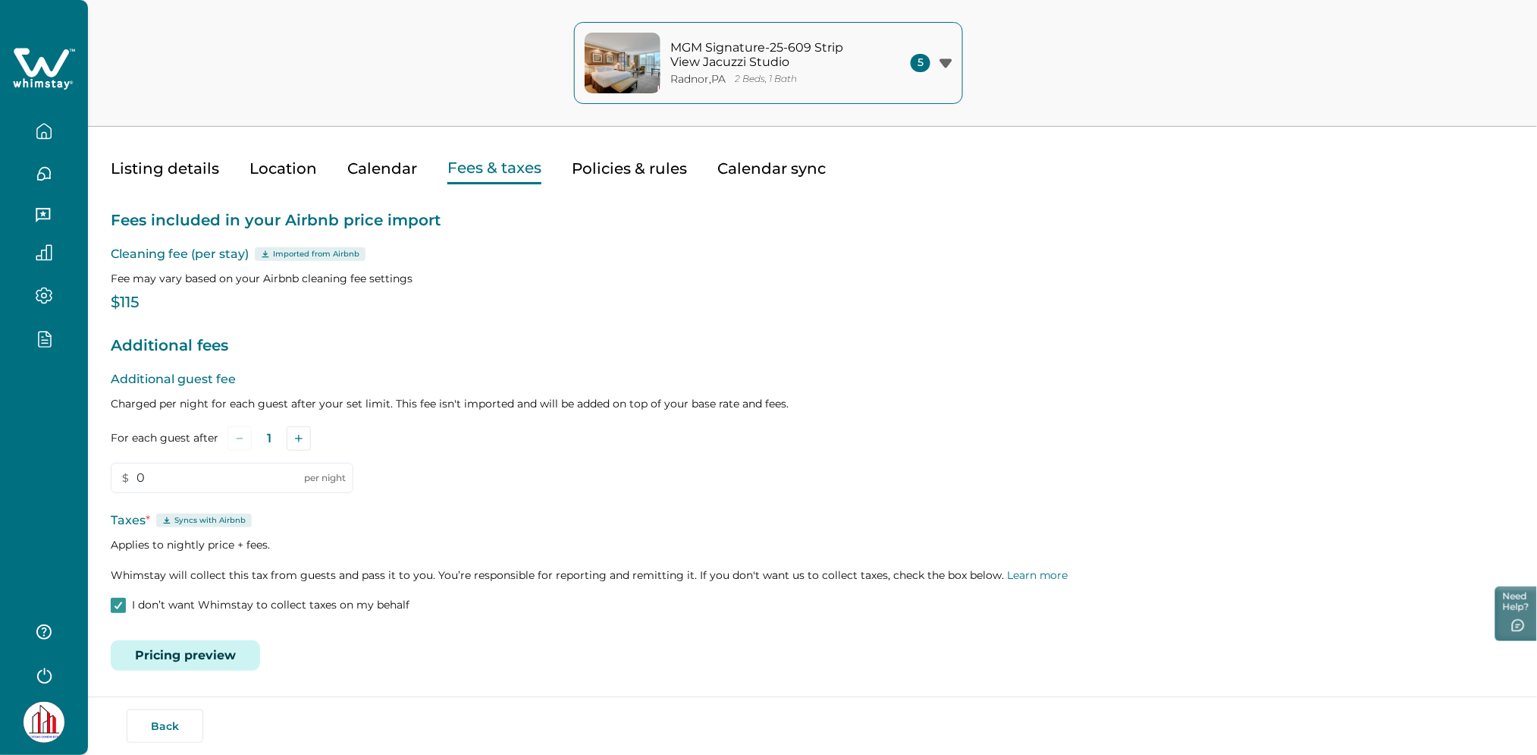
click at [180, 657] on button "Pricing preview" at bounding box center [185, 655] width 149 height 30
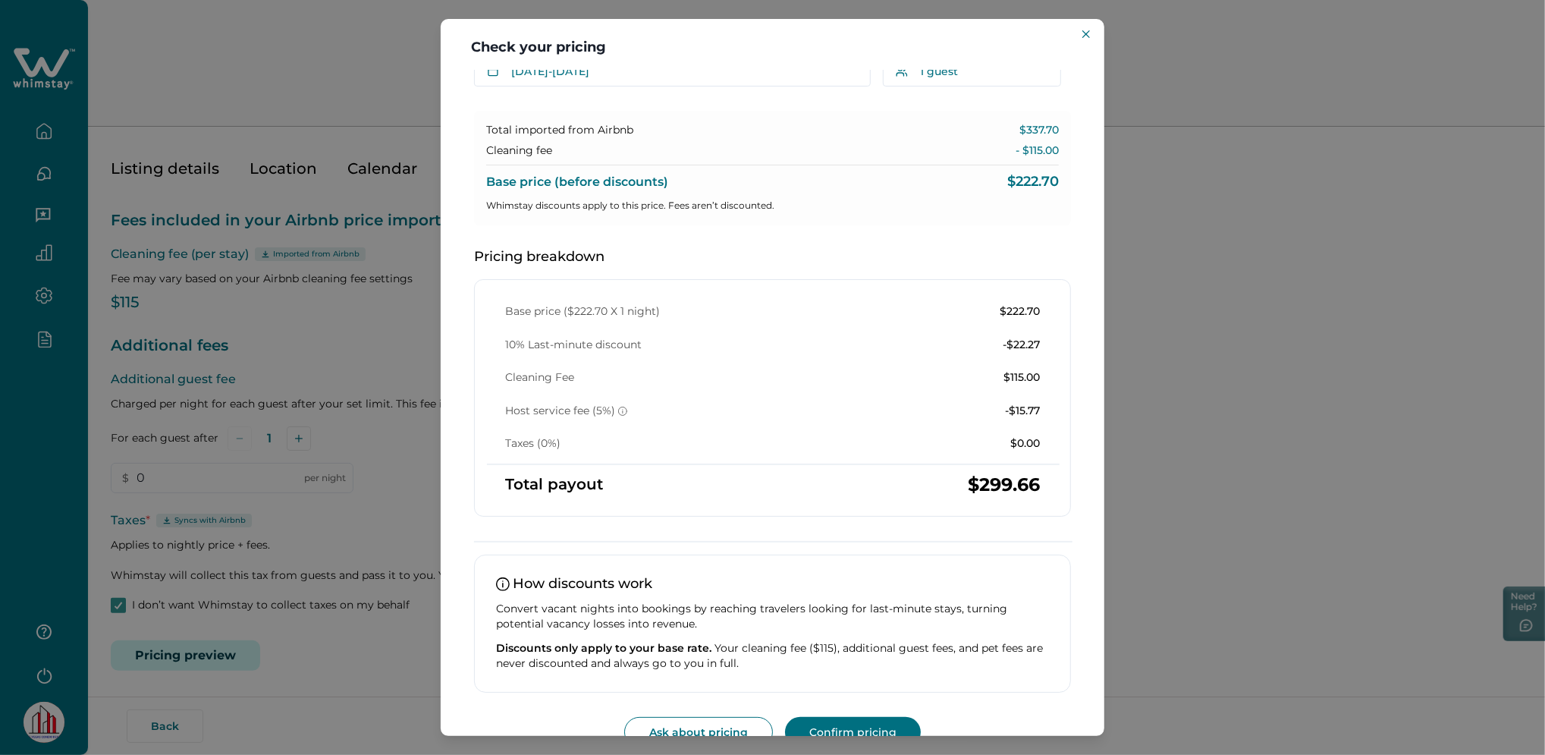
scroll to position [97, 0]
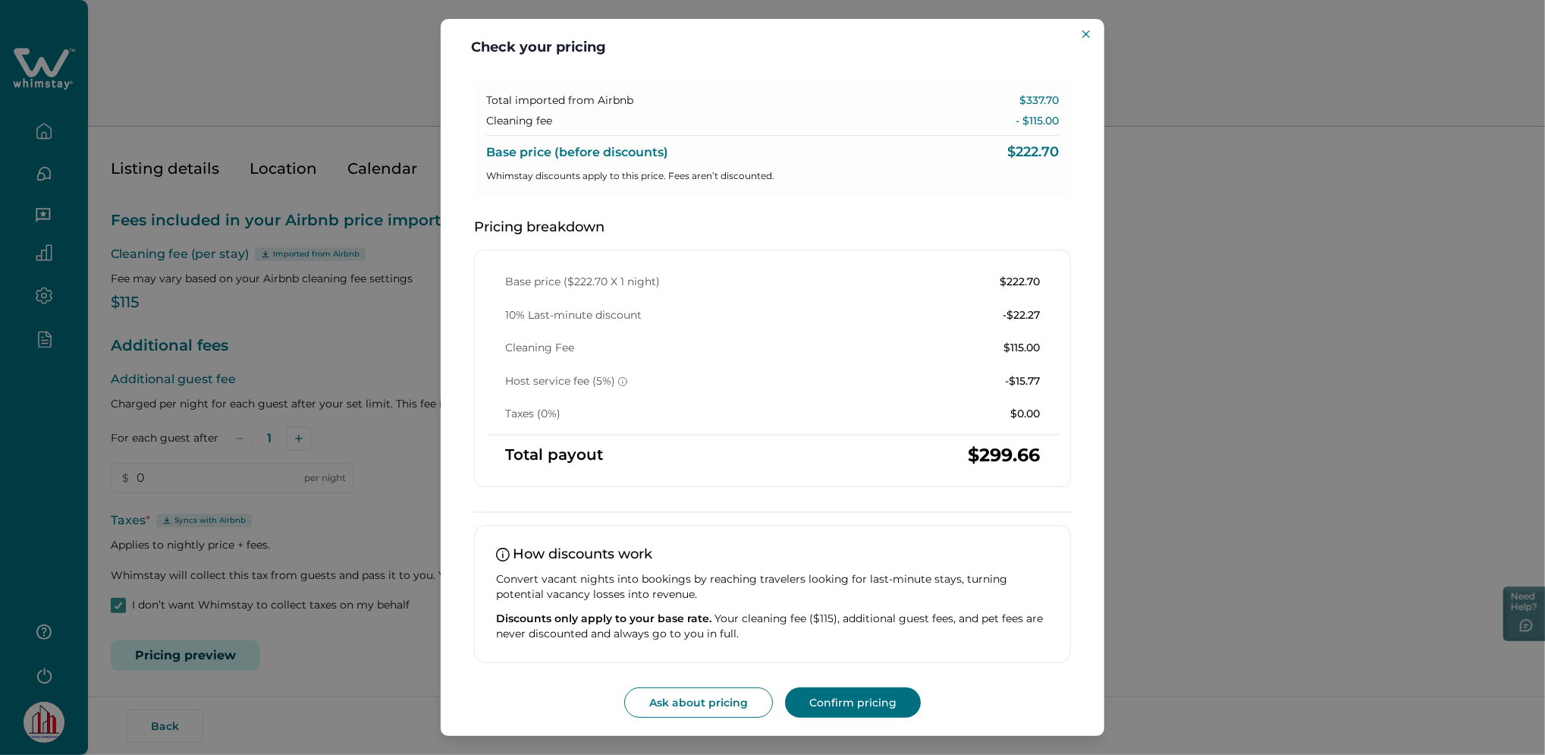
click at [1331, 374] on div "Check your pricing Understand how base rates, fees, and discounts come together…" at bounding box center [772, 377] width 1545 height 755
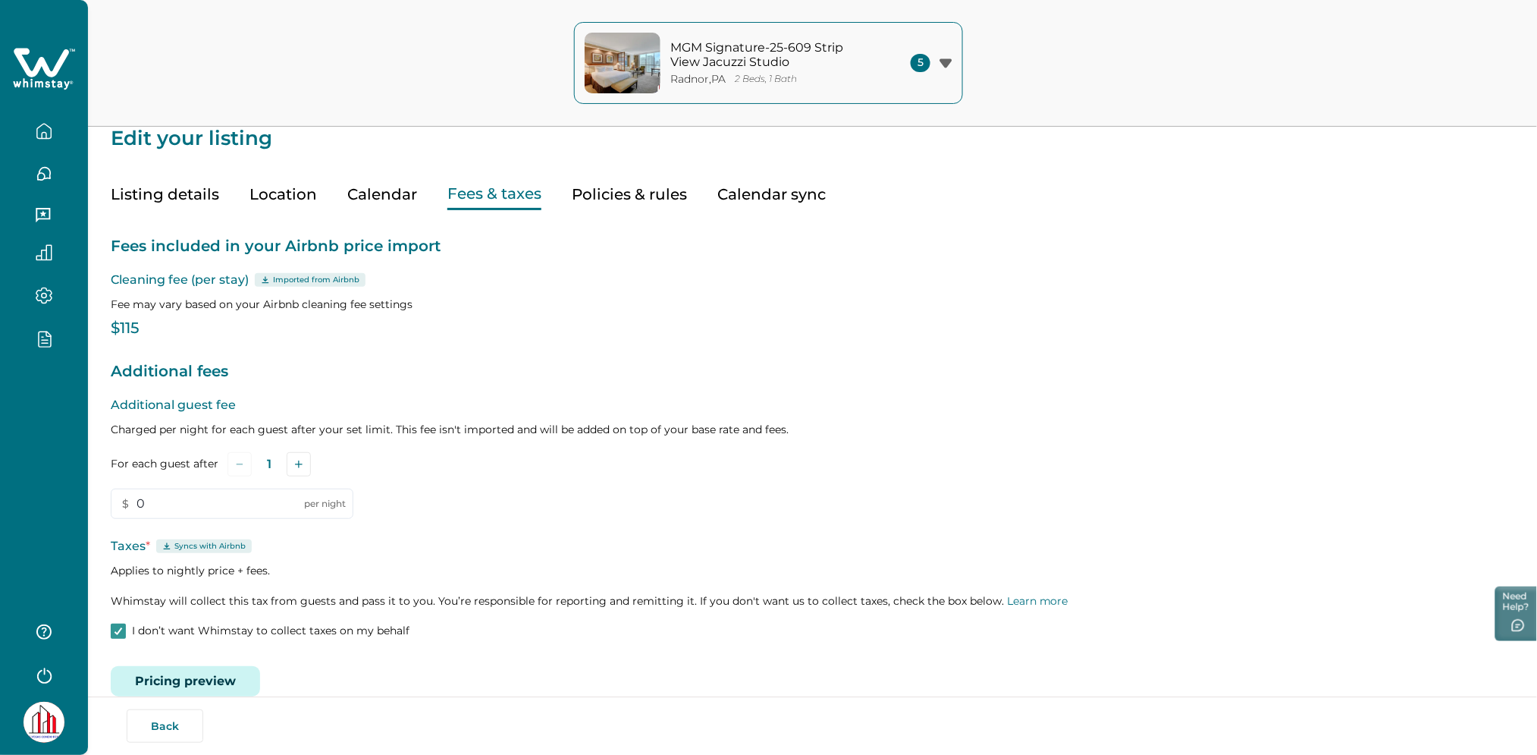
scroll to position [0, 0]
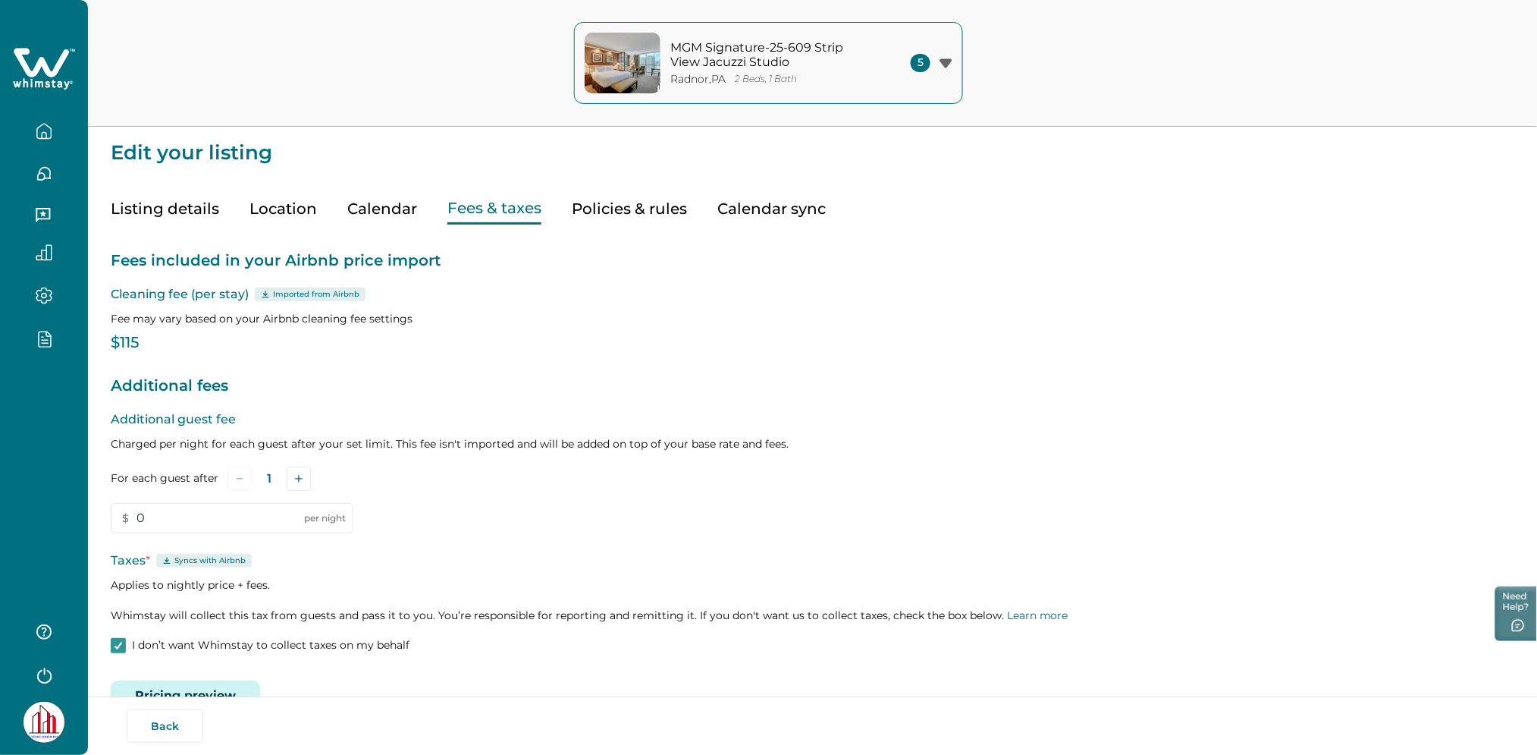
click at [46, 71] on icon at bounding box center [41, 62] width 55 height 29
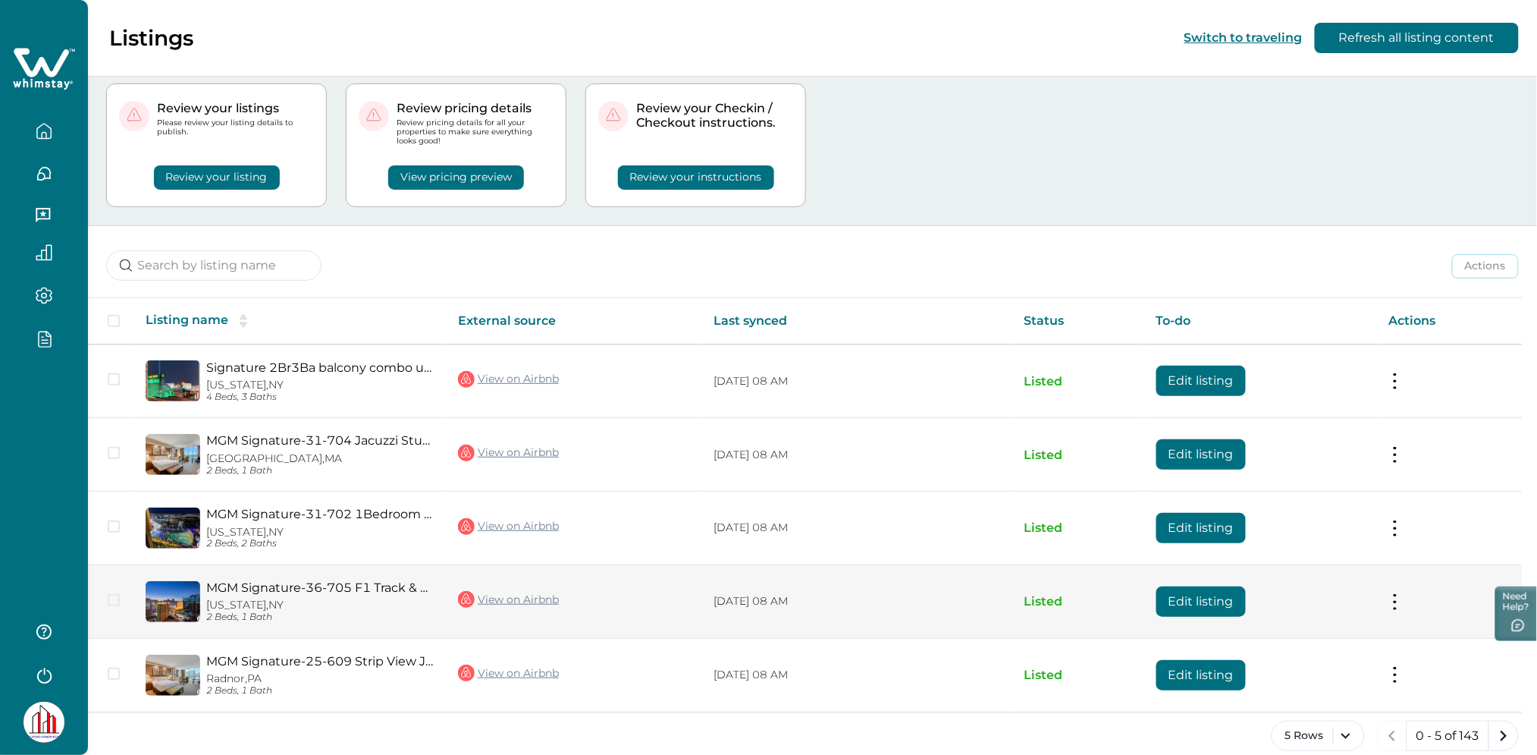
scroll to position [55, 0]
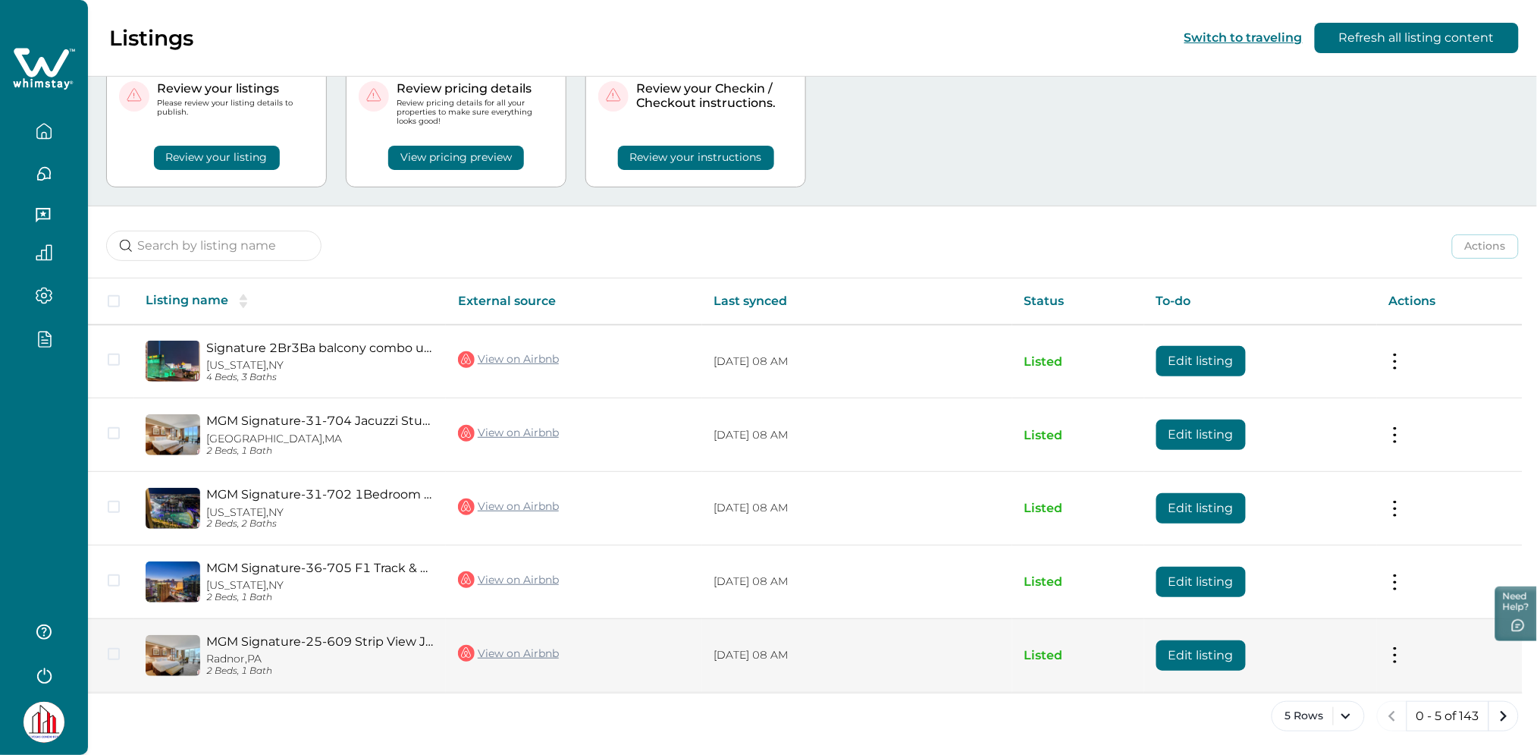
click at [1181, 667] on button "Edit listing" at bounding box center [1201, 655] width 89 height 30
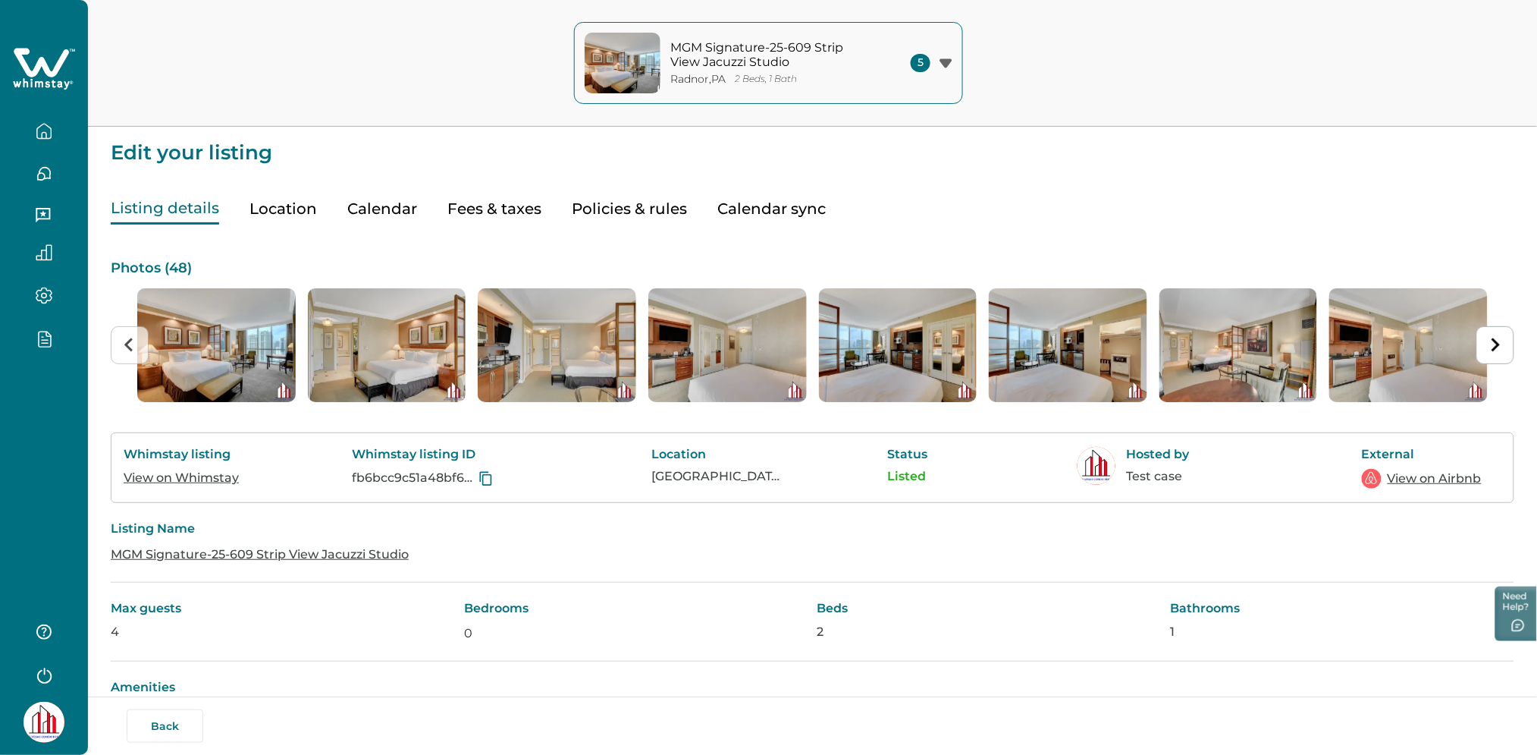
click at [477, 215] on button "Fees & taxes" at bounding box center [494, 208] width 94 height 31
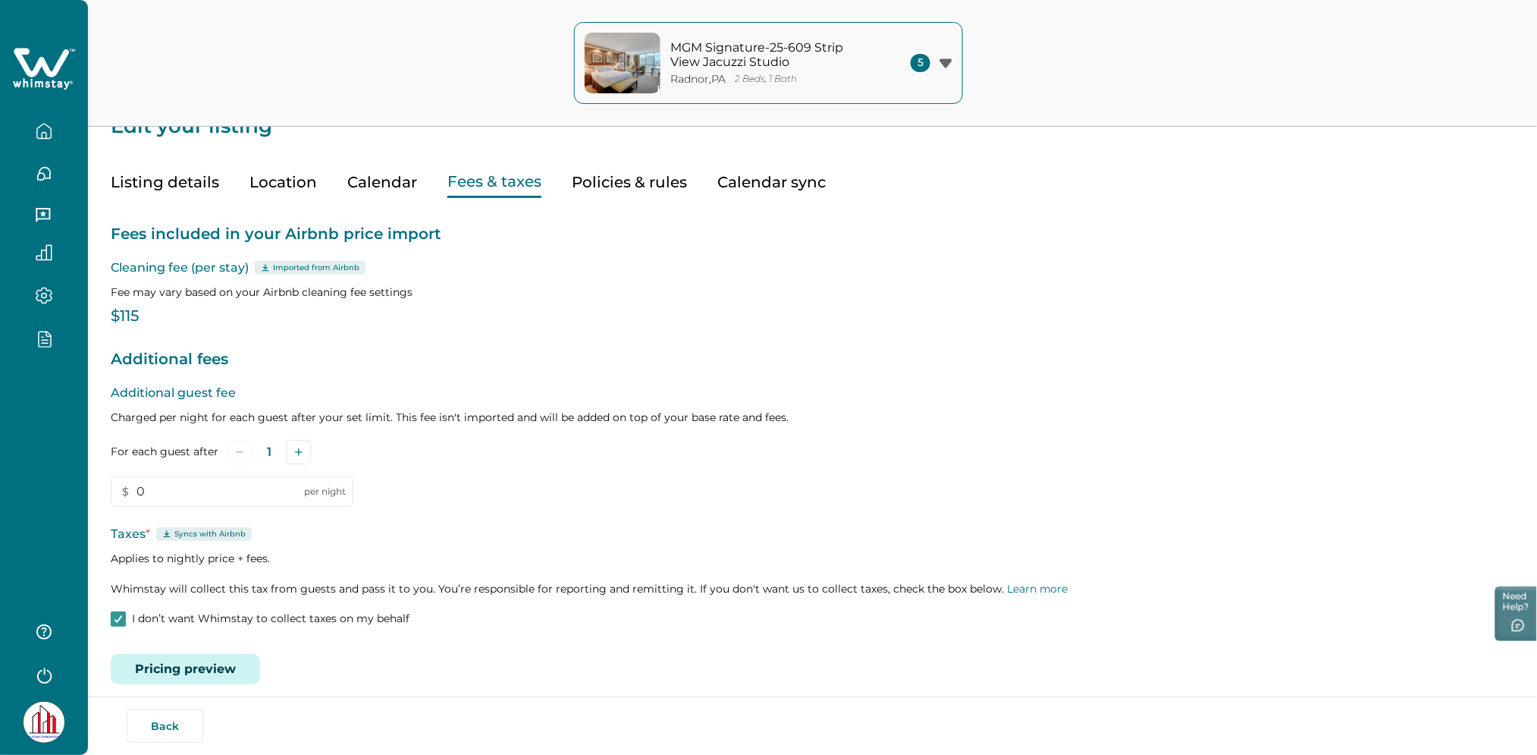
scroll to position [40, 0]
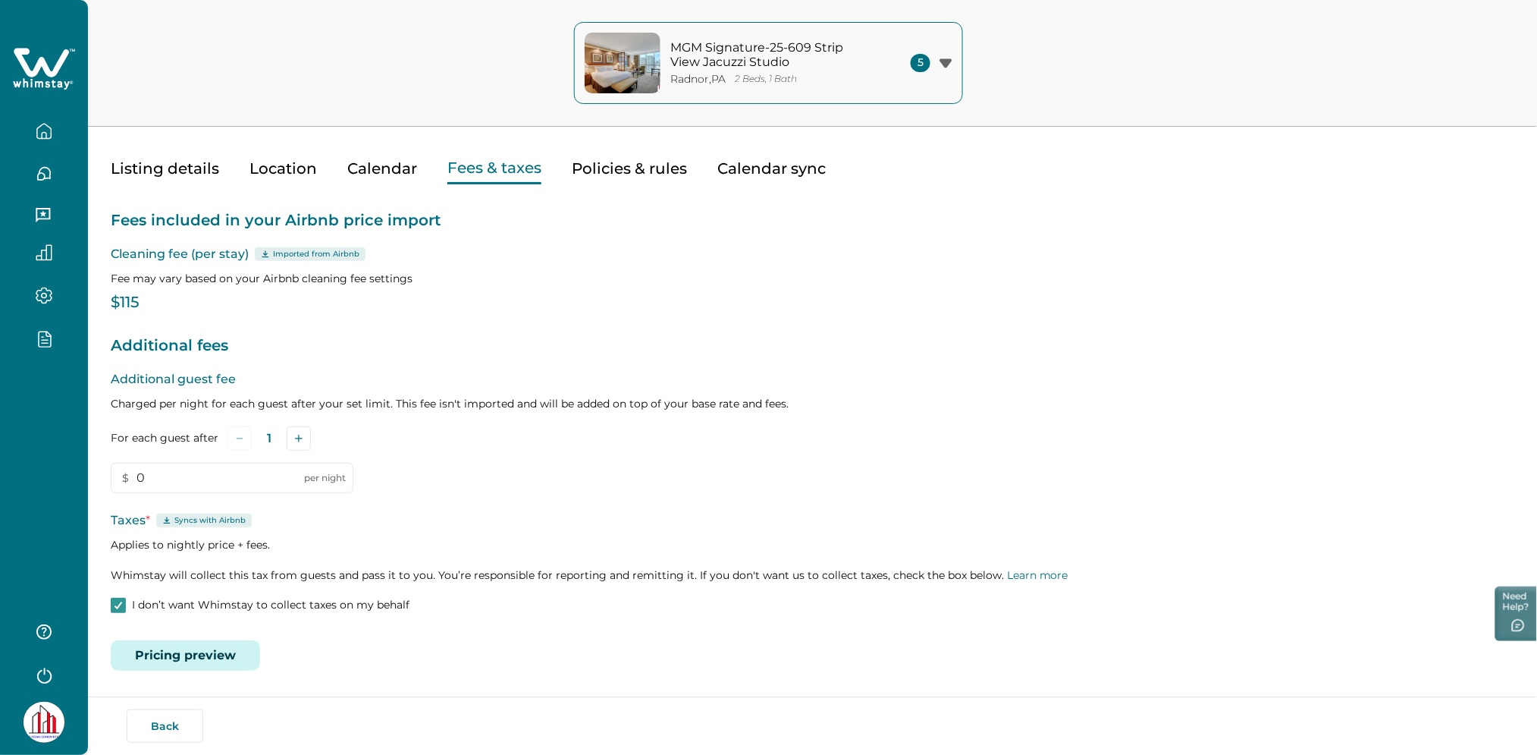
click at [152, 642] on button "Pricing preview" at bounding box center [185, 655] width 149 height 30
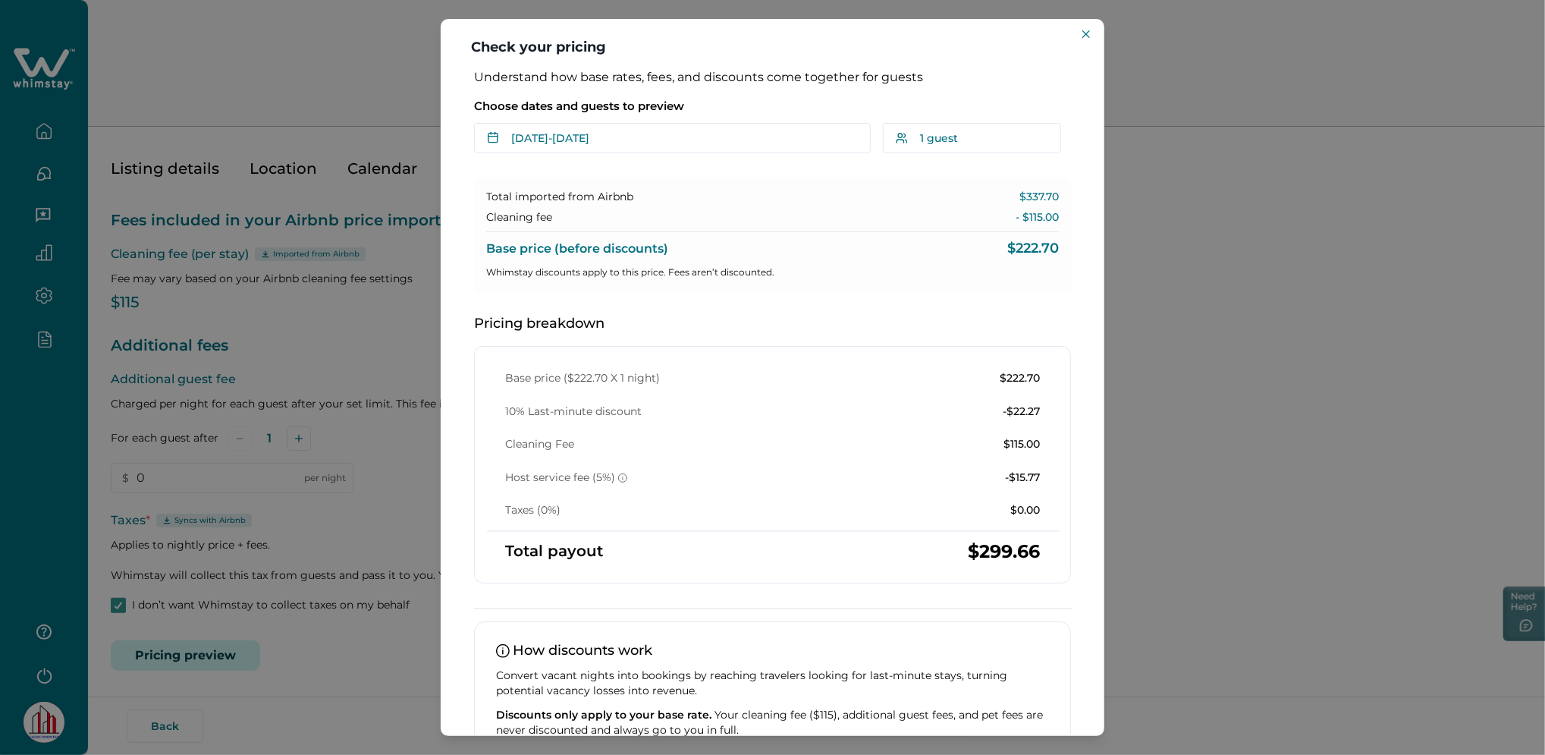
click at [447, 437] on div "Understand how base rates, fees, and discounts come together for guests Choose …" at bounding box center [773, 403] width 664 height 666
click at [314, 339] on div "Check your pricing Understand how base rates, fees, and discounts come together…" at bounding box center [772, 377] width 1545 height 755
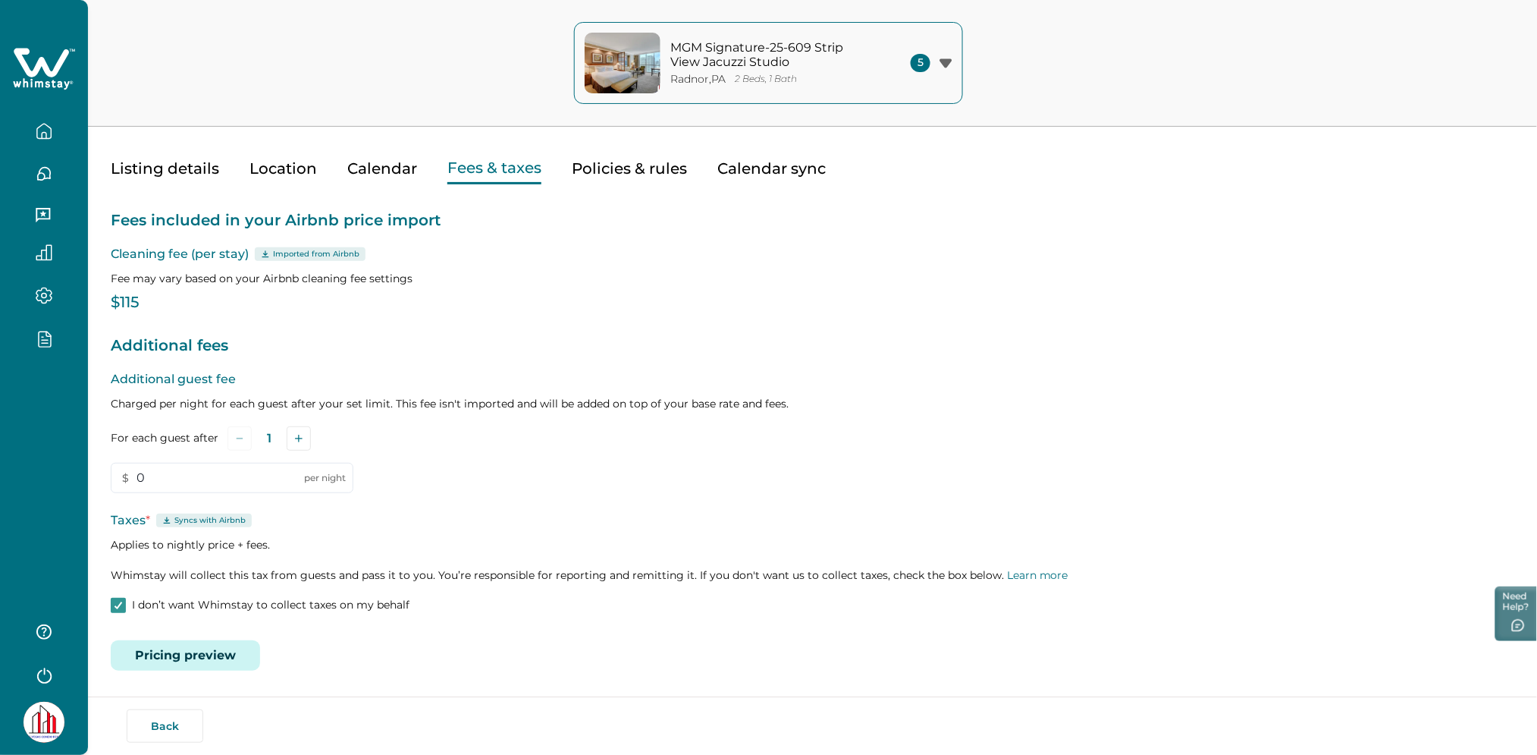
click at [326, 327] on div "Fees included in your Airbnb price import Cleaning fee (per stay) Imported from…" at bounding box center [813, 427] width 1404 height 486
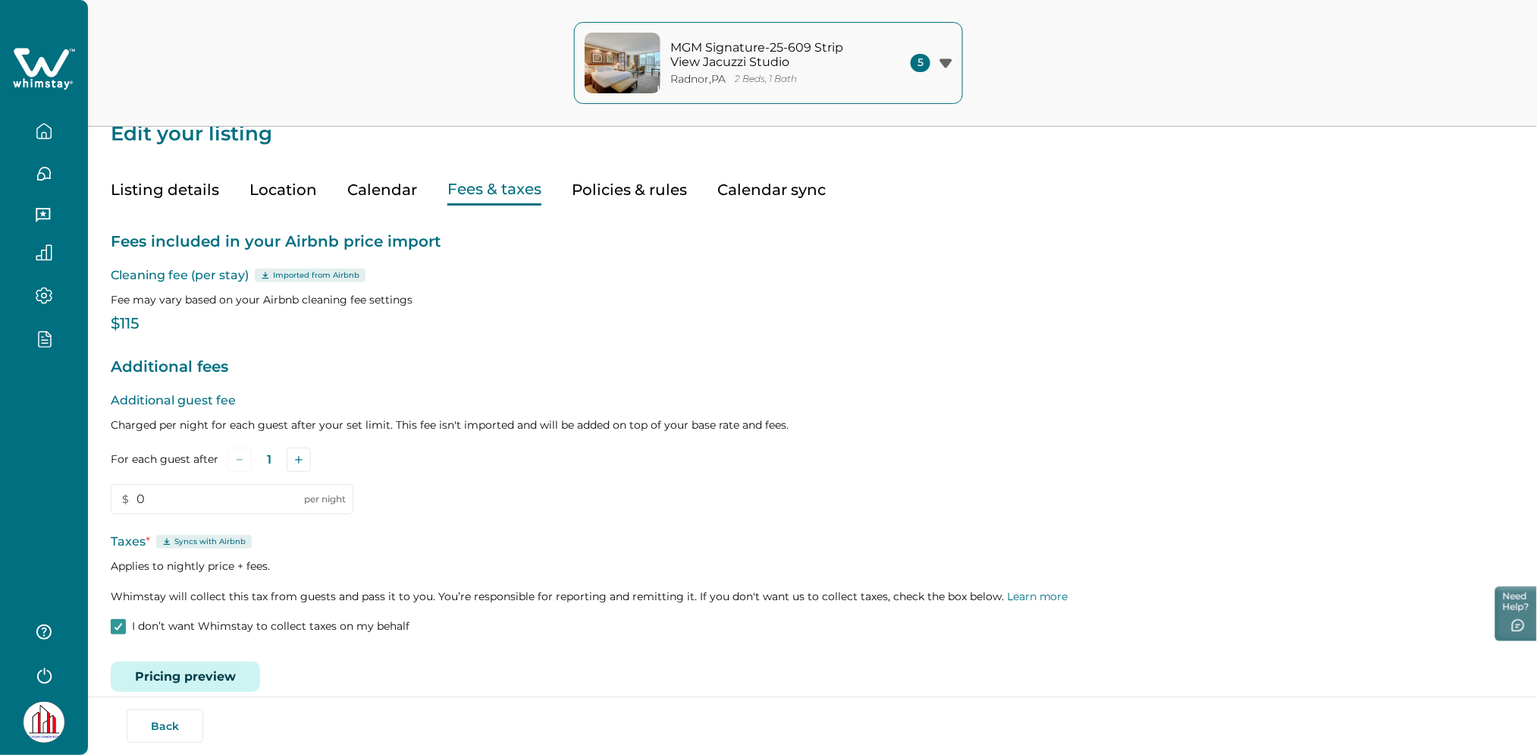
scroll to position [0, 0]
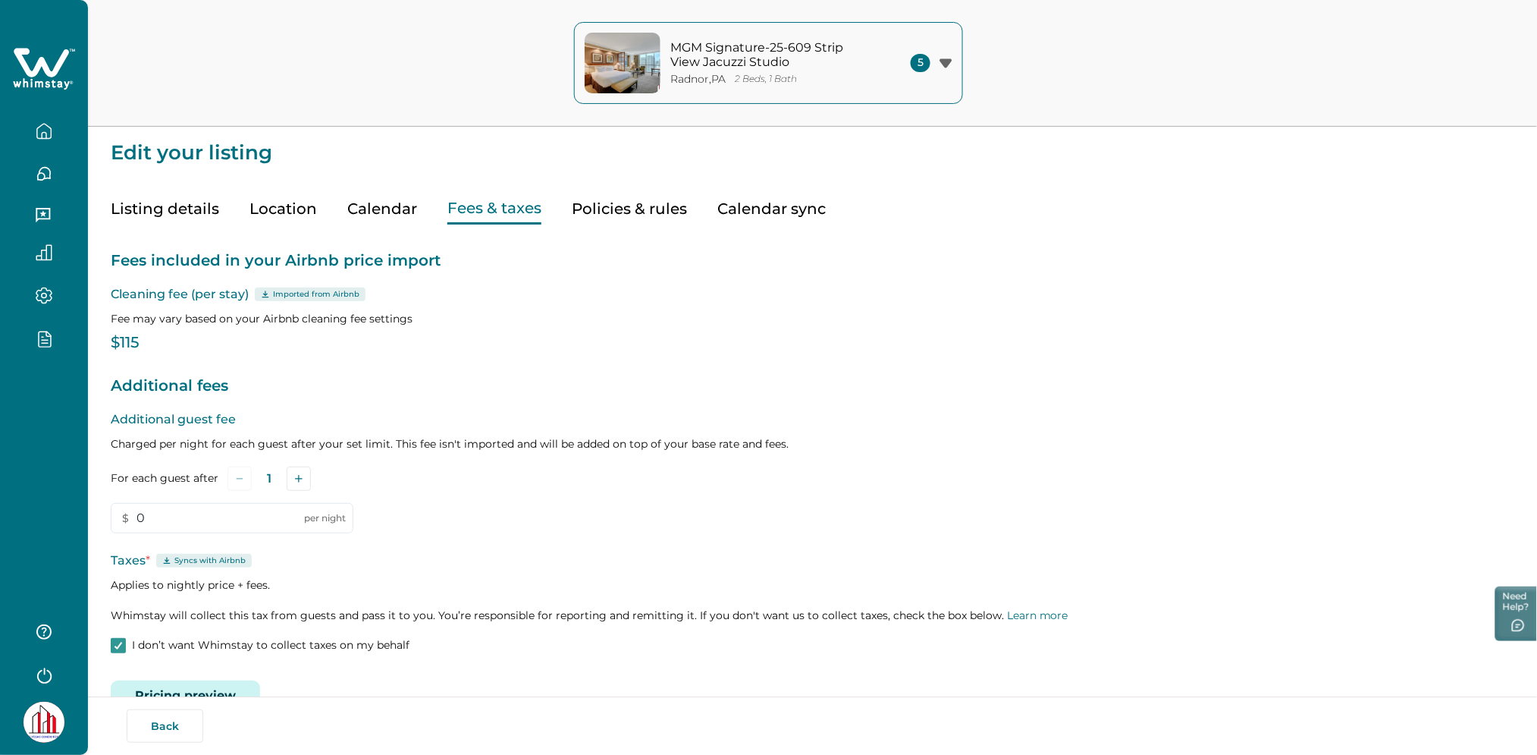
click at [32, 77] on icon at bounding box center [44, 69] width 62 height 46
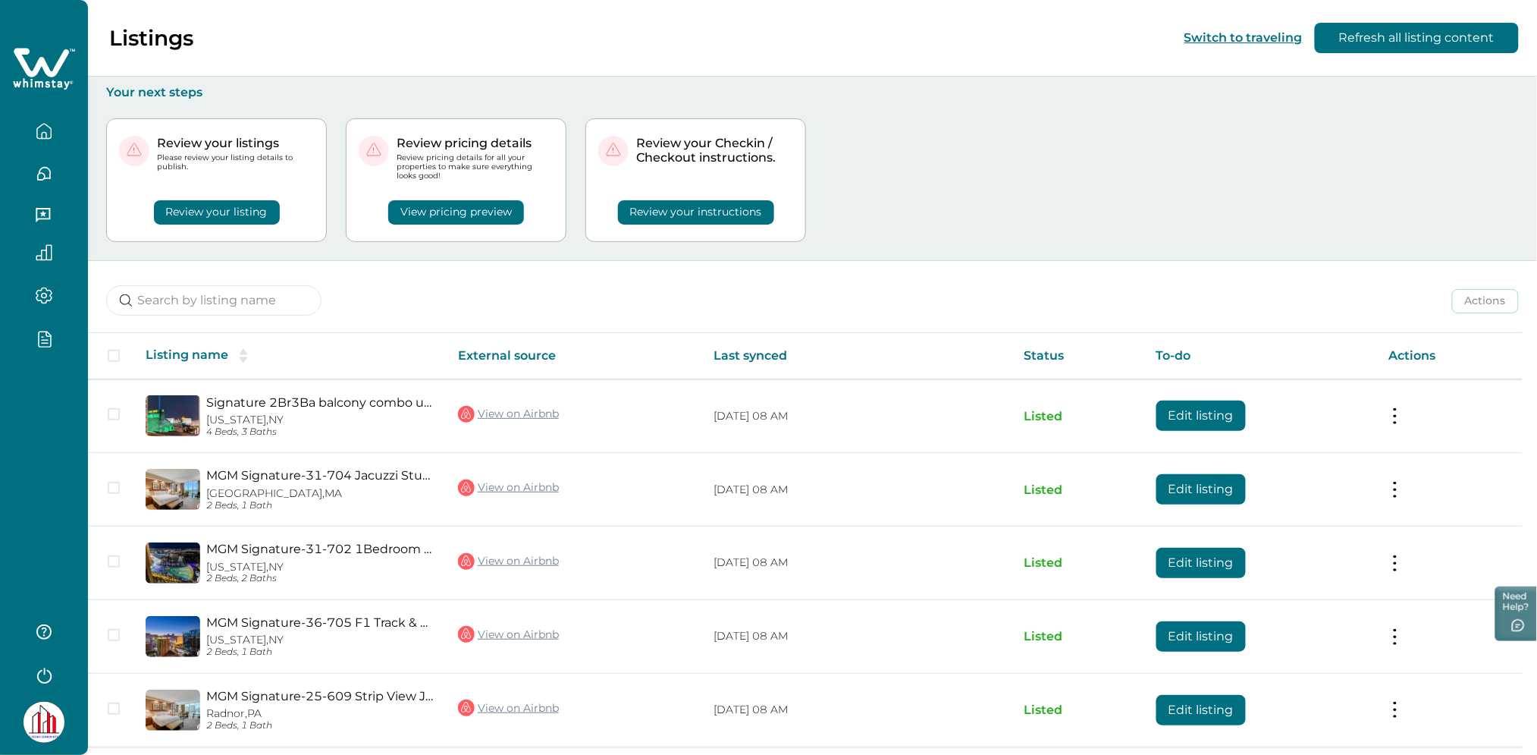
click at [32, 77] on icon at bounding box center [44, 69] width 62 height 46
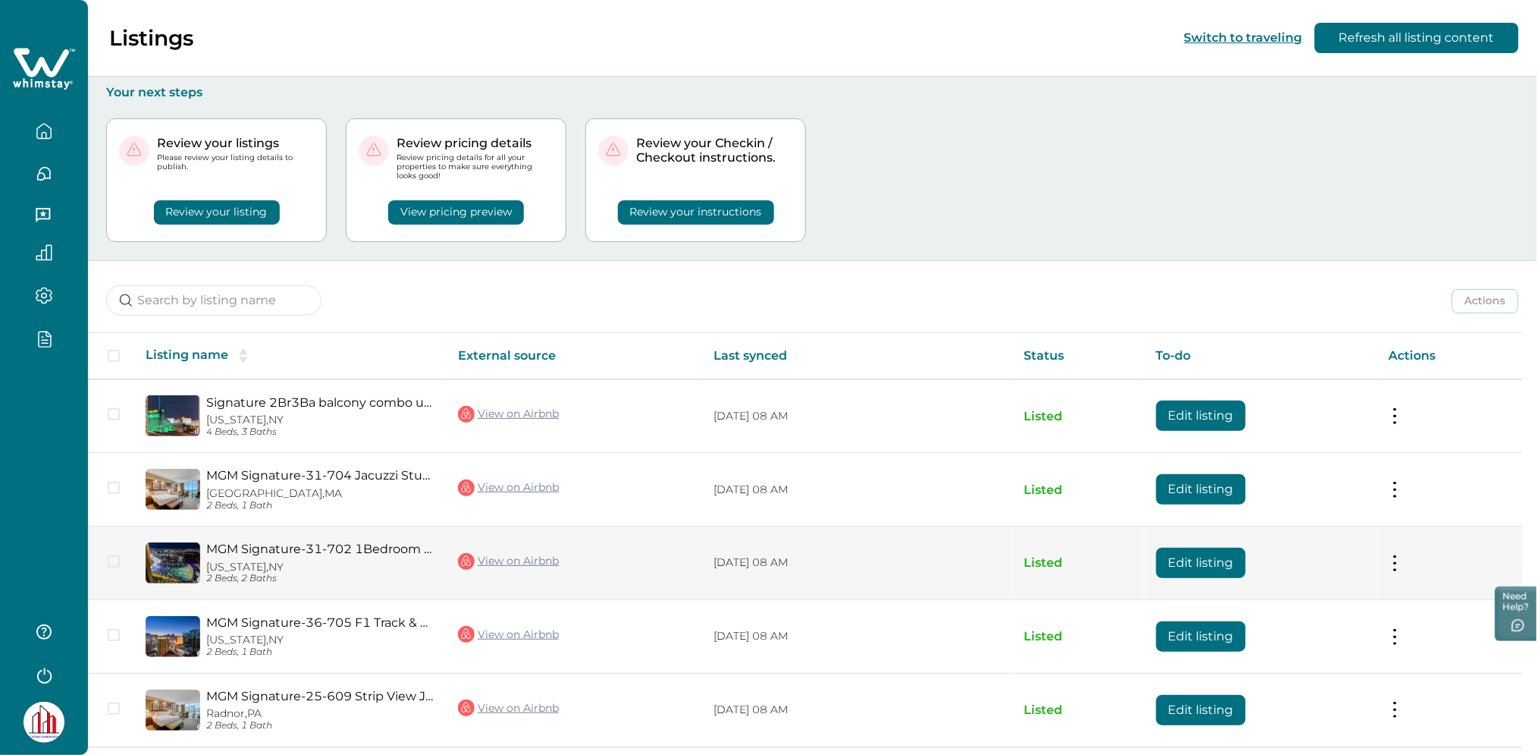
scroll to position [55, 0]
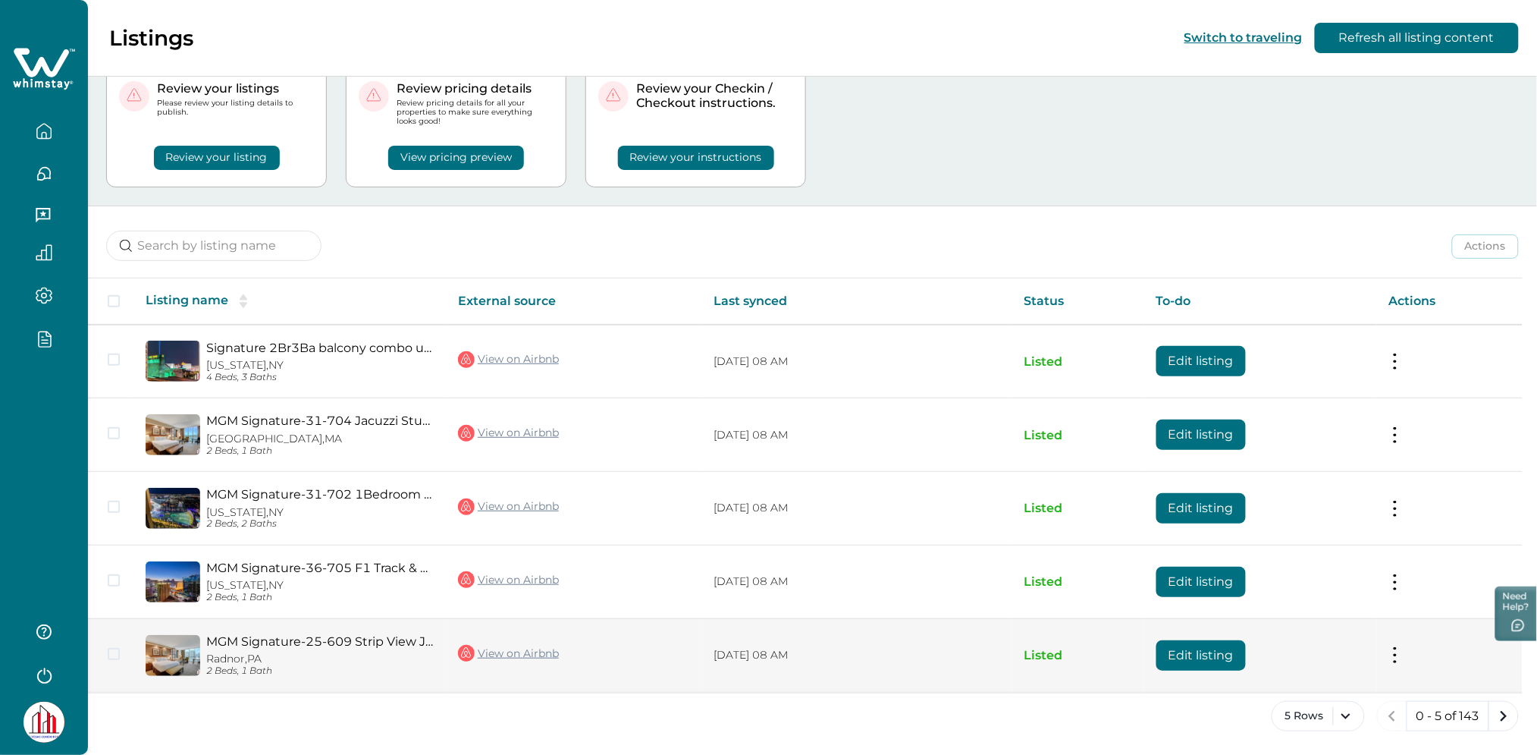
click at [1193, 651] on button "Edit listing" at bounding box center [1201, 655] width 89 height 30
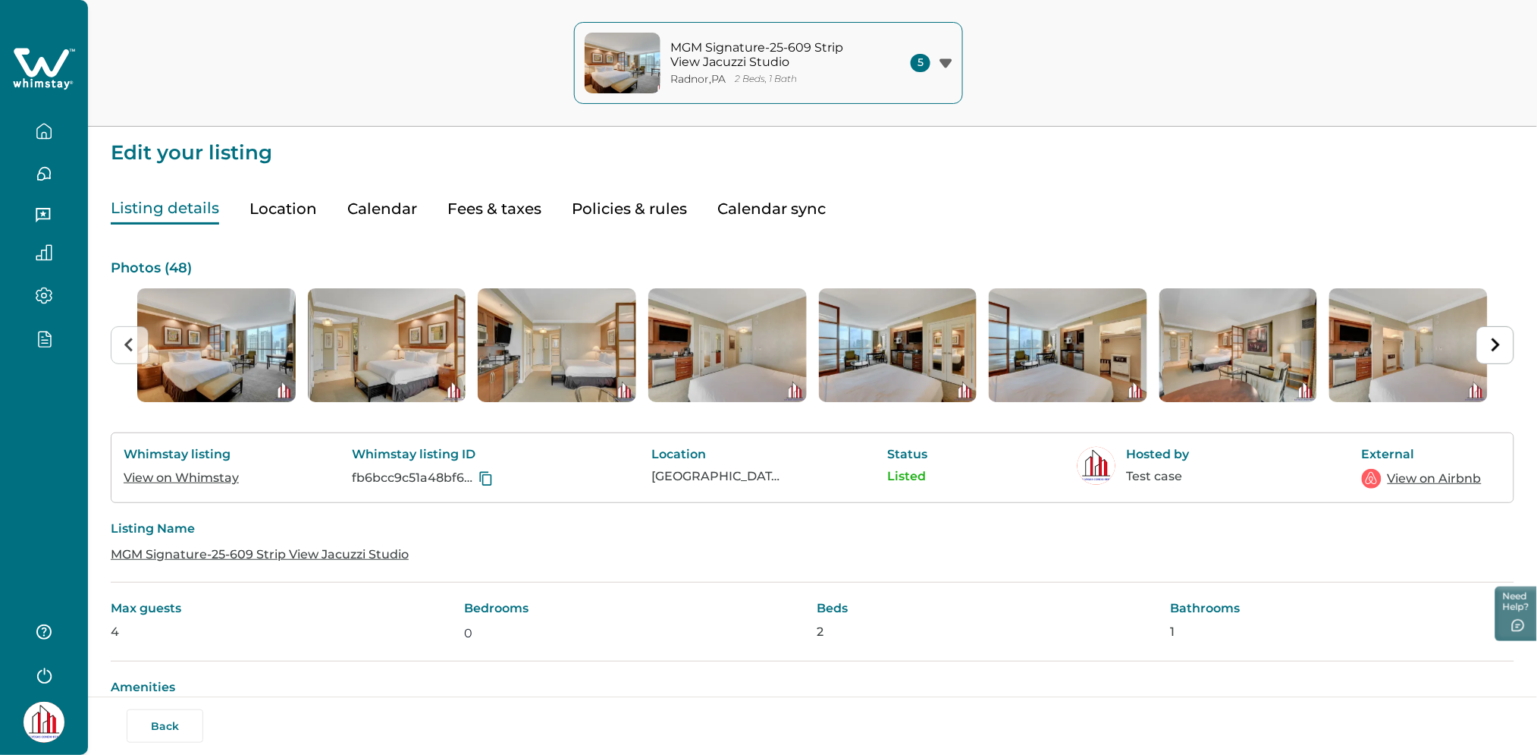
click at [491, 218] on button "Fees & taxes" at bounding box center [494, 208] width 94 height 31
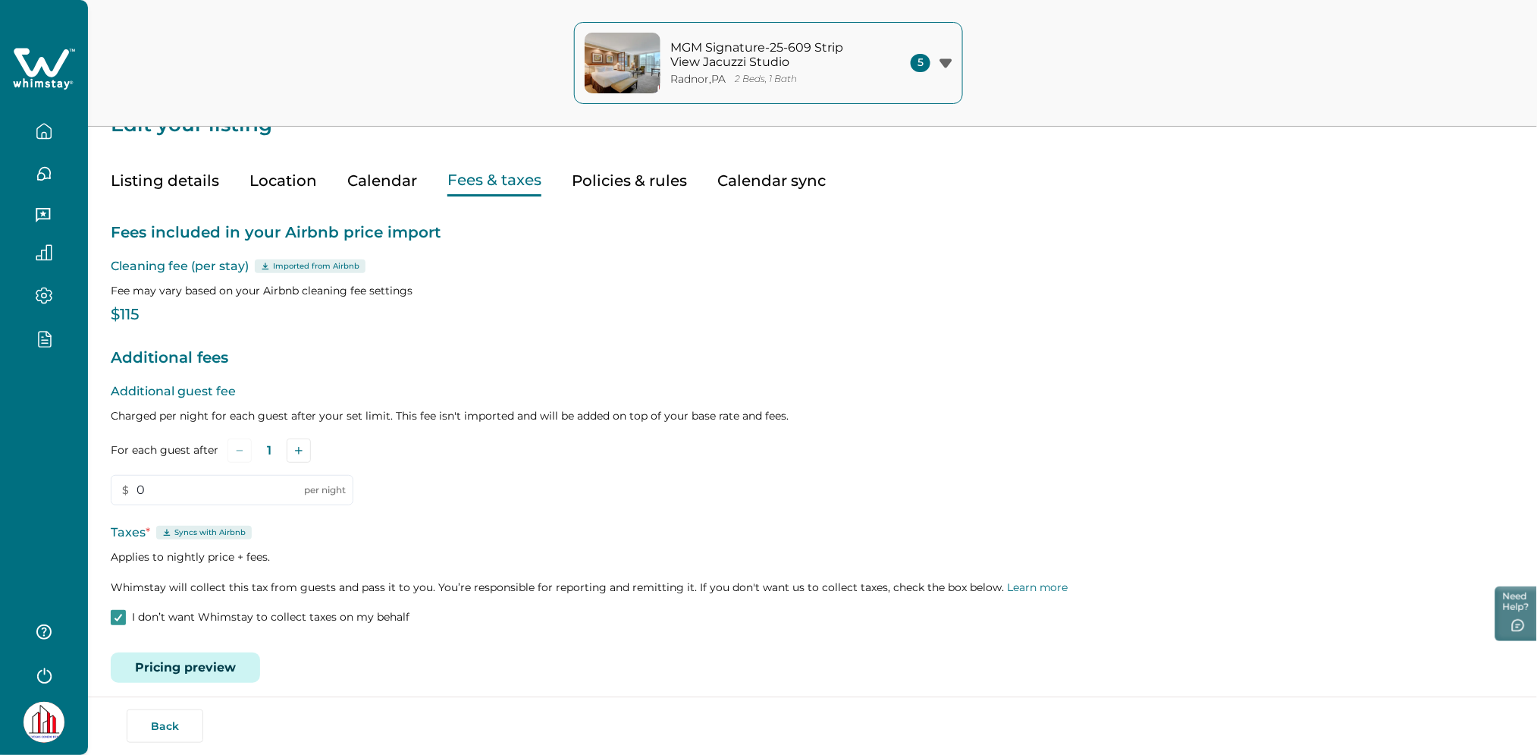
scroll to position [40, 0]
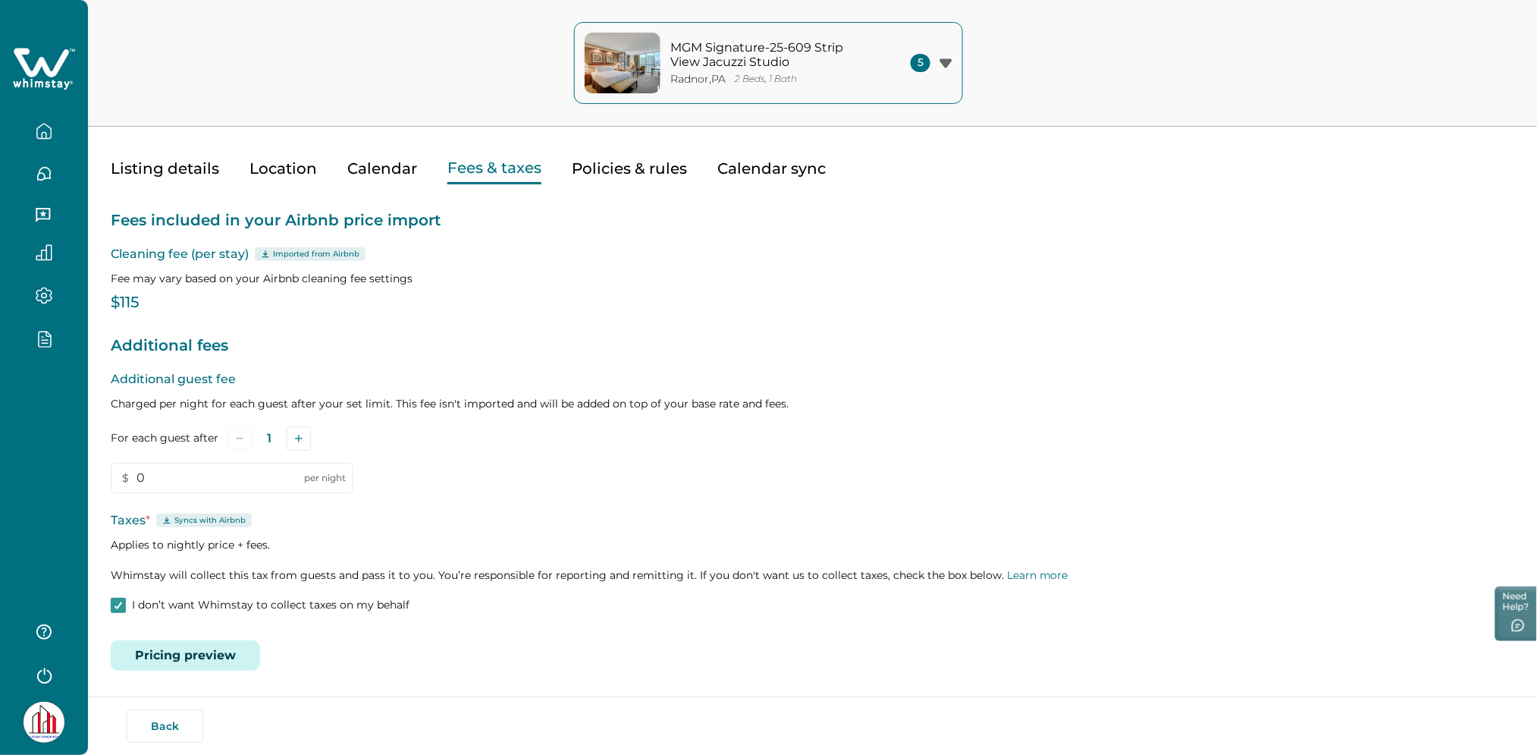
click at [202, 654] on button "Pricing preview" at bounding box center [185, 655] width 149 height 30
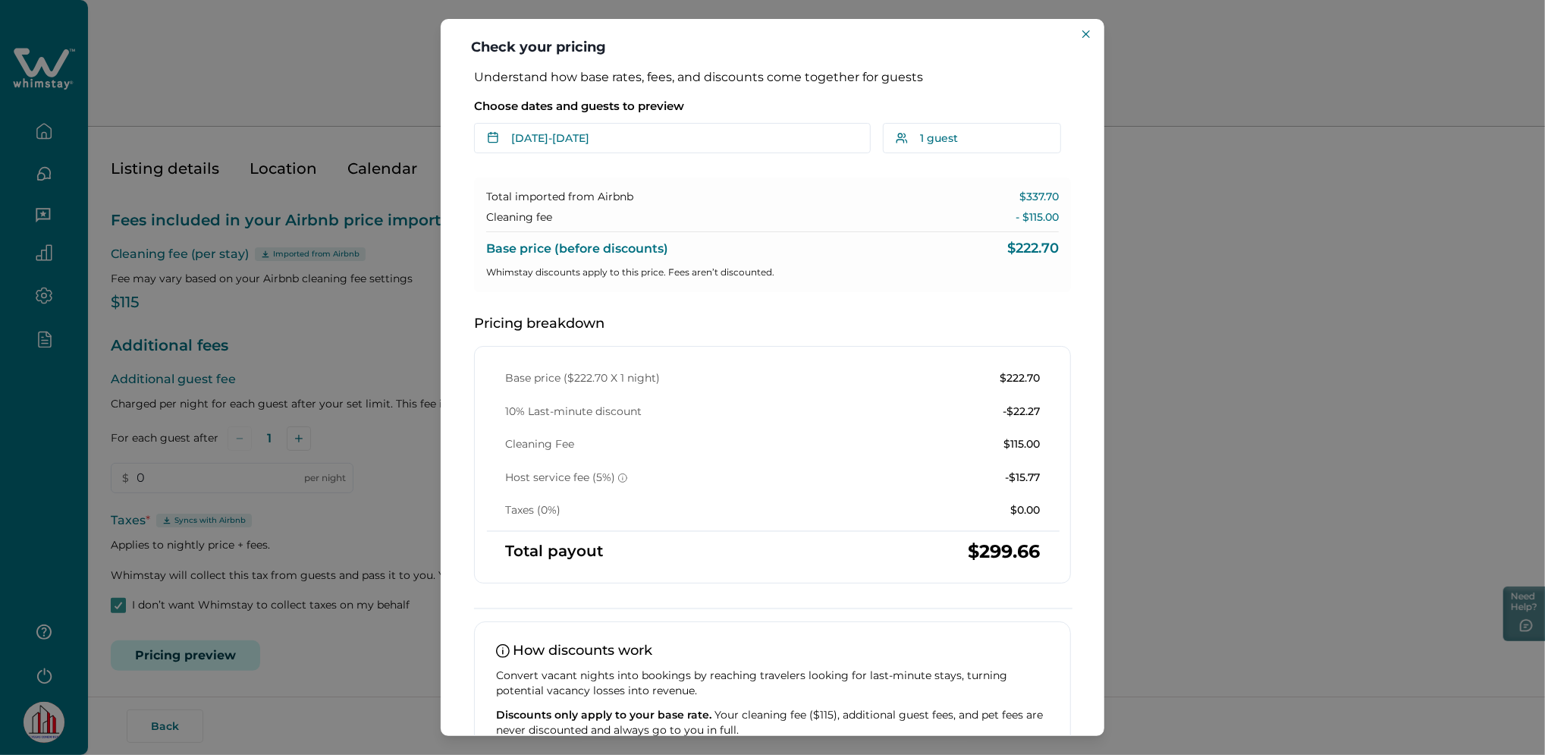
click at [334, 414] on div "Check your pricing Understand how base rates, fees, and discounts come together…" at bounding box center [772, 377] width 1545 height 755
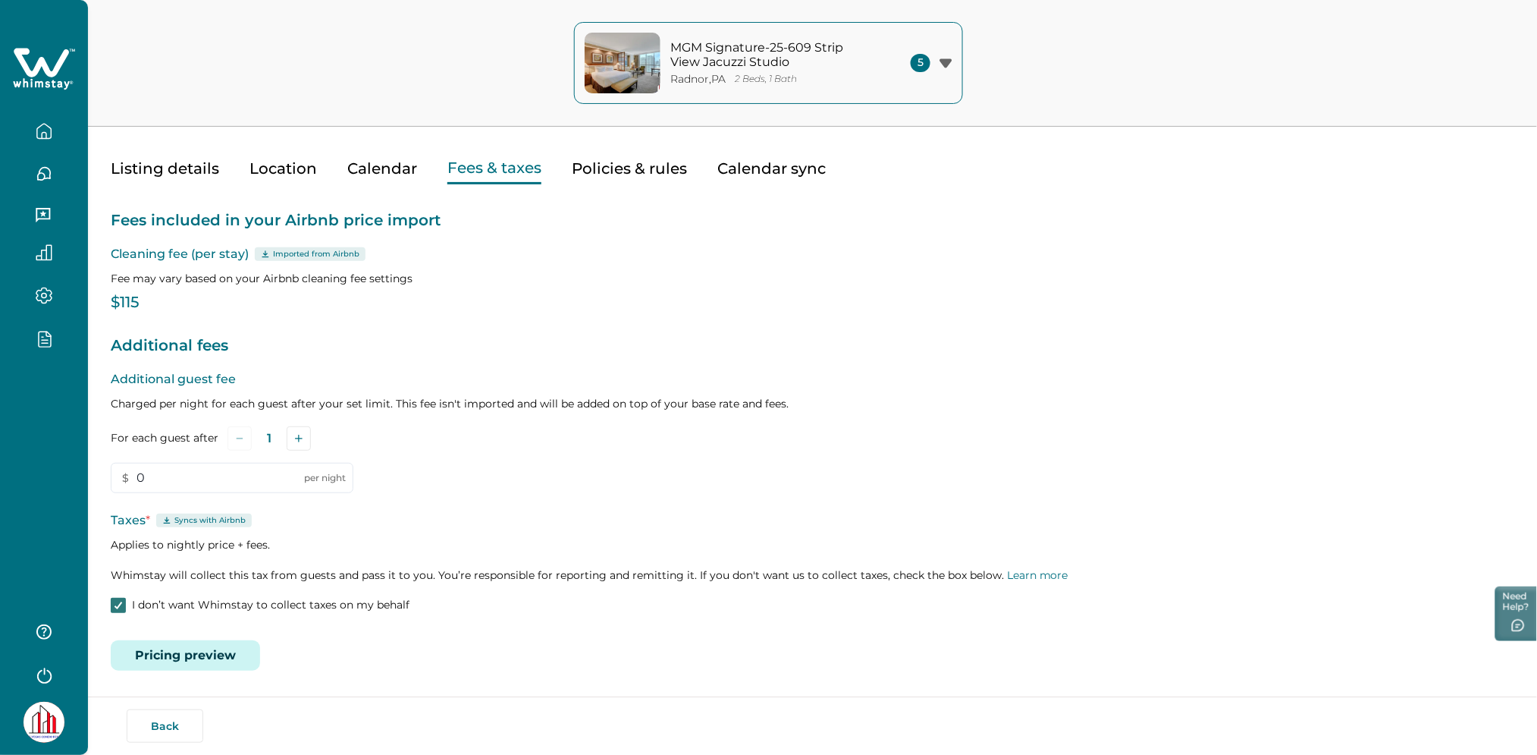
click at [119, 610] on div at bounding box center [118, 605] width 9 height 12
click at [204, 642] on button "Save" at bounding box center [211, 649] width 51 height 30
click at [224, 655] on button "Pricing preview" at bounding box center [185, 655] width 149 height 30
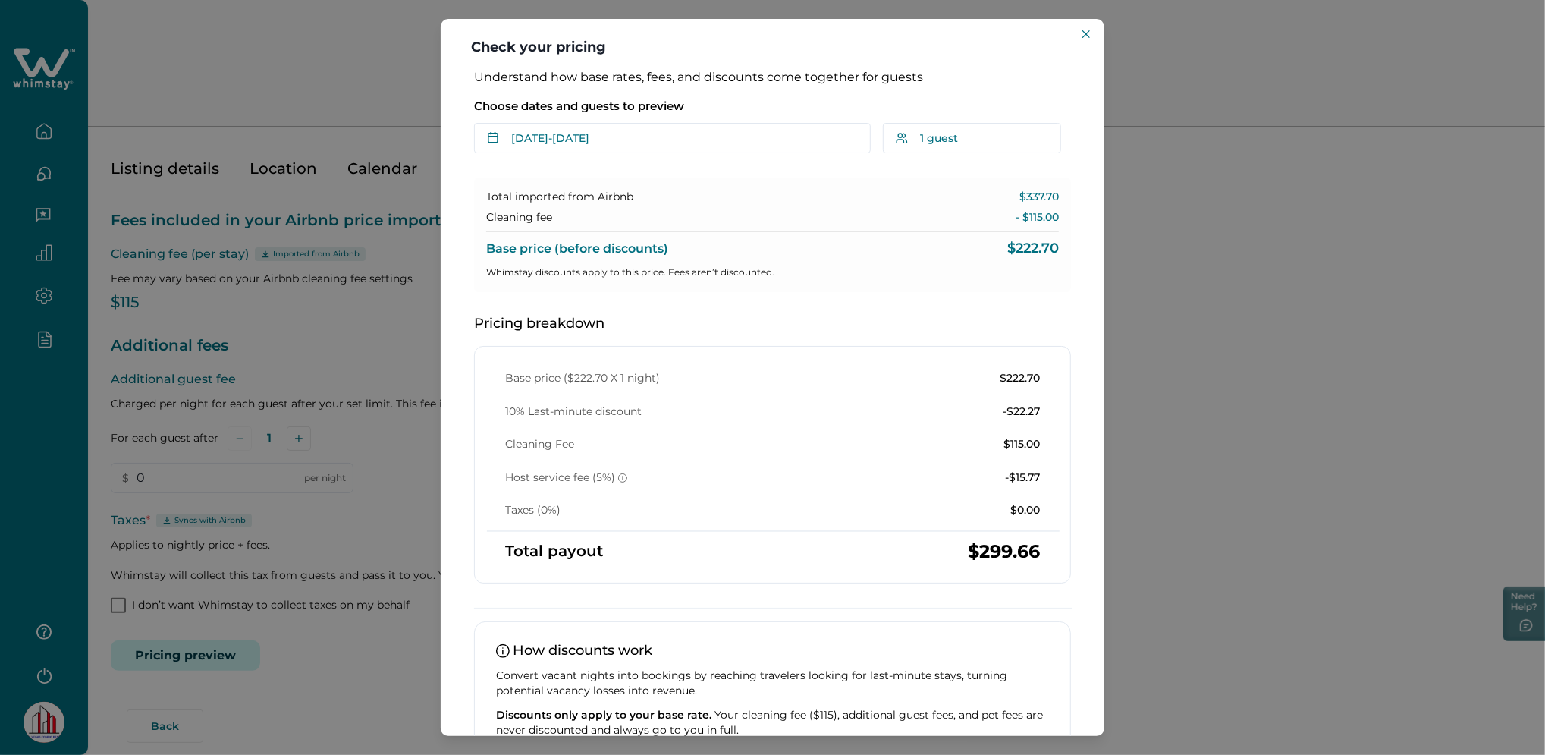
click at [1184, 463] on div "Check your pricing Understand how base rates, fees, and discounts come together…" at bounding box center [772, 377] width 1545 height 755
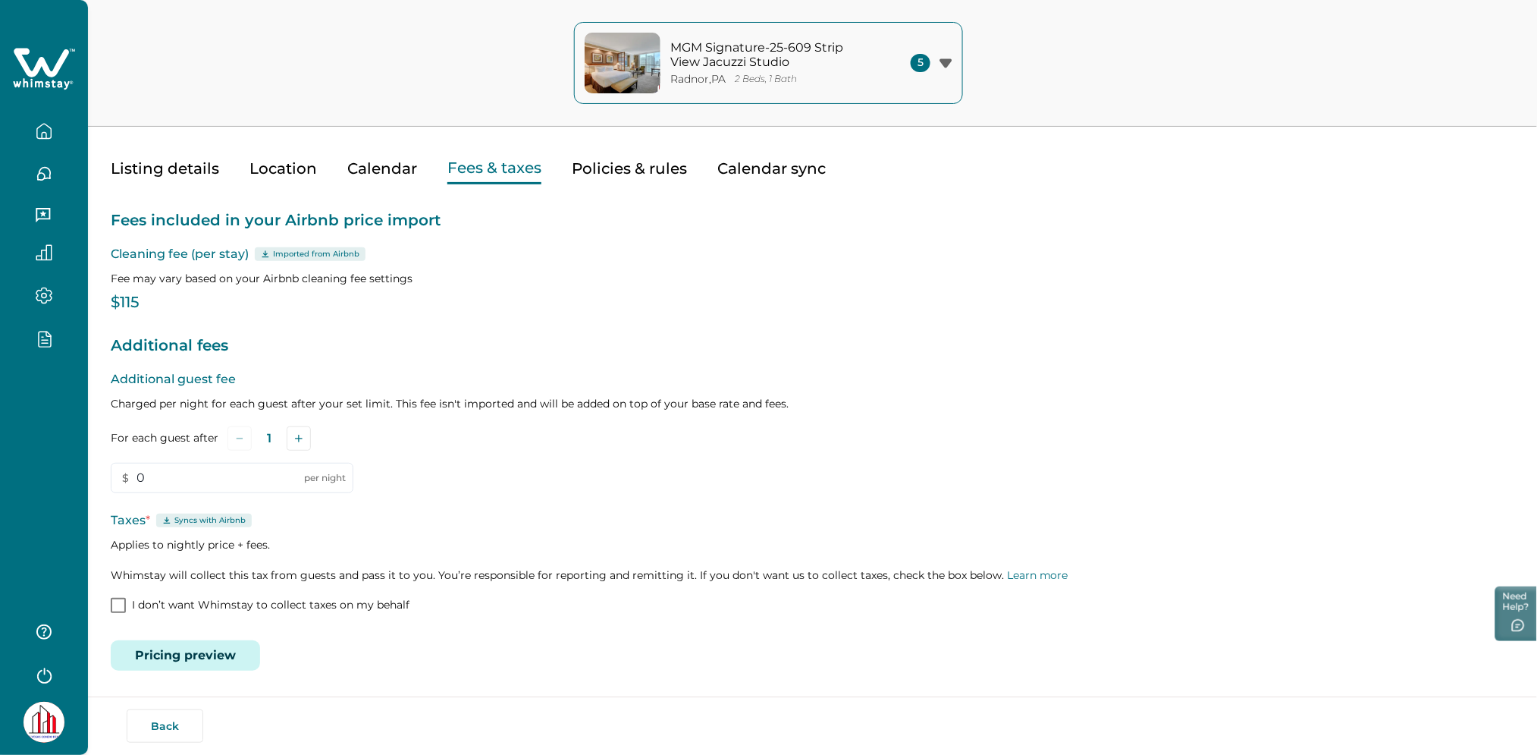
click at [187, 654] on button "Pricing preview" at bounding box center [185, 655] width 149 height 30
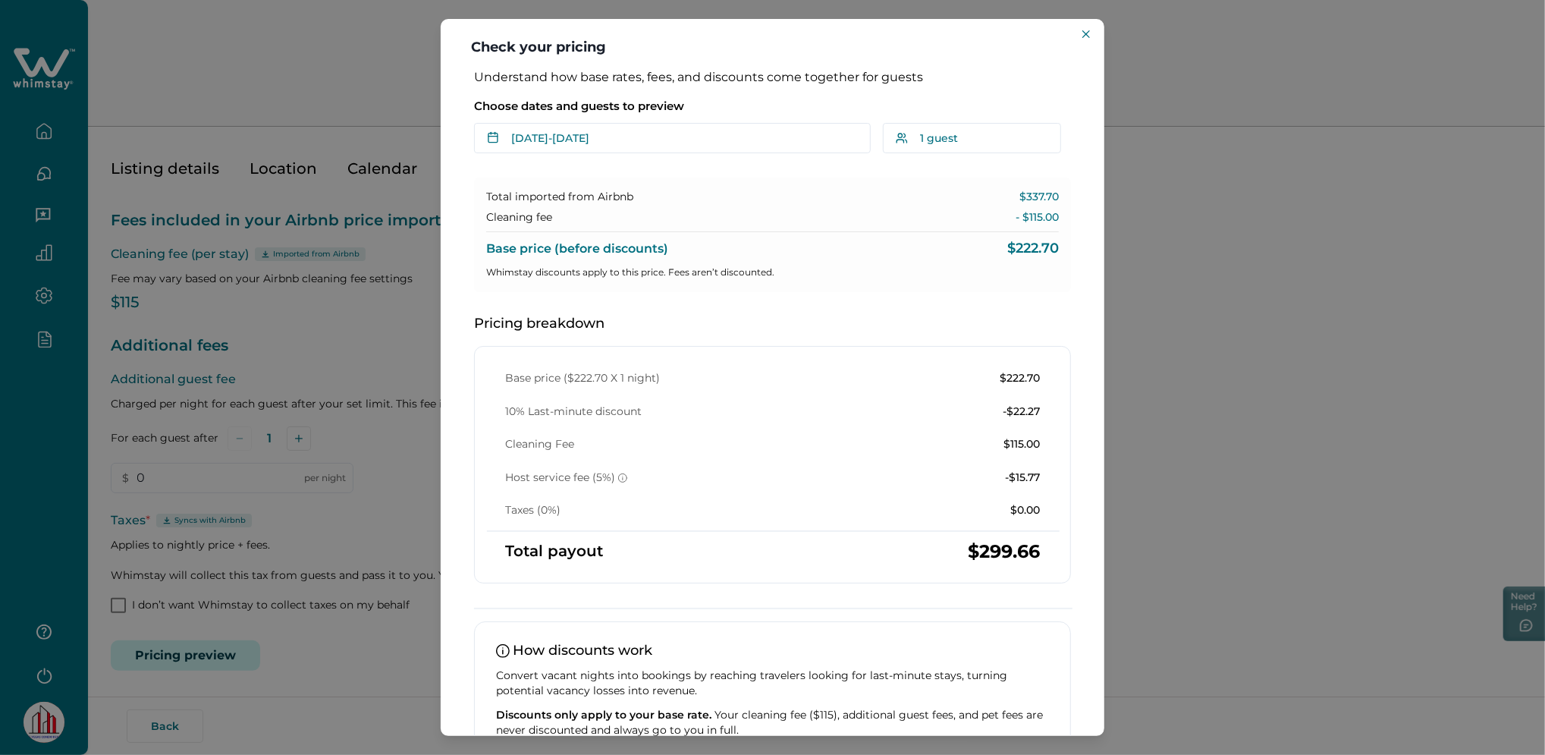
click at [1274, 383] on div "Check your pricing Understand how base rates, fees, and discounts come together…" at bounding box center [772, 377] width 1545 height 755
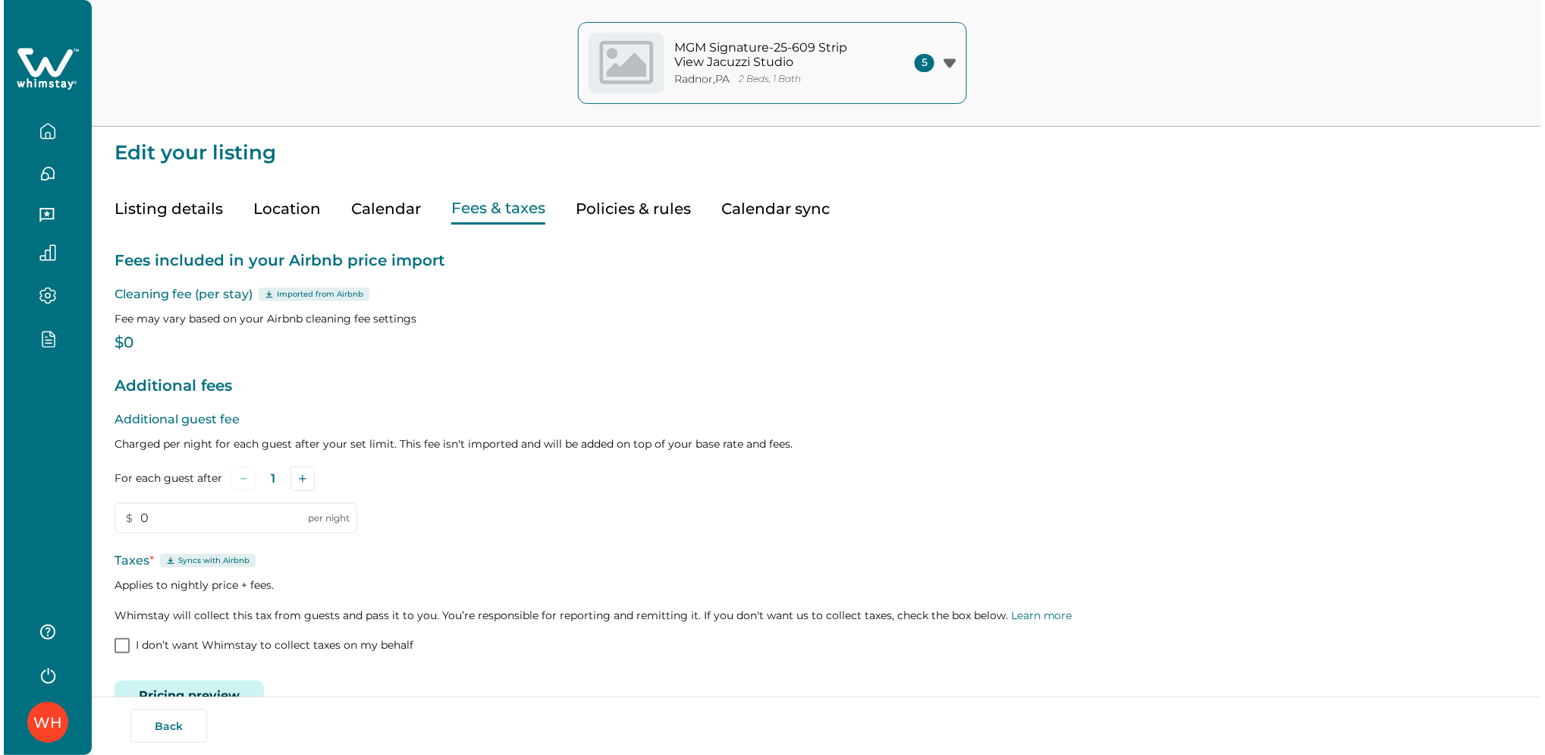
scroll to position [40, 0]
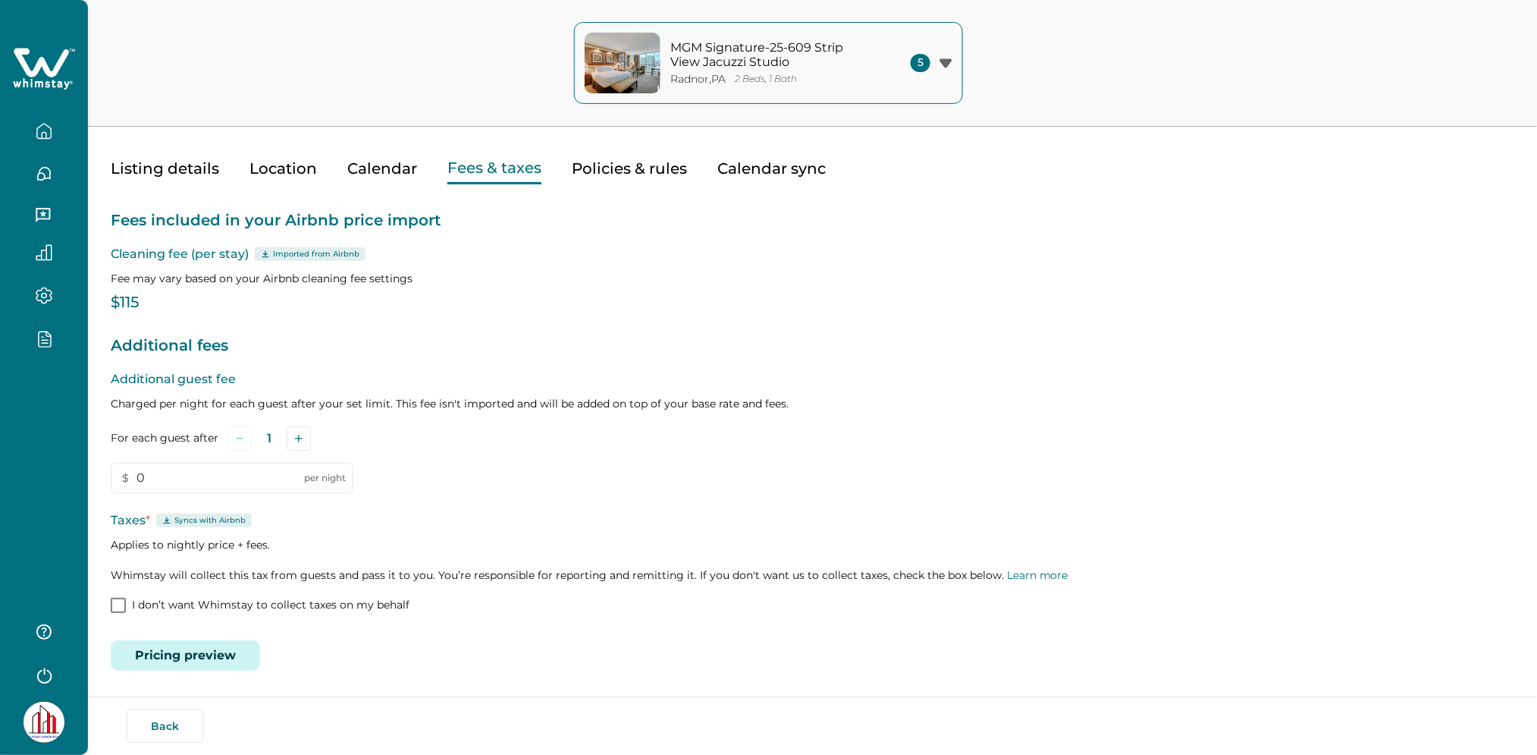
click at [199, 646] on button "Pricing preview" at bounding box center [185, 655] width 149 height 30
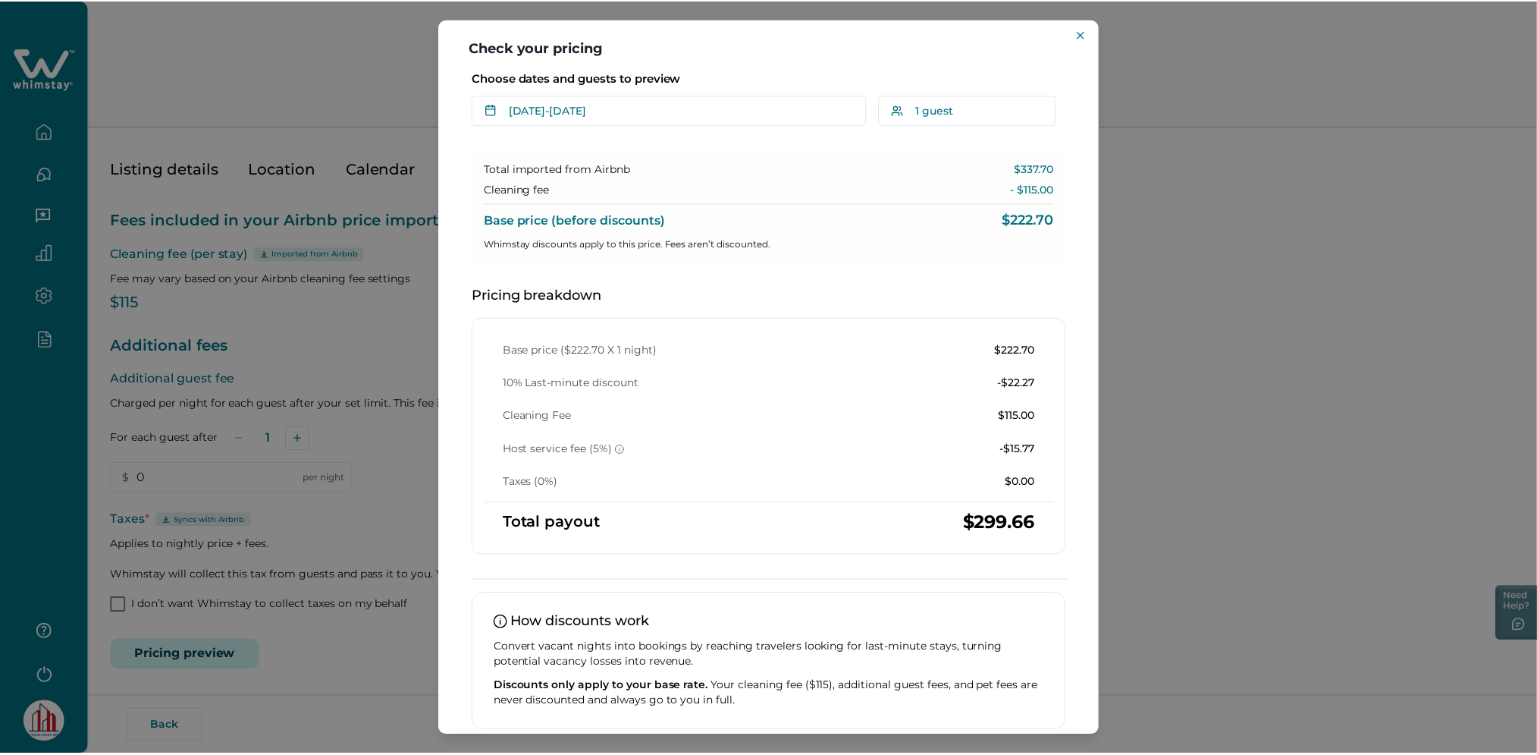
scroll to position [0, 0]
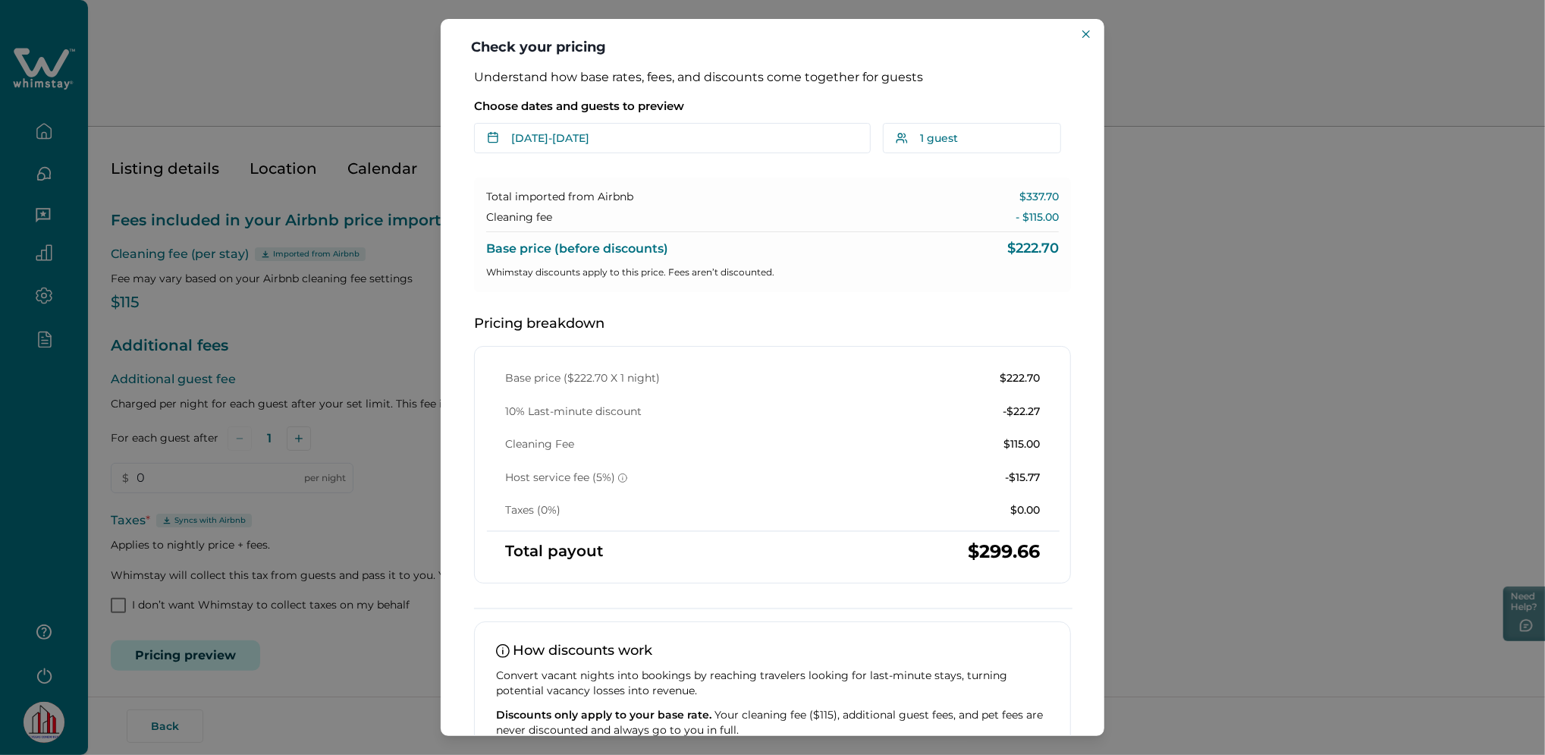
click at [332, 392] on div "Check your pricing Understand how base rates, fees, and discounts come together…" at bounding box center [772, 377] width 1545 height 755
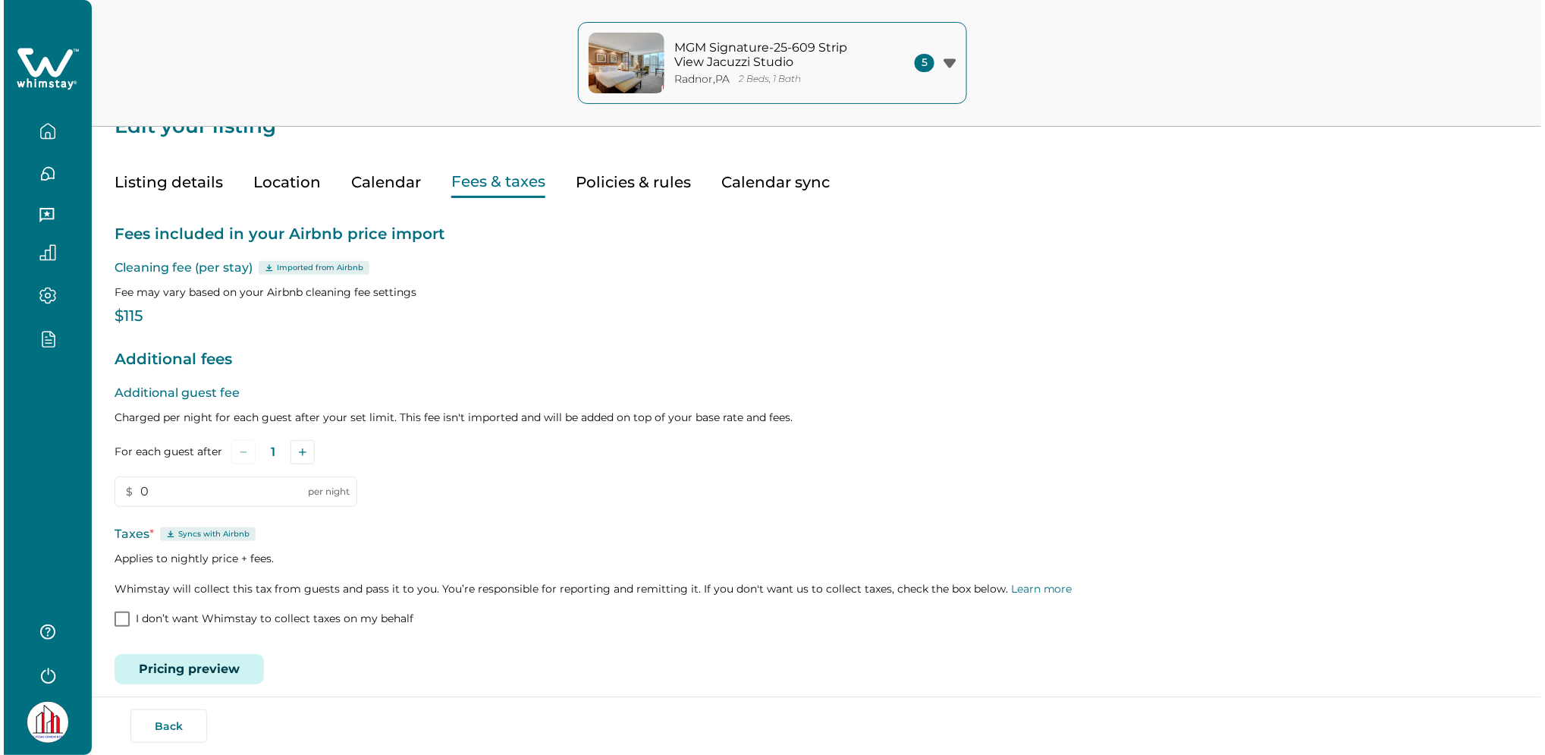
scroll to position [40, 0]
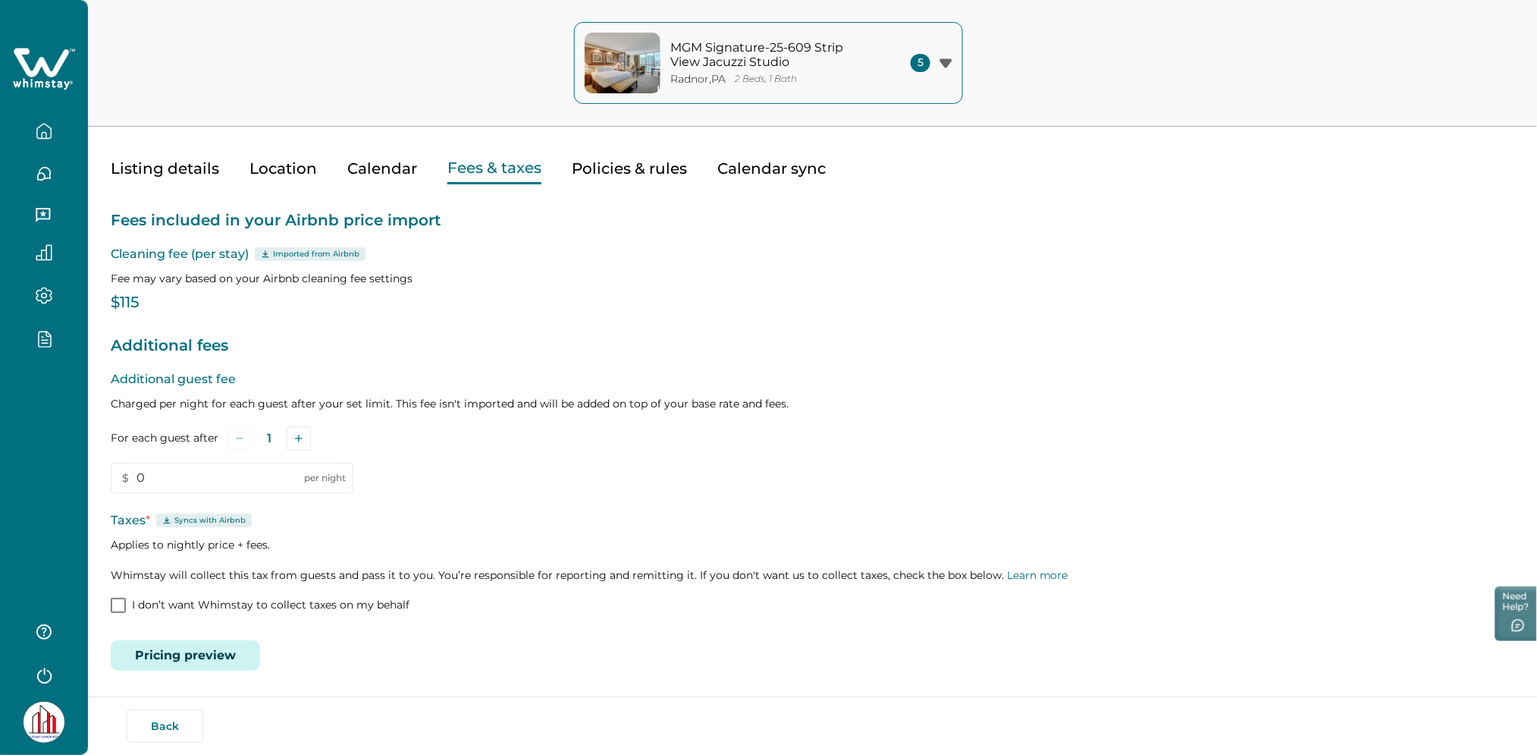
click at [215, 642] on button "Pricing preview" at bounding box center [185, 655] width 149 height 30
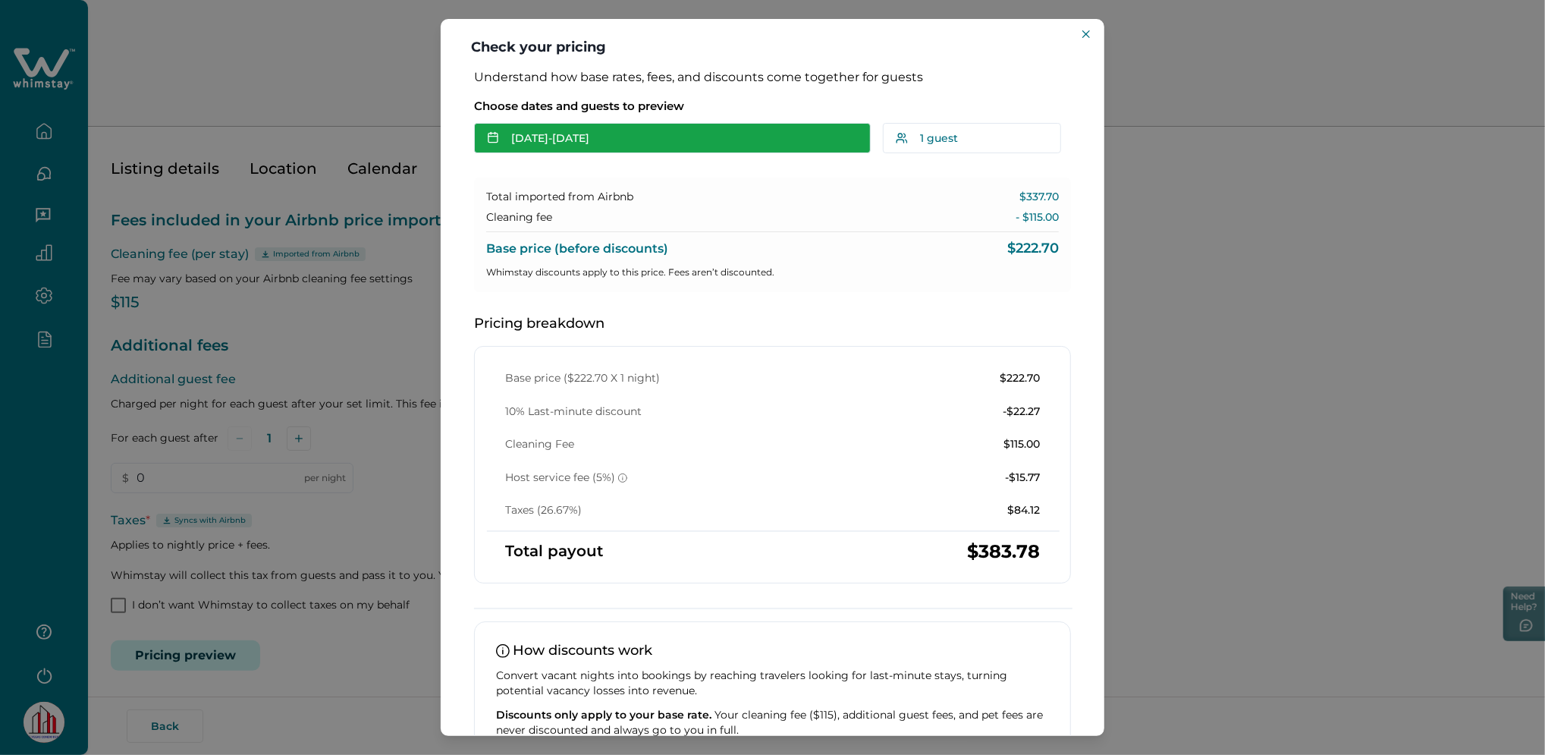
click at [575, 143] on button "[DATE] - [DATE]" at bounding box center [672, 138] width 397 height 30
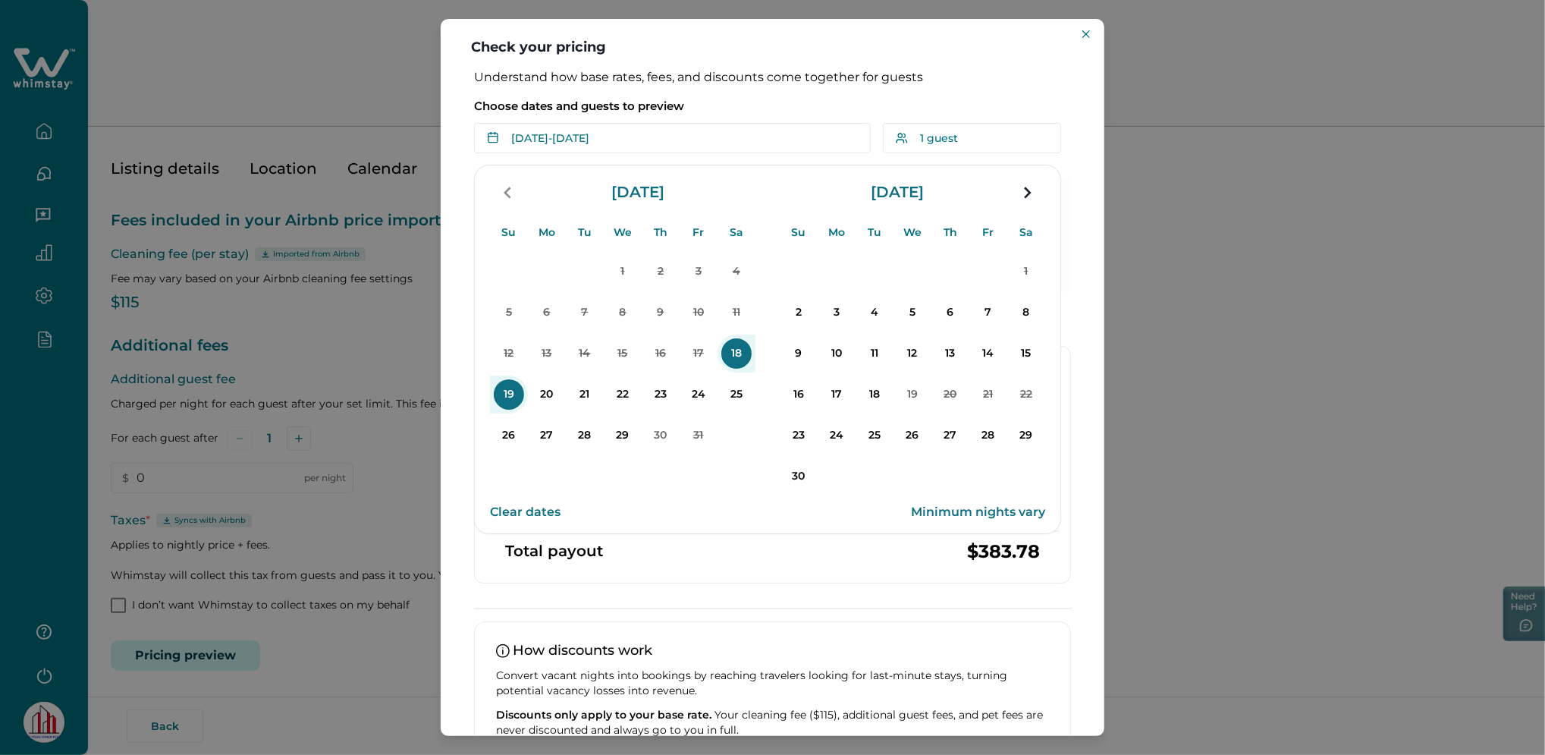
click at [733, 358] on p "18" at bounding box center [736, 353] width 30 height 30
click at [544, 394] on p "20" at bounding box center [547, 394] width 30 height 30
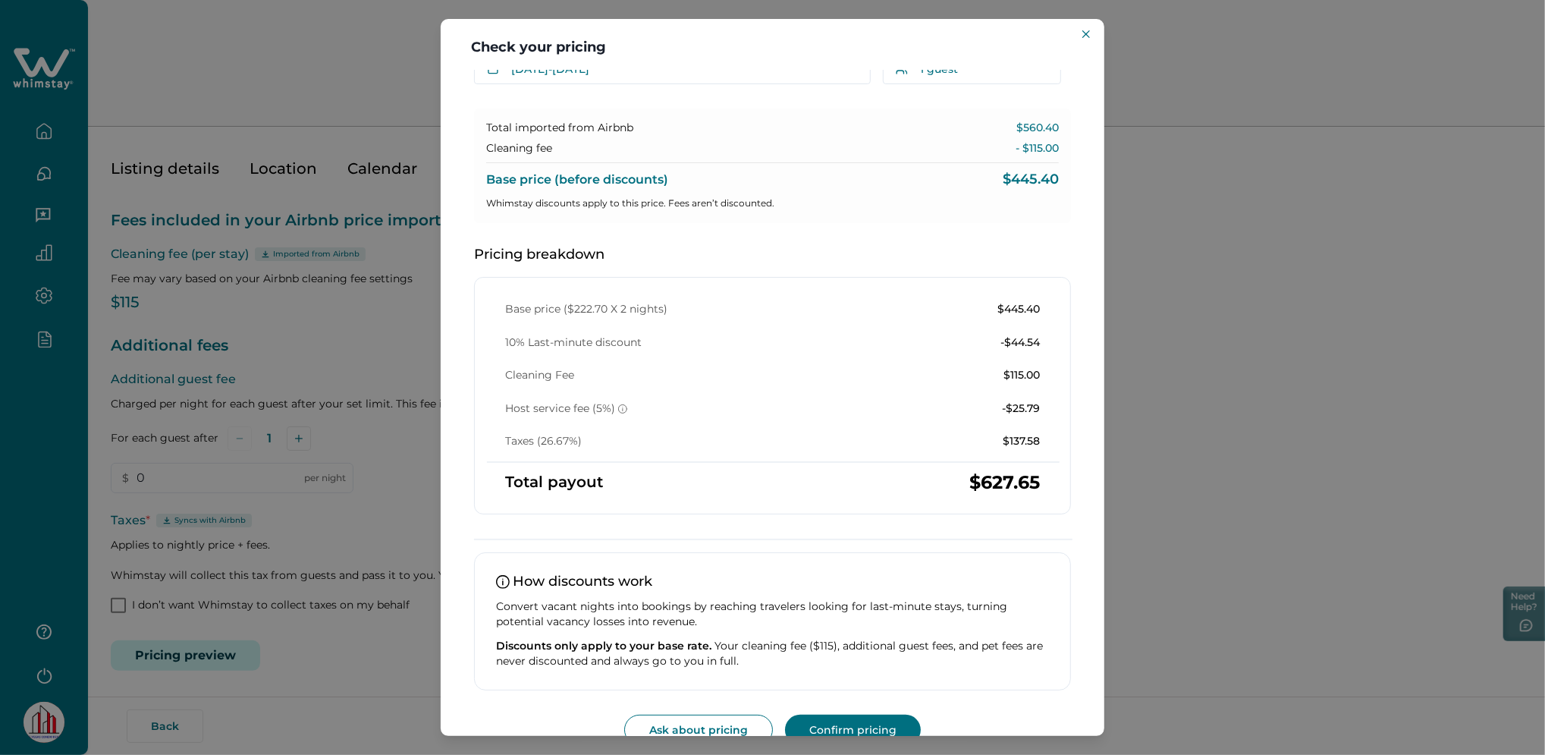
scroll to position [97, 0]
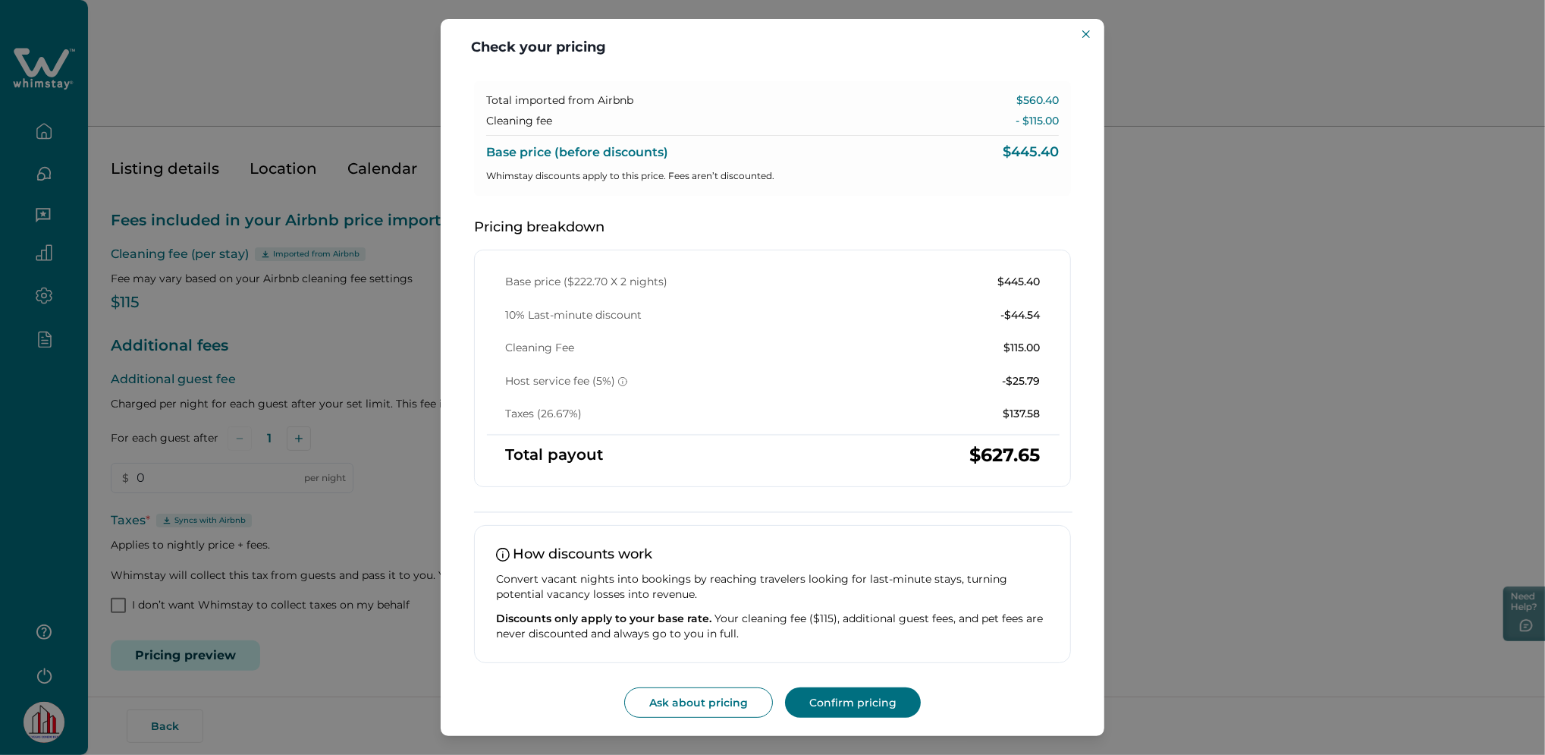
click at [275, 364] on div "Check your pricing Understand how base rates, fees, and discounts come together…" at bounding box center [772, 377] width 1545 height 755
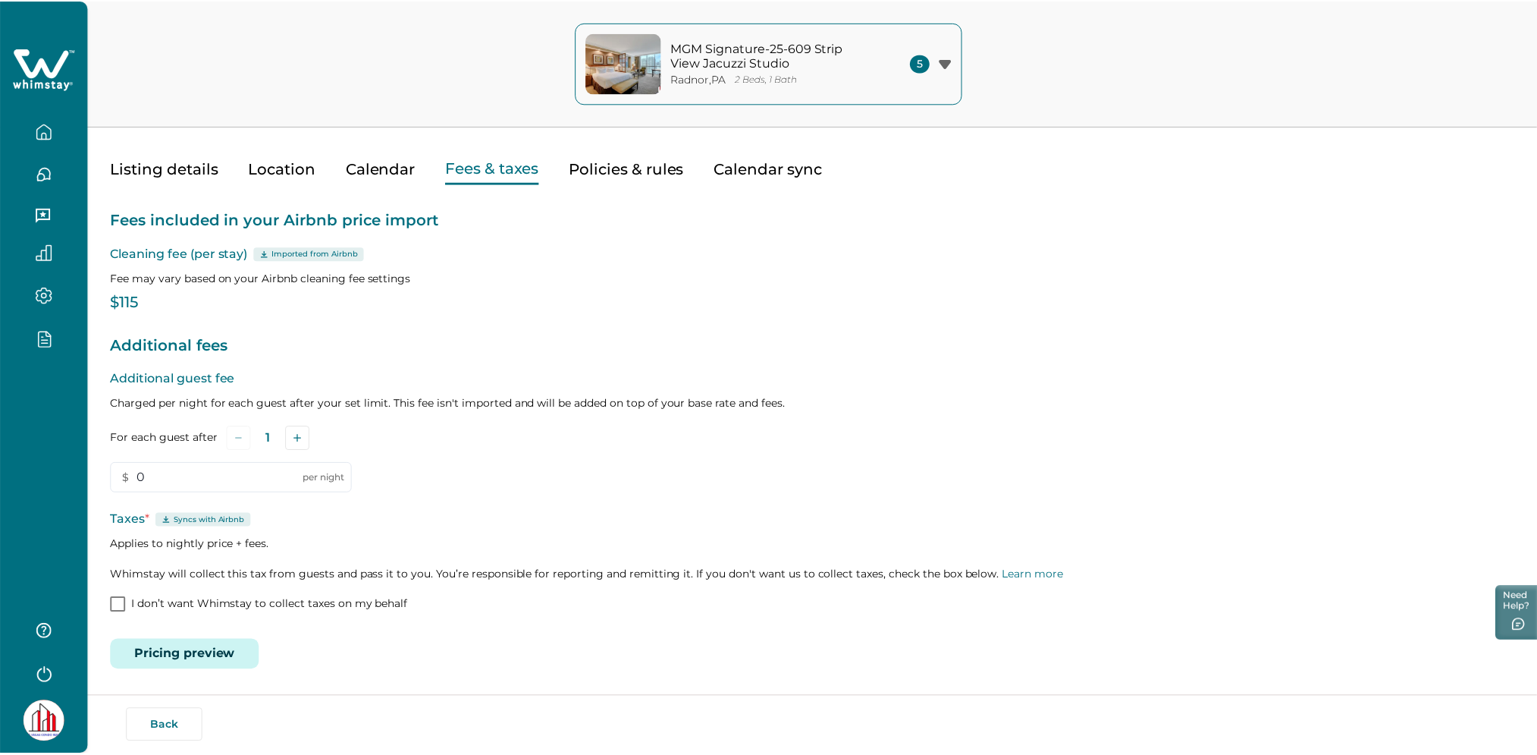
scroll to position [0, 0]
click at [42, 128] on icon "button" at bounding box center [44, 131] width 17 height 17
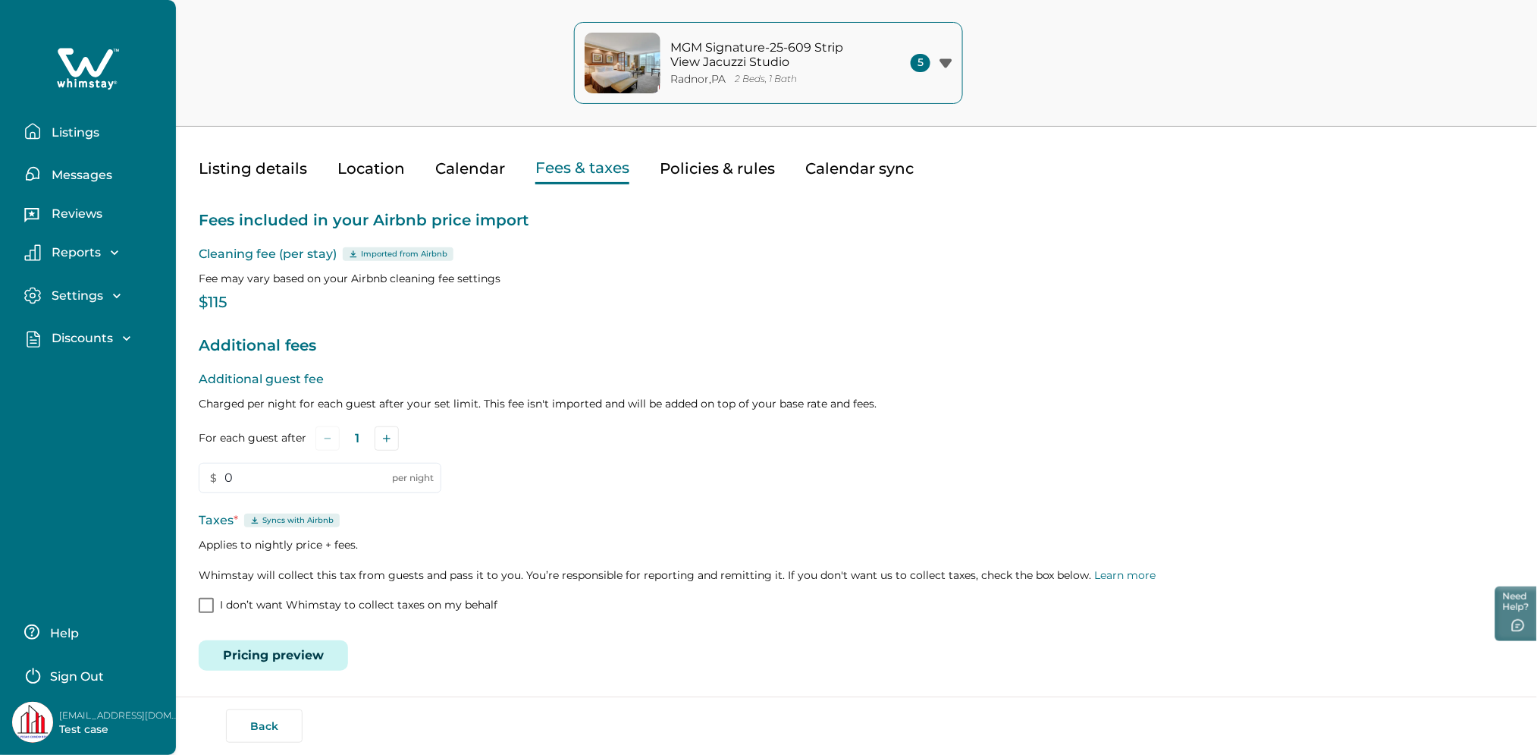
click at [89, 136] on p "Listings" at bounding box center [73, 132] width 52 height 15
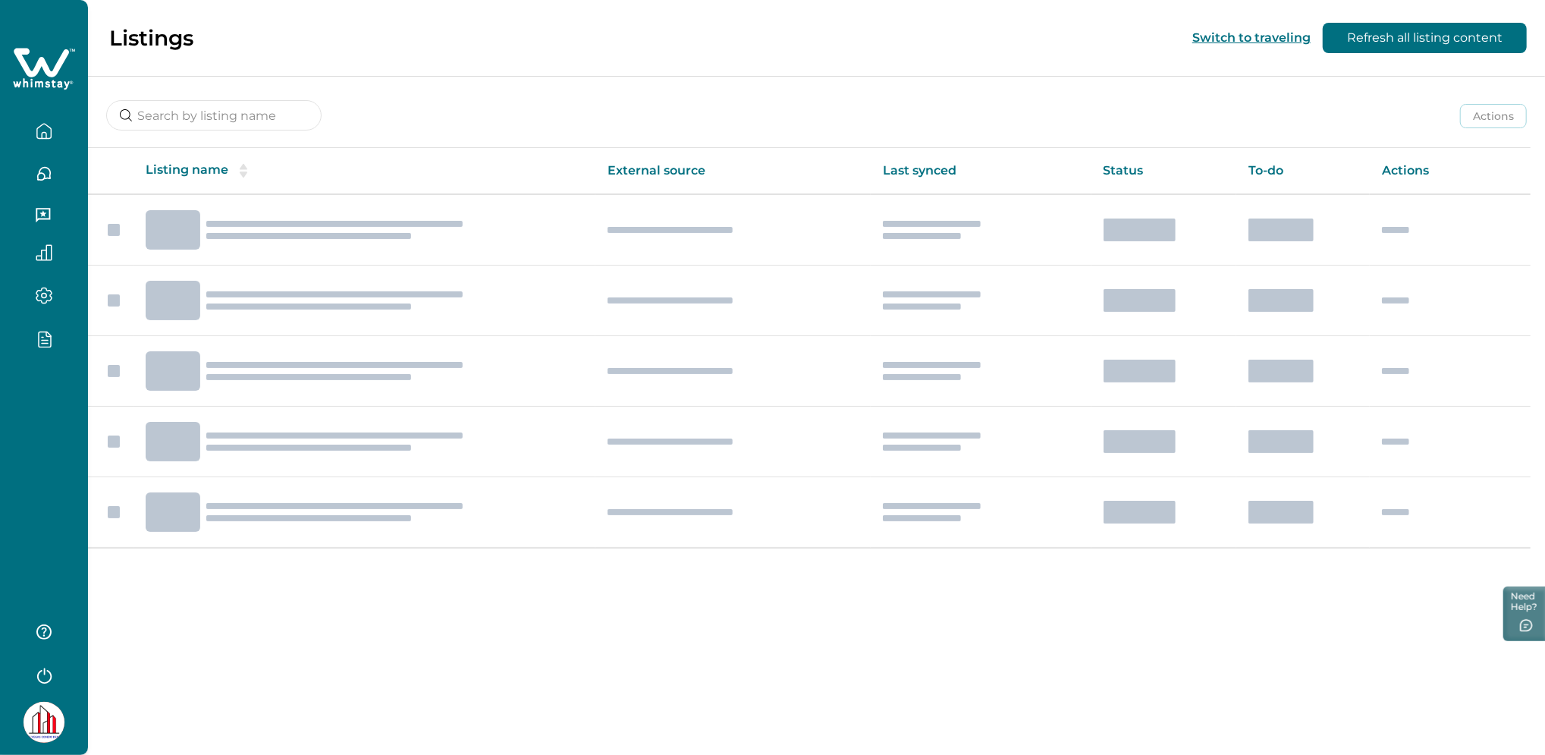
click at [811, 432] on td at bounding box center [732, 441] width 275 height 71
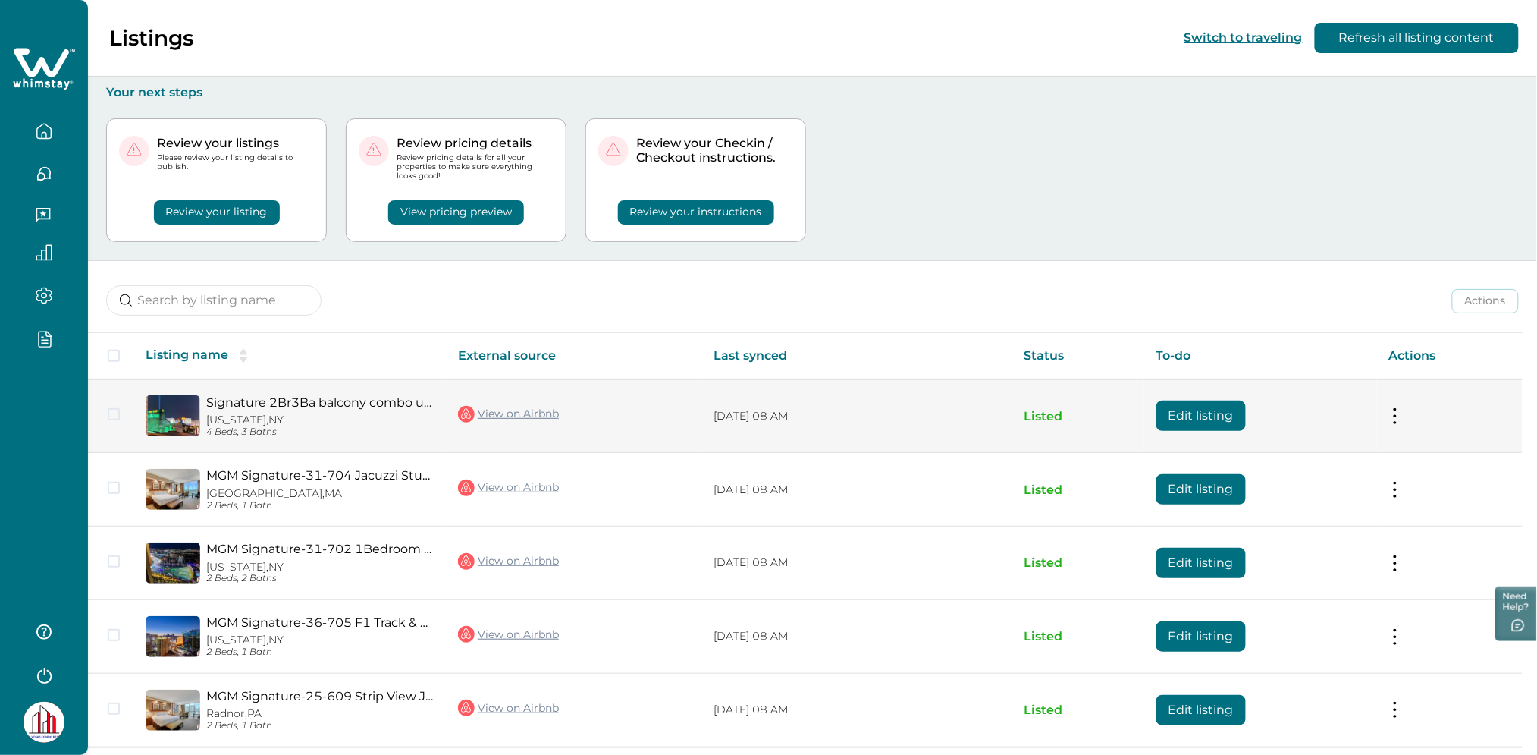
click at [1219, 422] on button "Edit listing" at bounding box center [1201, 415] width 89 height 30
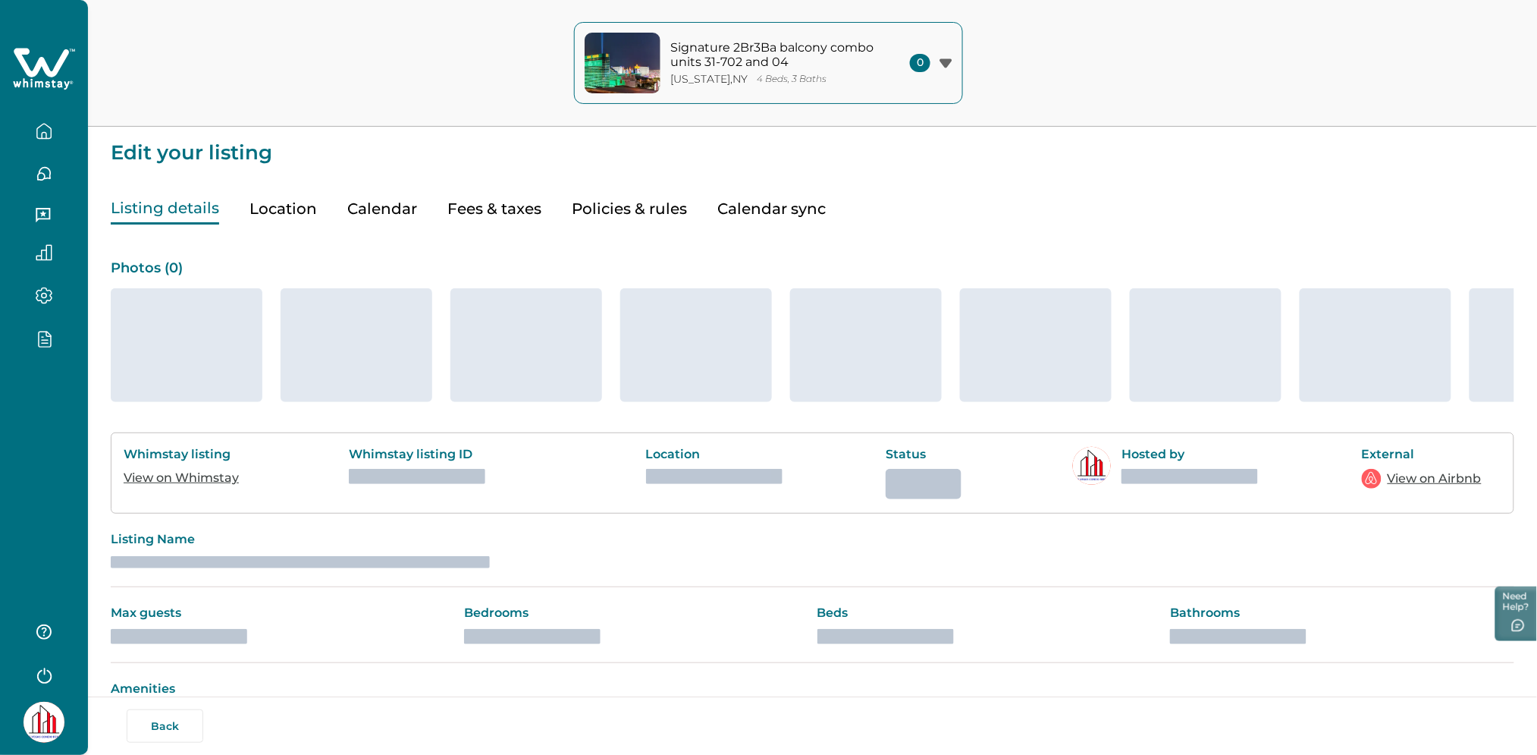
click at [627, 206] on button "Policies & rules" at bounding box center [629, 208] width 115 height 31
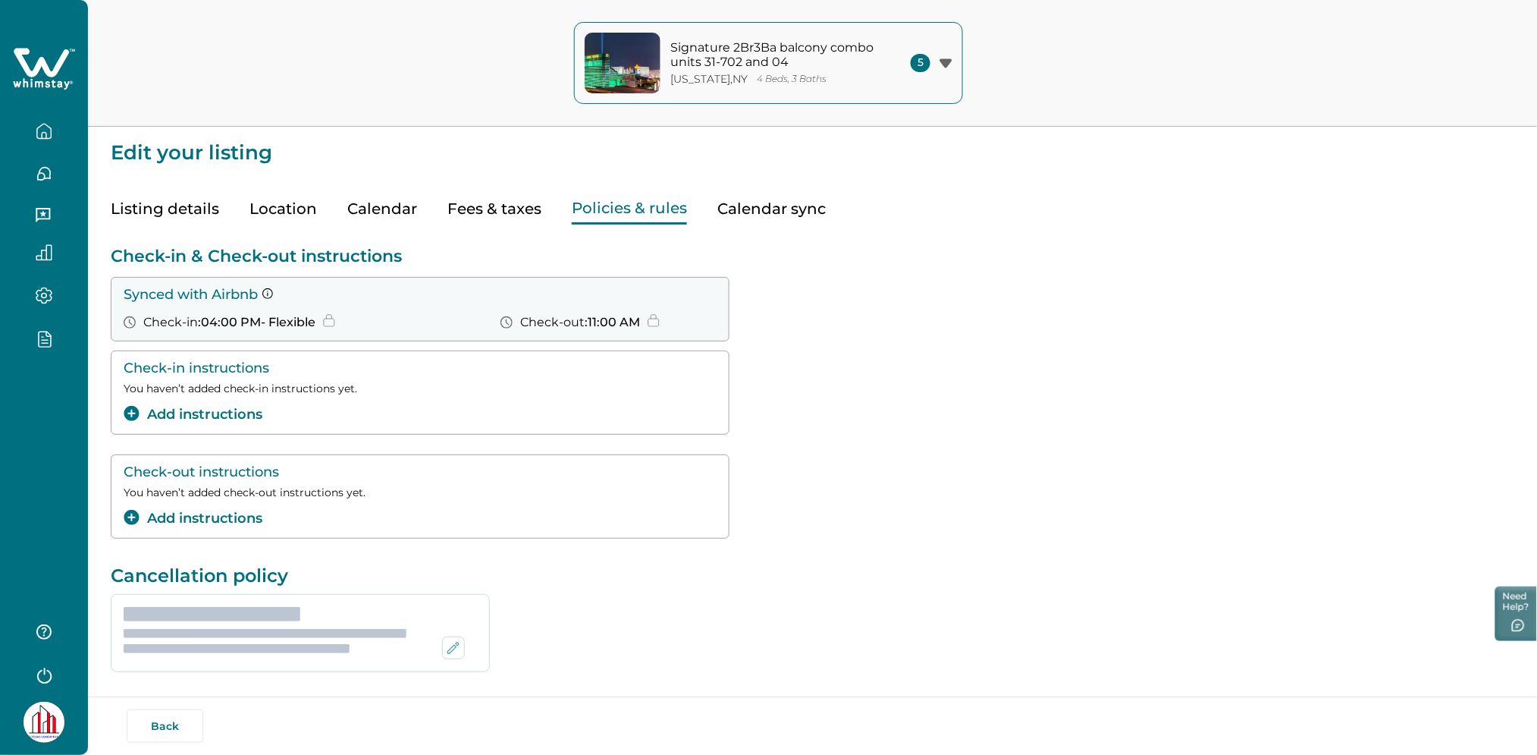
click at [501, 205] on button "Fees & taxes" at bounding box center [494, 208] width 94 height 31
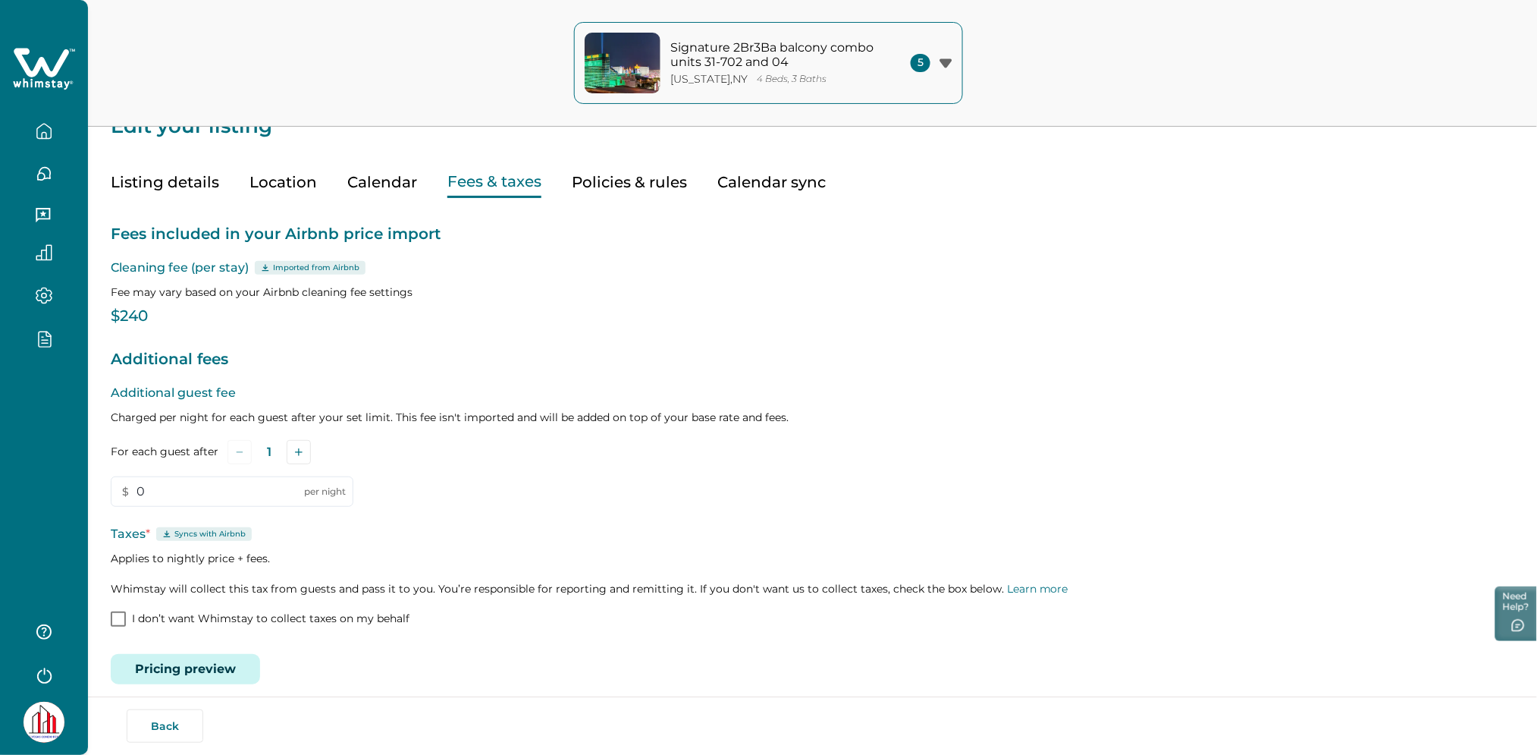
scroll to position [40, 0]
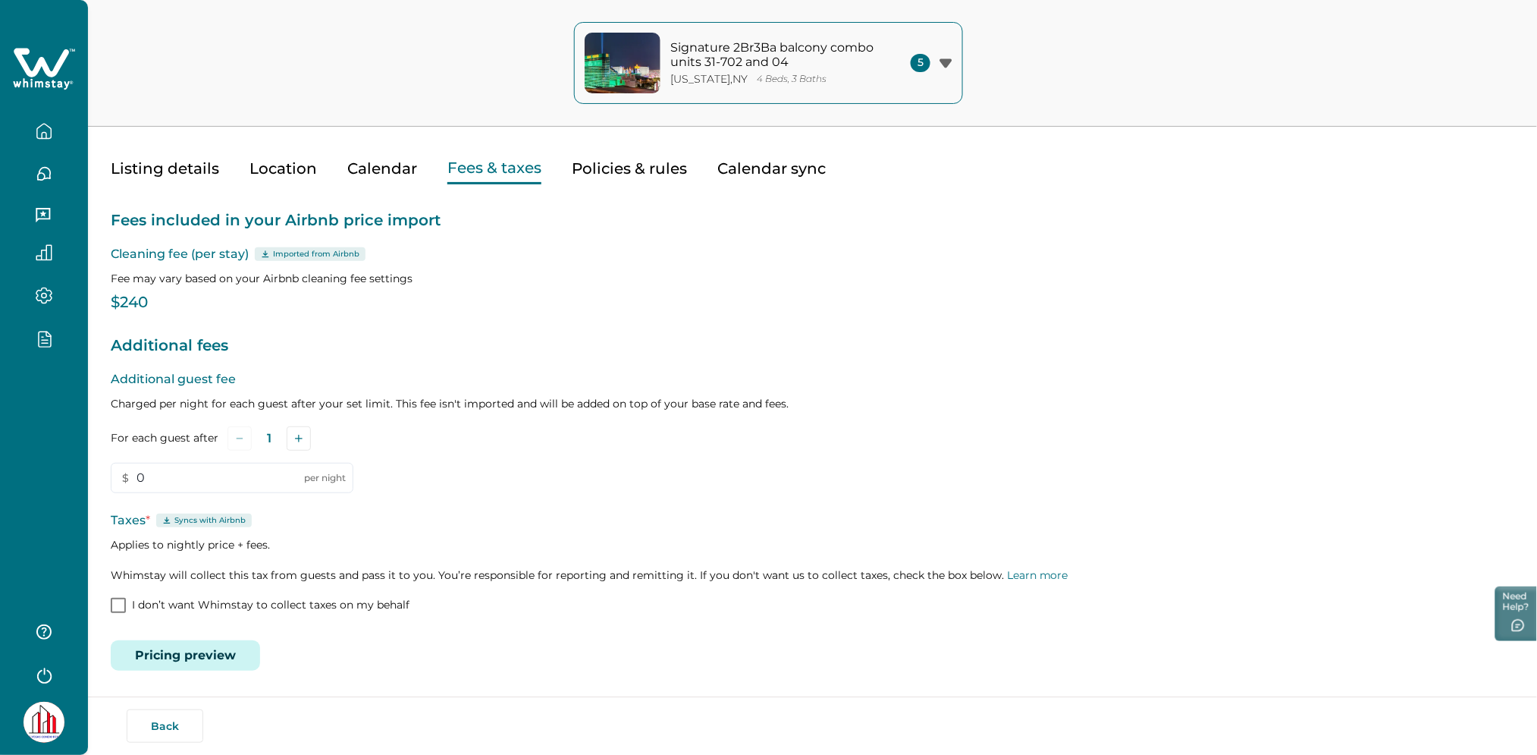
click at [46, 61] on icon at bounding box center [44, 69] width 62 height 46
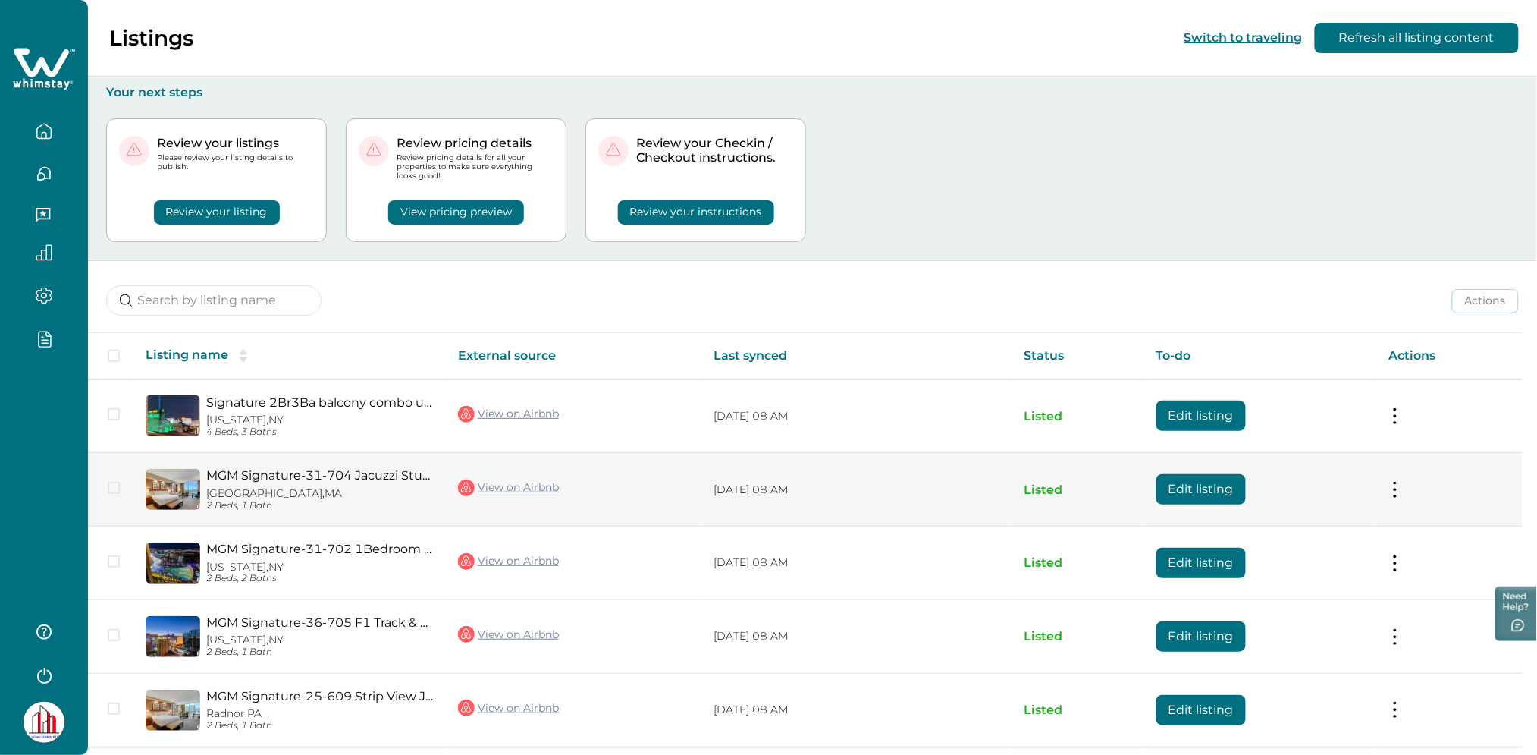
click at [1216, 492] on button "Edit listing" at bounding box center [1201, 489] width 89 height 30
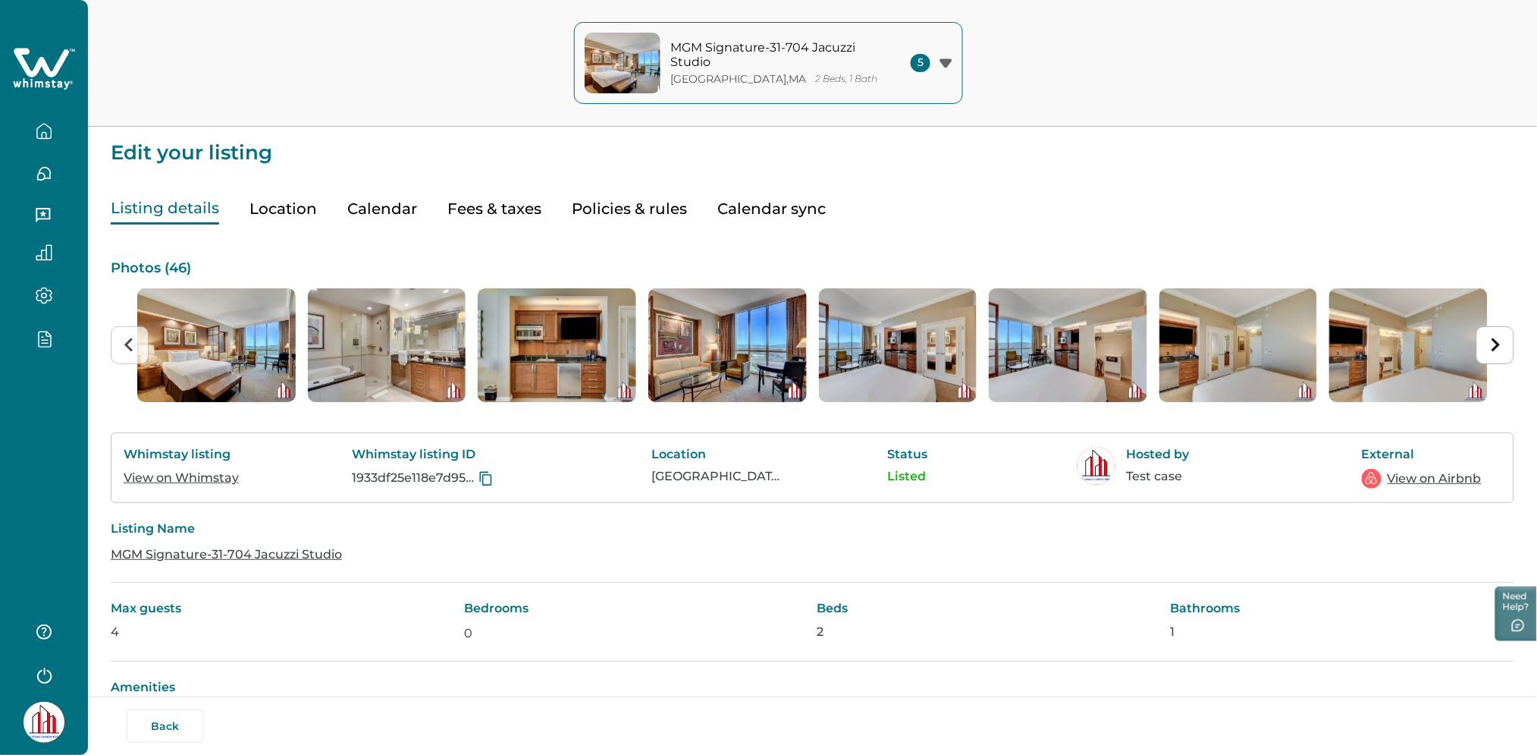
click at [504, 212] on button "Fees & taxes" at bounding box center [494, 208] width 94 height 31
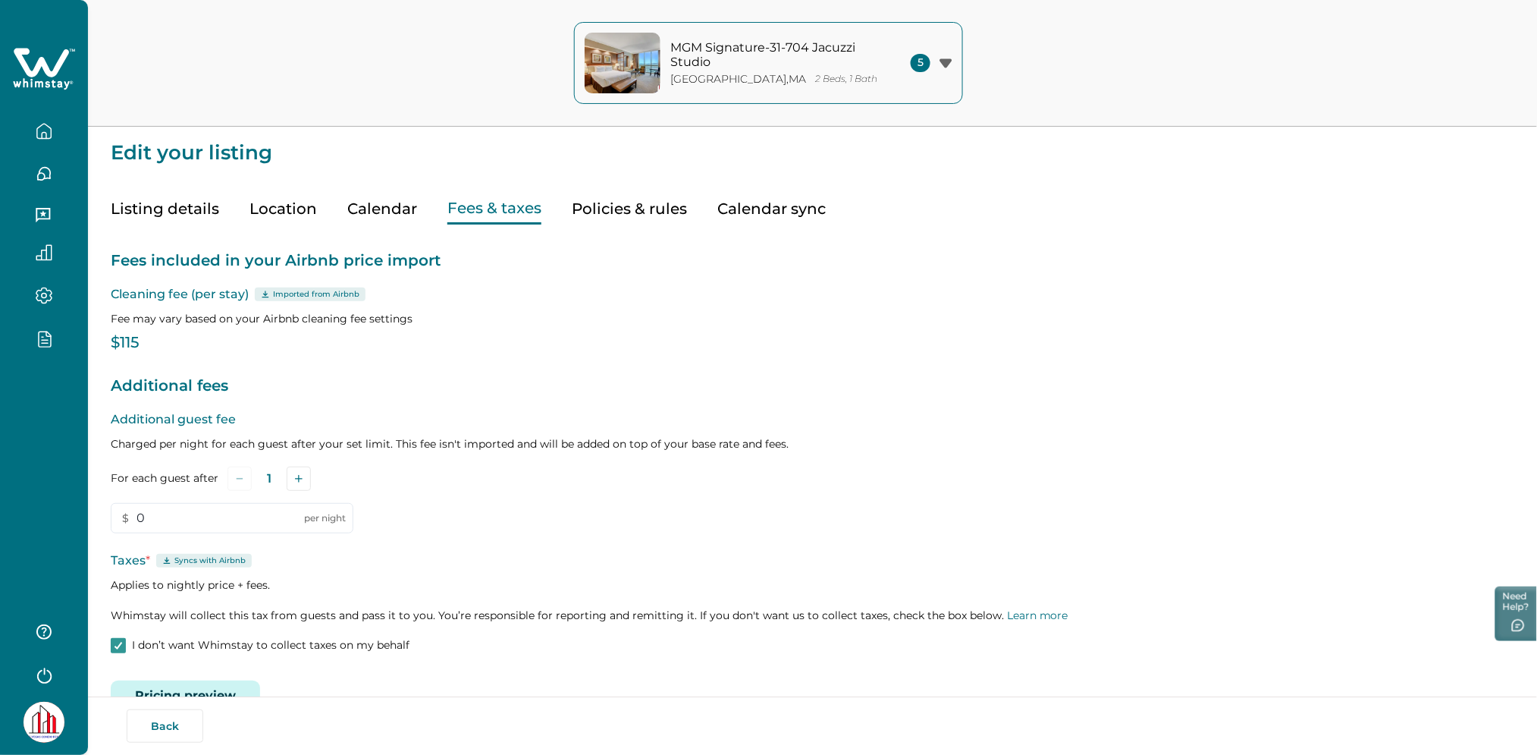
click at [49, 133] on icon "button" at bounding box center [44, 131] width 17 height 17
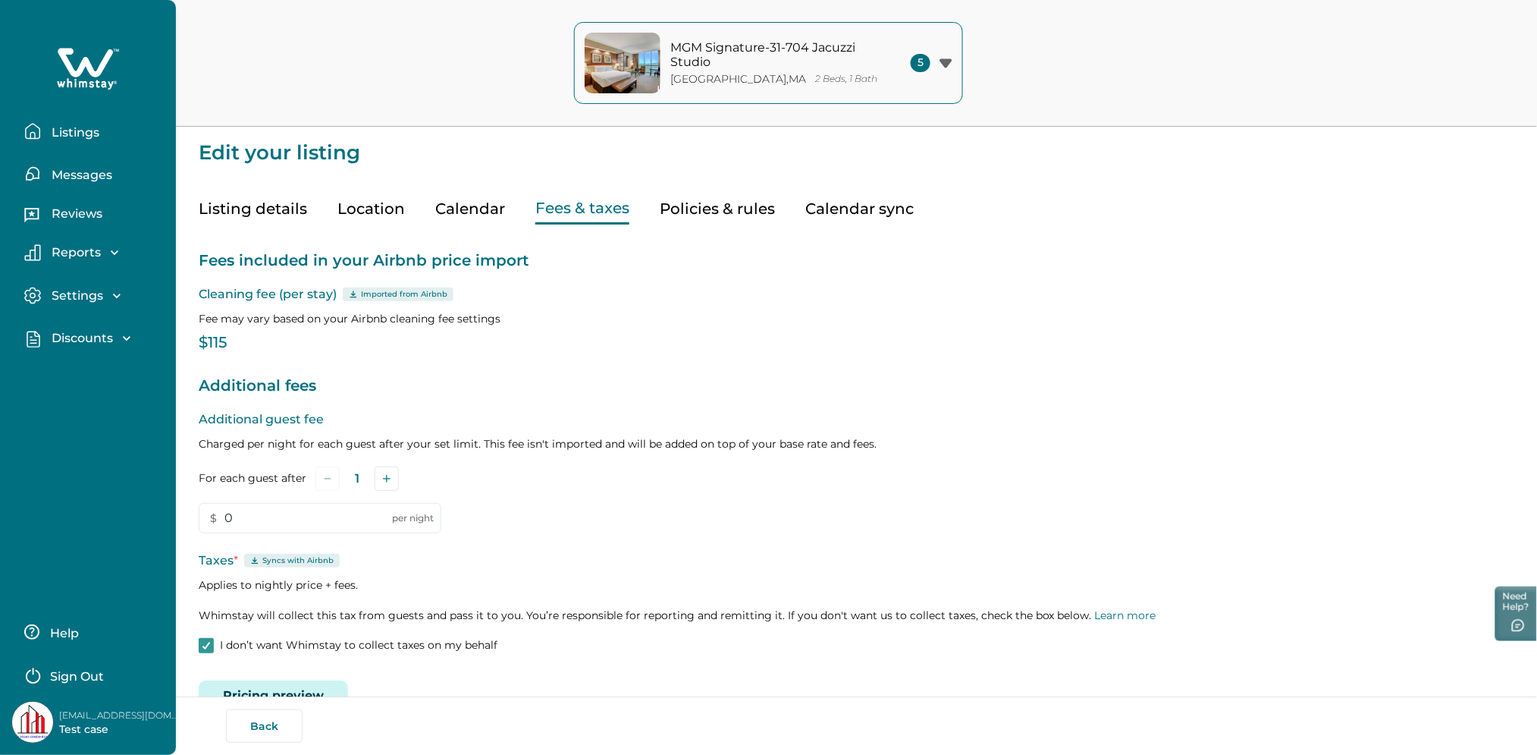
drag, startPoint x: 96, startPoint y: 133, endPoint x: 168, endPoint y: 223, distance: 116.0
click at [96, 133] on p "Listings" at bounding box center [73, 132] width 52 height 15
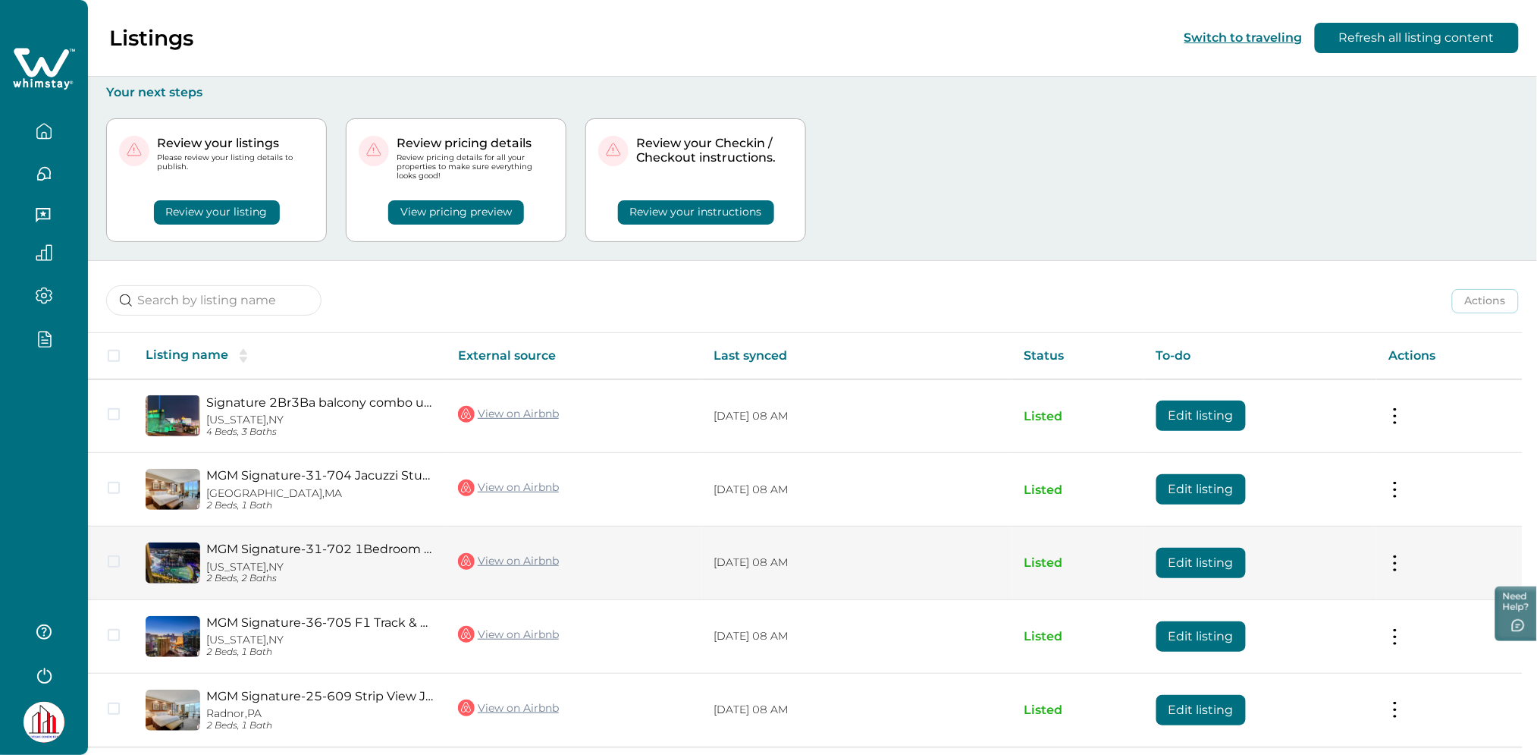
click at [1231, 567] on button "Edit listing" at bounding box center [1201, 563] width 89 height 30
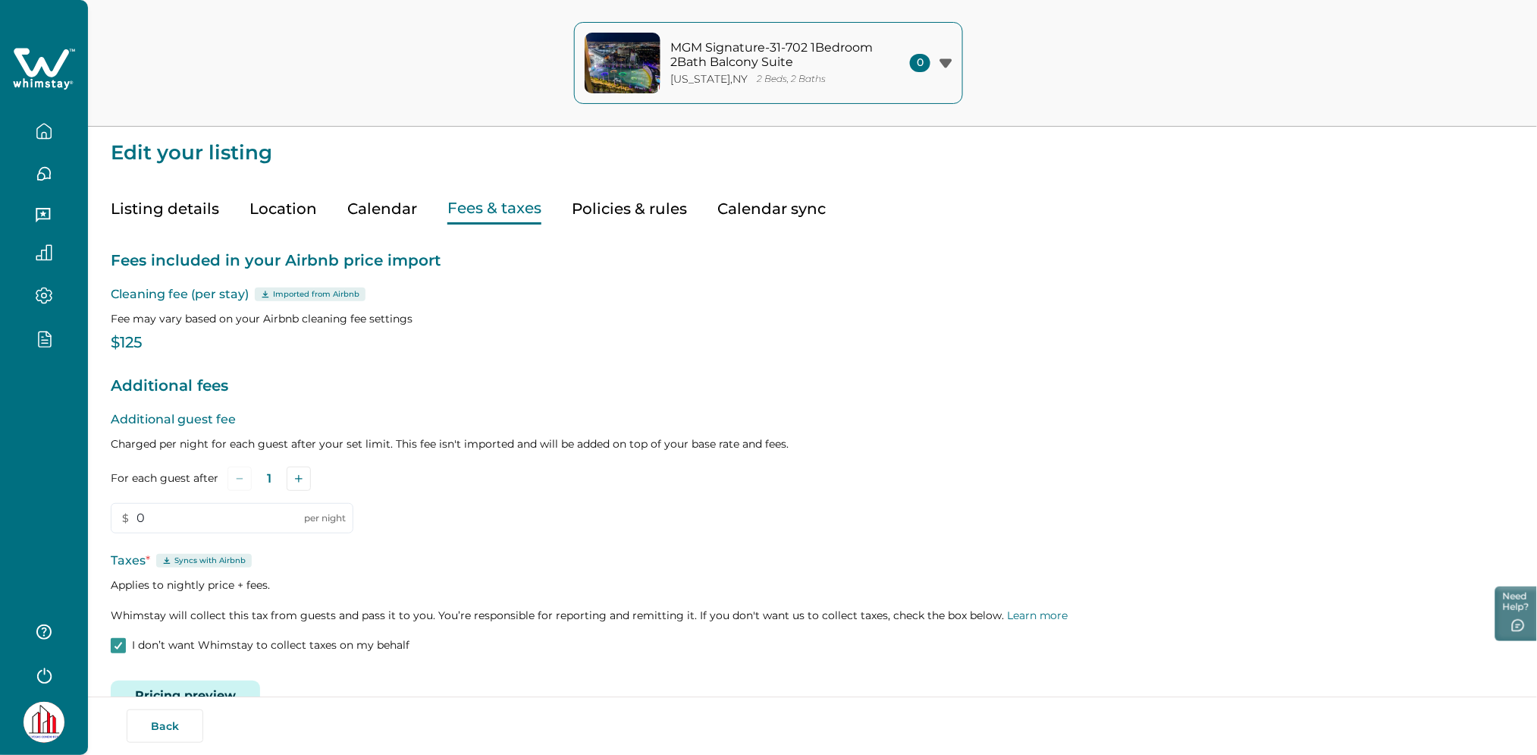
click at [494, 202] on button "Fees & taxes" at bounding box center [494, 208] width 94 height 31
click at [114, 646] on icon at bounding box center [118, 646] width 9 height 8
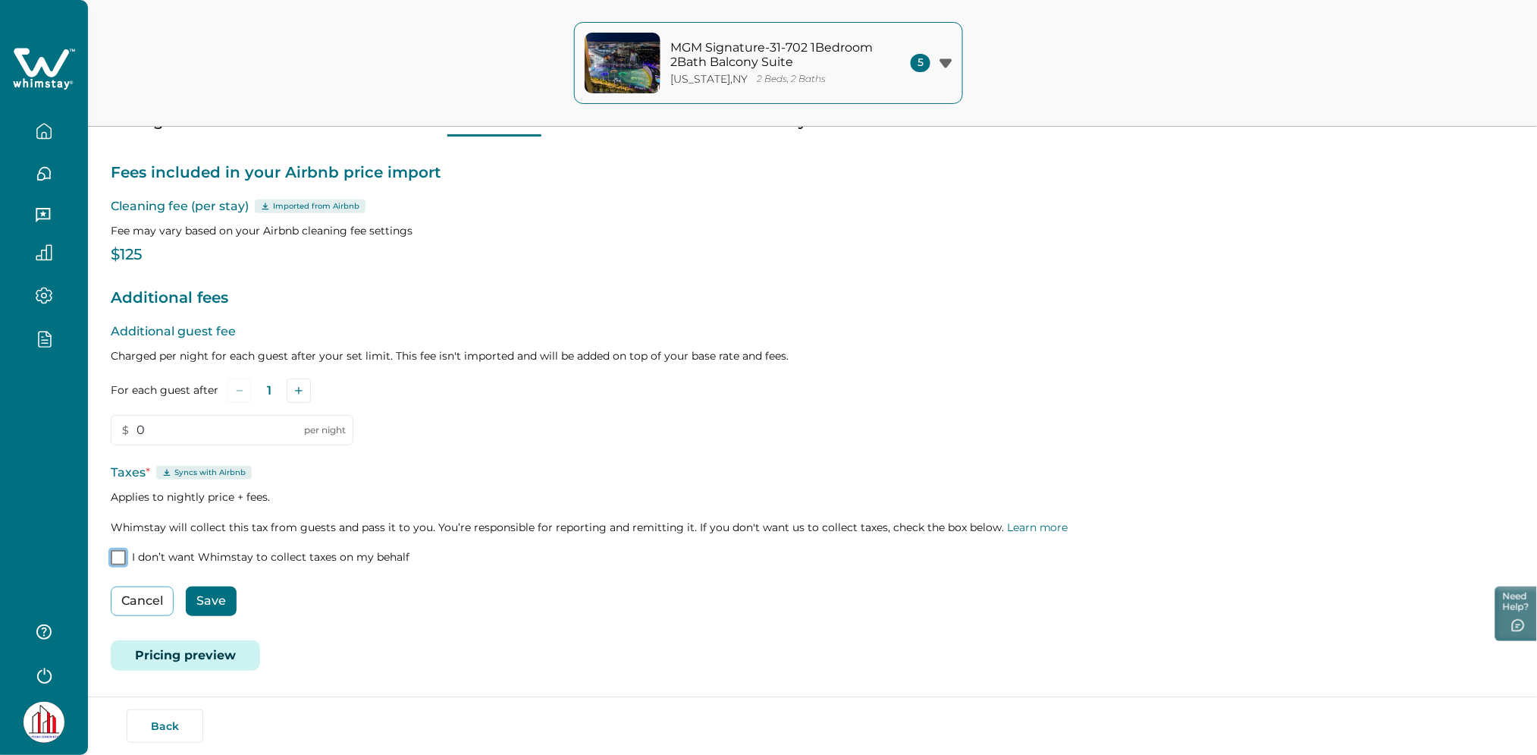
click at [206, 595] on button "Save" at bounding box center [211, 601] width 51 height 30
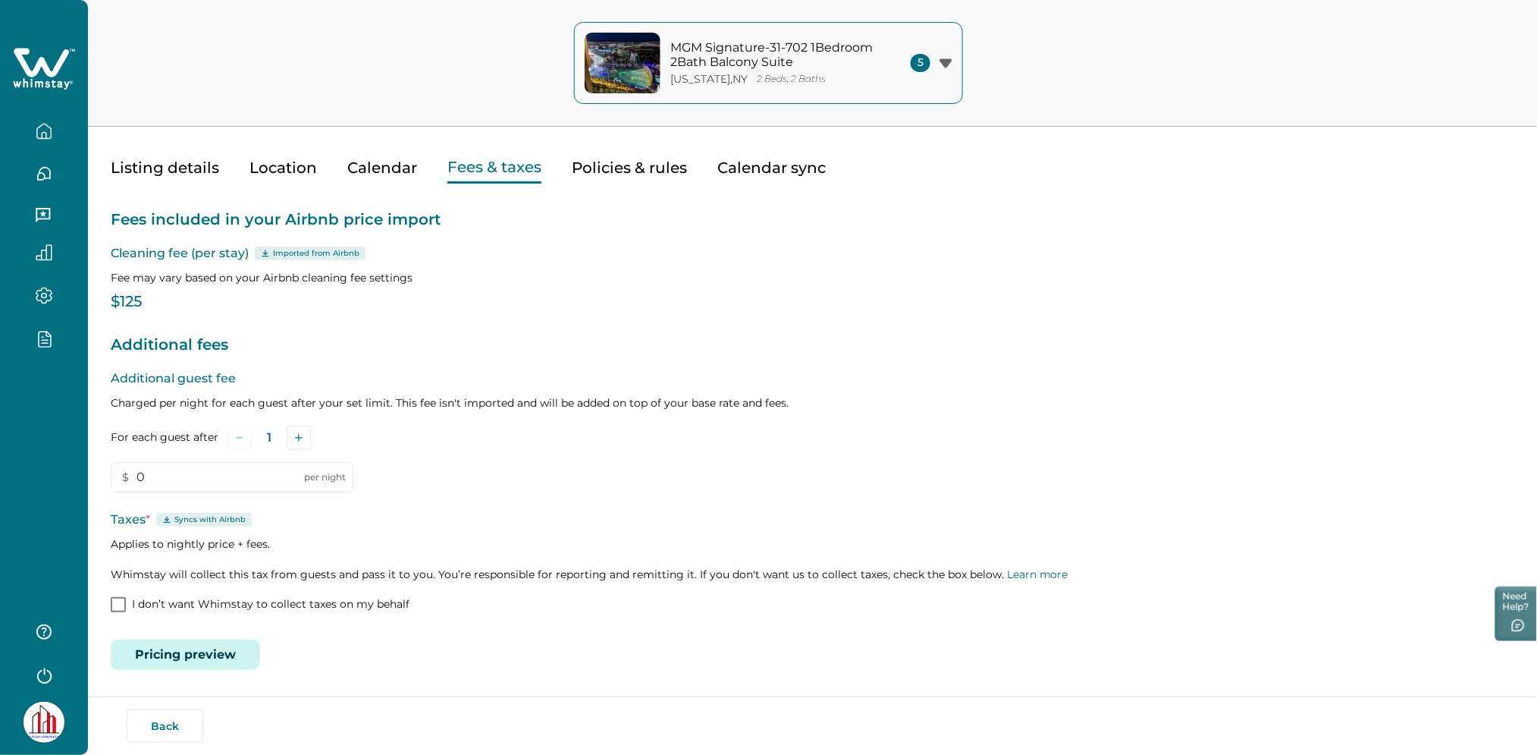
scroll to position [40, 0]
click at [58, 63] on icon at bounding box center [41, 62] width 55 height 29
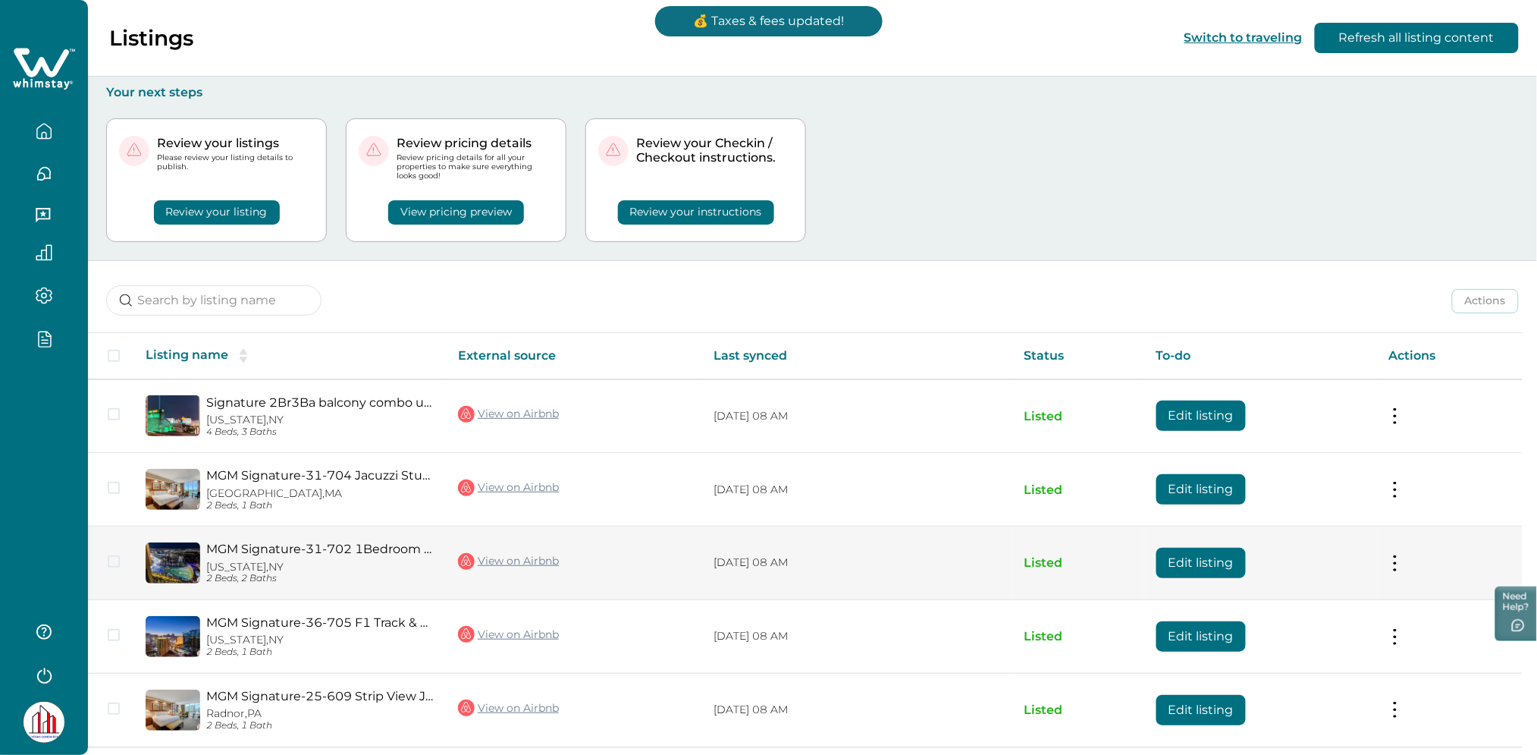
click at [1202, 560] on button "Edit listing" at bounding box center [1201, 563] width 89 height 30
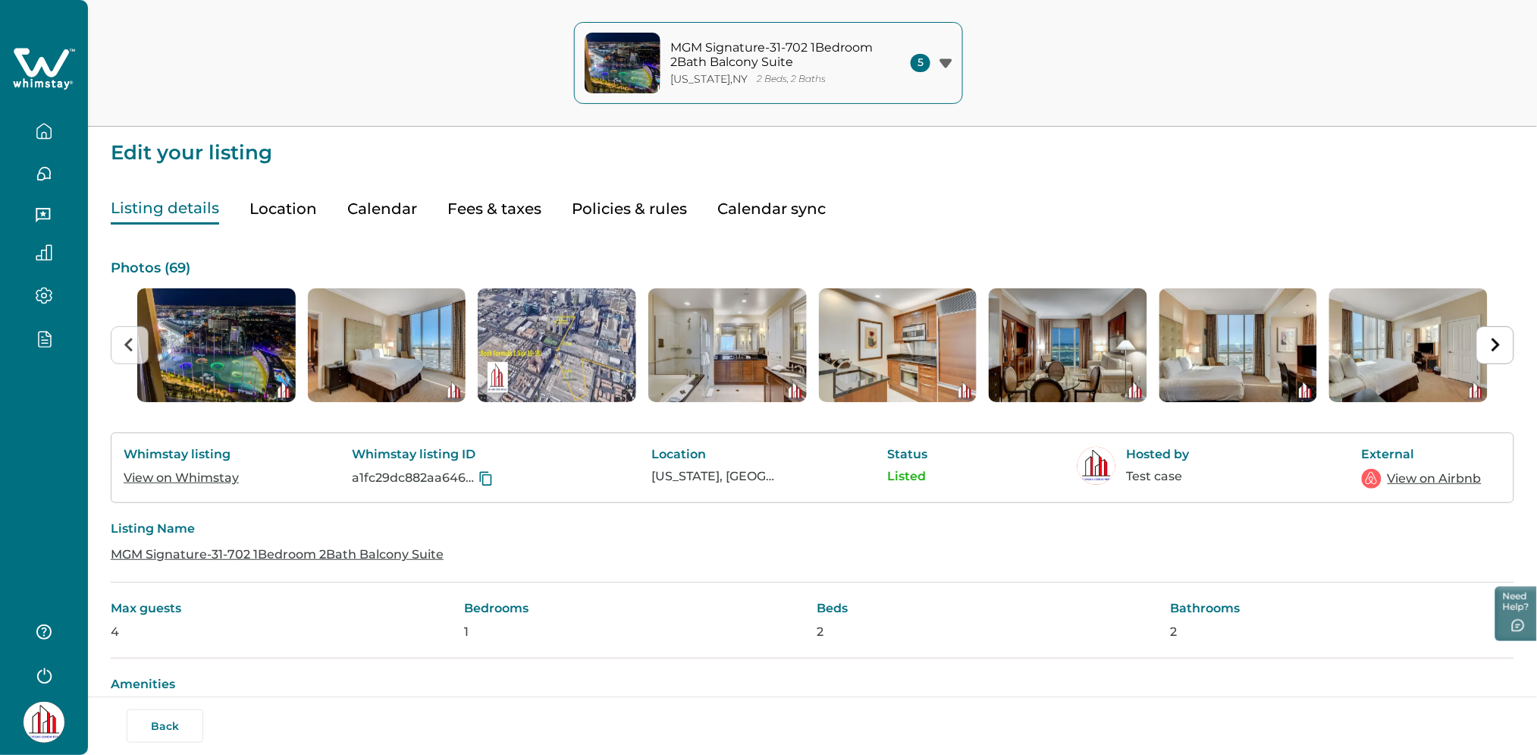
click at [508, 212] on button "Fees & taxes" at bounding box center [494, 208] width 94 height 31
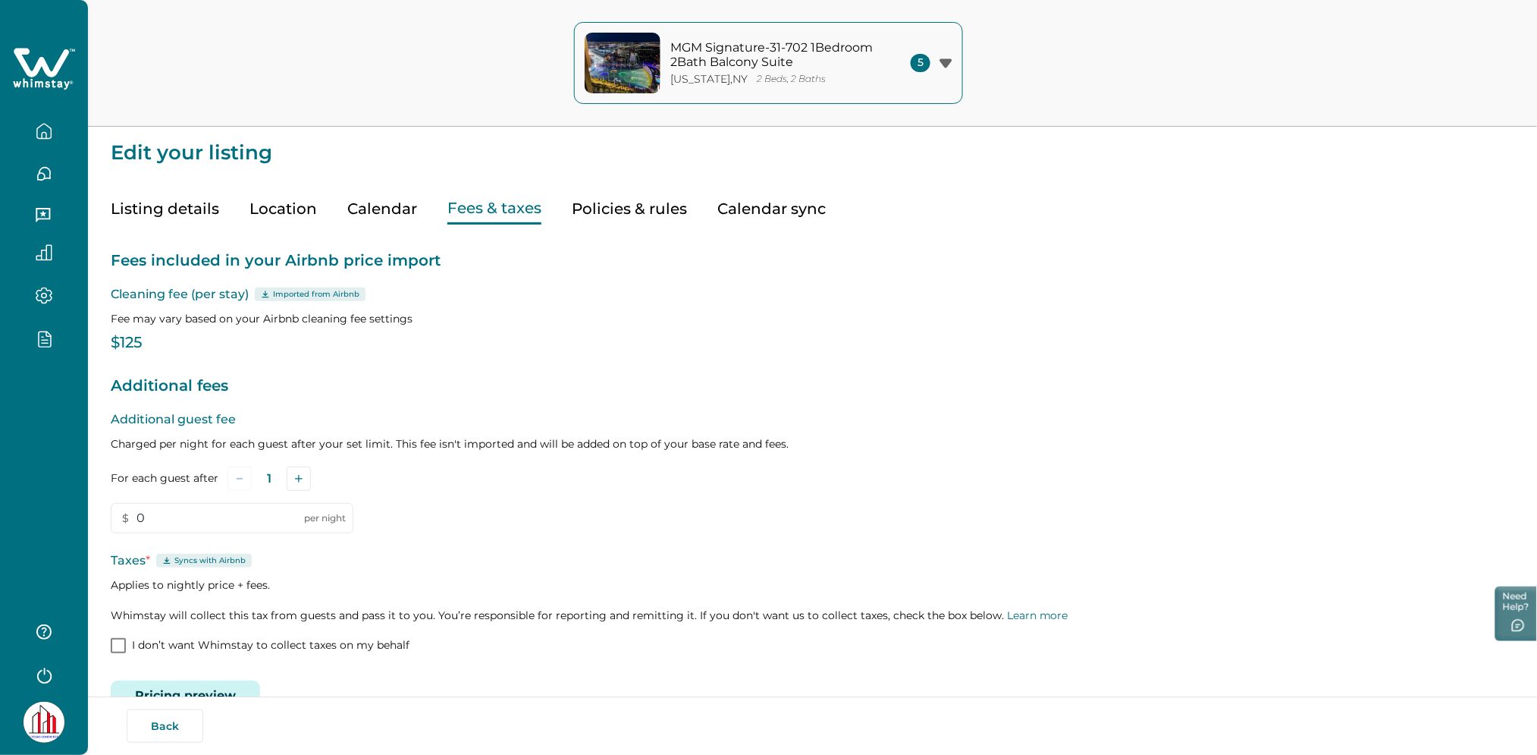
click at [42, 123] on icon "button" at bounding box center [44, 131] width 17 height 17
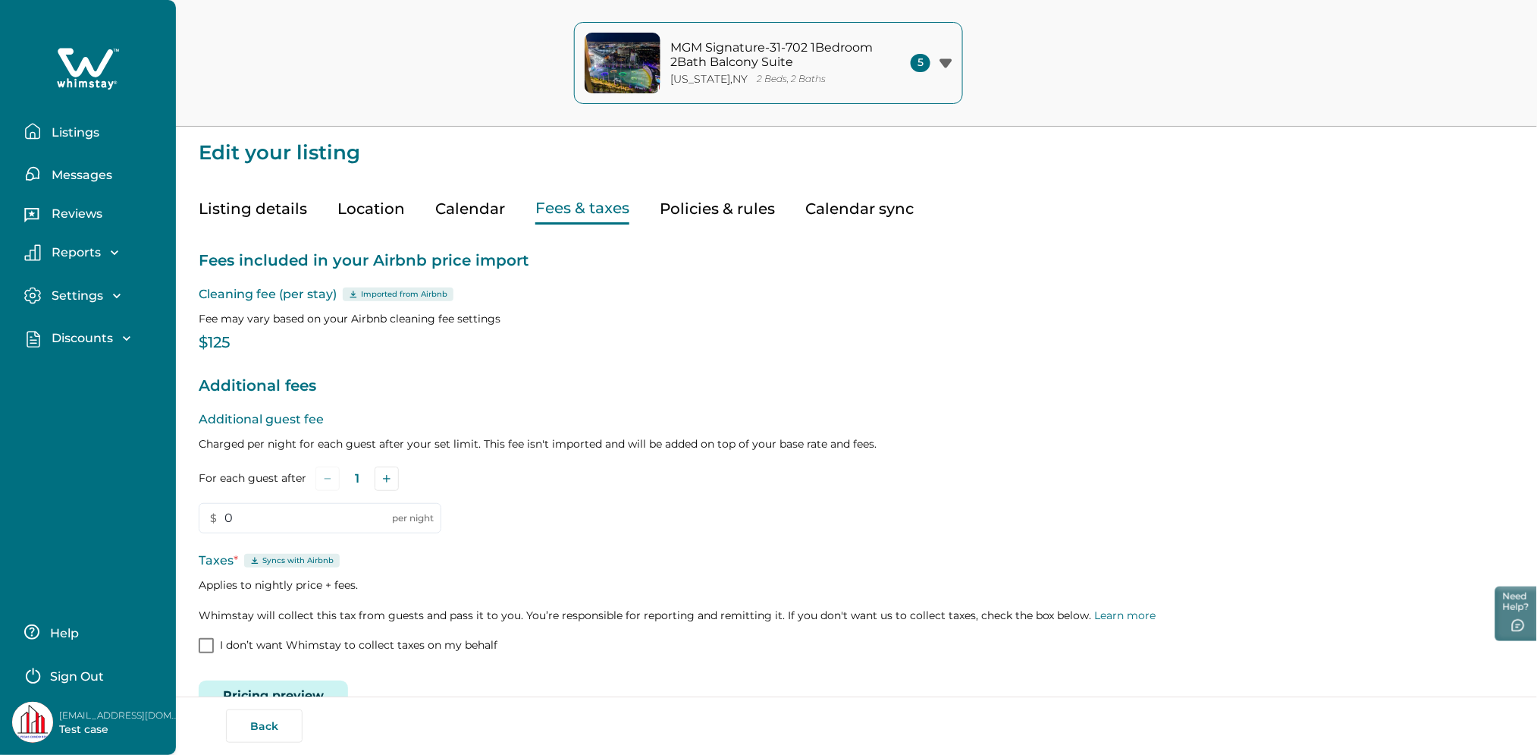
drag, startPoint x: 55, startPoint y: 38, endPoint x: 88, endPoint y: 74, distance: 48.3
click at [57, 38] on div "Listings Messages Reviews Reports Earnings Reservations Payouts Settings Profil…" at bounding box center [88, 186] width 176 height 372
click at [88, 74] on icon at bounding box center [88, 69] width 62 height 46
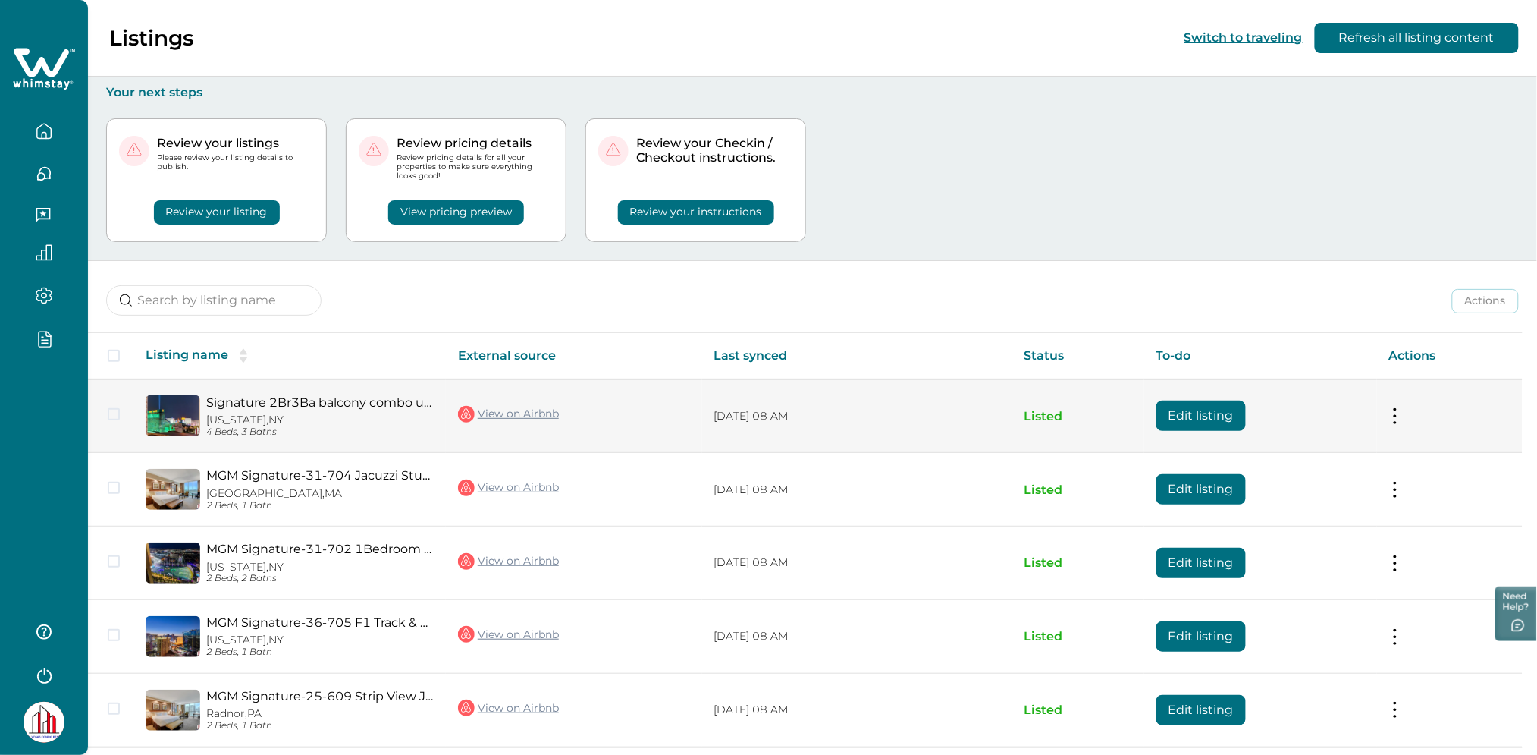
click at [1203, 410] on button "Edit listing" at bounding box center [1201, 415] width 89 height 30
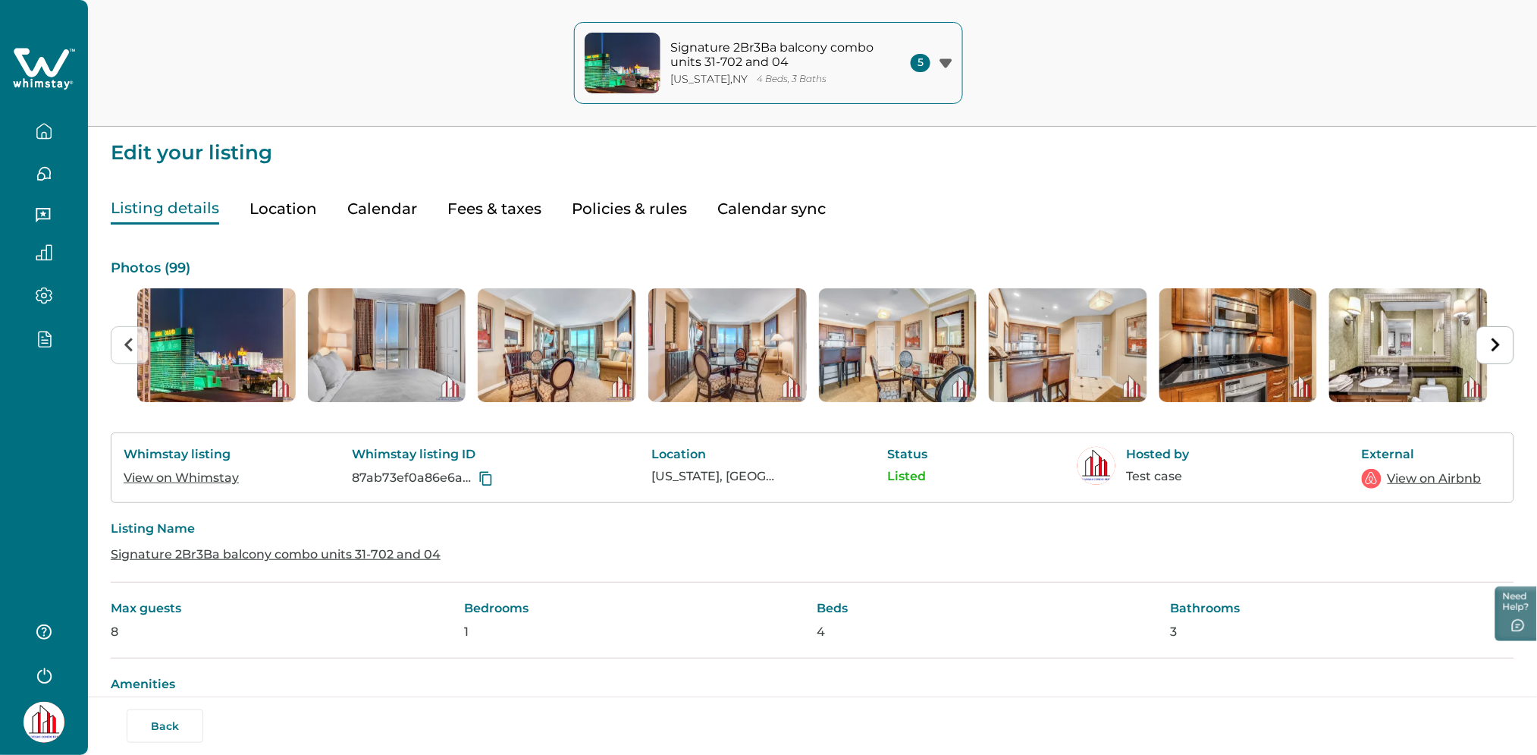
click at [492, 204] on button "Fees & taxes" at bounding box center [494, 208] width 94 height 31
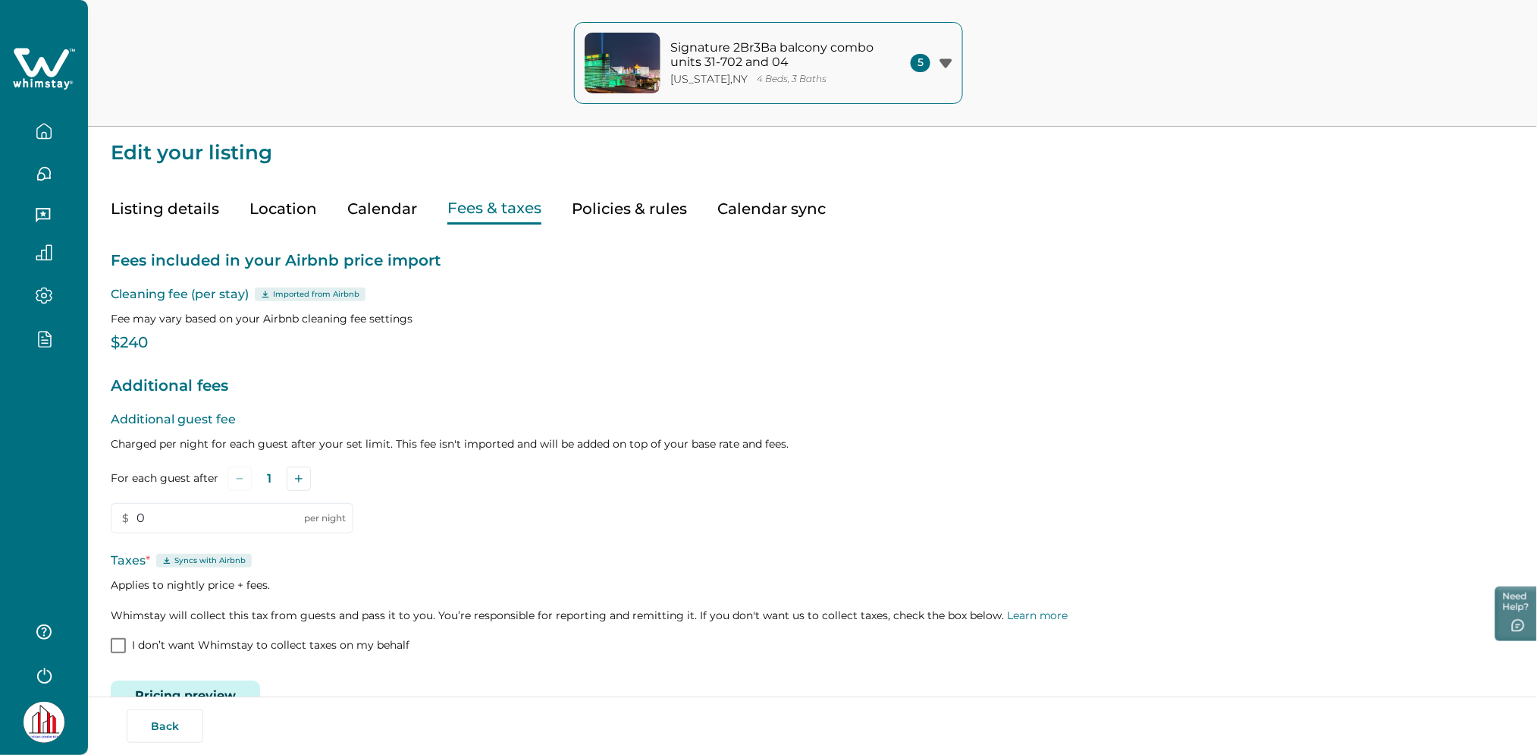
click at [62, 73] on icon at bounding box center [44, 69] width 62 height 46
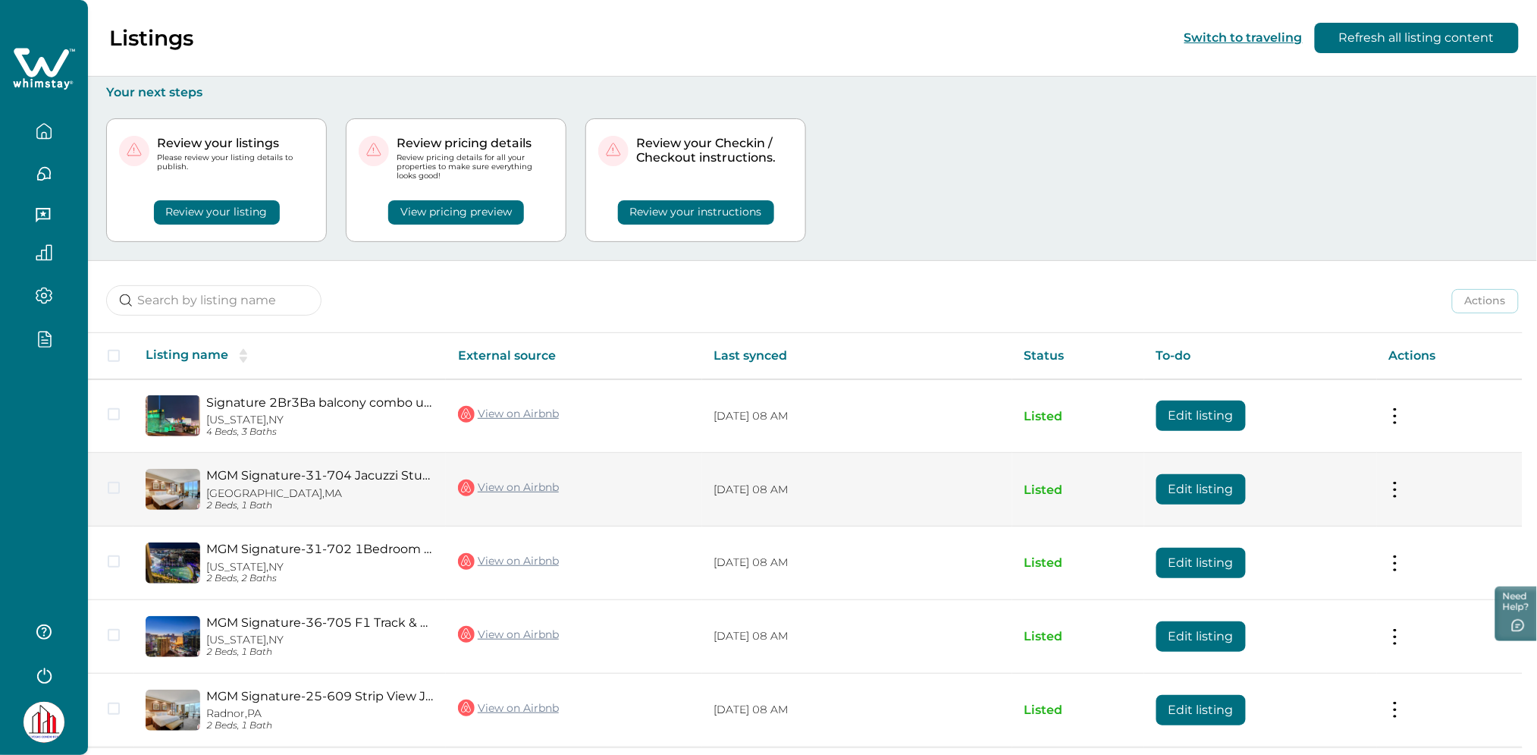
click at [1208, 491] on button "Edit listing" at bounding box center [1201, 489] width 89 height 30
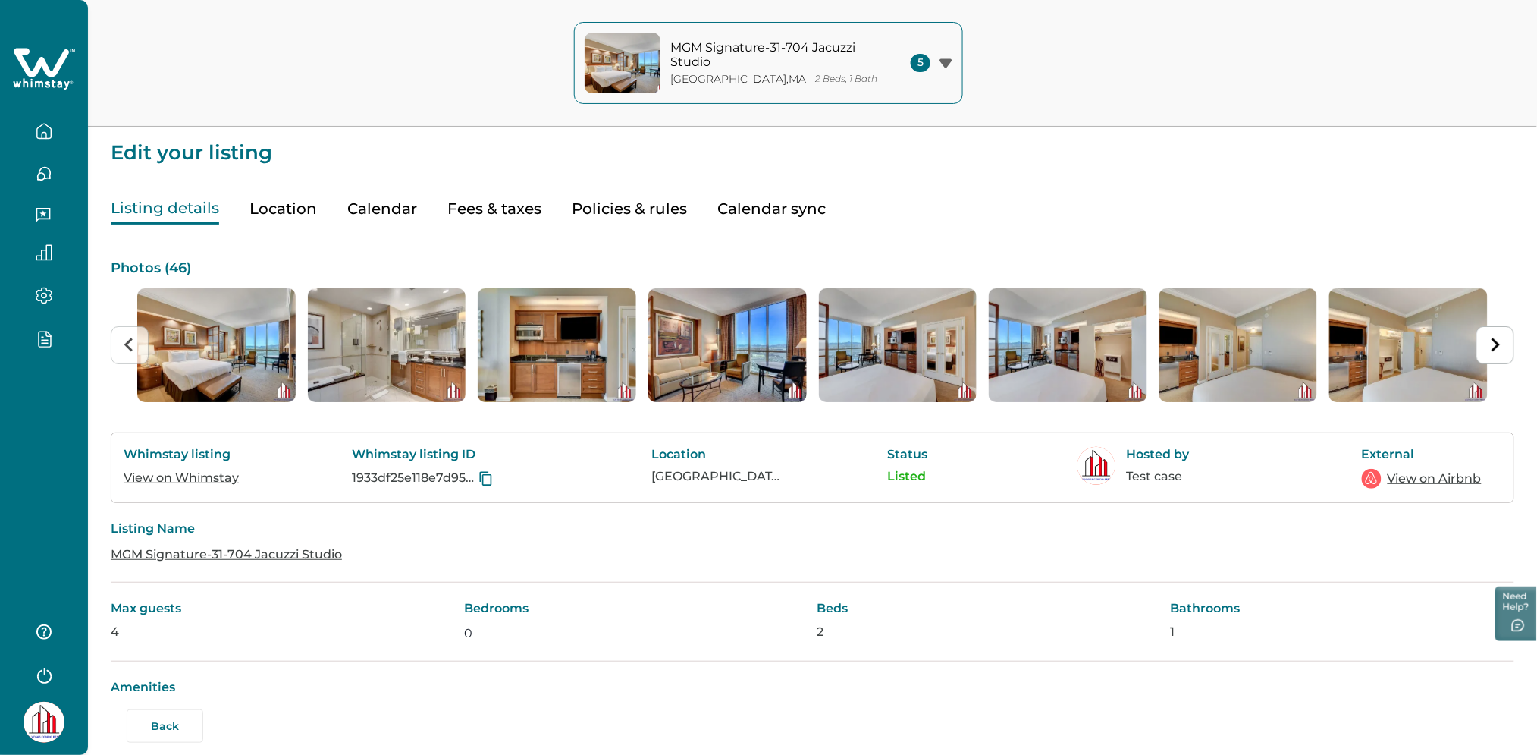
click at [501, 205] on button "Fees & taxes" at bounding box center [494, 208] width 94 height 31
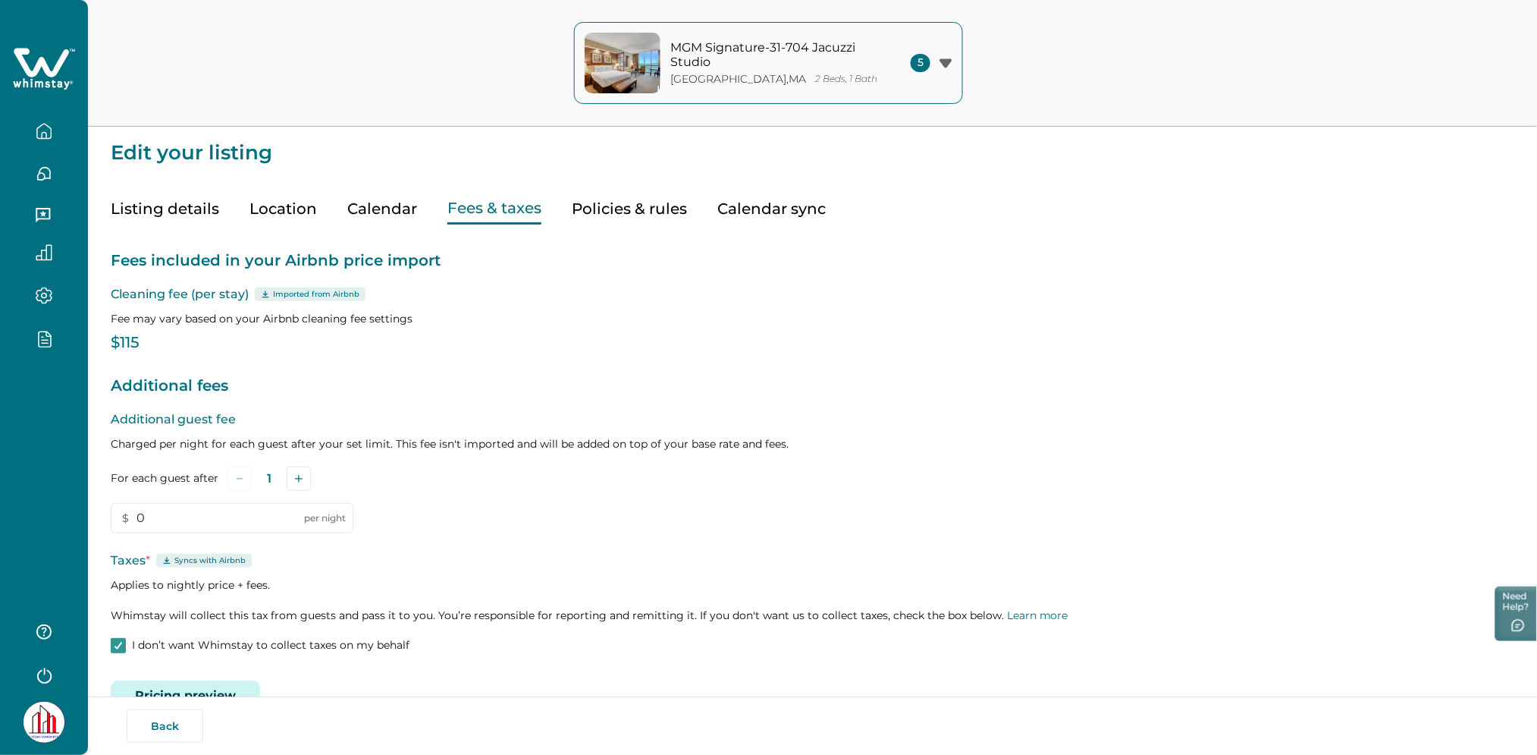
click at [113, 652] on div "Additional guest fee Charged per night for each guest after your set limit. Thi…" at bounding box center [813, 533] width 1404 height 246
click at [120, 645] on icon at bounding box center [118, 646] width 9 height 8
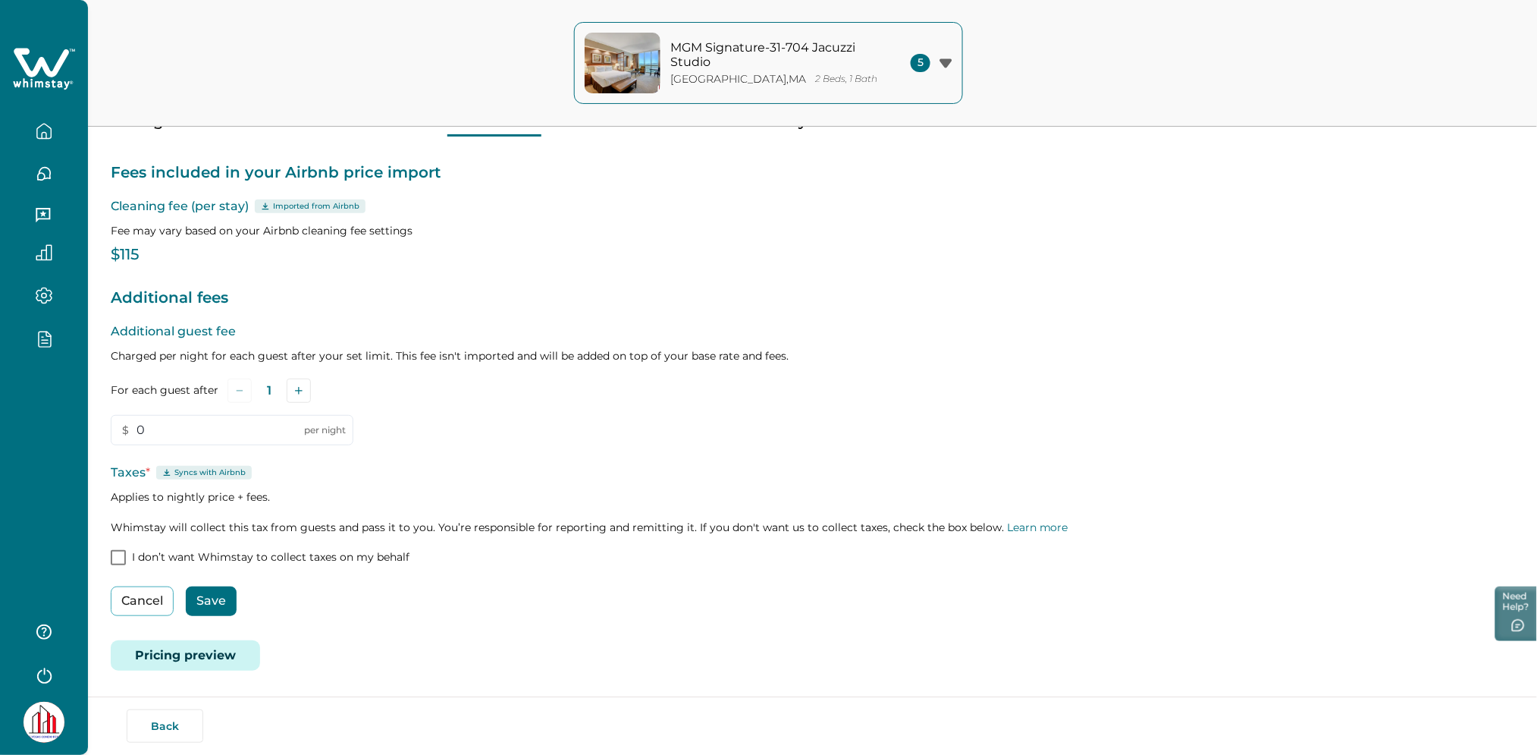
click at [211, 596] on button "Save" at bounding box center [211, 601] width 51 height 30
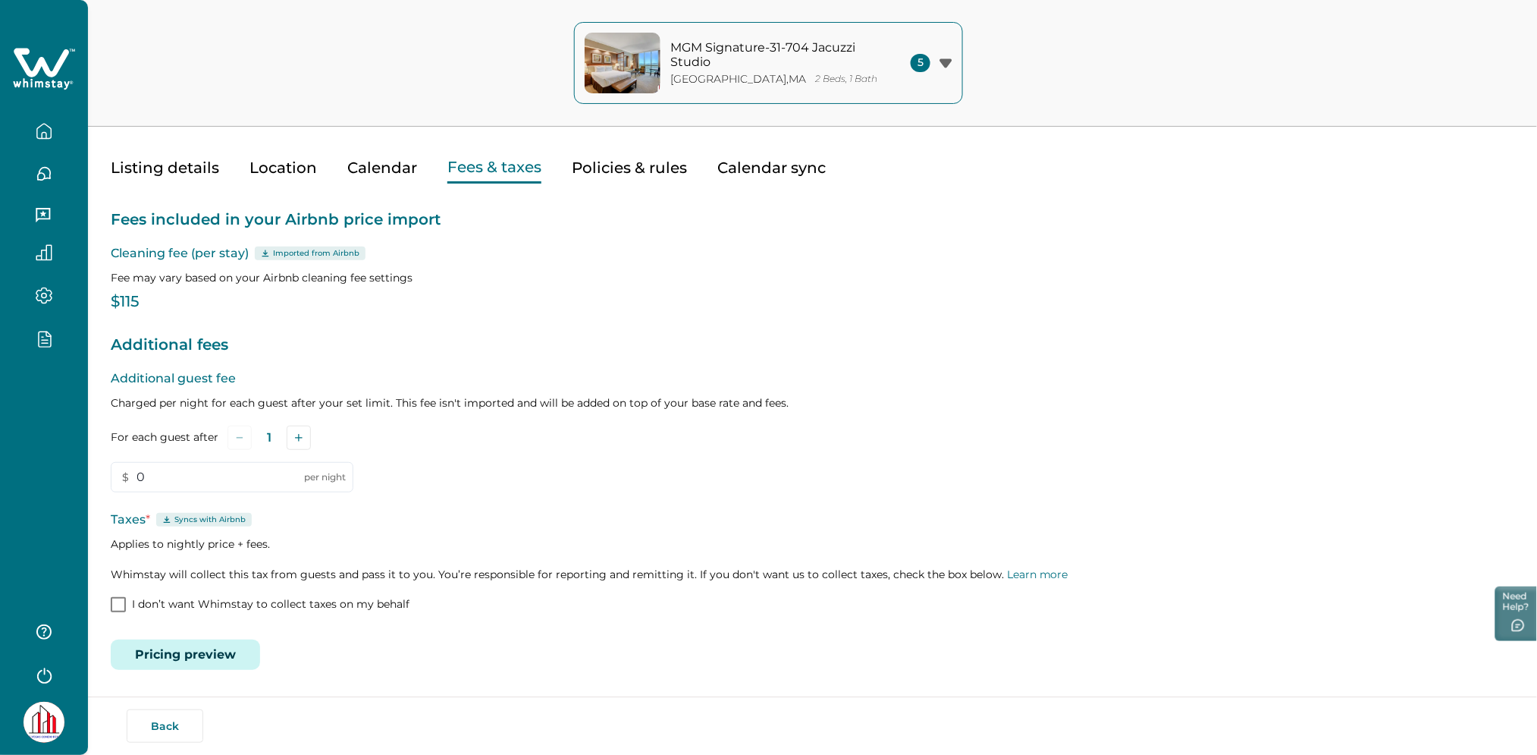
scroll to position [40, 0]
click at [52, 71] on icon at bounding box center [41, 62] width 55 height 29
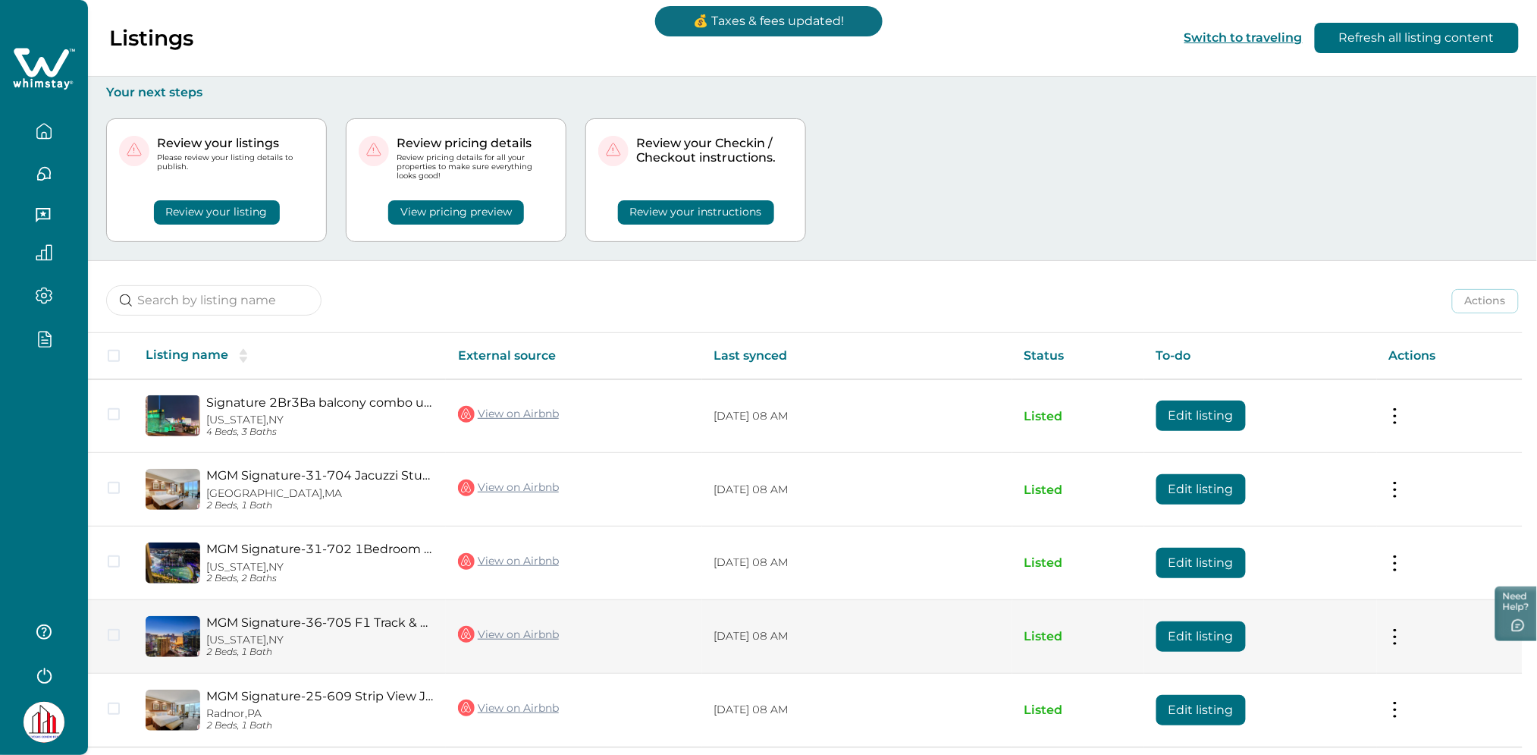
click at [1200, 631] on button "Edit listing" at bounding box center [1201, 636] width 89 height 30
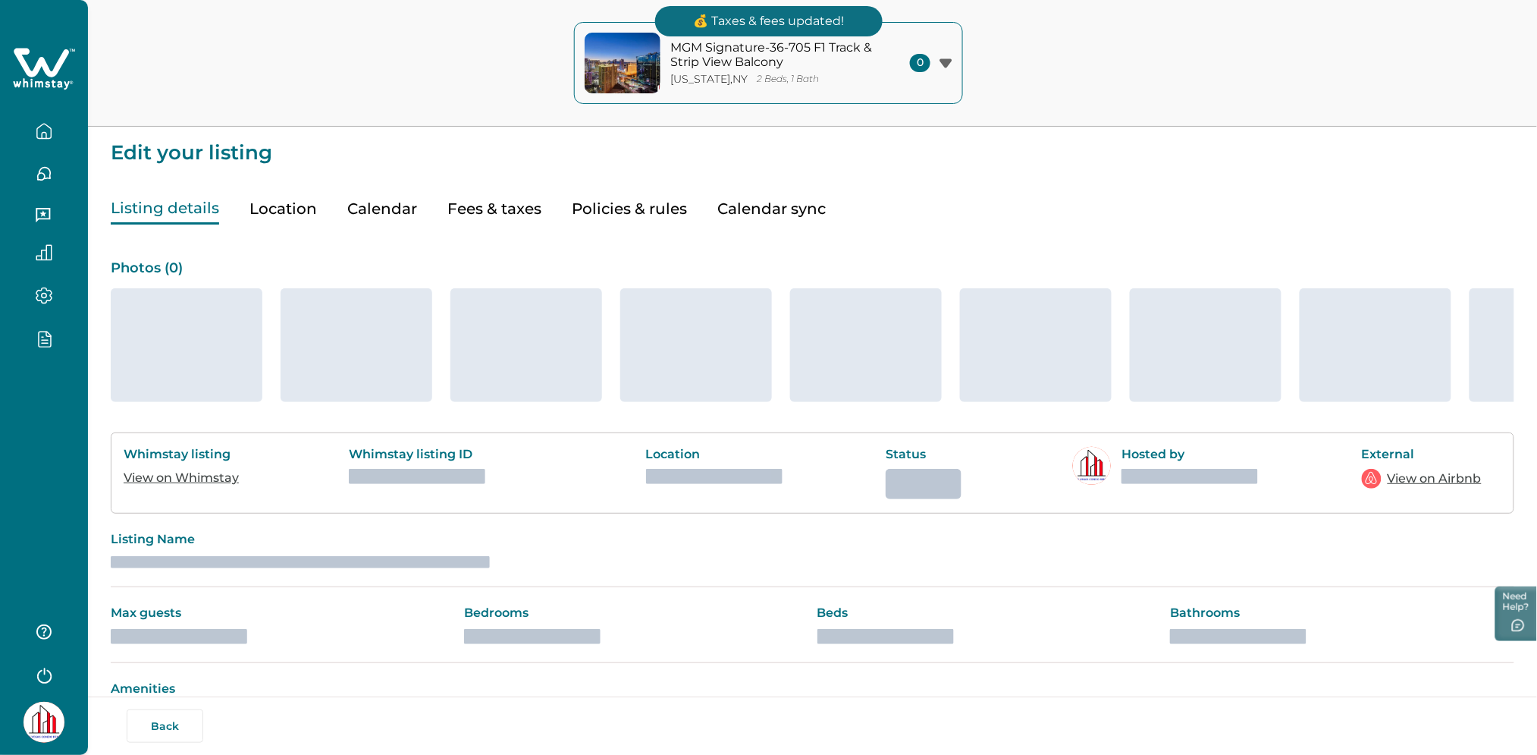
click at [489, 207] on button "Fees & taxes" at bounding box center [494, 208] width 94 height 31
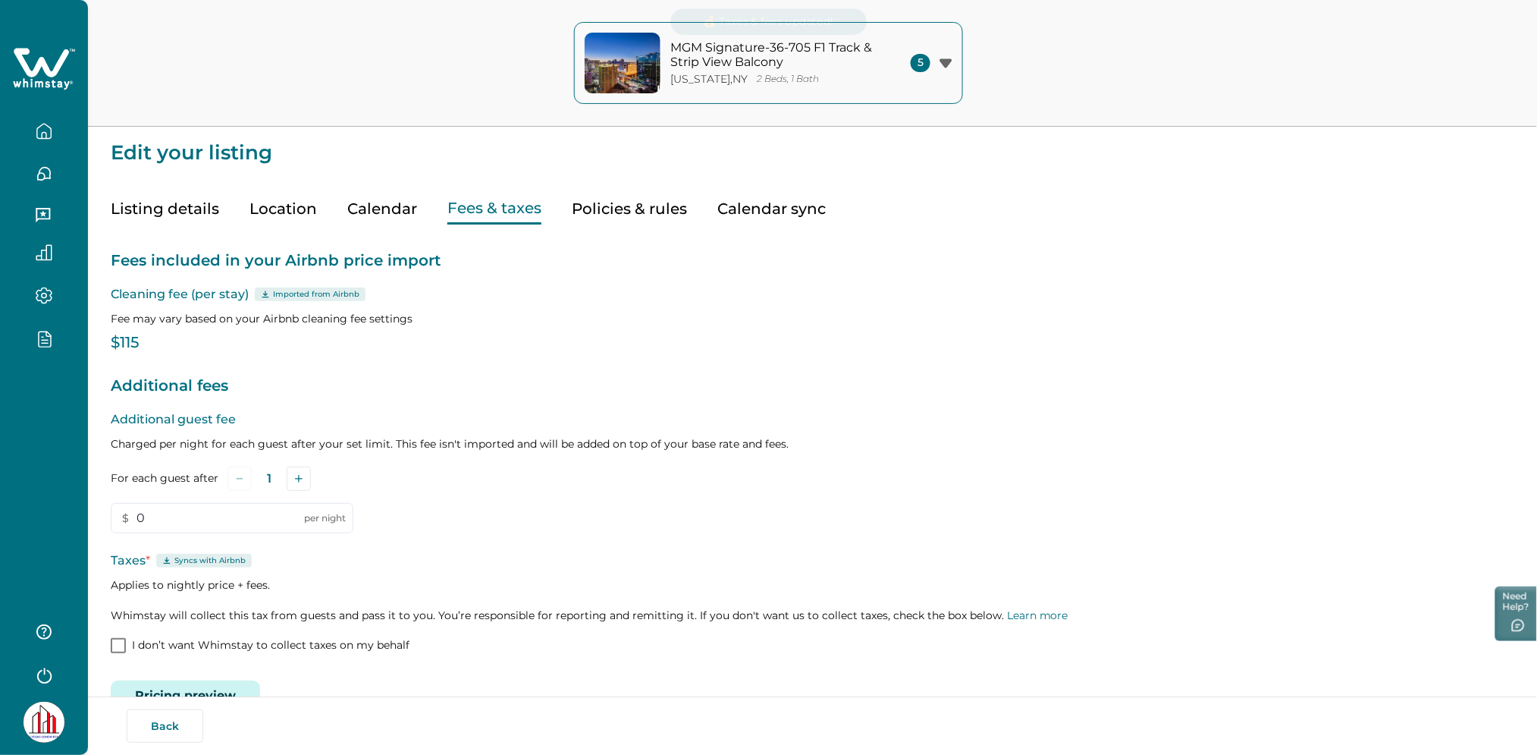
click at [489, 207] on button "Fees & taxes" at bounding box center [494, 208] width 94 height 31
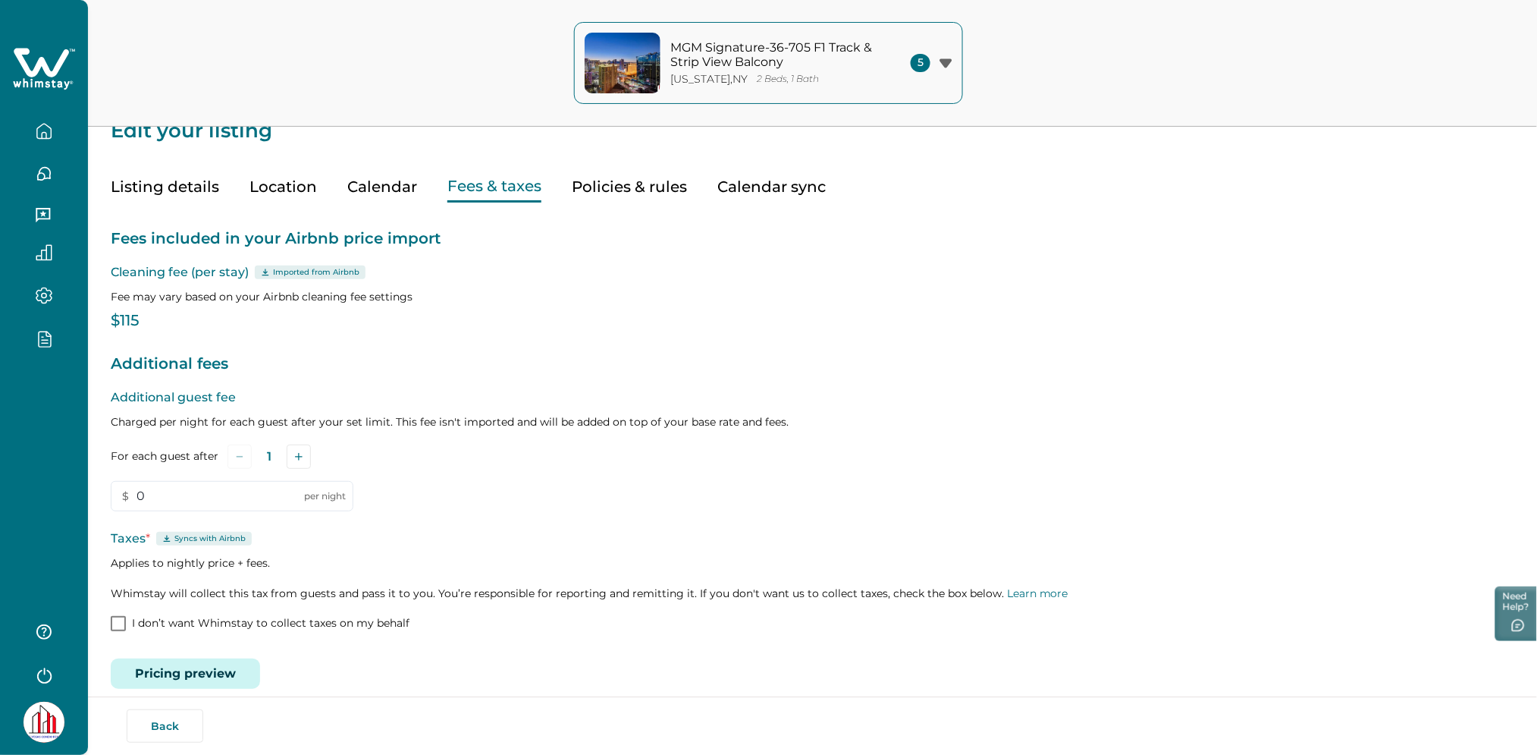
scroll to position [40, 0]
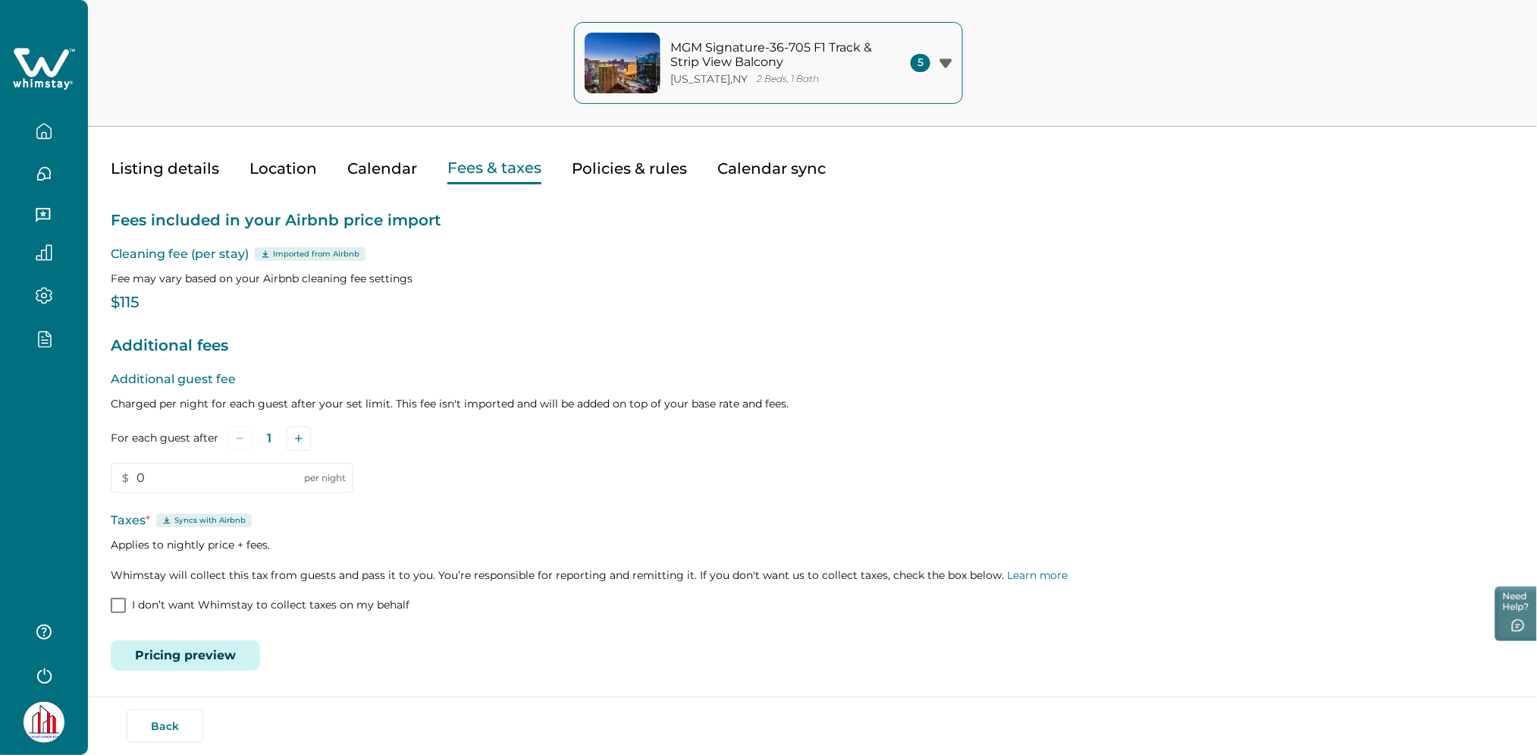
click at [39, 58] on icon at bounding box center [44, 69] width 62 height 46
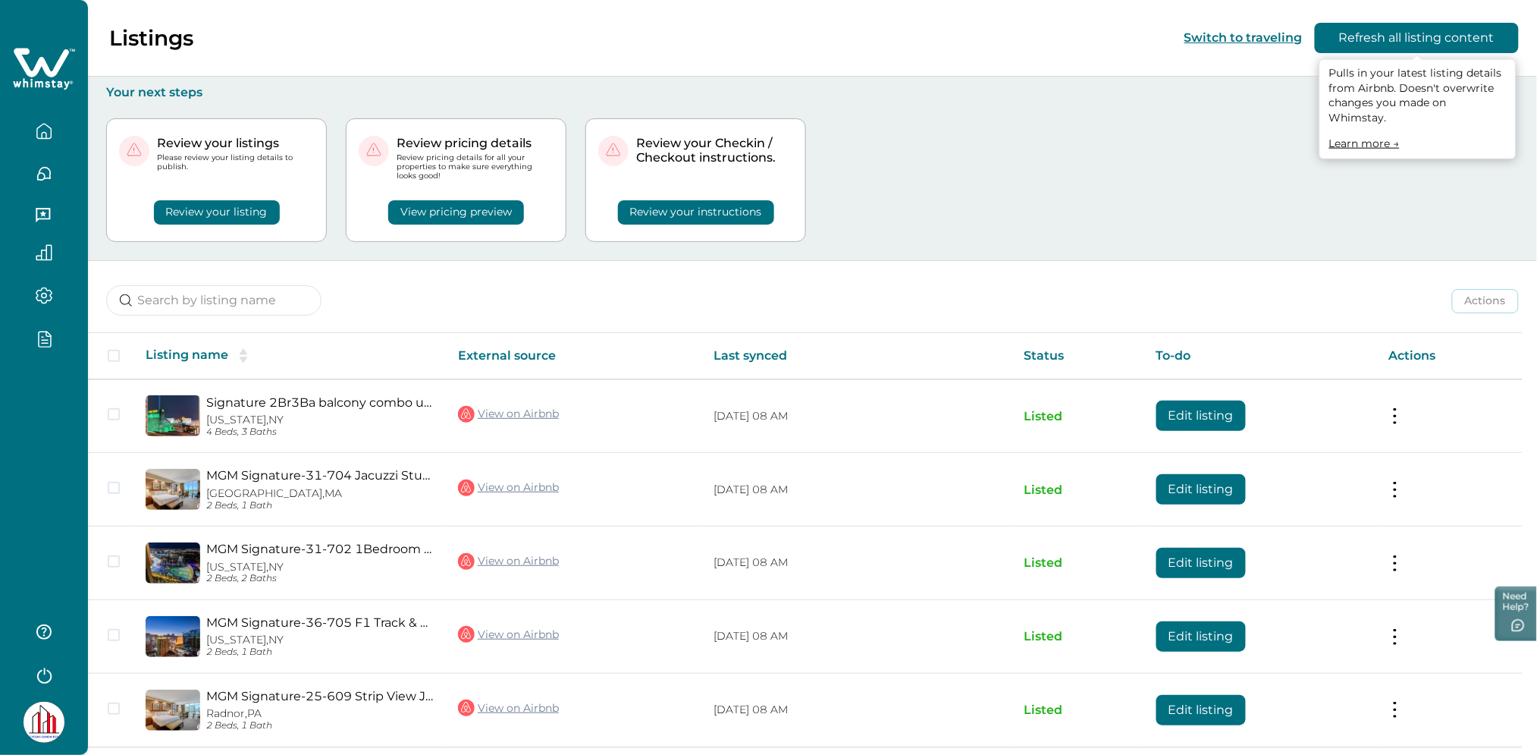
click at [1427, 36] on button "Refresh all listing content" at bounding box center [1417, 38] width 204 height 30
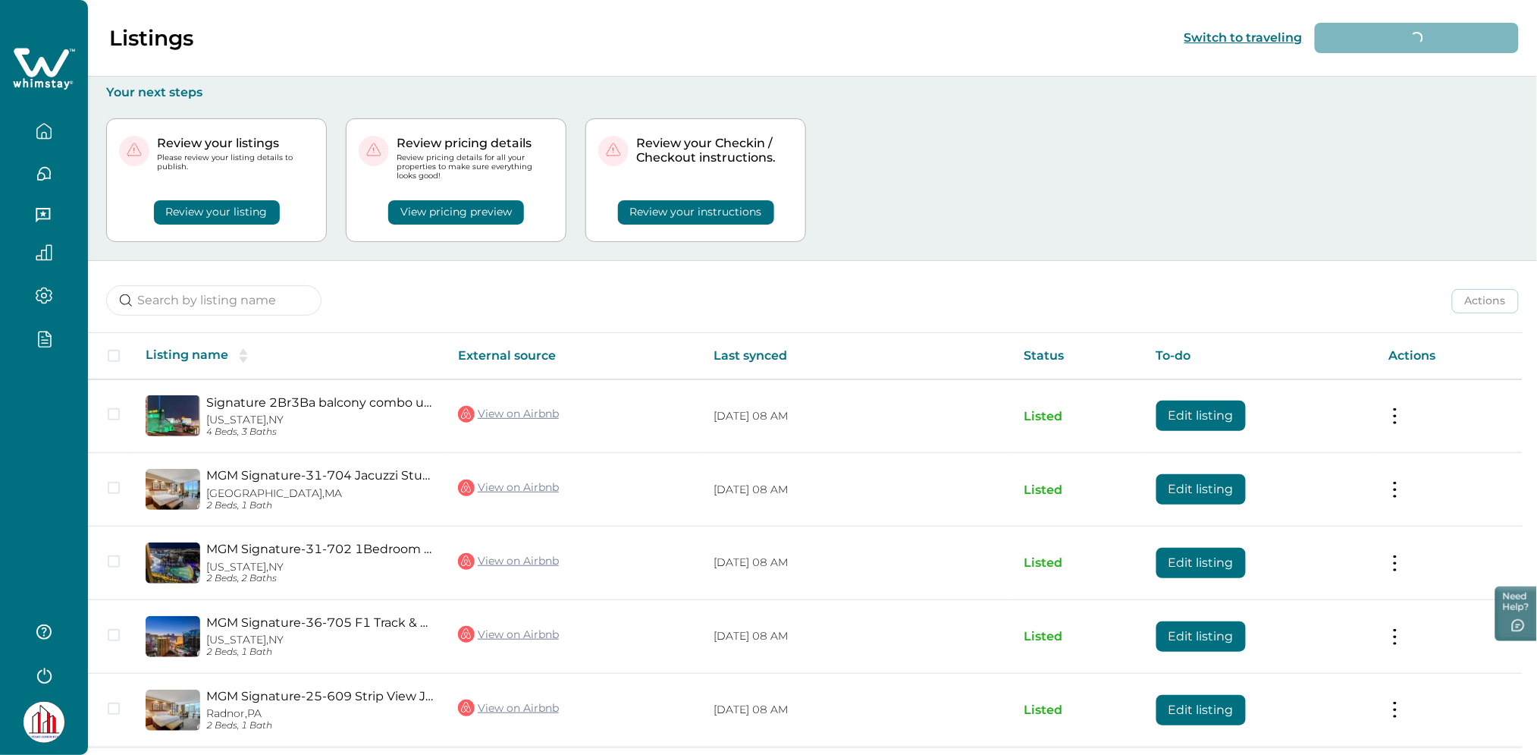
drag, startPoint x: 730, startPoint y: 526, endPoint x: 1280, endPoint y: 182, distance: 648.7
click at [1280, 182] on div "Review your listings Please review your listing details to publish. Review your…" at bounding box center [812, 180] width 1413 height 160
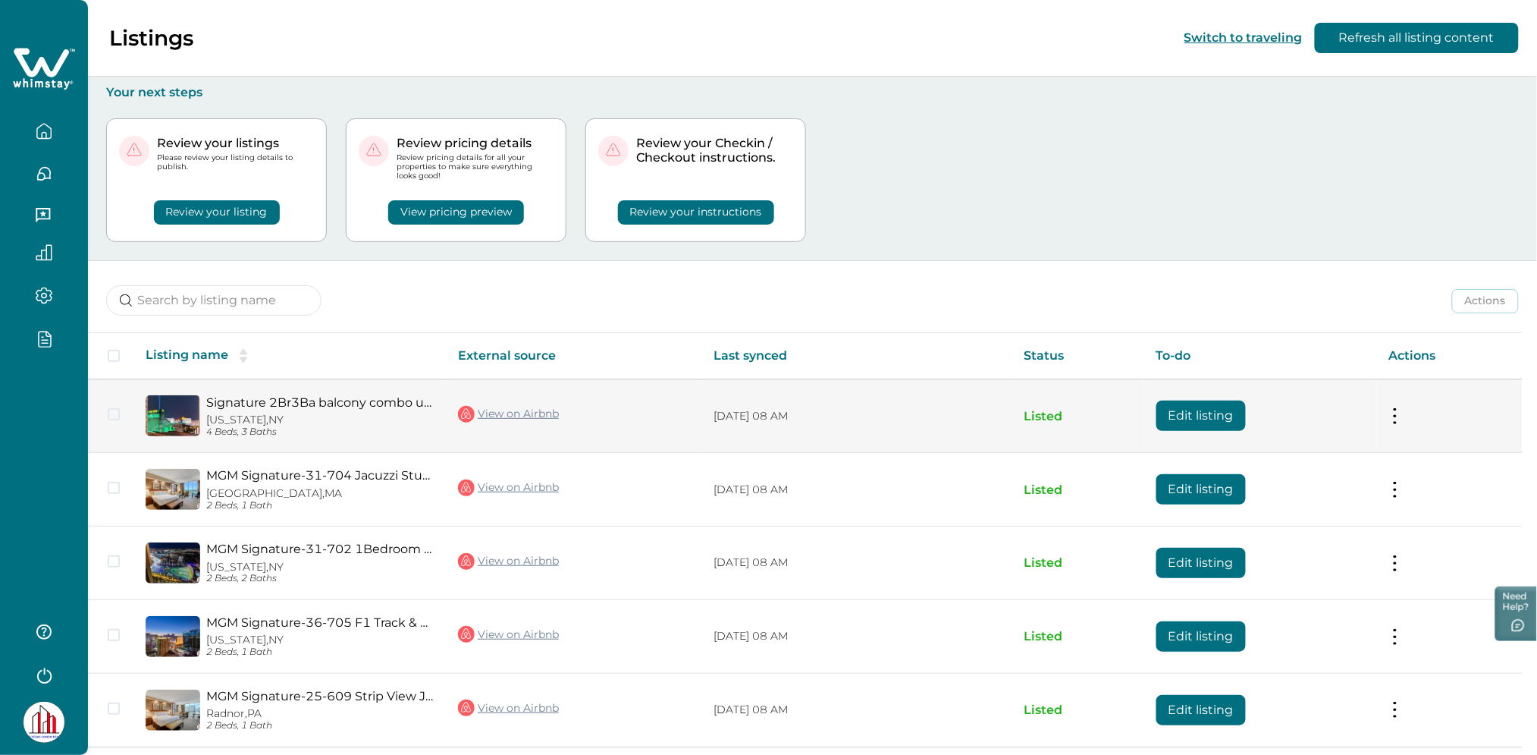
click at [1207, 419] on button "Edit listing" at bounding box center [1201, 415] width 89 height 30
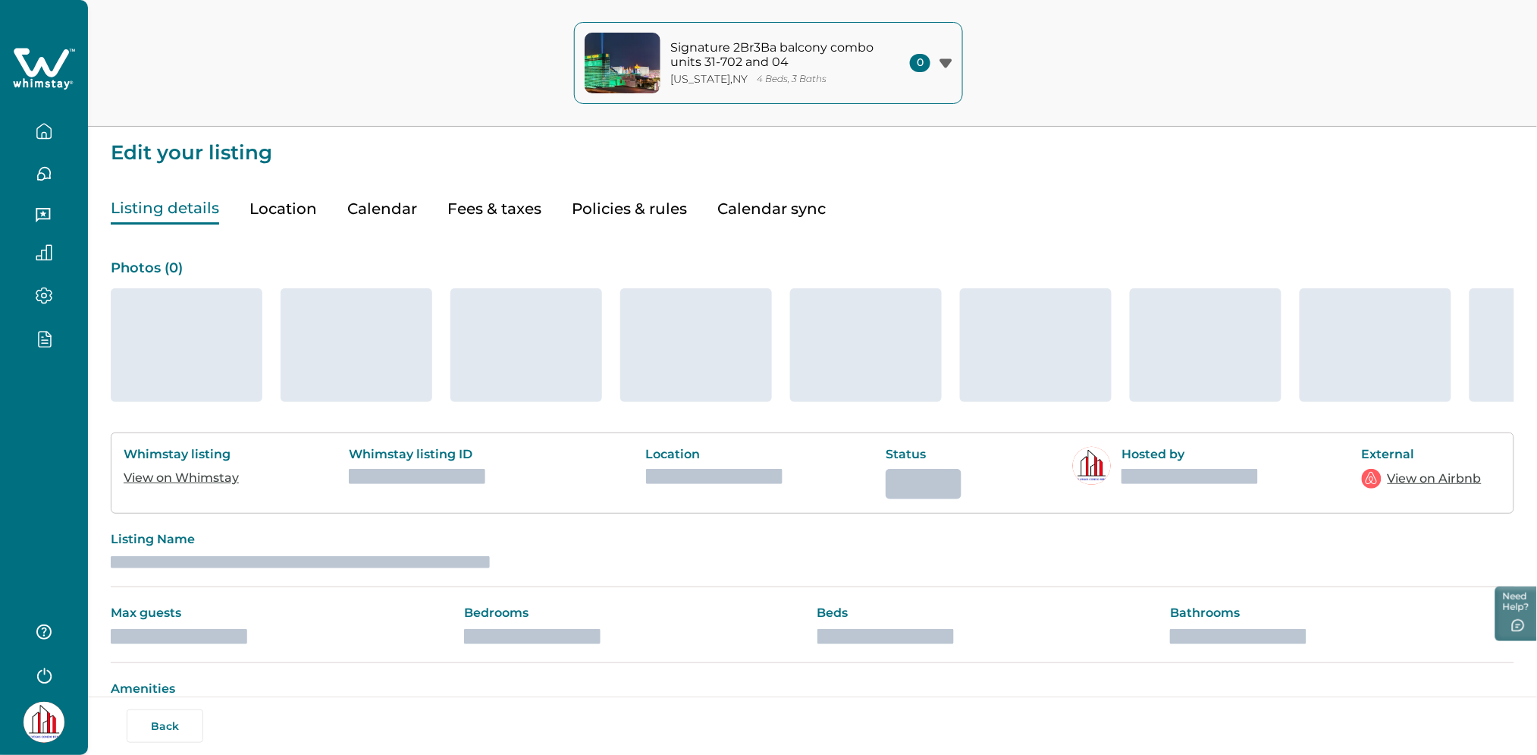
click at [502, 212] on button "Fees & taxes" at bounding box center [494, 208] width 94 height 31
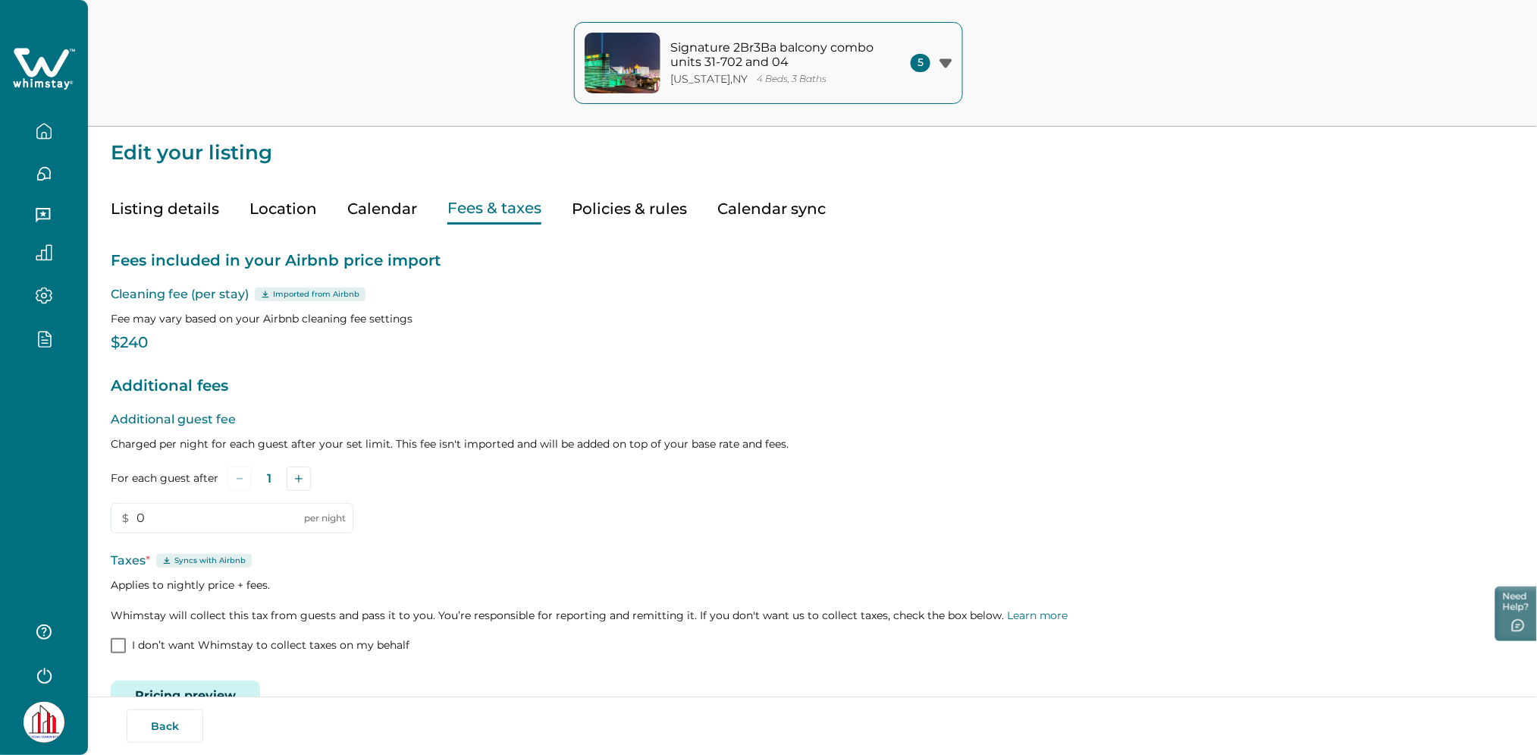
type input "0"
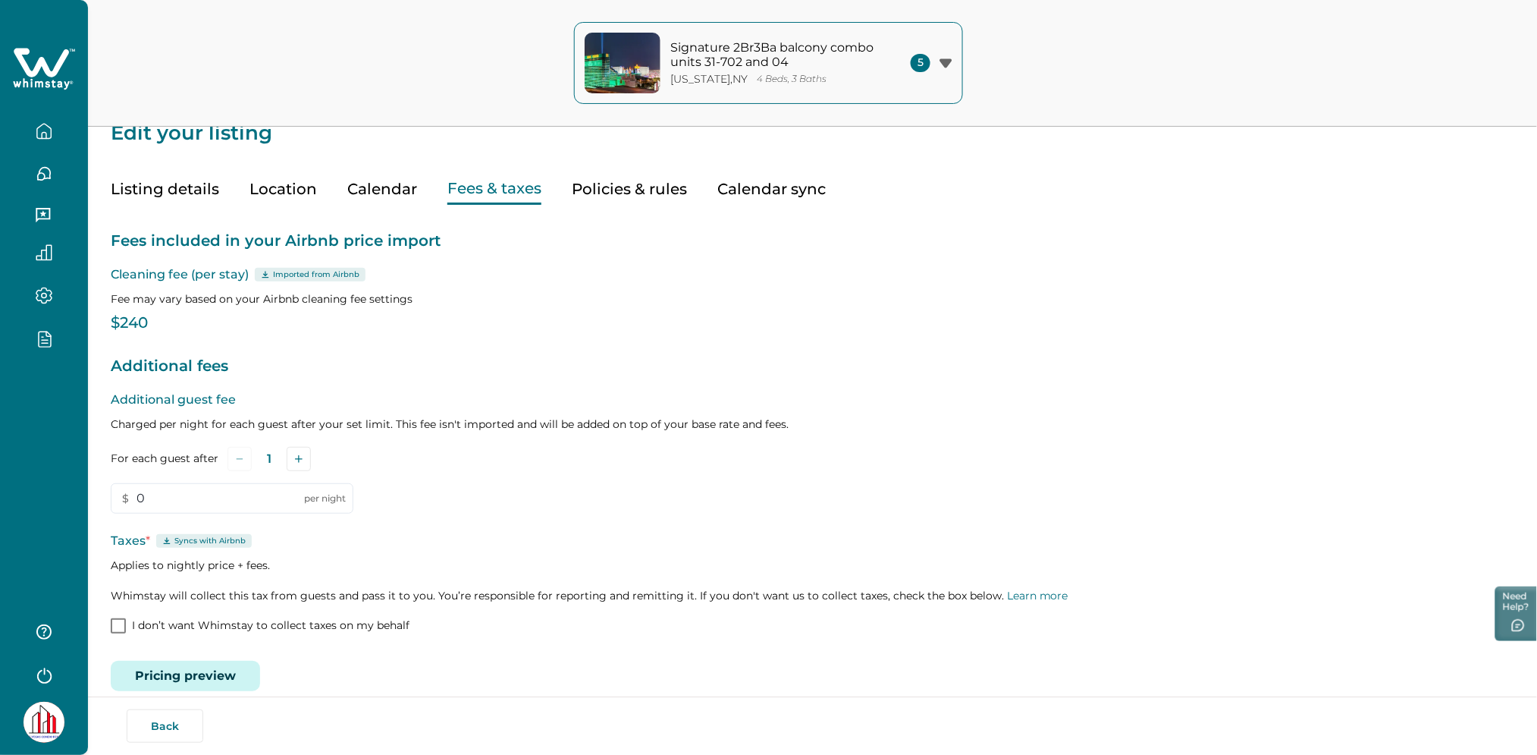
scroll to position [40, 0]
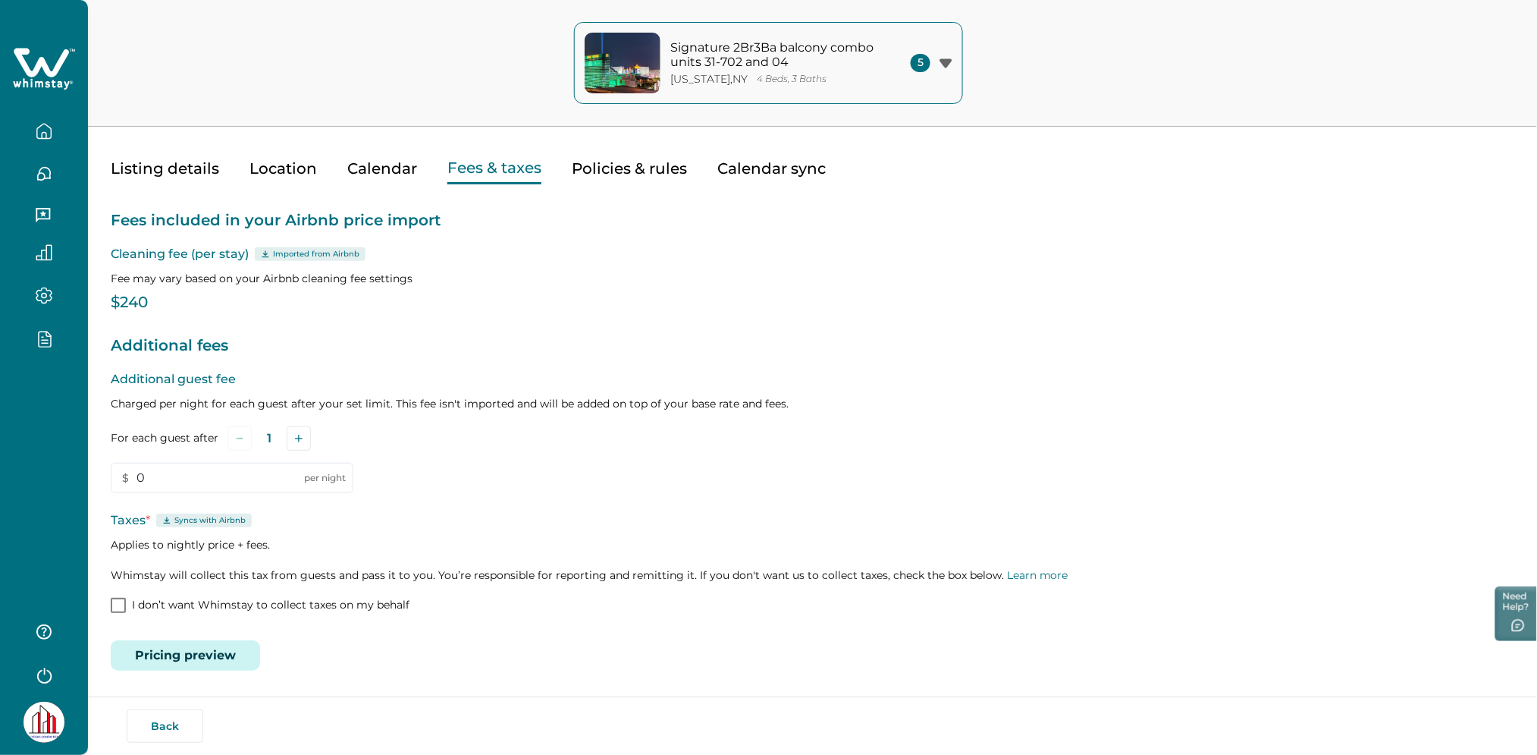
click at [31, 74] on icon at bounding box center [41, 62] width 55 height 29
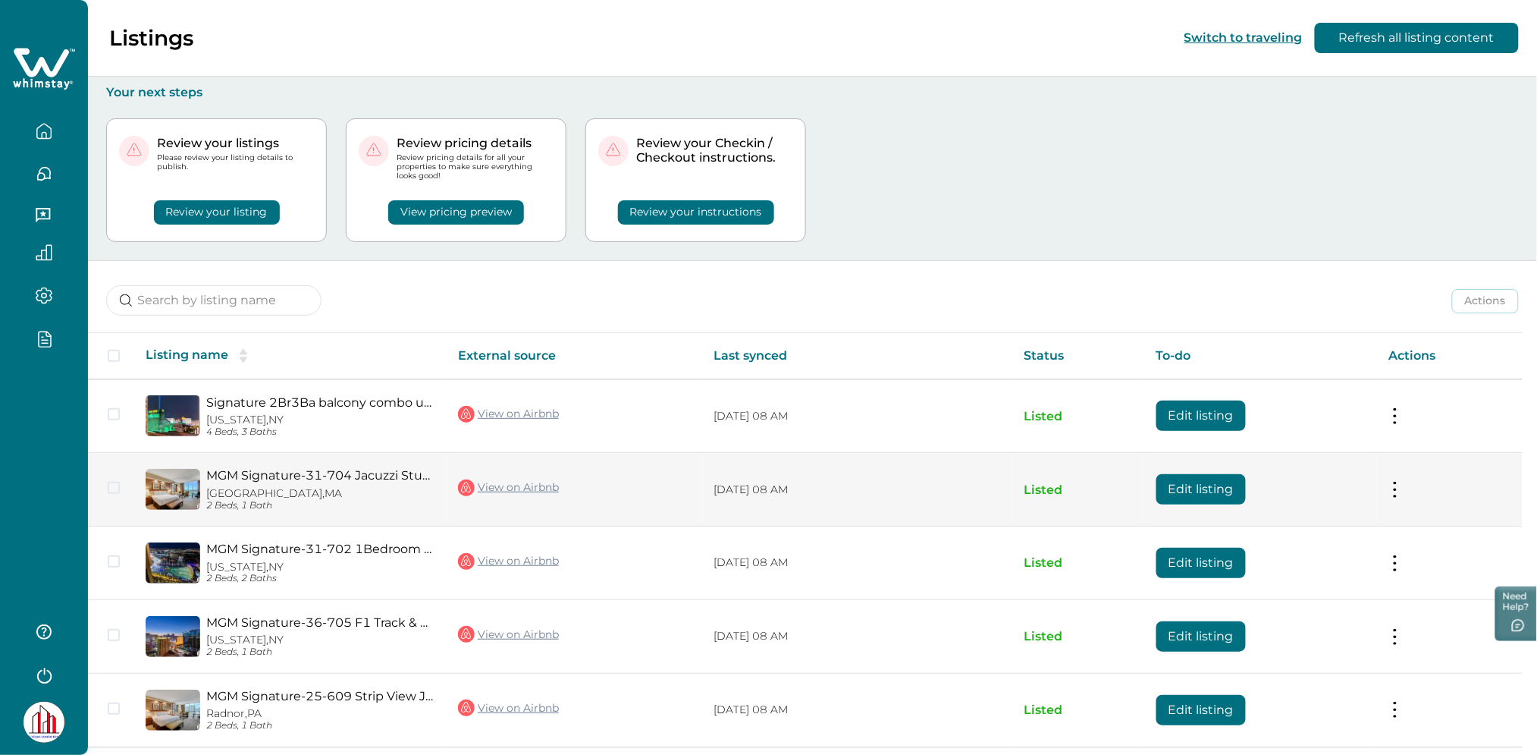
click at [1182, 485] on button "Edit listing" at bounding box center [1201, 489] width 89 height 30
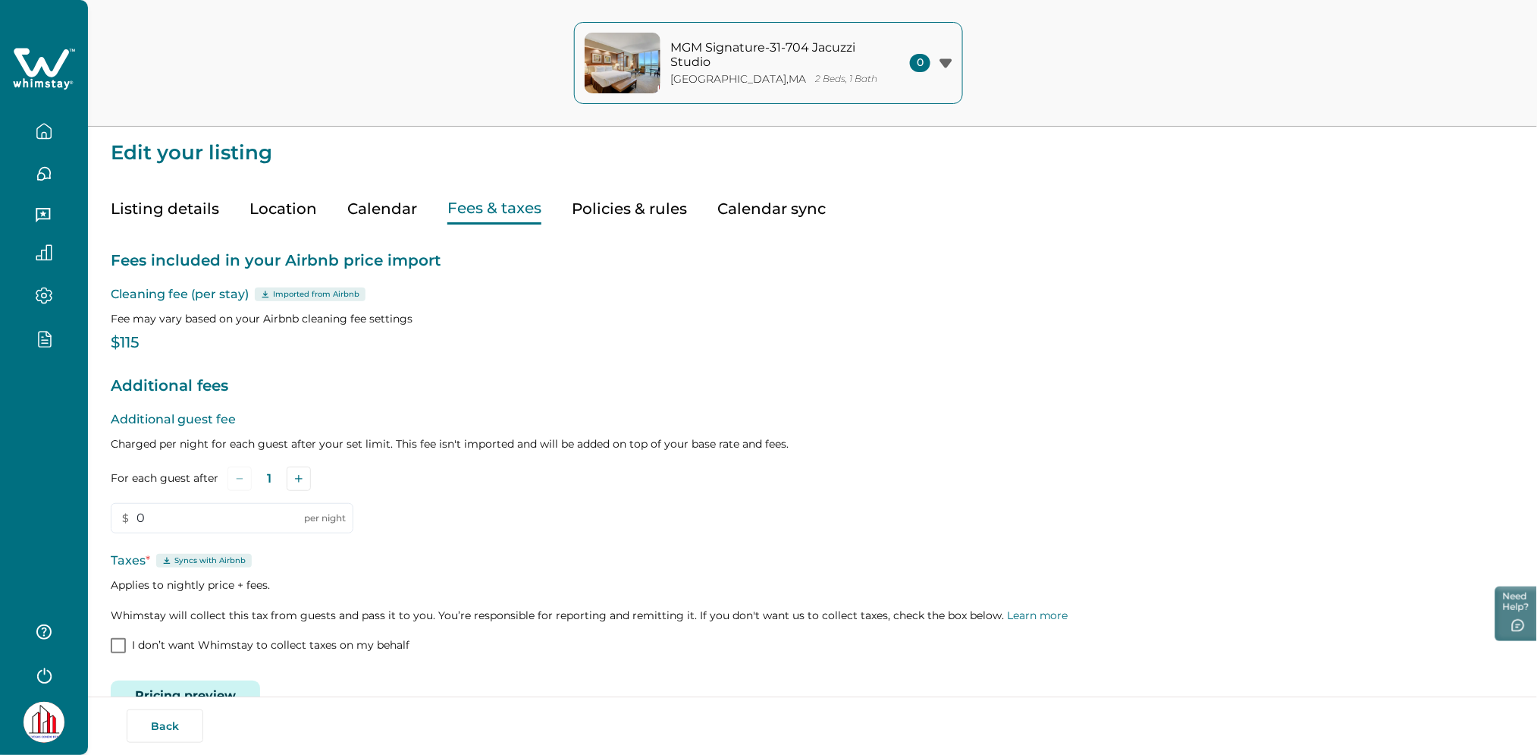
click at [489, 209] on button "Fees & taxes" at bounding box center [494, 208] width 94 height 31
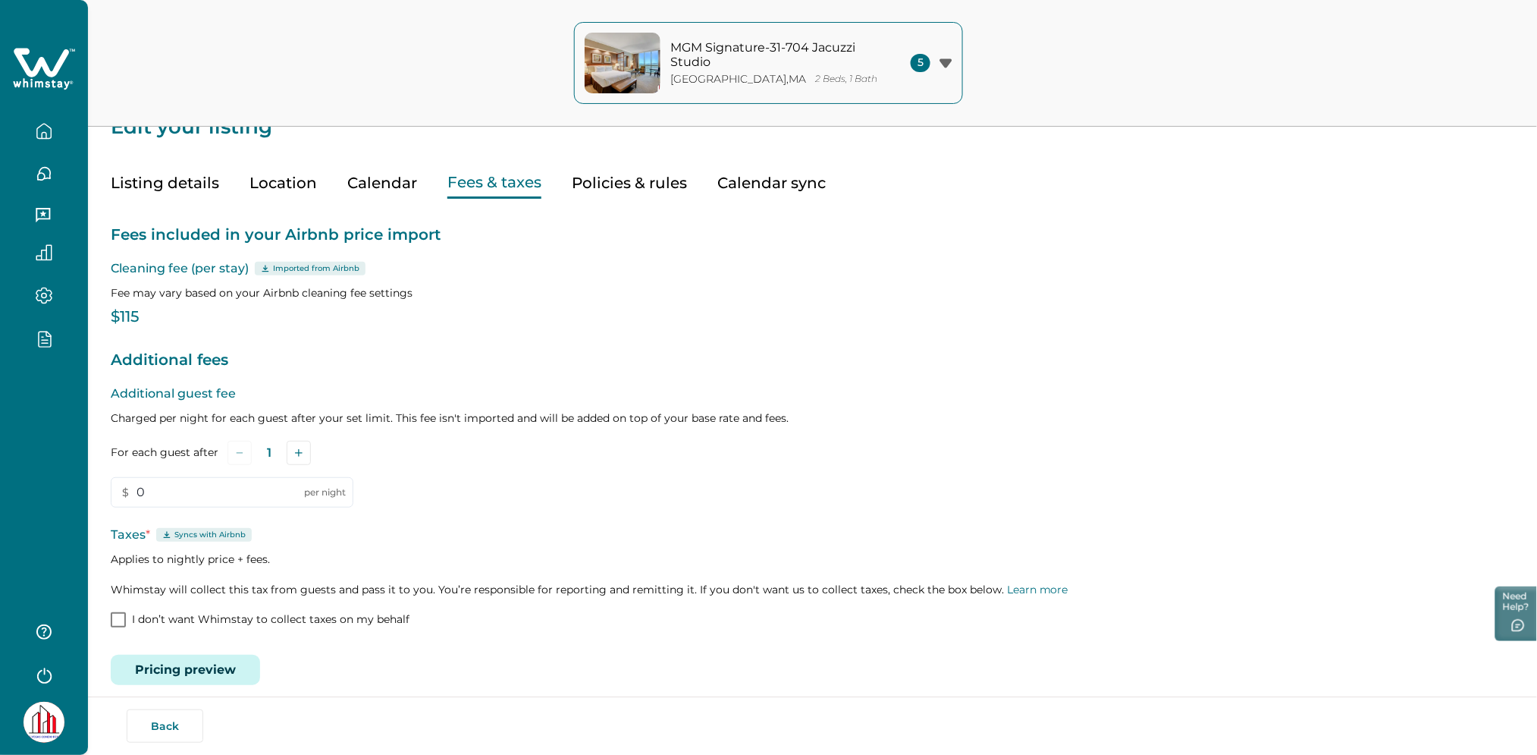
scroll to position [40, 0]
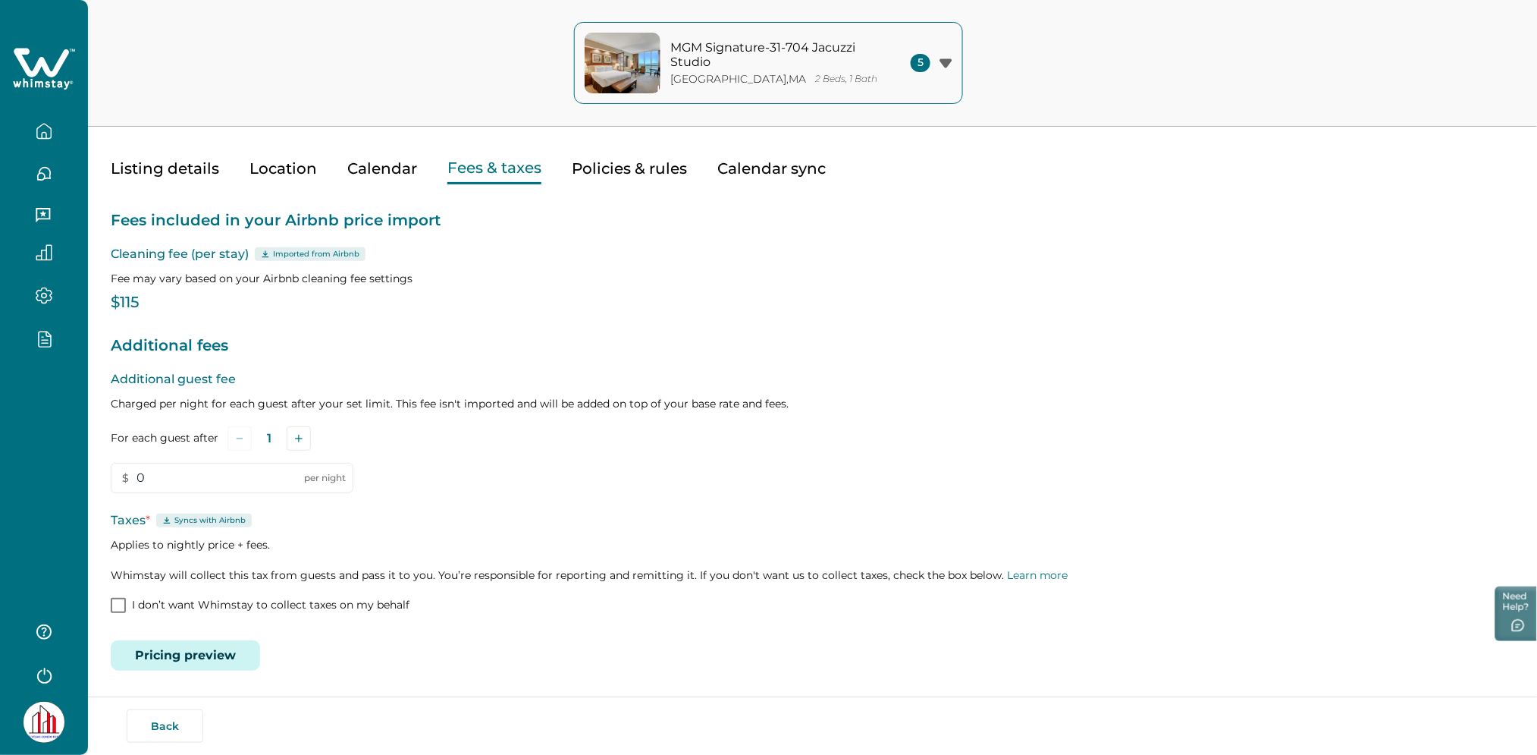
click at [58, 133] on button "button" at bounding box center [44, 131] width 64 height 30
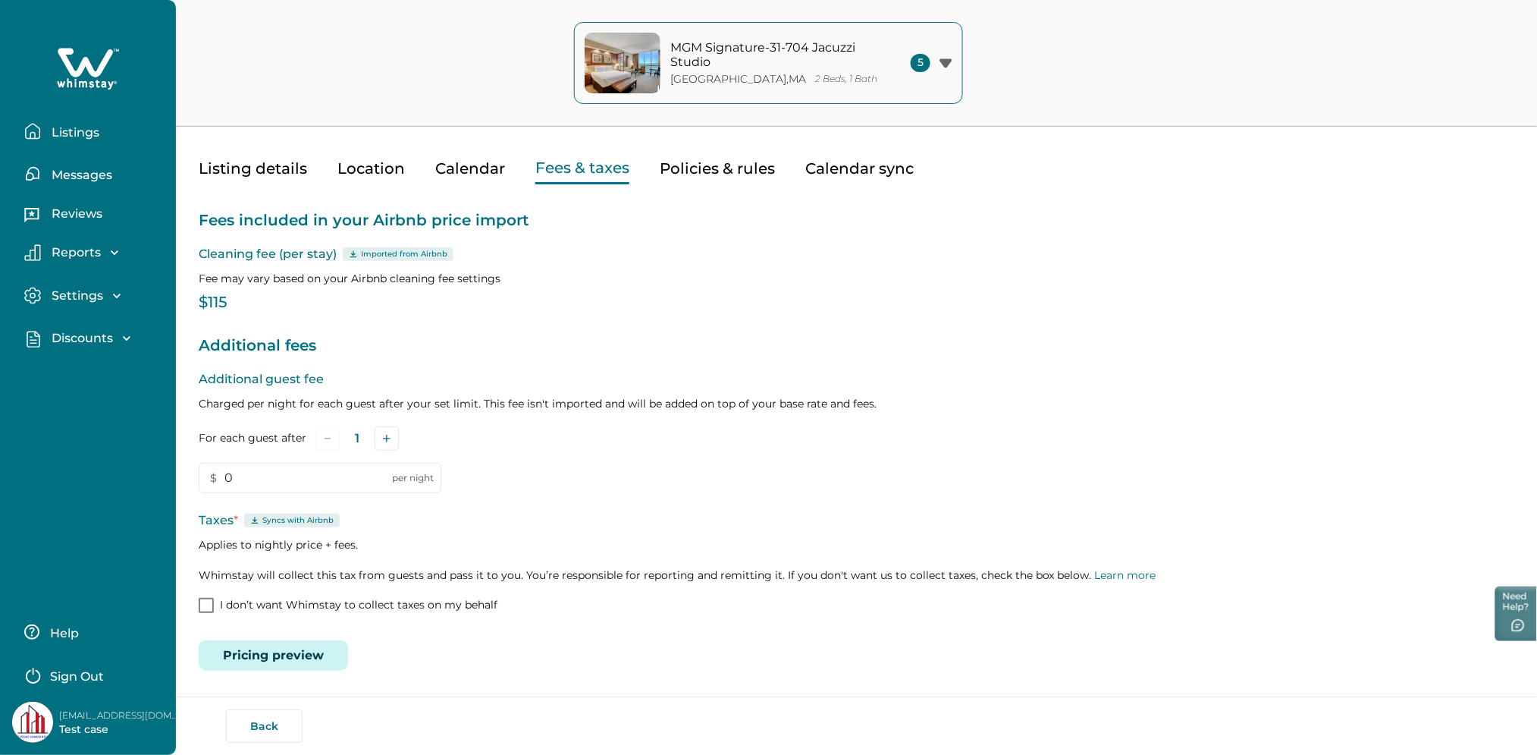
click at [52, 67] on div at bounding box center [88, 69] width 152 height 46
click at [100, 80] on icon at bounding box center [88, 69] width 62 height 46
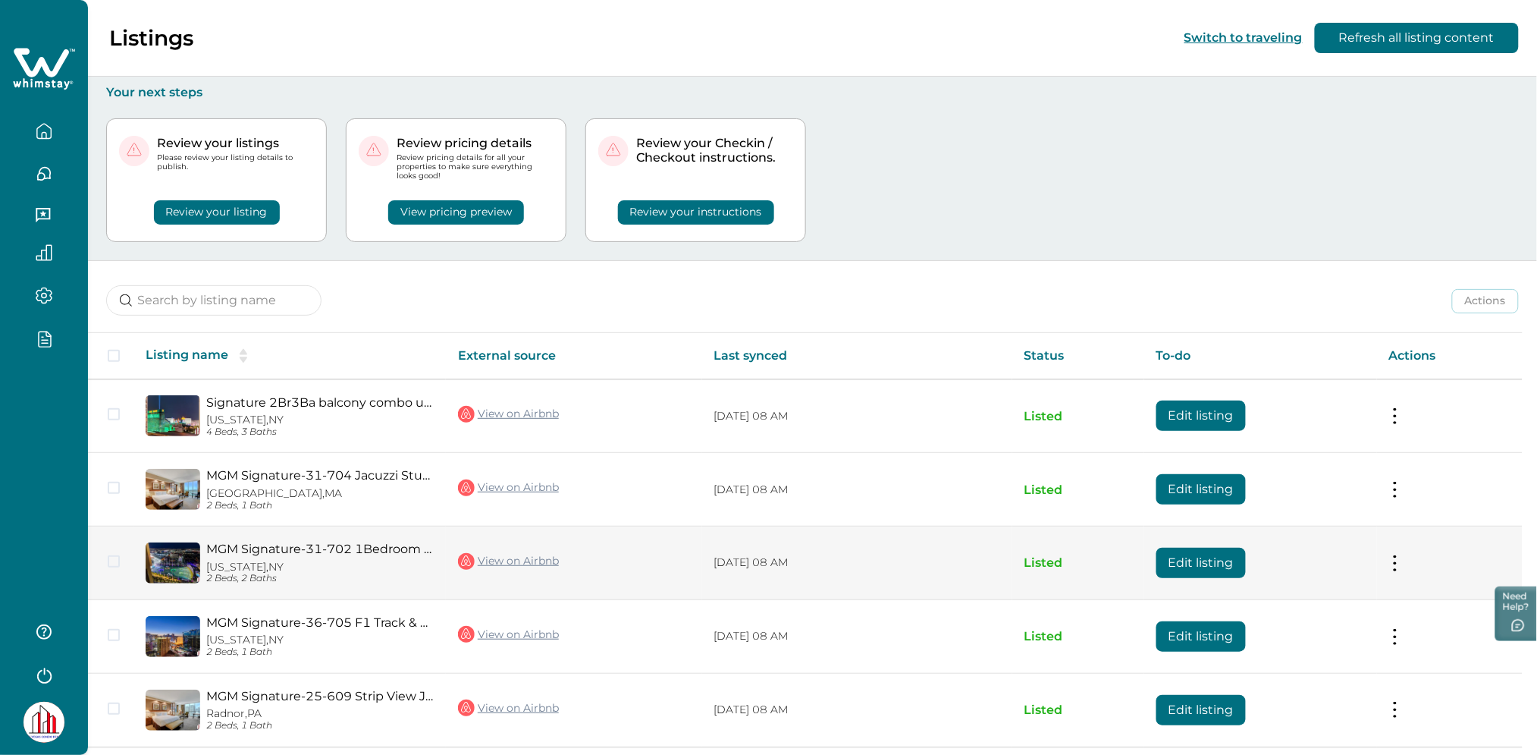
click at [1196, 563] on button "Edit listing" at bounding box center [1201, 563] width 89 height 30
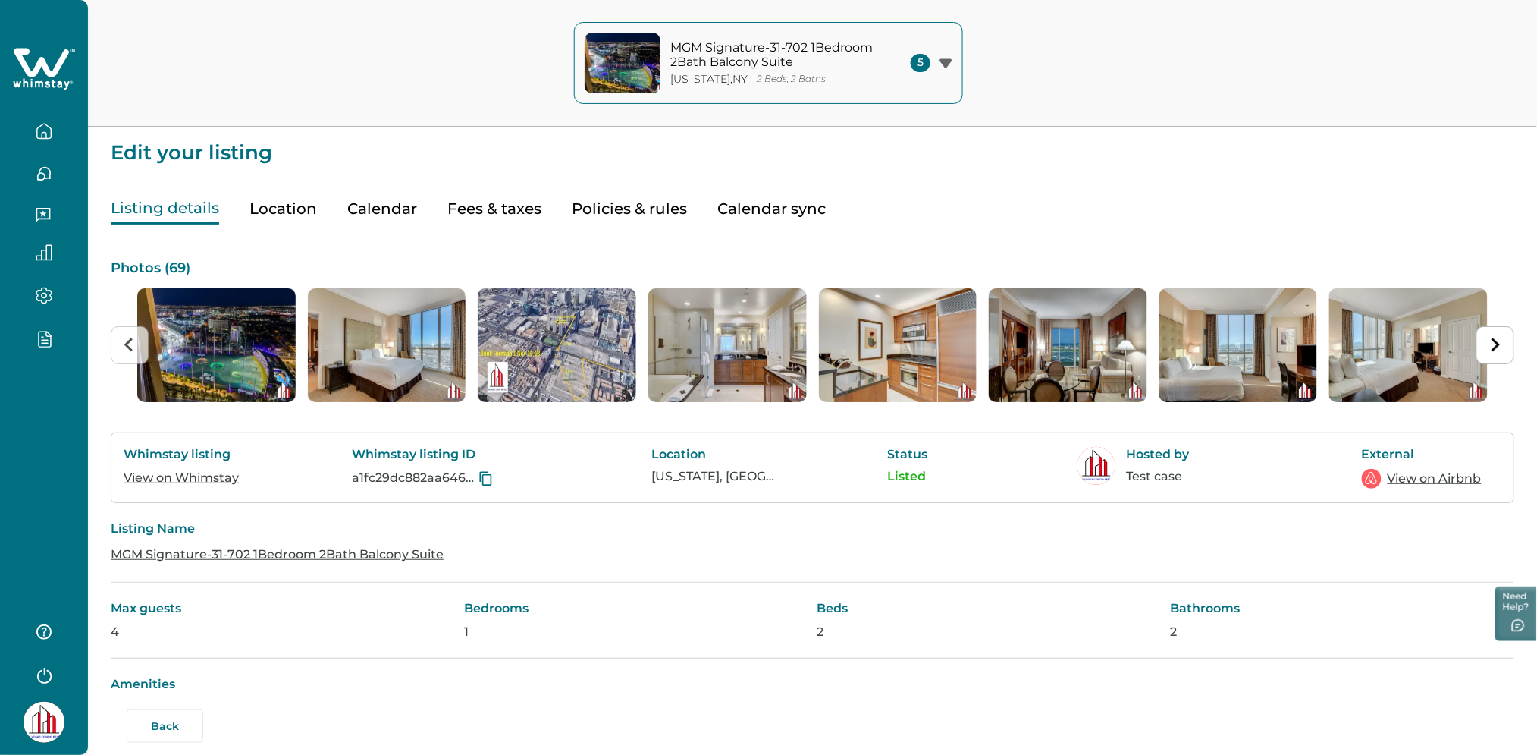
click at [504, 212] on button "Fees & taxes" at bounding box center [494, 208] width 94 height 31
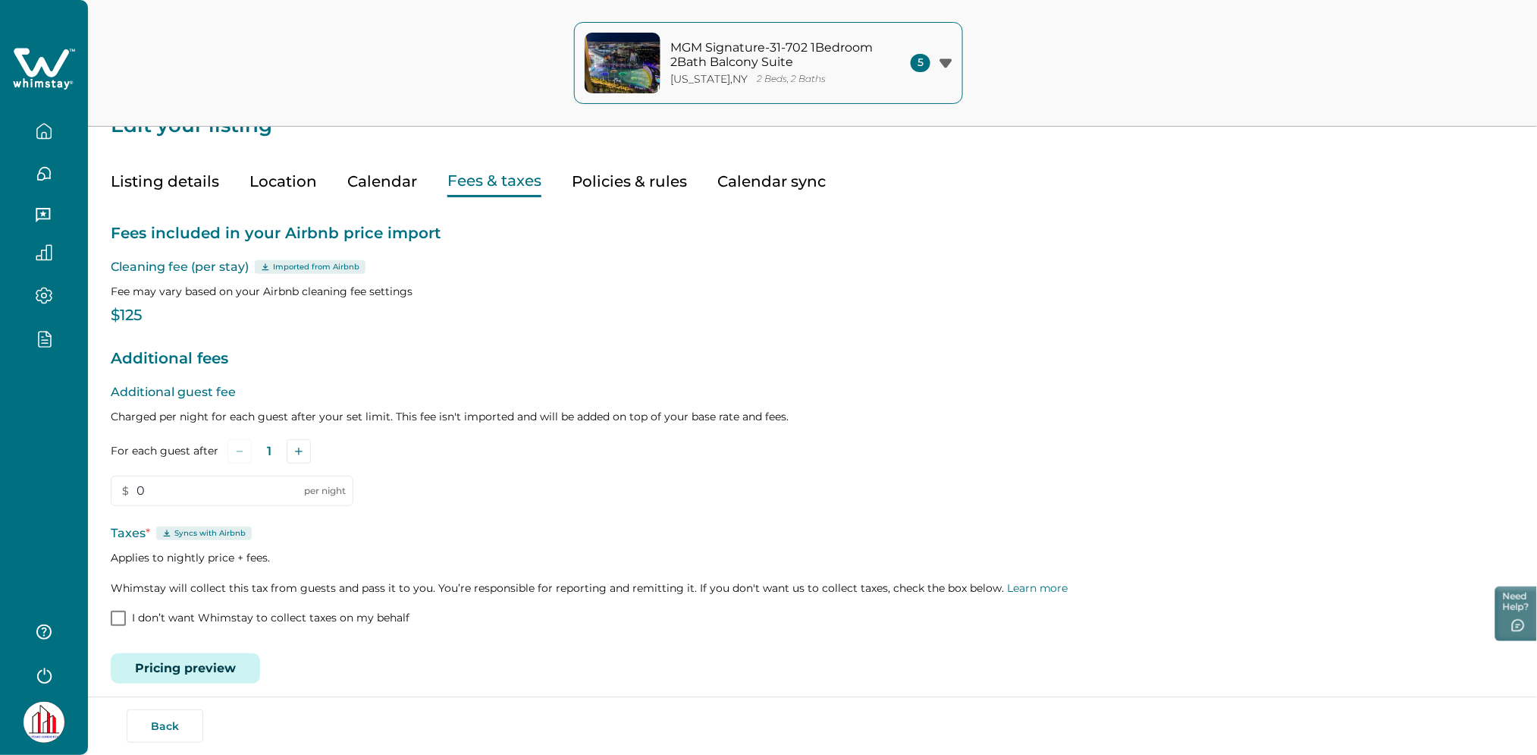
scroll to position [40, 0]
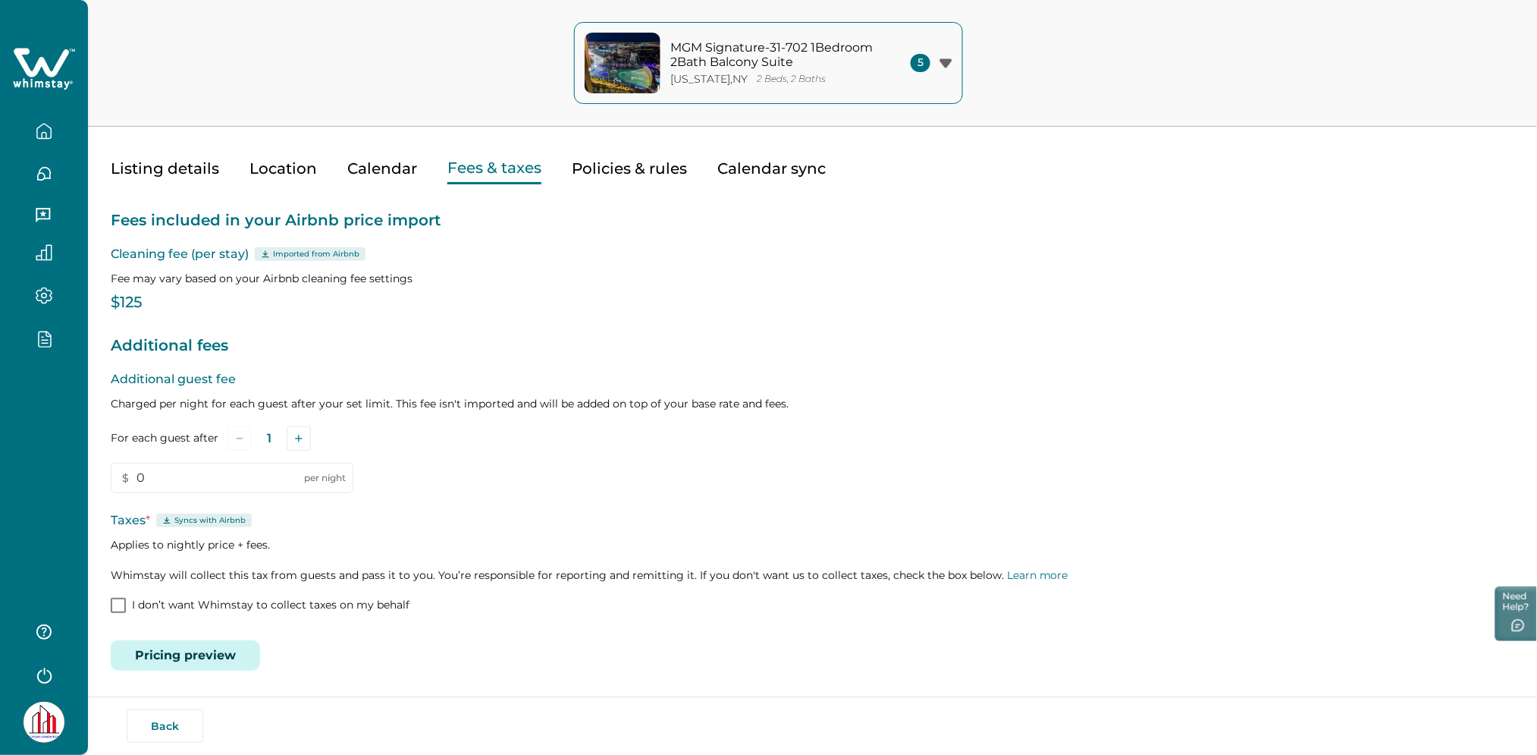
click at [41, 56] on icon at bounding box center [44, 69] width 62 height 46
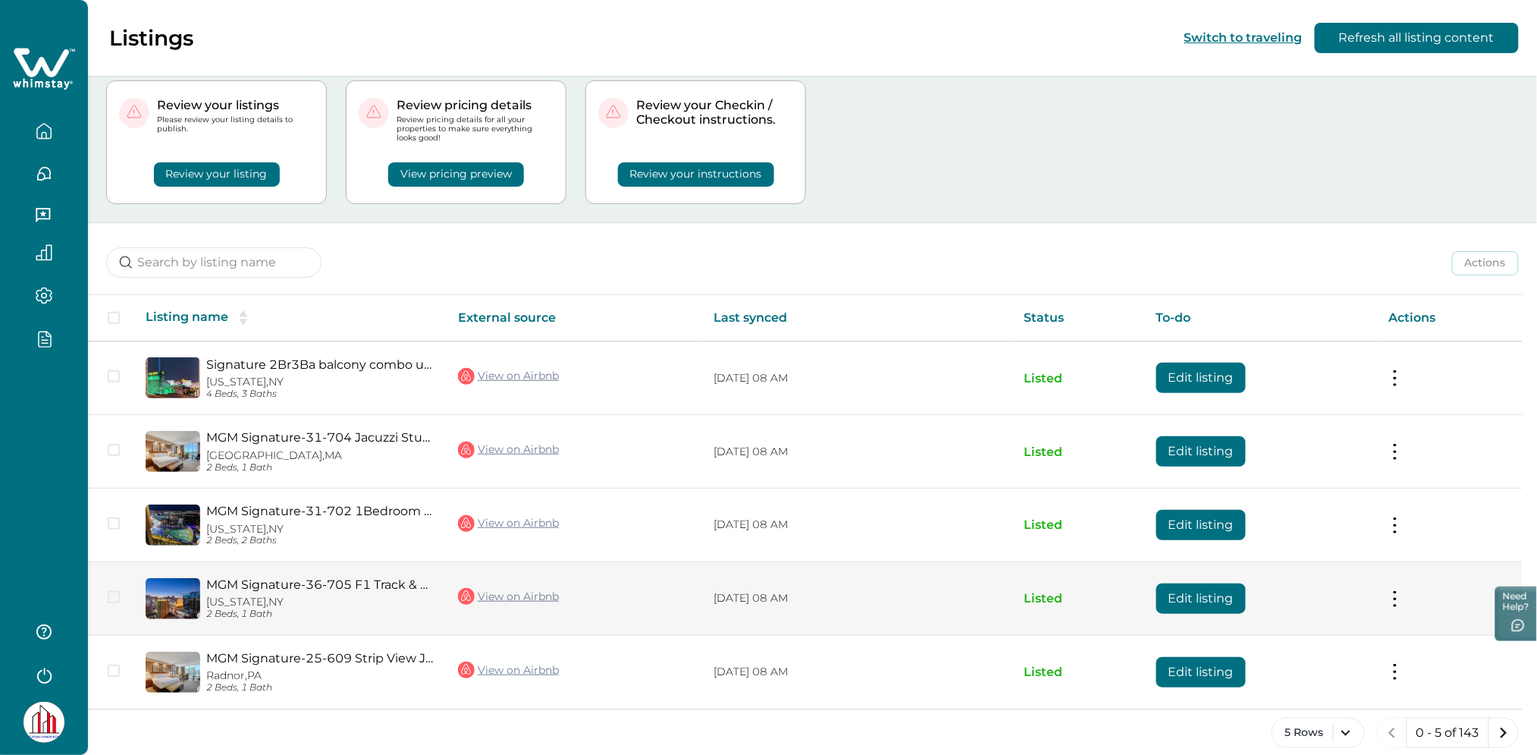
scroll to position [55, 0]
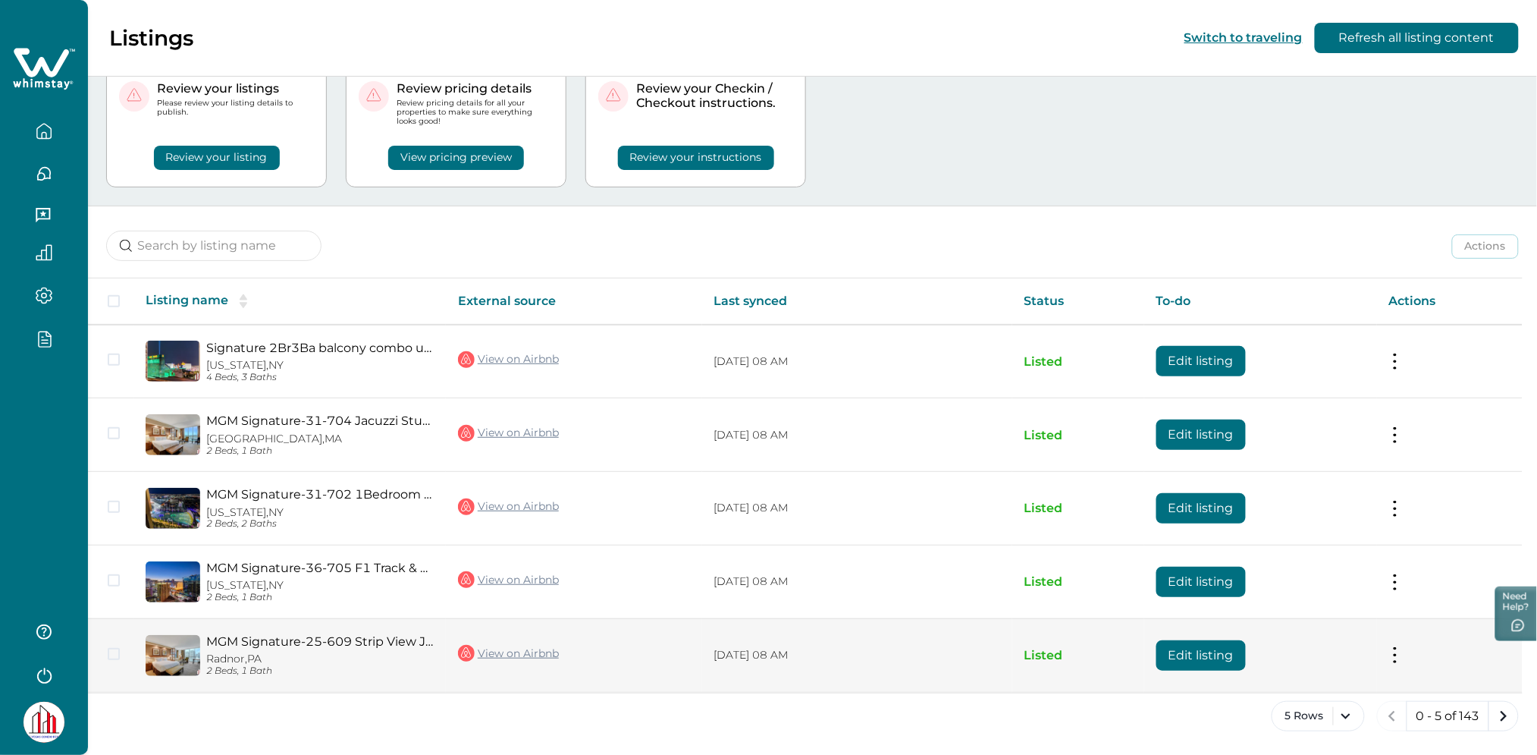
click at [1226, 654] on button "Edit listing" at bounding box center [1201, 655] width 89 height 30
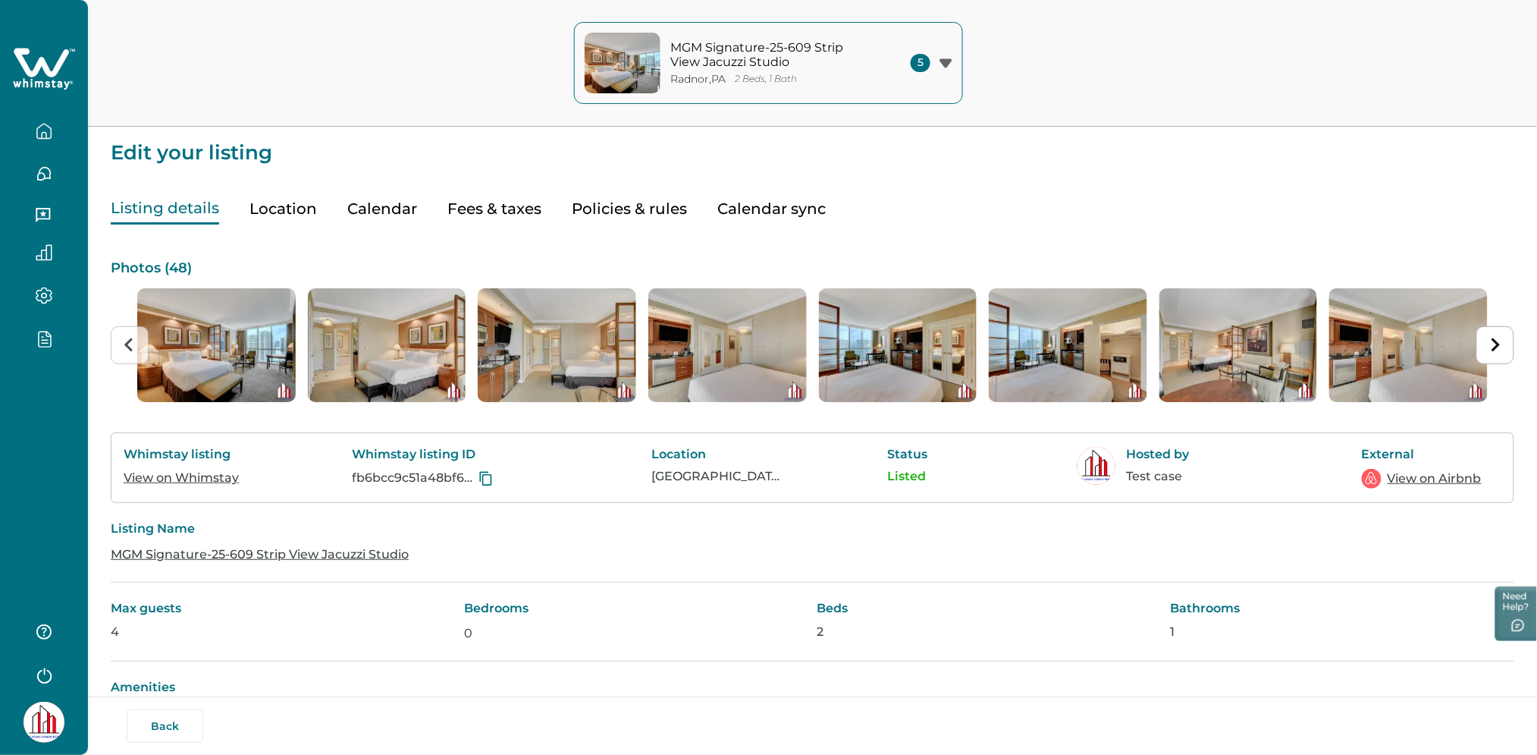
click at [494, 216] on button "Fees & taxes" at bounding box center [494, 208] width 94 height 31
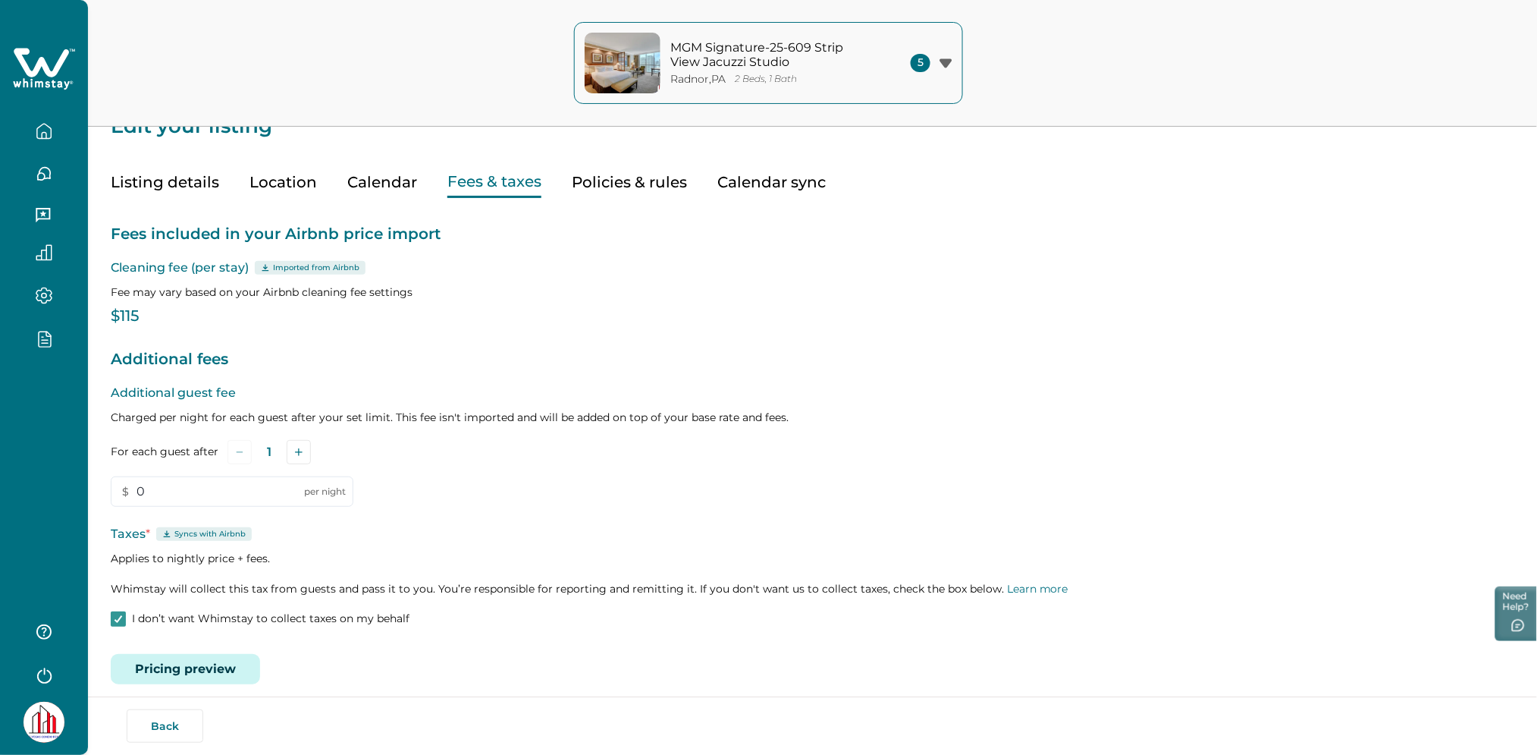
scroll to position [40, 0]
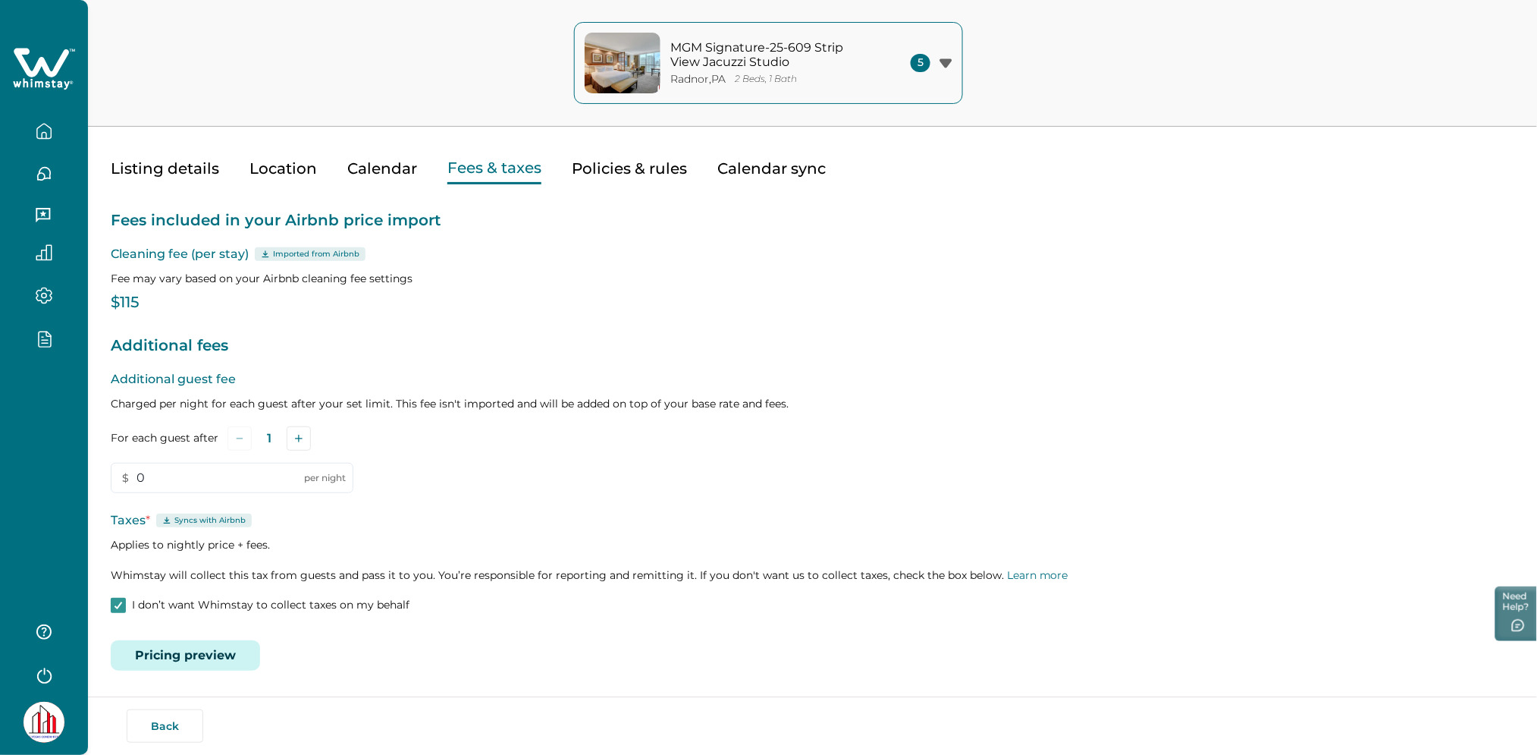
click at [221, 651] on button "Pricing preview" at bounding box center [185, 655] width 149 height 30
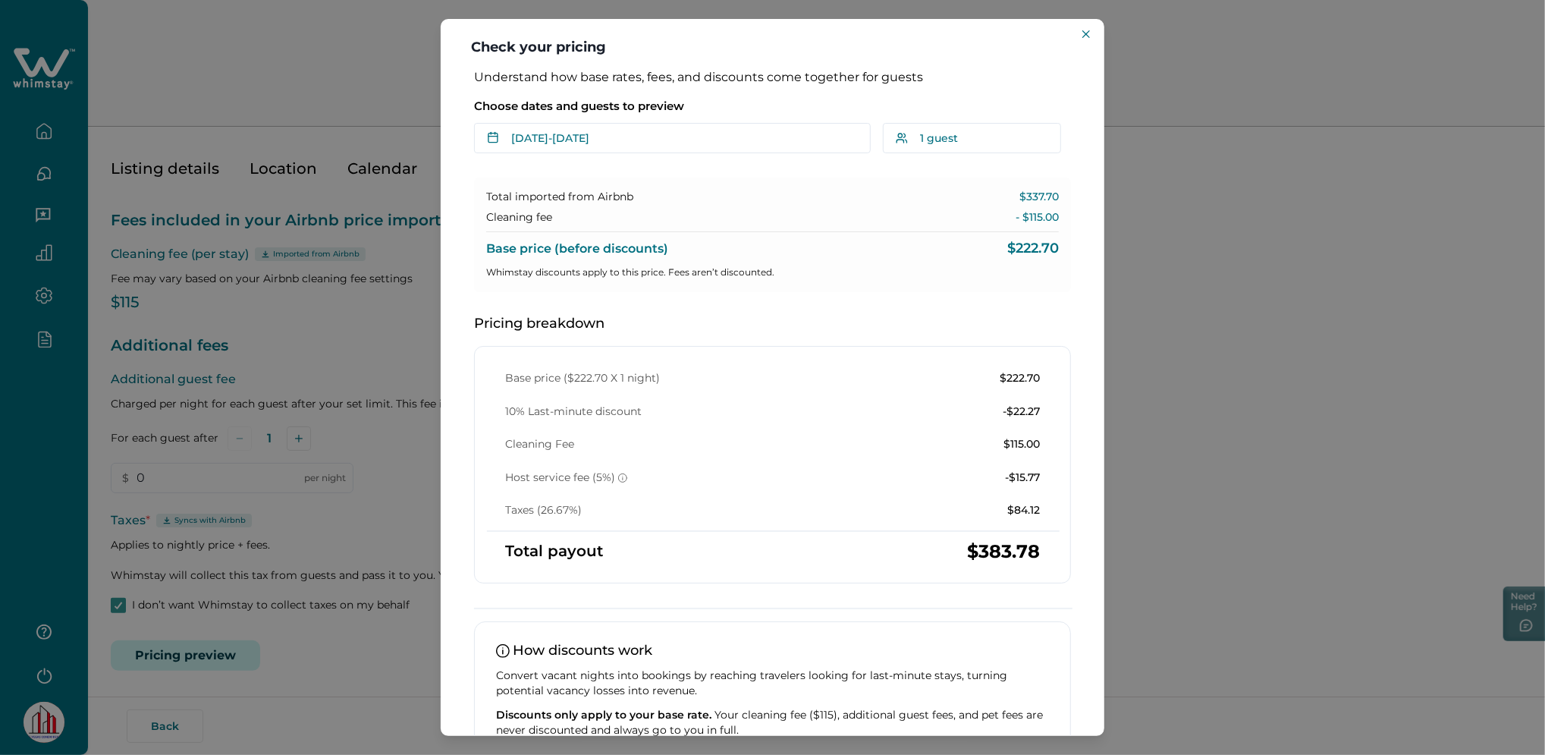
click at [376, 447] on div "Check your pricing Understand how base rates, fees, and discounts come together…" at bounding box center [772, 377] width 1545 height 755
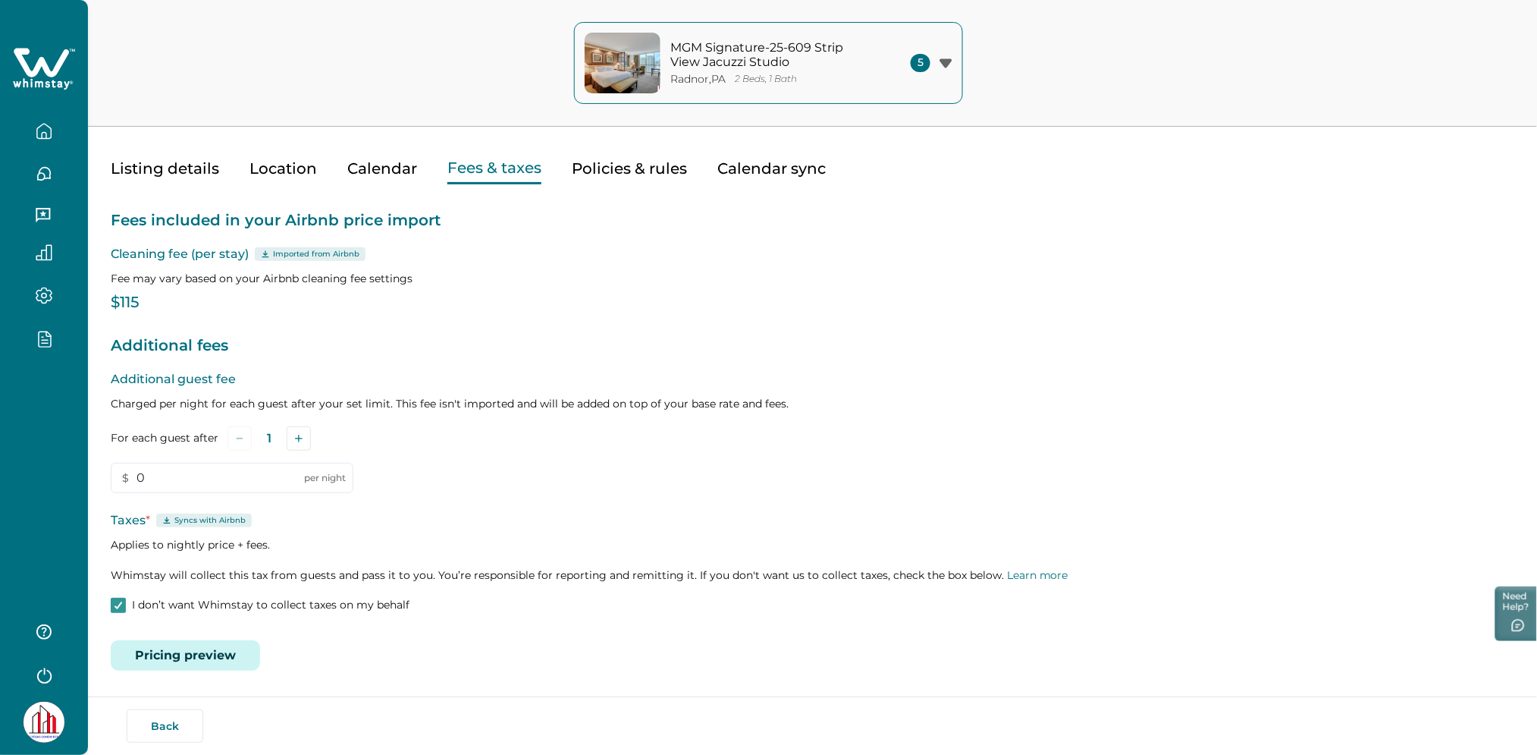
click at [177, 658] on button "Pricing preview" at bounding box center [185, 655] width 149 height 30
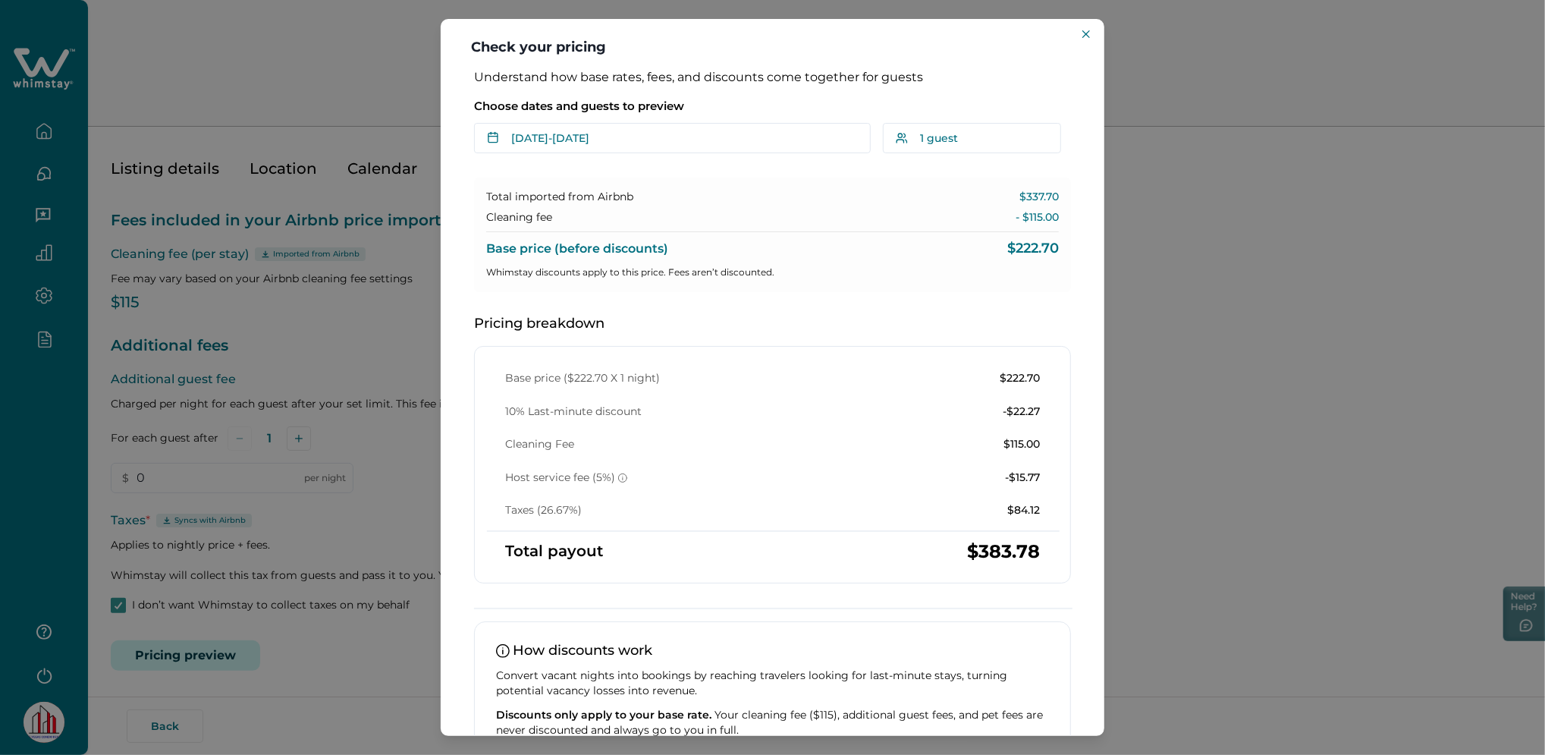
click at [151, 580] on div "Check your pricing Understand how base rates, fees, and discounts come together…" at bounding box center [772, 377] width 1545 height 755
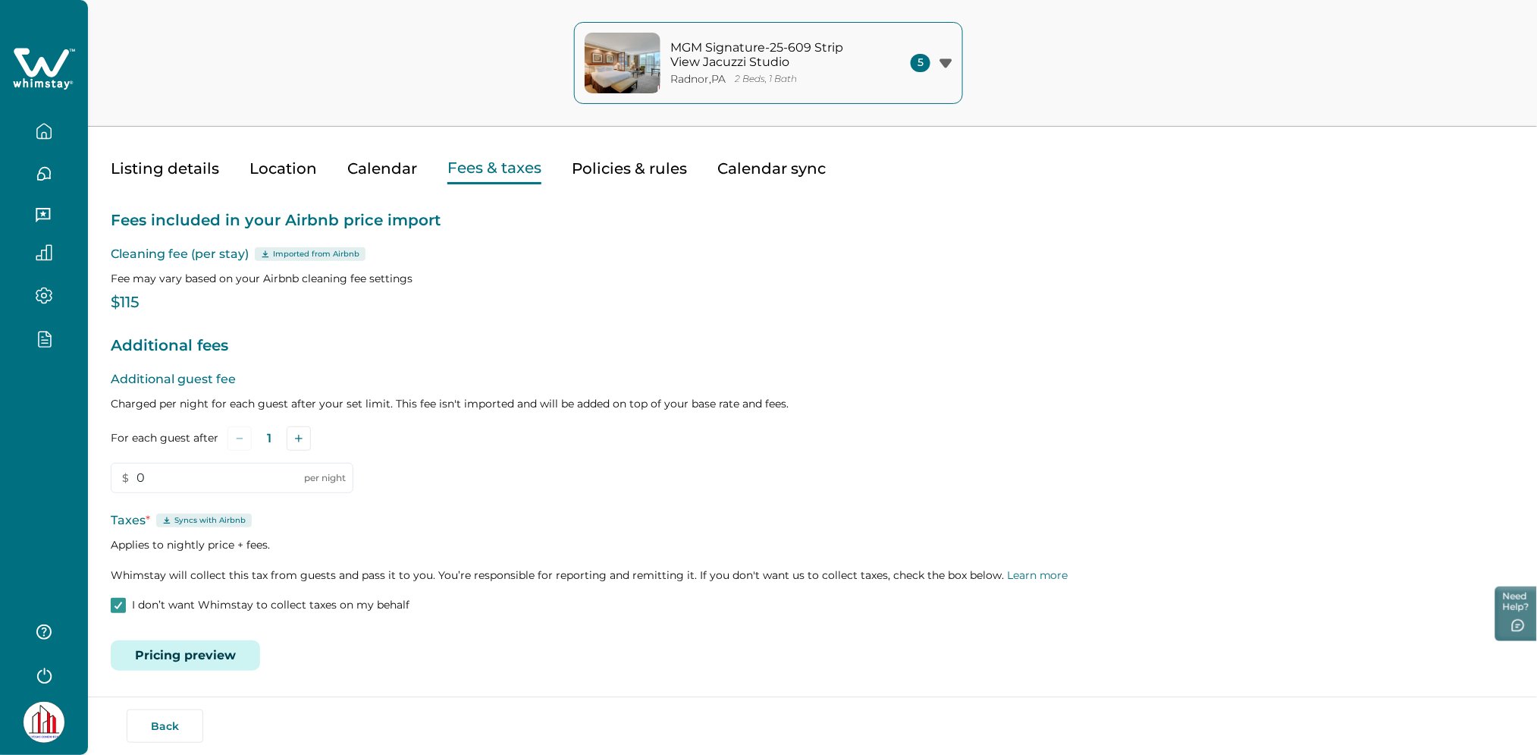
click at [224, 651] on button "Pricing preview" at bounding box center [185, 655] width 149 height 30
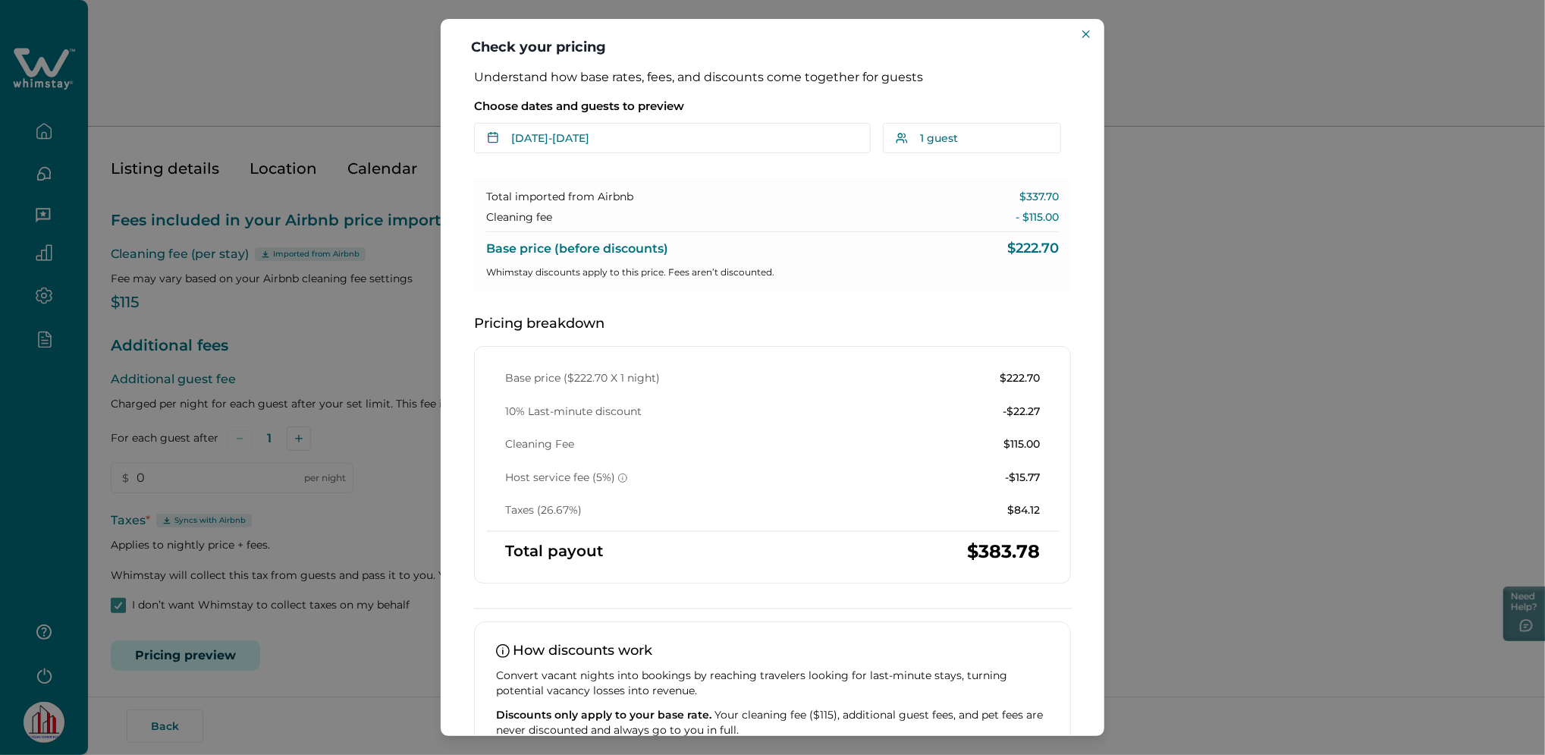
click at [260, 599] on div "Check your pricing Understand how base rates, fees, and discounts come together…" at bounding box center [772, 377] width 1545 height 755
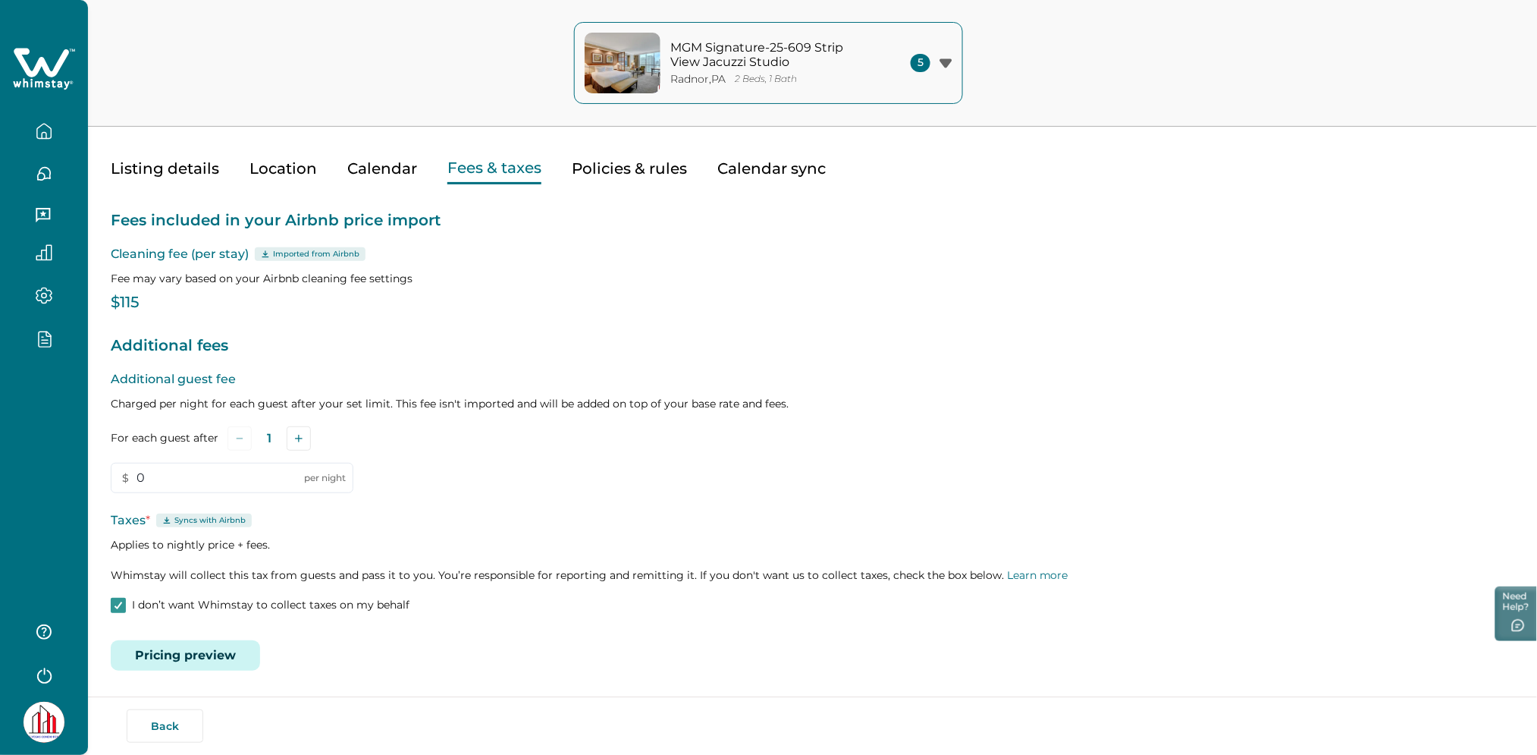
click at [127, 604] on label "I don’t want Whimstay to collect taxes on my behalf" at bounding box center [260, 605] width 299 height 15
click at [235, 652] on button "Save" at bounding box center [211, 649] width 51 height 30
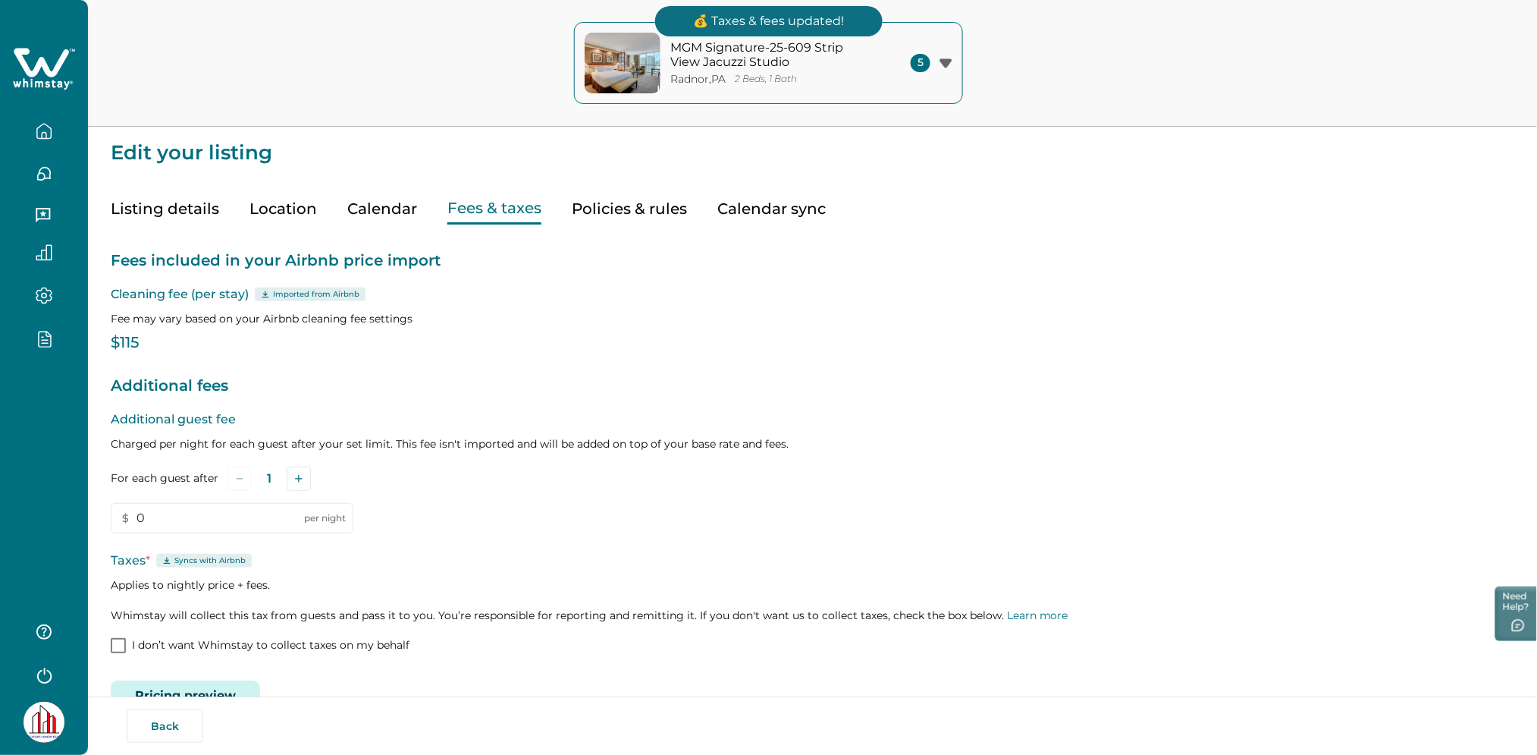
drag, startPoint x: 669, startPoint y: 45, endPoint x: 811, endPoint y: 74, distance: 145.5
click at [811, 74] on div "MGM Signature-25-609 Strip View Jacuzzi Studio Radnor , PA 2 Beds, 1 Bath" at bounding box center [730, 63] width 290 height 61
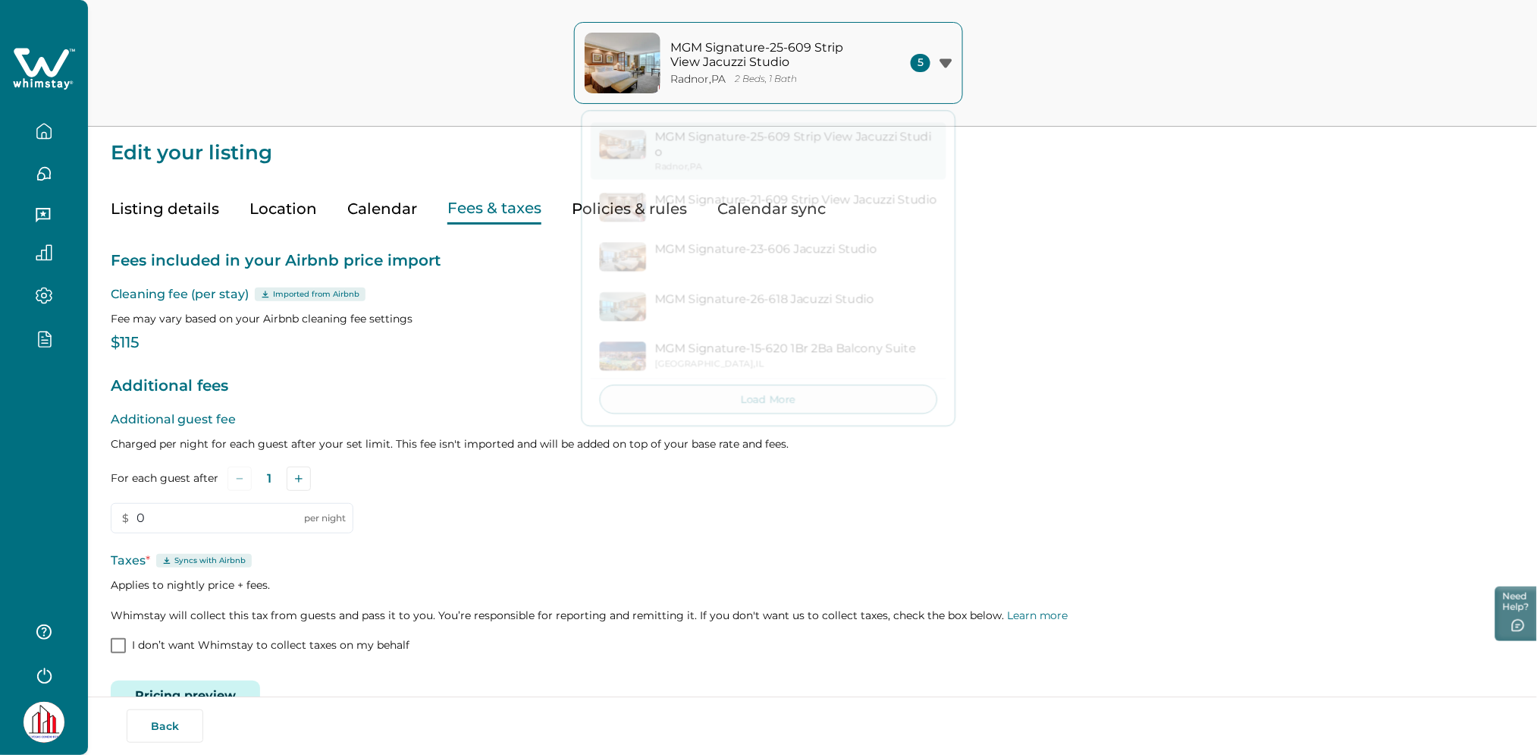
click at [479, 141] on p "Edit your listing" at bounding box center [813, 145] width 1404 height 36
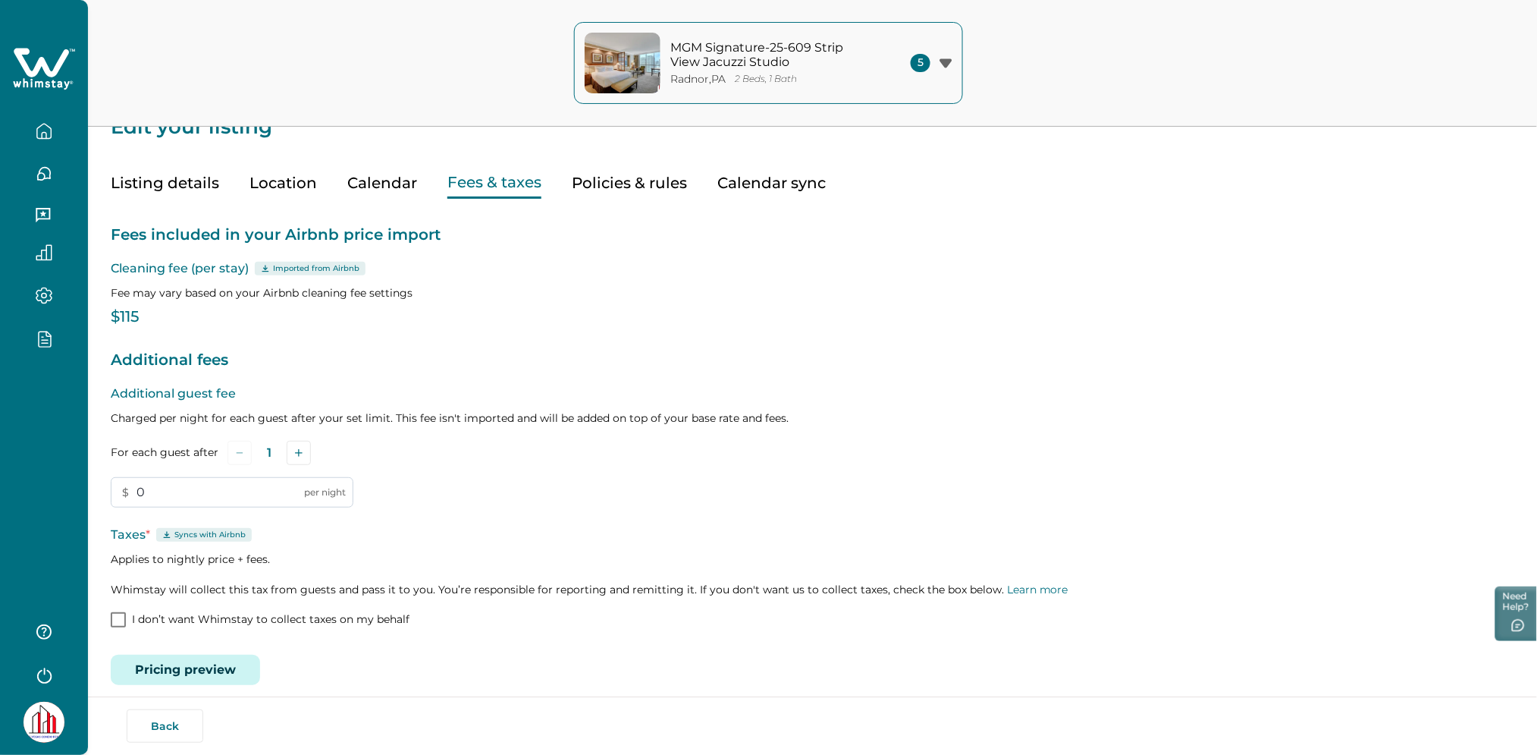
scroll to position [40, 0]
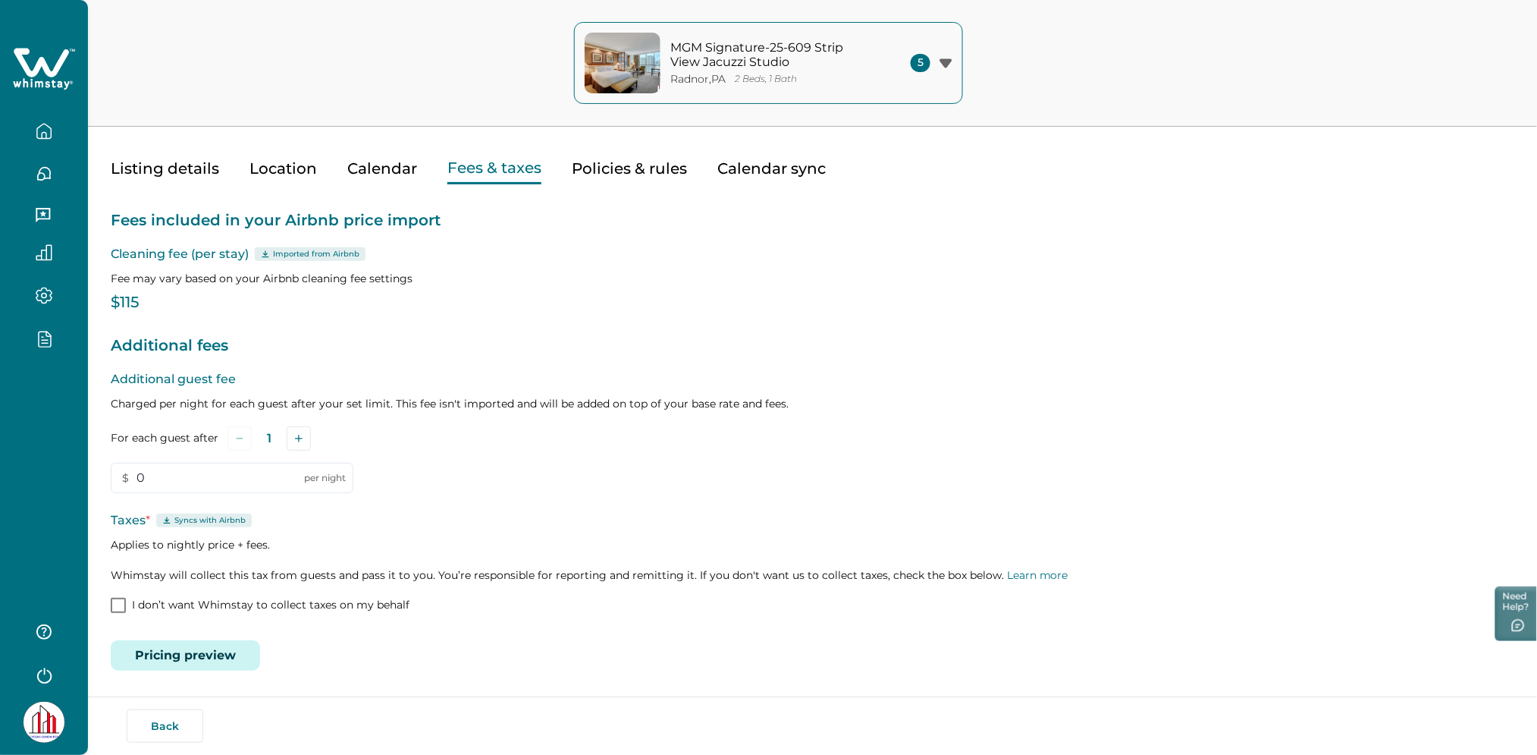
drag, startPoint x: 356, startPoint y: 560, endPoint x: 36, endPoint y: 74, distance: 582.0
click at [36, 74] on icon at bounding box center [41, 62] width 55 height 29
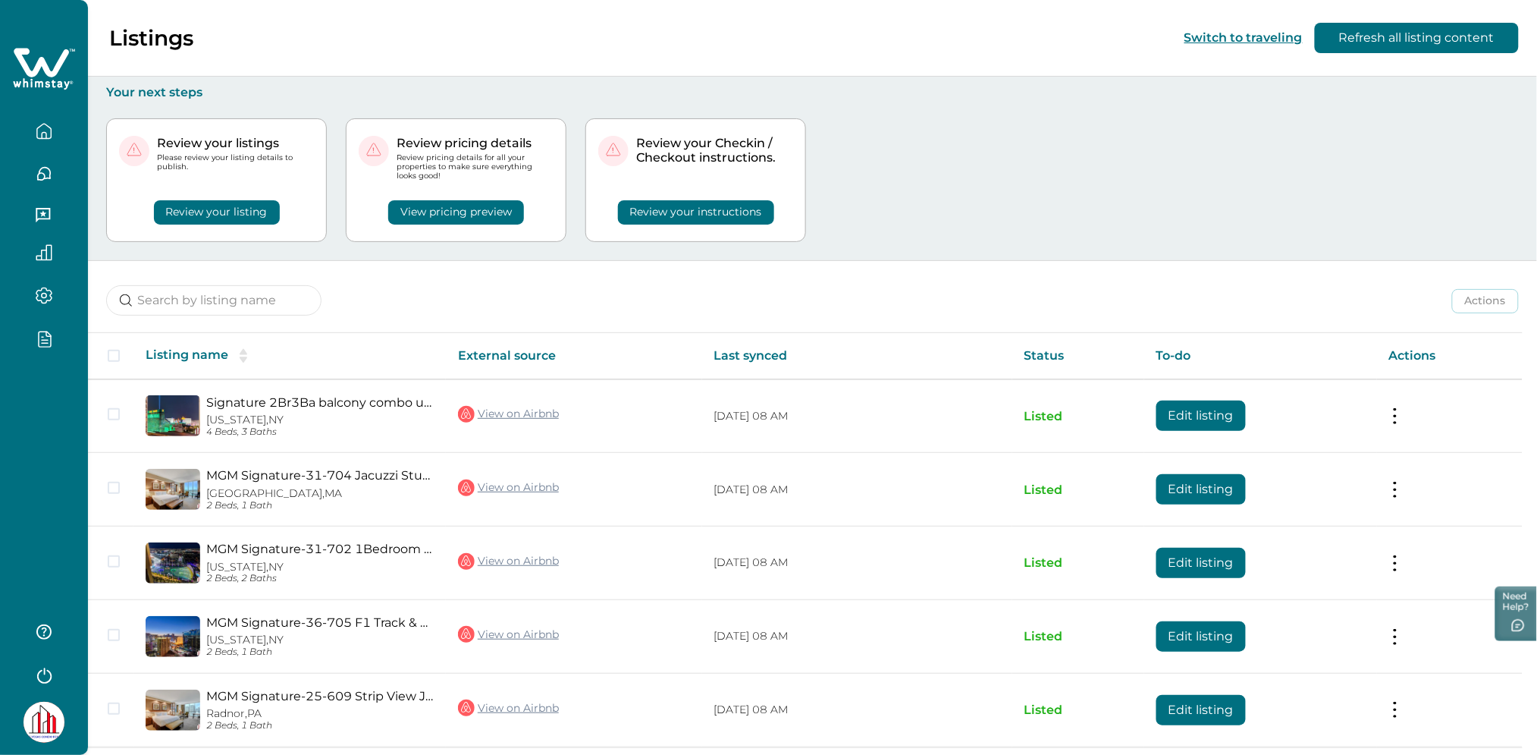
click at [36, 74] on icon at bounding box center [41, 62] width 55 height 29
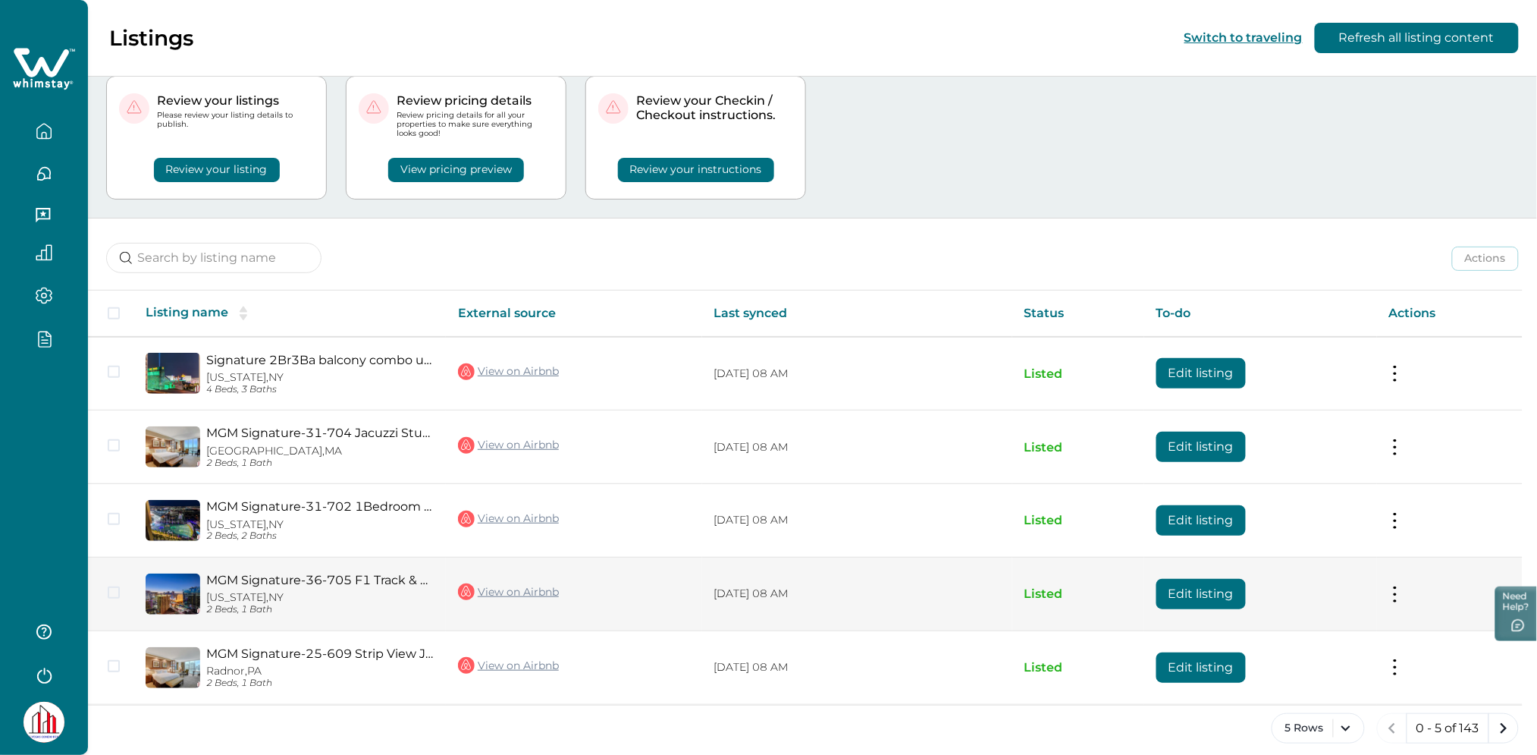
scroll to position [55, 0]
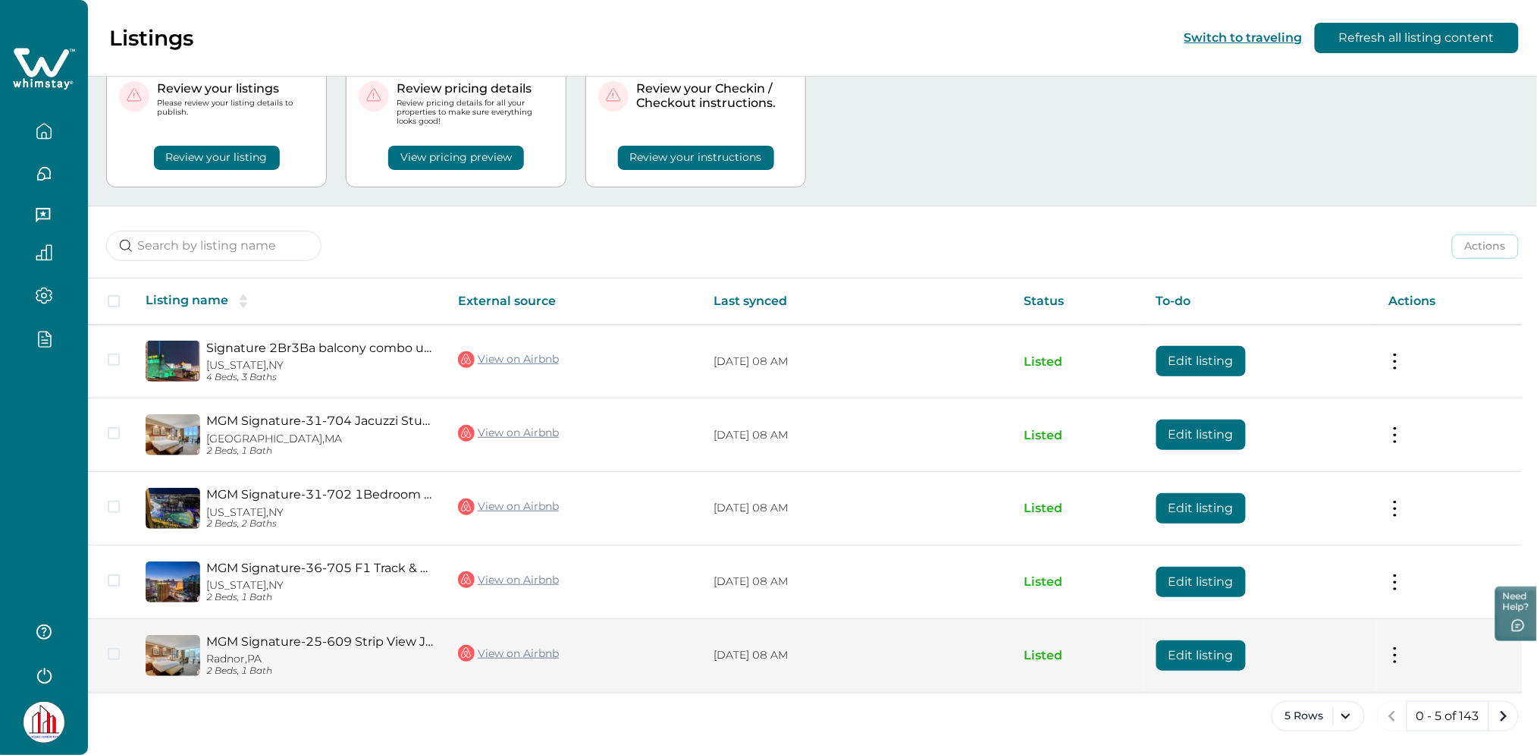
click at [1182, 654] on button "Edit listing" at bounding box center [1201, 655] width 89 height 30
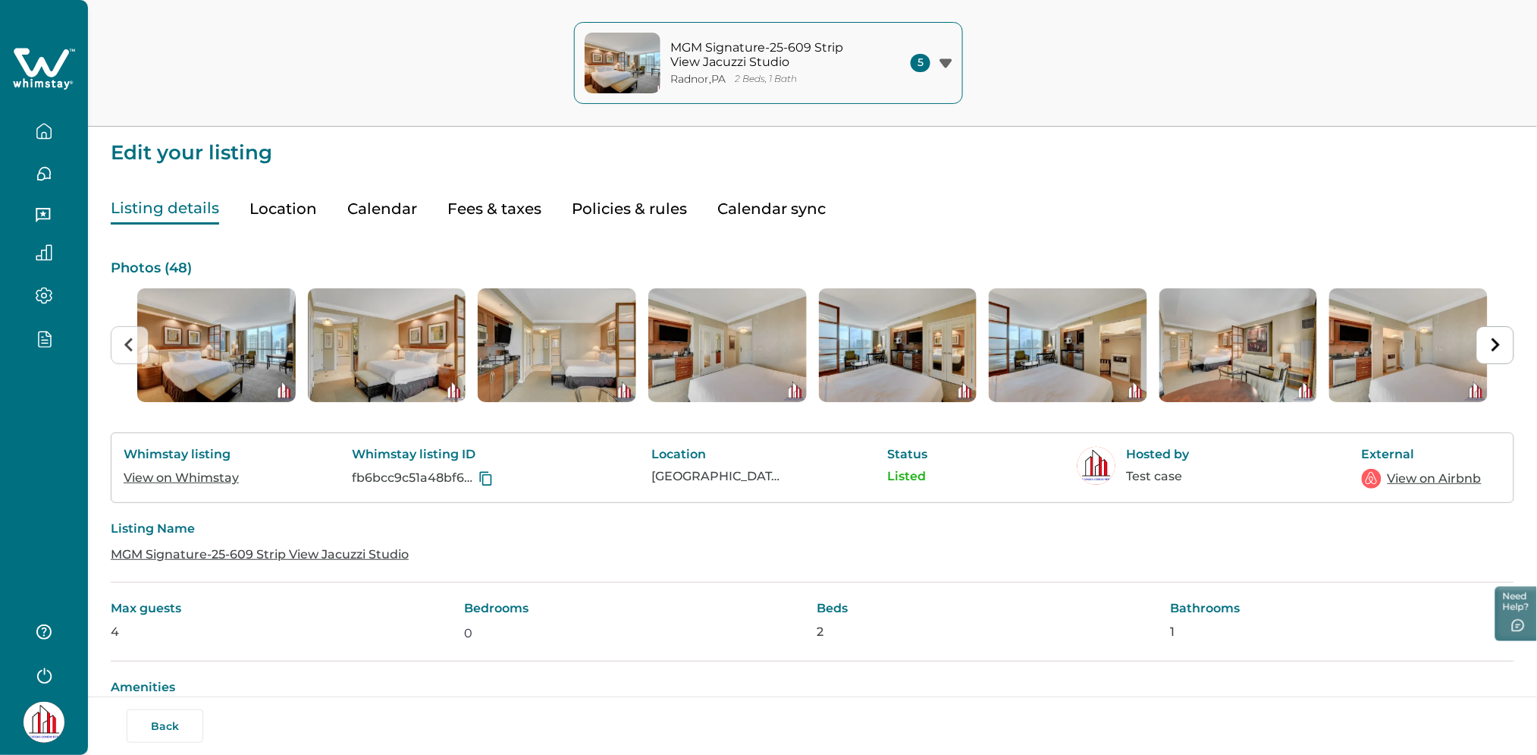
click at [475, 207] on button "Fees & taxes" at bounding box center [494, 208] width 94 height 31
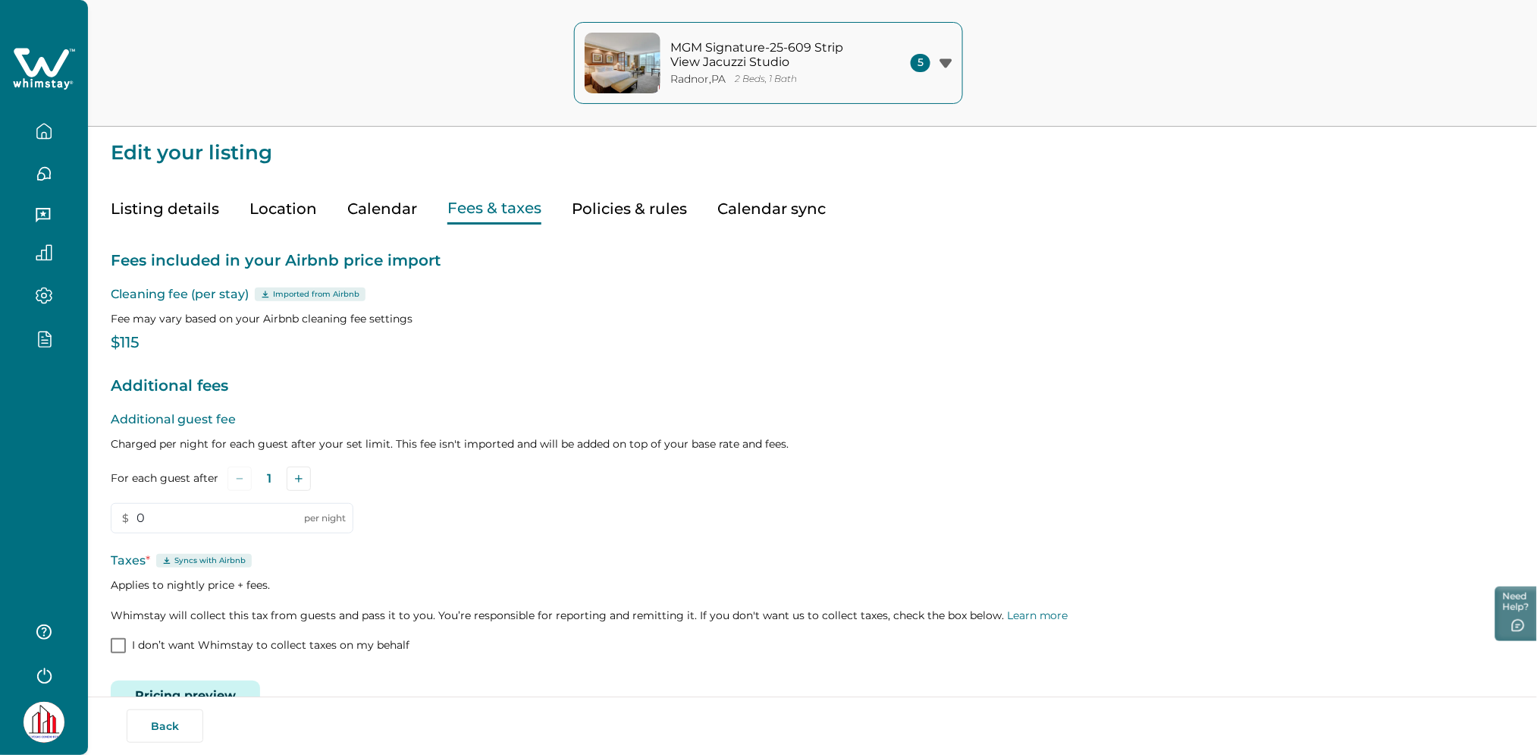
click at [182, 212] on button "Listing details" at bounding box center [165, 208] width 108 height 31
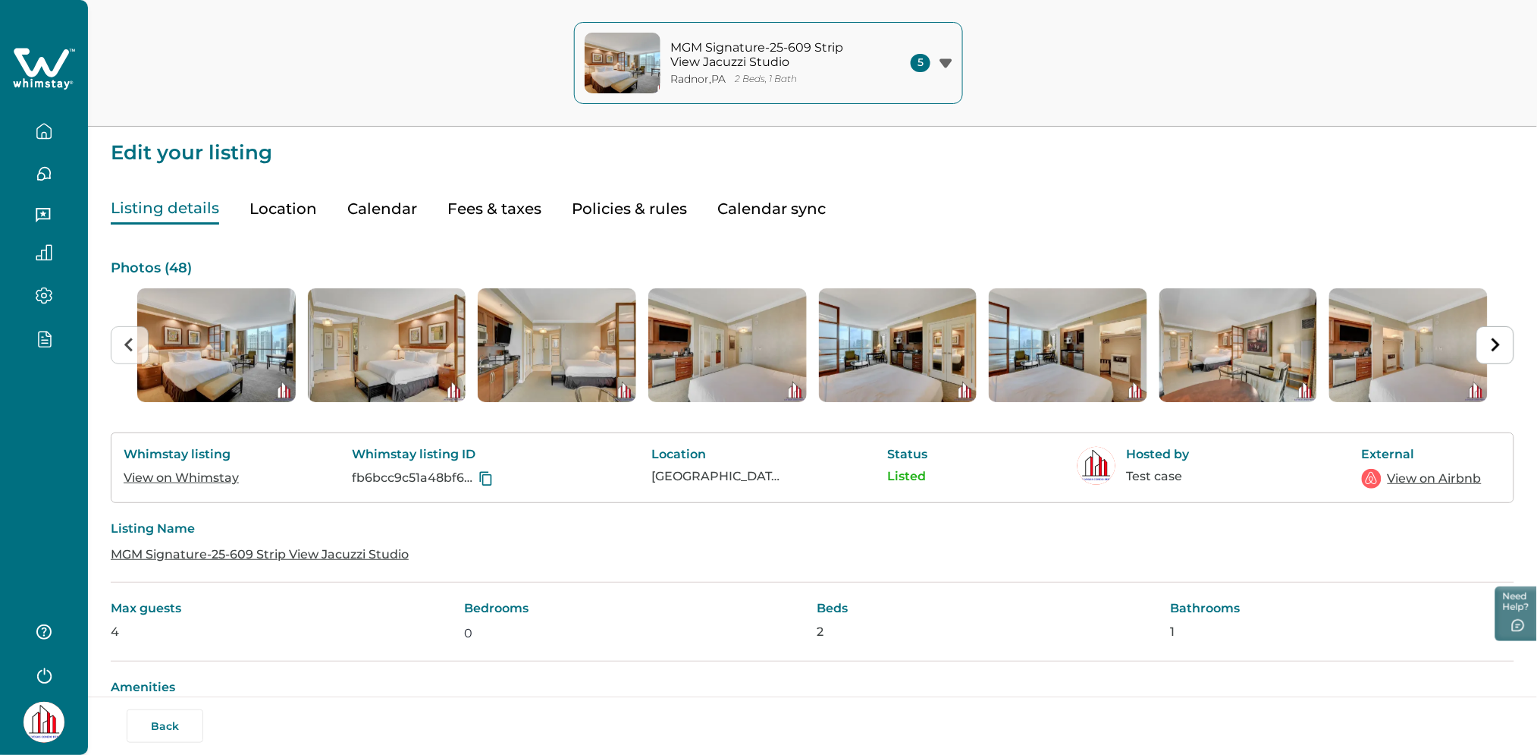
click at [491, 206] on button "Fees & taxes" at bounding box center [494, 208] width 94 height 31
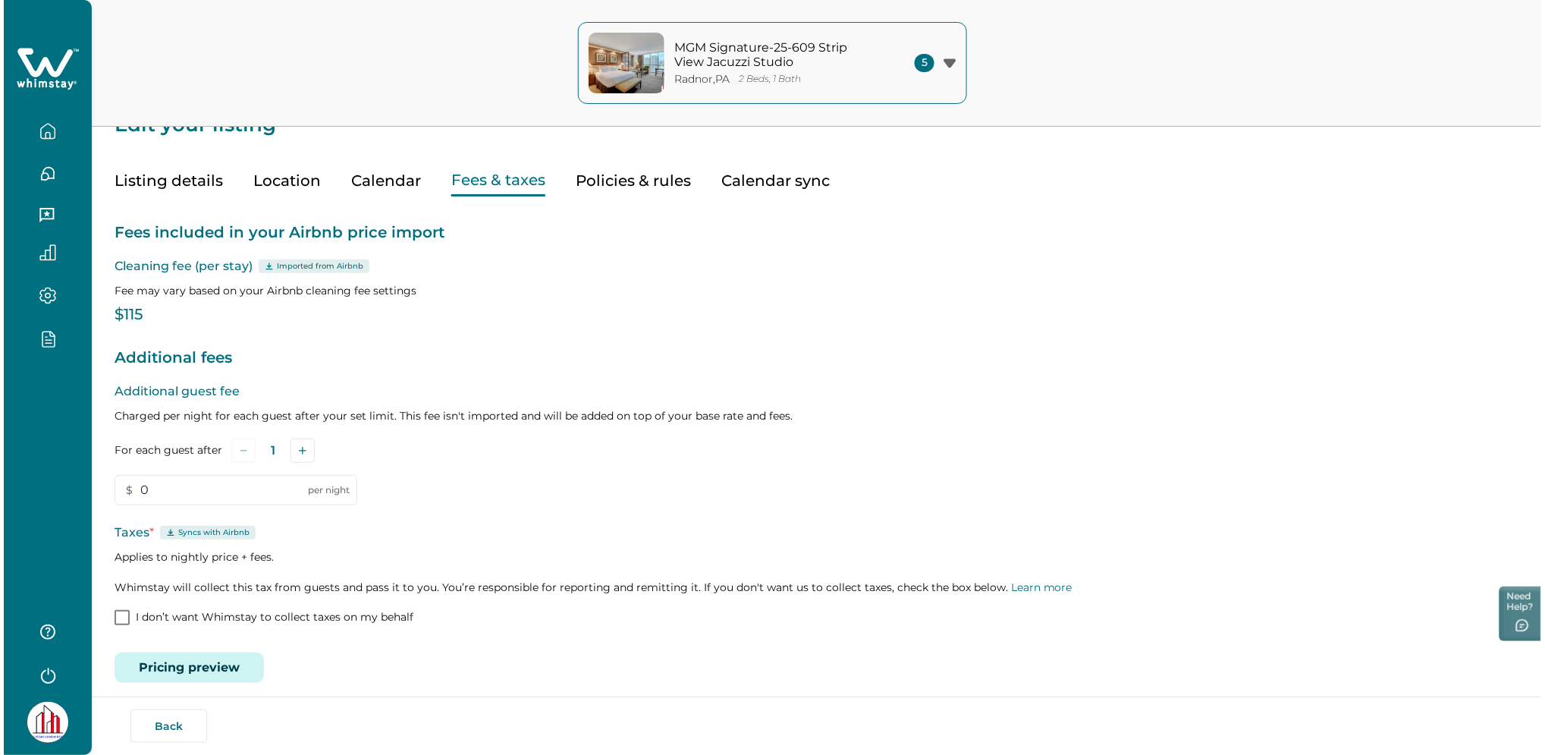
scroll to position [40, 0]
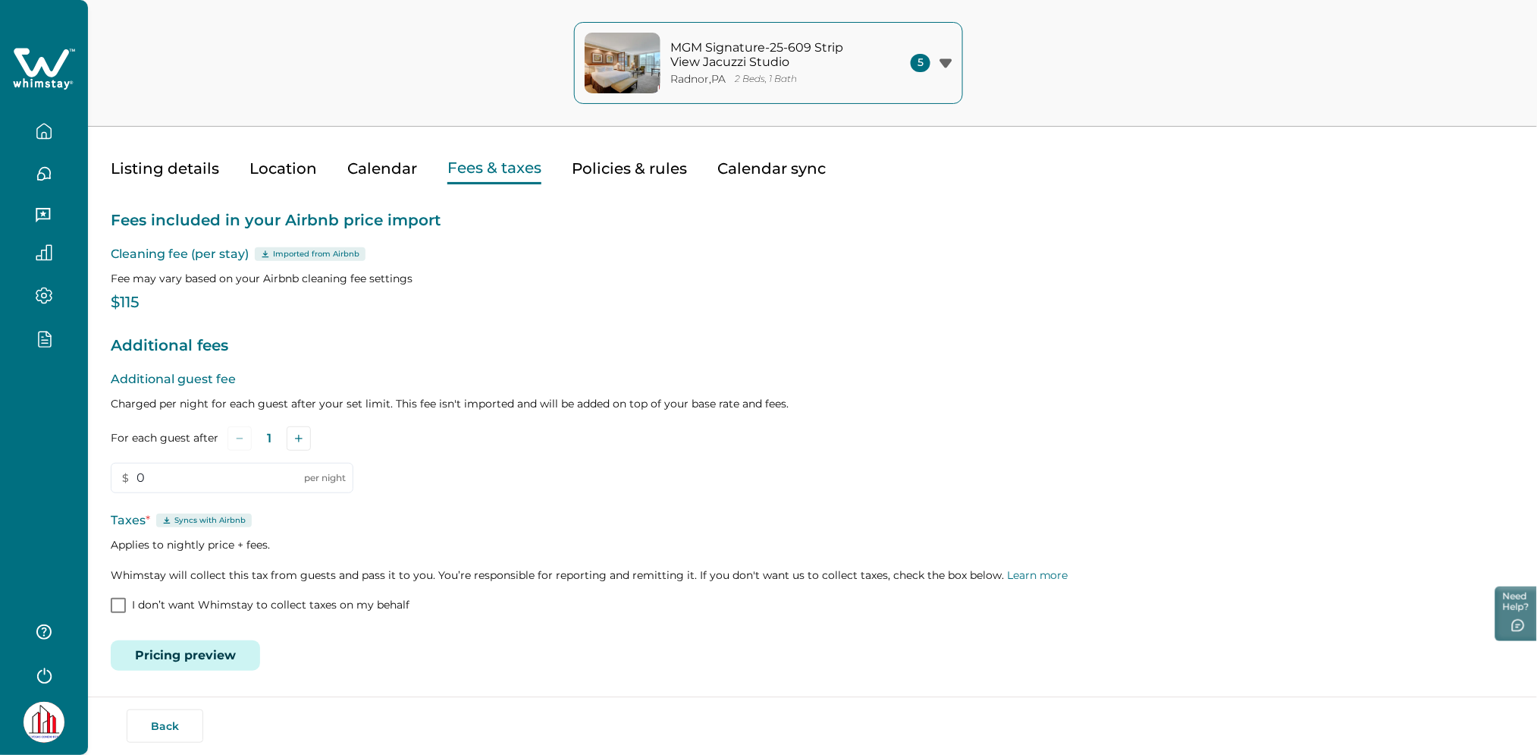
click at [191, 642] on button "Pricing preview" at bounding box center [185, 655] width 149 height 30
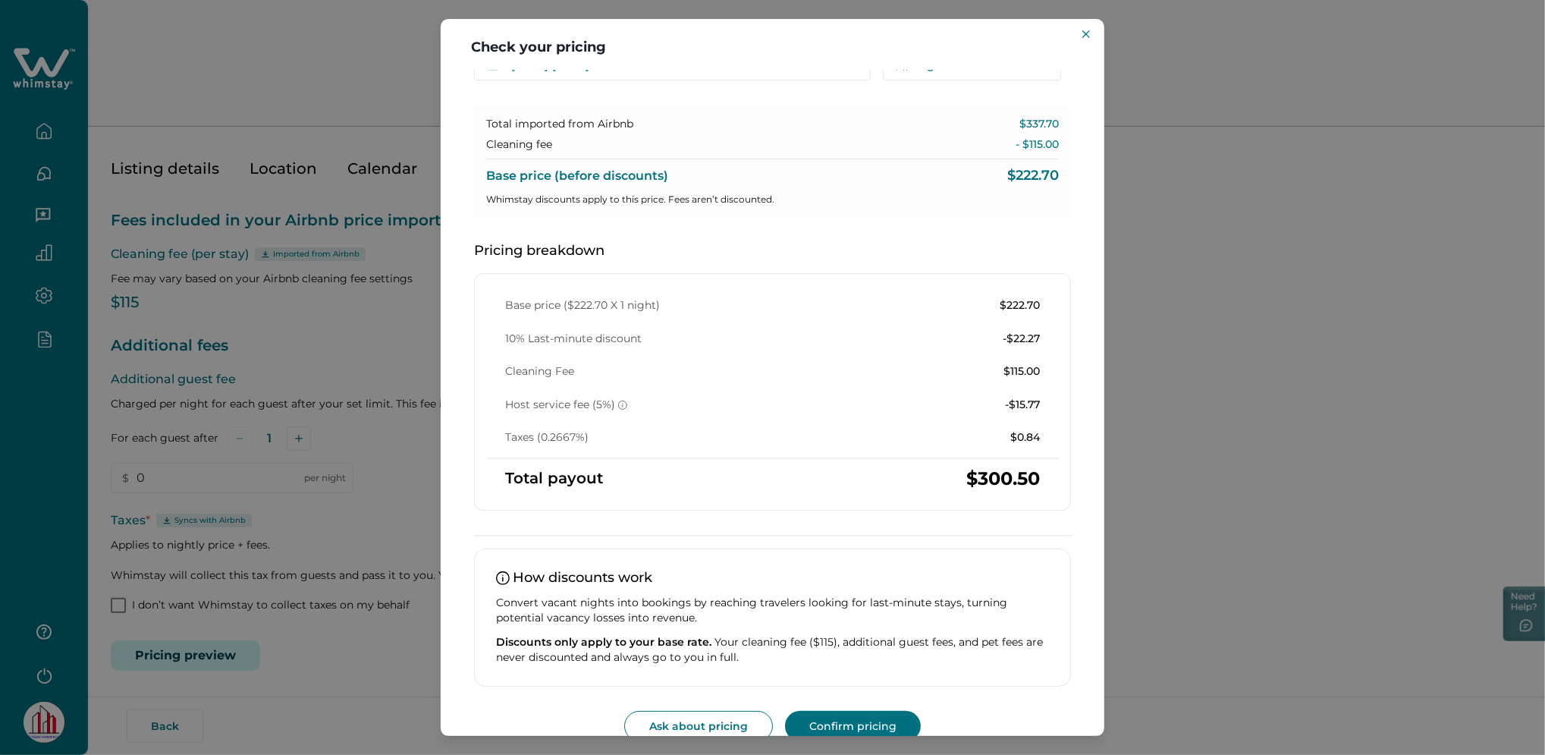
scroll to position [97, 0]
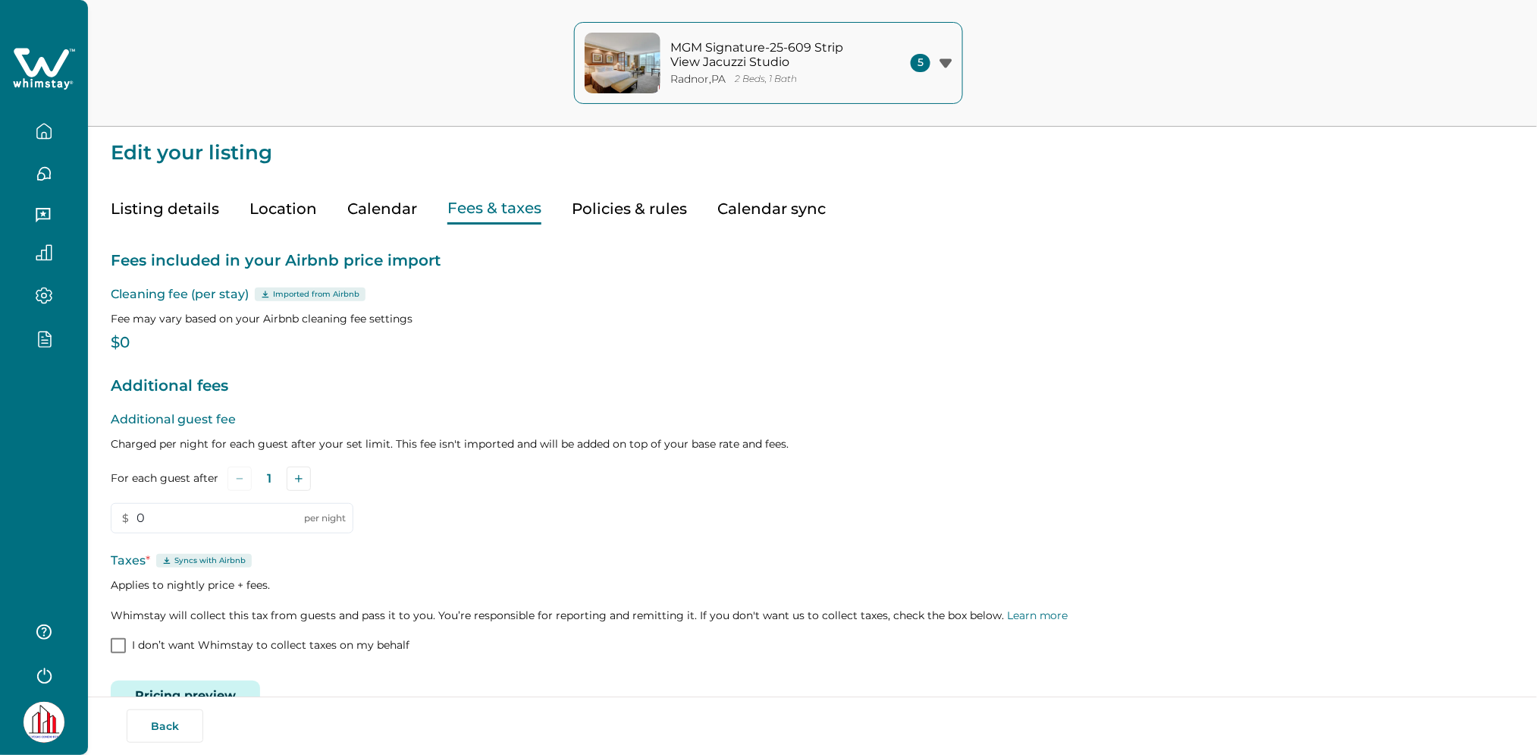
click at [208, 680] on button "Pricing preview" at bounding box center [185, 695] width 149 height 30
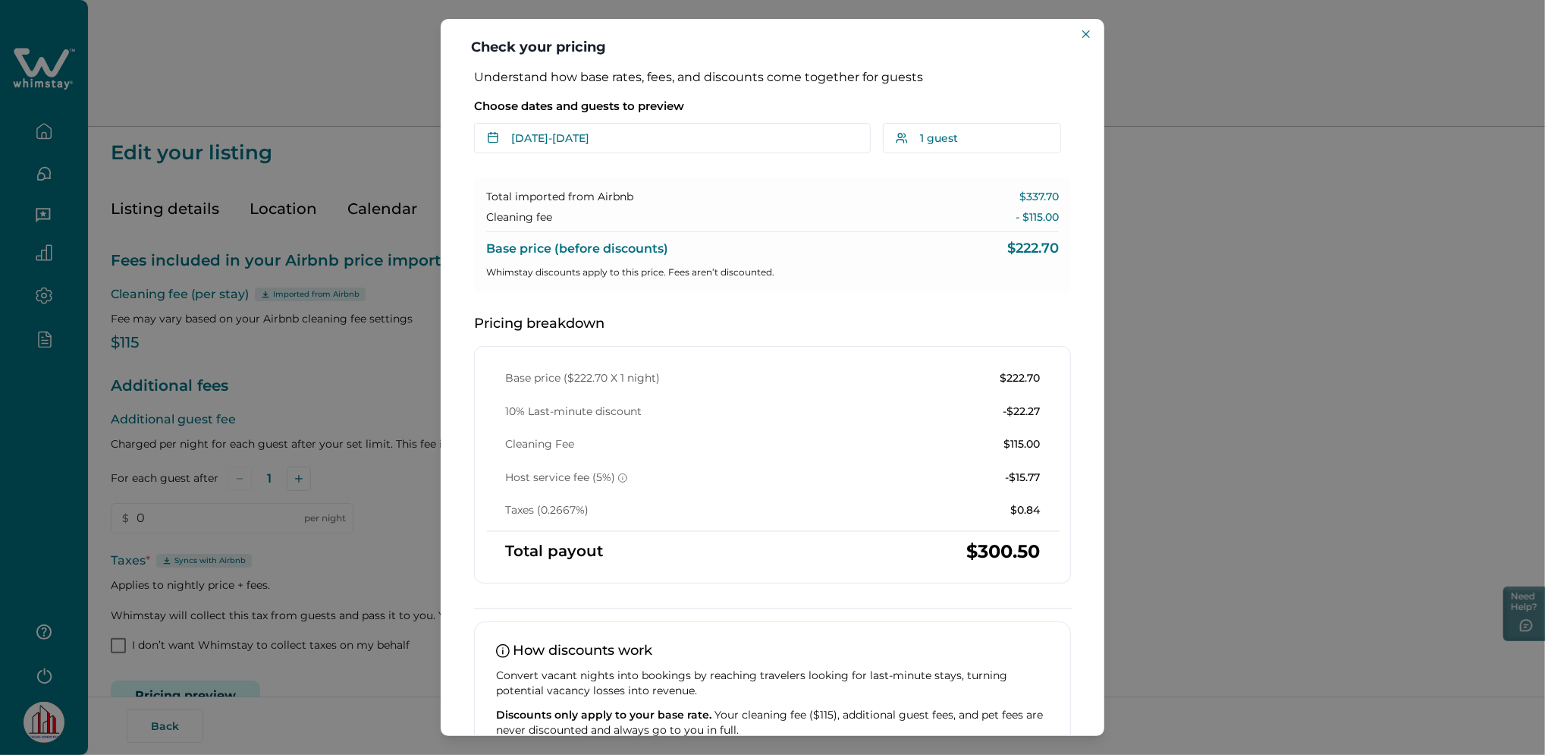
click at [435, 349] on div "Check your pricing Understand how base rates, fees, and discounts come together…" at bounding box center [772, 377] width 1545 height 755
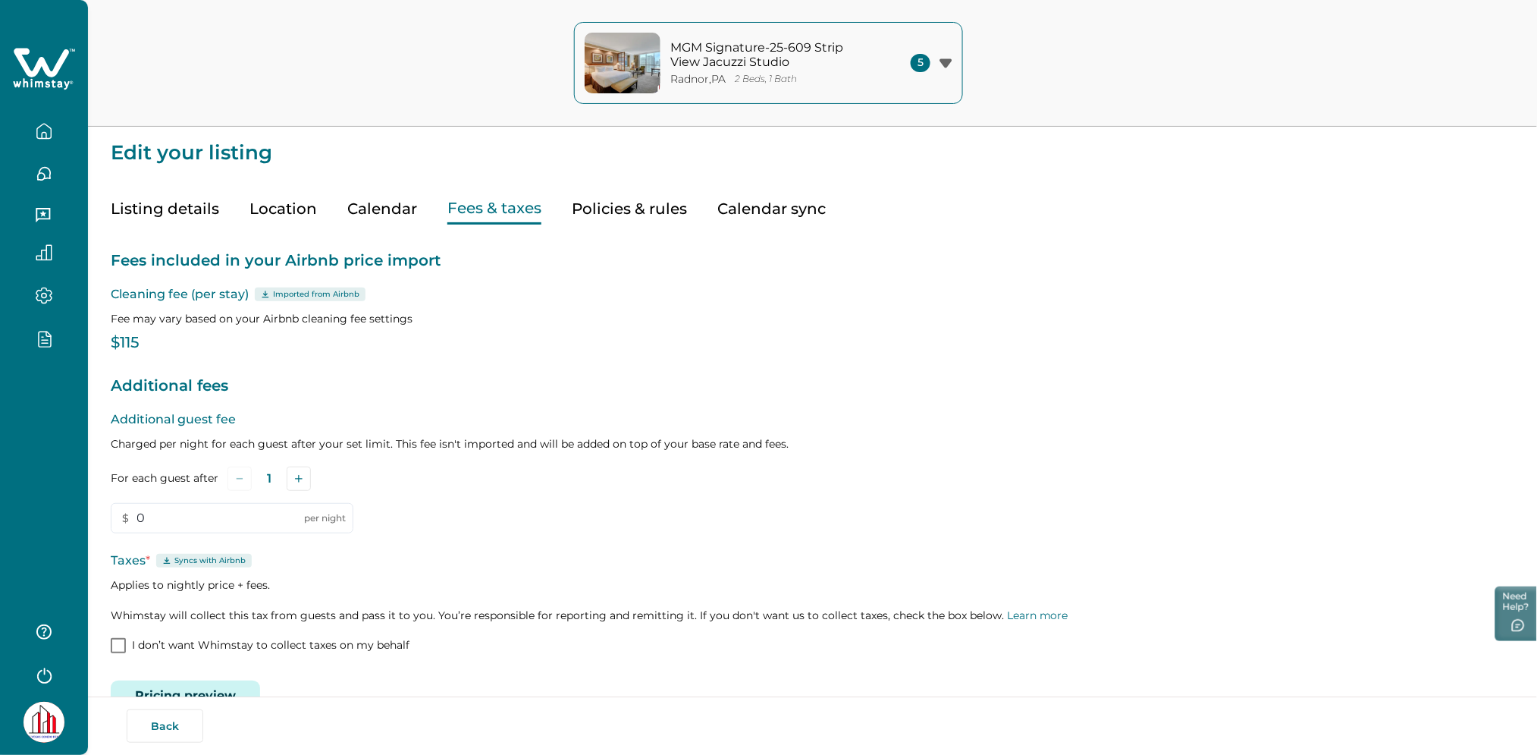
click at [33, 77] on icon at bounding box center [44, 69] width 62 height 46
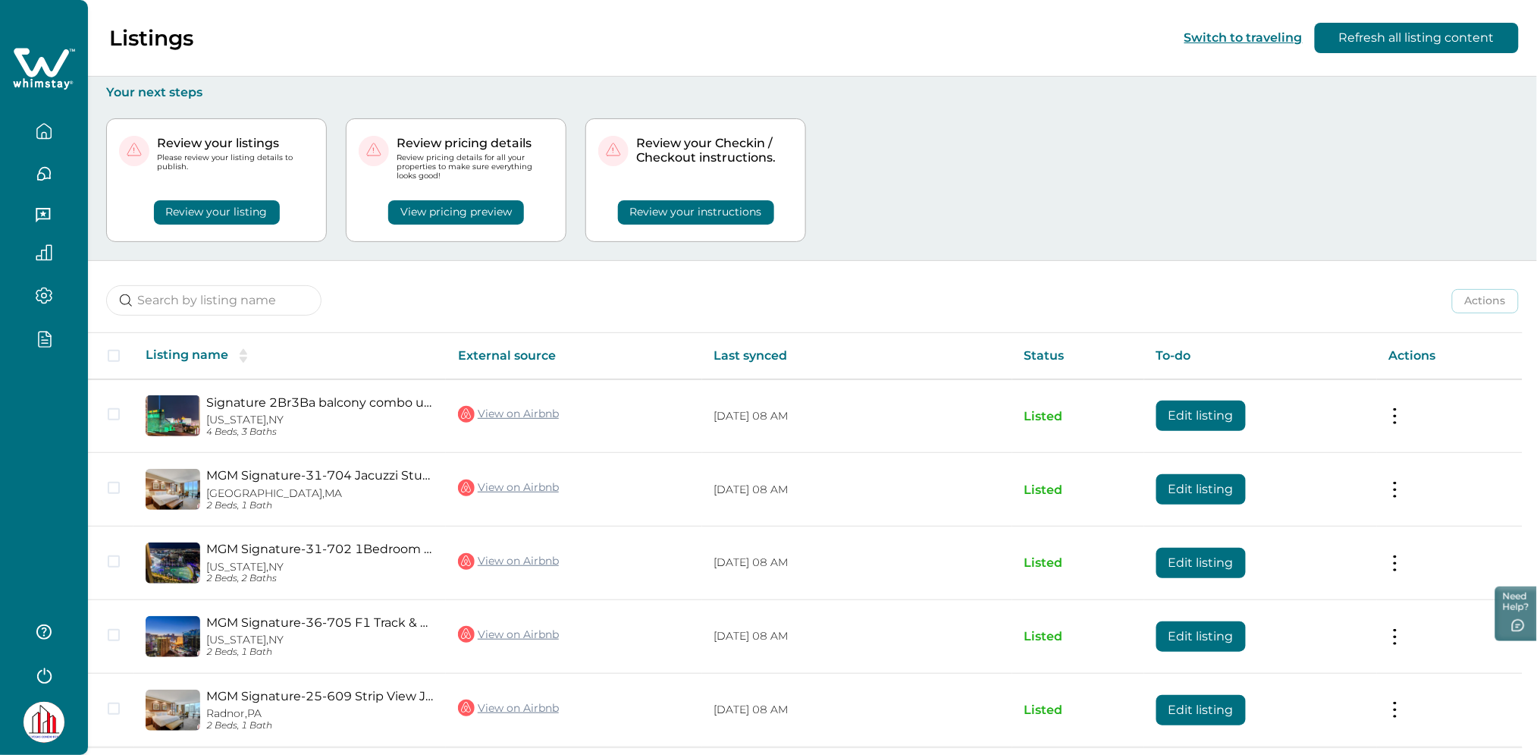
click at [58, 77] on icon at bounding box center [44, 69] width 62 height 46
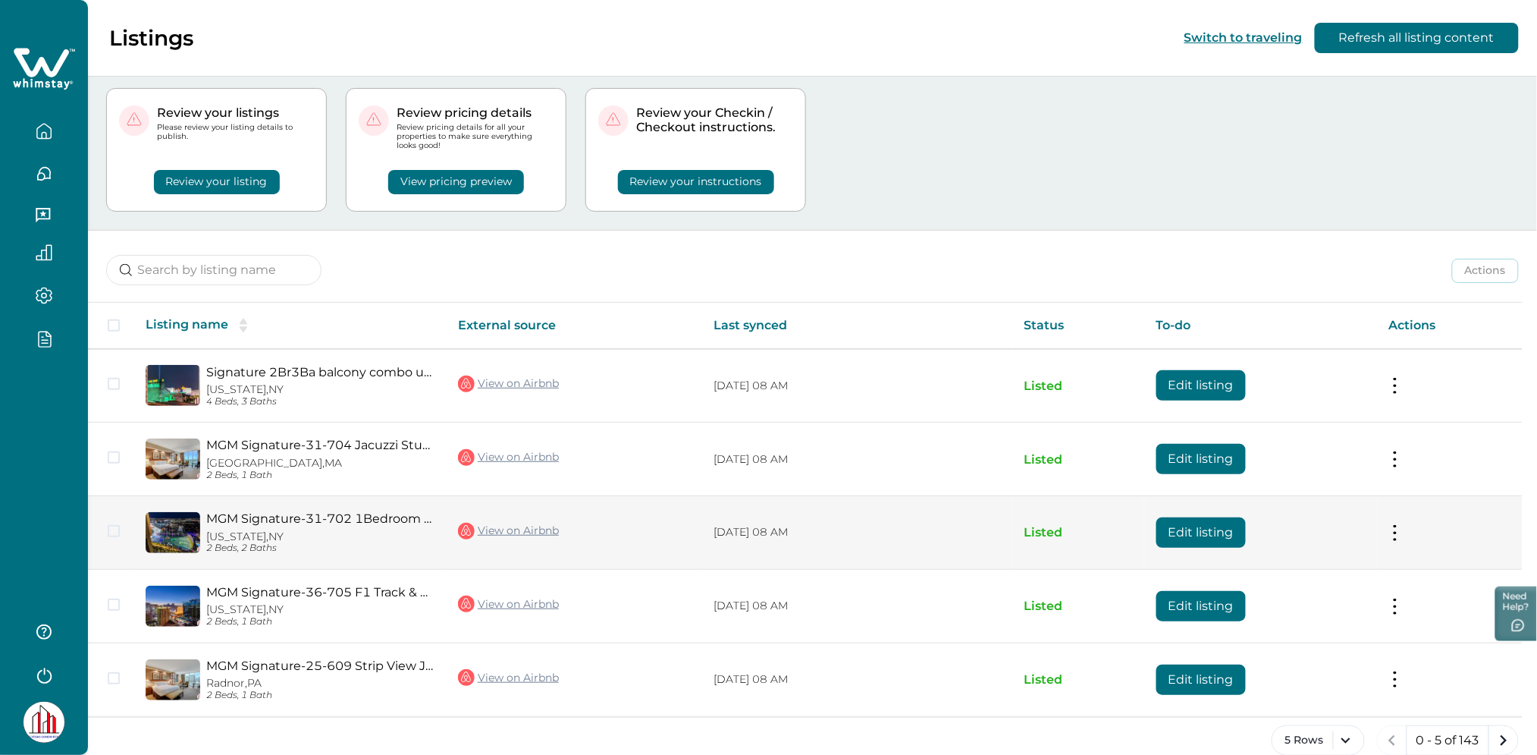
scroll to position [55, 0]
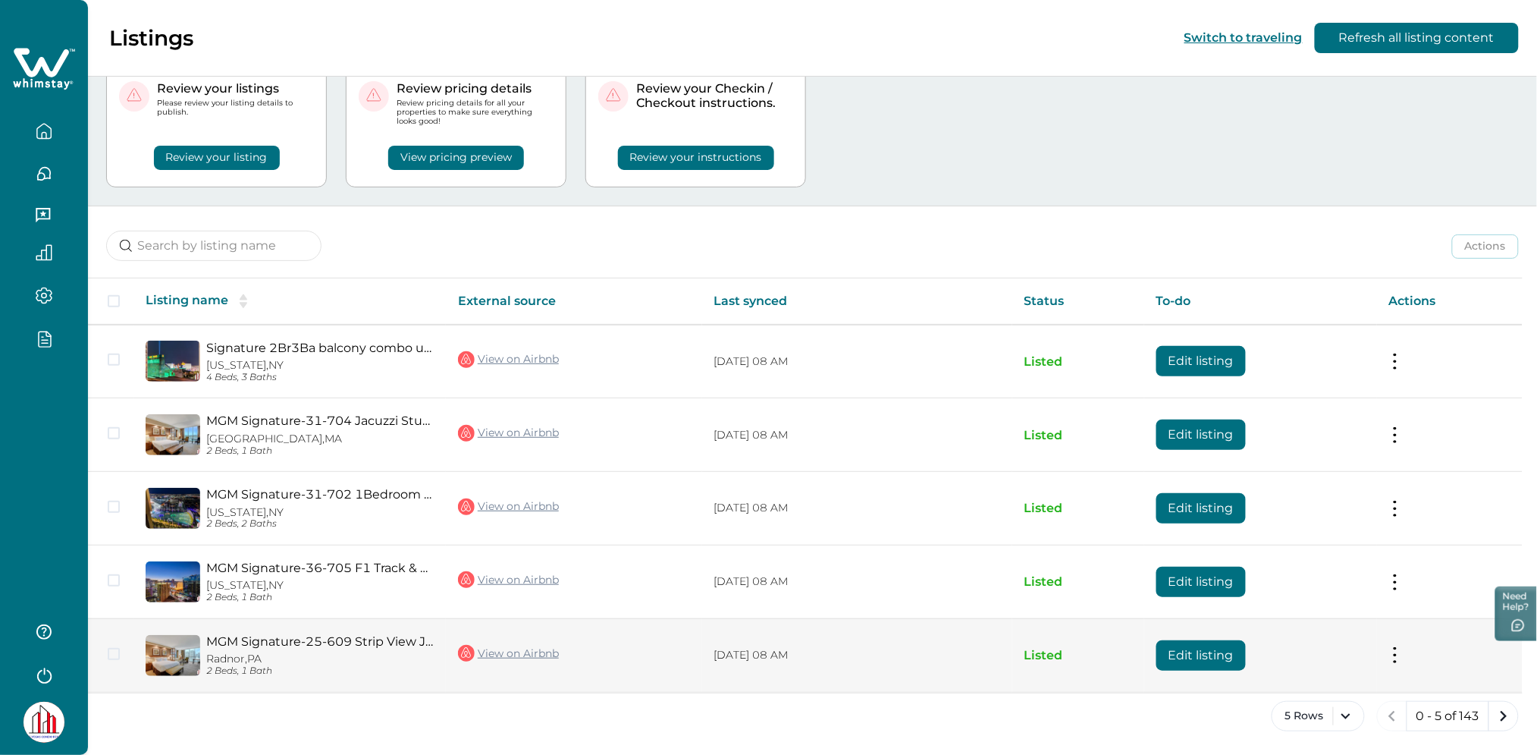
click at [1401, 655] on button at bounding box center [1395, 655] width 12 height 16
click at [1173, 657] on button "Edit listing" at bounding box center [1201, 655] width 89 height 30
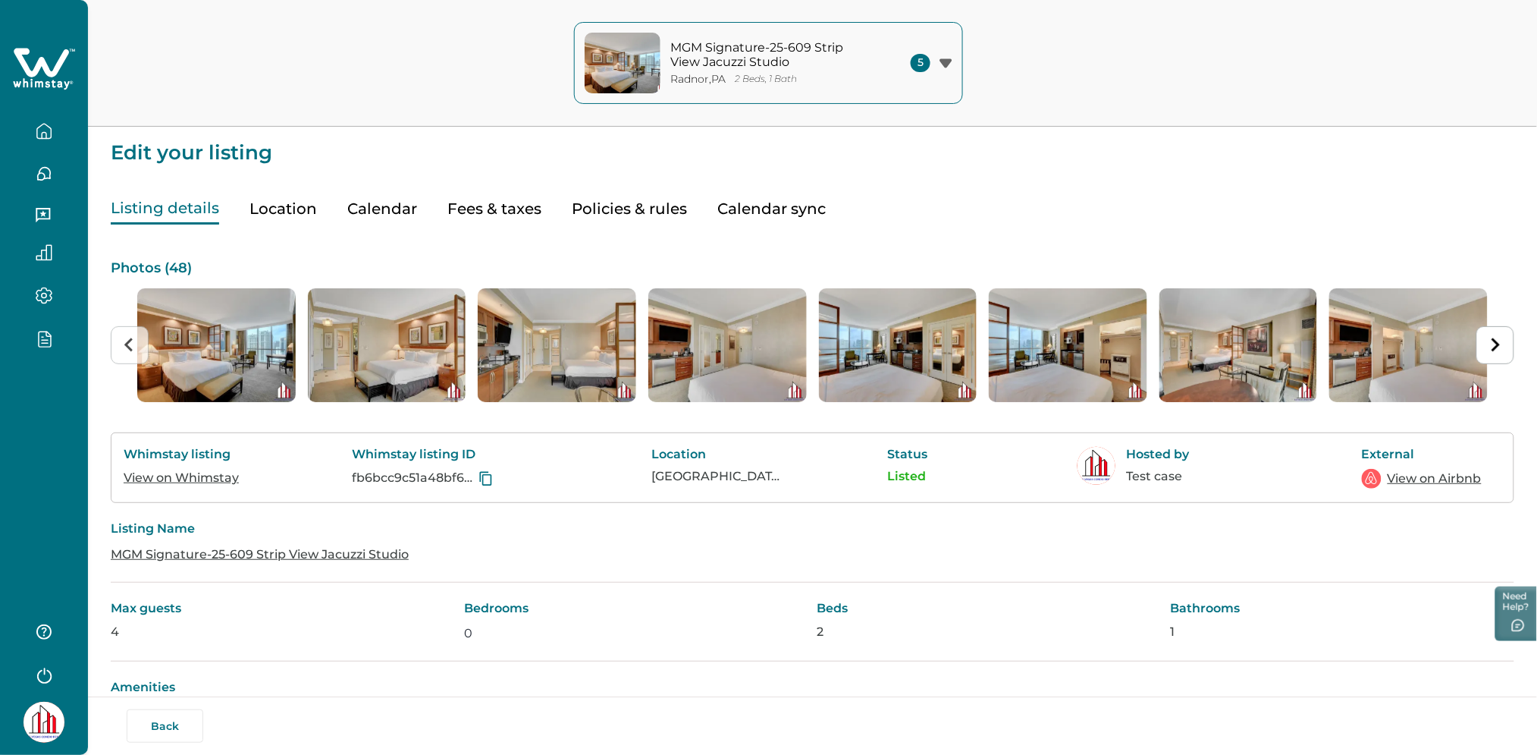
click at [473, 216] on button "Fees & taxes" at bounding box center [494, 208] width 94 height 31
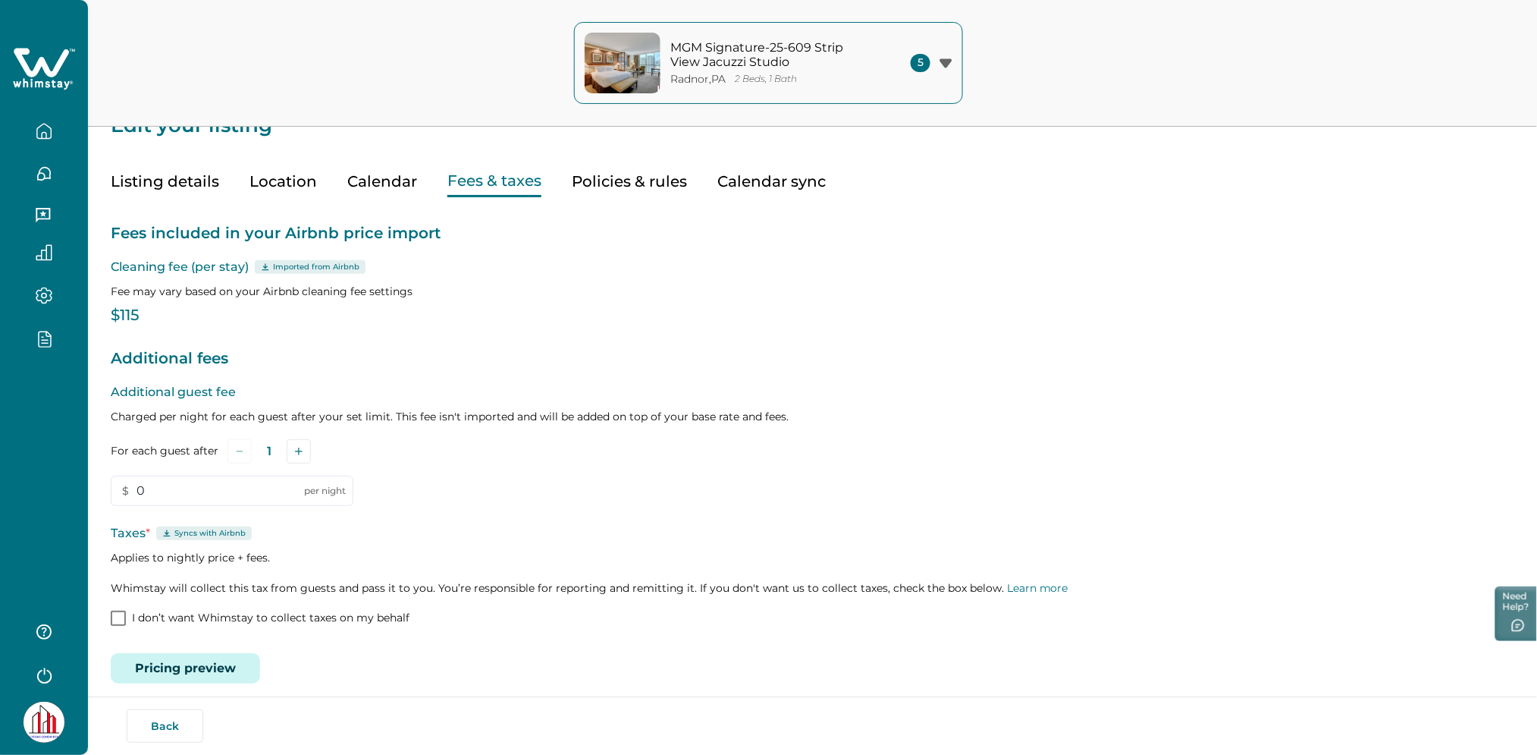
scroll to position [40, 0]
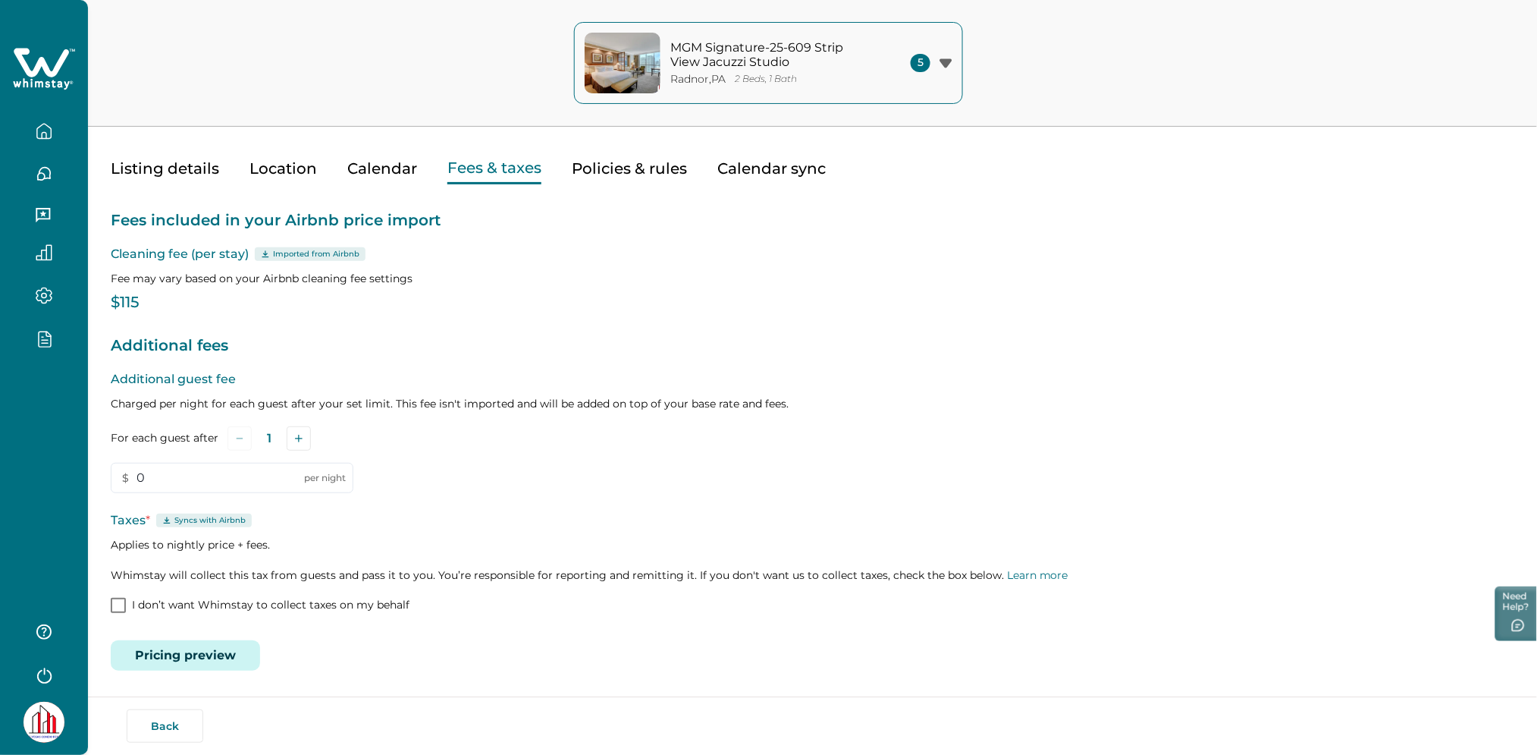
click at [197, 654] on button "Pricing preview" at bounding box center [185, 655] width 149 height 30
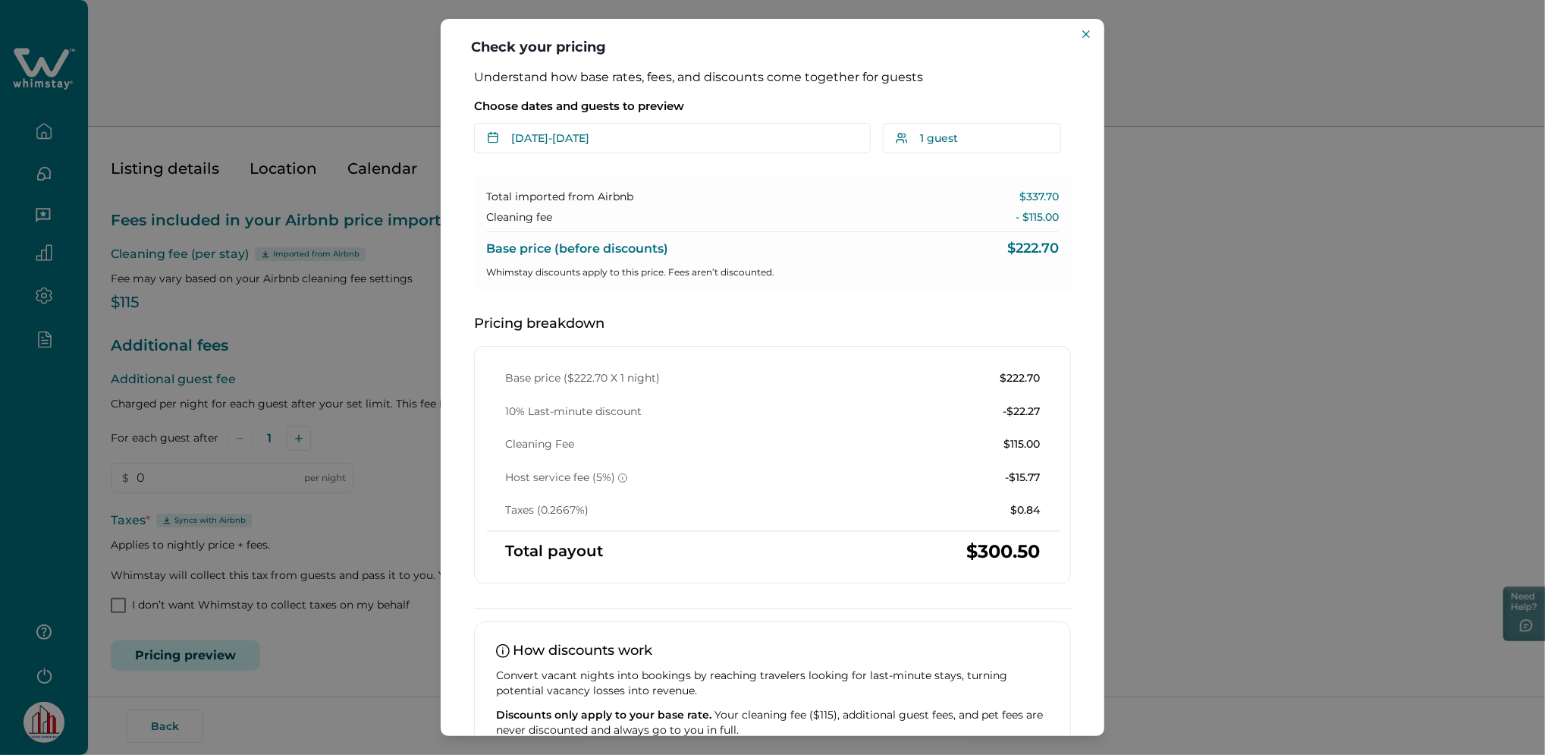
click at [185, 549] on div "Check your pricing Understand how base rates, fees, and discounts come together…" at bounding box center [772, 377] width 1545 height 755
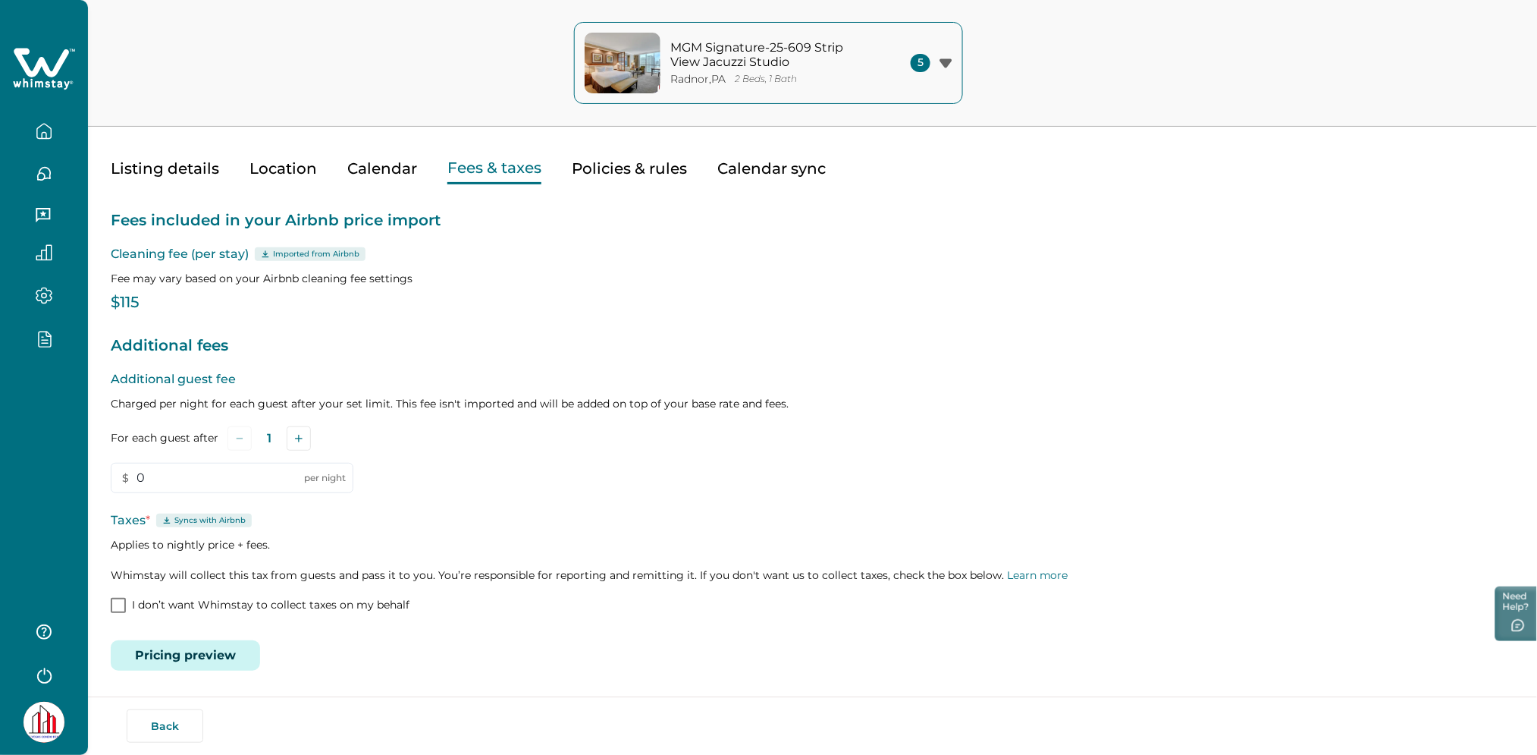
click at [120, 599] on span at bounding box center [118, 605] width 15 height 15
click at [202, 649] on button "Save" at bounding box center [211, 649] width 51 height 30
click at [409, 169] on button "Calendar" at bounding box center [382, 168] width 70 height 31
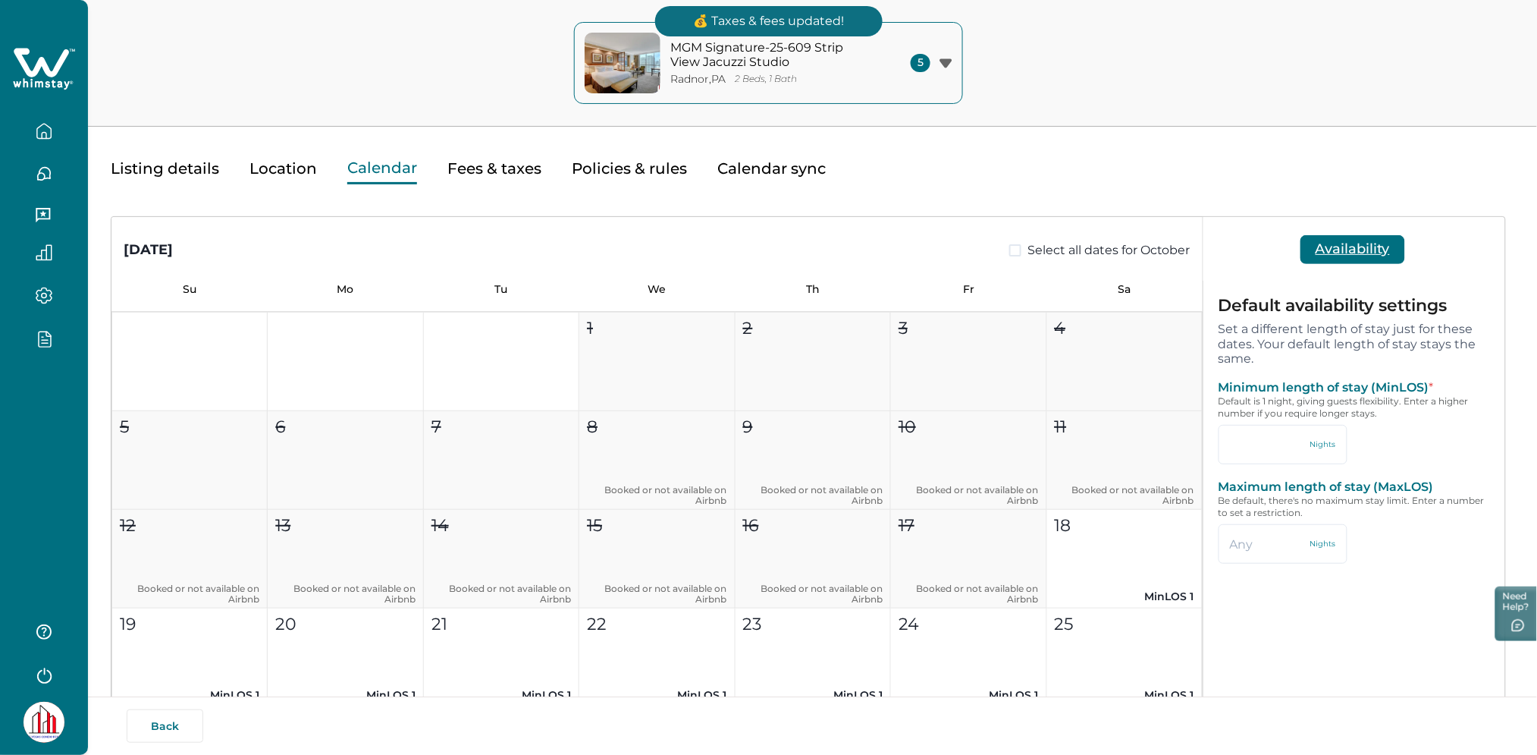
click at [479, 177] on button "Fees & taxes" at bounding box center [494, 168] width 94 height 31
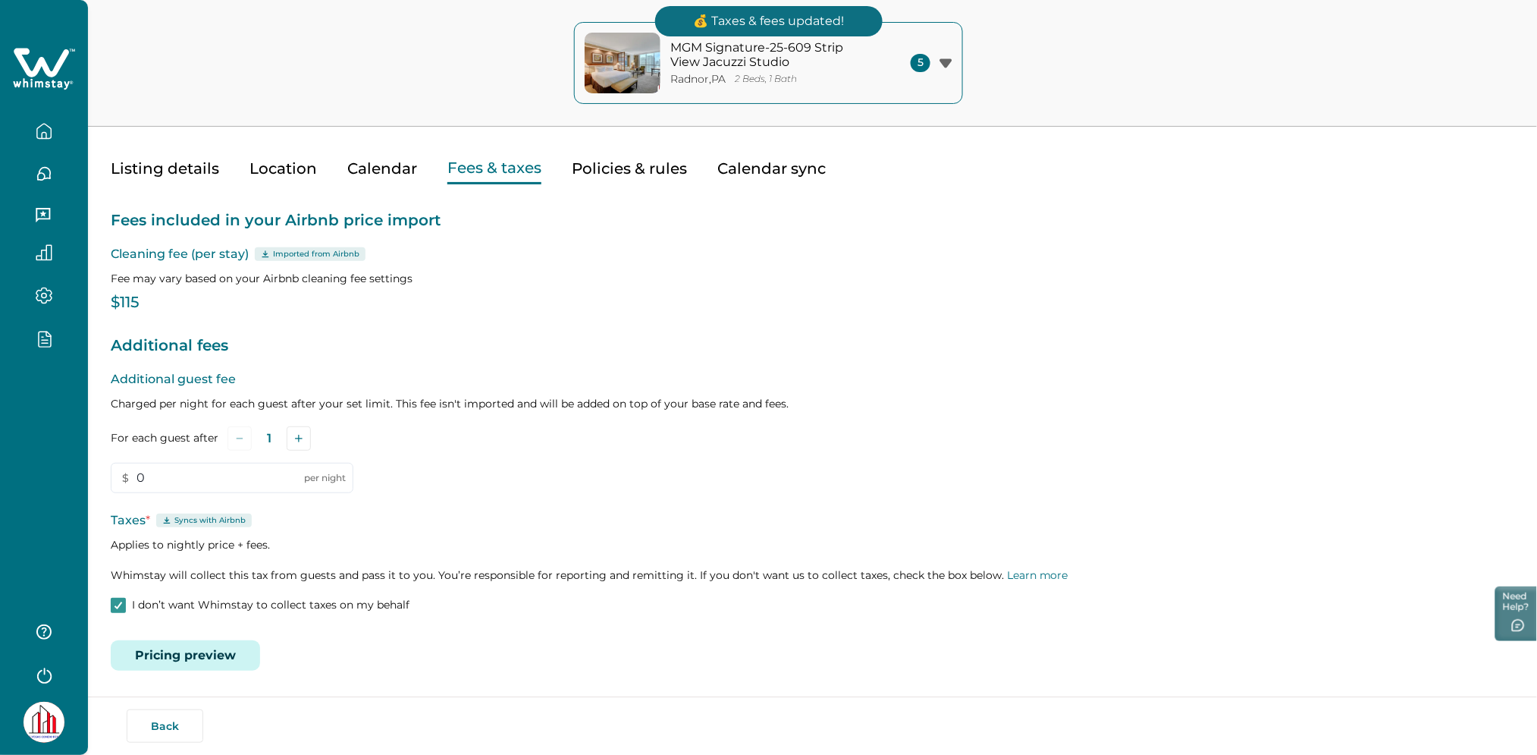
click at [650, 167] on button "Policies & rules" at bounding box center [629, 168] width 115 height 31
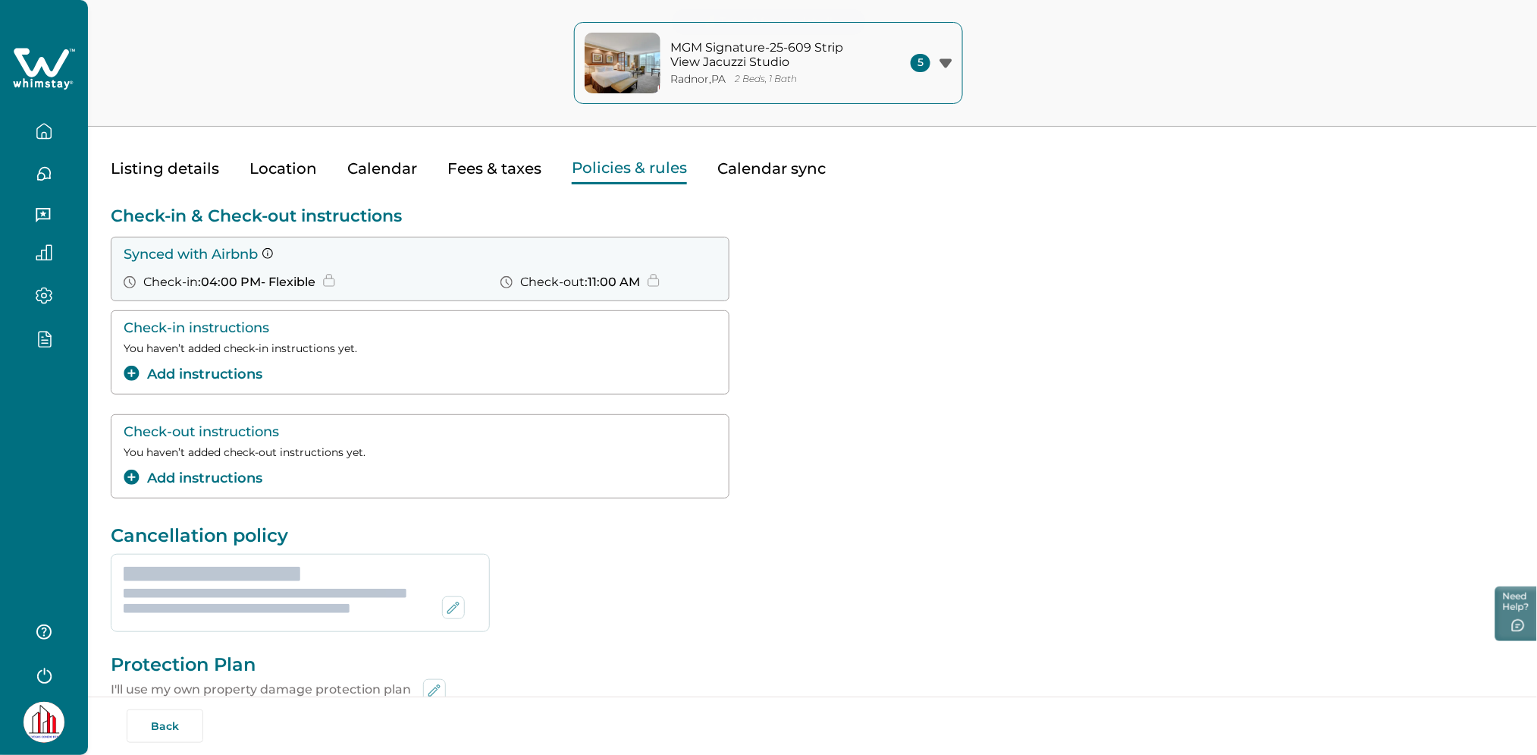
click at [518, 177] on button "Fees & taxes" at bounding box center [494, 168] width 94 height 31
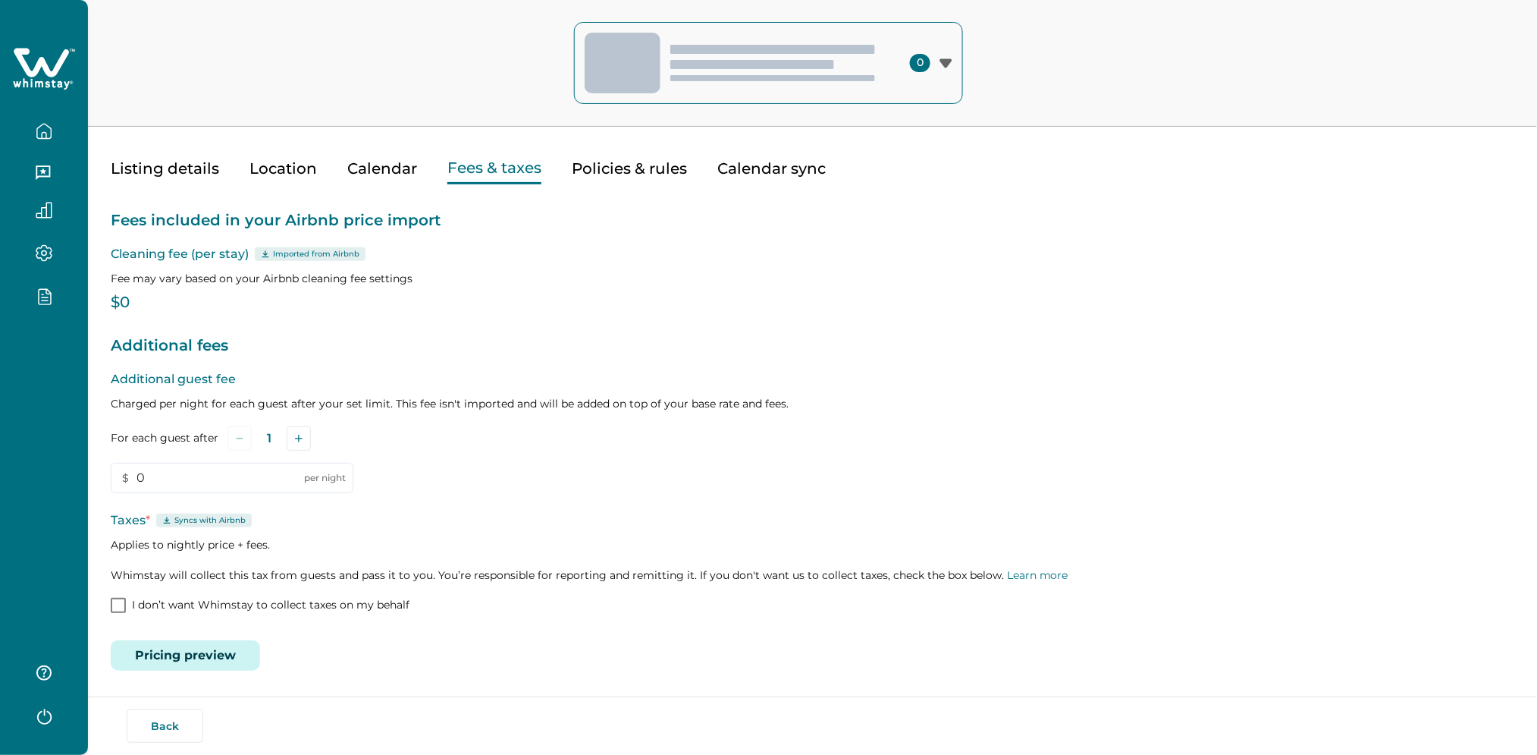
scroll to position [40, 0]
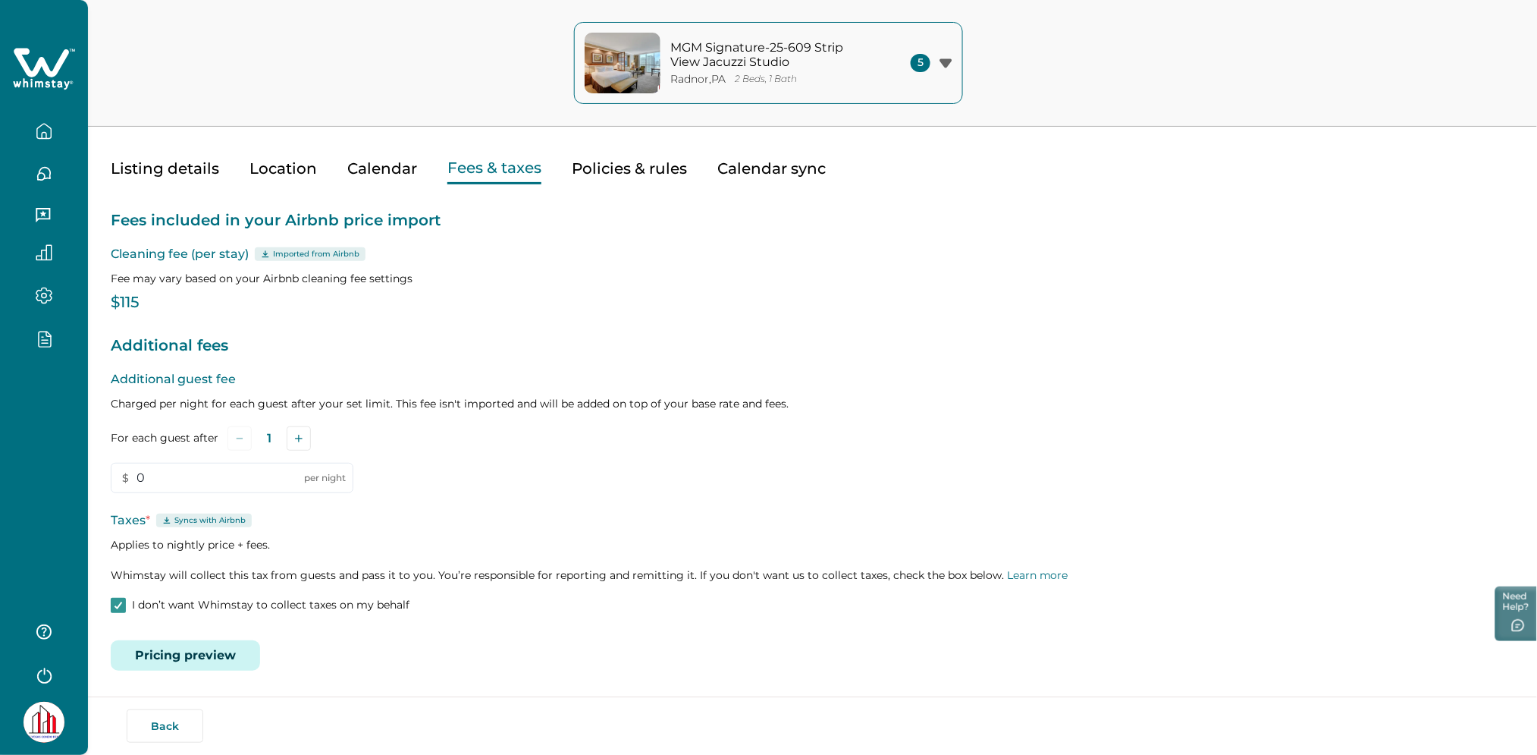
click at [210, 659] on button "Pricing preview" at bounding box center [185, 655] width 149 height 30
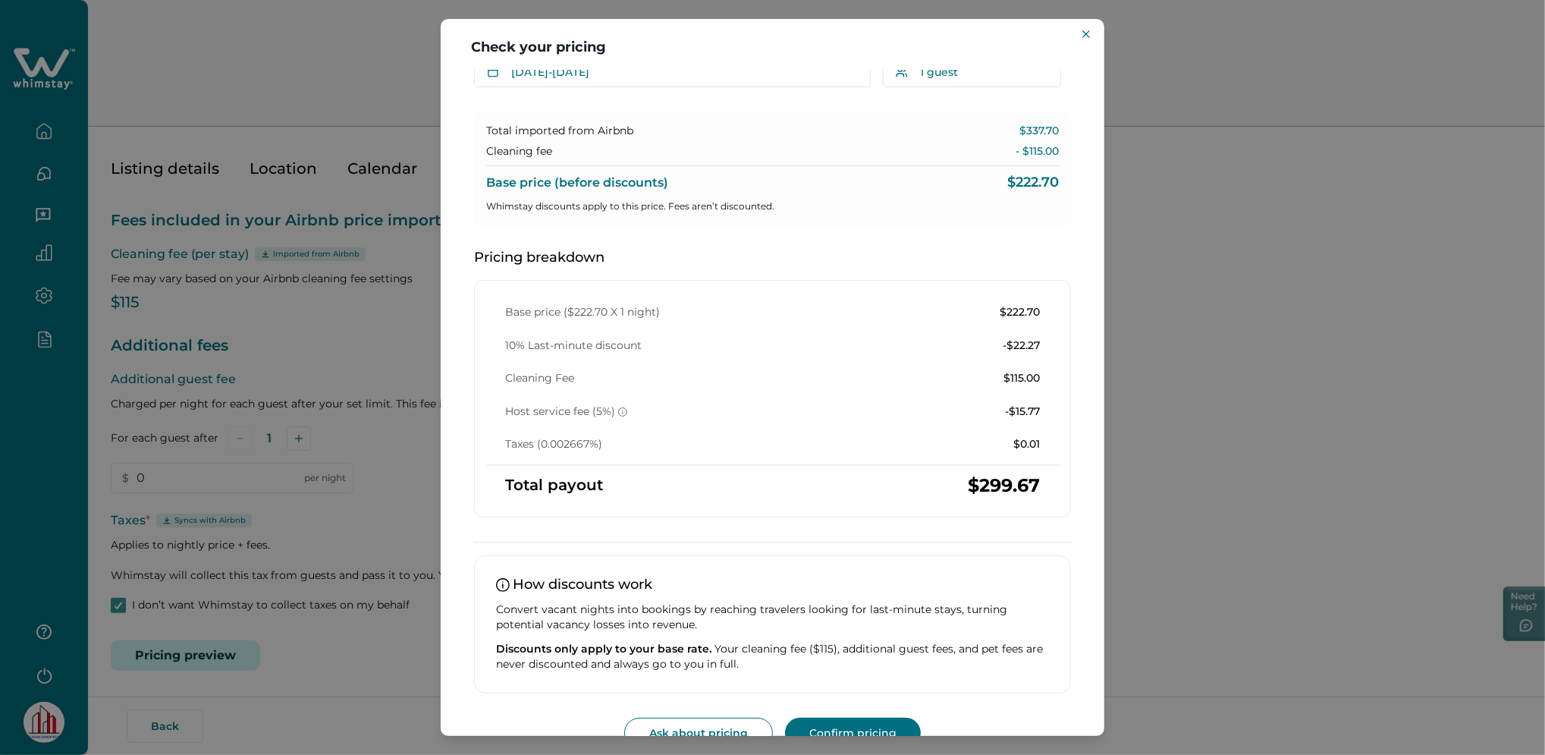
scroll to position [97, 0]
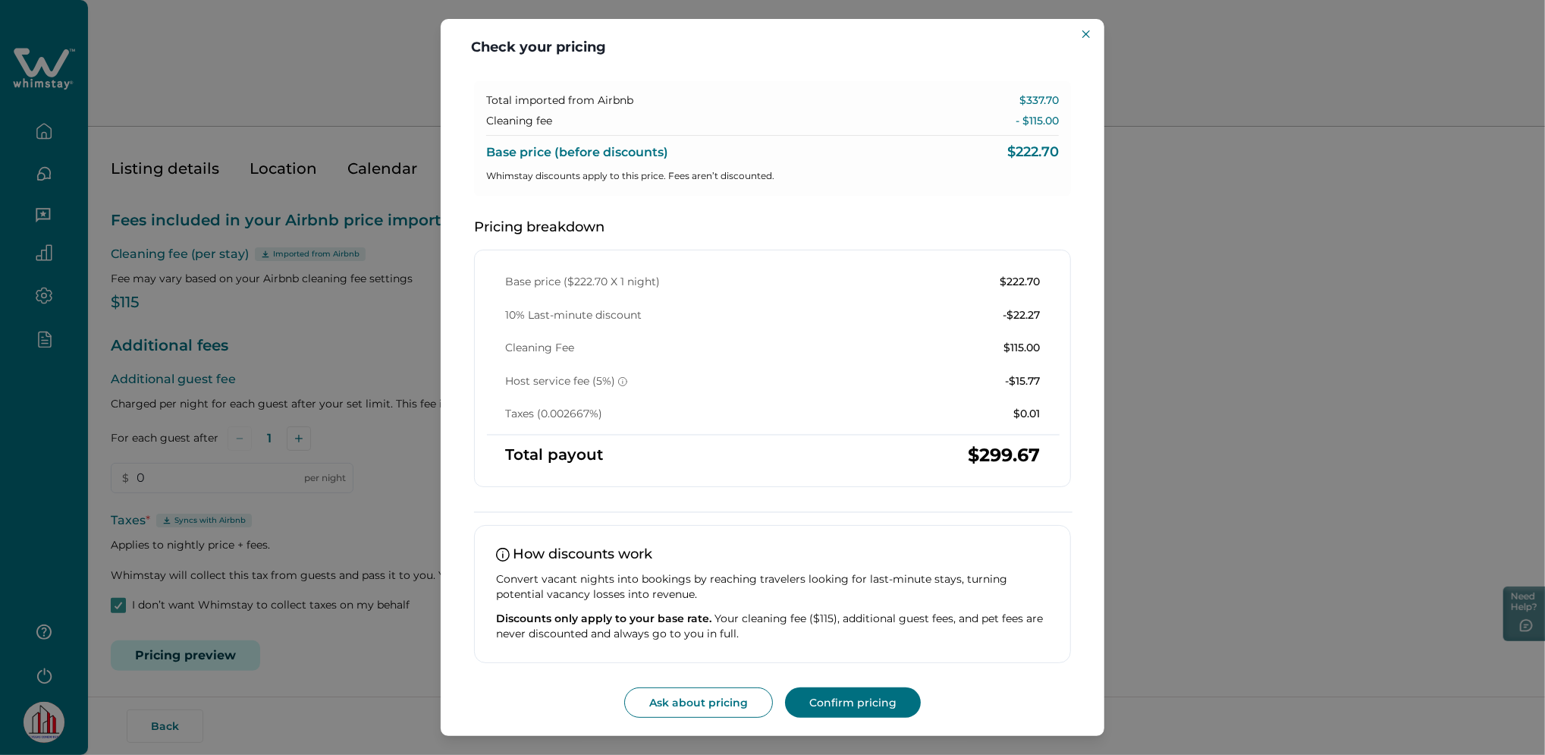
click at [215, 410] on div "Check your pricing Understand how base rates, fees, and discounts come together…" at bounding box center [772, 377] width 1545 height 755
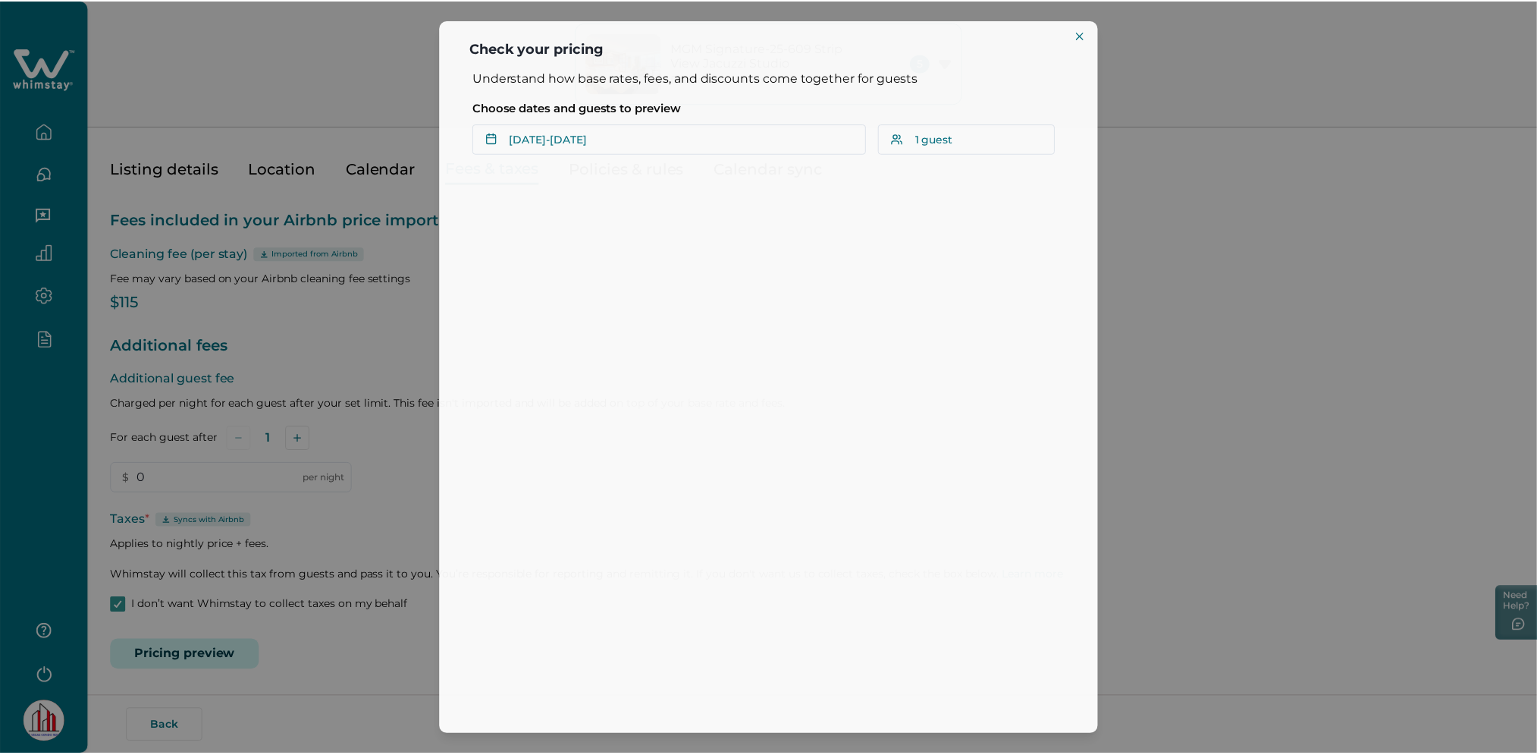
scroll to position [0, 0]
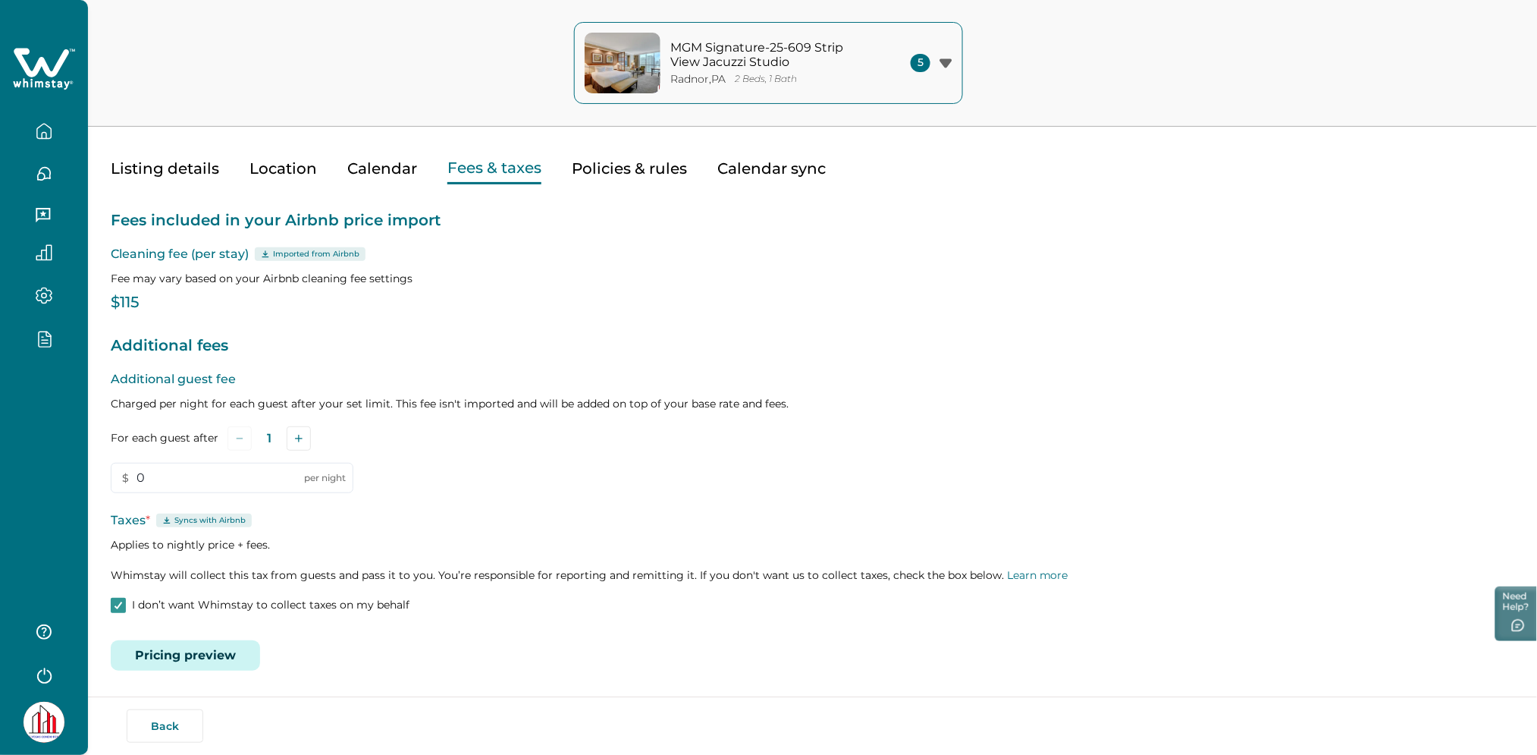
click at [183, 646] on button "Pricing preview" at bounding box center [185, 655] width 149 height 30
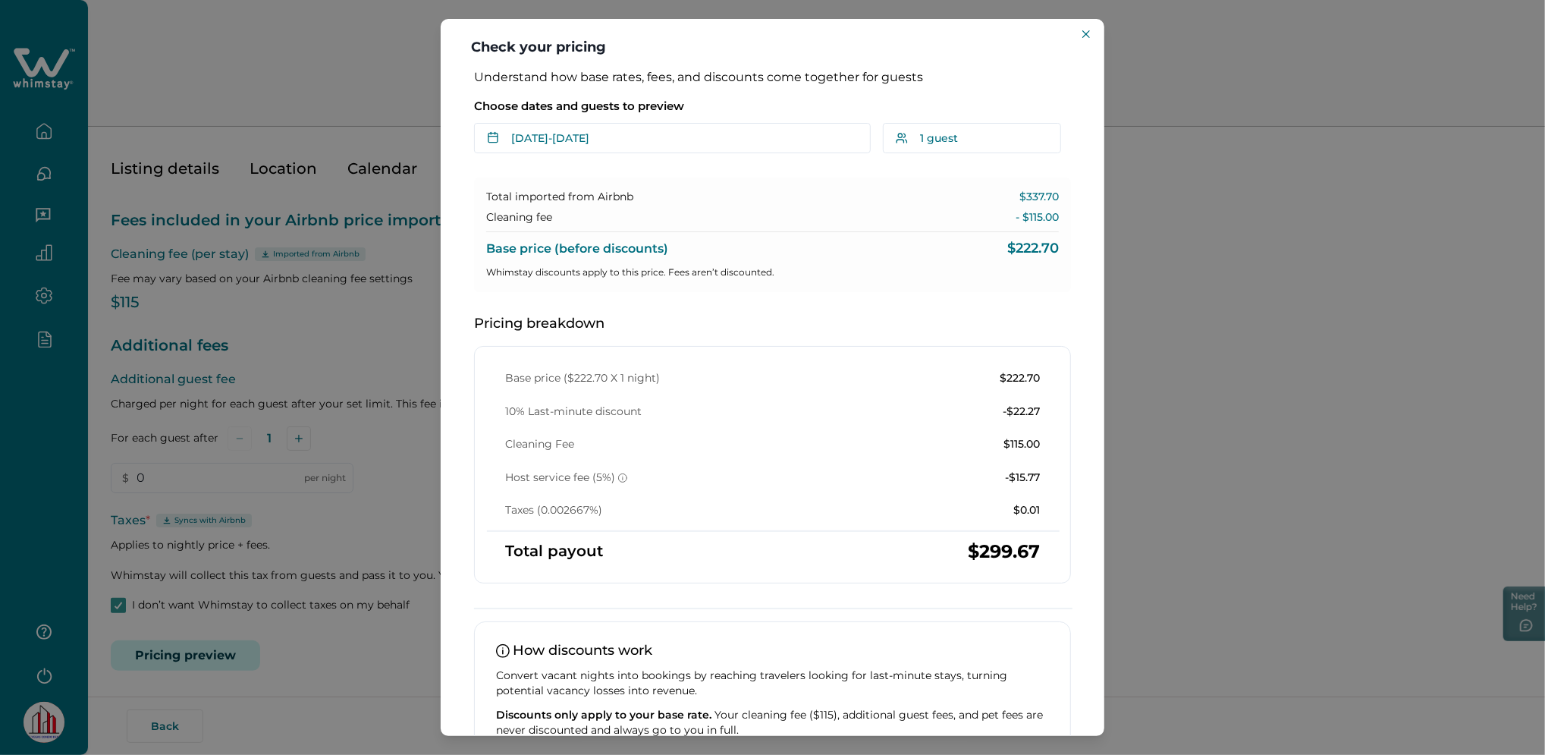
click at [307, 312] on div "Check your pricing Understand how base rates, fees, and discounts come together…" at bounding box center [772, 377] width 1545 height 755
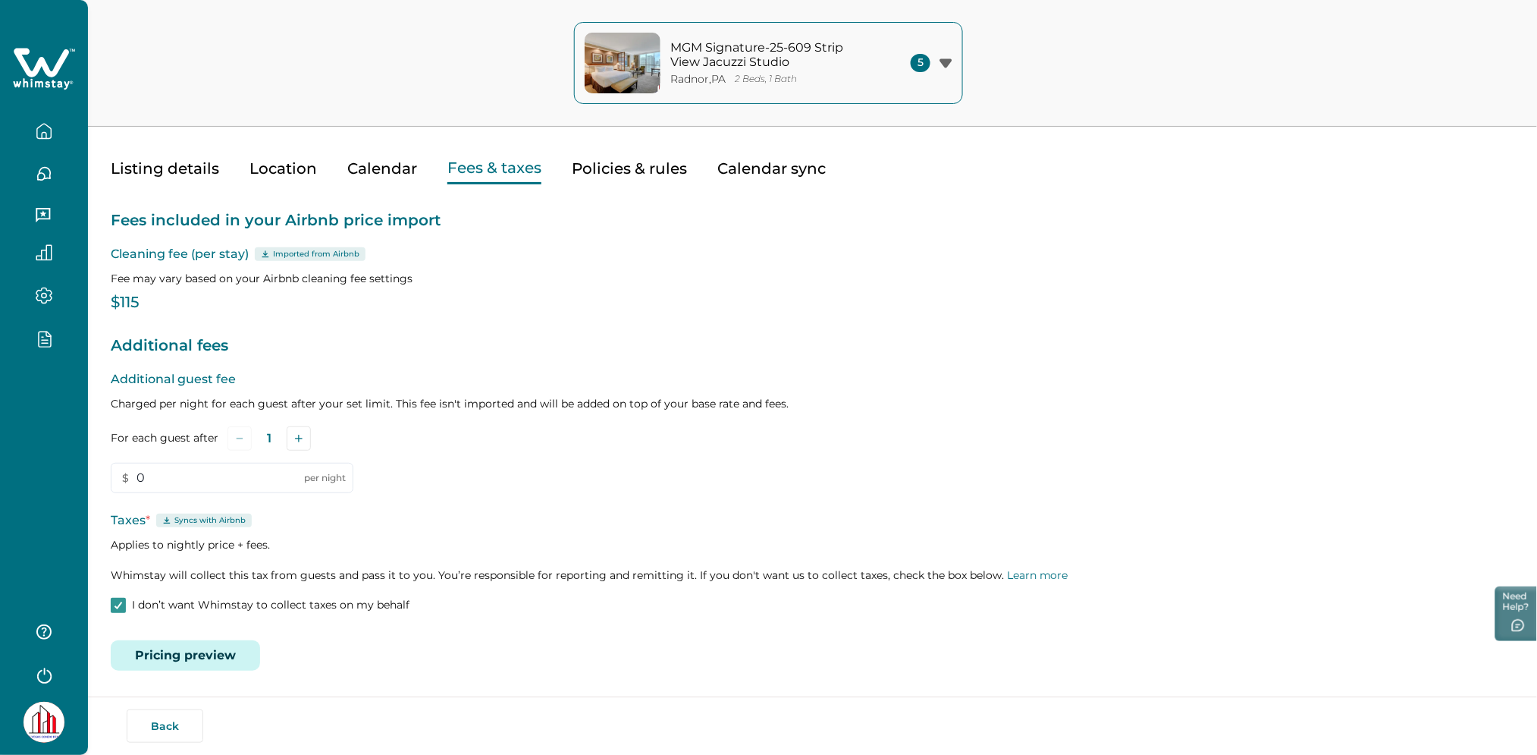
click at [59, 121] on button "button" at bounding box center [44, 131] width 64 height 30
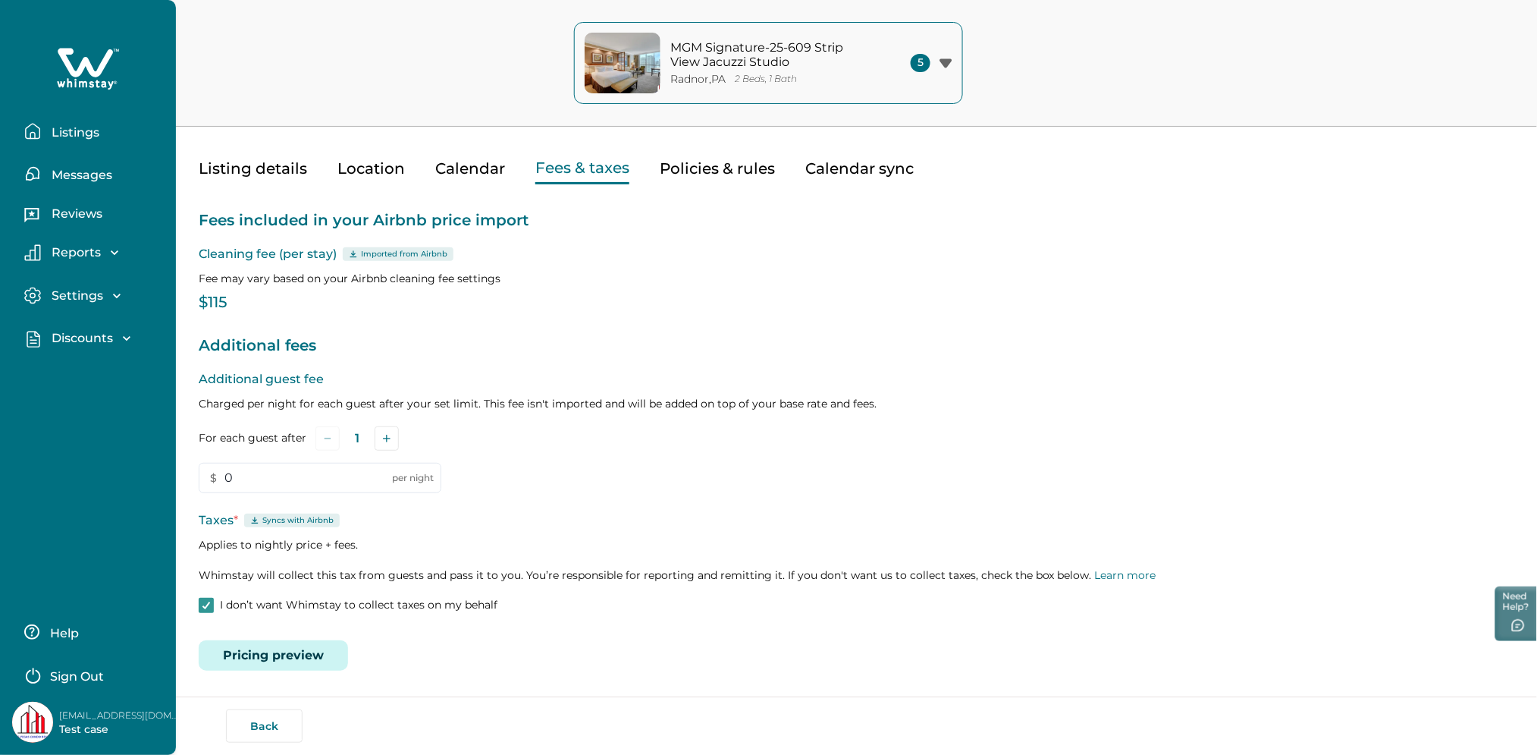
click at [64, 136] on p "Listings" at bounding box center [73, 132] width 52 height 15
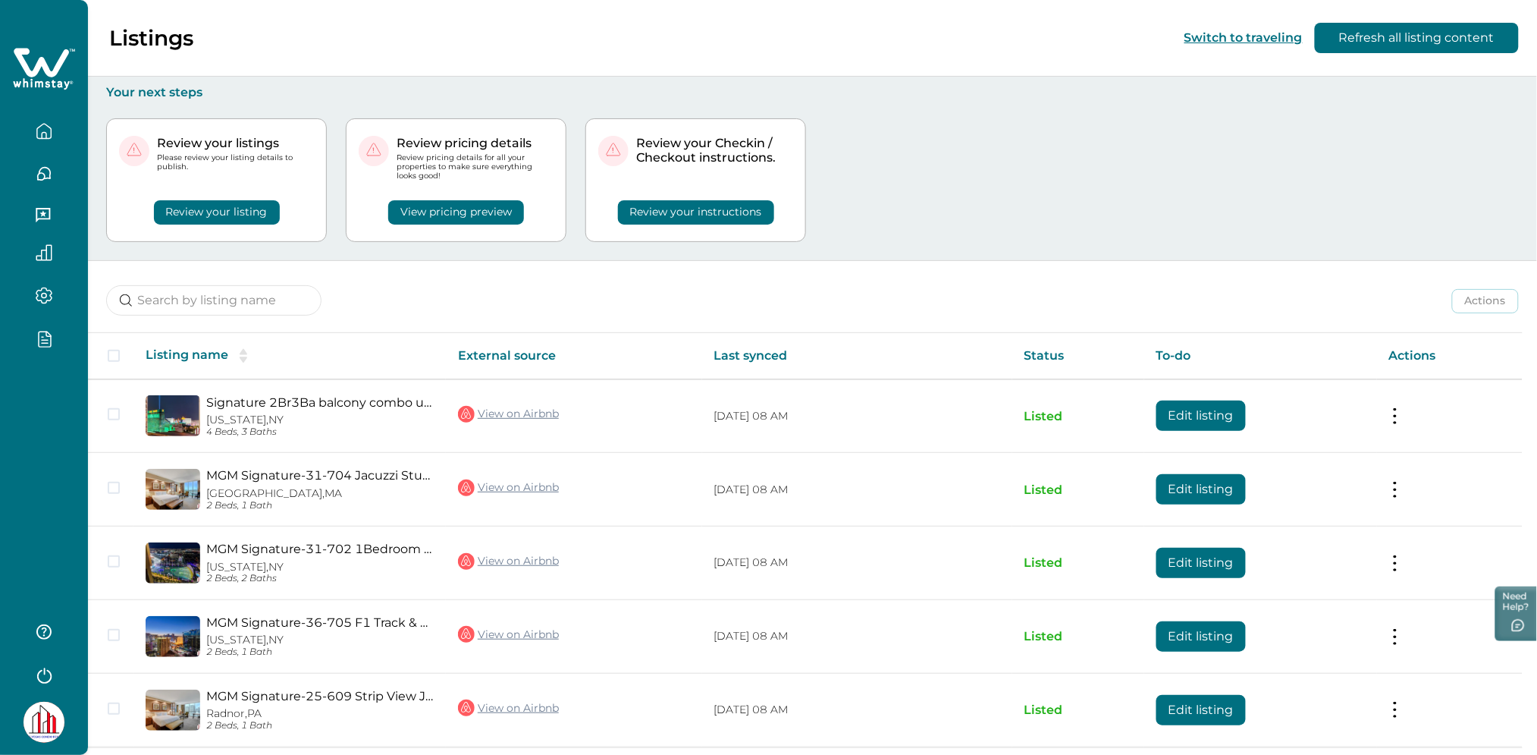
click at [1191, 246] on div "Review your listings Please review your listing details to publish. Review your…" at bounding box center [812, 180] width 1413 height 160
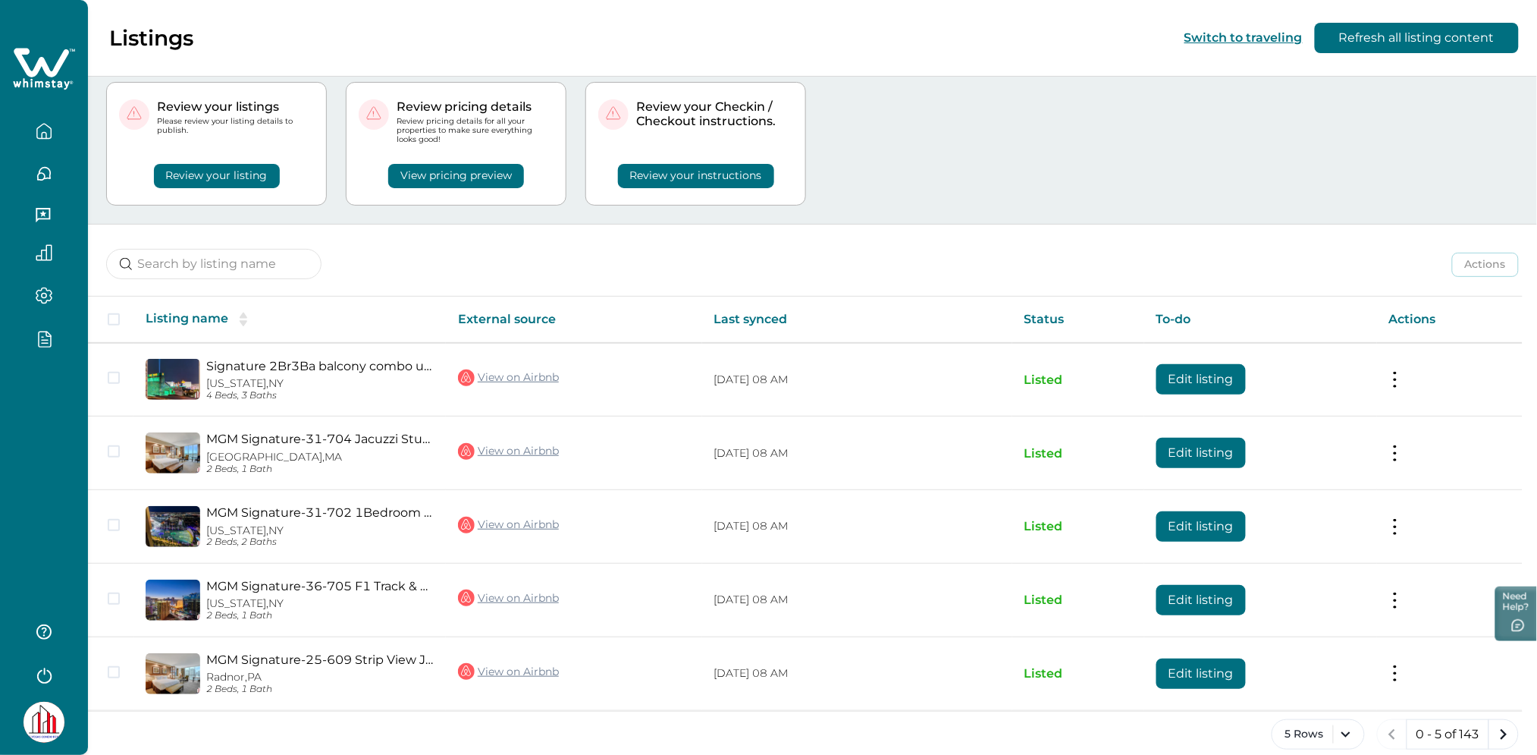
scroll to position [55, 0]
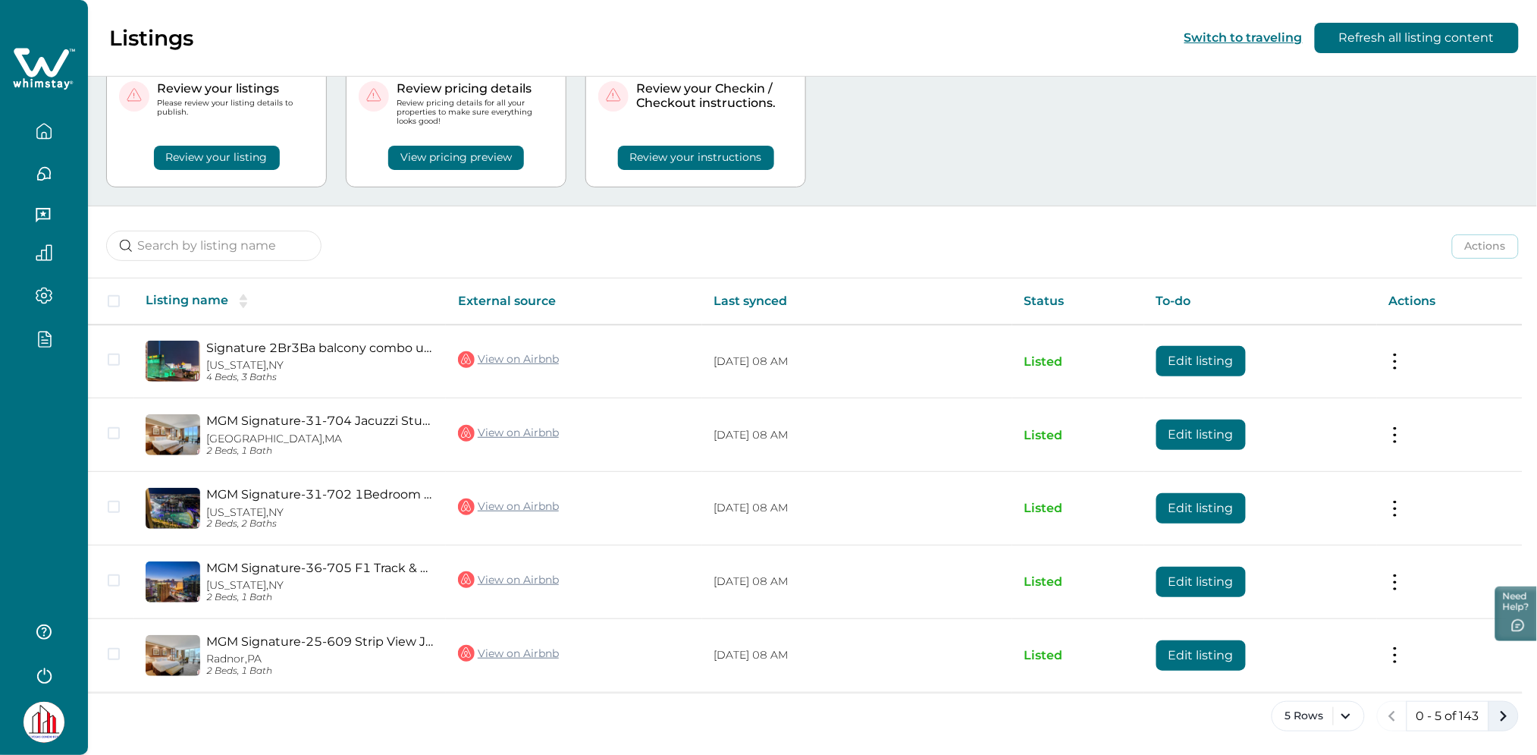
click at [1507, 714] on icon "next page" at bounding box center [1503, 715] width 21 height 21
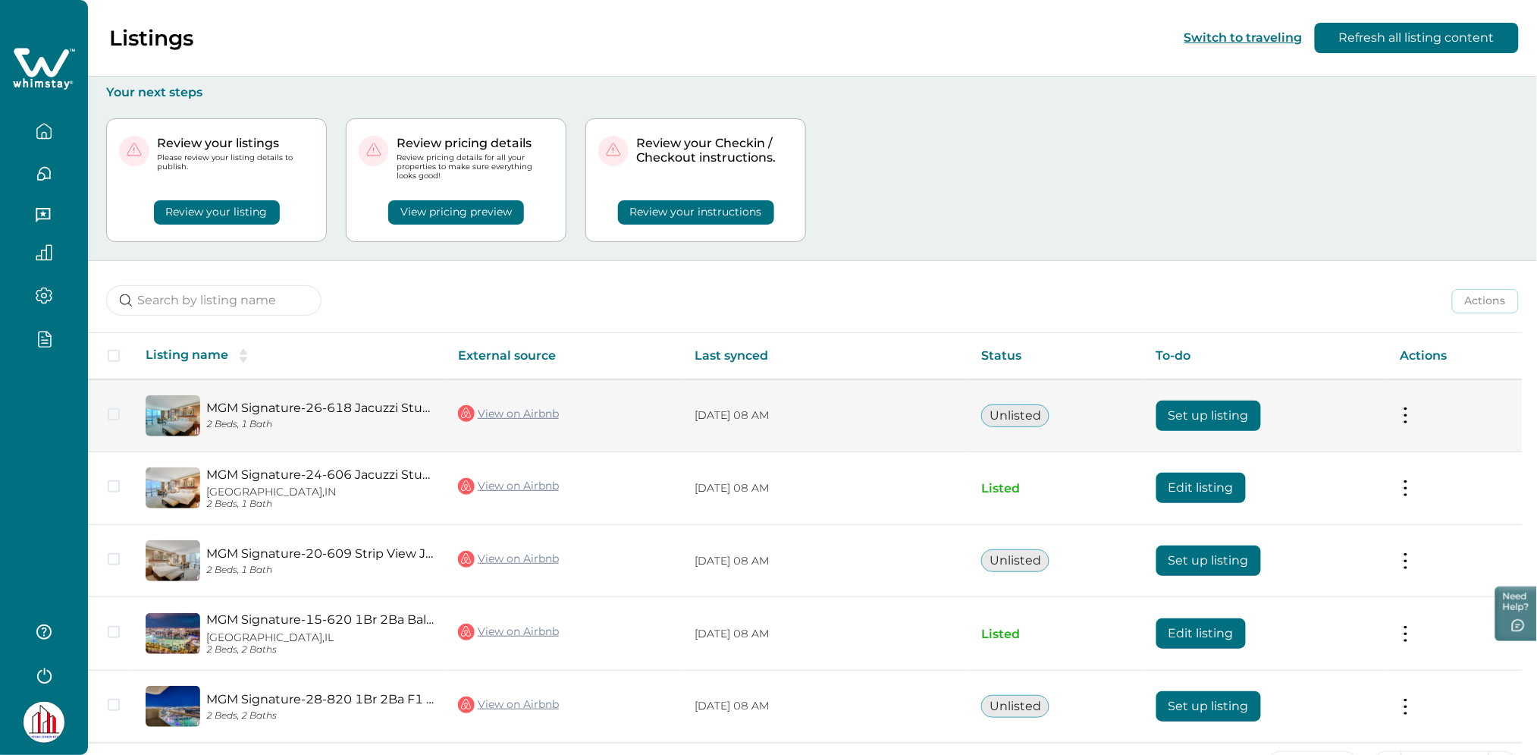
click at [1208, 413] on button "Set up listing" at bounding box center [1209, 415] width 105 height 30
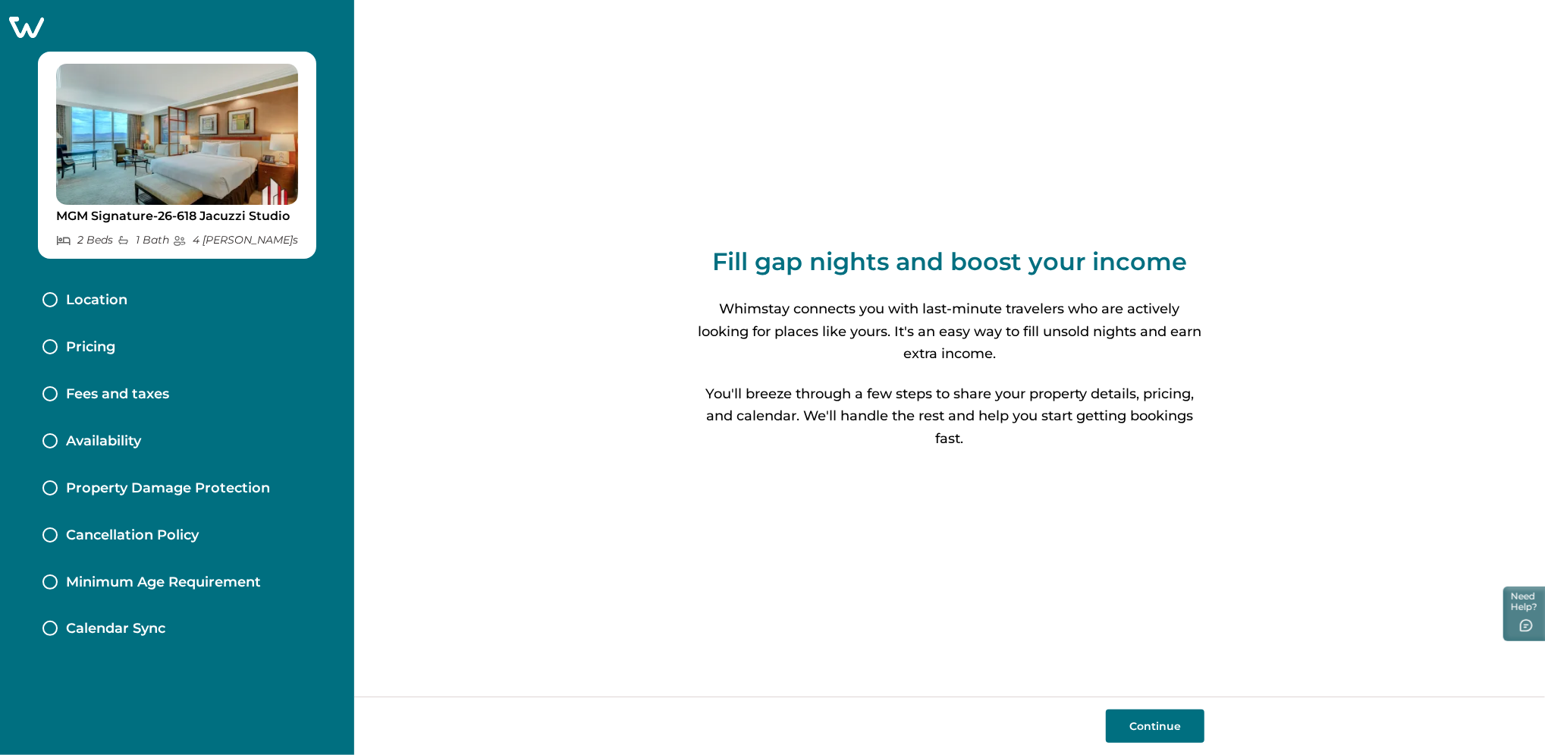
click at [1156, 723] on button "Continue" at bounding box center [1155, 725] width 99 height 33
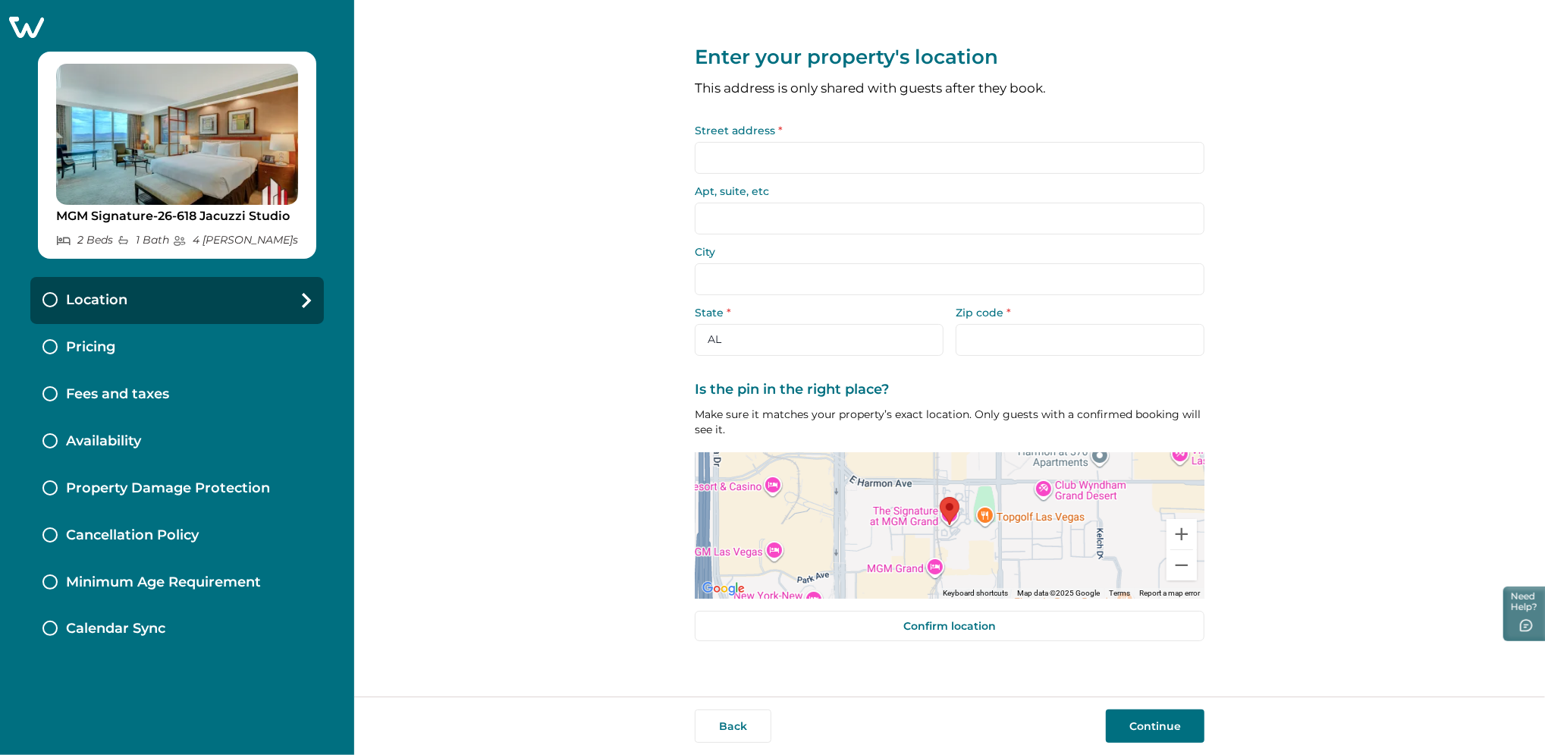
click at [767, 168] on input "Street address *" at bounding box center [950, 158] width 510 height 32
click at [42, 36] on icon at bounding box center [26, 27] width 35 height 21
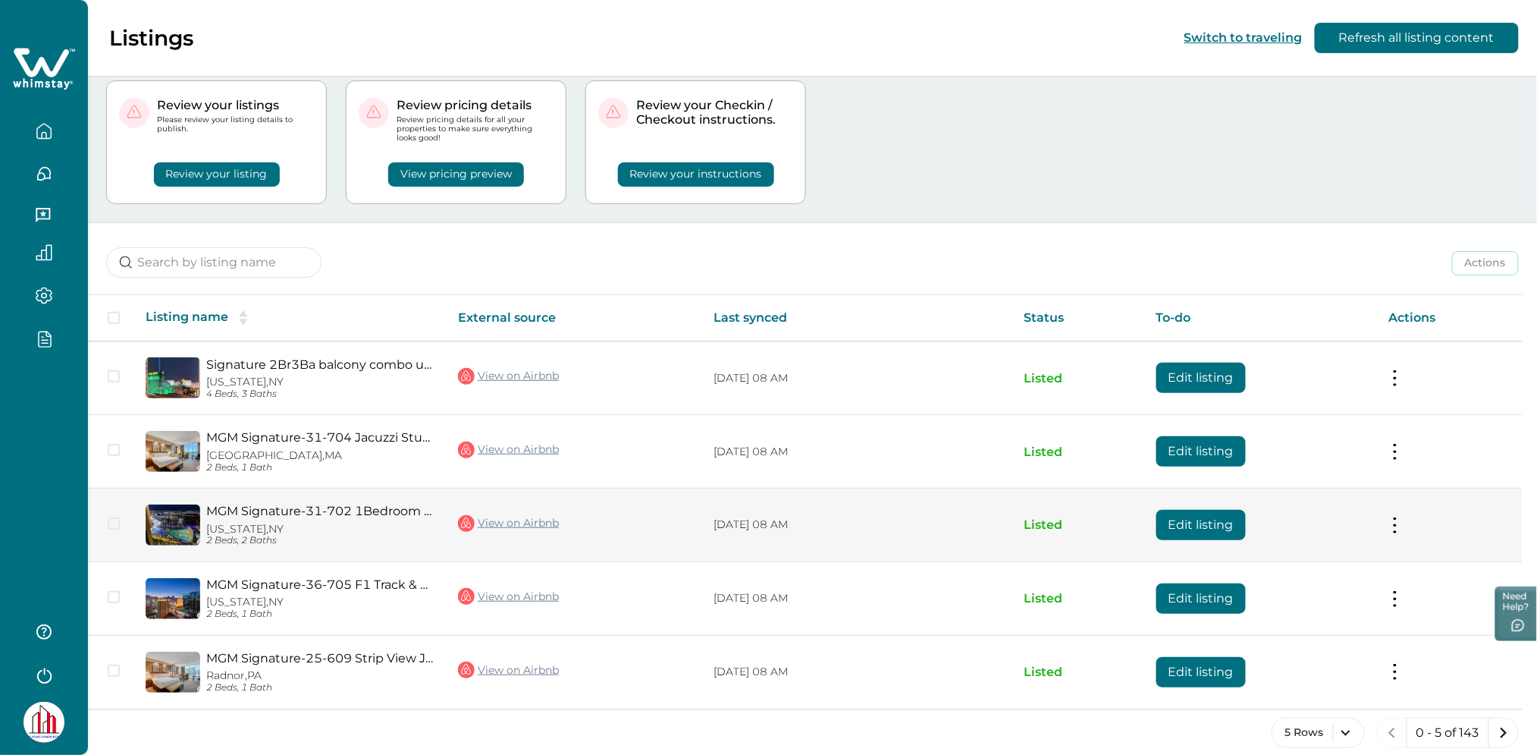
scroll to position [55, 0]
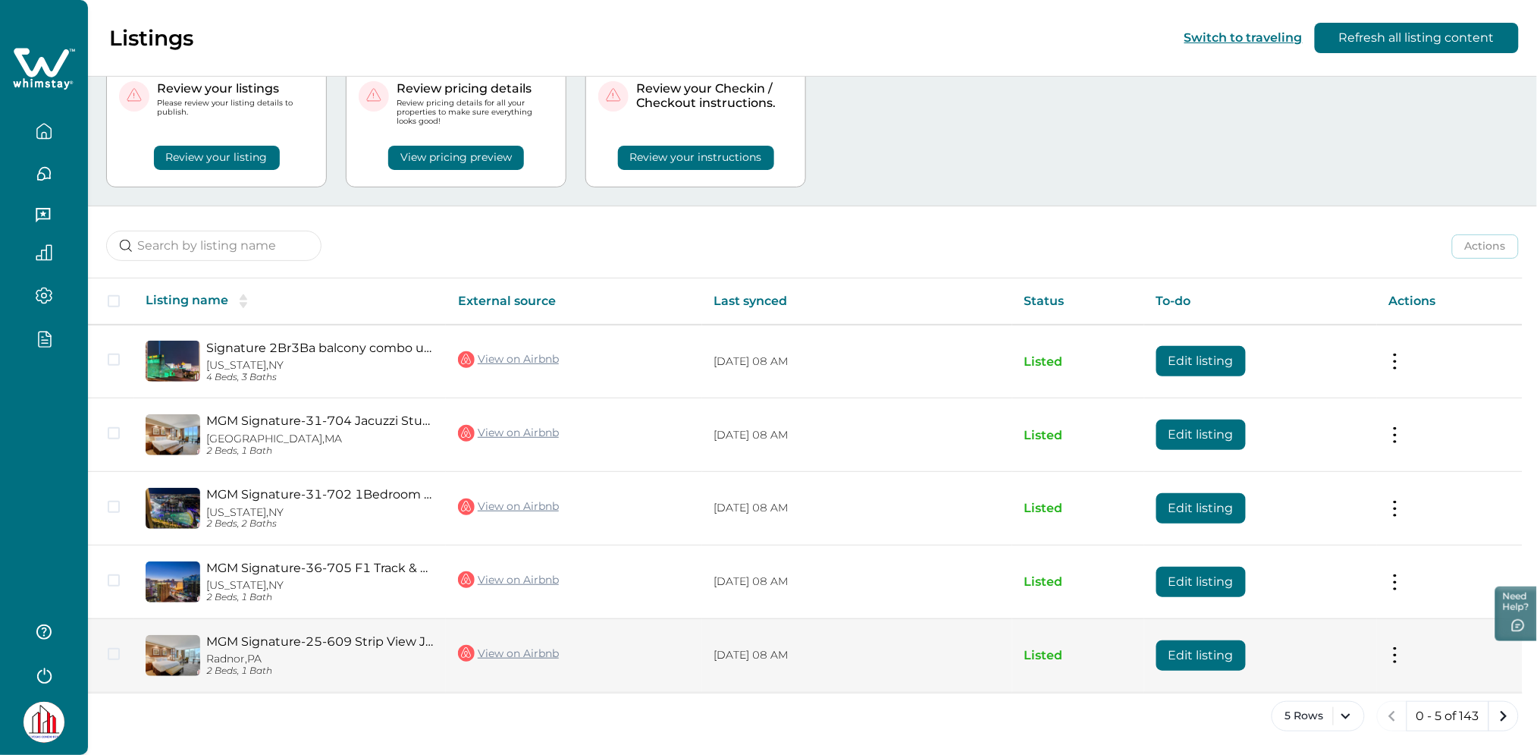
click at [1218, 669] on button "Edit listing" at bounding box center [1201, 655] width 89 height 30
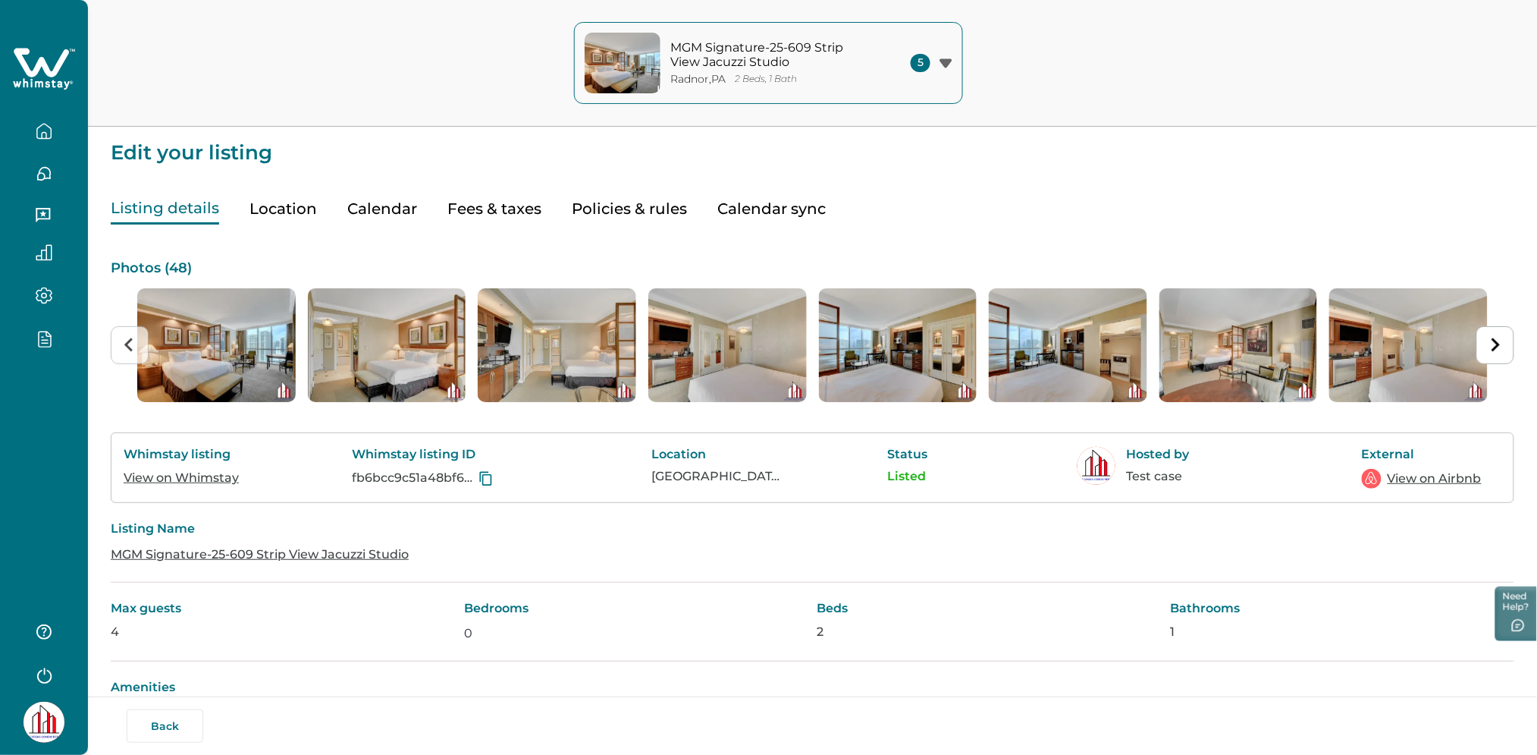
click at [485, 203] on button "Fees & taxes" at bounding box center [494, 208] width 94 height 31
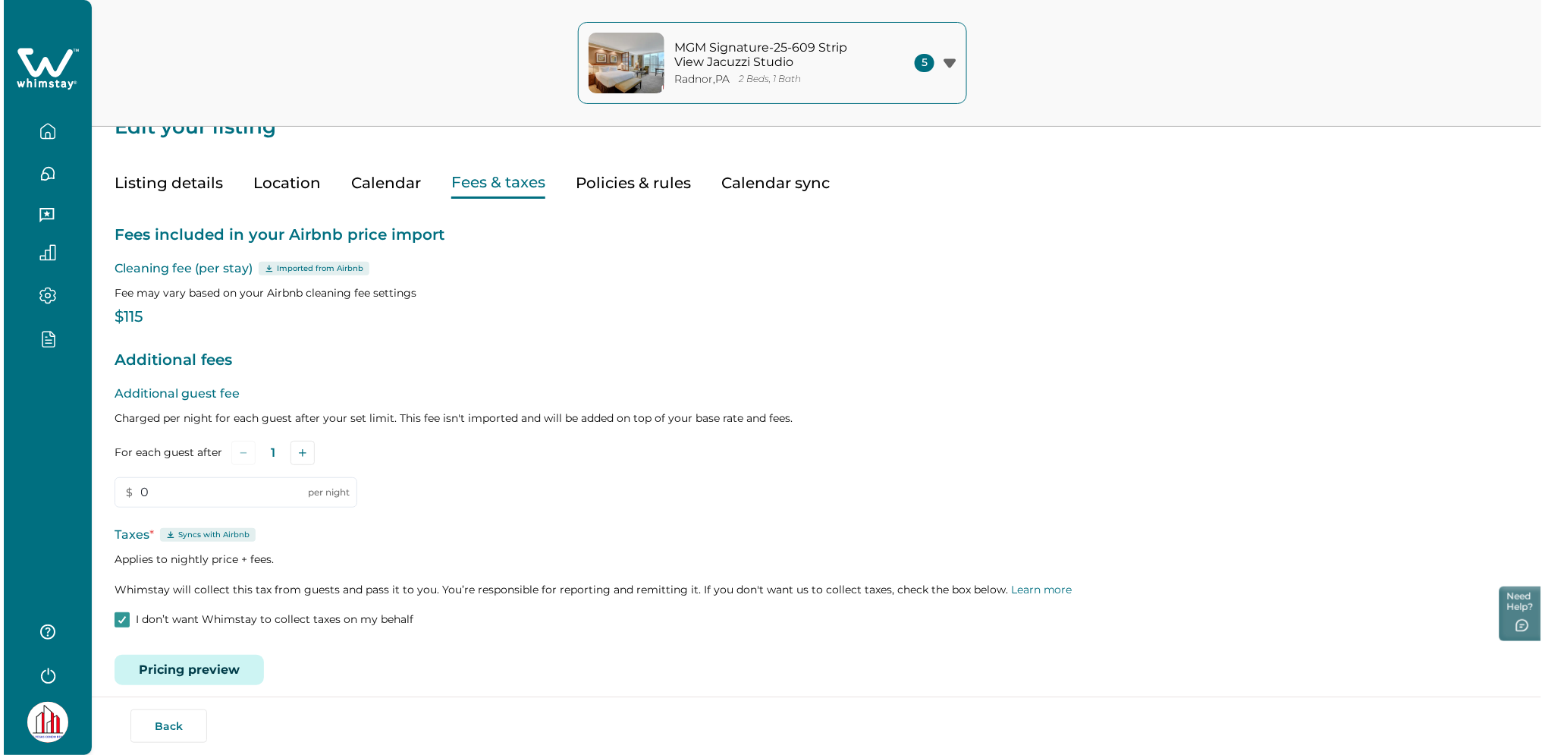
scroll to position [40, 0]
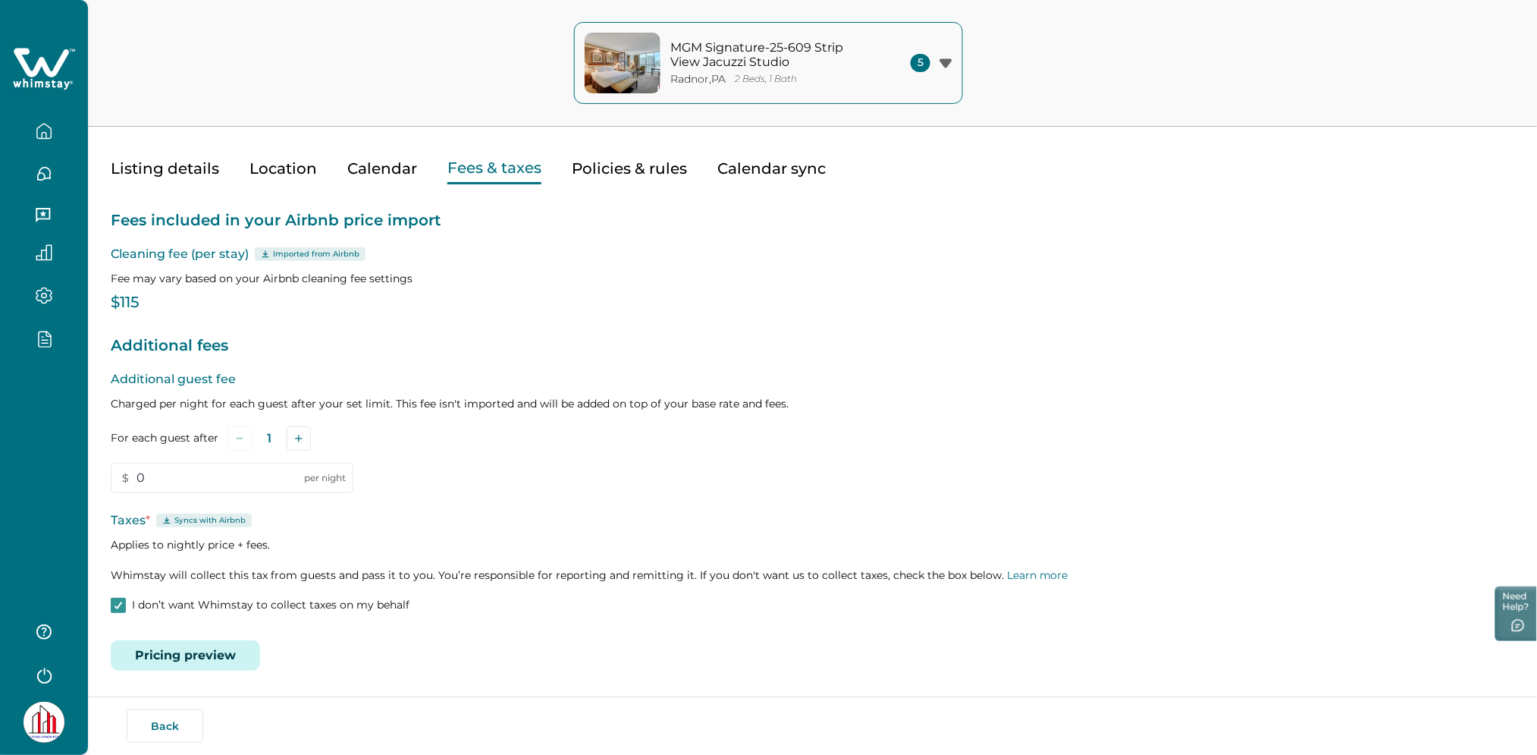
click at [170, 658] on button "Pricing preview" at bounding box center [185, 655] width 149 height 30
